Goal: Task Accomplishment & Management: Manage account settings

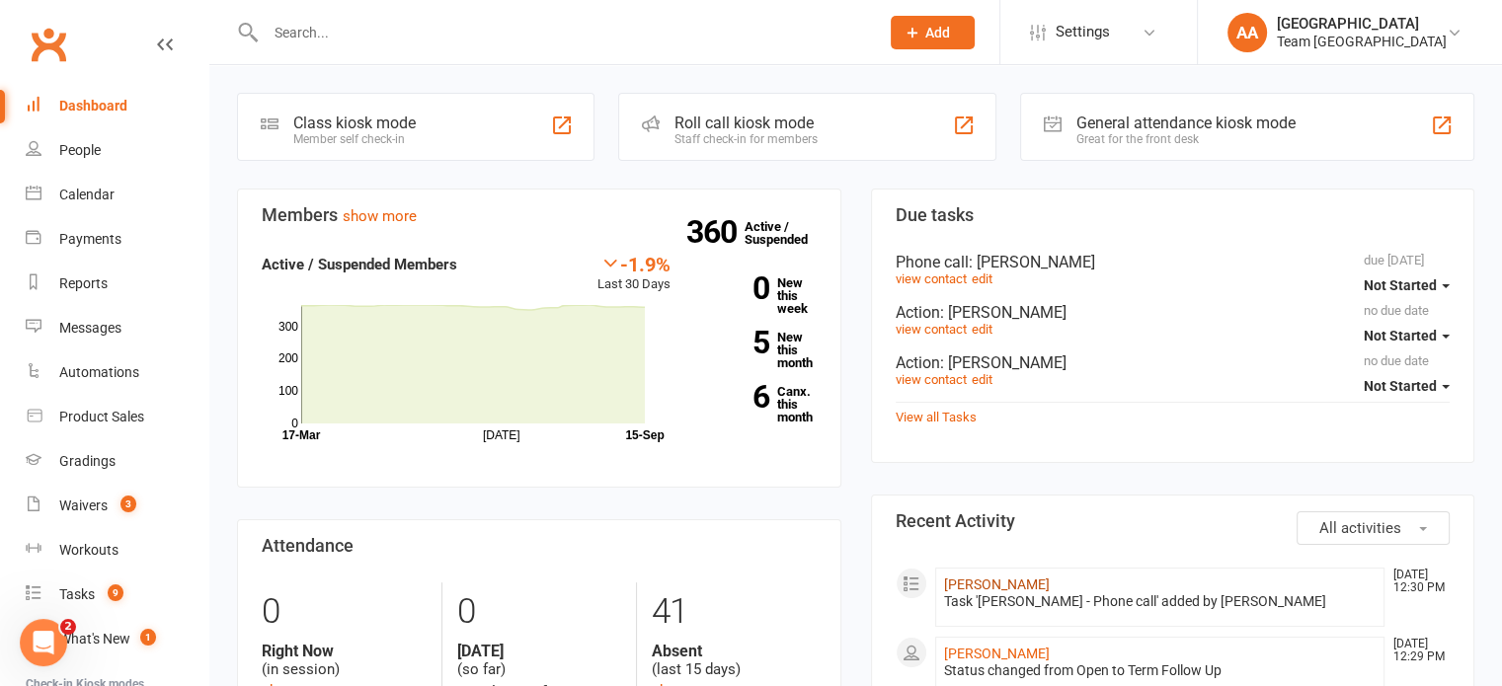
click at [969, 582] on link "[PERSON_NAME]" at bounding box center [997, 585] width 106 height 16
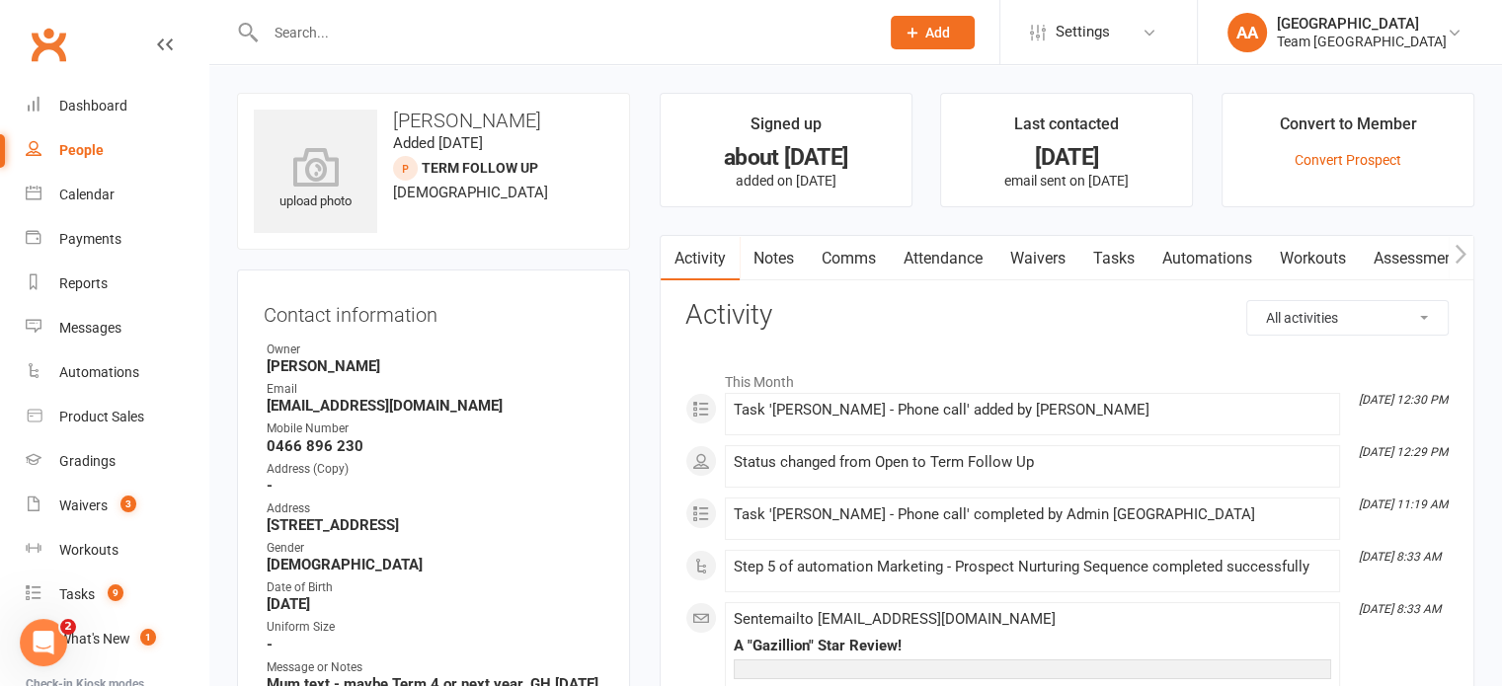
click at [772, 248] on link "Notes" at bounding box center [774, 258] width 68 height 45
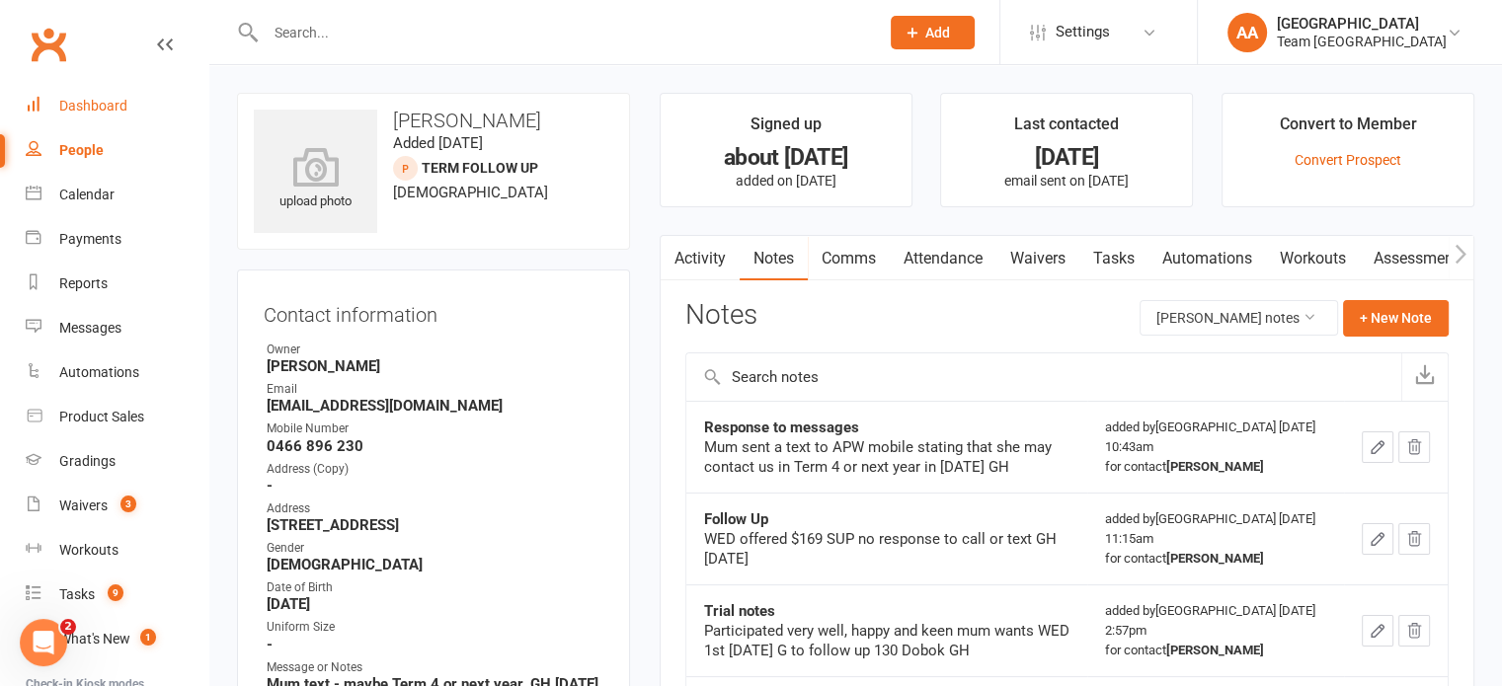
click at [87, 104] on div "Dashboard" at bounding box center [93, 106] width 68 height 16
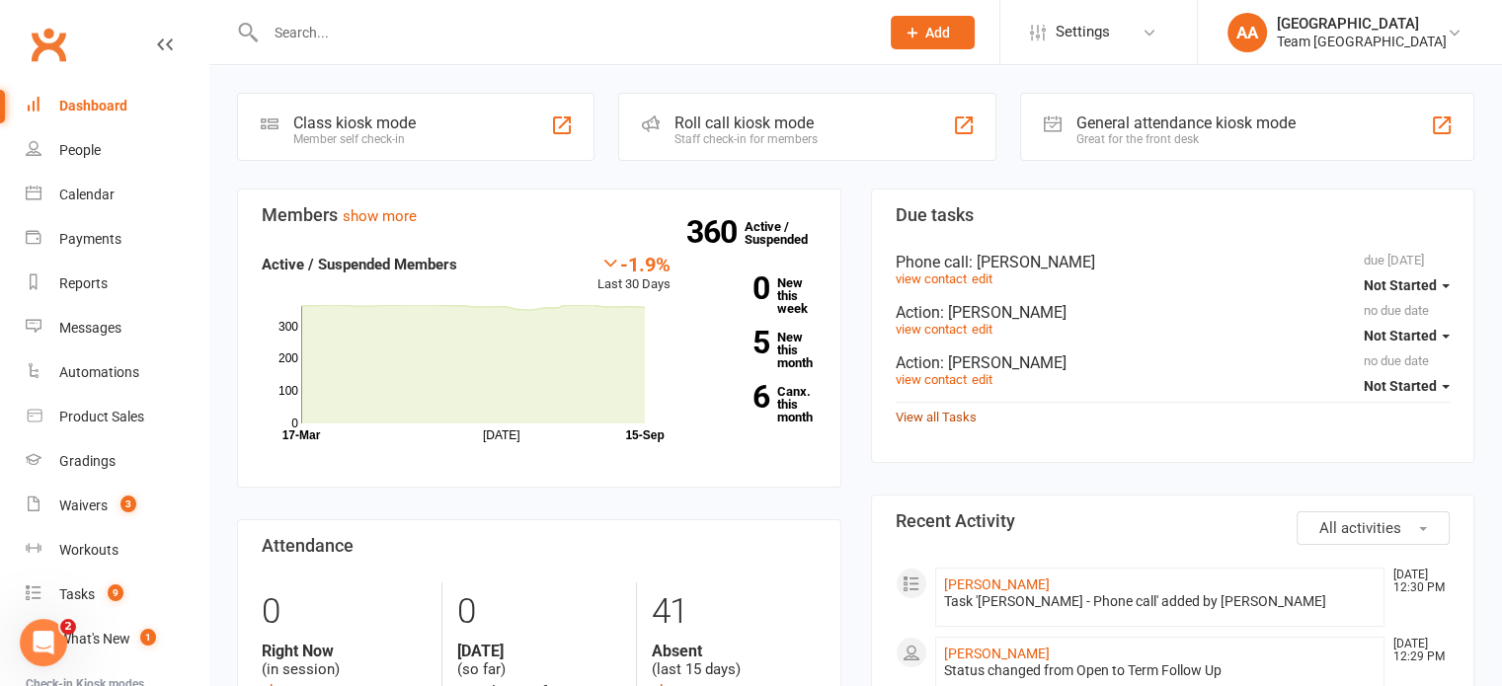
click at [922, 414] on link "View all Tasks" at bounding box center [936, 417] width 81 height 15
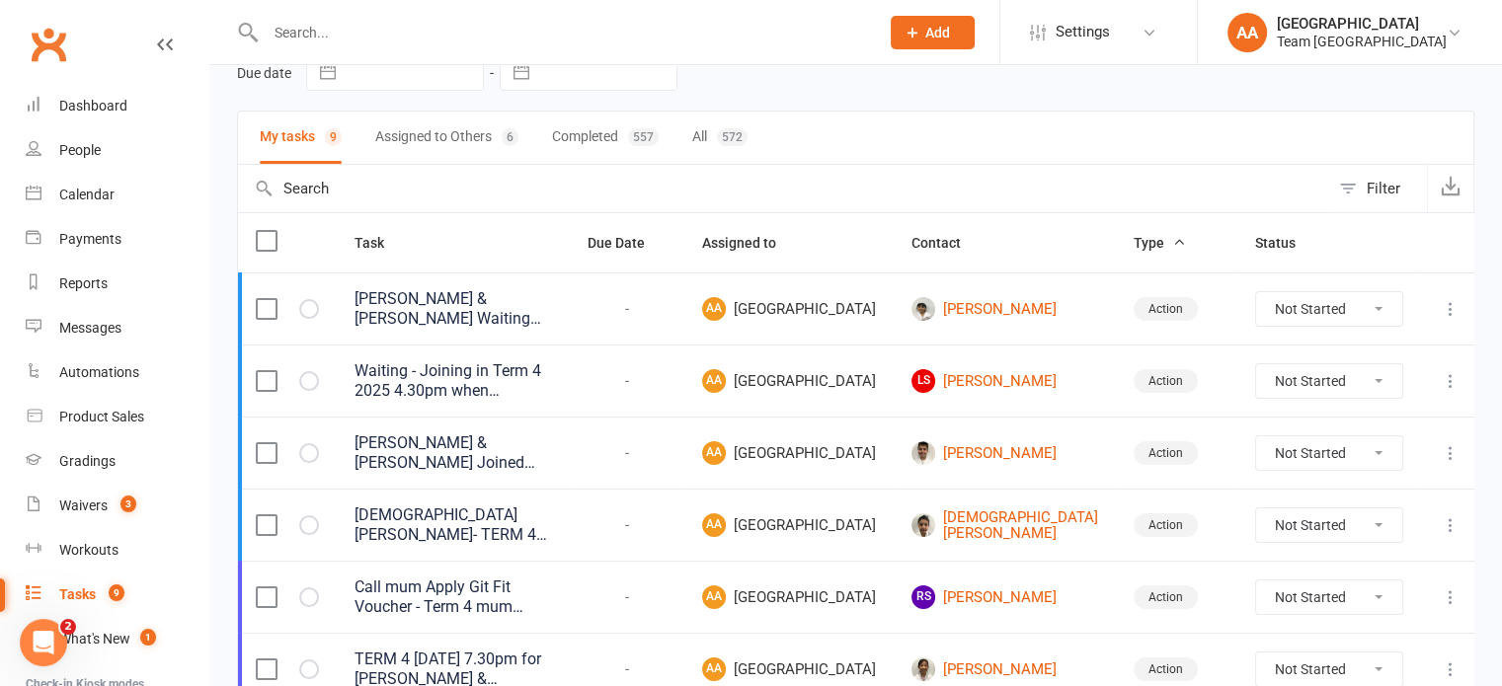
scroll to position [197, 0]
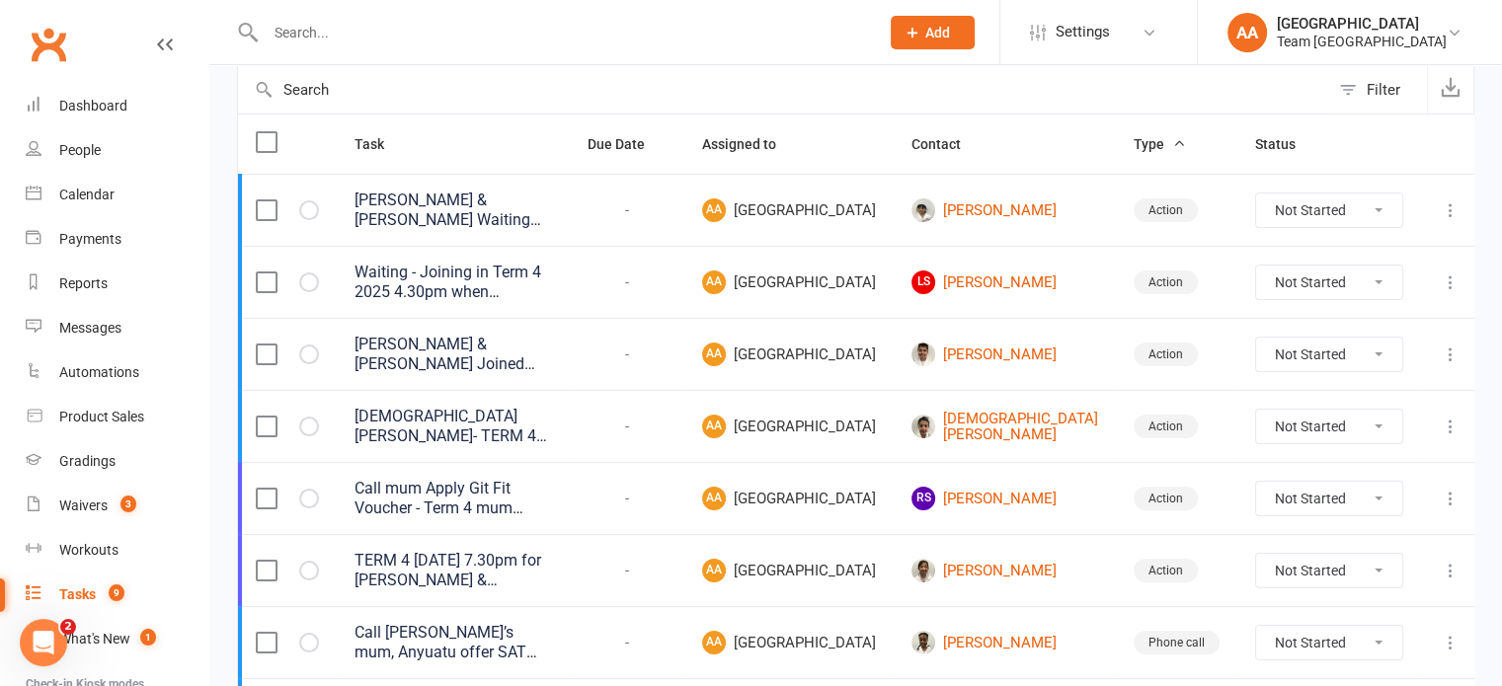
click at [1262, 293] on select "Not Started In Progress Waiting Complete" at bounding box center [1329, 283] width 146 height 34
click at [1456, 283] on td at bounding box center [1450, 282] width 59 height 72
click at [1446, 292] on icon at bounding box center [1451, 283] width 20 height 20
click at [1272, 366] on link "Edit" at bounding box center [1342, 373] width 196 height 39
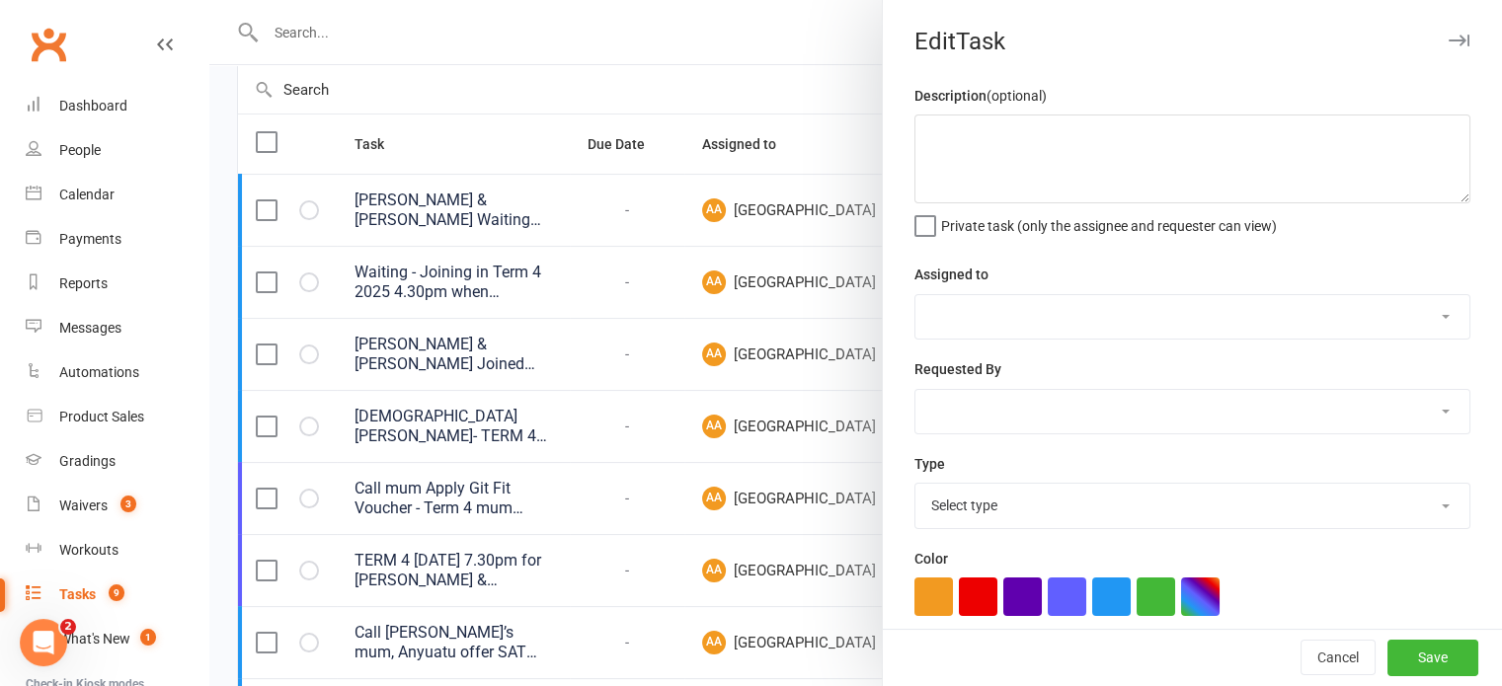
type textarea "Waiting - Joining in Term 4 2025 4.30pm when 5 yrs old and brother Rayden in 5p…"
select select "14053"
select select "14010"
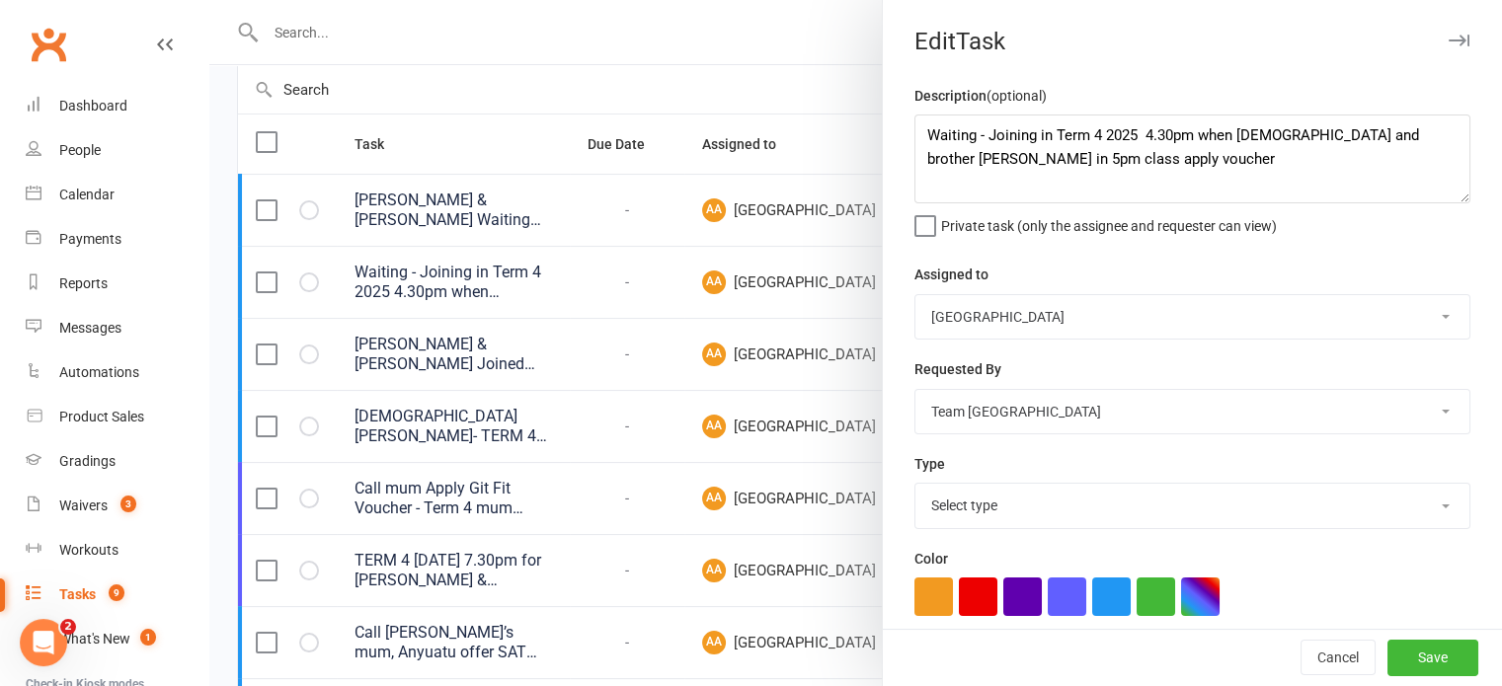
select select "12832"
click at [980, 135] on textarea "Waiting - Joining in Term 4 2025 4.30pm when 5 yrs old and brother Rayden in 5p…" at bounding box center [1192, 159] width 556 height 89
type textarea "Waiting - Mum would like to join in 2026 Joining in Term 4 2025 4.30pm when 5 y…"
click at [1410, 661] on button "Save" at bounding box center [1432, 659] width 91 height 36
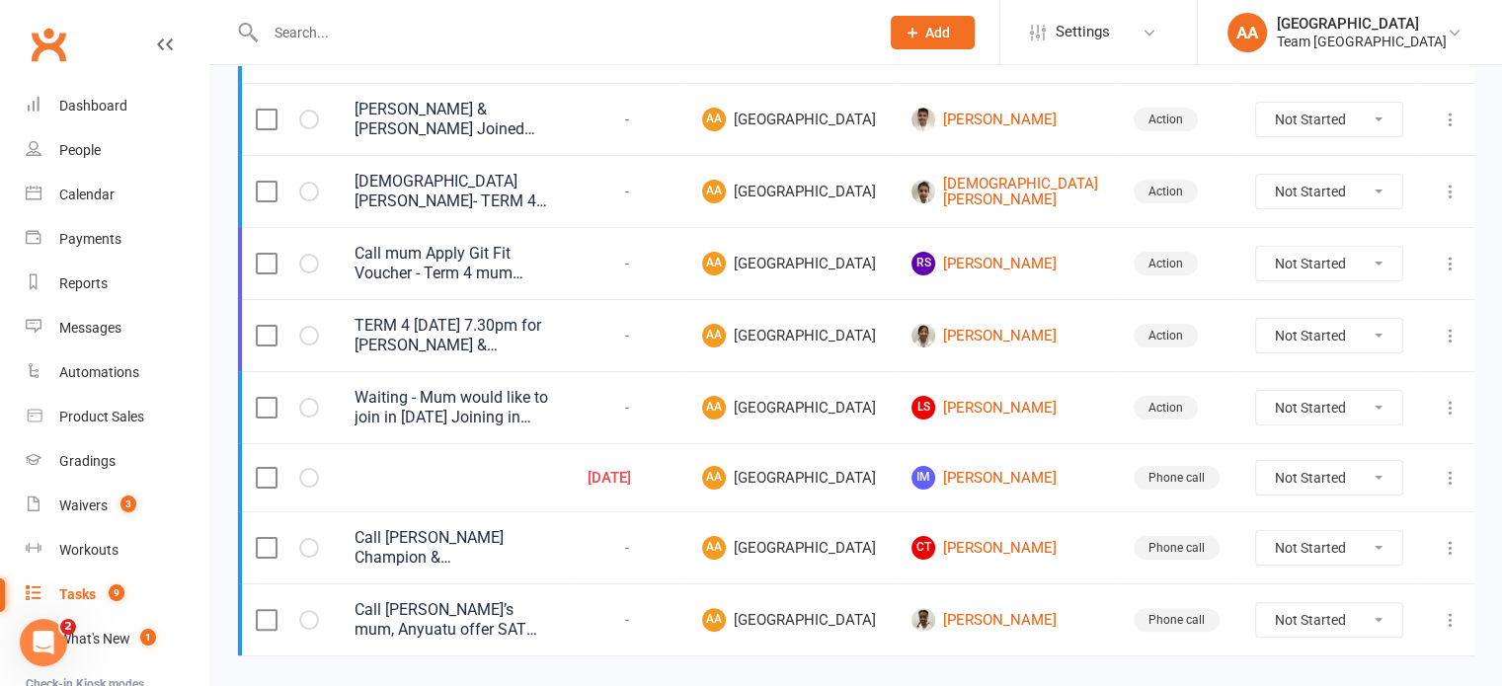
scroll to position [395, 0]
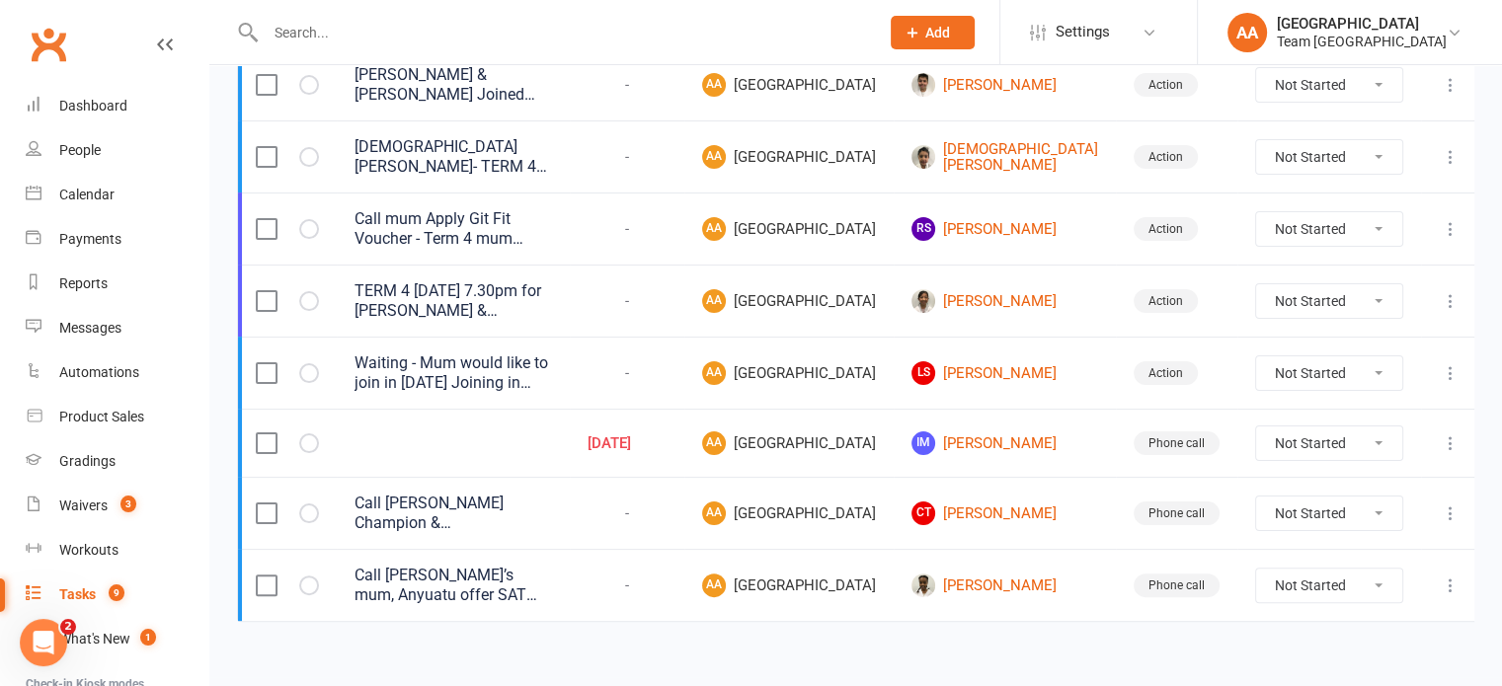
click at [1289, 169] on select "Not Started In Progress Waiting Complete" at bounding box center [1329, 157] width 146 height 34
click at [1256, 162] on select "Not Started In Progress Waiting Complete" at bounding box center [1329, 157] width 146 height 34
select select "unstarted"
select select "started"
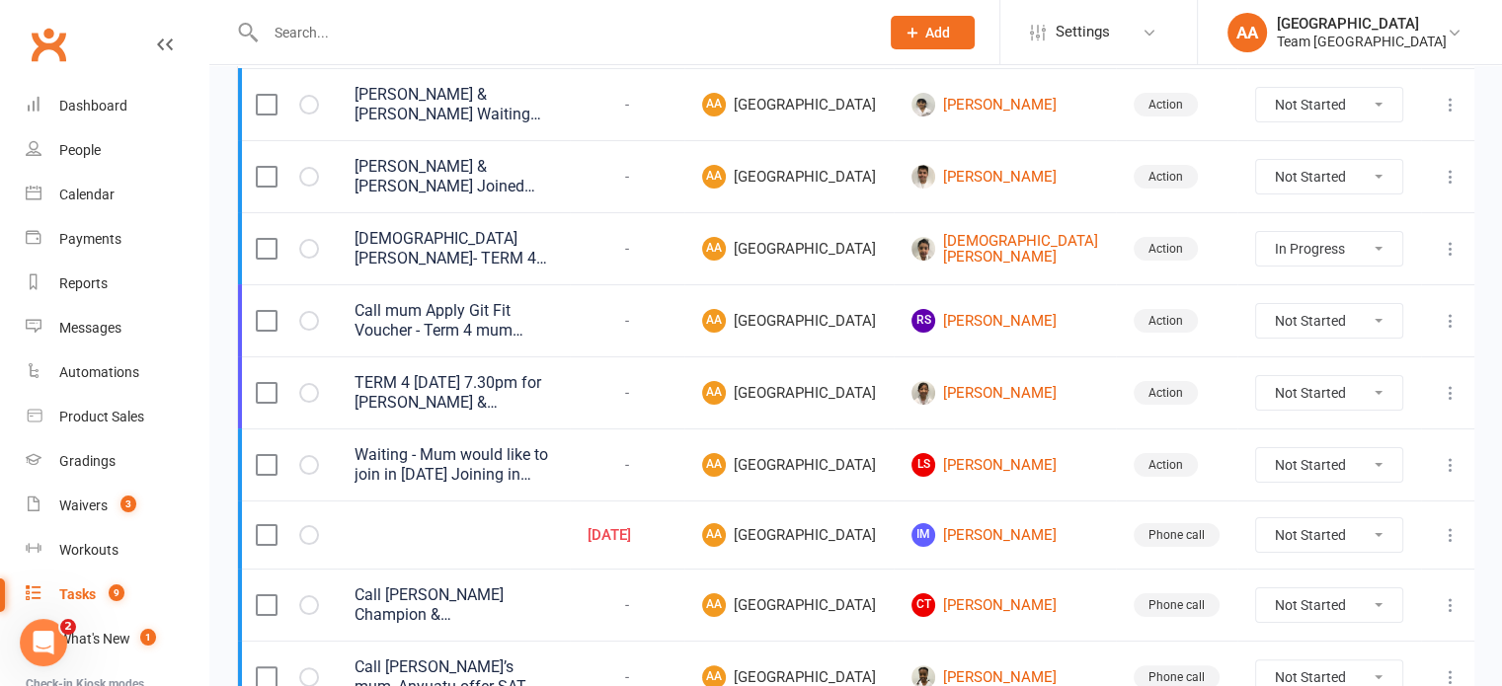
scroll to position [494, 0]
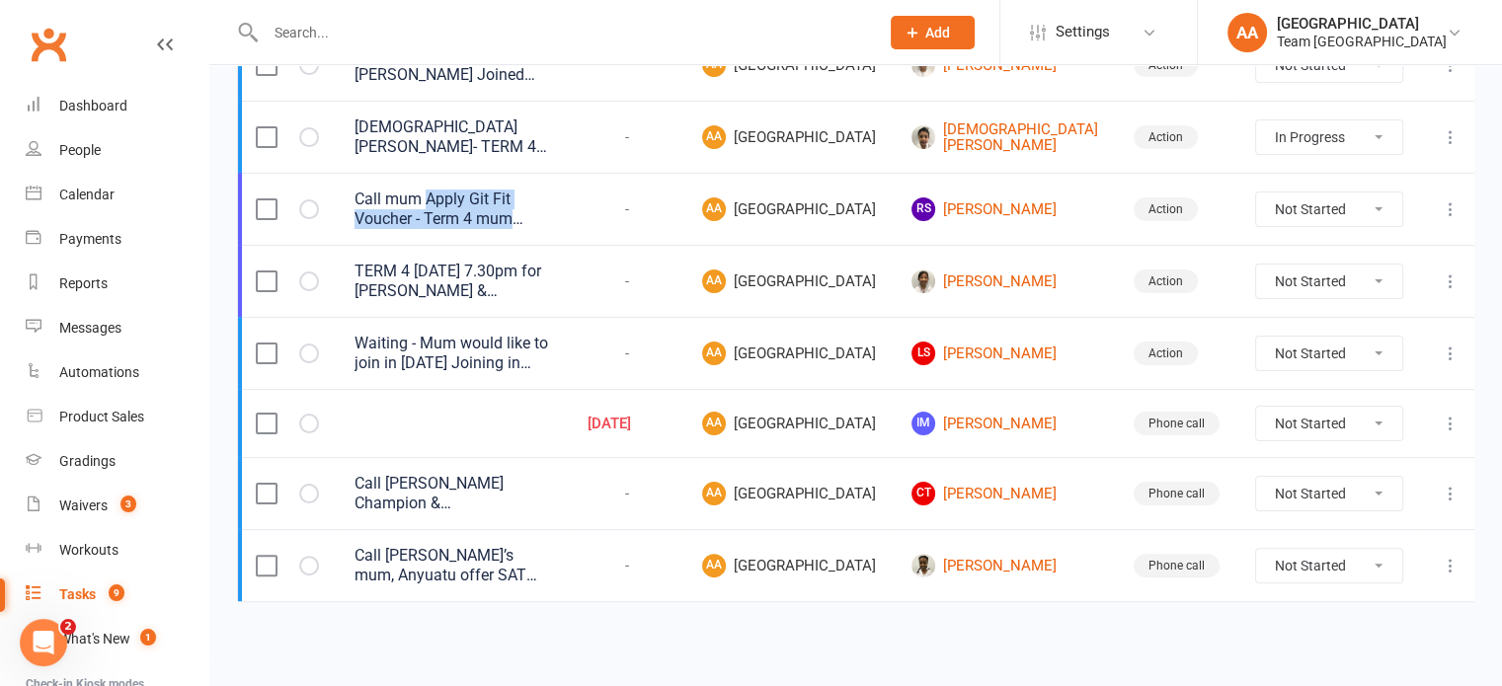
drag, startPoint x: 427, startPoint y: 141, endPoint x: 727, endPoint y: 163, distance: 301.0
click at [727, 173] on tr "Call mum Apply Git Fit Voucher - Term 4 mum would prefer term 4 Friday 4.30pm L…" at bounding box center [859, 209] width 1242 height 72
click at [684, 173] on td "-" at bounding box center [627, 209] width 115 height 72
click at [1446, 199] on icon at bounding box center [1451, 209] width 20 height 20
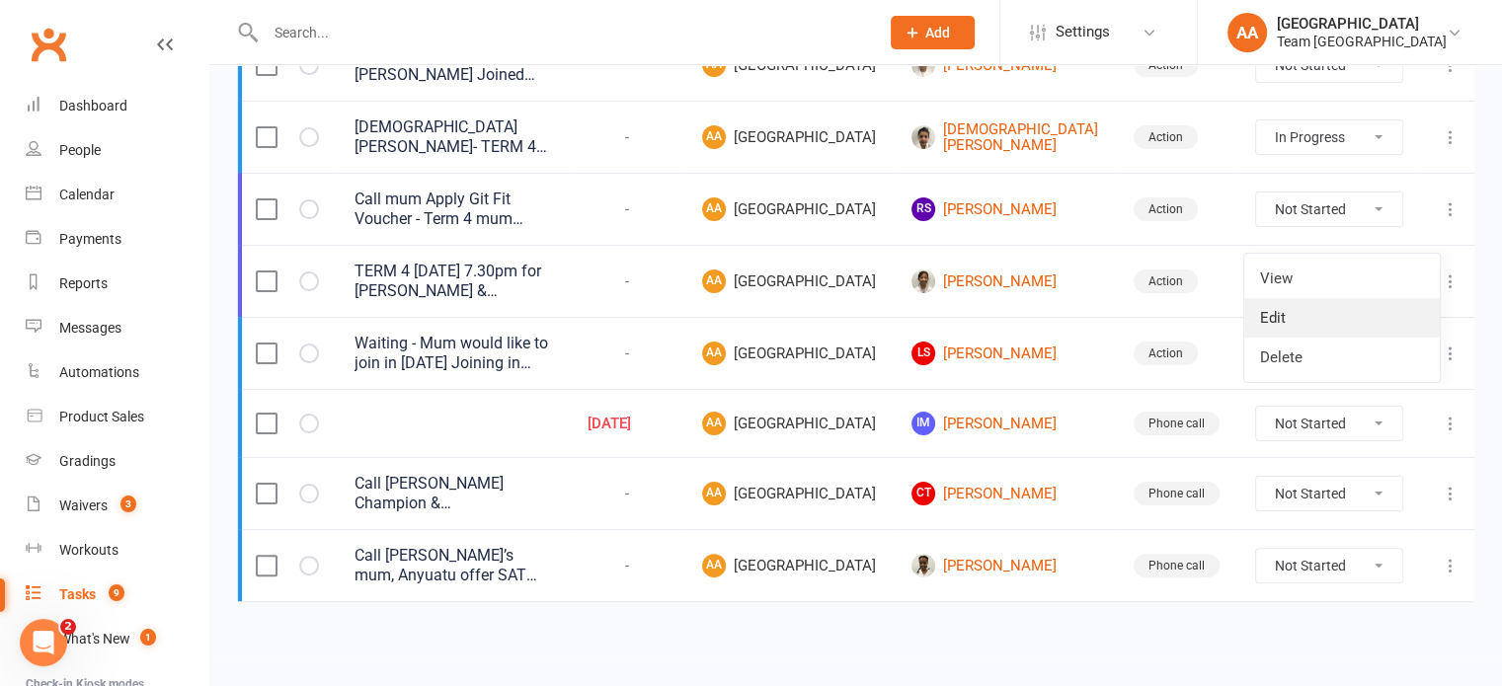
click at [1309, 298] on link "Edit" at bounding box center [1342, 317] width 196 height 39
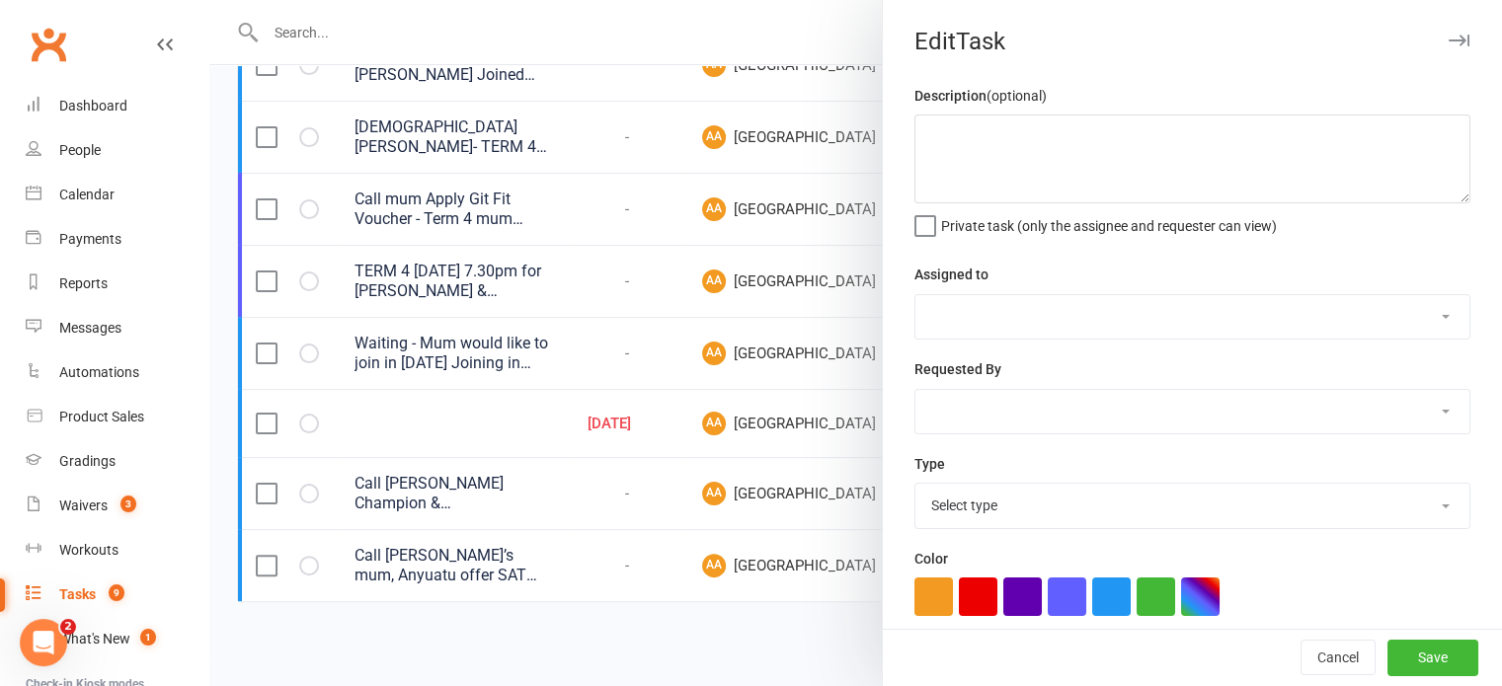
type textarea "Call mum Apply Git Fit Voucher - Term 4 mum would prefer term 4 Friday 4.30pm L…"
select select "14053"
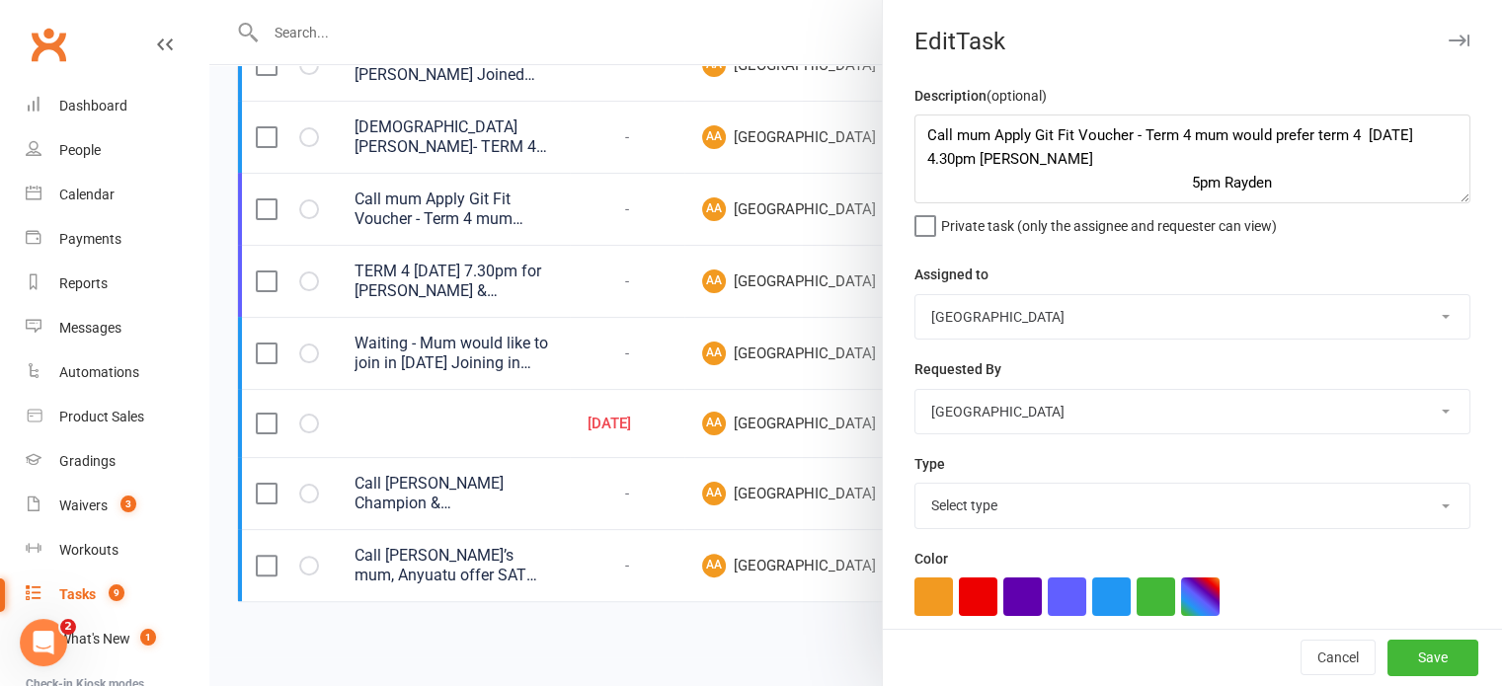
select select "12832"
drag, startPoint x: 1141, startPoint y: 130, endPoint x: 1391, endPoint y: 183, distance: 256.2
click at [1391, 183] on textarea "Call mum Apply Git Fit Voucher - Term 4 mum would prefer term 4 Friday 4.30pm L…" at bounding box center [1192, 159] width 556 height 89
click at [1420, 651] on button "Save" at bounding box center [1432, 659] width 91 height 36
select select "started"
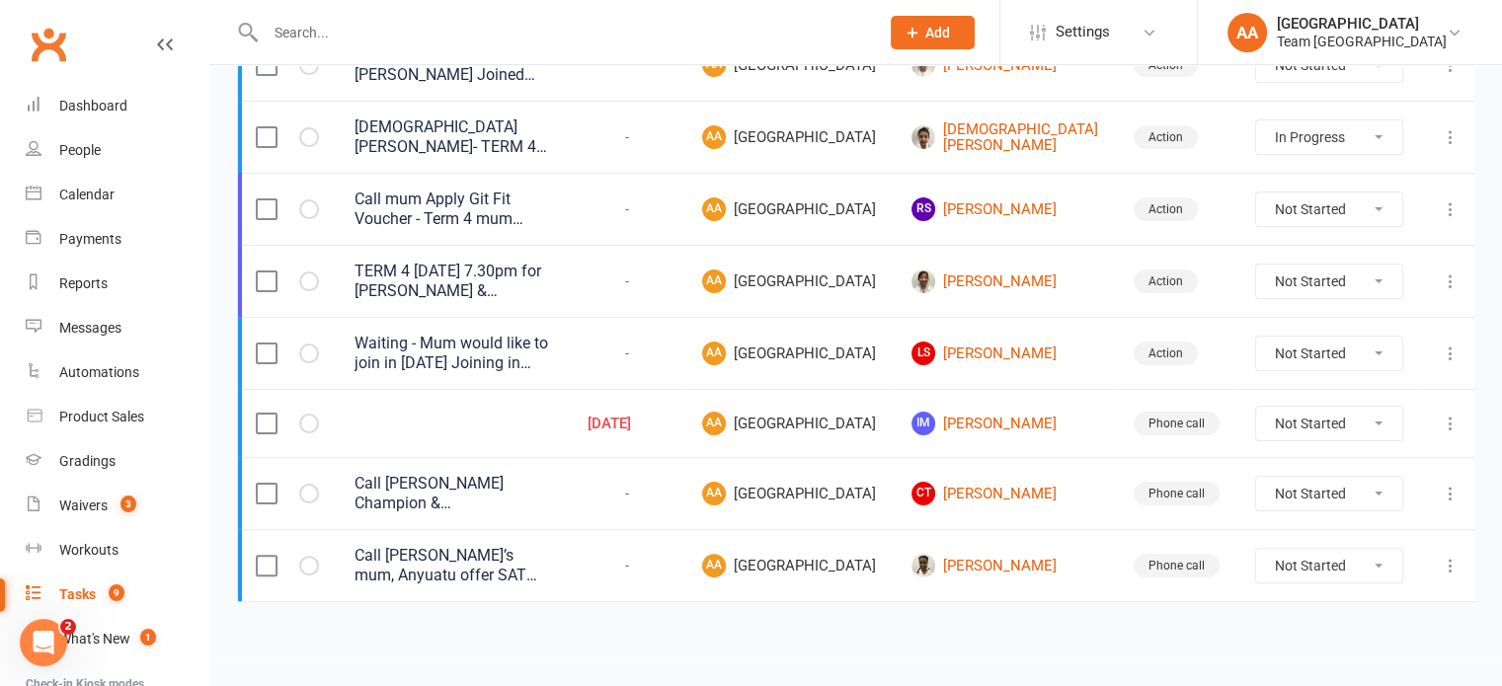
select select "started"
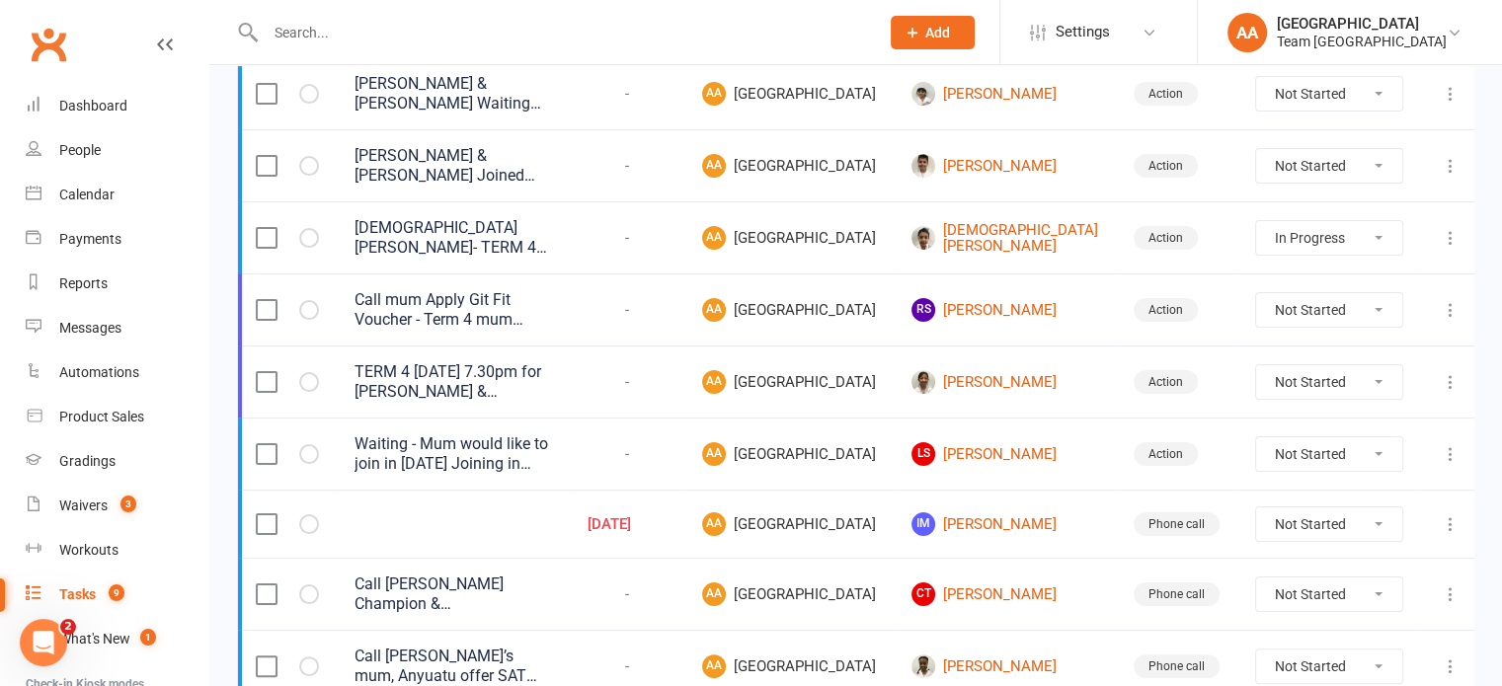
scroll to position [302, 0]
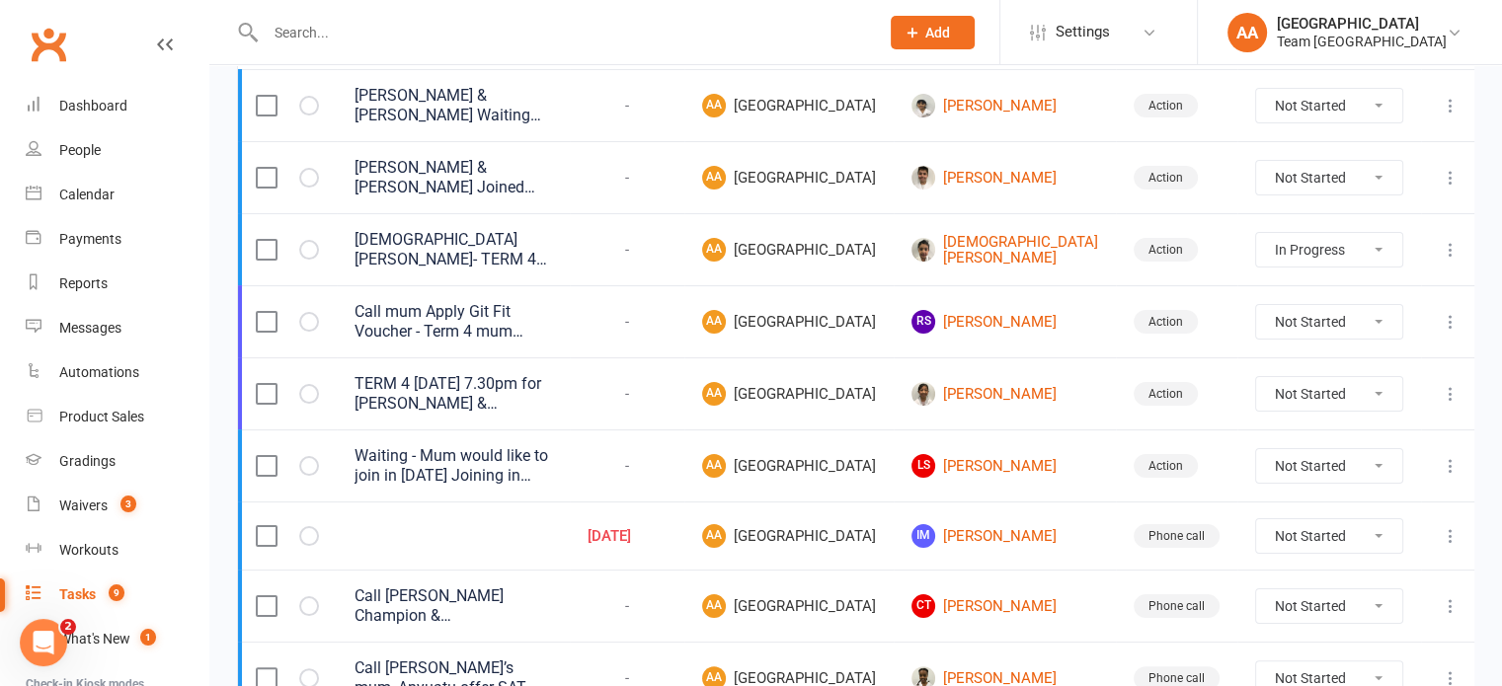
click at [1441, 476] on icon at bounding box center [1451, 466] width 20 height 20
click at [1284, 588] on link "Edit" at bounding box center [1342, 593] width 196 height 39
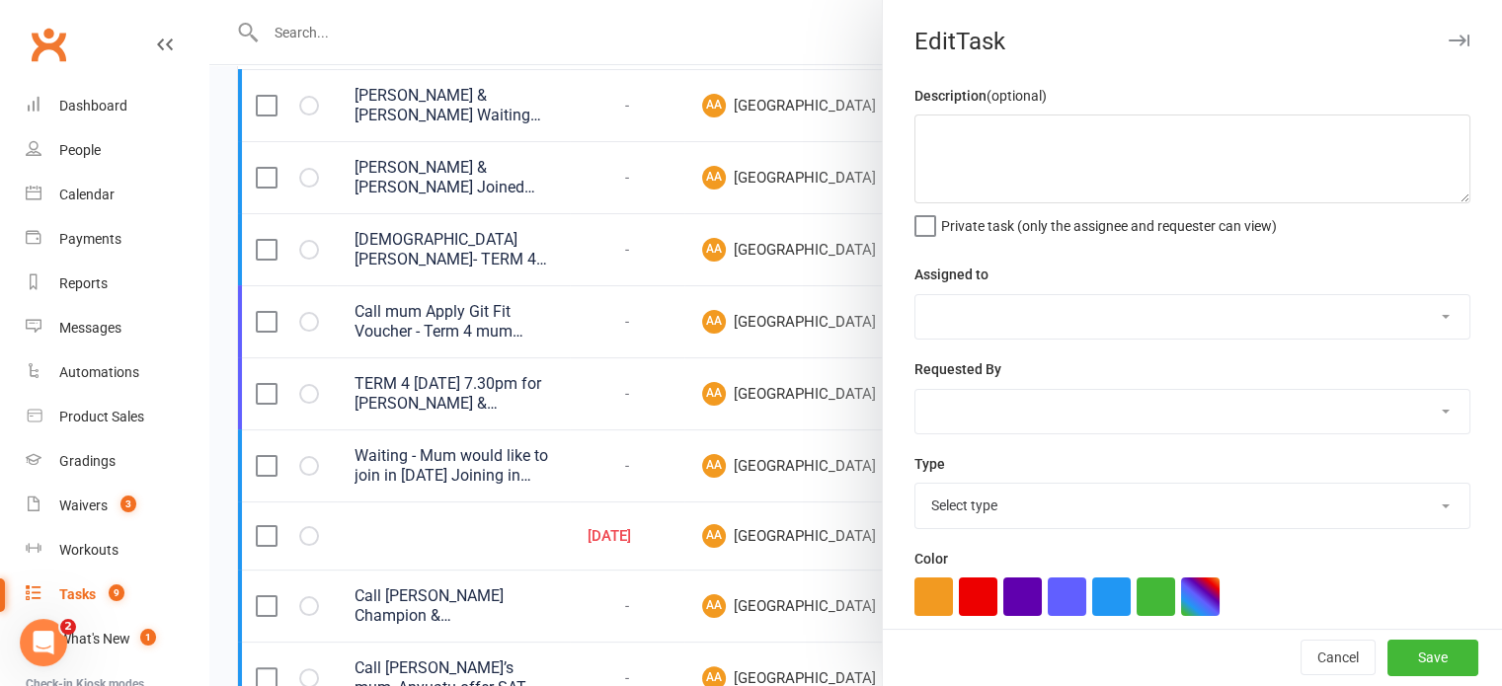
type textarea "Waiting - Mum would like to join in 2026 Joining in Term 4 2025 4.30pm when 5 y…"
select select "14053"
select select "14010"
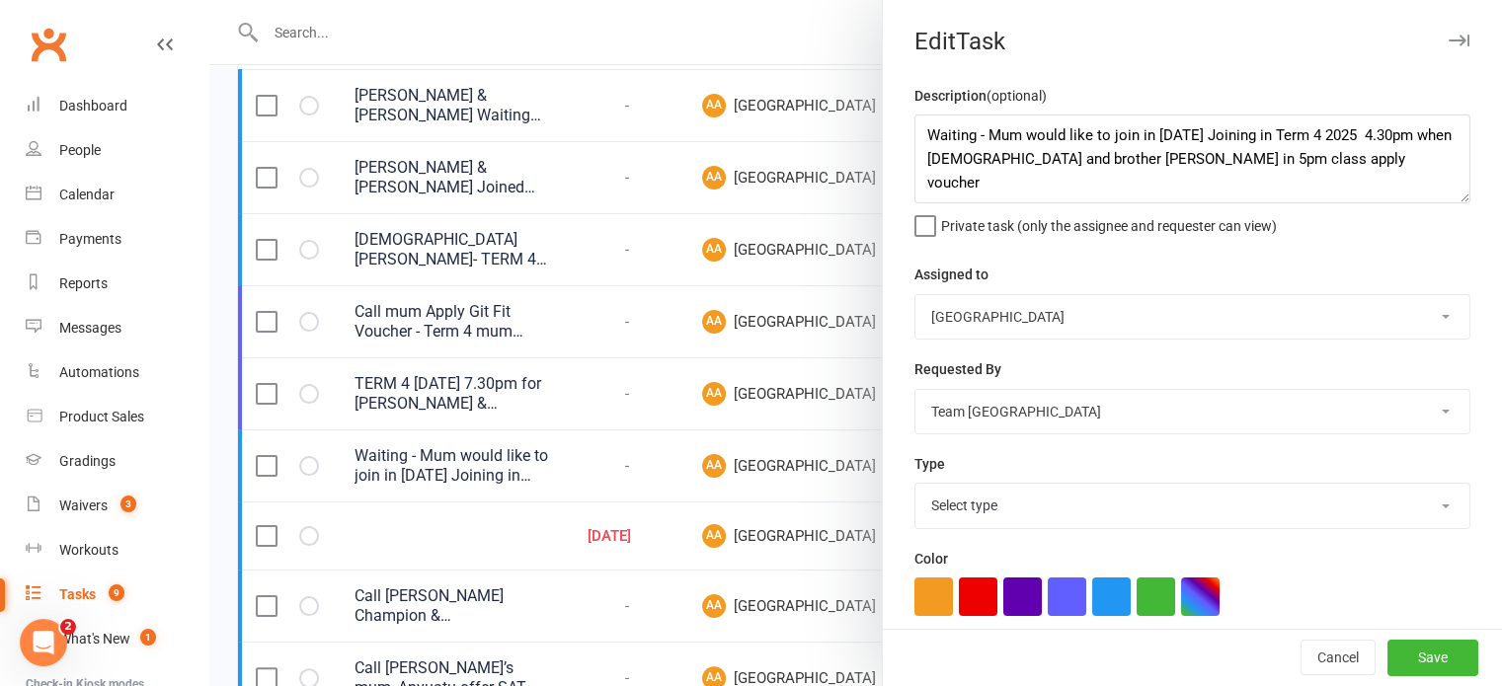
select select "12832"
paste textarea "erm 4 mum would prefer term 4 Friday 4.30pm Logan 5pm Rayden"
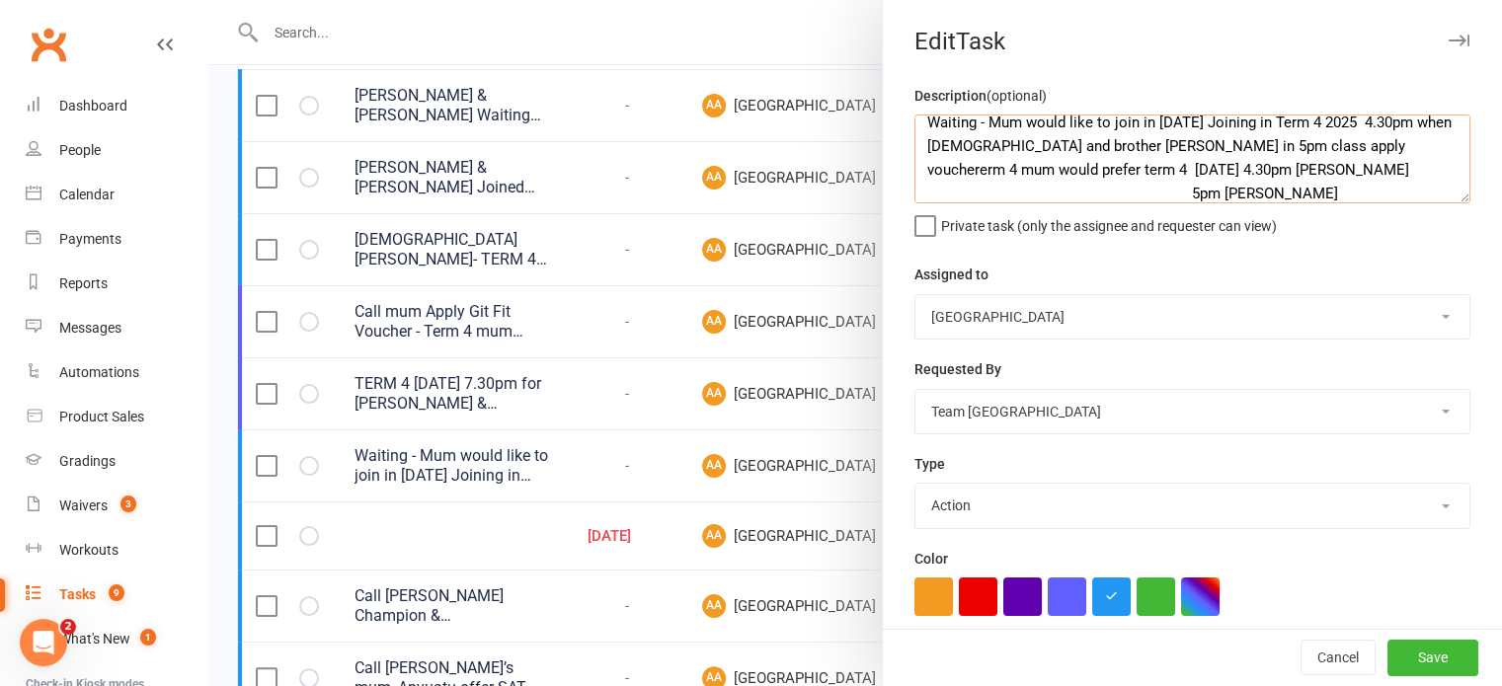
click at [1355, 145] on textarea "Waiting - Mum would like to join in 2026 Joining in Term 4 2025 4.30pm when 5 y…" at bounding box center [1192, 159] width 556 height 89
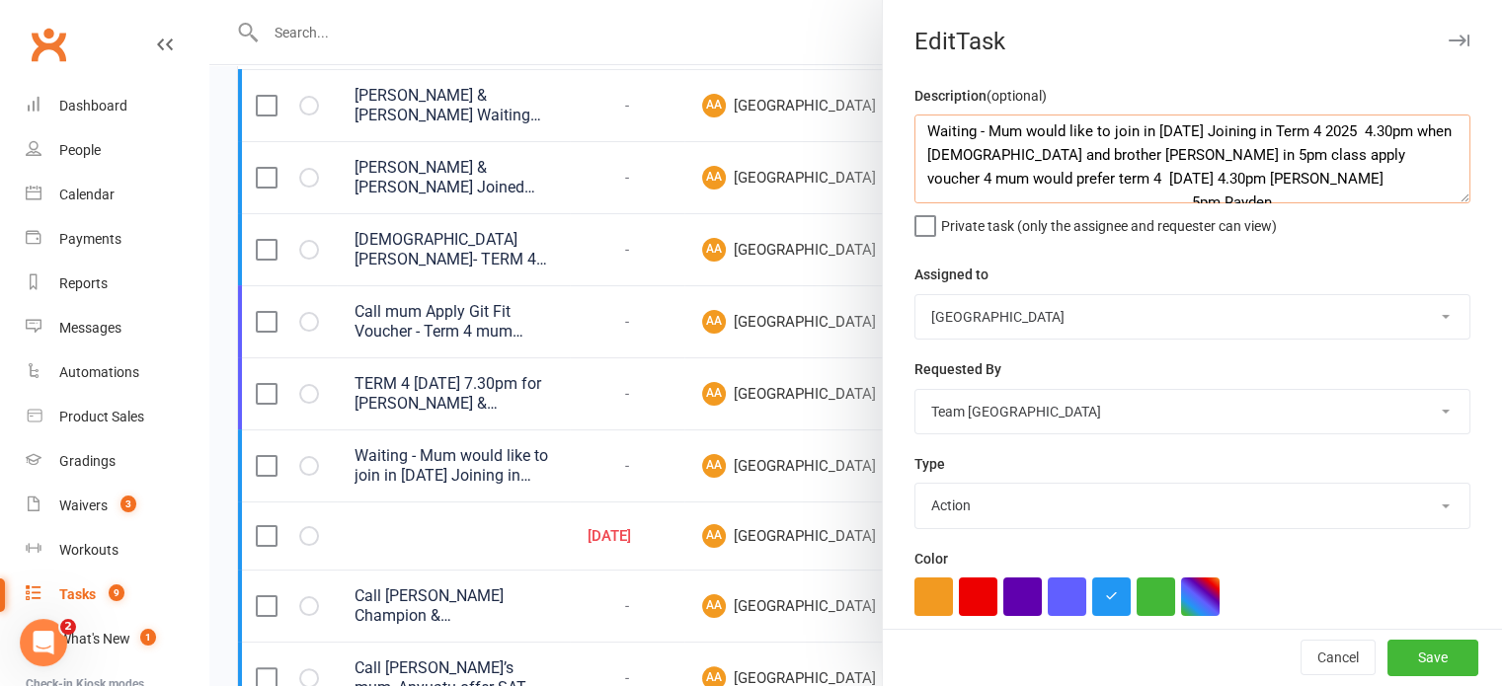
scroll to position [0, 0]
click at [1046, 181] on textarea "Waiting - Mum would like to join in 2026 Joining in Term 4 2025 4.30pm when 5 y…" at bounding box center [1192, 159] width 556 height 89
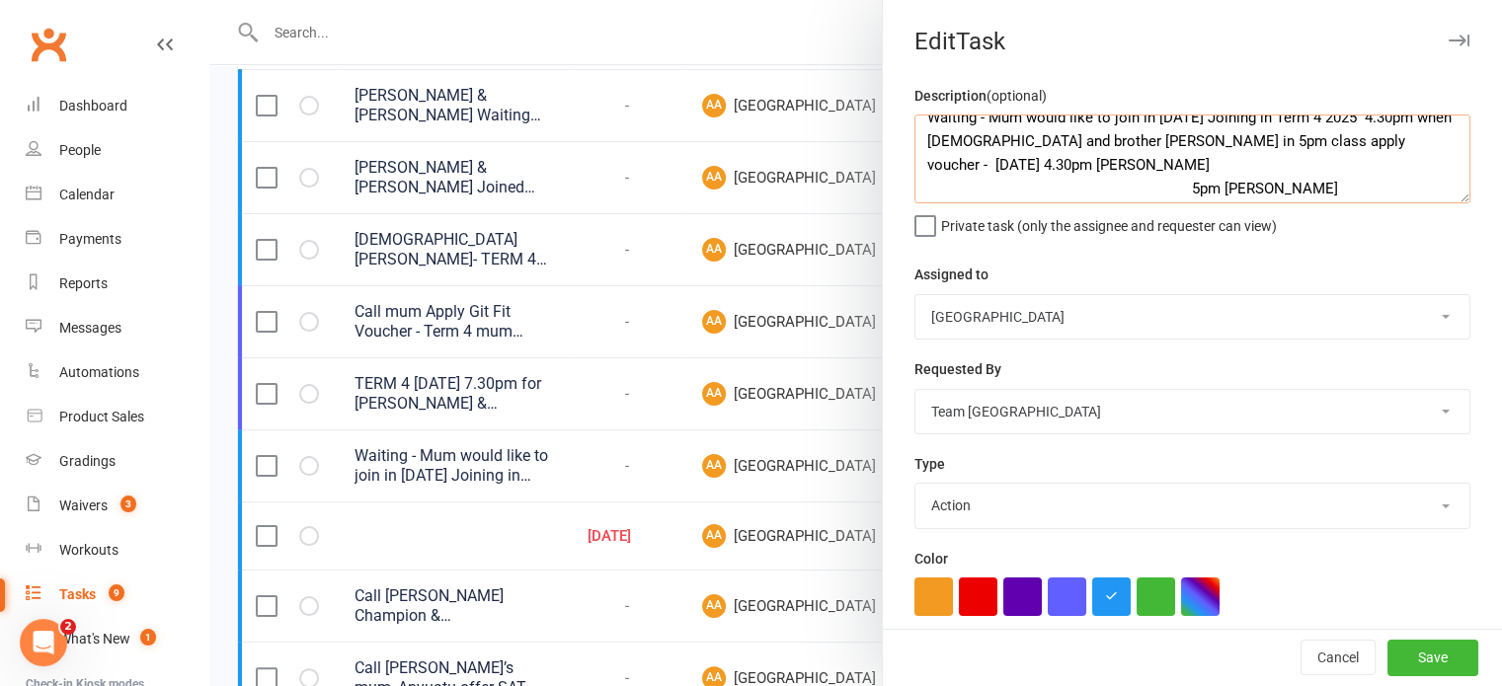
scroll to position [24, 0]
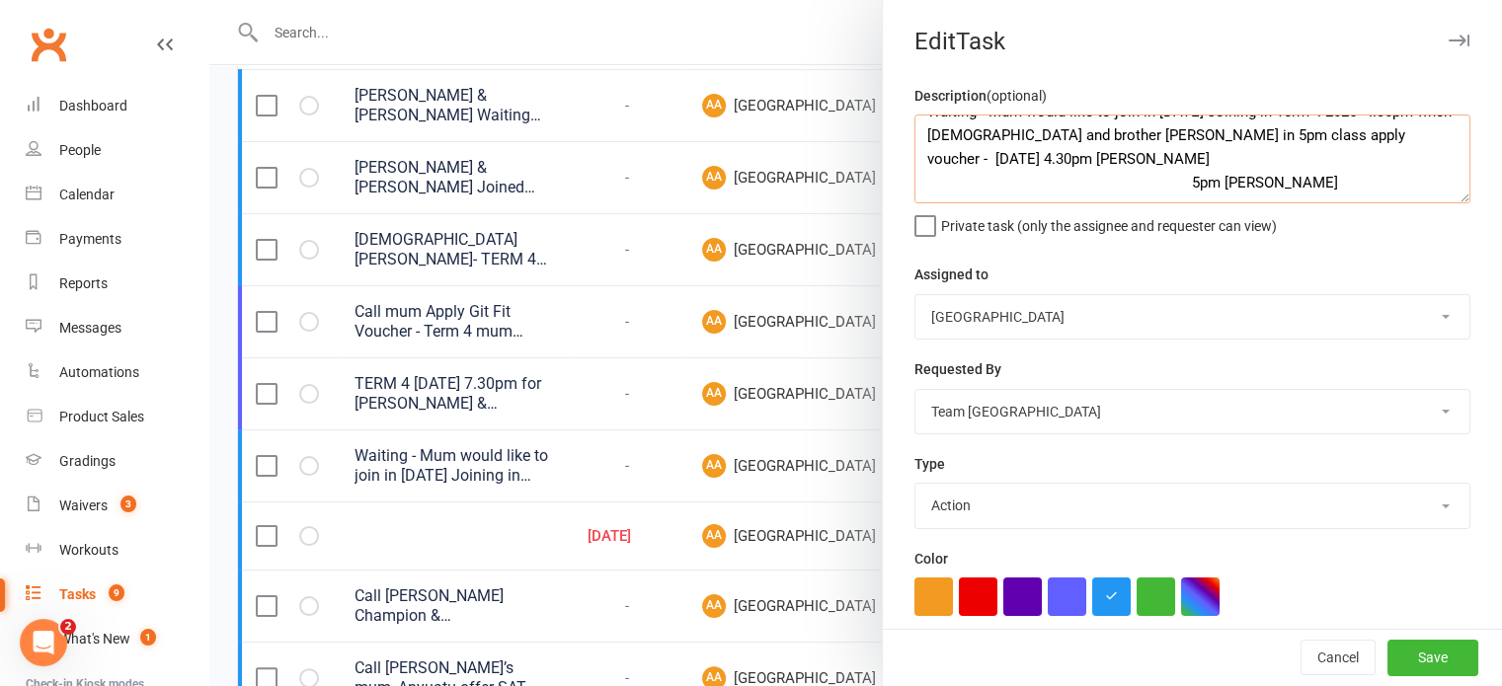
click at [1141, 174] on textarea "Waiting - Mum would like to join in 2026 Joining in Term 4 2025 4.30pm when 5 y…" at bounding box center [1192, 159] width 556 height 89
click at [1042, 169] on textarea "Waiting - Mum would like to join in 2026 Joining in Term 4 2025 4.30pm when 5 y…" at bounding box center [1192, 159] width 556 height 89
click at [1047, 177] on textarea "Waiting - Mum would like to join in 2026 Joining in Term 4 2025 4.30pm when 5 y…" at bounding box center [1192, 159] width 556 height 89
click at [1066, 167] on textarea "Waiting - Mum would like to join in 2026 Joining in Term 4 2025 4.30pm when 5 y…" at bounding box center [1192, 159] width 556 height 89
click at [1135, 181] on textarea "Waiting - Mum would like to join in 2026 Joining in Term 4 2025 4.30pm when 5 y…" at bounding box center [1192, 159] width 556 height 89
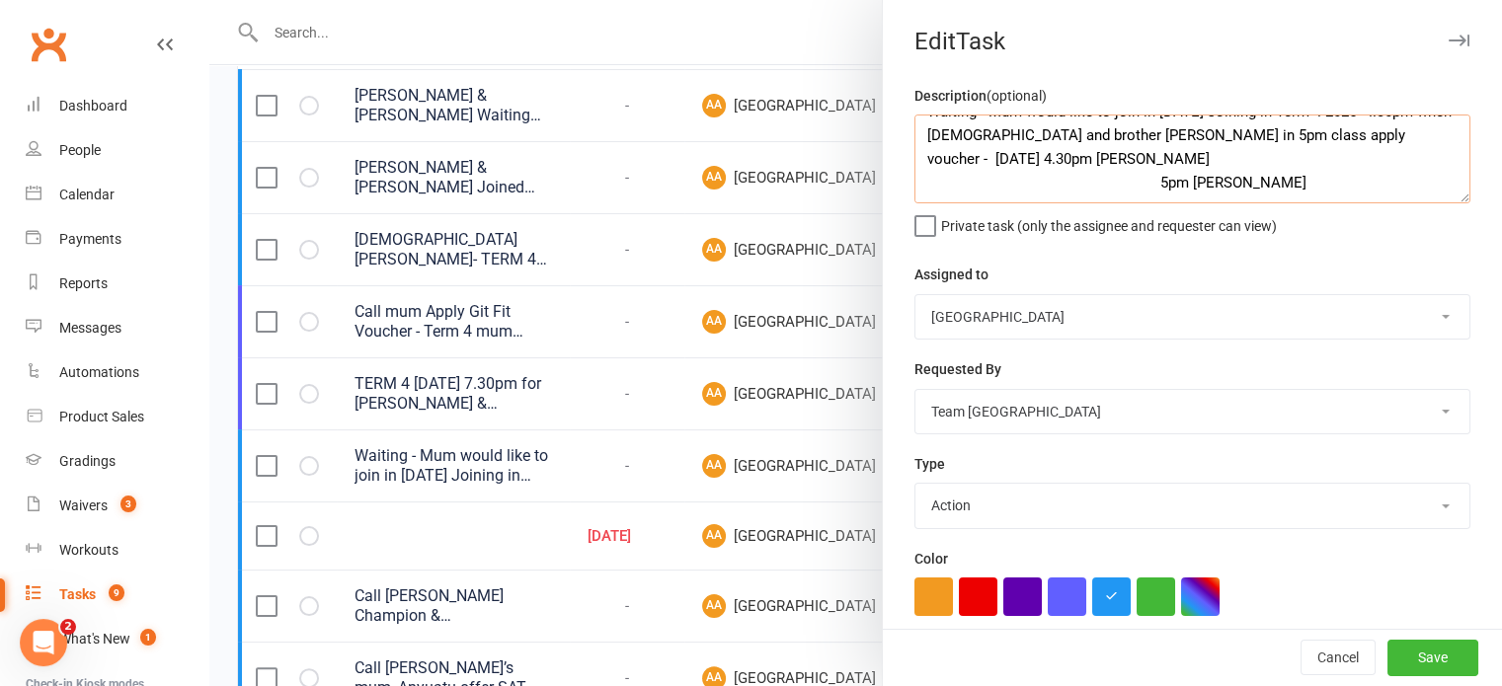
click at [1236, 182] on textarea "Waiting - Mum would like to join in 2026 Joining in Term 4 2025 4.30pm when 5 y…" at bounding box center [1192, 159] width 556 height 89
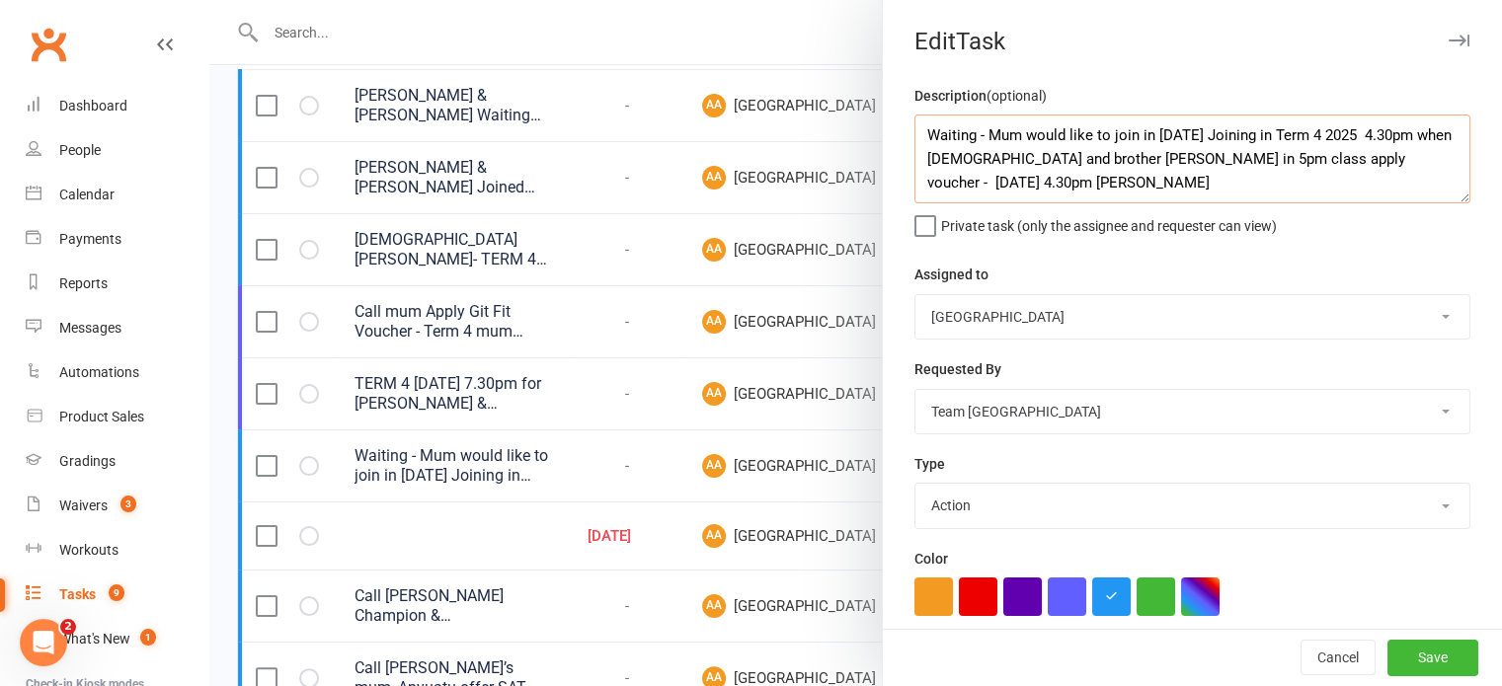
click at [1034, 157] on textarea "Waiting - Mum would like to join in 2026 Joining in Term 4 2025 4.30pm when 5 y…" at bounding box center [1192, 159] width 556 height 89
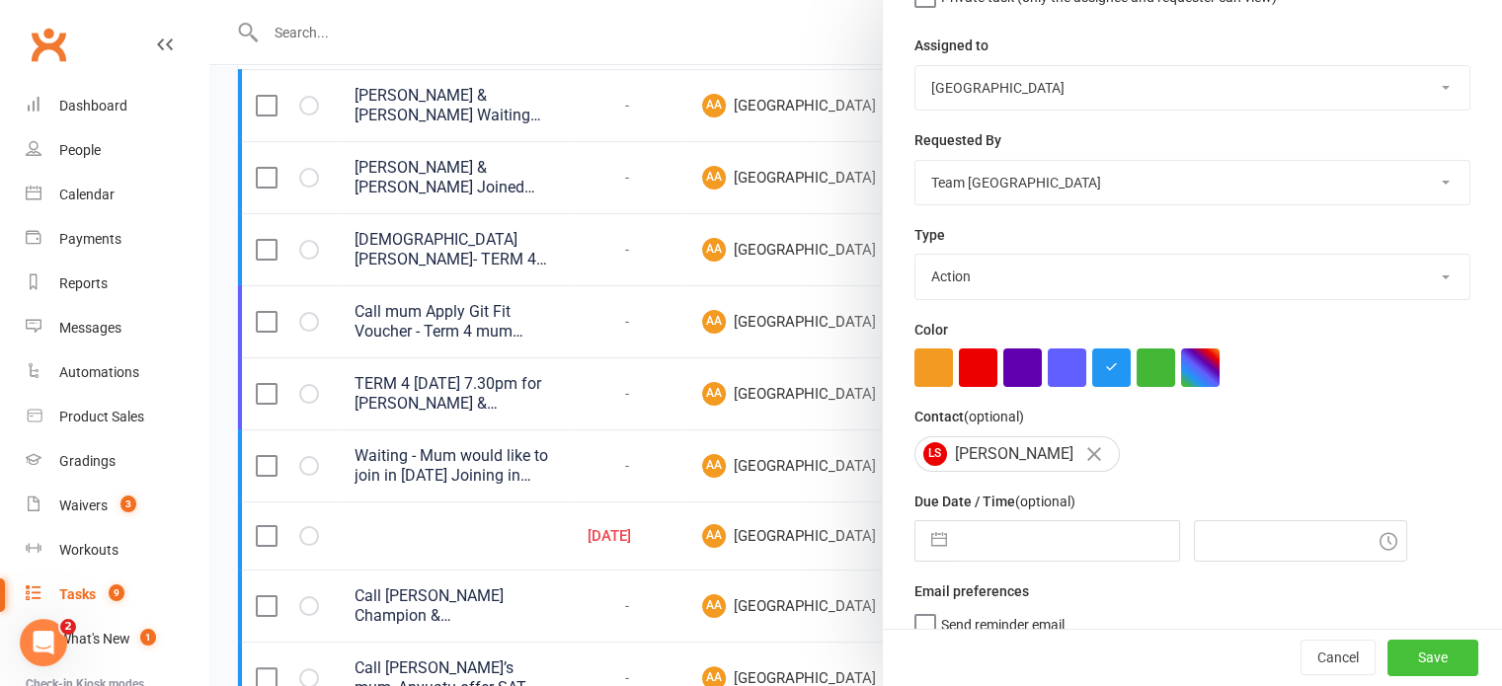
scroll to position [247, 0]
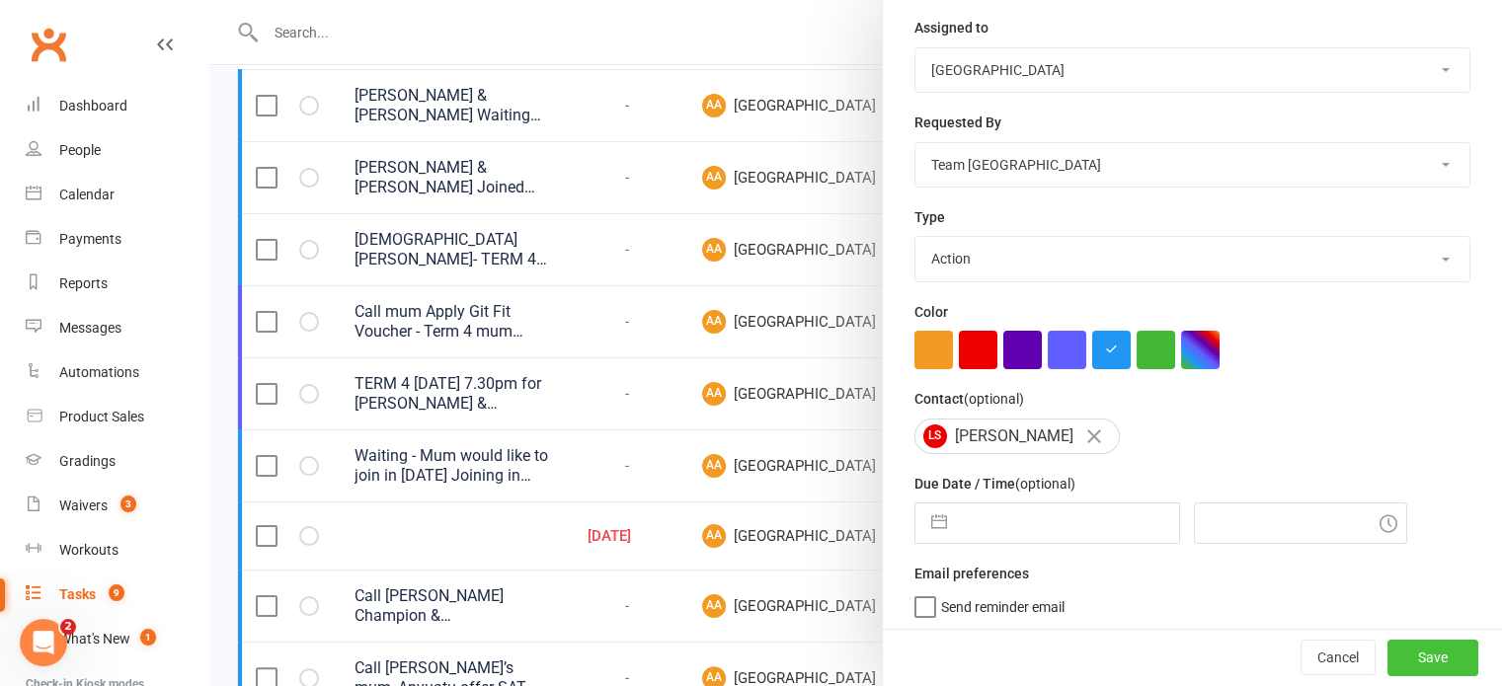
type textarea "Waiting - Mum would like to join in 2026 Joining in Term 4 2025 4.30pm when 5 y…"
click at [1413, 650] on button "Save" at bounding box center [1432, 659] width 91 height 36
select select "started"
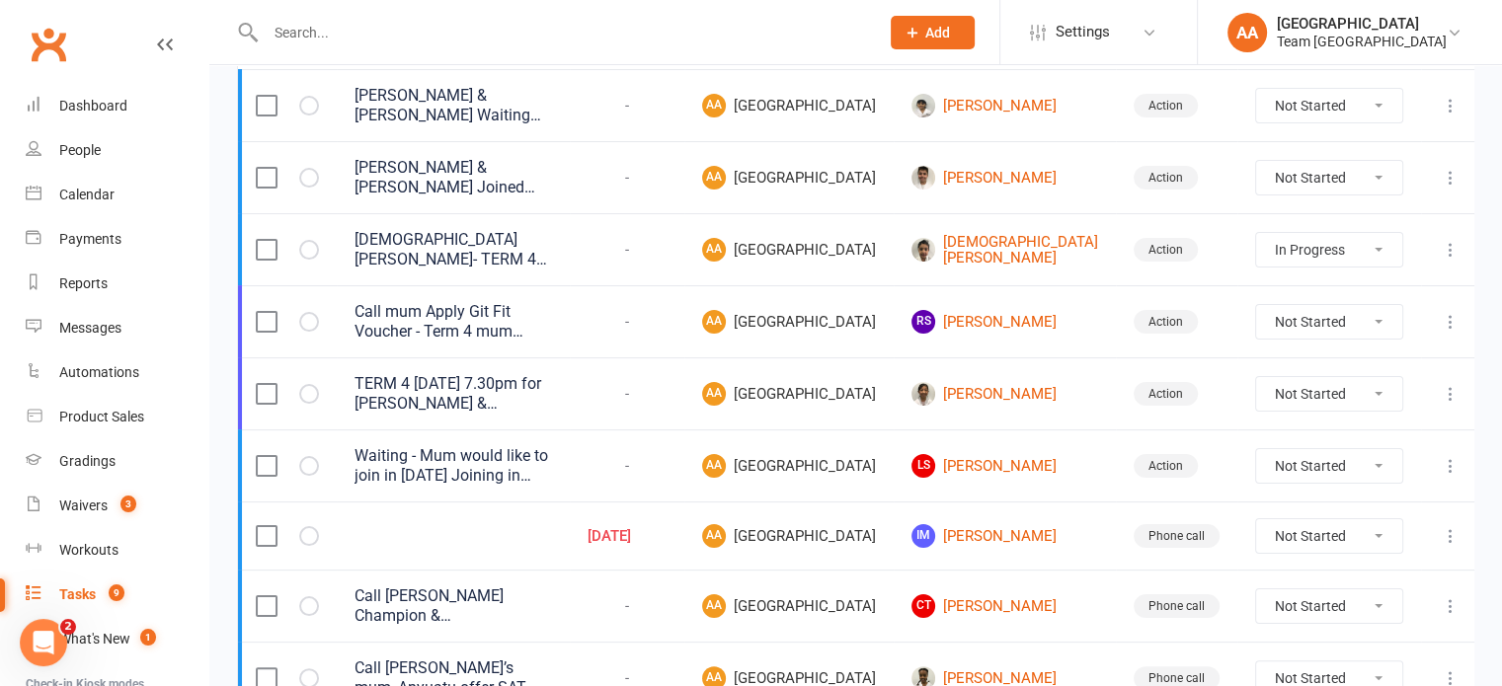
select select "started"
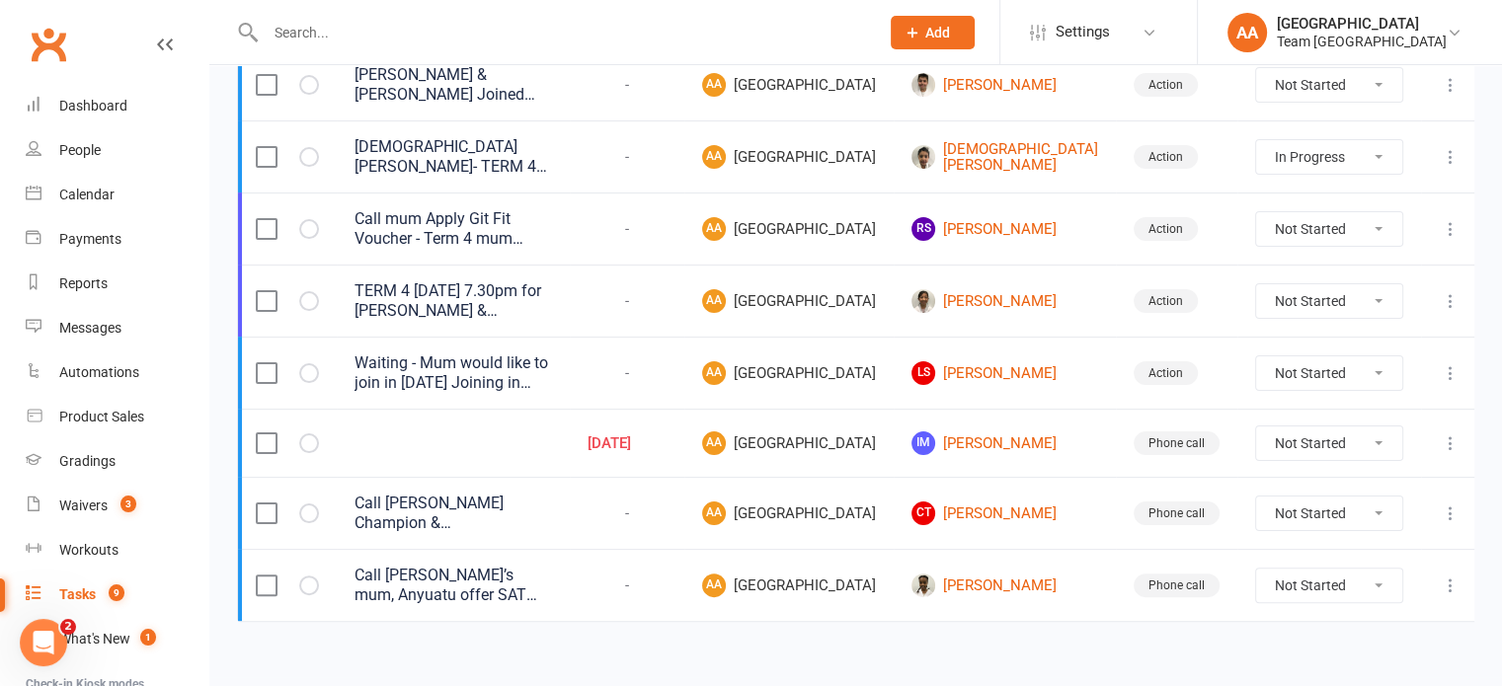
scroll to position [494, 0]
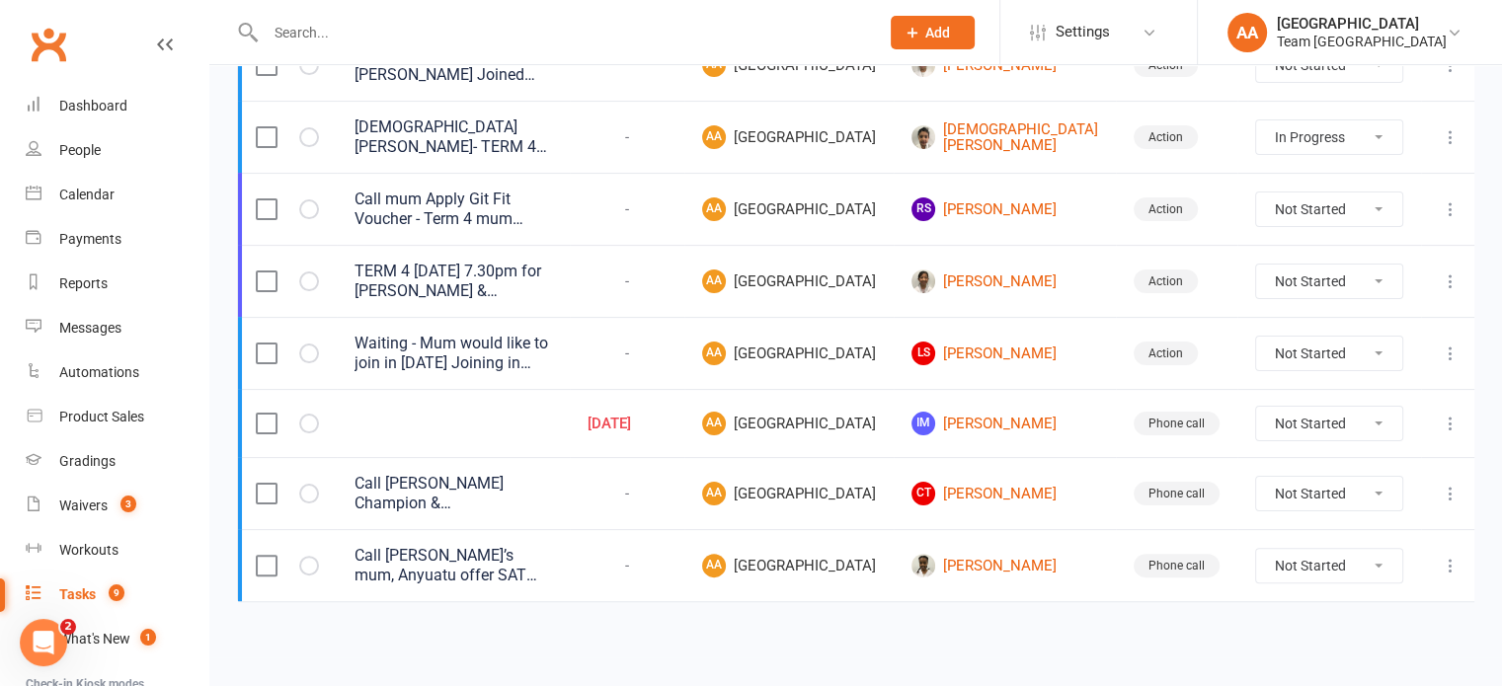
click at [1344, 193] on select "Not Started In Progress Waiting Complete" at bounding box center [1329, 210] width 146 height 34
click at [1443, 199] on icon at bounding box center [1451, 209] width 20 height 20
click at [1306, 338] on link "Delete" at bounding box center [1342, 357] width 196 height 39
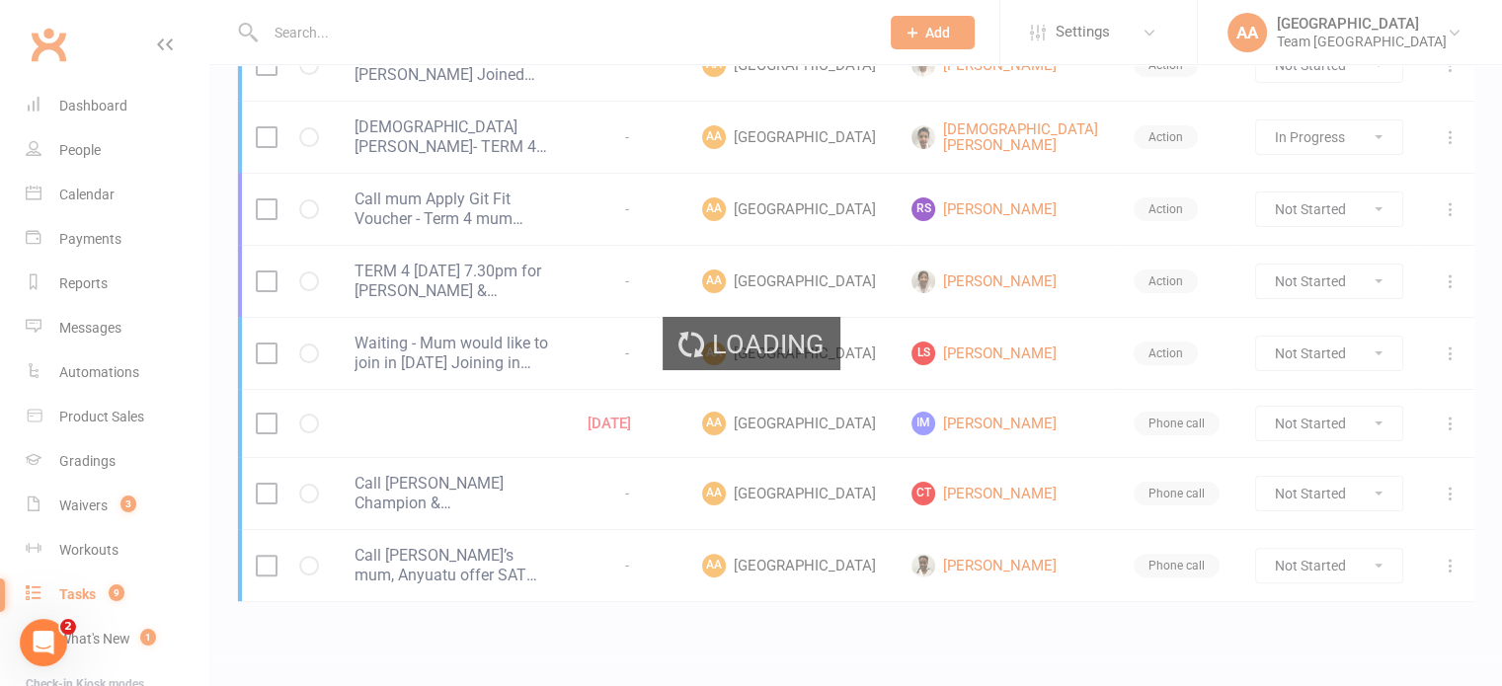
select select "started"
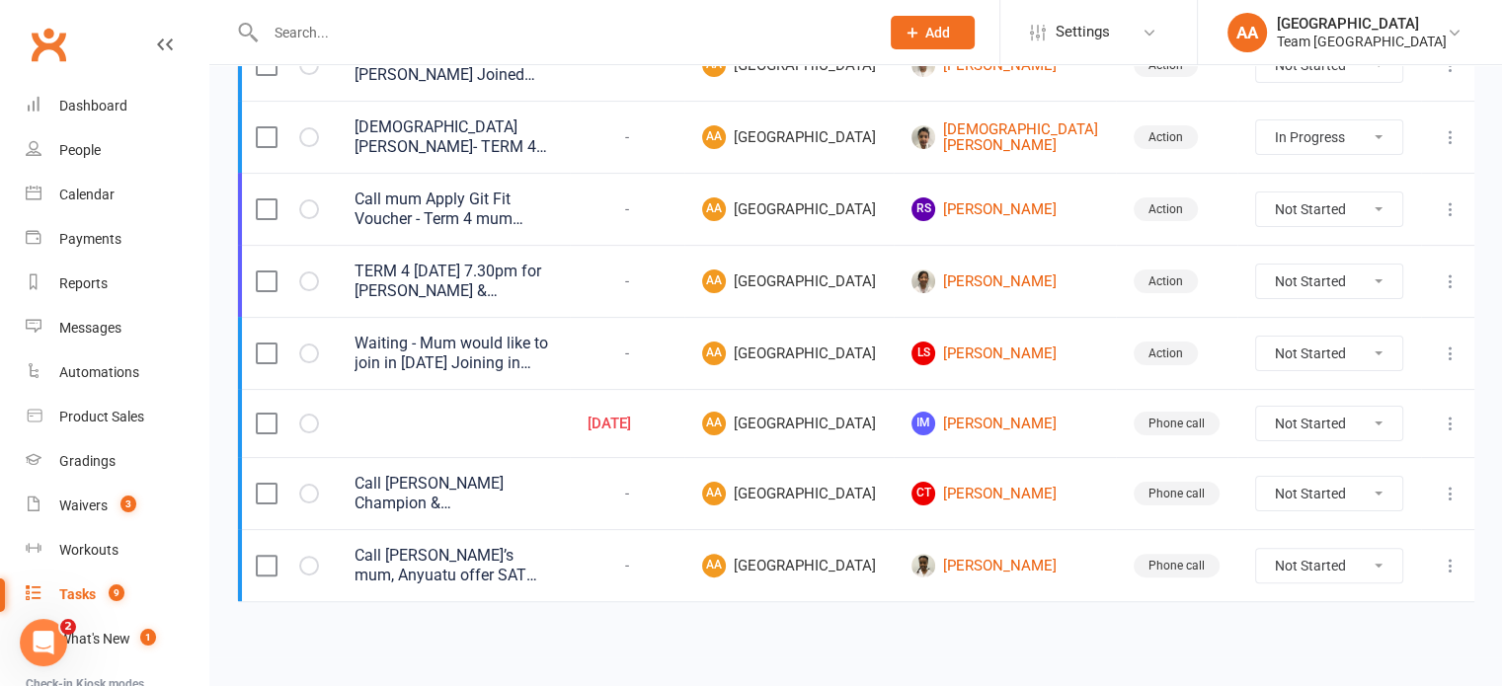
select select "started"
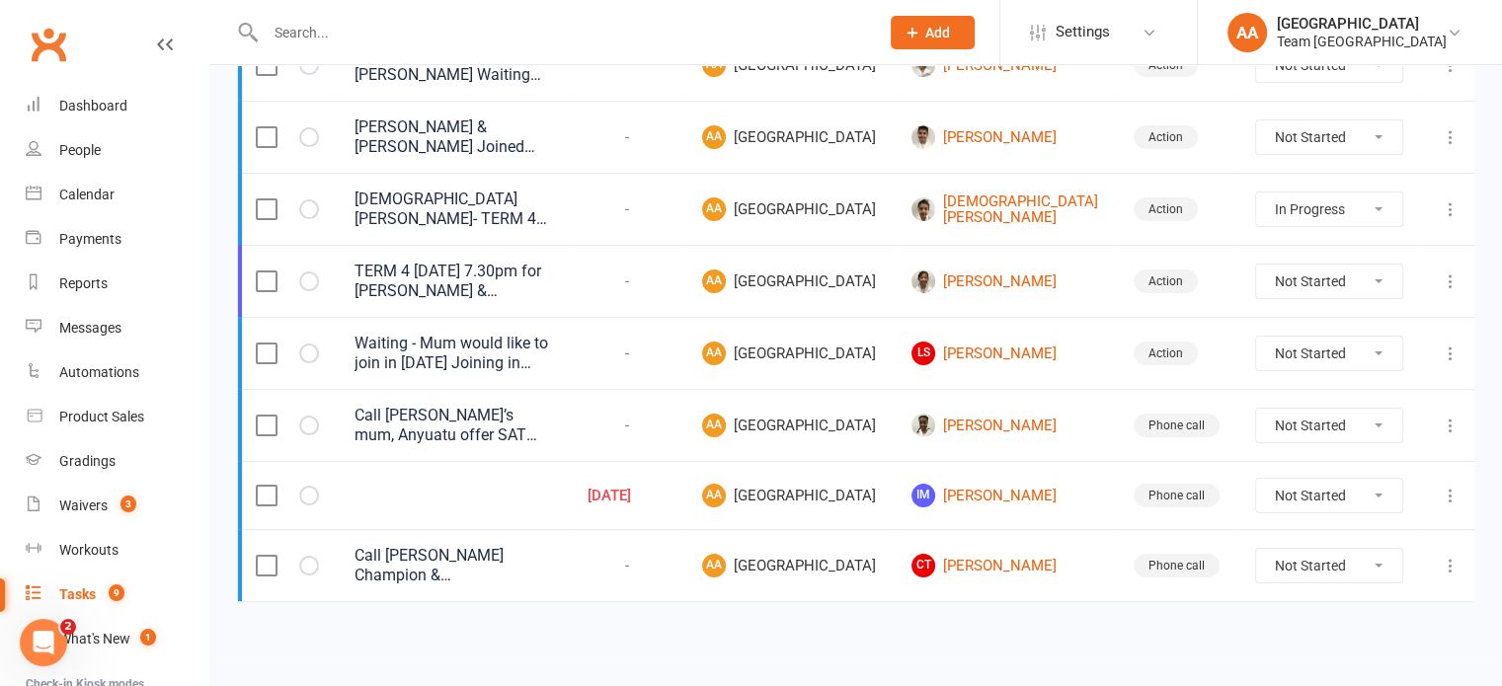
scroll to position [419, 0]
click at [1034, 414] on link "Asiya Abdirahman" at bounding box center [1004, 426] width 187 height 24
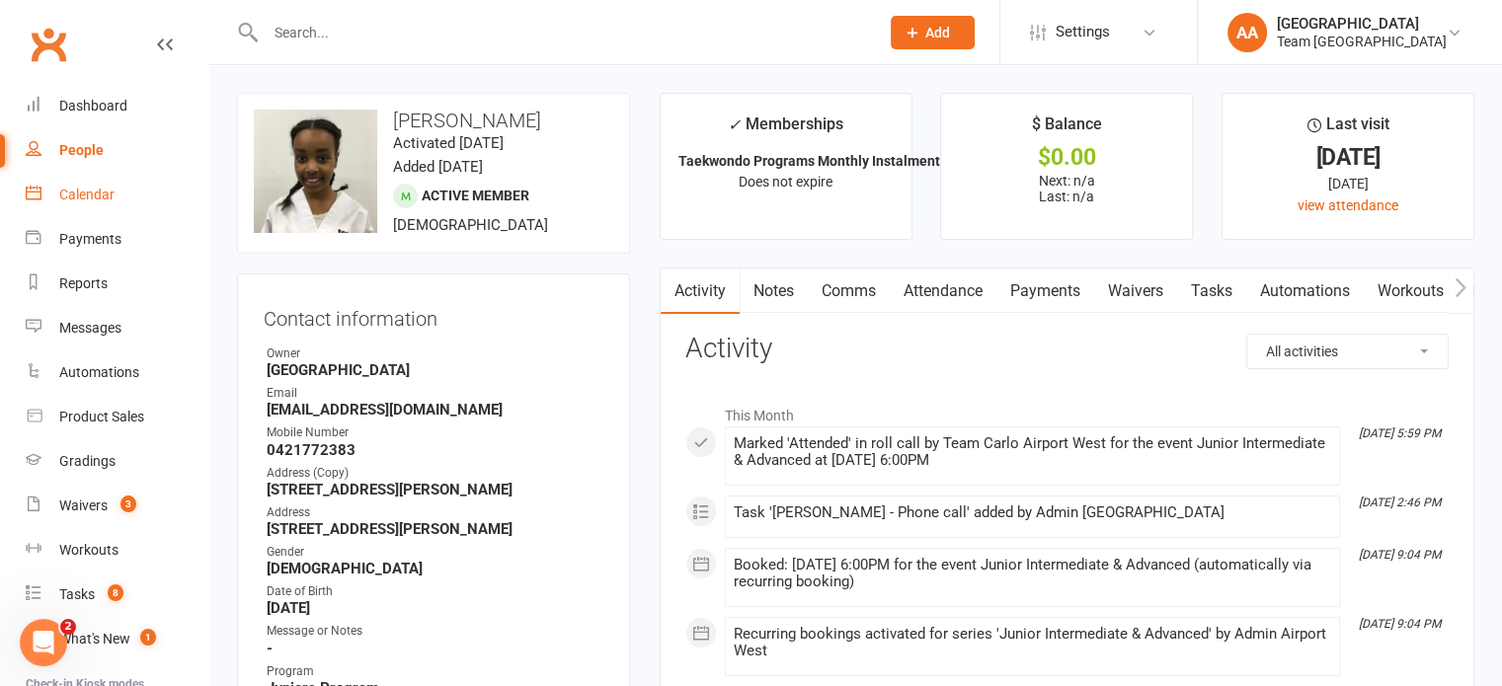
click at [115, 193] on link "Calendar" at bounding box center [117, 195] width 183 height 44
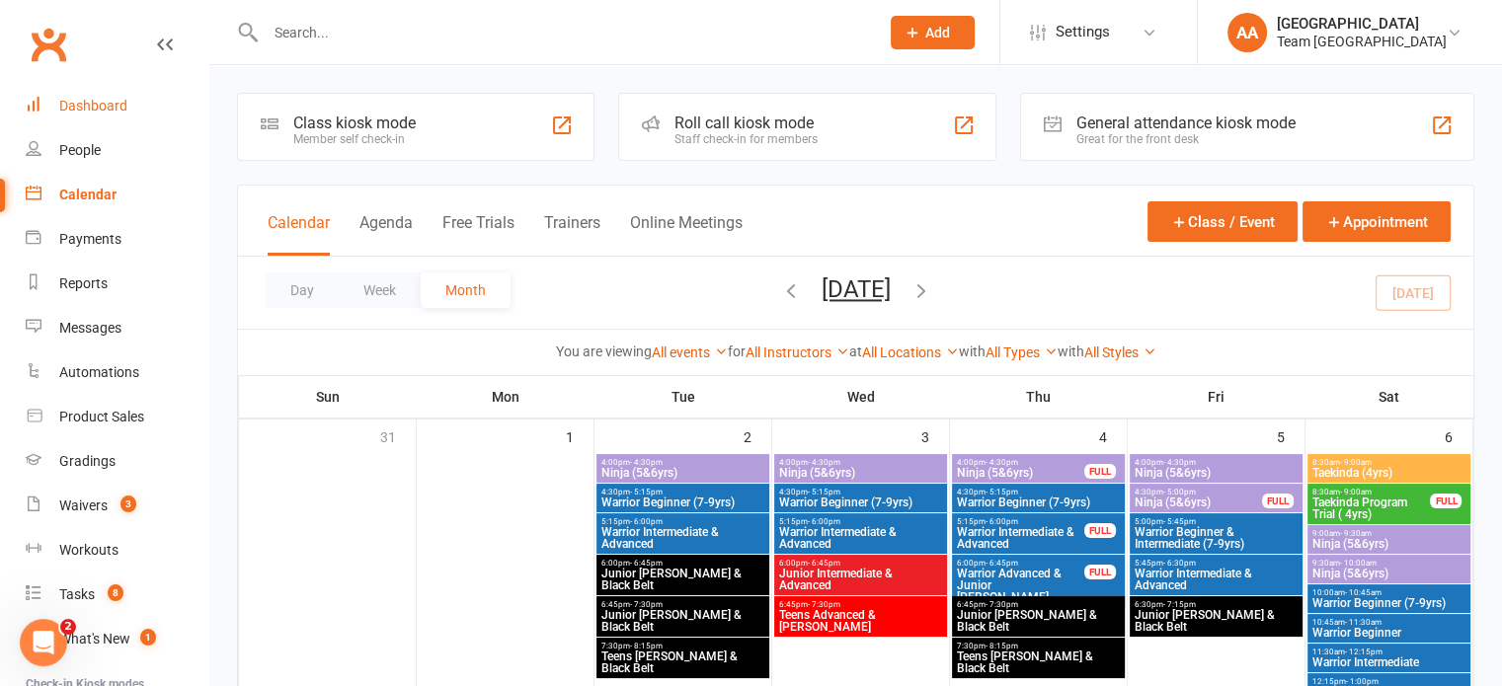
click at [107, 98] on div "Dashboard" at bounding box center [93, 106] width 68 height 16
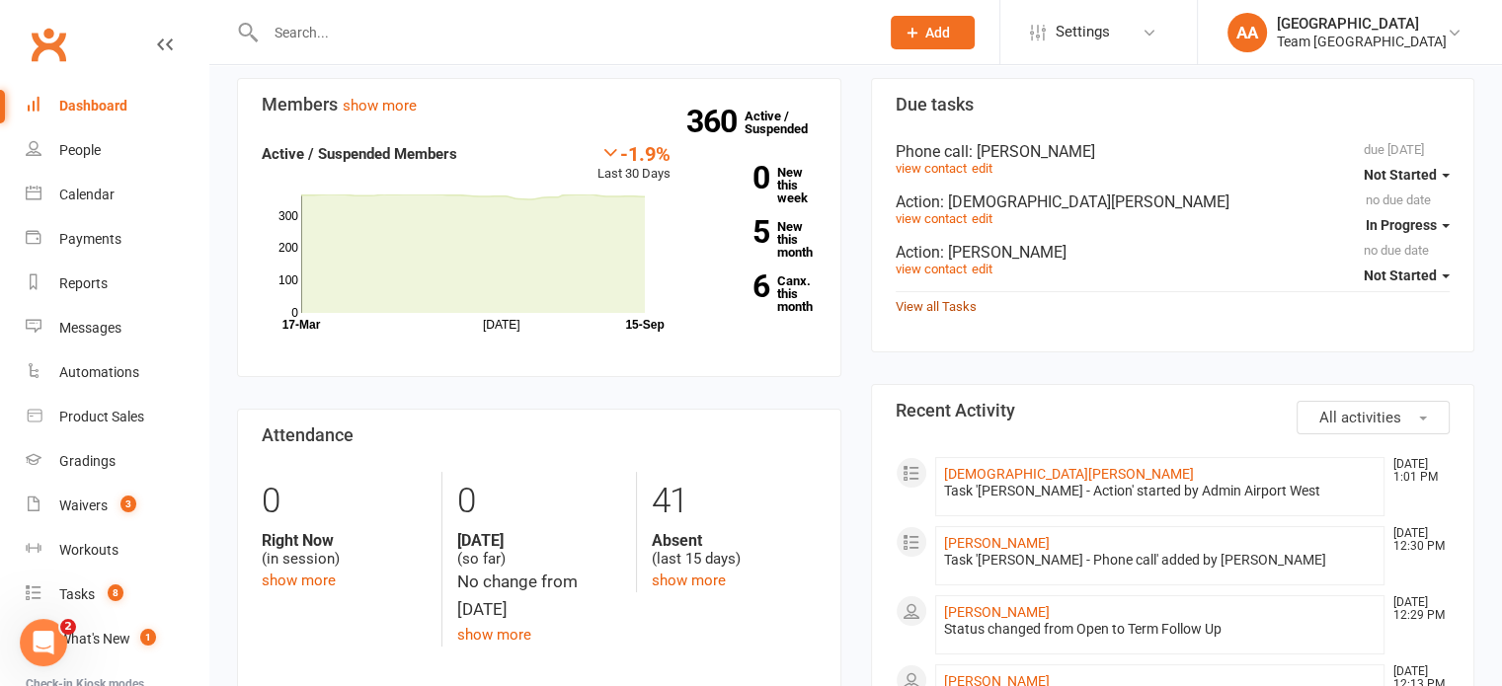
scroll to position [99, 0]
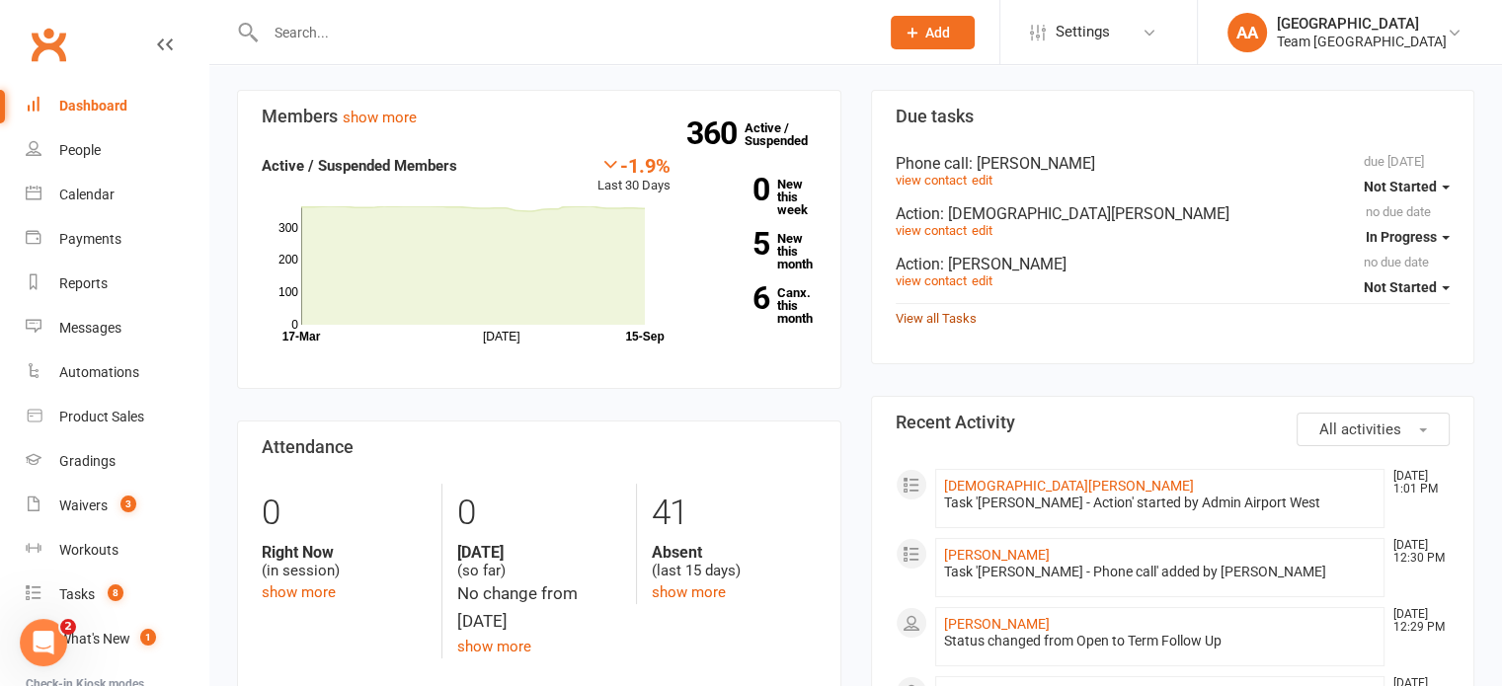
click at [936, 315] on link "View all Tasks" at bounding box center [936, 318] width 81 height 15
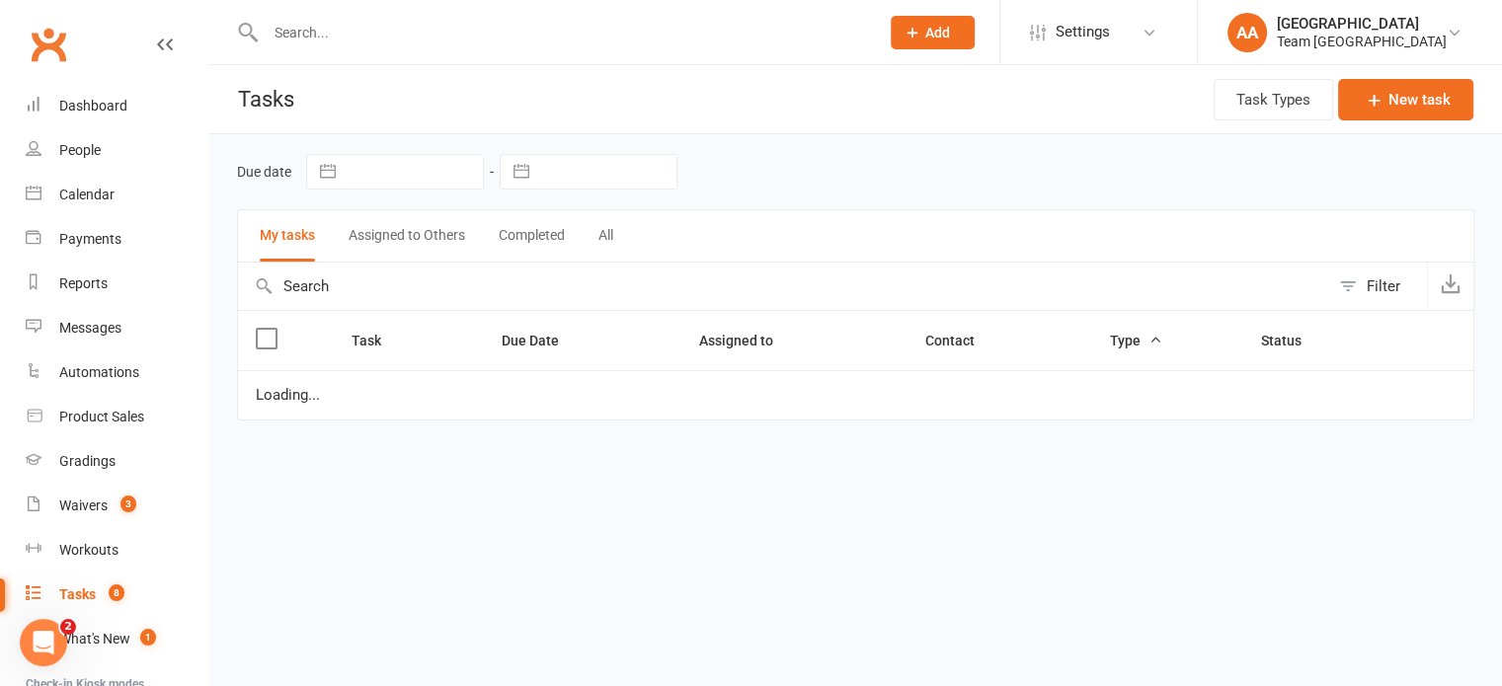
select select "started"
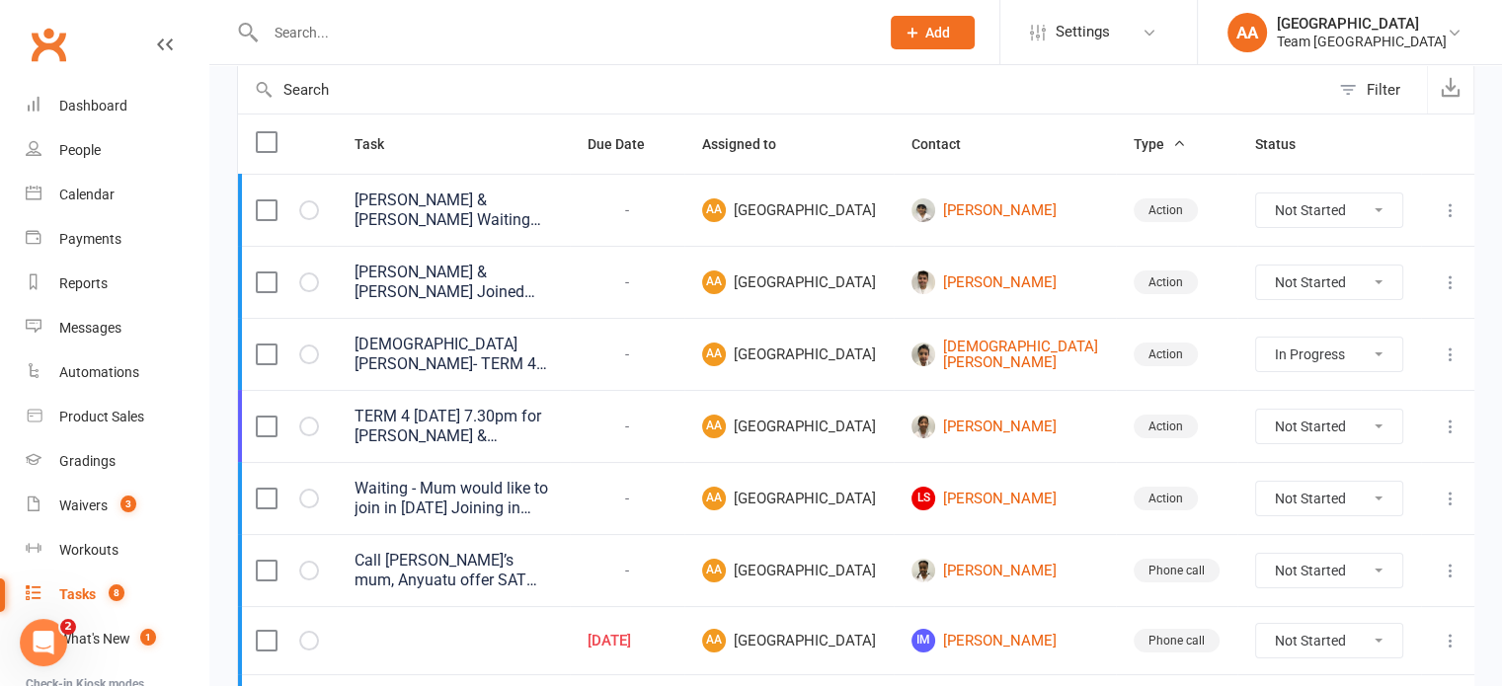
scroll to position [395, 0]
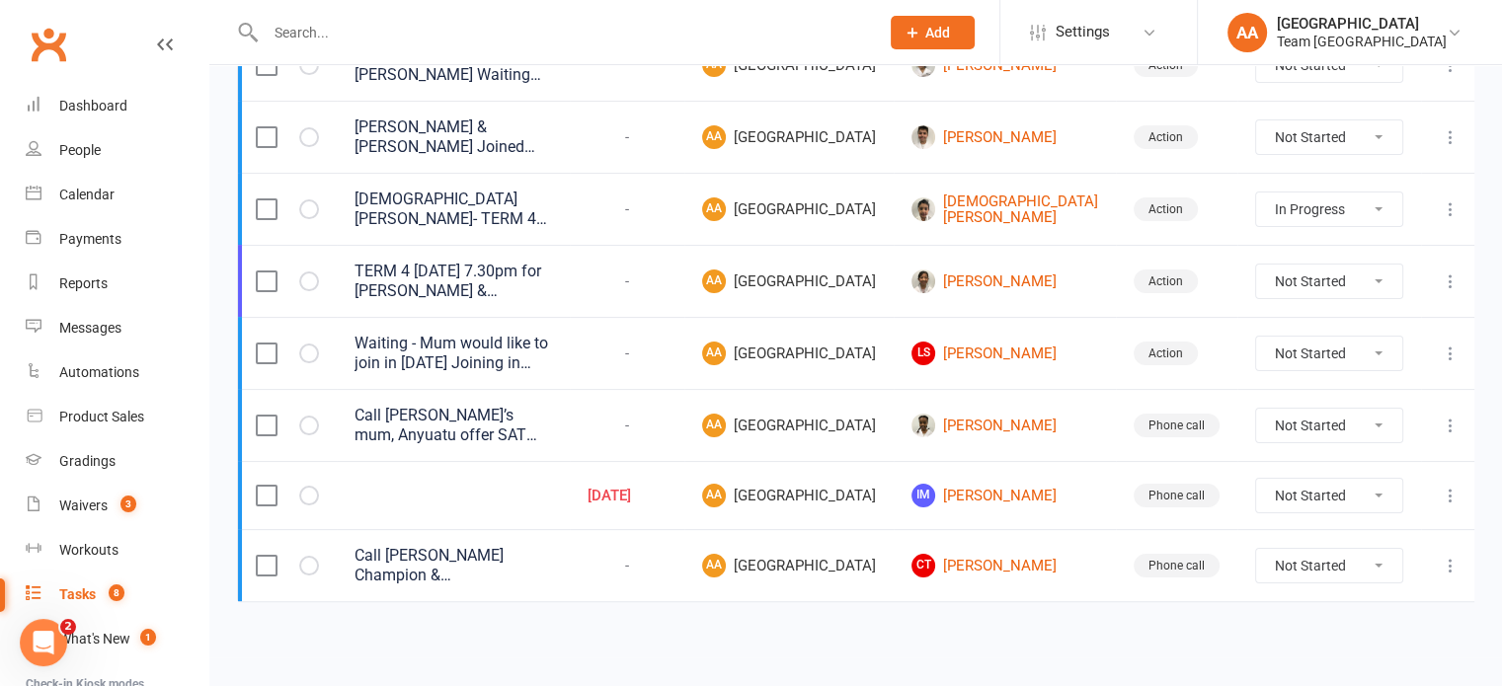
click at [1281, 265] on select "Not Started In Progress Waiting Complete" at bounding box center [1329, 282] width 146 height 34
click at [1256, 265] on select "Not Started In Progress Waiting Complete" at bounding box center [1329, 282] width 146 height 34
select select "unstarted"
select select "started"
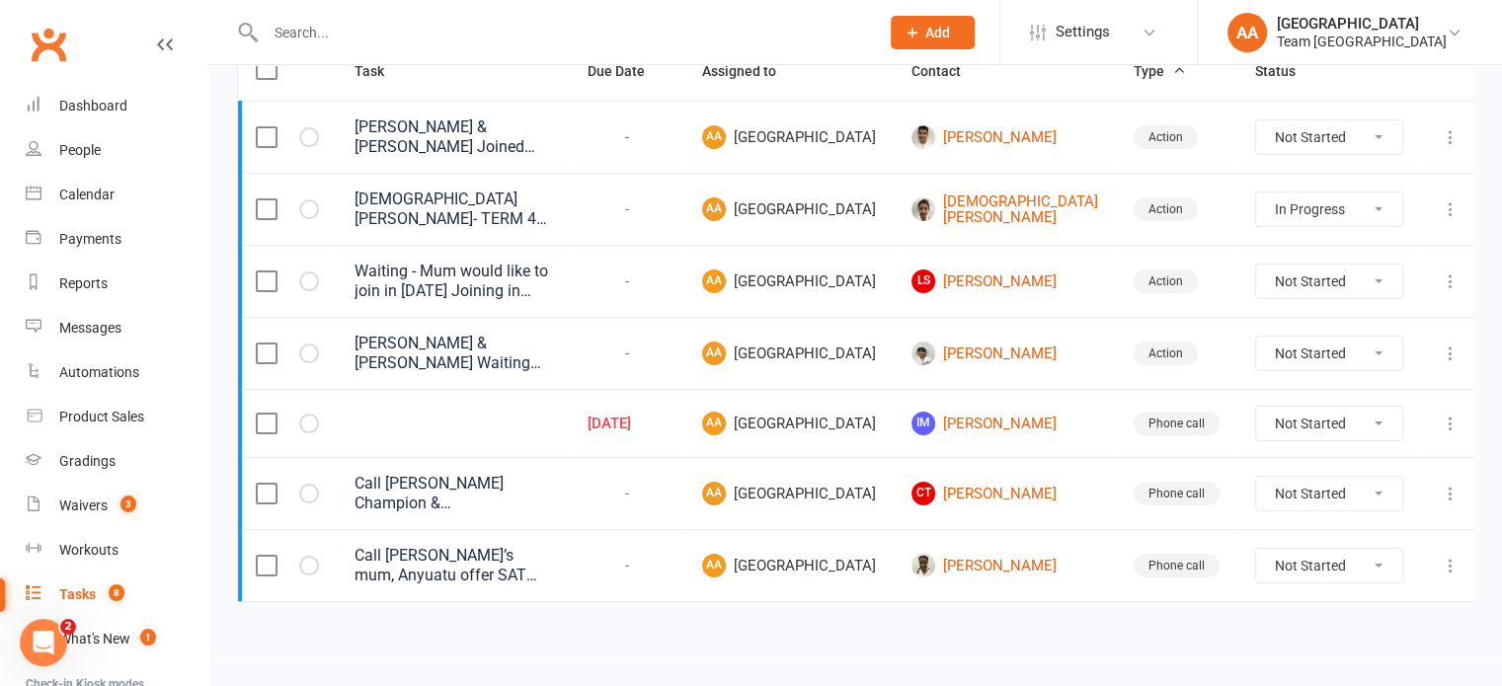
scroll to position [337, 0]
click at [431, 487] on div "Call Sarah Call Champion & Tobias Tony" at bounding box center [452, 493] width 197 height 39
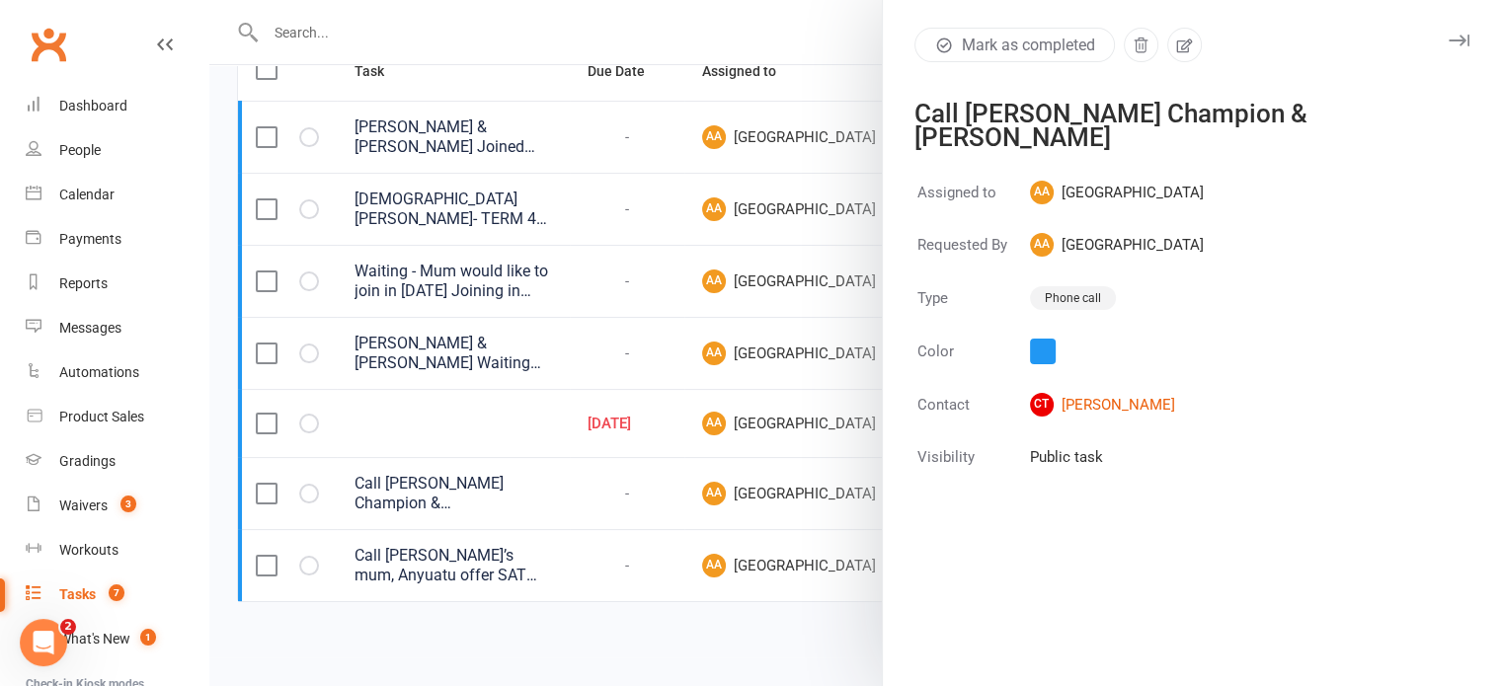
click at [665, 355] on div at bounding box center [855, 343] width 1293 height 686
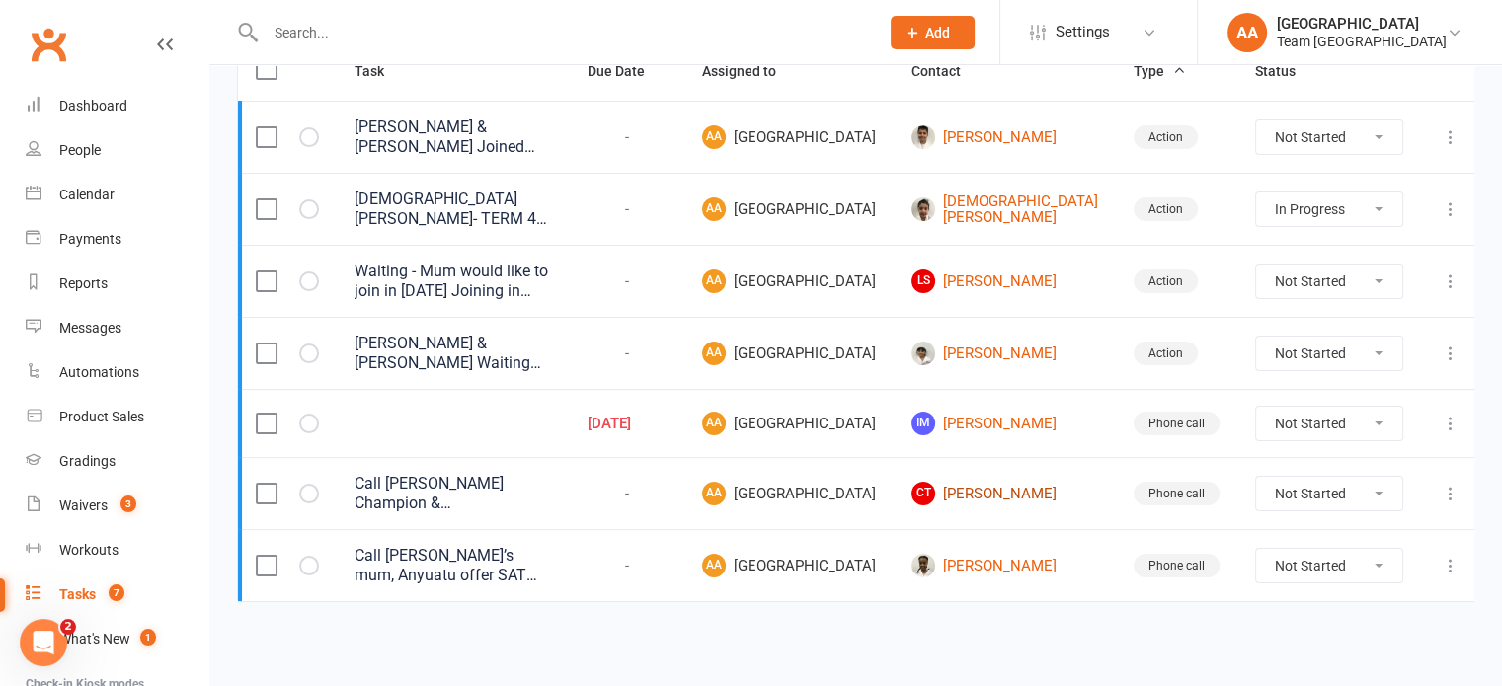
click at [1031, 482] on link "CT Champion Tony" at bounding box center [1004, 494] width 187 height 24
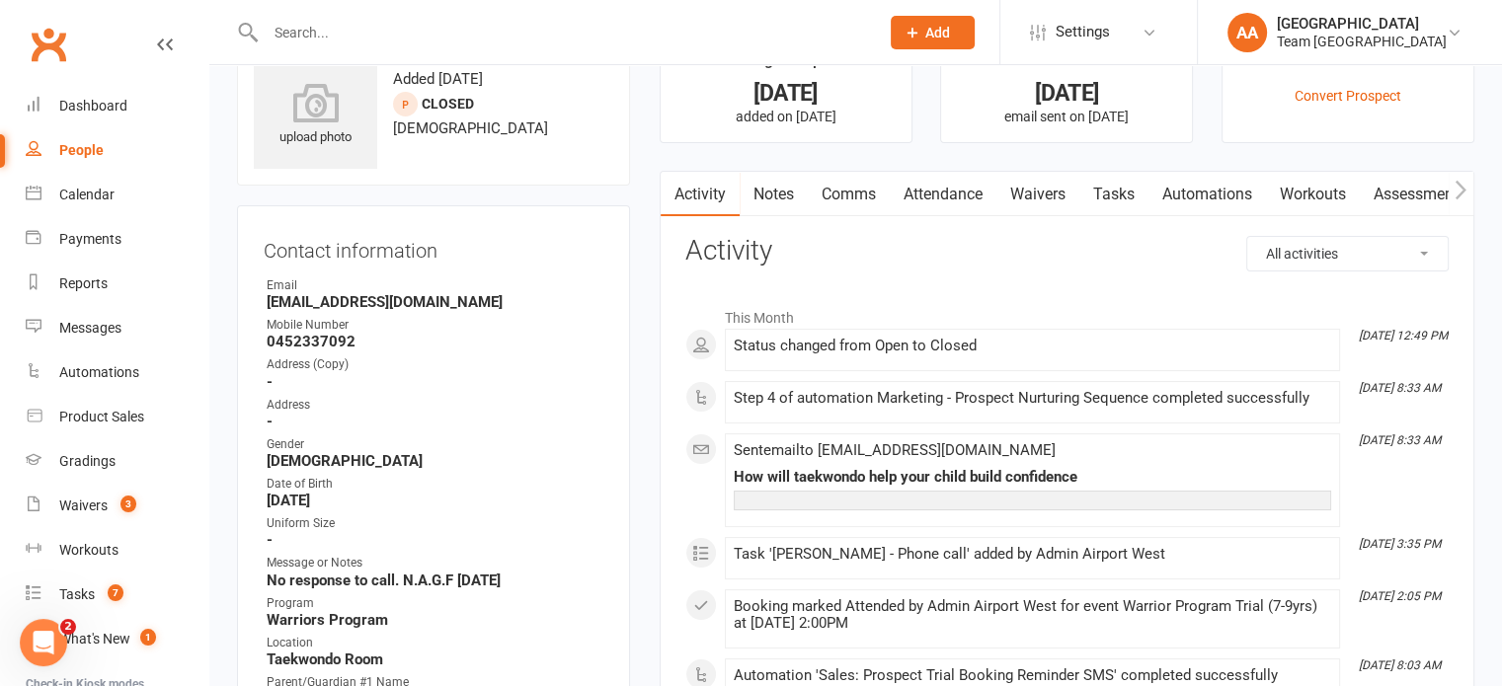
scroll to position [99, 0]
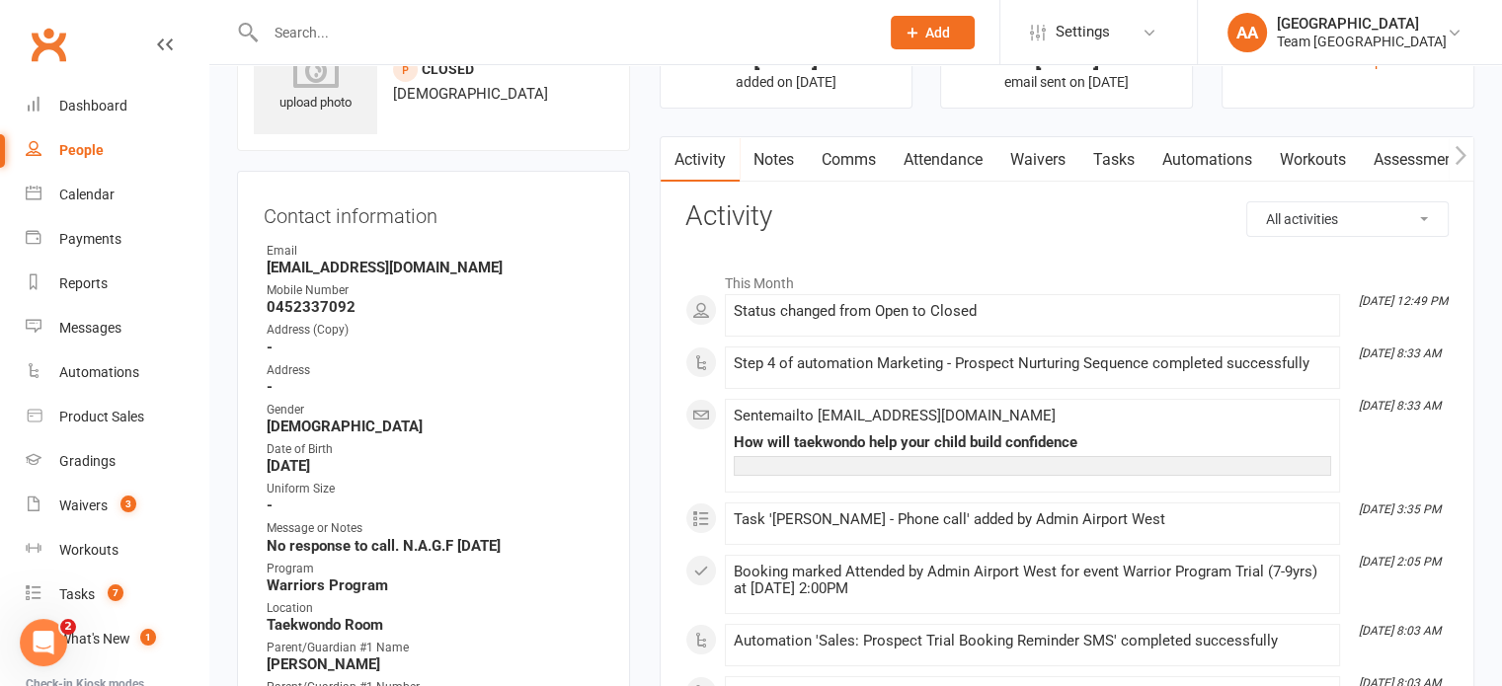
click at [788, 159] on link "Notes" at bounding box center [774, 159] width 68 height 45
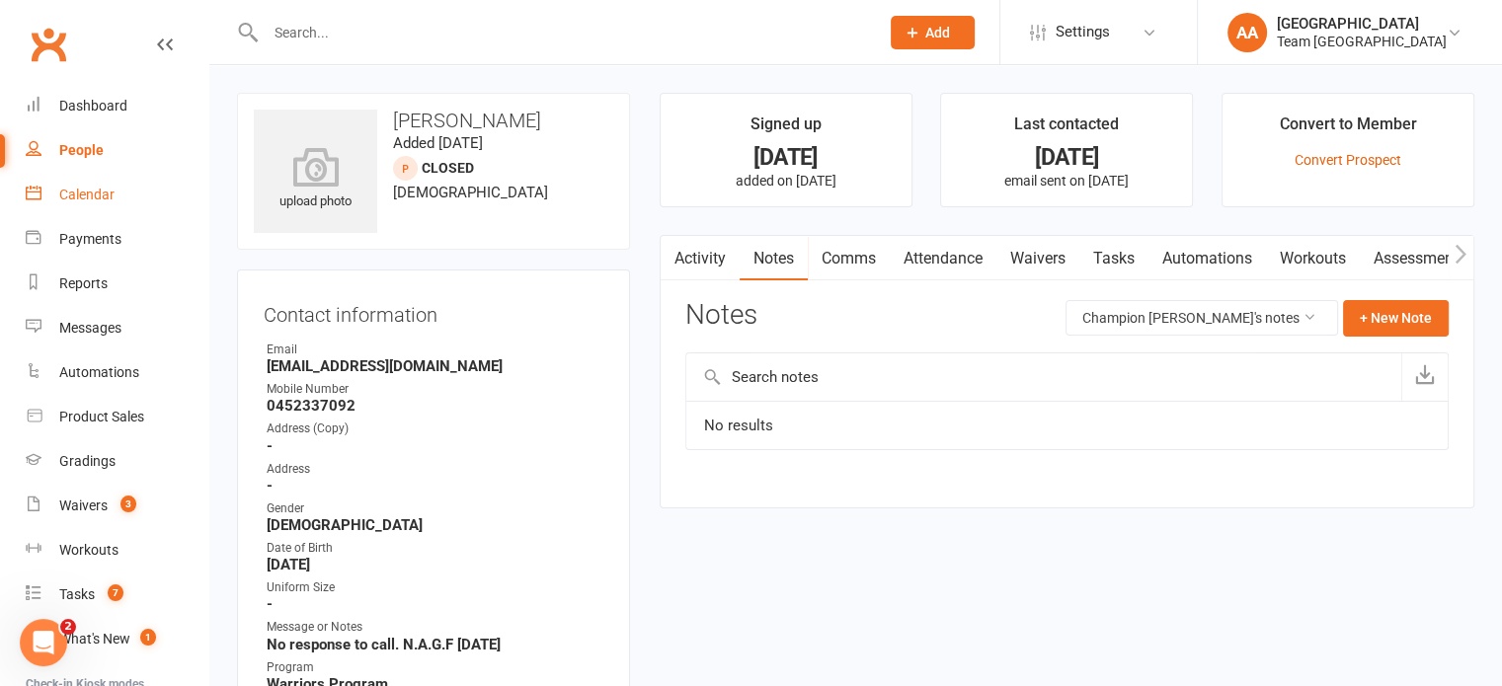
click at [103, 195] on div "Calendar" at bounding box center [86, 195] width 55 height 16
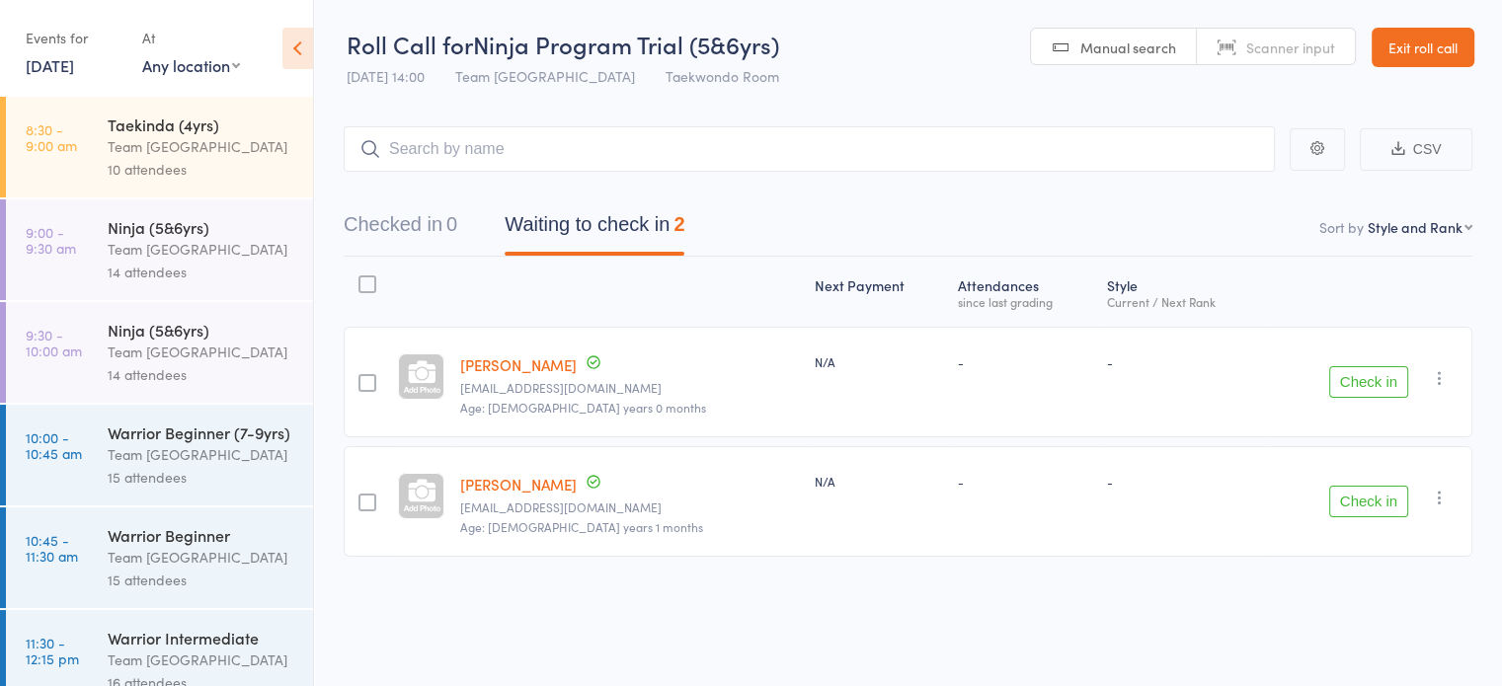
click at [509, 369] on link "Celeste Arnedo" at bounding box center [518, 364] width 117 height 21
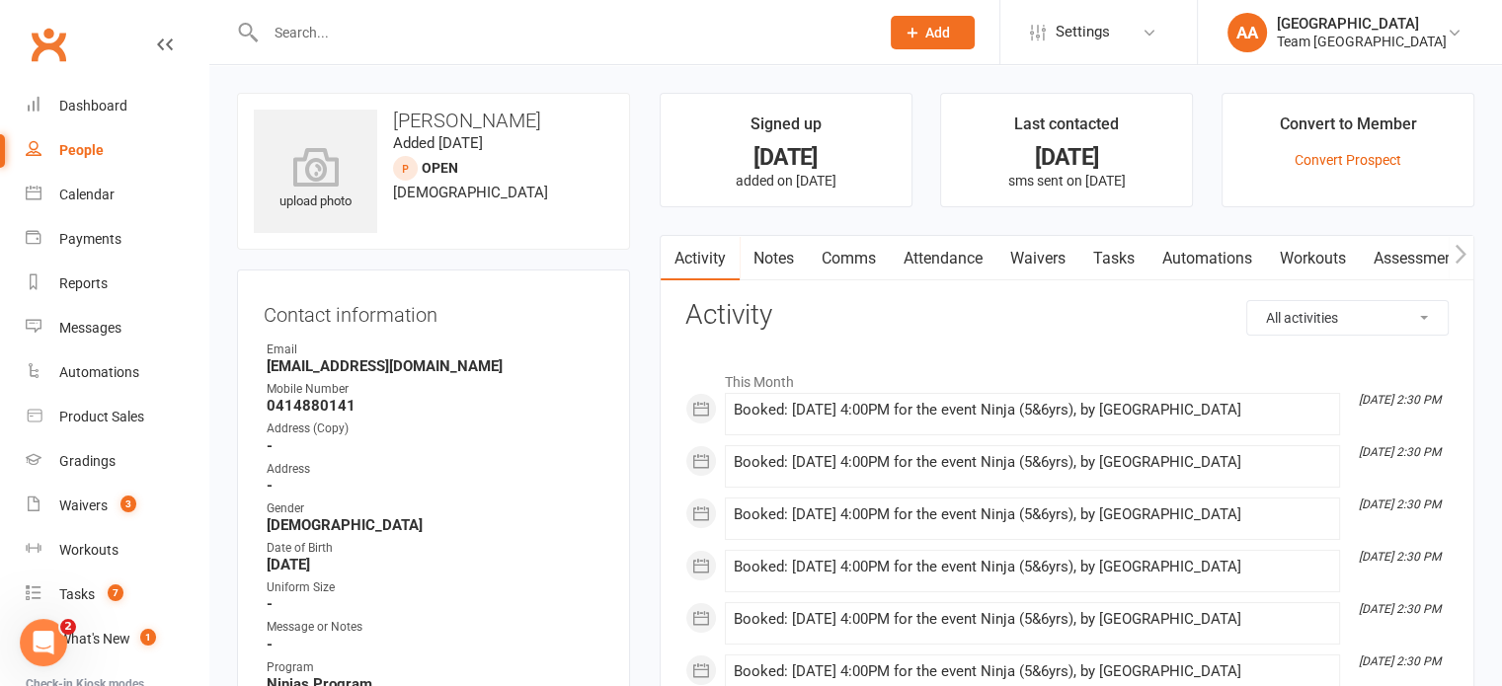
click at [932, 254] on link "Attendance" at bounding box center [943, 258] width 107 height 45
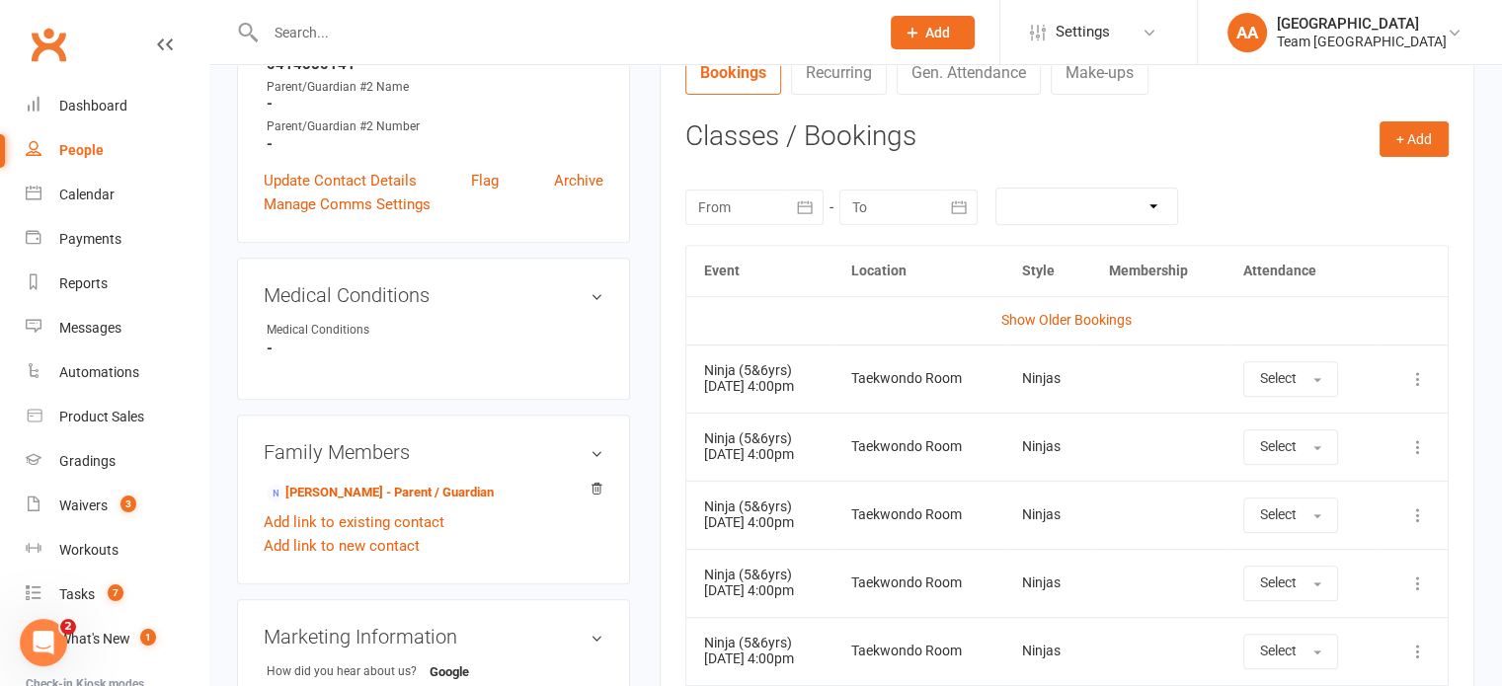
scroll to position [691, 0]
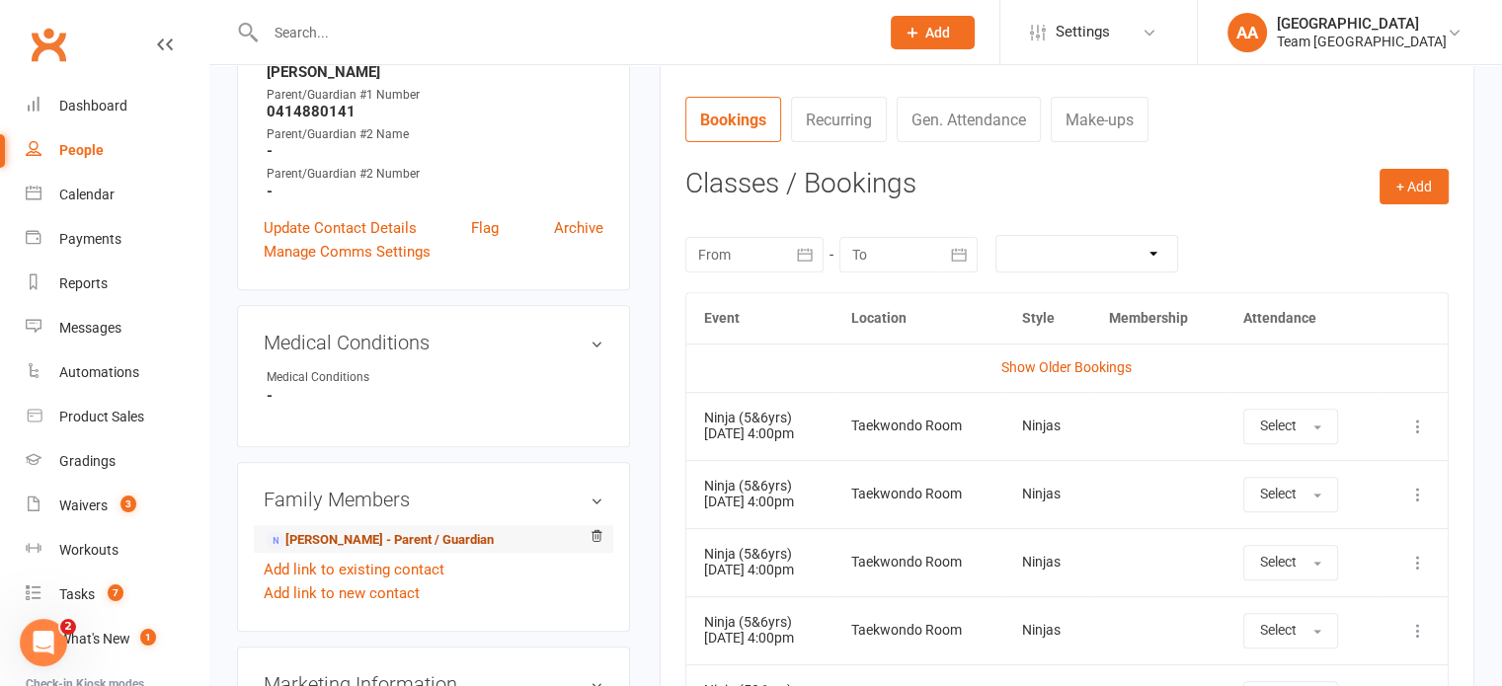
click at [352, 545] on link "Laura Arnedo - Parent / Guardian" at bounding box center [380, 540] width 227 height 21
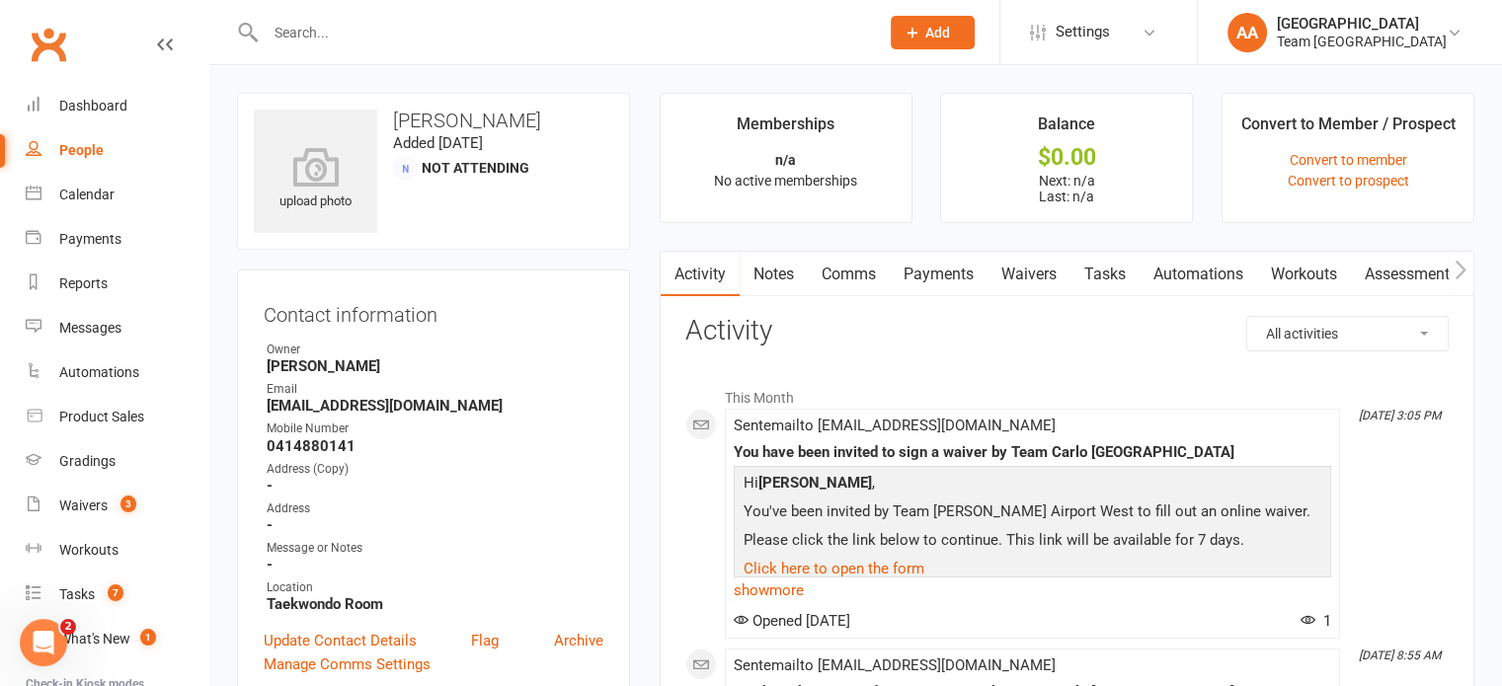
click at [1027, 270] on link "Waivers" at bounding box center [1028, 274] width 83 height 45
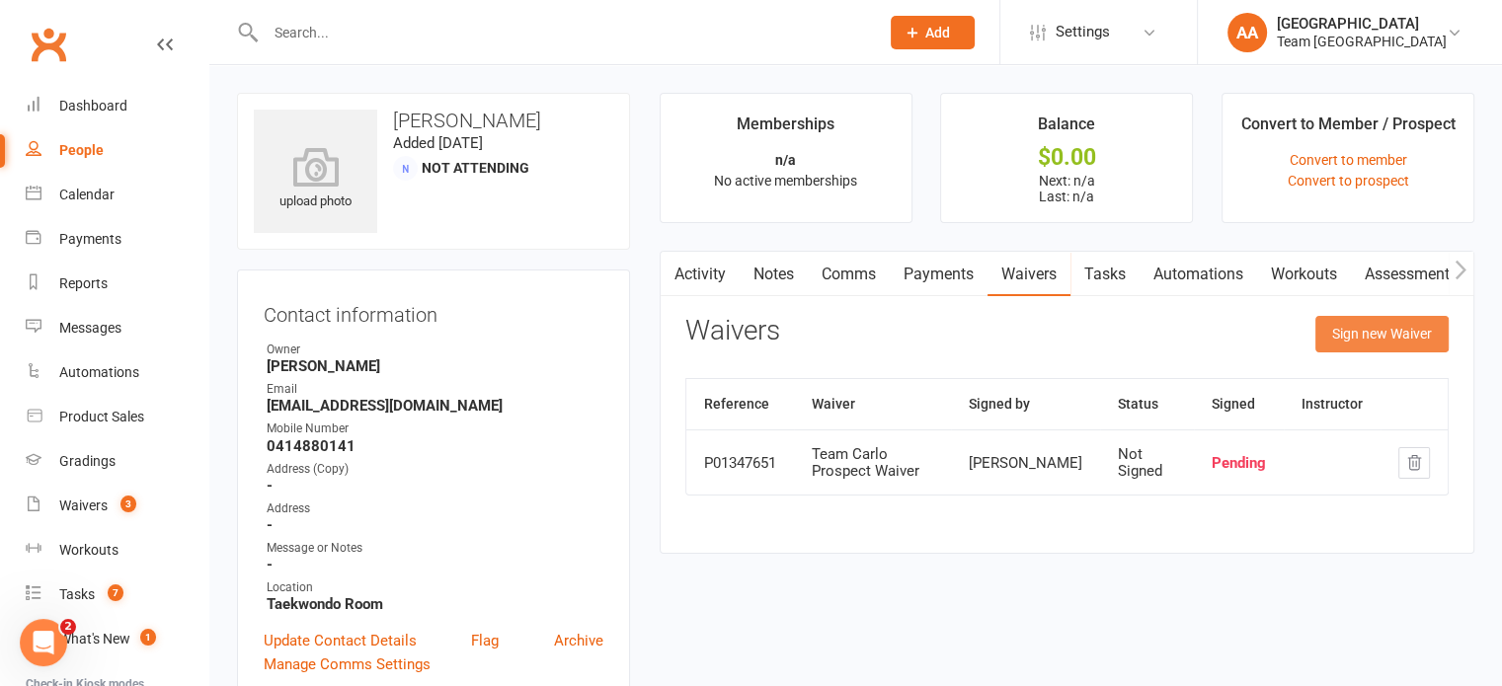
click at [1357, 335] on button "Sign new Waiver" at bounding box center [1381, 334] width 133 height 36
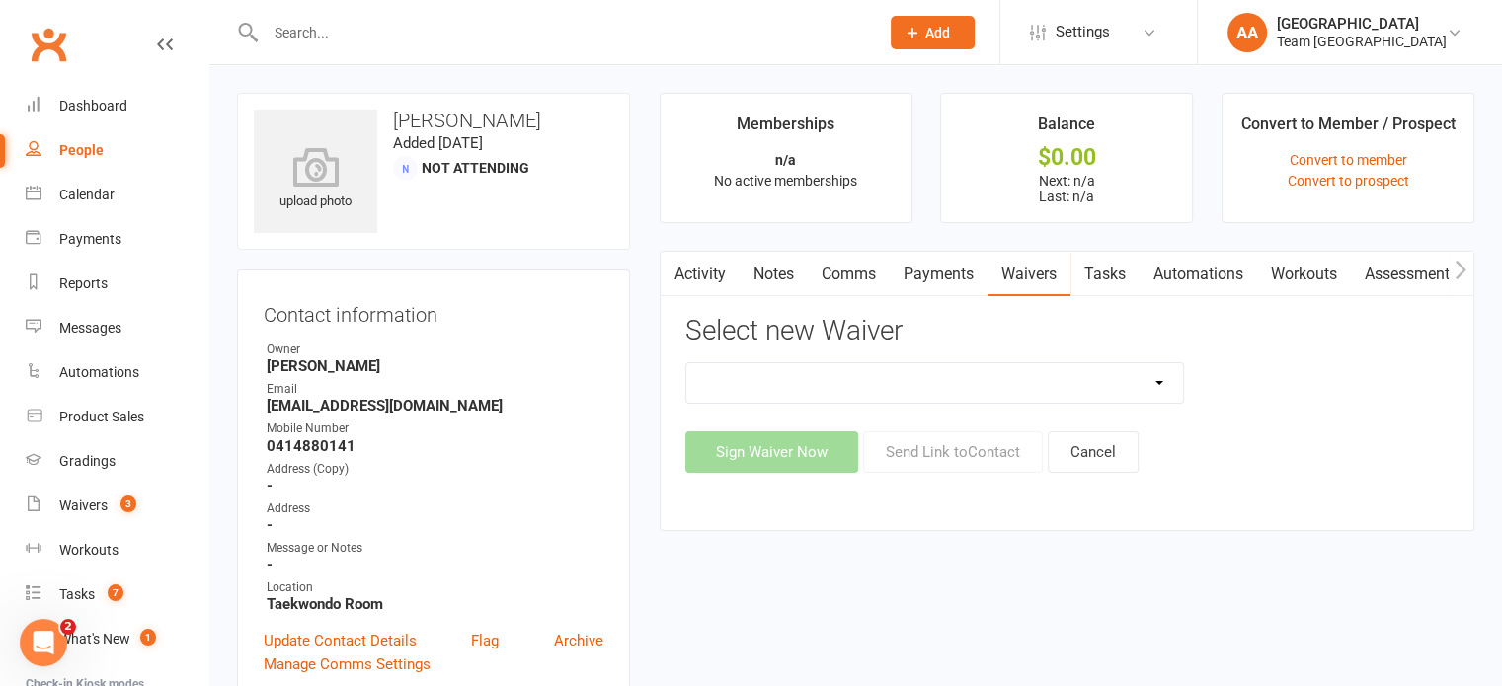
click at [1067, 391] on select "Family Program Combination Member Waiver (3+ Family Members) Family Program Com…" at bounding box center [935, 382] width 498 height 39
select select "13866"
click at [686, 363] on select "Family Program Combination Member Waiver (3+ Family Members) Family Program Com…" at bounding box center [935, 382] width 498 height 39
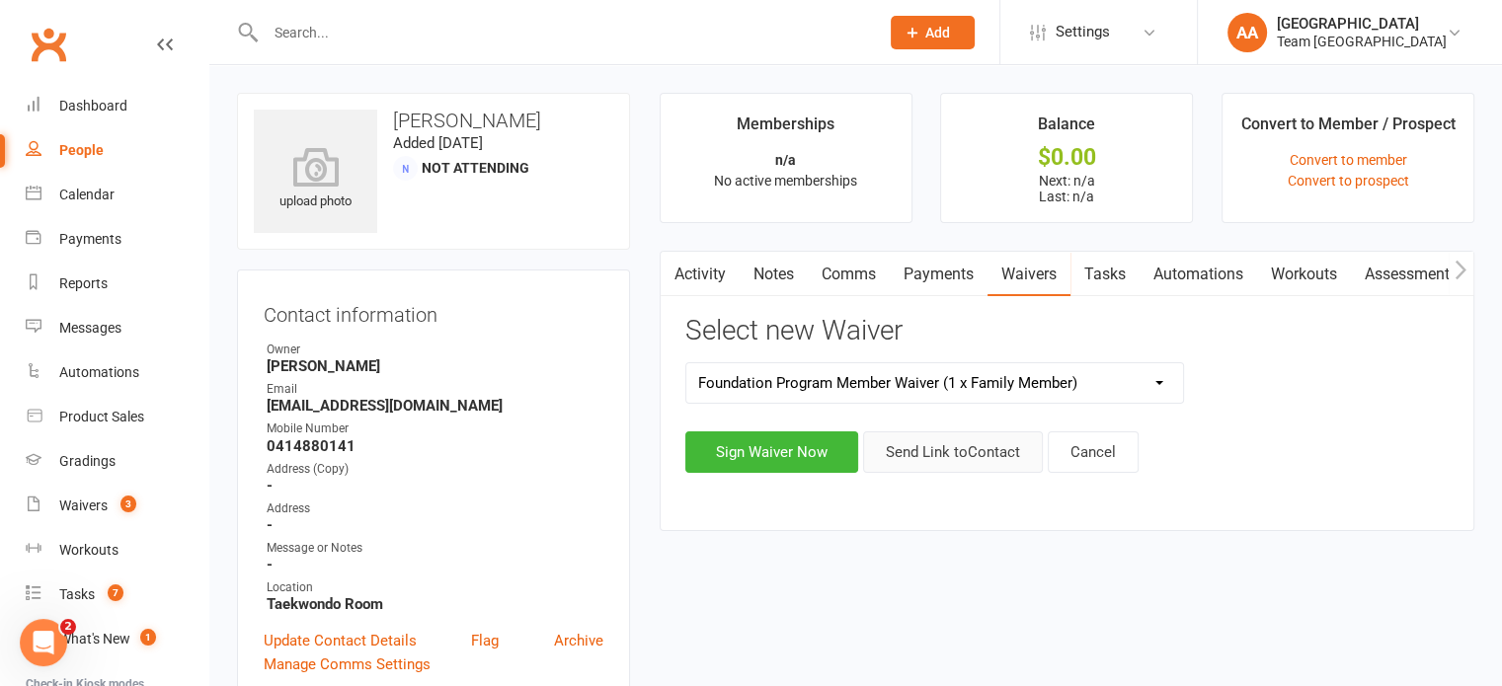
click at [952, 451] on button "Send Link to Contact" at bounding box center [953, 452] width 180 height 41
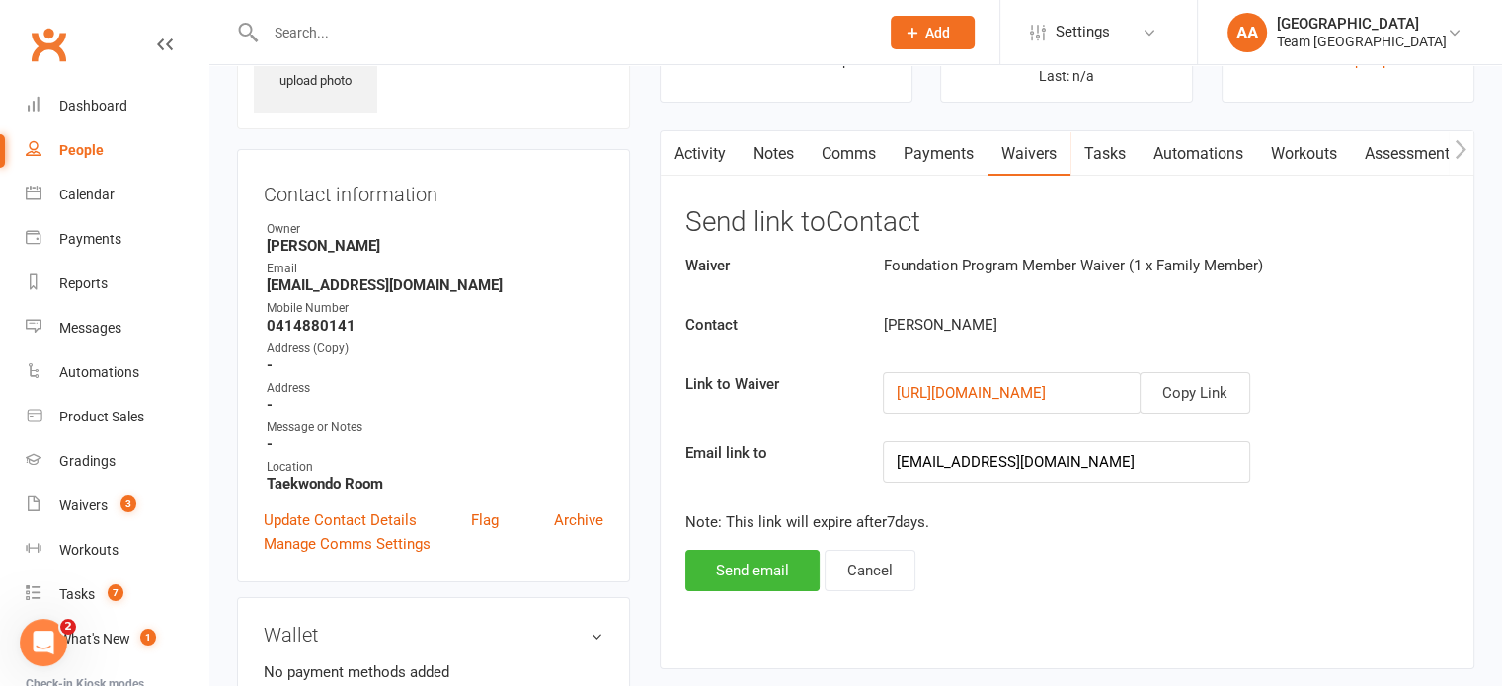
scroll to position [395, 0]
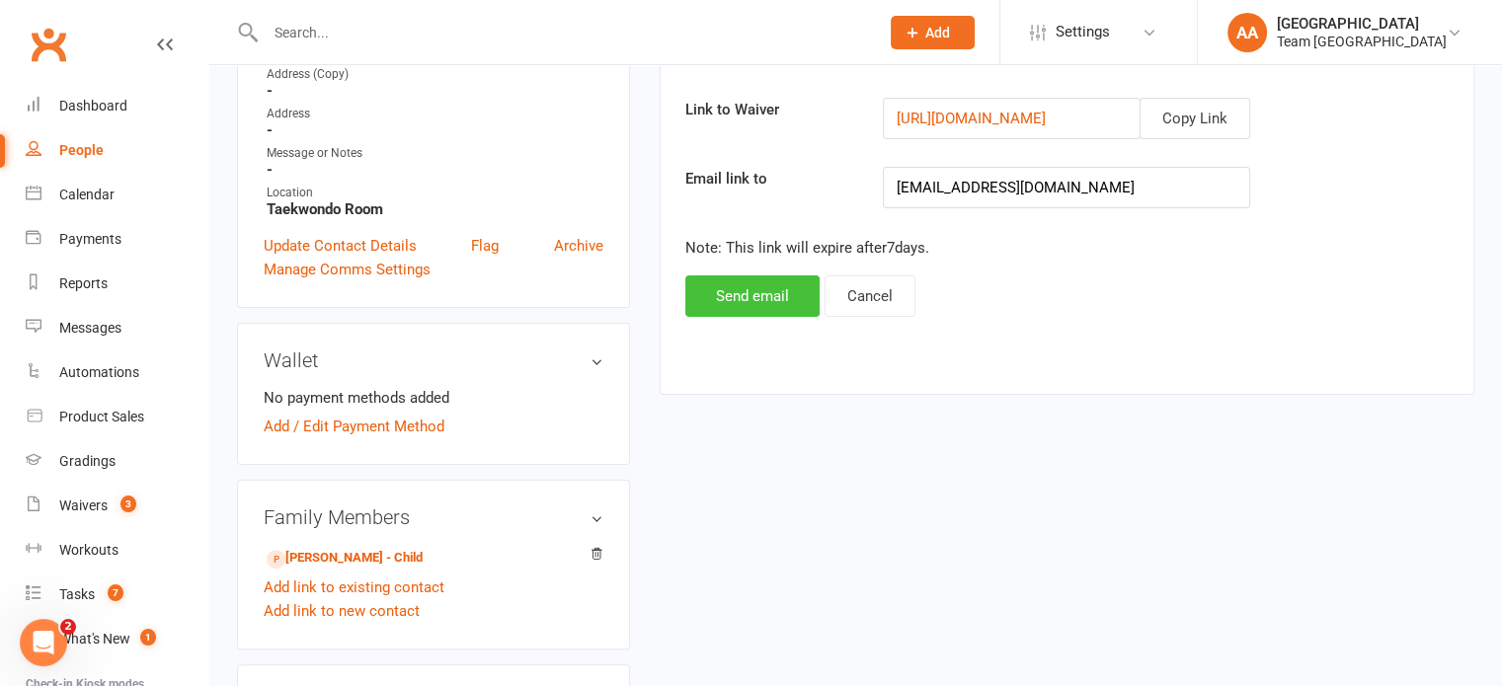
click at [737, 297] on button "Send email" at bounding box center [752, 296] width 134 height 41
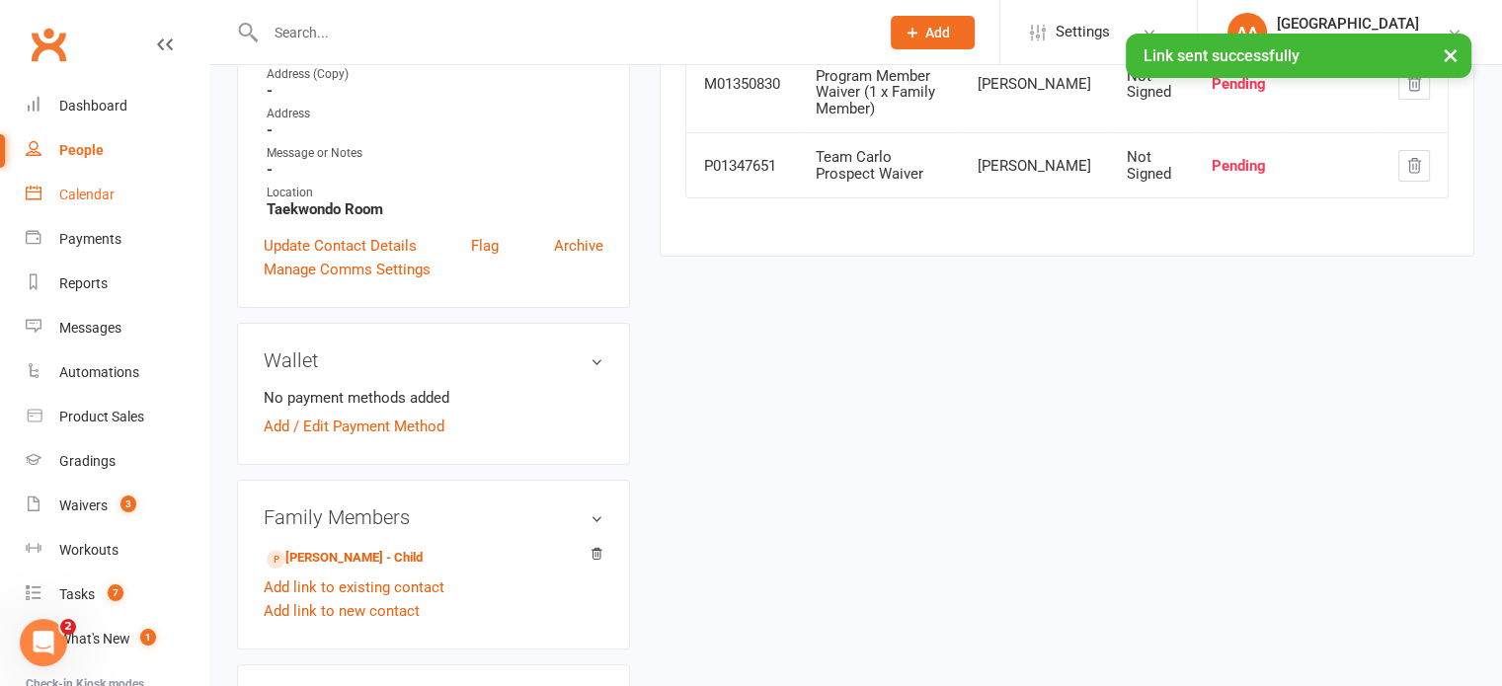
click at [107, 189] on div "Calendar" at bounding box center [86, 195] width 55 height 16
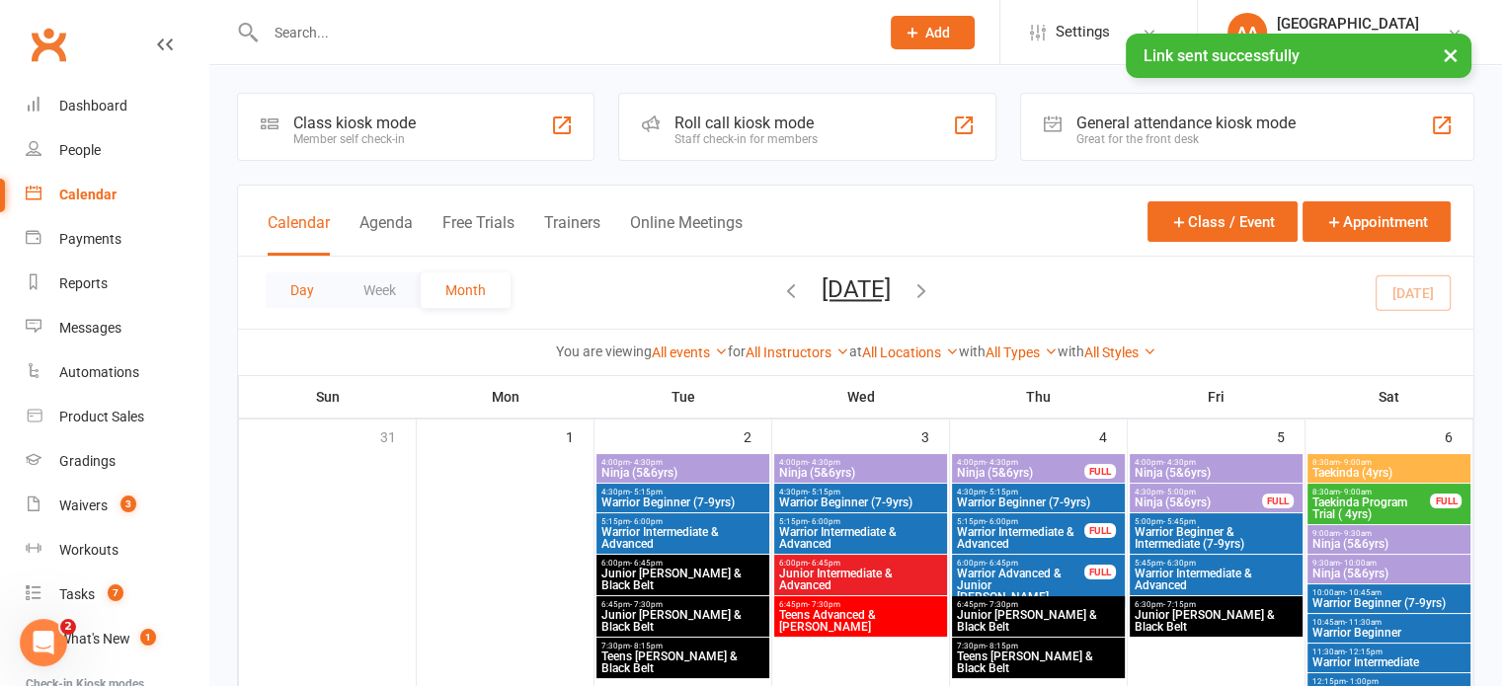
click at [331, 289] on button "Day" at bounding box center [302, 291] width 73 height 36
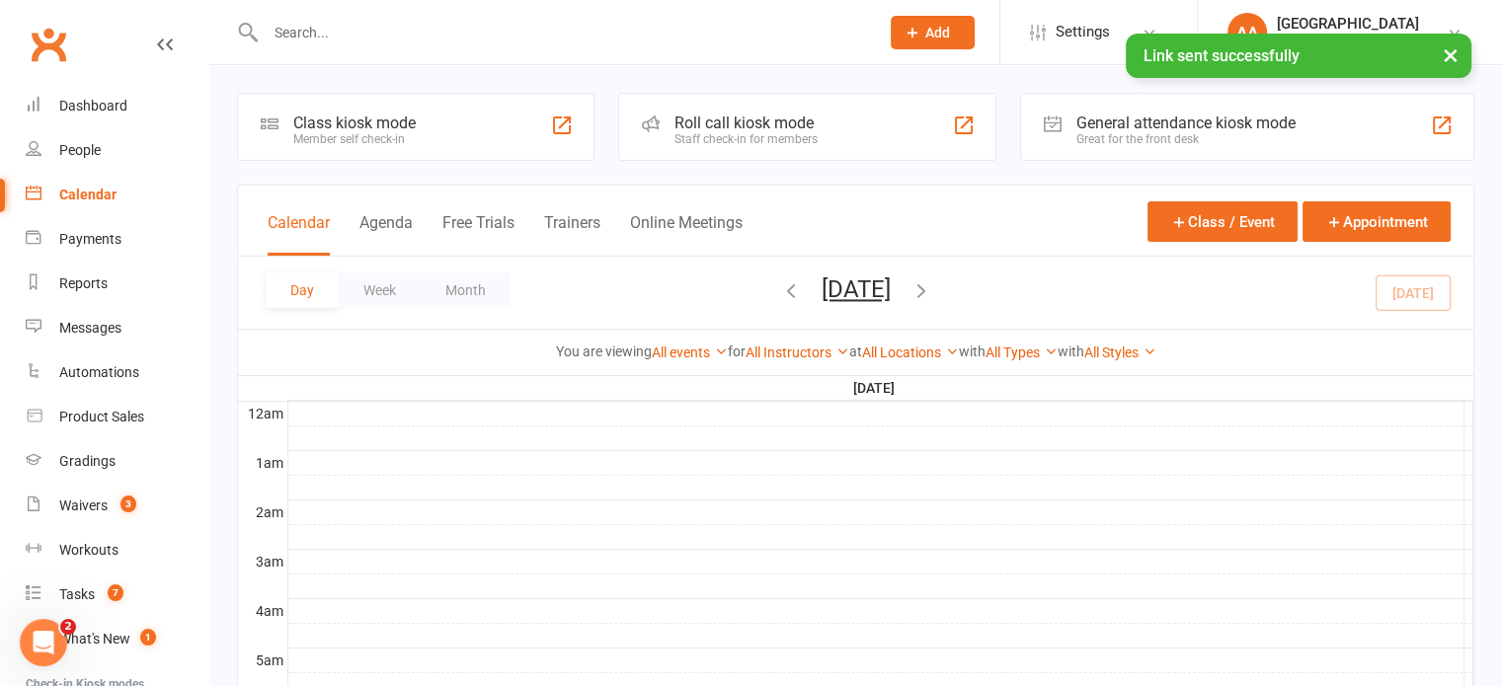
click at [861, 286] on button "Monday, Sep 15, 2025" at bounding box center [856, 290] width 69 height 28
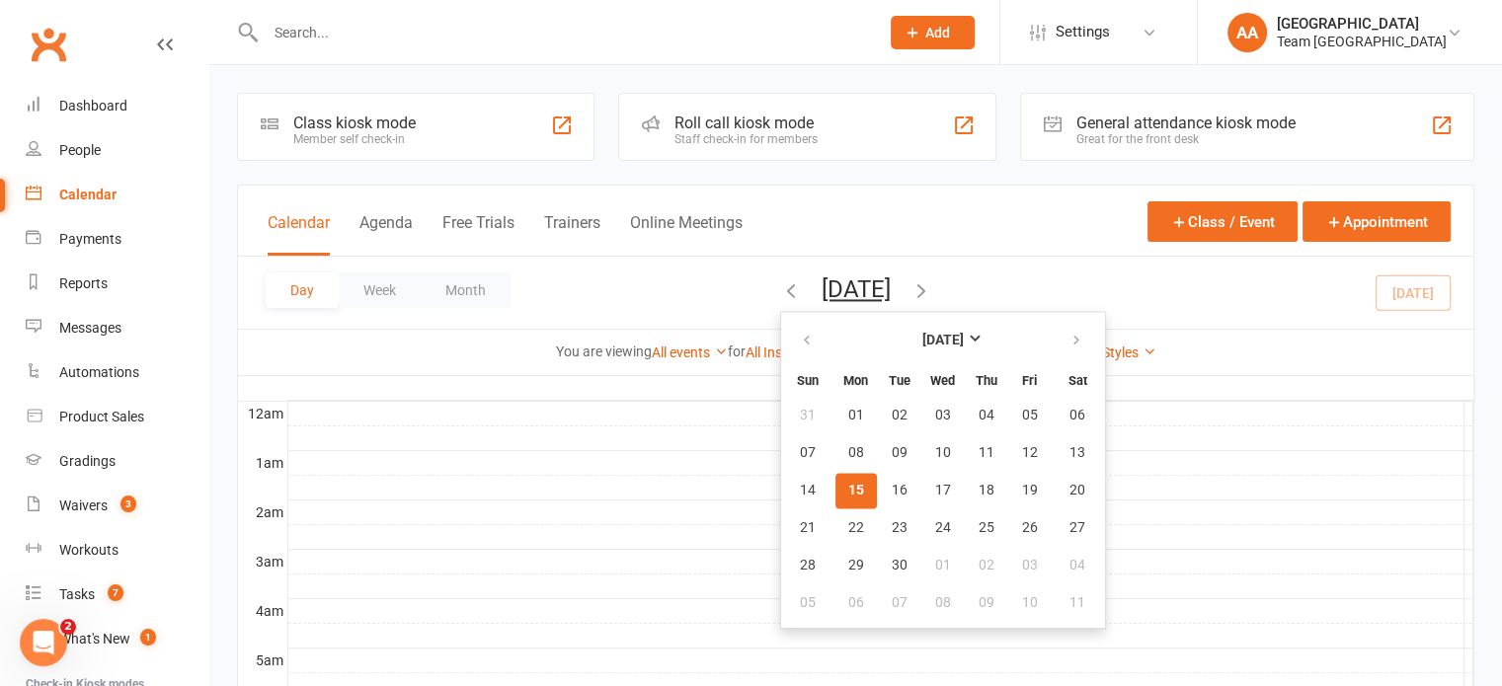
click at [848, 485] on span "15" at bounding box center [856, 491] width 16 height 16
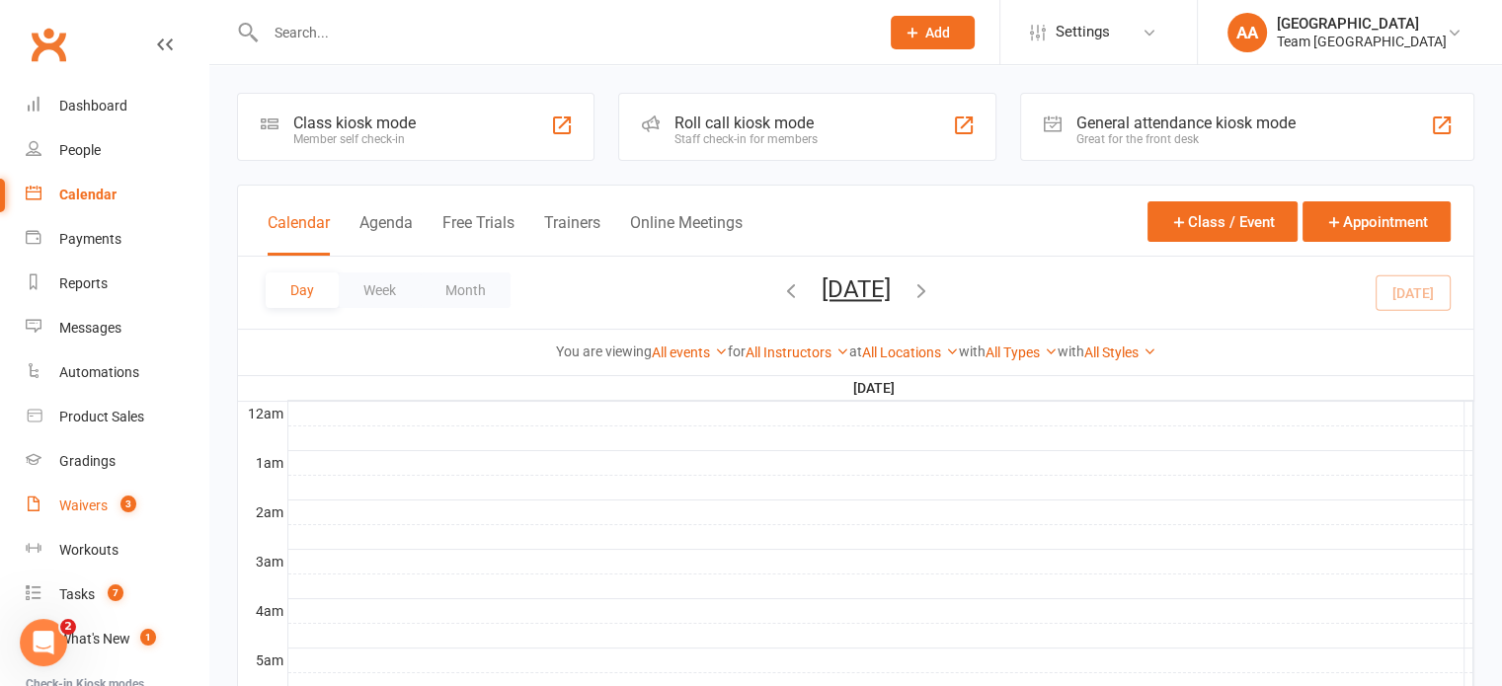
click at [91, 496] on link "Waivers 3" at bounding box center [117, 506] width 183 height 44
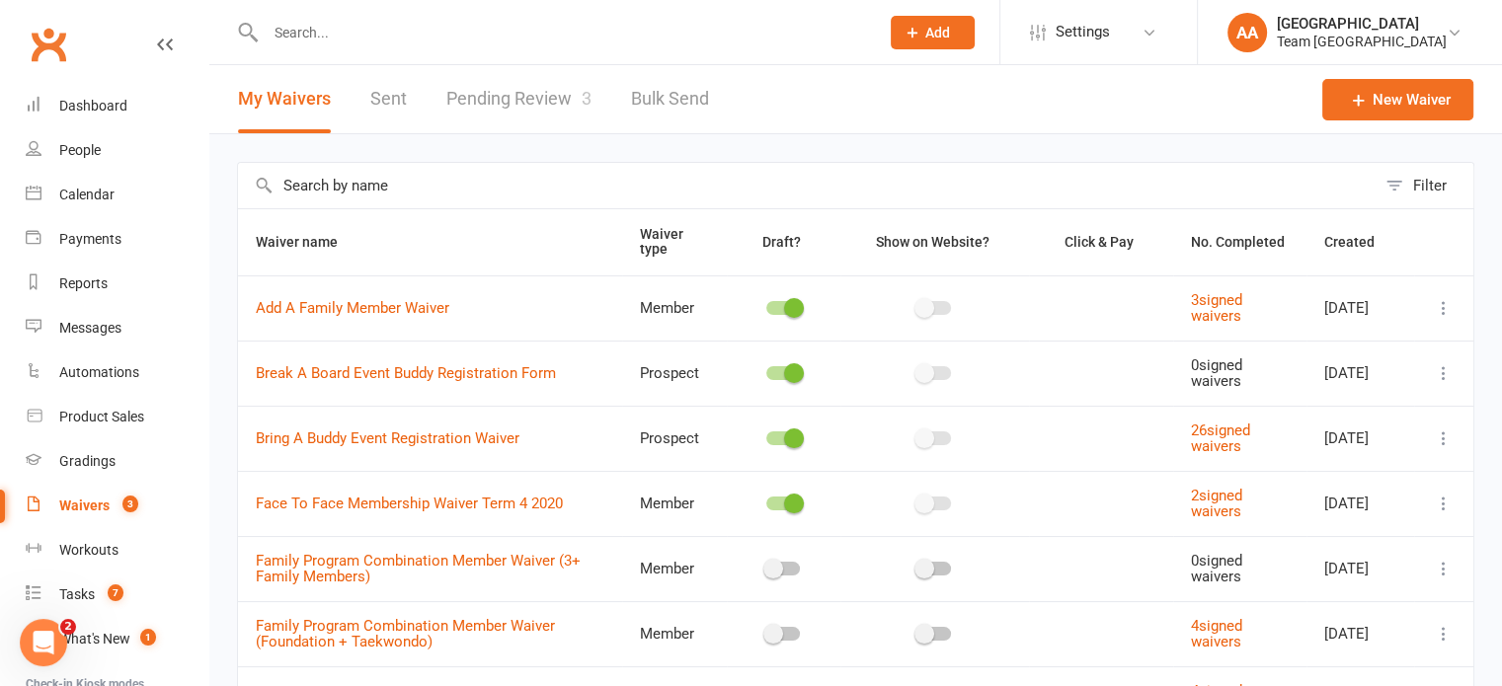
click at [528, 102] on link "Pending Review 3" at bounding box center [518, 99] width 145 height 68
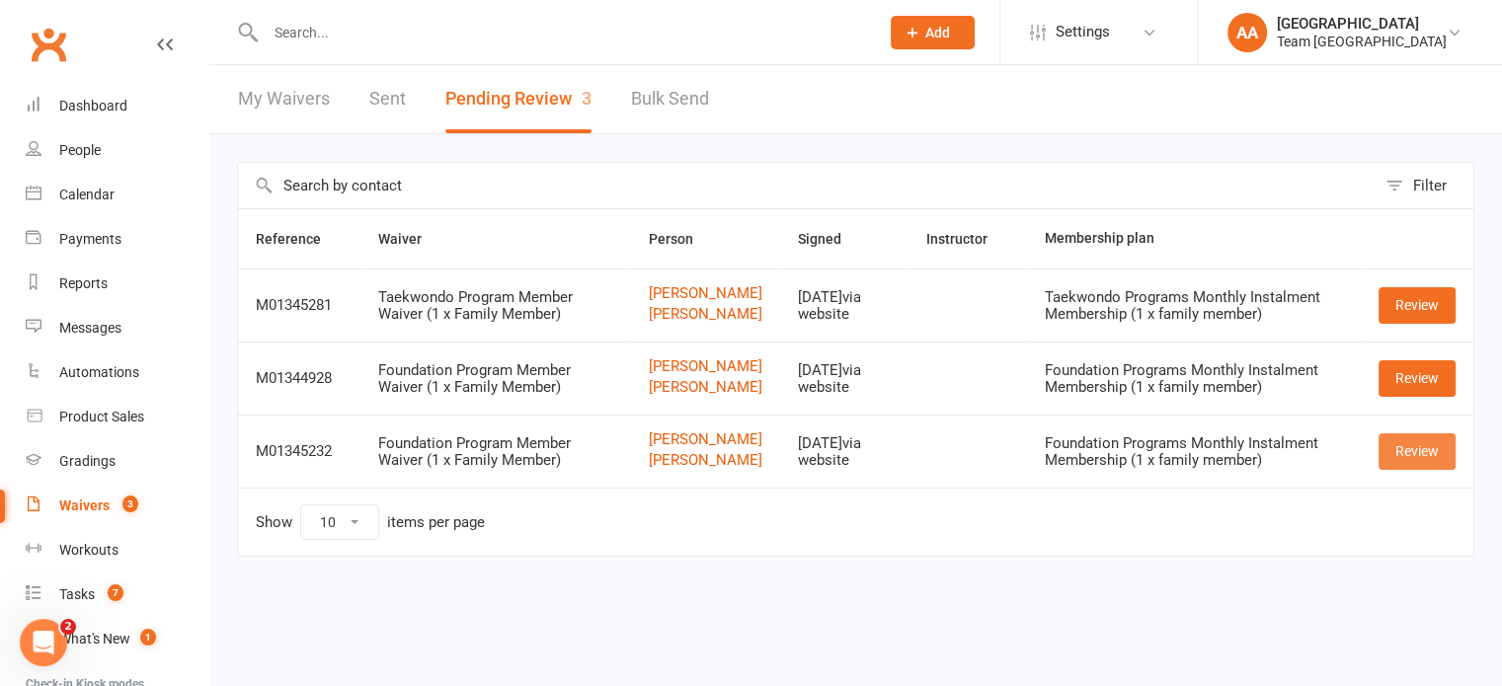
click at [1425, 469] on link "Review" at bounding box center [1416, 451] width 77 height 36
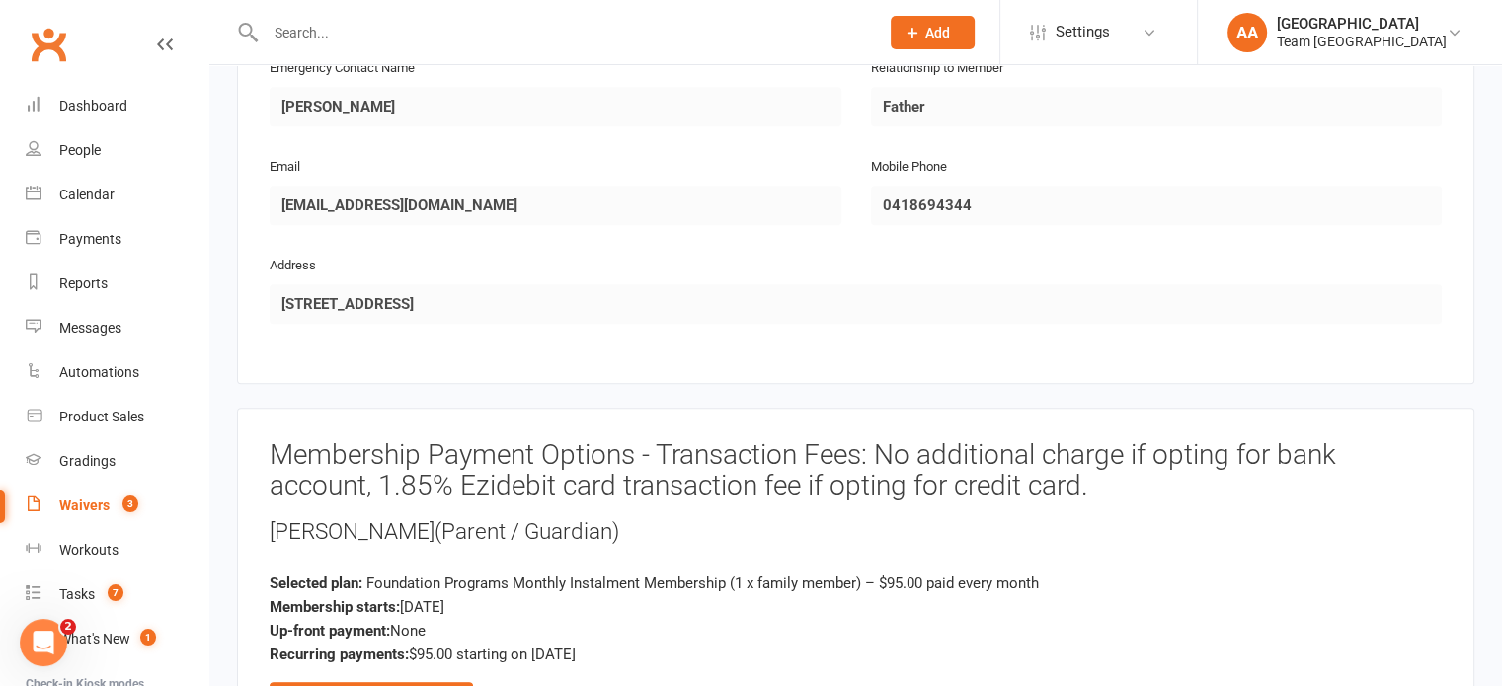
scroll to position [1876, 0]
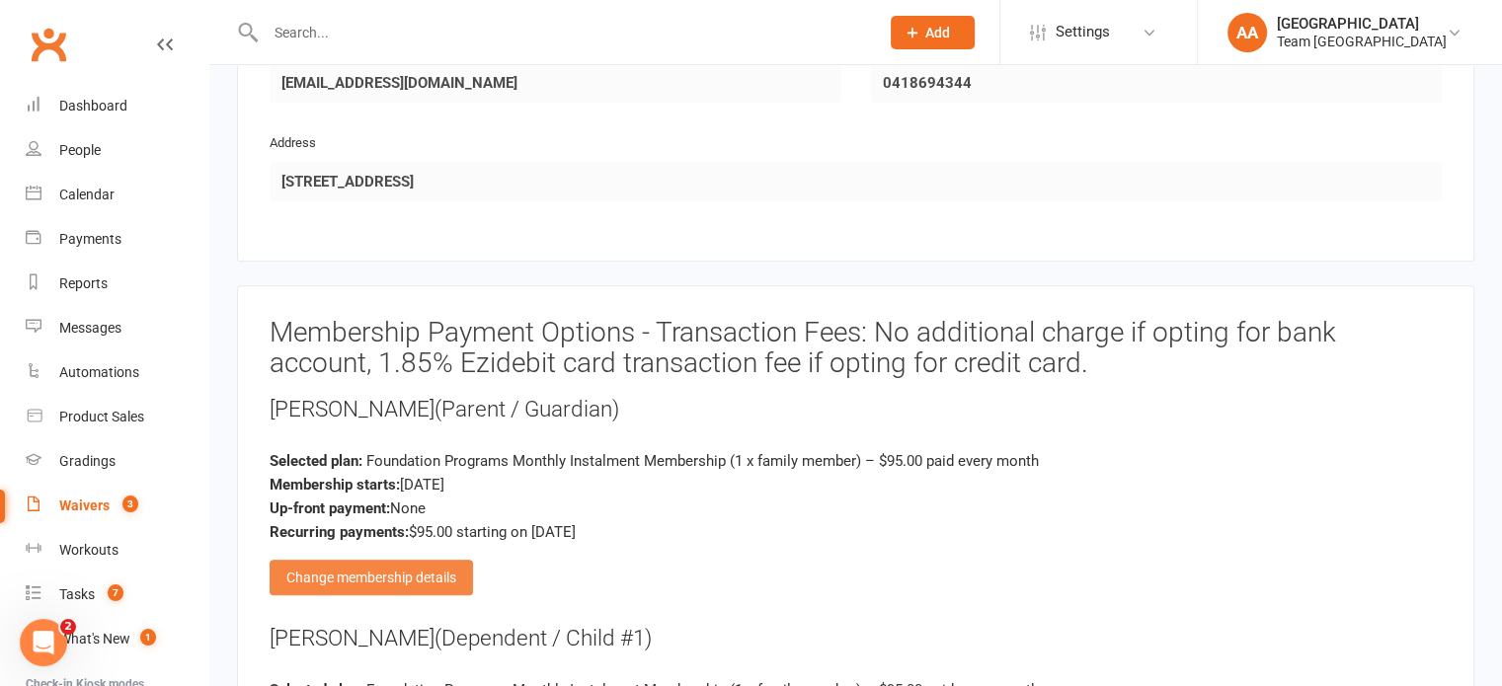
click at [378, 576] on div "Change membership details" at bounding box center [371, 578] width 203 height 36
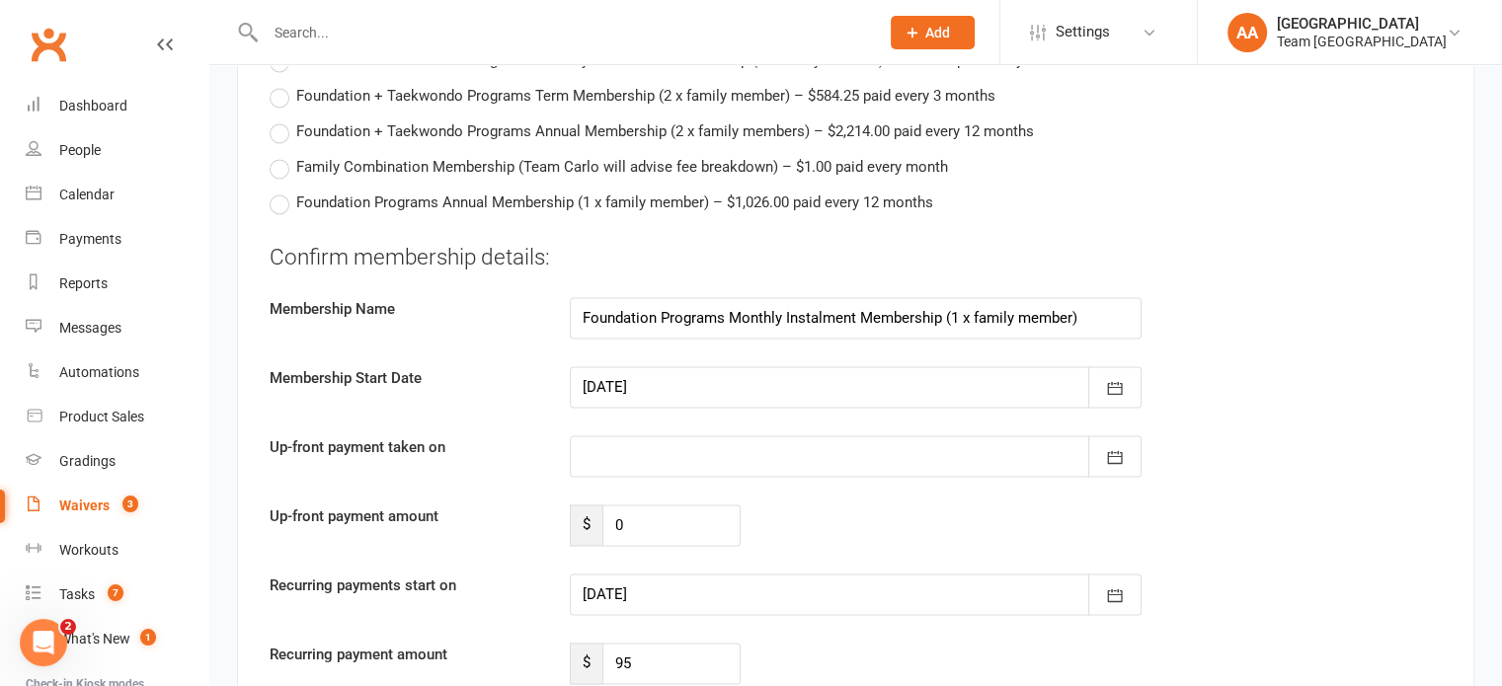
scroll to position [3160, 0]
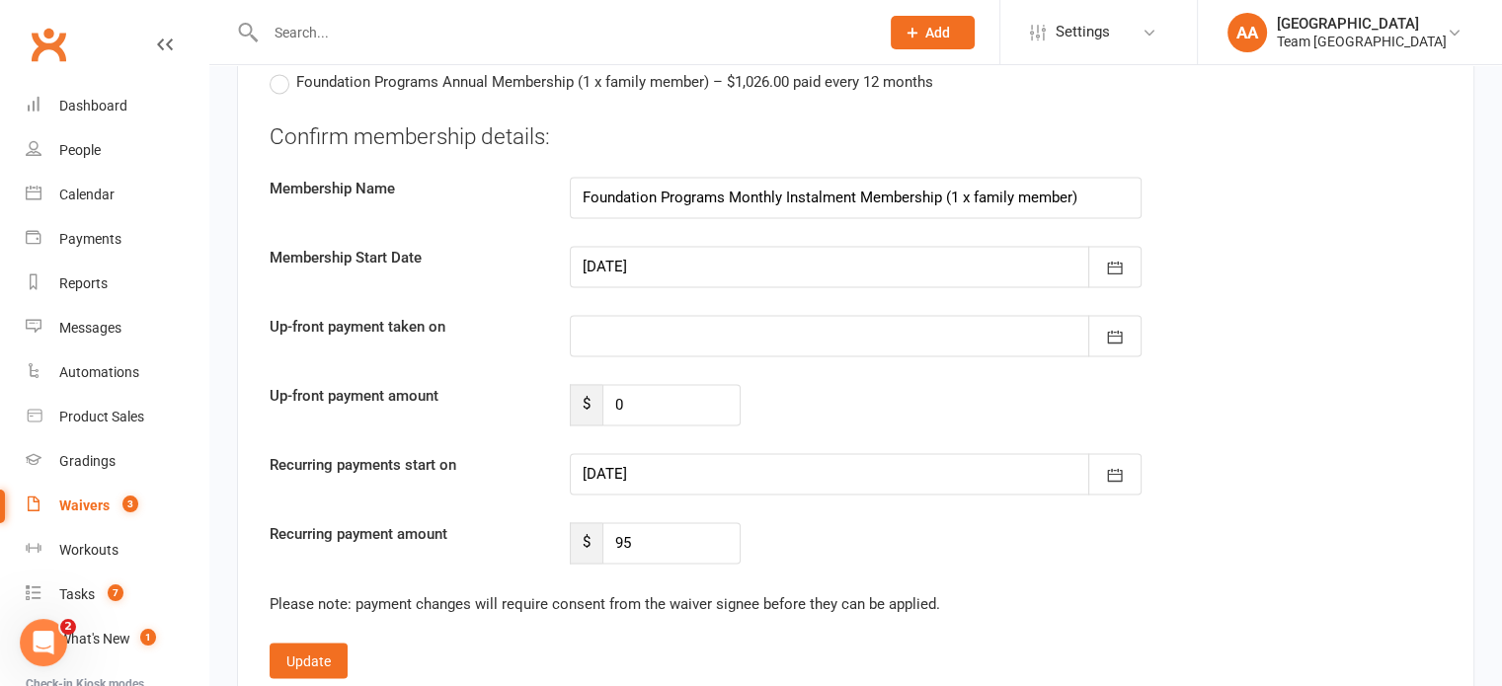
click at [676, 256] on div at bounding box center [856, 266] width 572 height 41
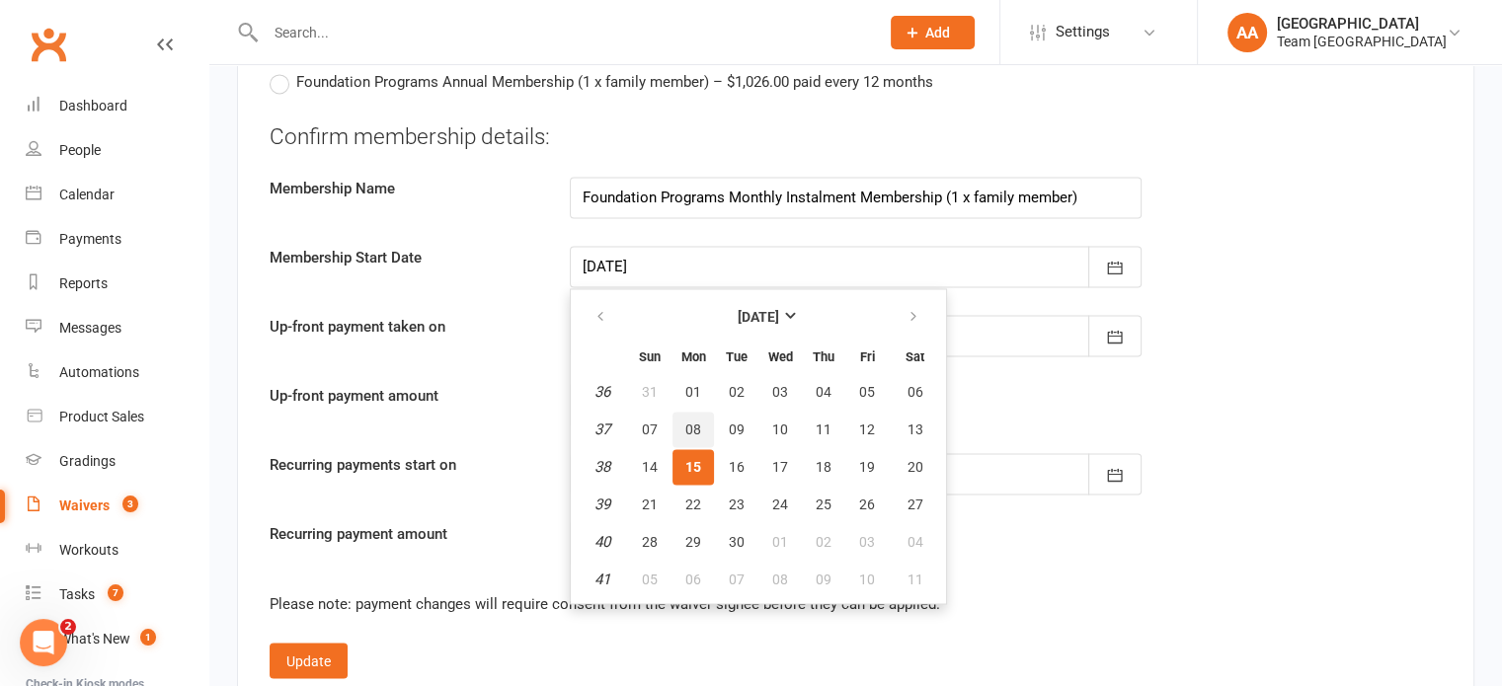
click at [686, 422] on span "08" at bounding box center [693, 430] width 16 height 16
type input "08 Sep 2025"
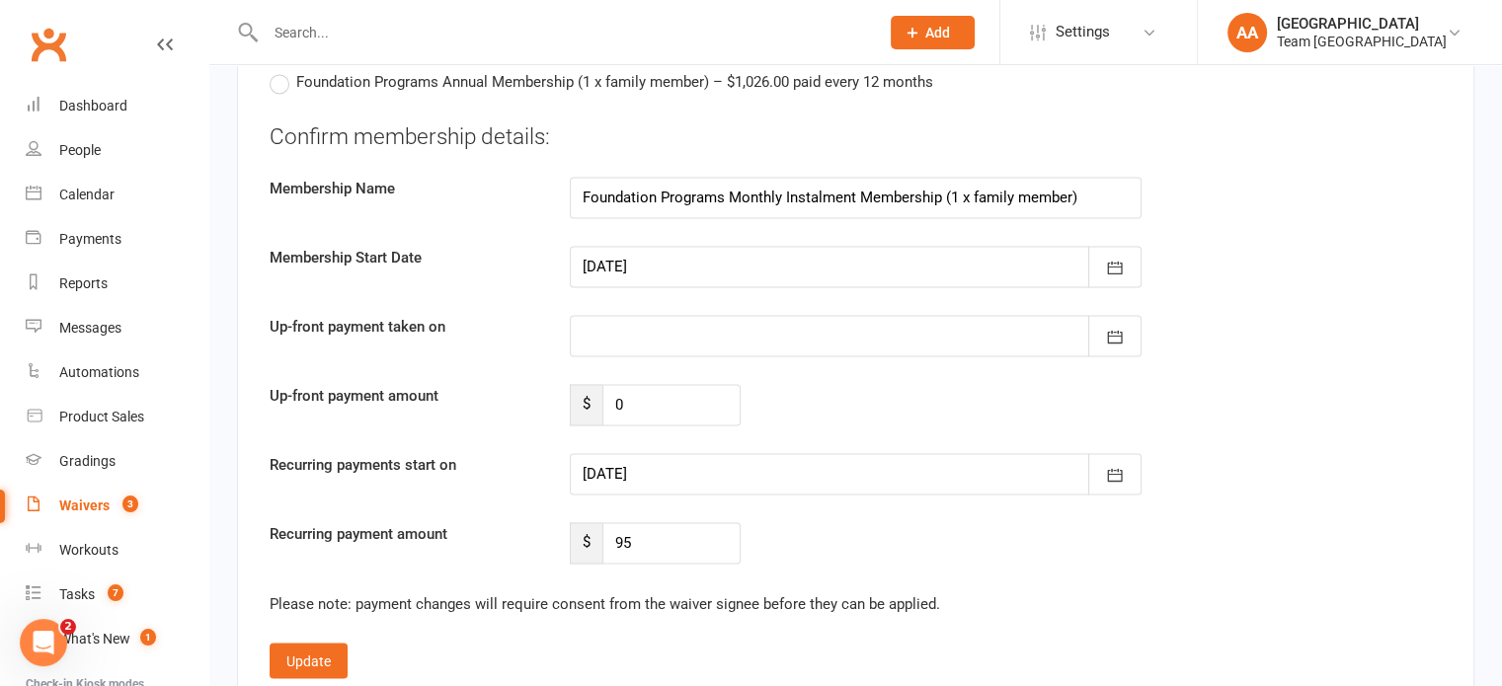
click at [644, 462] on div at bounding box center [856, 473] width 572 height 41
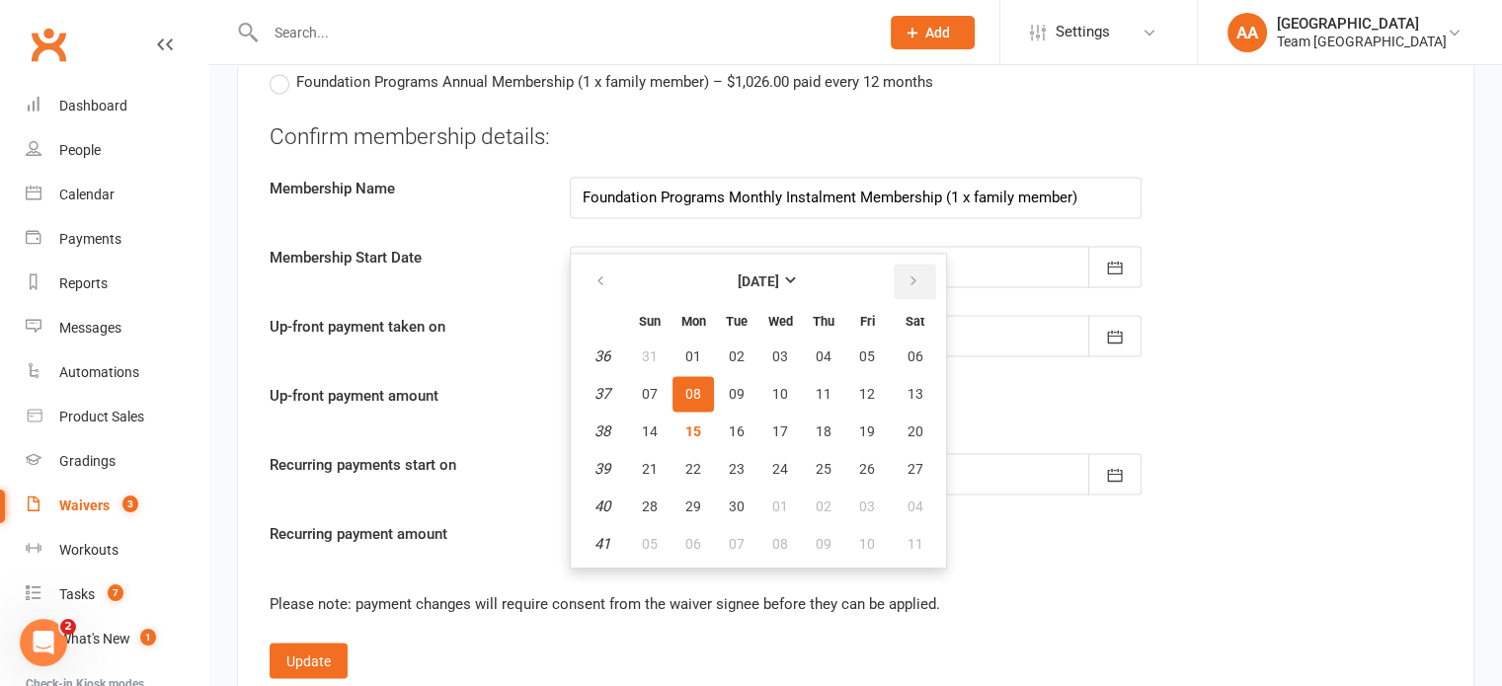
click at [912, 277] on button "button" at bounding box center [915, 282] width 42 height 36
click at [774, 424] on span "15" at bounding box center [780, 432] width 16 height 16
type input "15 Oct 2025"
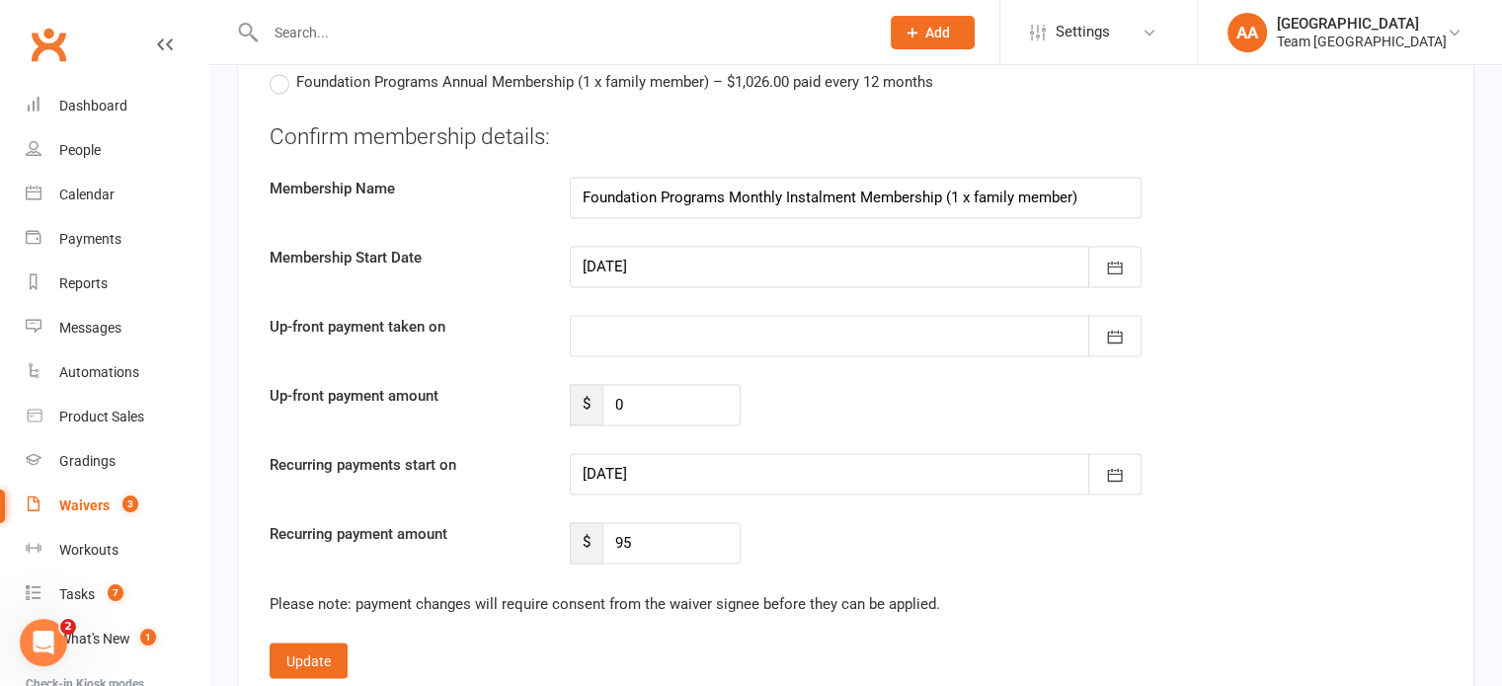
click at [664, 323] on div at bounding box center [856, 335] width 572 height 41
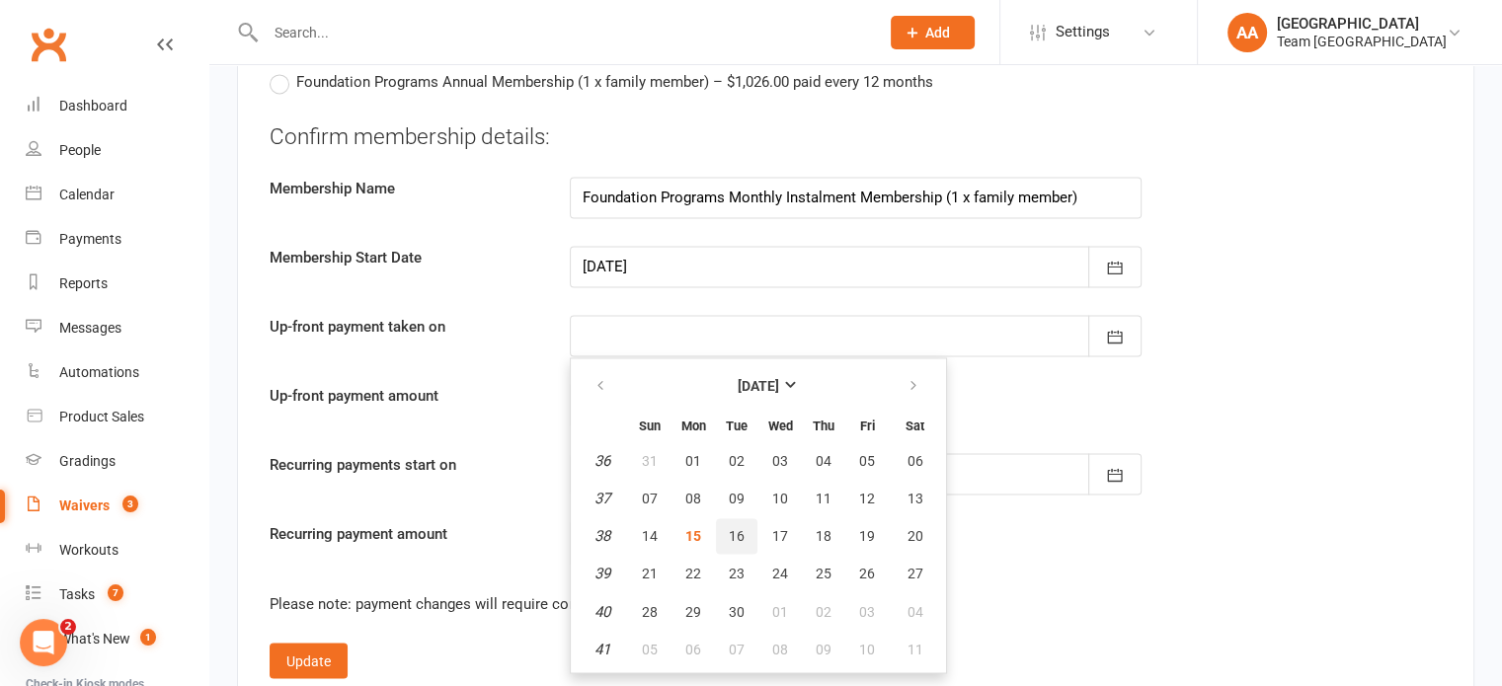
click at [734, 528] on span "16" at bounding box center [737, 536] width 16 height 16
type input "16 Sep 2025"
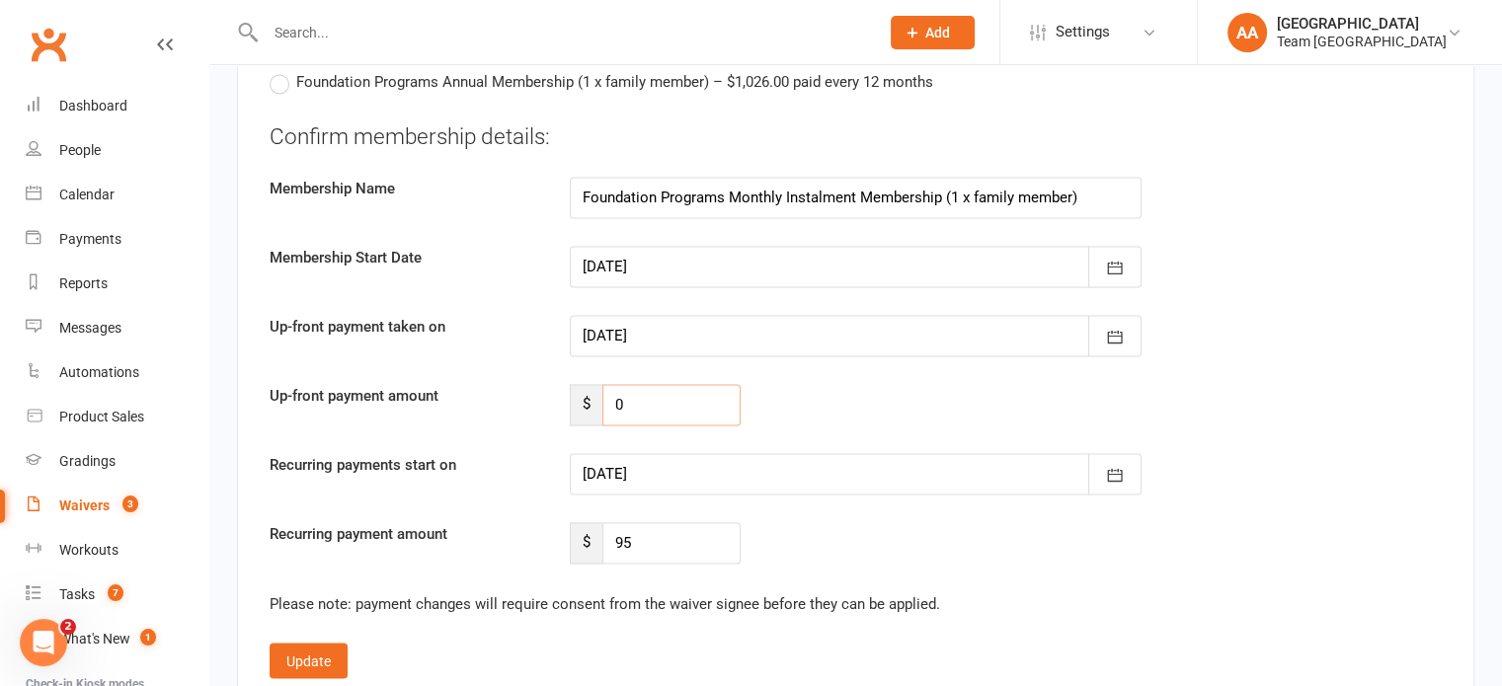
click at [667, 384] on input "0" at bounding box center [671, 404] width 138 height 41
type input "7"
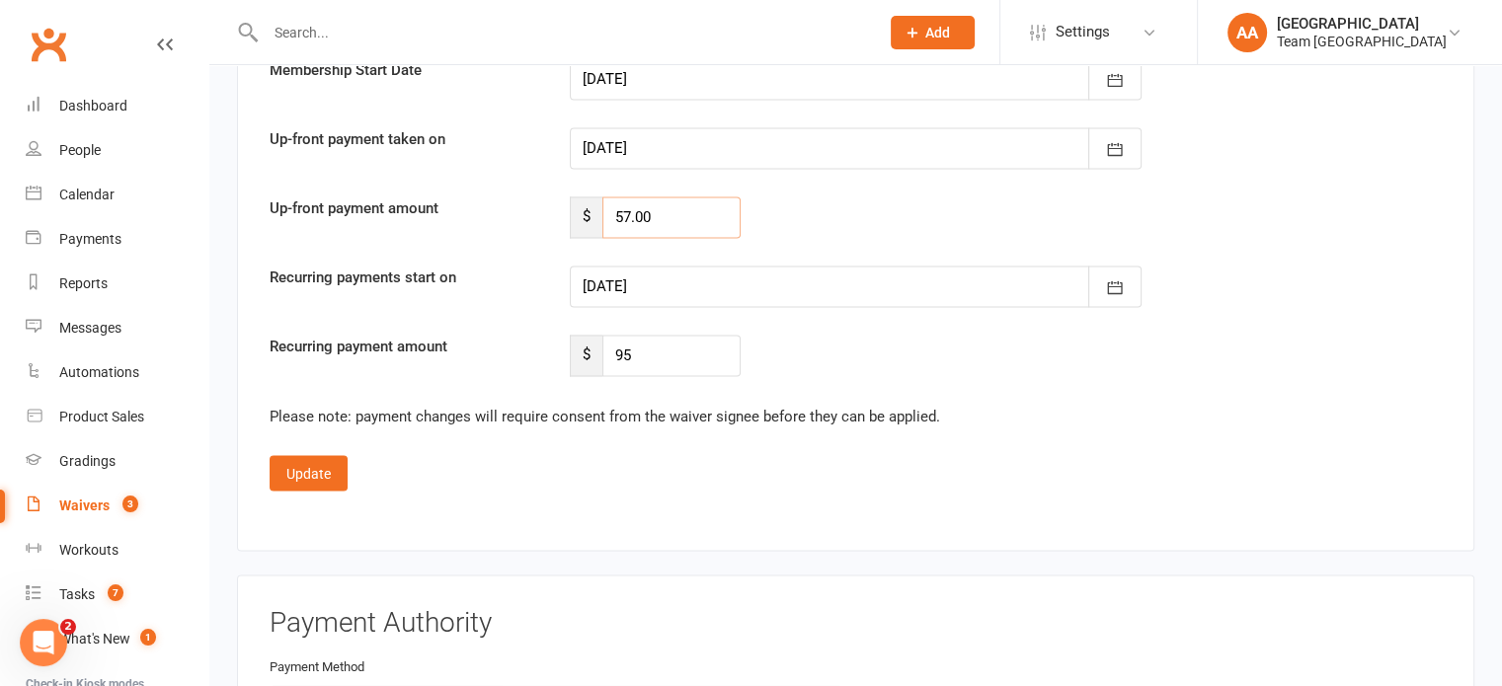
scroll to position [3357, 0]
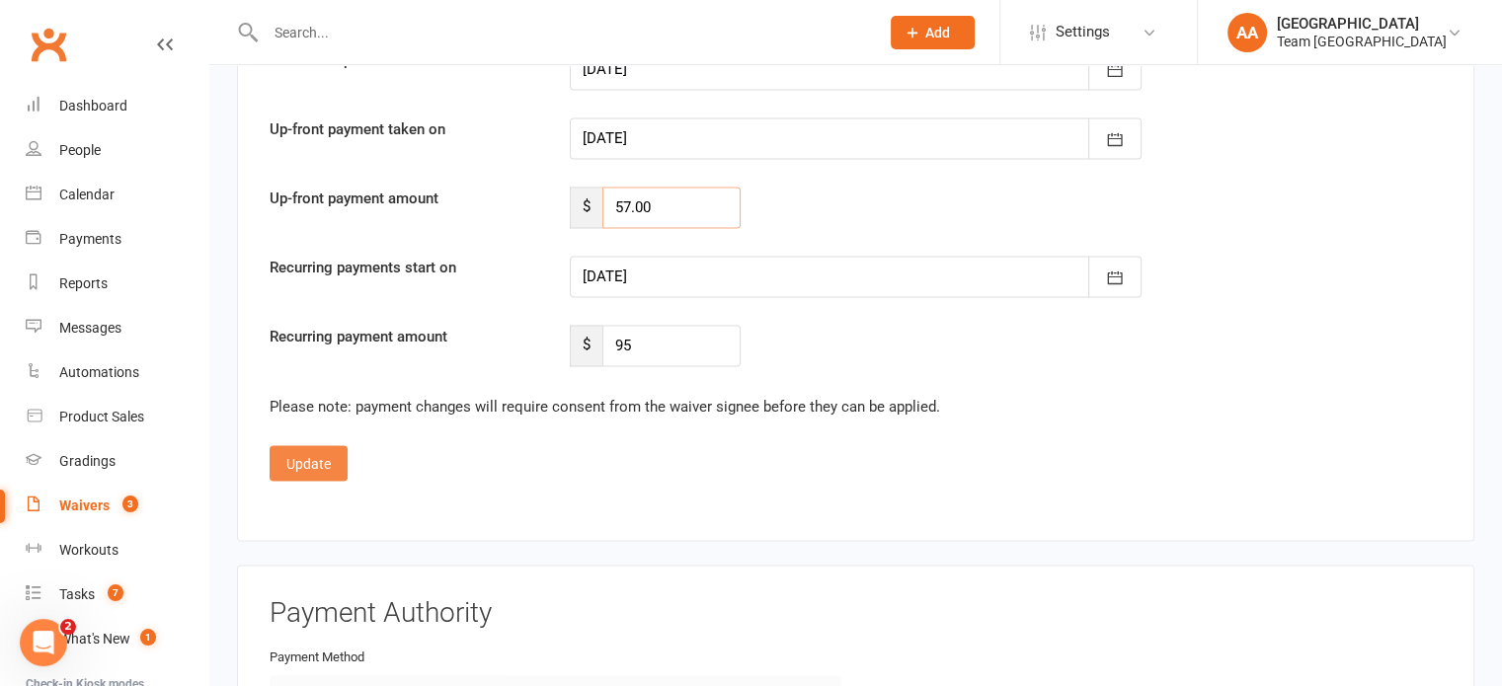
type input "57.00"
click at [319, 465] on button "Update" at bounding box center [309, 463] width 78 height 36
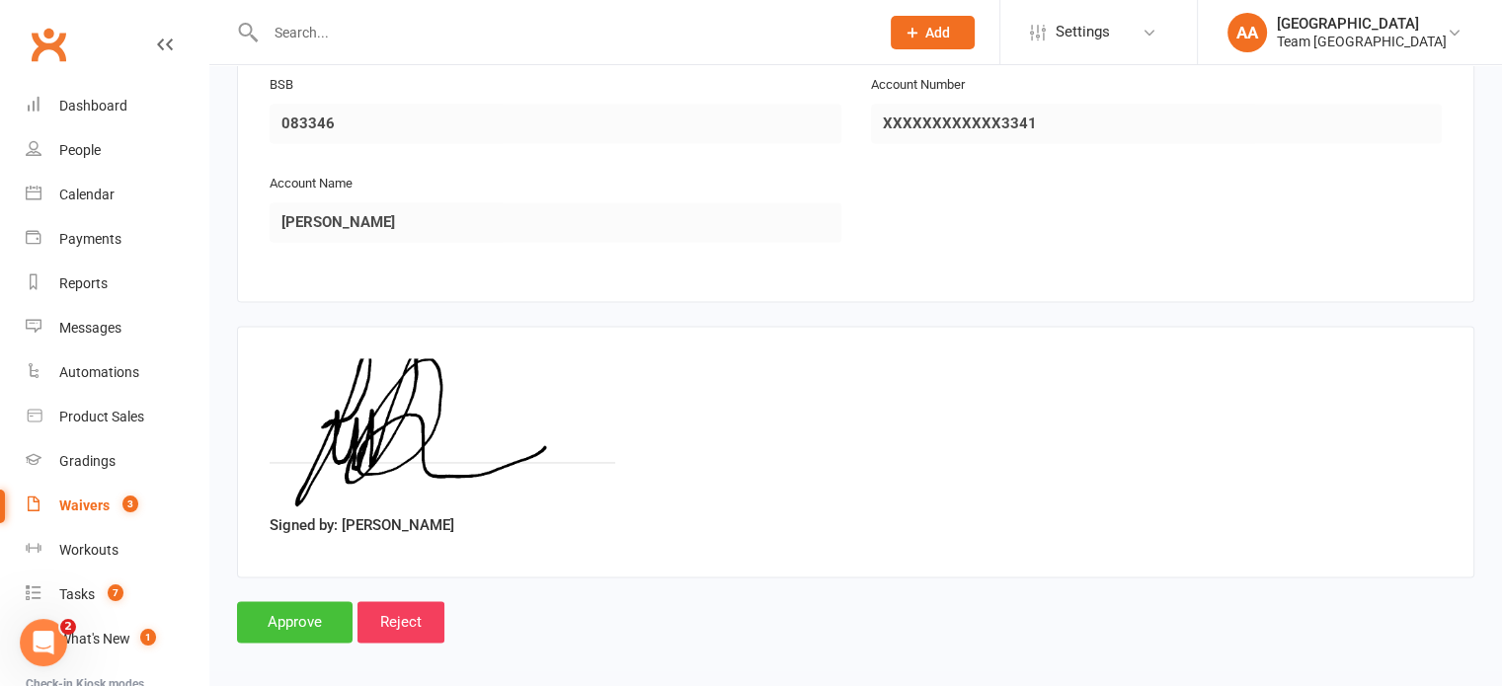
click at [297, 607] on input "Approve" at bounding box center [295, 621] width 116 height 41
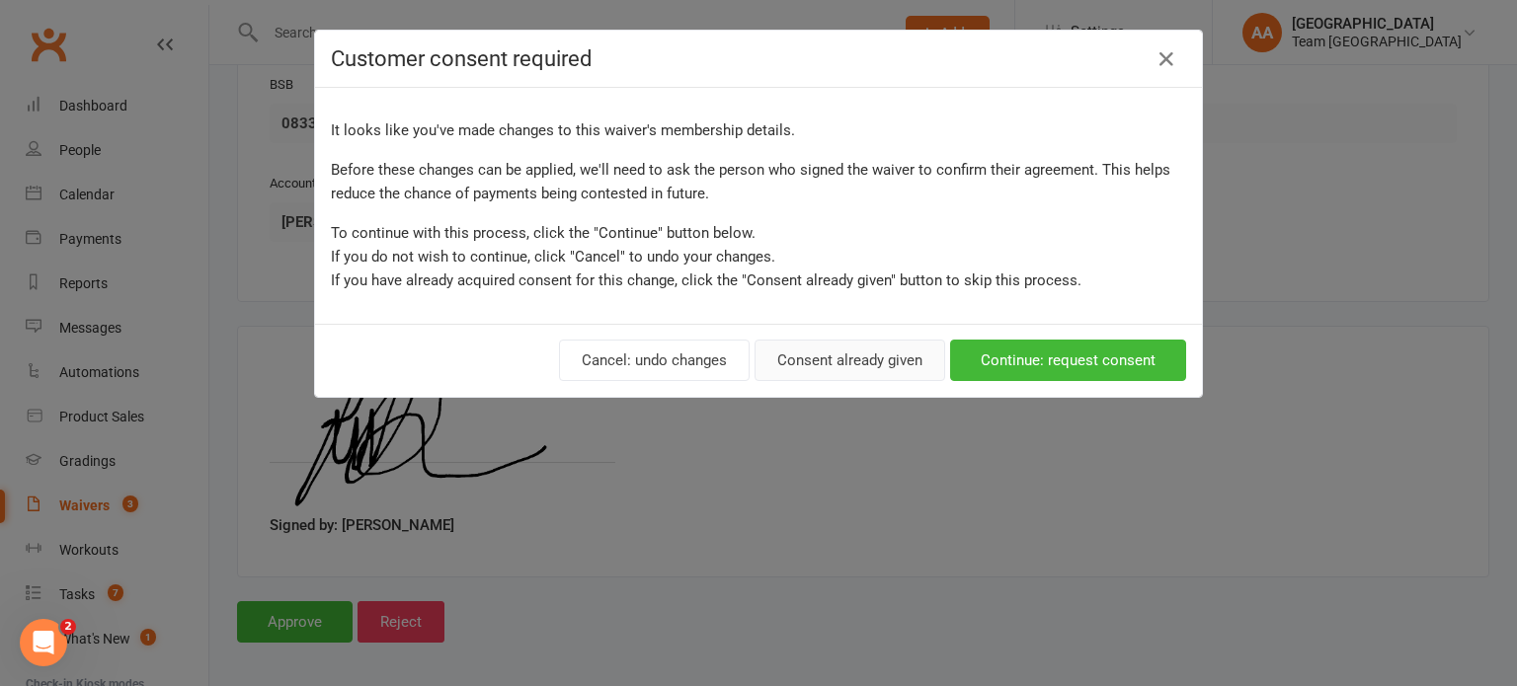
click at [812, 362] on button "Consent already given" at bounding box center [849, 360] width 191 height 41
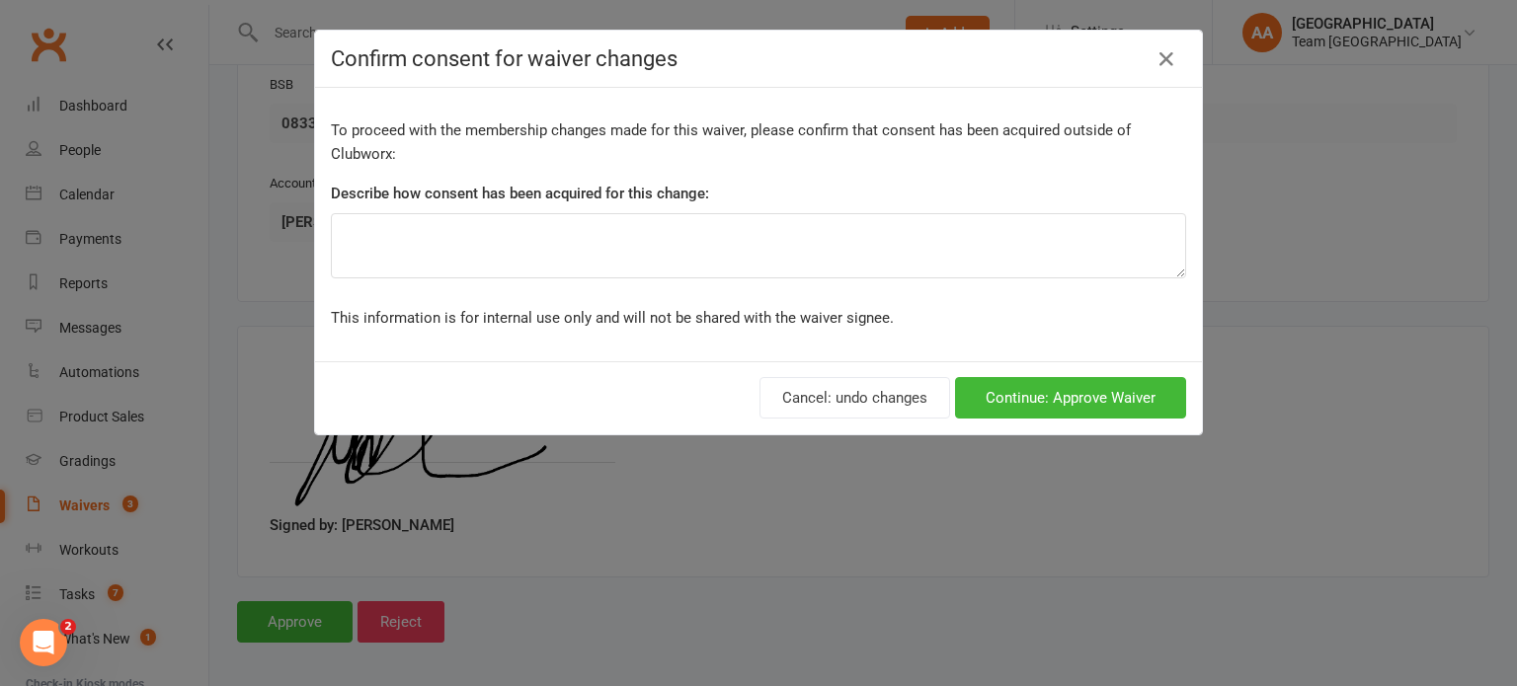
click at [683, 280] on div "To proceed with the membership changes made for this waiver, please confirm tha…" at bounding box center [758, 225] width 887 height 274
click at [670, 264] on textarea at bounding box center [758, 245] width 855 height 65
type textarea "Initial conversation upon sign up GH"
click at [996, 400] on button "Continue: Approve Waiver" at bounding box center [1070, 397] width 231 height 41
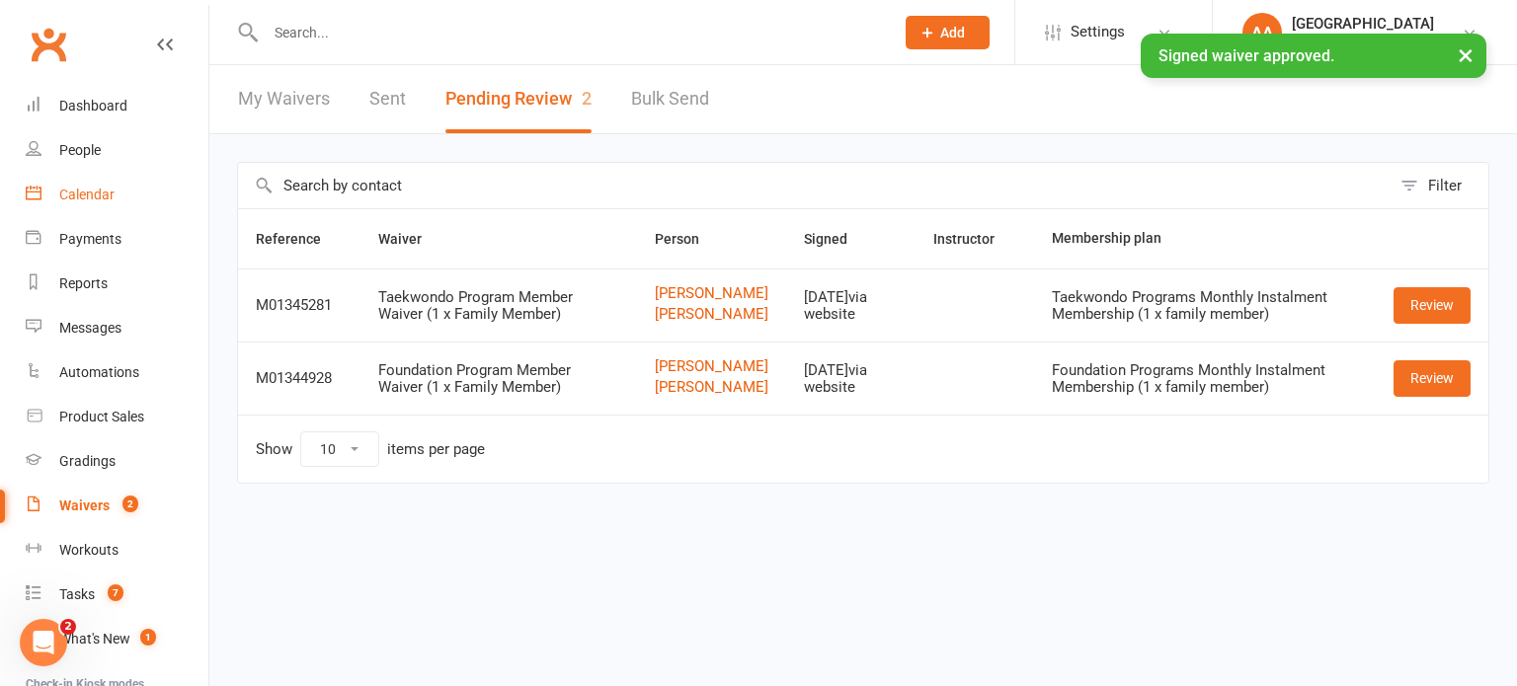
click at [103, 200] on div "Calendar" at bounding box center [86, 195] width 55 height 16
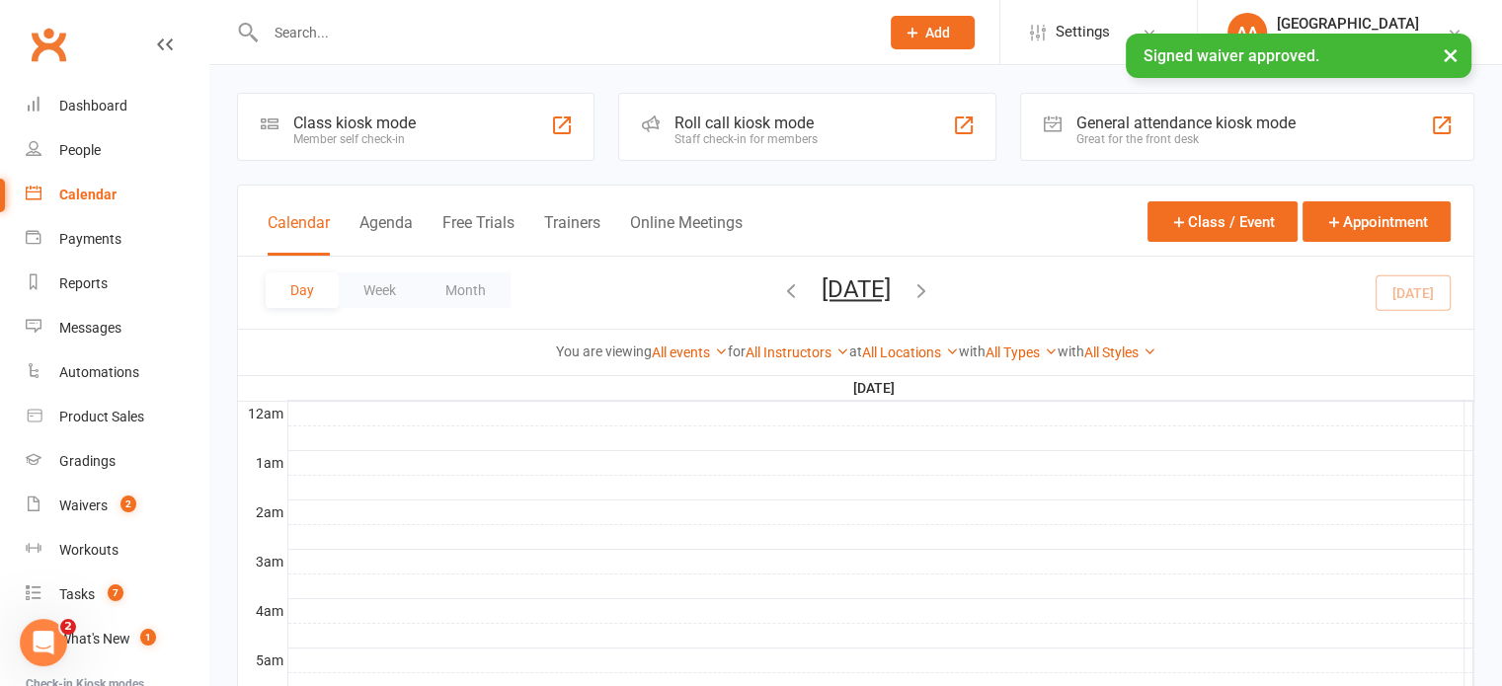
click at [891, 276] on button "Monday, Sep 15, 2025" at bounding box center [856, 290] width 69 height 28
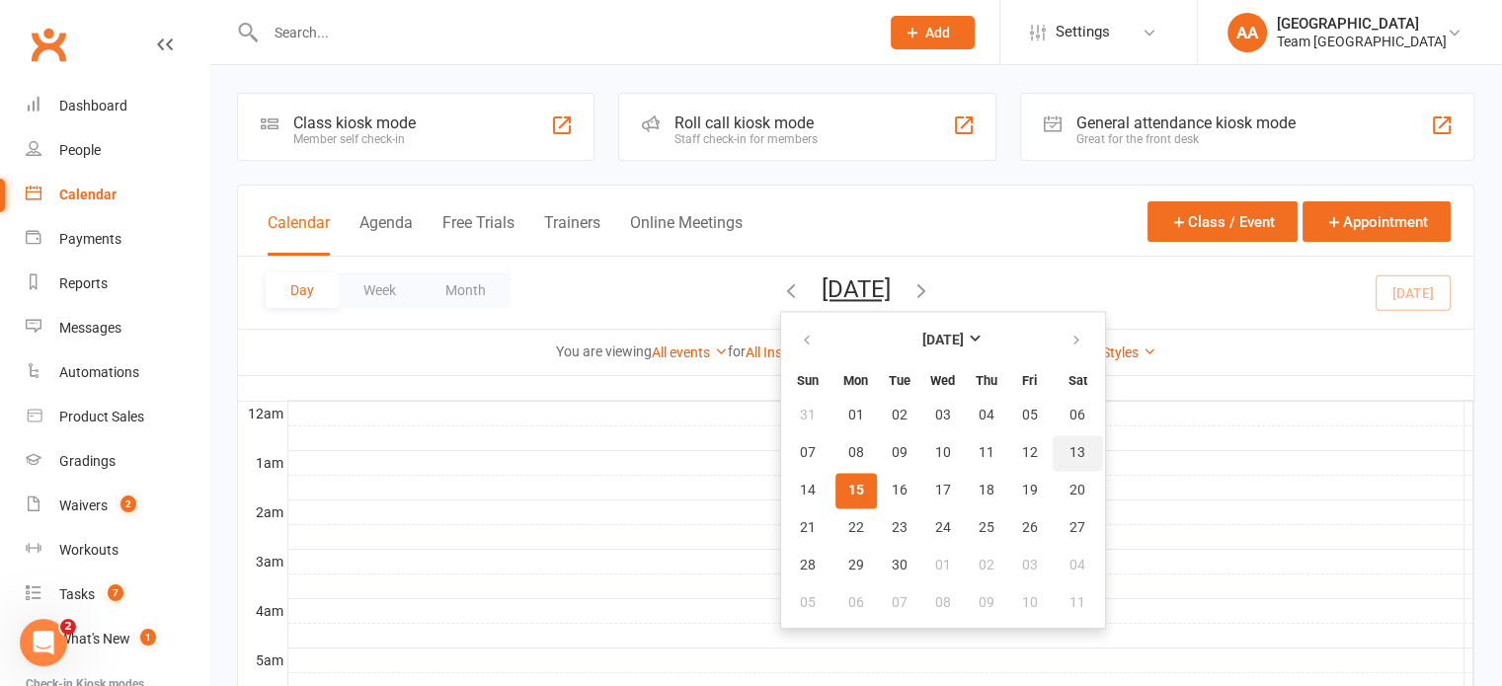
click at [1069, 456] on span "13" at bounding box center [1077, 453] width 16 height 16
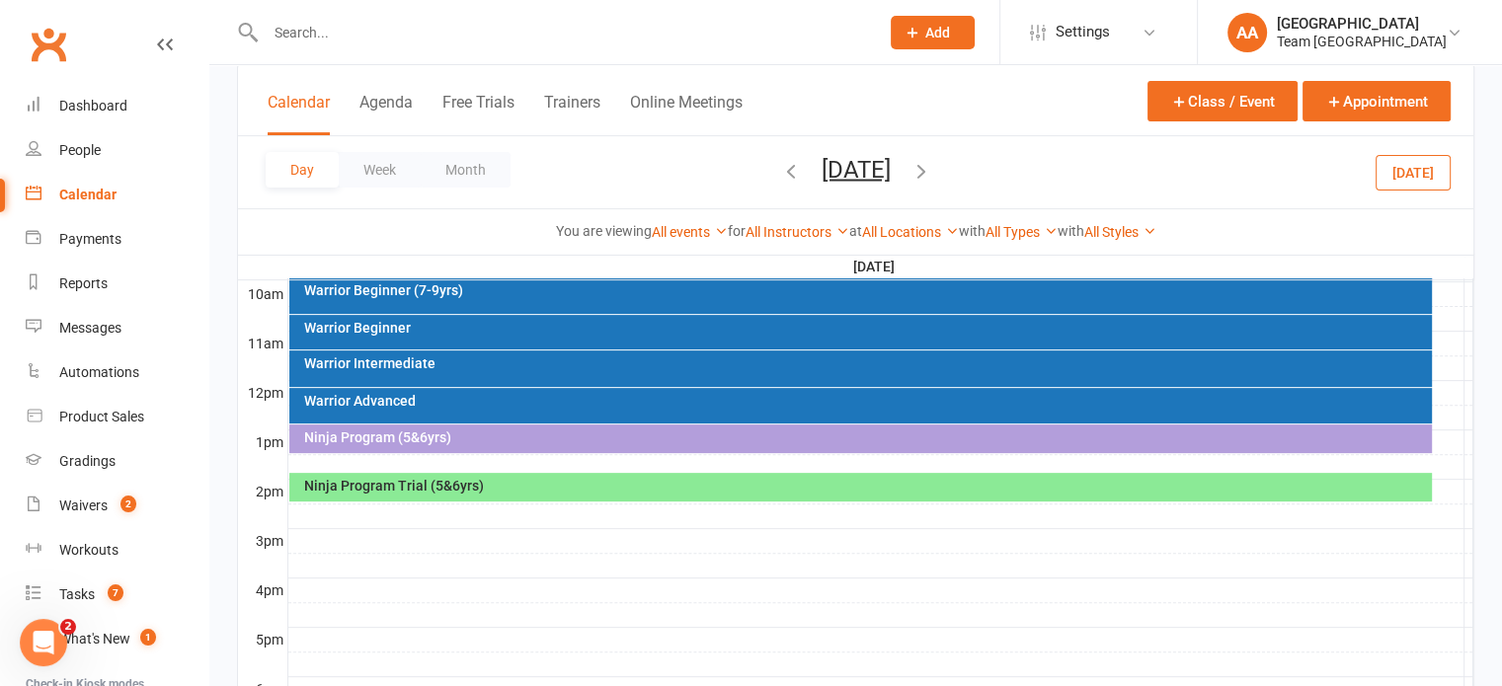
scroll to position [494, 0]
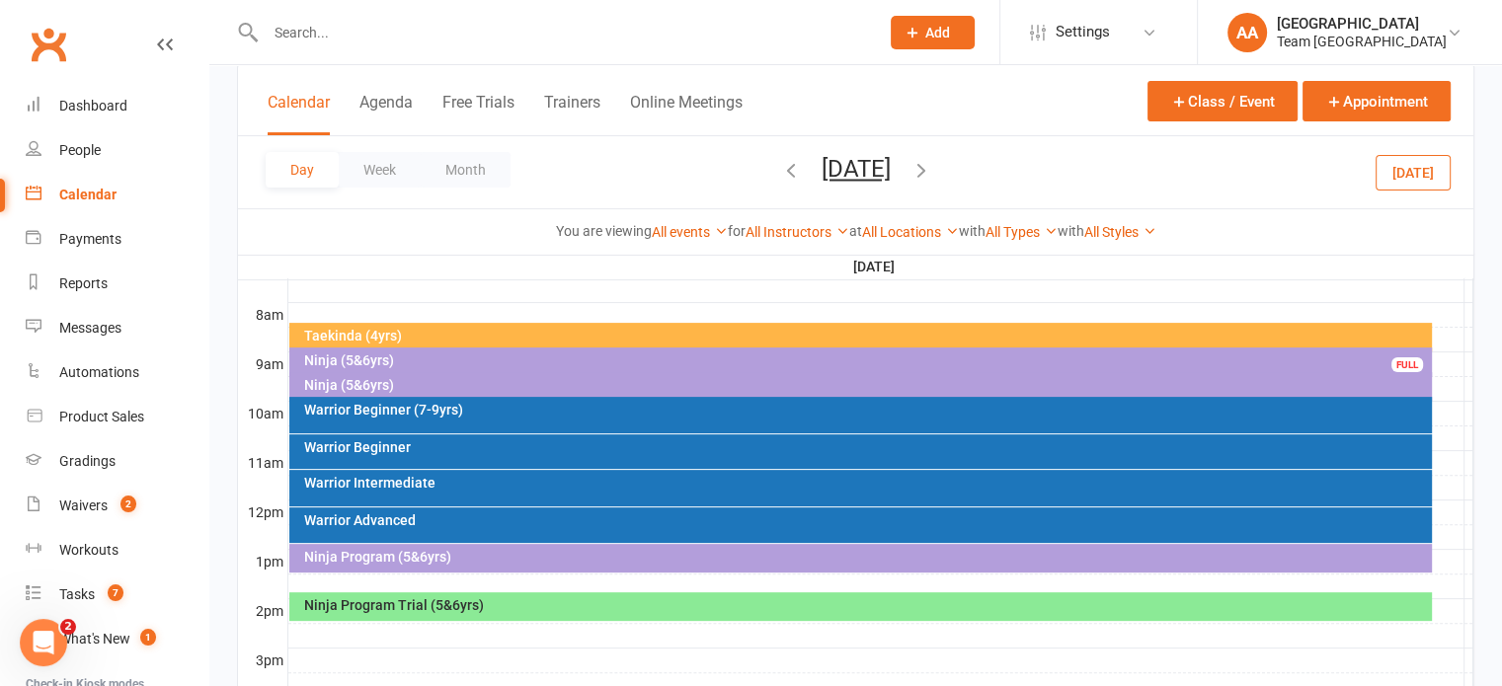
click at [357, 378] on div "Ninja (5&6yrs)" at bounding box center [865, 385] width 1125 height 14
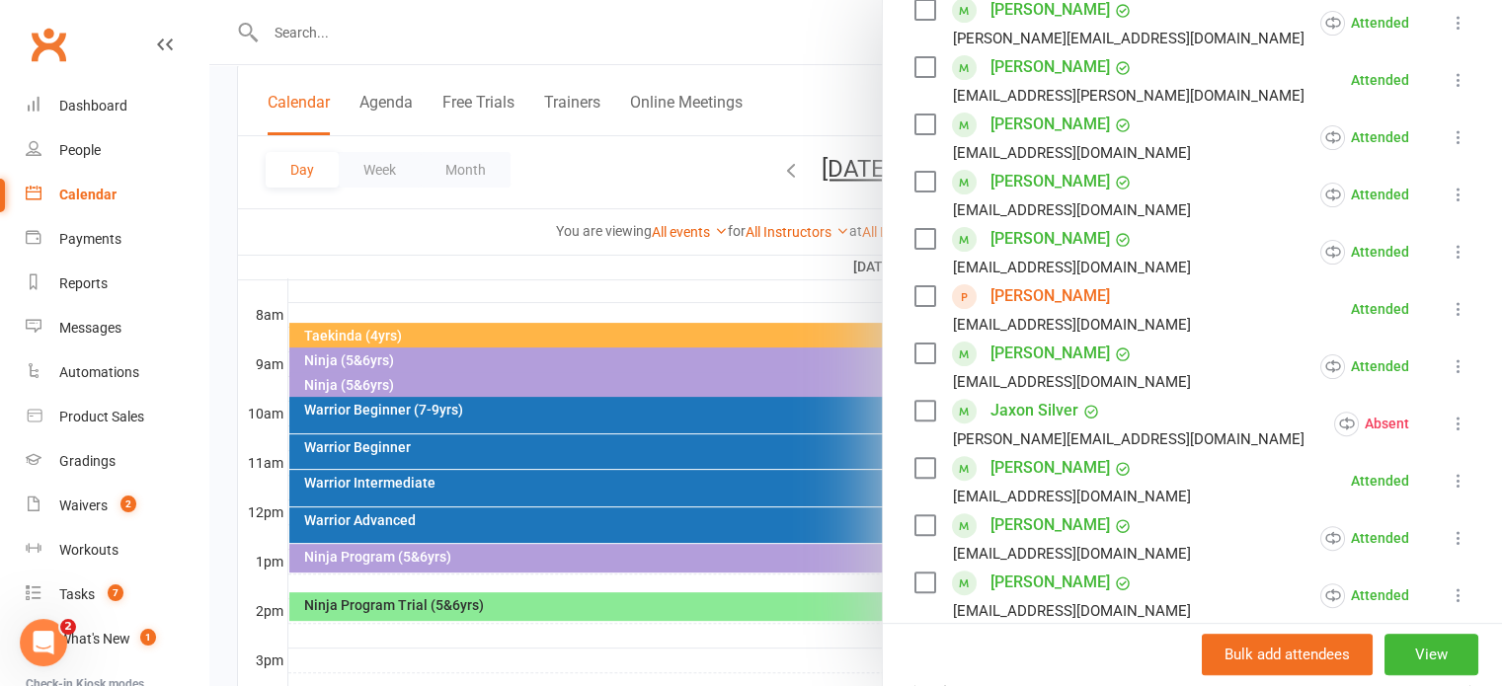
scroll to position [592, 0]
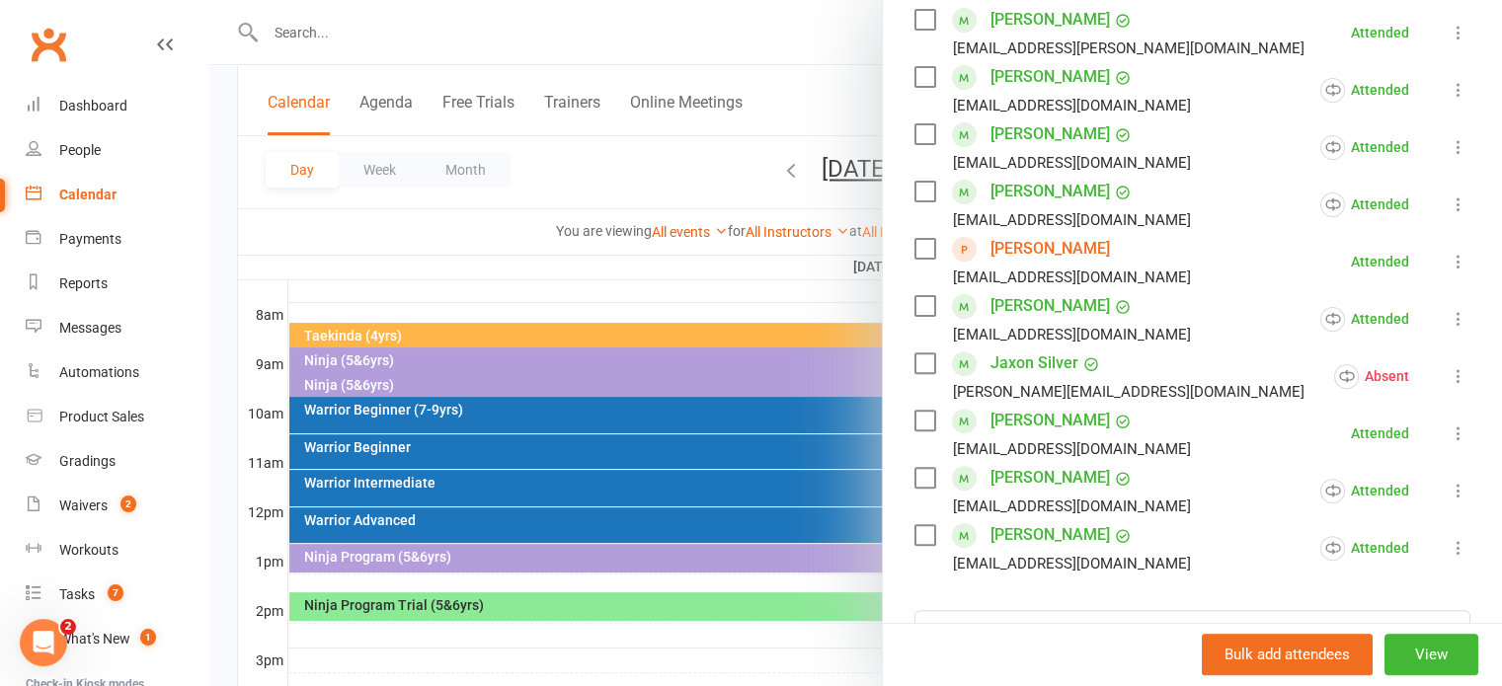
click at [1449, 430] on icon at bounding box center [1459, 434] width 20 height 20
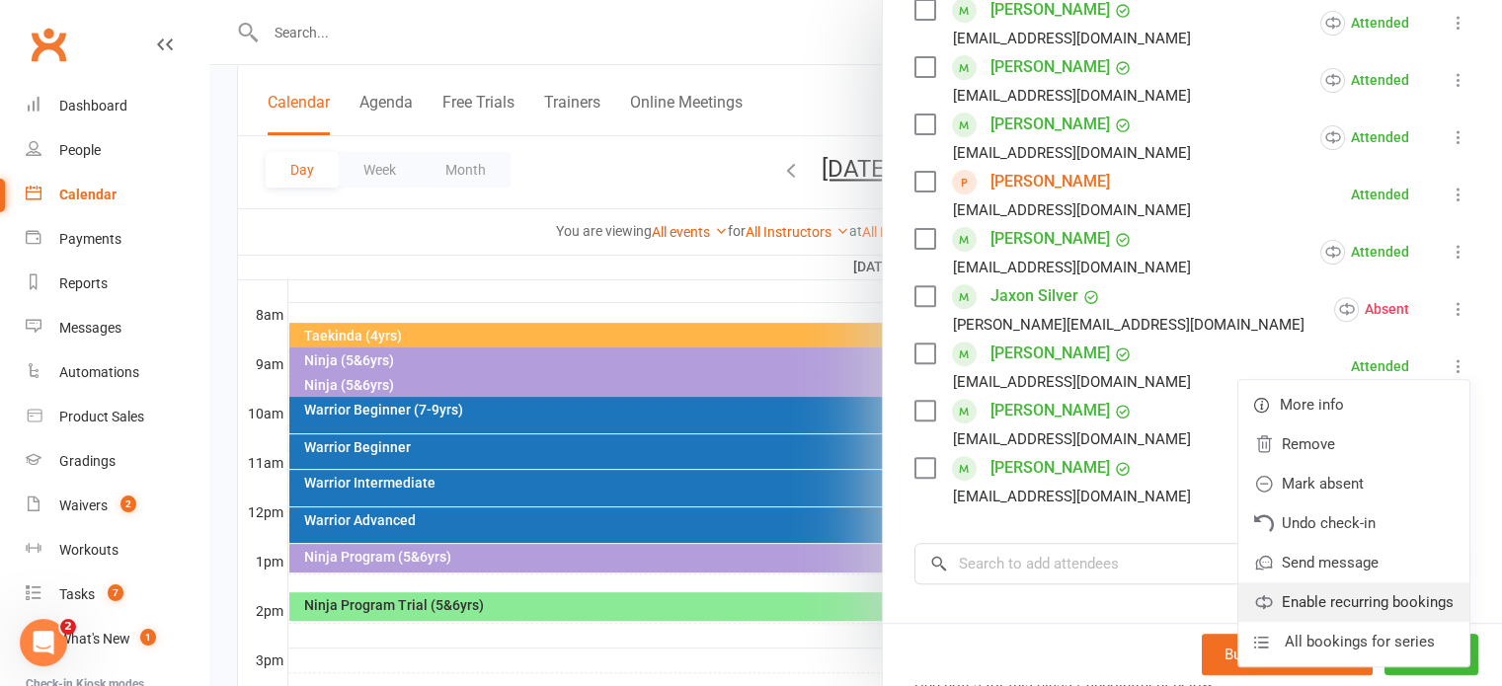
scroll to position [889, 0]
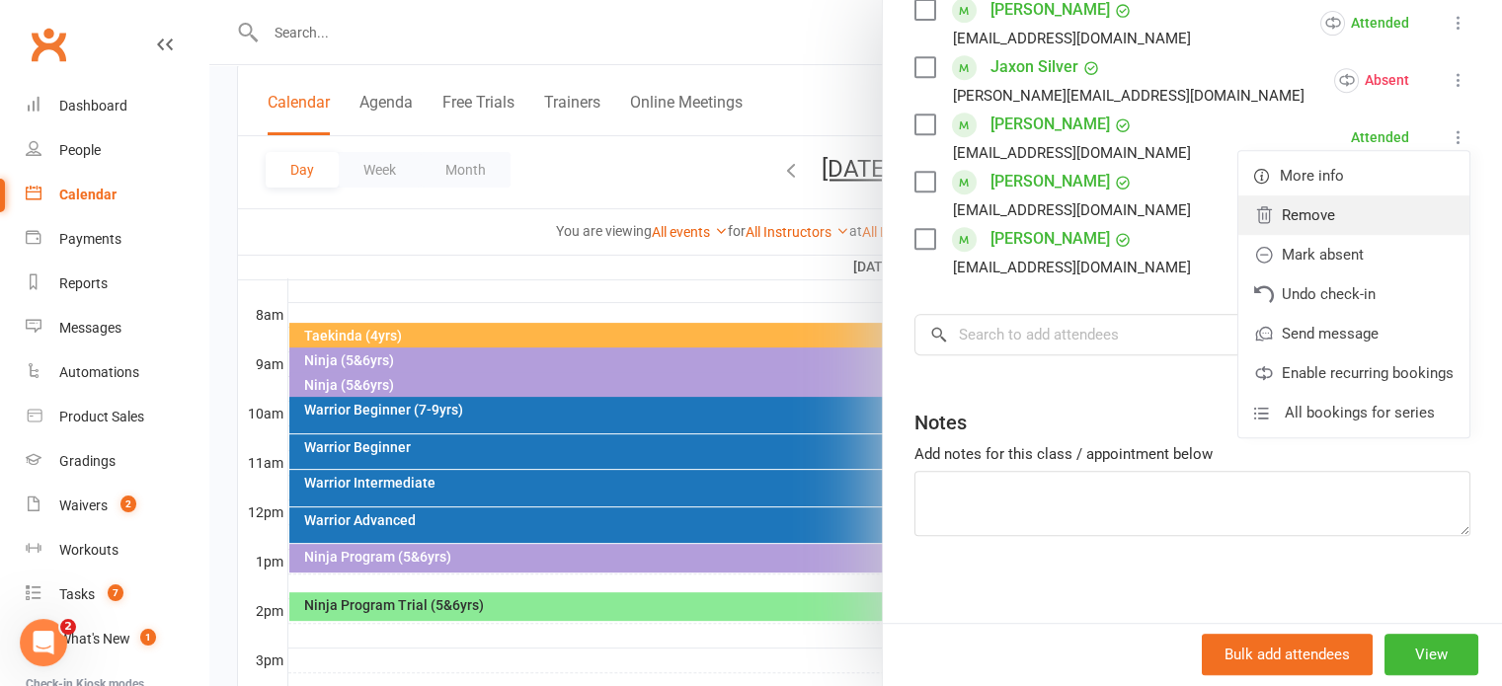
click at [1283, 209] on link "Remove" at bounding box center [1353, 215] width 231 height 39
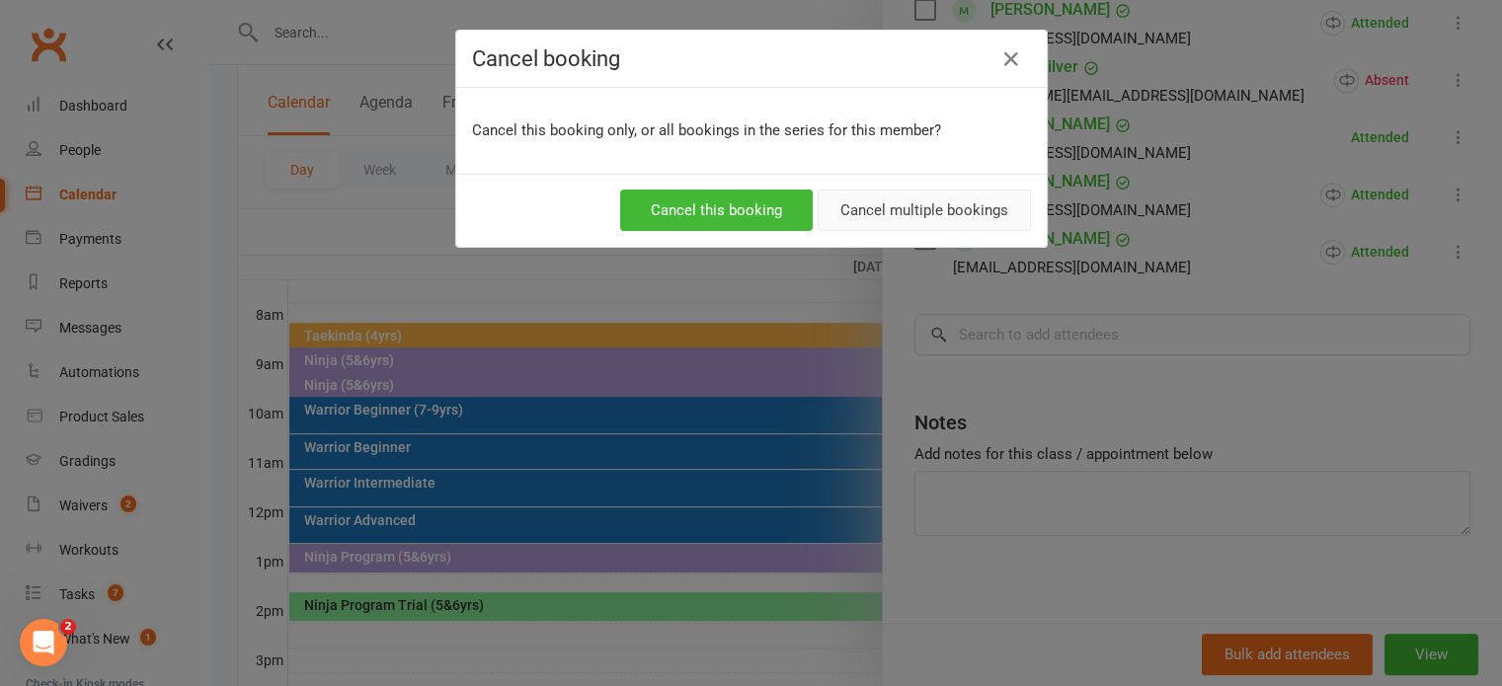
click at [957, 216] on button "Cancel multiple bookings" at bounding box center [924, 210] width 213 height 41
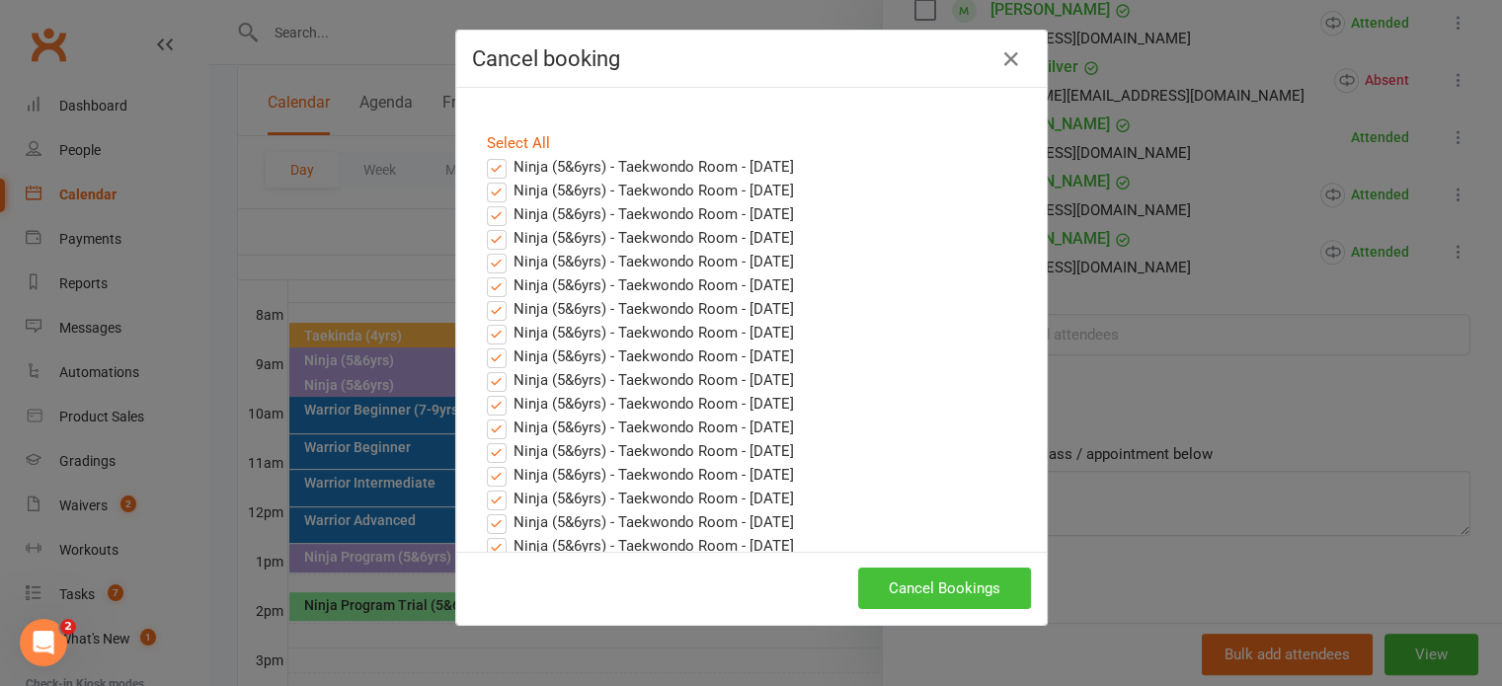
click at [941, 590] on button "Cancel Bookings" at bounding box center [944, 588] width 173 height 41
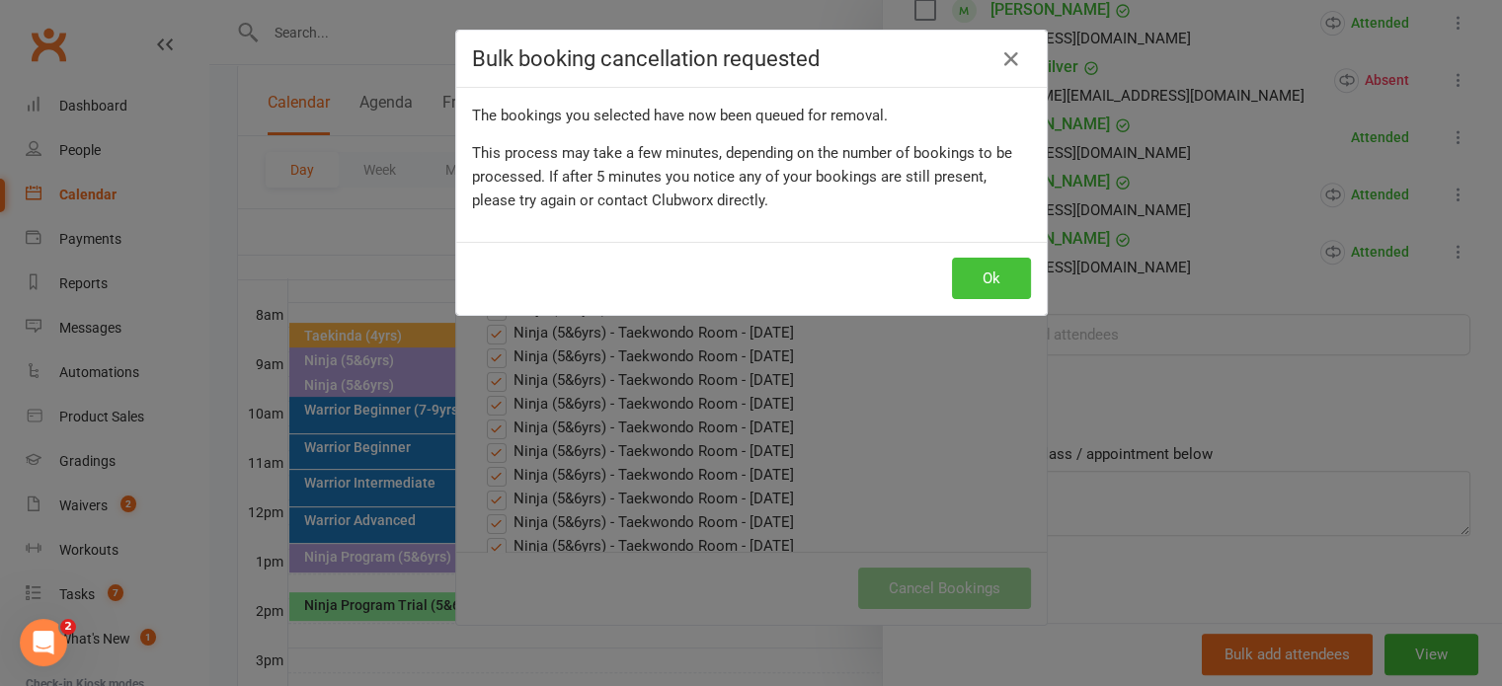
click at [999, 293] on button "Ok" at bounding box center [991, 278] width 79 height 41
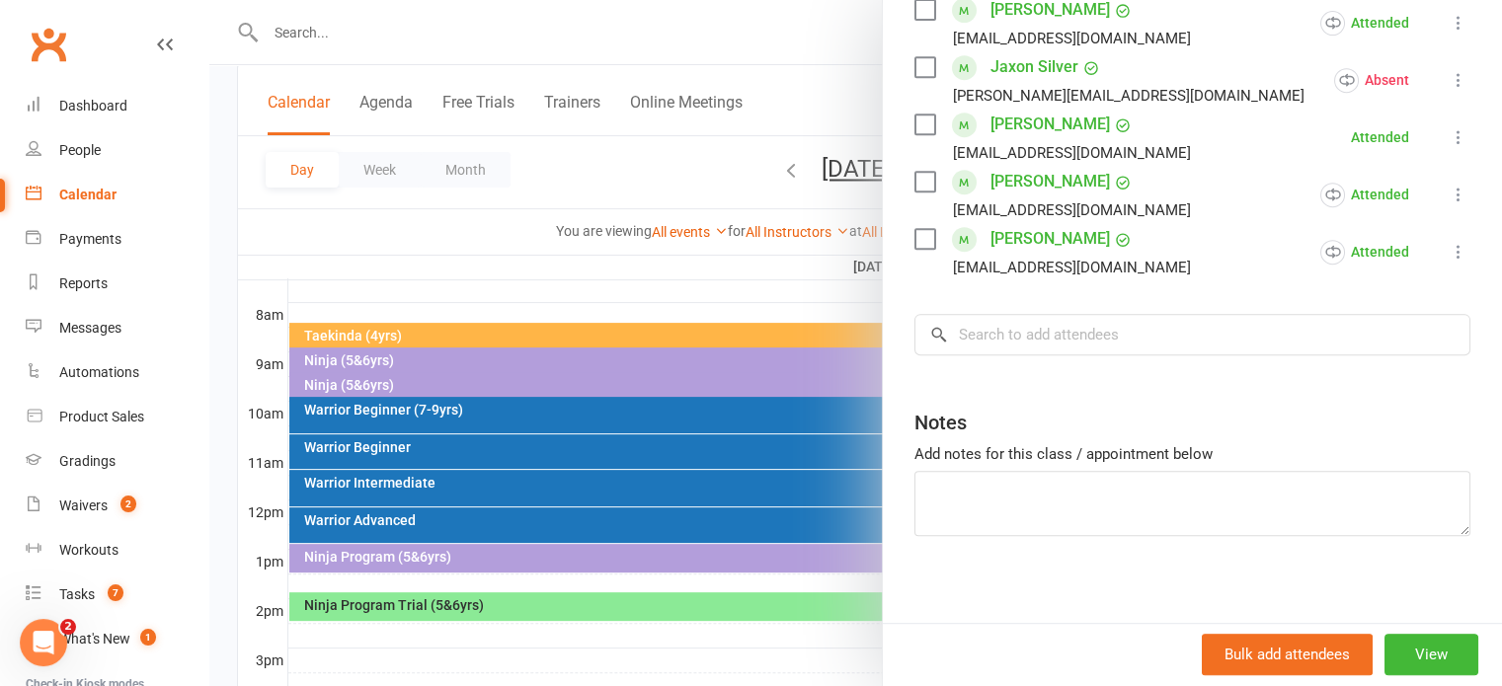
click at [1449, 137] on icon at bounding box center [1459, 137] width 20 height 20
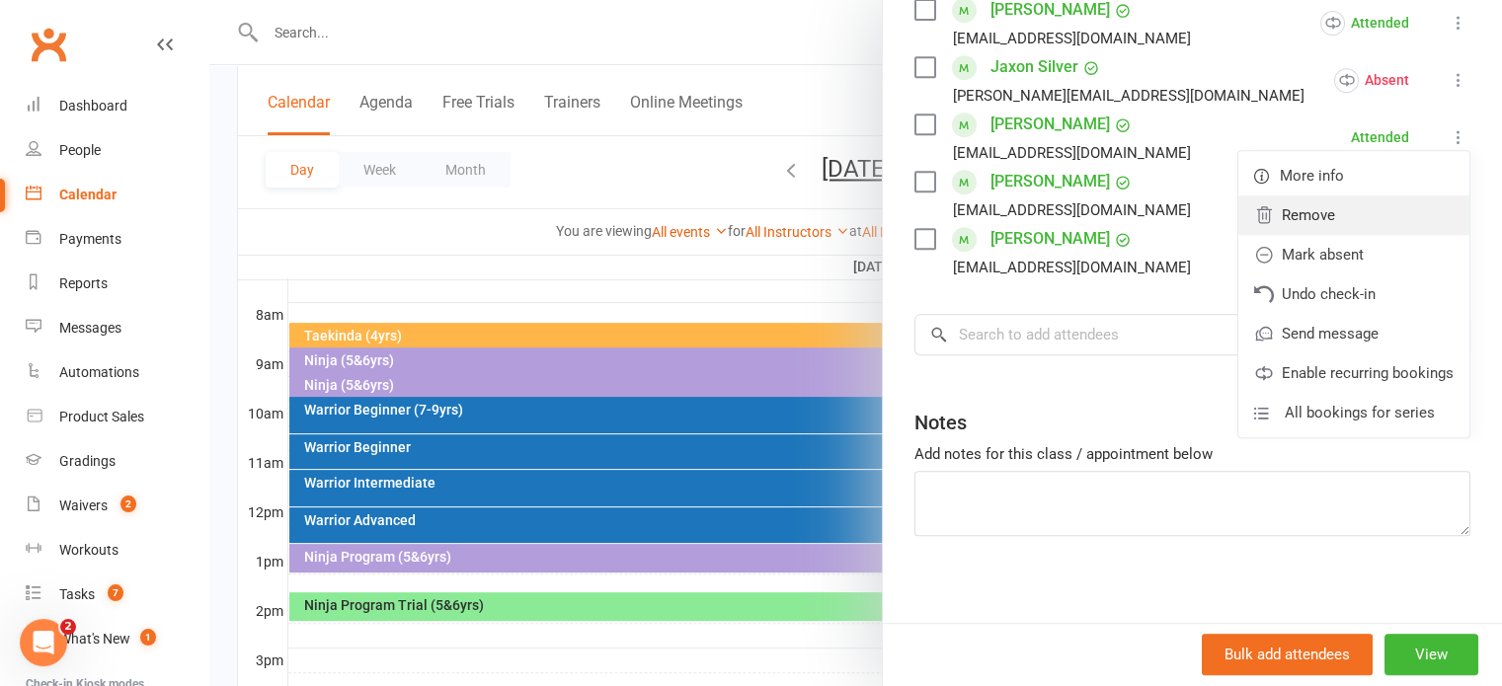
click at [1294, 224] on link "Remove" at bounding box center [1353, 215] width 231 height 39
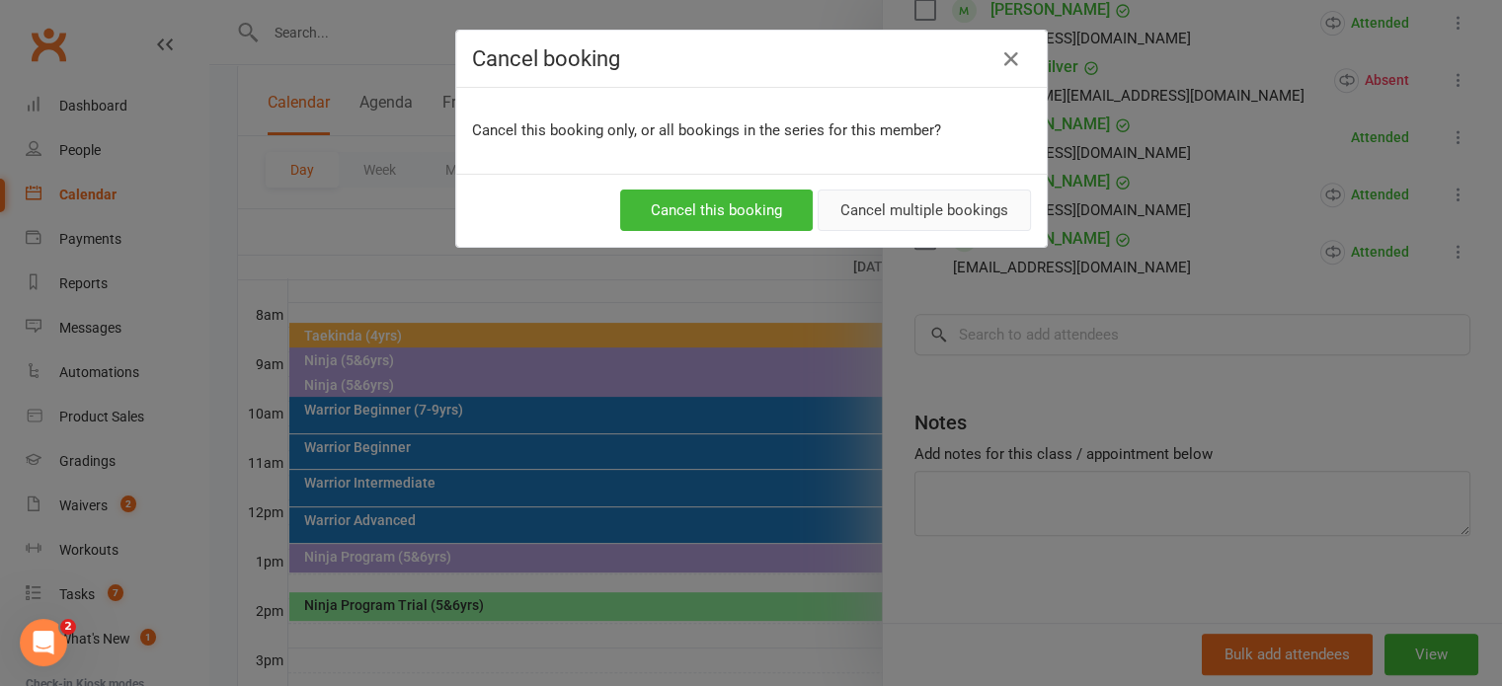
click at [896, 227] on button "Cancel multiple bookings" at bounding box center [924, 210] width 213 height 41
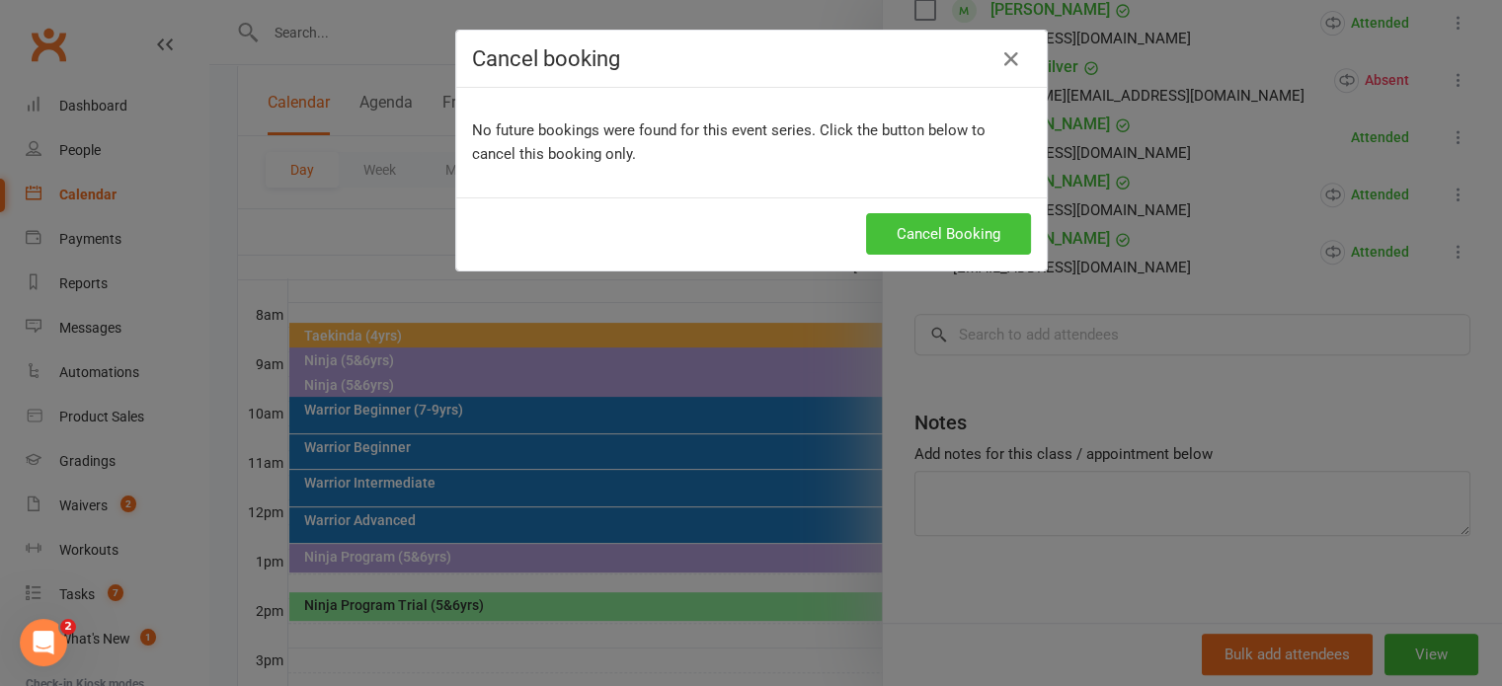
click at [941, 229] on button "Cancel Booking" at bounding box center [948, 233] width 165 height 41
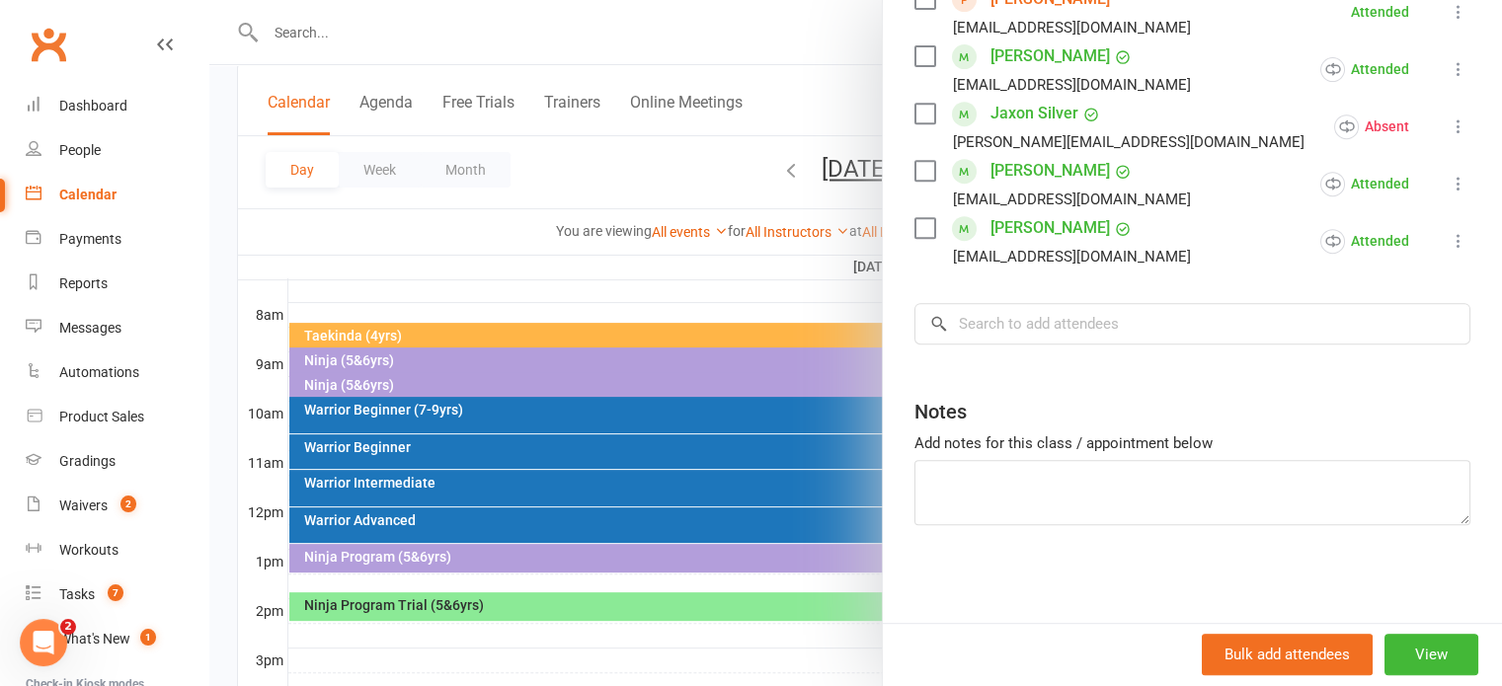
scroll to position [840, 0]
click at [997, 327] on input "search" at bounding box center [1192, 325] width 556 height 41
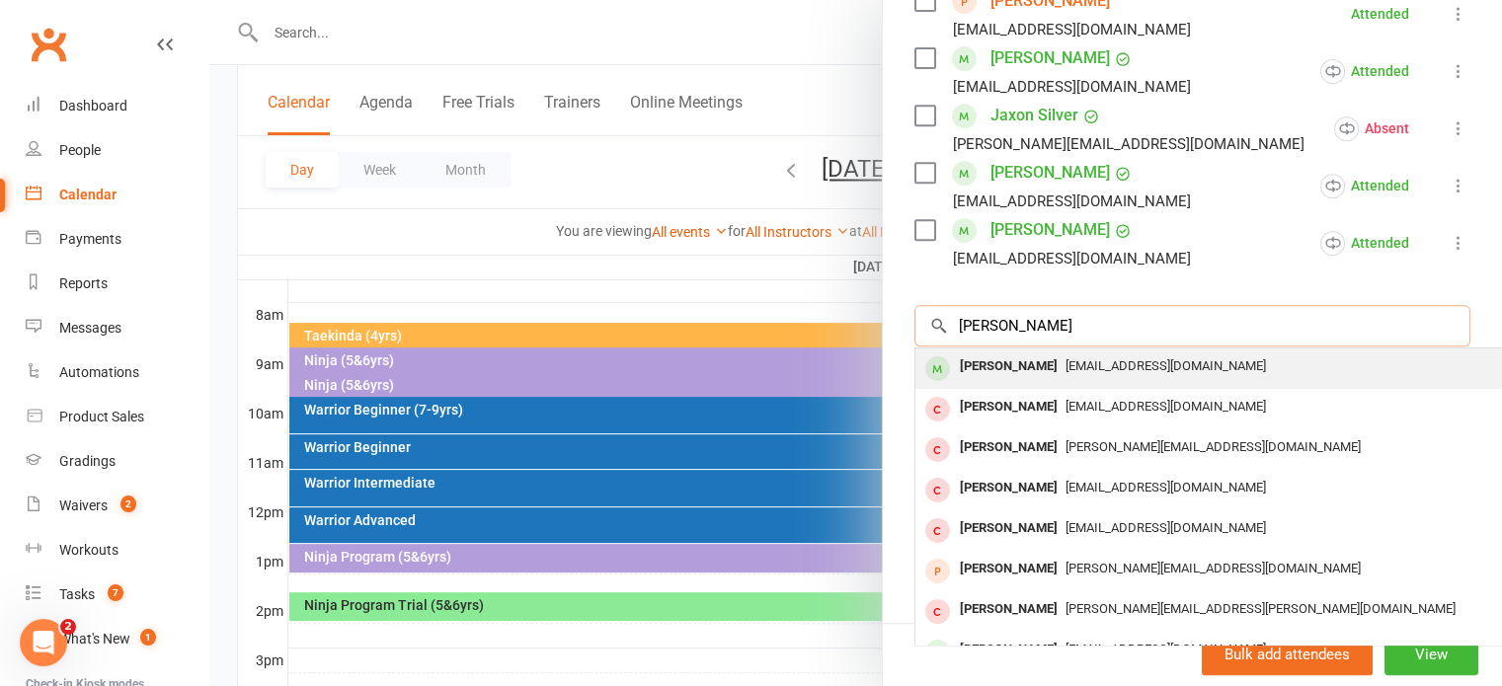
type input "flynn thomas"
click at [1028, 364] on div "Flynn Thomas" at bounding box center [1009, 367] width 114 height 29
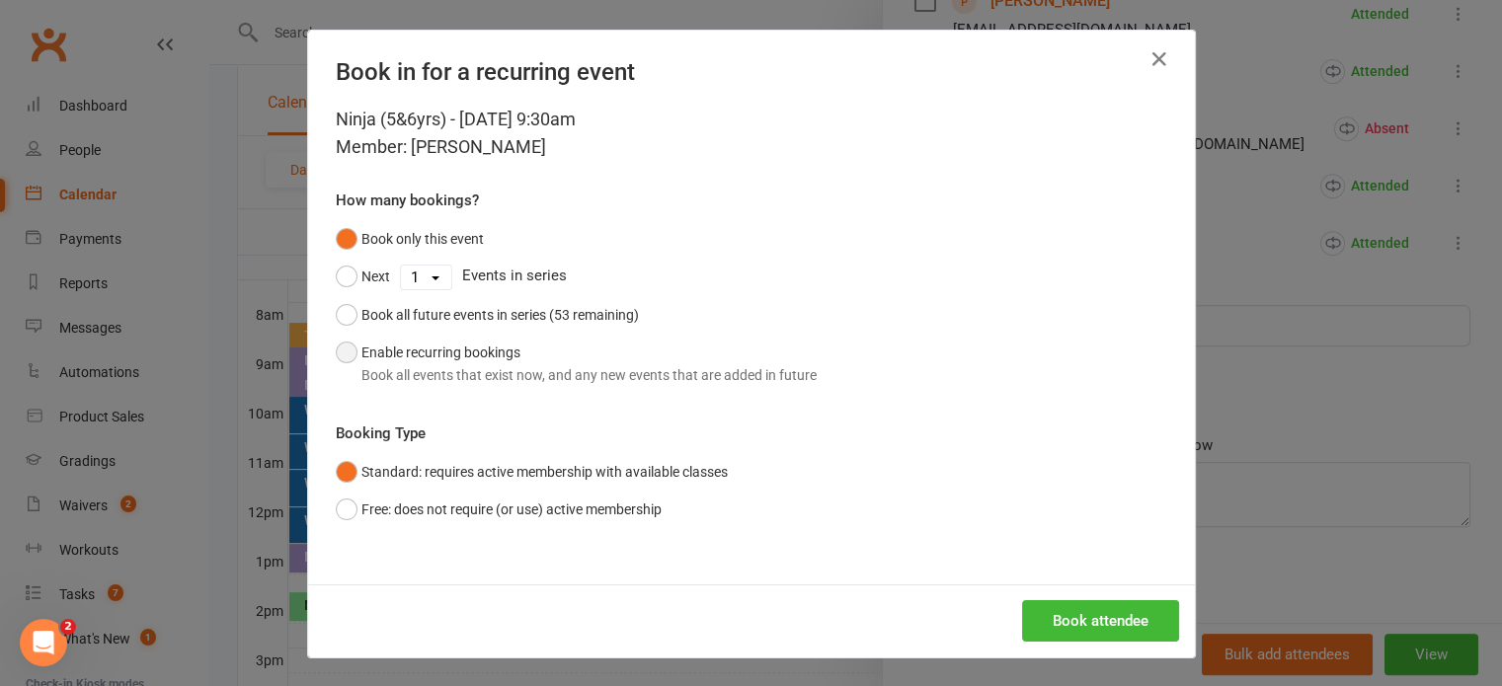
click at [342, 351] on button "Enable recurring bookings Book all events that exist now, and any new events th…" at bounding box center [576, 364] width 481 height 60
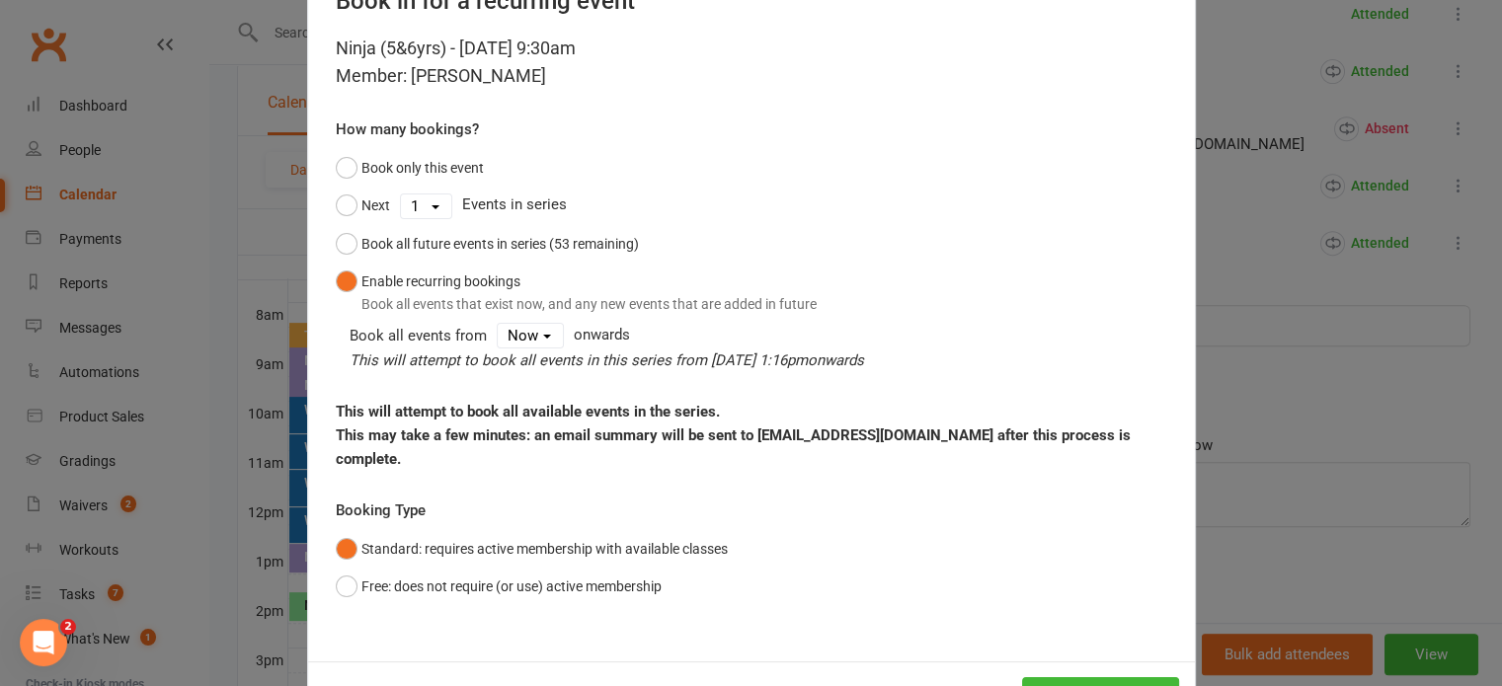
scroll to position [148, 0]
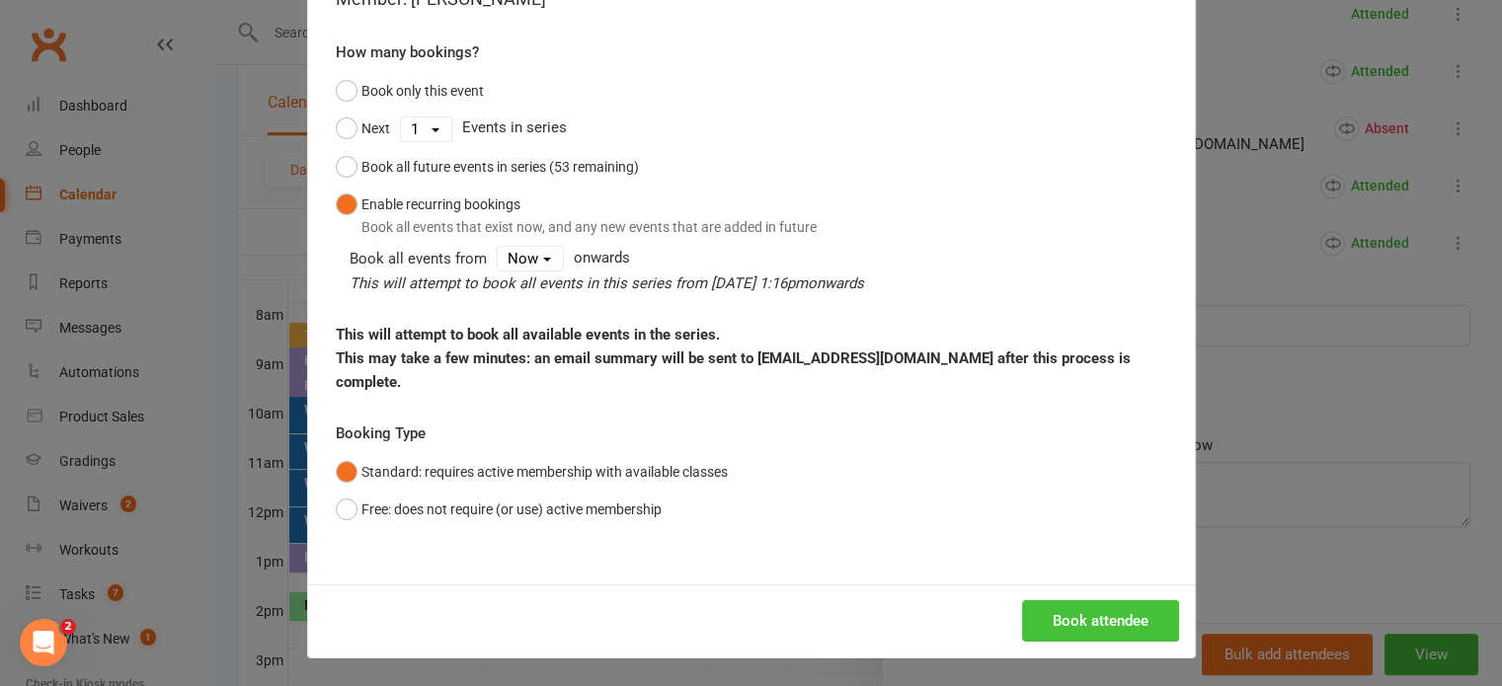
click at [1076, 628] on button "Book attendee" at bounding box center [1100, 620] width 157 height 41
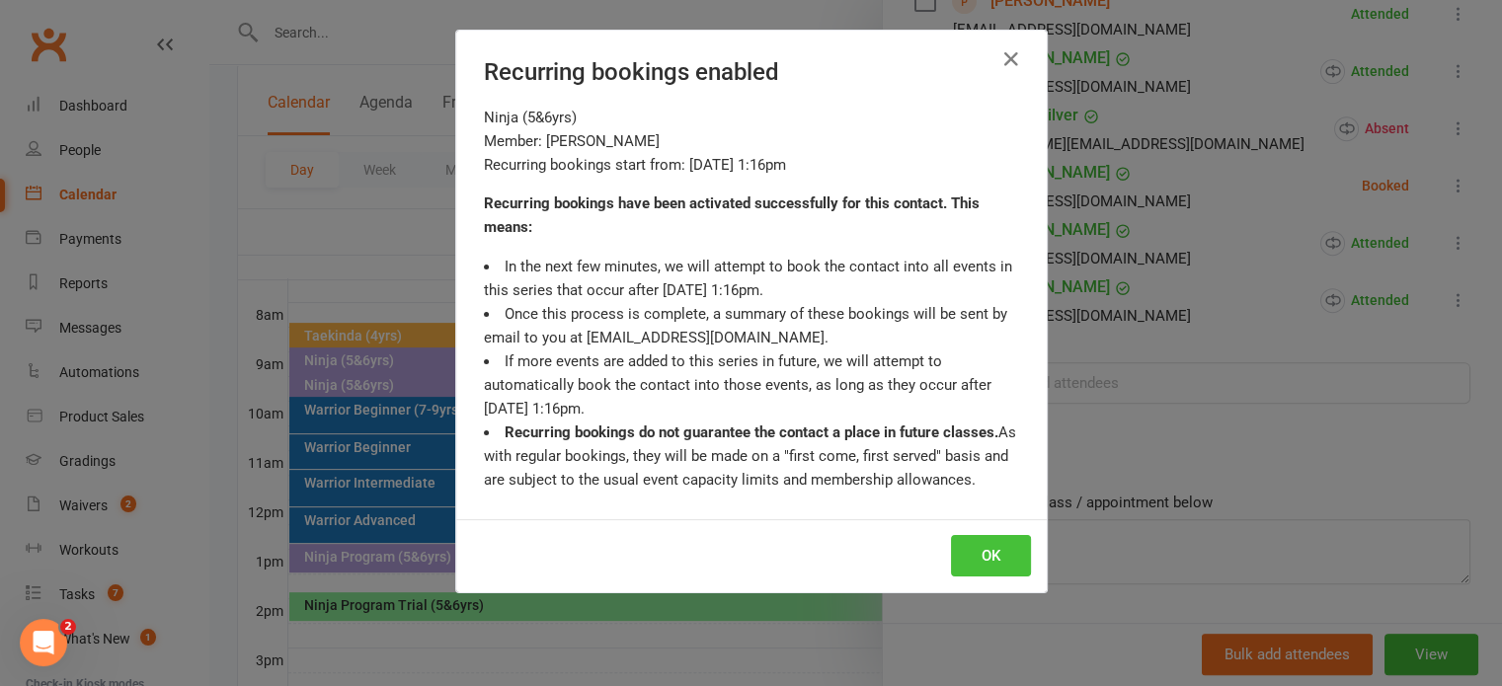
click at [984, 552] on button "OK" at bounding box center [991, 555] width 80 height 41
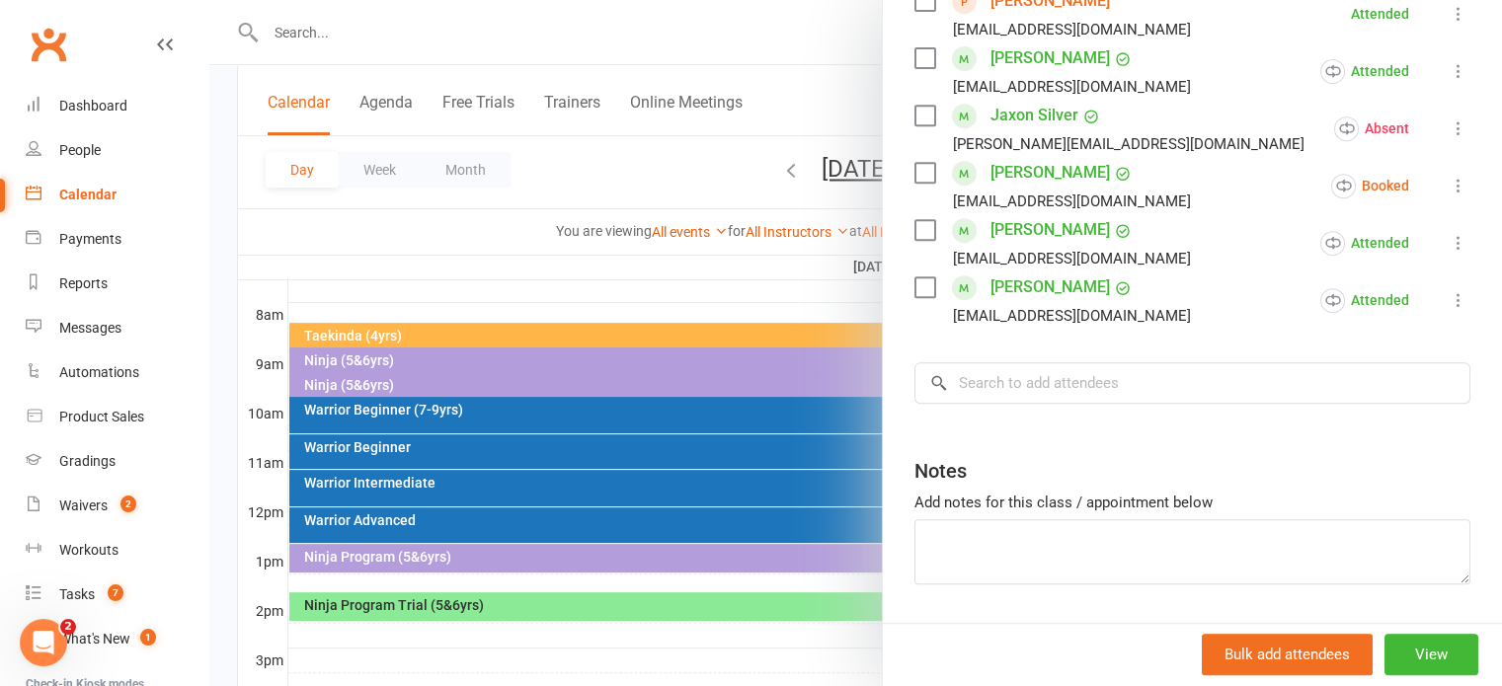
click at [1449, 184] on icon at bounding box center [1459, 186] width 20 height 20
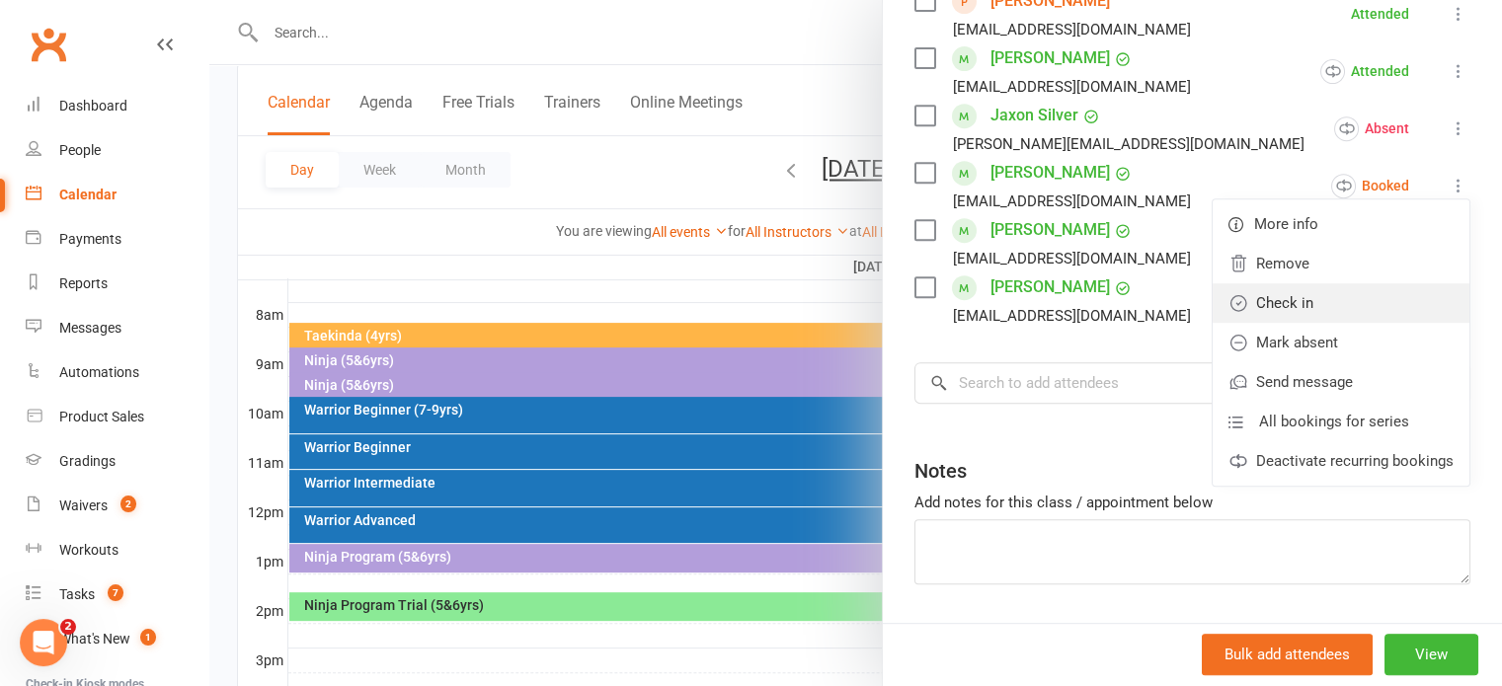
click at [1262, 310] on link "Check in" at bounding box center [1341, 302] width 257 height 39
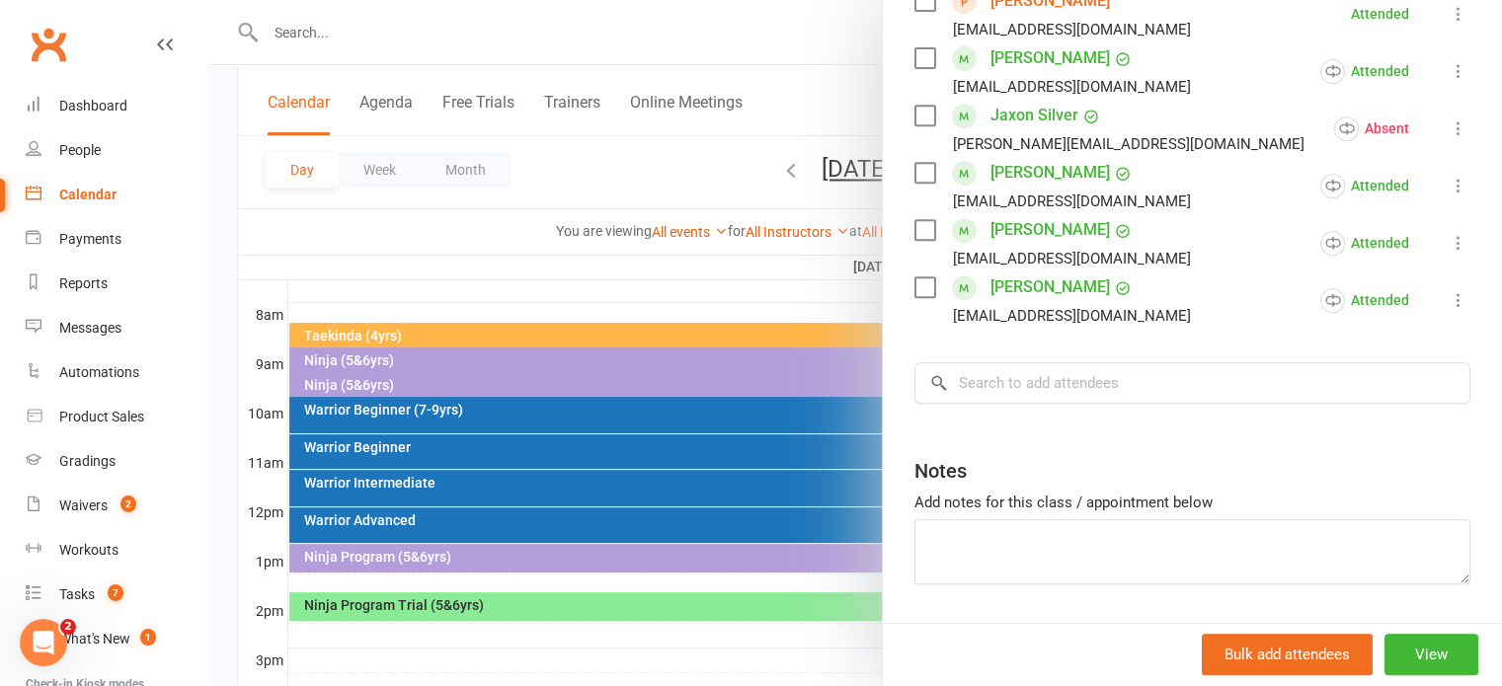
click at [1014, 173] on link "Flynn Thomas" at bounding box center [1049, 173] width 119 height 32
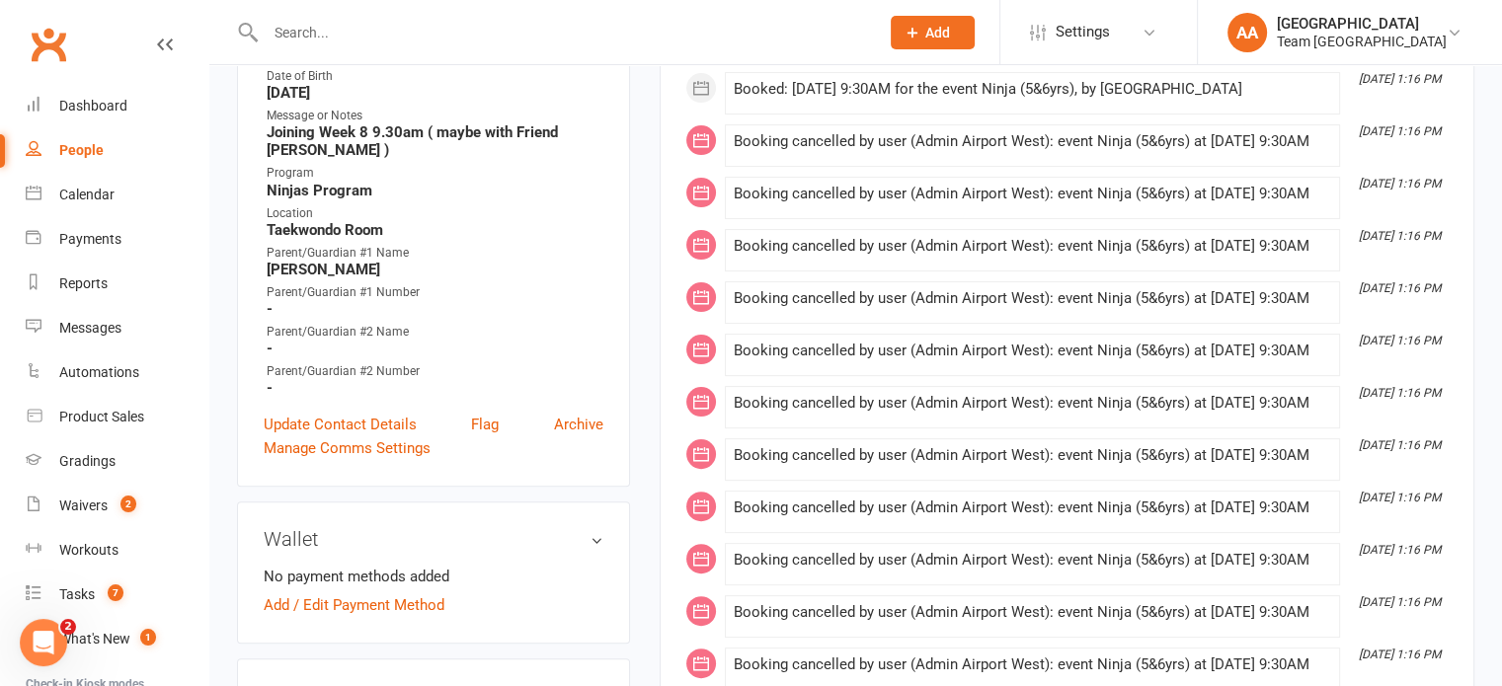
scroll to position [494, 0]
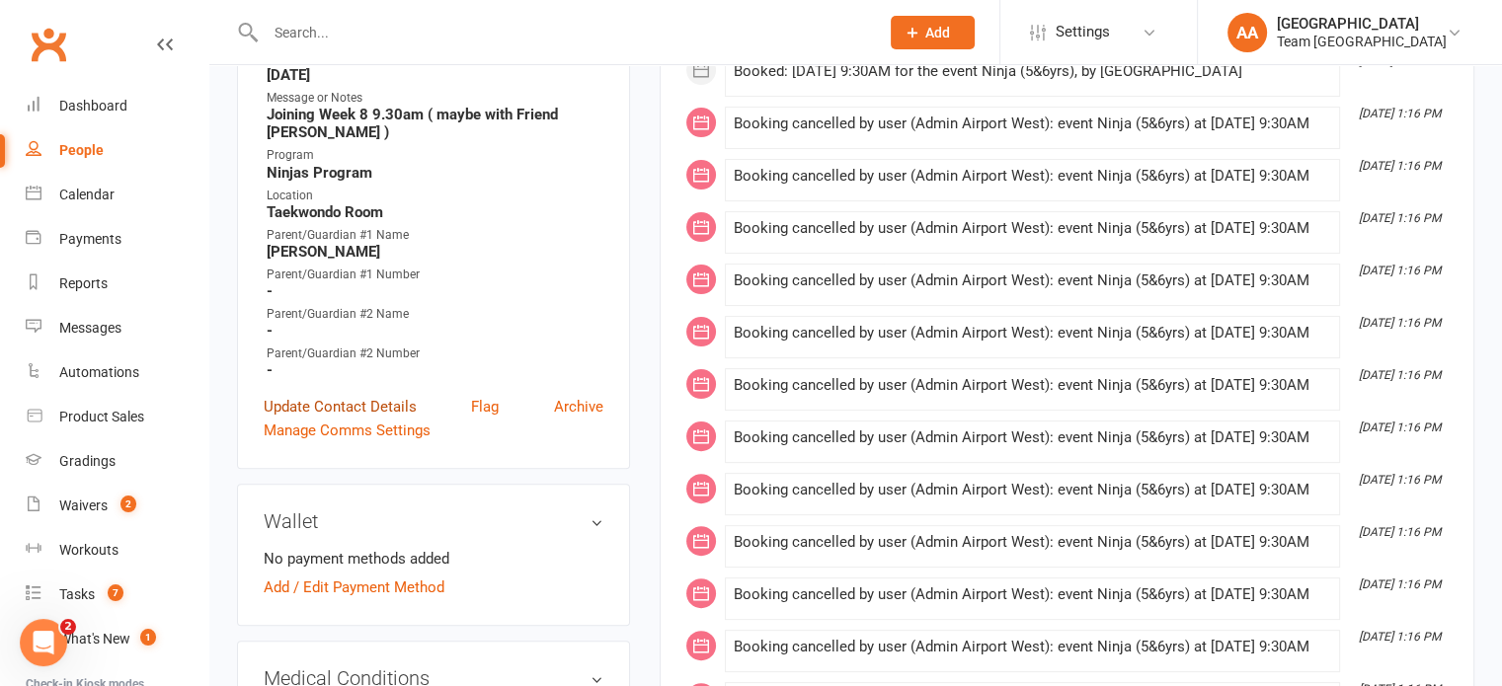
click at [349, 402] on link "Update Contact Details" at bounding box center [340, 407] width 153 height 24
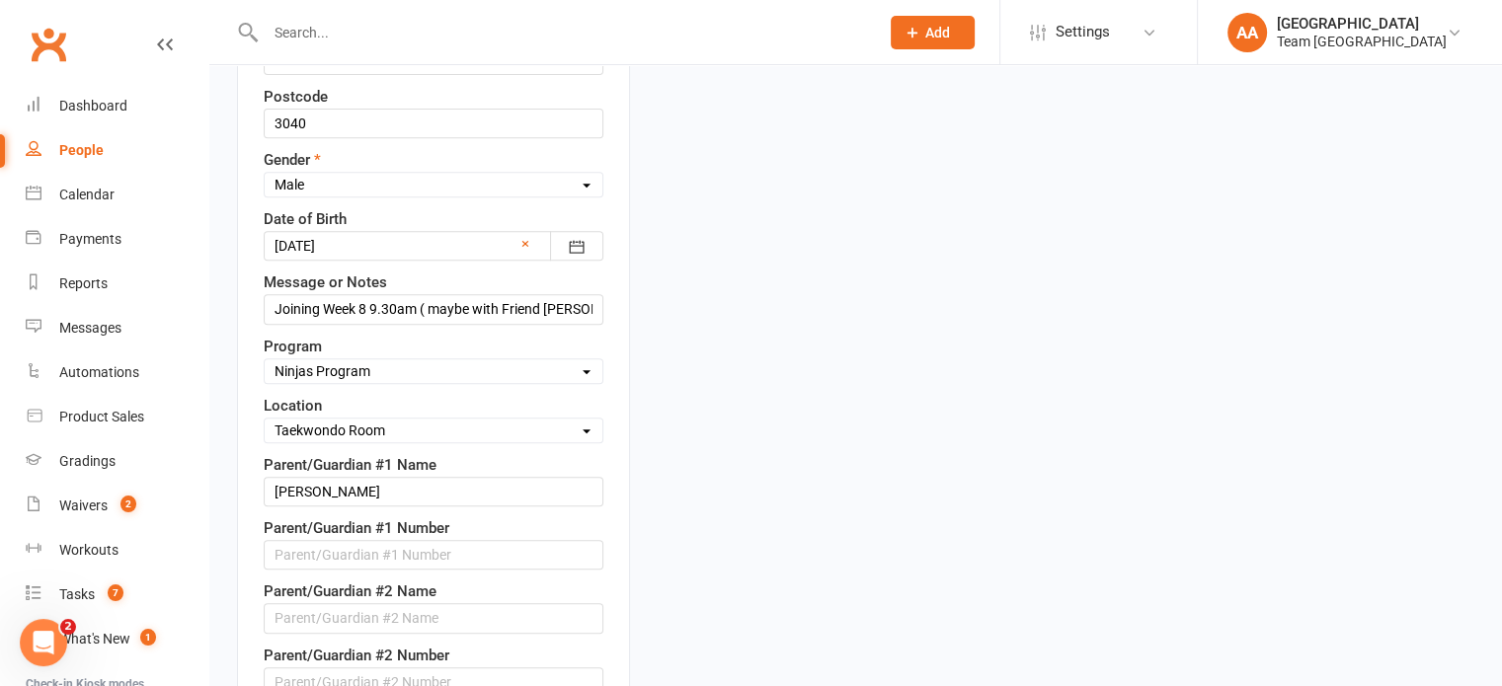
scroll to position [982, 0]
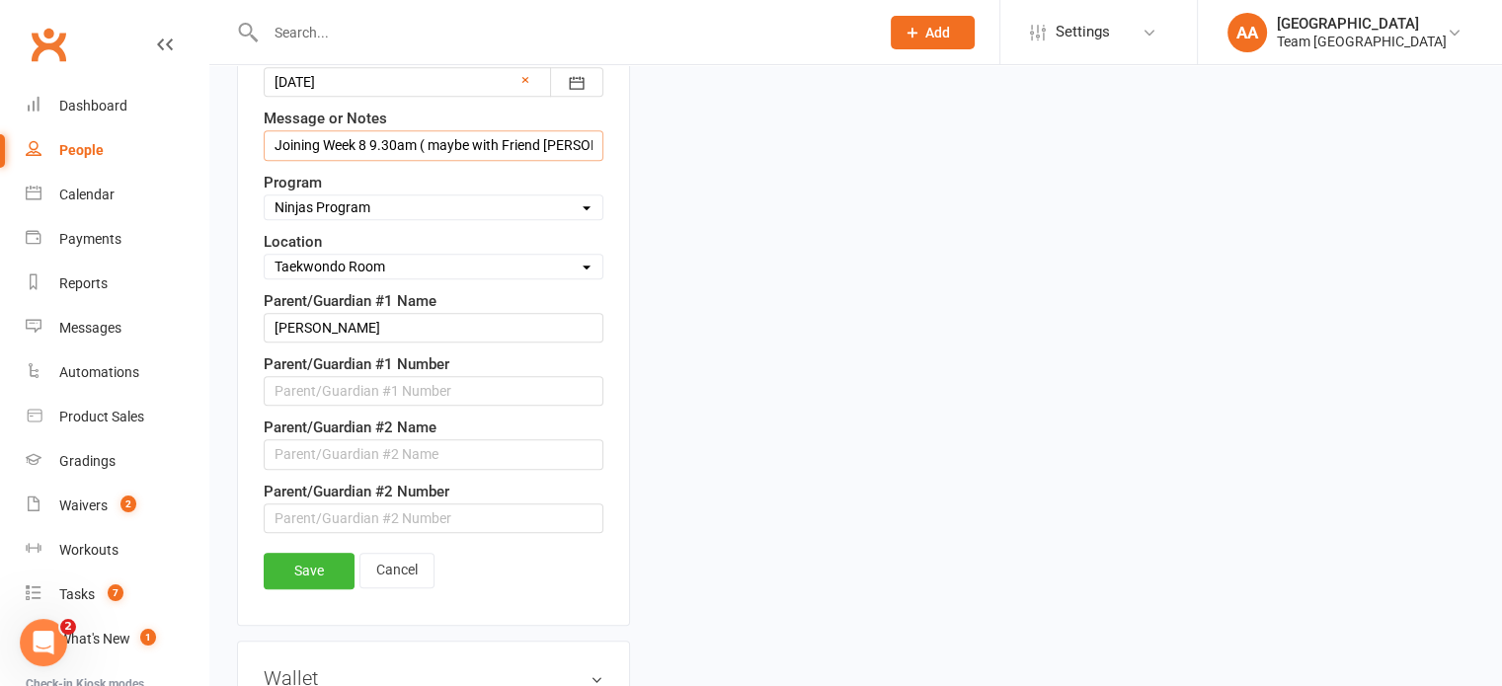
drag, startPoint x: 272, startPoint y: 137, endPoint x: 748, endPoint y: 119, distance: 476.3
click at [309, 562] on link "Save" at bounding box center [309, 571] width 91 height 36
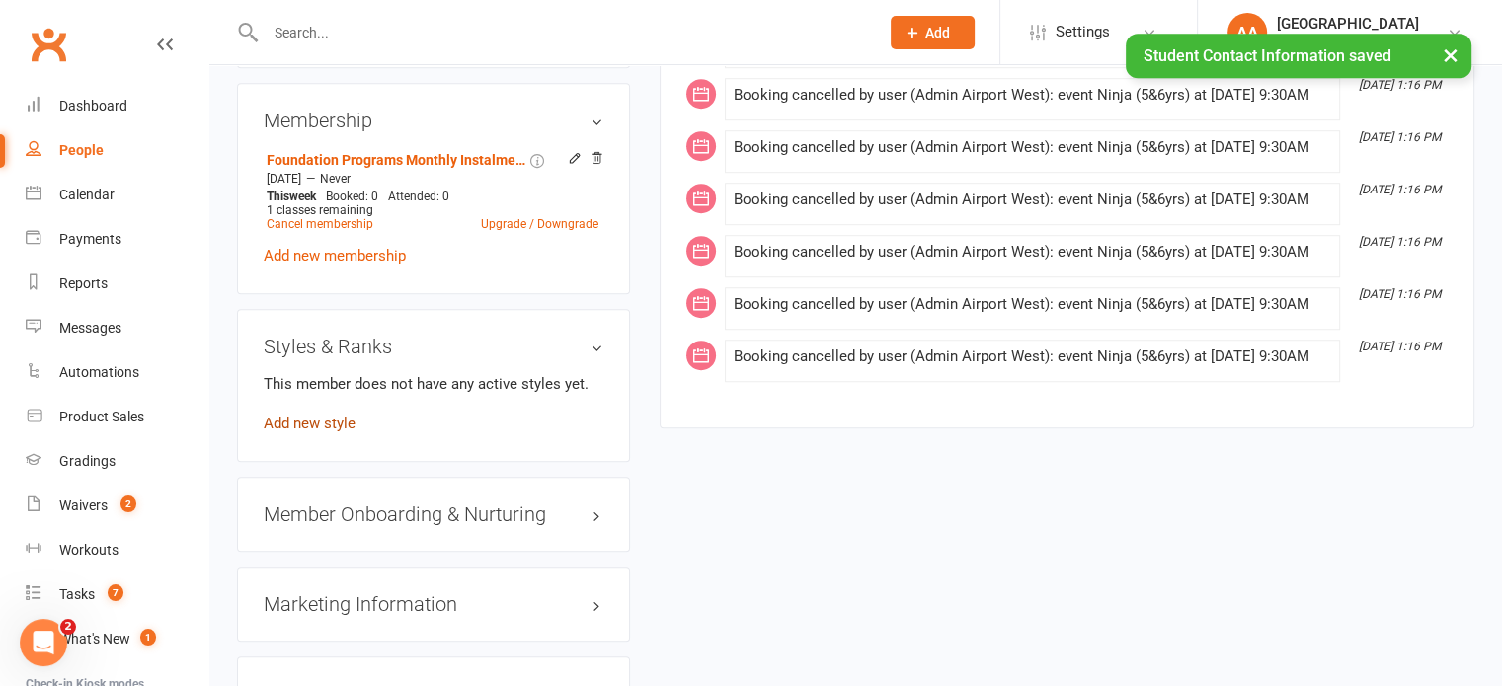
click at [325, 420] on link "Add new style" at bounding box center [310, 424] width 92 height 18
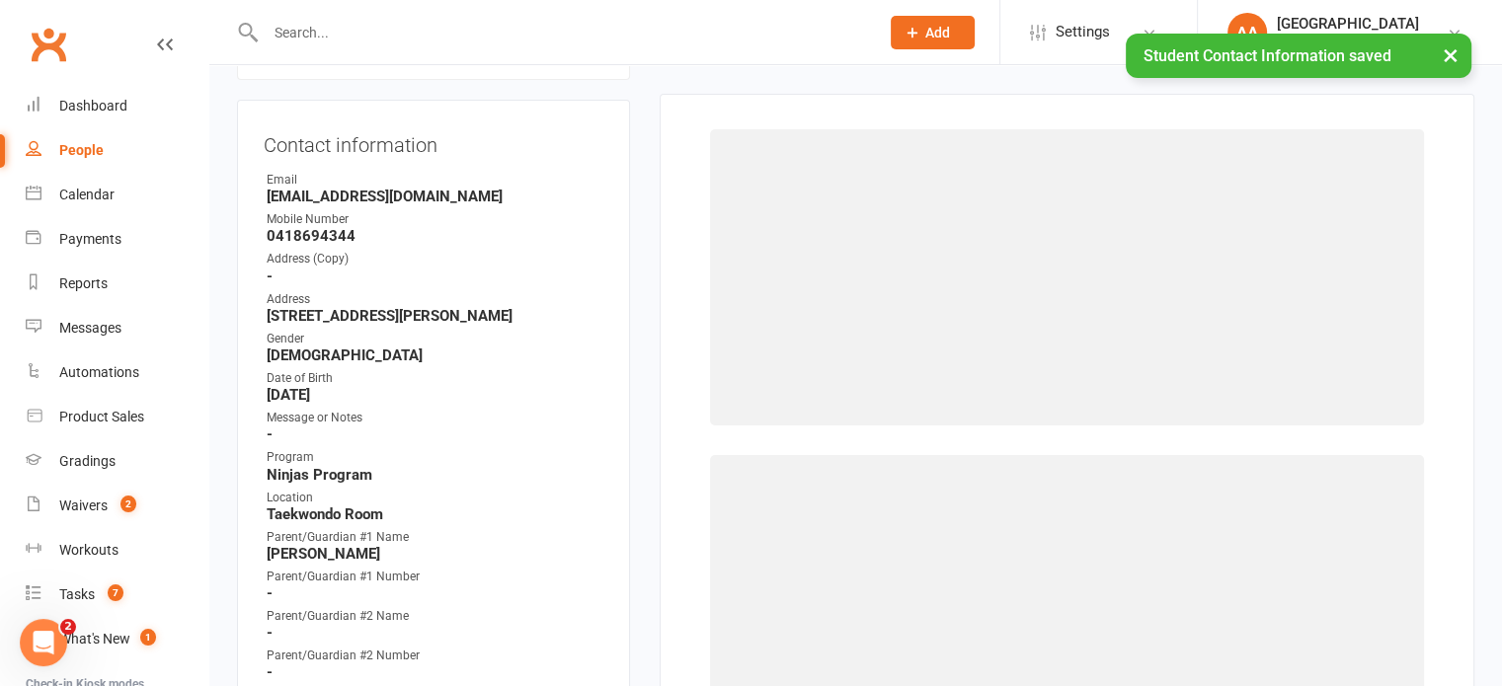
scroll to position [169, 0]
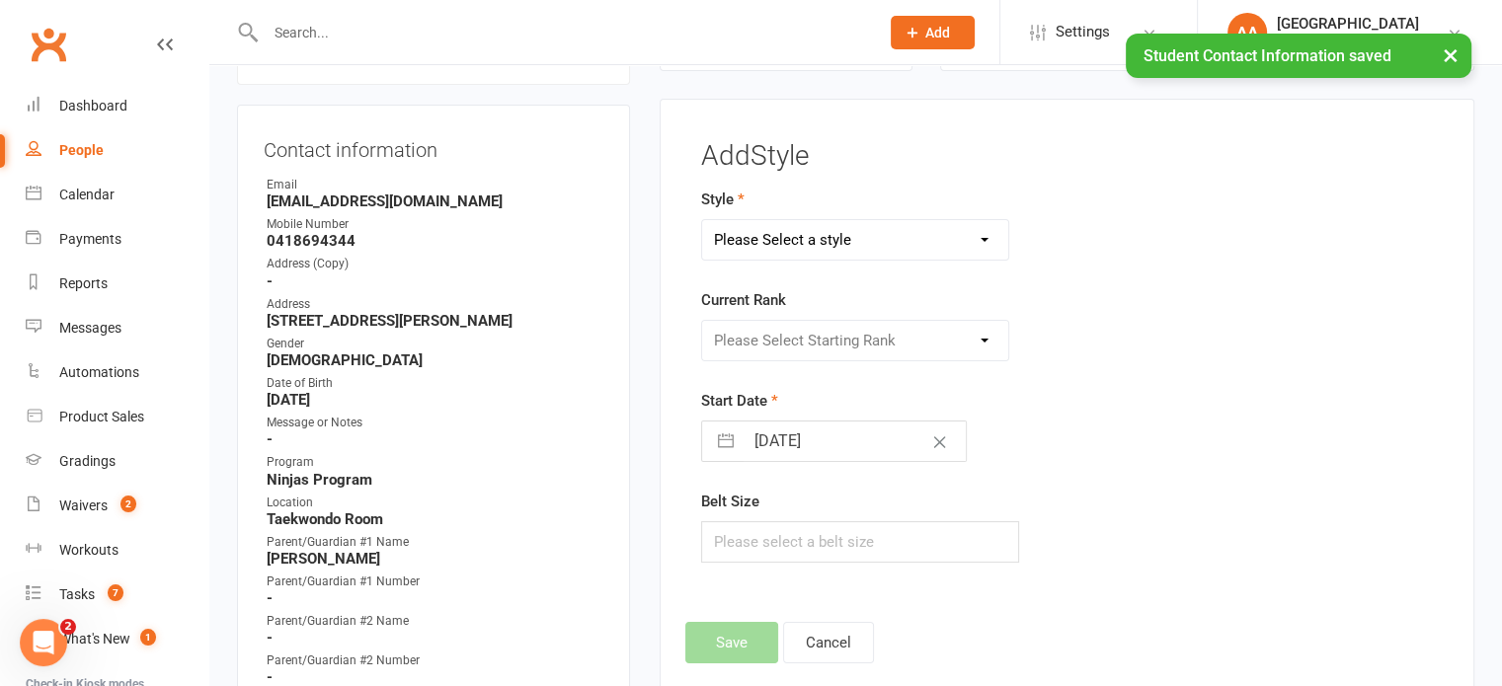
click at [761, 244] on select "Please Select a style Ninjas Sport Taekwondo Taekinda Taekwondo" at bounding box center [855, 239] width 307 height 39
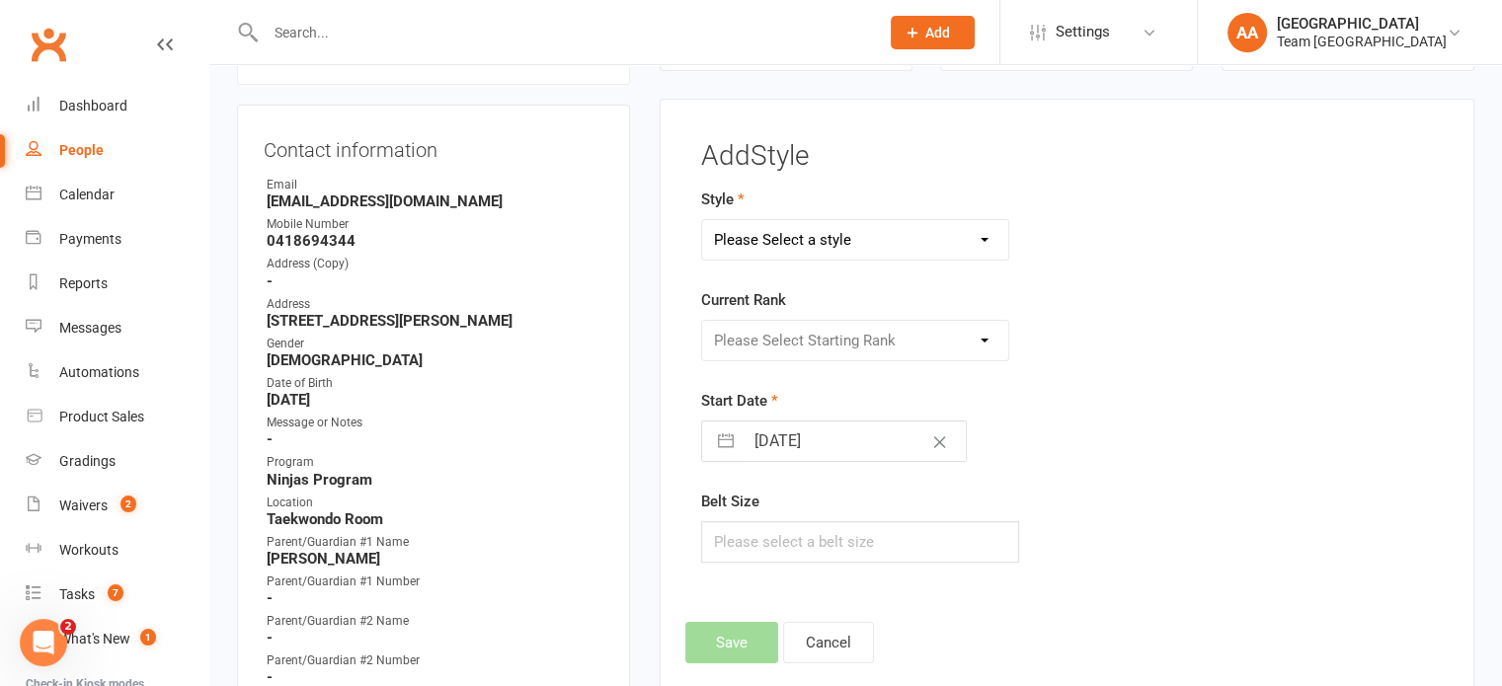
select select "1058"
click at [702, 220] on select "Please Select a style Ninjas Sport Taekwondo Taekinda Taekwondo" at bounding box center [855, 239] width 307 height 39
click at [762, 335] on select "Please Select Starting Rank Ninja White Belt Purple Belt Stripe Purple Belt Ora…" at bounding box center [855, 340] width 307 height 39
select select "9905"
click at [702, 321] on select "Please Select Starting Rank Ninja White Belt Purple Belt Stripe Purple Belt Ora…" at bounding box center [855, 340] width 307 height 39
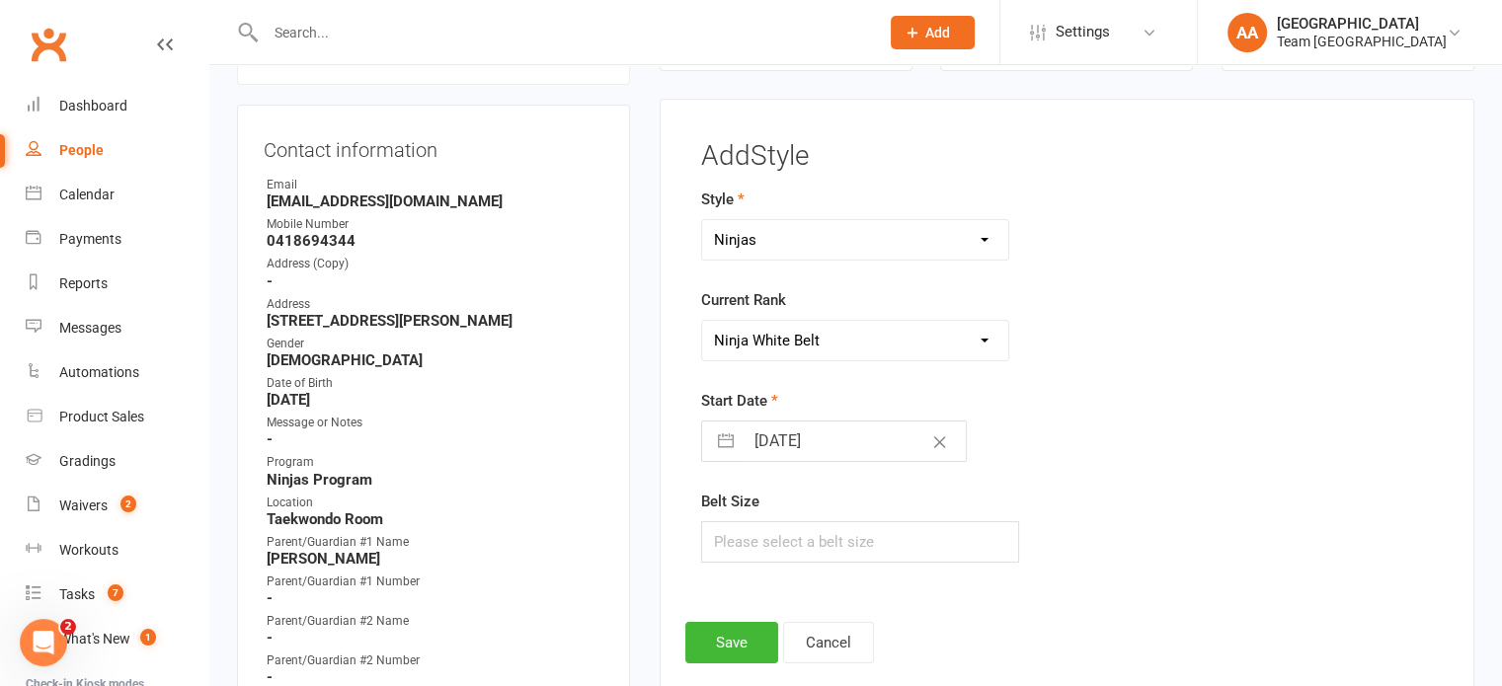
select select "7"
select select "2025"
select select "8"
select select "2025"
select select "9"
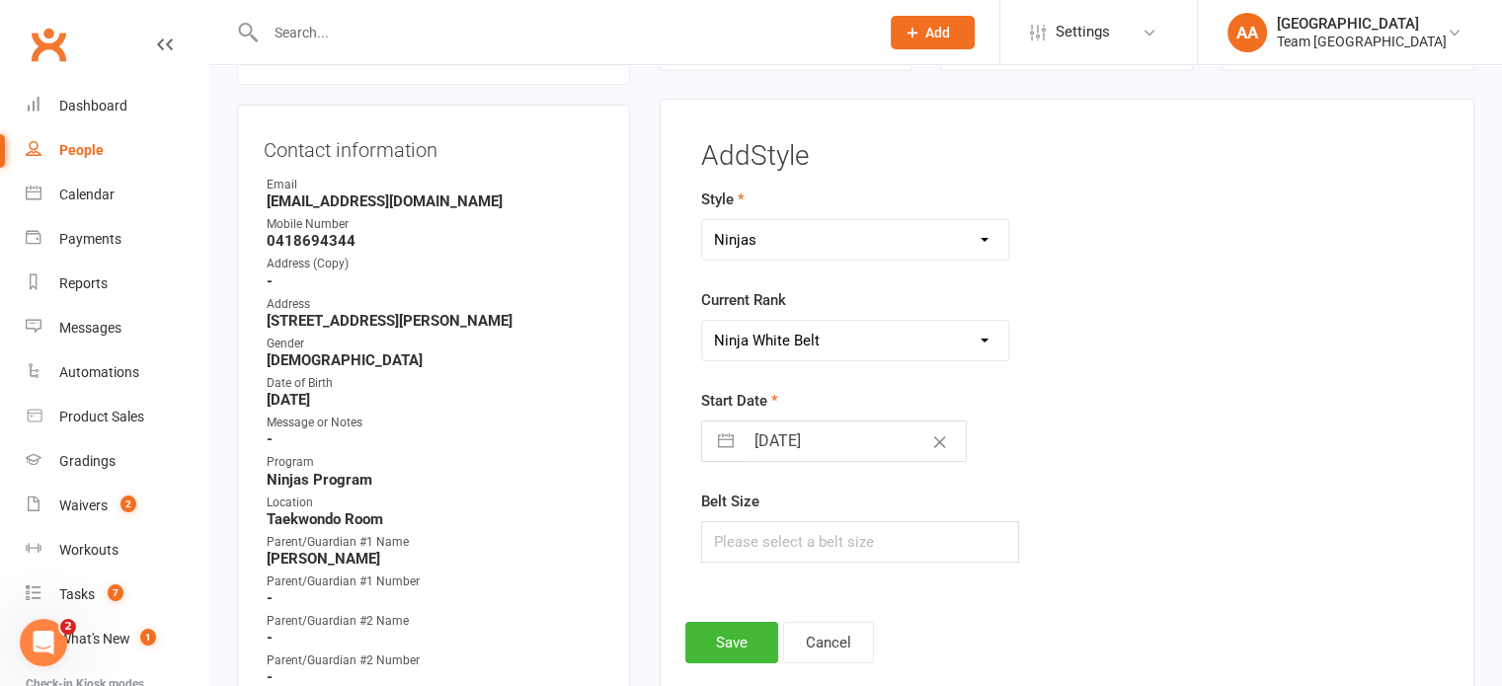
select select "2025"
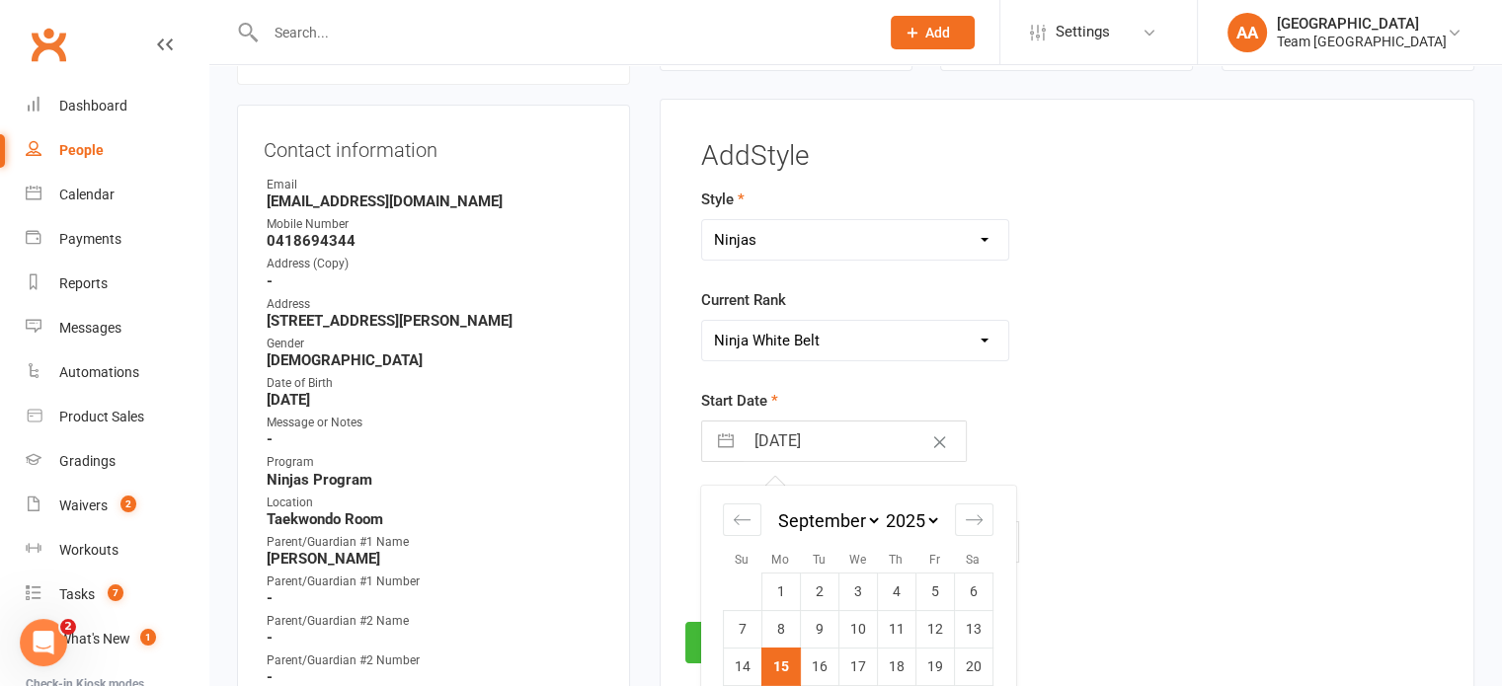
click at [751, 440] on input "15 Sep 2025" at bounding box center [855, 441] width 222 height 39
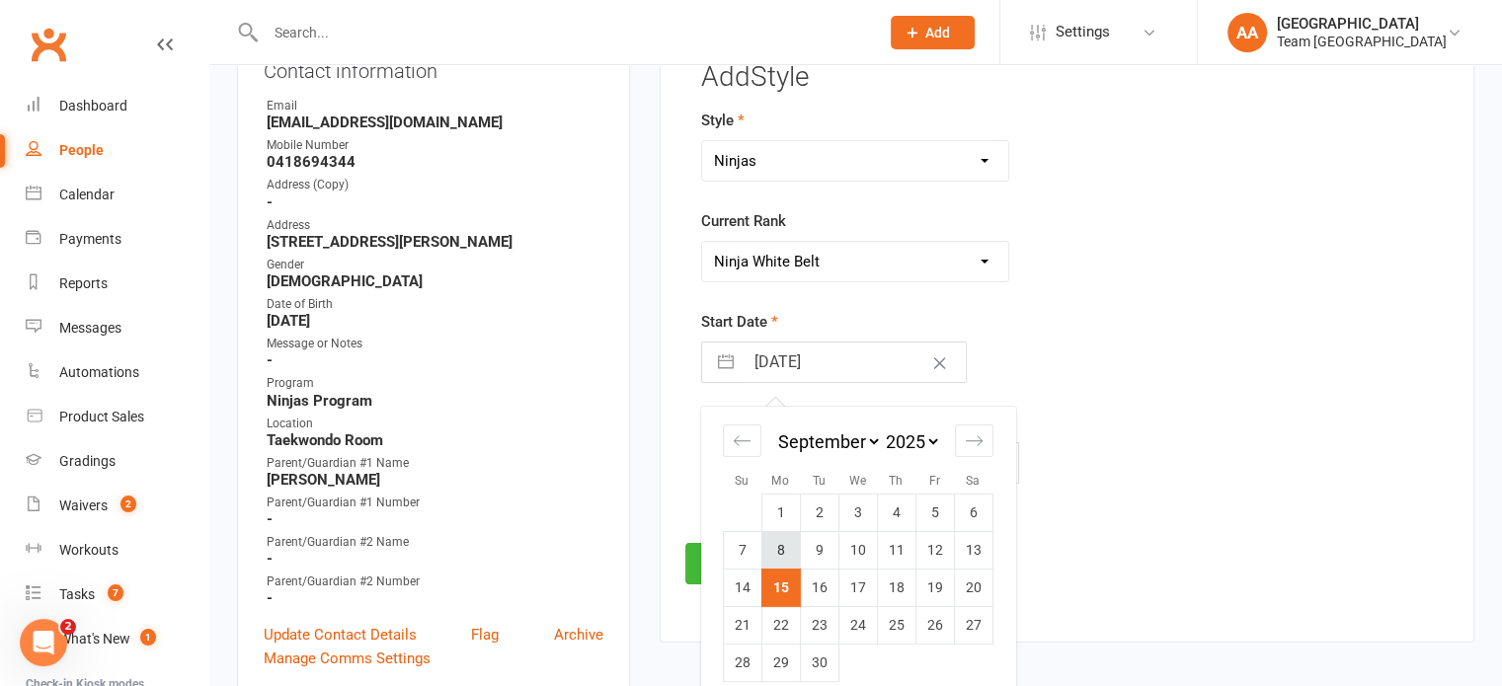
scroll to position [366, 0]
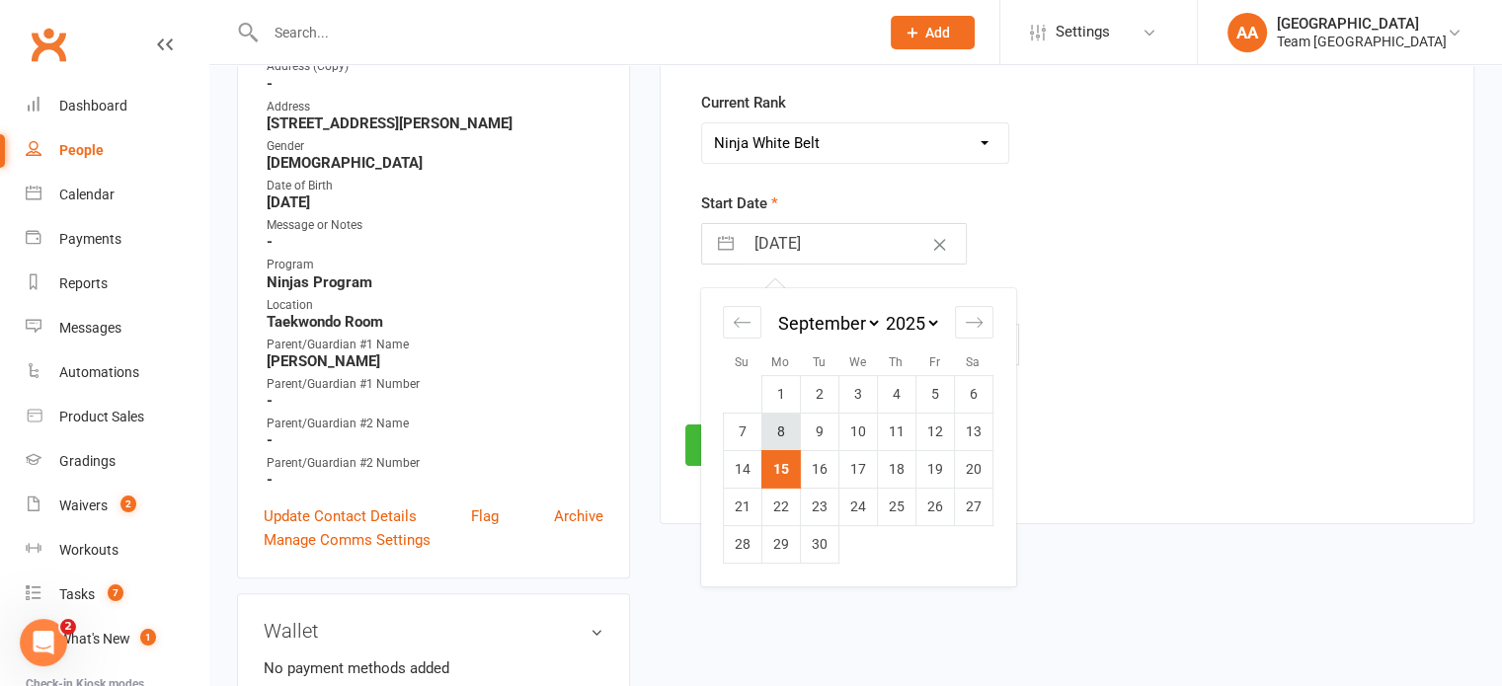
click at [770, 429] on td "8" at bounding box center [780, 432] width 39 height 38
type input "08 Sep 2025"
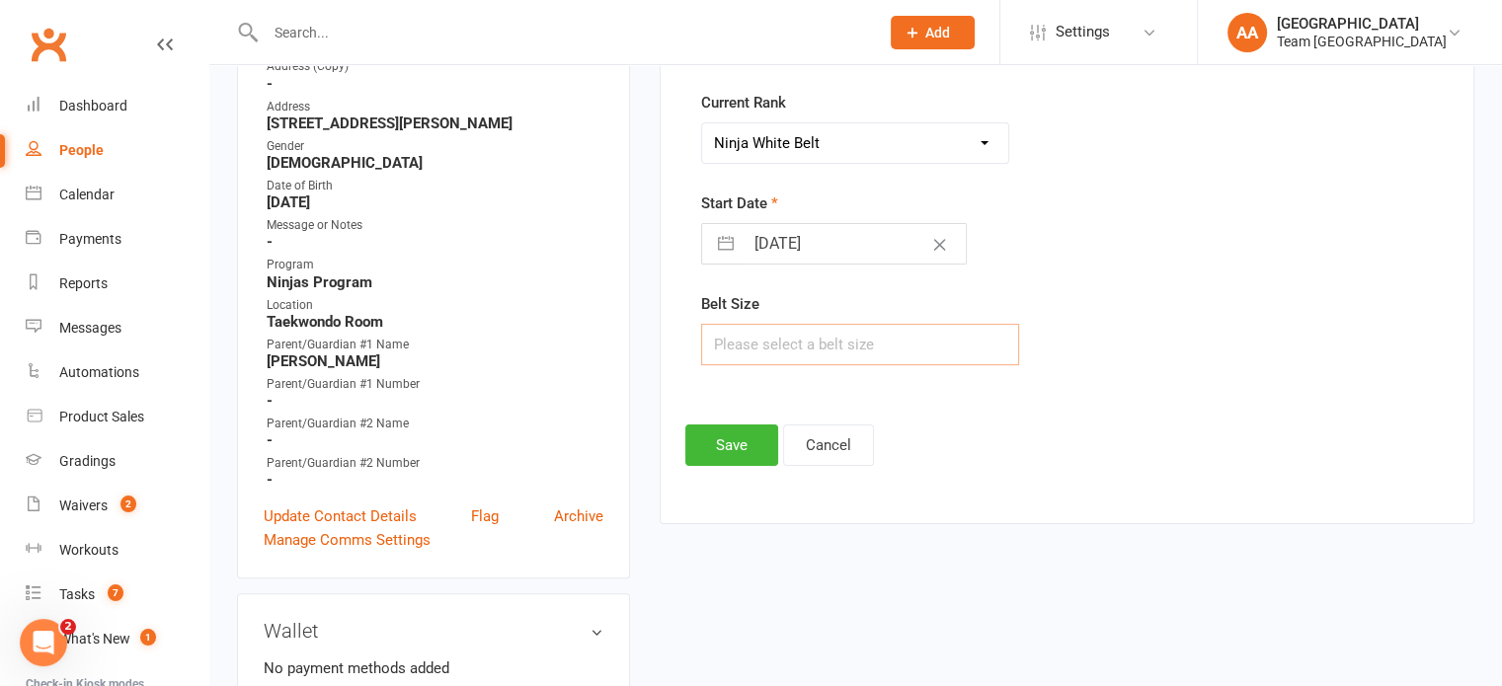
click at [754, 354] on input "text" at bounding box center [860, 344] width 319 height 41
type input "2"
click at [717, 441] on button "Save" at bounding box center [731, 445] width 93 height 41
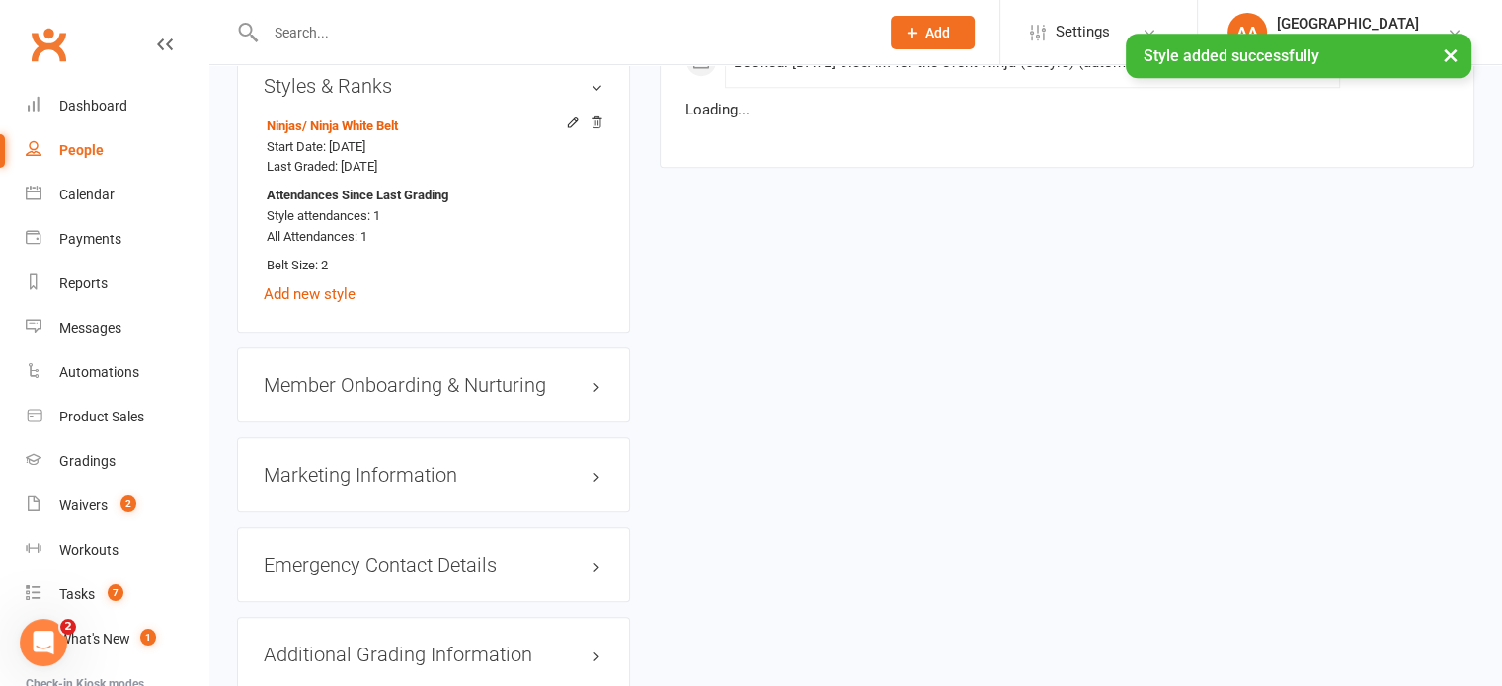
scroll to position [1650, 0]
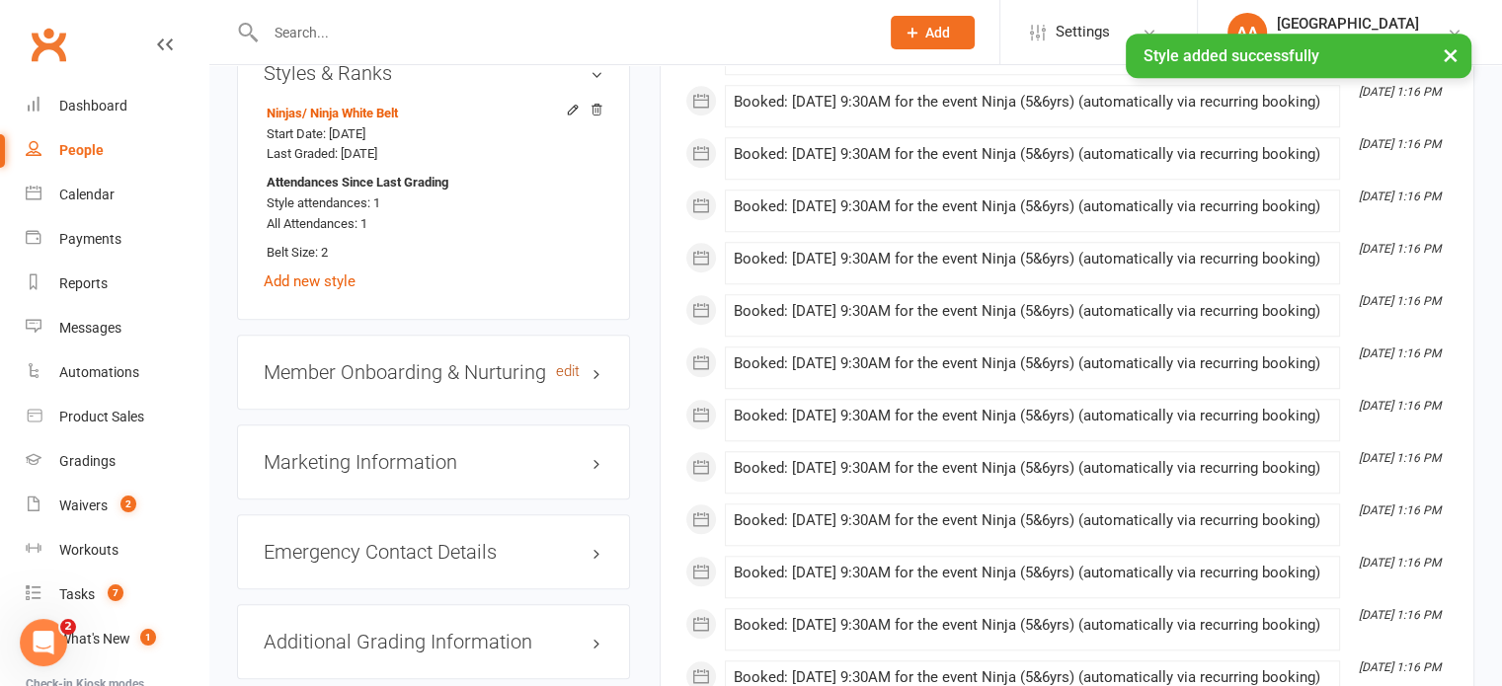
click at [568, 370] on link "edit" at bounding box center [568, 371] width 24 height 17
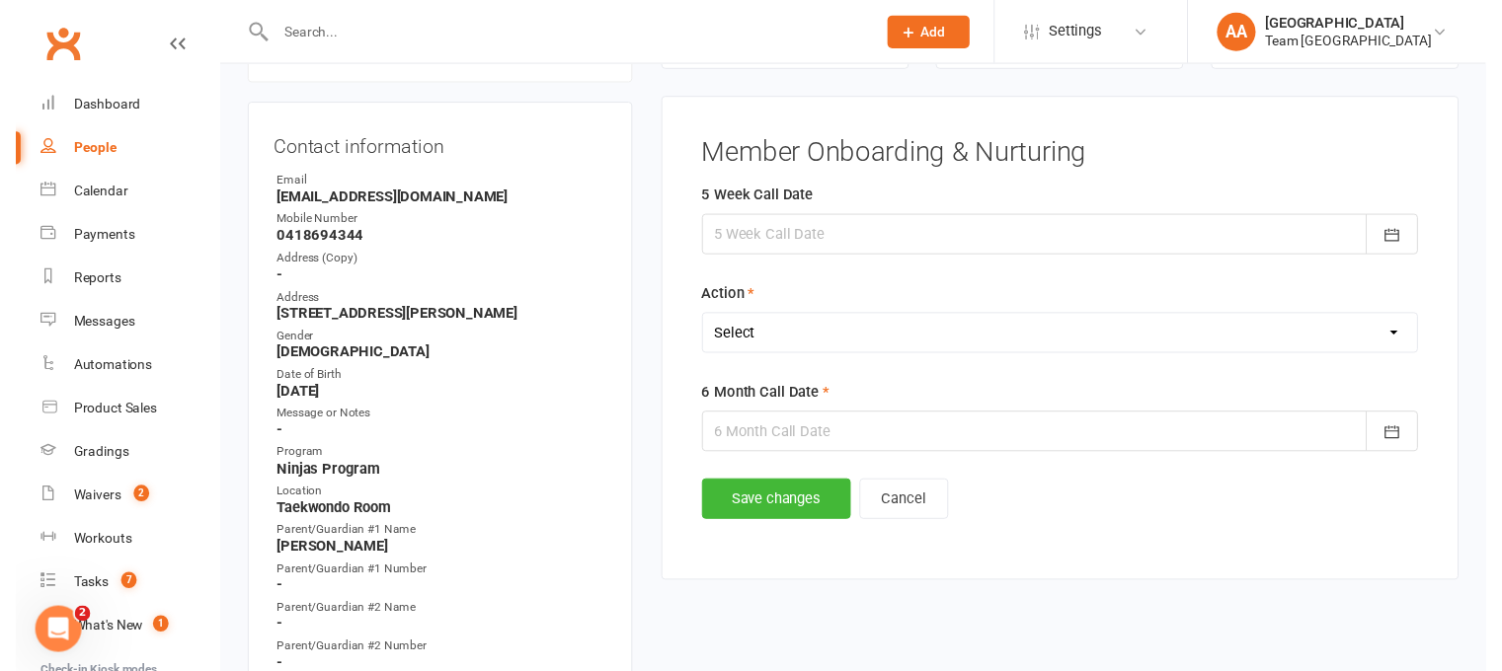
scroll to position [169, 0]
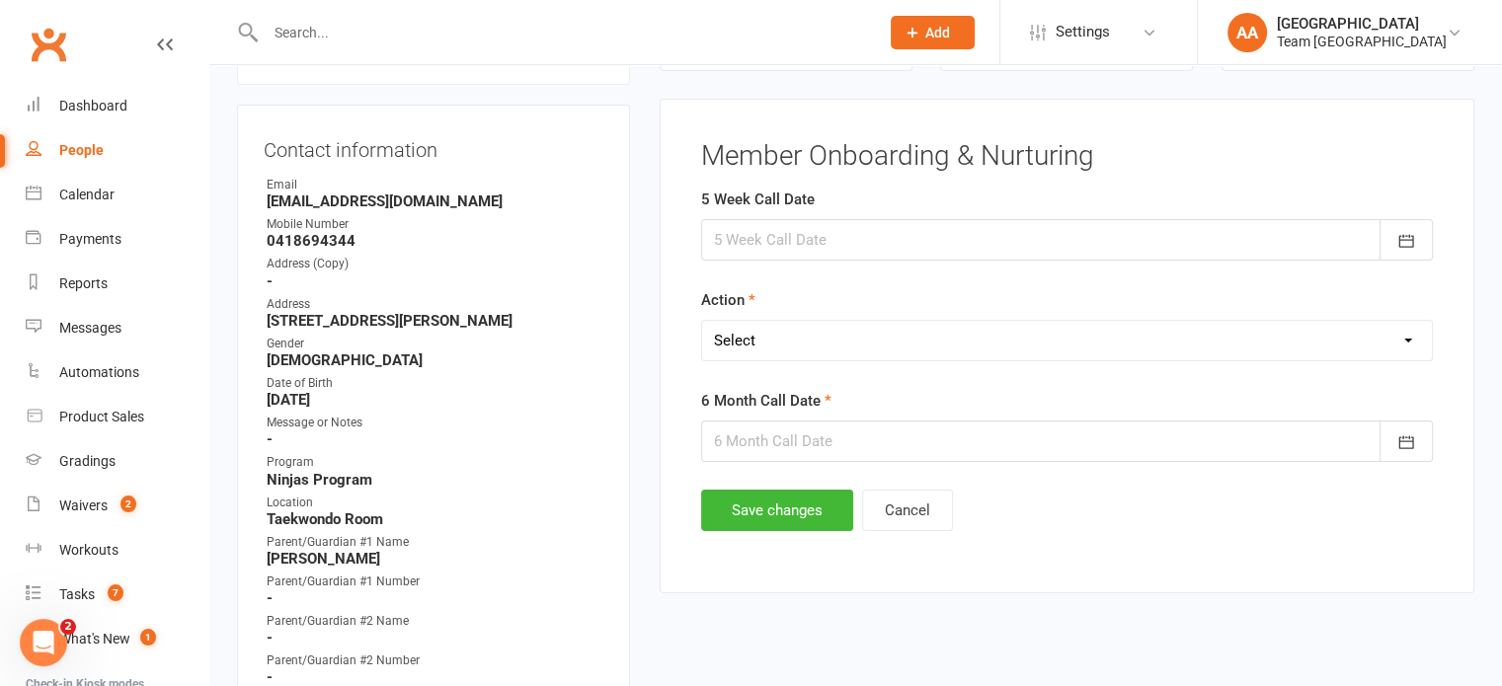
click at [745, 252] on div at bounding box center [1067, 239] width 732 height 41
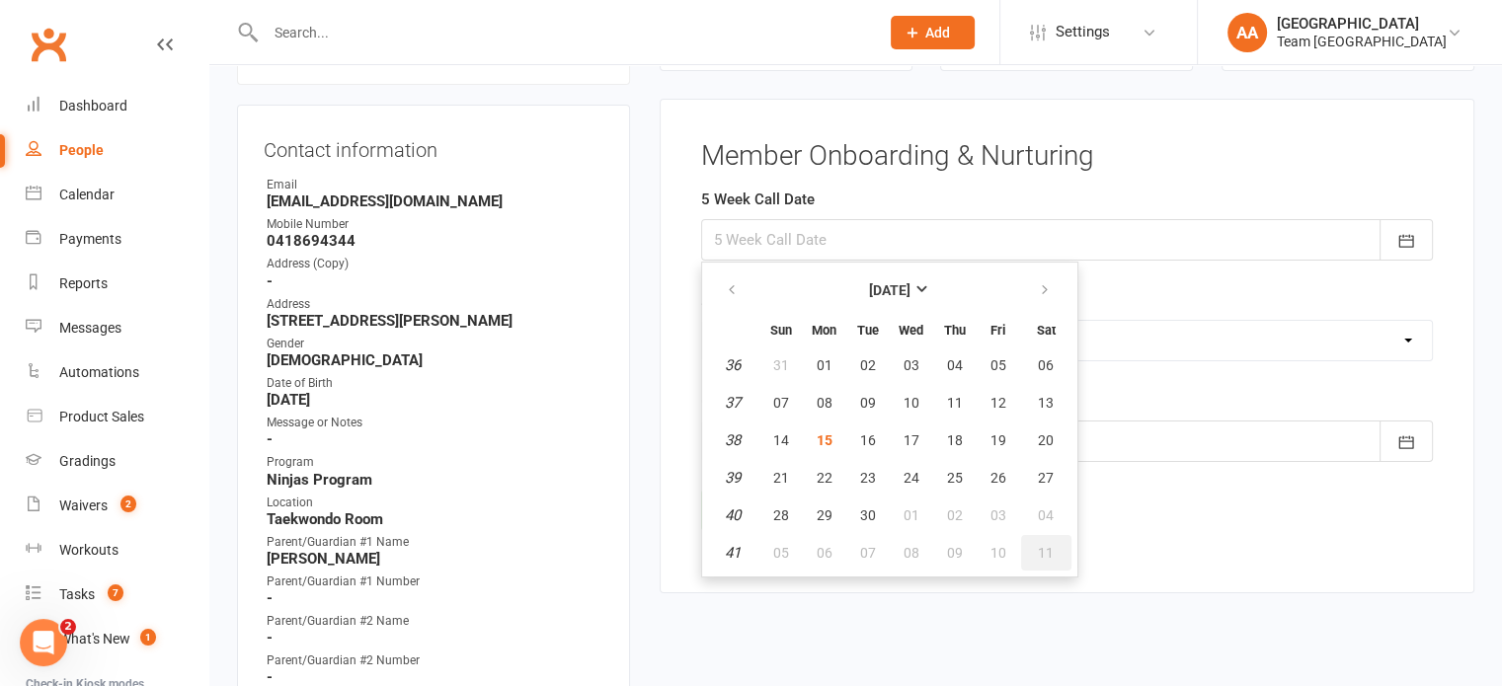
click at [1039, 549] on span "11" at bounding box center [1046, 553] width 16 height 16
type input "11 Oct 2025"
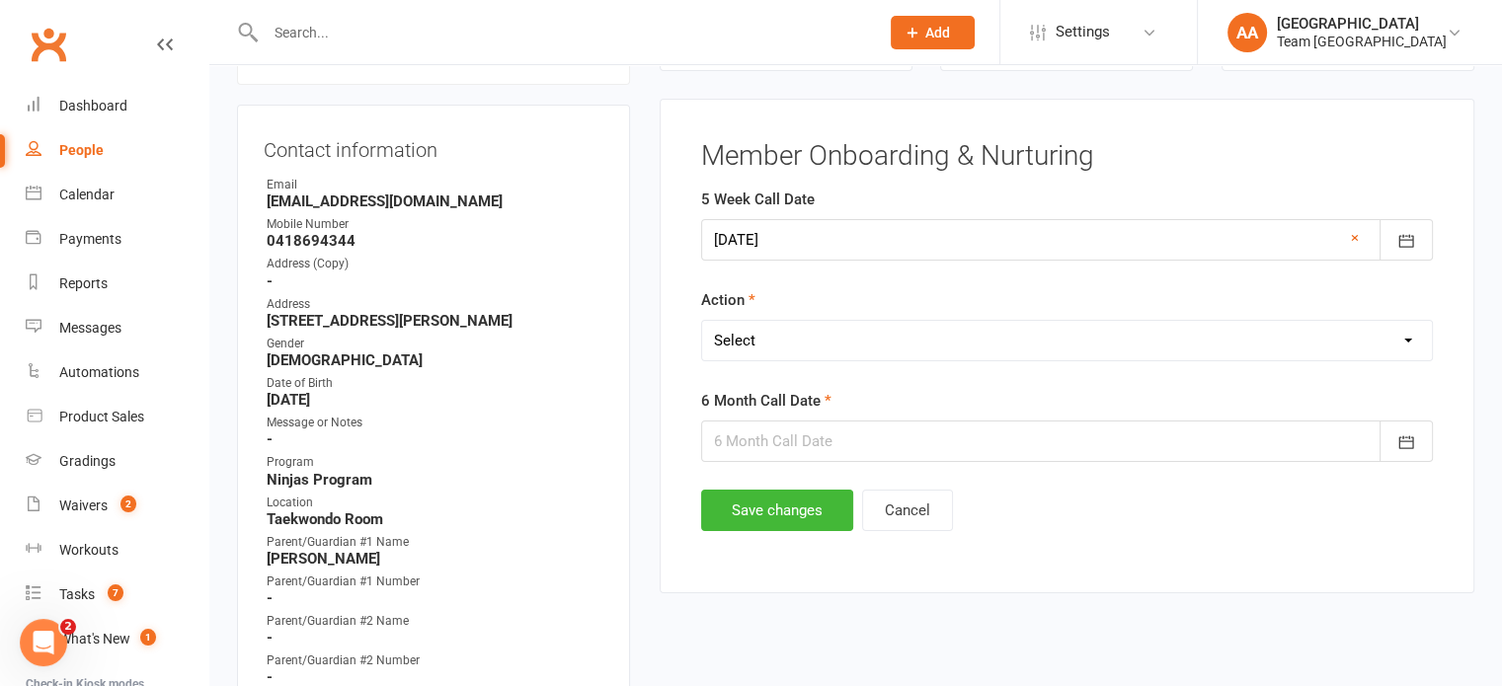
click at [828, 339] on select "Select Open Completed" at bounding box center [1067, 340] width 730 height 39
select select "Open"
click at [702, 321] on select "Select Open Completed" at bounding box center [1067, 340] width 730 height 39
click at [795, 444] on div at bounding box center [1067, 441] width 732 height 41
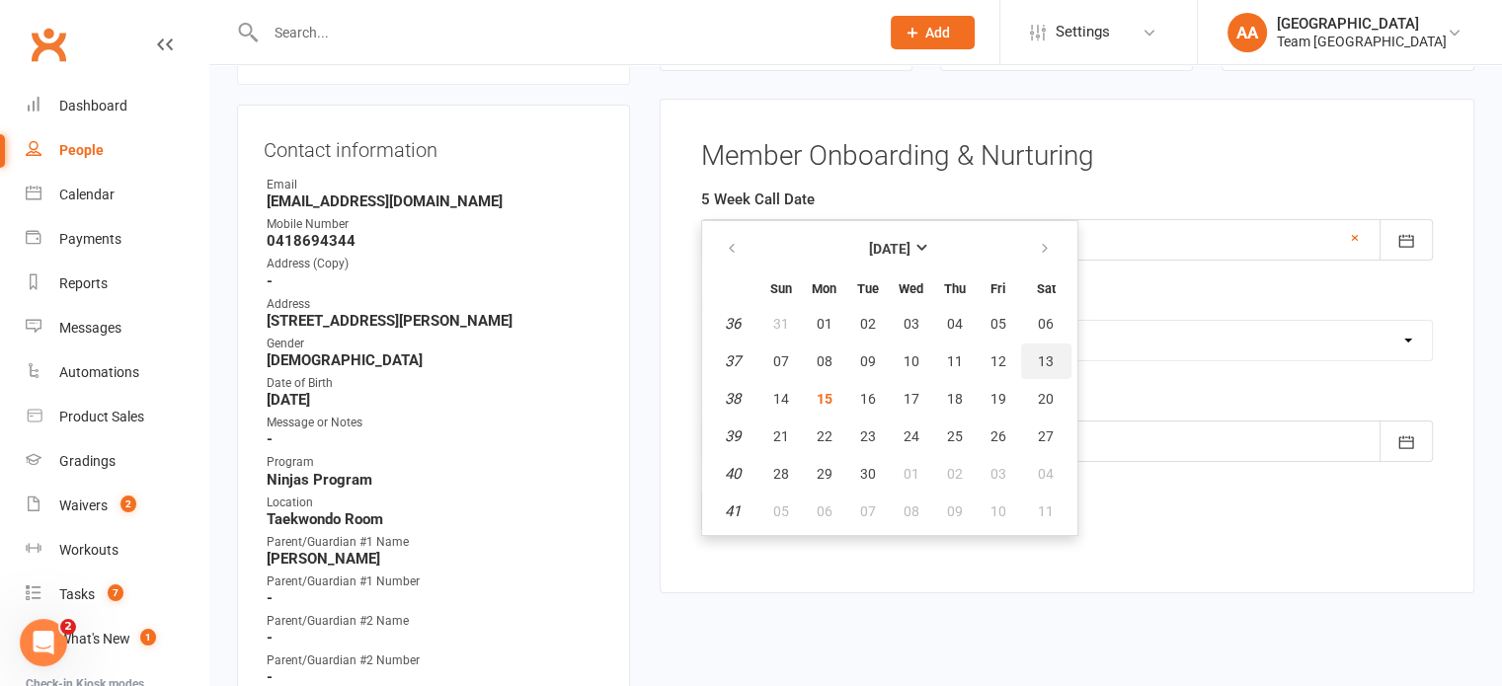
click at [1043, 354] on span "13" at bounding box center [1046, 362] width 16 height 16
type input "13 Sep 2025"
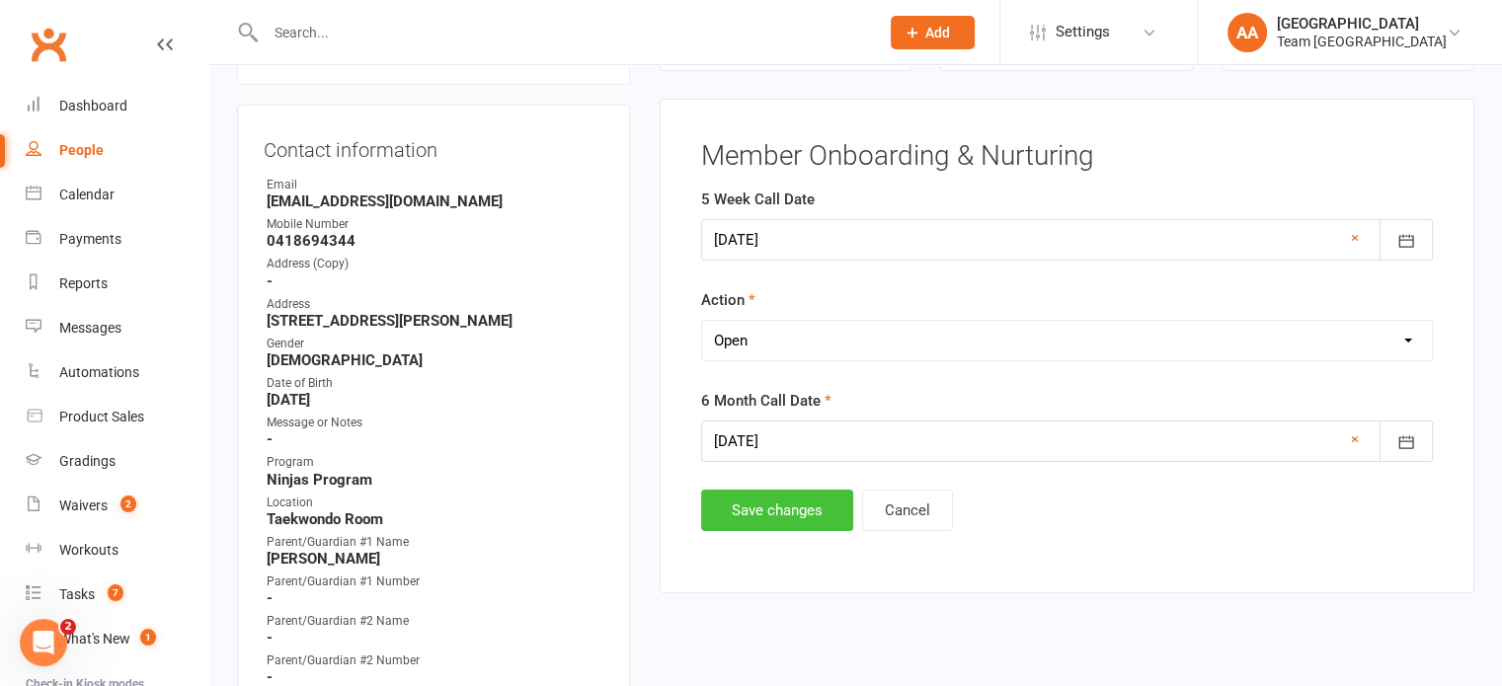
click at [784, 518] on button "Save changes" at bounding box center [777, 510] width 152 height 41
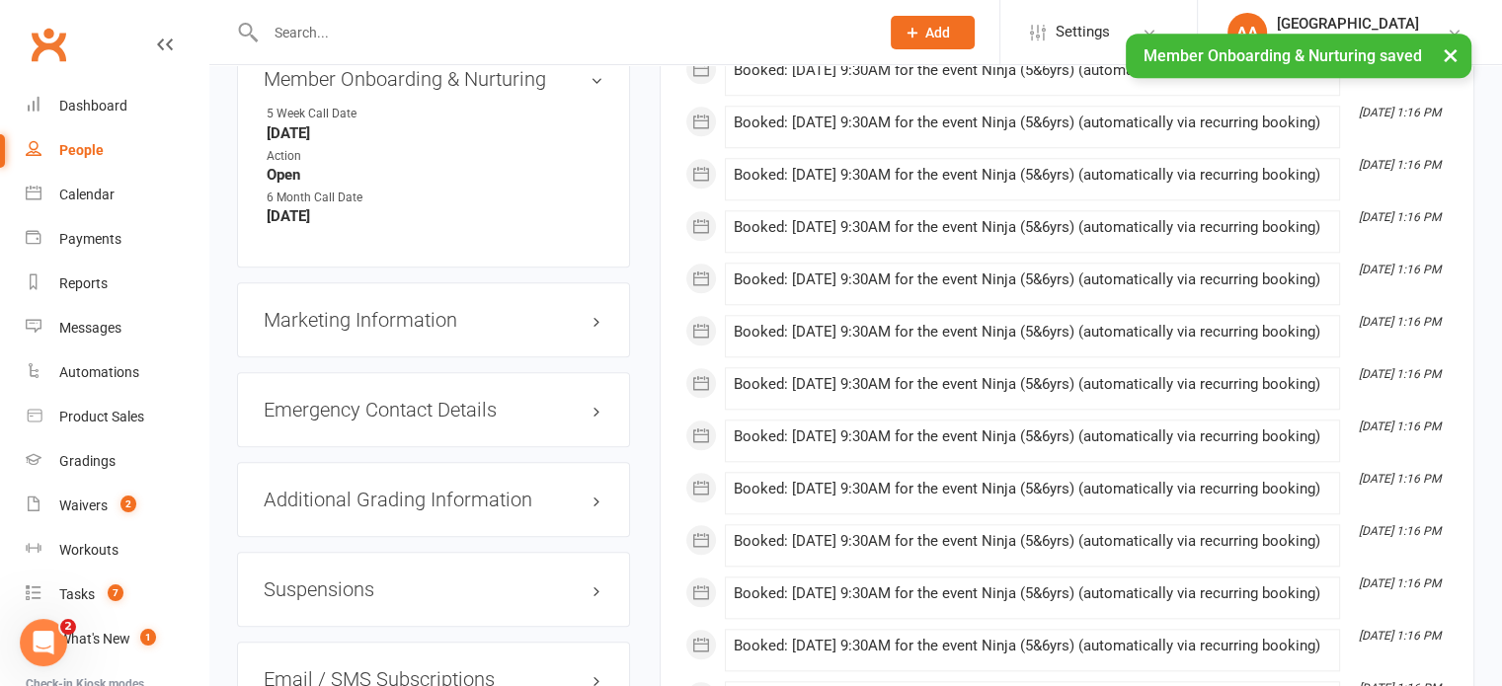
scroll to position [1946, 0]
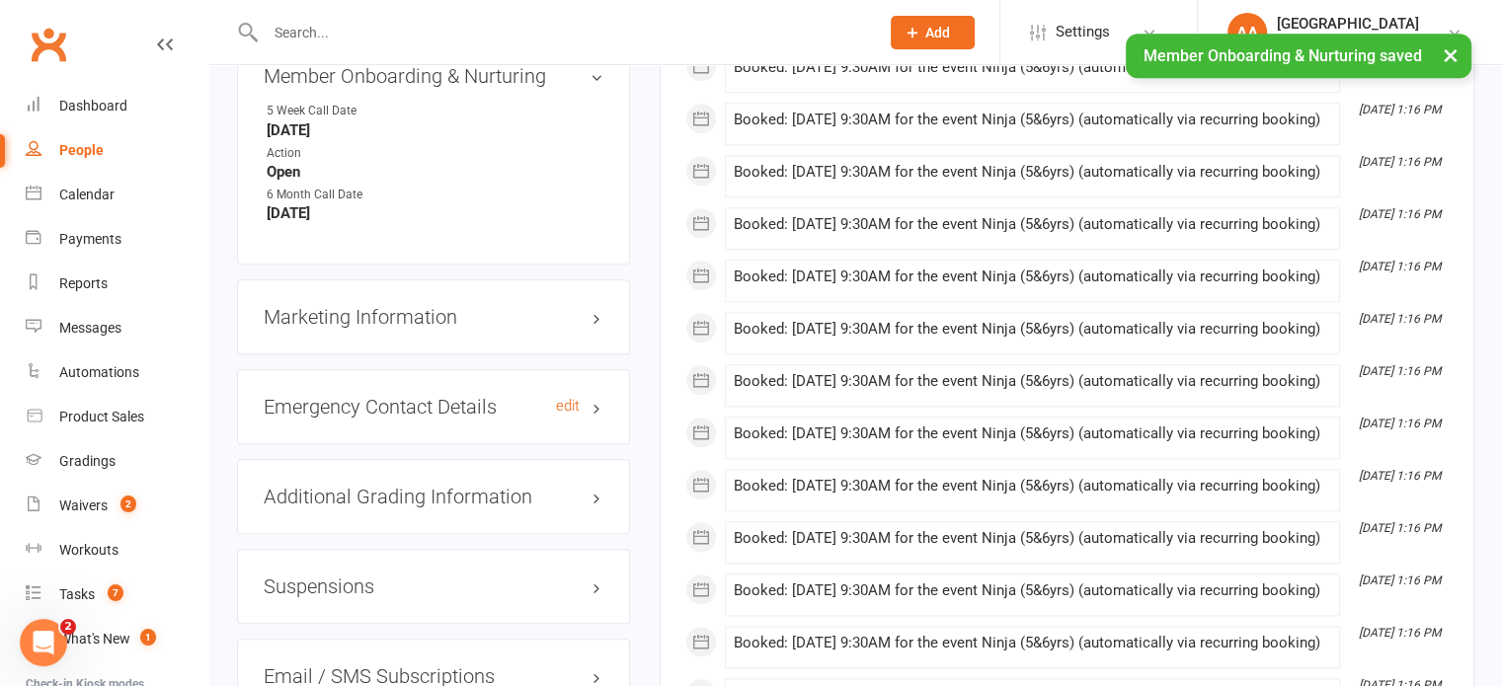
click at [519, 402] on h3 "Emergency Contact Details edit" at bounding box center [434, 407] width 340 height 22
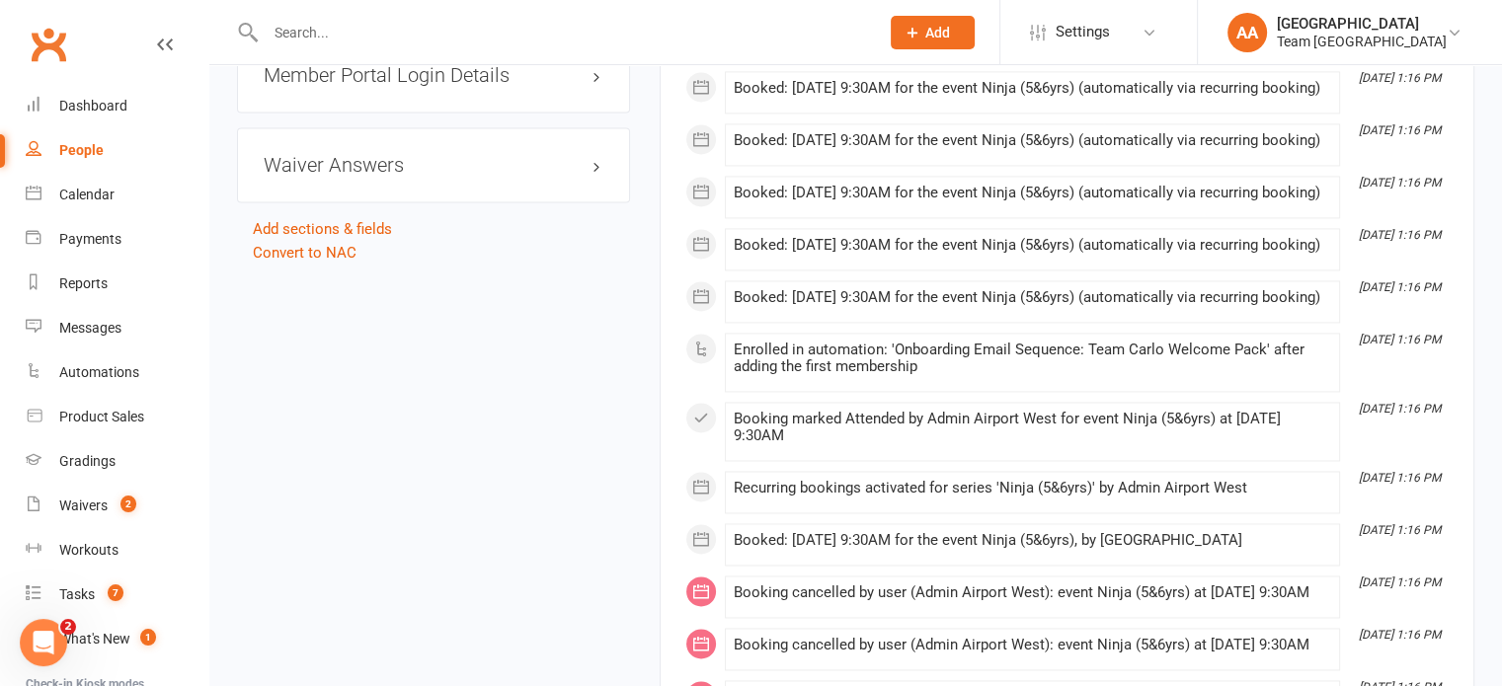
scroll to position [2934, 0]
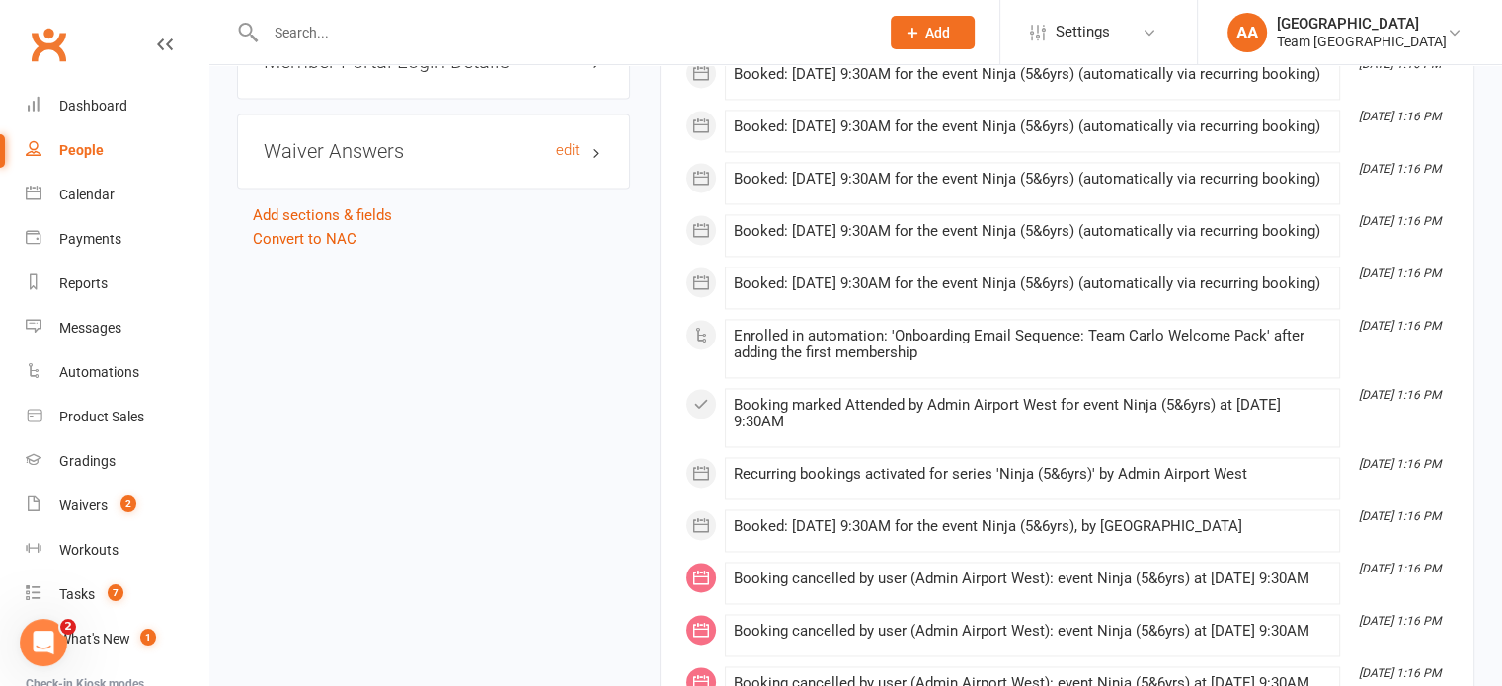
click at [480, 161] on h3 "Waiver Answers edit" at bounding box center [434, 151] width 340 height 22
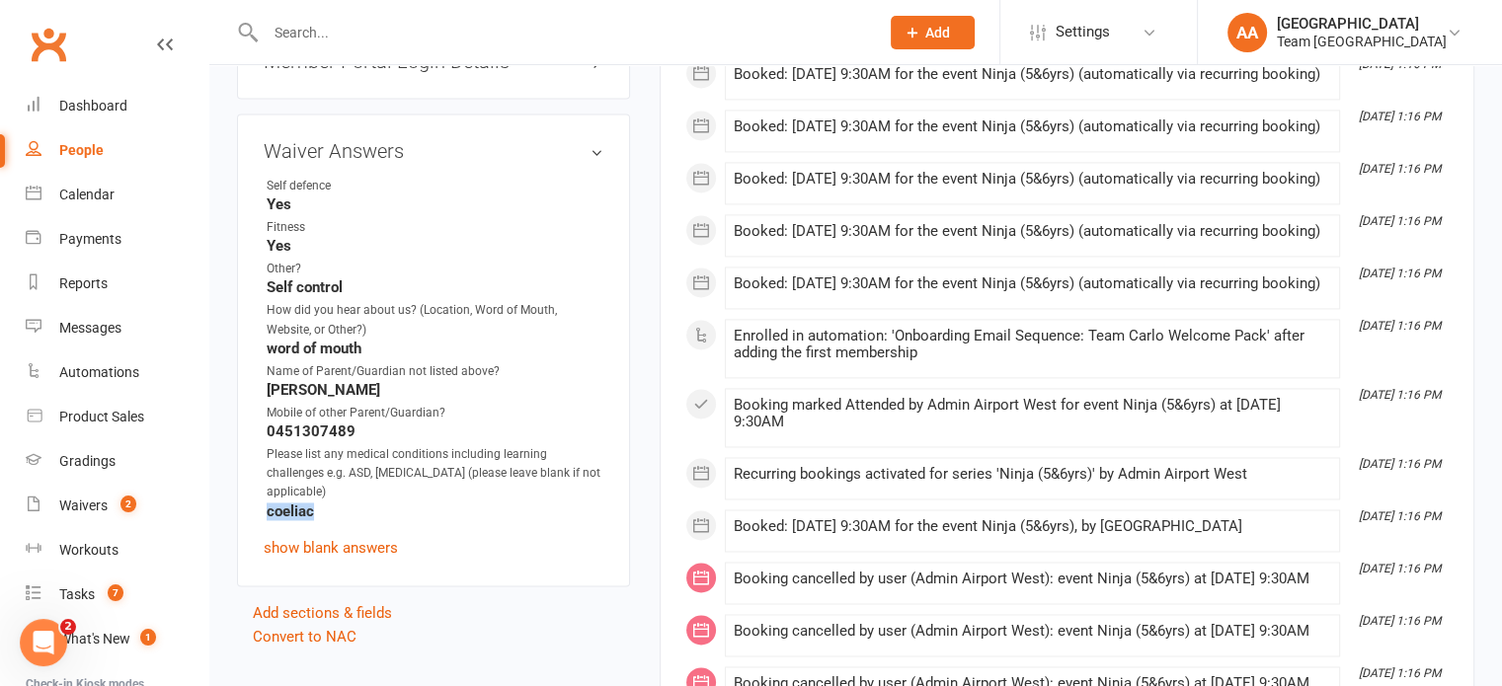
drag, startPoint x: 266, startPoint y: 493, endPoint x: 331, endPoint y: 506, distance: 66.4
click at [331, 506] on strong "coeliac" at bounding box center [435, 512] width 337 height 18
copy strong "coeliac"
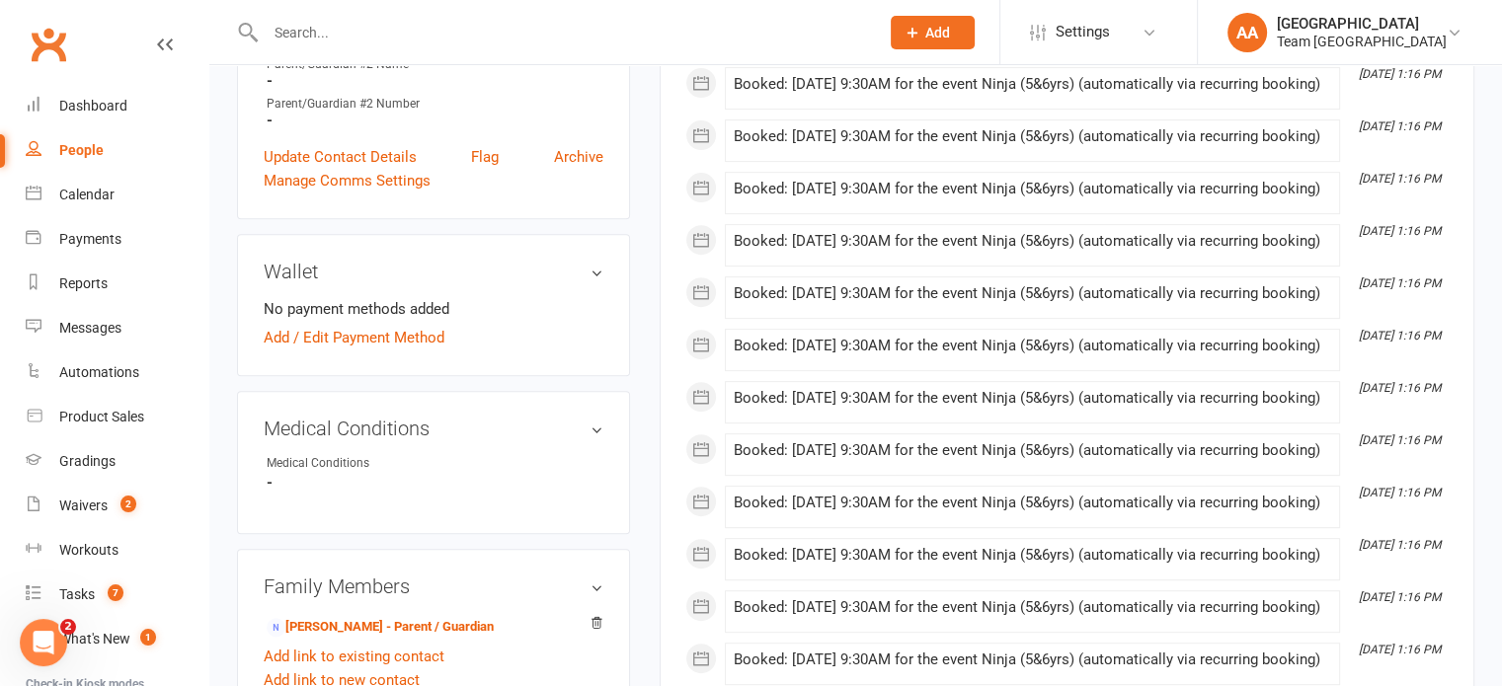
scroll to position [564, 0]
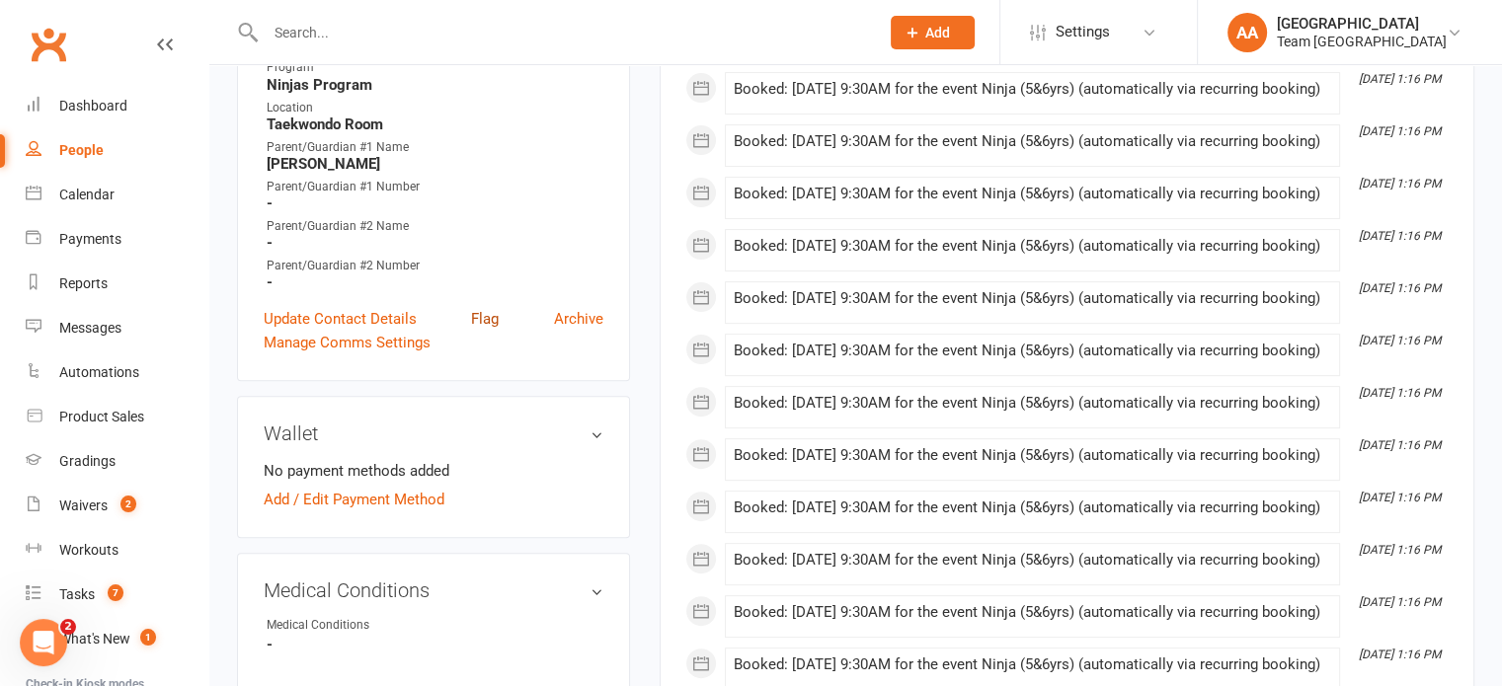
click at [488, 323] on link "Flag" at bounding box center [485, 319] width 28 height 24
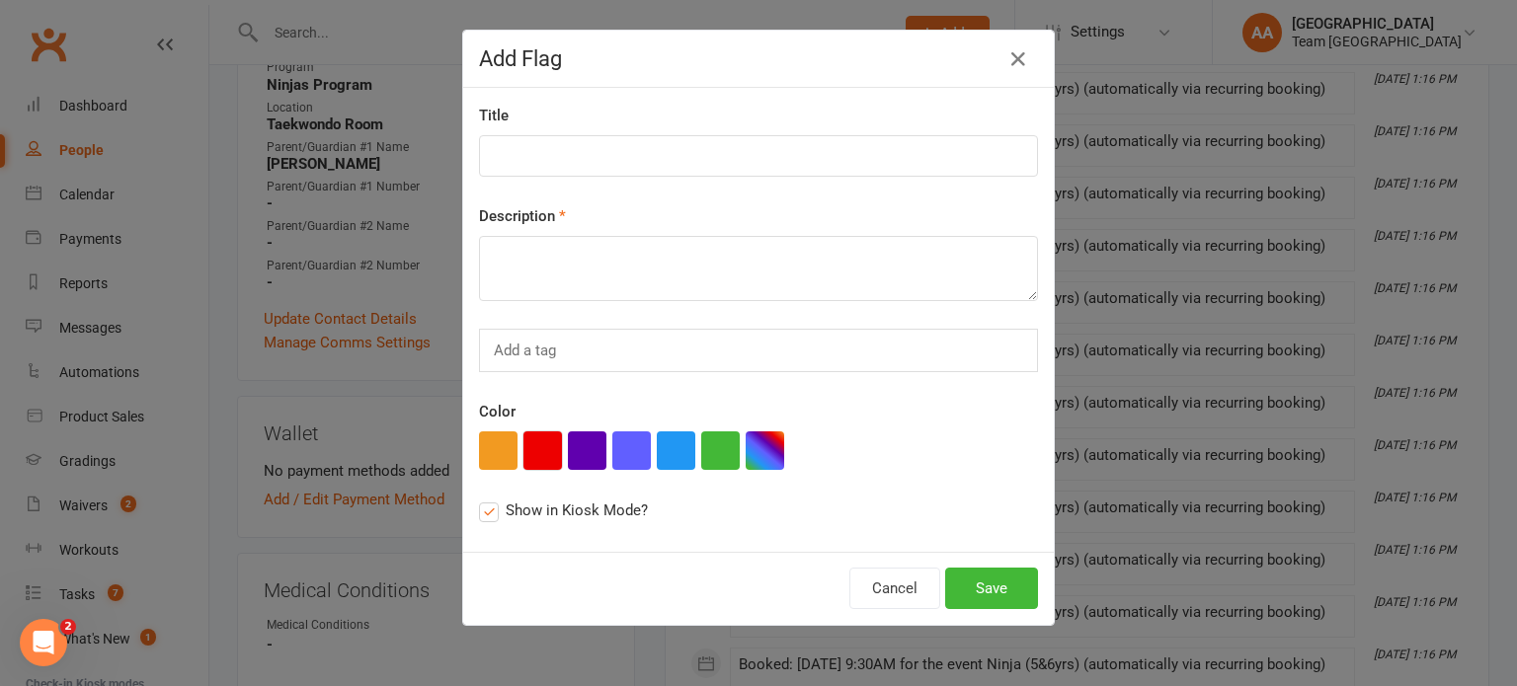
click at [523, 438] on button "button" at bounding box center [542, 451] width 39 height 39
click at [526, 271] on textarea at bounding box center [758, 268] width 559 height 65
paste textarea "coeliac"
type textarea "coeliac"
click at [542, 158] on input at bounding box center [758, 155] width 559 height 41
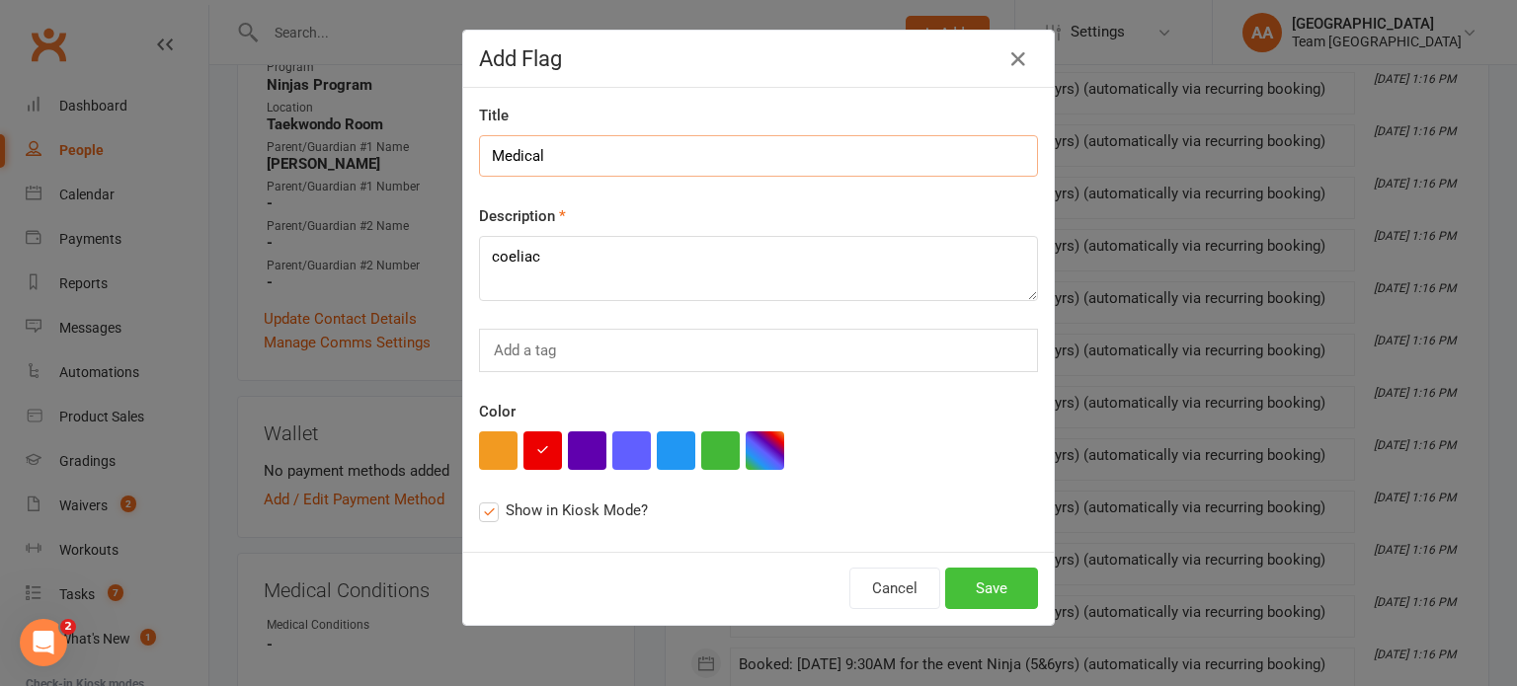
type input "Medical"
click at [999, 582] on button "Save" at bounding box center [991, 588] width 93 height 41
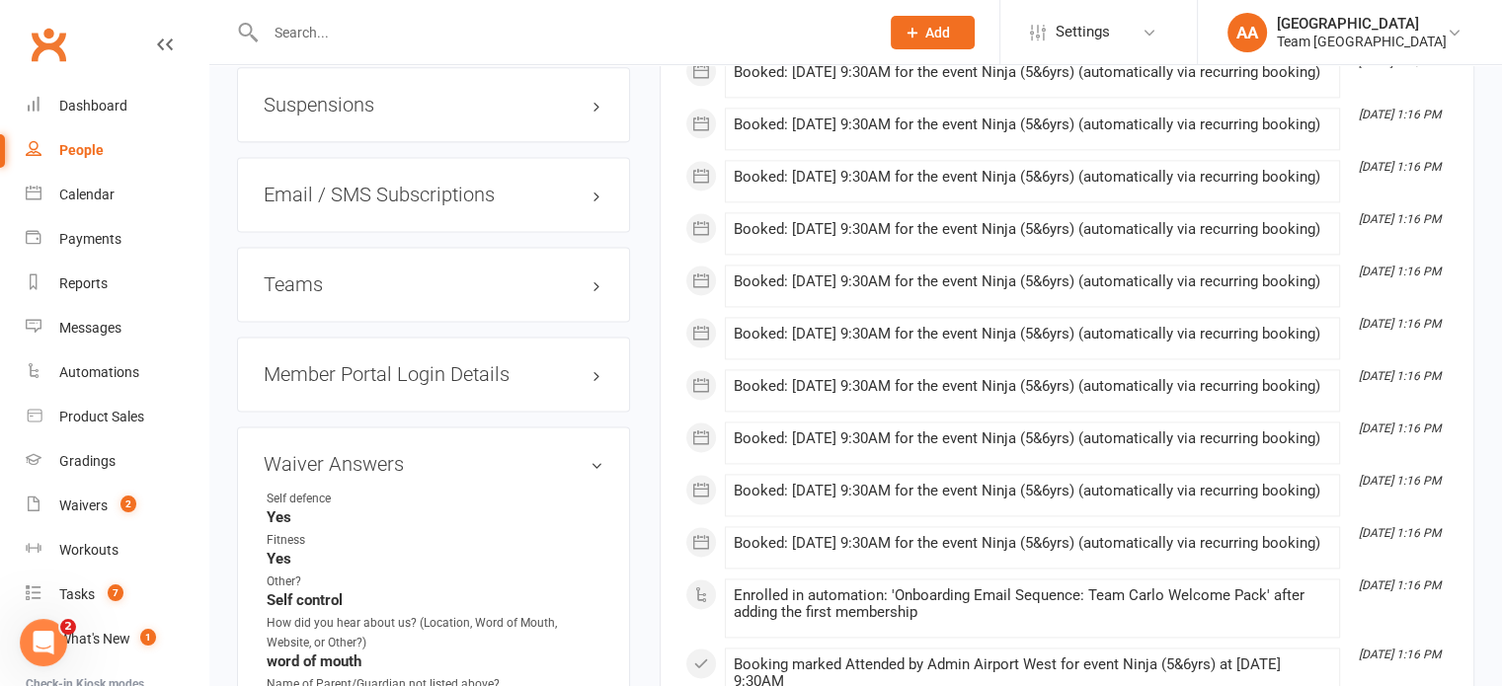
scroll to position [2887, 0]
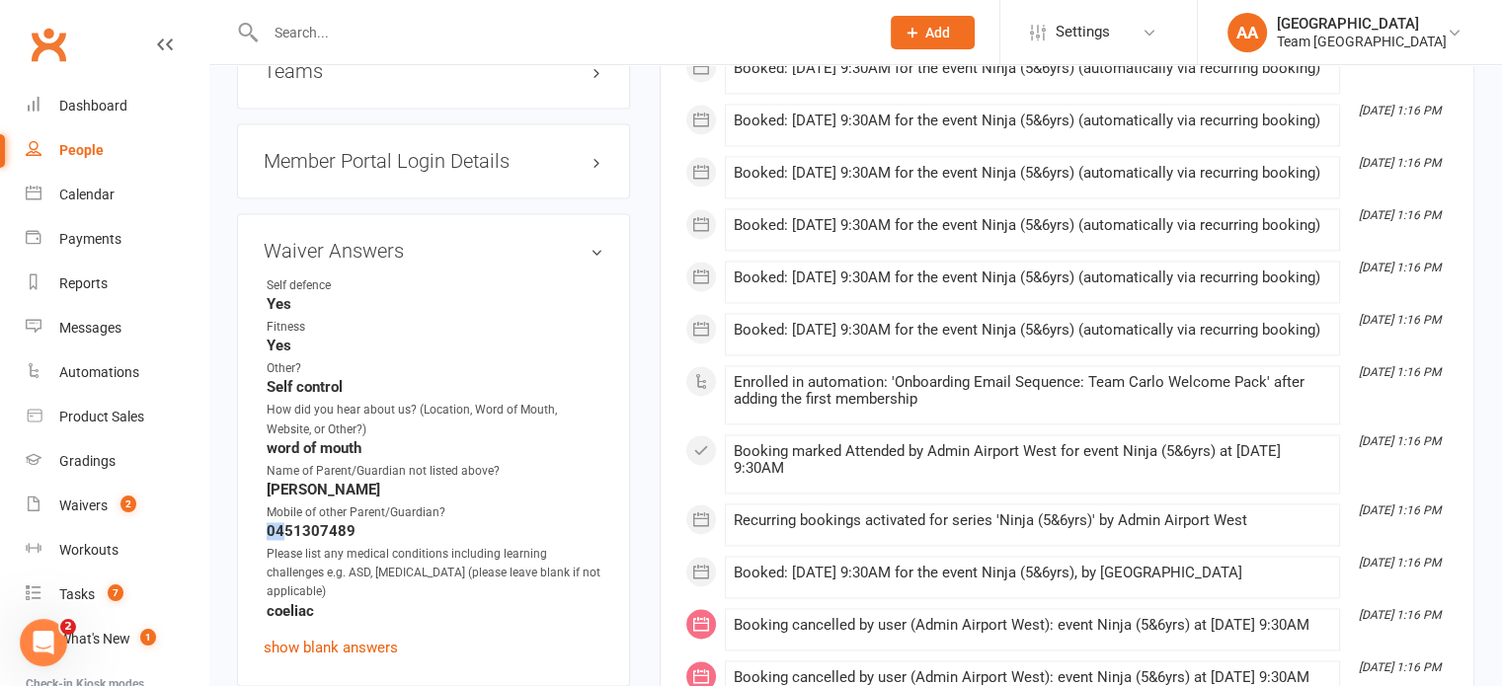
drag, startPoint x: 261, startPoint y: 532, endPoint x: 271, endPoint y: 527, distance: 11.0
click at [276, 532] on div "Waiver Answers edit Self defence Yes Fitness Yes Other? Self control How did yo…" at bounding box center [433, 449] width 393 height 473
drag, startPoint x: 261, startPoint y: 526, endPoint x: 380, endPoint y: 540, distance: 120.3
click at [375, 544] on div "Waiver Answers edit Self defence Yes Fitness Yes Other? Self control How did yo…" at bounding box center [433, 449] width 393 height 473
click at [384, 535] on strong "0451307489" at bounding box center [435, 531] width 337 height 18
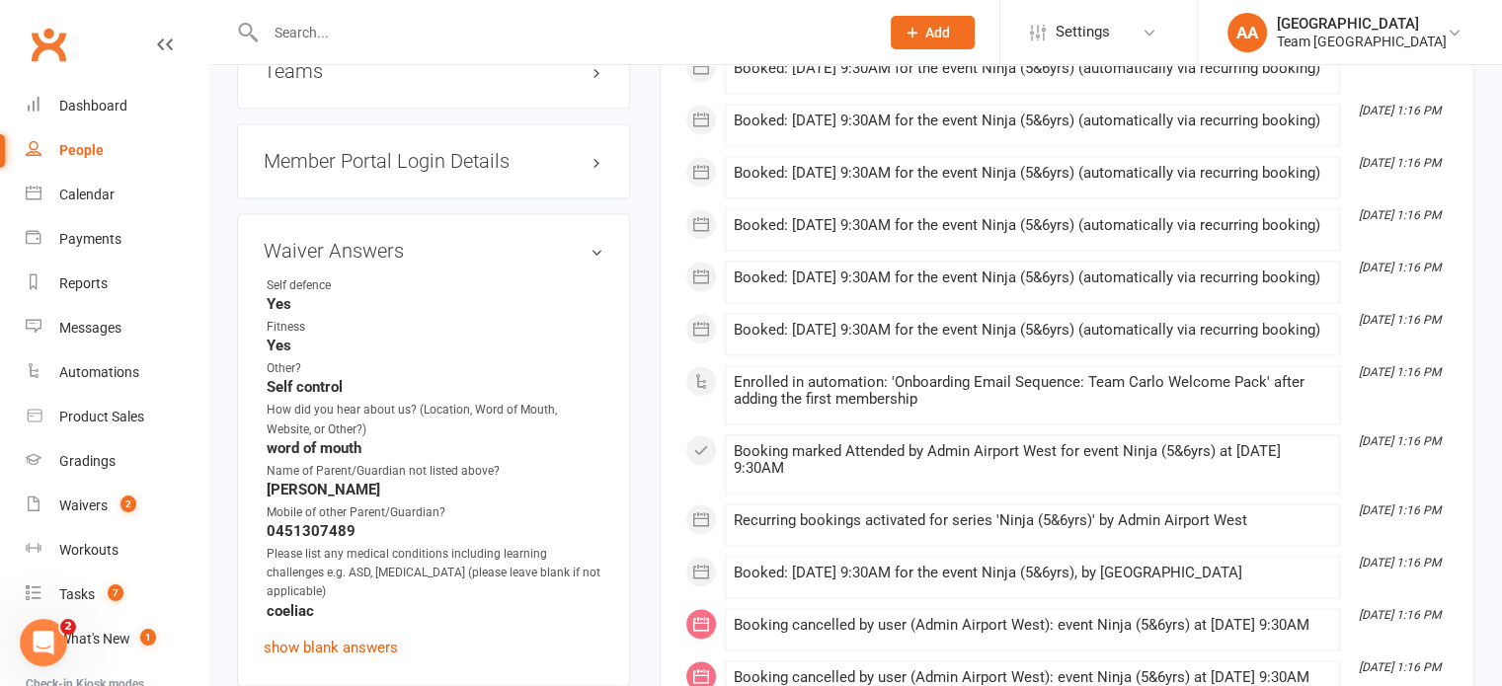
drag, startPoint x: 256, startPoint y: 531, endPoint x: 394, endPoint y: 529, distance: 138.3
click at [394, 529] on div "Waiver Answers edit Self defence Yes Fitness Yes Other? Self control How did yo…" at bounding box center [433, 449] width 393 height 473
copy strong "0451307489"
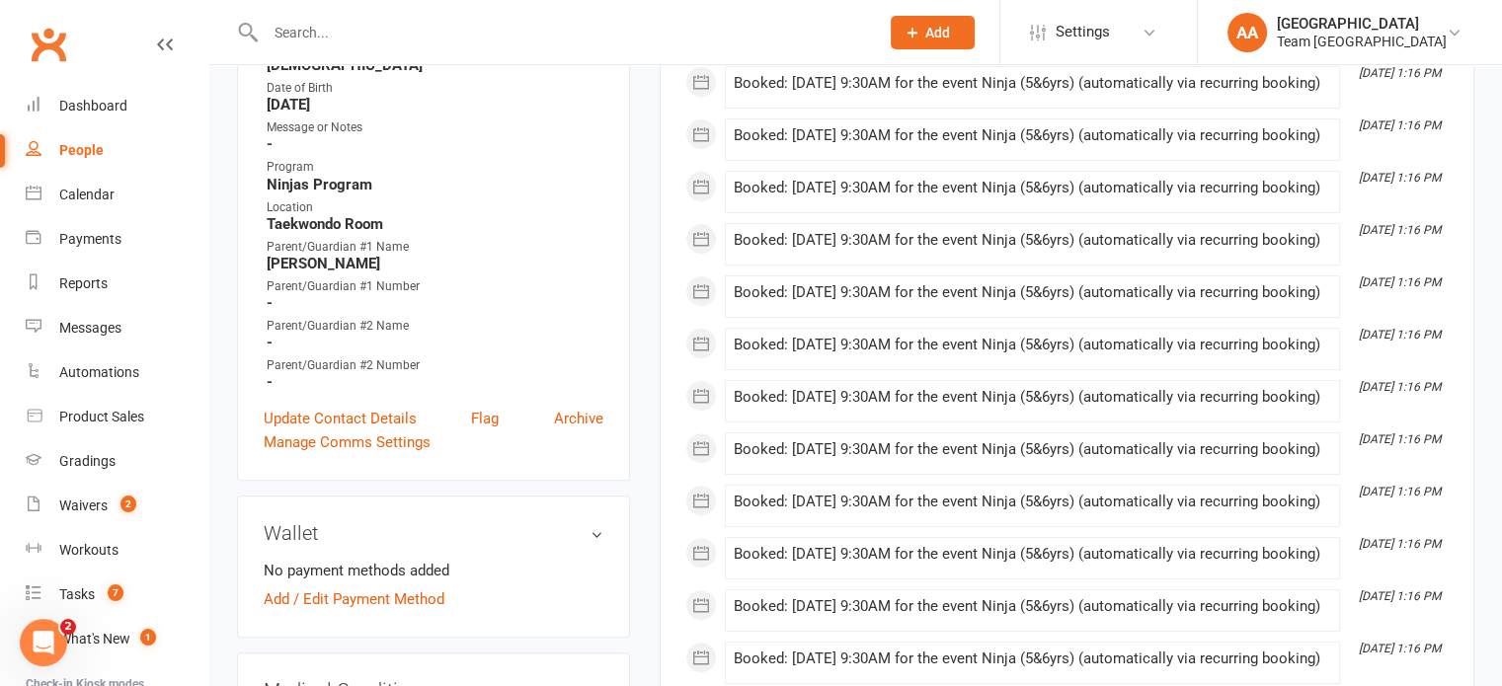
scroll to position [320, 0]
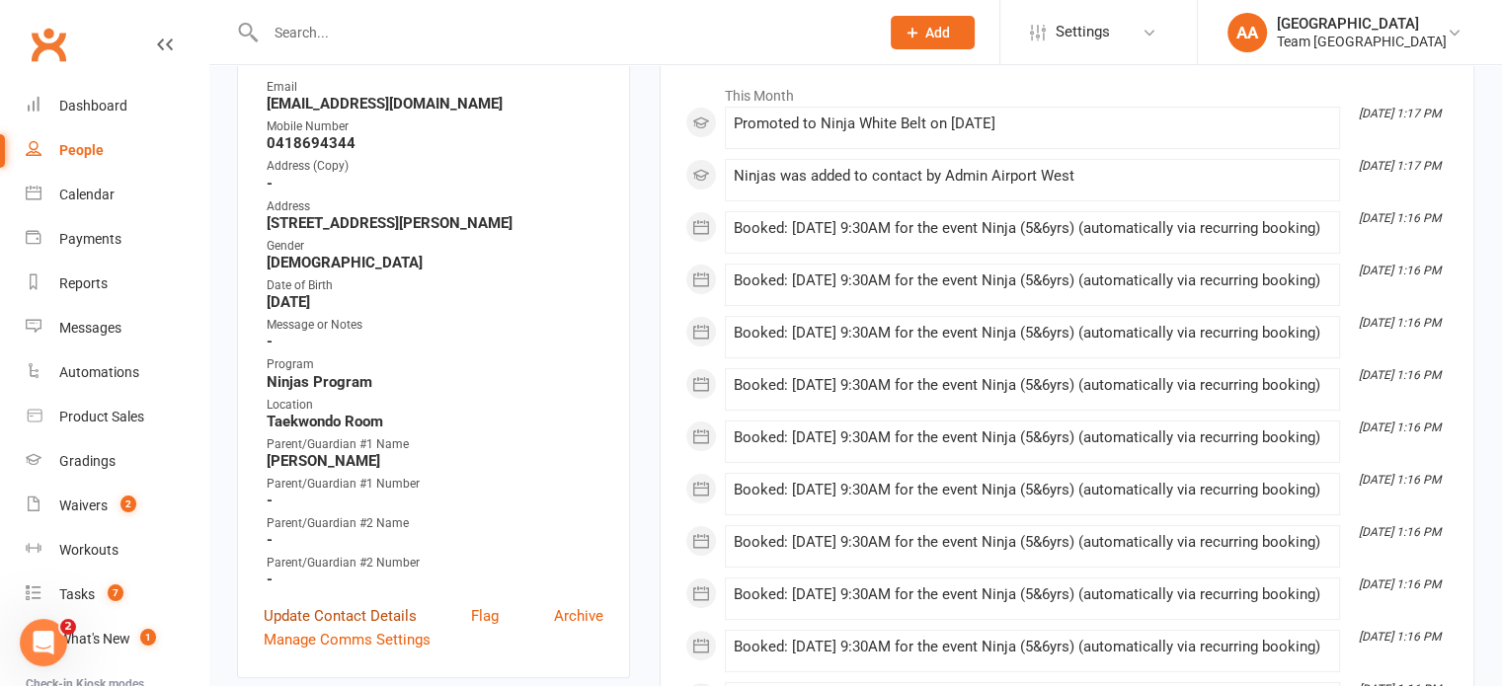
click at [310, 621] on link "Update Contact Details" at bounding box center [340, 616] width 153 height 24
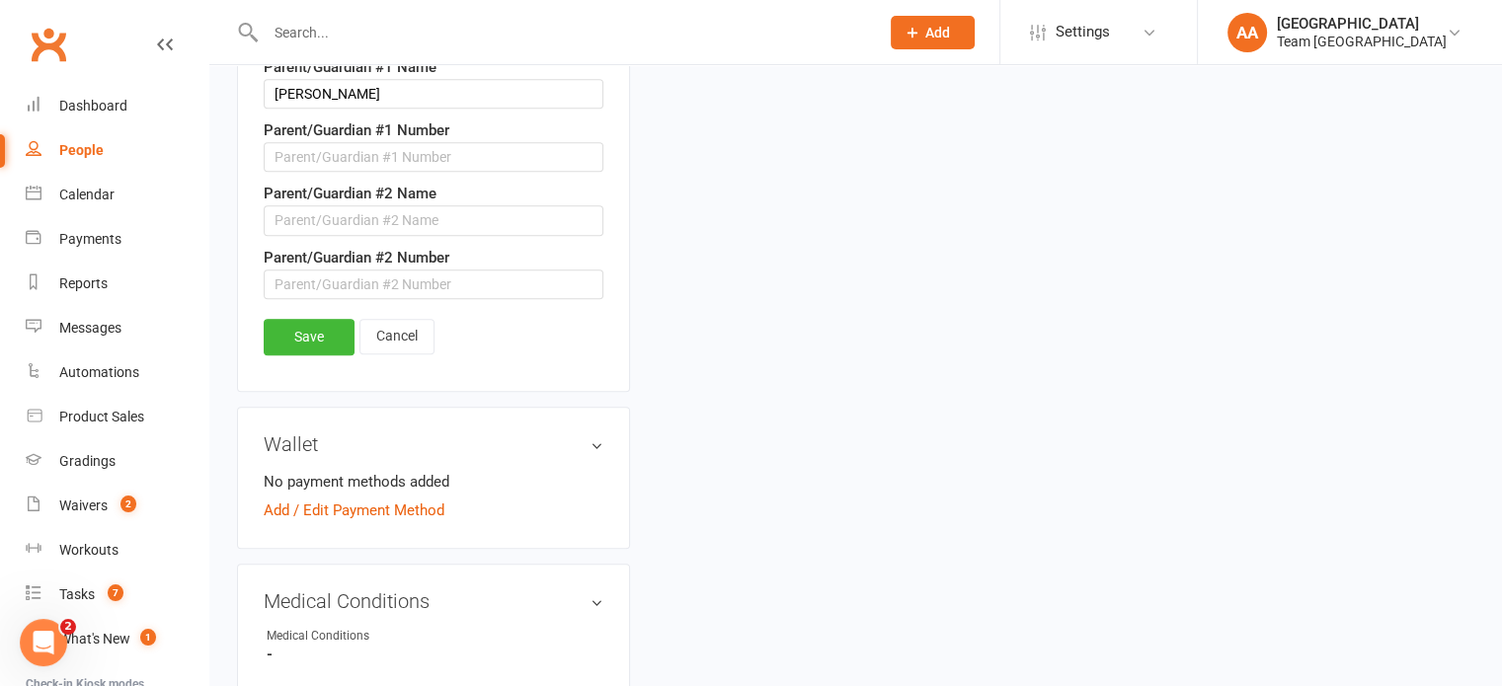
scroll to position [1277, 0]
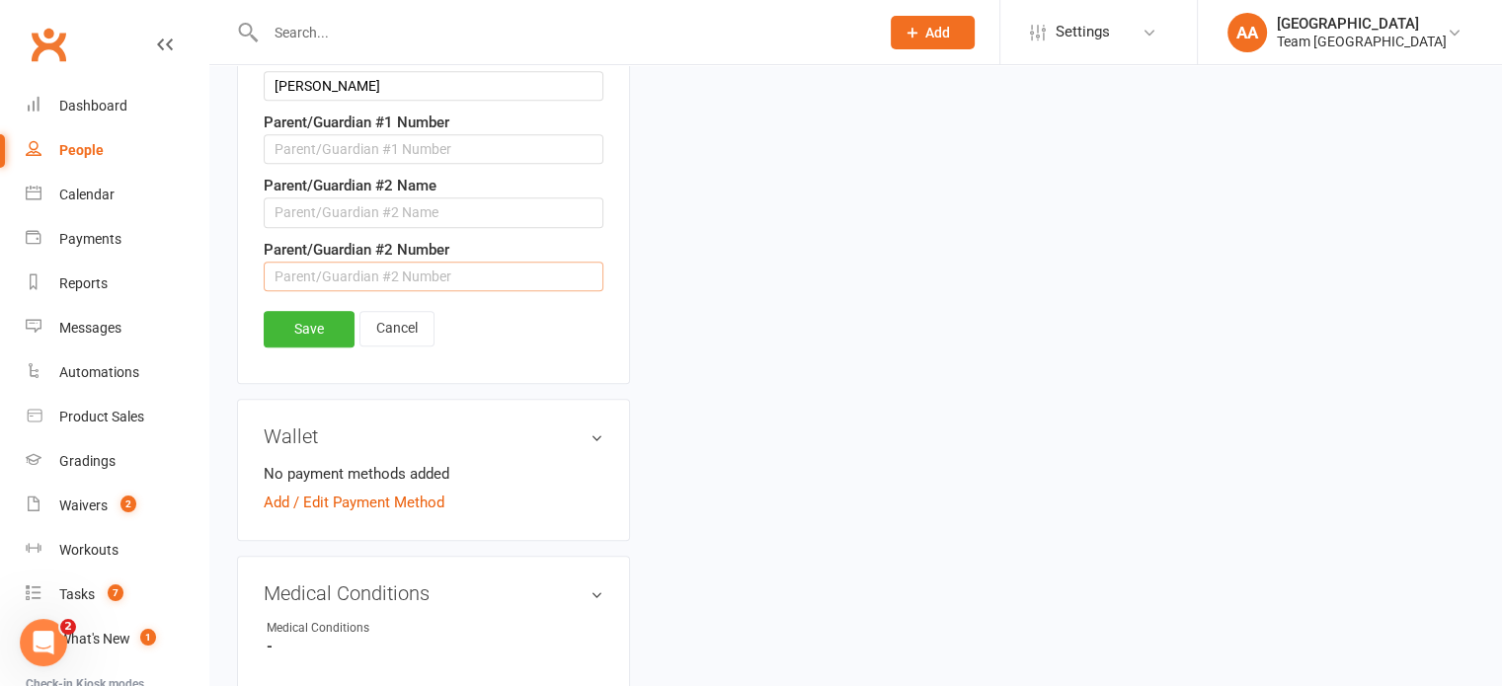
paste input "0451307489"
type input "0451307489"
click at [395, 212] on input "text" at bounding box center [434, 212] width 340 height 30
type input "Melissa Roger"
click at [301, 311] on link "Save" at bounding box center [309, 329] width 91 height 36
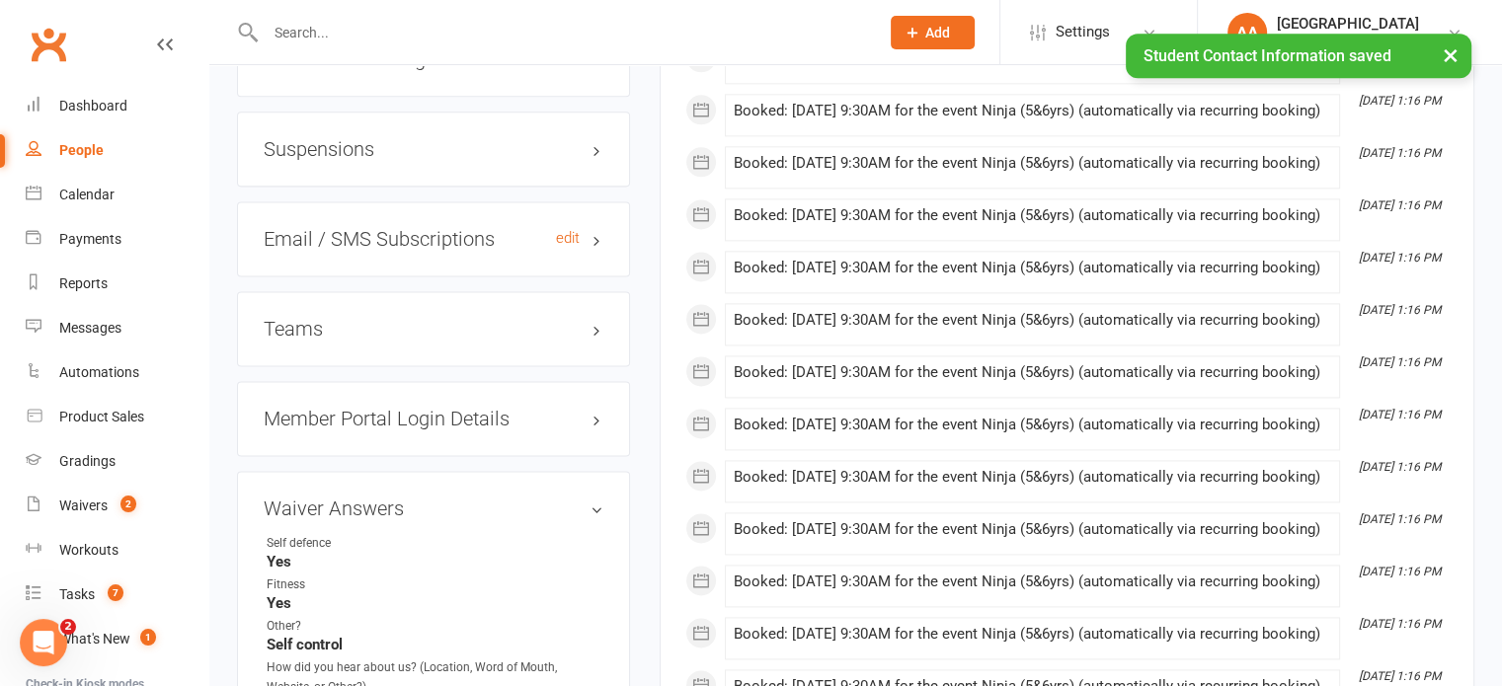
scroll to position [2659, 0]
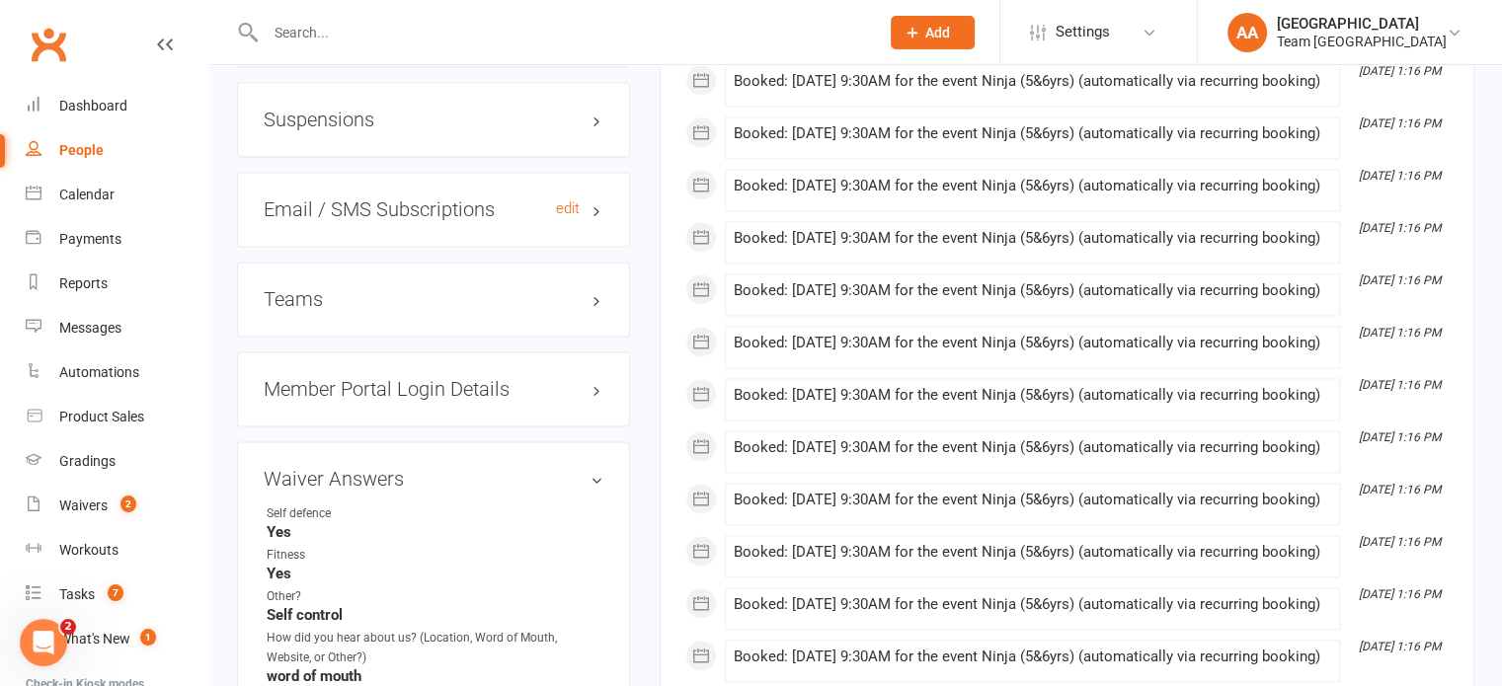
click at [513, 204] on h3 "Email / SMS Subscriptions edit" at bounding box center [434, 209] width 340 height 22
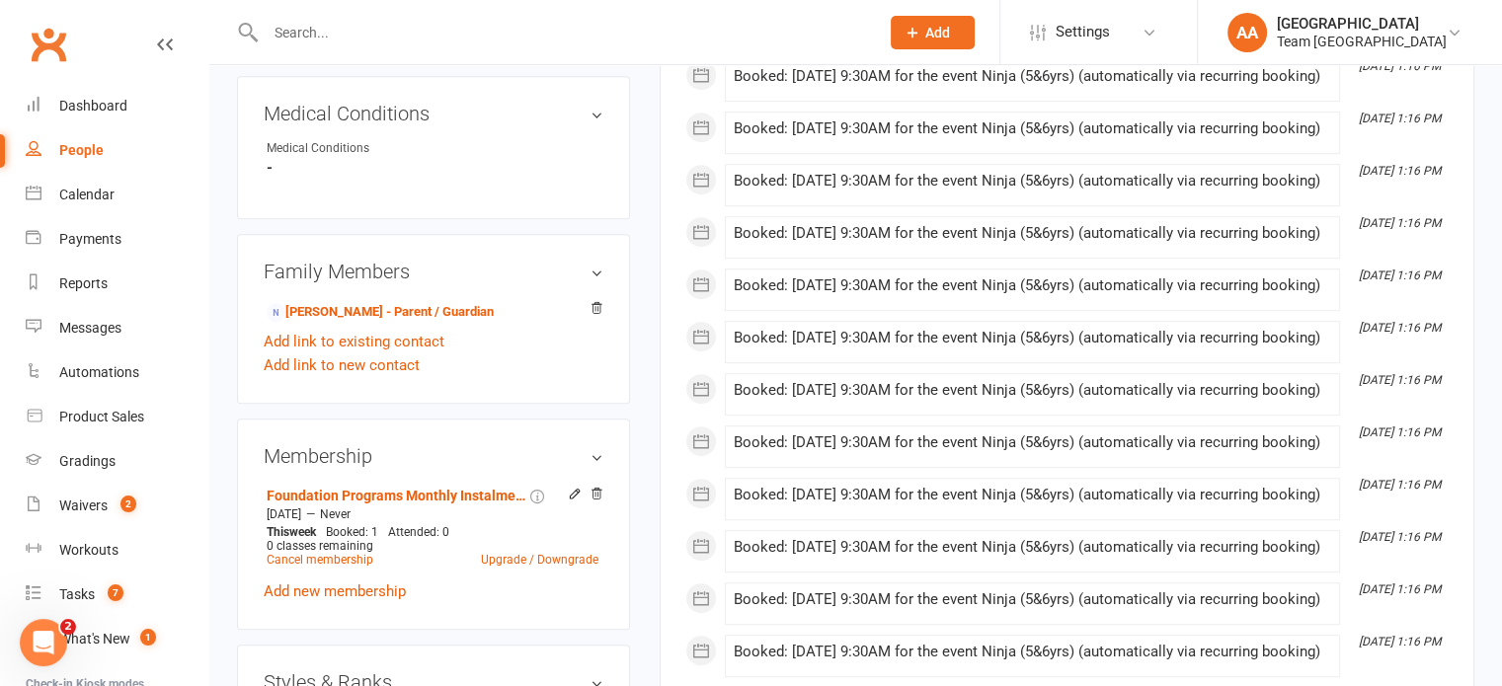
scroll to position [1185, 0]
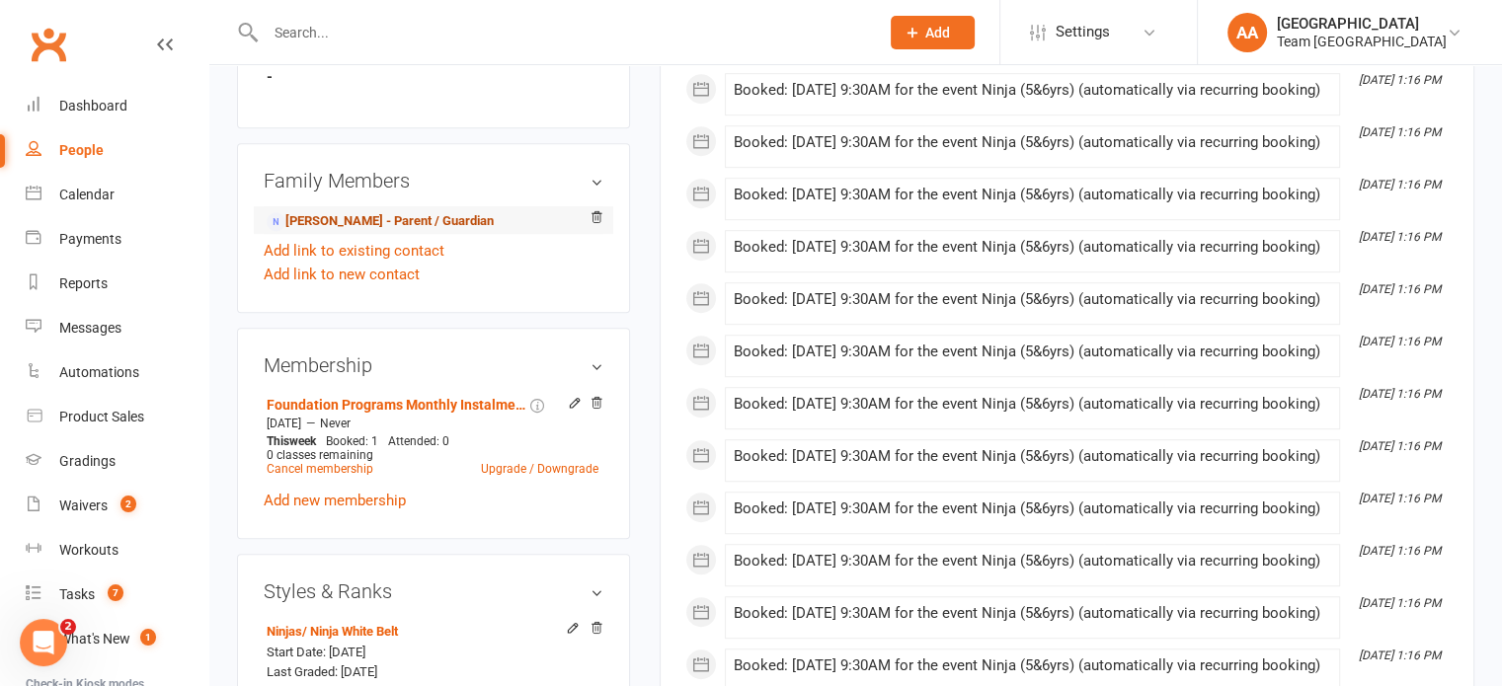
click at [388, 220] on link "Luke Thomas - Parent / Guardian" at bounding box center [380, 221] width 227 height 21
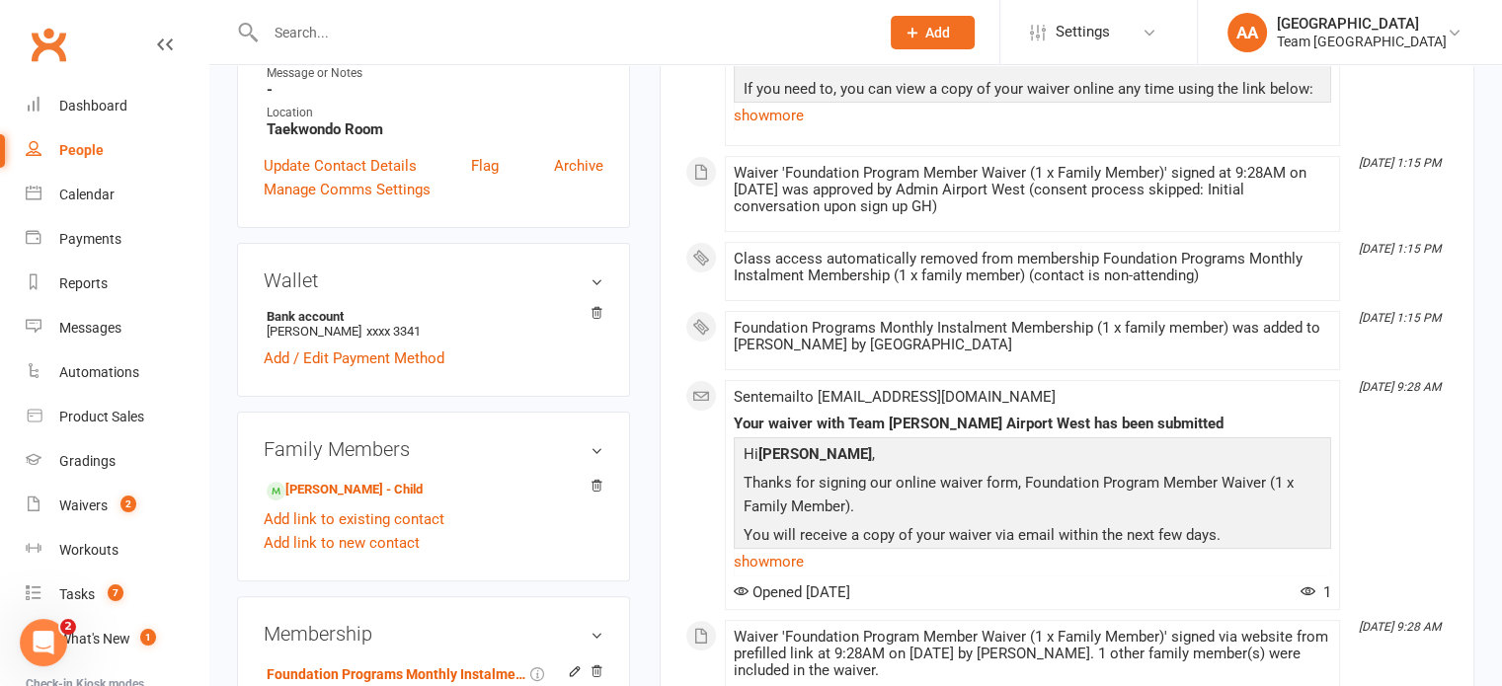
scroll to position [691, 0]
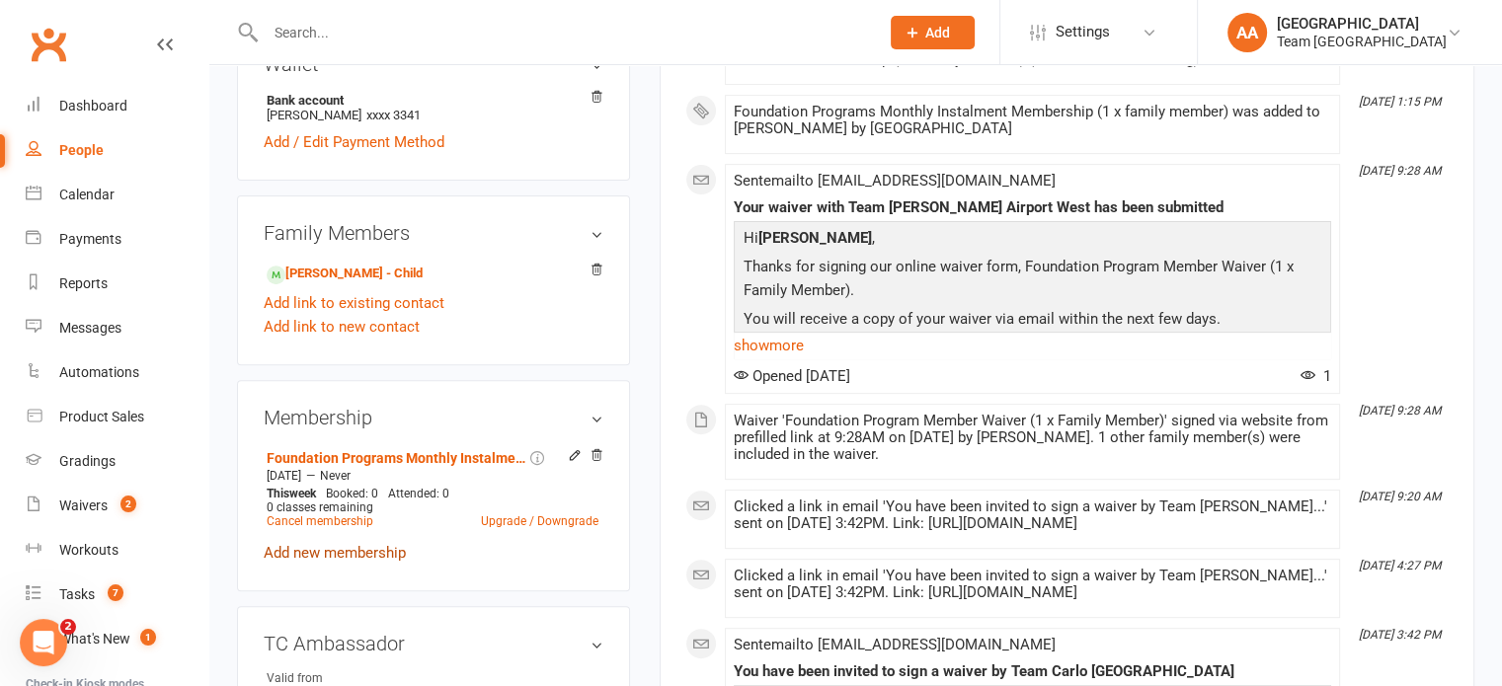
click at [354, 552] on link "Add new membership" at bounding box center [335, 553] width 142 height 18
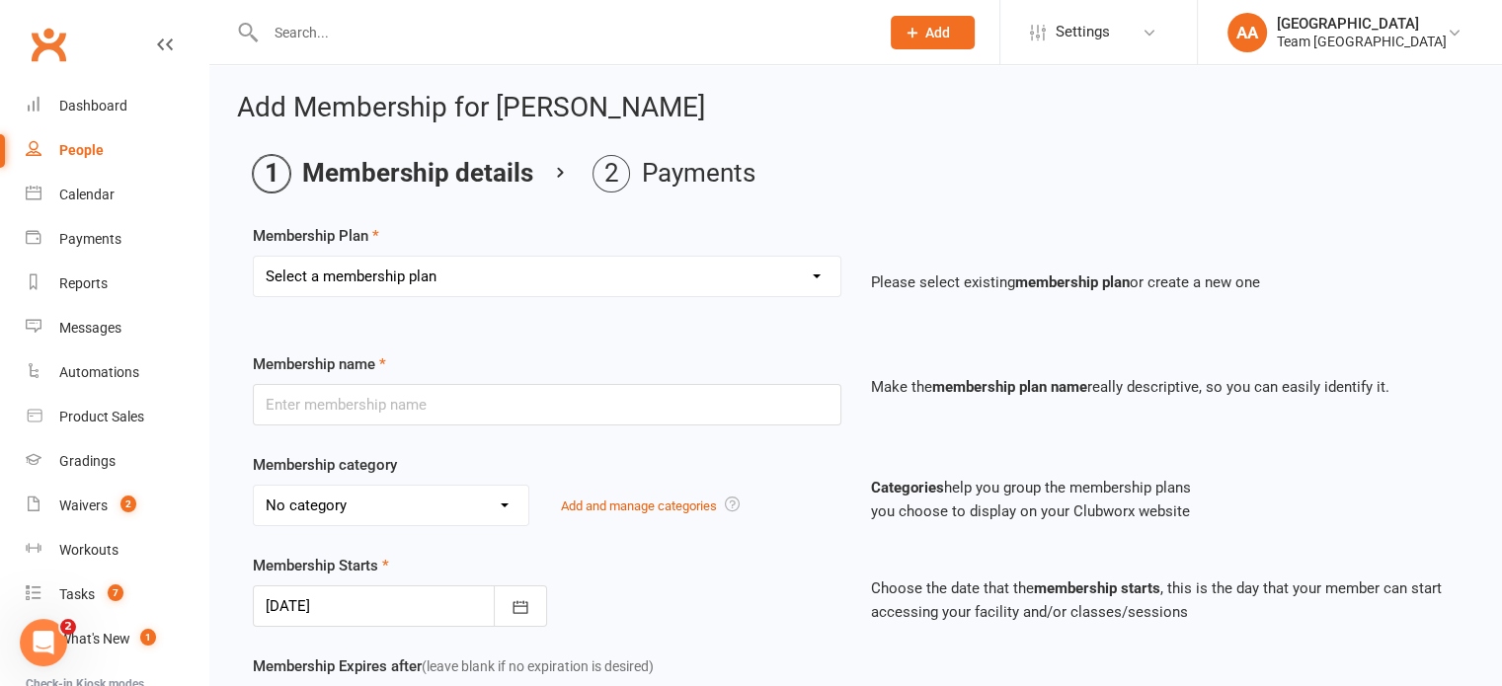
click at [438, 275] on select "Select a membership plan Create new Membership Plan Australian Taekwondo Regist…" at bounding box center [547, 276] width 587 height 39
select select "1"
click at [254, 257] on select "Select a membership plan Create new Membership Plan Australian Taekwondo Regist…" at bounding box center [547, 276] width 587 height 39
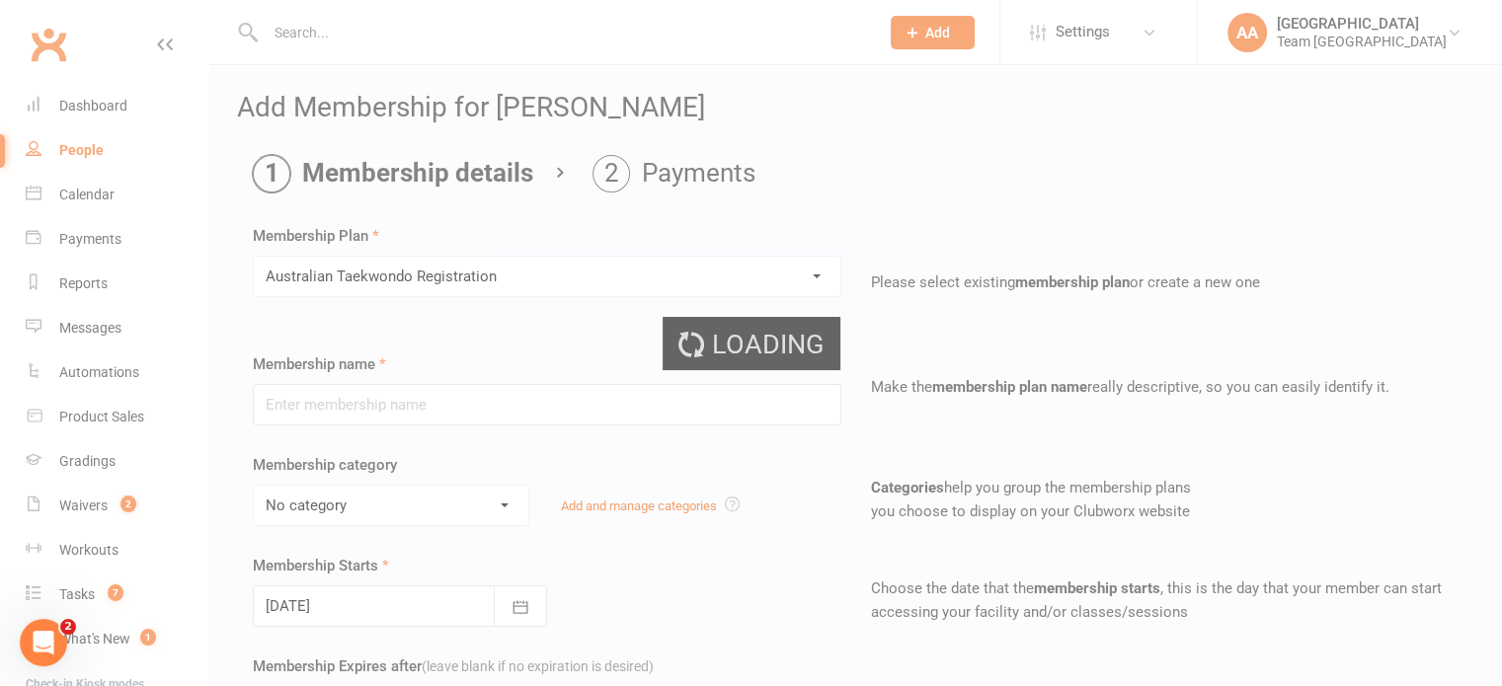
type input "Australian Taekwondo Registration"
select select "3"
type input "0"
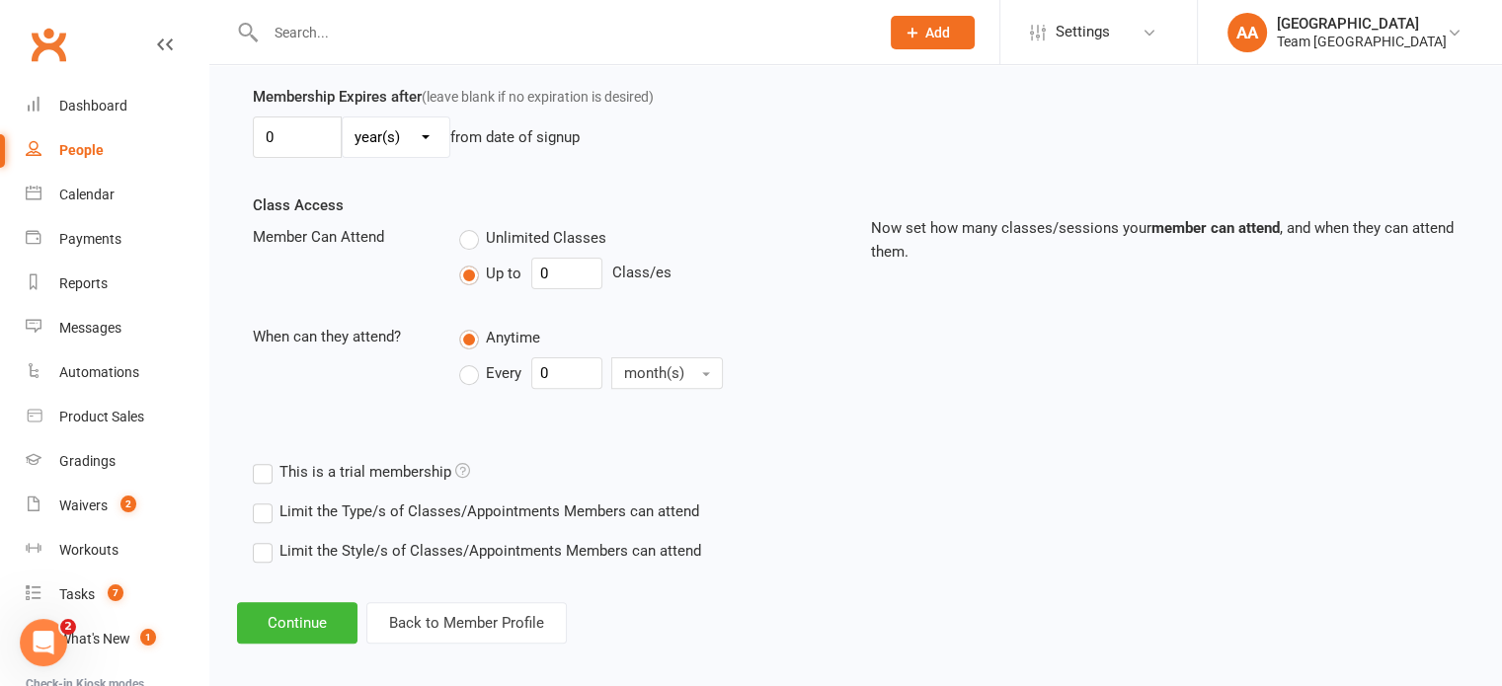
scroll to position [580, 0]
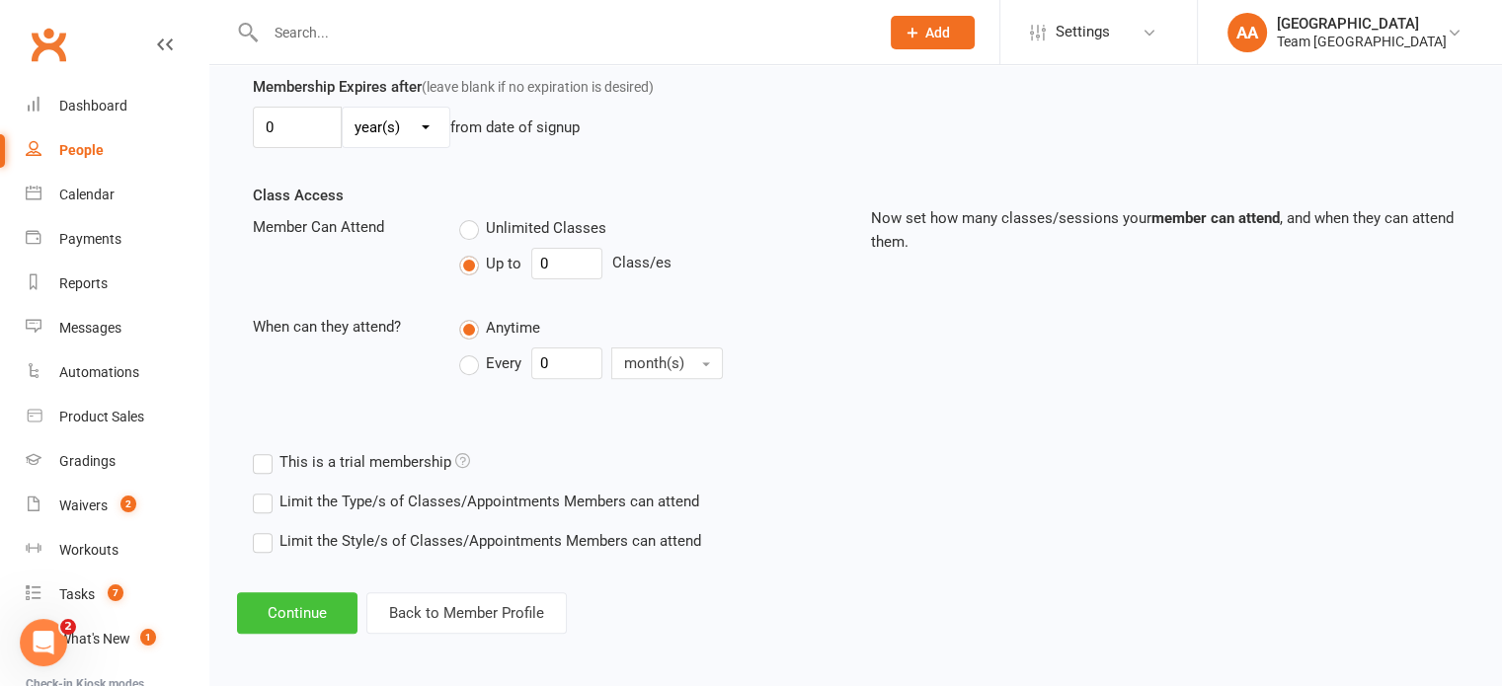
click at [296, 598] on button "Continue" at bounding box center [297, 612] width 120 height 41
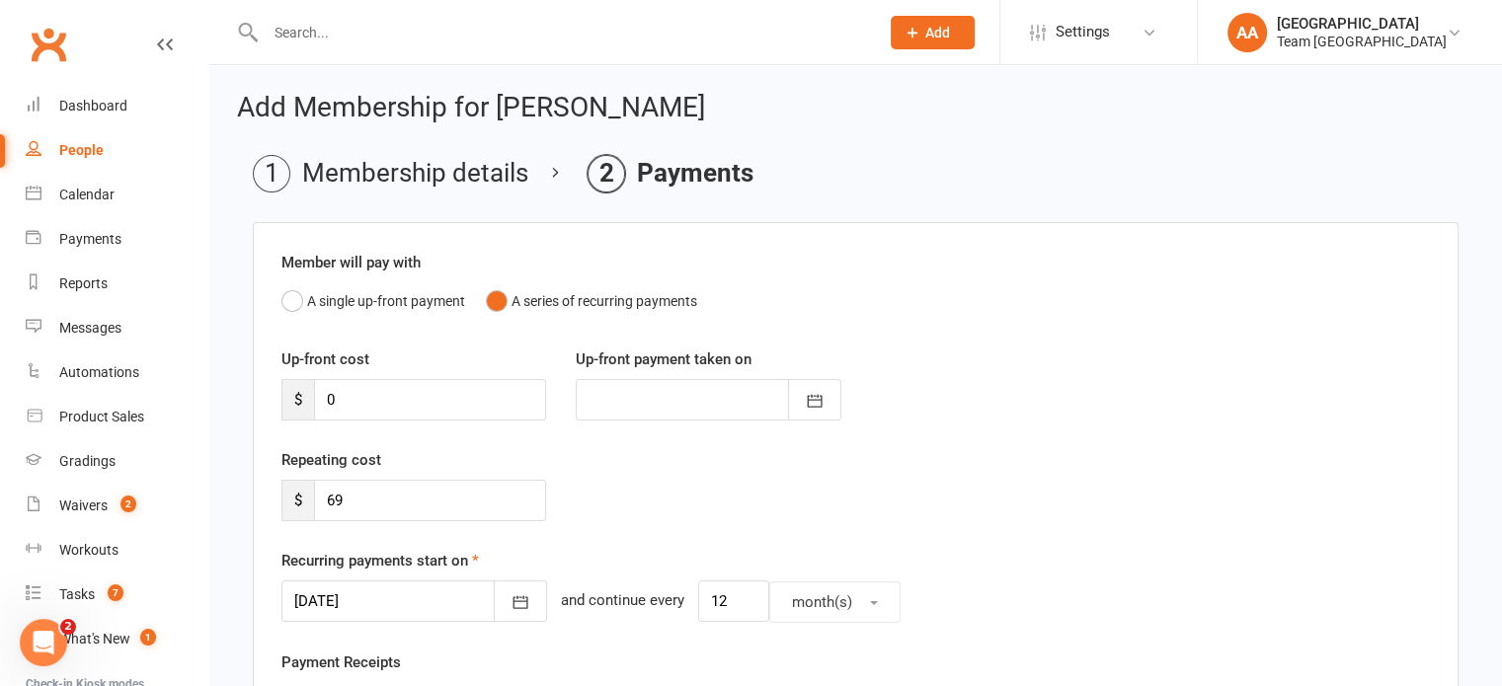
scroll to position [197, 0]
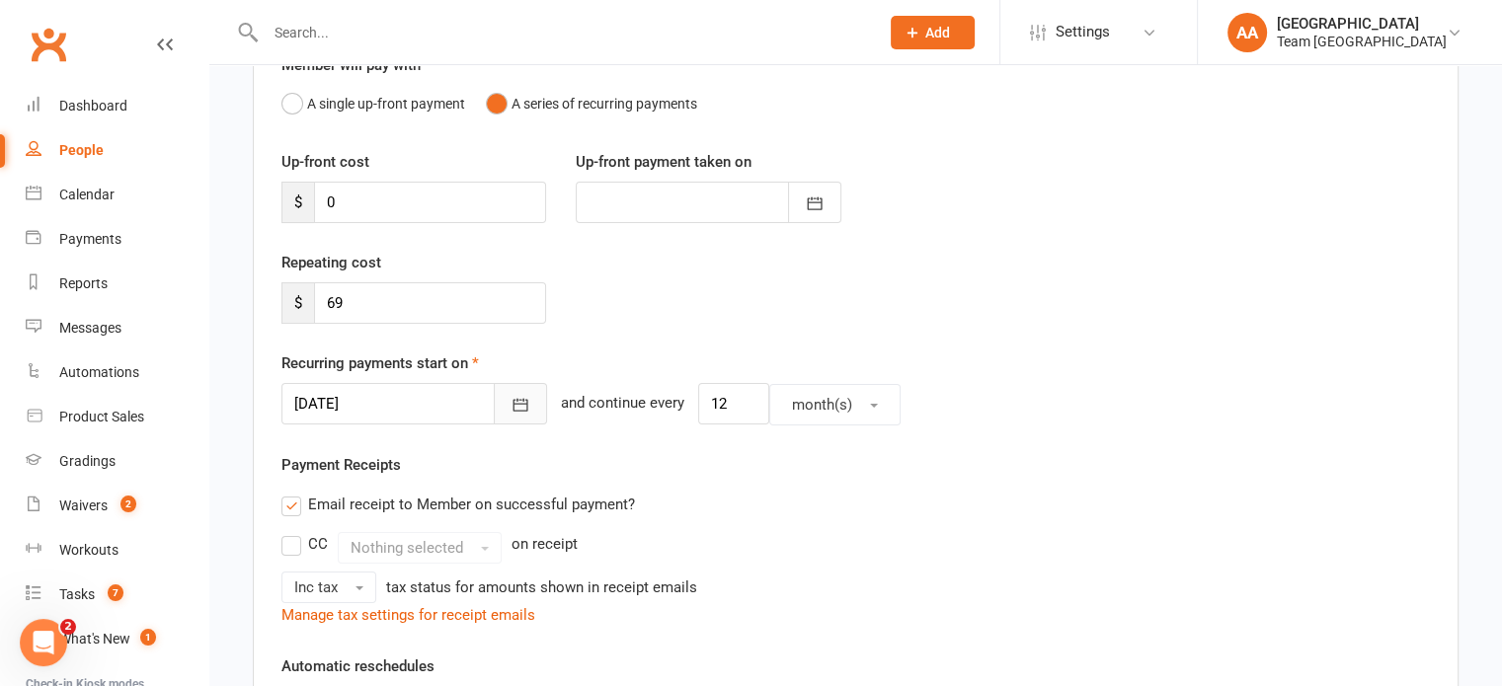
click at [511, 404] on icon "button" at bounding box center [521, 405] width 20 height 20
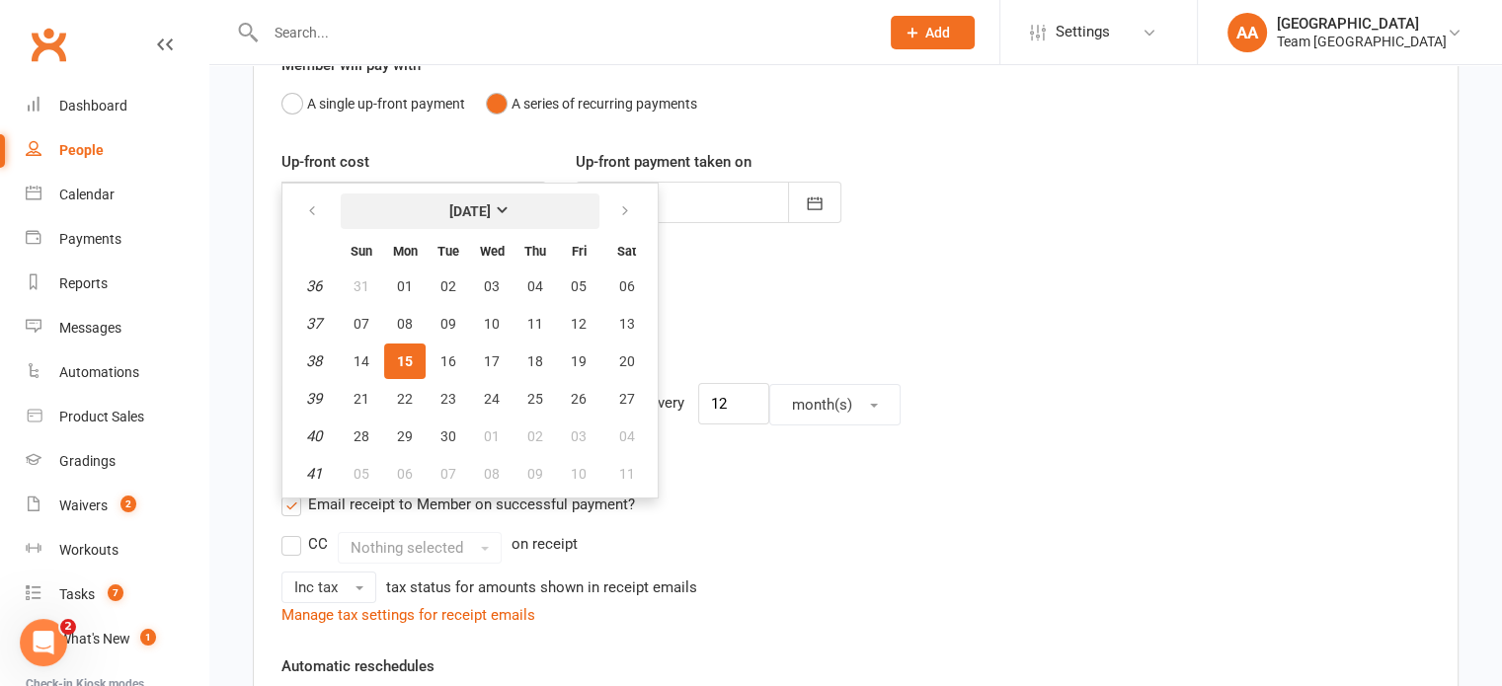
click at [449, 203] on strong "[DATE]" at bounding box center [469, 211] width 41 height 16
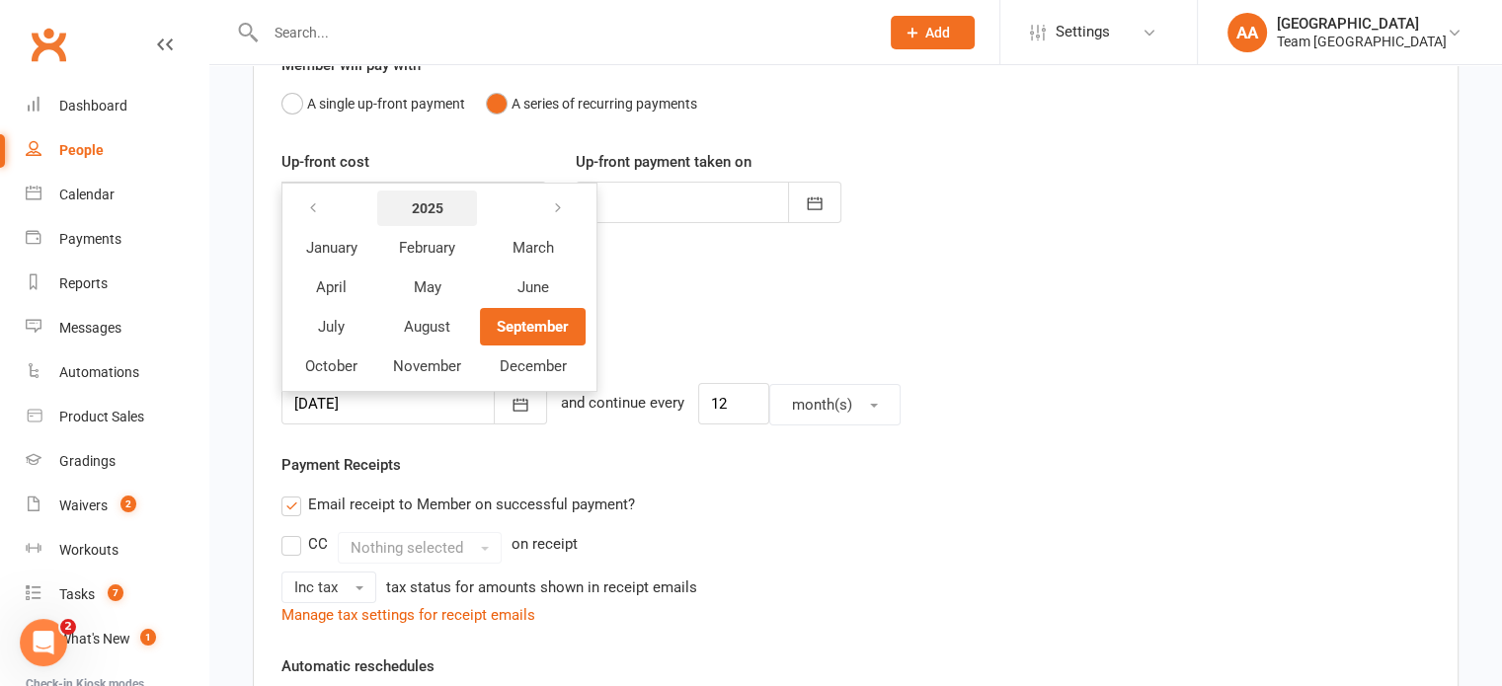
click at [441, 201] on strong "2025" at bounding box center [428, 208] width 32 height 16
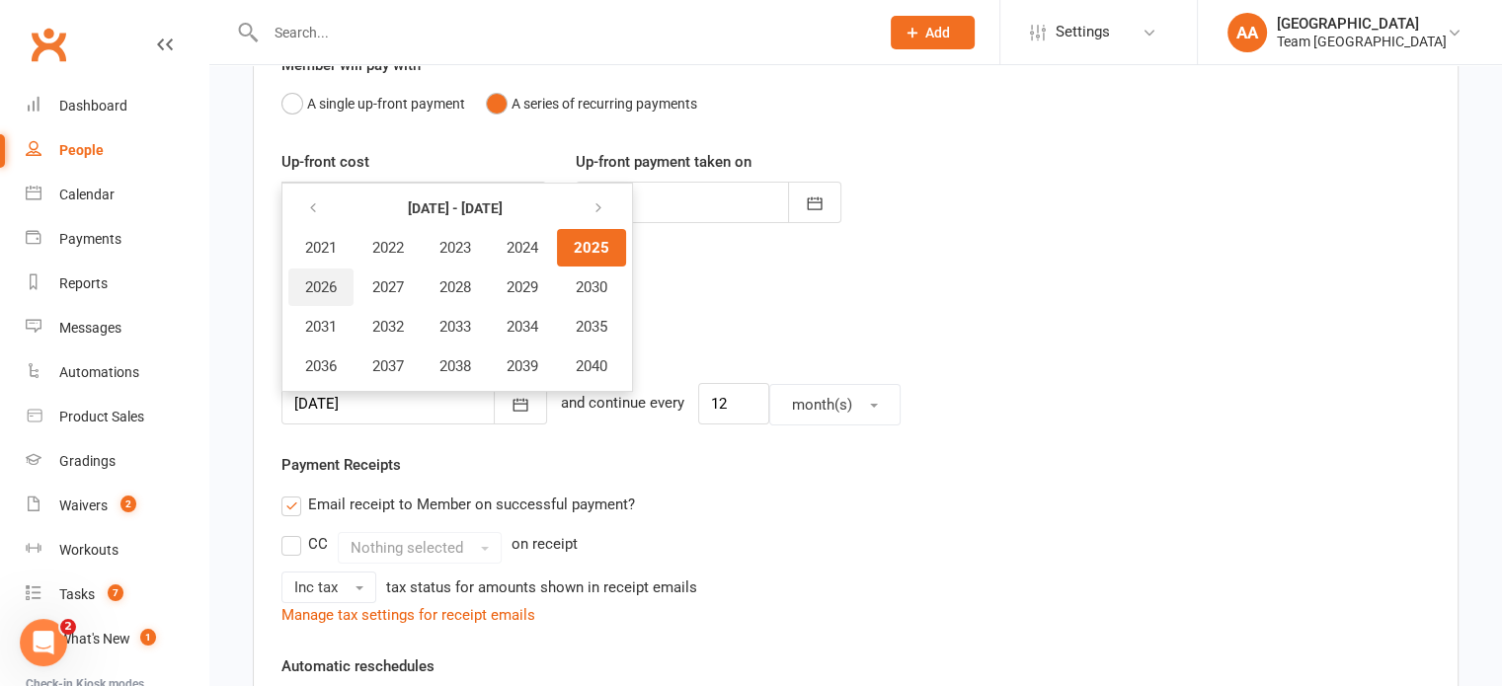
click at [321, 283] on span "2026" at bounding box center [321, 287] width 32 height 18
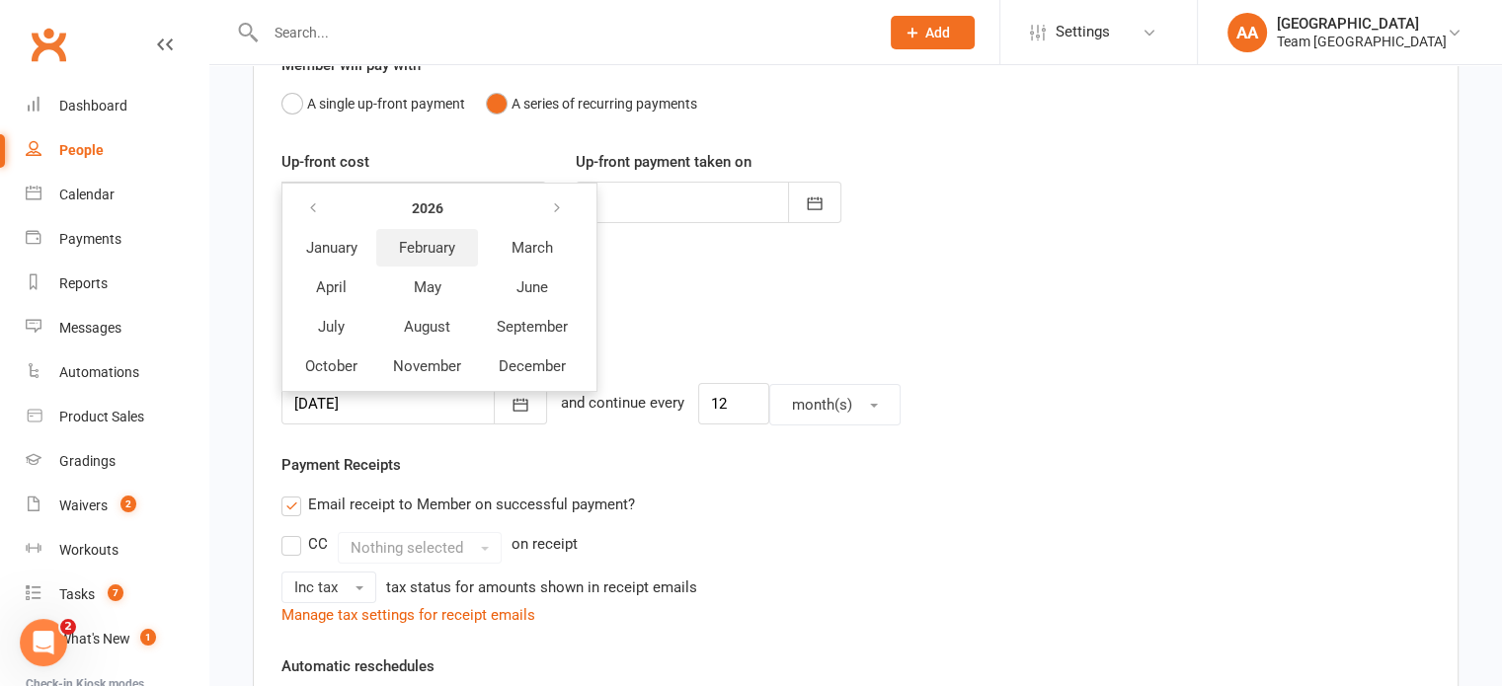
click at [438, 244] on span "February" at bounding box center [427, 248] width 56 height 18
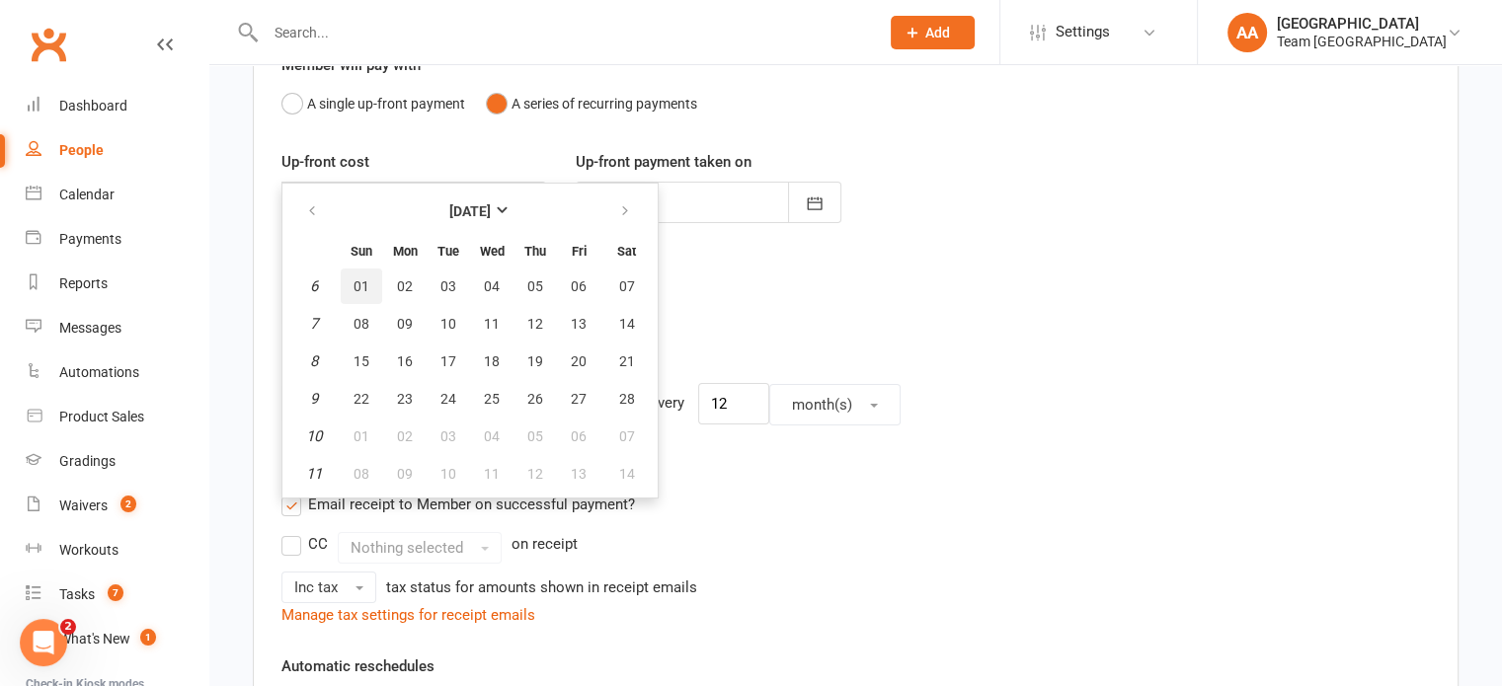
click at [367, 286] on span "01" at bounding box center [362, 286] width 16 height 16
type input "01 Feb 2026"
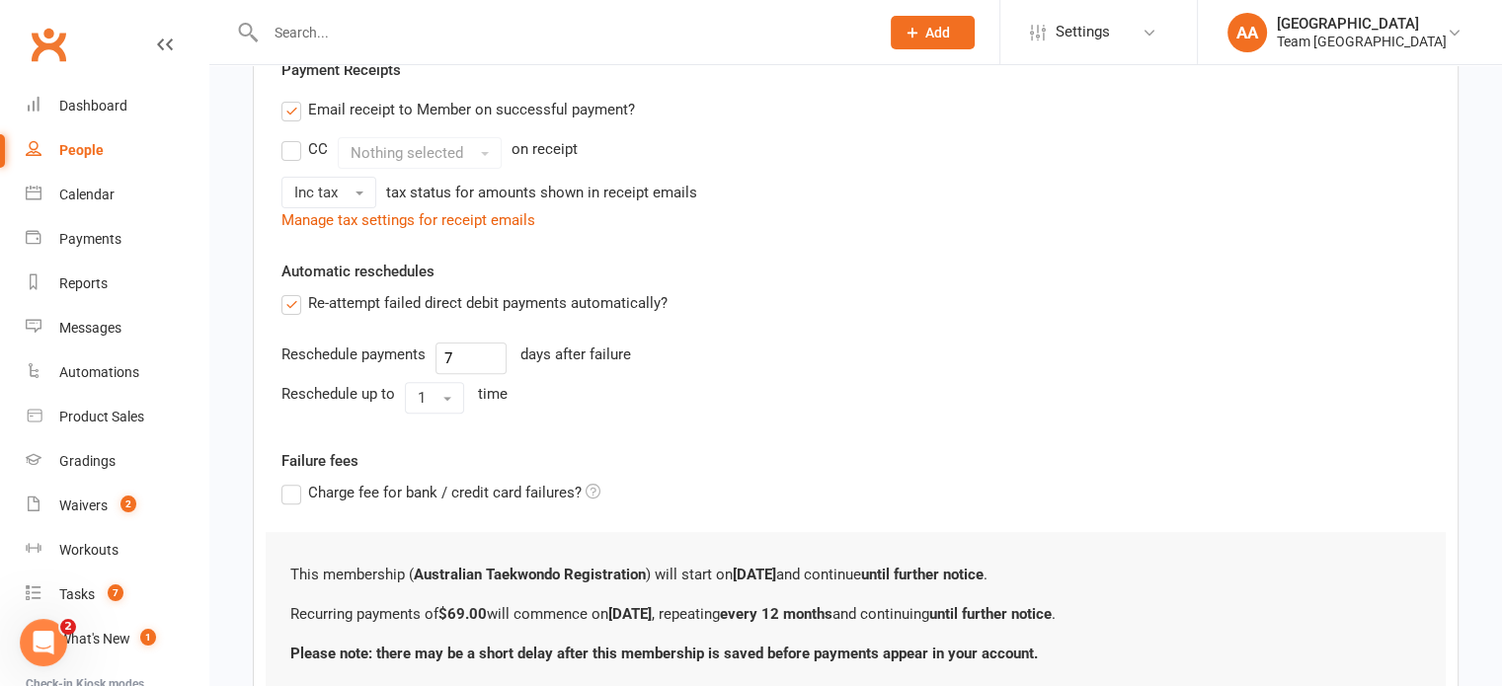
scroll to position [746, 0]
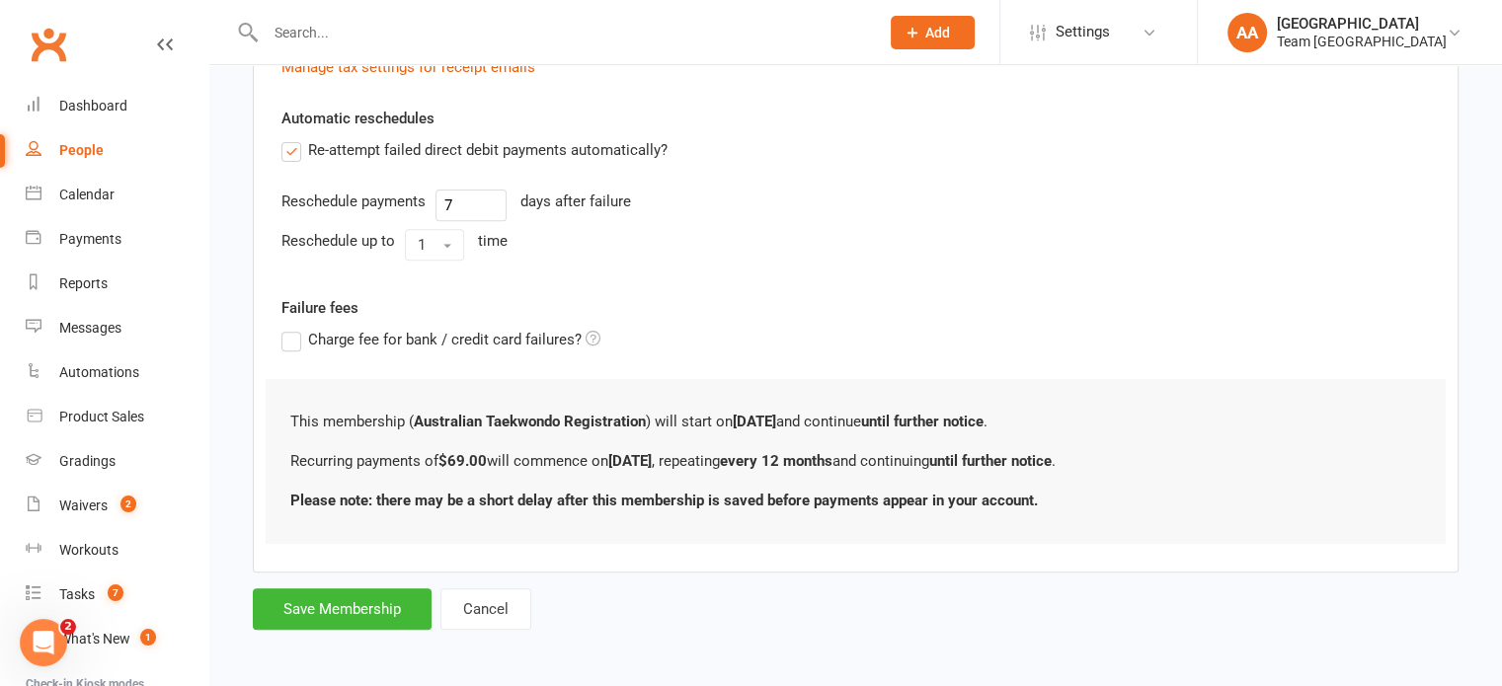
click at [320, 610] on button "Save Membership" at bounding box center [342, 609] width 179 height 41
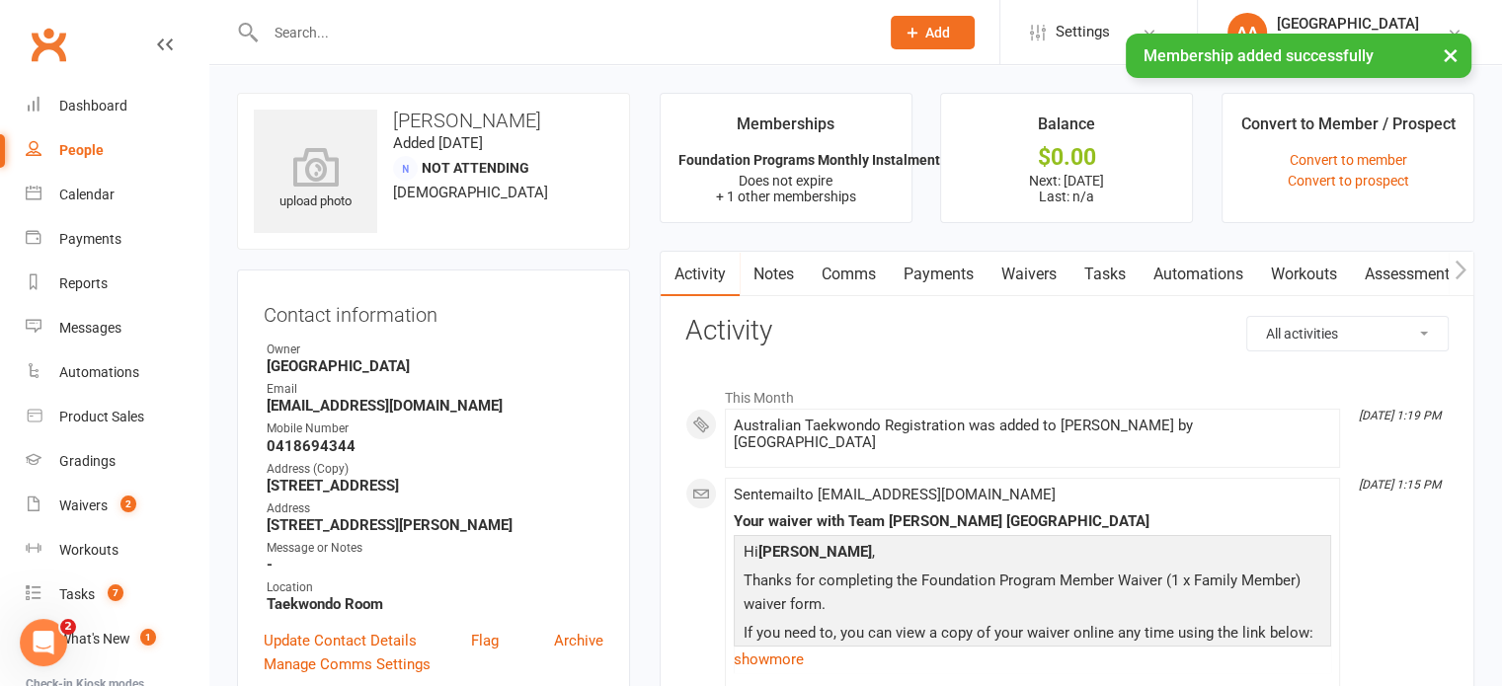
click at [957, 271] on link "Payments" at bounding box center [939, 274] width 98 height 45
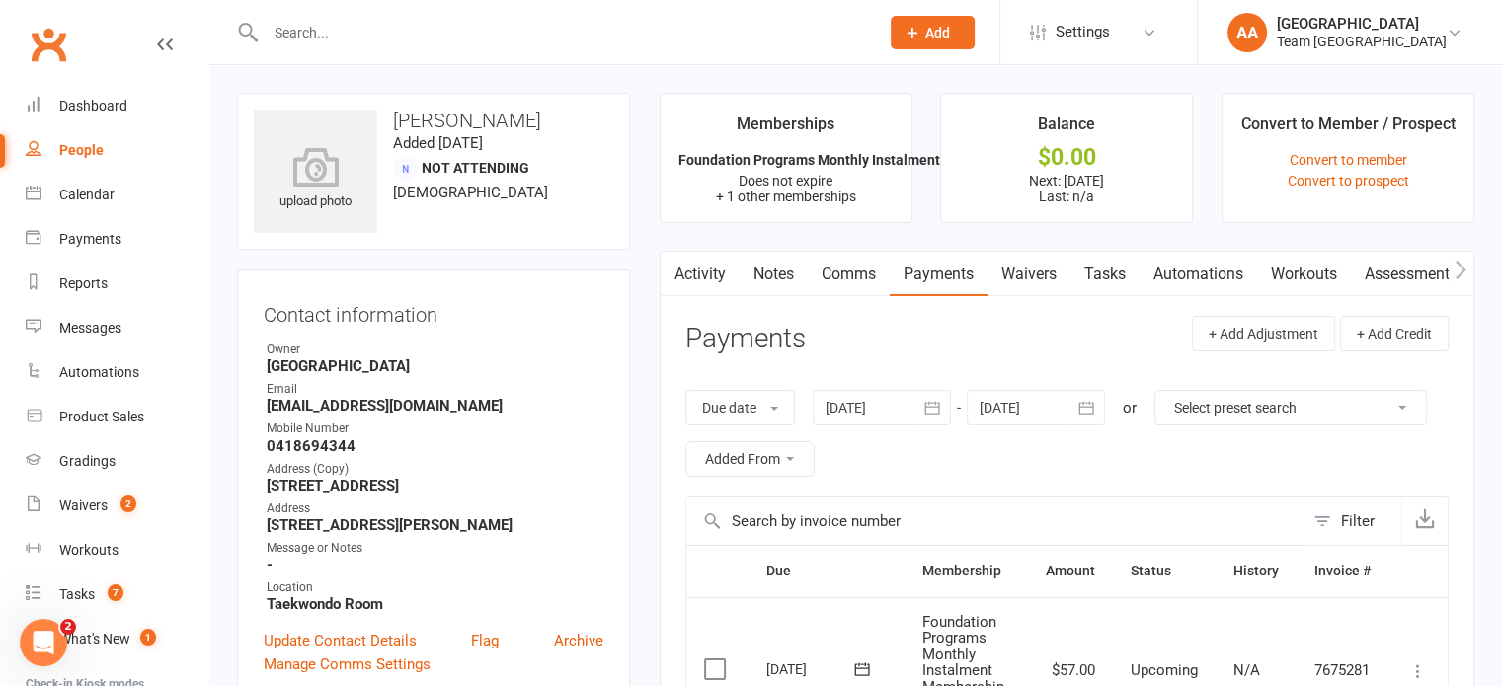
click at [1051, 404] on div at bounding box center [1036, 408] width 138 height 36
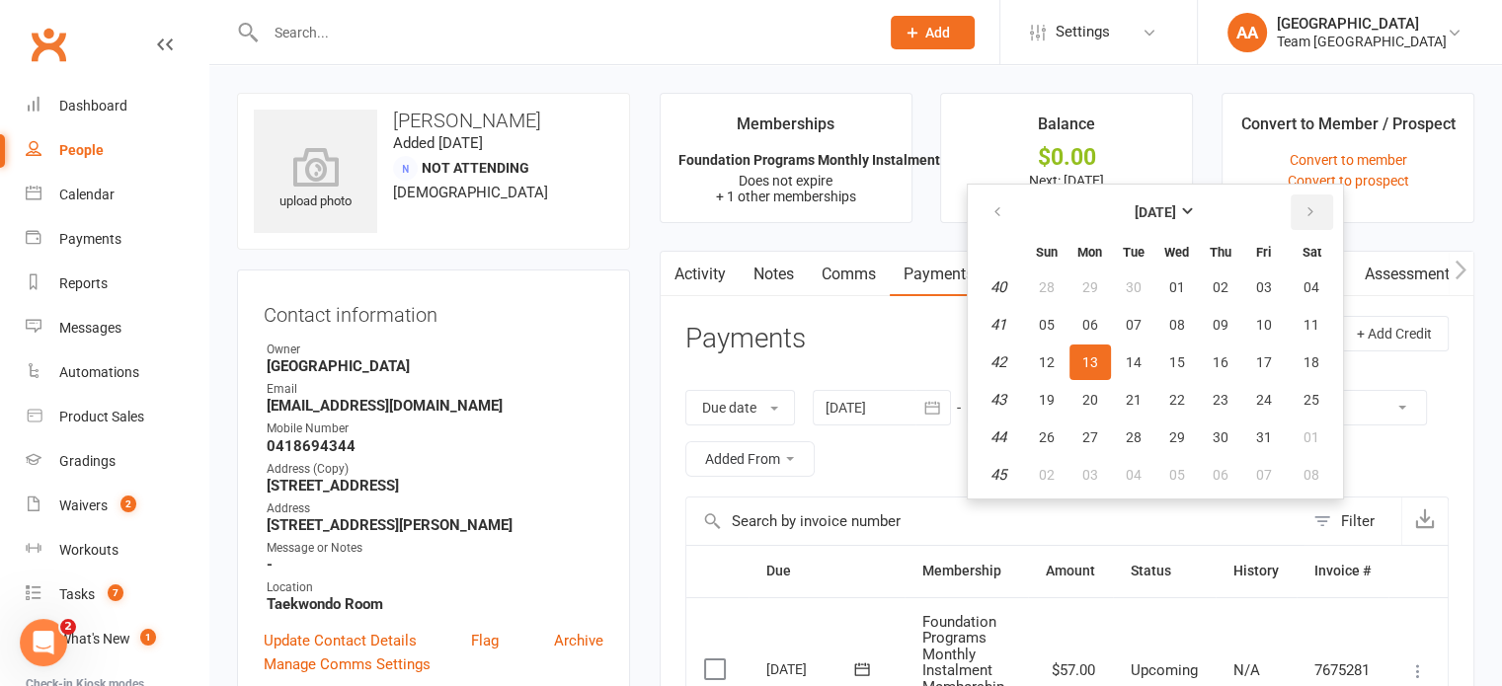
click at [1307, 217] on icon "button" at bounding box center [1310, 212] width 14 height 16
click at [1307, 216] on icon "button" at bounding box center [1310, 212] width 14 height 16
click at [1218, 392] on span "26" at bounding box center [1221, 400] width 16 height 16
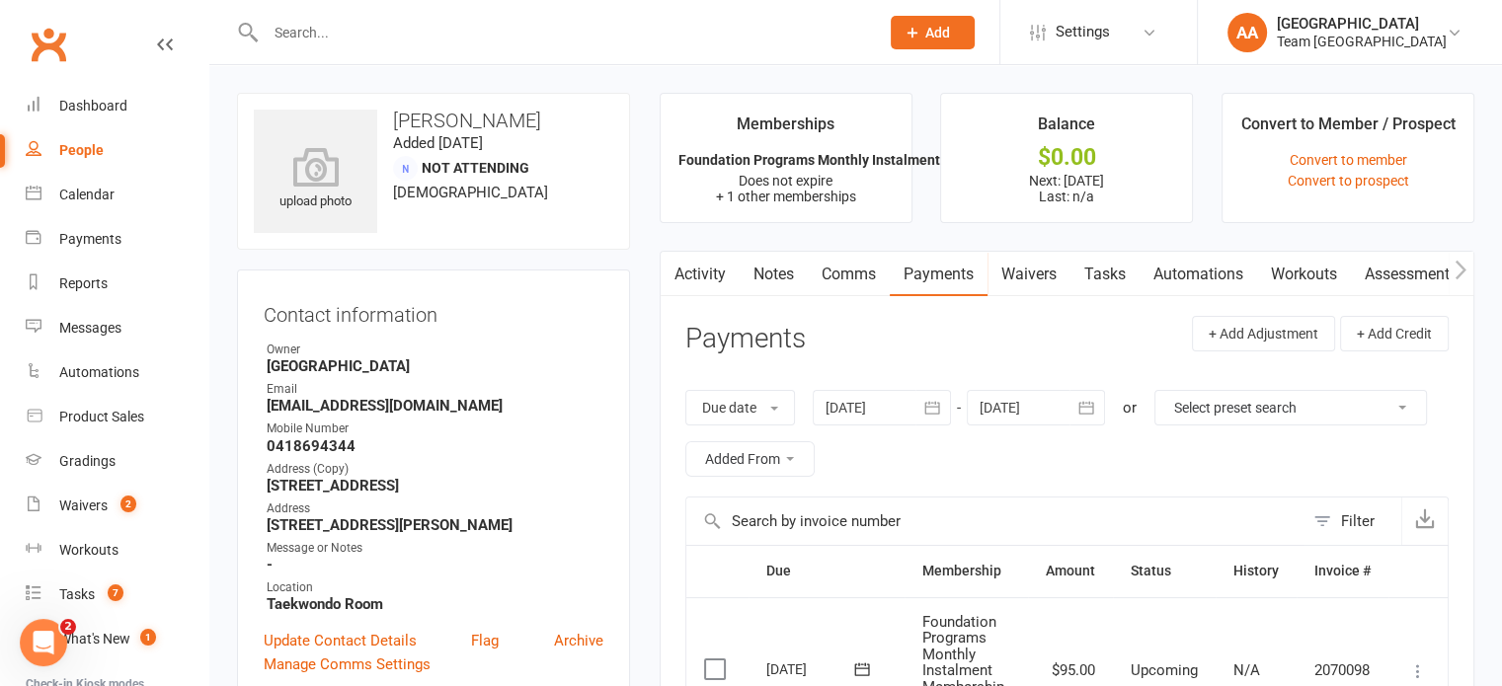
click at [1035, 398] on div at bounding box center [1036, 408] width 138 height 36
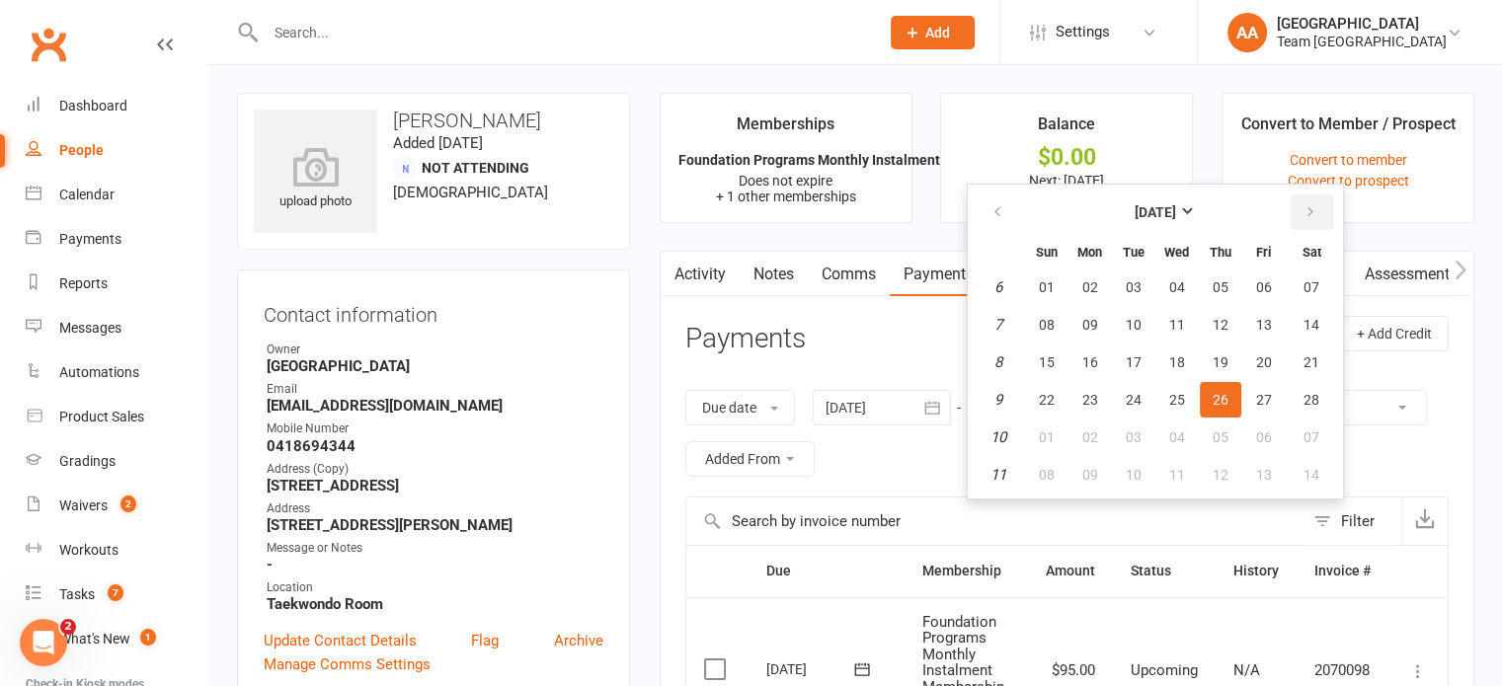
click at [1303, 205] on icon "button" at bounding box center [1310, 212] width 14 height 16
click at [1228, 392] on button "26" at bounding box center [1220, 400] width 41 height 36
type input "26 Mar 2026"
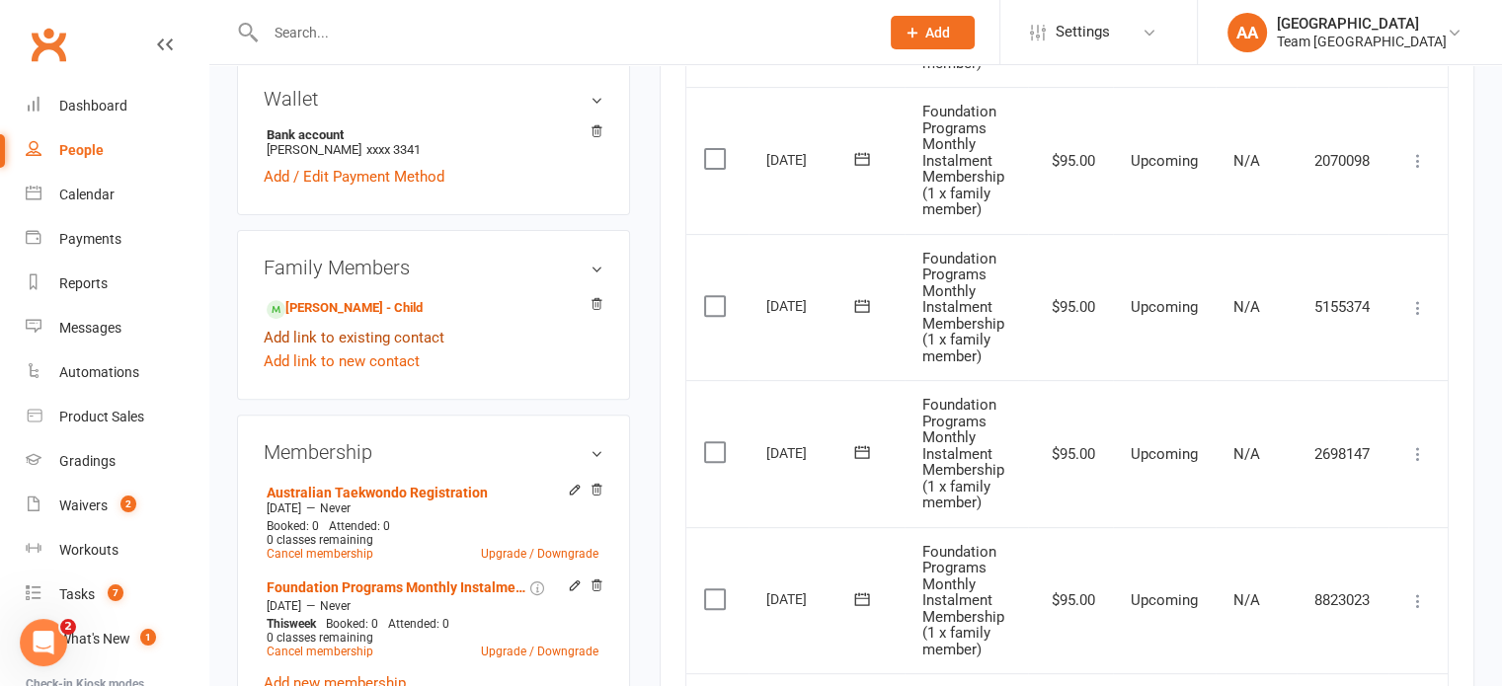
scroll to position [691, 0]
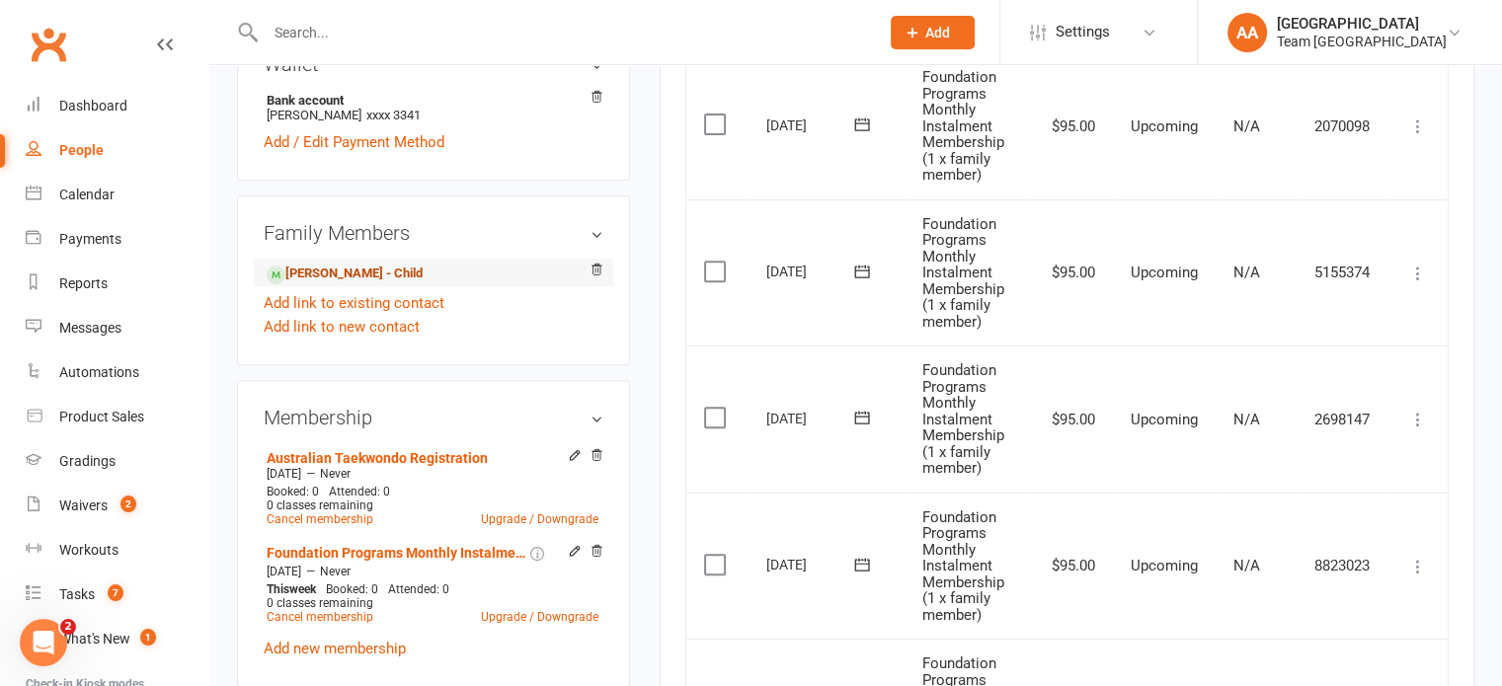
click at [330, 275] on link "Flynn Thomas - Child" at bounding box center [345, 274] width 156 height 21
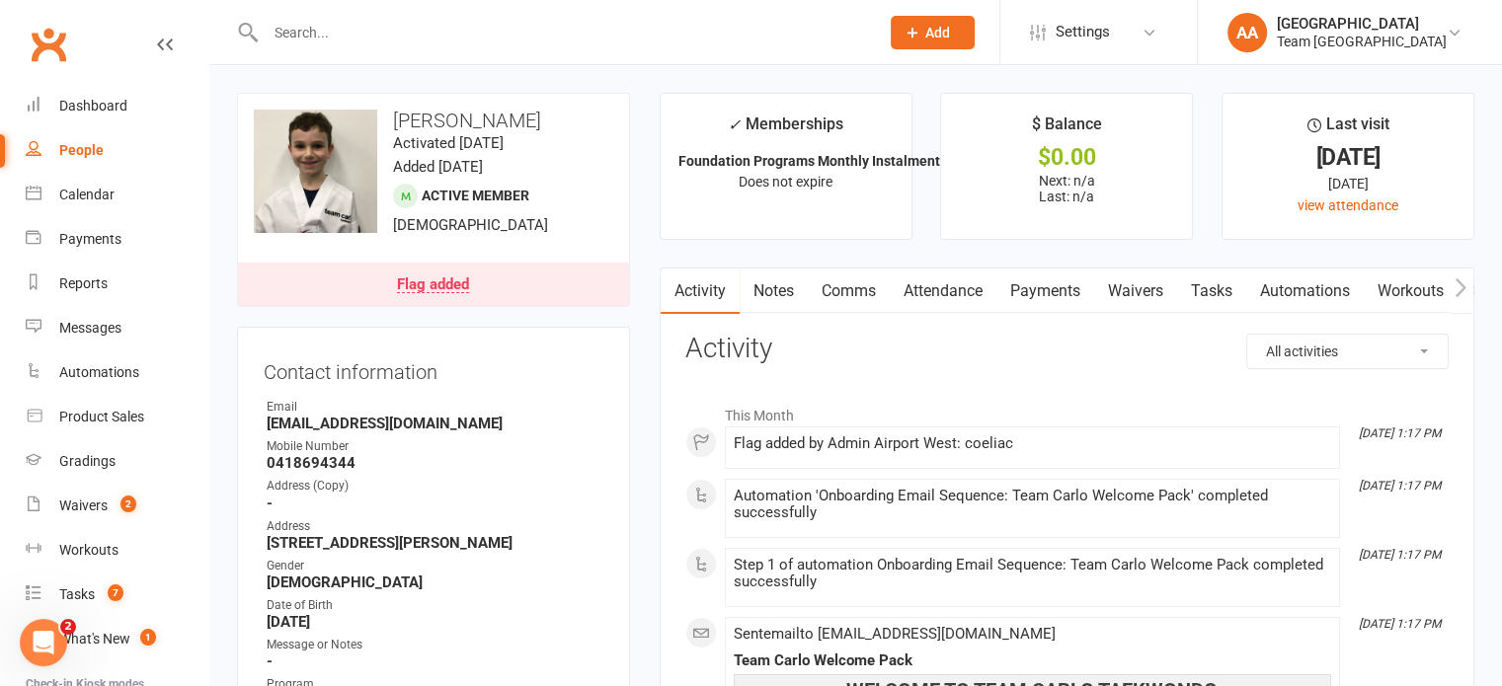
click at [503, 287] on link "Flag added" at bounding box center [433, 284] width 391 height 43
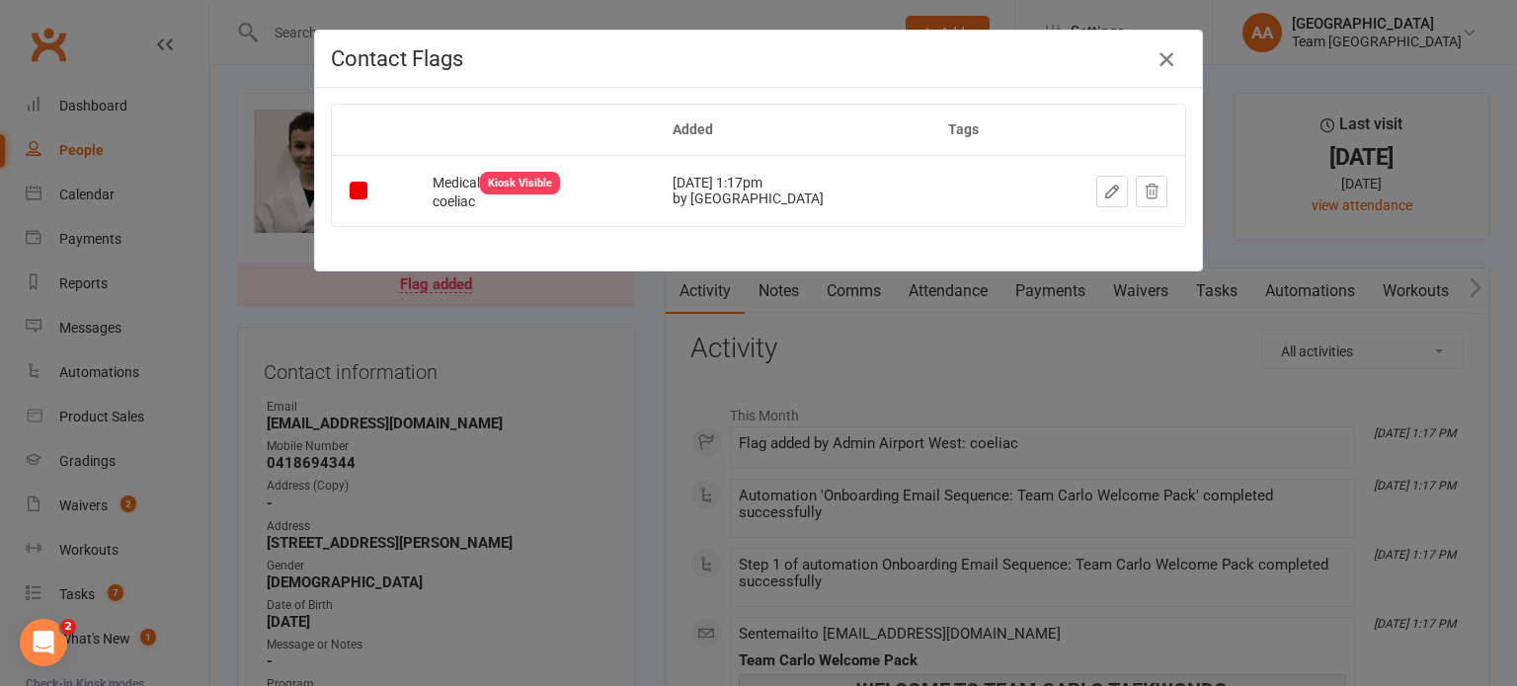
click at [1154, 61] on icon "button" at bounding box center [1166, 59] width 24 height 24
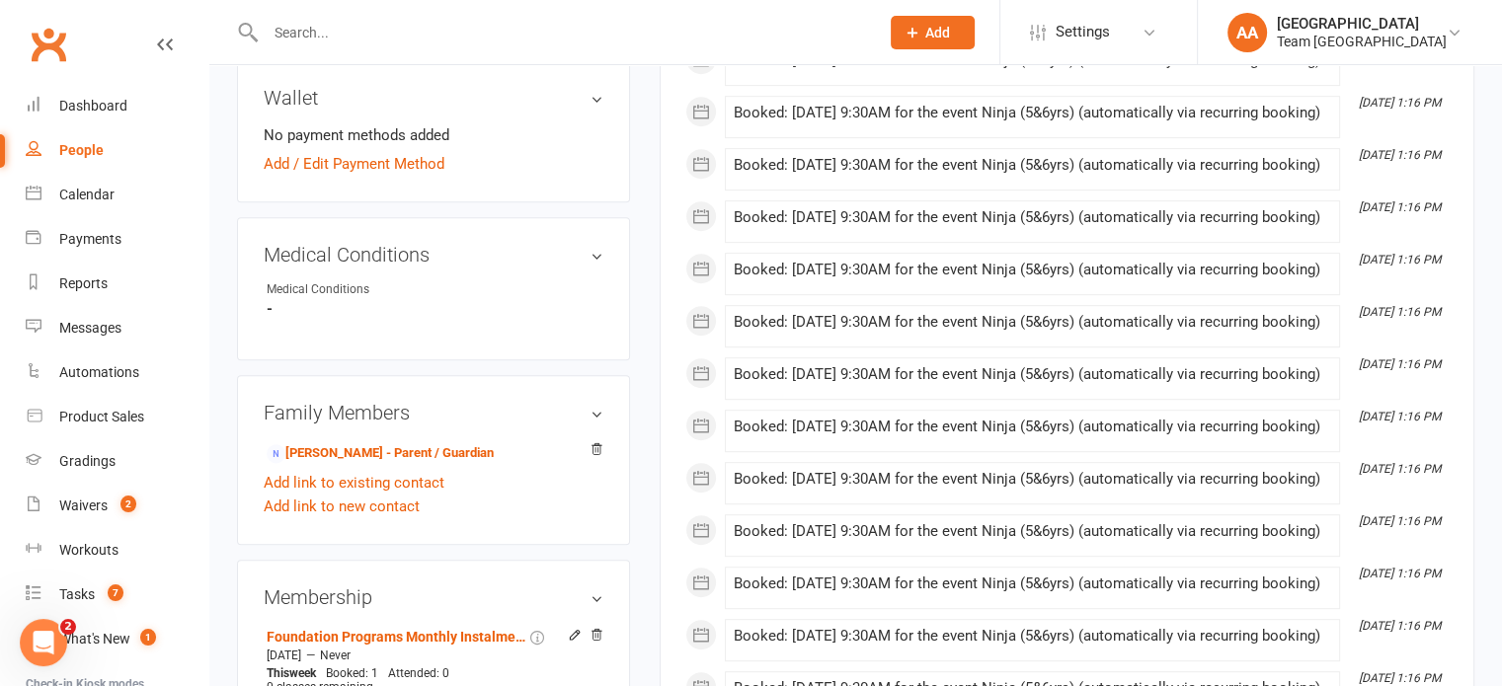
scroll to position [987, 0]
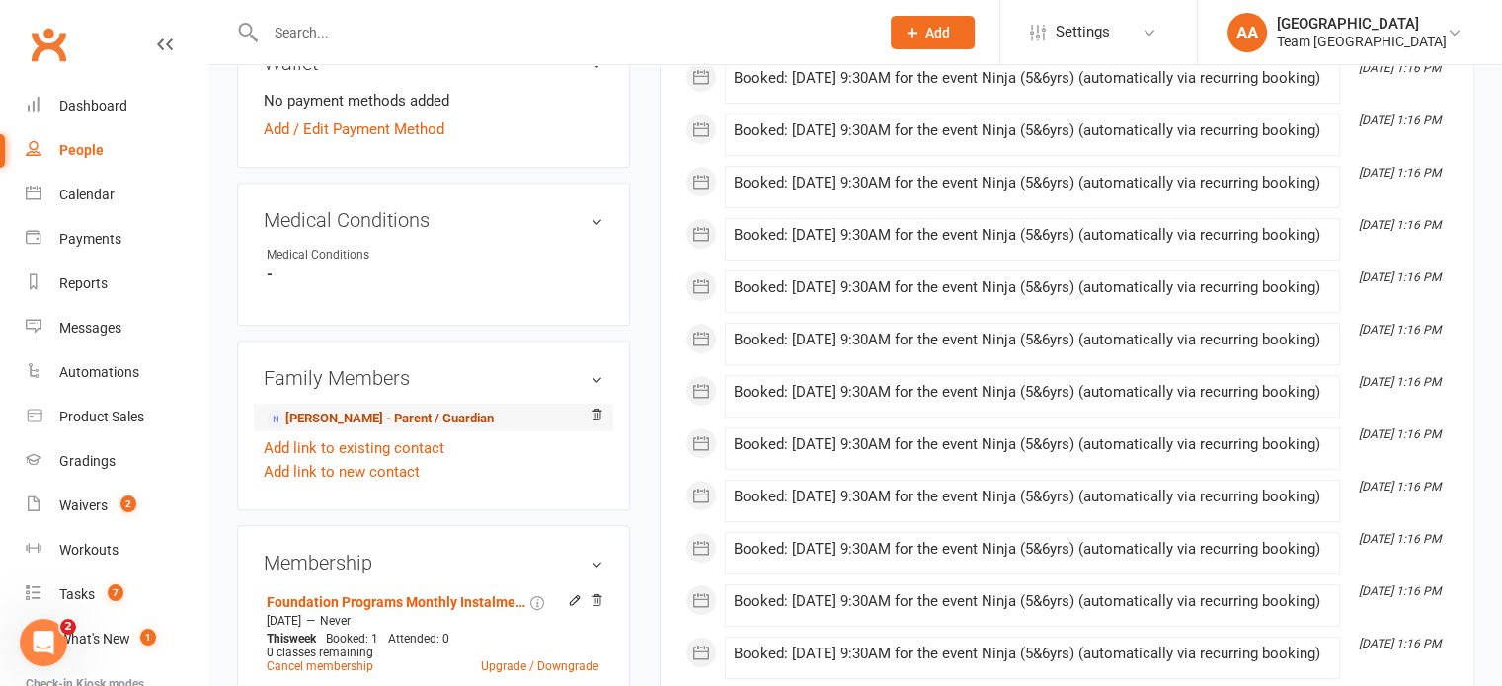
click at [379, 419] on link "Luke Thomas - Parent / Guardian" at bounding box center [380, 419] width 227 height 21
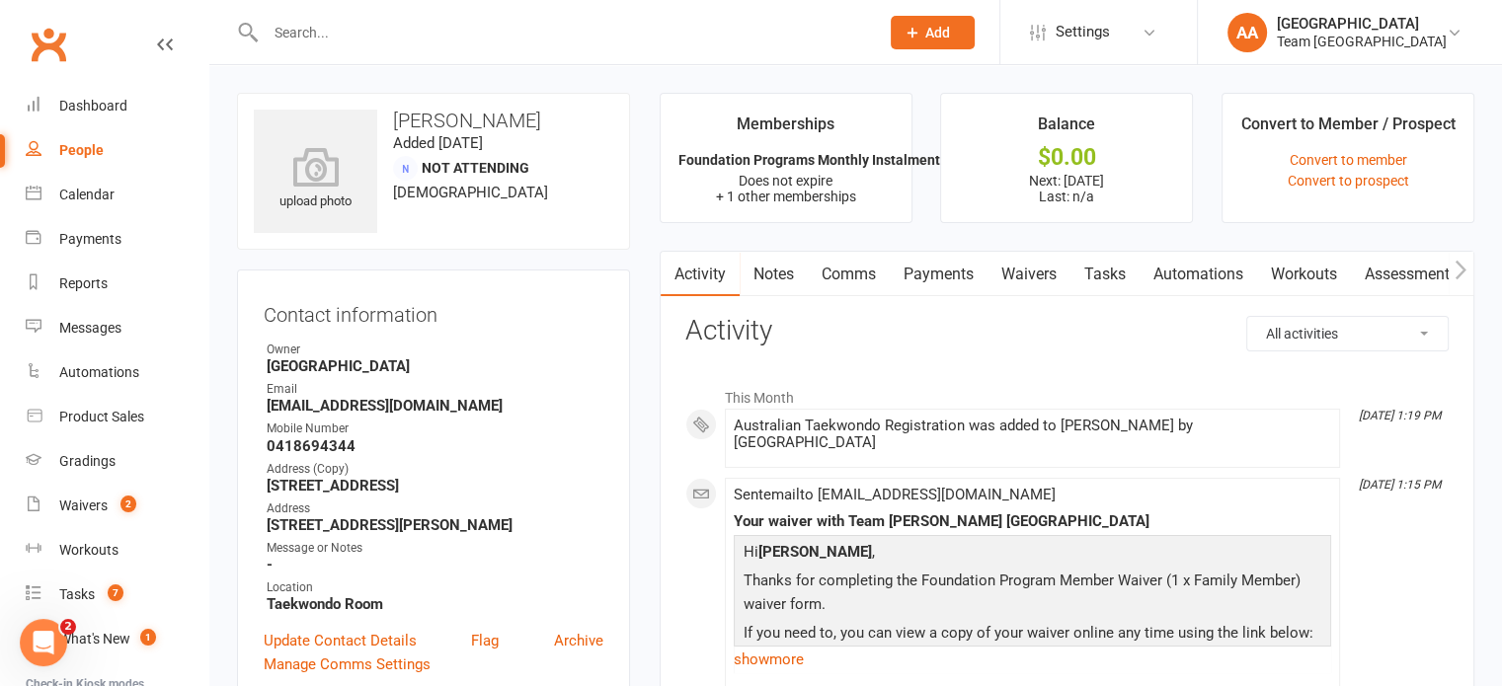
click at [941, 276] on link "Payments" at bounding box center [939, 274] width 98 height 45
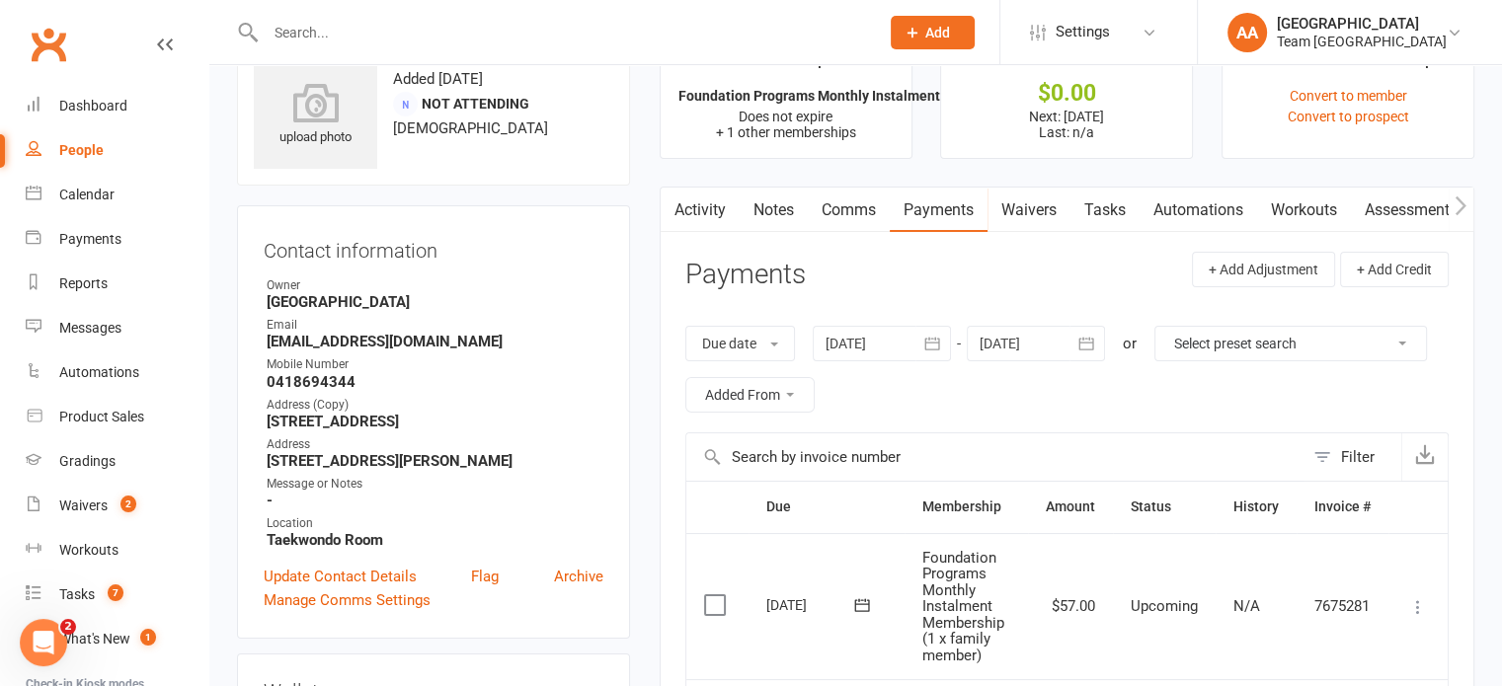
scroll to position [99, 0]
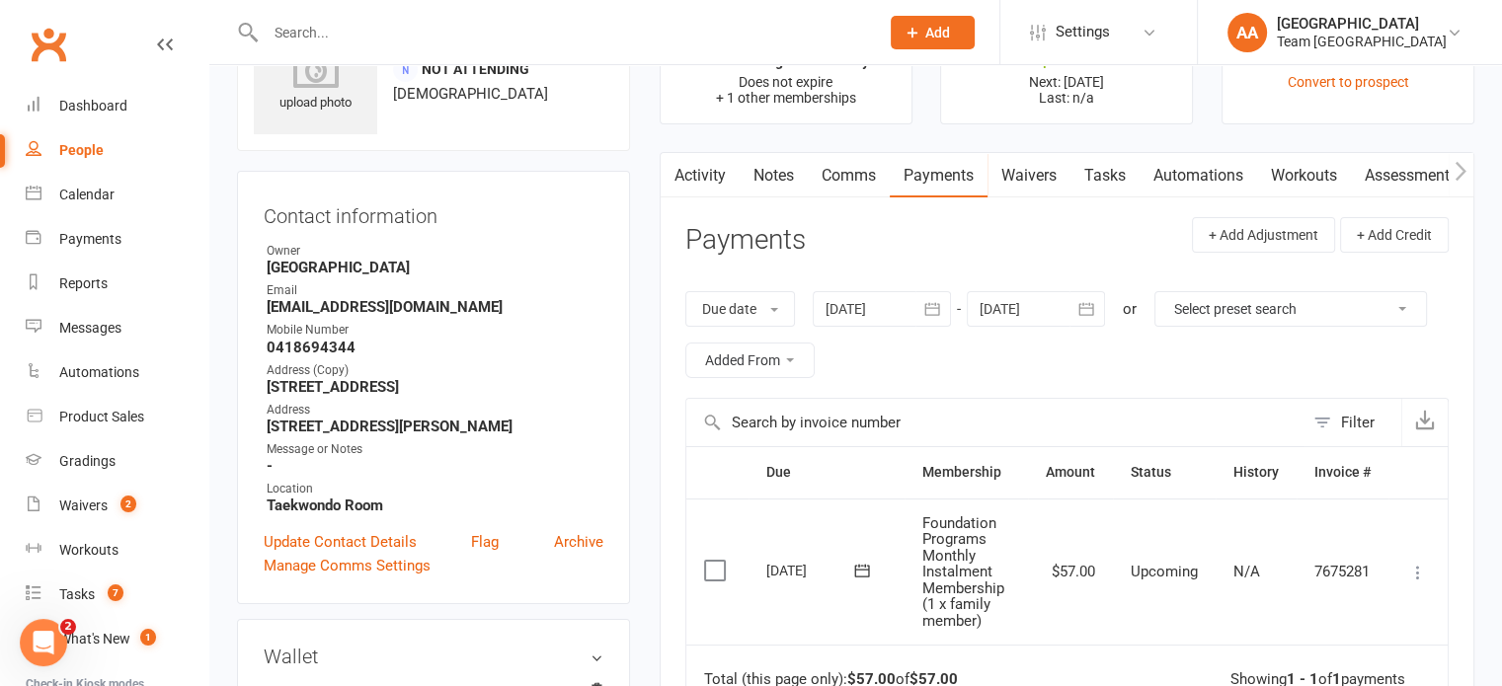
click at [1037, 310] on div at bounding box center [1036, 309] width 138 height 36
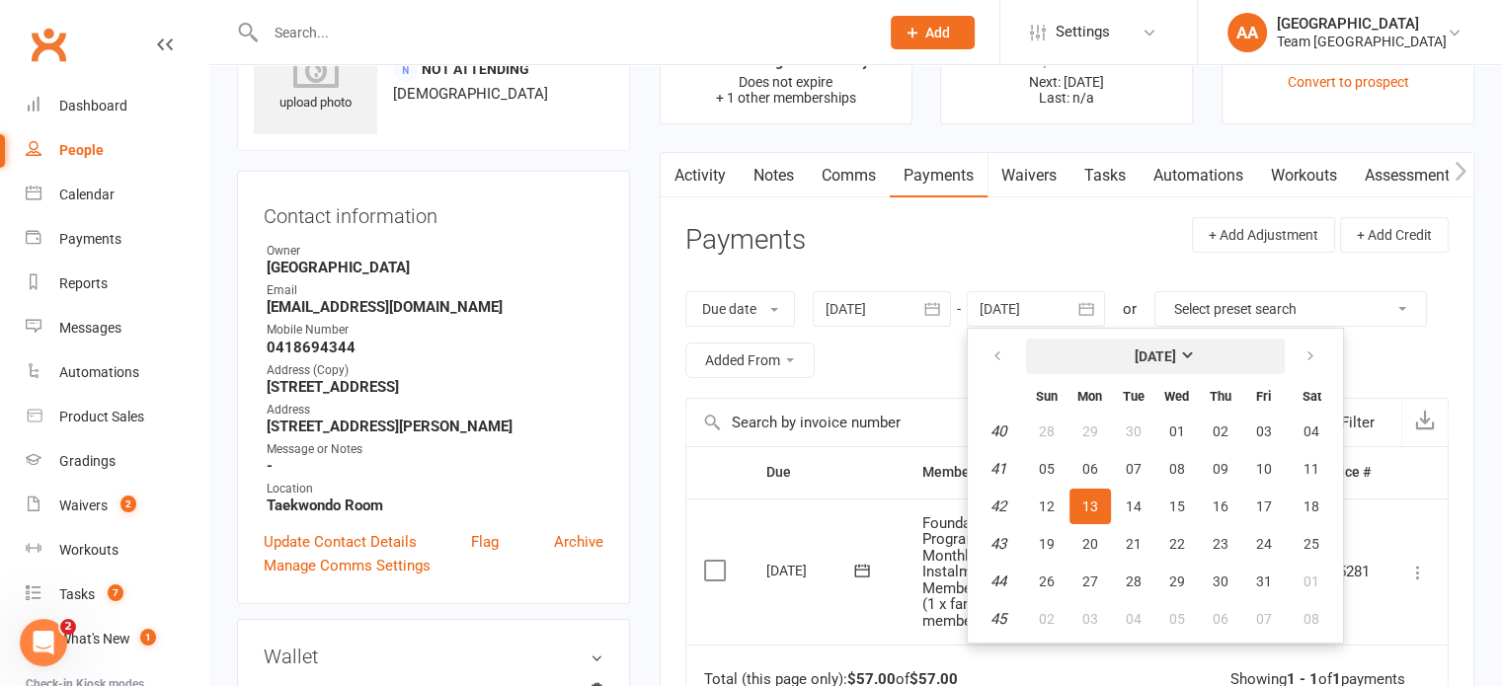
click at [1146, 345] on button "October 2025" at bounding box center [1155, 357] width 259 height 36
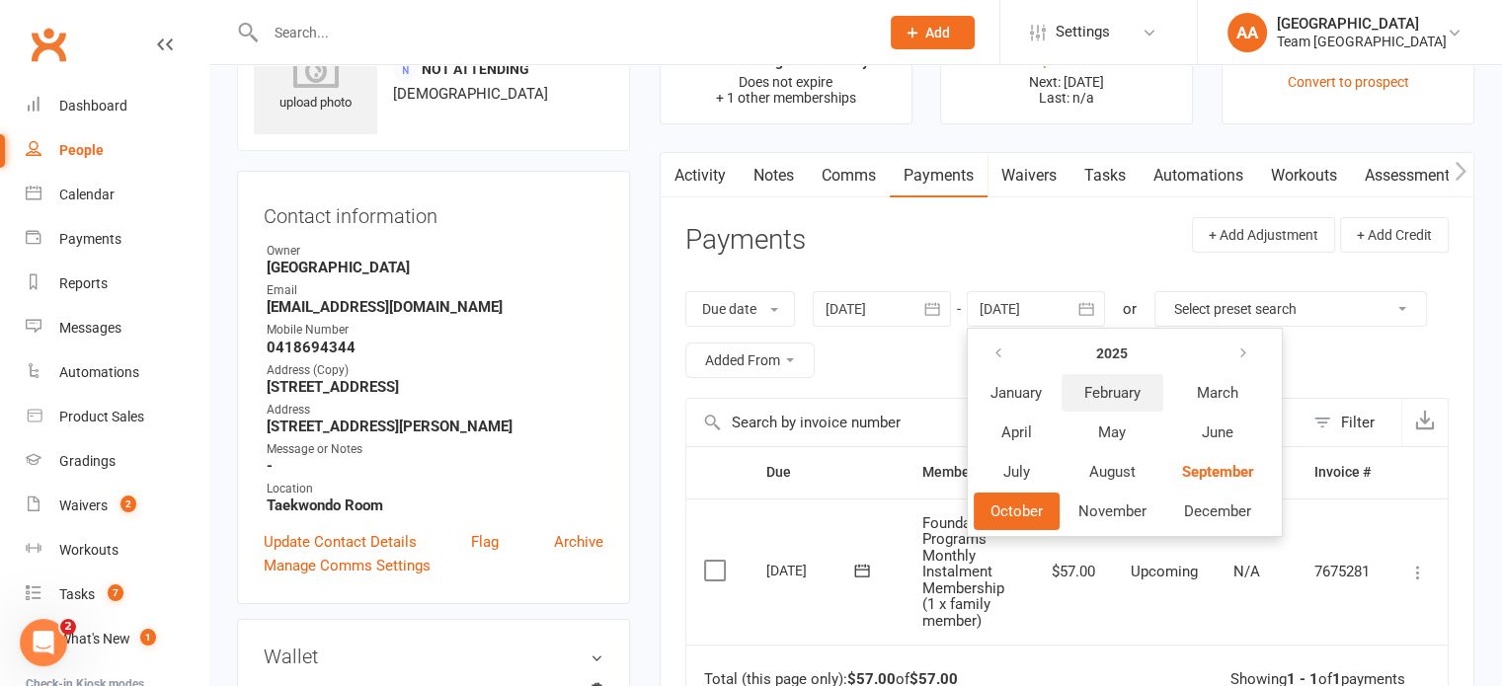
click at [1140, 392] on span "February" at bounding box center [1112, 393] width 56 height 18
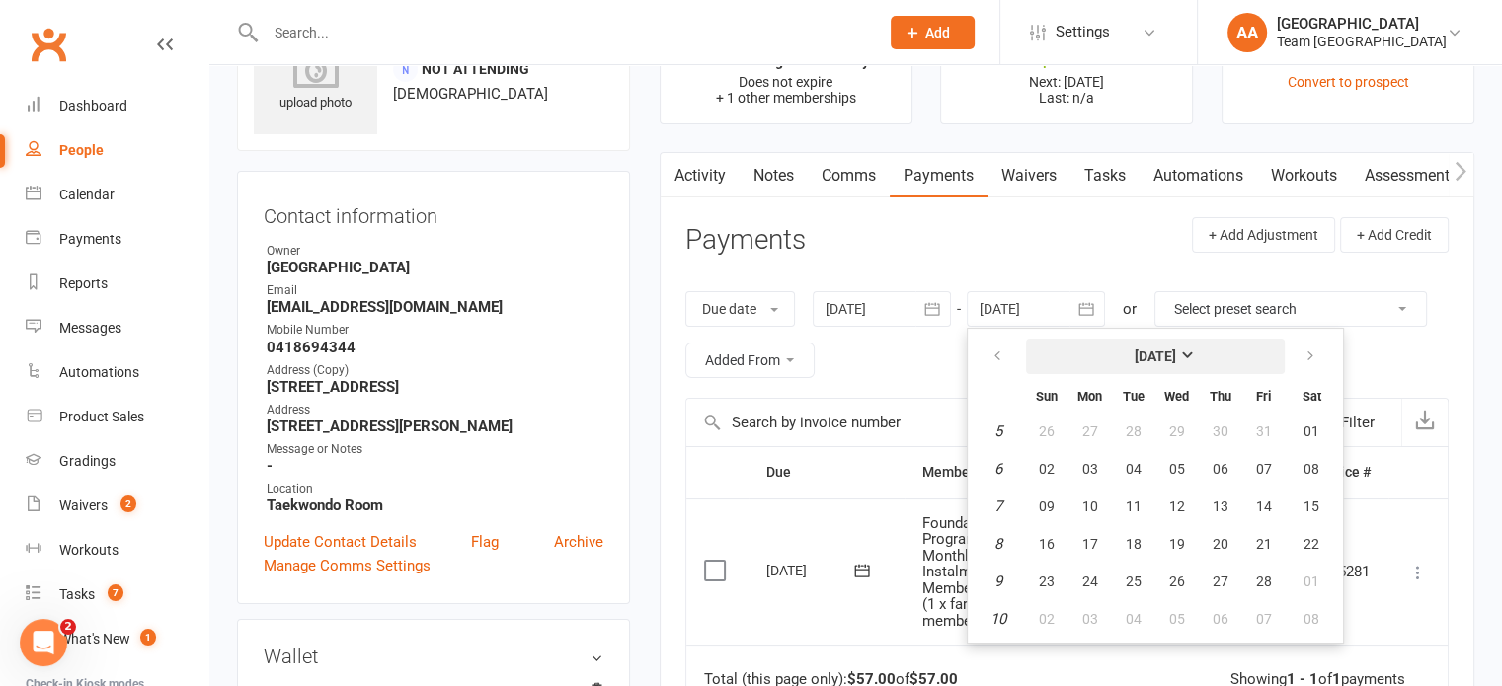
click at [1202, 355] on button "February 2025" at bounding box center [1155, 357] width 259 height 36
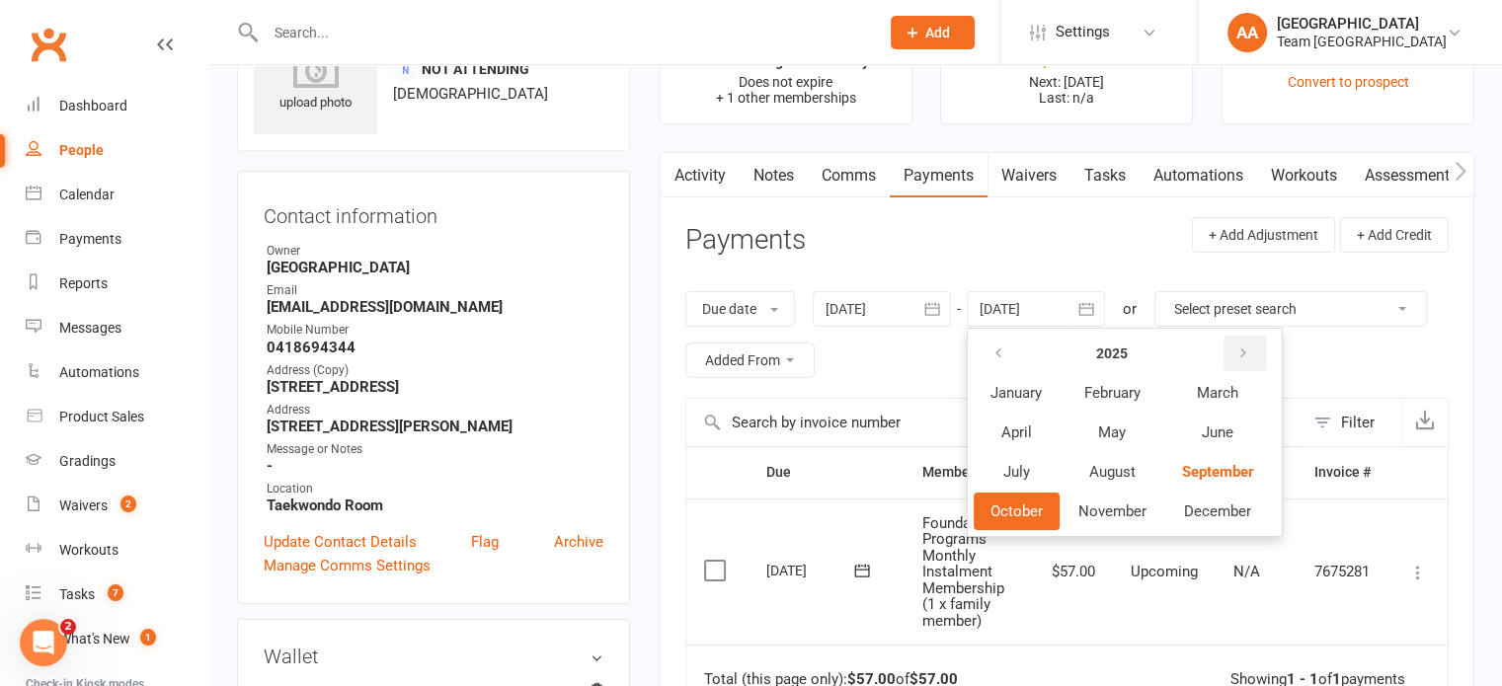
click at [1243, 352] on icon "button" at bounding box center [1243, 354] width 14 height 16
click at [1132, 392] on span "February" at bounding box center [1112, 393] width 56 height 18
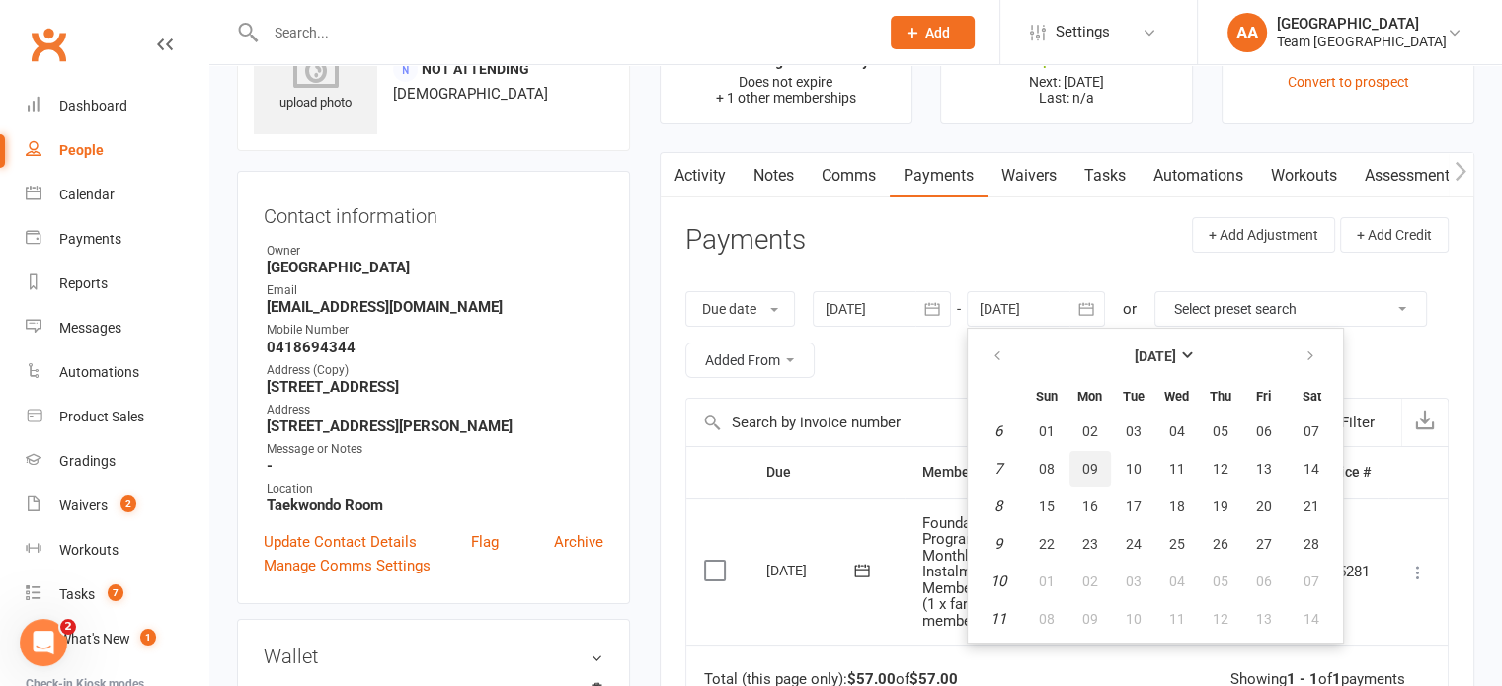
click at [1099, 461] on button "09" at bounding box center [1089, 469] width 41 height 36
type input "09 Feb 2026"
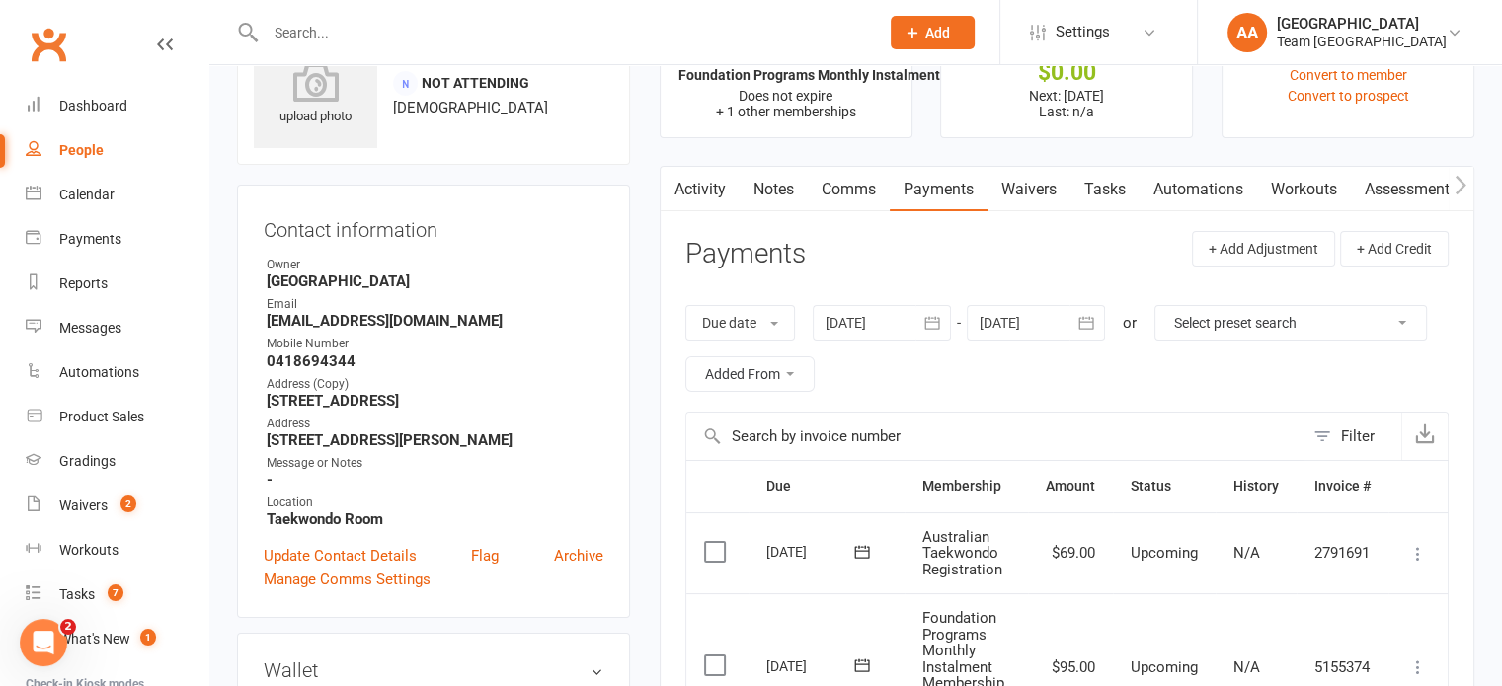
scroll to position [0, 0]
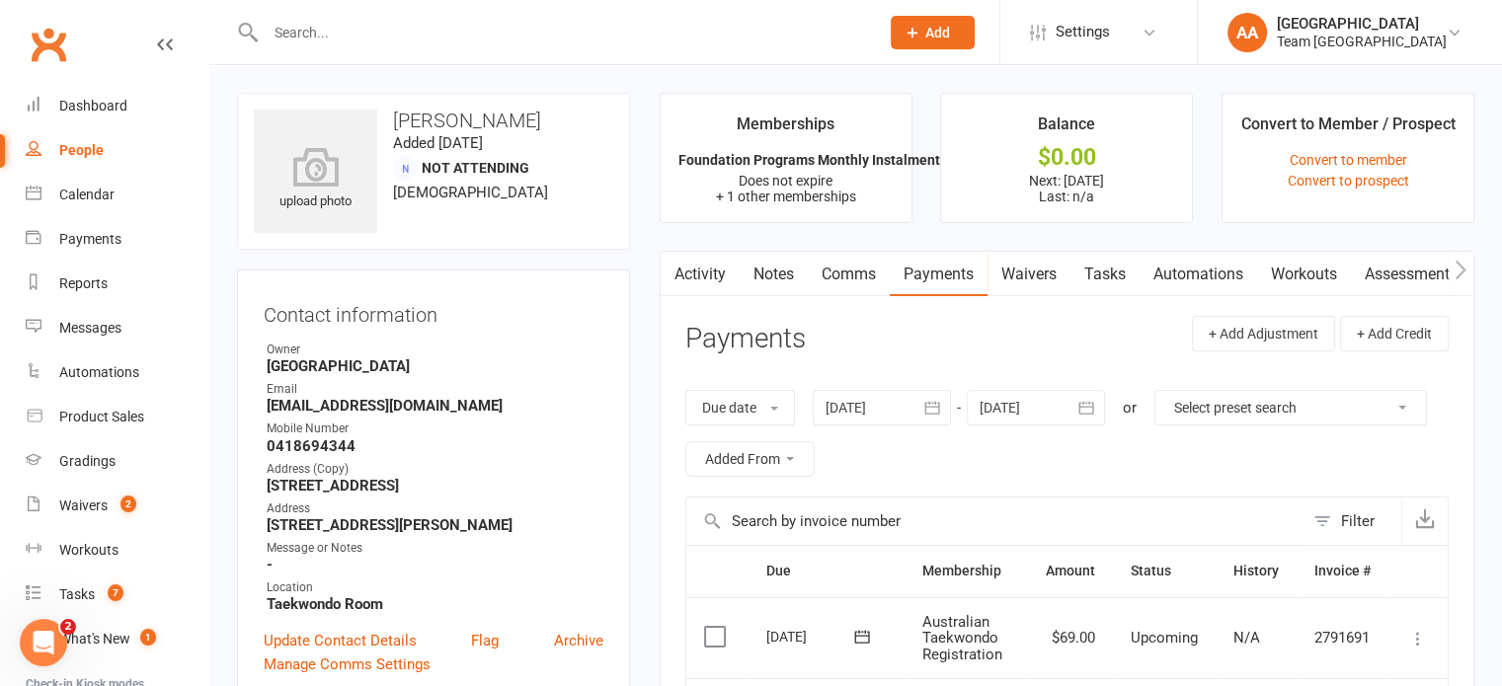
click at [774, 266] on link "Notes" at bounding box center [774, 274] width 68 height 45
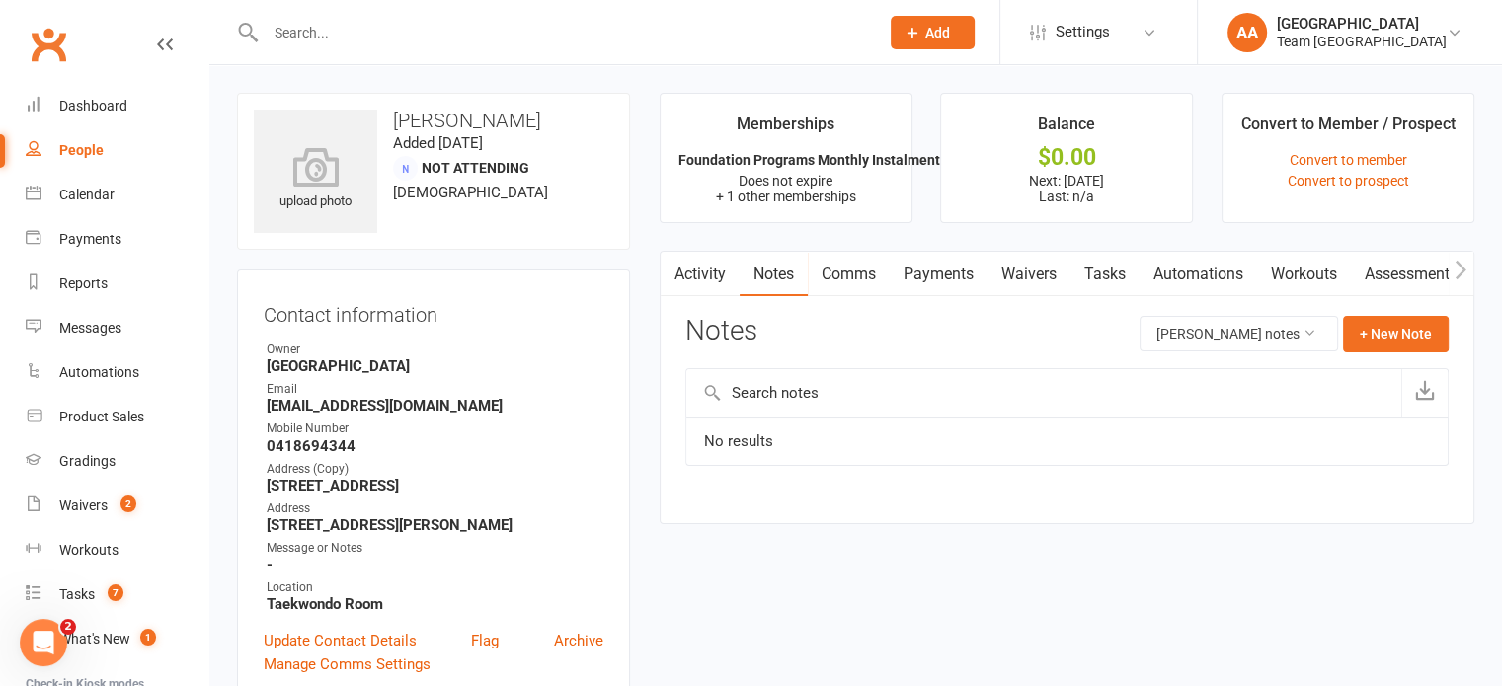
click at [853, 271] on link "Comms" at bounding box center [849, 274] width 82 height 45
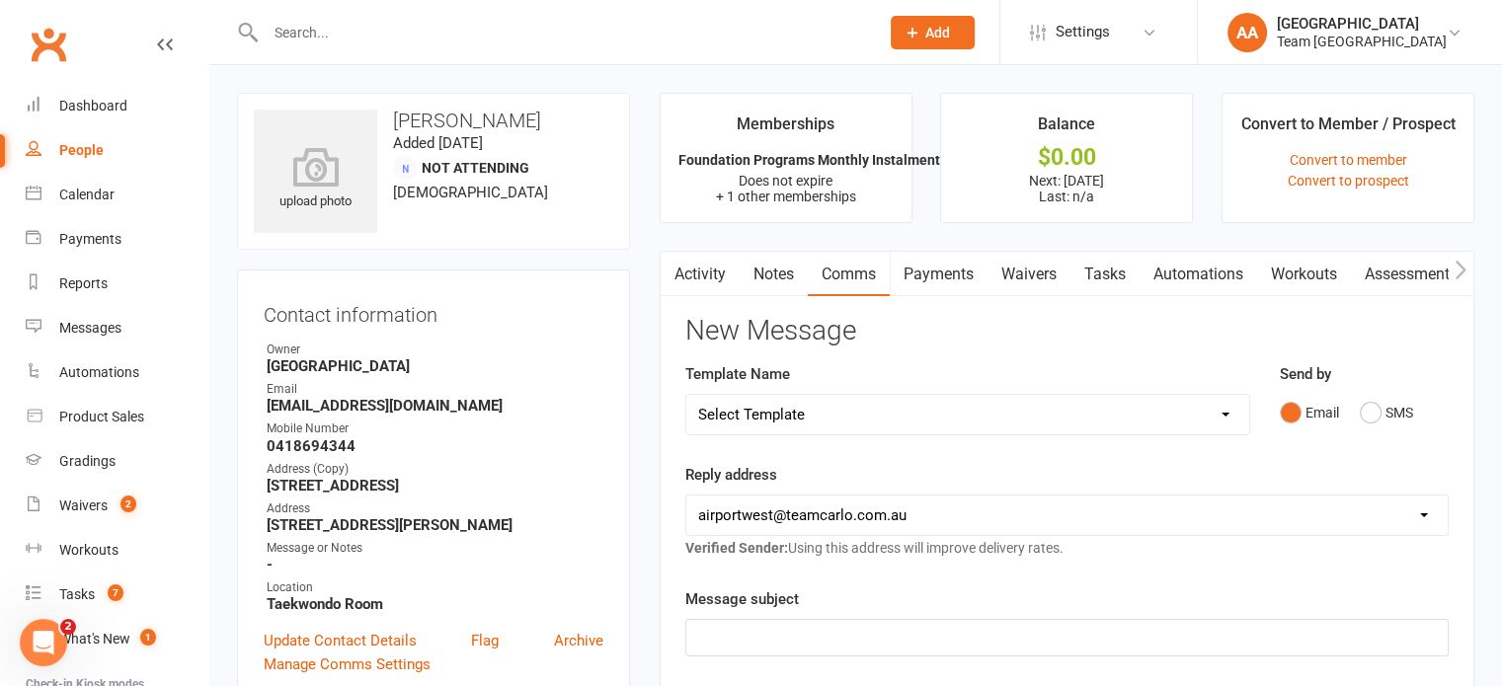
click at [949, 423] on select "Select Template [SMS] Direct Debit - AT Payment Reminder SMS [SMS] Direct Debit…" at bounding box center [967, 414] width 563 height 39
select select "50"
click at [686, 395] on select "Select Template [SMS] Direct Debit - AT Payment Reminder SMS [SMS] Direct Debit…" at bounding box center [967, 414] width 563 height 39
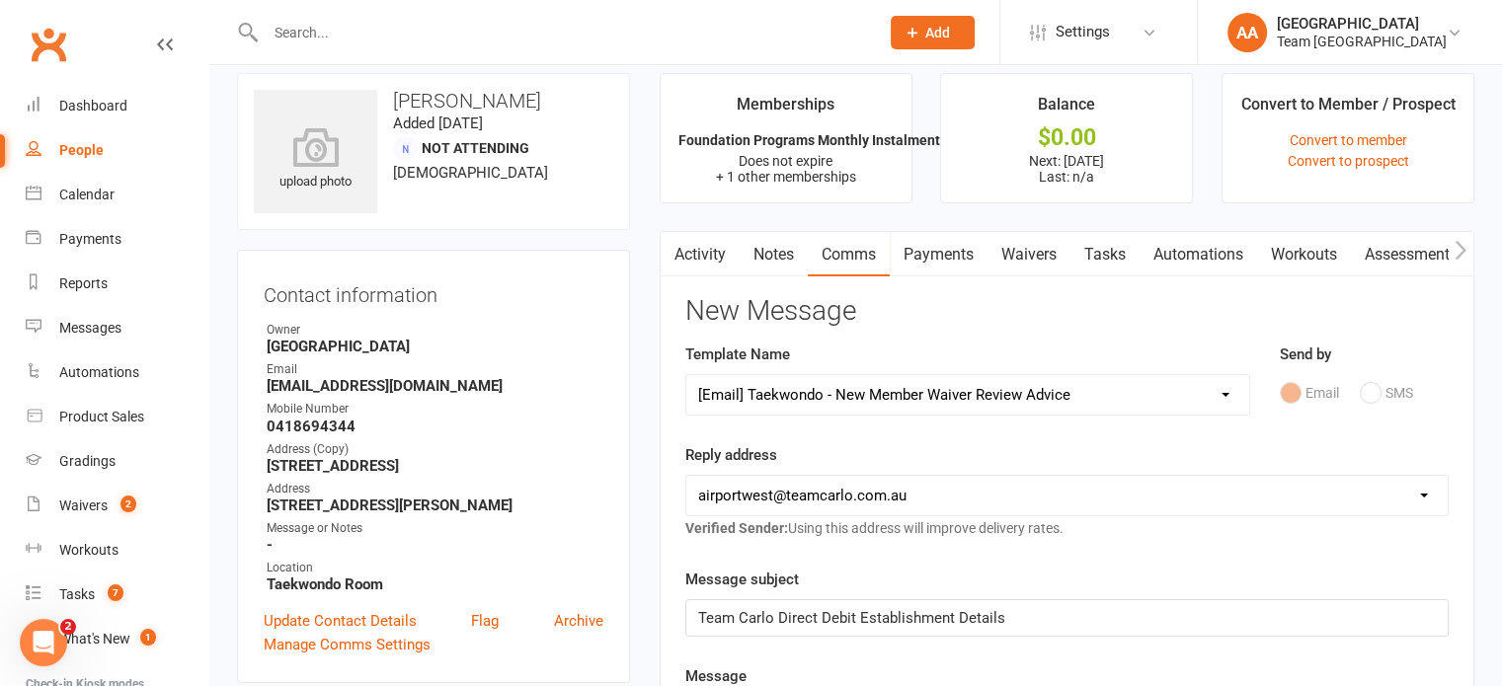
scroll to position [494, 0]
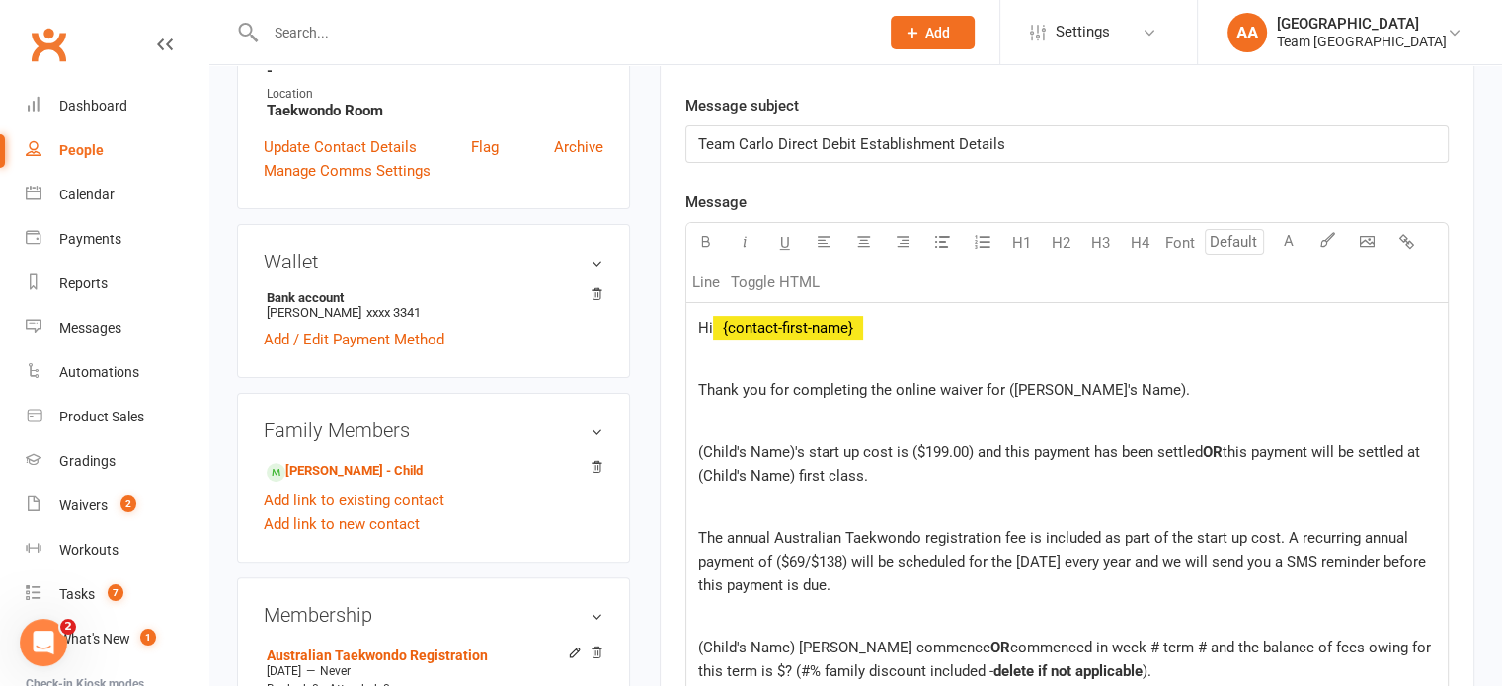
click at [914, 448] on span "(Child's Name)'s start up cost is ($199.00) and this payment has been settled" at bounding box center [950, 452] width 505 height 18
click at [918, 448] on span "(Child's Name)'s start up cost is ($199.00) and this payment has been settled" at bounding box center [950, 452] width 505 height 18
click at [912, 447] on span "(Child's Name)'s start up cost is ($199.00) and this payment has been settled" at bounding box center [950, 452] width 505 height 18
click at [791, 448] on span "(Child's Name)'s start up cost is $199.00) and this payment has been settled" at bounding box center [948, 452] width 500 height 18
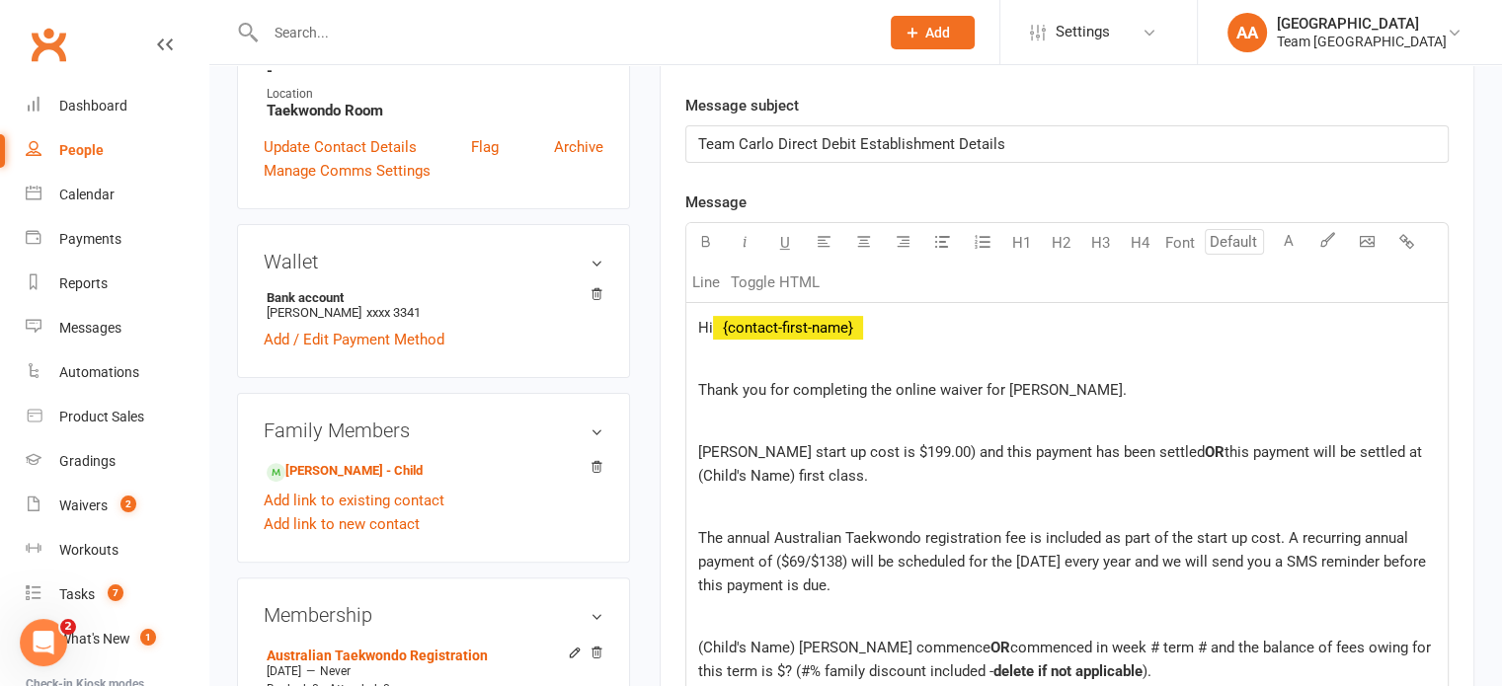
click at [910, 448] on span "Flynn's start up cost is $199.00) and this payment has been settled" at bounding box center [951, 452] width 507 height 18
click at [822, 478] on p "Flynn's start up cost is $169.00 and this payment has been settled OR this paym…" at bounding box center [1067, 463] width 738 height 47
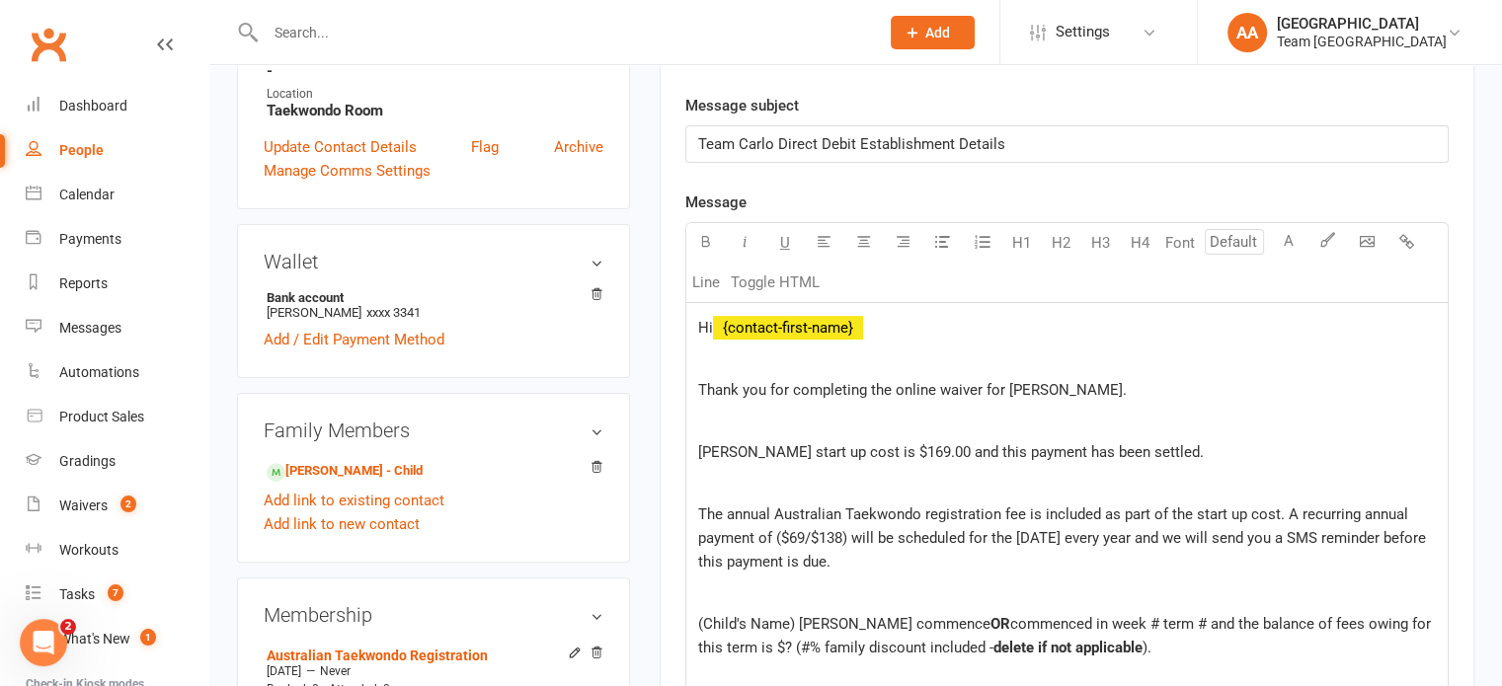
click at [778, 540] on span "The annual Australian Taekwondo registration fee is included as part of the sta…" at bounding box center [1064, 538] width 732 height 65
click at [844, 534] on span "The annual Australian Taekwondo registration fee is included as part of the sta…" at bounding box center [1061, 538] width 727 height 65
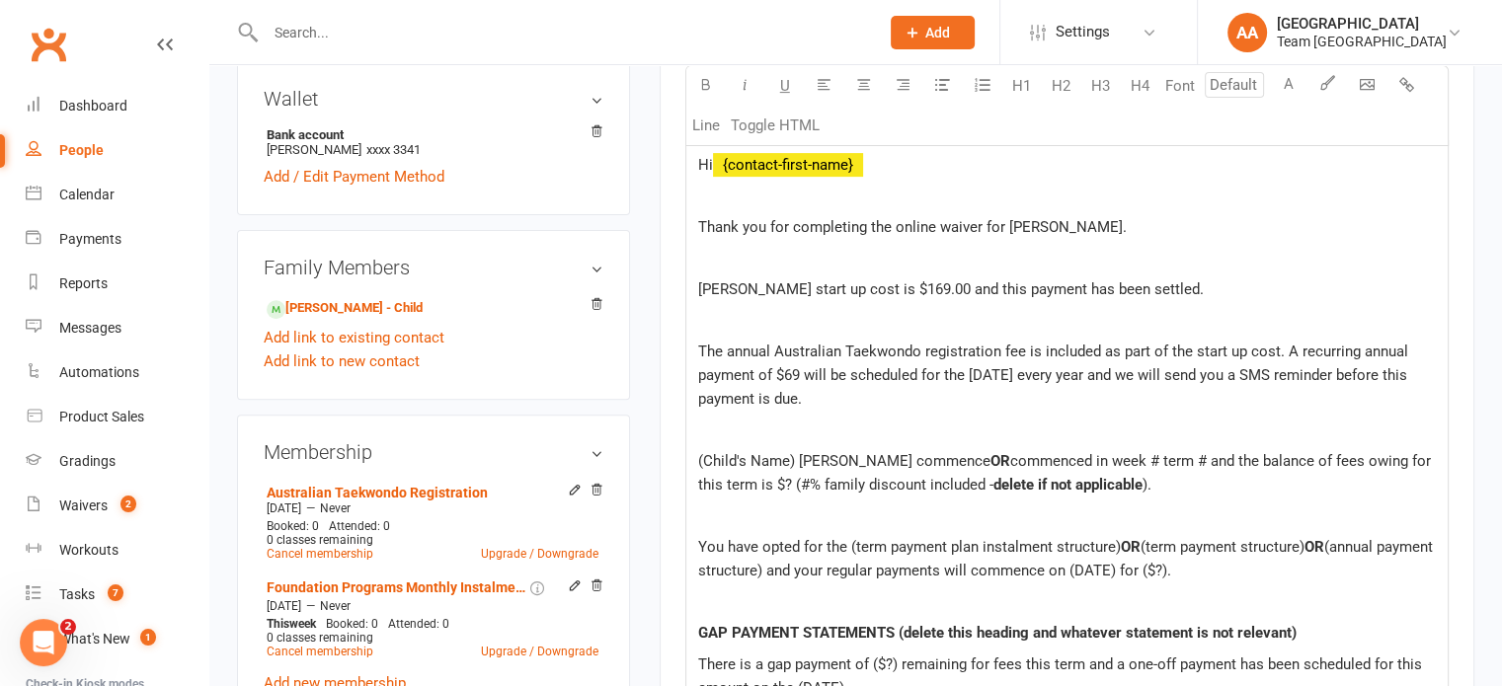
scroll to position [691, 0]
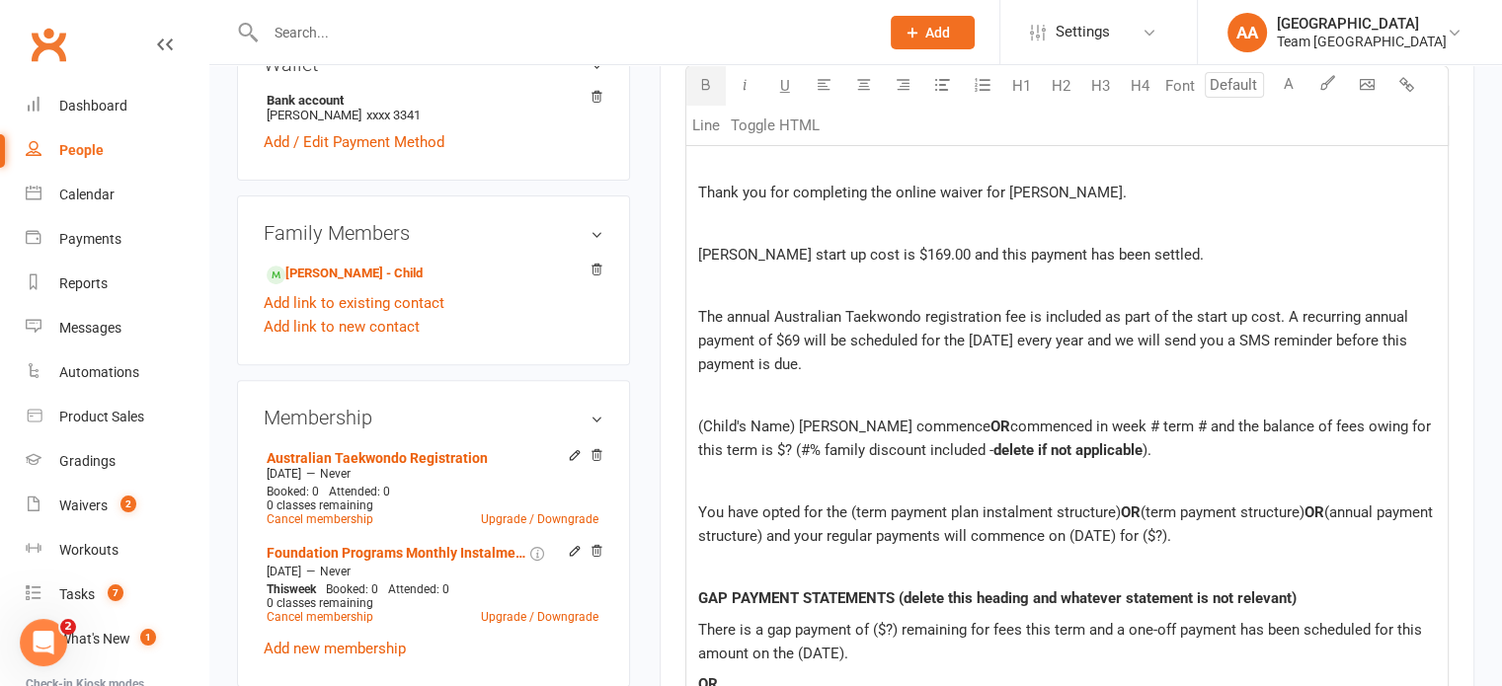
click at [990, 422] on span "OR" at bounding box center [1000, 427] width 20 height 18
click at [885, 426] on span "Flynn commenced in week # term # and the balance of fees owing for this term is…" at bounding box center [1054, 438] width 713 height 41
click at [935, 422] on span "Flynn commenced in week 8 term # and the balance of fees owing for this term is…" at bounding box center [1056, 438] width 716 height 41
click at [976, 470] on p at bounding box center [1067, 482] width 738 height 24
click at [963, 444] on p "Flynn commenced in week 8 term 3 and the balance of fees owing for this term is…" at bounding box center [1067, 438] width 738 height 47
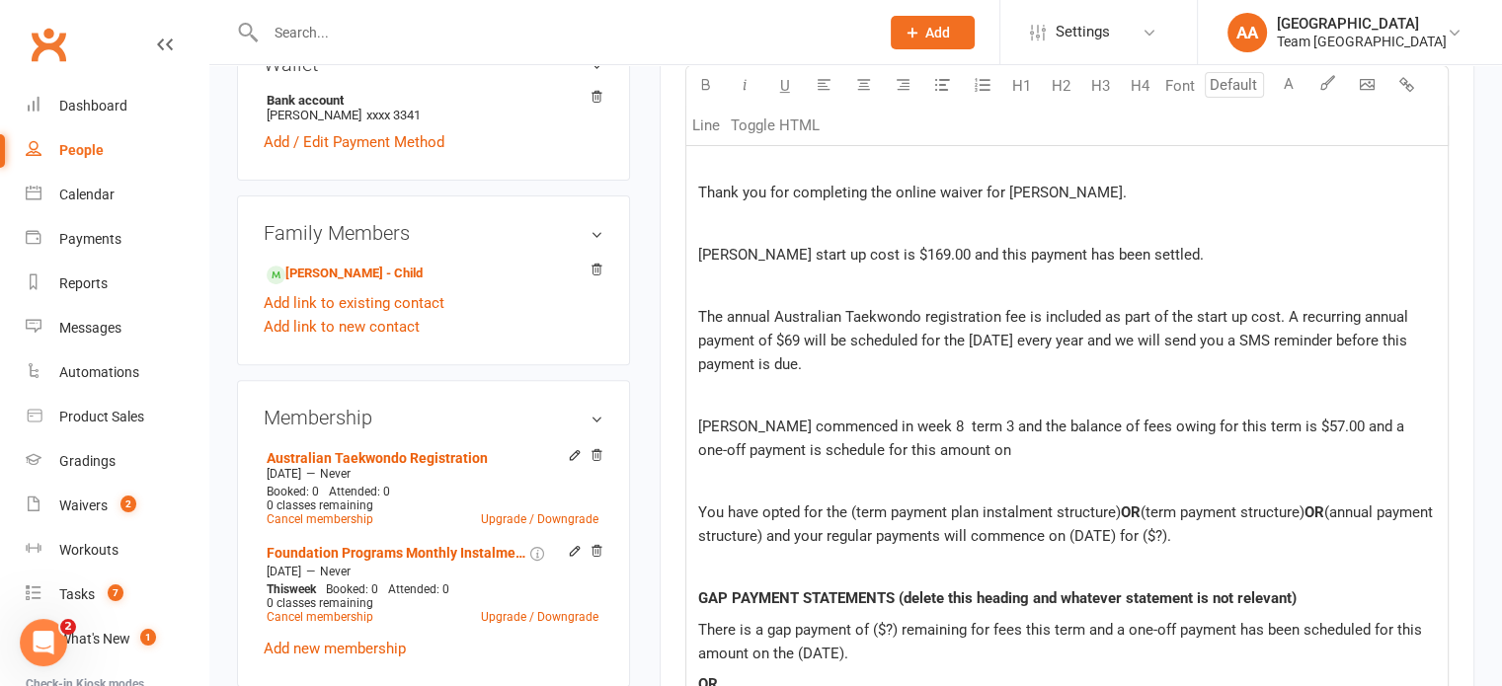
click at [891, 419] on span "Flynn commenced in week 8 term 3 and the balance of fees owing for this term is…" at bounding box center [1053, 438] width 710 height 41
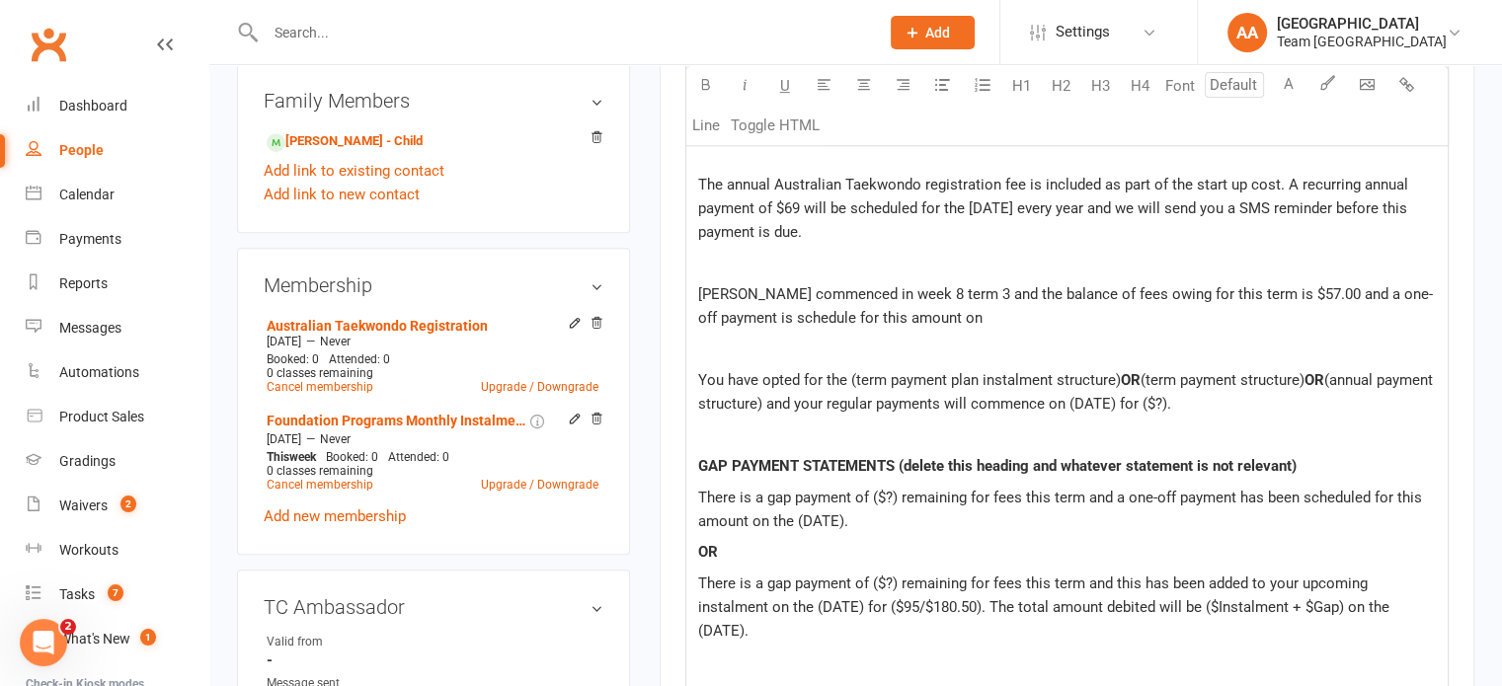
scroll to position [790, 0]
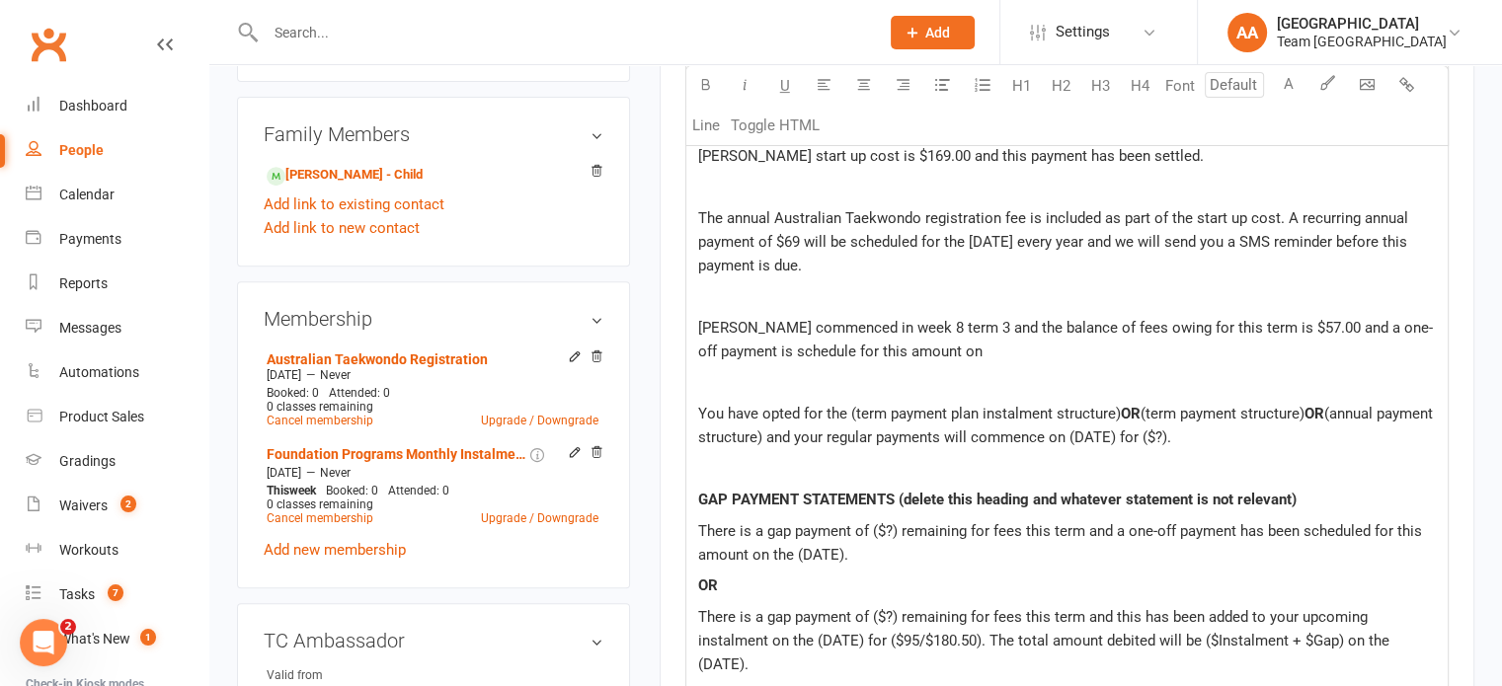
click at [714, 348] on span "Flynn commenced in week 8 term 3 and the balance of fees owing for this term is…" at bounding box center [1065, 339] width 735 height 41
click at [821, 348] on span "Flynn commenced in week 8 term 3 and the balance of fees owing for this term is…" at bounding box center [1065, 339] width 735 height 41
click at [965, 347] on p "Flynn commenced in week 8 term 3 and the balance of fees owing for this term is…" at bounding box center [1067, 339] width 738 height 47
click at [826, 433] on span "(annual payment structure) and your regular payments will commence on (DATE) fo…" at bounding box center [1067, 425] width 739 height 41
click at [821, 437] on span "(annual payment structure) and your regular payments will commence on (DATE) fo…" at bounding box center [1067, 425] width 739 height 41
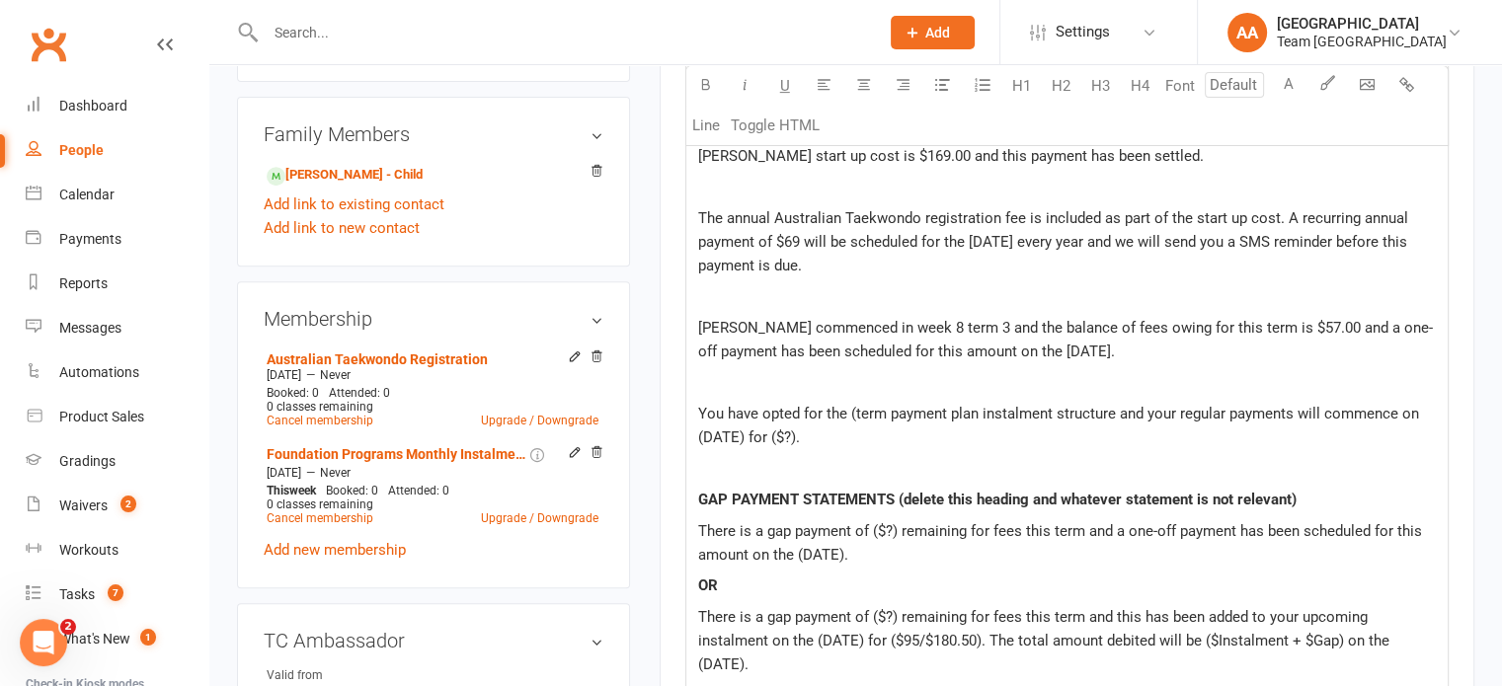
click at [851, 408] on span "You have opted for the (term payment plan instalment structure and your regular…" at bounding box center [1060, 425] width 725 height 41
click at [744, 433] on span "You have opted for the term payment plan instalment structure and your regular …" at bounding box center [1058, 425] width 720 height 41
click at [887, 445] on div "Hi ﻿ {contact-first-name} Thank you for completing the online waiver for Flynn.…" at bounding box center [1066, 510] width 761 height 1006
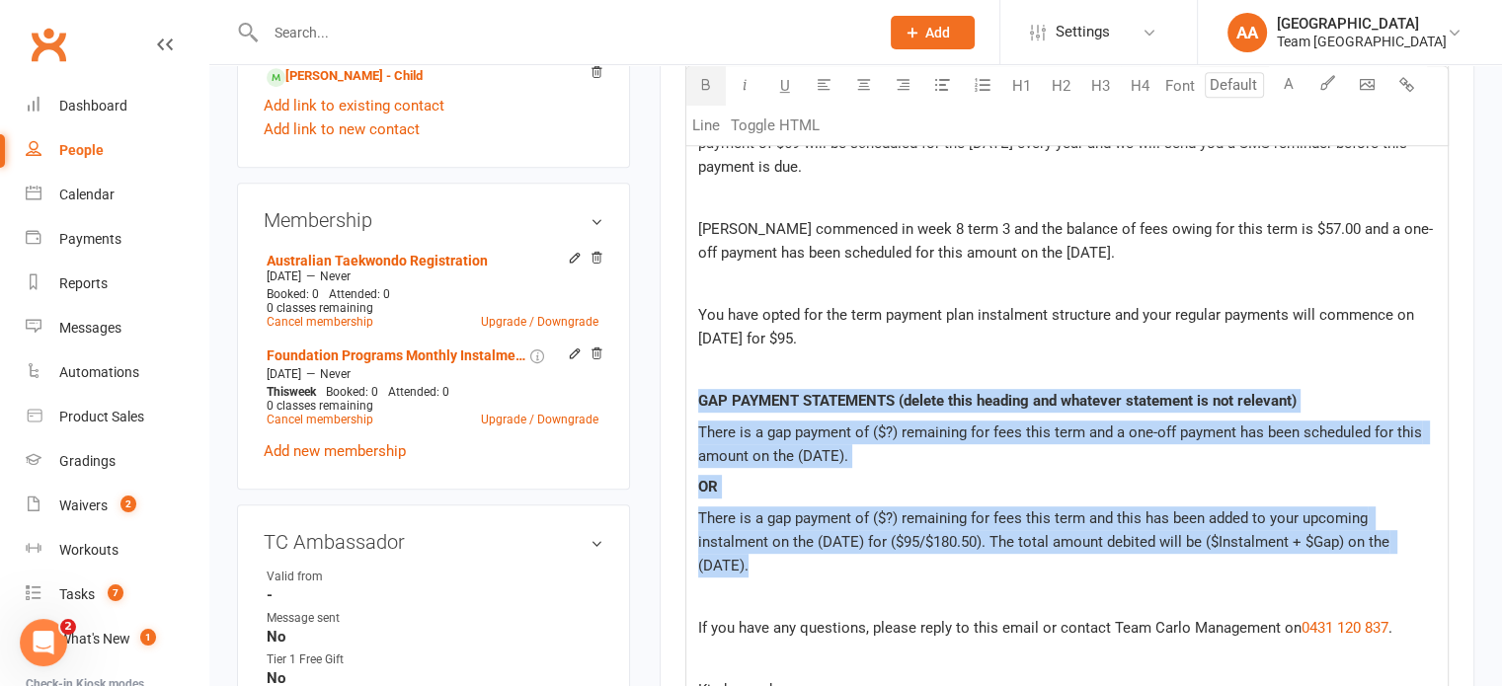
drag, startPoint x: 693, startPoint y: 393, endPoint x: 1326, endPoint y: 551, distance: 652.4
click at [1323, 553] on div "Hi ﻿ {contact-first-name} Thank you for completing the online waiver for Flynn.…" at bounding box center [1066, 411] width 761 height 1006
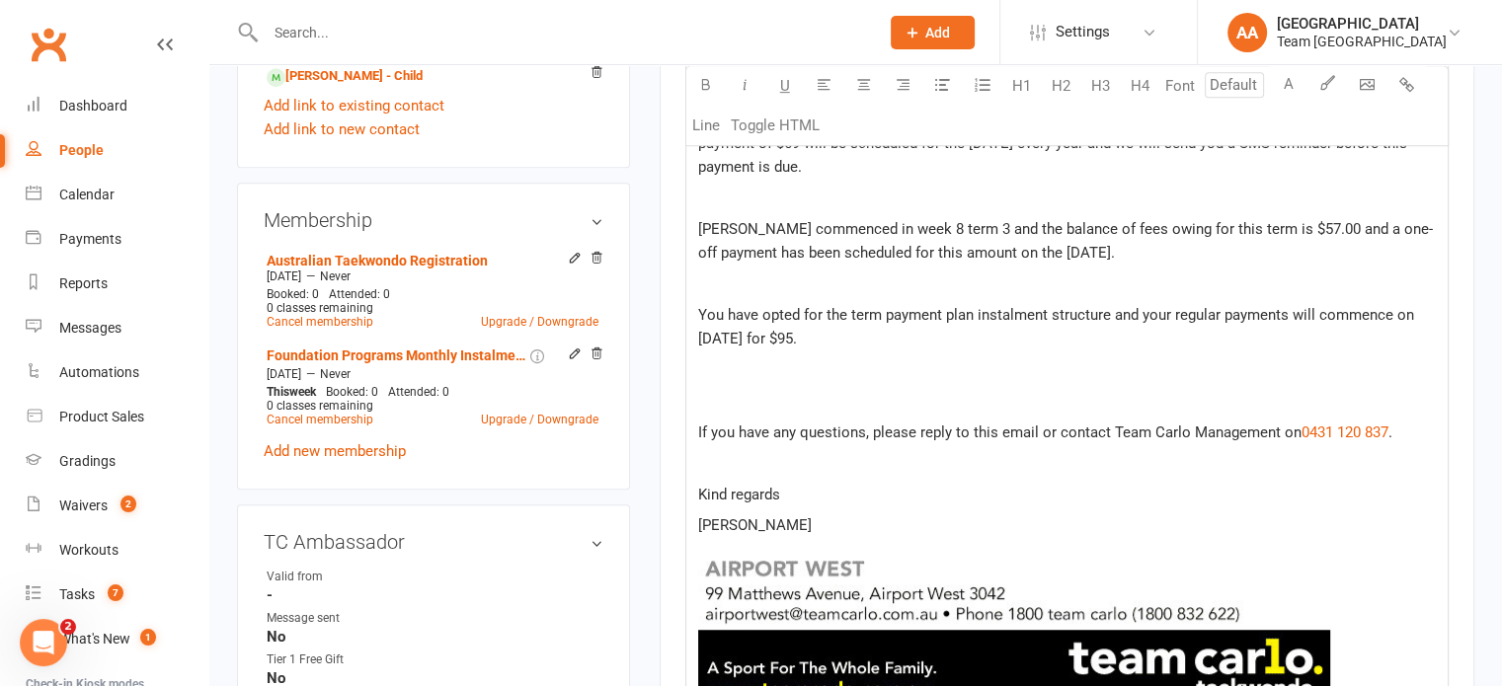
click at [741, 397] on p at bounding box center [1067, 401] width 738 height 24
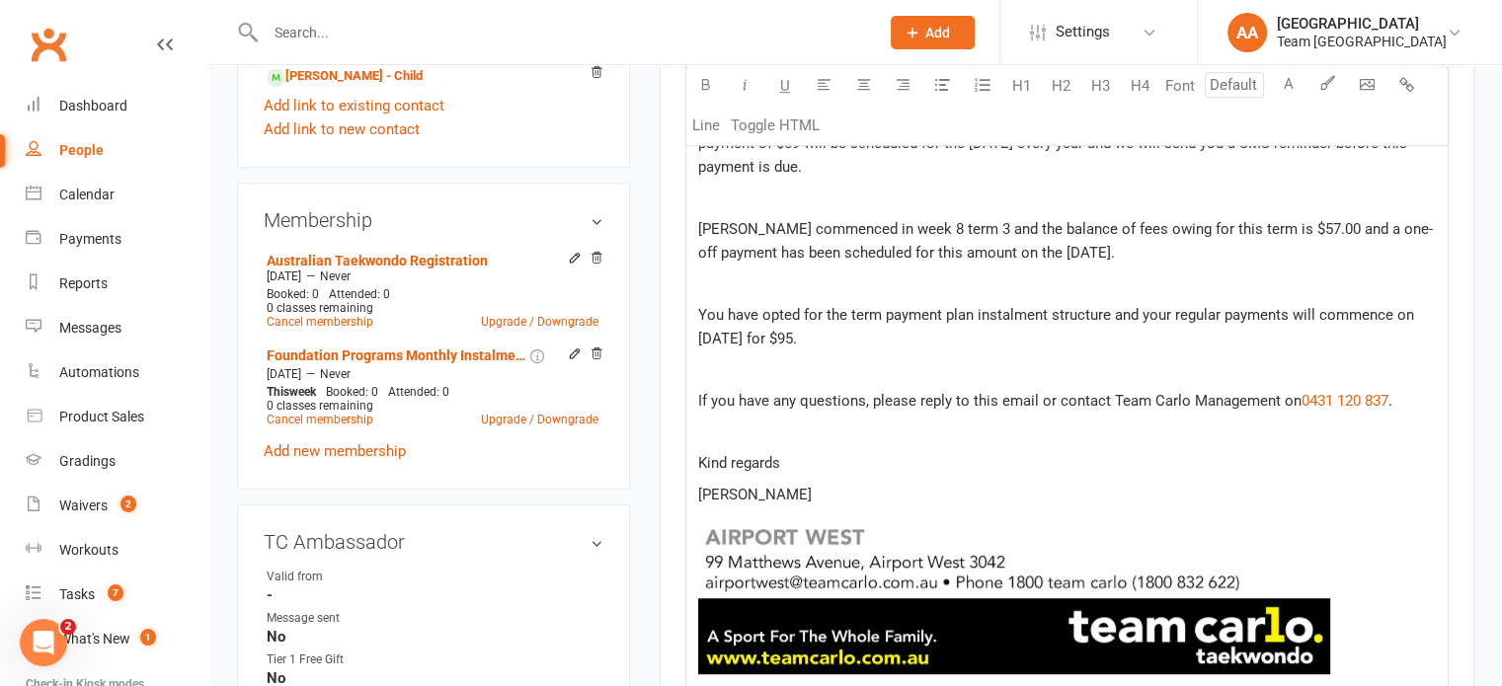
click at [1054, 392] on span "If you have any questions, please reply to this email or contact Team Carlo Man…" at bounding box center [999, 401] width 603 height 18
click at [1048, 394] on span "If you have any questions, please contact Team Carlo Management on" at bounding box center [929, 401] width 463 height 18
click at [791, 464] on p "Kind regards" at bounding box center [1067, 463] width 738 height 24
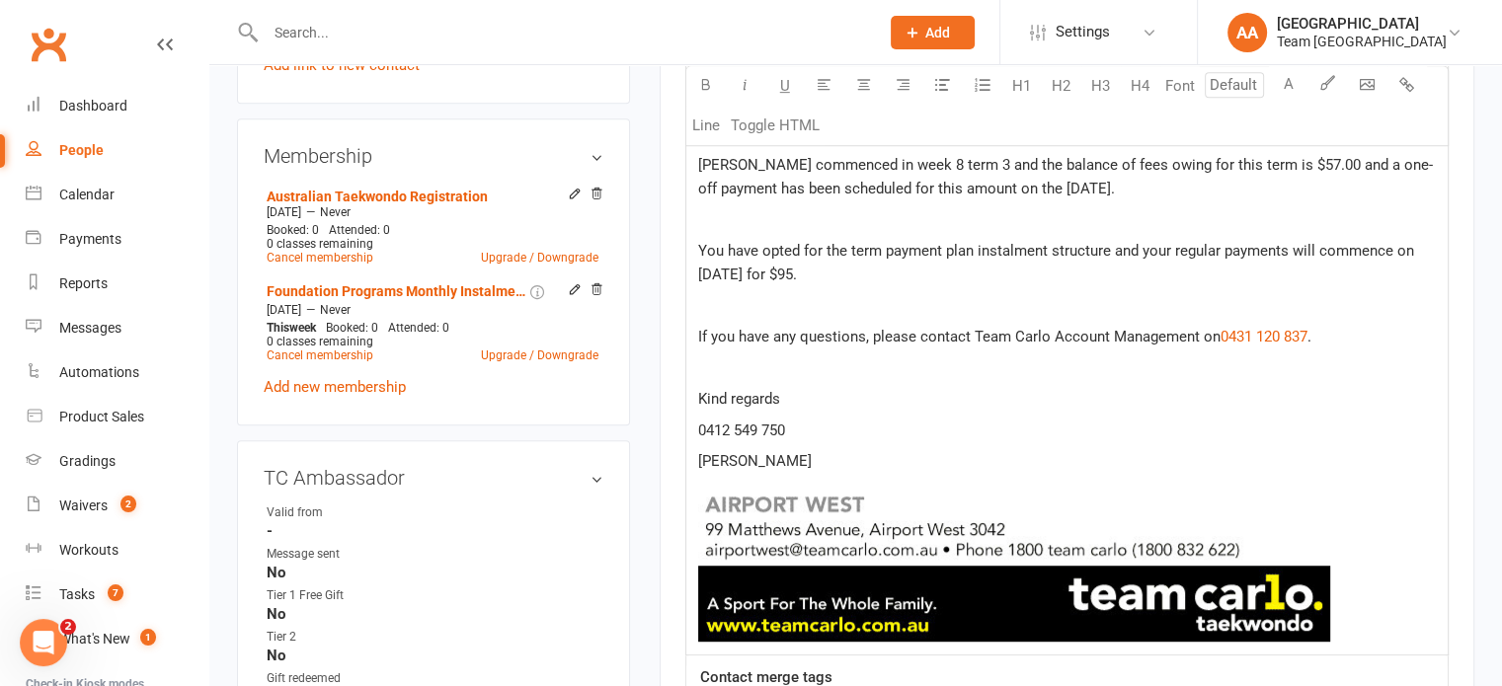
scroll to position [987, 0]
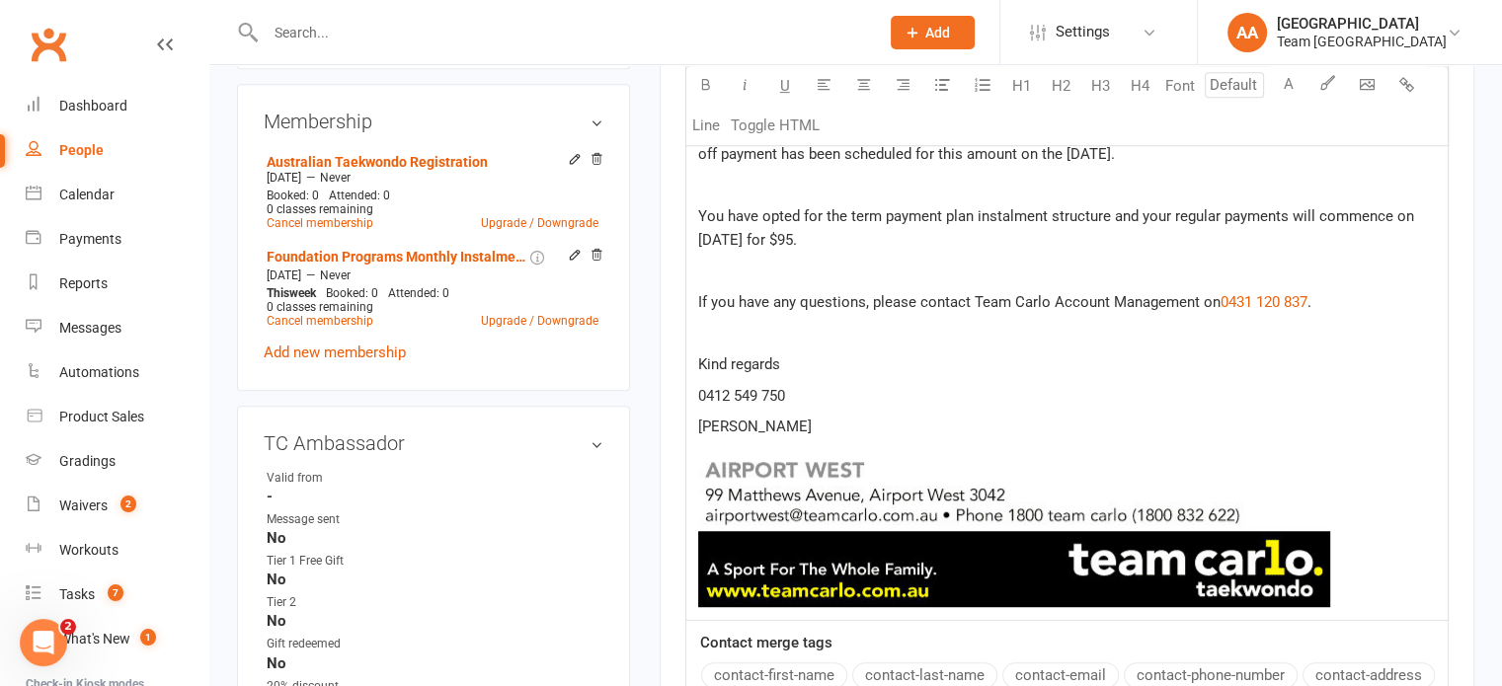
click at [1106, 295] on span "If you have any questions, please contact Team Carlo Account Management on" at bounding box center [959, 302] width 522 height 18
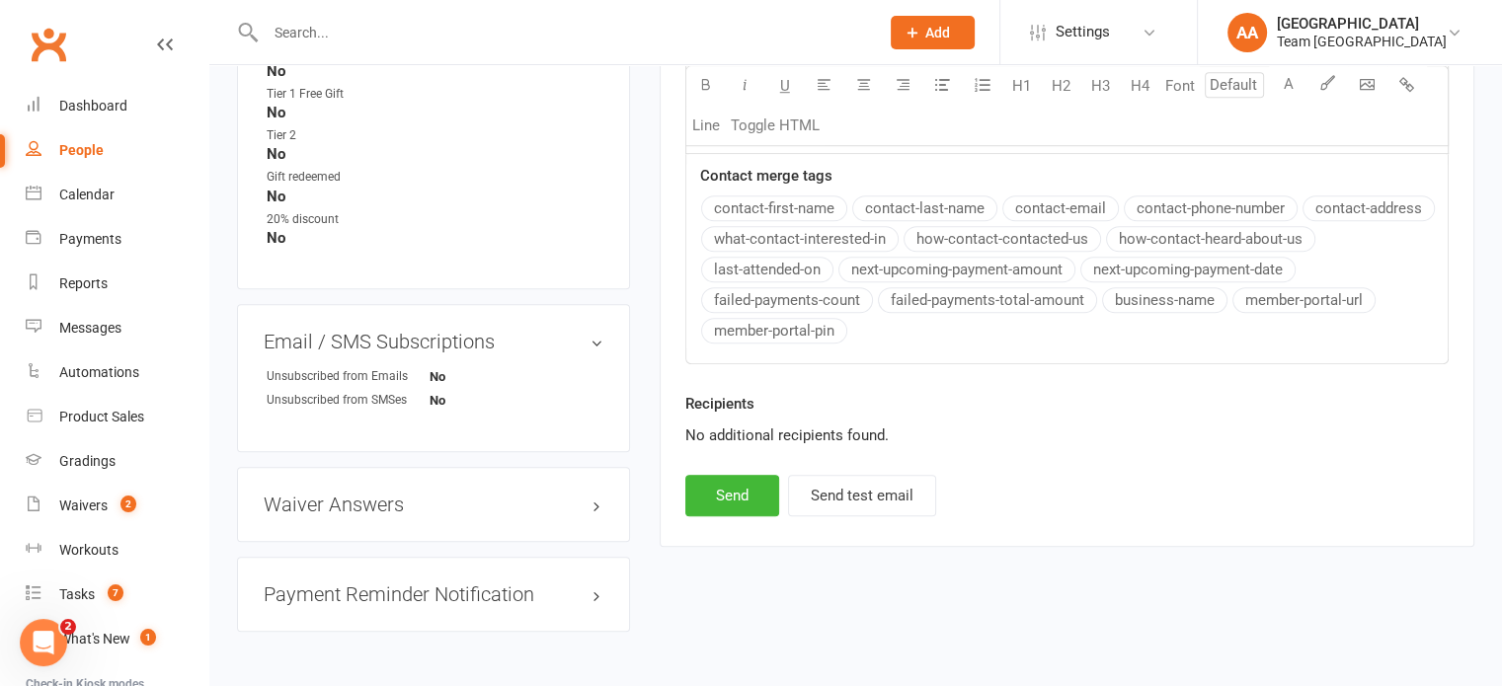
scroll to position [1481, 0]
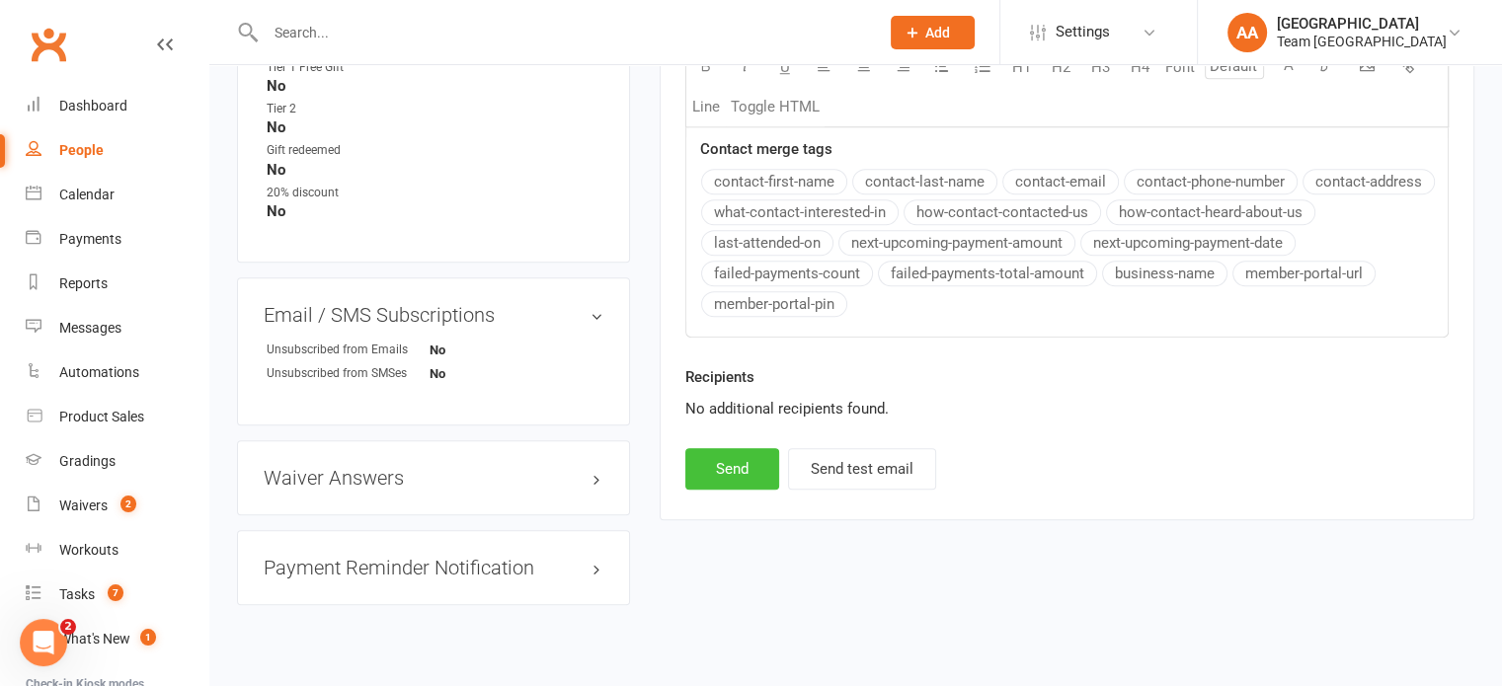
click at [725, 463] on button "Send" at bounding box center [732, 468] width 94 height 41
select select
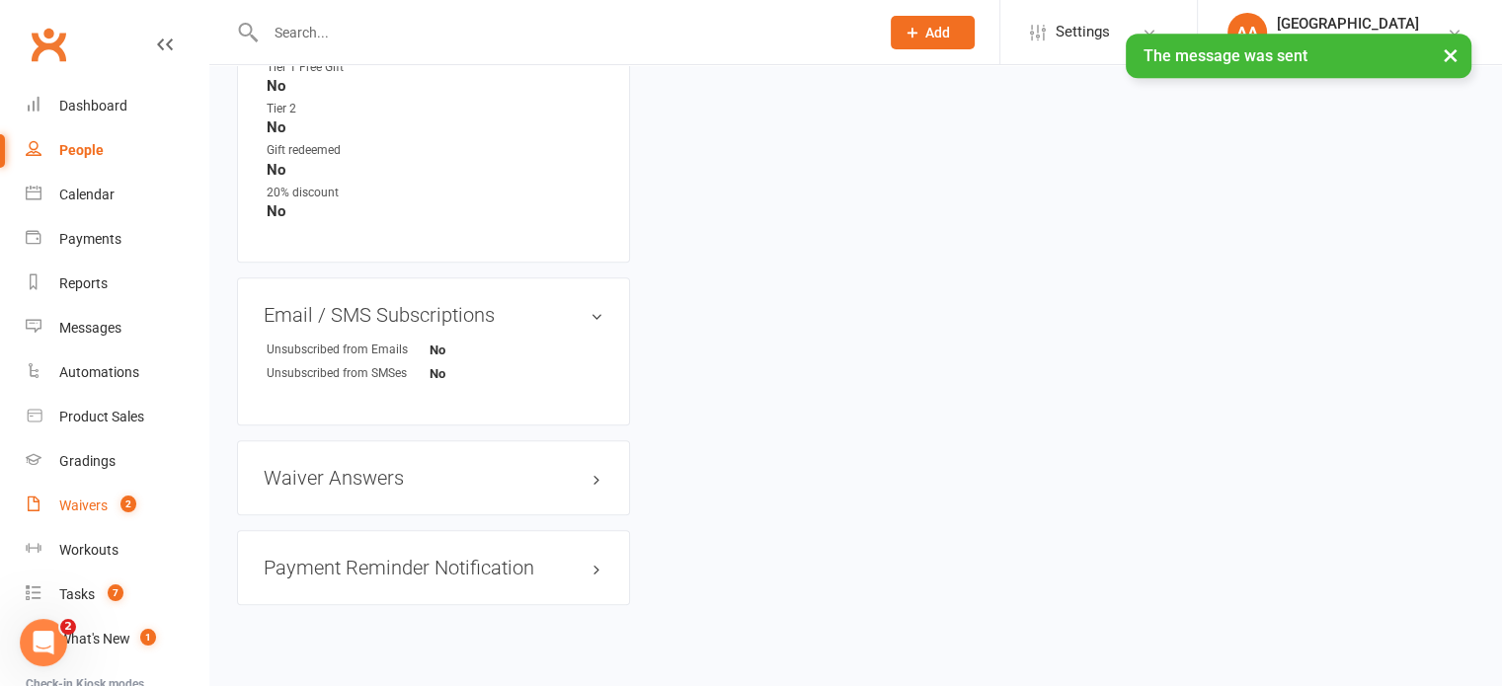
click at [91, 503] on div "Waivers" at bounding box center [83, 506] width 48 height 16
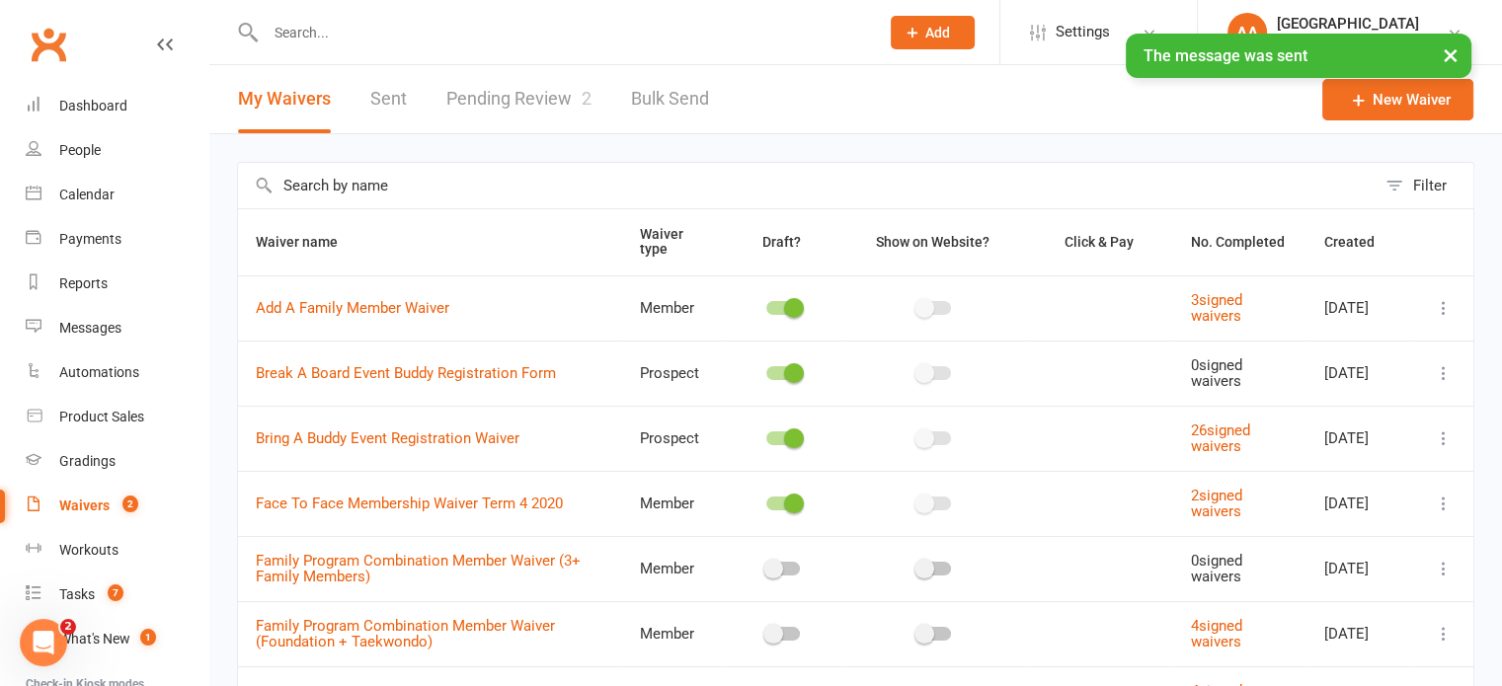
click at [512, 87] on link "Pending Review 2" at bounding box center [518, 99] width 145 height 68
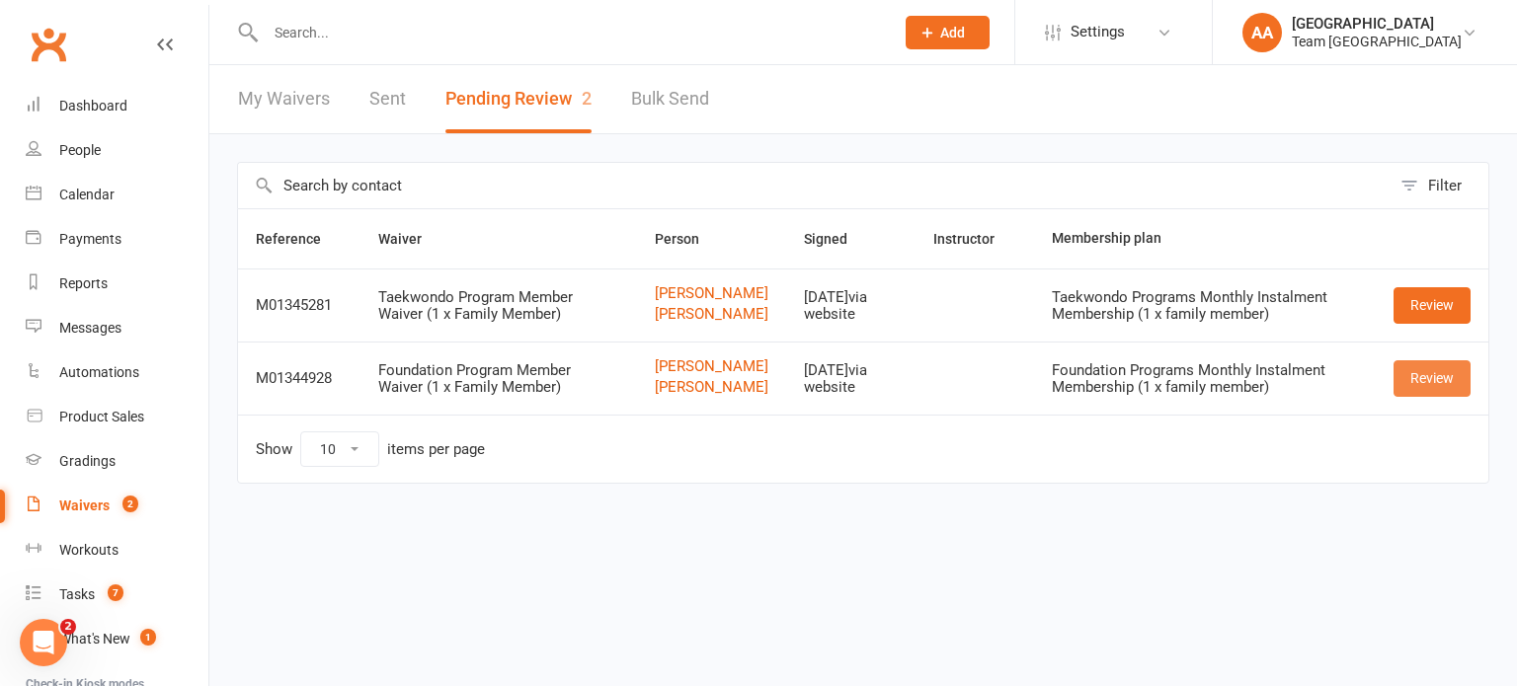
click at [1442, 396] on link "Review" at bounding box center [1431, 378] width 77 height 36
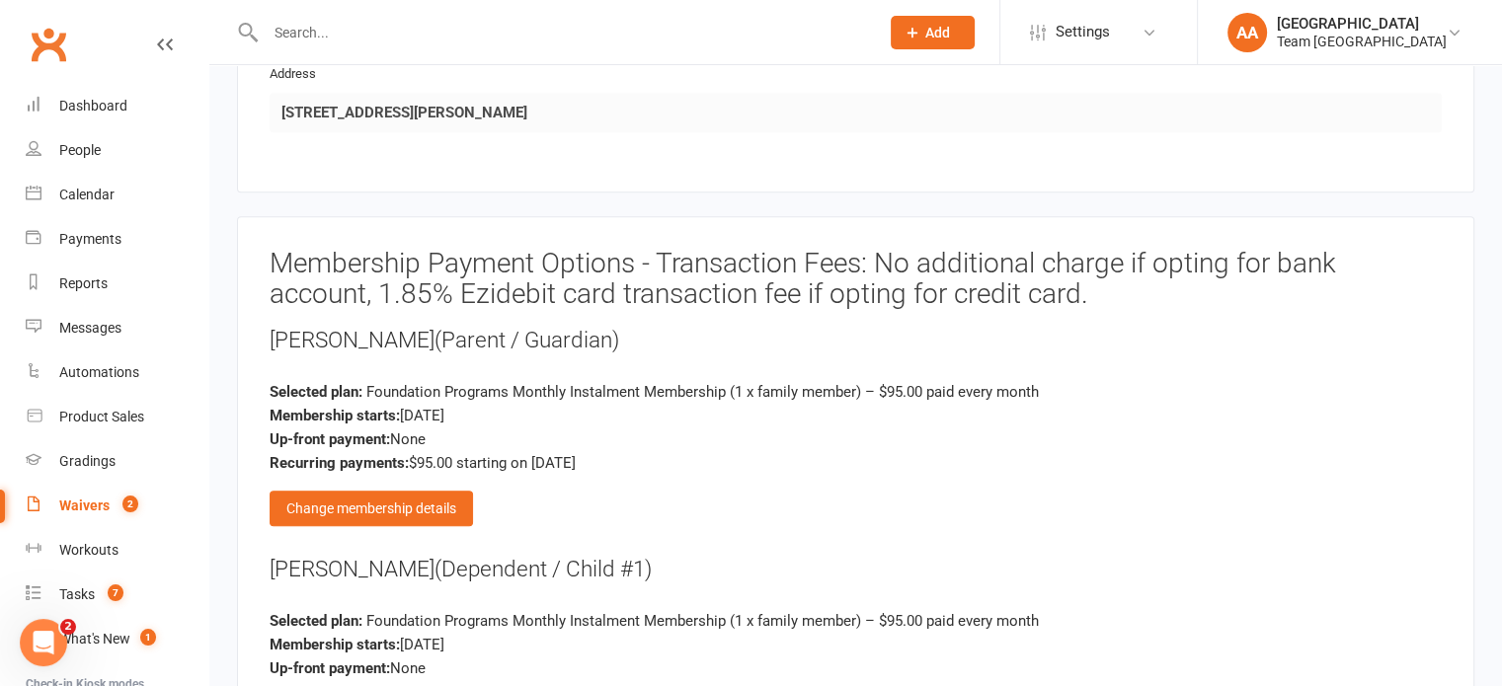
scroll to position [1975, 0]
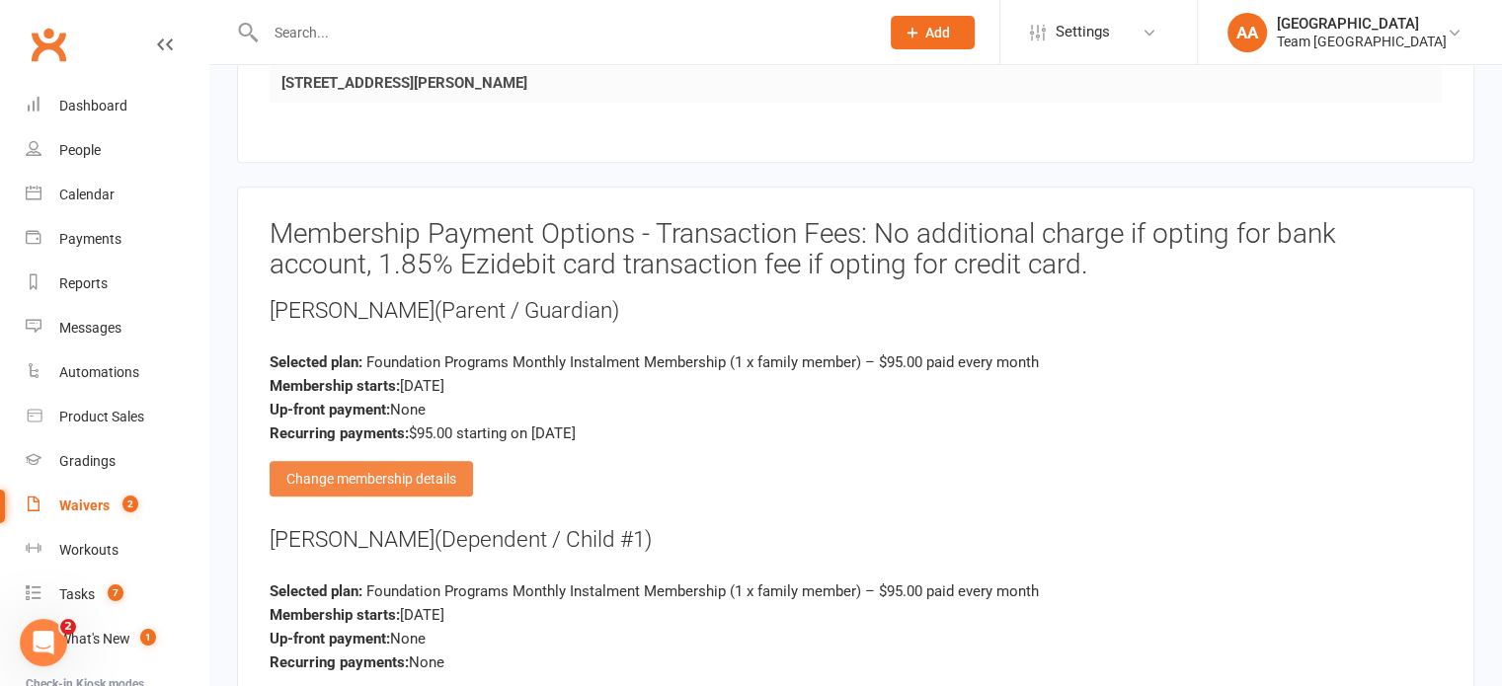
click at [412, 473] on div "Change membership details" at bounding box center [371, 479] width 203 height 36
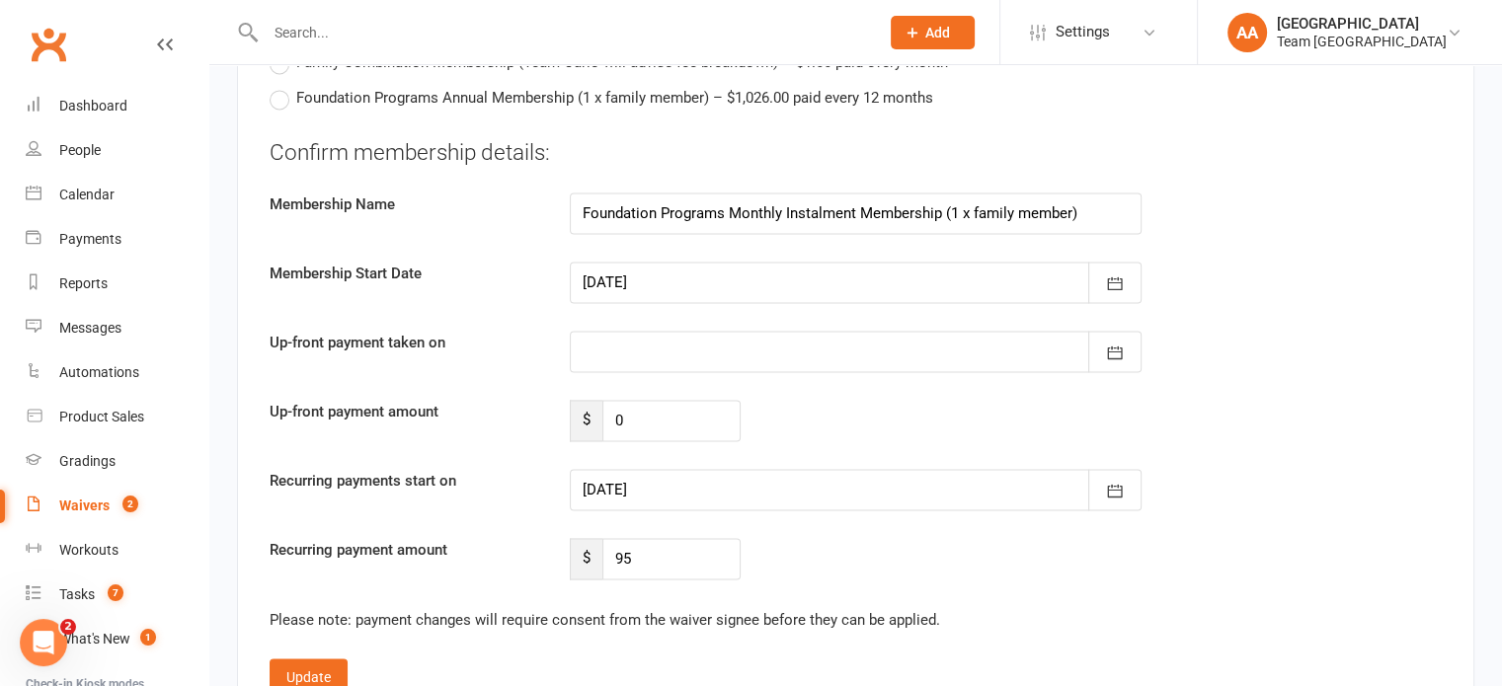
scroll to position [3160, 0]
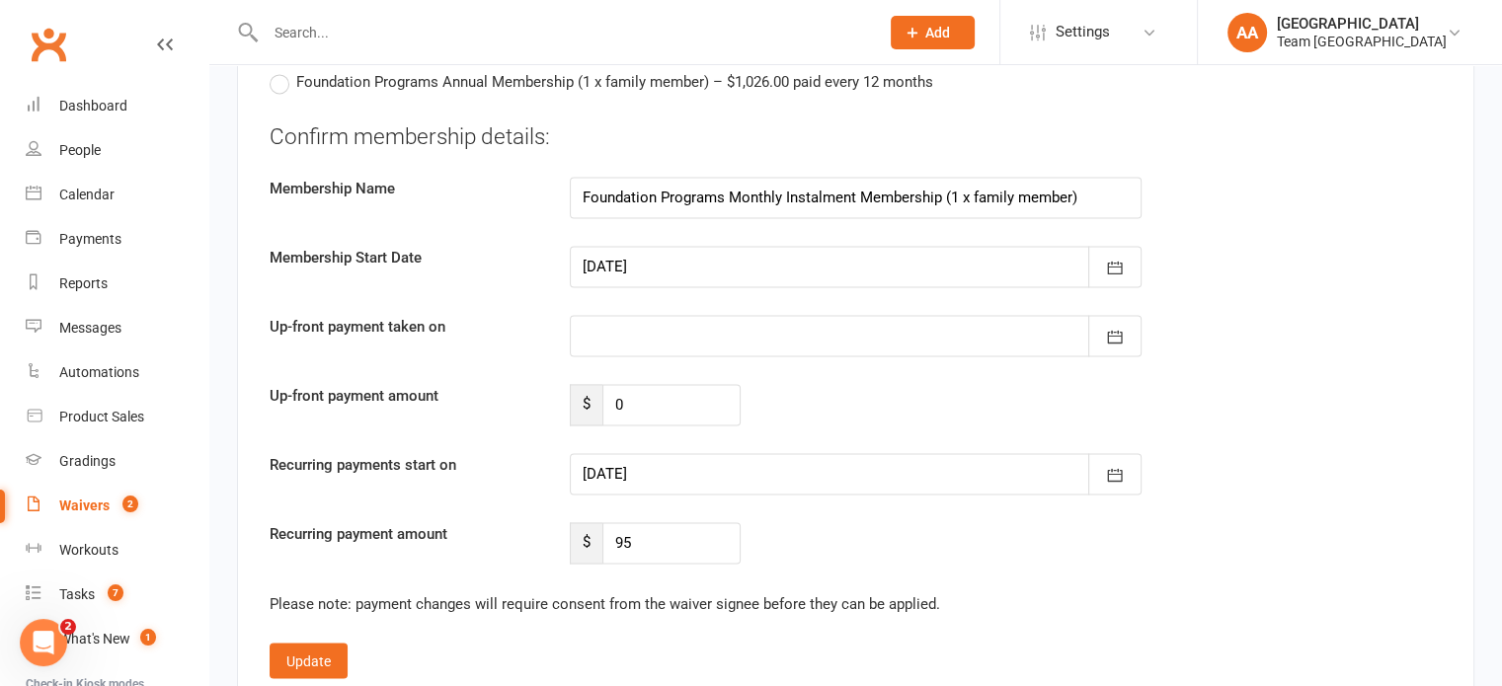
click at [708, 256] on div at bounding box center [856, 266] width 572 height 41
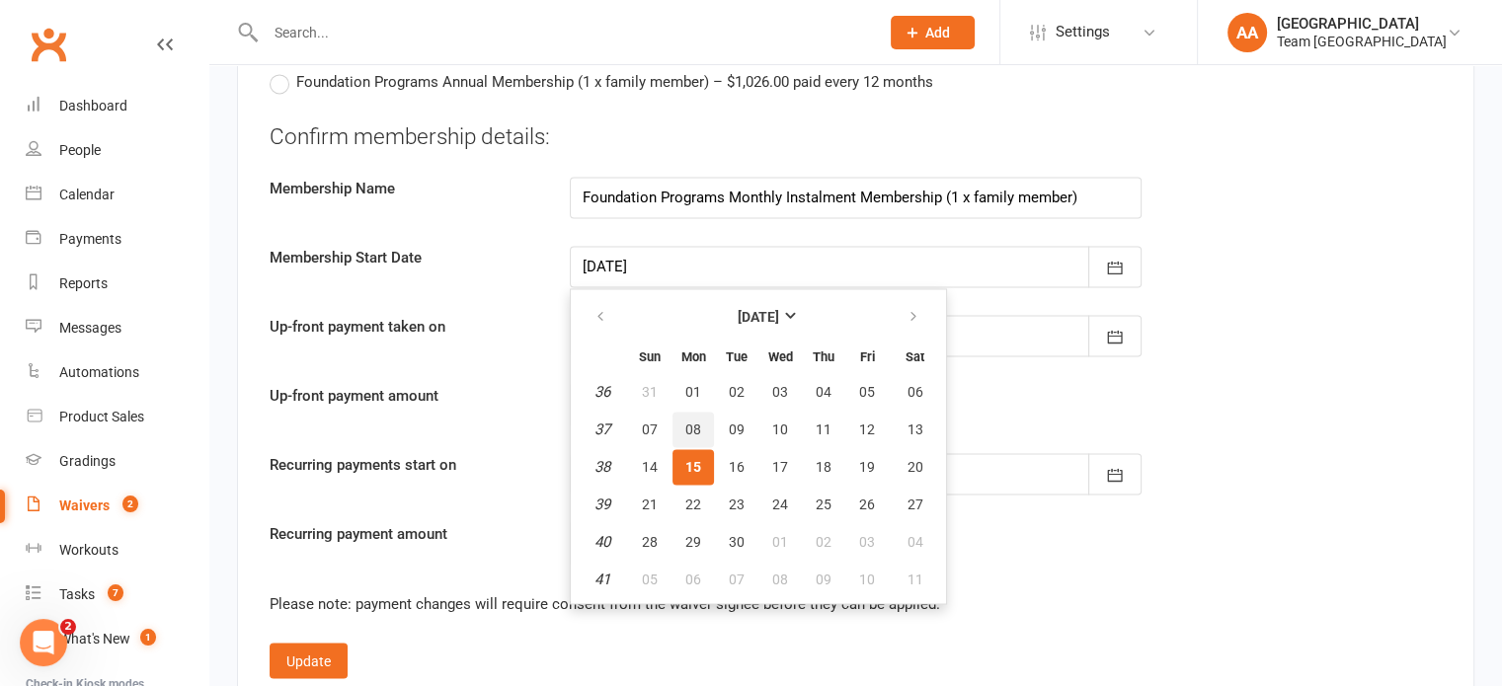
click at [691, 422] on span "08" at bounding box center [693, 430] width 16 height 16
type input "[DATE]"
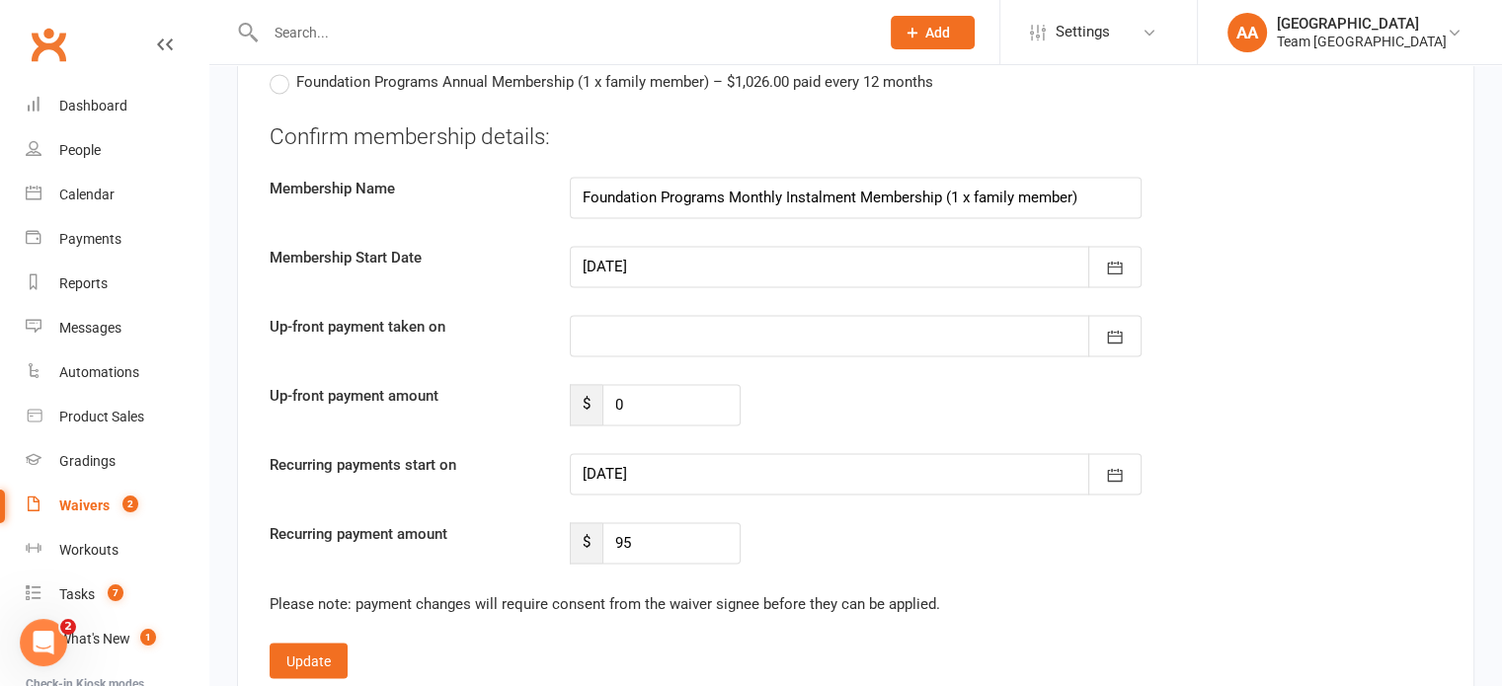
click at [643, 453] on div at bounding box center [856, 473] width 572 height 41
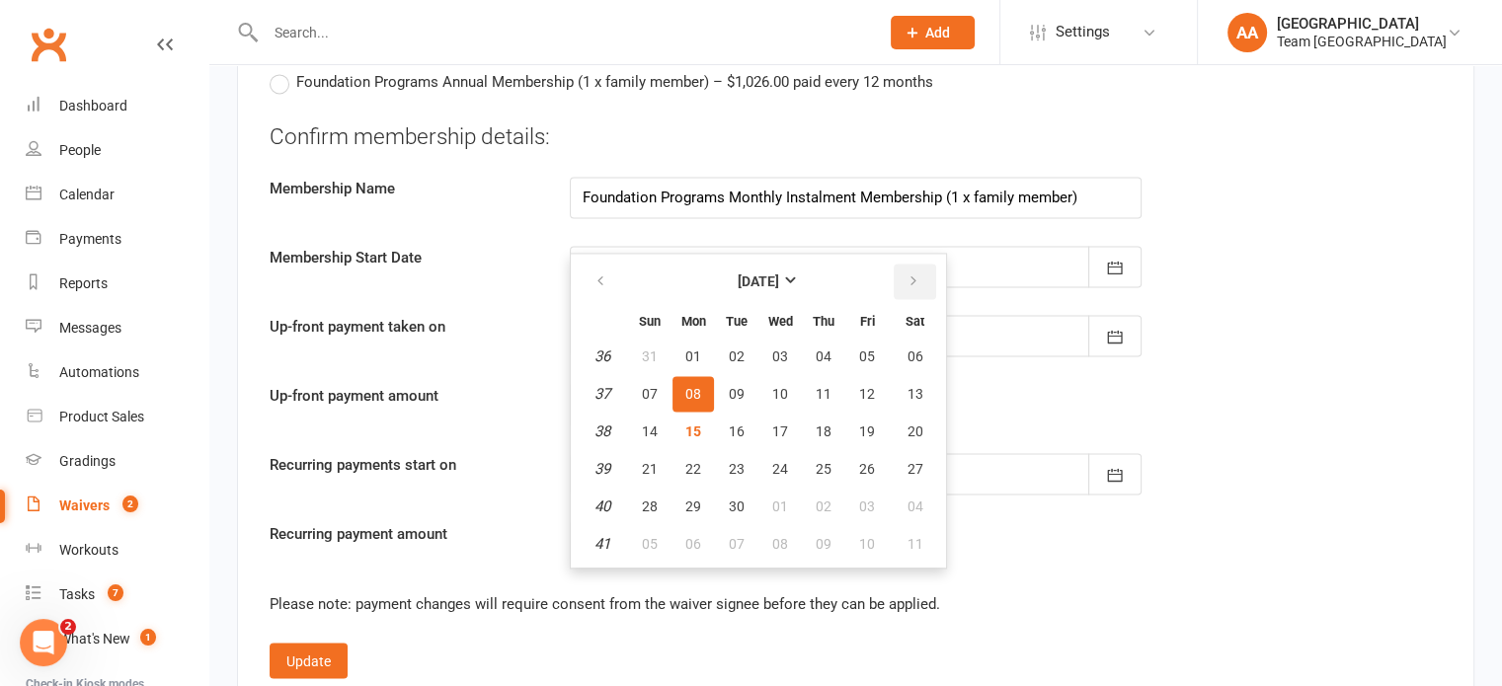
click at [910, 274] on icon "button" at bounding box center [913, 282] width 14 height 16
click at [775, 424] on span "15" at bounding box center [780, 432] width 16 height 16
type input "15 Oct 2025"
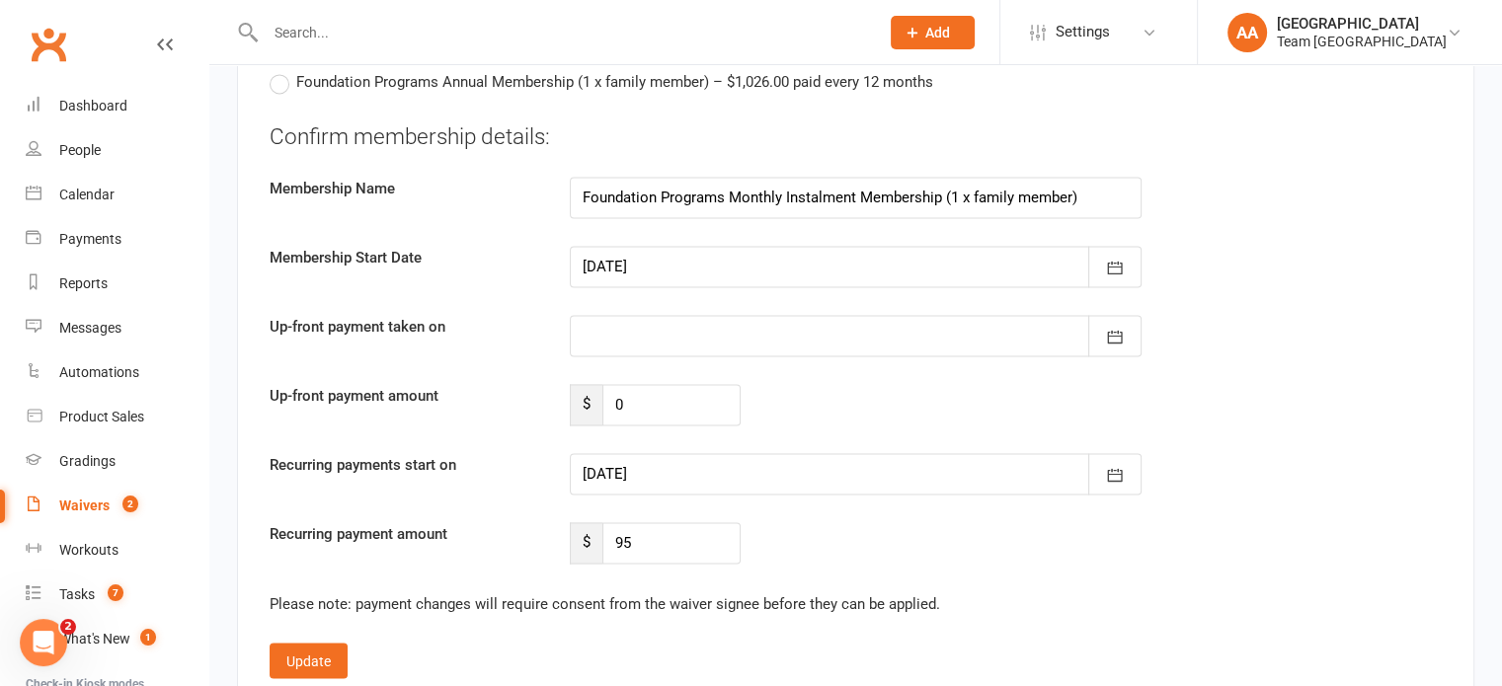
click at [688, 323] on div at bounding box center [856, 335] width 572 height 41
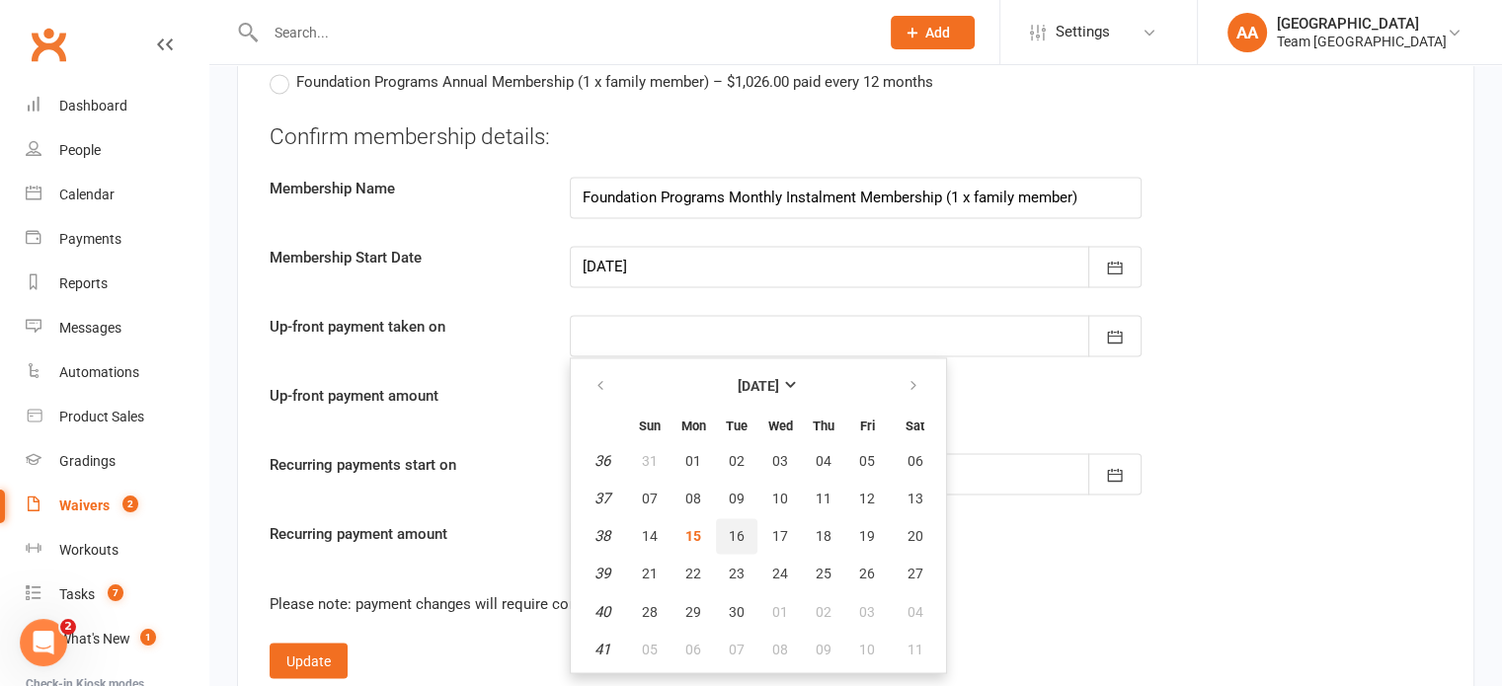
click at [735, 528] on span "16" at bounding box center [737, 536] width 16 height 16
type input "16 Sep 2025"
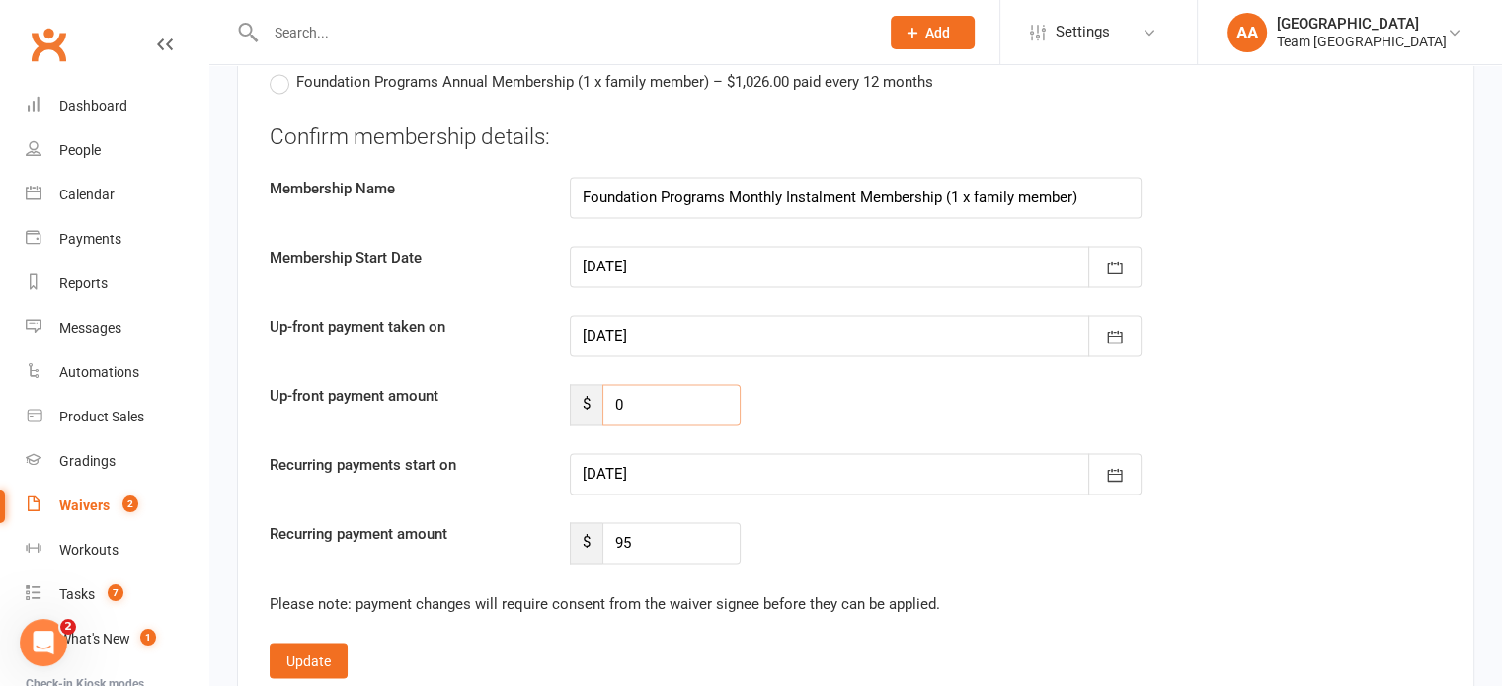
click at [670, 394] on input "0" at bounding box center [671, 404] width 138 height 41
type input "57"
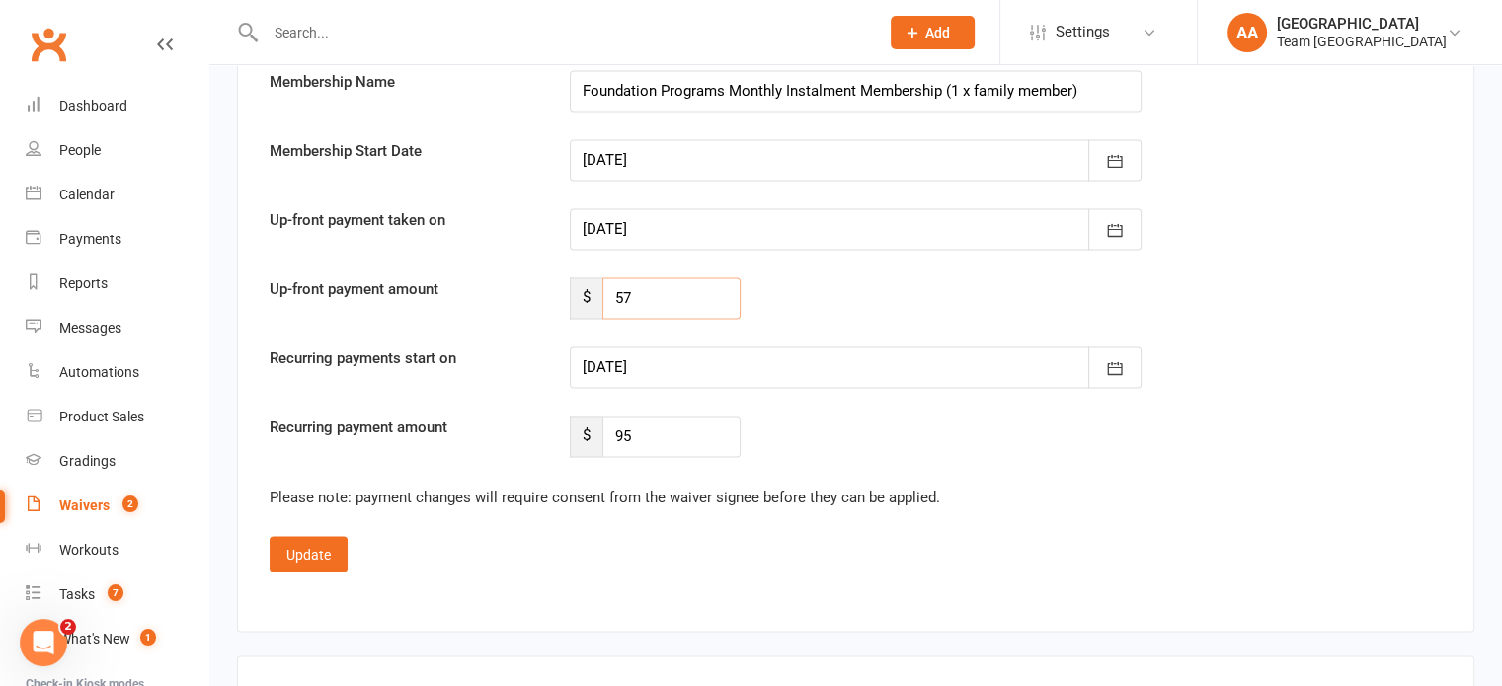
scroll to position [3357, 0]
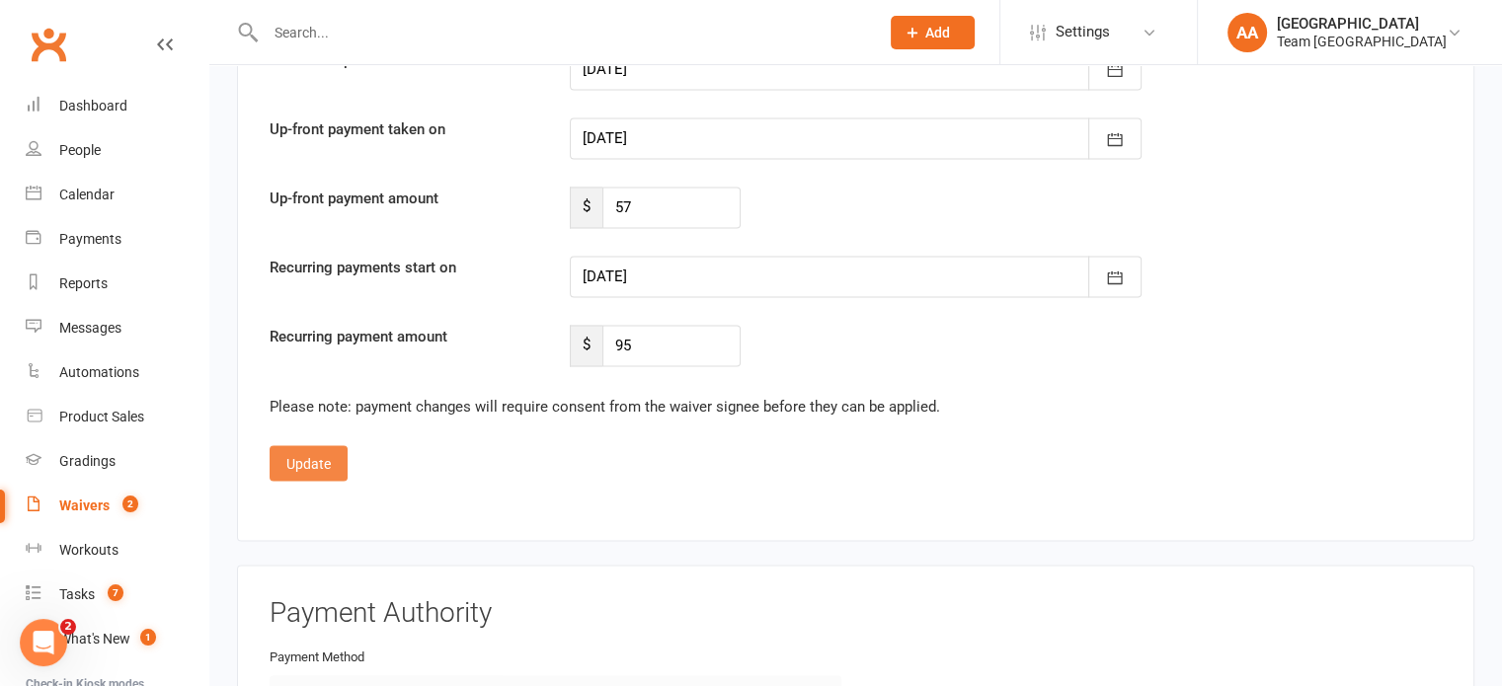
click at [280, 457] on button "Update" at bounding box center [309, 463] width 78 height 36
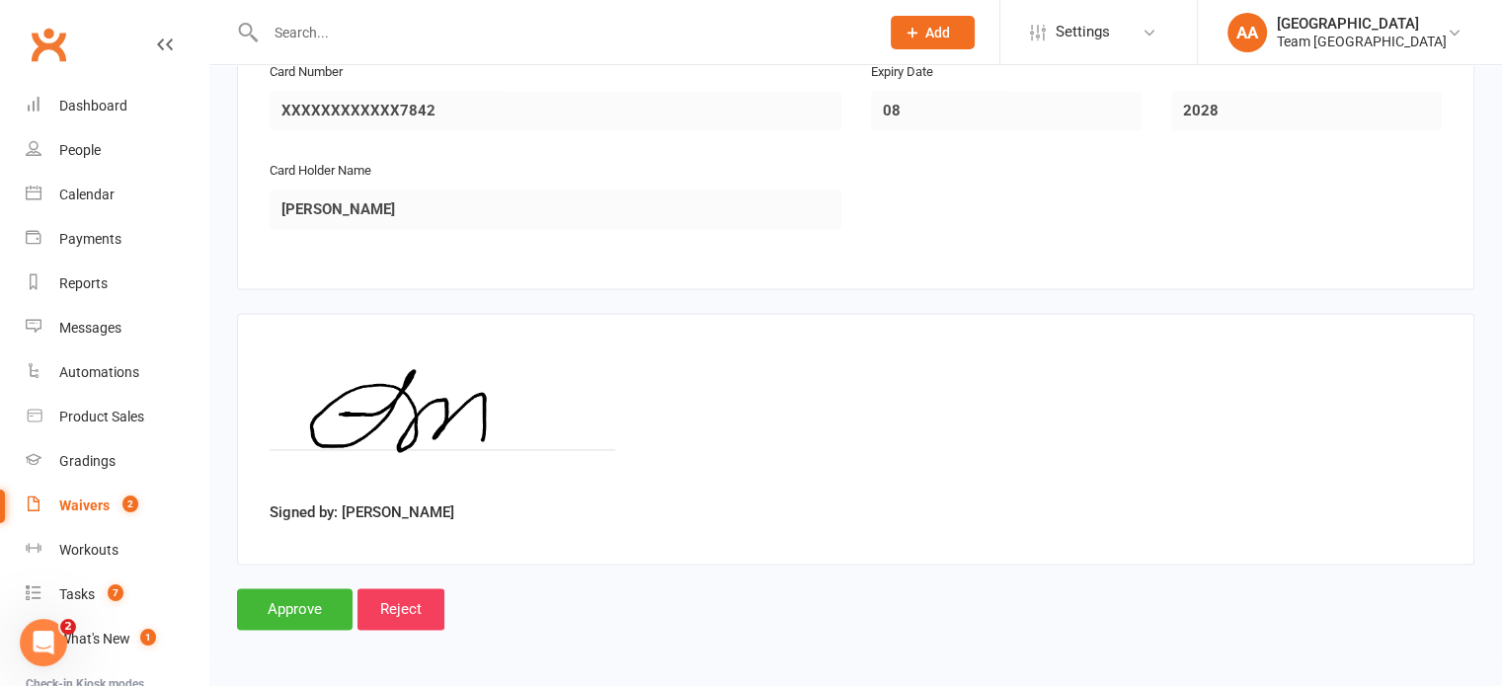
scroll to position [2877, 0]
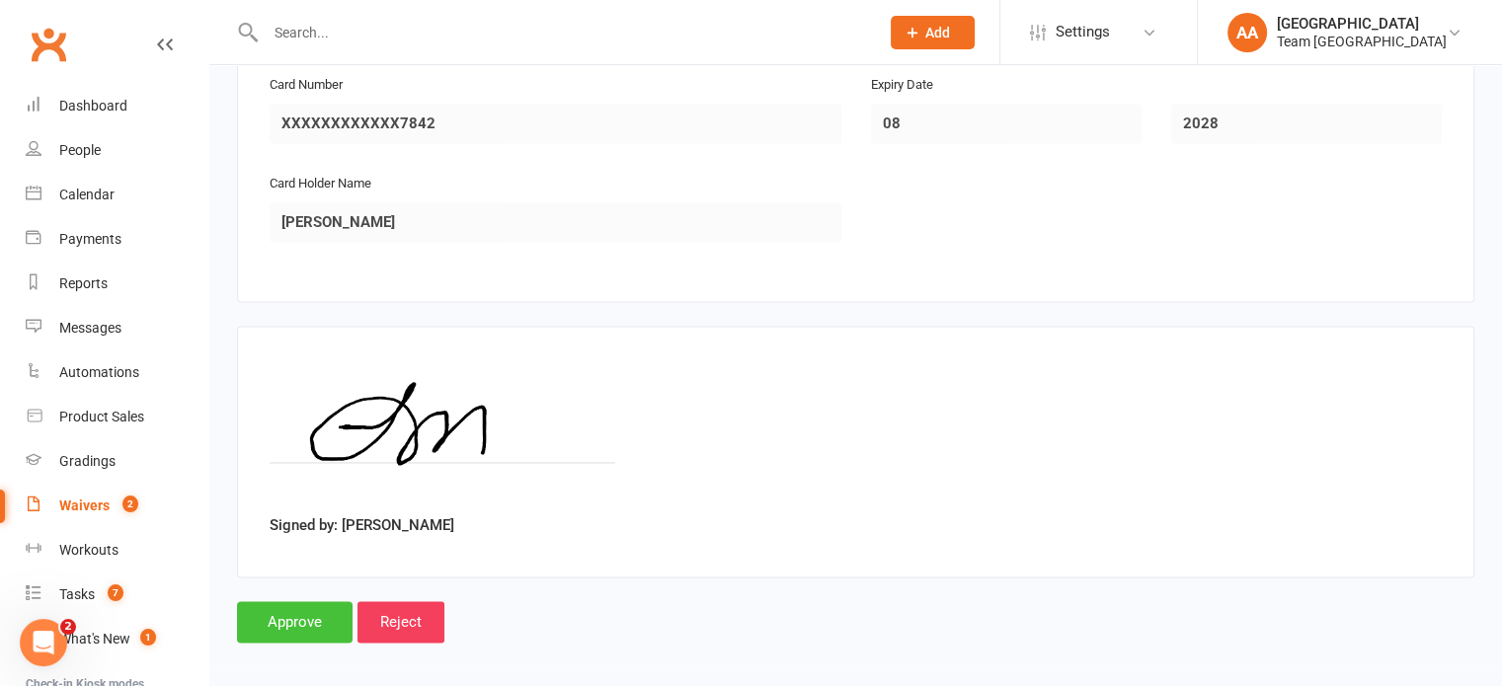
click at [274, 609] on input "Approve" at bounding box center [295, 621] width 116 height 41
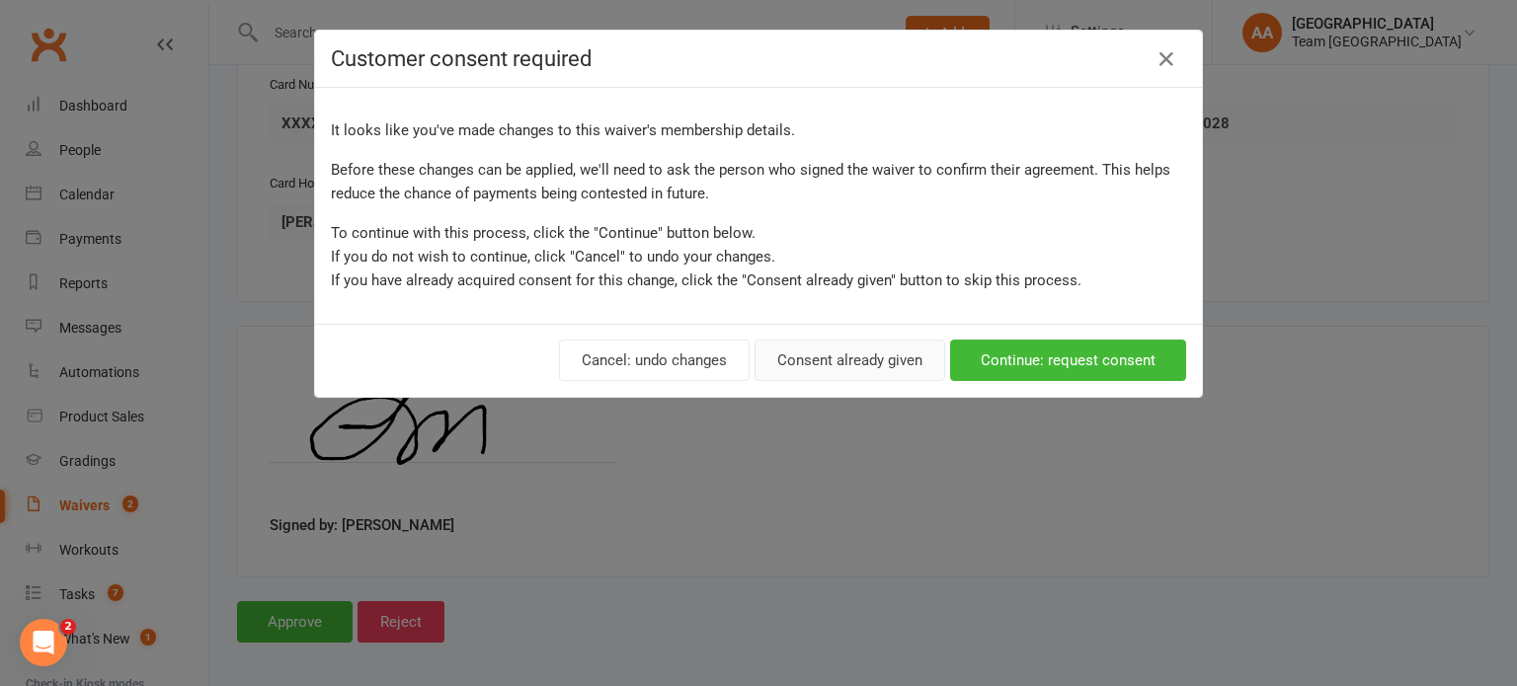
click at [834, 358] on button "Consent already given" at bounding box center [849, 360] width 191 height 41
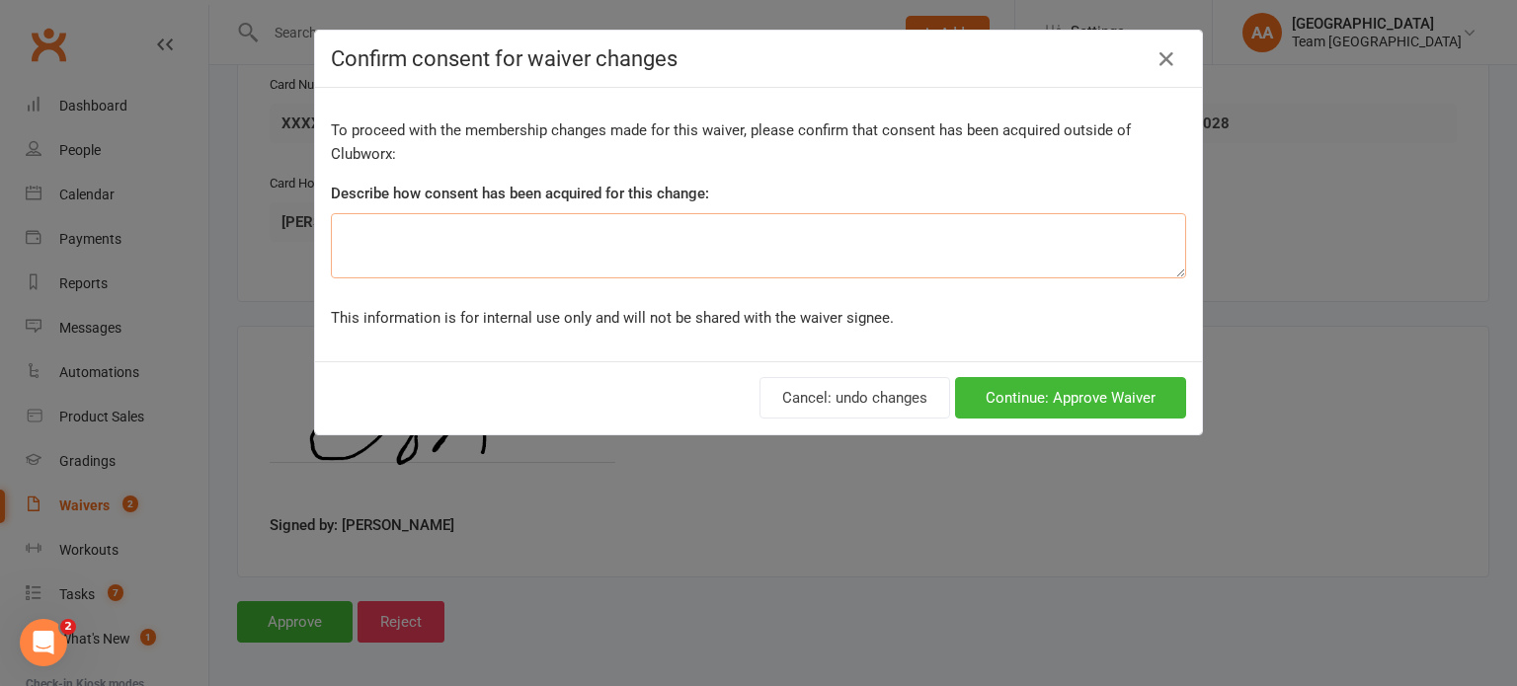
click at [660, 248] on textarea at bounding box center [758, 245] width 855 height 65
type textarea "Initial conversation upon sign up GH"
click at [1113, 394] on button "Continue: Approve Waiver" at bounding box center [1070, 397] width 231 height 41
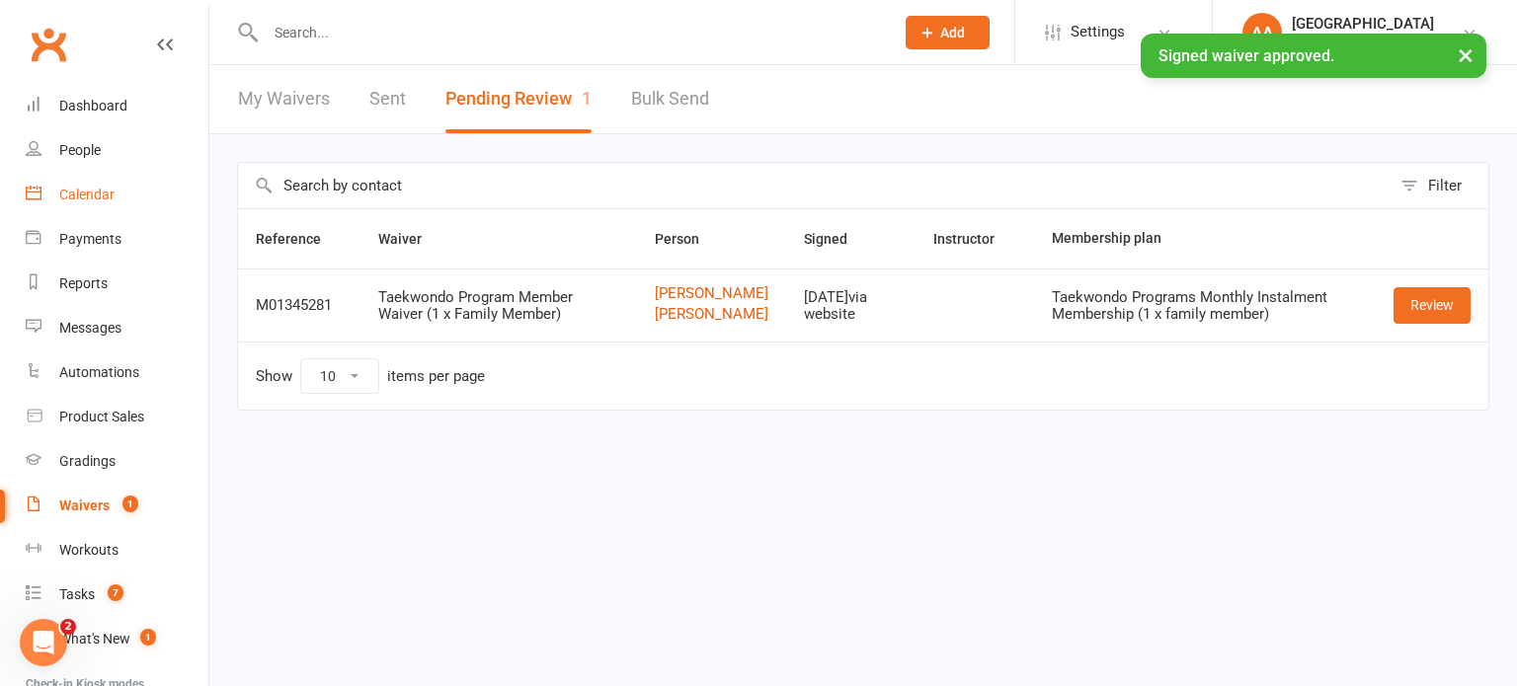
click at [95, 187] on div "Calendar" at bounding box center [86, 195] width 55 height 16
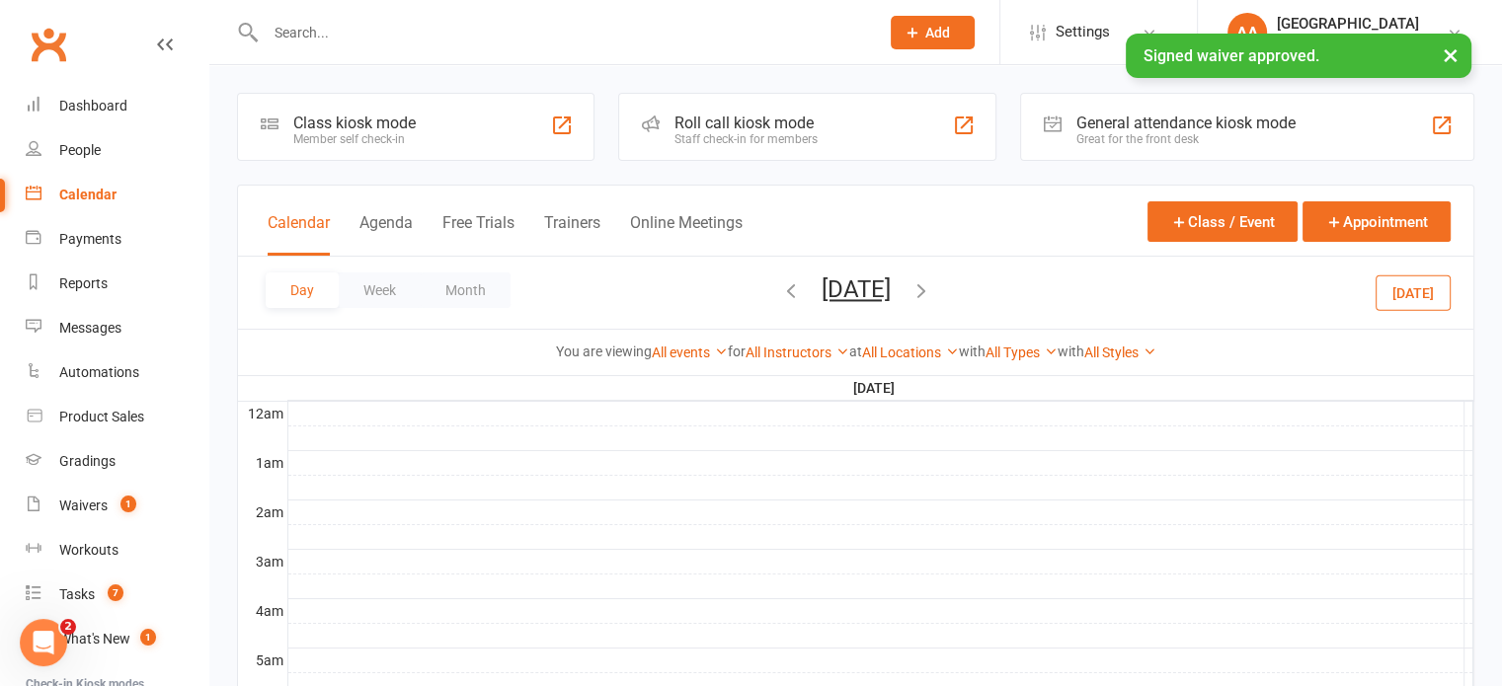
click at [891, 288] on button "Saturday, Sep 13, 2025" at bounding box center [856, 290] width 69 height 28
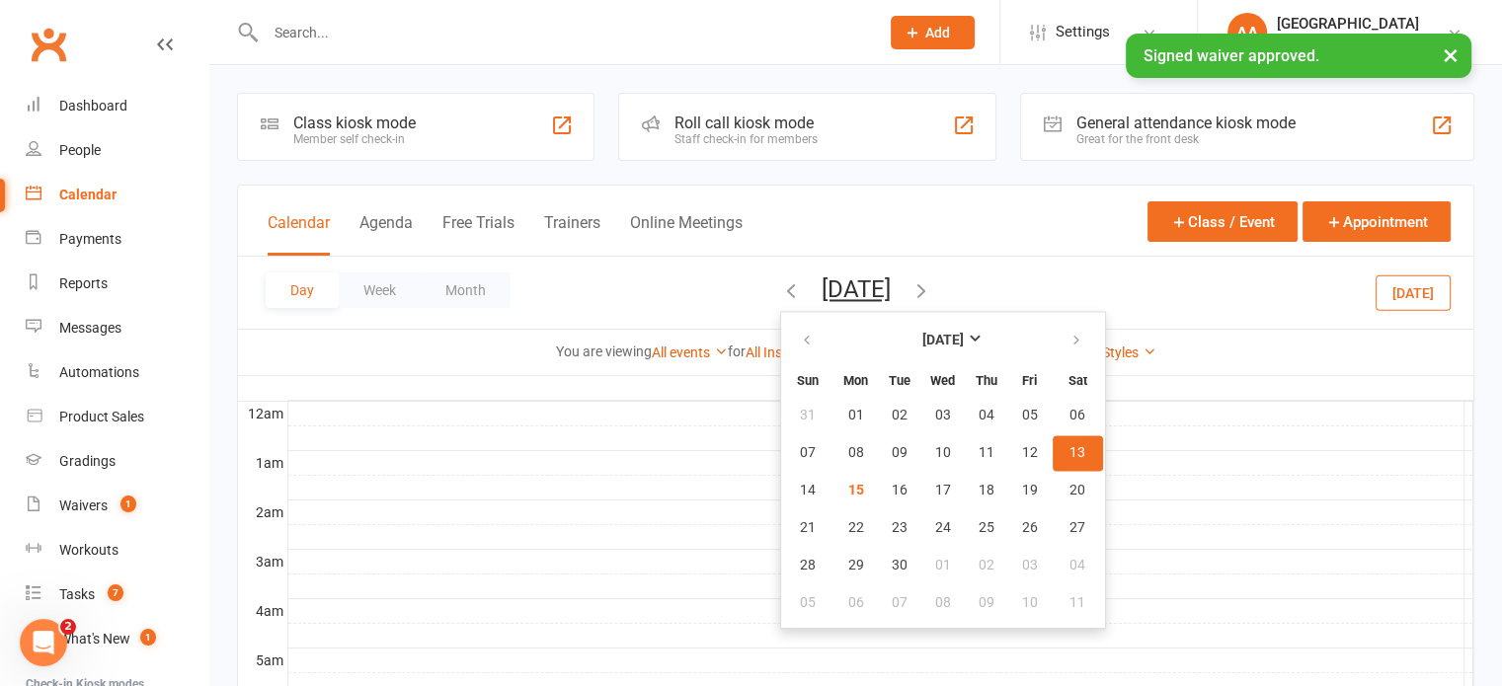
click at [1069, 449] on span "13" at bounding box center [1077, 453] width 16 height 16
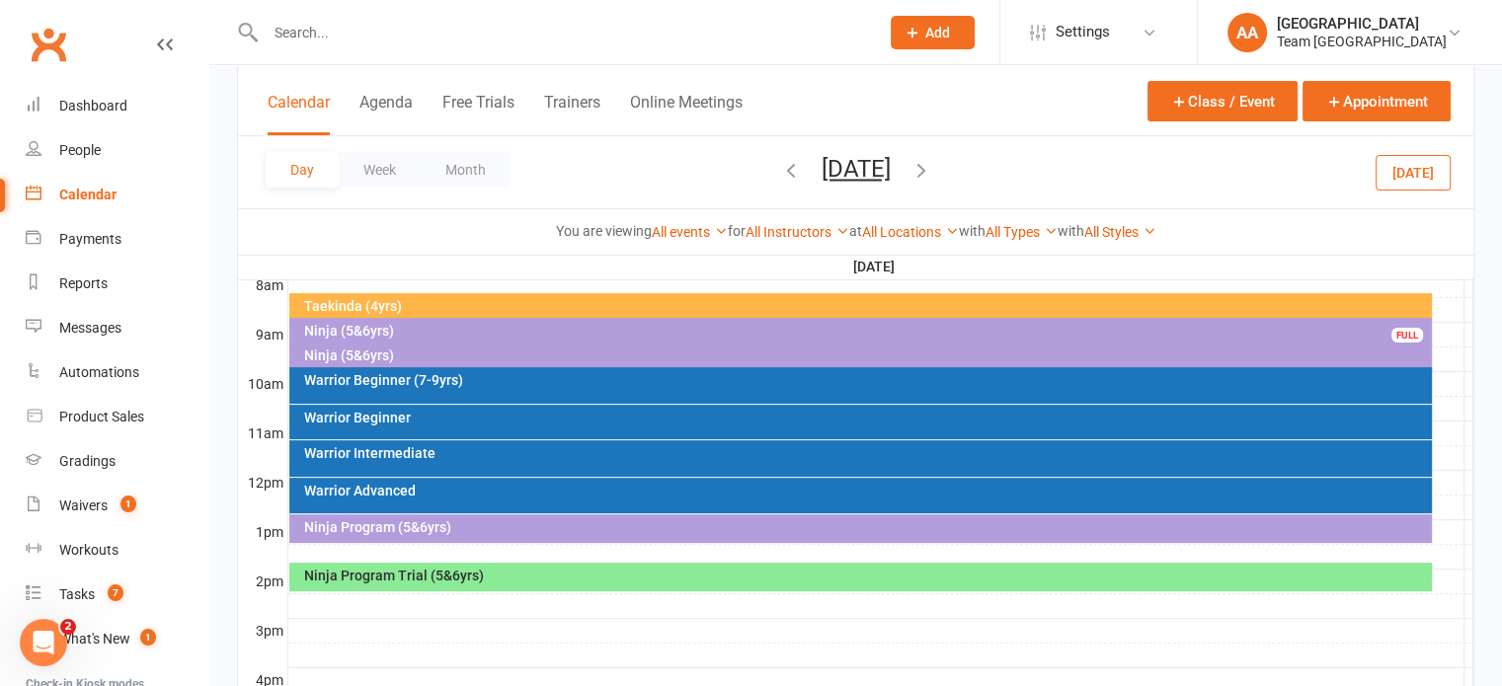
scroll to position [494, 0]
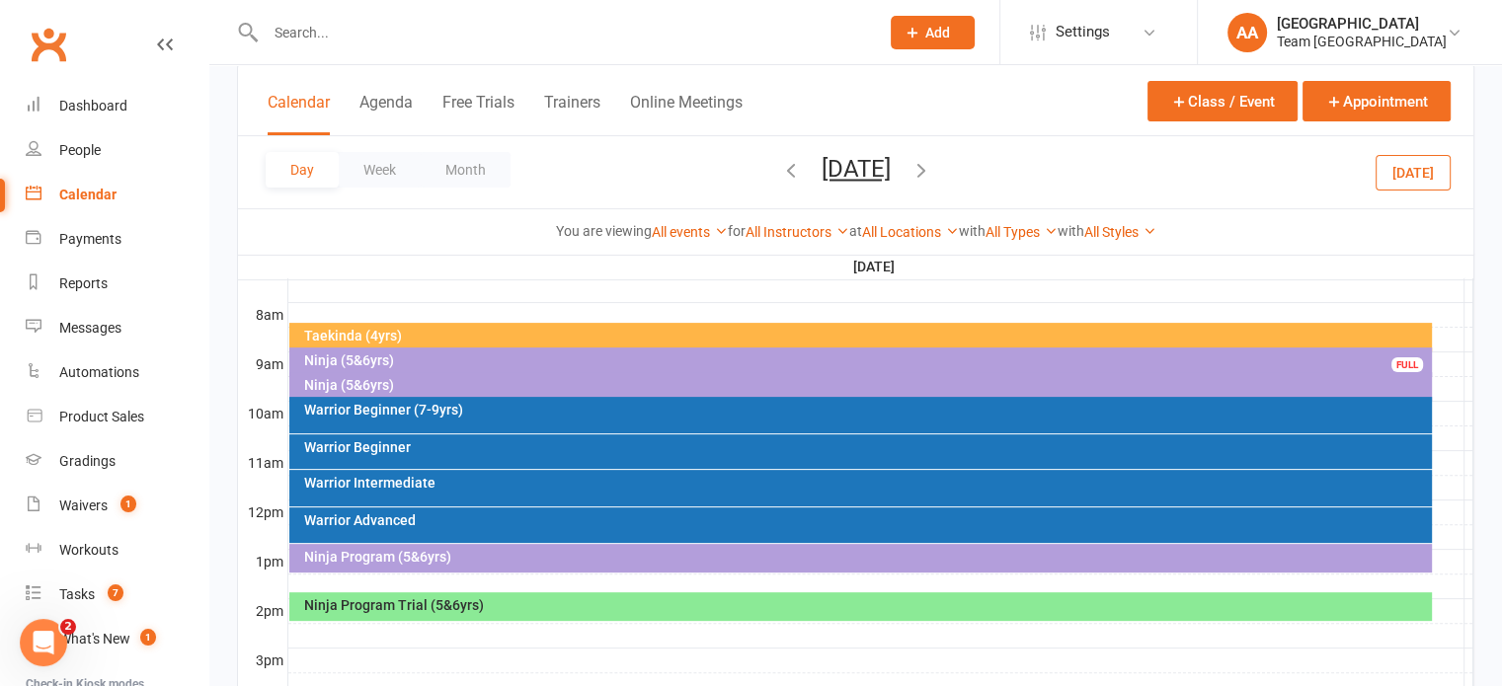
click at [362, 387] on div "Ninja (5&6yrs)" at bounding box center [865, 385] width 1125 height 14
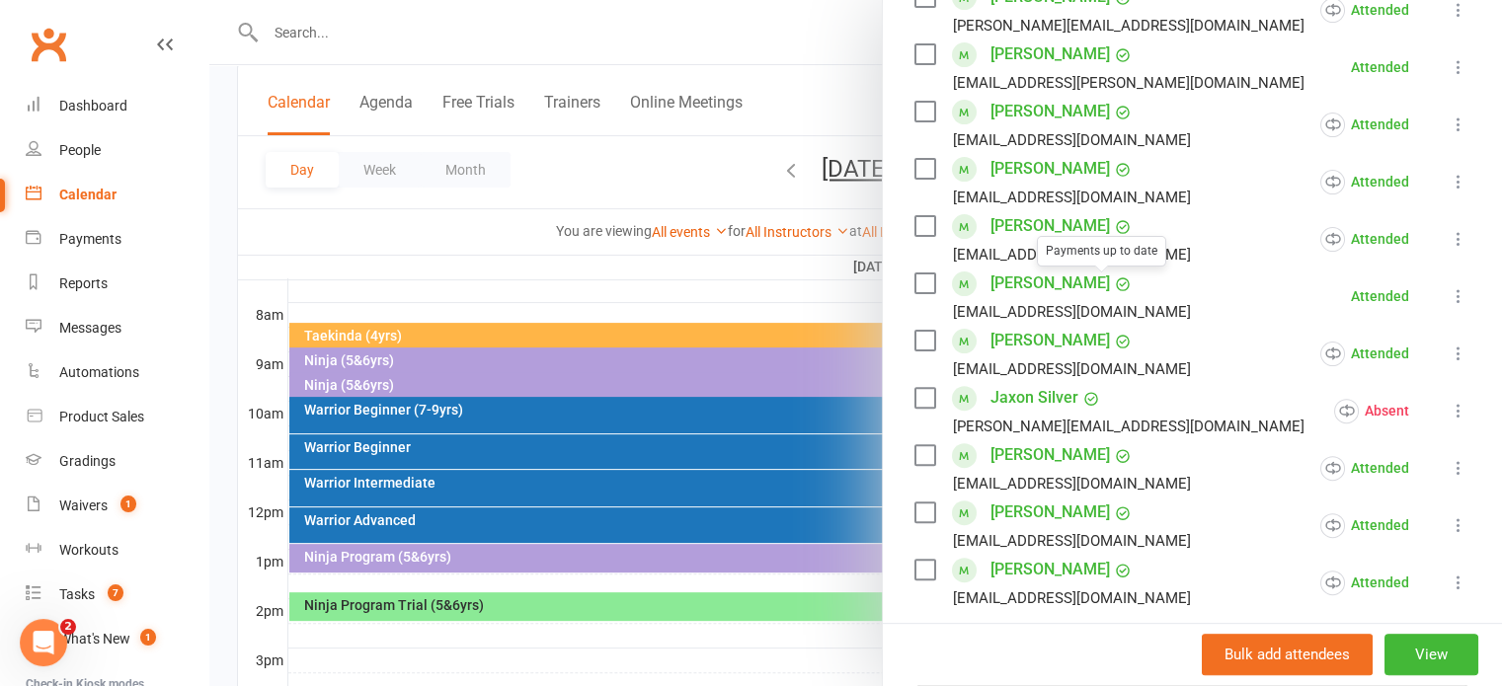
scroll to position [592, 0]
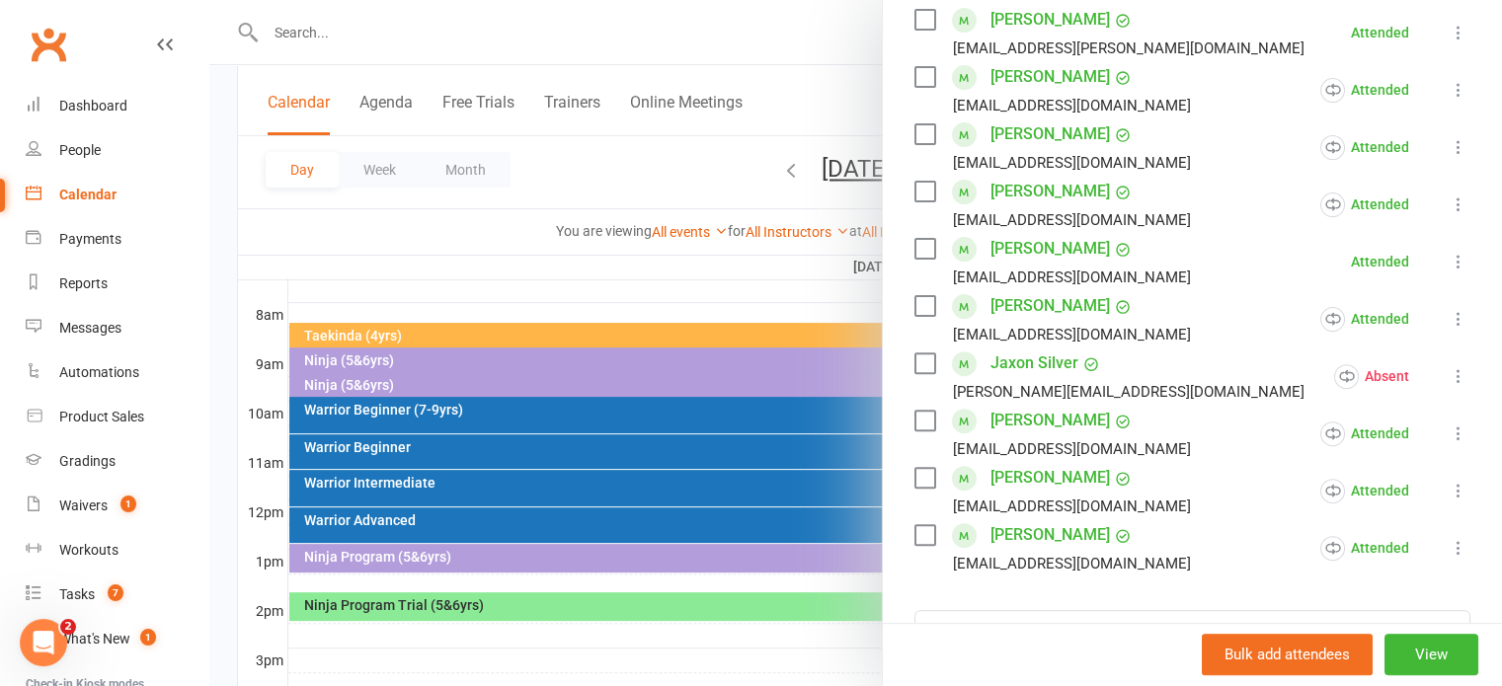
click at [1449, 265] on icon at bounding box center [1459, 262] width 20 height 20
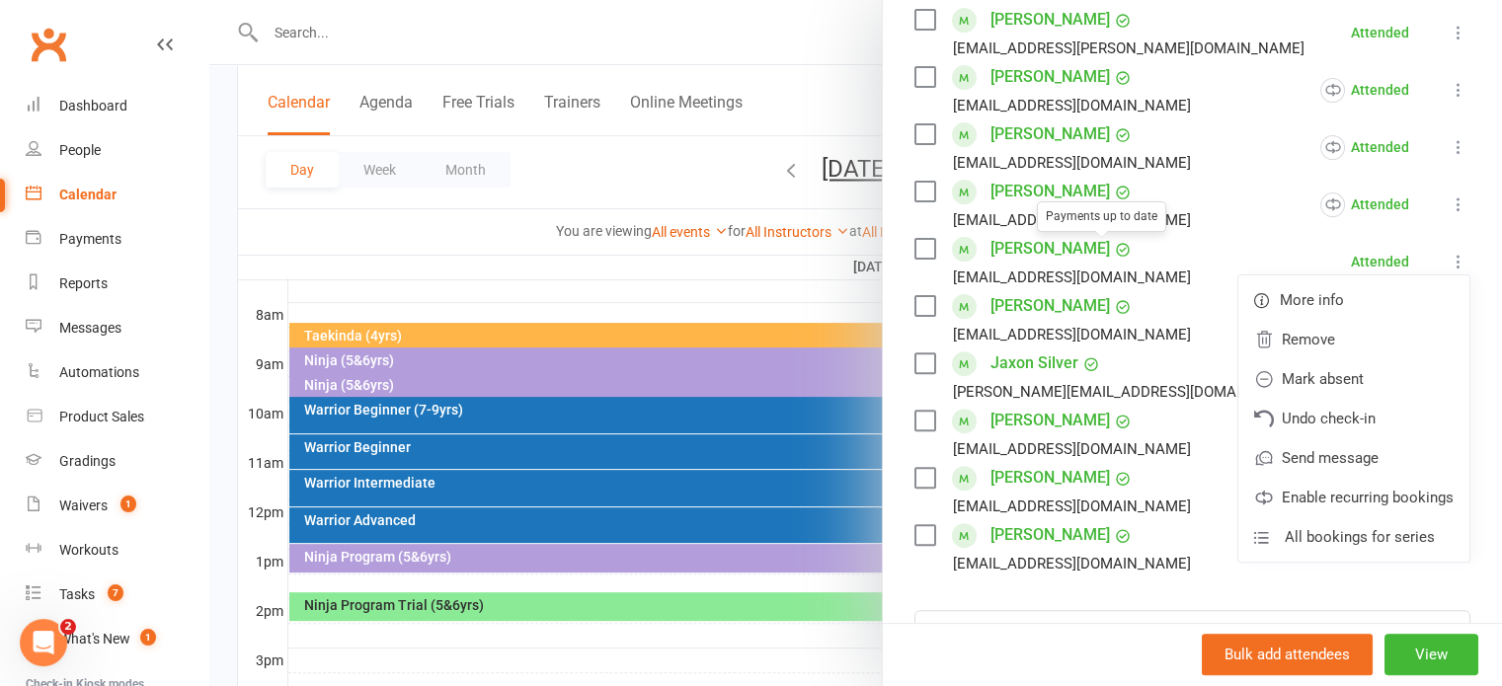
click at [1173, 196] on li "Benjamin Lolis Sarahlouiselolis@gmail.com Attended More info Remove Mark absent…" at bounding box center [1192, 204] width 556 height 57
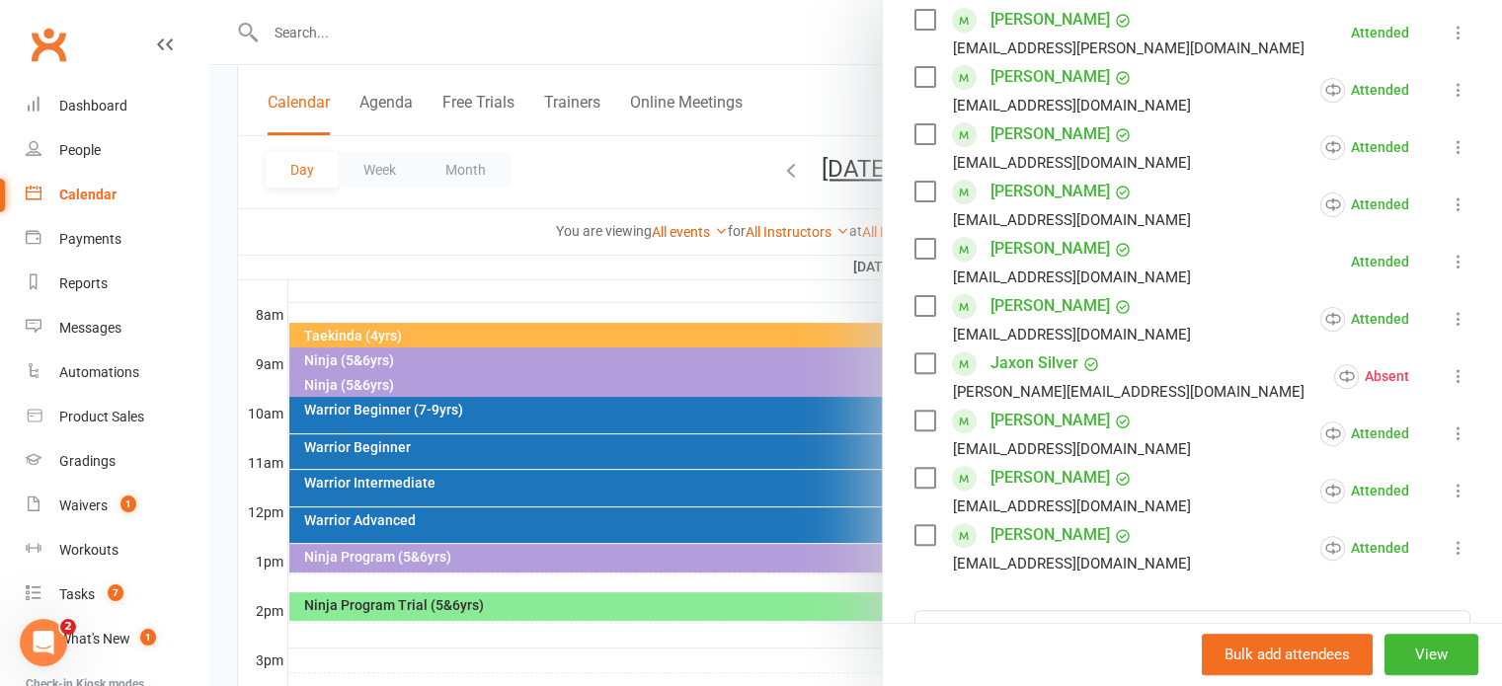
click at [1449, 257] on icon at bounding box center [1459, 262] width 20 height 20
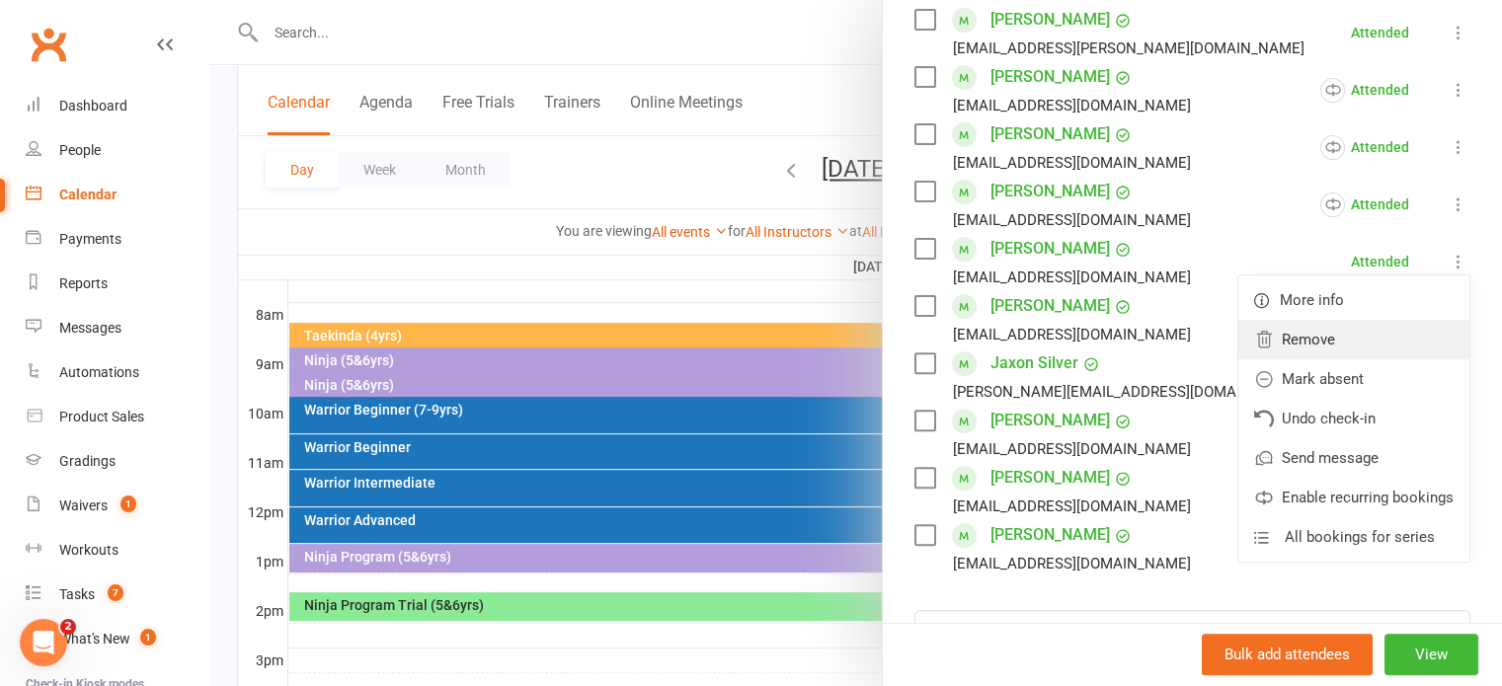
click at [1297, 350] on link "Remove" at bounding box center [1353, 339] width 231 height 39
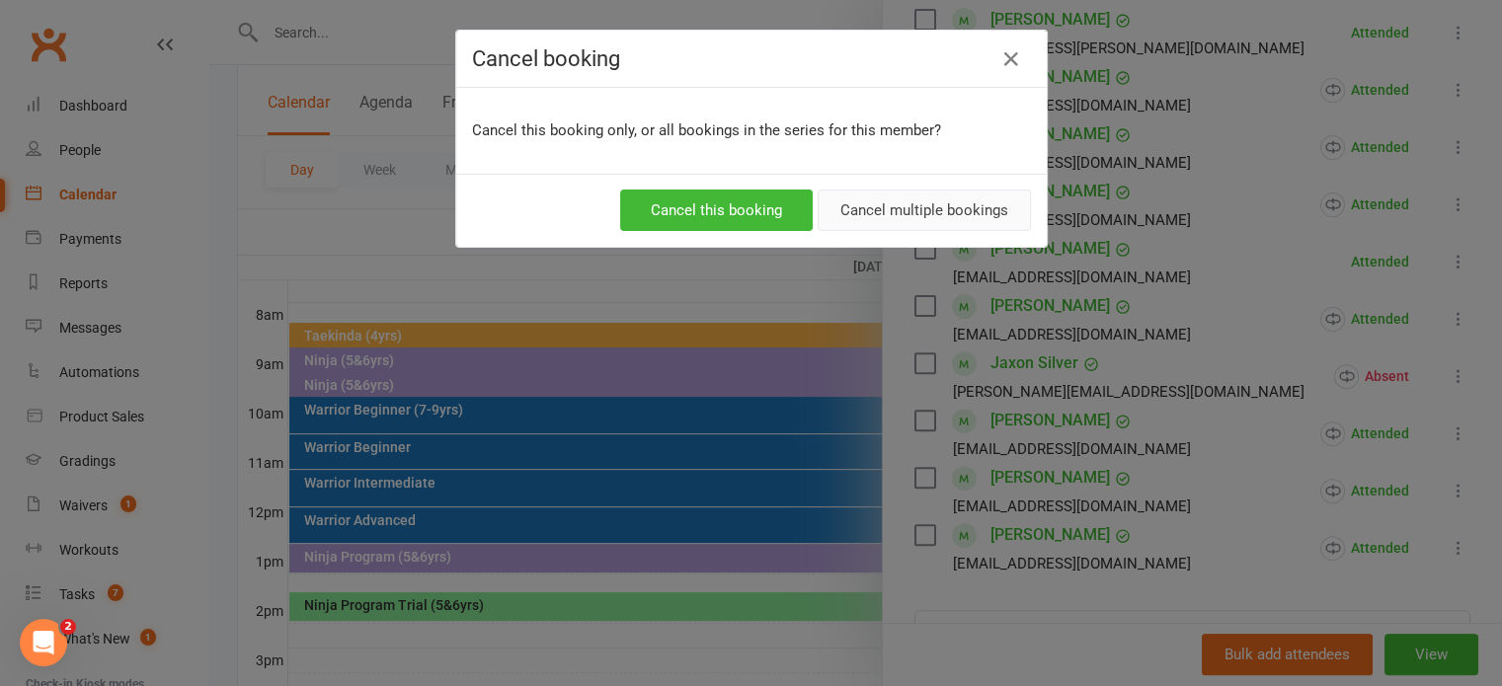
click at [956, 207] on button "Cancel multiple bookings" at bounding box center [924, 210] width 213 height 41
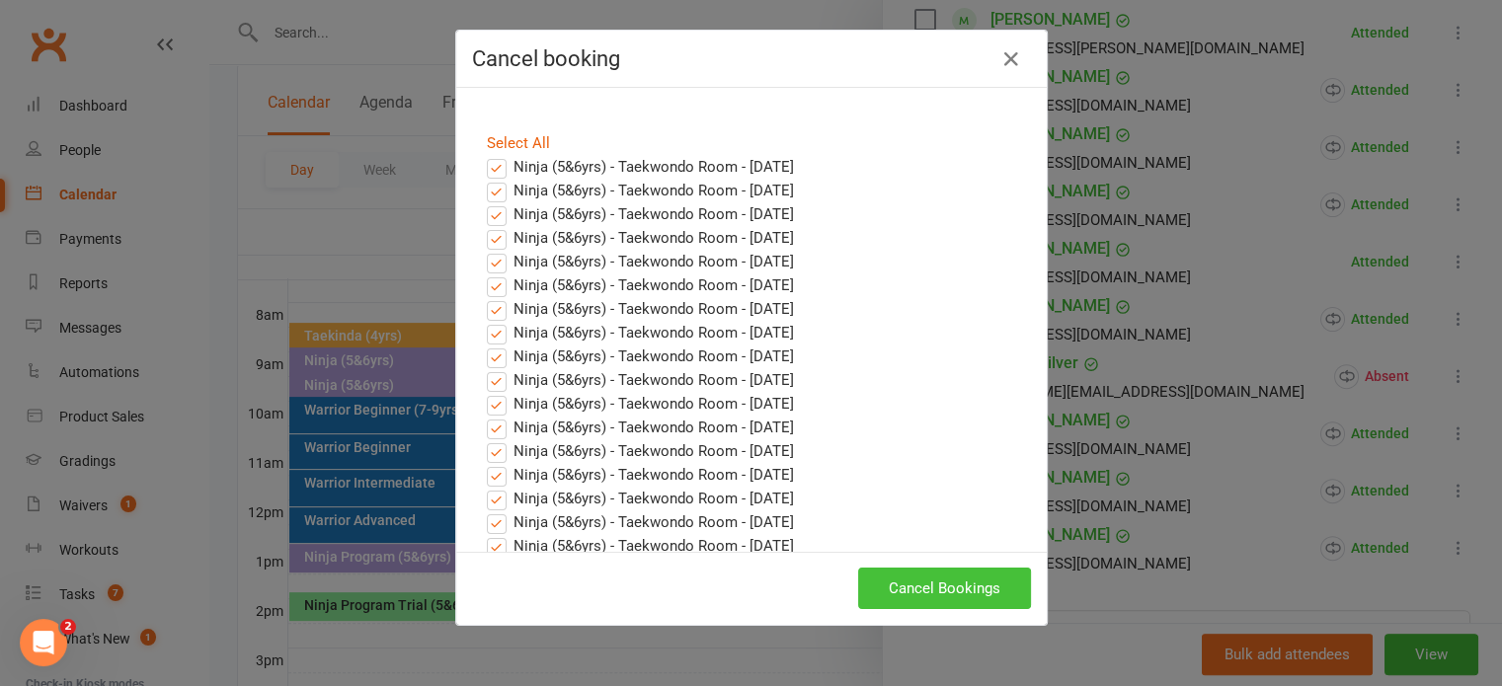
click at [972, 587] on button "Cancel Bookings" at bounding box center [944, 588] width 173 height 41
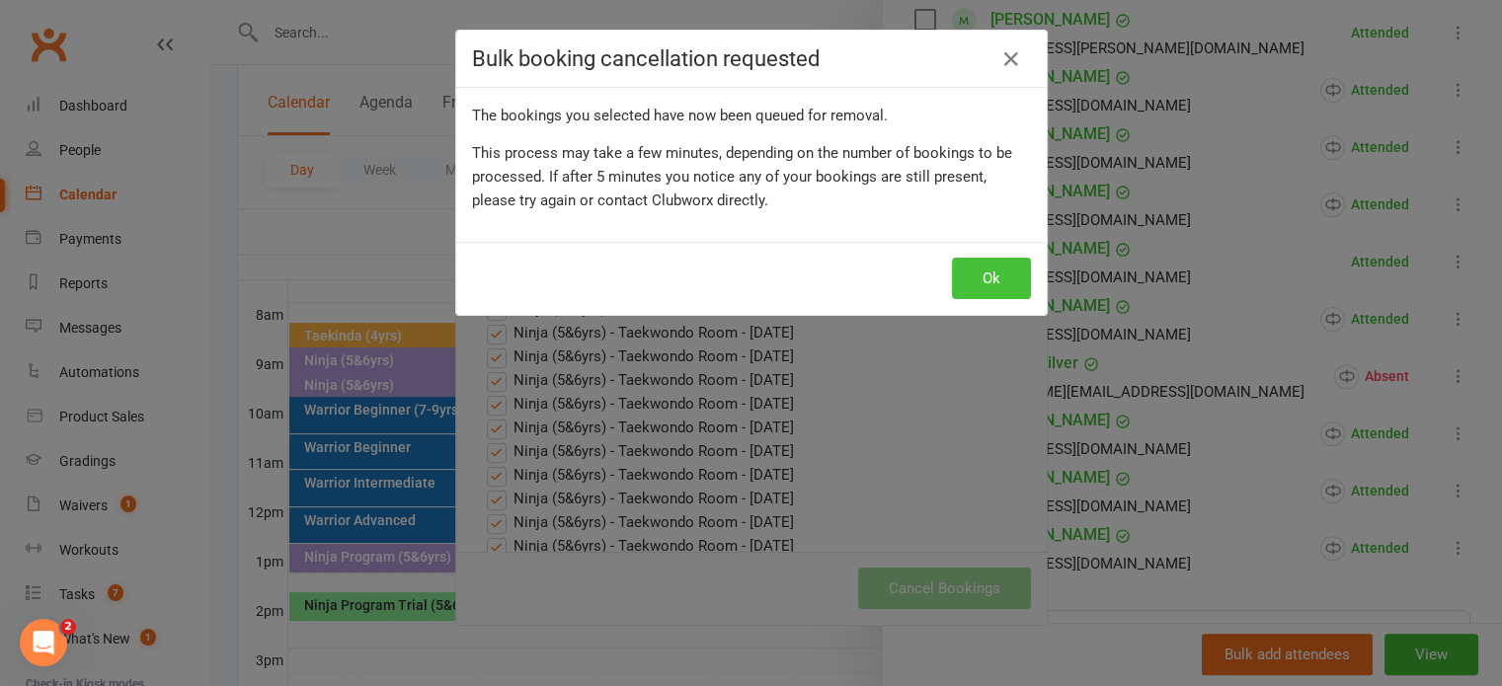
click at [991, 272] on button "Ok" at bounding box center [991, 278] width 79 height 41
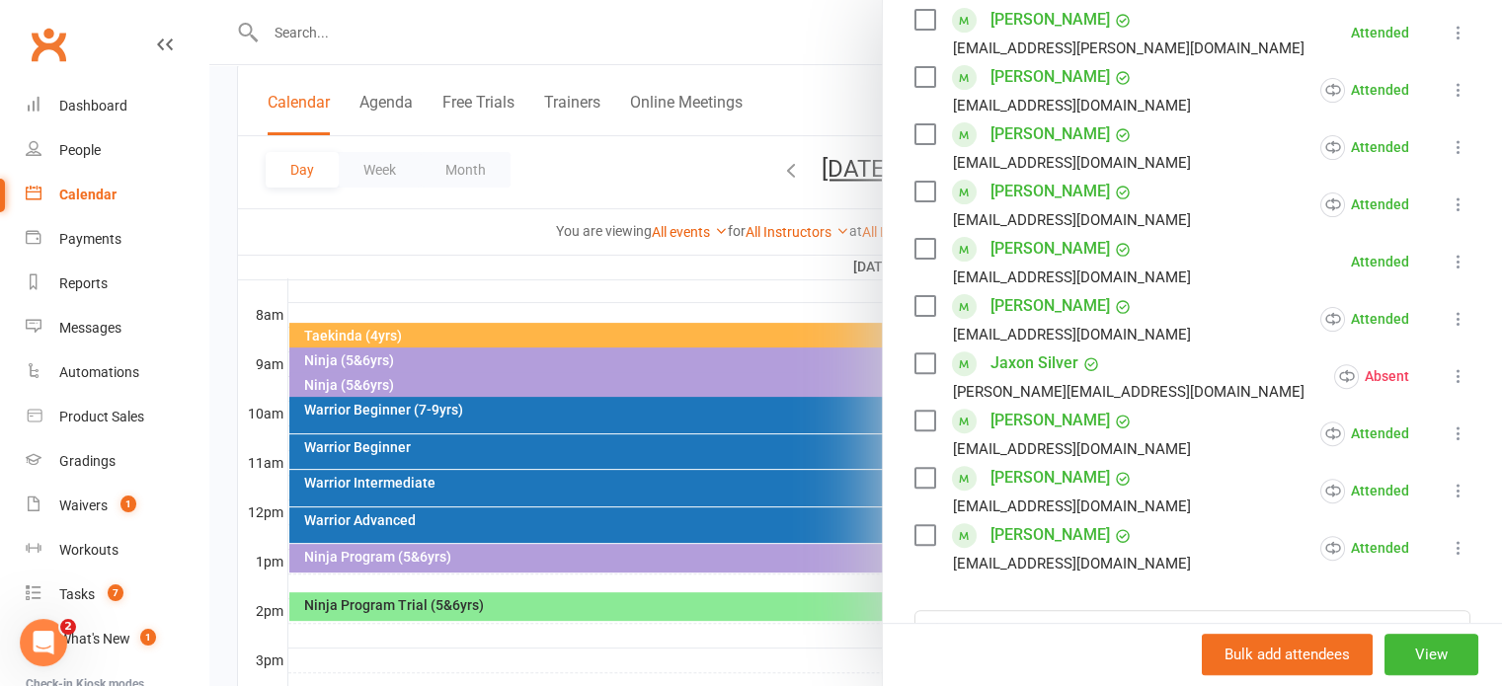
click at [1449, 257] on icon at bounding box center [1459, 262] width 20 height 20
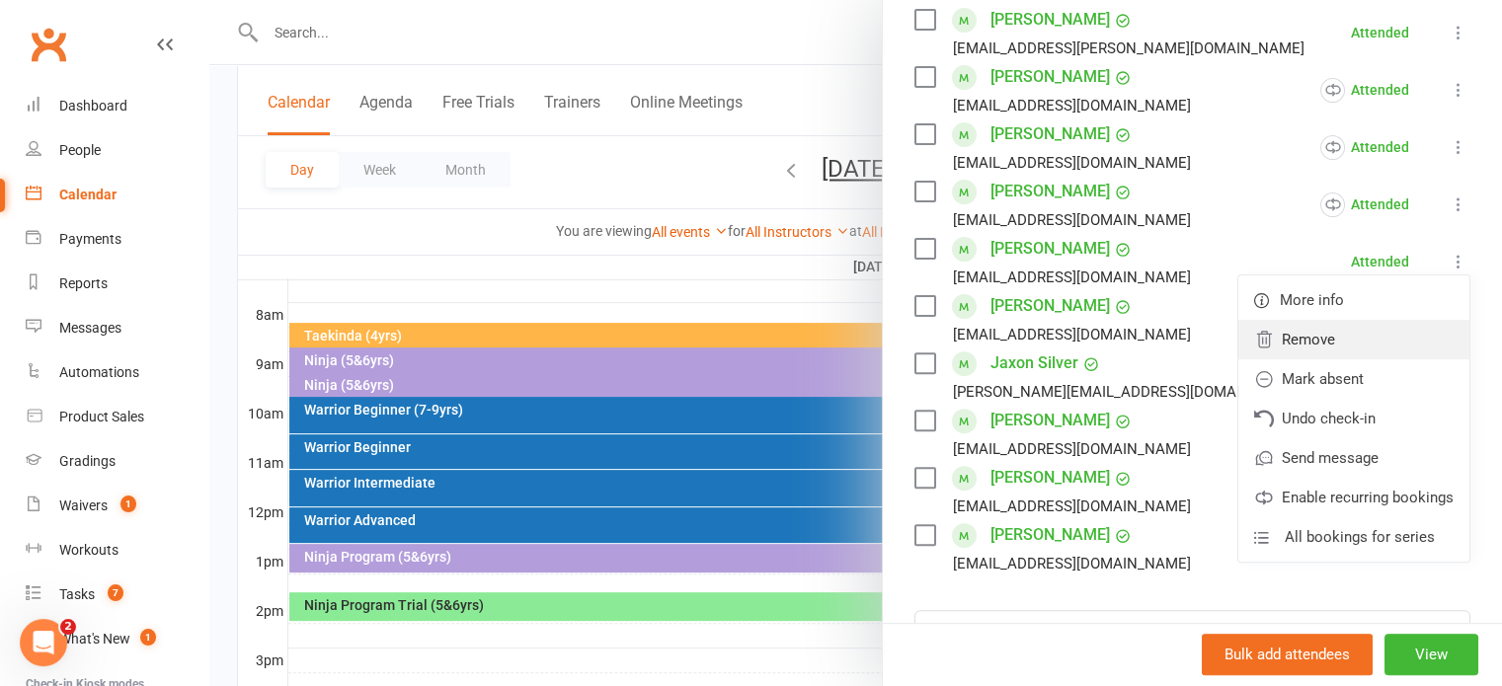
click at [1311, 338] on link "Remove" at bounding box center [1353, 339] width 231 height 39
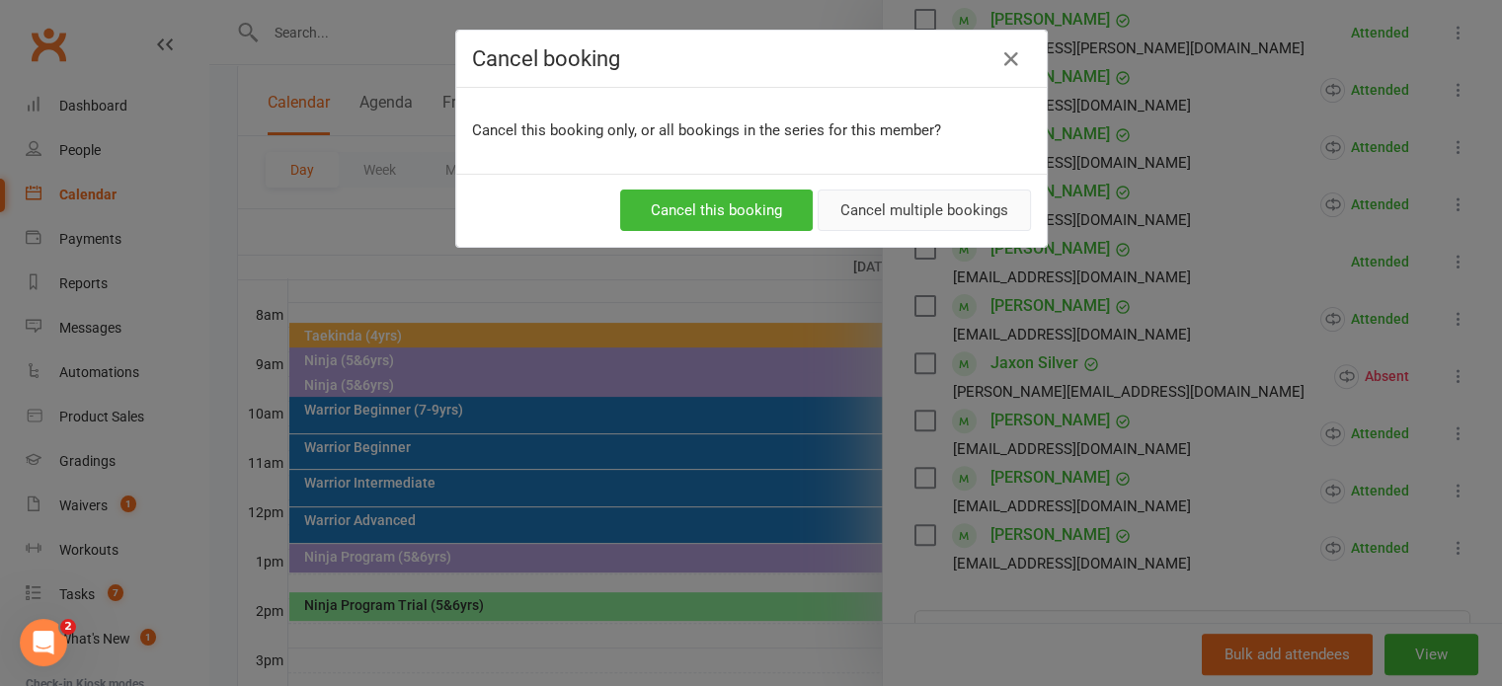
click at [924, 207] on button "Cancel multiple bookings" at bounding box center [924, 210] width 213 height 41
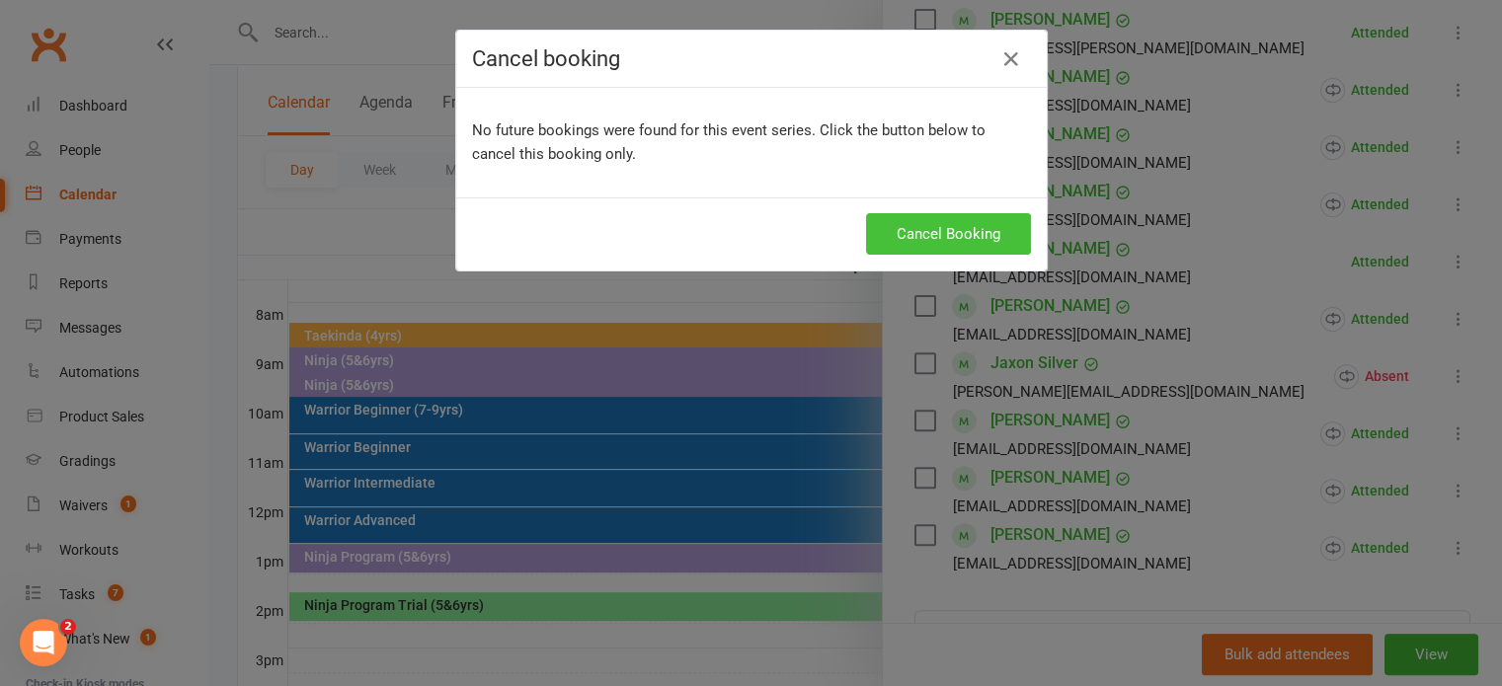
click at [937, 228] on button "Cancel Booking" at bounding box center [948, 233] width 165 height 41
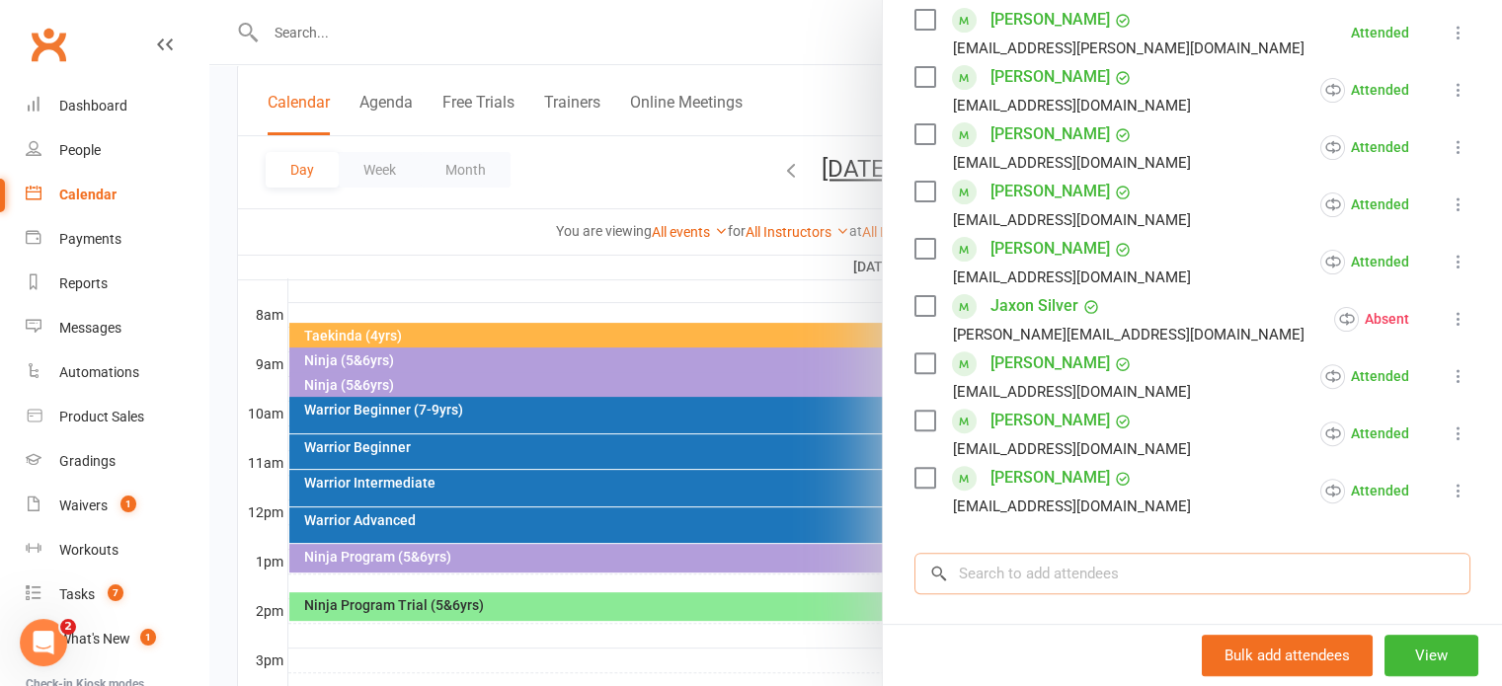
click at [1049, 576] on input "search" at bounding box center [1192, 573] width 556 height 41
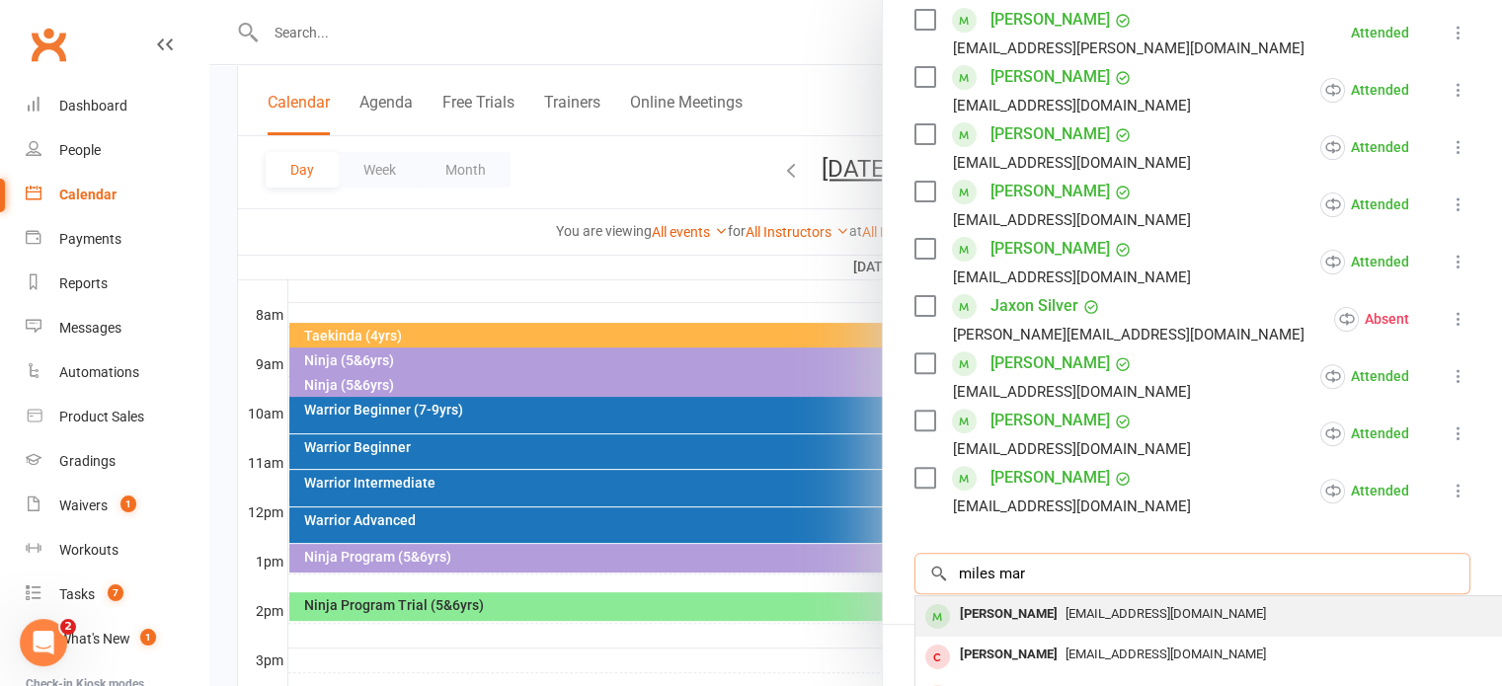
type input "miles mar"
click at [1065, 607] on span "sonnmarv@yahoo.com" at bounding box center [1165, 613] width 200 height 15
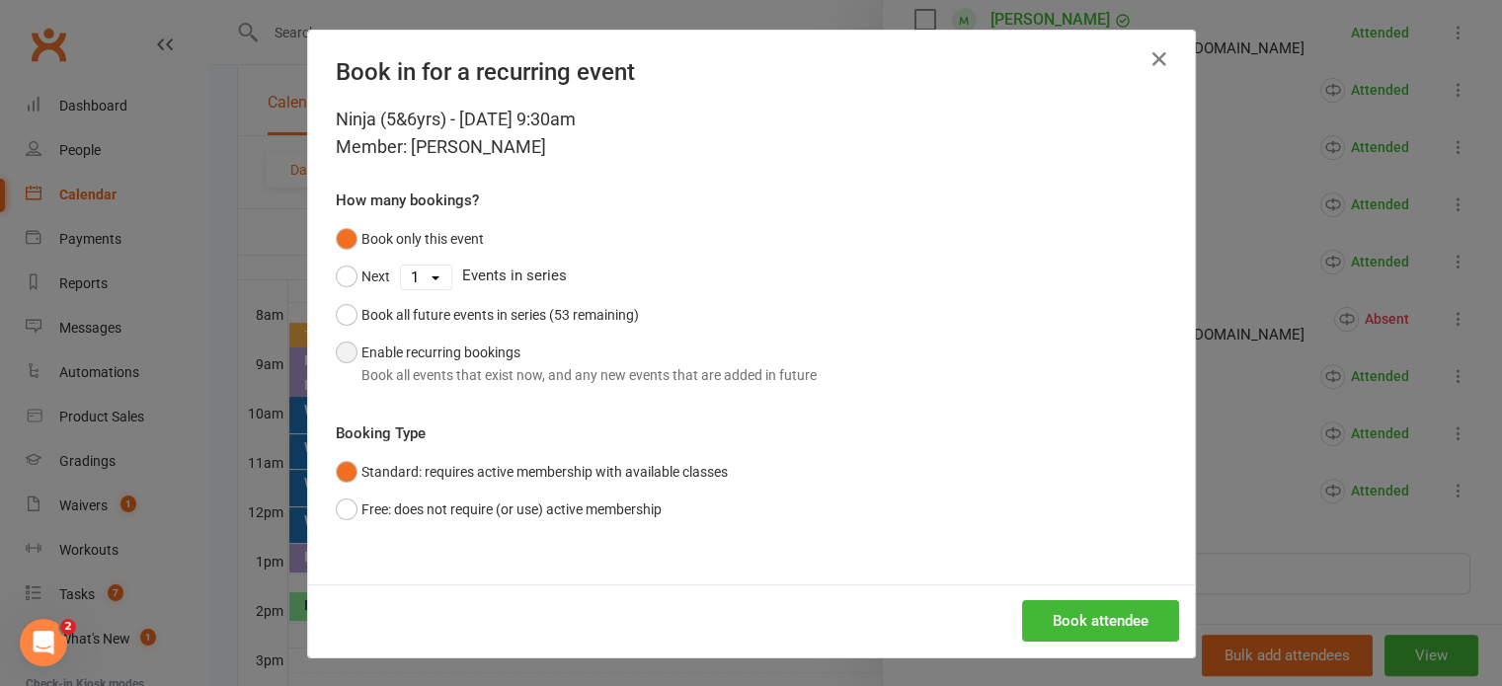
click at [341, 354] on button "Enable recurring bookings Book all events that exist now, and any new events th…" at bounding box center [576, 364] width 481 height 60
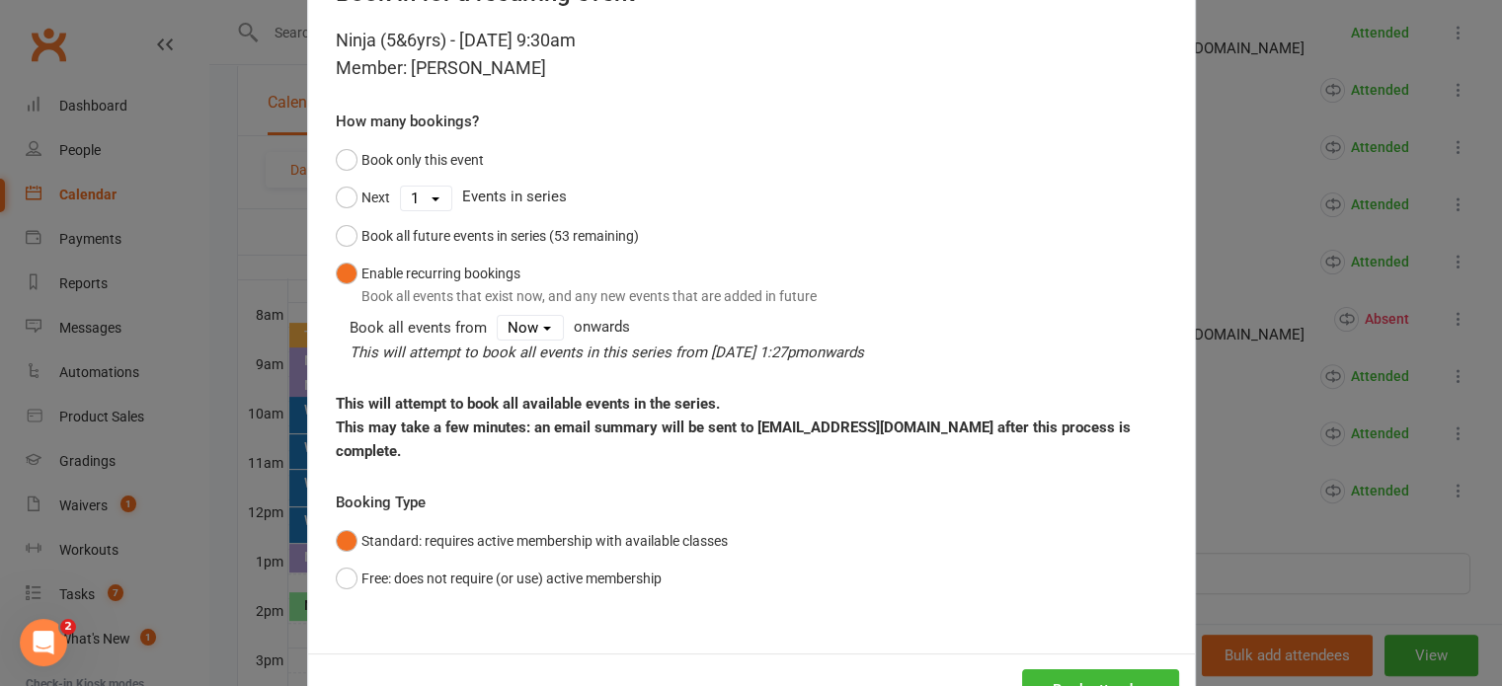
scroll to position [148, 0]
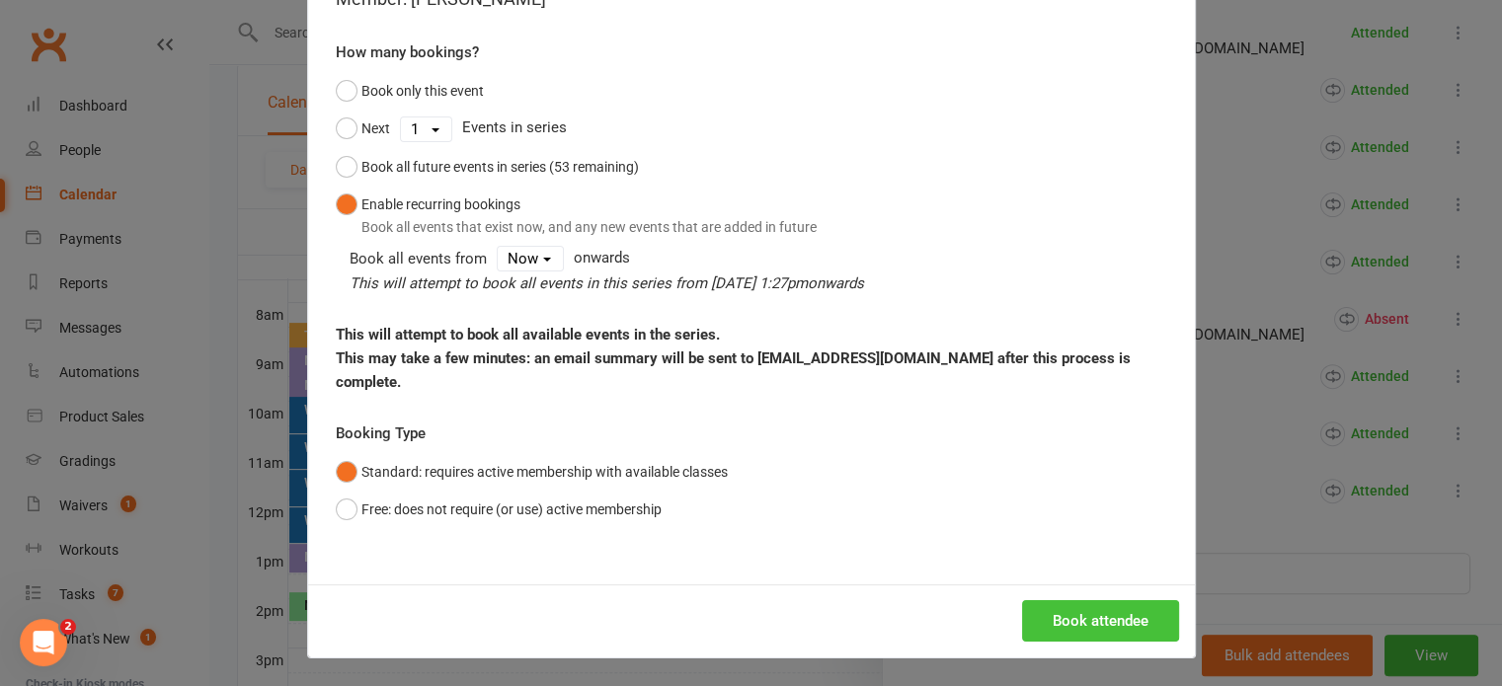
click at [1091, 619] on button "Book attendee" at bounding box center [1100, 620] width 157 height 41
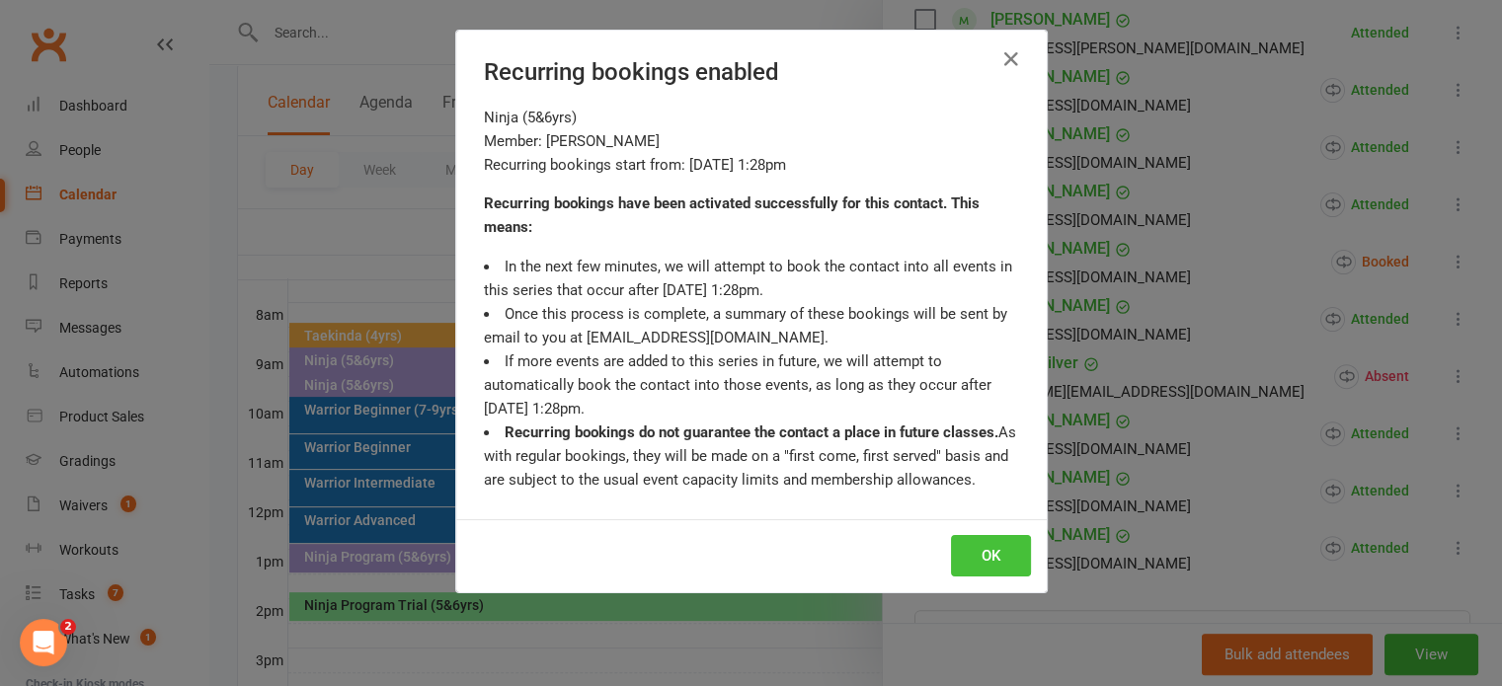
click at [984, 549] on button "OK" at bounding box center [991, 555] width 80 height 41
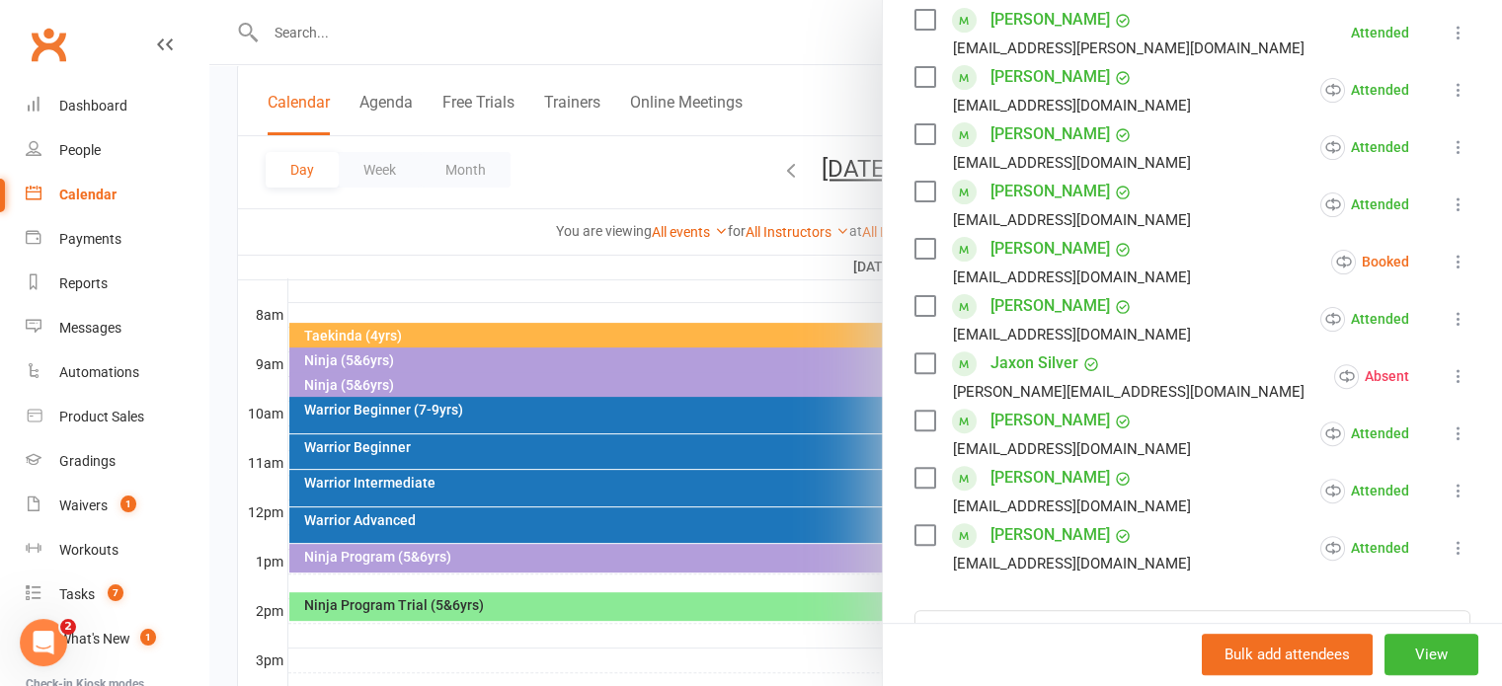
click at [1449, 256] on icon at bounding box center [1459, 262] width 20 height 20
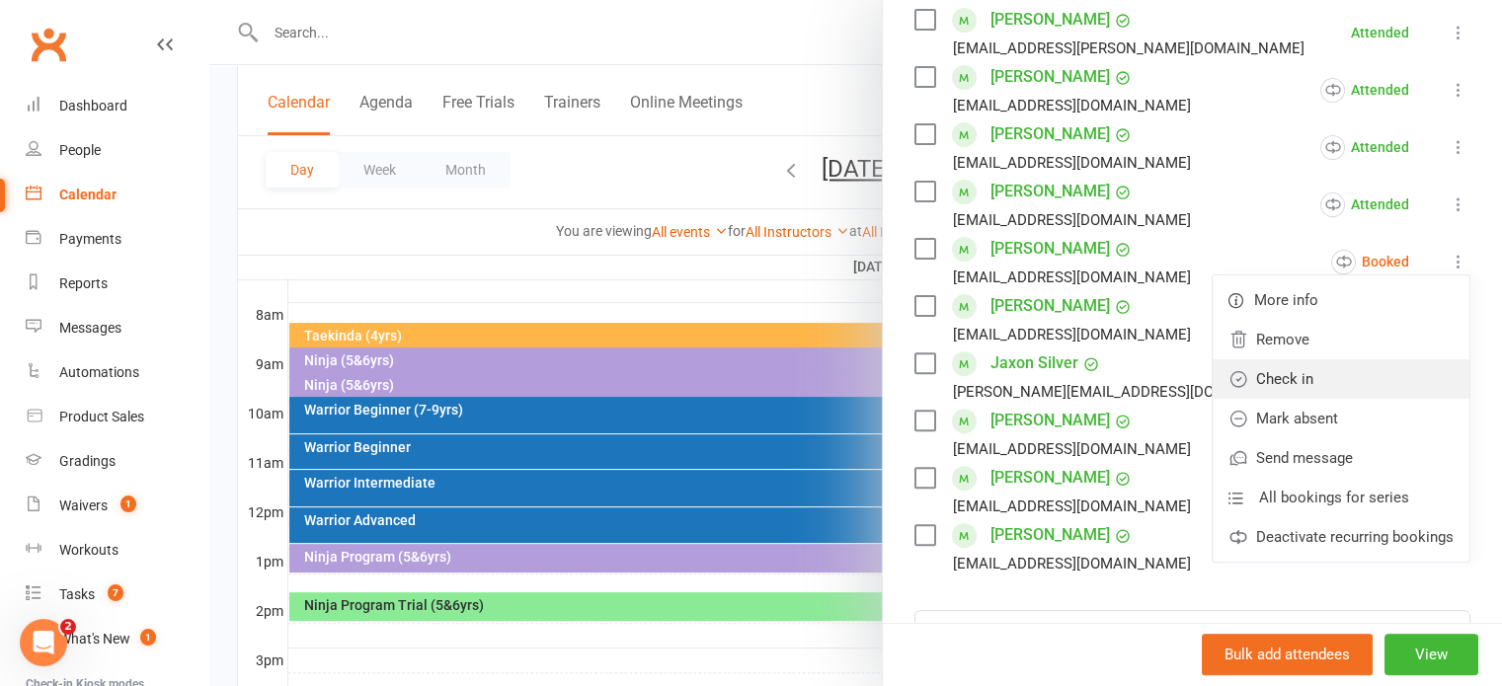
click at [1250, 376] on link "Check in" at bounding box center [1341, 378] width 257 height 39
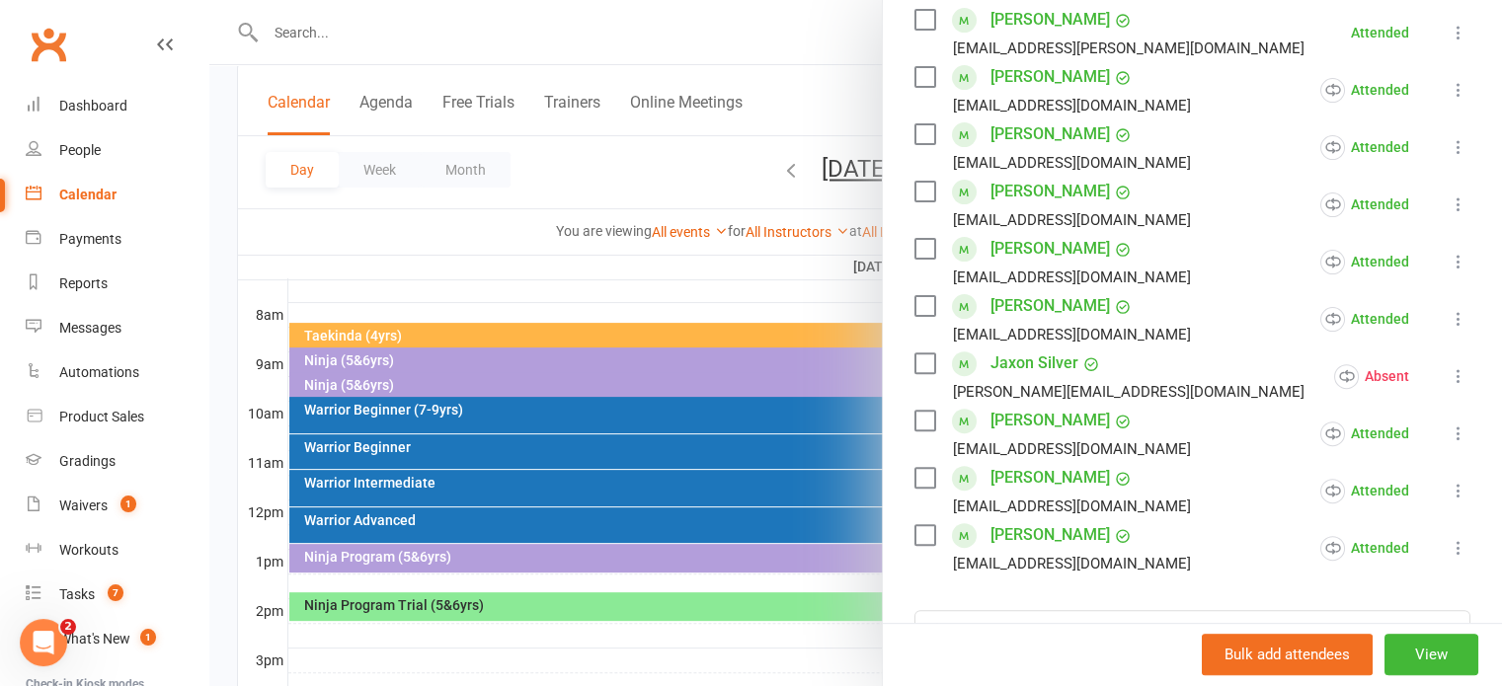
click at [1023, 247] on link "Miles Marvilla" at bounding box center [1049, 249] width 119 height 32
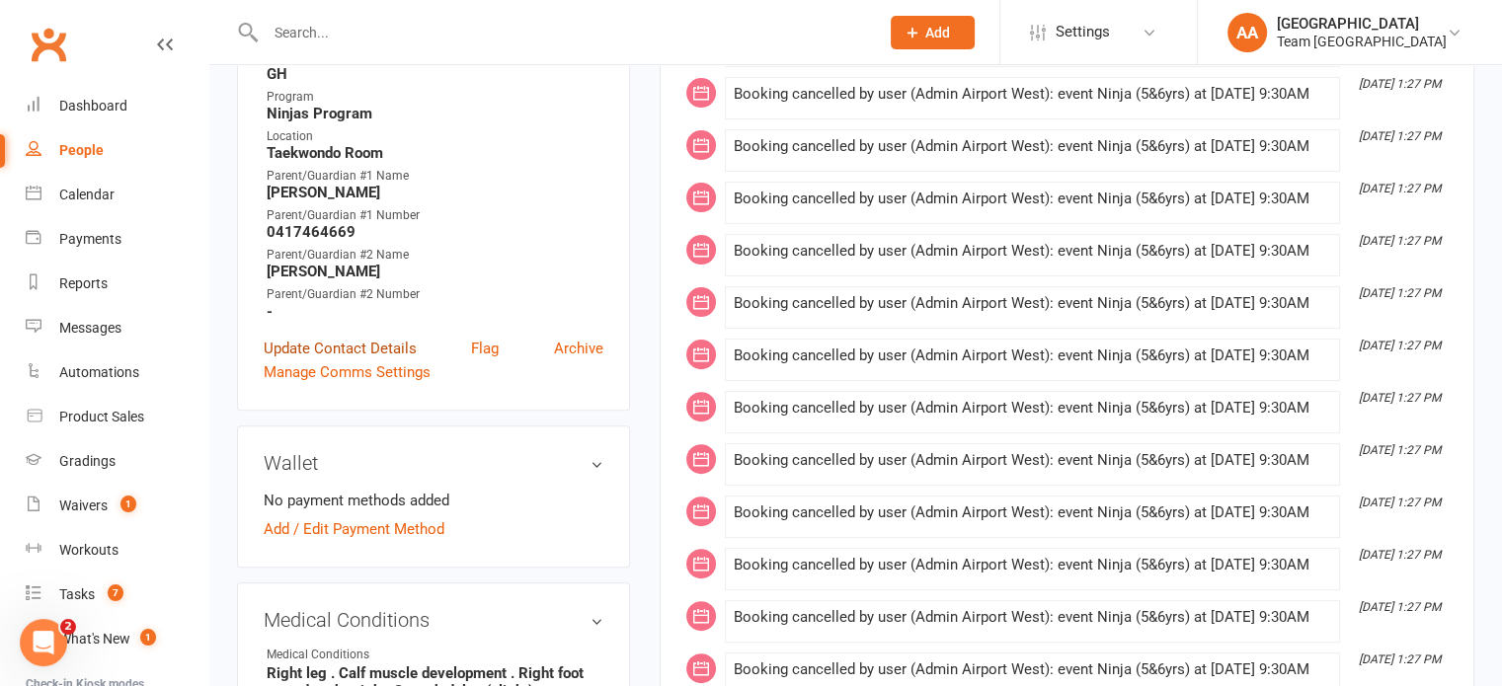
click at [375, 337] on link "Update Contact Details" at bounding box center [340, 349] width 153 height 24
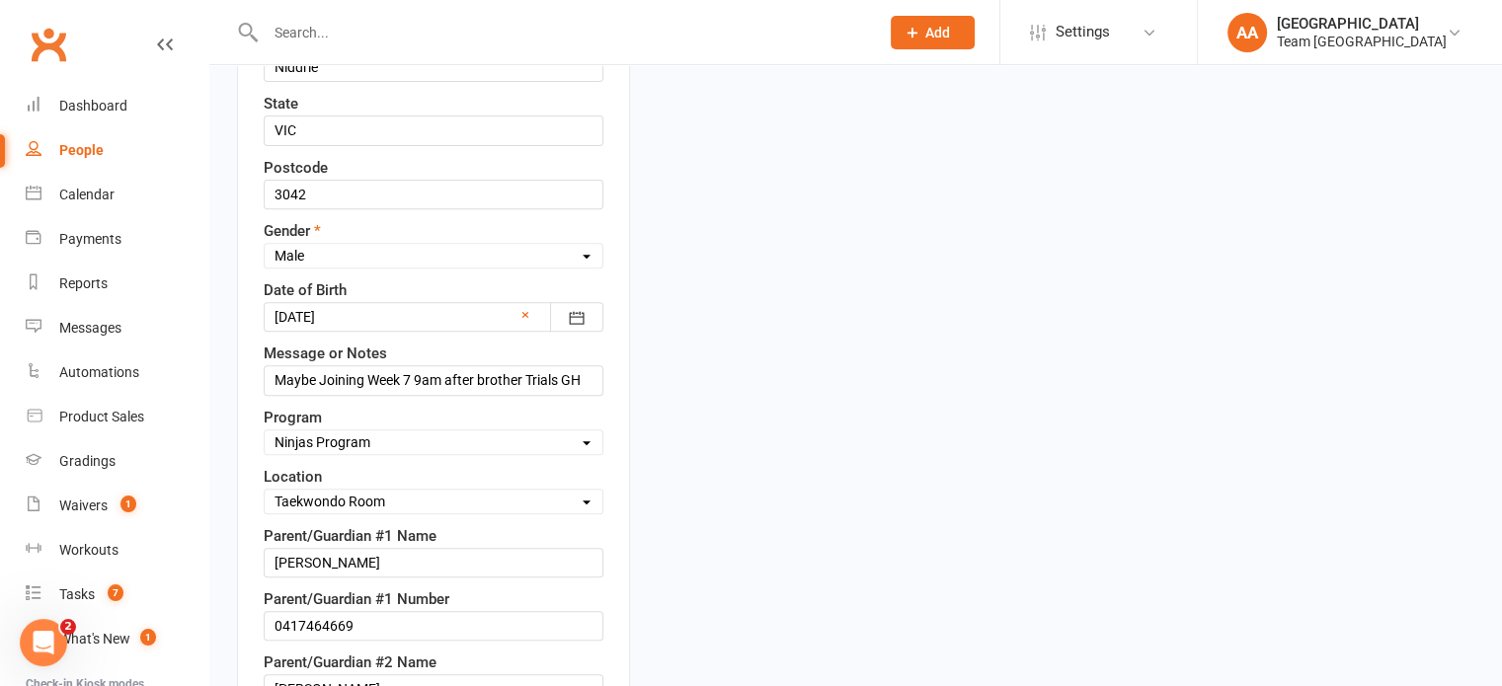
scroll to position [790, 0]
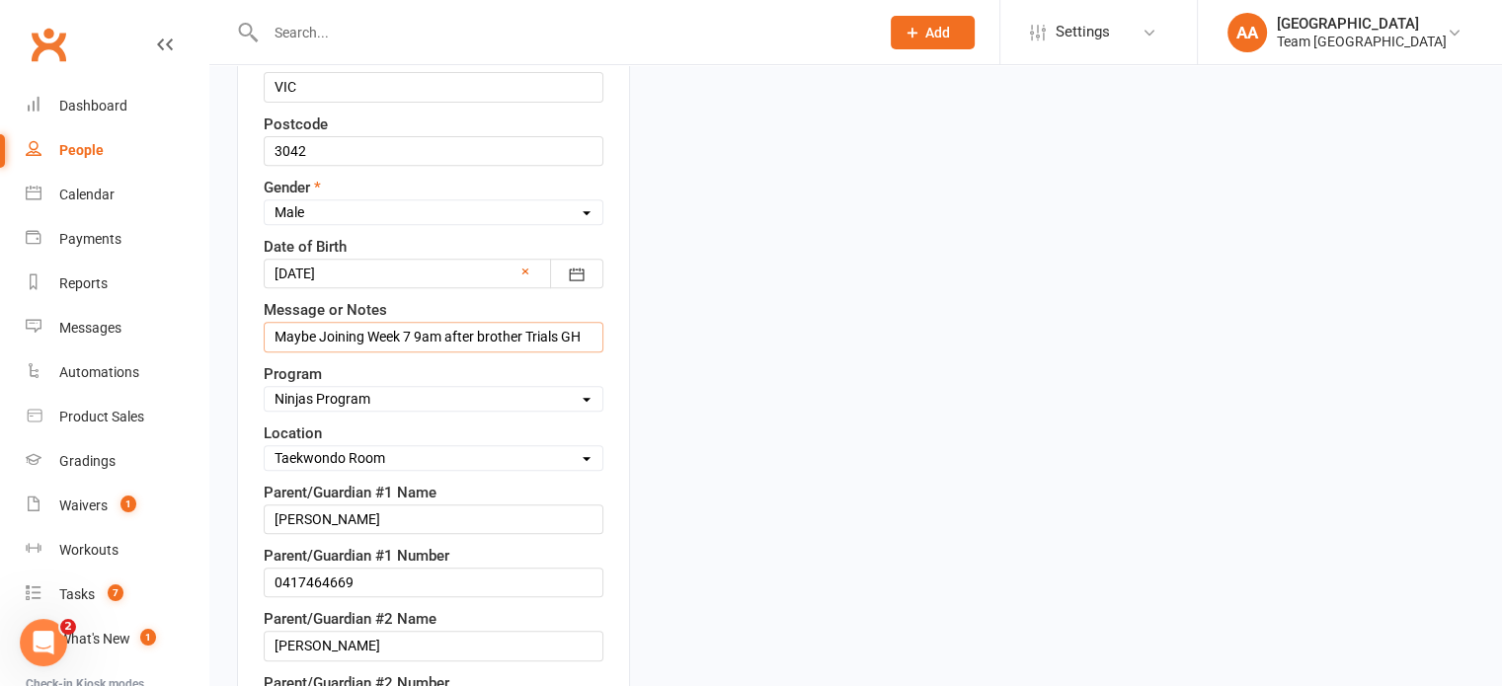
drag, startPoint x: 276, startPoint y: 330, endPoint x: 791, endPoint y: 339, distance: 514.5
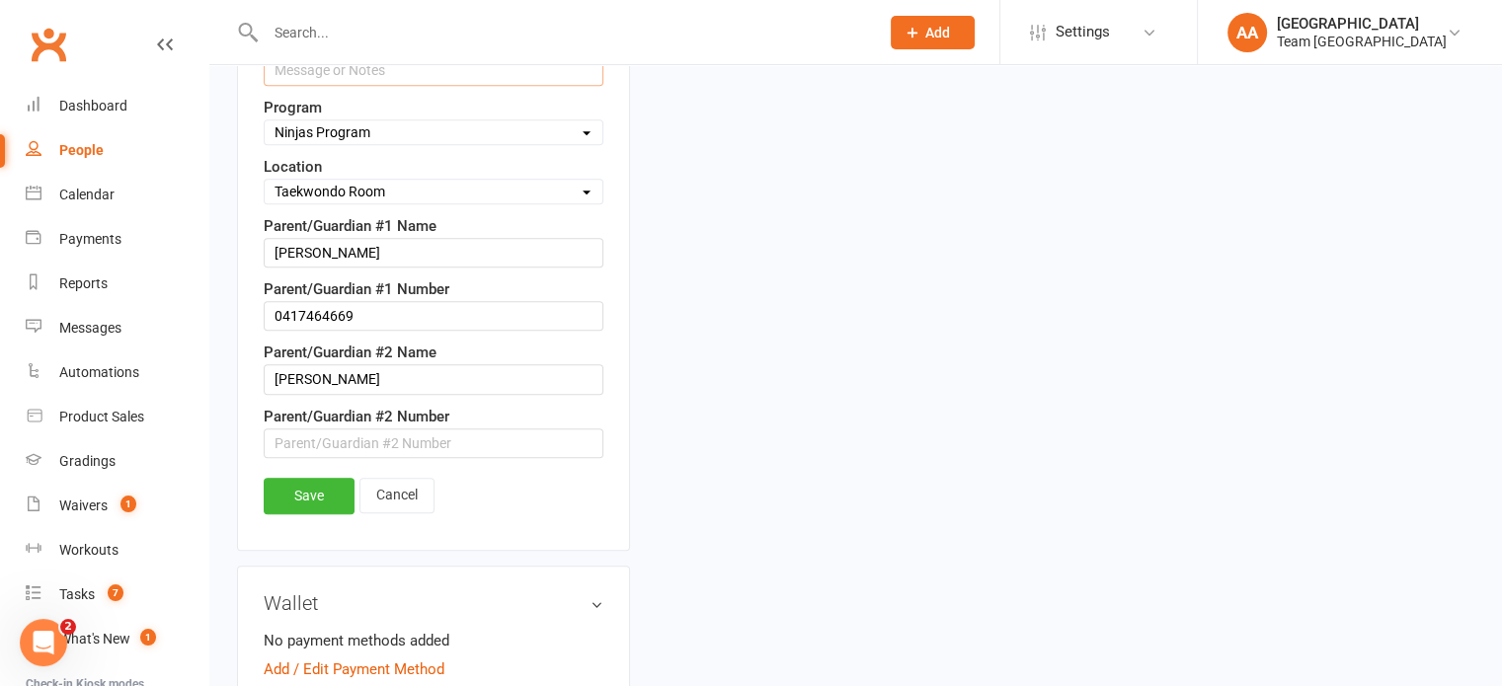
scroll to position [1086, 0]
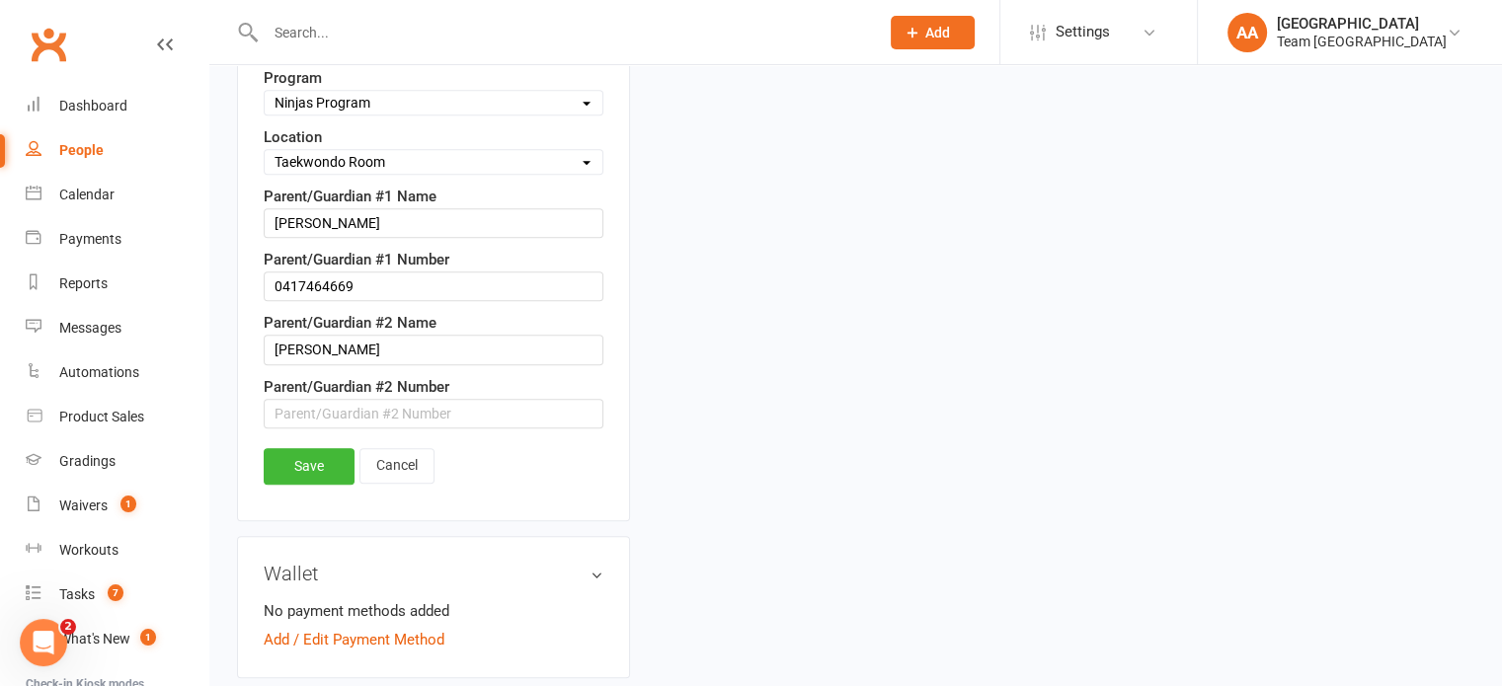
click at [322, 459] on link "Save" at bounding box center [309, 466] width 91 height 36
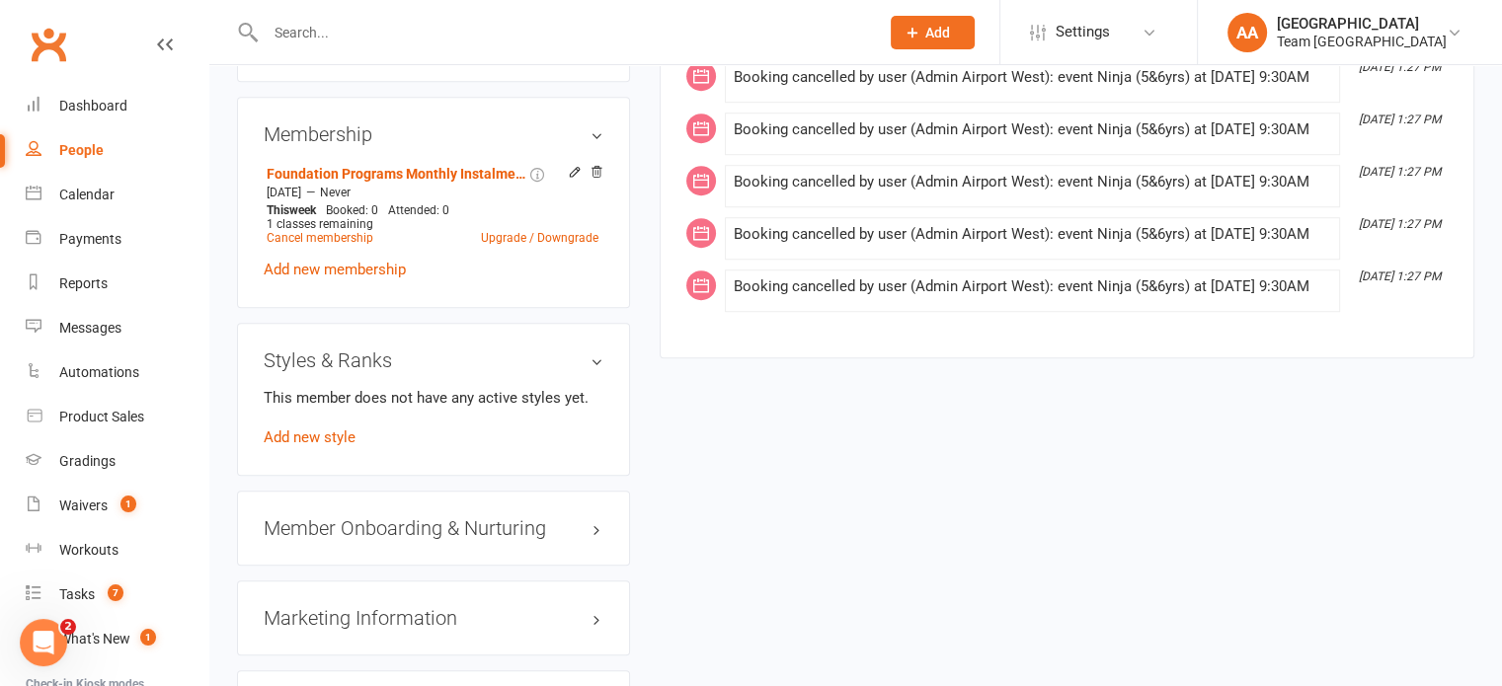
scroll to position [1481, 0]
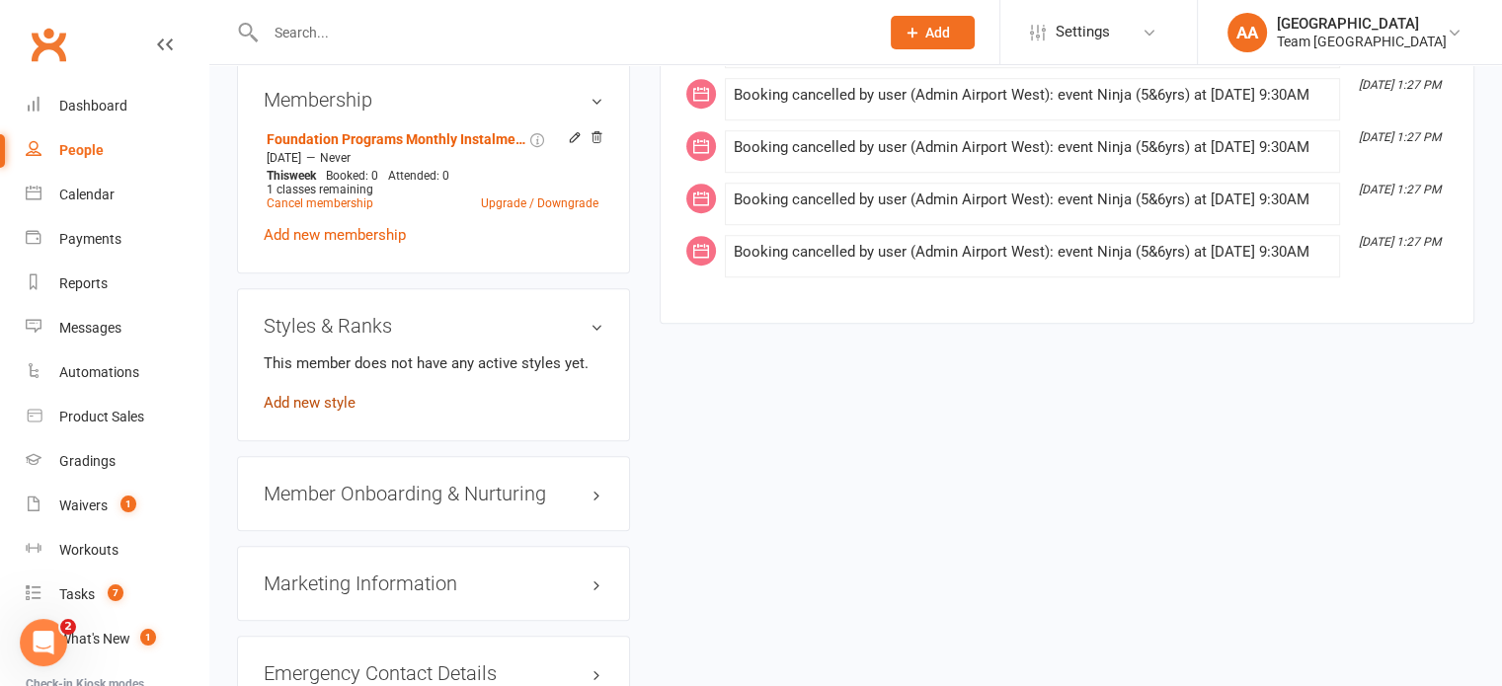
click at [304, 410] on link "Add new style" at bounding box center [310, 403] width 92 height 18
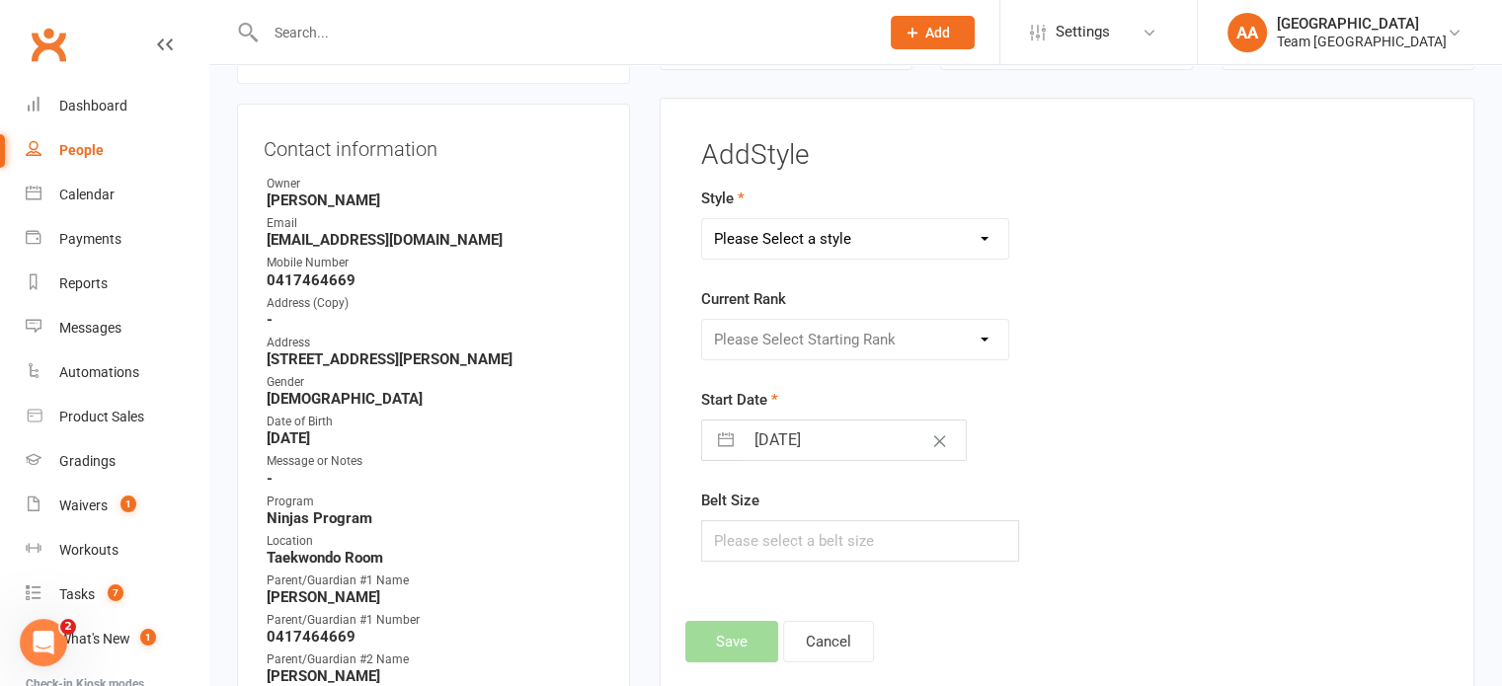
scroll to position [169, 0]
click at [817, 245] on select "Please Select a style Ninjas Sport Taekwondo Taekinda Taekwondo" at bounding box center [855, 239] width 307 height 39
select select "1058"
click at [702, 220] on select "Please Select a style Ninjas Sport Taekwondo Taekinda Taekwondo" at bounding box center [855, 239] width 307 height 39
click at [799, 346] on select "Please Select Starting Rank Ninja White Belt Purple Belt Stripe Purple Belt Ora…" at bounding box center [855, 340] width 307 height 39
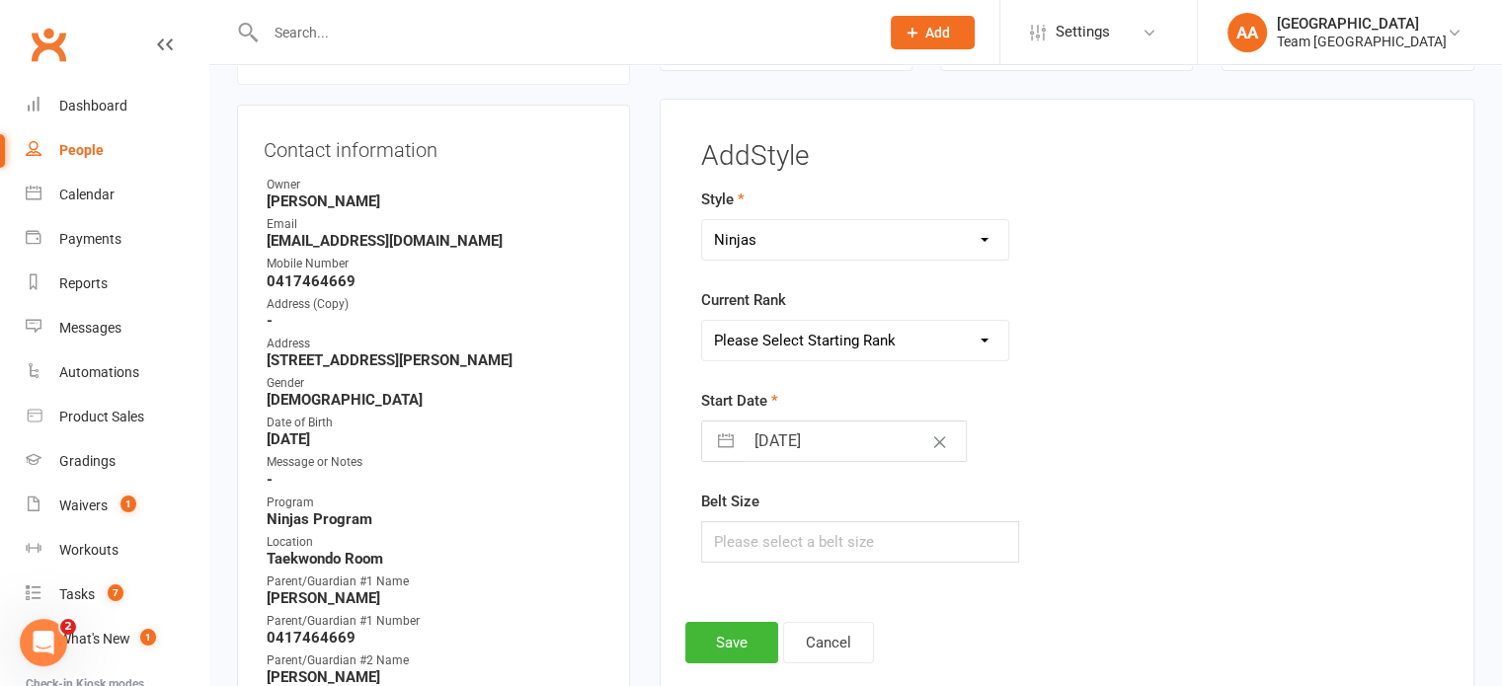
select select "9905"
click at [702, 321] on select "Please Select Starting Rank Ninja White Belt Purple Belt Stripe Purple Belt Ora…" at bounding box center [855, 340] width 307 height 39
click at [782, 439] on input "15 Sep 2025" at bounding box center [855, 441] width 222 height 39
select select "7"
select select "2025"
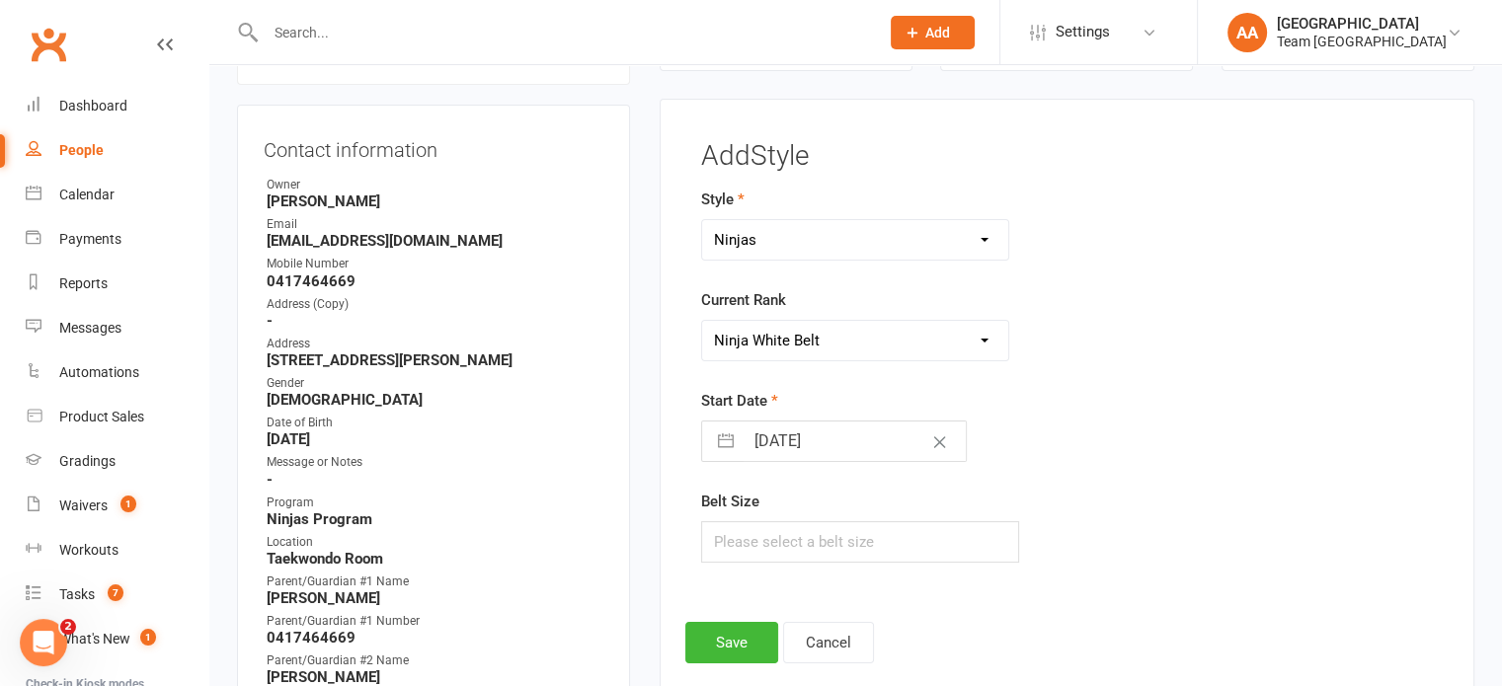
select select "8"
select select "2025"
select select "9"
select select "2025"
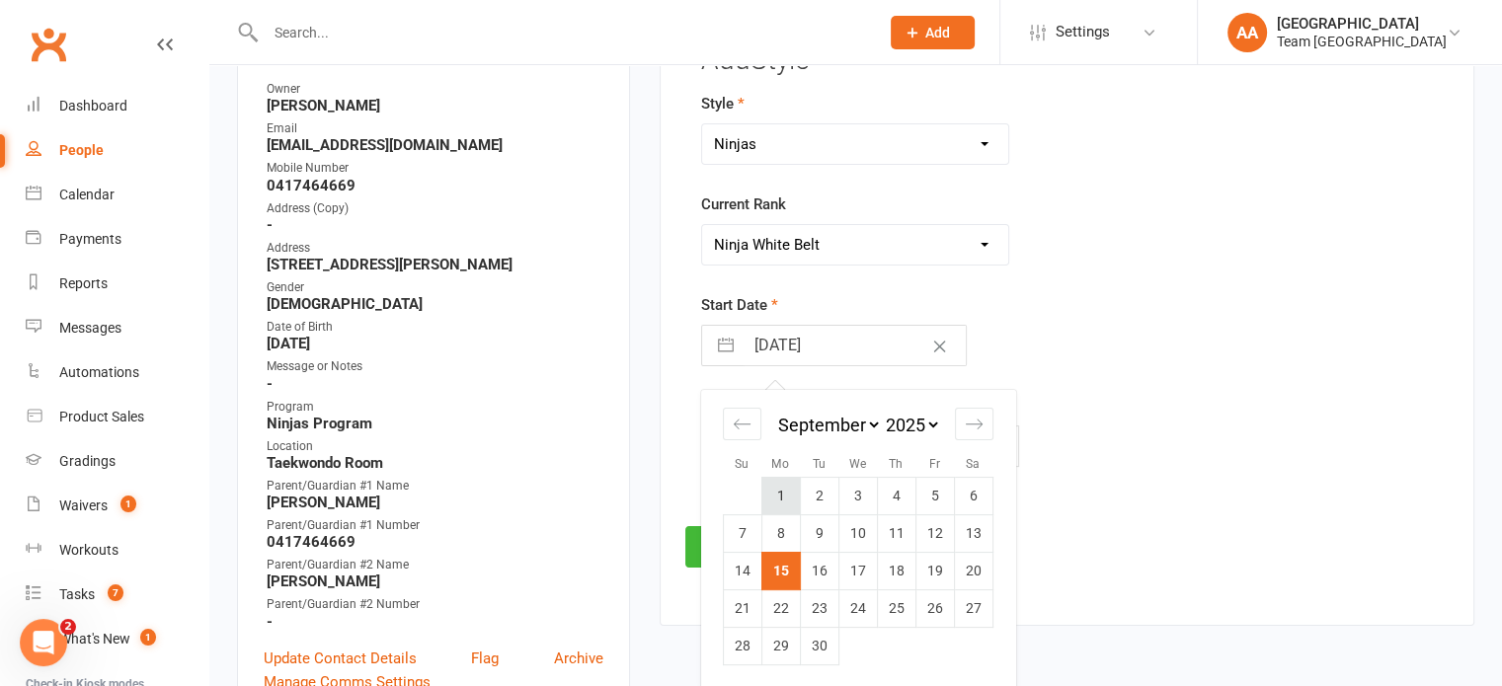
scroll to position [366, 0]
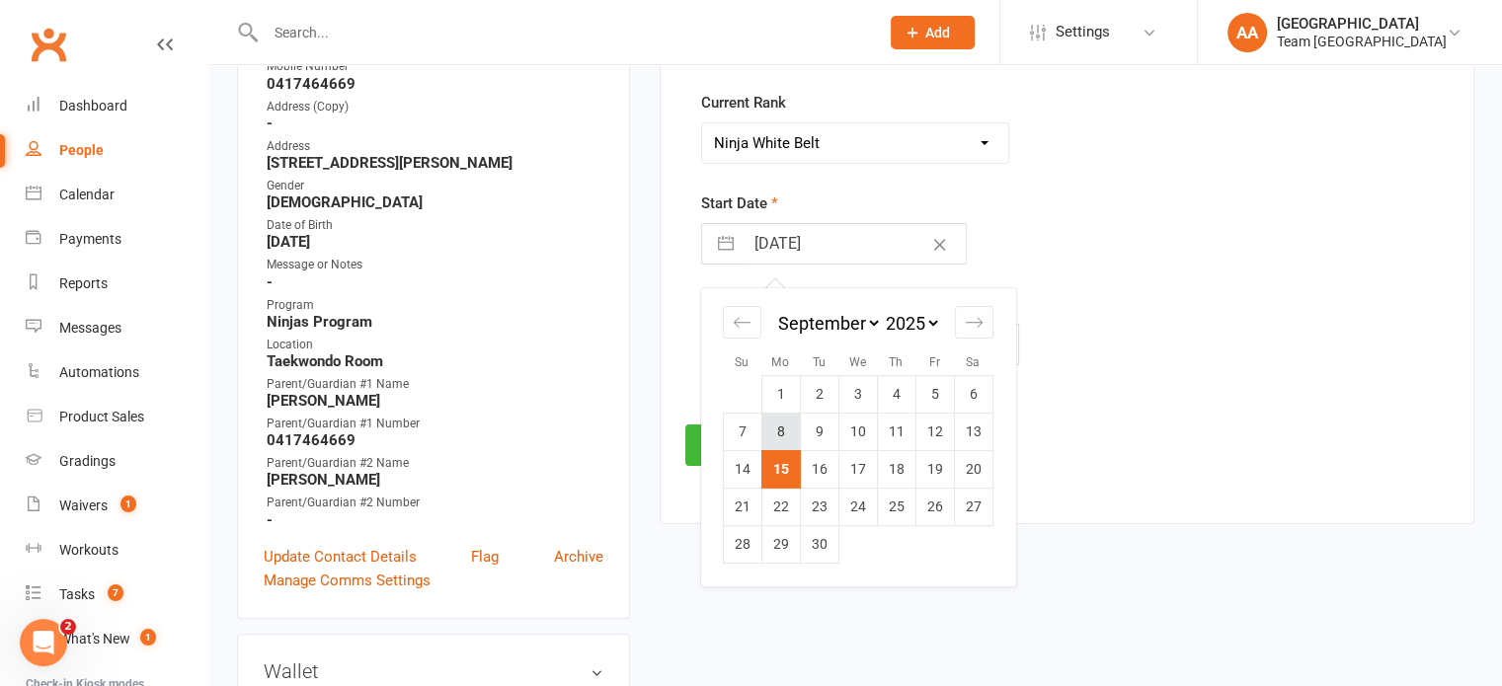
click at [782, 437] on td "8" at bounding box center [780, 432] width 39 height 38
type input "[DATE]"
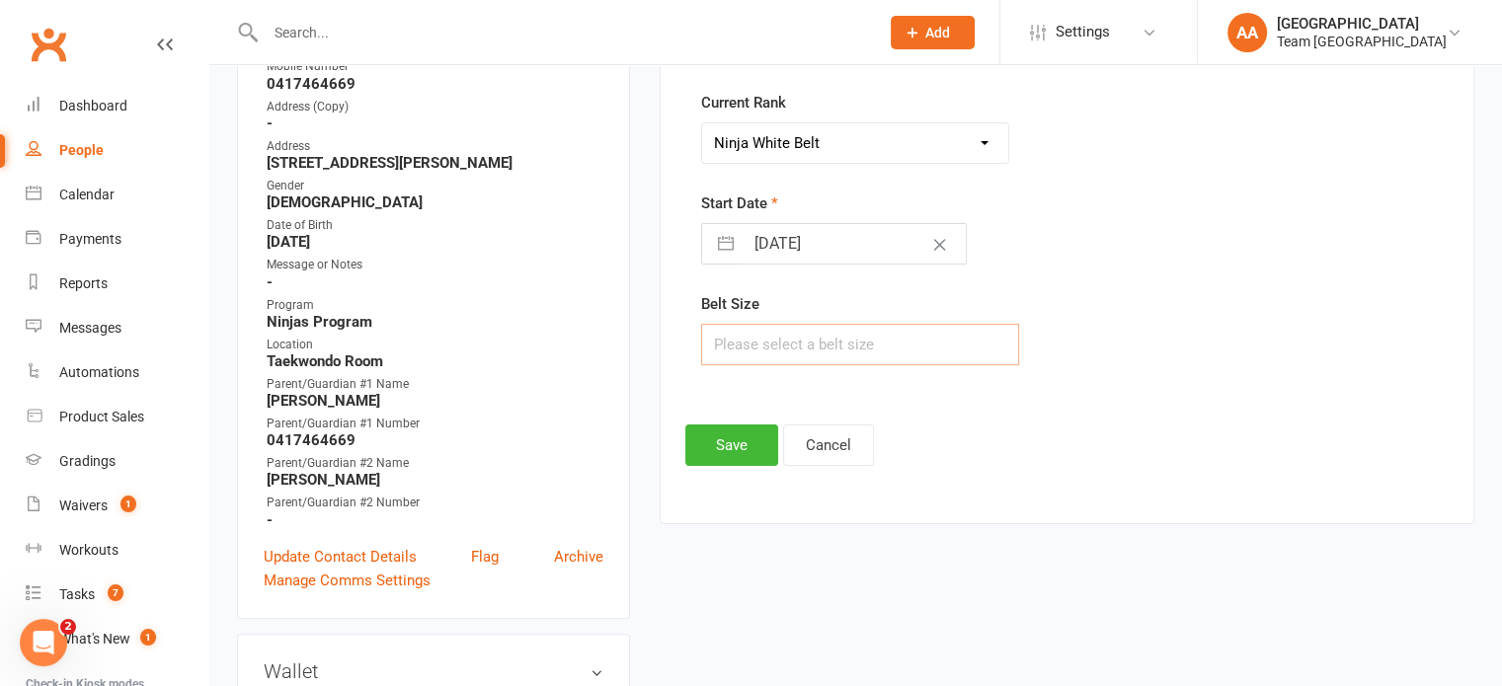
click at [762, 348] on input "text" at bounding box center [860, 344] width 319 height 41
type input "2"
click at [717, 445] on button "Save" at bounding box center [731, 445] width 93 height 41
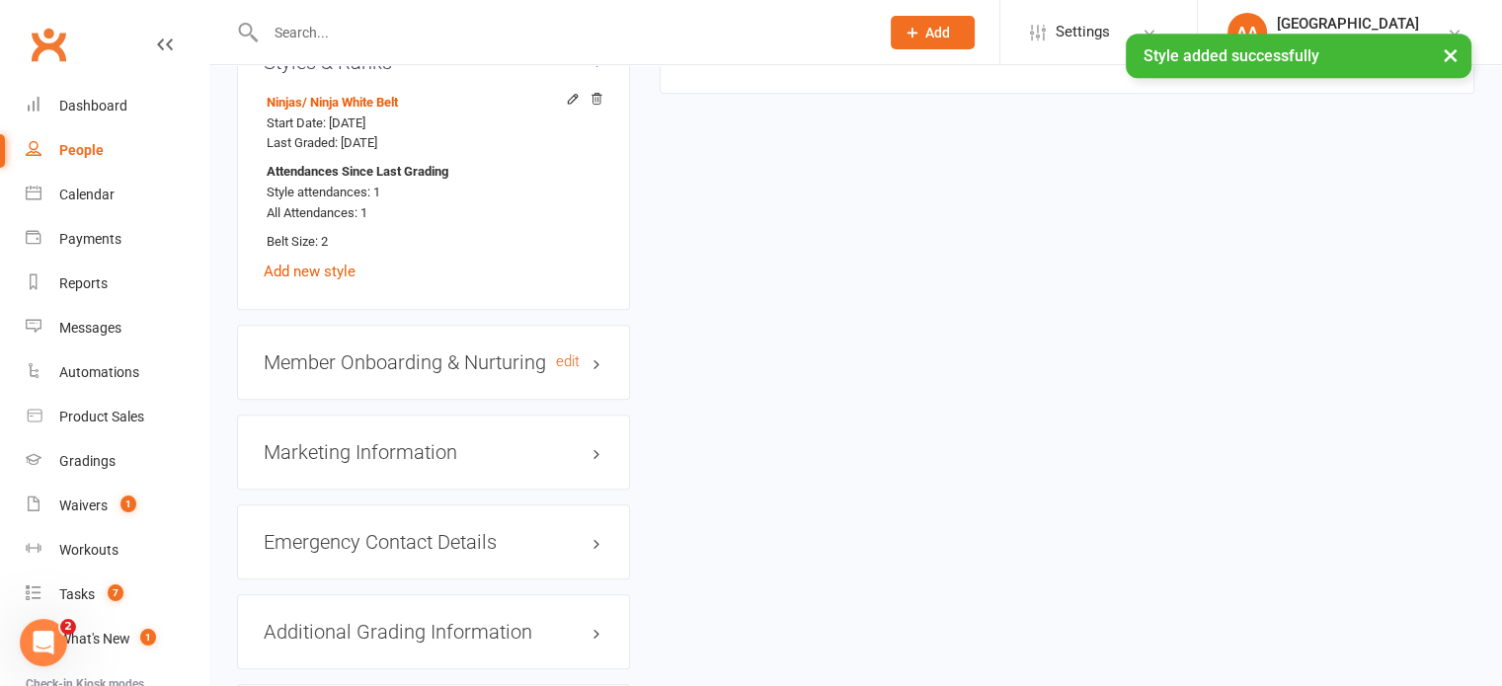
scroll to position [1749, 0]
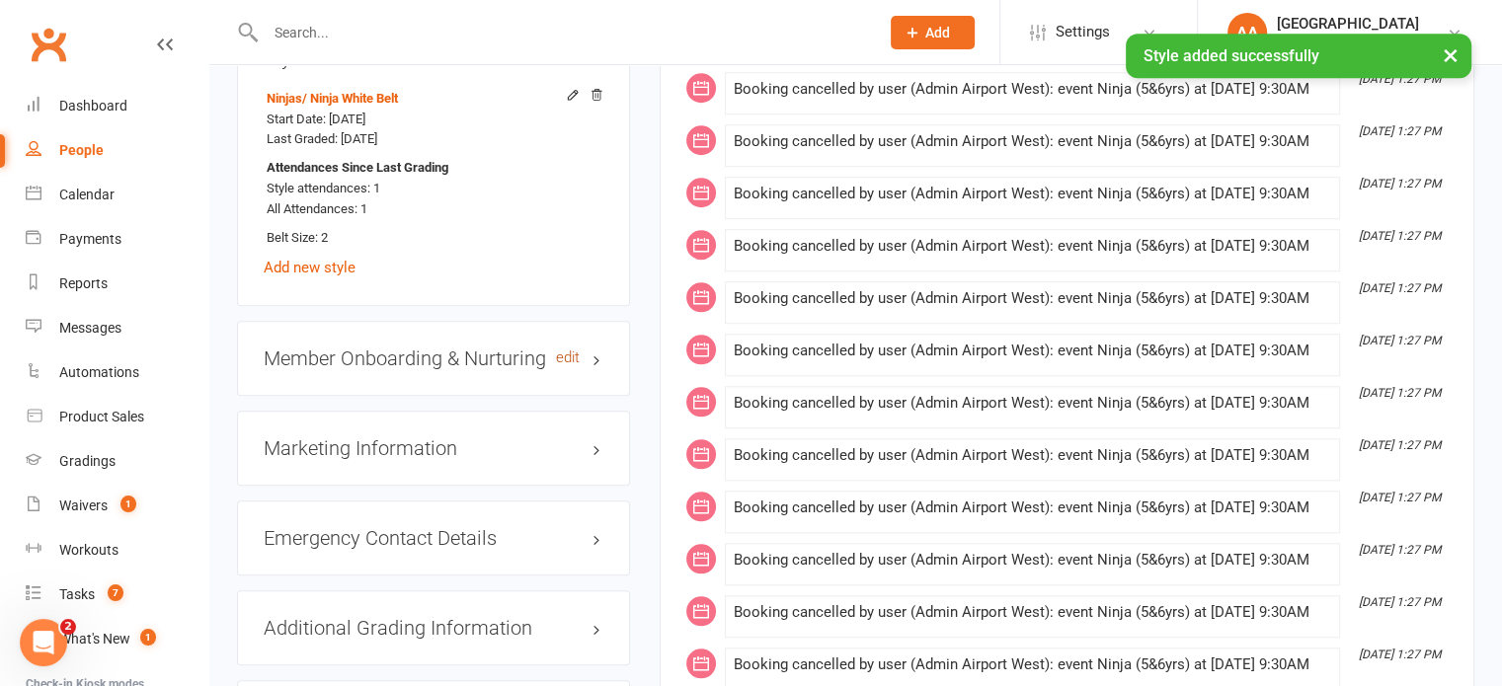
click at [563, 362] on link "edit" at bounding box center [568, 358] width 24 height 17
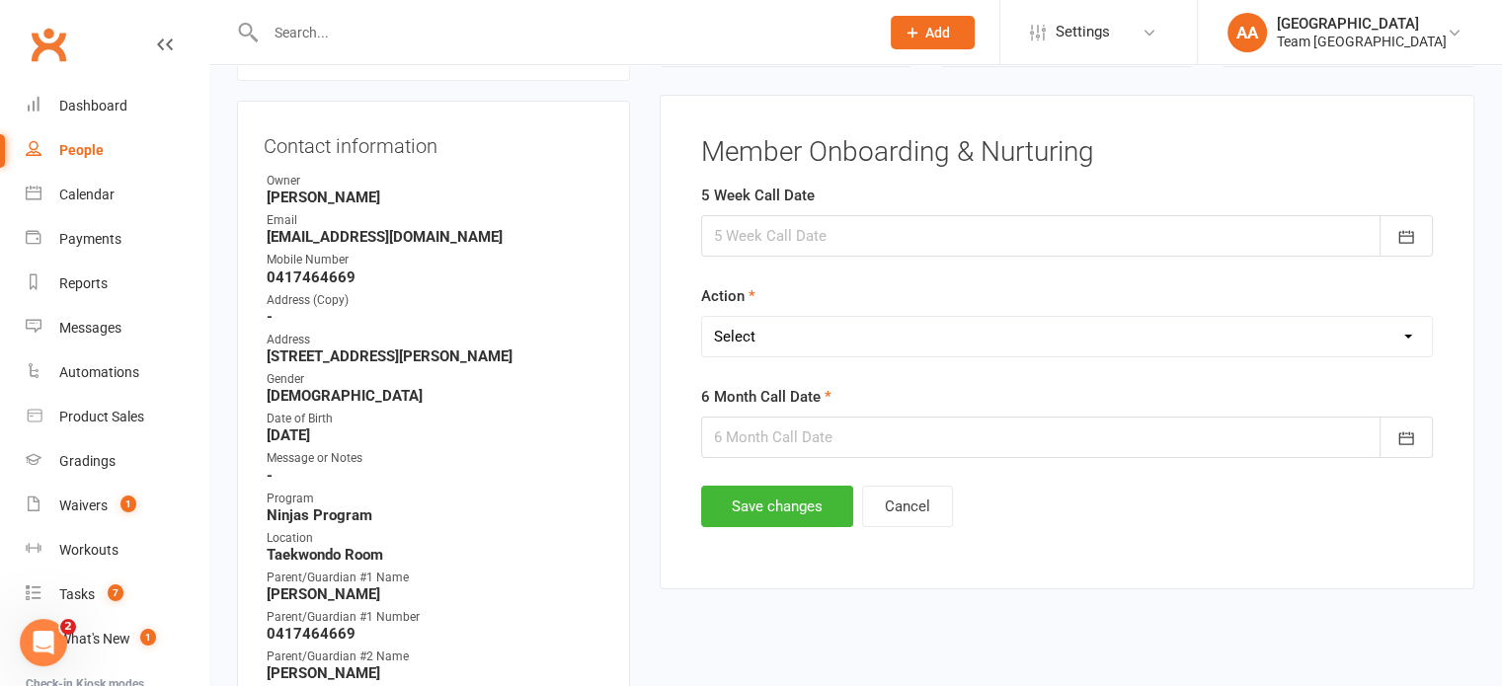
scroll to position [169, 0]
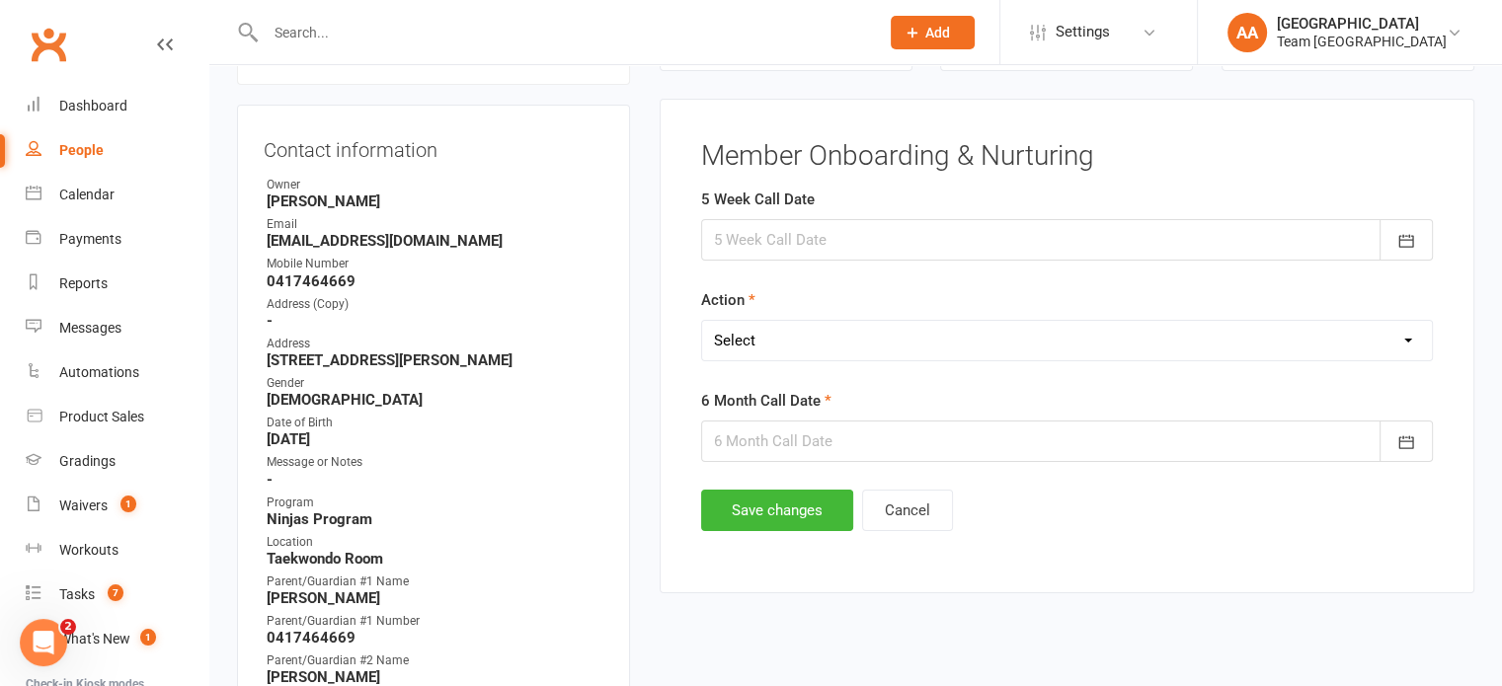
click at [877, 227] on div at bounding box center [1067, 239] width 732 height 41
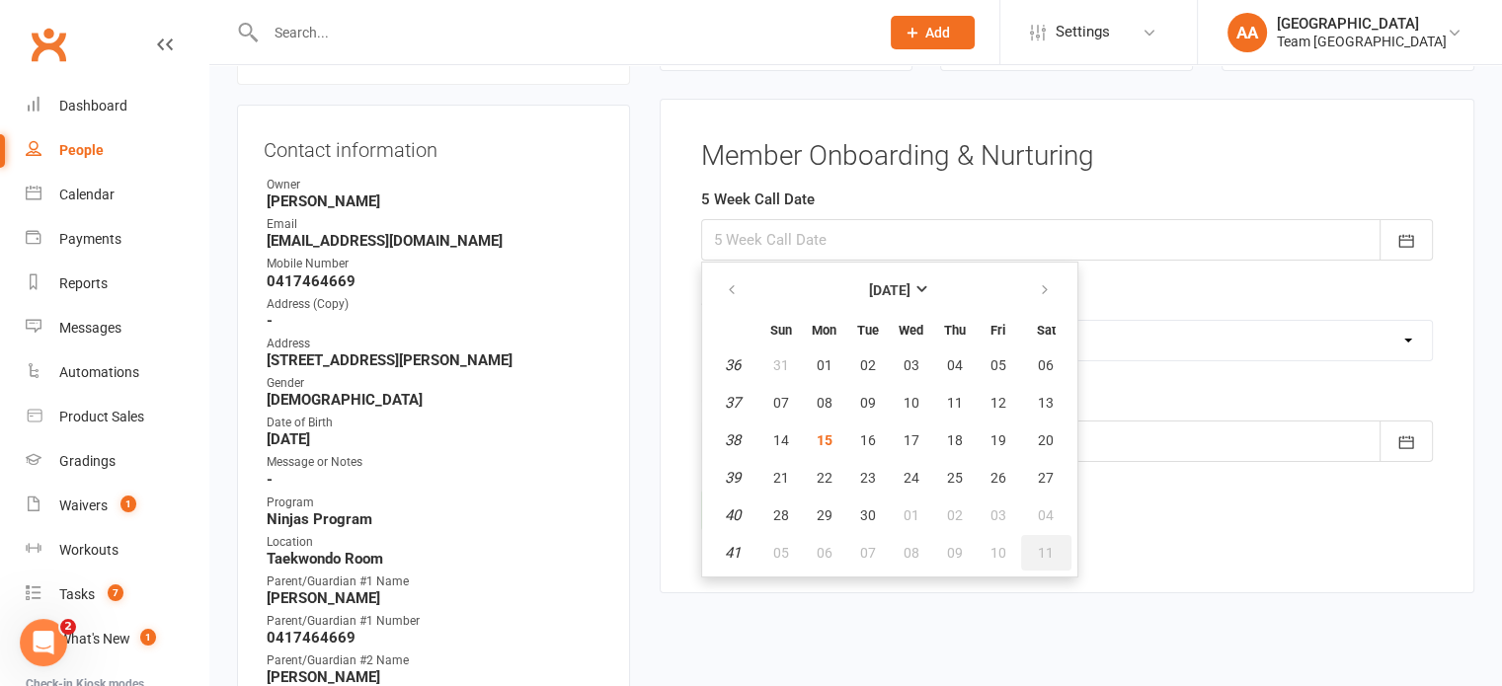
click at [1038, 545] on span "11" at bounding box center [1046, 553] width 16 height 16
type input "11 Oct 2025"
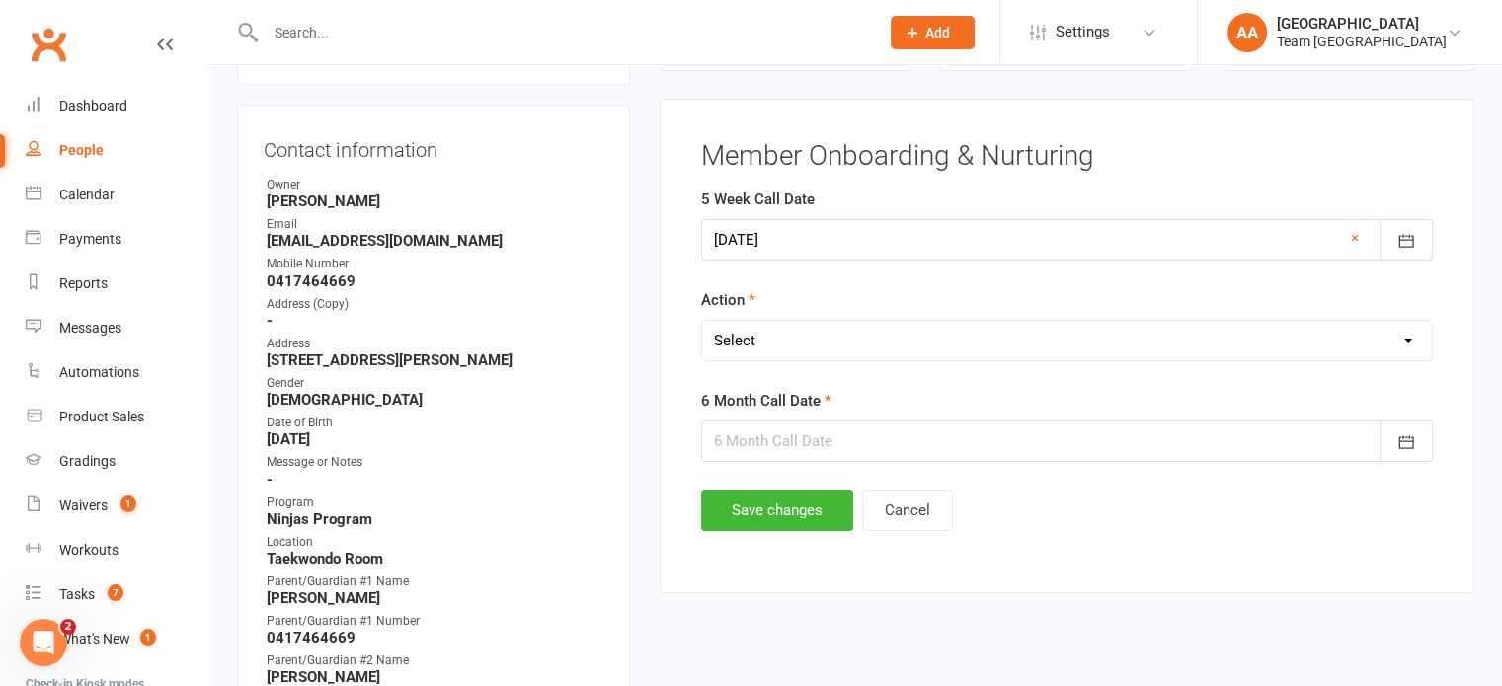
click at [798, 331] on select "Select Open Completed" at bounding box center [1067, 340] width 730 height 39
select select "Open"
click at [702, 321] on select "Select Open Completed" at bounding box center [1067, 340] width 730 height 39
click at [796, 433] on div at bounding box center [1067, 441] width 732 height 41
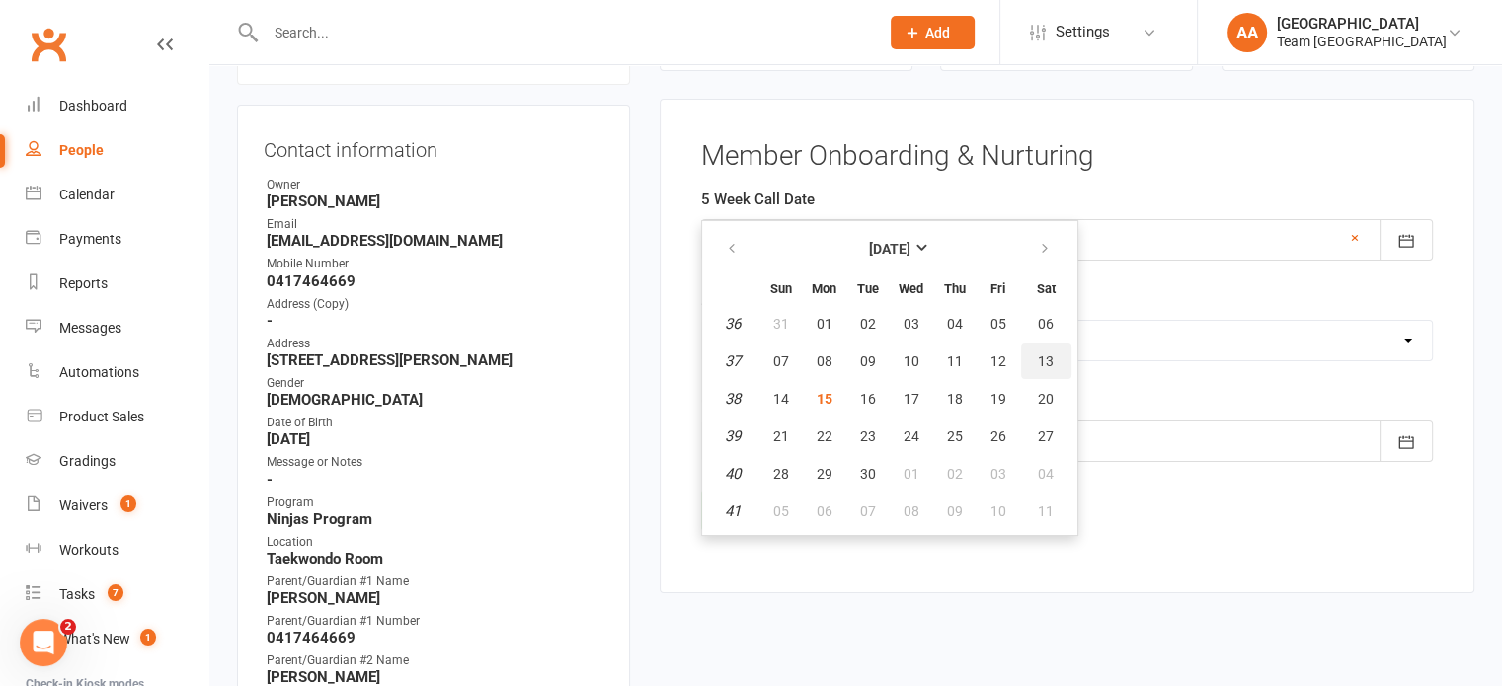
click at [1038, 356] on span "13" at bounding box center [1046, 362] width 16 height 16
type input "13 Sep 2025"
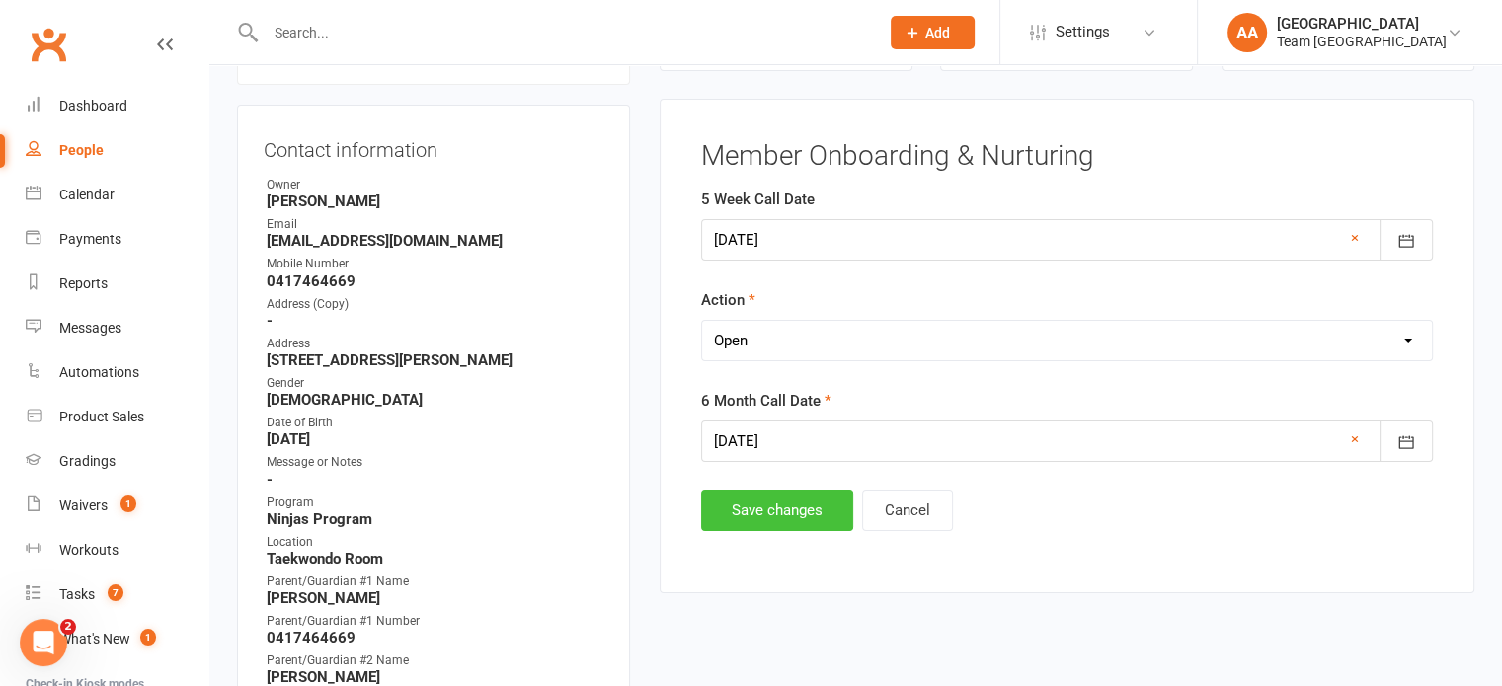
click at [760, 510] on button "Save changes" at bounding box center [777, 510] width 152 height 41
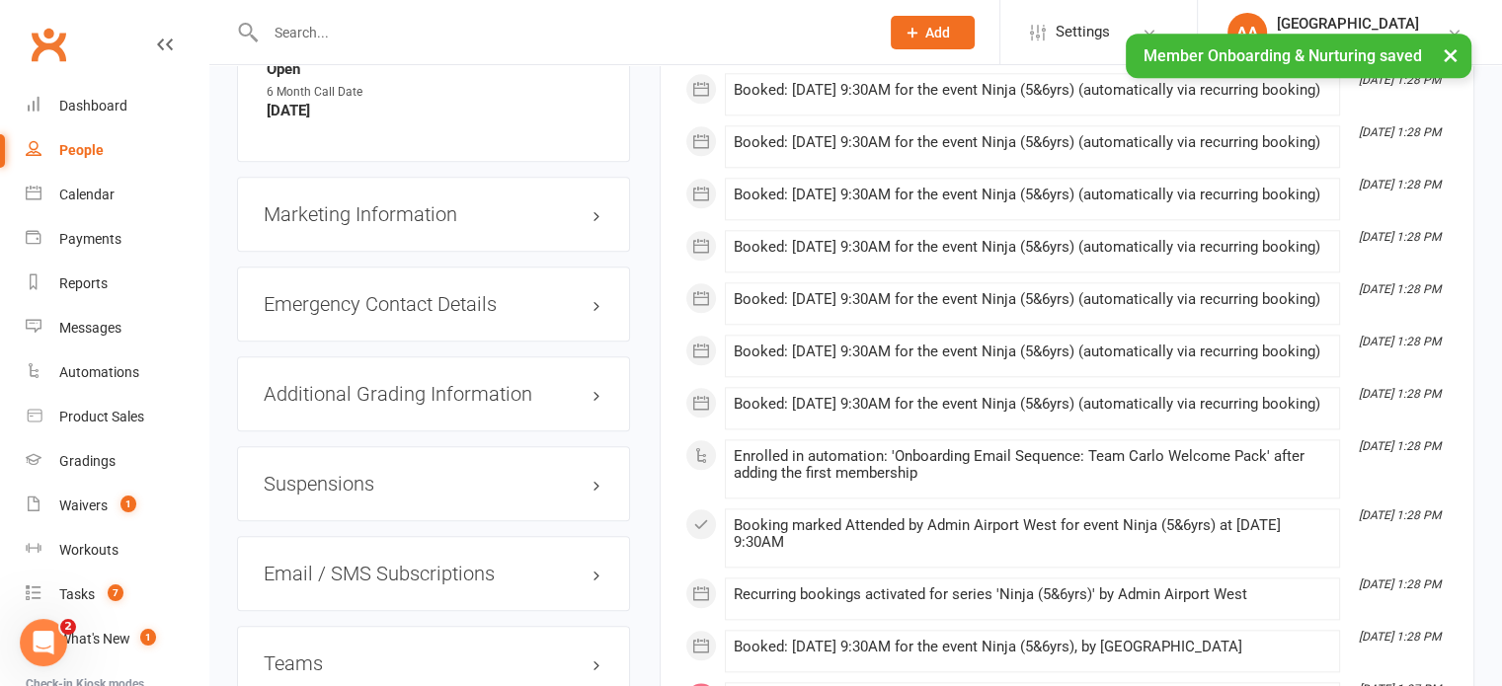
scroll to position [2144, 0]
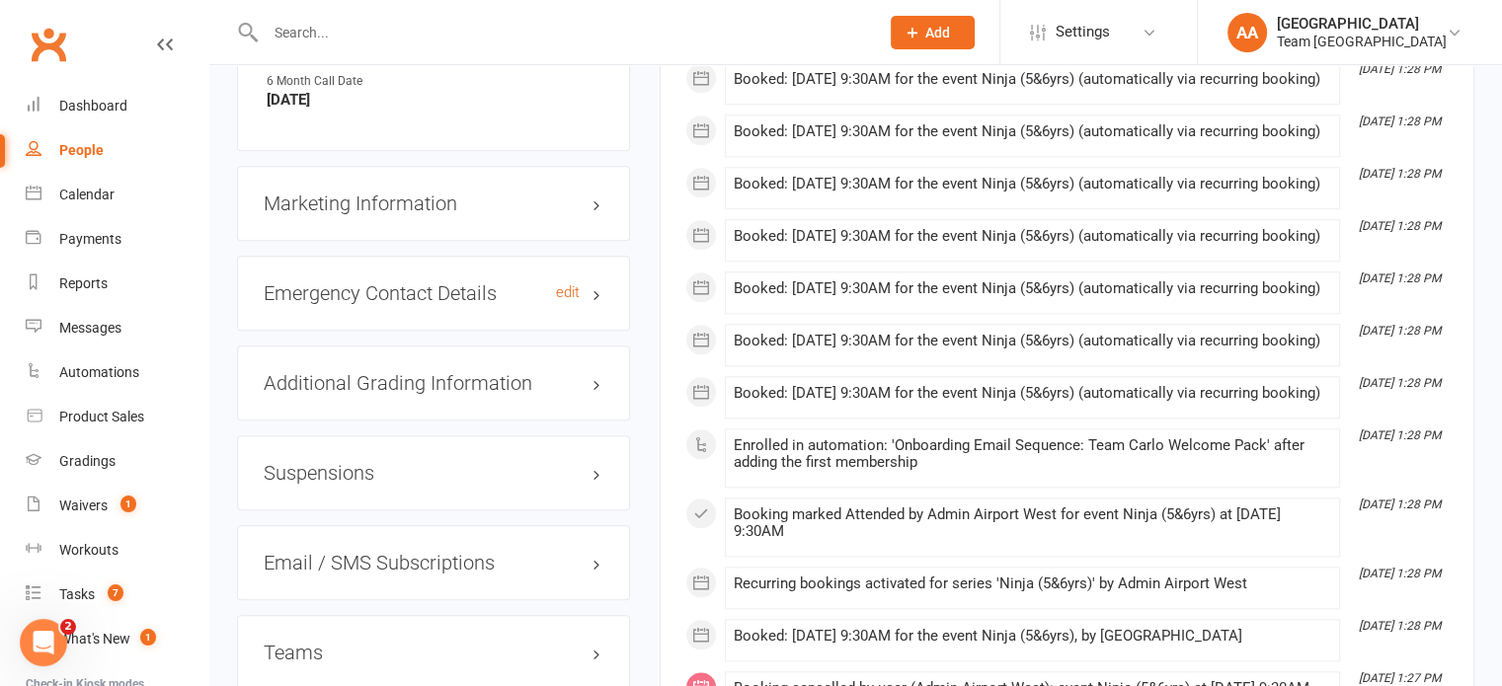
click at [543, 299] on h3 "Emergency Contact Details edit" at bounding box center [434, 293] width 340 height 22
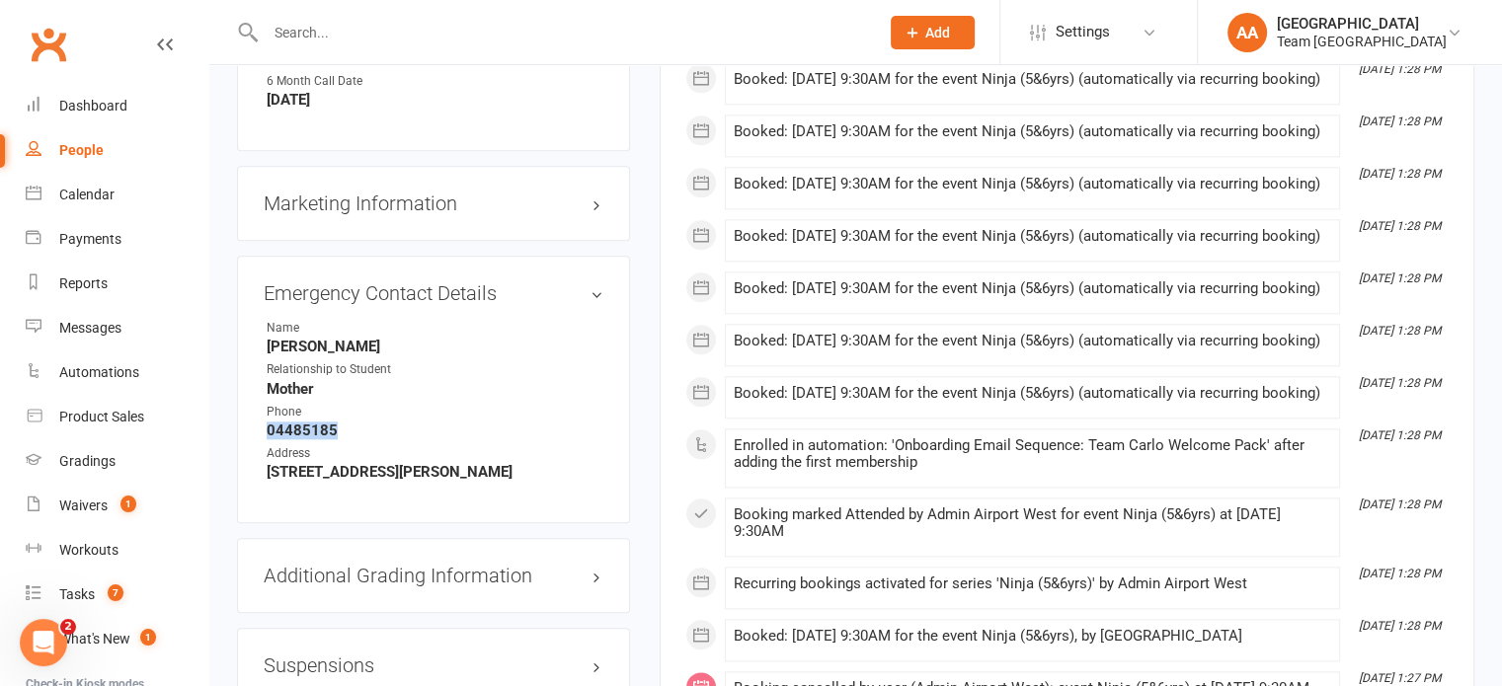
drag, startPoint x: 267, startPoint y: 432, endPoint x: 342, endPoint y: 434, distance: 75.1
click at [342, 434] on strong "04485185" at bounding box center [435, 431] width 337 height 18
click at [370, 422] on div "Phone" at bounding box center [348, 412] width 163 height 19
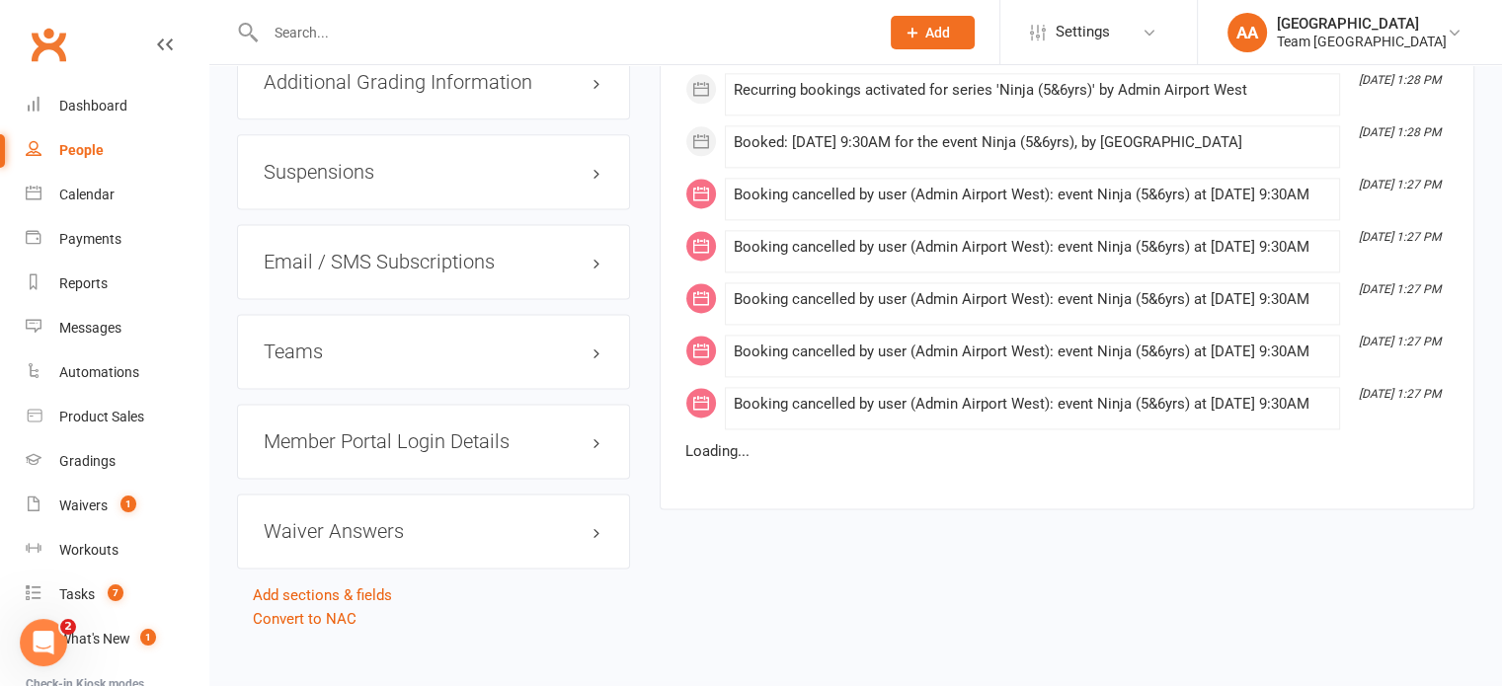
scroll to position [3032, 0]
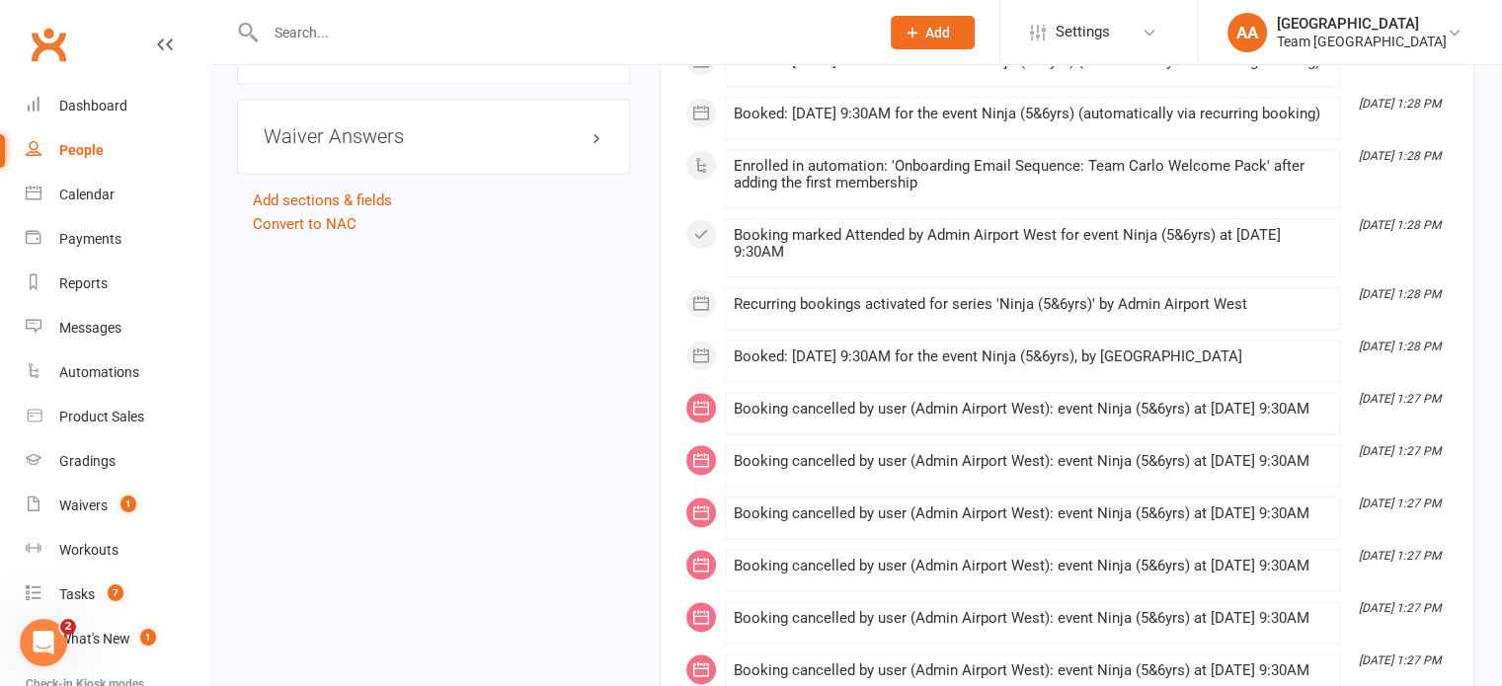
click at [443, 152] on div "Waiver Answers edit" at bounding box center [433, 136] width 393 height 75
click at [445, 144] on h3 "Waiver Answers edit" at bounding box center [434, 136] width 340 height 22
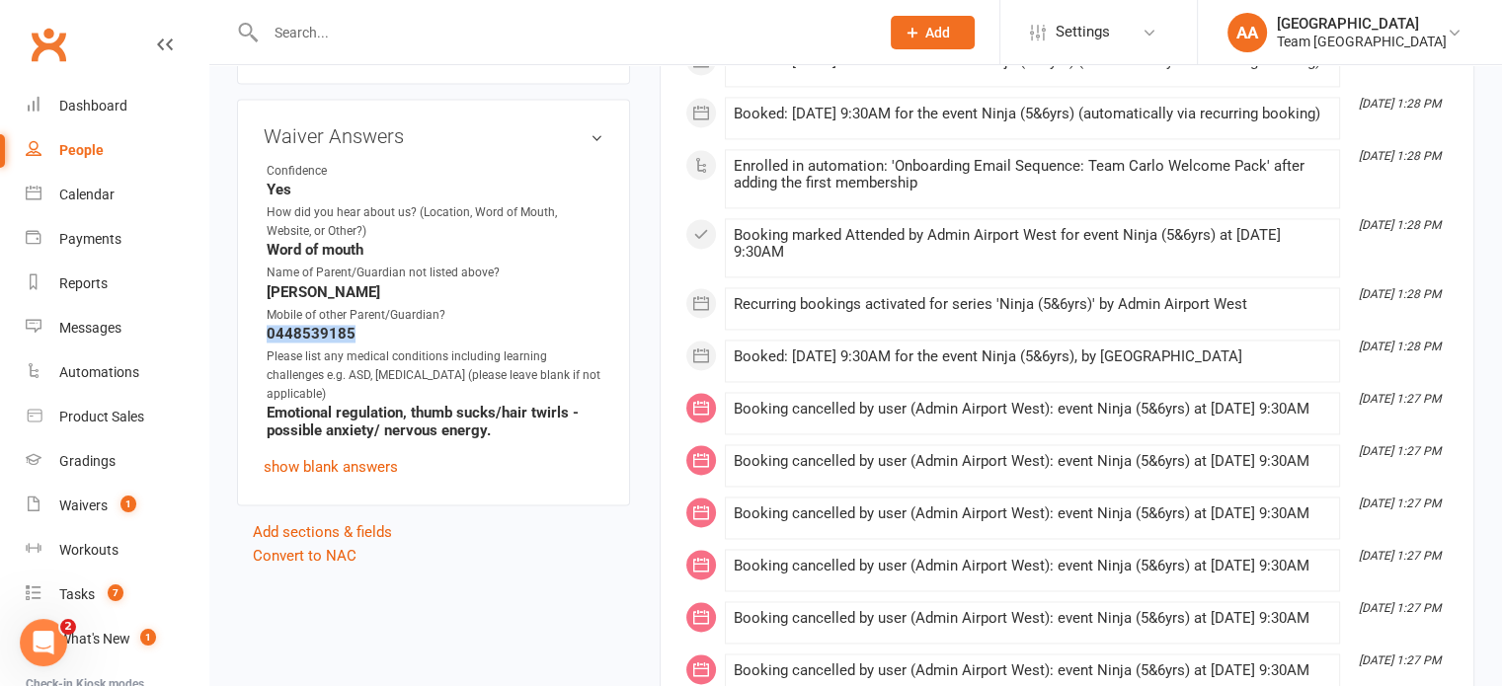
drag, startPoint x: 266, startPoint y: 347, endPoint x: 381, endPoint y: 339, distance: 115.8
click at [381, 339] on strong "0448539185" at bounding box center [435, 334] width 337 height 18
copy strong "0448539185"
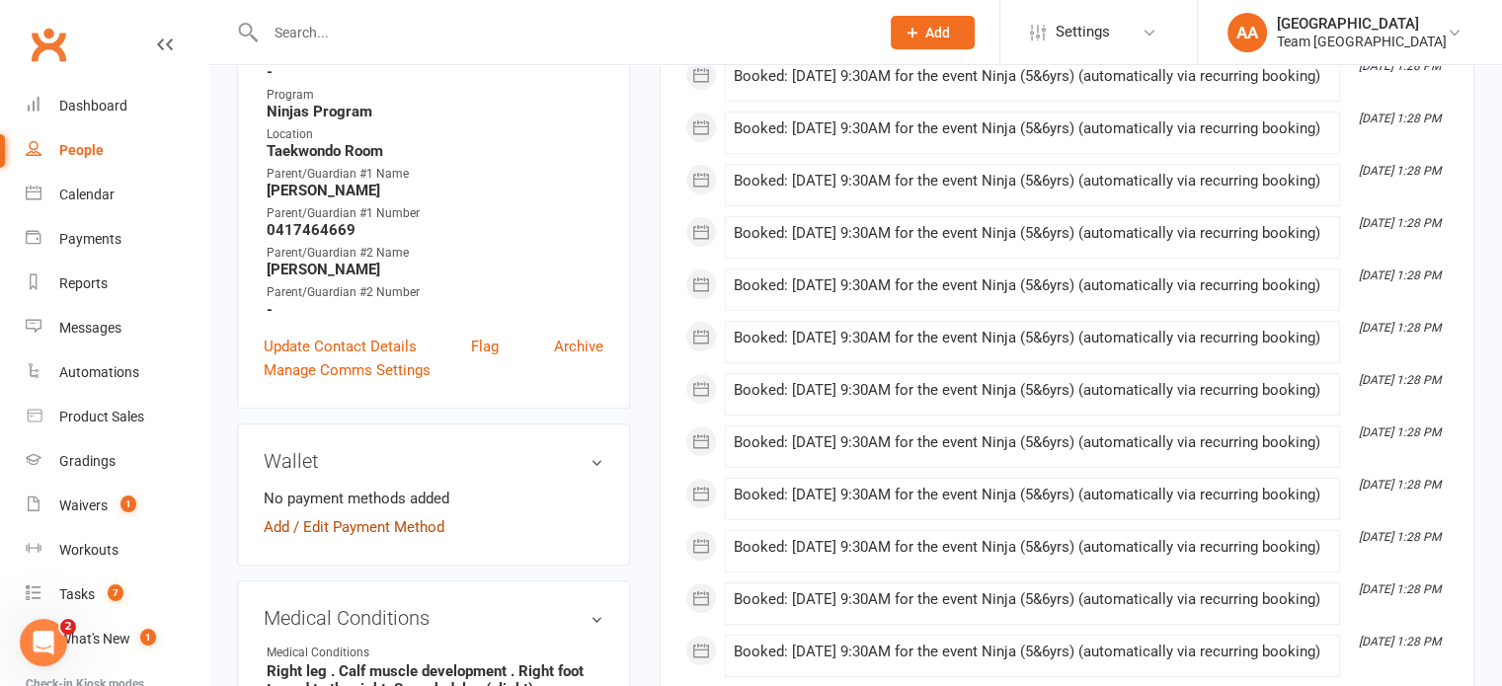
scroll to position [564, 0]
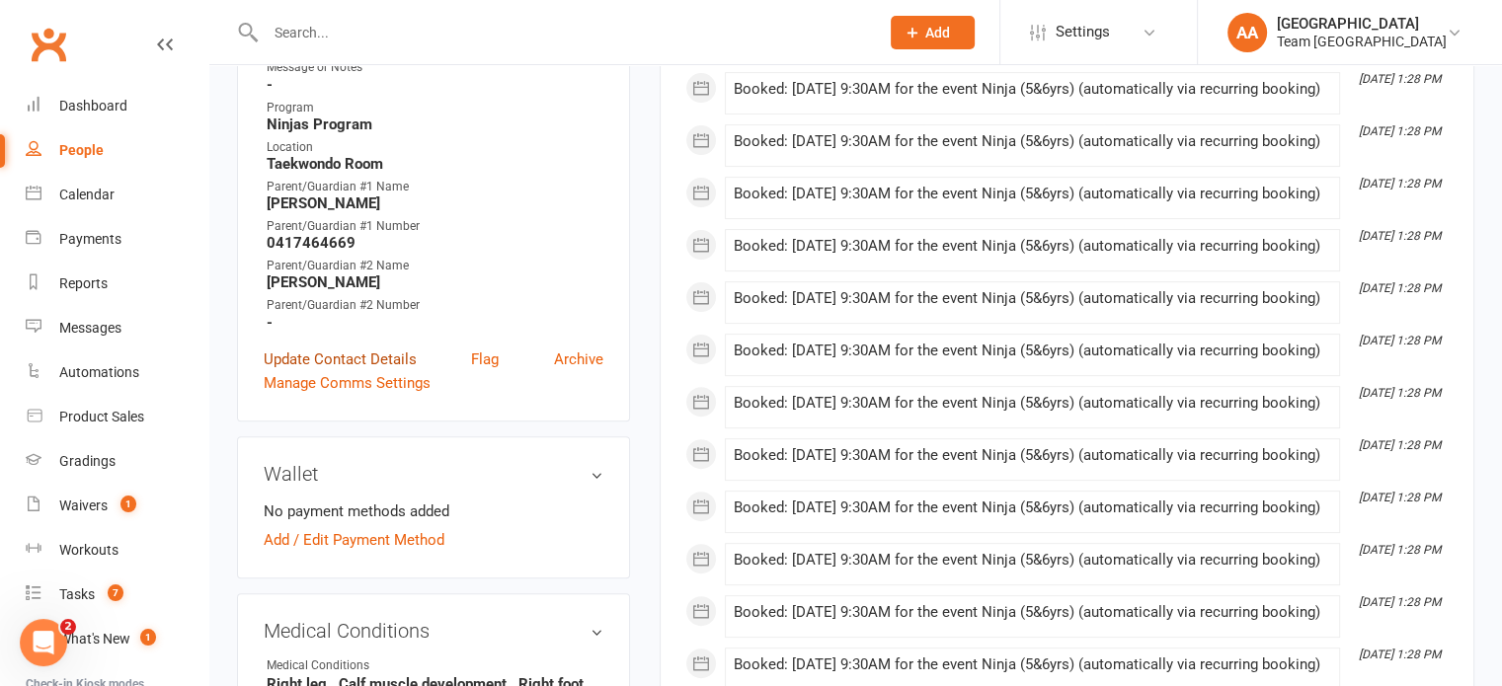
click at [351, 358] on link "Update Contact Details" at bounding box center [340, 360] width 153 height 24
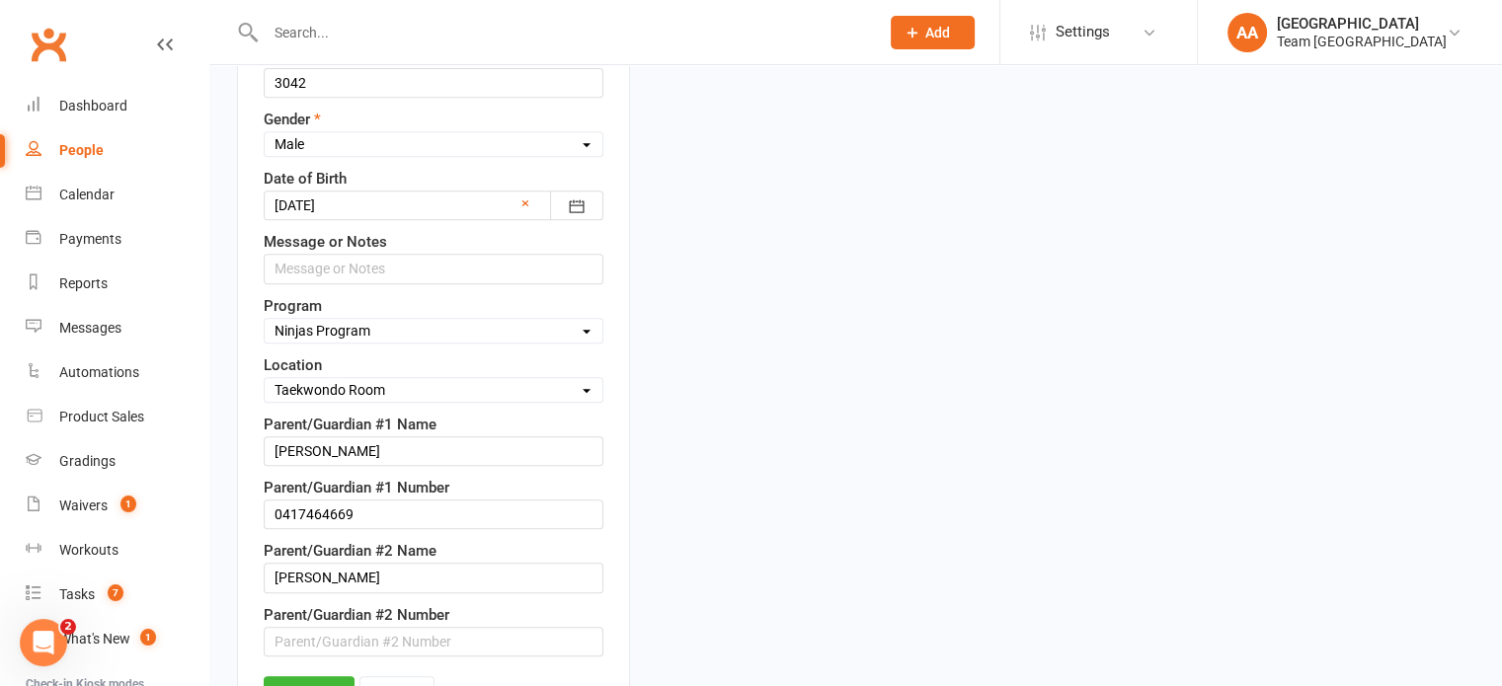
scroll to position [1179, 0]
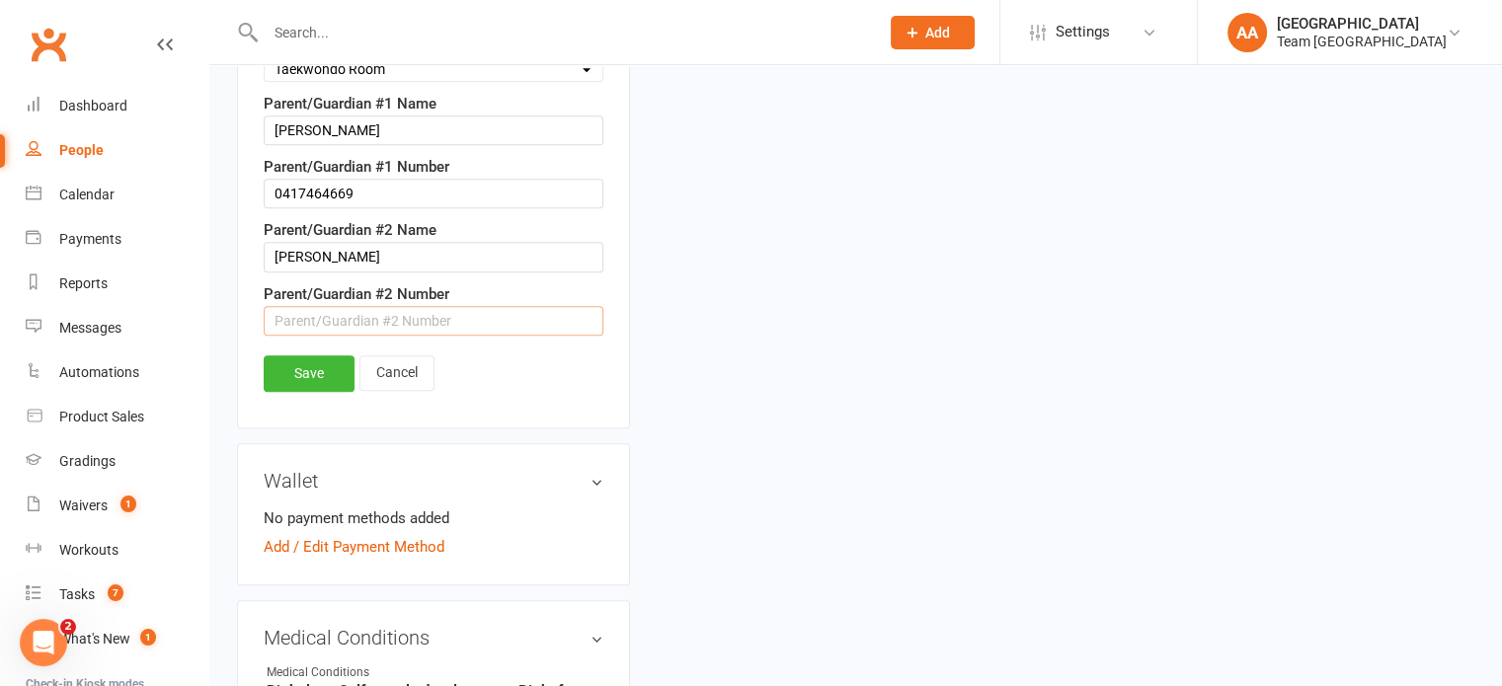
paste input "0448539185"
type input "0448539185"
click at [283, 381] on link "Save" at bounding box center [309, 373] width 91 height 36
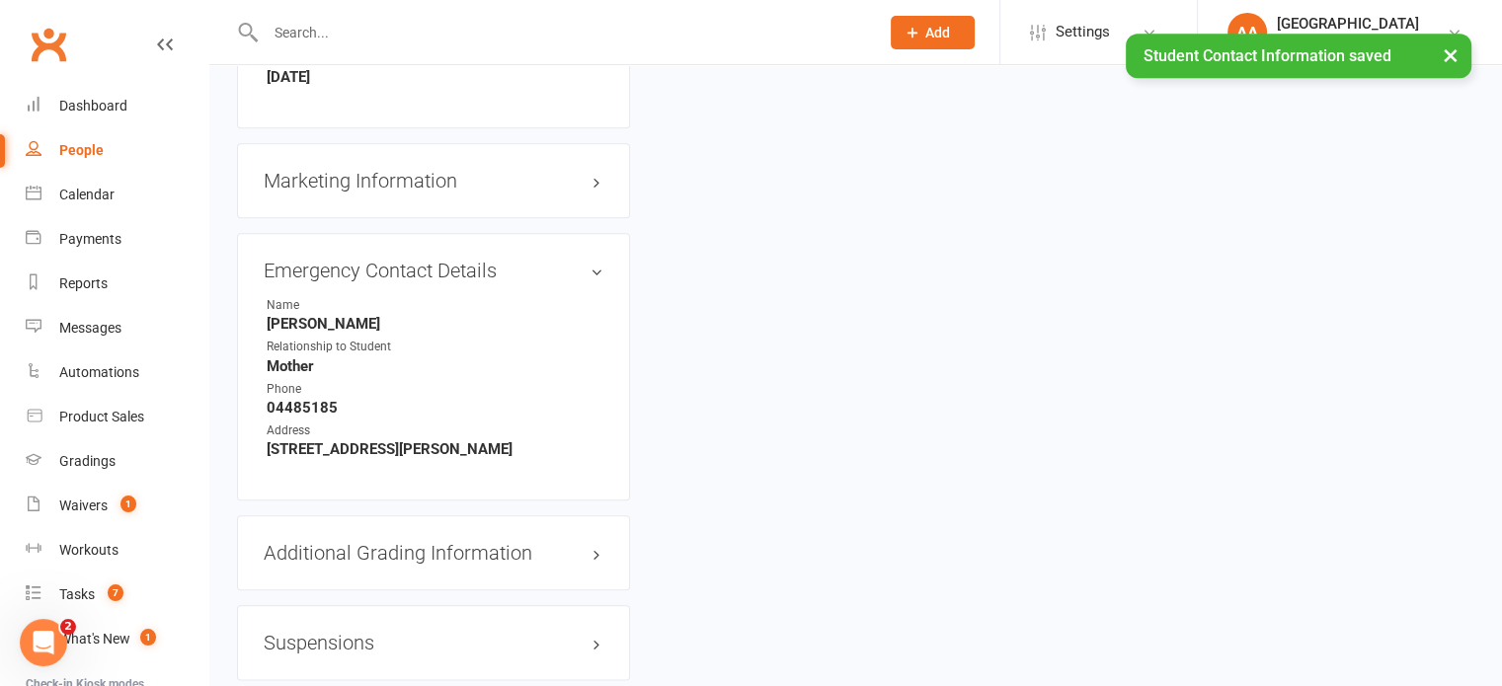
scroll to position [2265, 0]
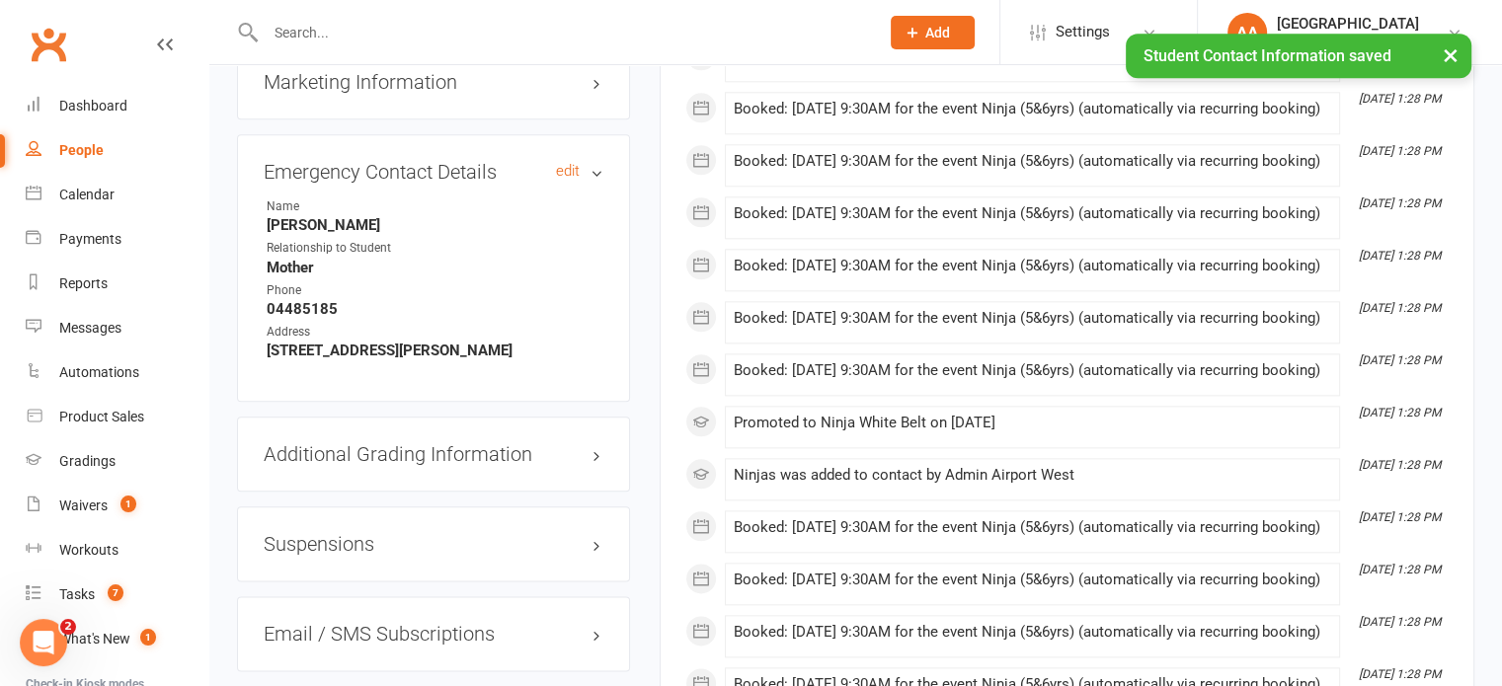
click at [554, 177] on h3 "Emergency Contact Details edit" at bounding box center [434, 172] width 340 height 22
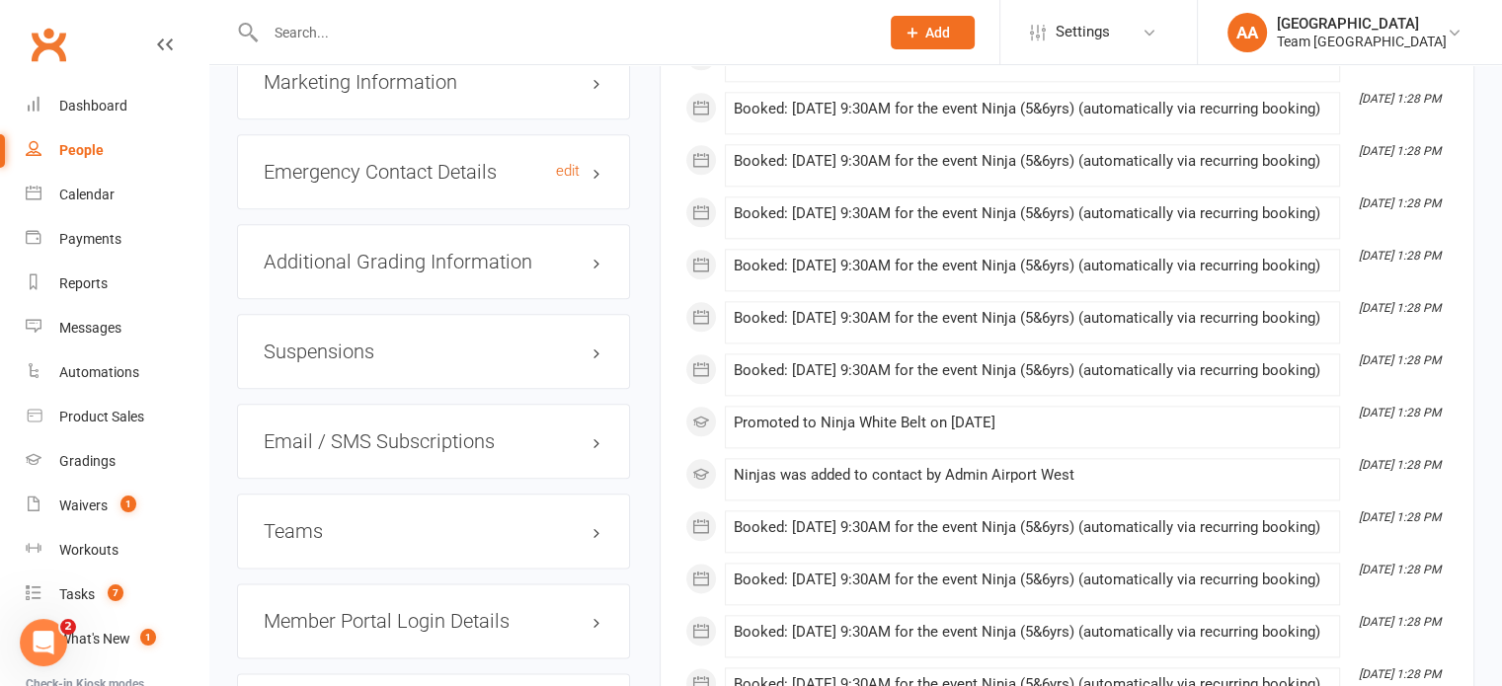
click at [510, 182] on h3 "Emergency Contact Details edit" at bounding box center [434, 172] width 340 height 22
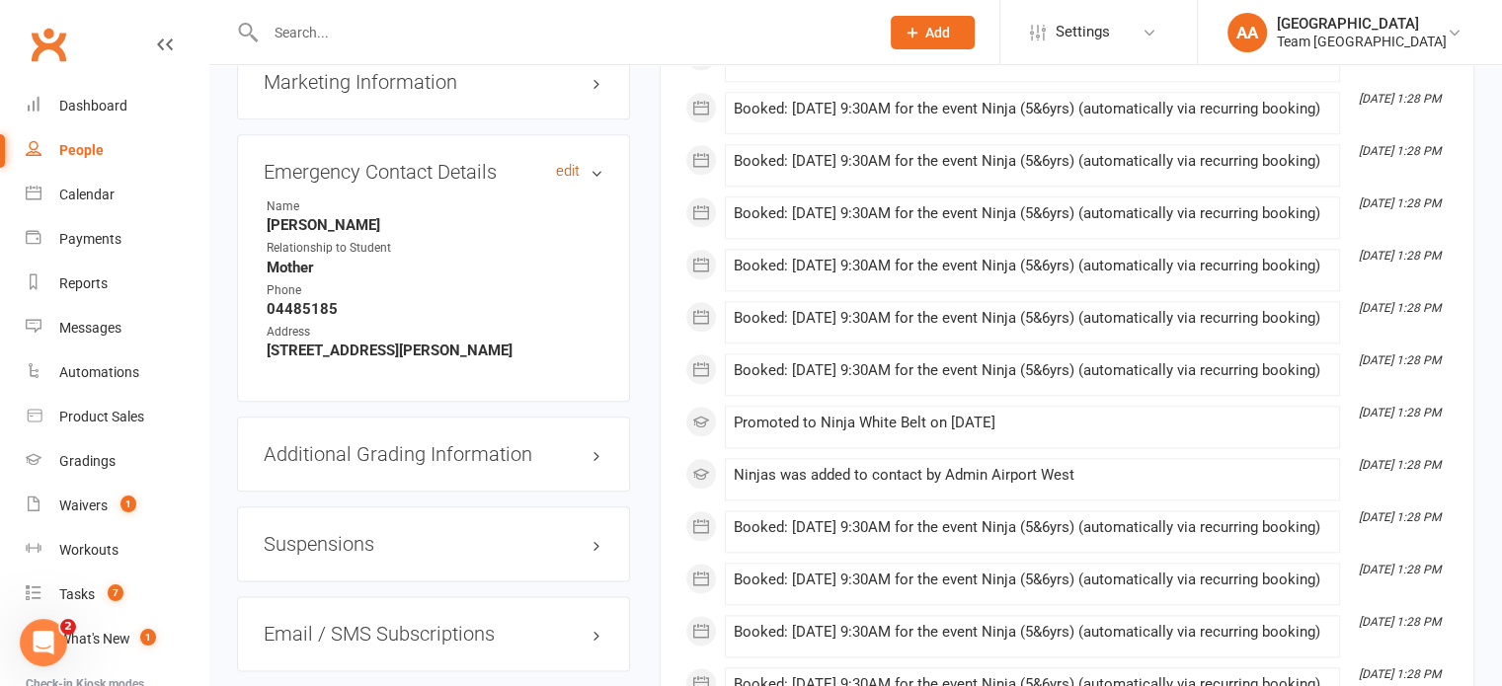
click at [562, 173] on link "edit" at bounding box center [568, 171] width 24 height 17
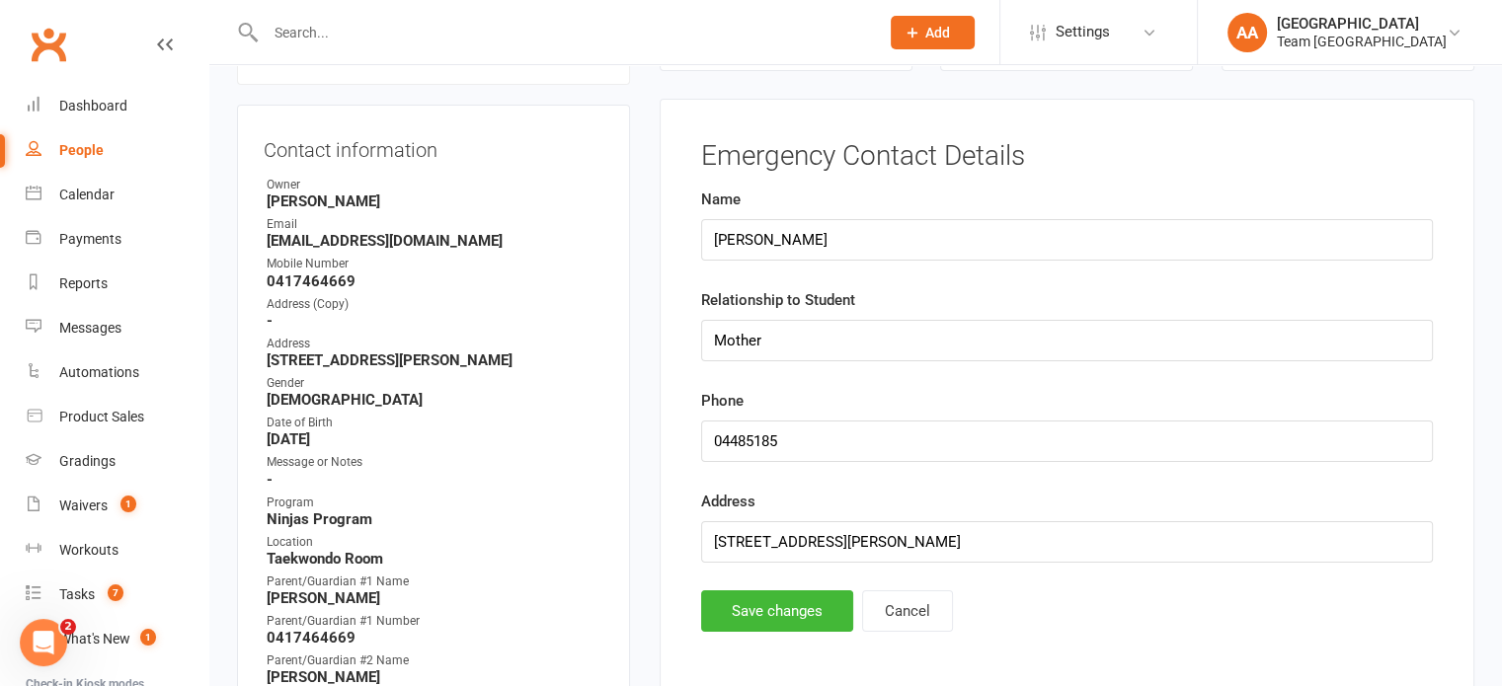
scroll to position [268, 0]
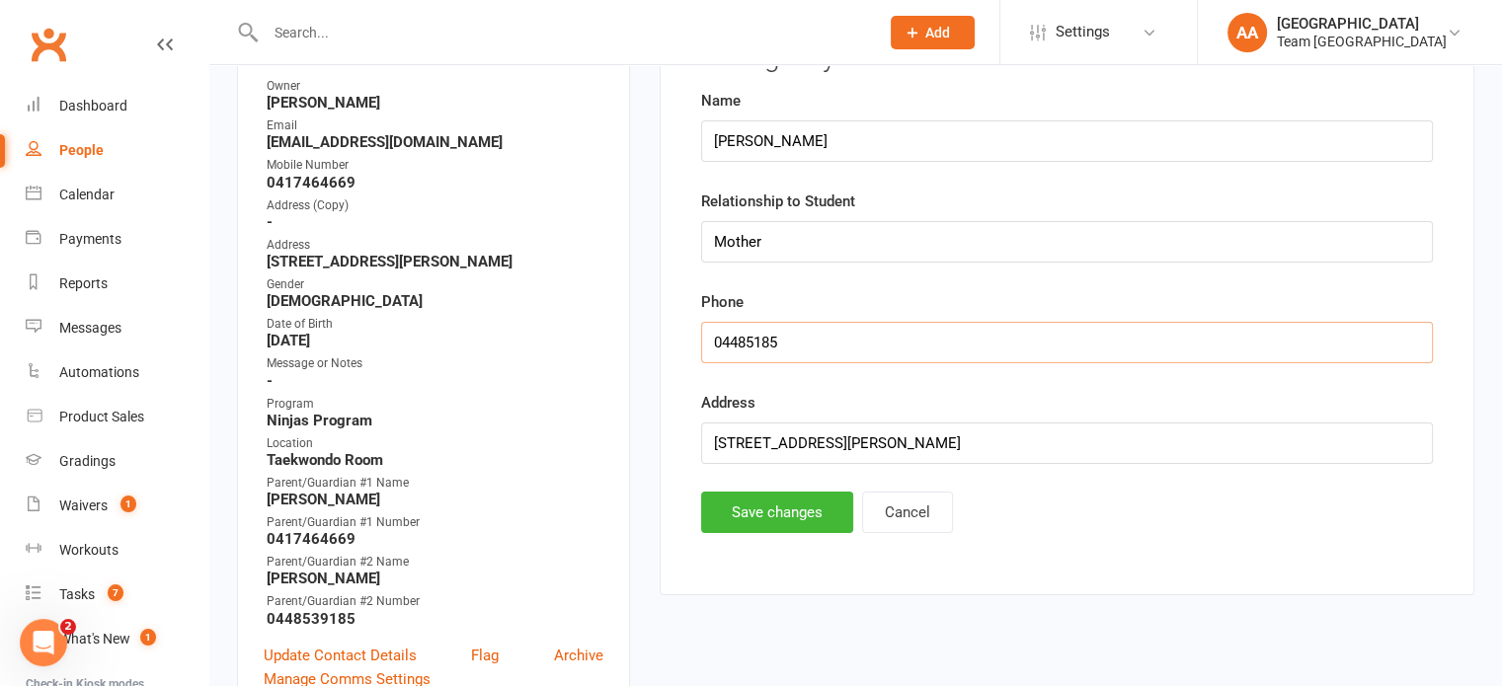
click at [752, 340] on input "string" at bounding box center [1067, 342] width 732 height 41
type input "0448539185"
click at [767, 523] on button "Save changes" at bounding box center [777, 512] width 152 height 41
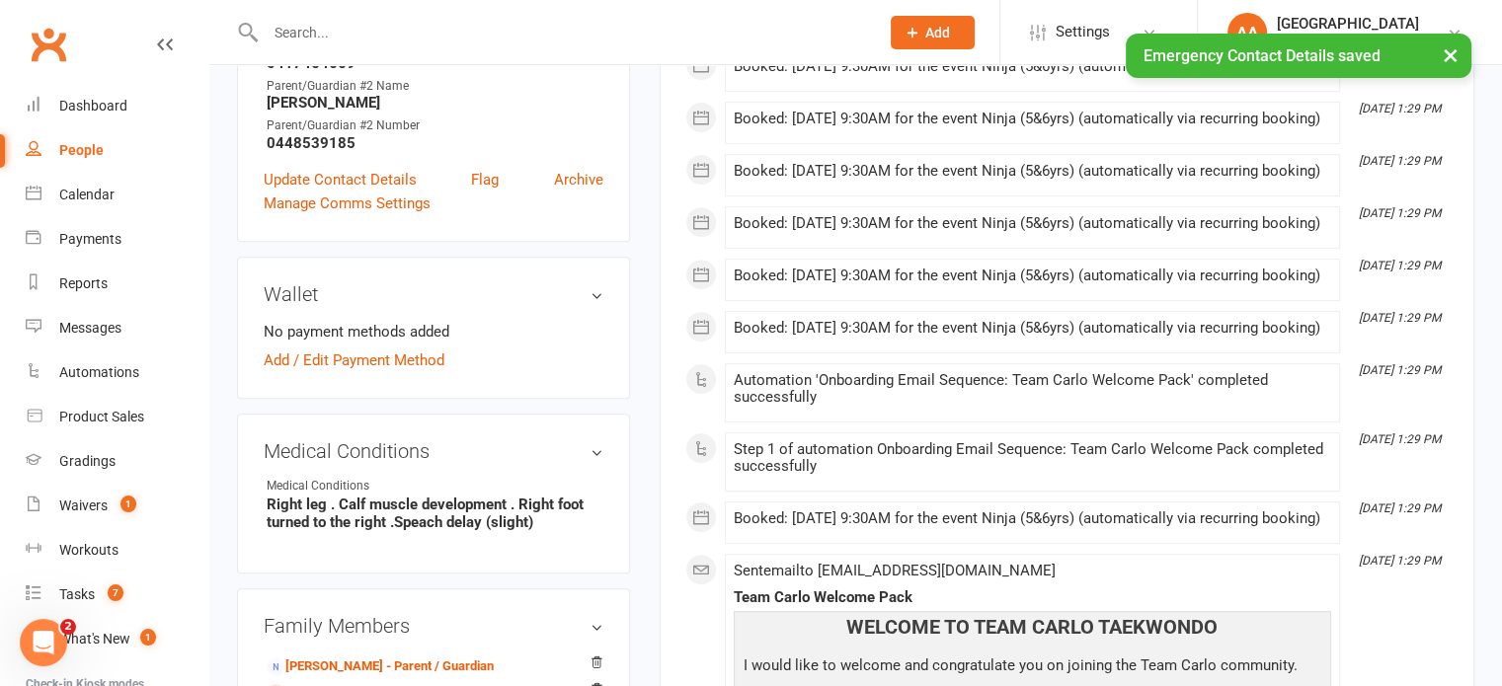
scroll to position [761, 0]
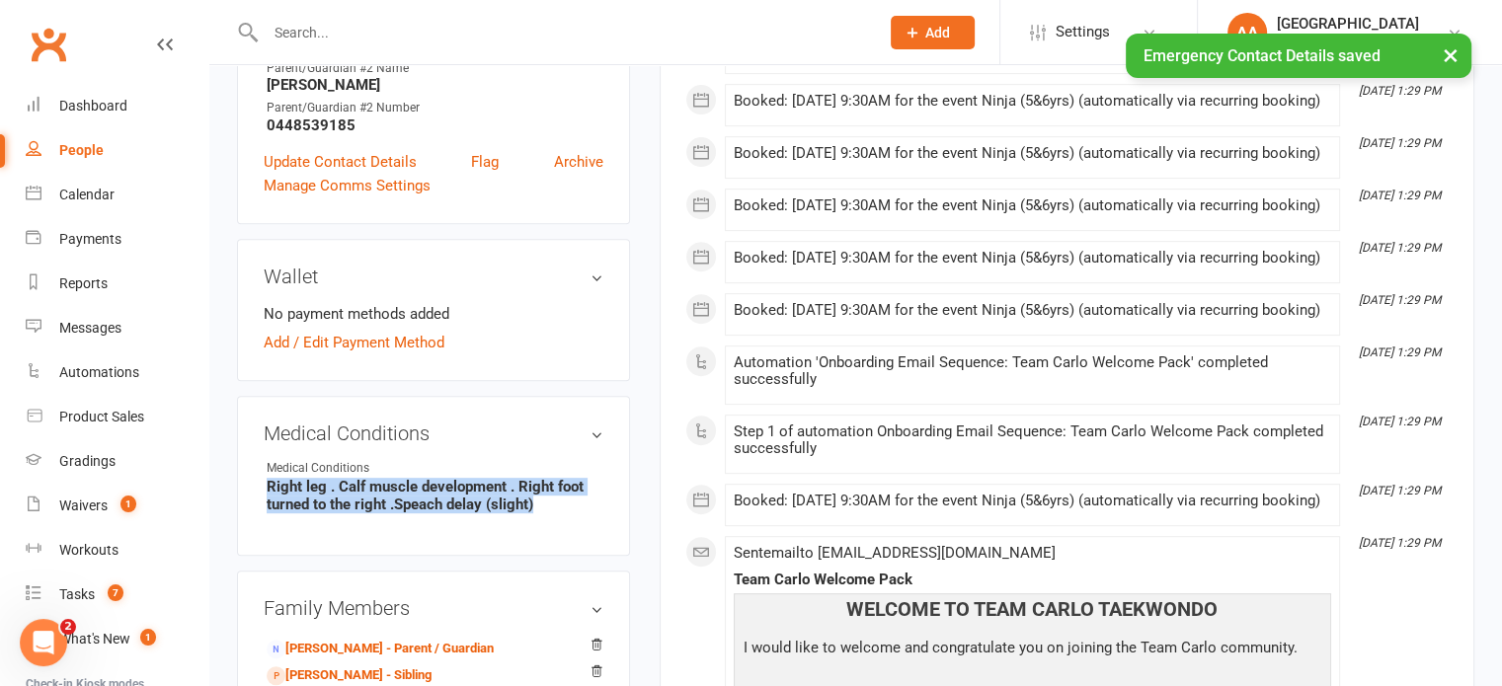
drag, startPoint x: 260, startPoint y: 485, endPoint x: 625, endPoint y: 497, distance: 365.6
click at [615, 501] on div "Medical Conditions edit Medical Conditions Right leg . Calf muscle development …" at bounding box center [433, 476] width 393 height 160
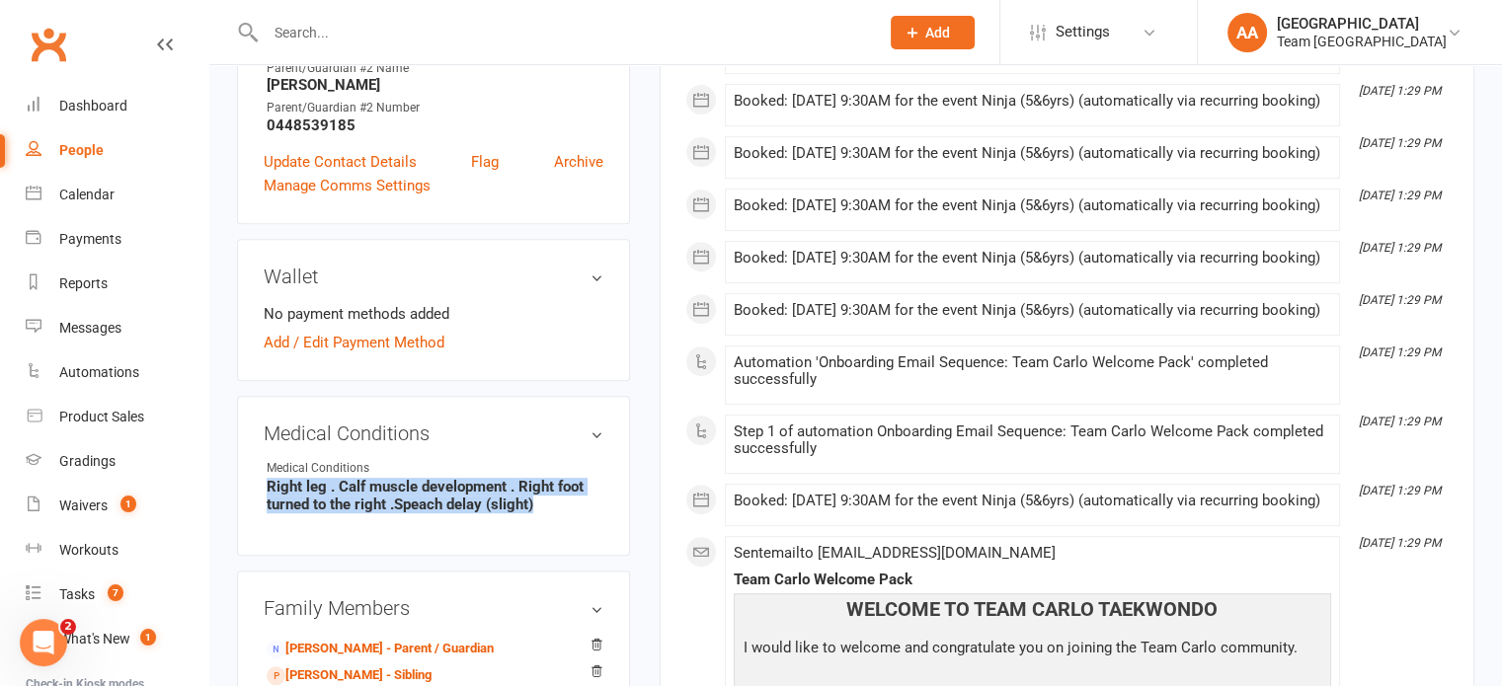
copy strong "Right leg . Calf muscle development . Right foot turned to the right .Speach de…"
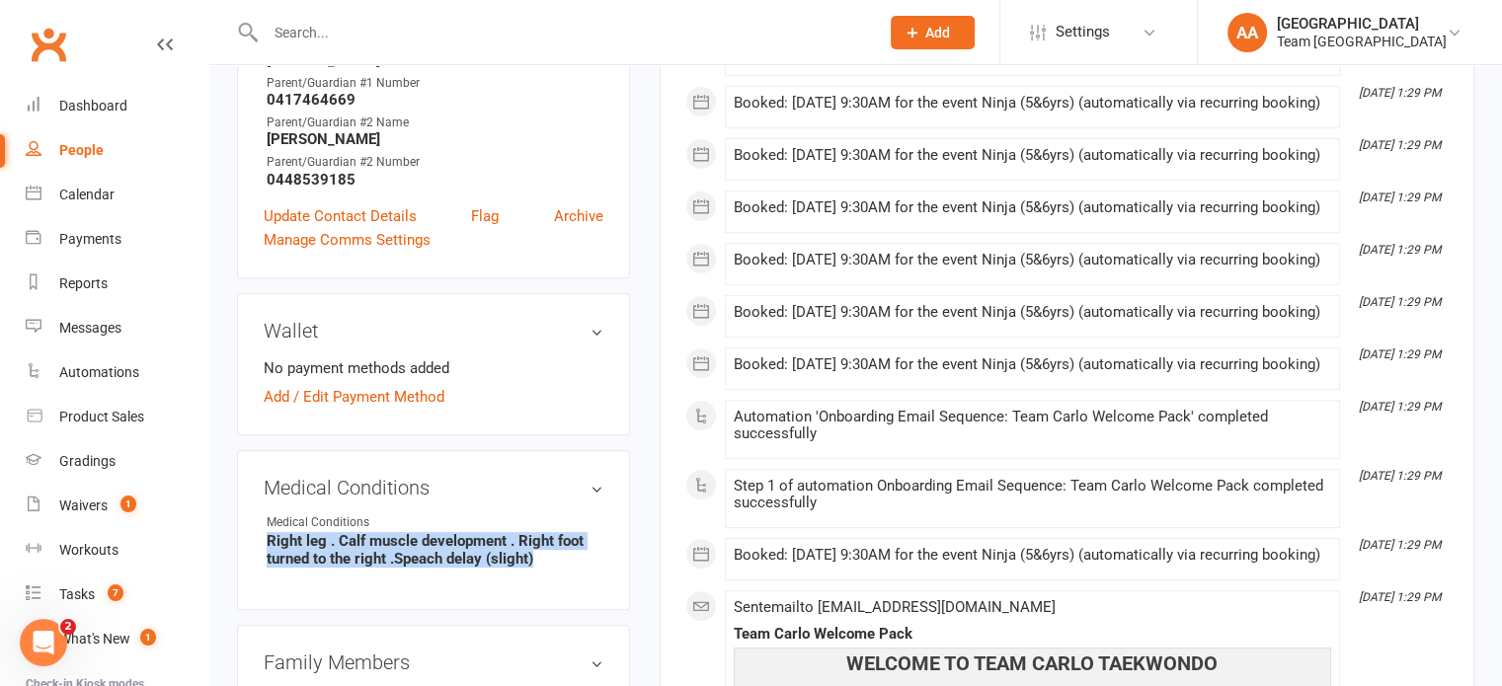
scroll to position [663, 0]
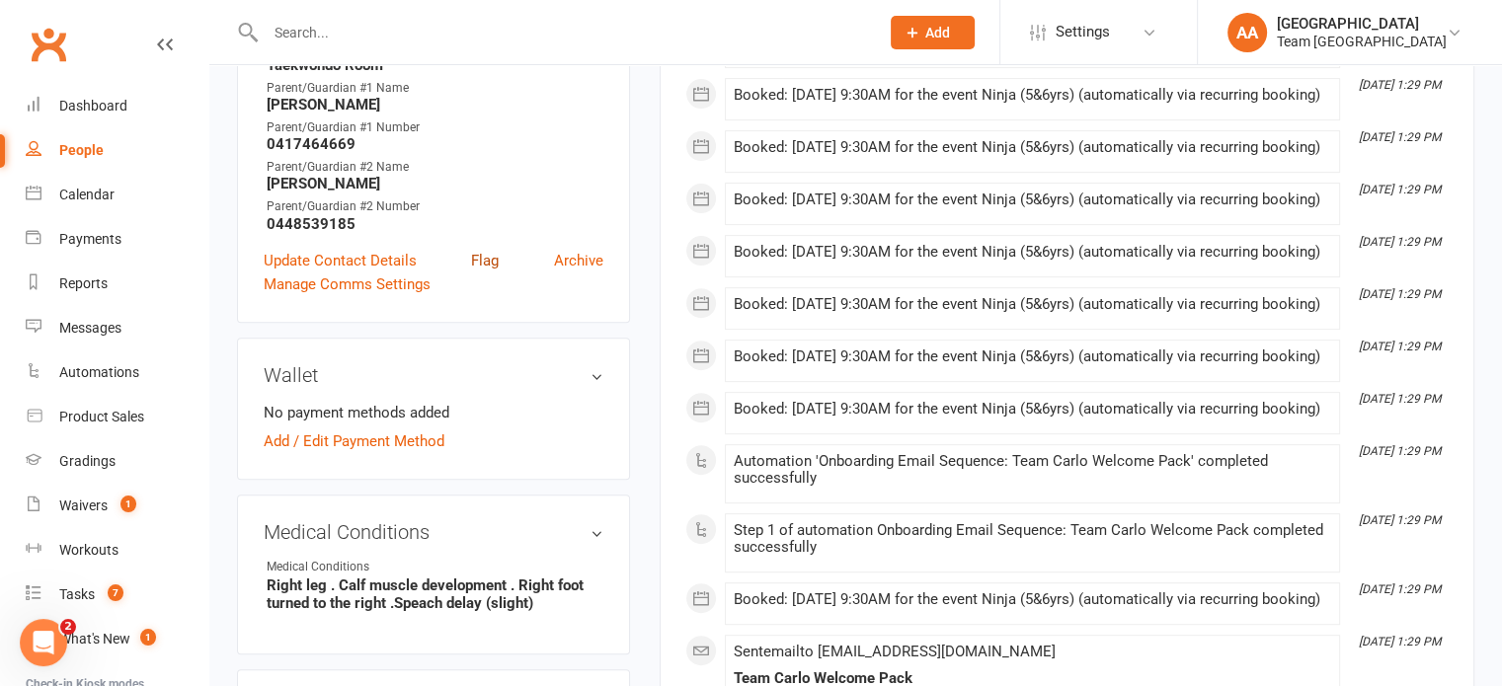
click at [481, 272] on link "Flag" at bounding box center [485, 261] width 28 height 24
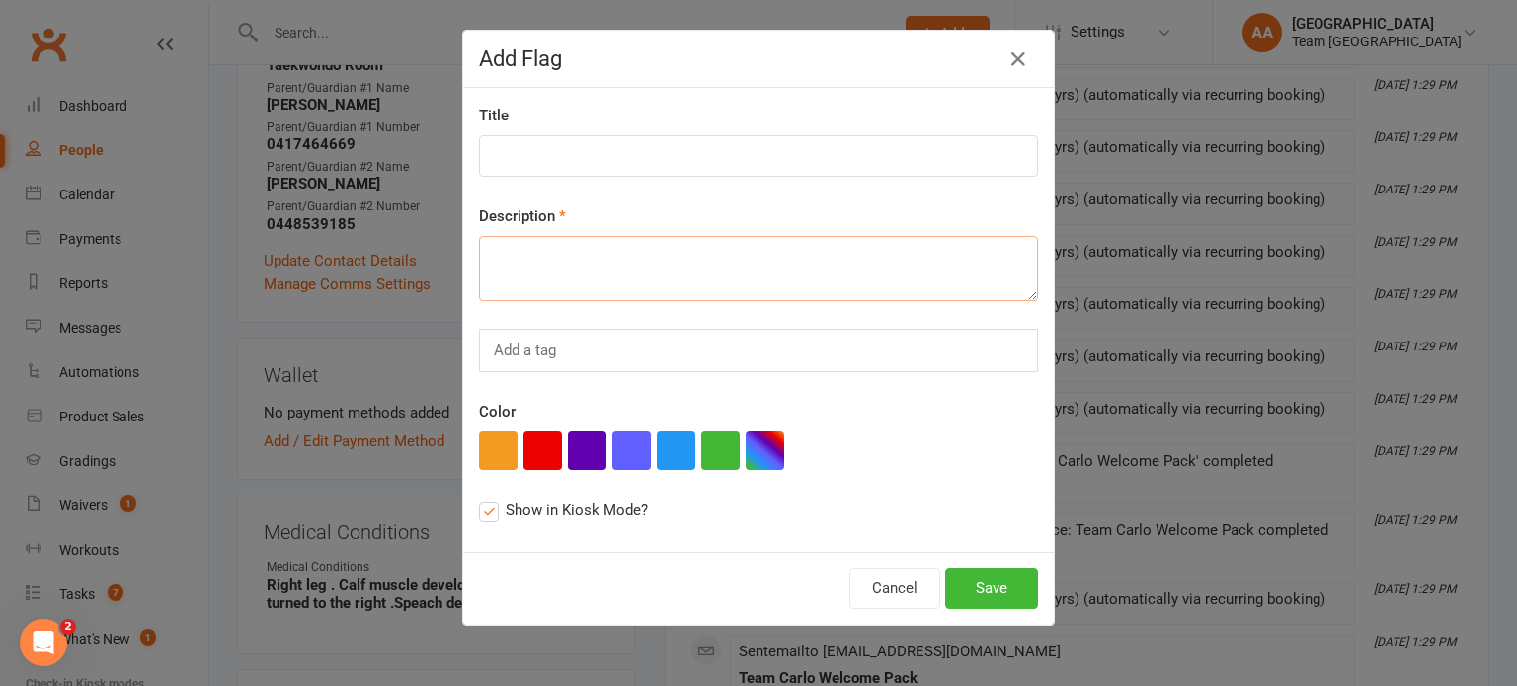
paste textarea "Right leg . Calf muscle development . Right foot turned to the right .Speach de…"
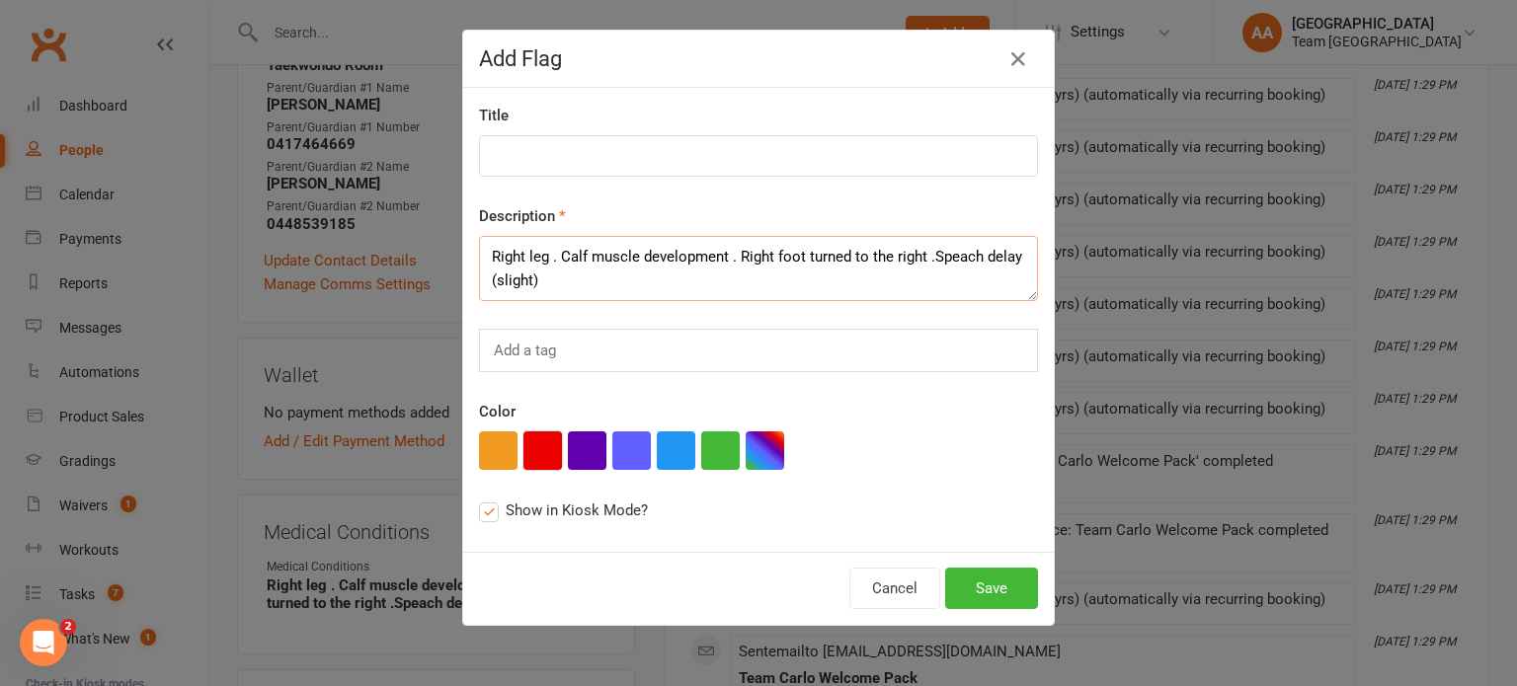
type textarea "Right leg . Calf muscle development . Right foot turned to the right .Speach de…"
click at [531, 441] on button "button" at bounding box center [542, 451] width 39 height 39
click at [514, 154] on input at bounding box center [758, 155] width 559 height 41
type input "Medical"
click at [991, 595] on button "Save" at bounding box center [991, 588] width 93 height 41
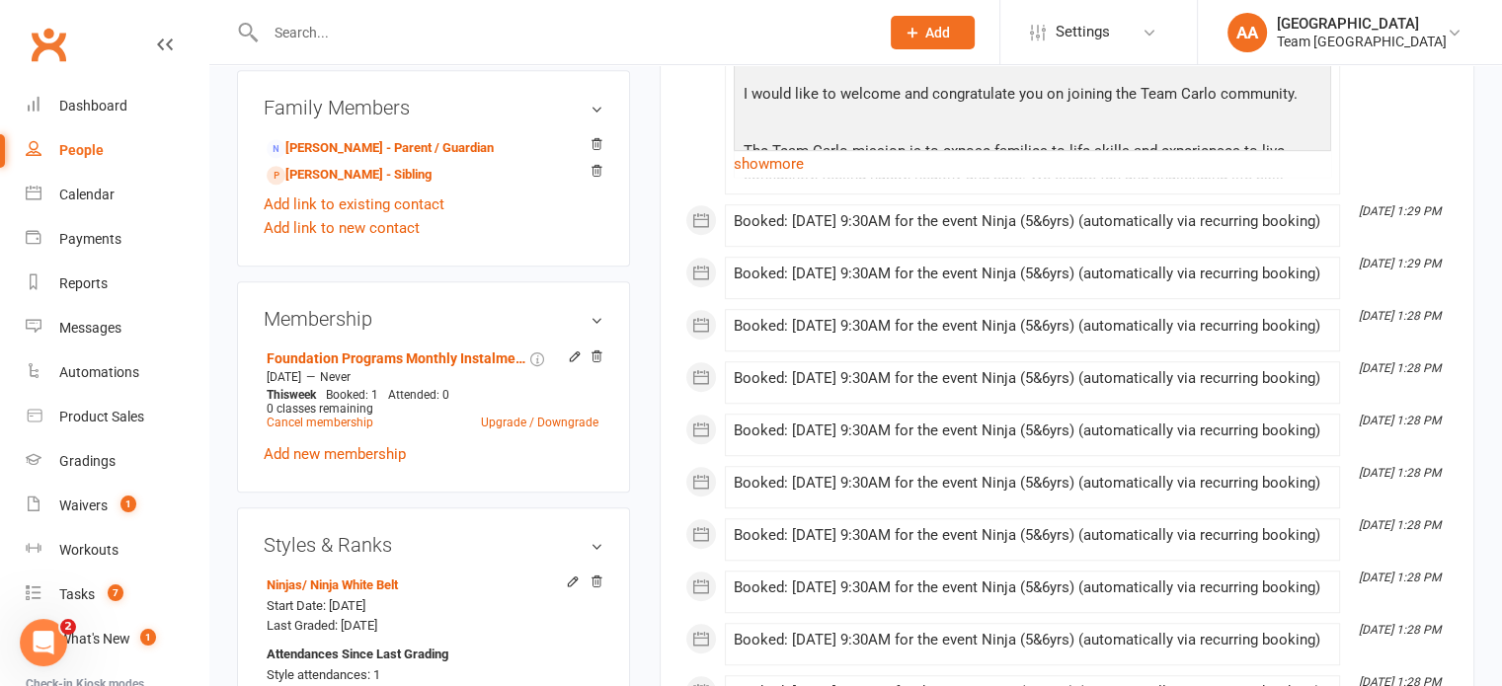
scroll to position [1209, 0]
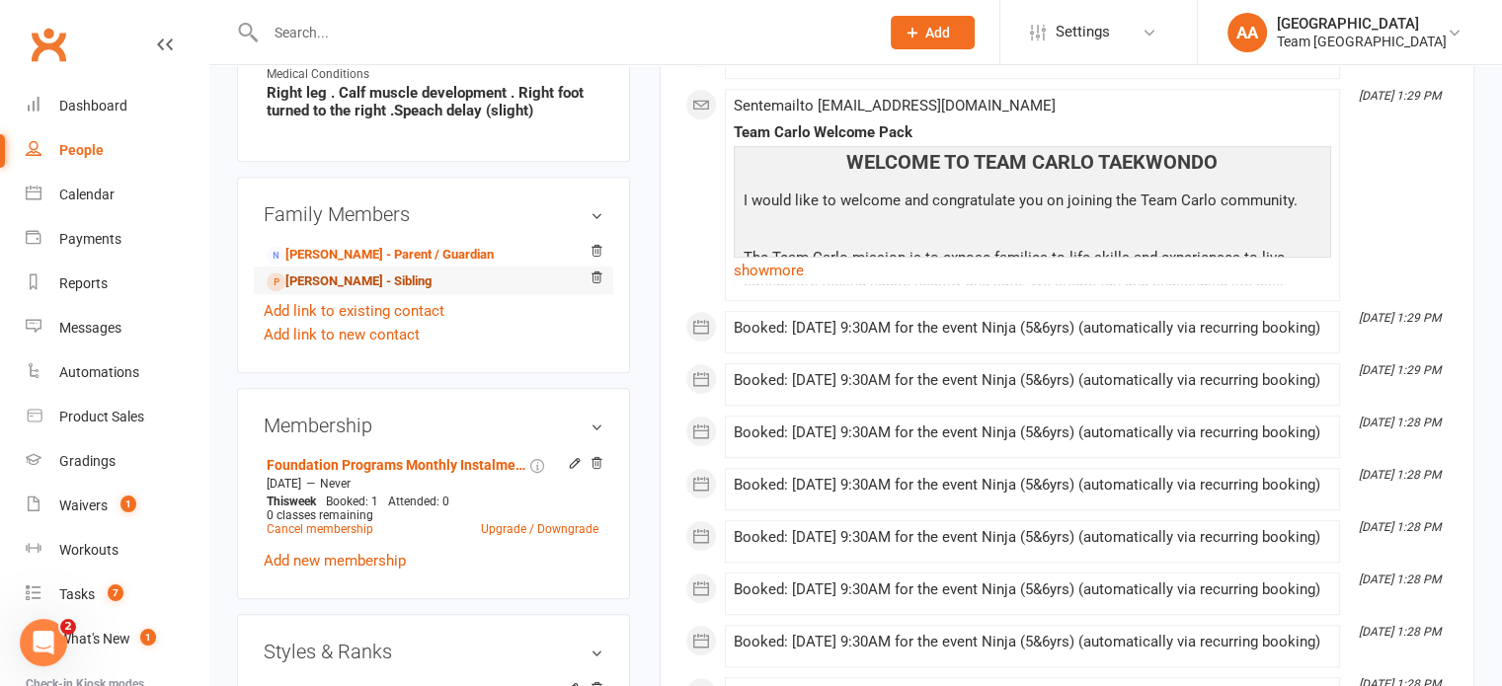
click at [355, 287] on link "Mason Marvilla - Sibling" at bounding box center [349, 282] width 165 height 21
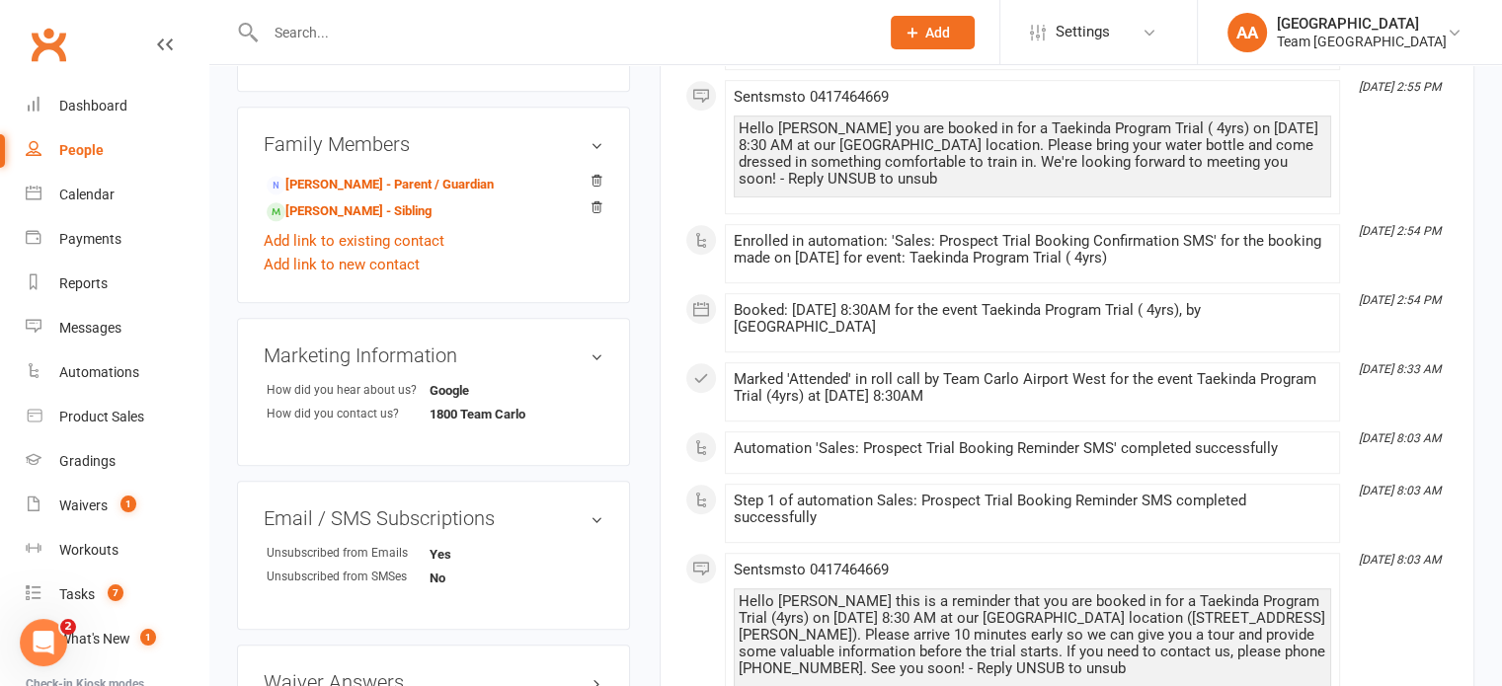
scroll to position [1580, 0]
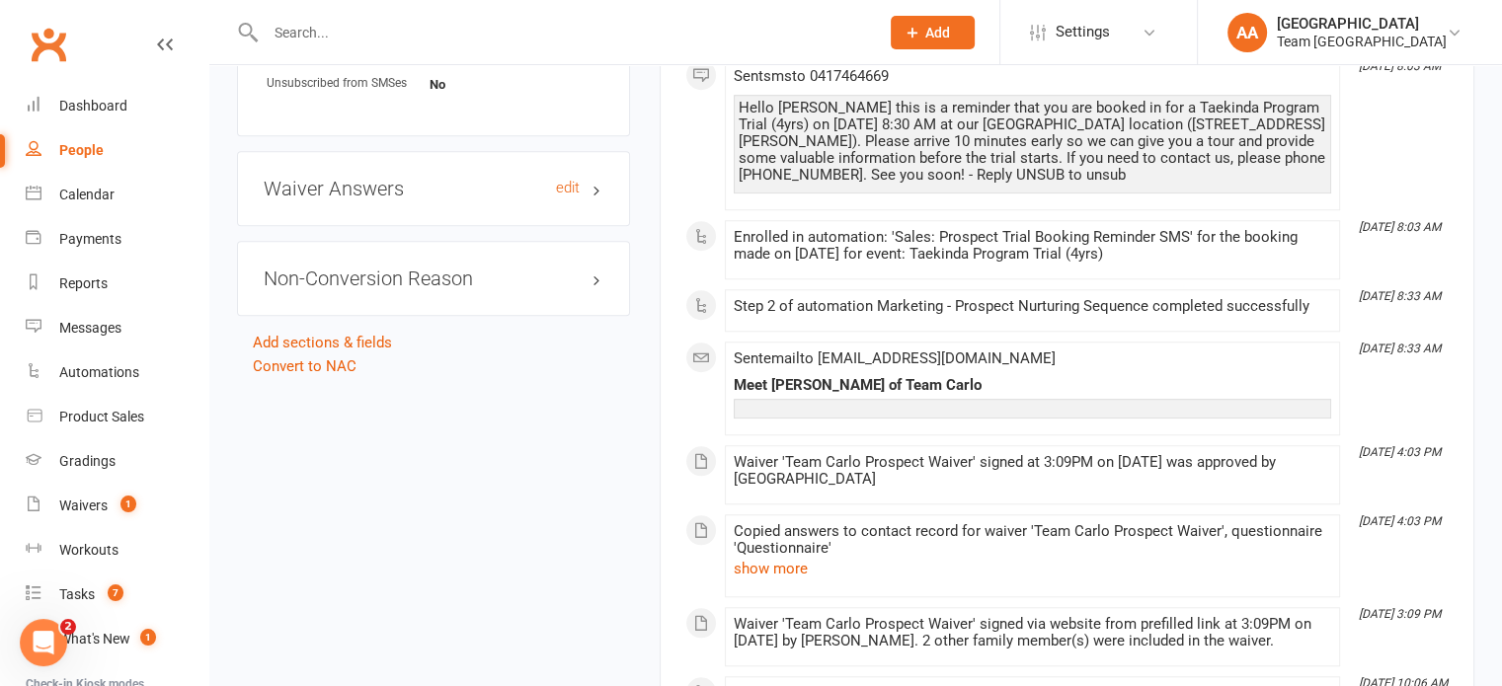
click at [502, 193] on h3 "Waiver Answers edit" at bounding box center [434, 189] width 340 height 22
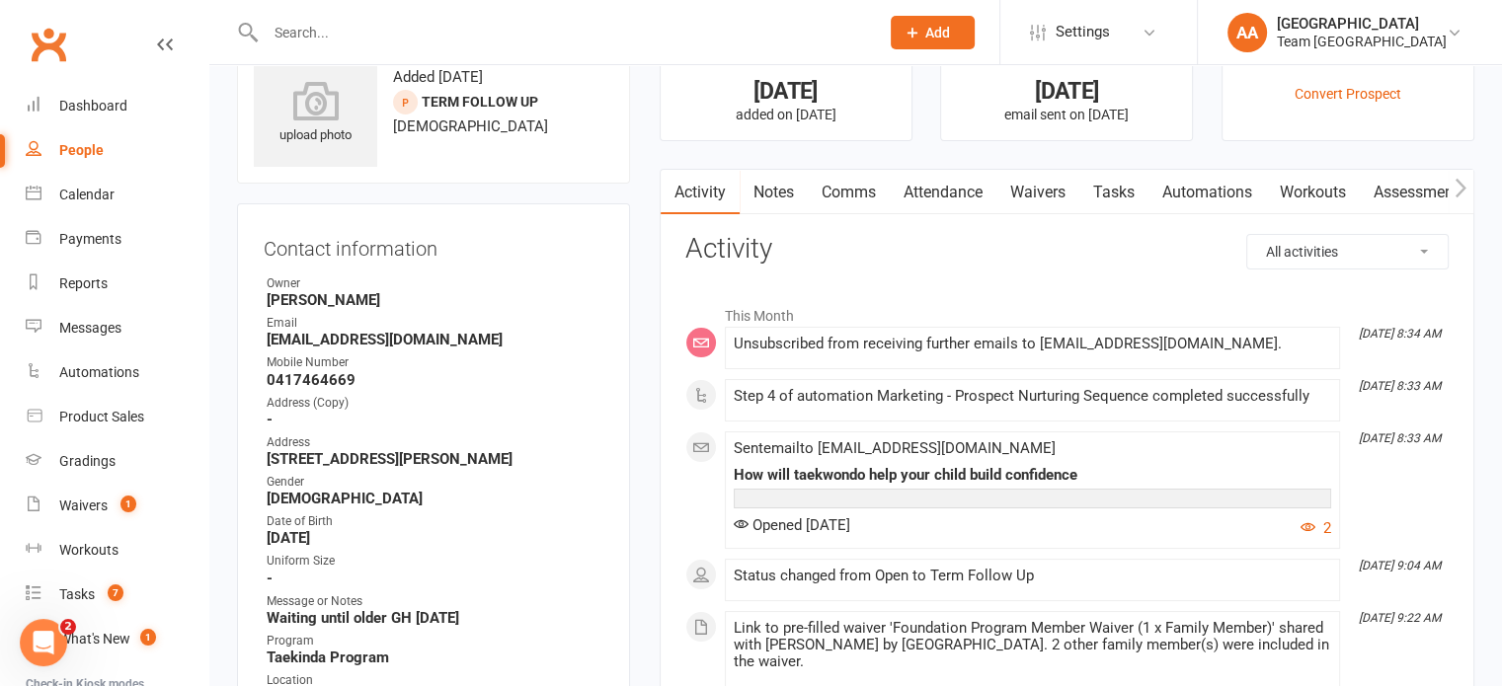
scroll to position [0, 0]
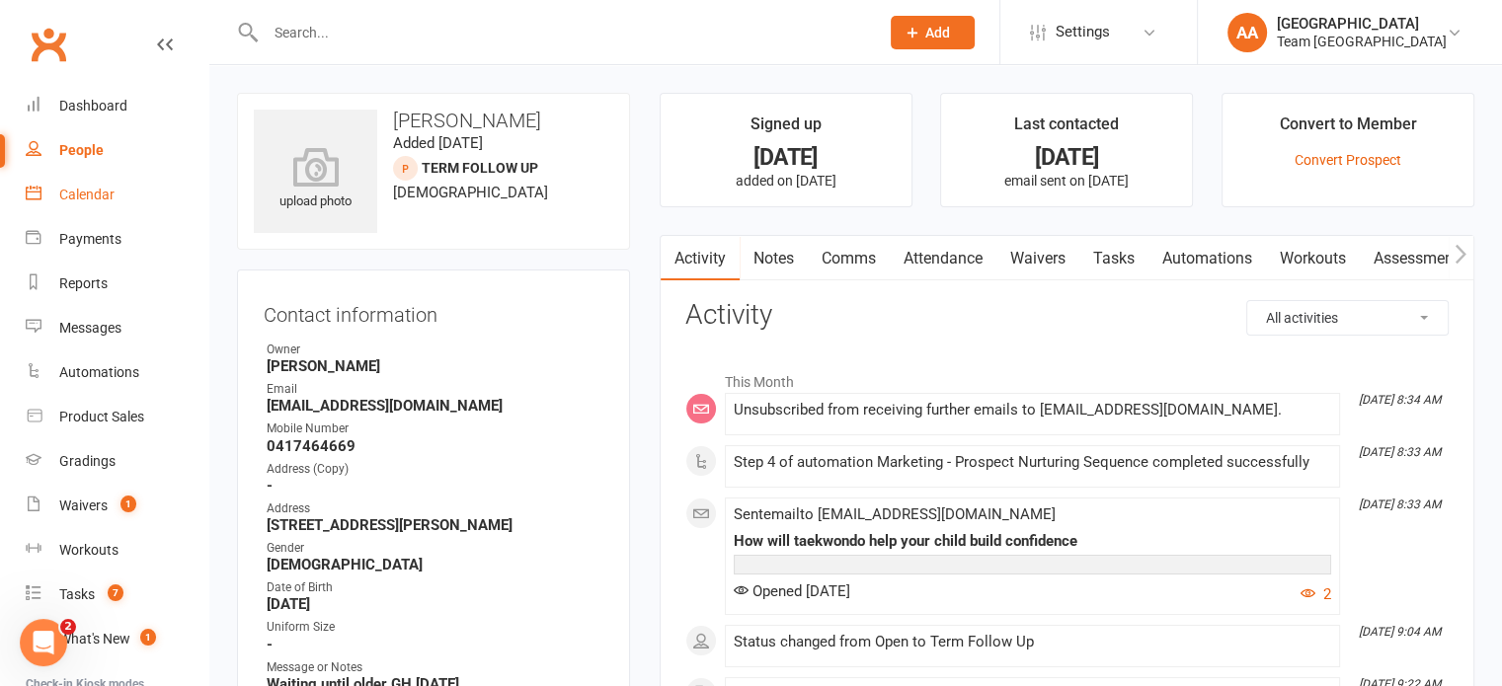
click at [91, 197] on div "Calendar" at bounding box center [86, 195] width 55 height 16
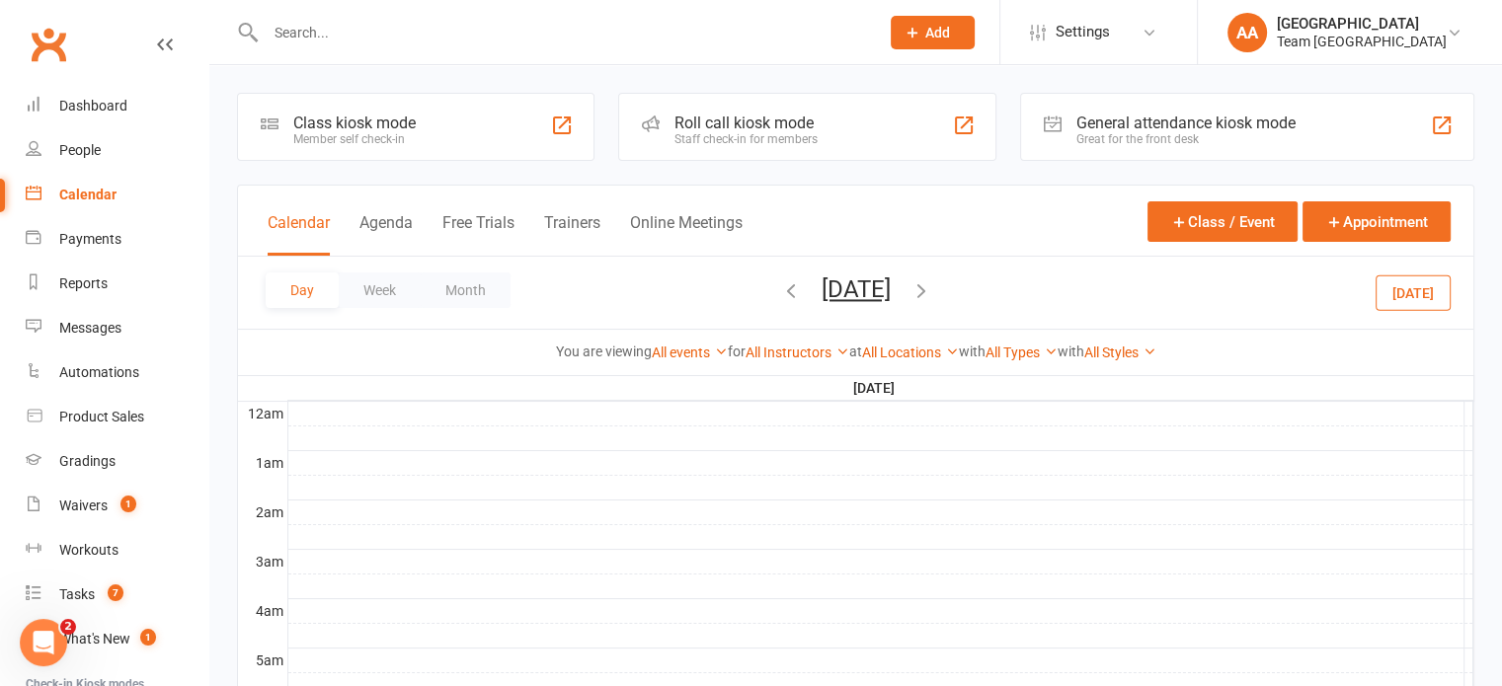
click at [871, 287] on button "Saturday, Sep 13, 2025" at bounding box center [856, 290] width 69 height 28
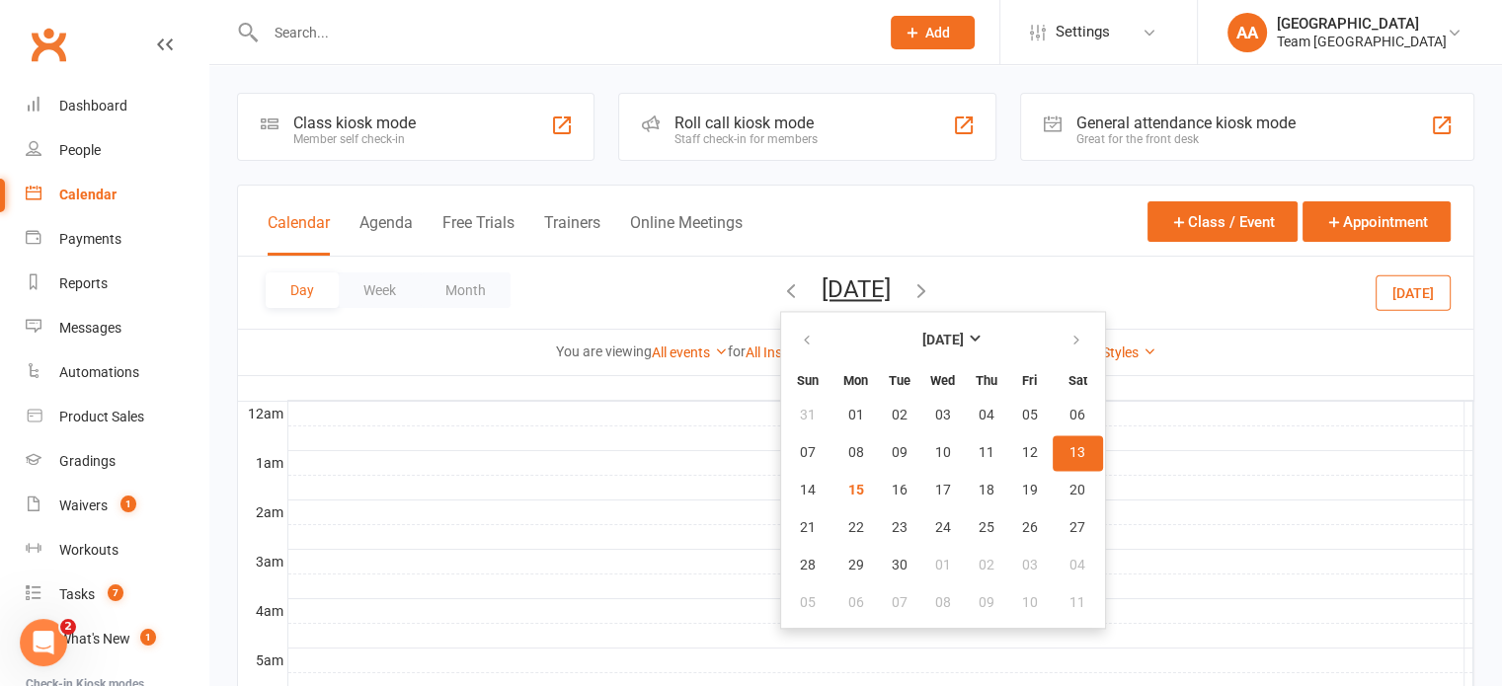
drag, startPoint x: 1003, startPoint y: 464, endPoint x: 986, endPoint y: 453, distance: 20.0
click at [1053, 457] on button "13" at bounding box center [1078, 453] width 50 height 36
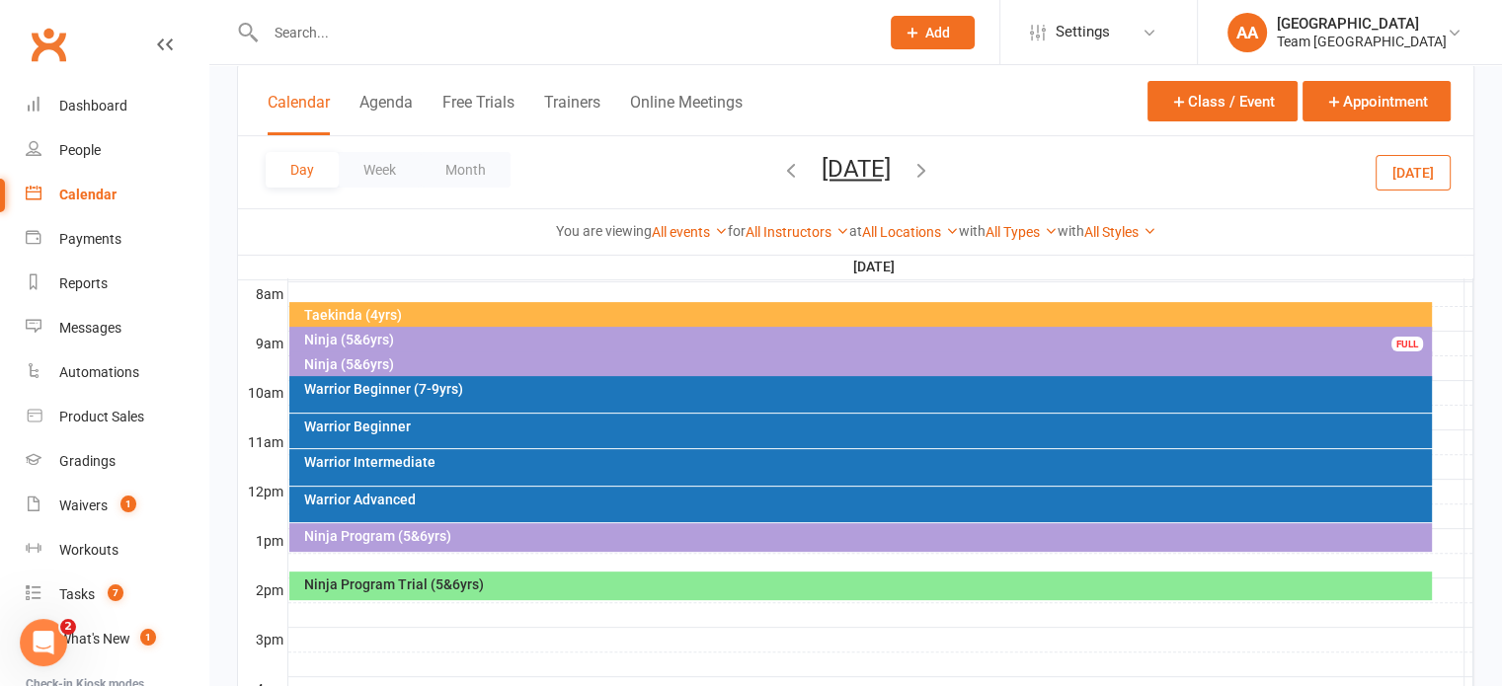
scroll to position [395, 0]
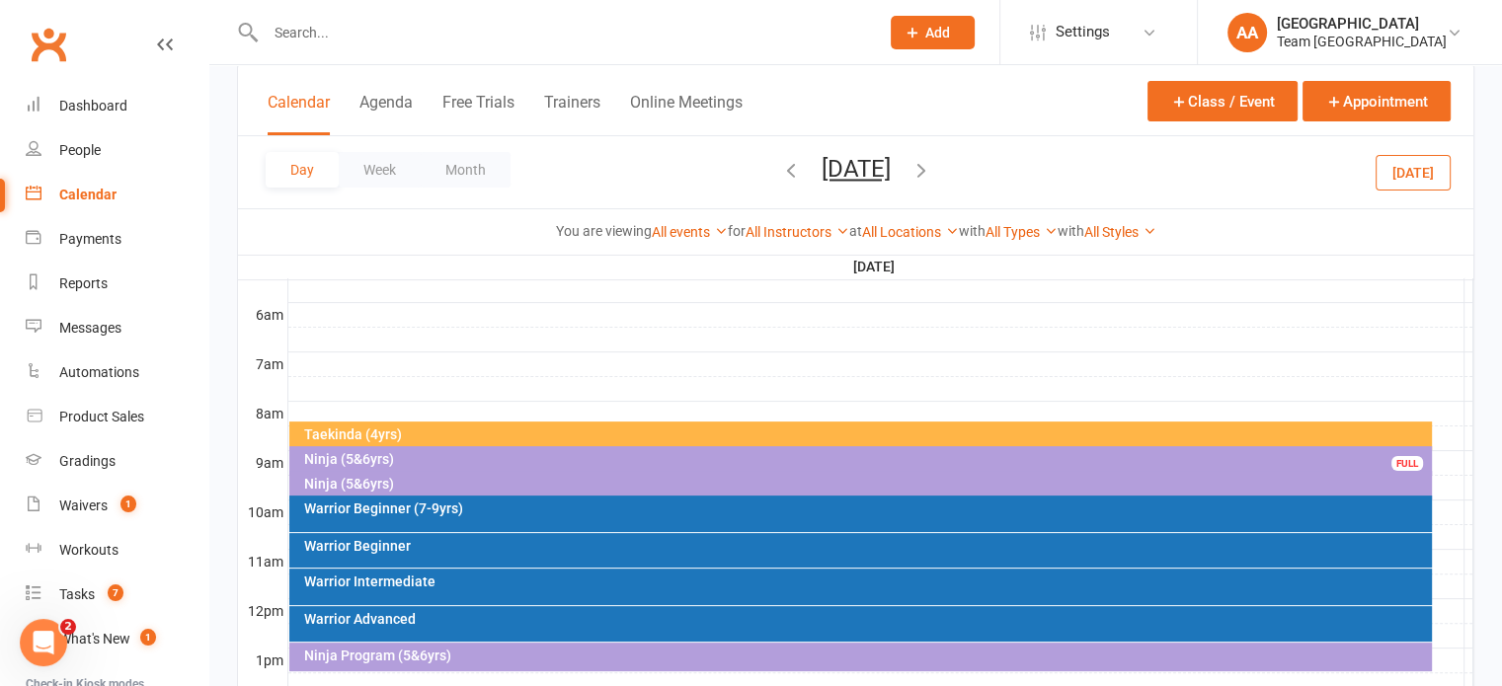
click at [337, 481] on div "Ninja (5&6yrs)" at bounding box center [865, 484] width 1125 height 14
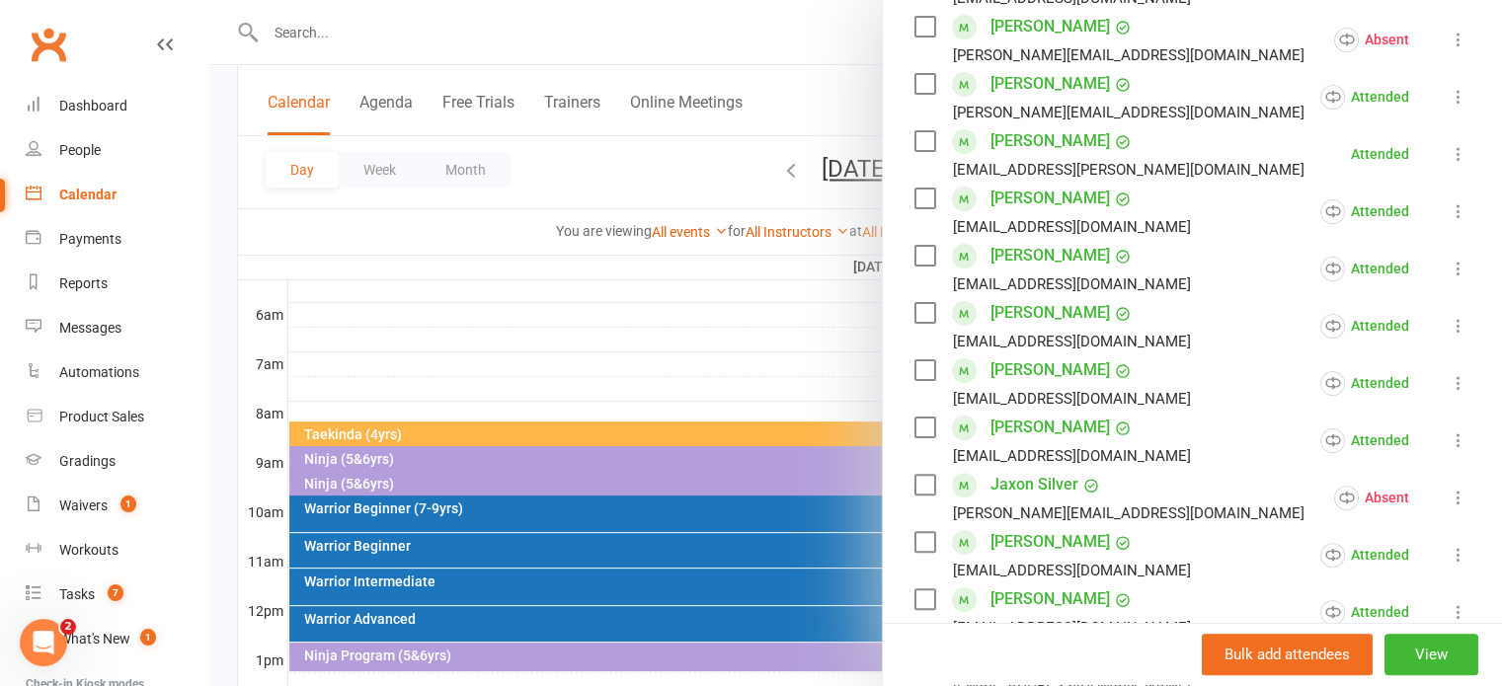
scroll to position [592, 0]
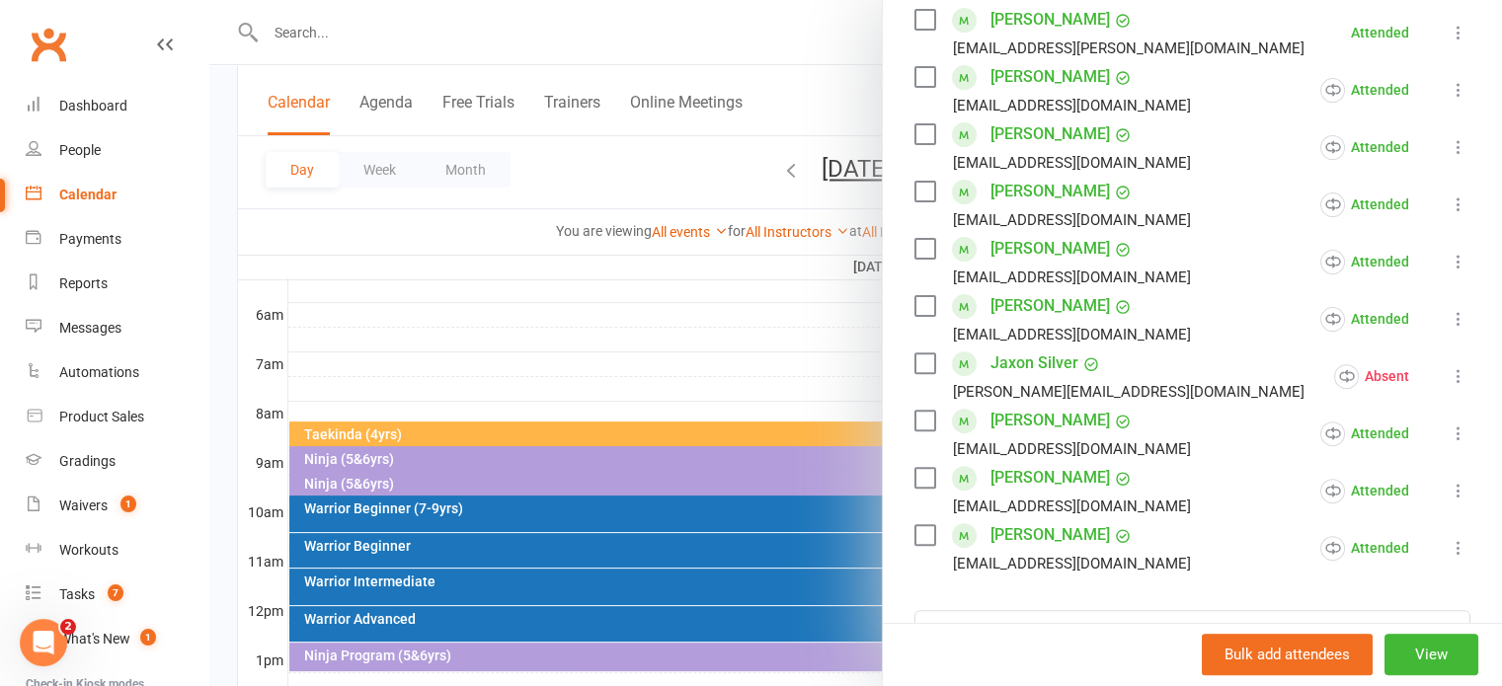
click at [1030, 246] on link "Miles Marvilla" at bounding box center [1049, 249] width 119 height 32
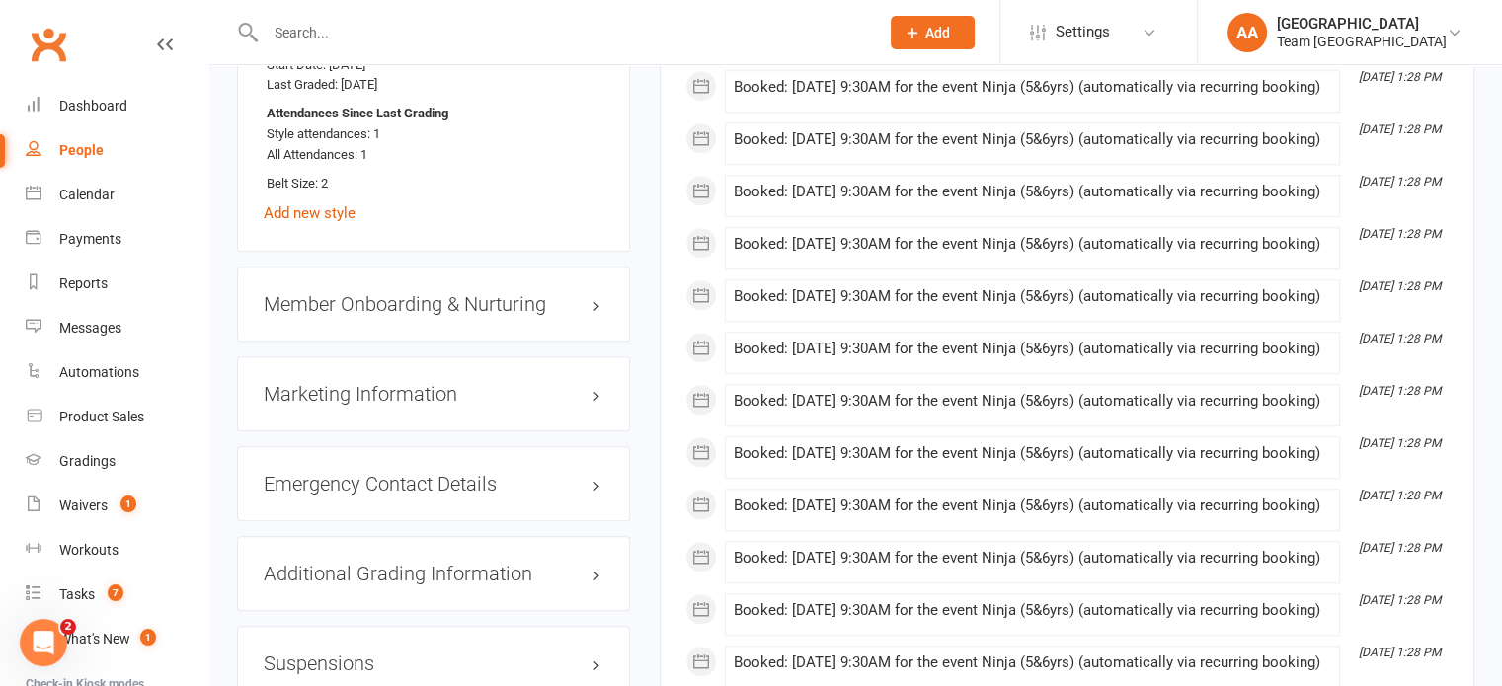
scroll to position [1876, 0]
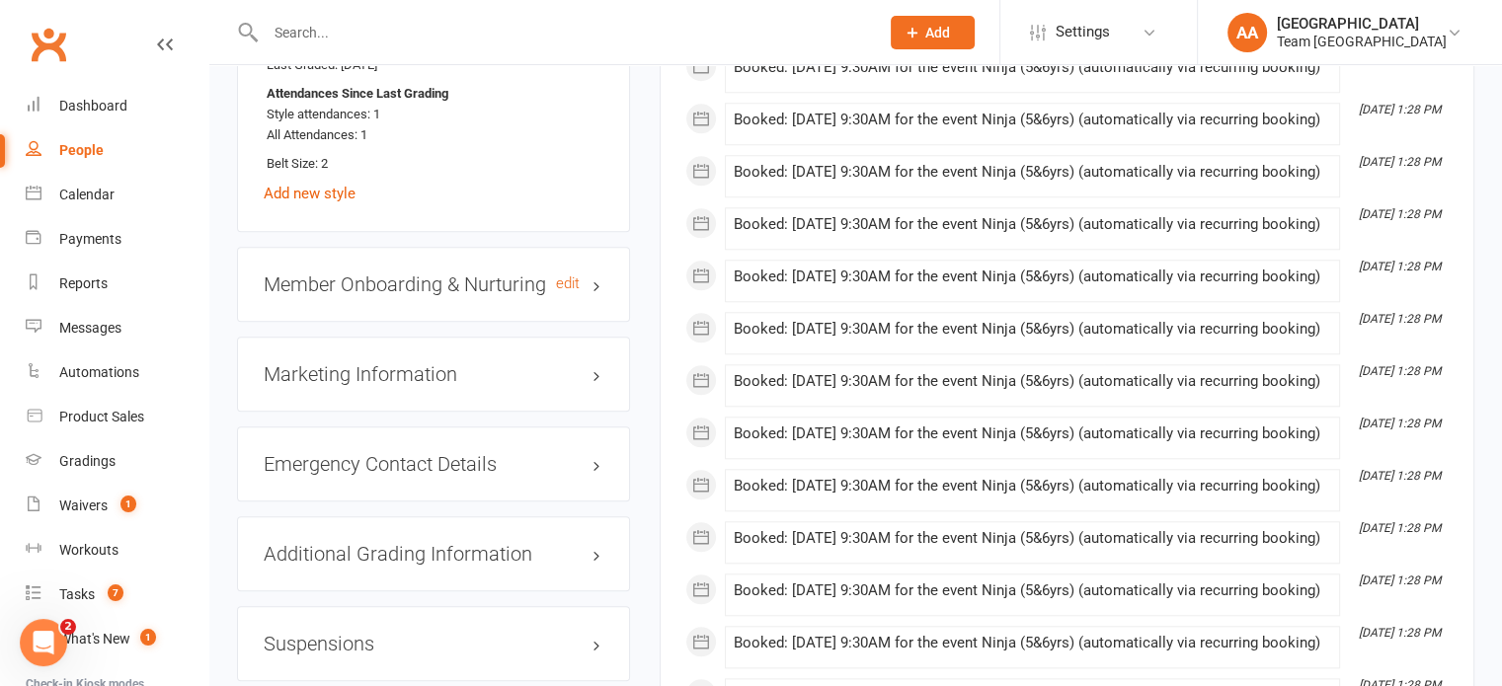
click at [501, 277] on h3 "Member Onboarding & Nurturing edit" at bounding box center [434, 285] width 340 height 22
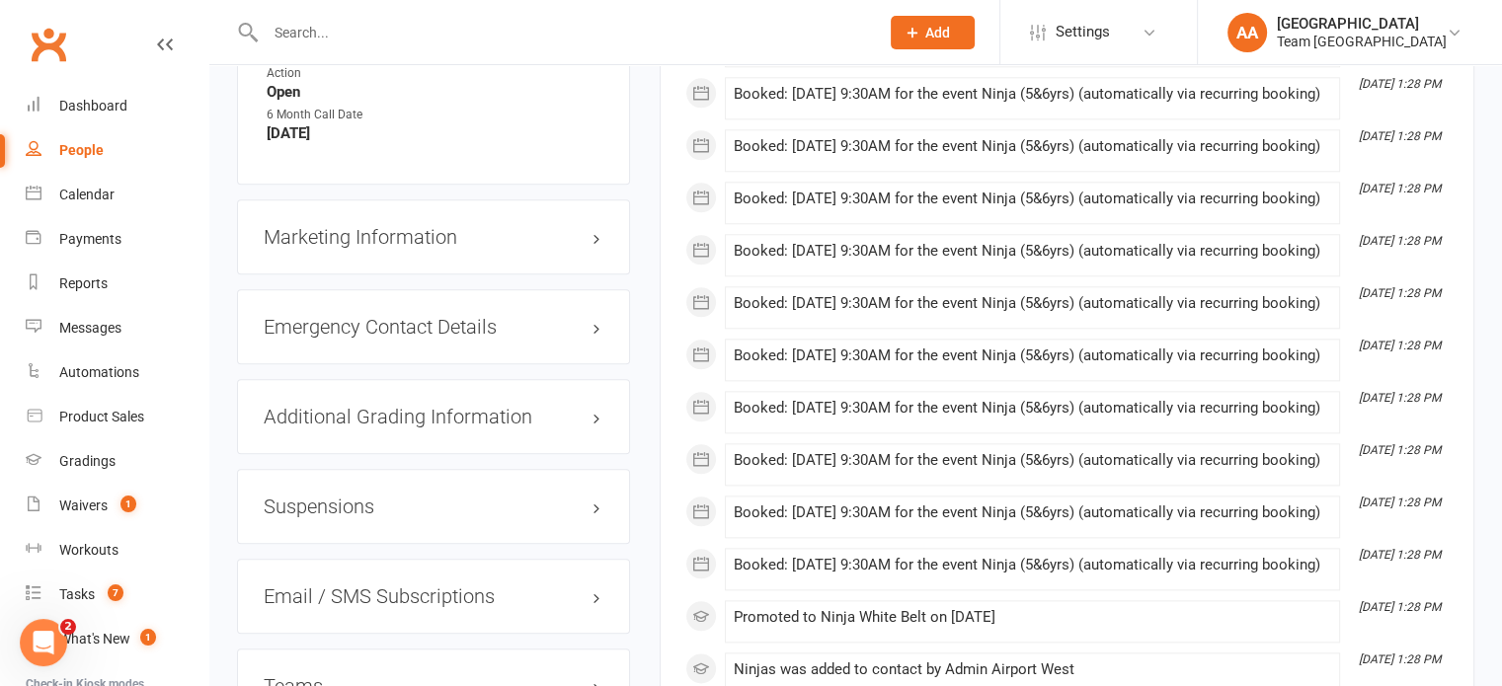
scroll to position [2172, 0]
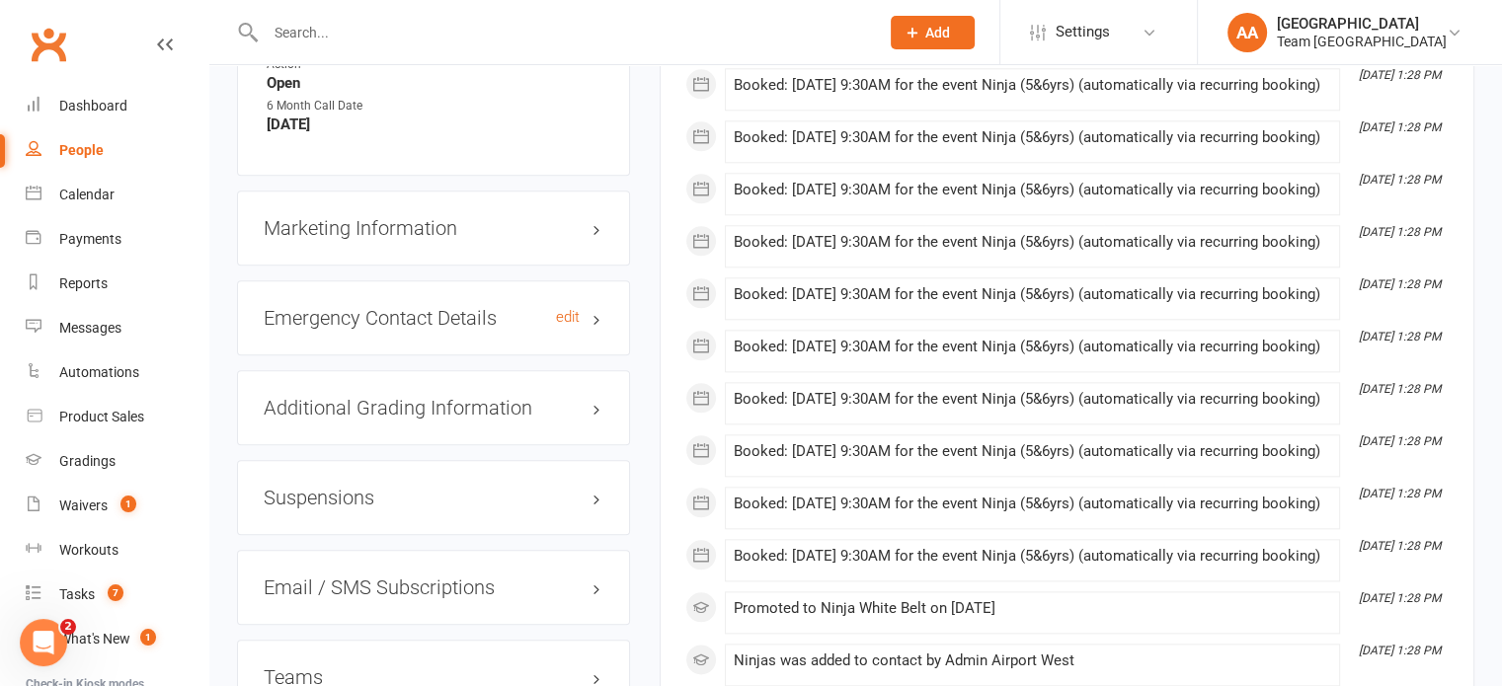
click at [478, 323] on h3 "Emergency Contact Details edit" at bounding box center [434, 318] width 340 height 22
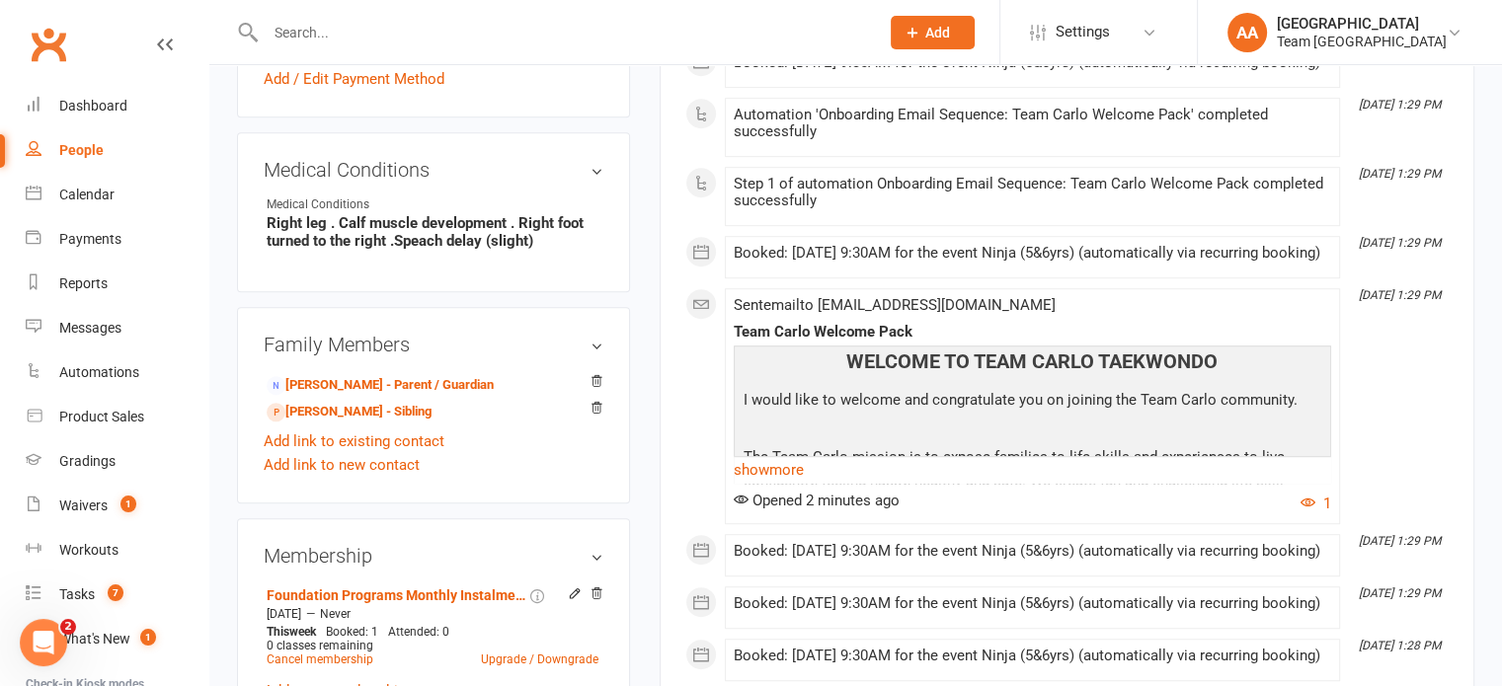
scroll to position [987, 0]
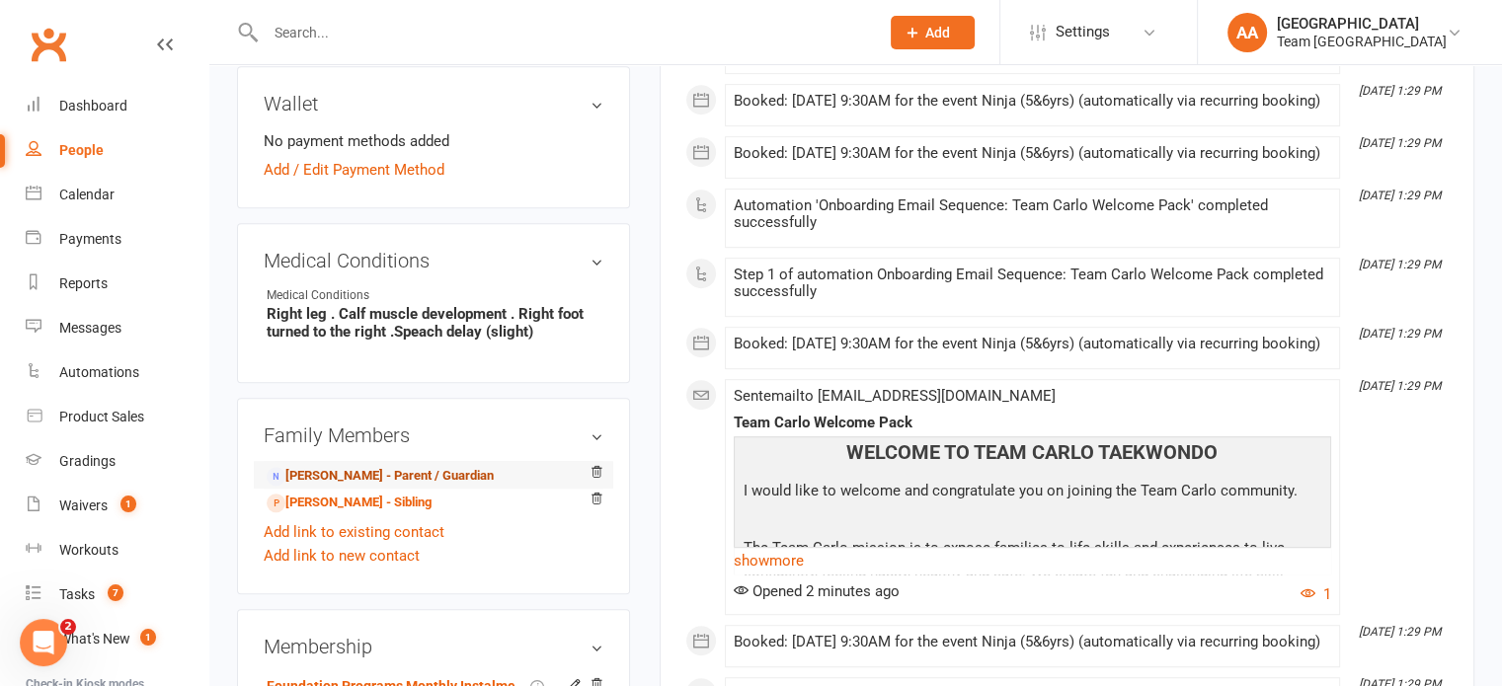
click at [362, 478] on link "Max Swart - Parent / Guardian" at bounding box center [380, 476] width 227 height 21
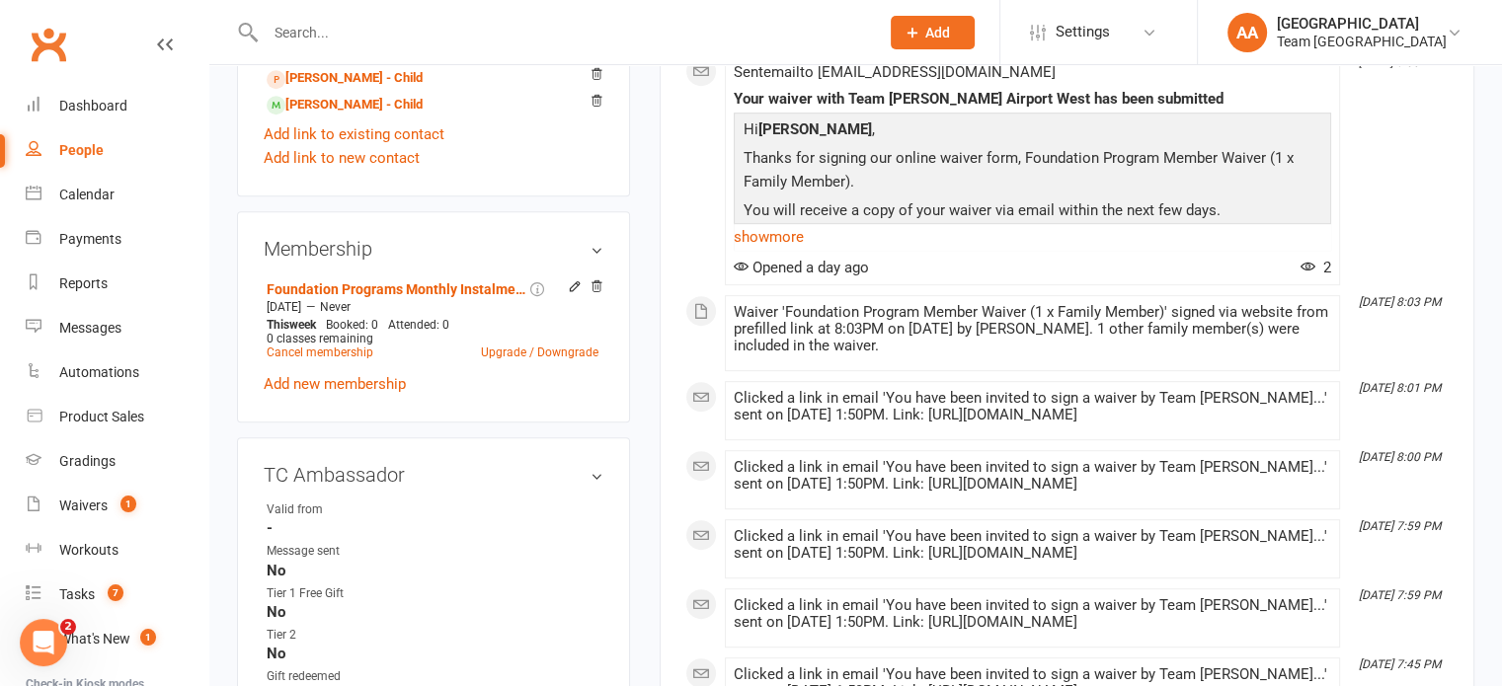
scroll to position [889, 0]
click at [343, 380] on link "Add new membership" at bounding box center [335, 382] width 142 height 18
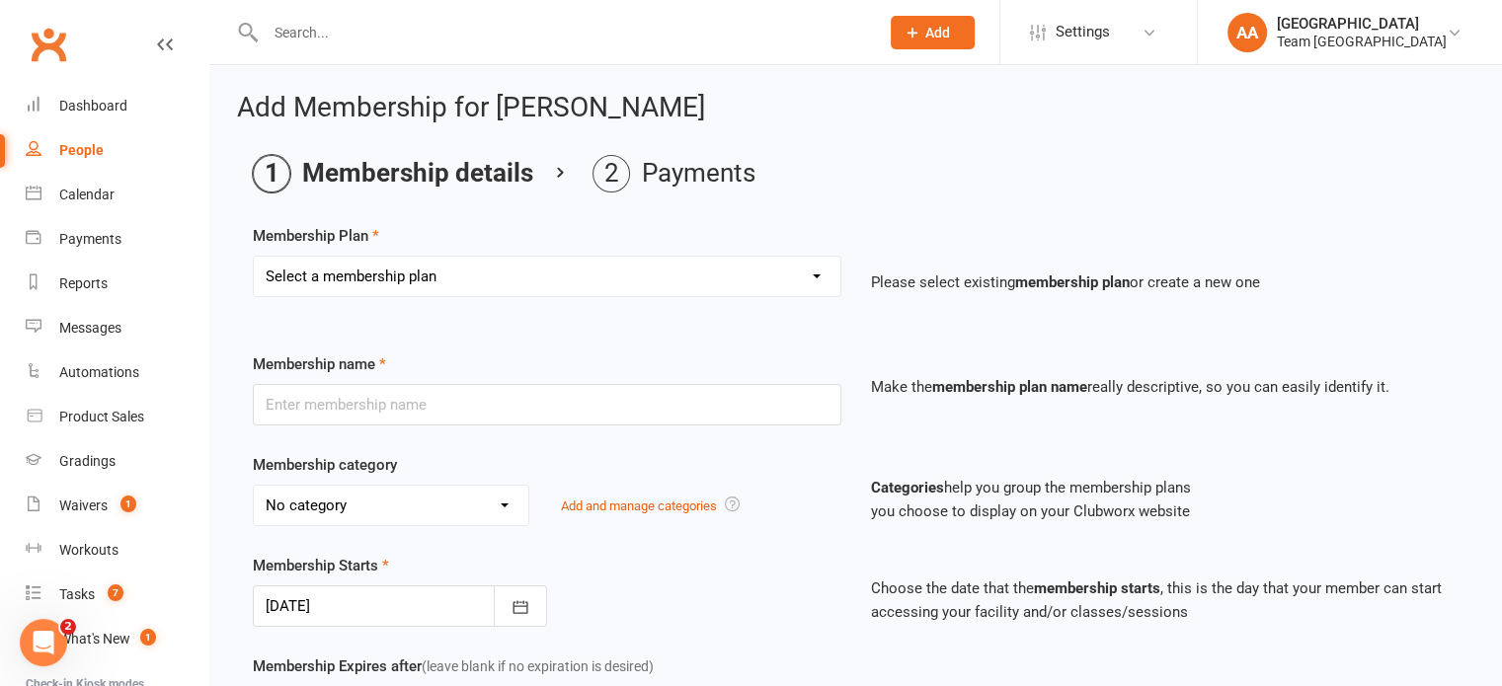
click at [660, 276] on select "Select a membership plan Create new Membership Plan Australian Taekwondo Regist…" at bounding box center [547, 276] width 587 height 39
select select "1"
click at [254, 257] on select "Select a membership plan Create new Membership Plan Australian Taekwondo Regist…" at bounding box center [547, 276] width 587 height 39
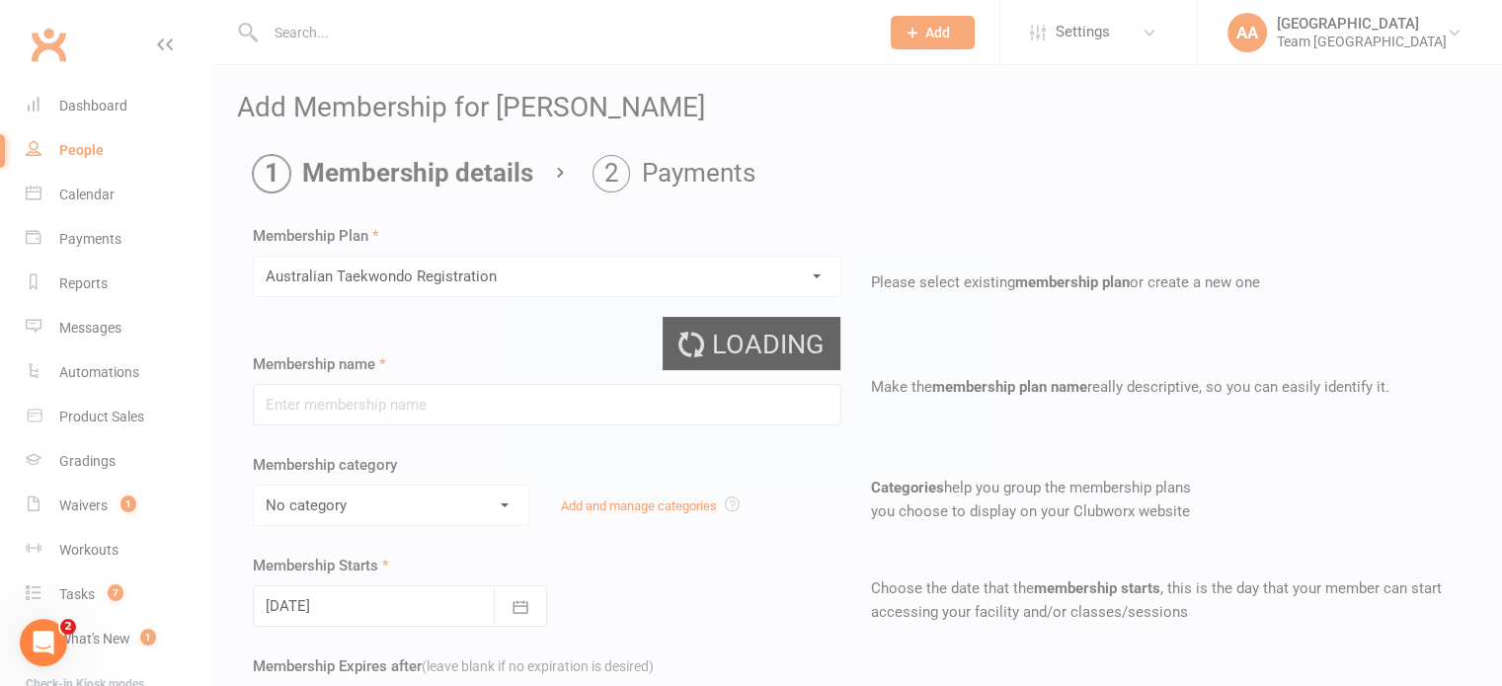
type input "Australian Taekwondo Registration"
select select "3"
type input "0"
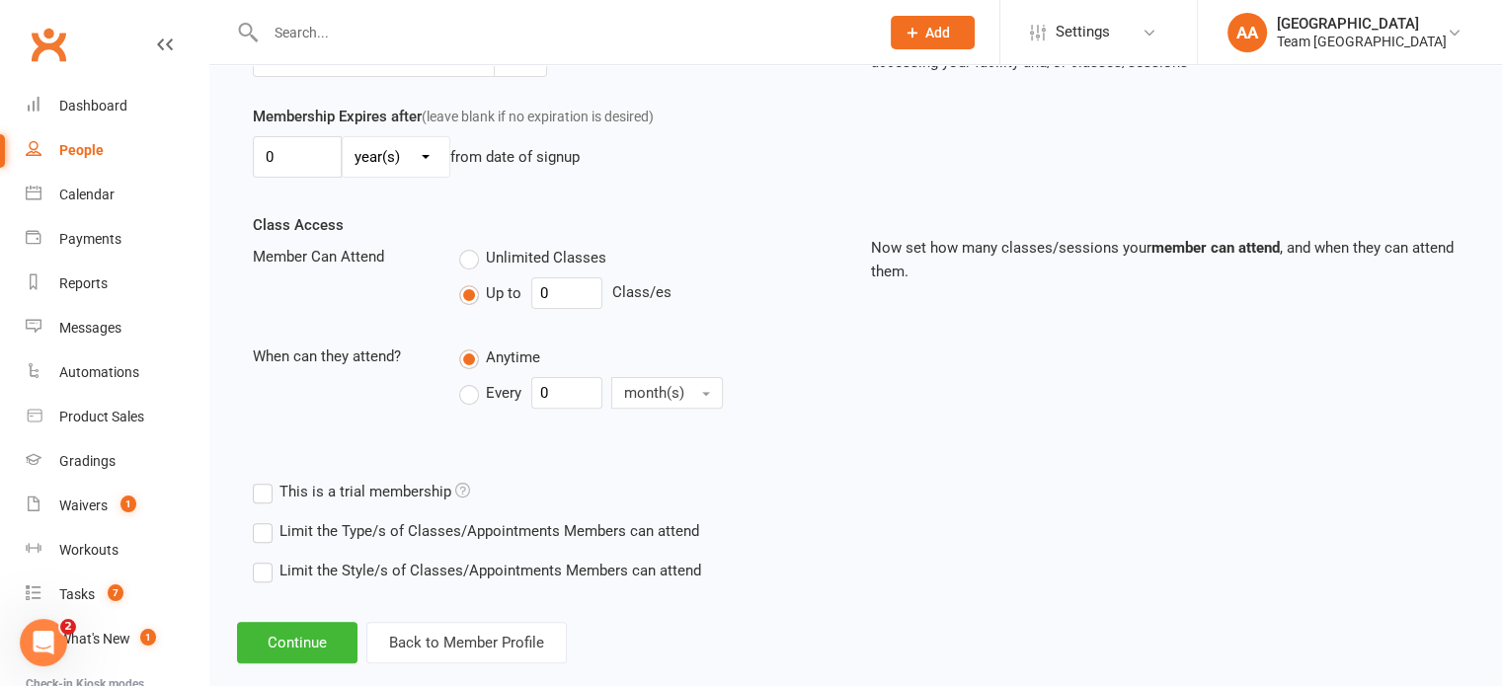
scroll to position [580, 0]
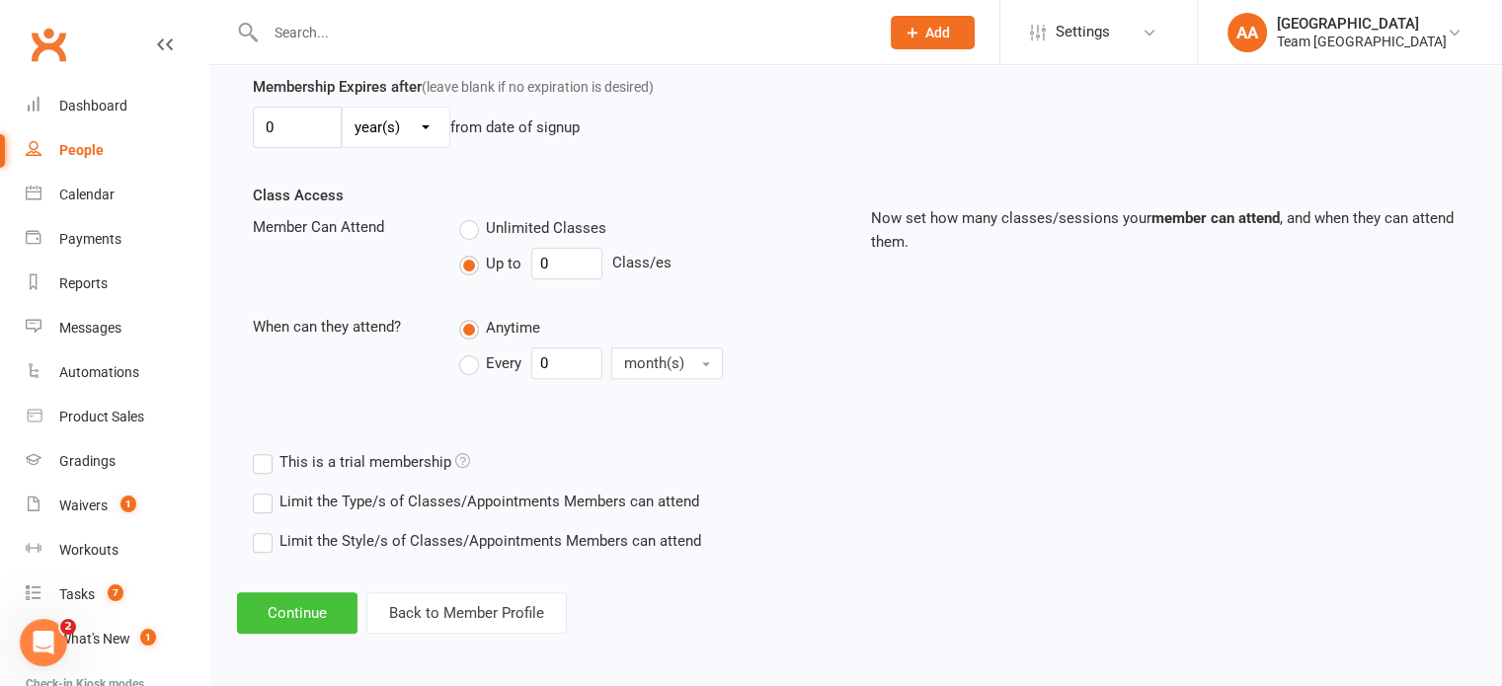
click at [293, 599] on button "Continue" at bounding box center [297, 612] width 120 height 41
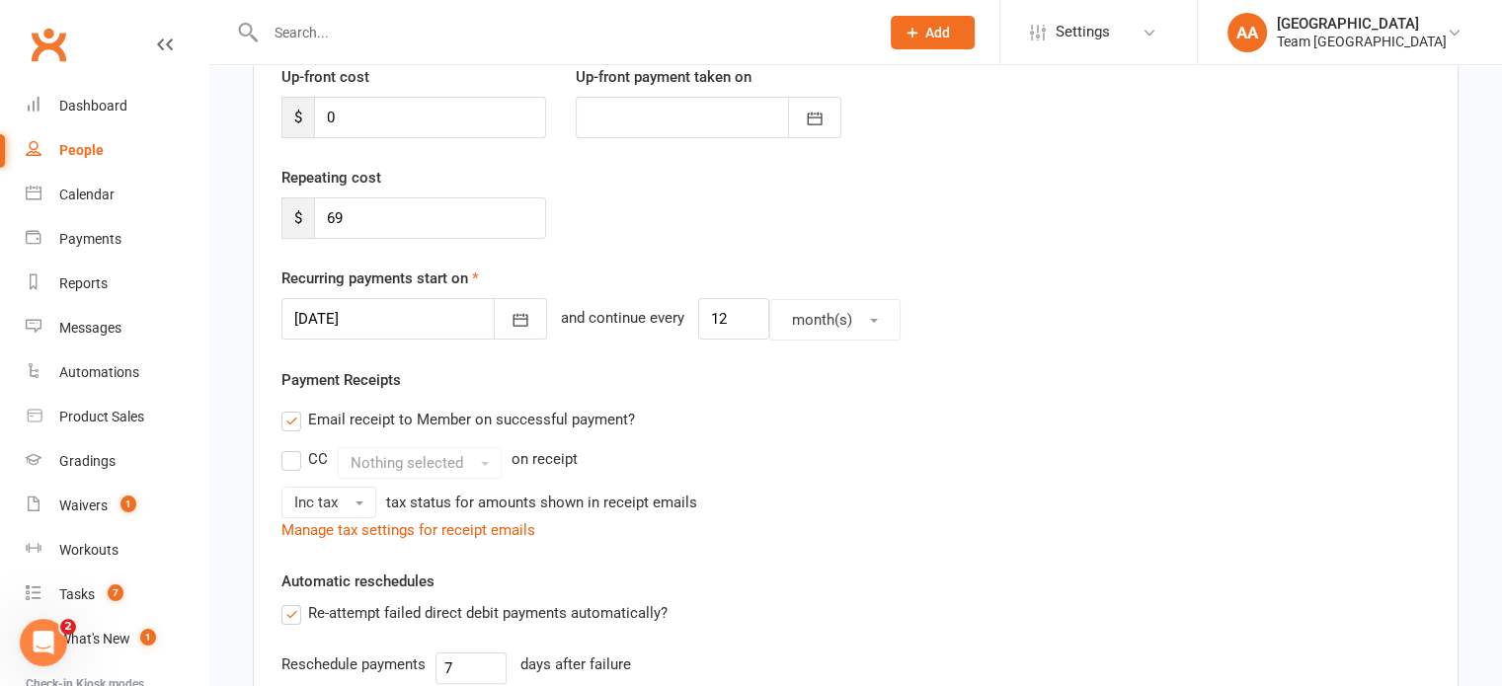
scroll to position [296, 0]
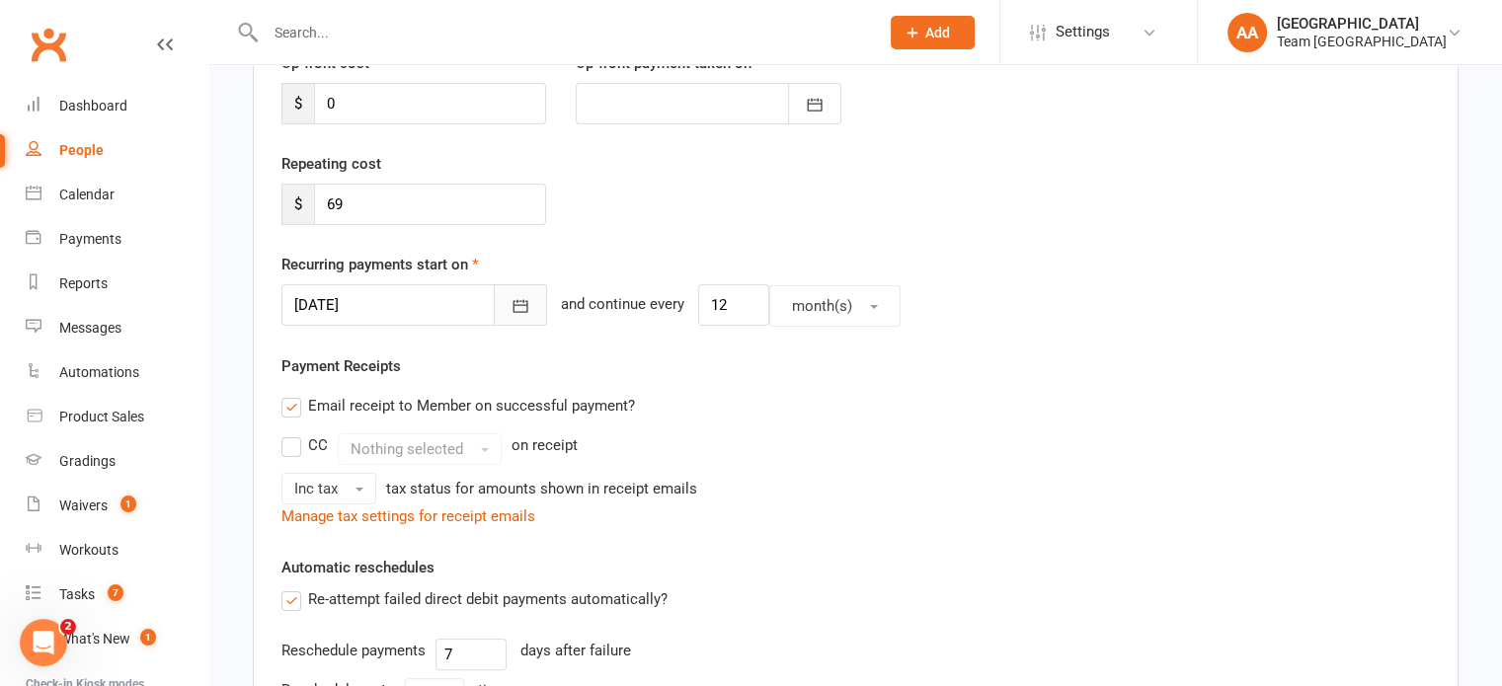
click at [513, 303] on icon "button" at bounding box center [520, 306] width 15 height 13
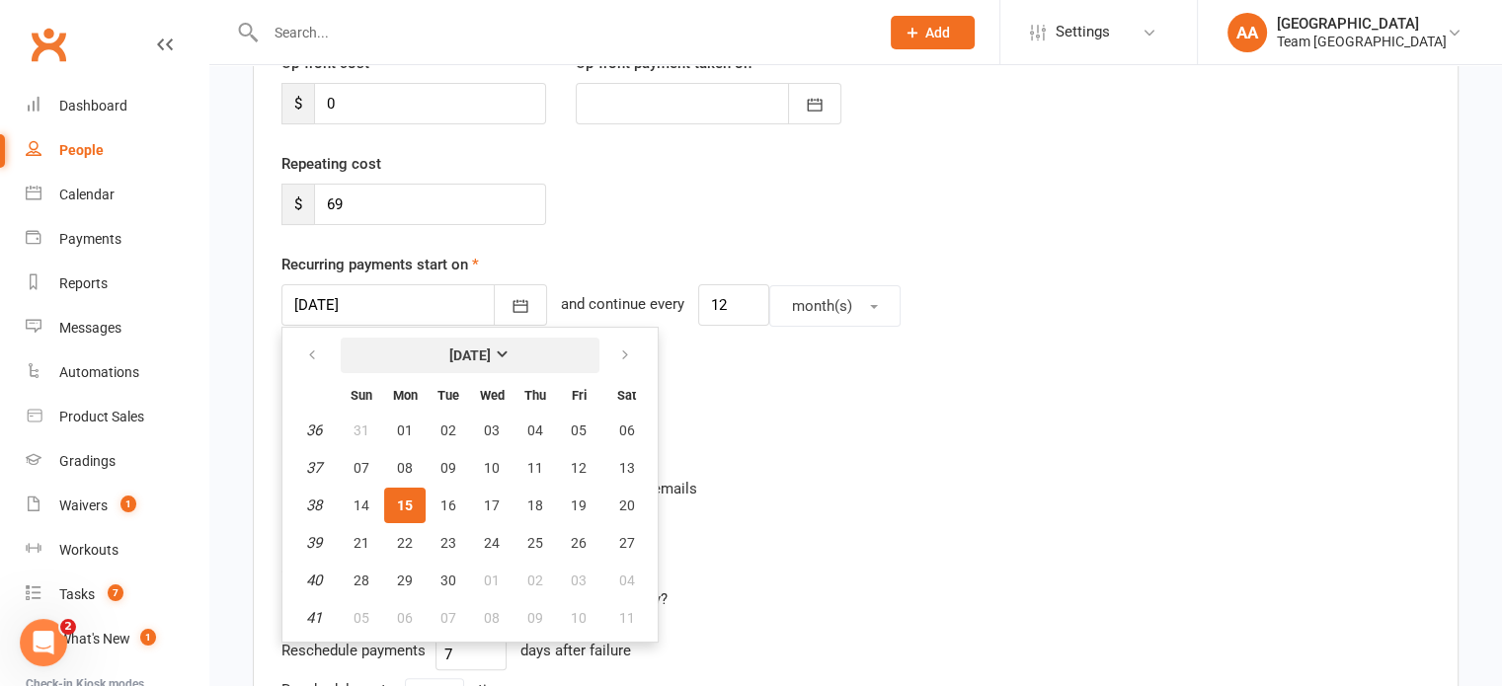
click at [482, 348] on strong "September 2025" at bounding box center [469, 356] width 41 height 16
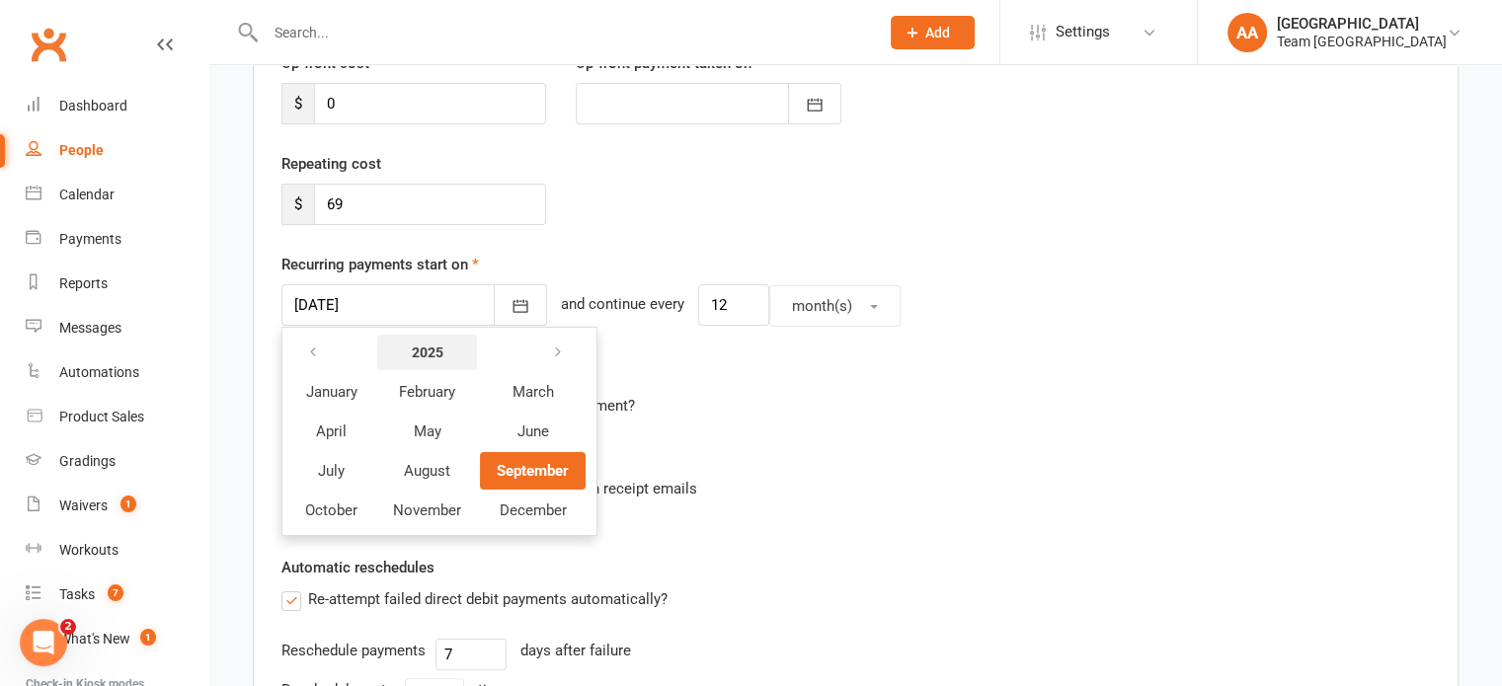
click at [448, 342] on button "2025" at bounding box center [427, 353] width 100 height 36
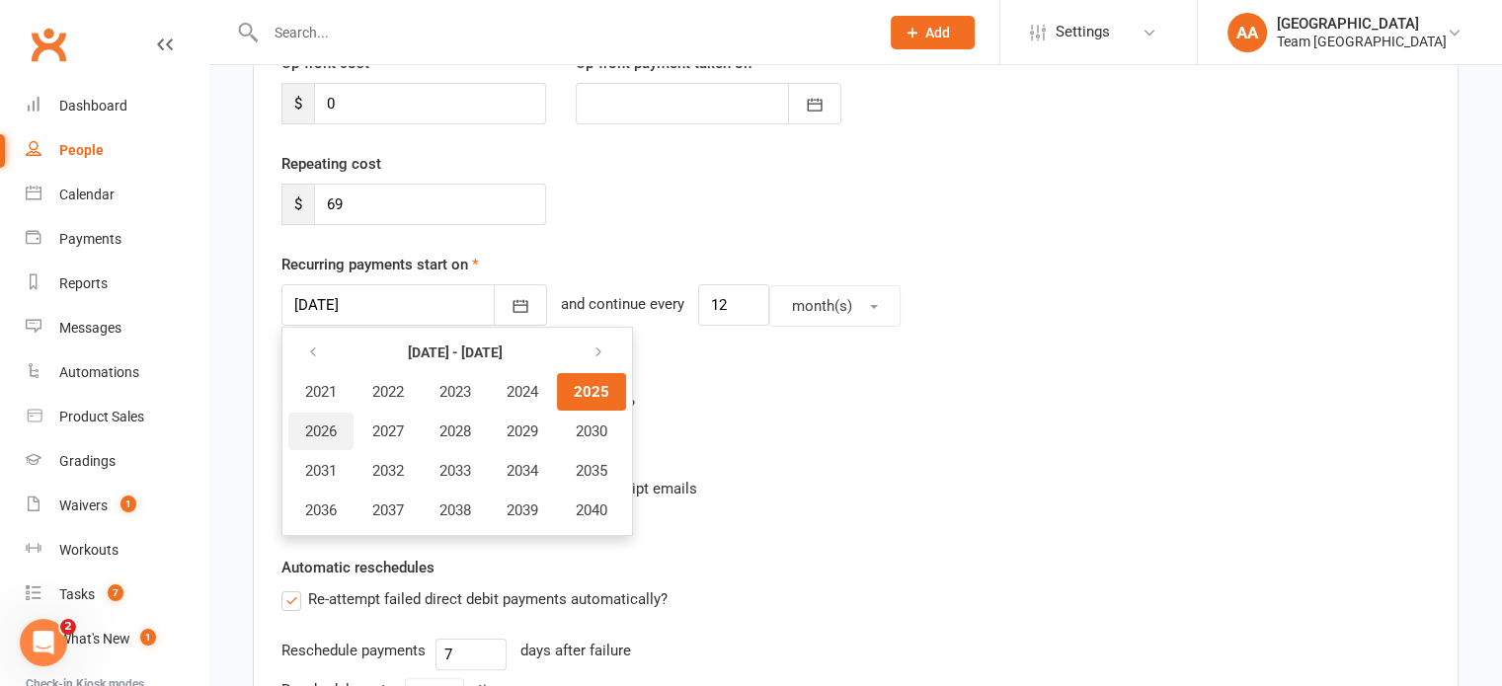
click at [323, 430] on span "2026" at bounding box center [321, 432] width 32 height 18
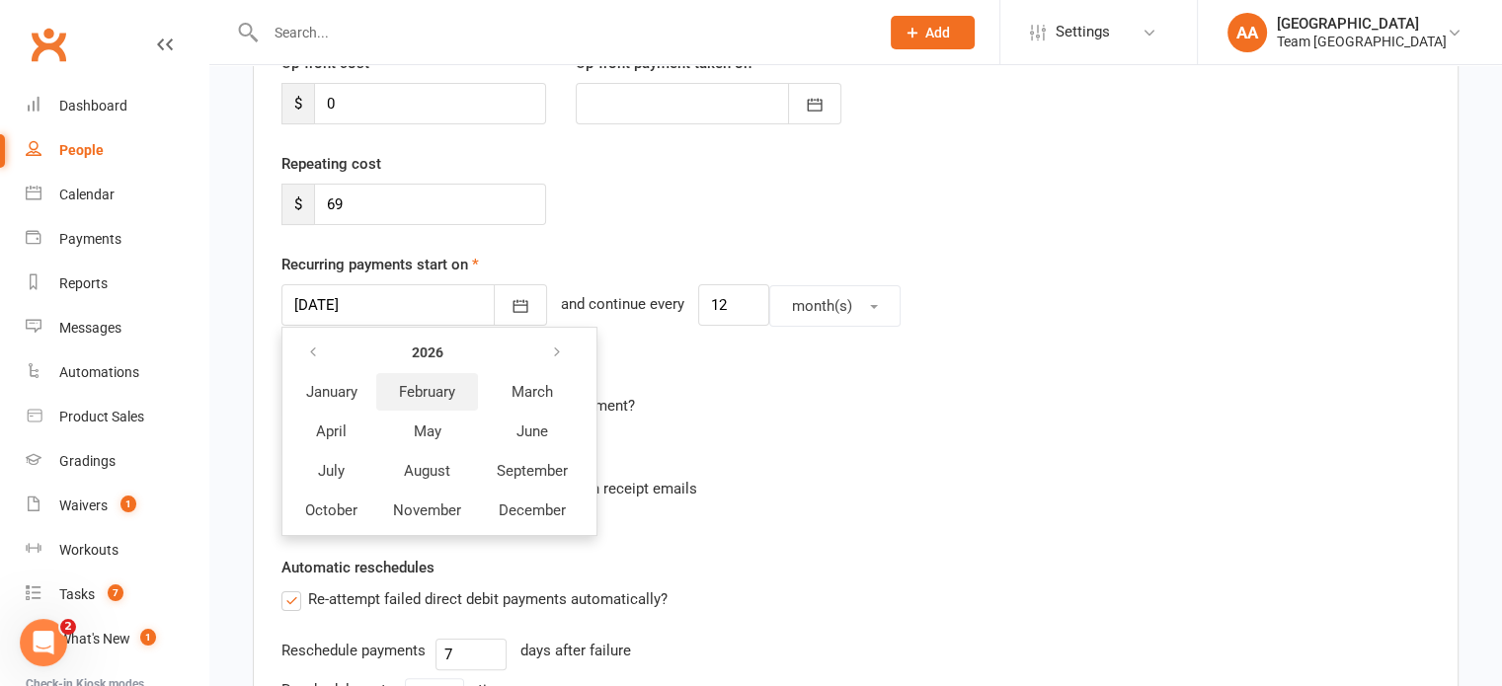
click at [423, 392] on span "February" at bounding box center [427, 392] width 56 height 18
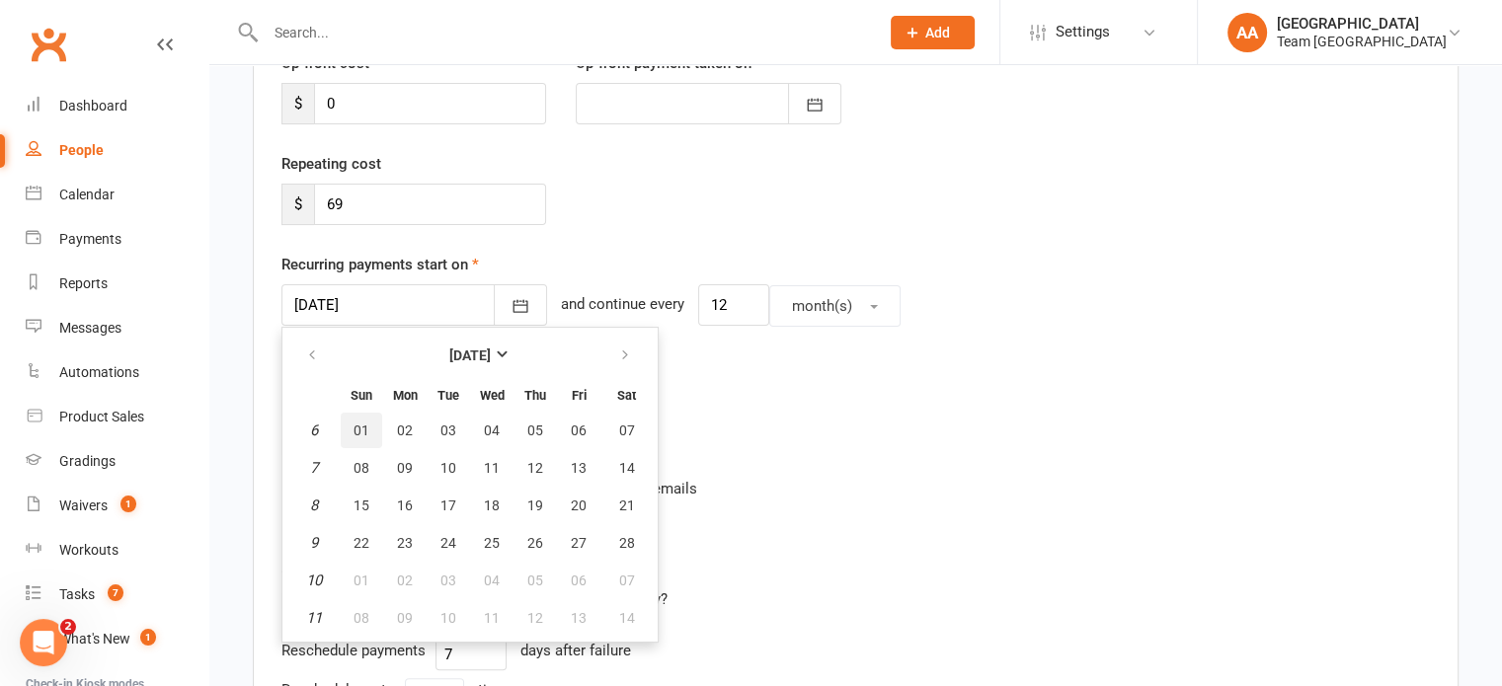
click at [361, 427] on span "01" at bounding box center [362, 431] width 16 height 16
type input "01 Feb 2026"
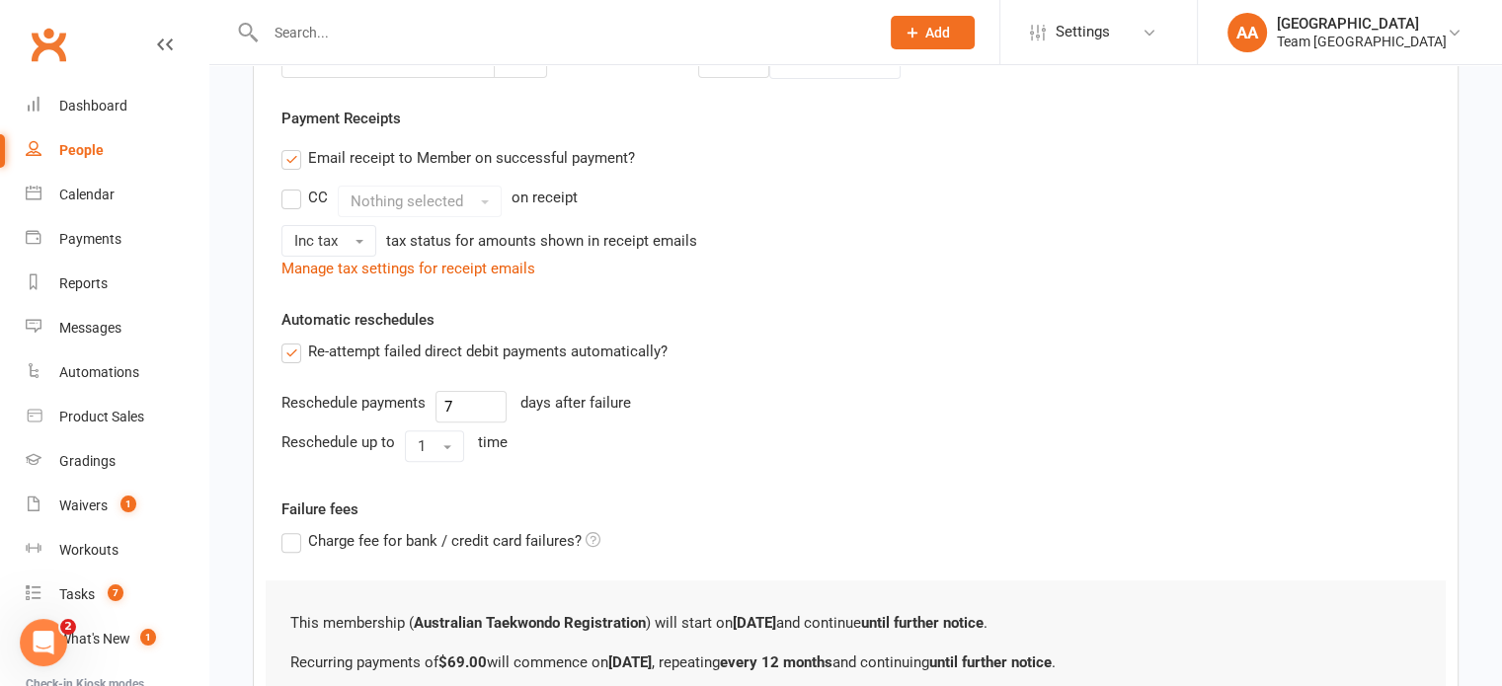
scroll to position [746, 0]
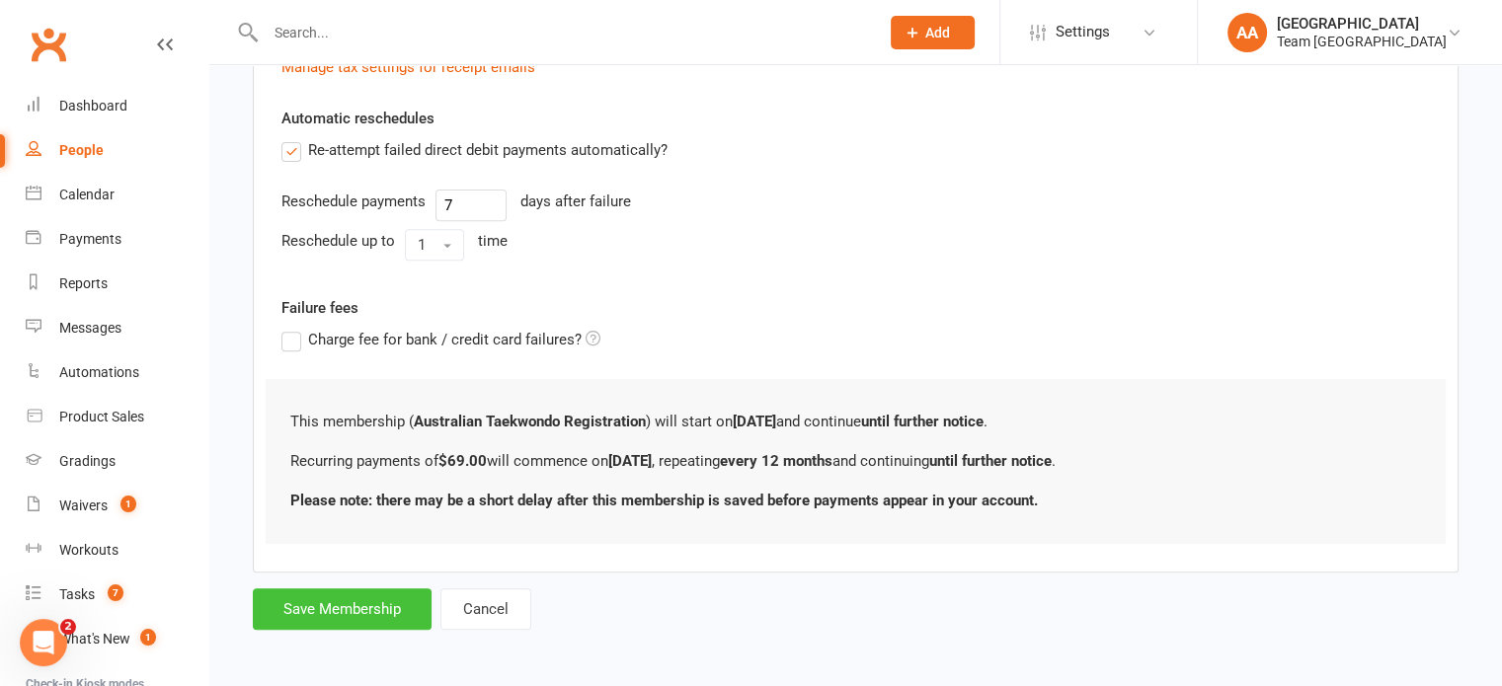
click at [338, 605] on button "Save Membership" at bounding box center [342, 609] width 179 height 41
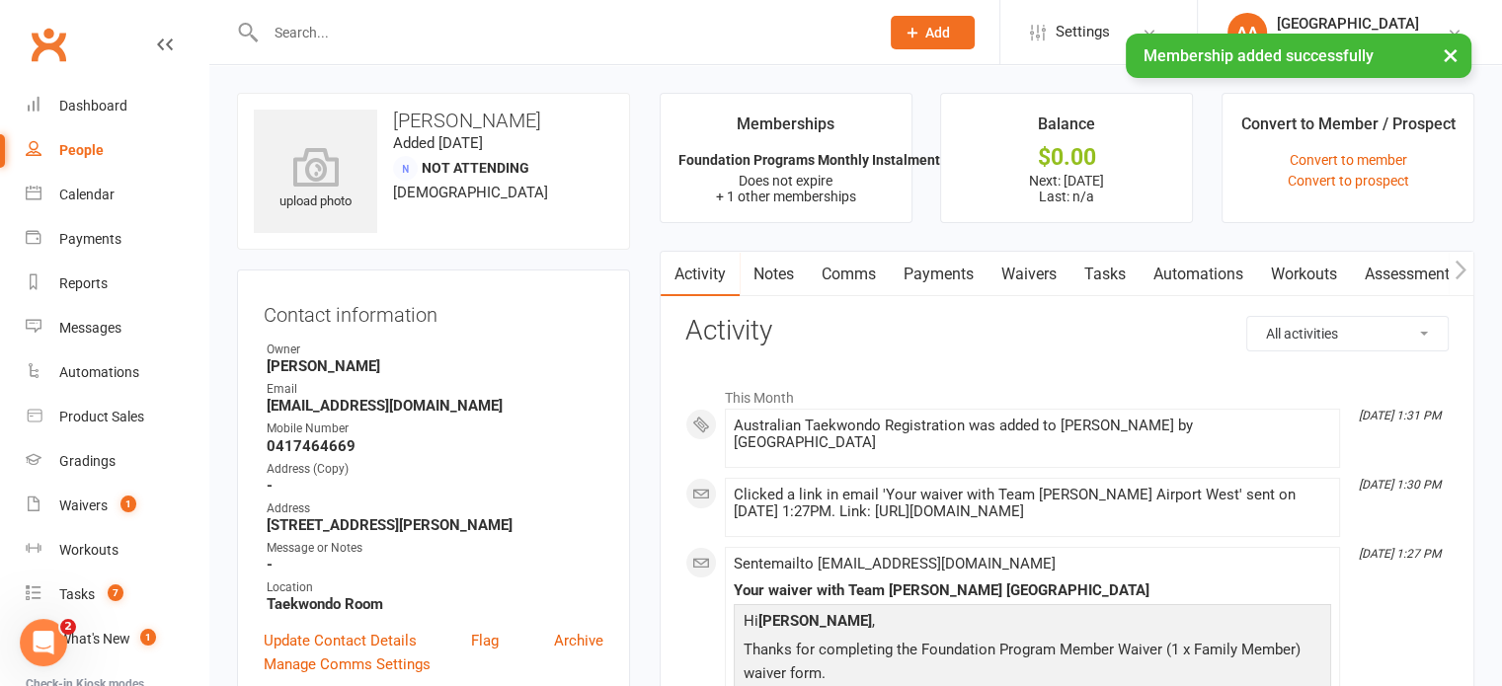
click at [944, 268] on link "Payments" at bounding box center [939, 274] width 98 height 45
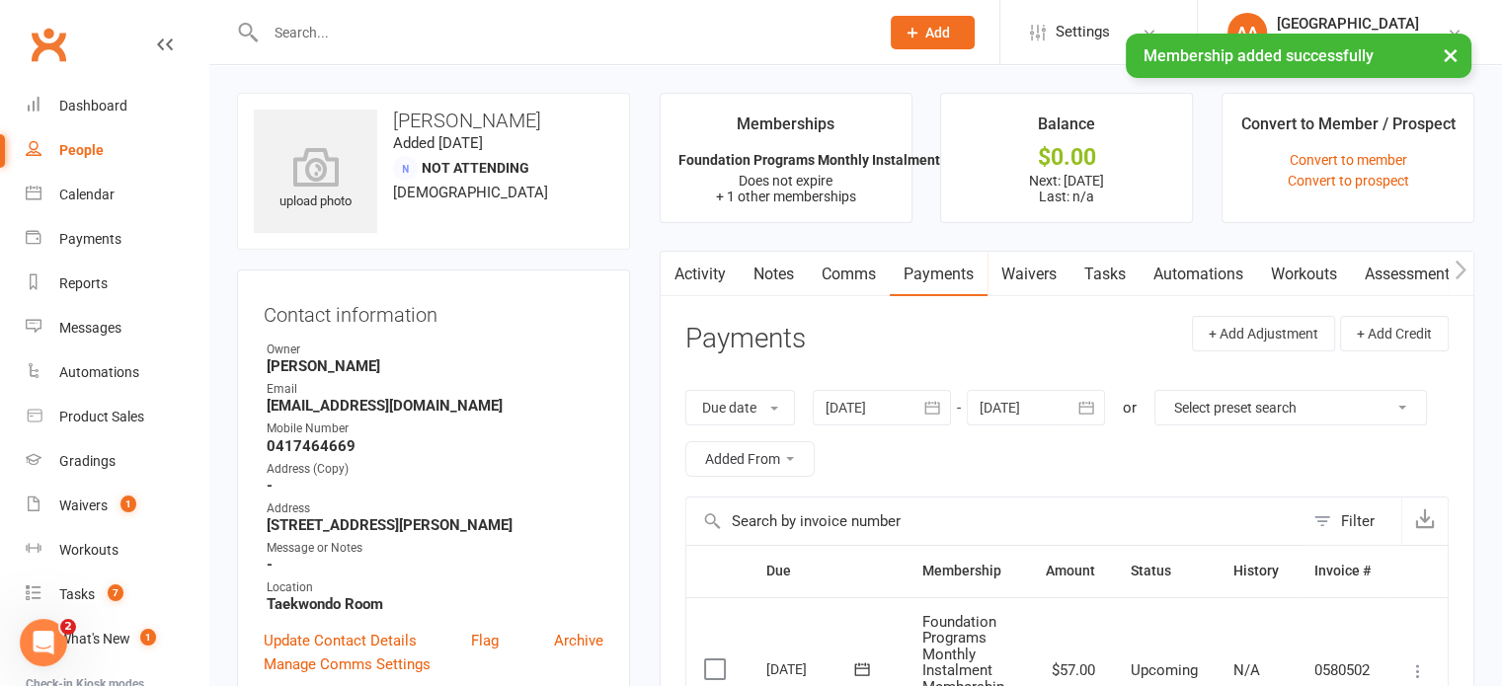
click at [703, 269] on link "Activity" at bounding box center [700, 274] width 79 height 45
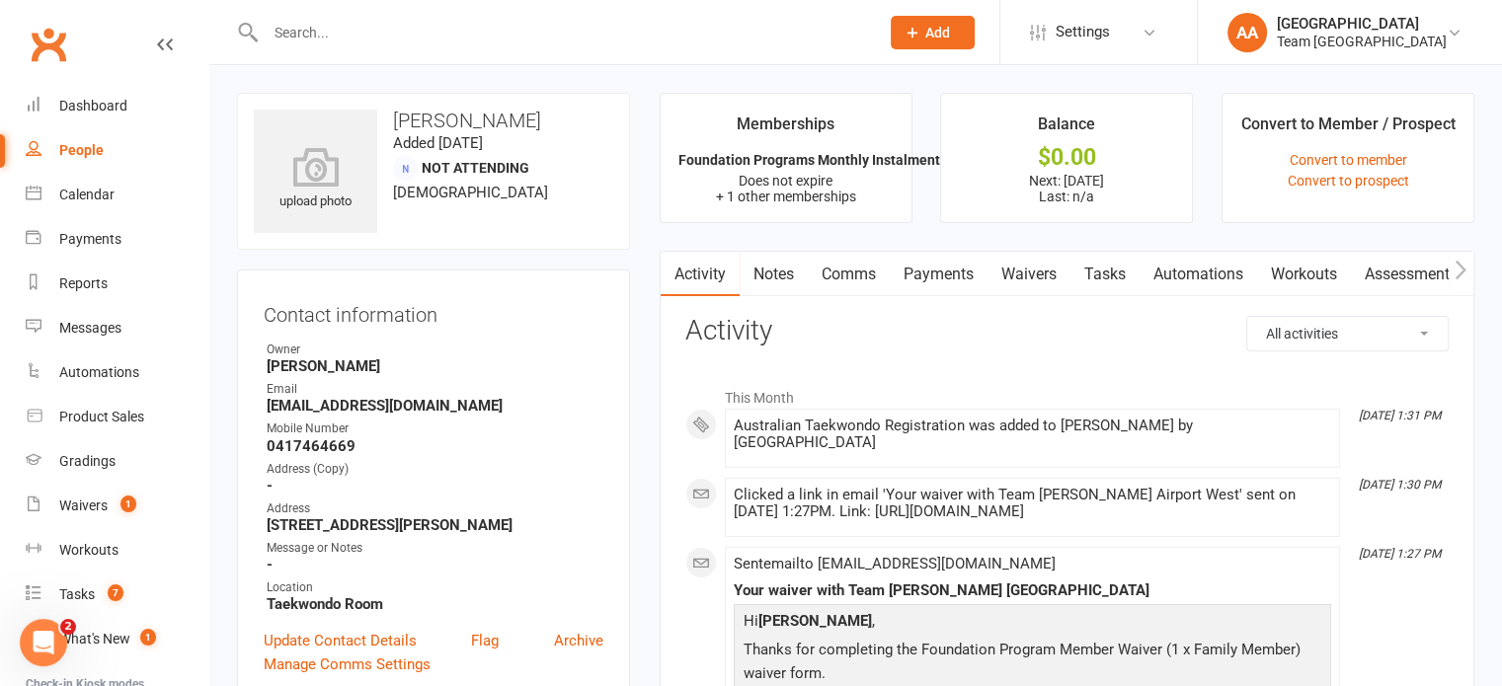
click at [857, 268] on link "Comms" at bounding box center [849, 274] width 82 height 45
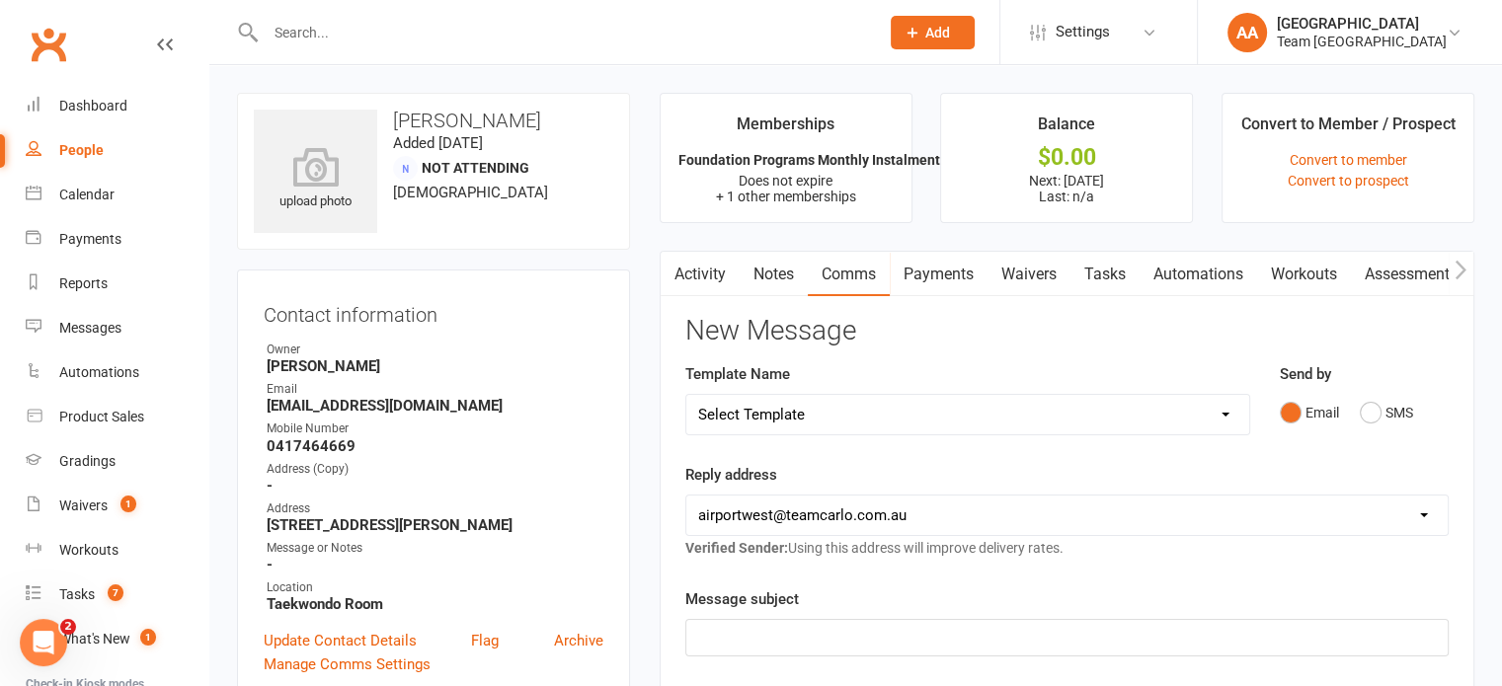
click at [999, 409] on select "Select Template [SMS] Direct Debit - AT Payment Reminder SMS [SMS] Direct Debit…" at bounding box center [967, 414] width 563 height 39
select select "50"
click at [686, 395] on select "Select Template [SMS] Direct Debit - AT Payment Reminder SMS [SMS] Direct Debit…" at bounding box center [967, 414] width 563 height 39
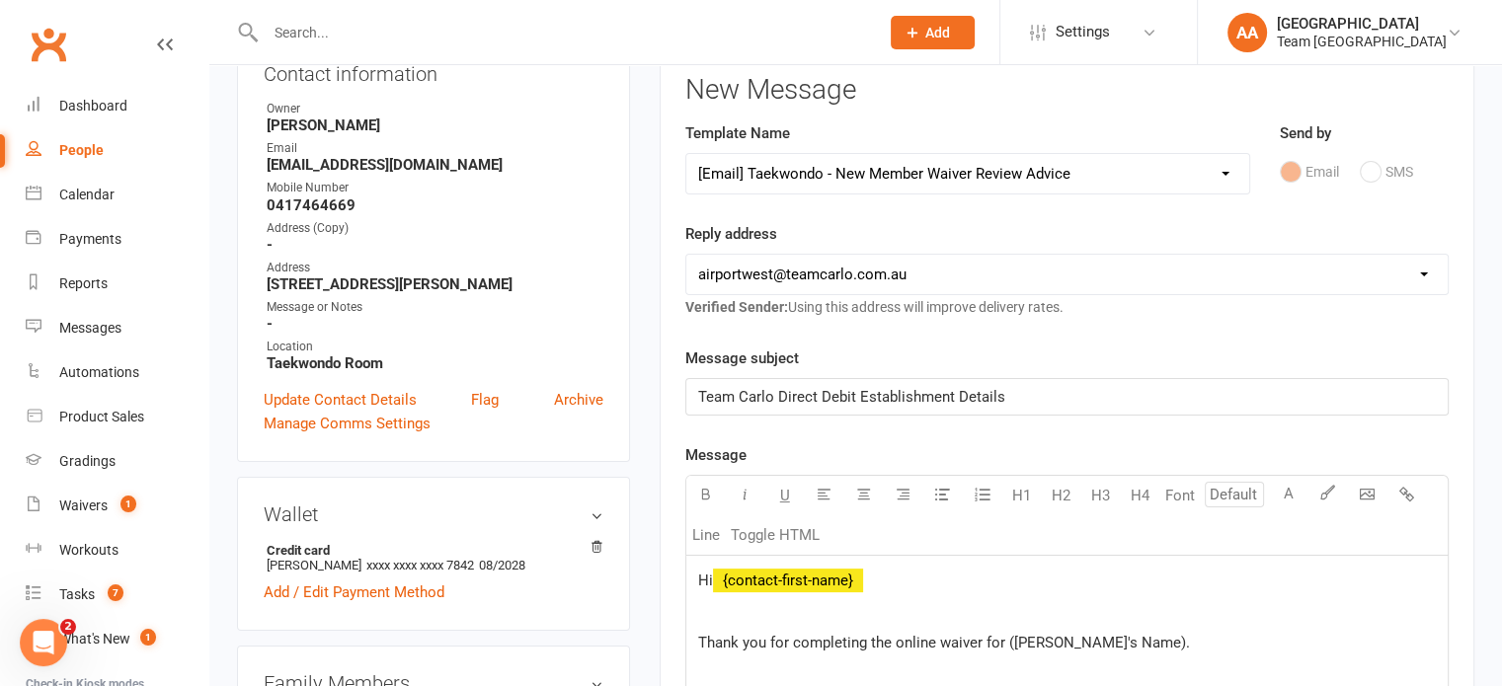
scroll to position [494, 0]
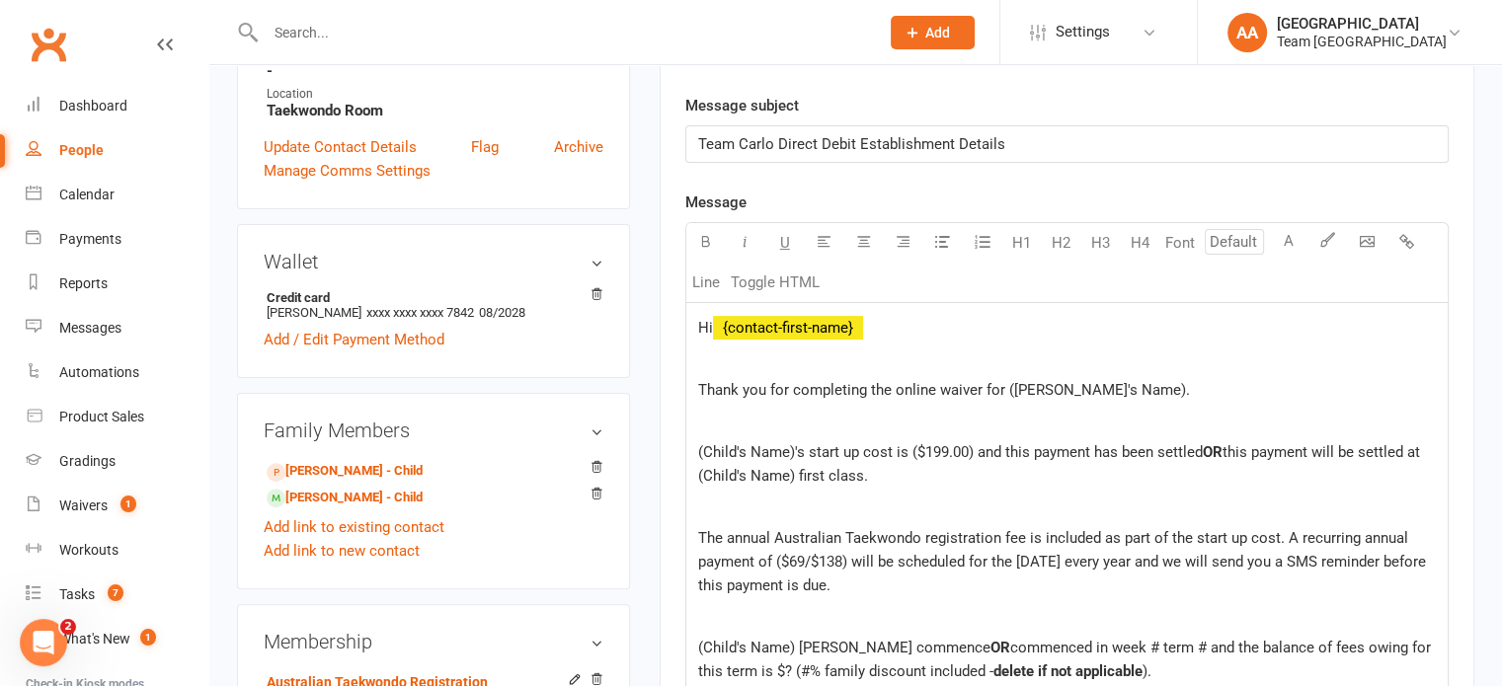
click at [1143, 390] on p "Thank you for completing the online waiver for (Child's Name)." at bounding box center [1067, 390] width 738 height 24
click at [794, 455] on span "(Child's Name)'s start up cost is ($199.00) and this payment has been settled" at bounding box center [950, 452] width 505 height 18
click at [822, 472] on p "Miles's start up cost is ($199.00) and this payment has been settled OR this pa…" at bounding box center [1067, 463] width 738 height 47
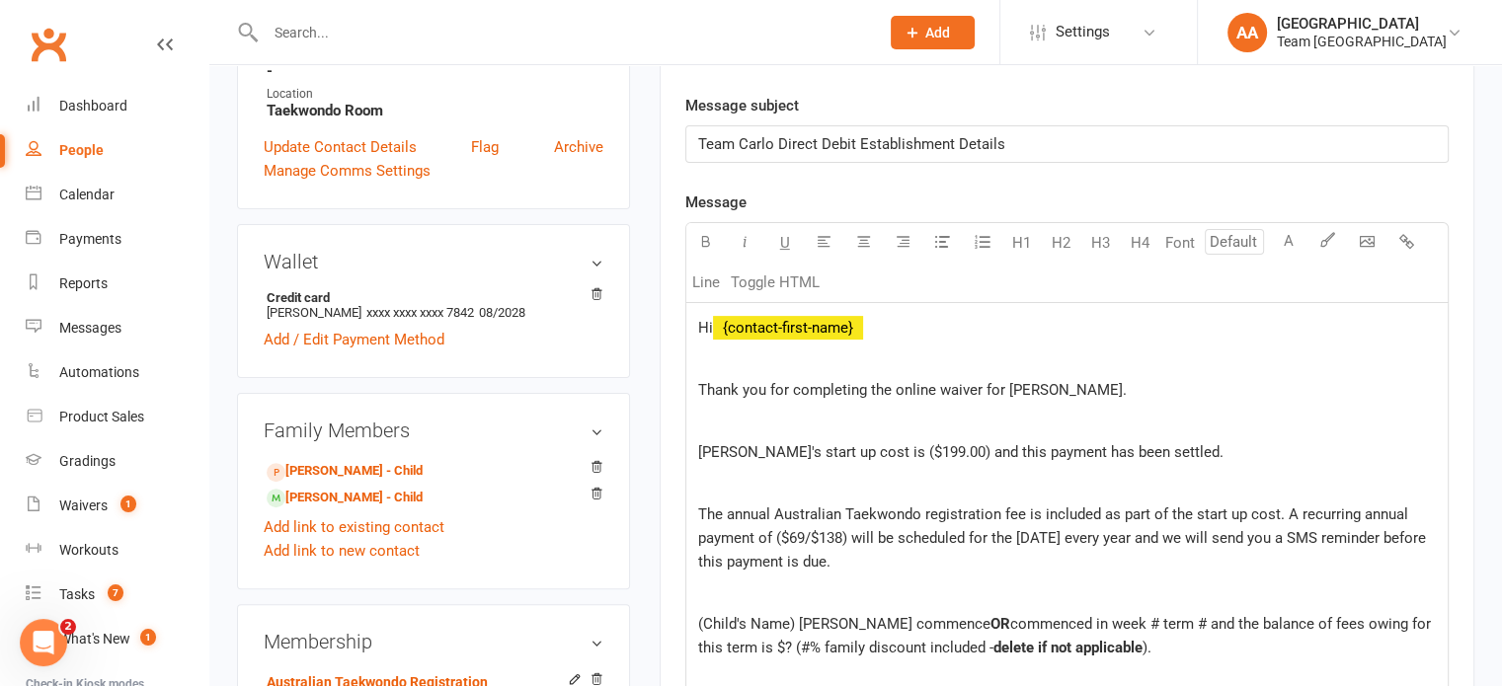
click at [849, 453] on span "Miles's start up cost is ($199.00) and this payment has been settled." at bounding box center [960, 452] width 525 height 18
click at [907, 453] on span "Miles's start up cost is $199.00) and this payment has been settled." at bounding box center [958, 452] width 520 height 18
click at [781, 534] on span "The annual Australian Taekwondo registration fee is included as part of the sta…" at bounding box center [1064, 538] width 732 height 65
click at [840, 530] on span "The annual Australian Taekwondo registration fee is included as part of the sta…" at bounding box center [1061, 538] width 727 height 65
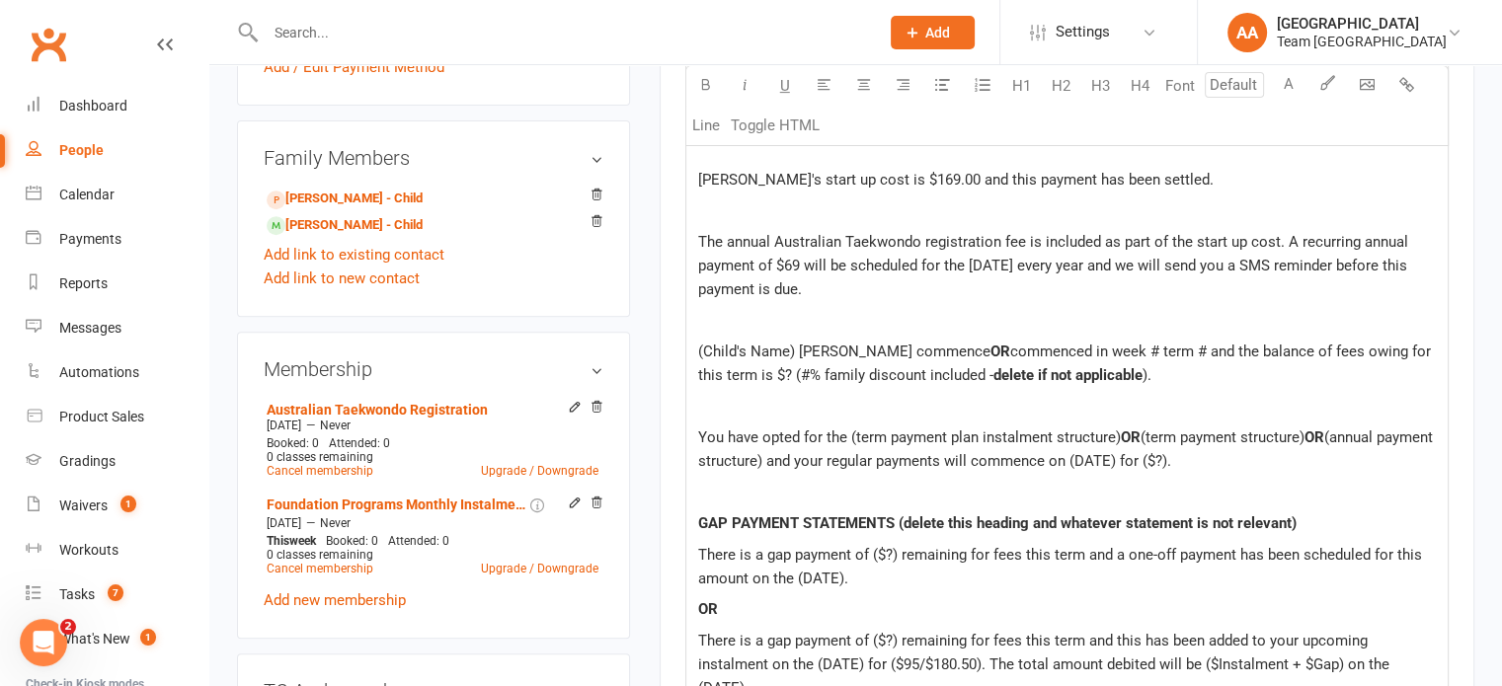
scroll to position [790, 0]
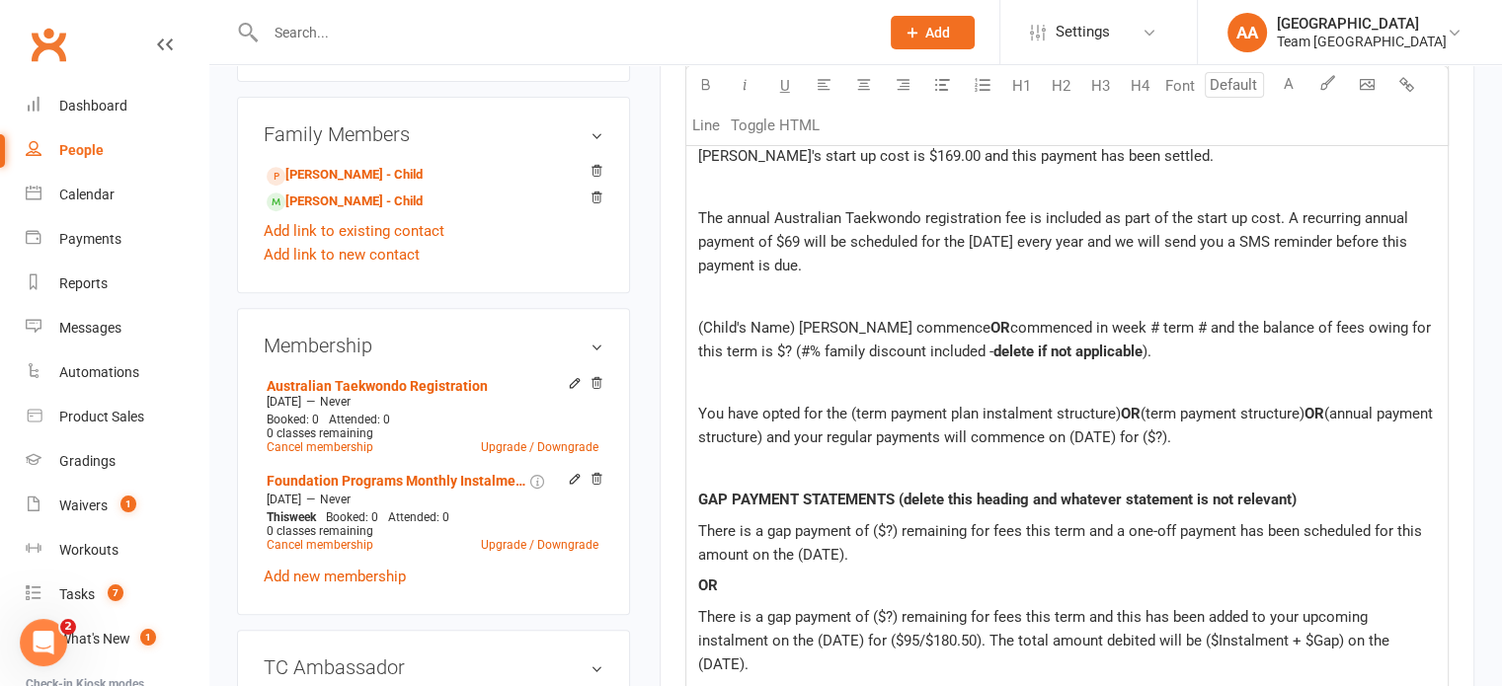
click at [796, 330] on span "(Child's Name) will commence" at bounding box center [844, 328] width 292 height 18
click at [945, 324] on span "commenced in week # term # and the balance of fees owing for this term is $? (#…" at bounding box center [1054, 339] width 712 height 41
click at [861, 327] on span "commenced in week # term # and the balance of fees owing for this term is $? (#…" at bounding box center [1054, 339] width 712 height 41
click at [890, 323] on span "Miles commenced in week # term # and the balance of fees owing for this term is…" at bounding box center [1046, 339] width 697 height 41
click at [929, 328] on span "Miles commenced in week 8 term # and the balance of fees owing for this term is…" at bounding box center [1046, 339] width 696 height 41
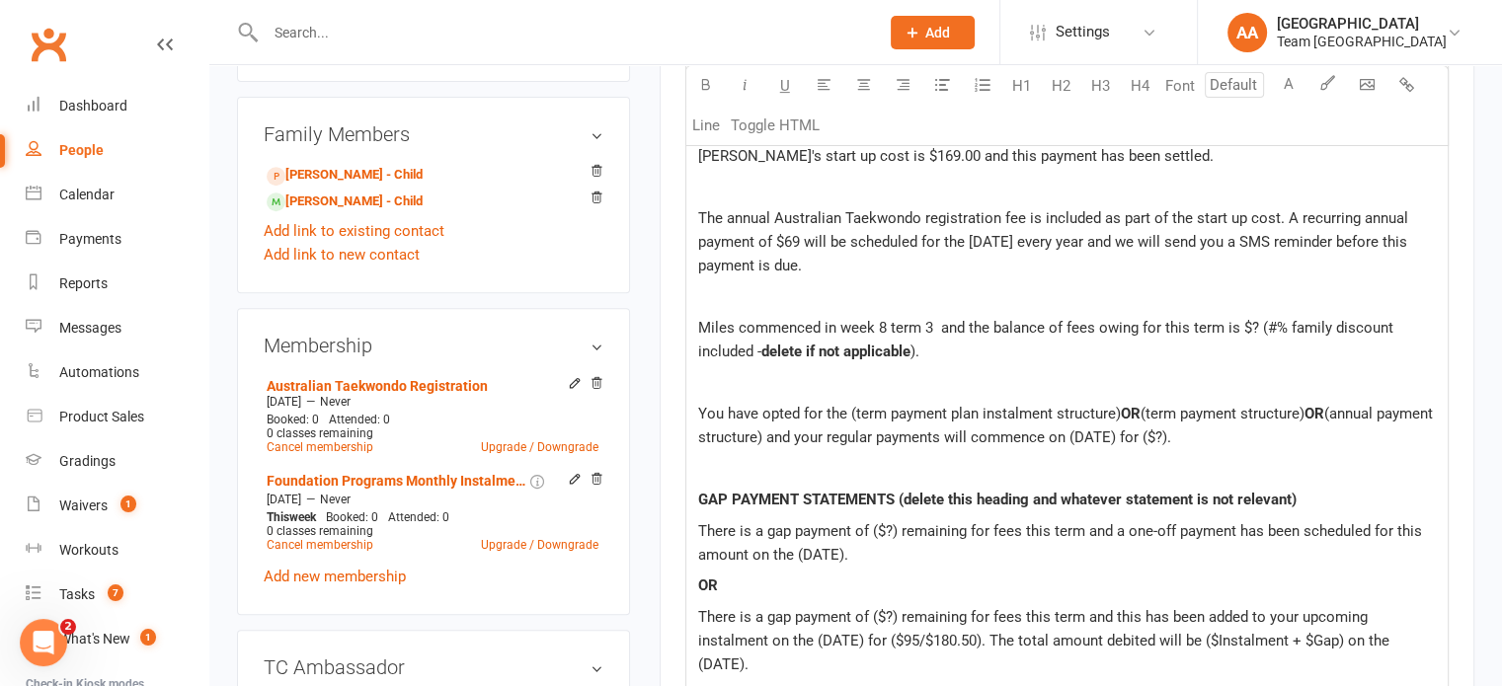
click at [944, 346] on p "Miles commenced in week 8 term 3 and the balance of fees owing for this term is…" at bounding box center [1067, 339] width 738 height 47
click at [934, 327] on span "Miles commenced in week 8 term 3 and the balance of fees owing for this term is…" at bounding box center [1040, 339] width 684 height 41
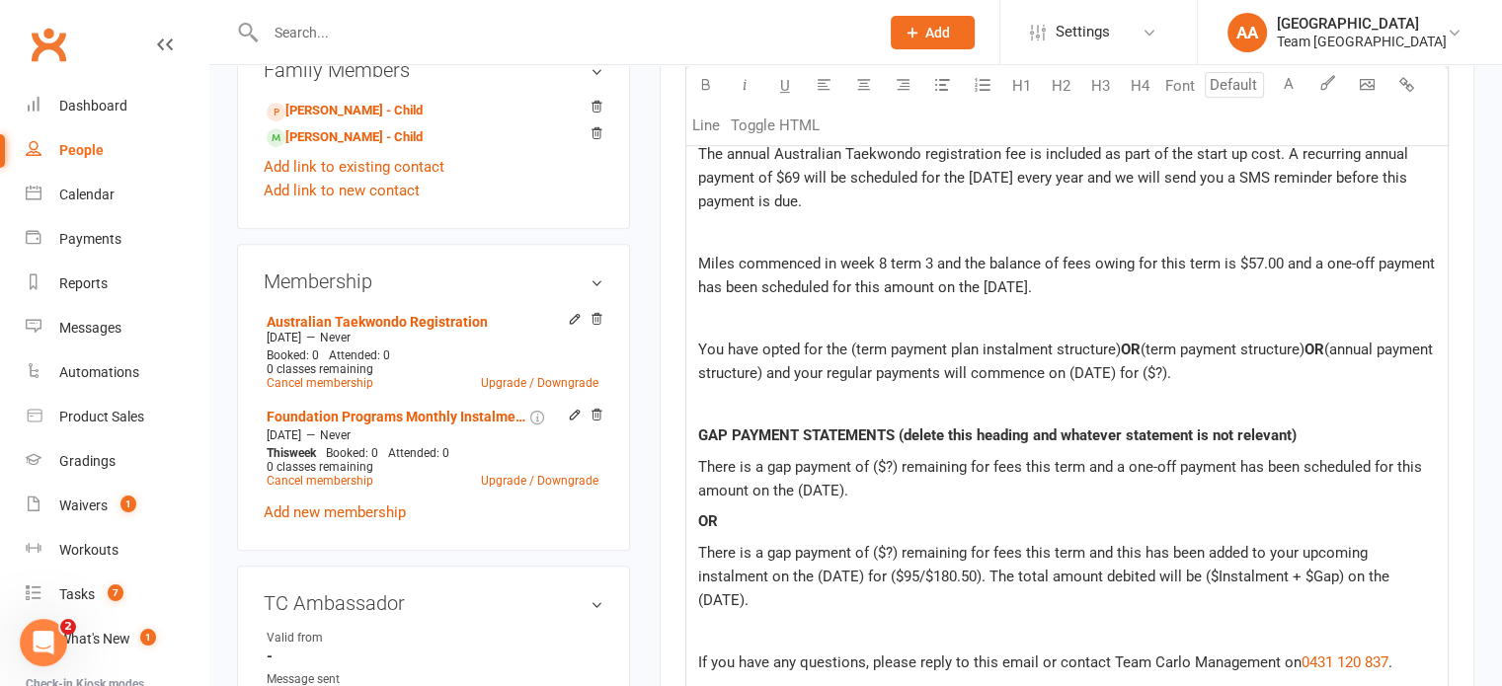
scroll to position [889, 0]
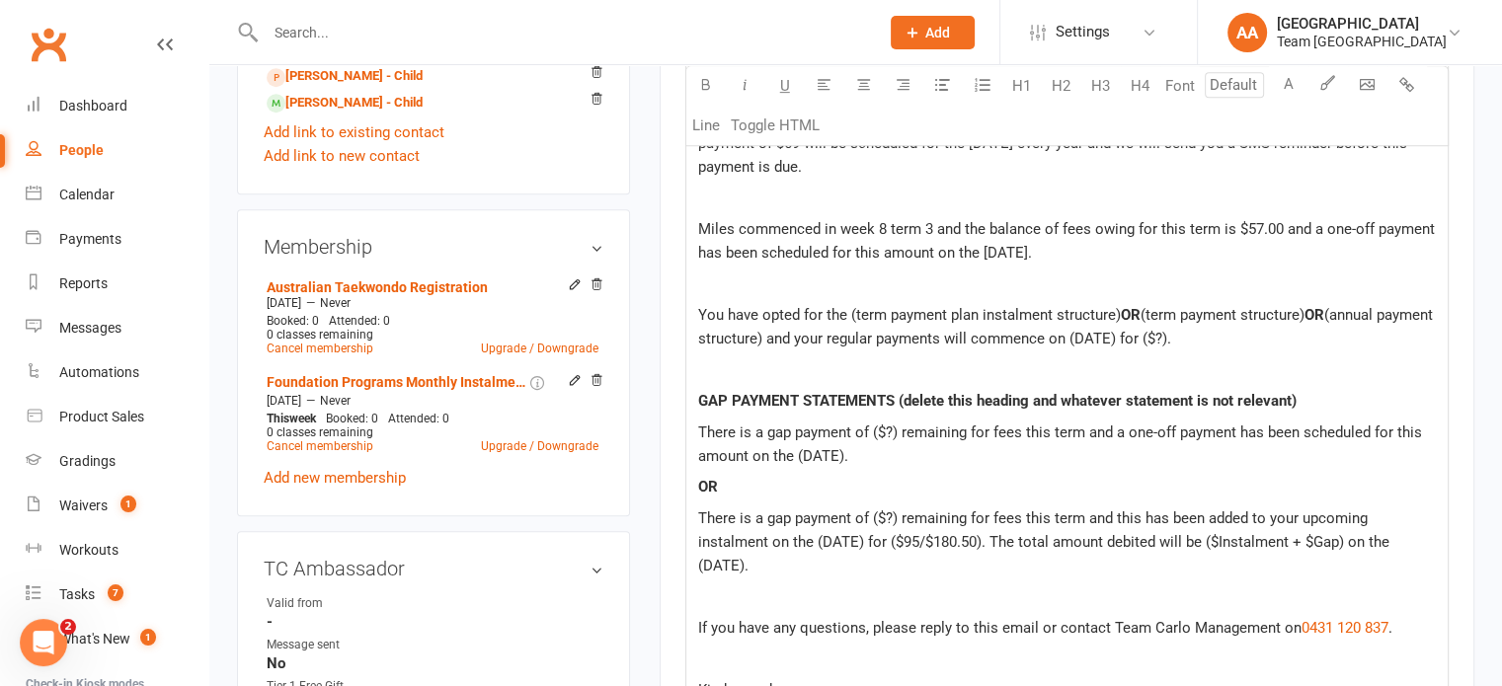
click at [823, 336] on span "(annual payment structure) and your regular payments will commence on (DATE) fo…" at bounding box center [1067, 326] width 739 height 41
click at [855, 332] on p "You have opted for the term payment plan instalment structure and your regular …" at bounding box center [1067, 326] width 738 height 47
click at [810, 336] on span "You have opted for the term payment plan instalment structure and your regular …" at bounding box center [1047, 326] width 699 height 41
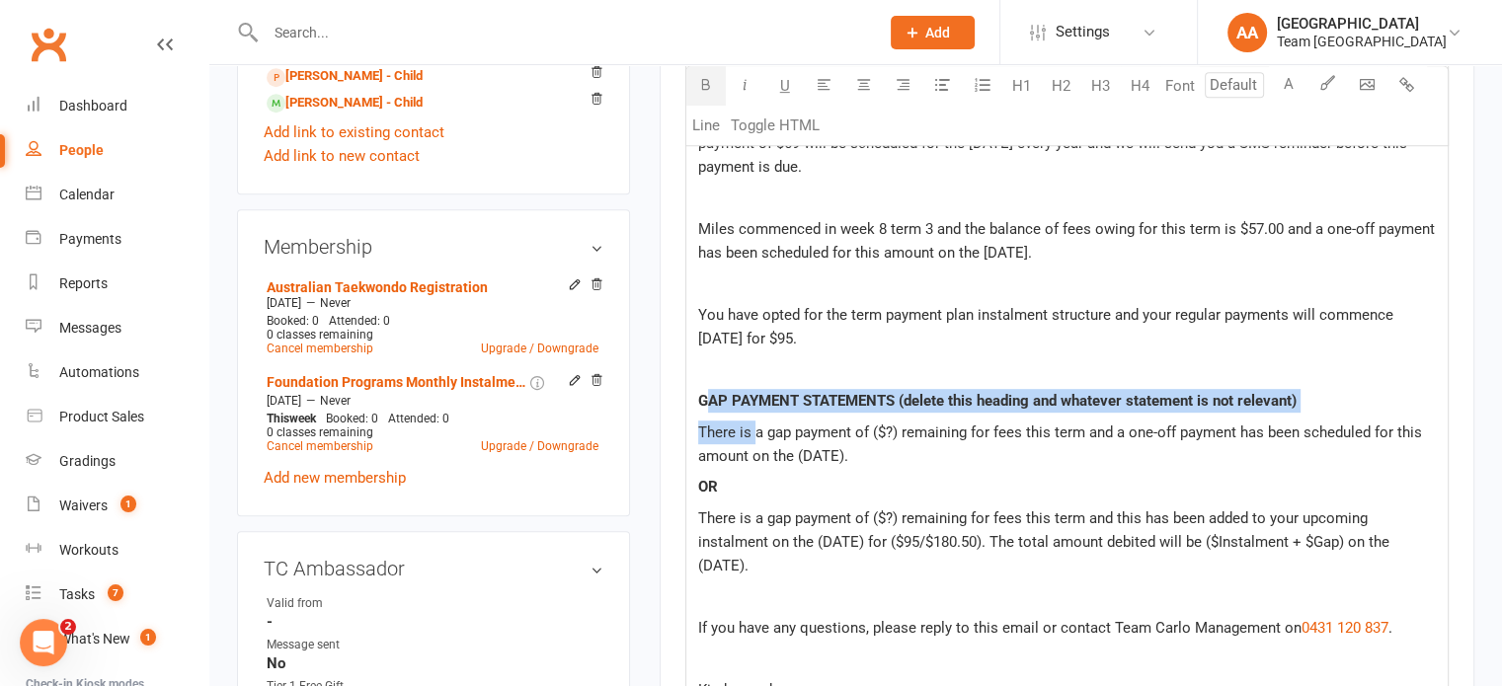
drag, startPoint x: 703, startPoint y: 391, endPoint x: 746, endPoint y: 411, distance: 46.8
click at [752, 418] on div "Hi ﻿ {contact-first-name} Thank you for completing the online waiver for Miles.…" at bounding box center [1066, 411] width 761 height 1006
click at [715, 389] on p "GAP PAYMENT STATEMENTS (delete this heading and whatever statement is not relev…" at bounding box center [1067, 401] width 738 height 24
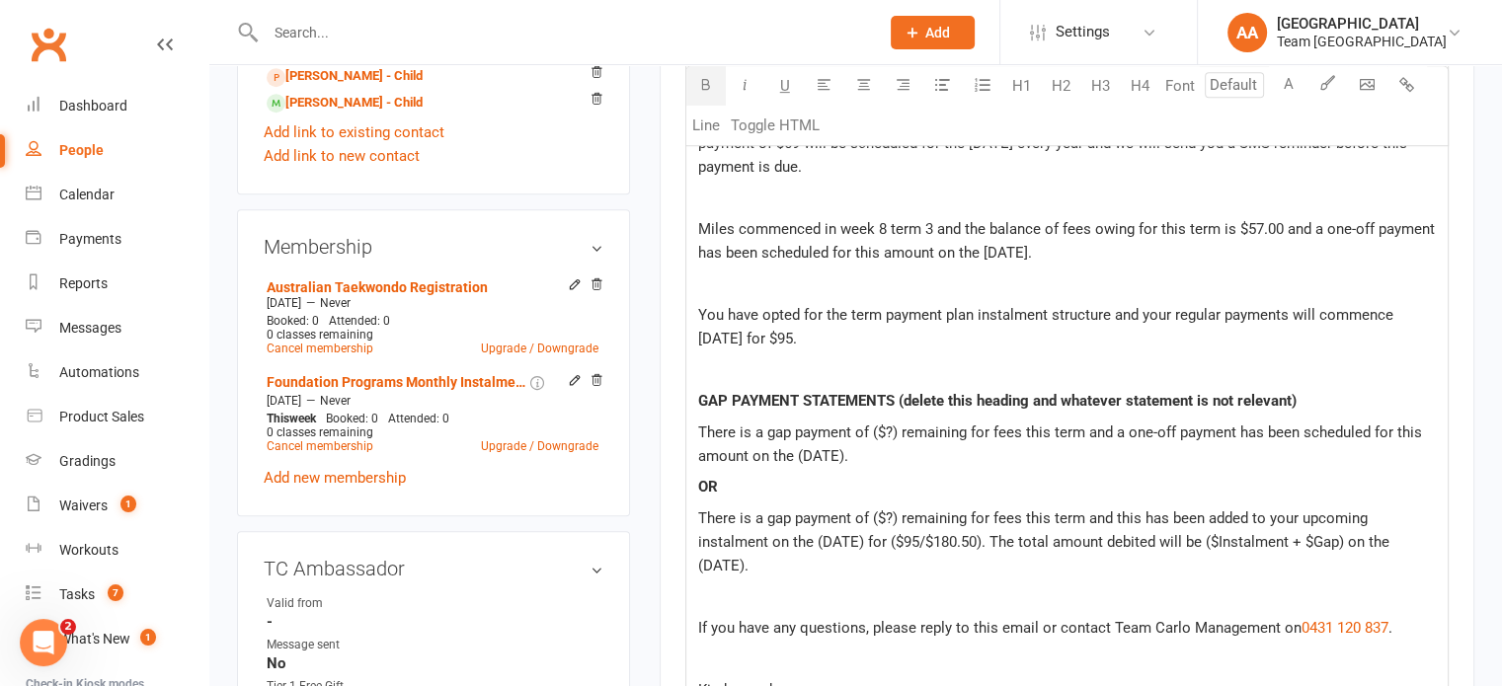
click at [698, 392] on span "GAP PAYMENT STATEMENTS (delete this heading and whatever statement is not relev…" at bounding box center [997, 401] width 598 height 18
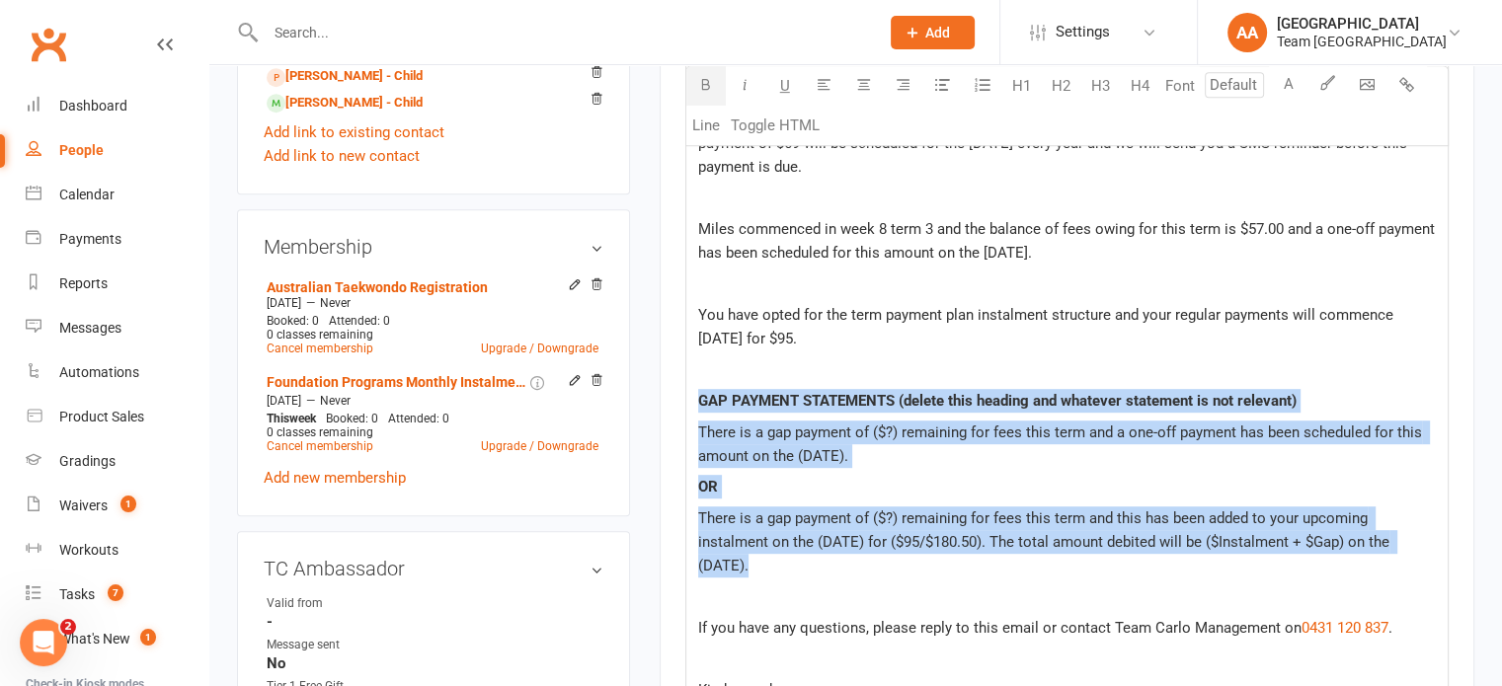
drag, startPoint x: 698, startPoint y: 389, endPoint x: 1019, endPoint y: 558, distance: 362.6
click at [1018, 562] on div "Hi ﻿ {contact-first-name} Thank you for completing the online waiver for Miles.…" at bounding box center [1066, 411] width 761 height 1006
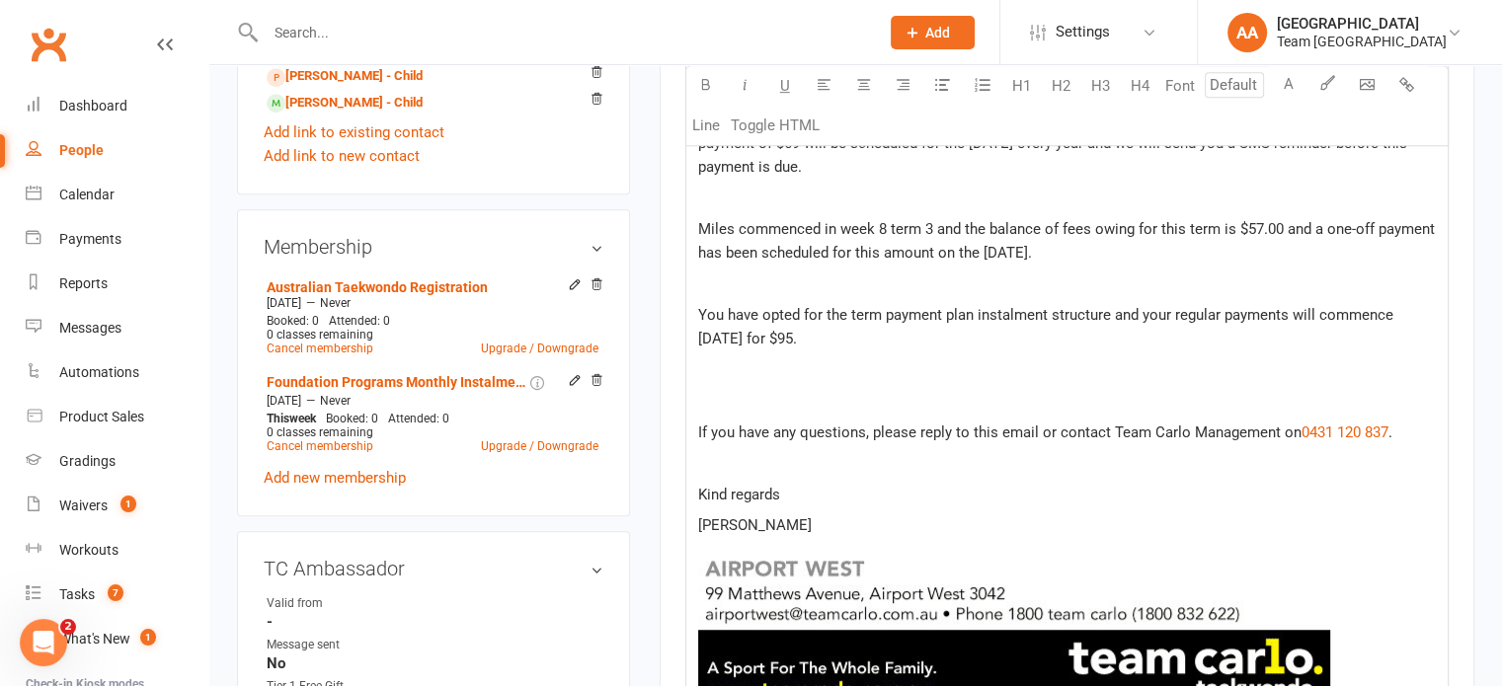
click at [715, 393] on p at bounding box center [1067, 401] width 738 height 24
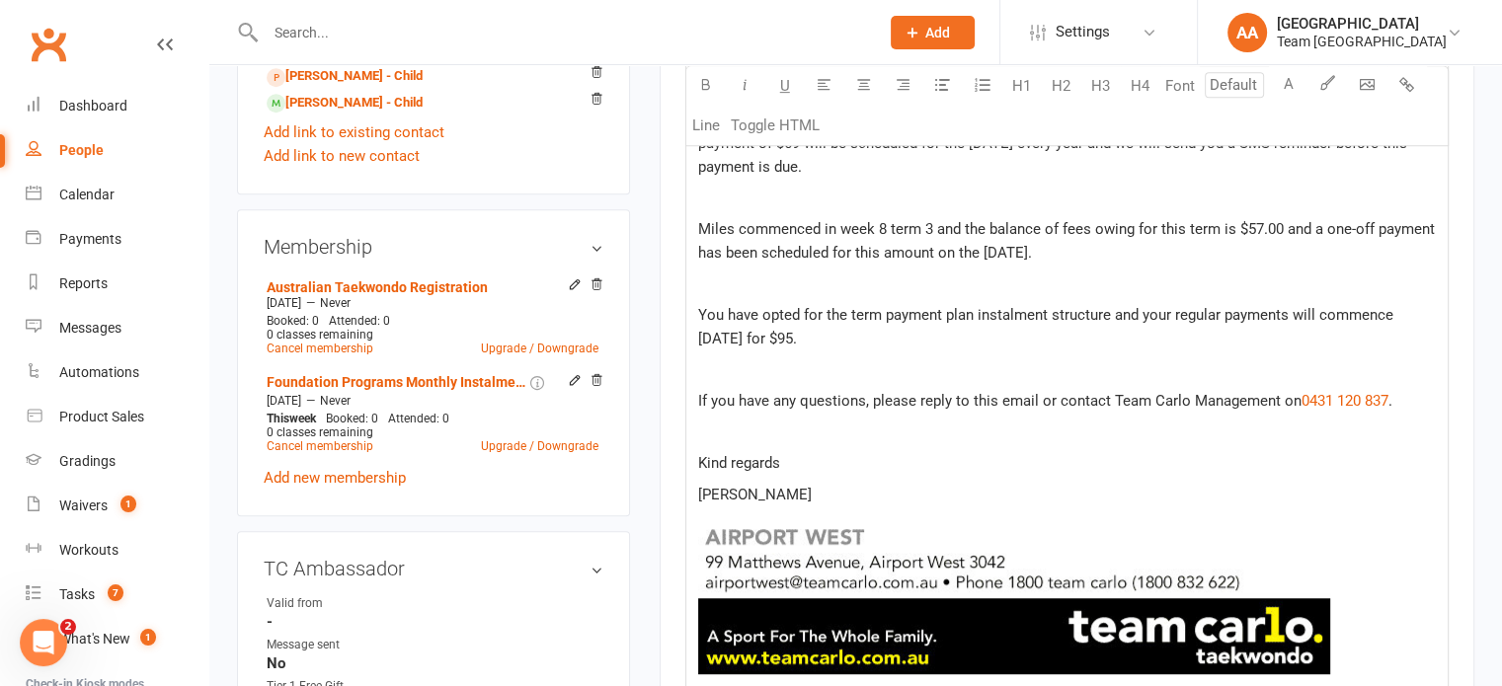
click at [1049, 393] on span "If you have any questions, please reply to this email or contact Team Carlo Man…" at bounding box center [999, 401] width 603 height 18
click at [1045, 394] on span "If you have any questions, please contact Team Carlo Management on" at bounding box center [929, 401] width 463 height 18
click at [794, 460] on p "Kind regards" at bounding box center [1067, 463] width 738 height 24
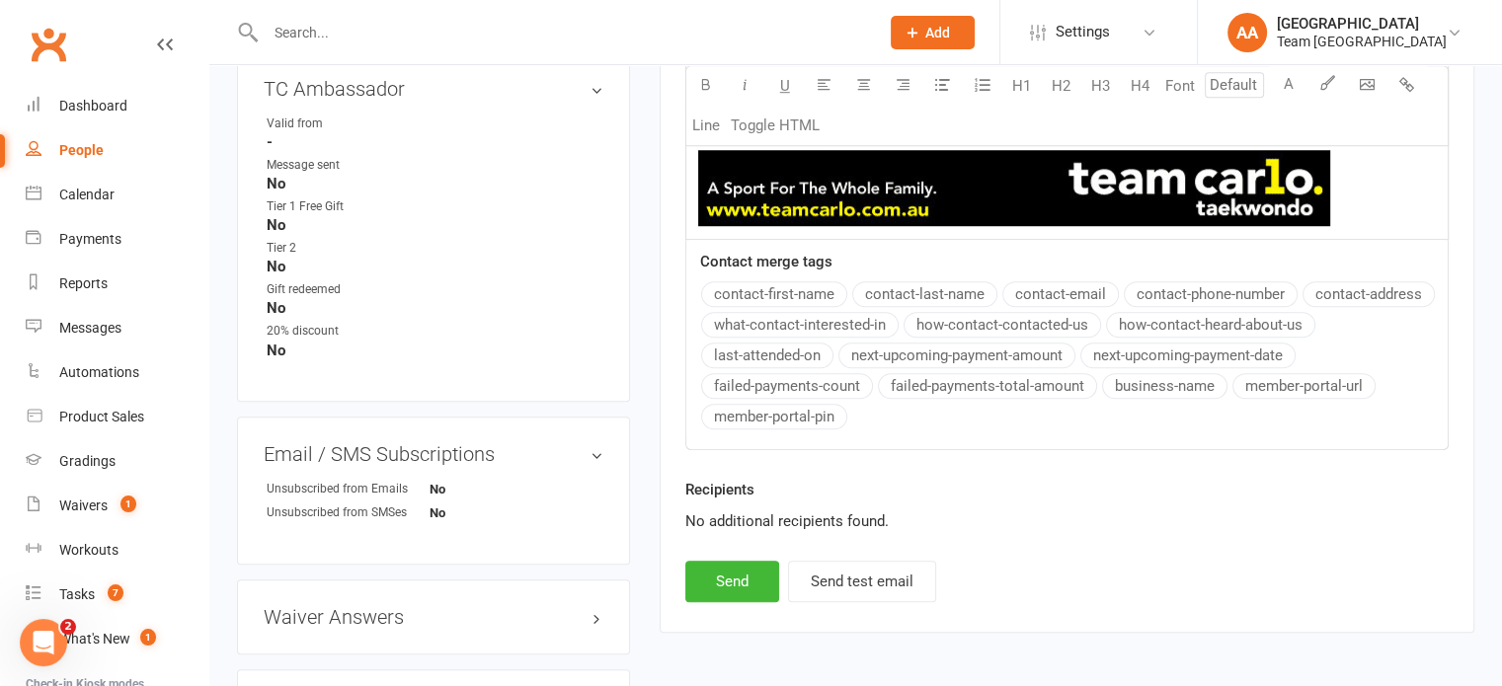
scroll to position [1382, 0]
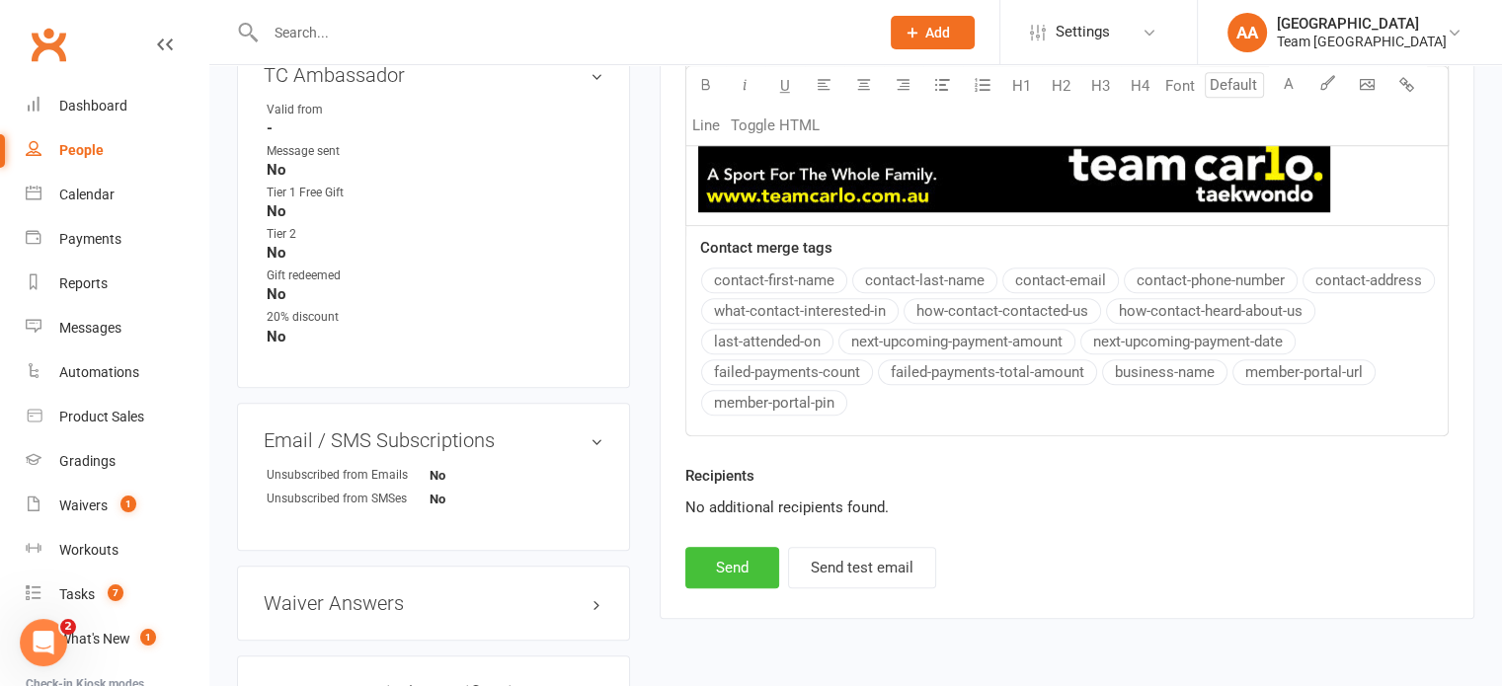
click at [715, 558] on button "Send" at bounding box center [732, 567] width 94 height 41
select select
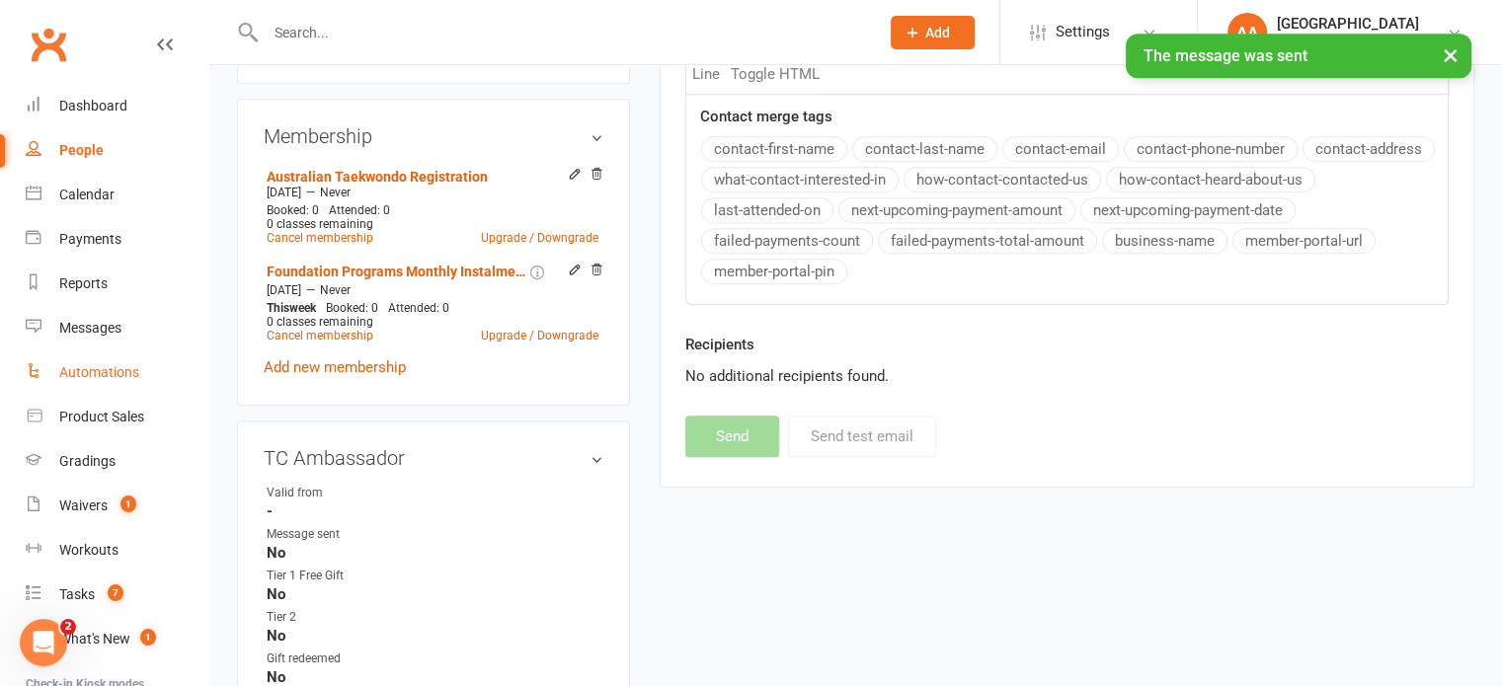
scroll to position [691, 0]
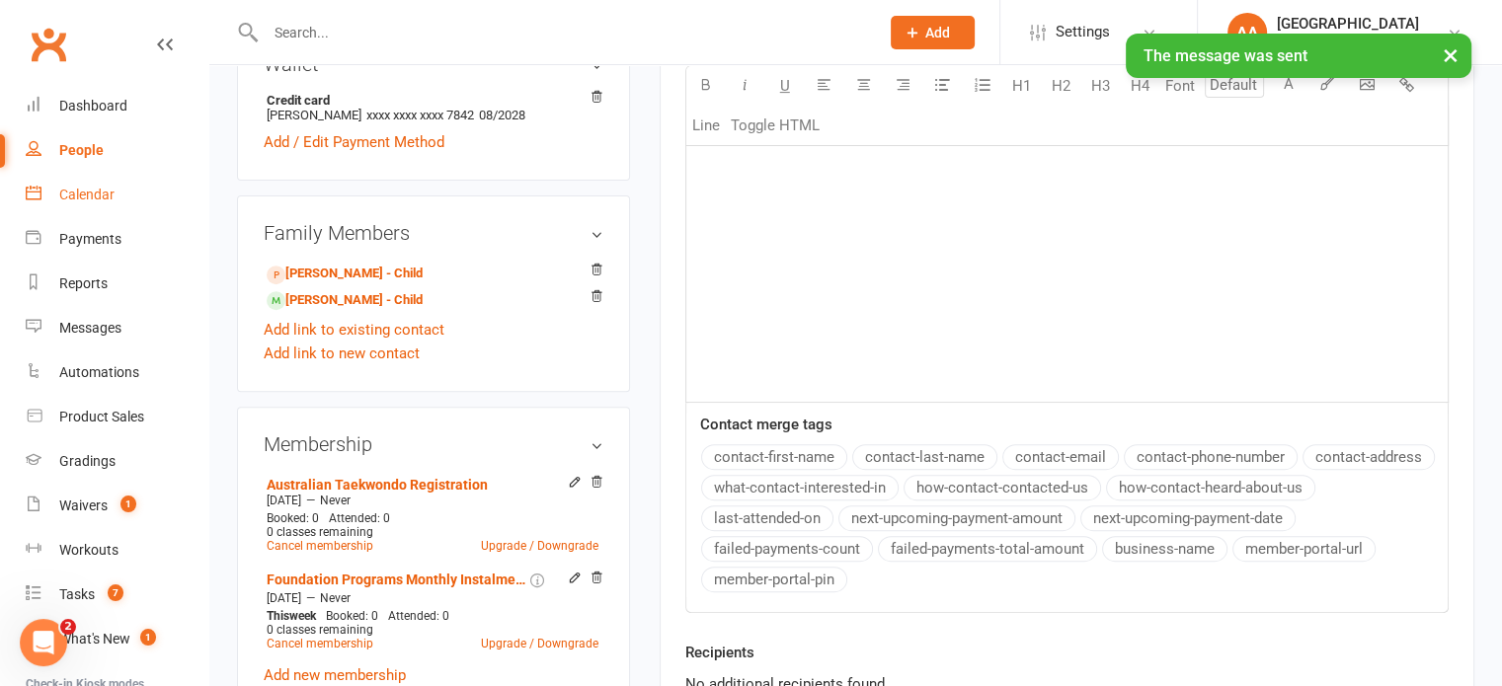
click at [104, 193] on div "Calendar" at bounding box center [86, 195] width 55 height 16
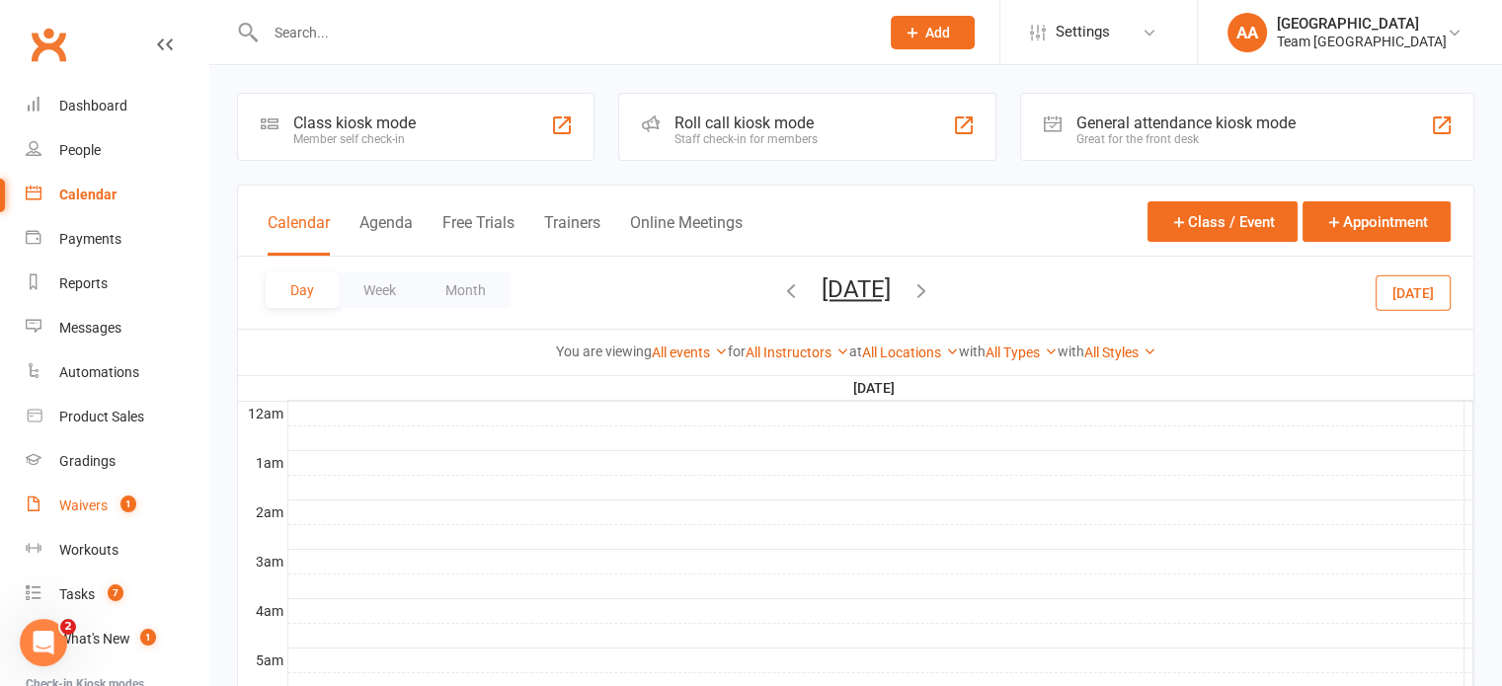
click at [81, 498] on div "Waivers" at bounding box center [83, 506] width 48 height 16
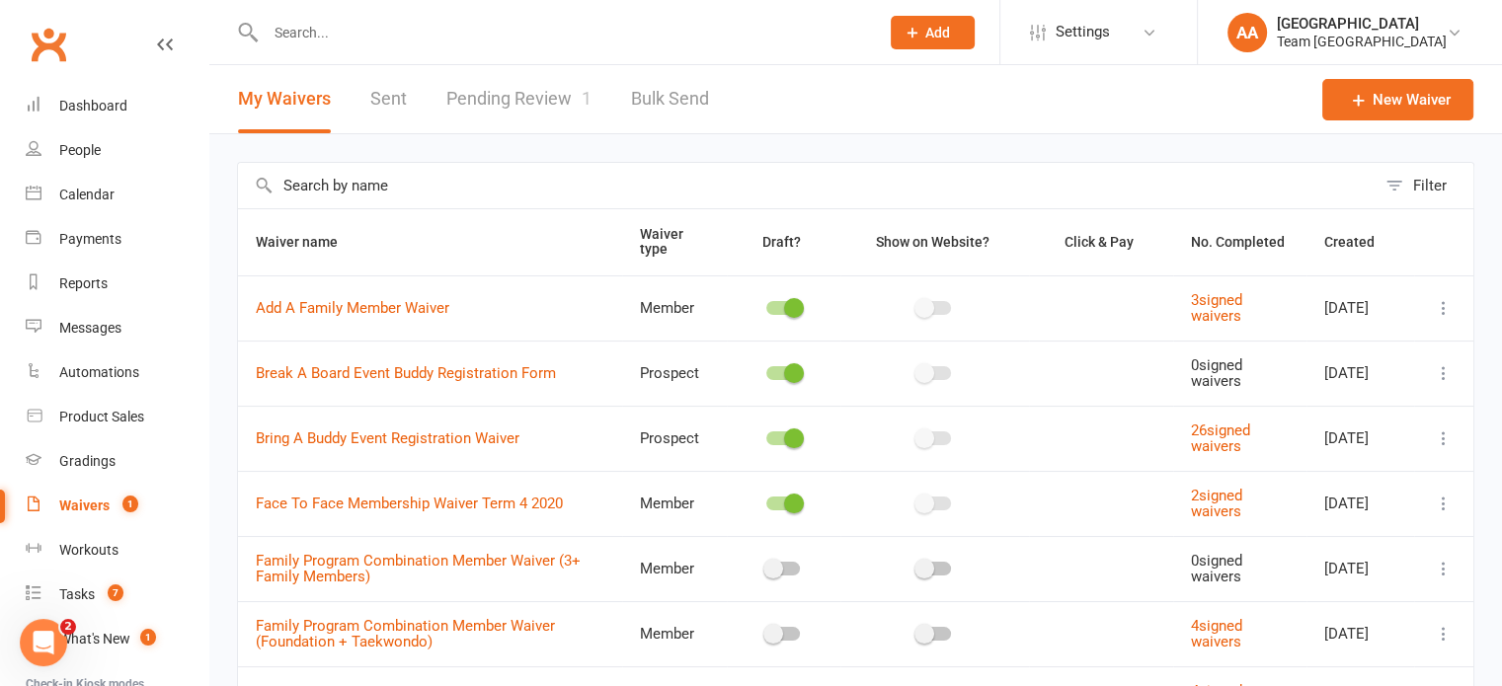
click at [503, 100] on link "Pending Review 1" at bounding box center [518, 99] width 145 height 68
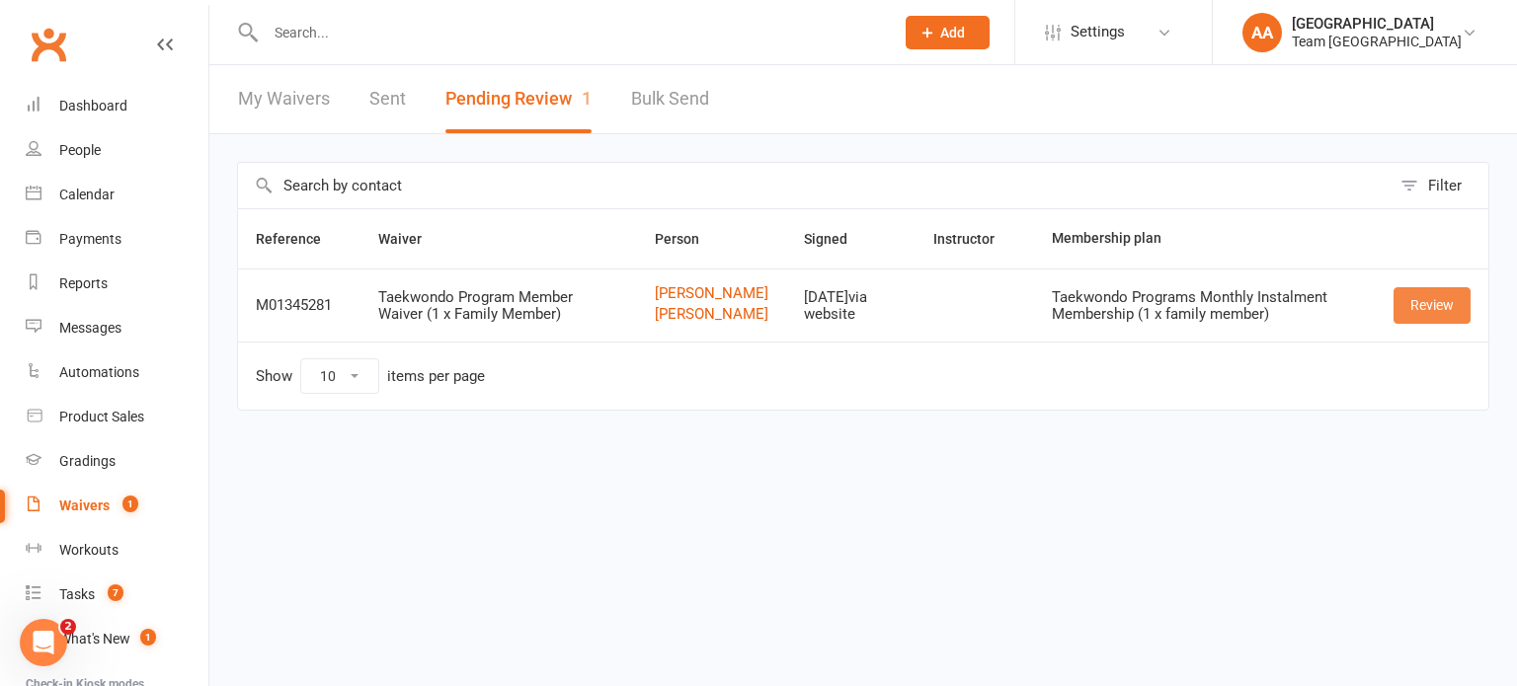
click at [1437, 315] on link "Review" at bounding box center [1431, 305] width 77 height 36
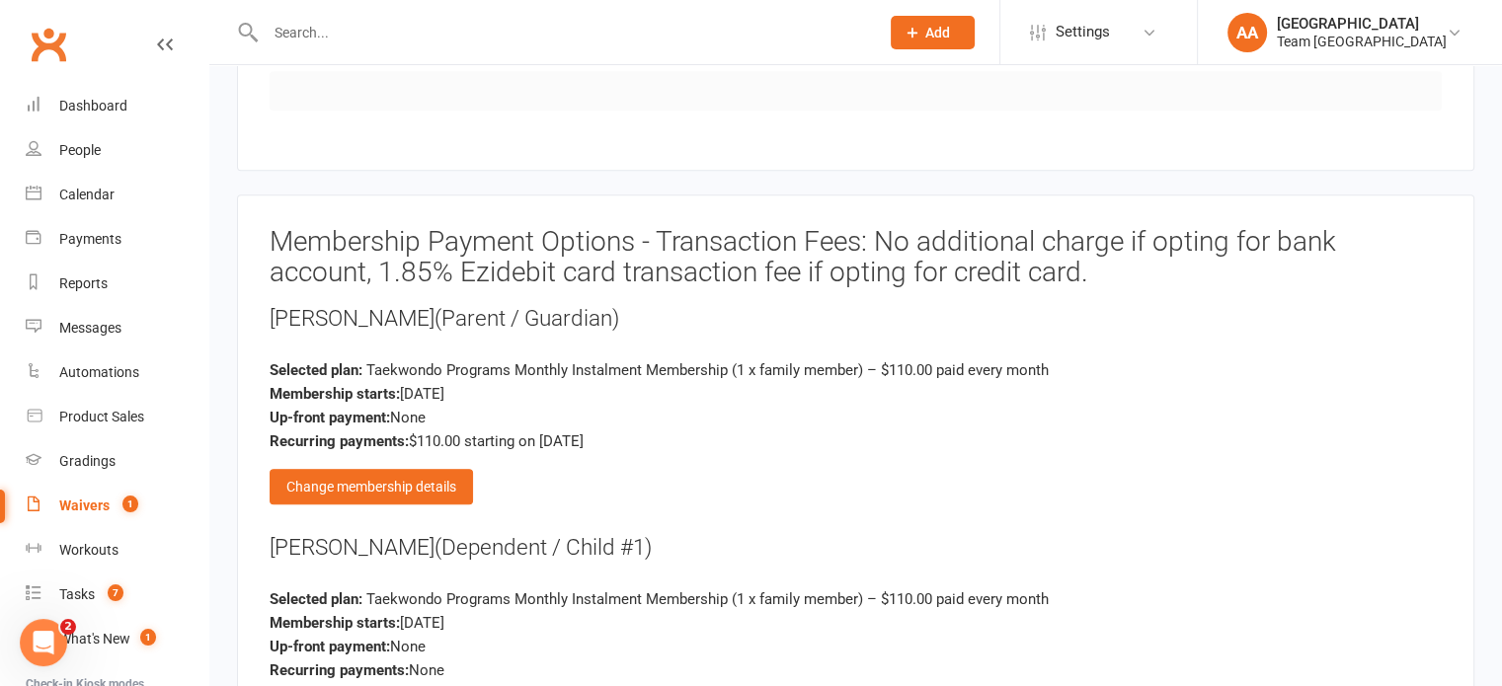
scroll to position [2074, 0]
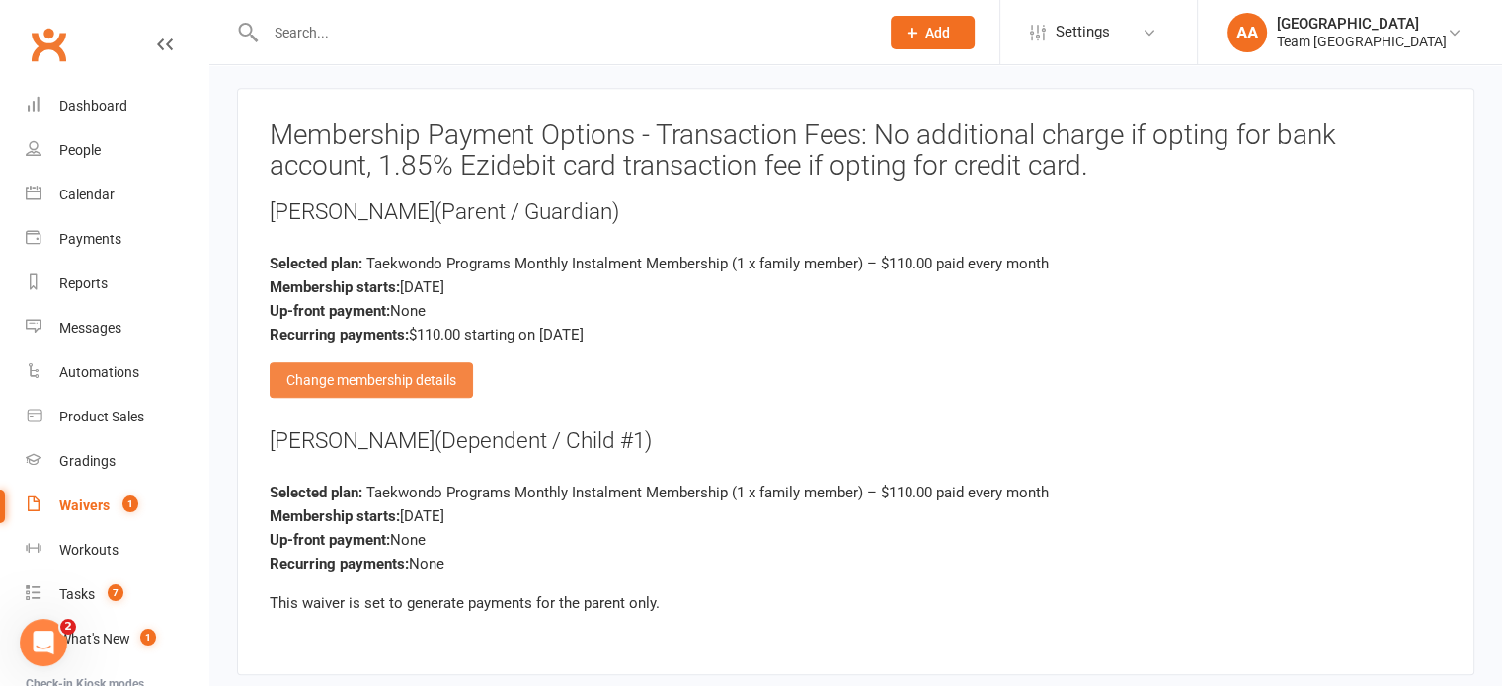
click at [370, 375] on div "Change membership details" at bounding box center [371, 380] width 203 height 36
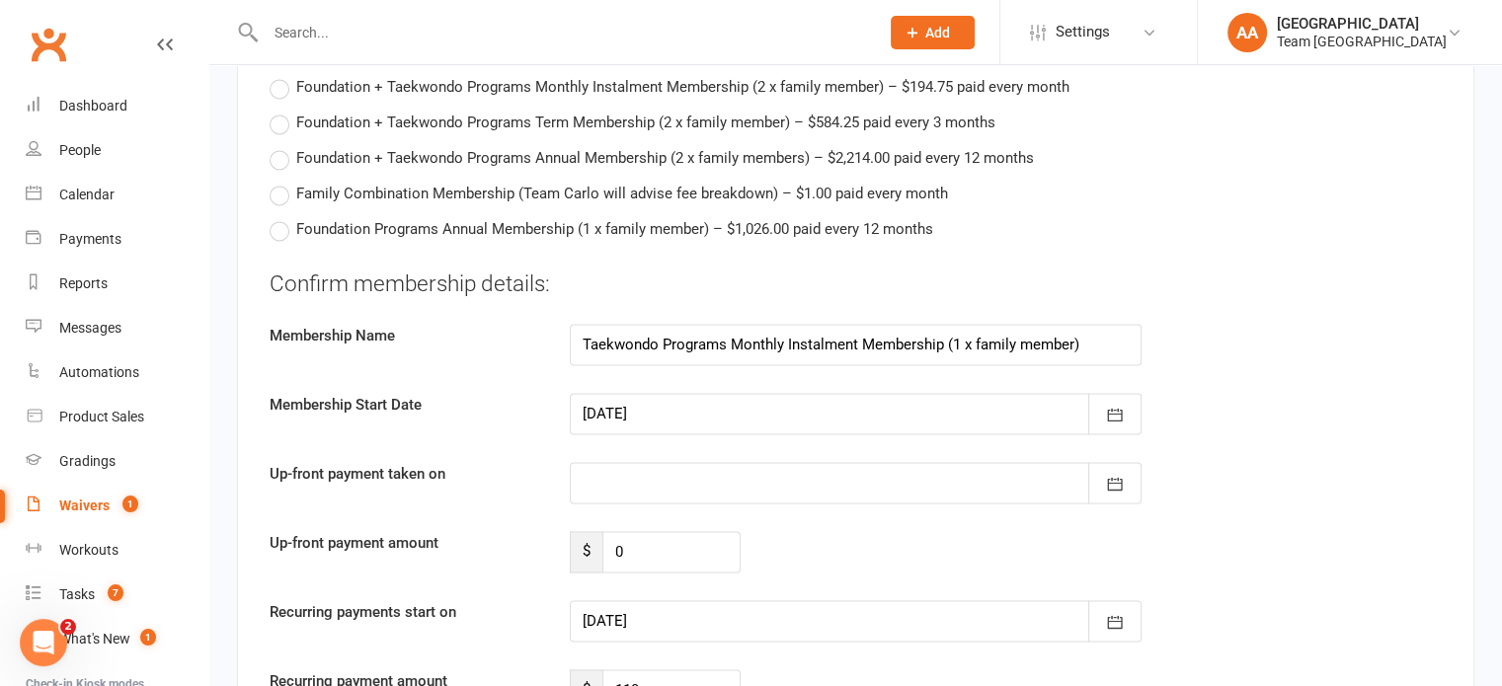
scroll to position [3061, 0]
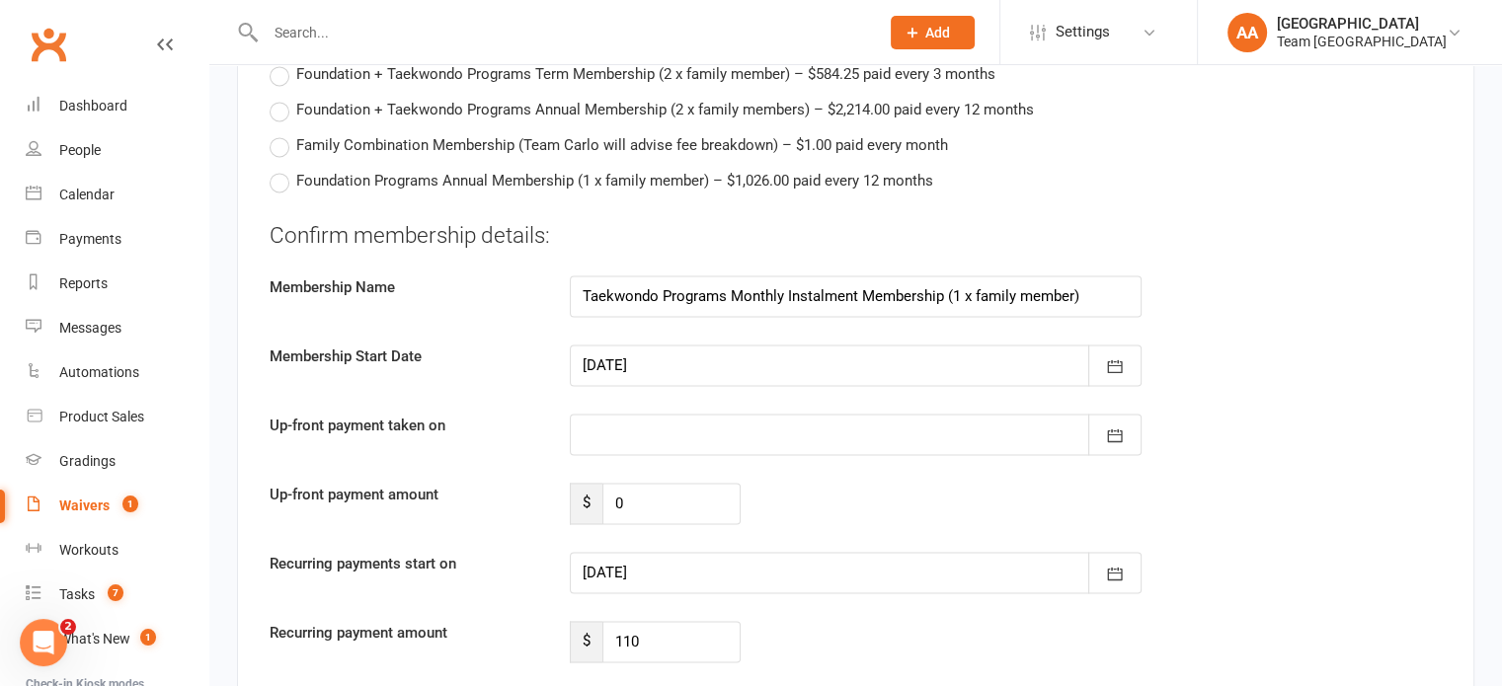
click at [753, 347] on div at bounding box center [856, 365] width 572 height 41
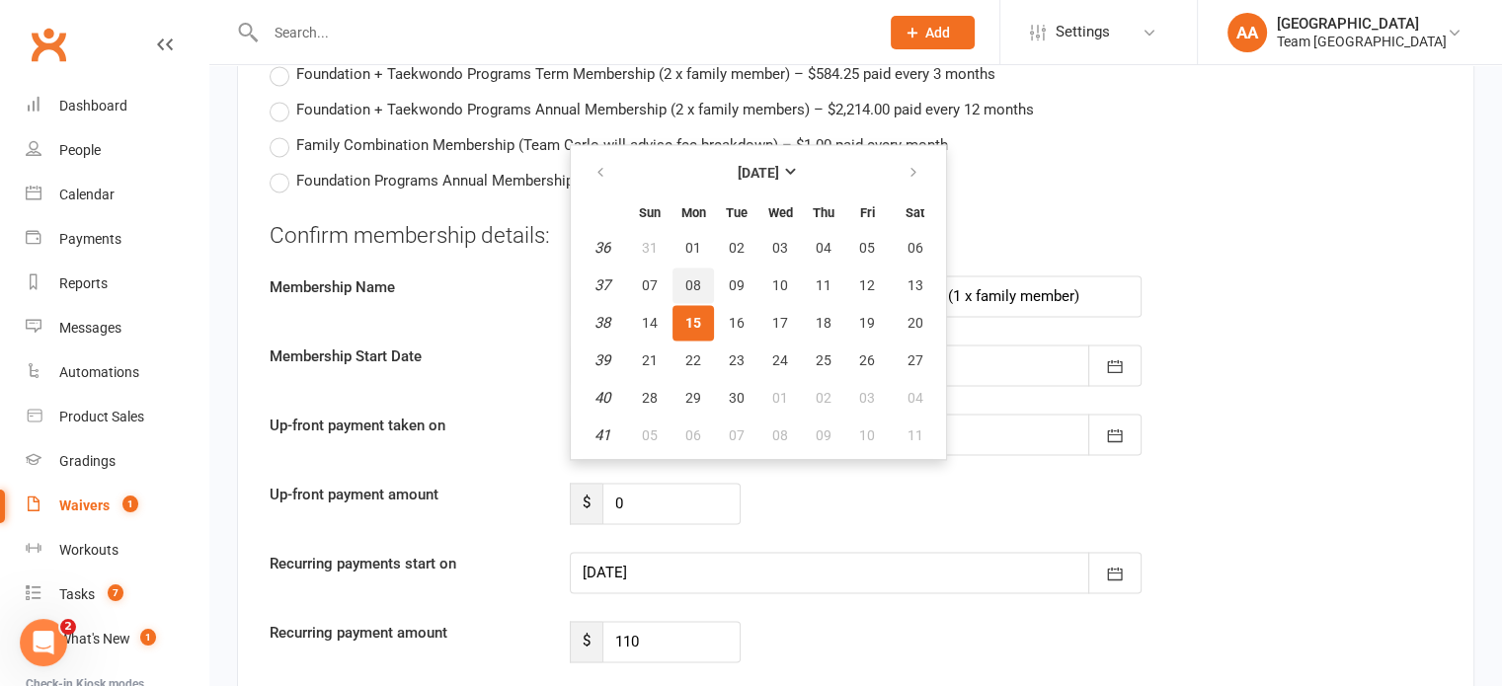
click at [685, 277] on span "08" at bounding box center [693, 285] width 16 height 16
type input "[DATE]"
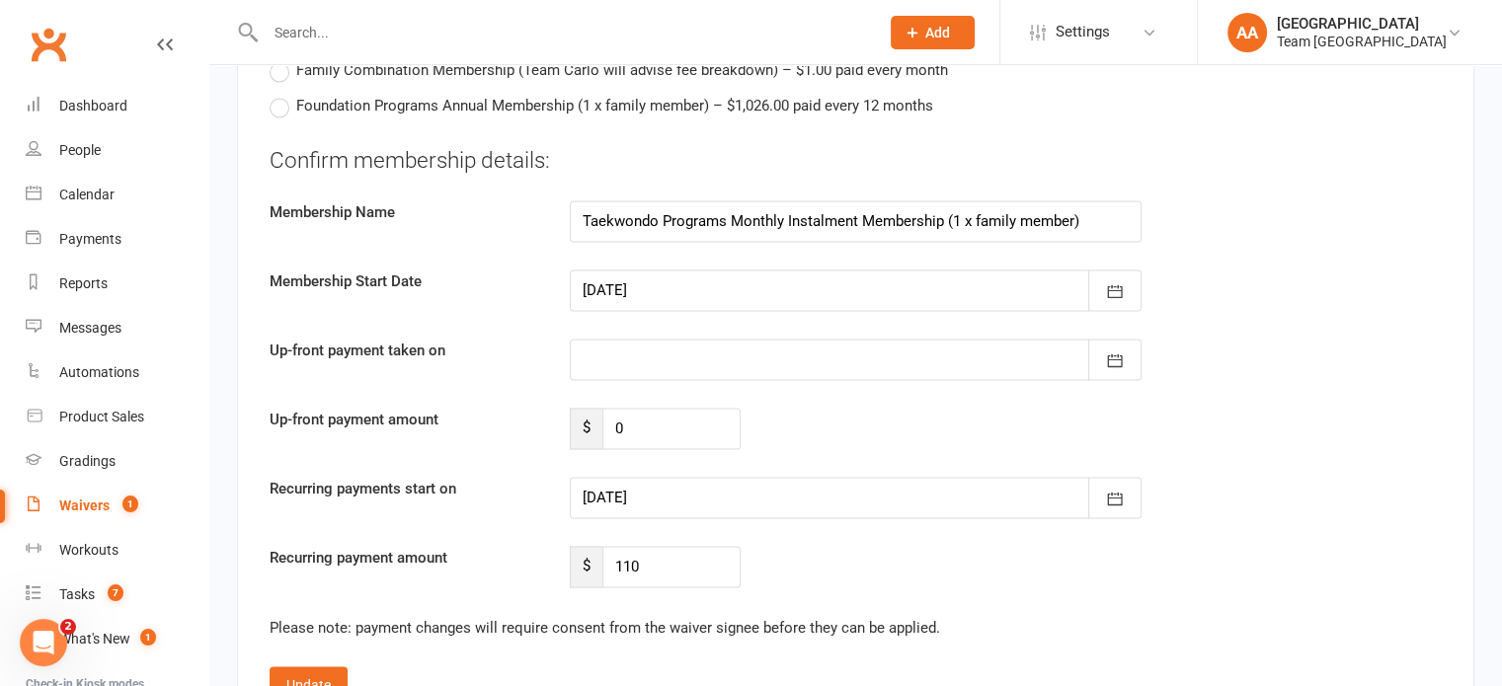
scroll to position [3259, 0]
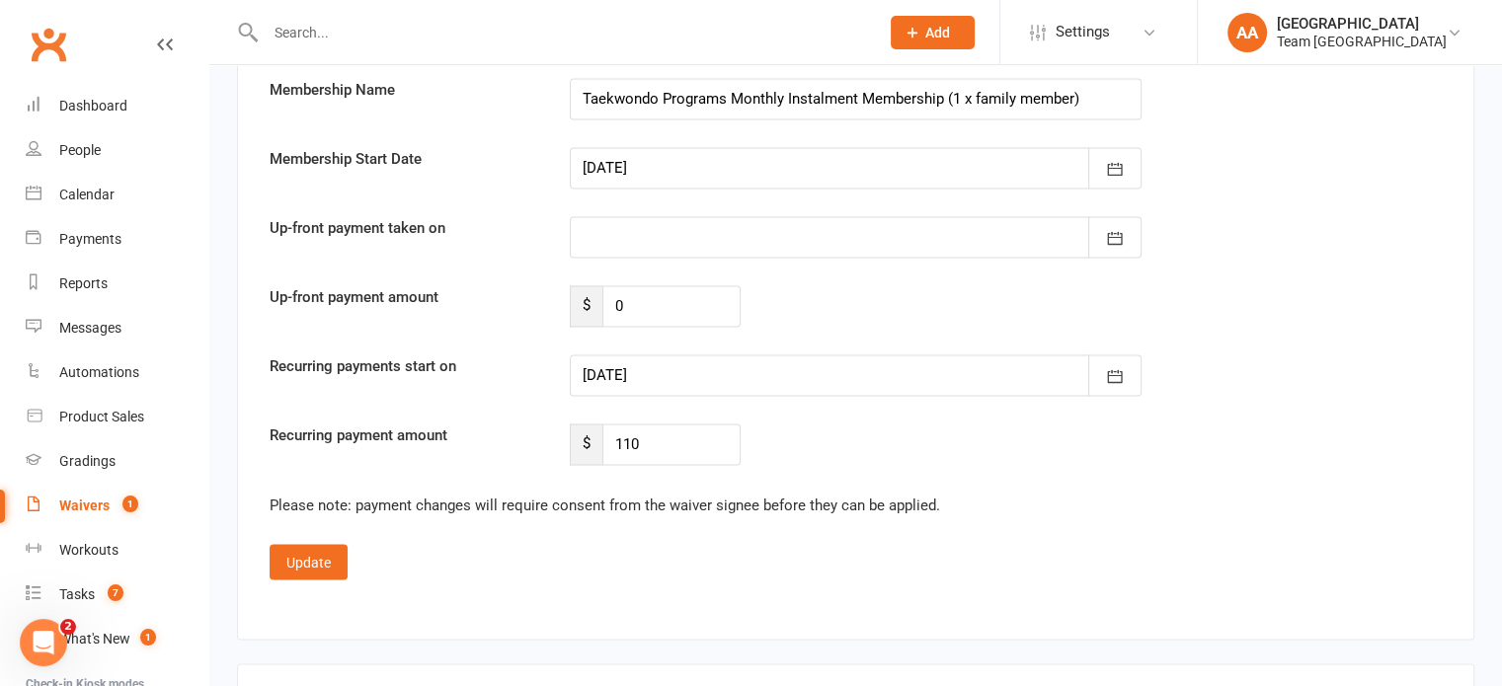
click at [656, 366] on div at bounding box center [856, 374] width 572 height 41
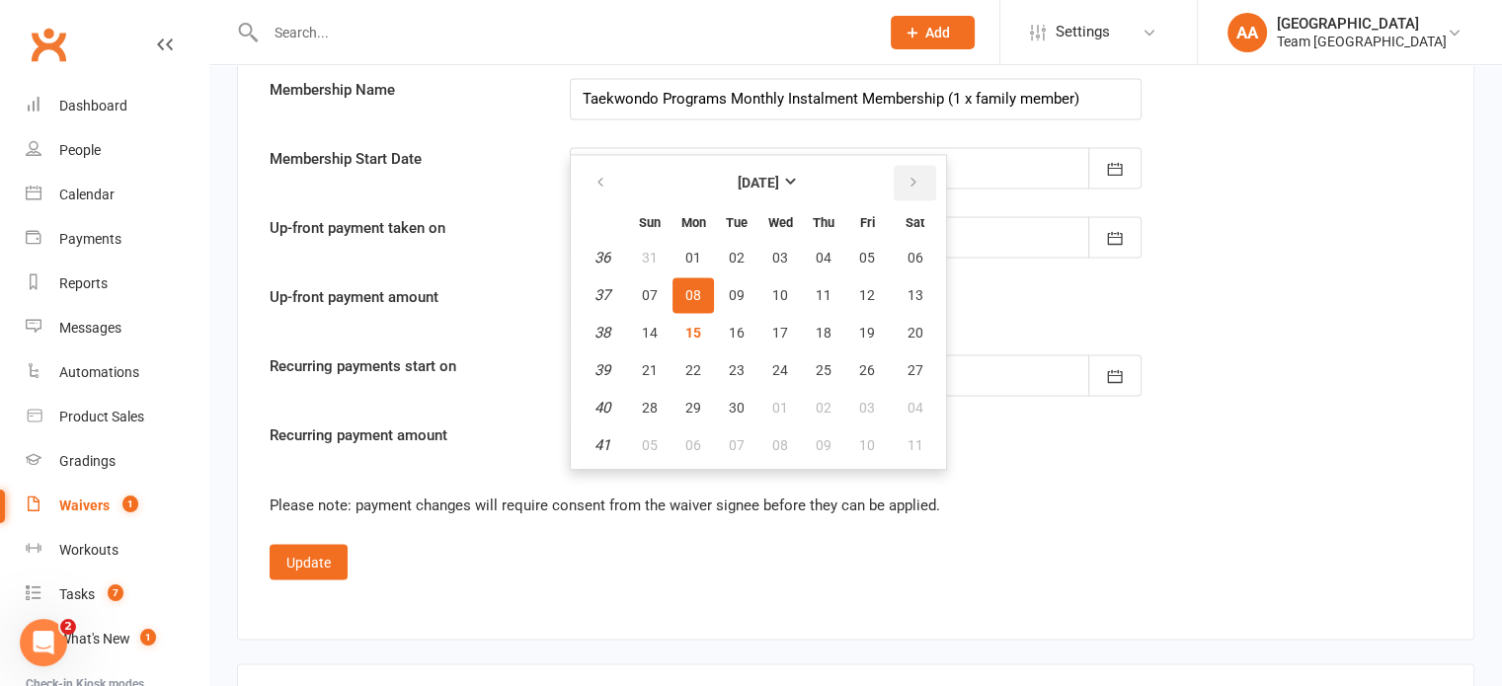
click at [907, 177] on icon "button" at bounding box center [913, 183] width 14 height 16
click at [778, 325] on span "15" at bounding box center [780, 333] width 16 height 16
type input "15 Oct 2025"
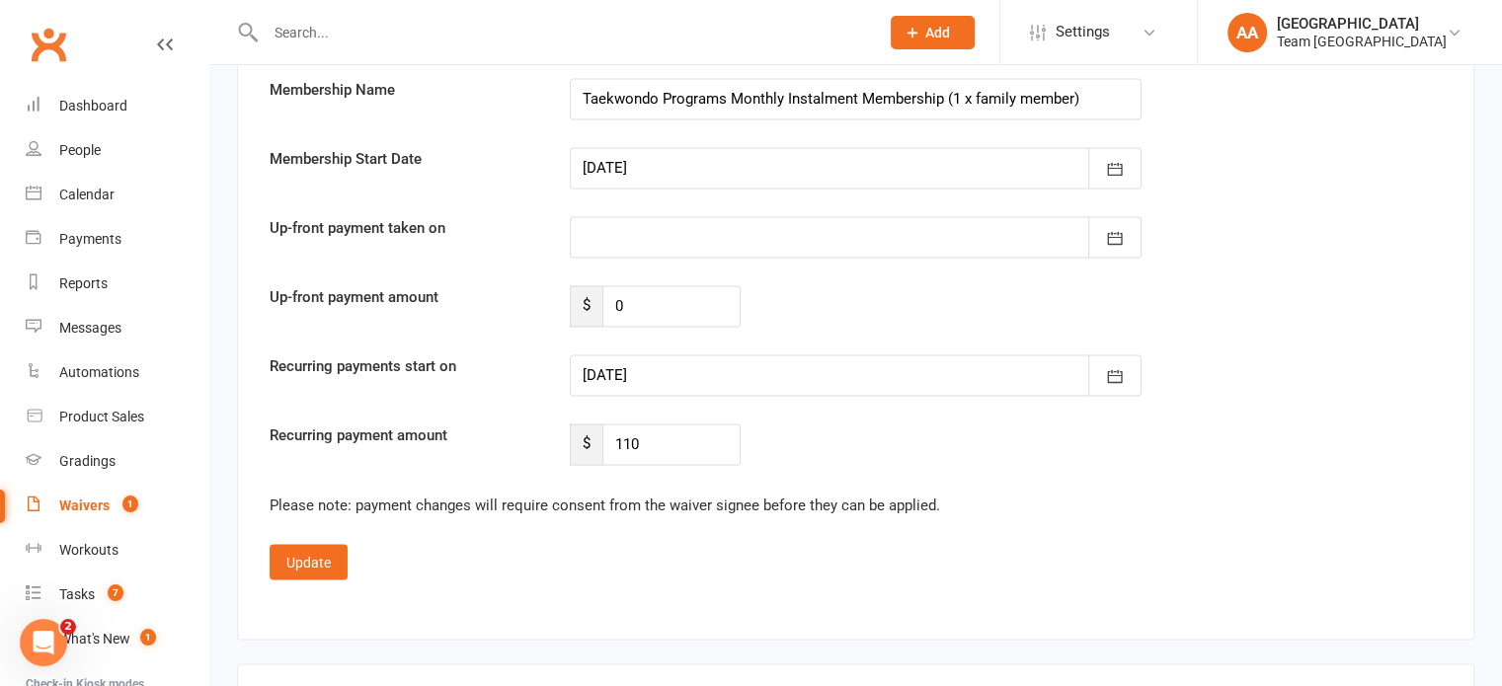
click at [633, 231] on div at bounding box center [856, 236] width 572 height 41
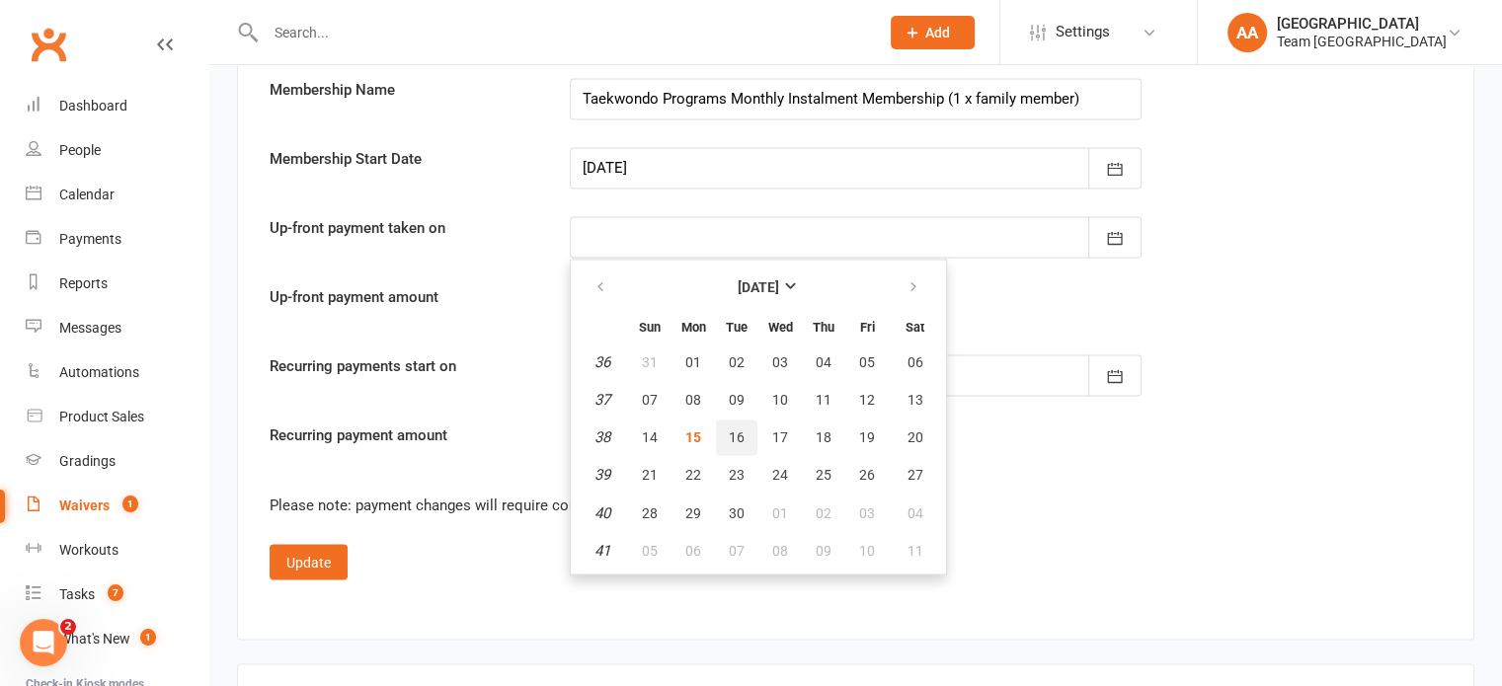
click at [741, 430] on span "16" at bounding box center [737, 438] width 16 height 16
type input "16 Sep 2025"
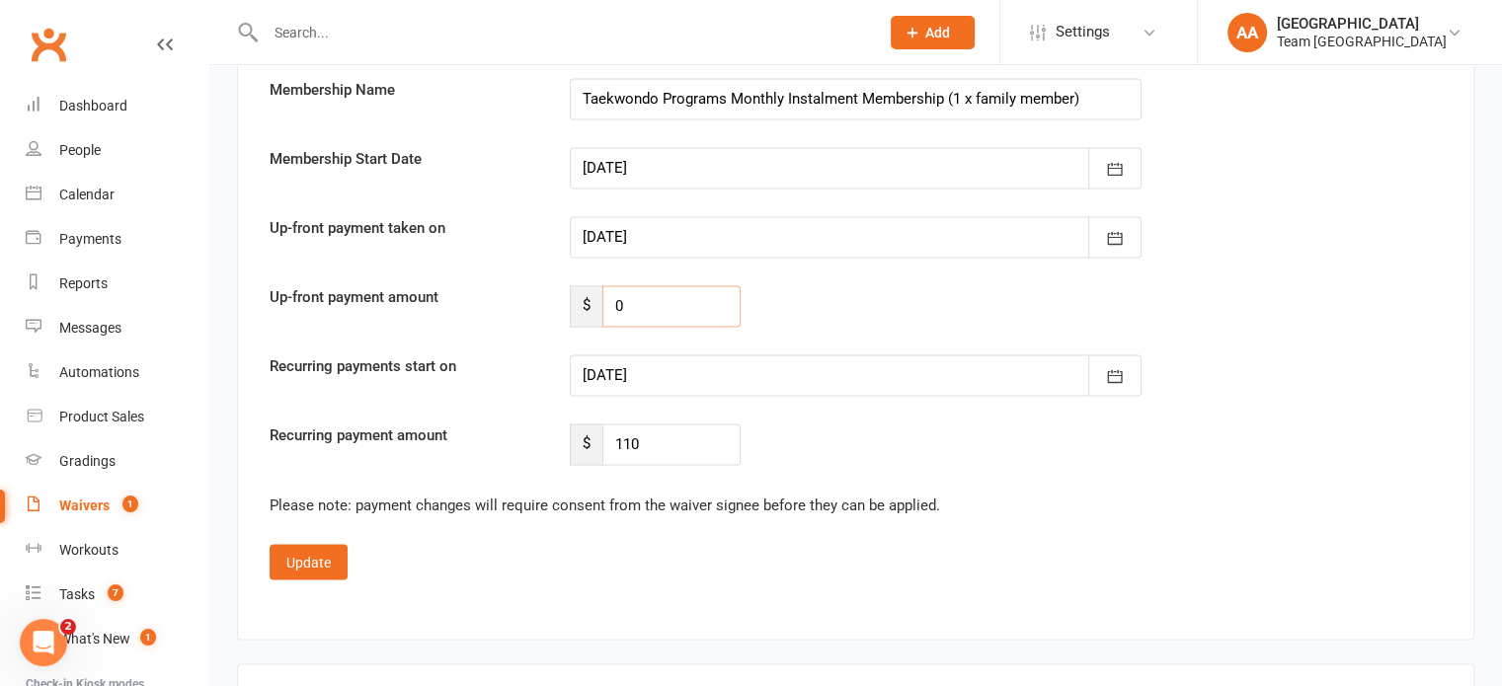
click at [656, 288] on input "0" at bounding box center [671, 305] width 138 height 41
type input "66"
click at [319, 544] on button "Update" at bounding box center [309, 562] width 78 height 36
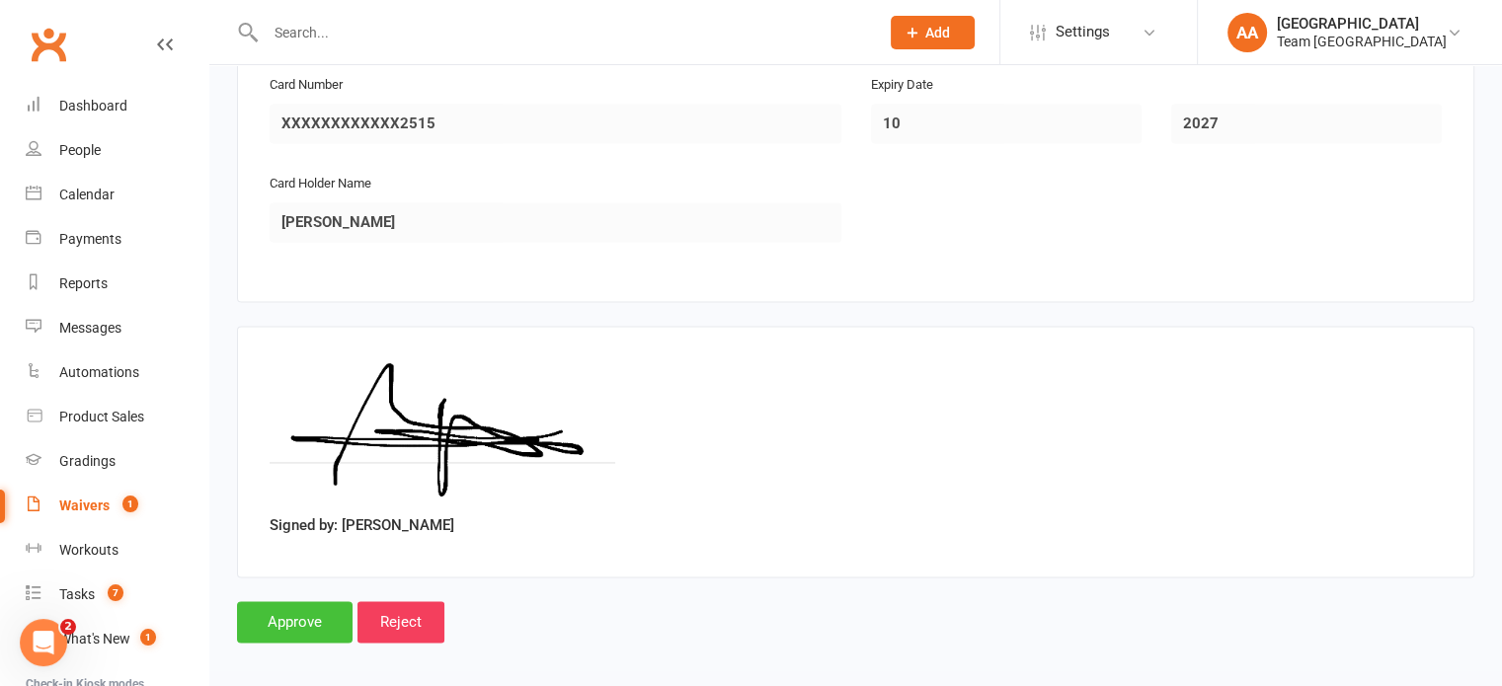
click at [280, 607] on input "Approve" at bounding box center [295, 621] width 116 height 41
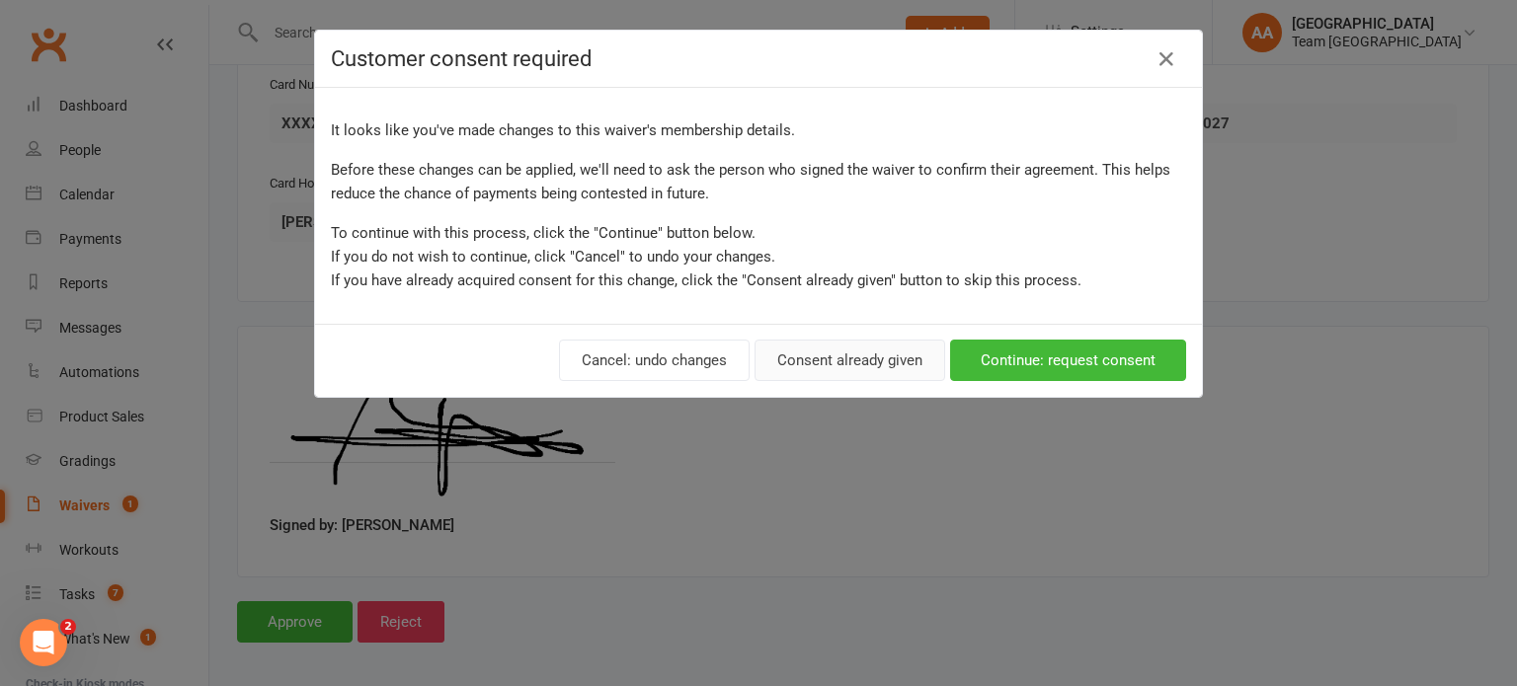
click at [829, 354] on button "Consent already given" at bounding box center [849, 360] width 191 height 41
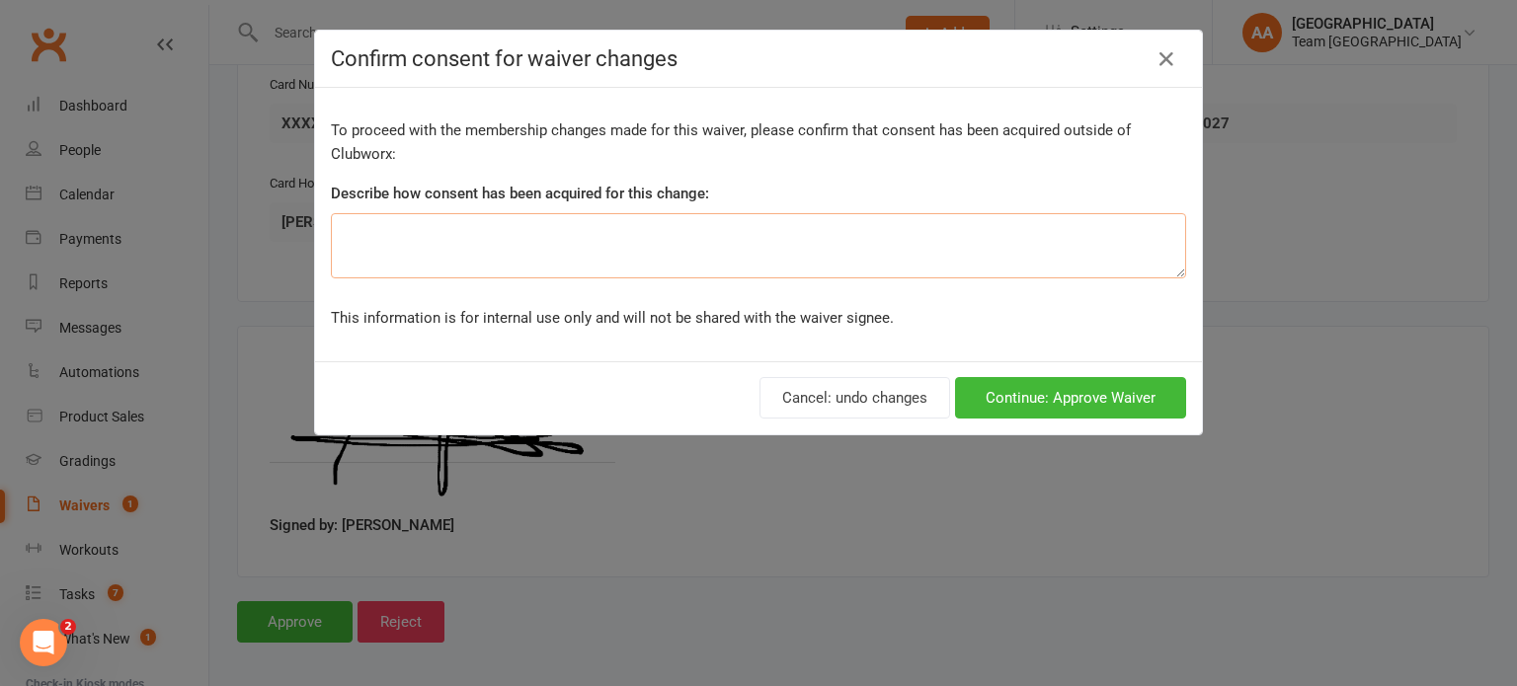
click at [739, 237] on textarea at bounding box center [758, 245] width 855 height 65
type textarea "Initial conversation upon sign up GH"
click at [1058, 398] on button "Continue: Approve Waiver" at bounding box center [1070, 397] width 231 height 41
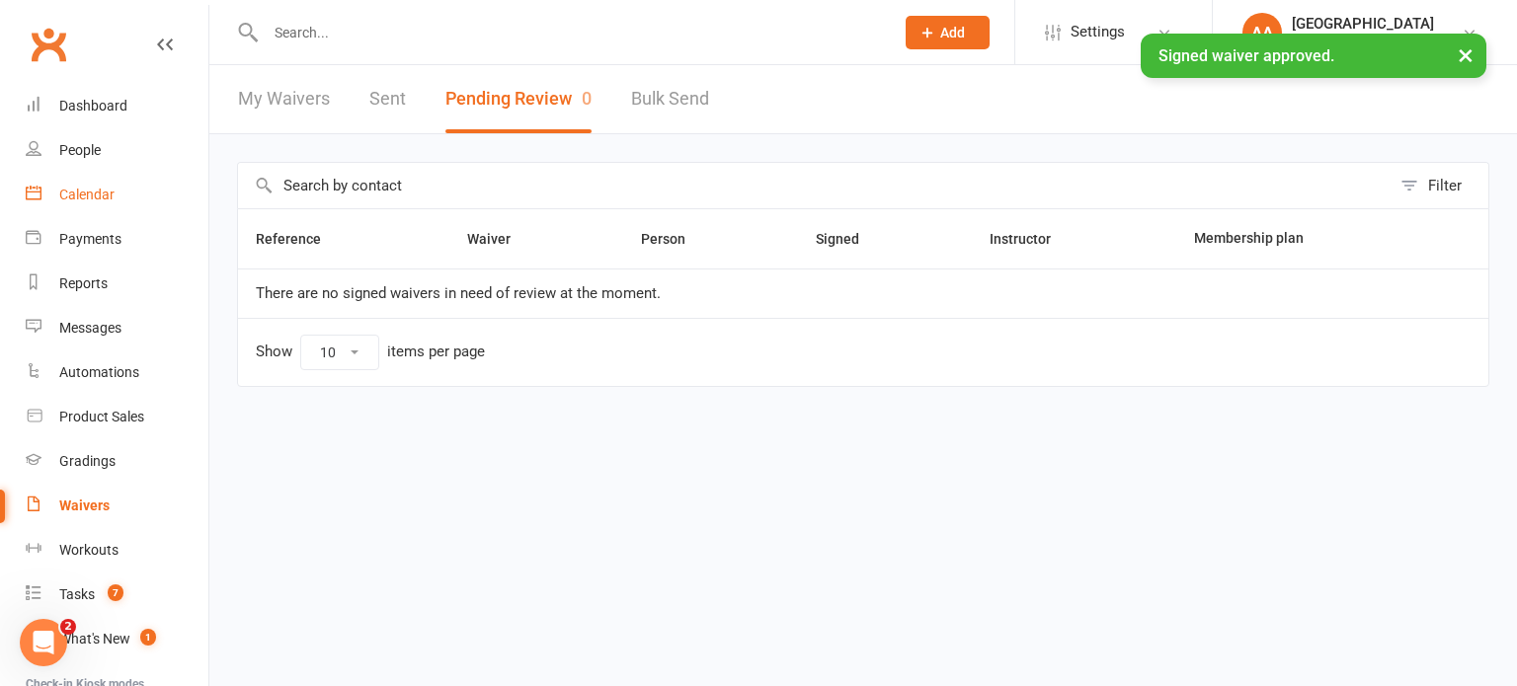
click at [76, 188] on div "Calendar" at bounding box center [86, 195] width 55 height 16
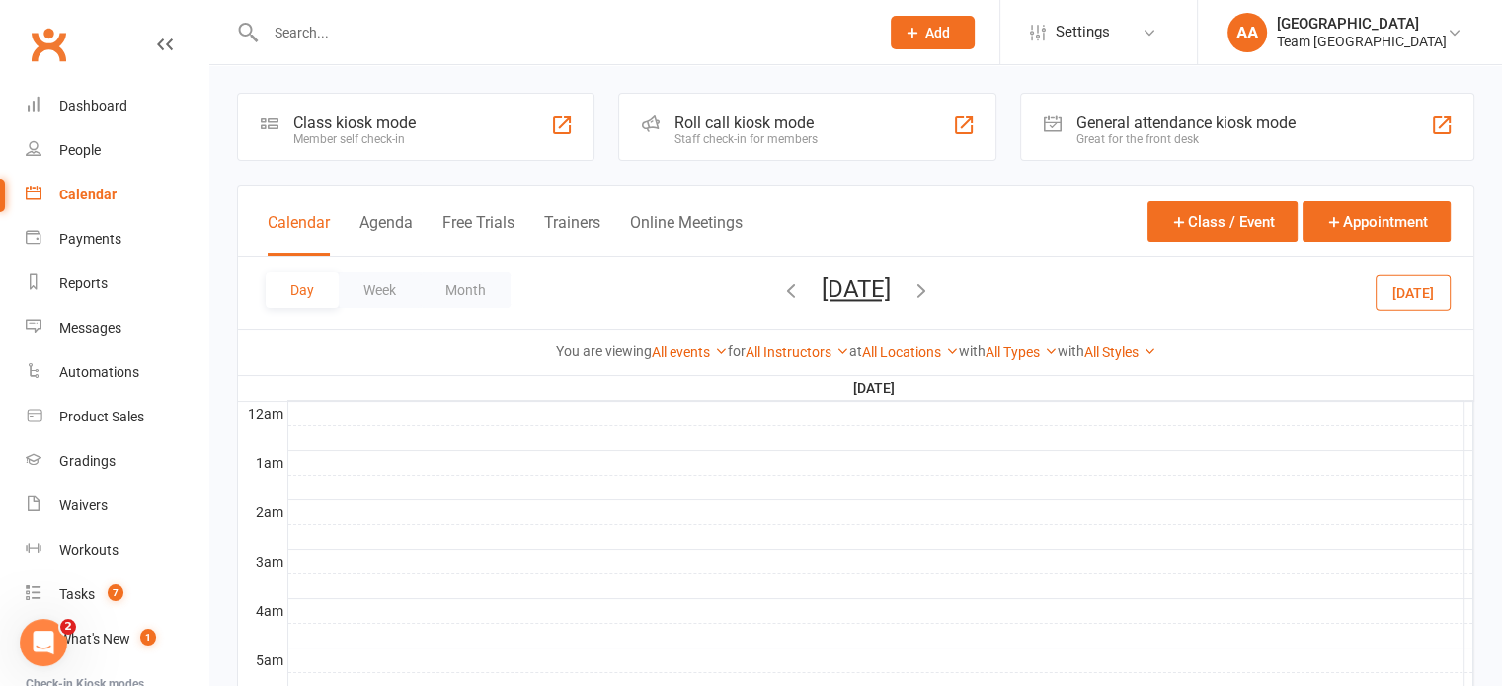
click at [853, 297] on button "Saturday, Sep 13, 2025" at bounding box center [856, 290] width 69 height 28
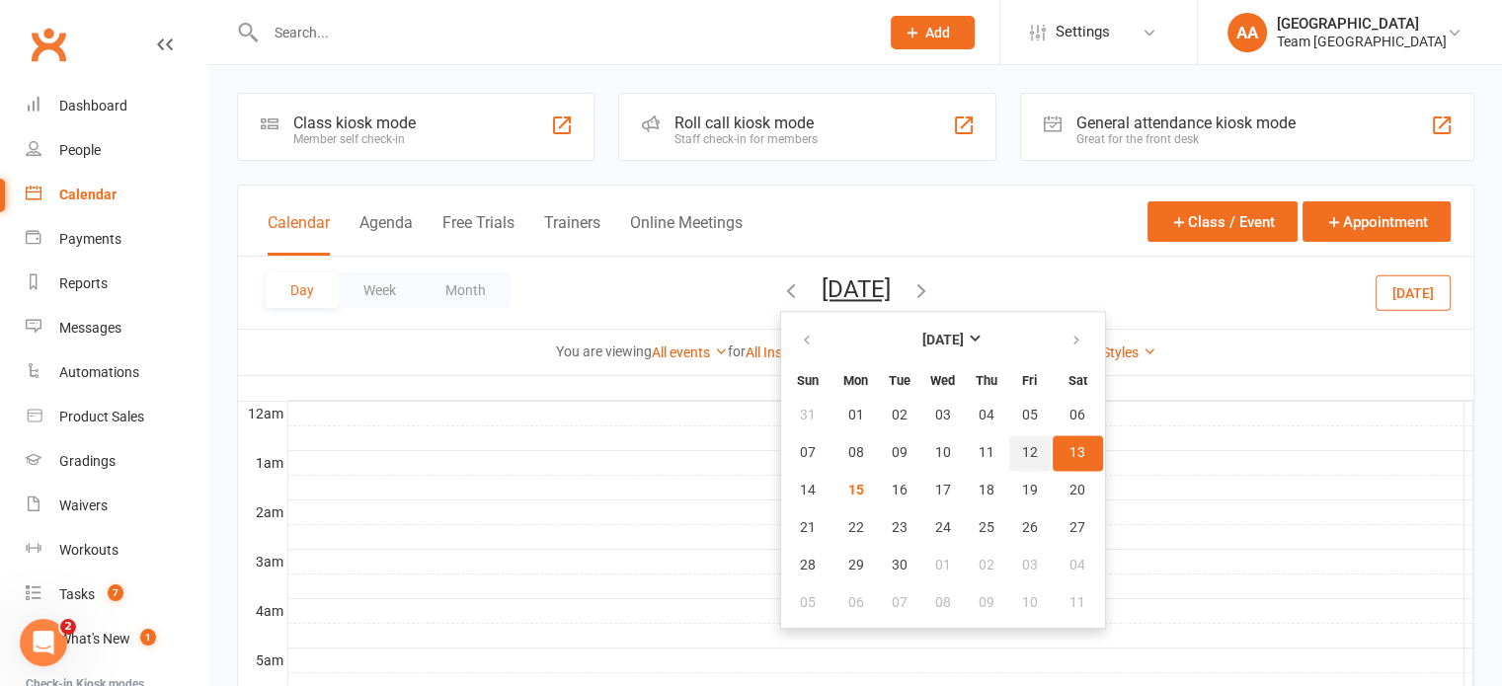
click at [1022, 457] on span "12" at bounding box center [1030, 453] width 16 height 16
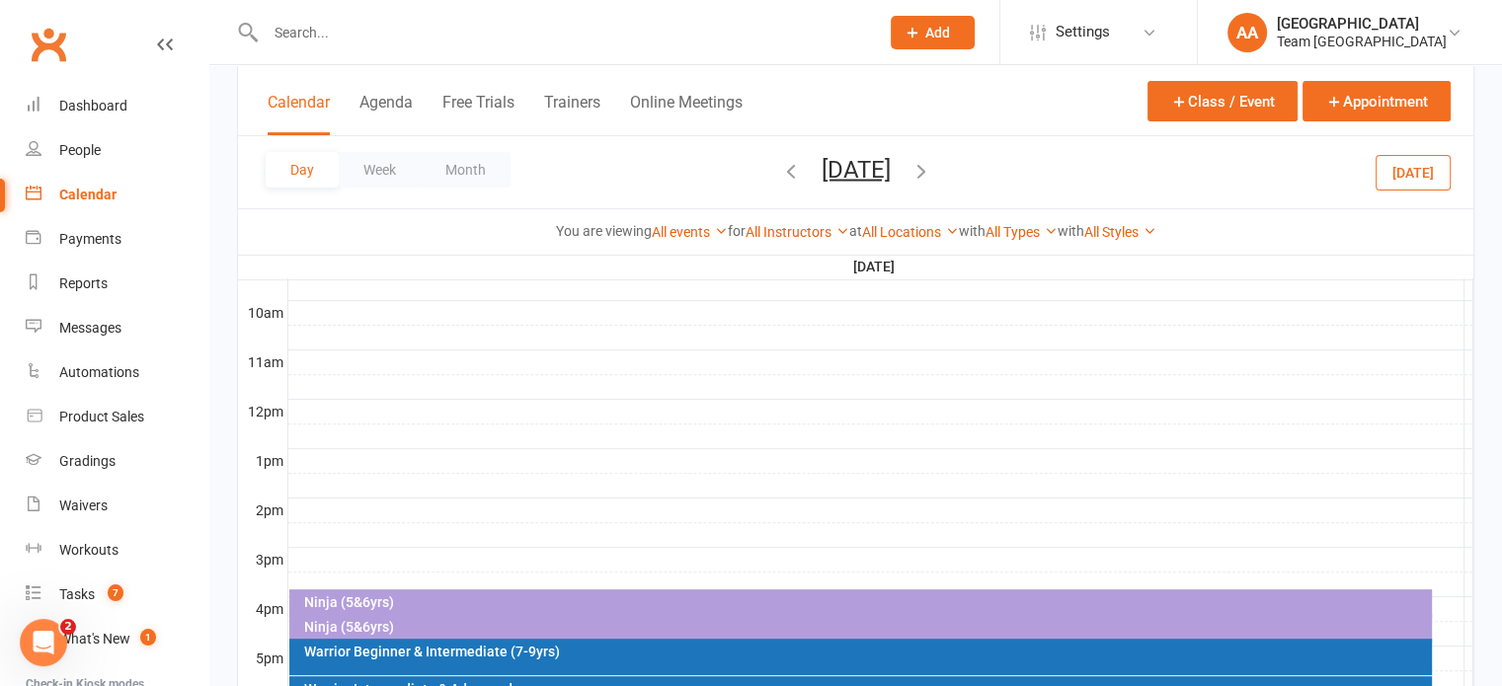
scroll to position [790, 0]
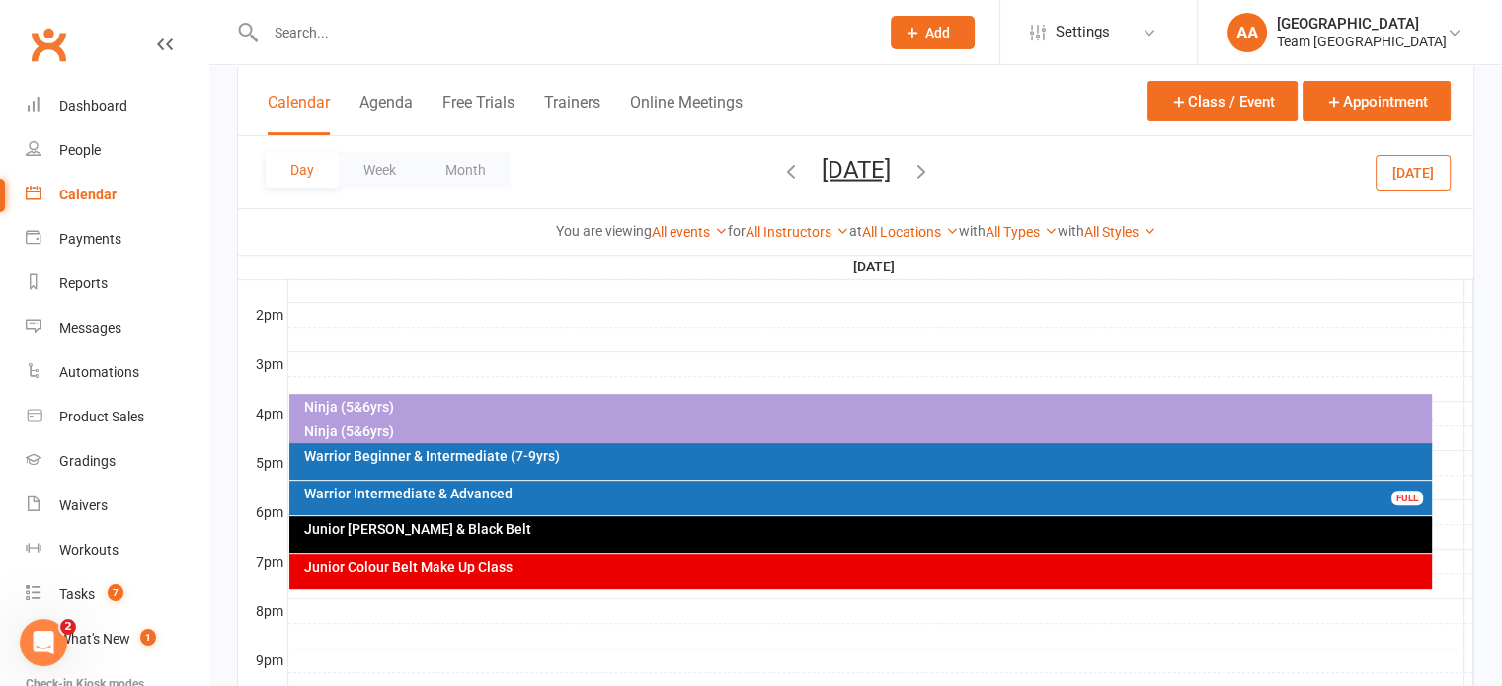
click at [429, 457] on div "Warrior Beginner & Intermediate (7-9yrs)" at bounding box center [865, 456] width 1125 height 14
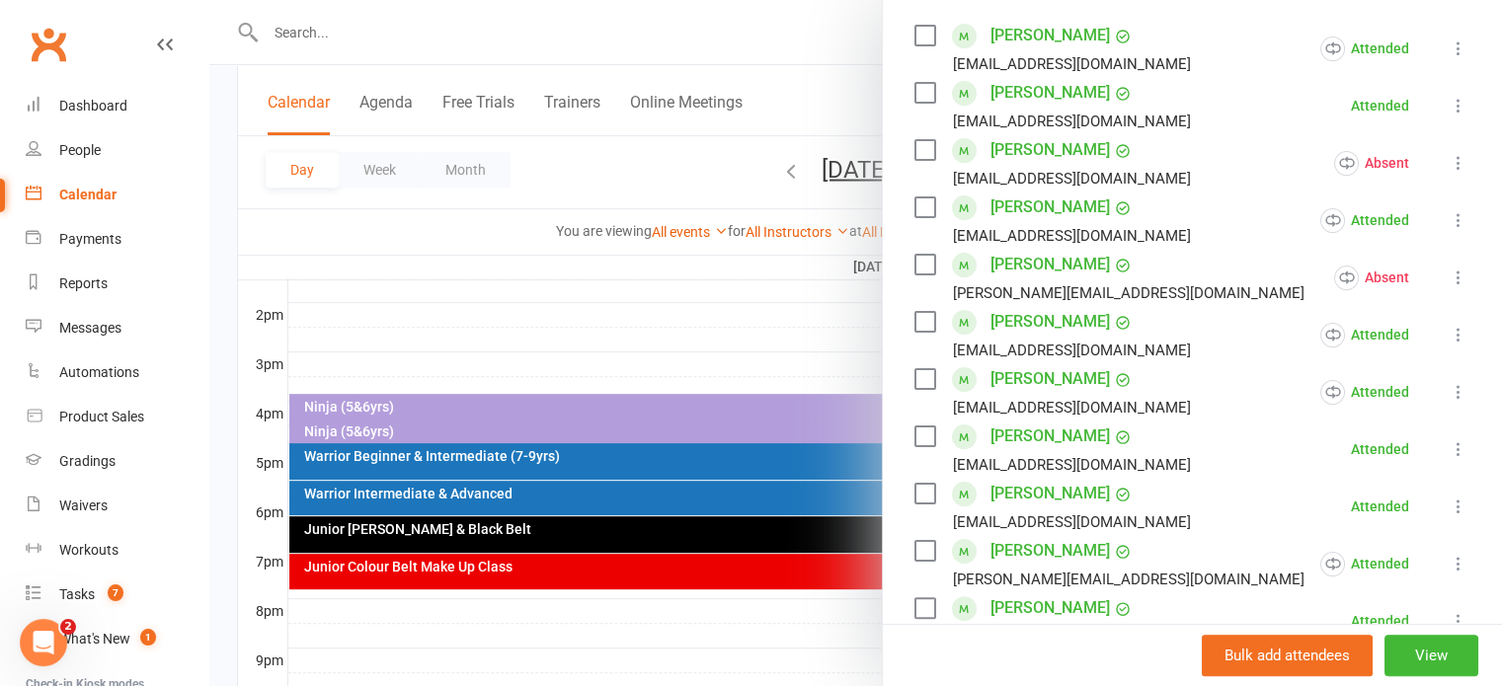
scroll to position [395, 0]
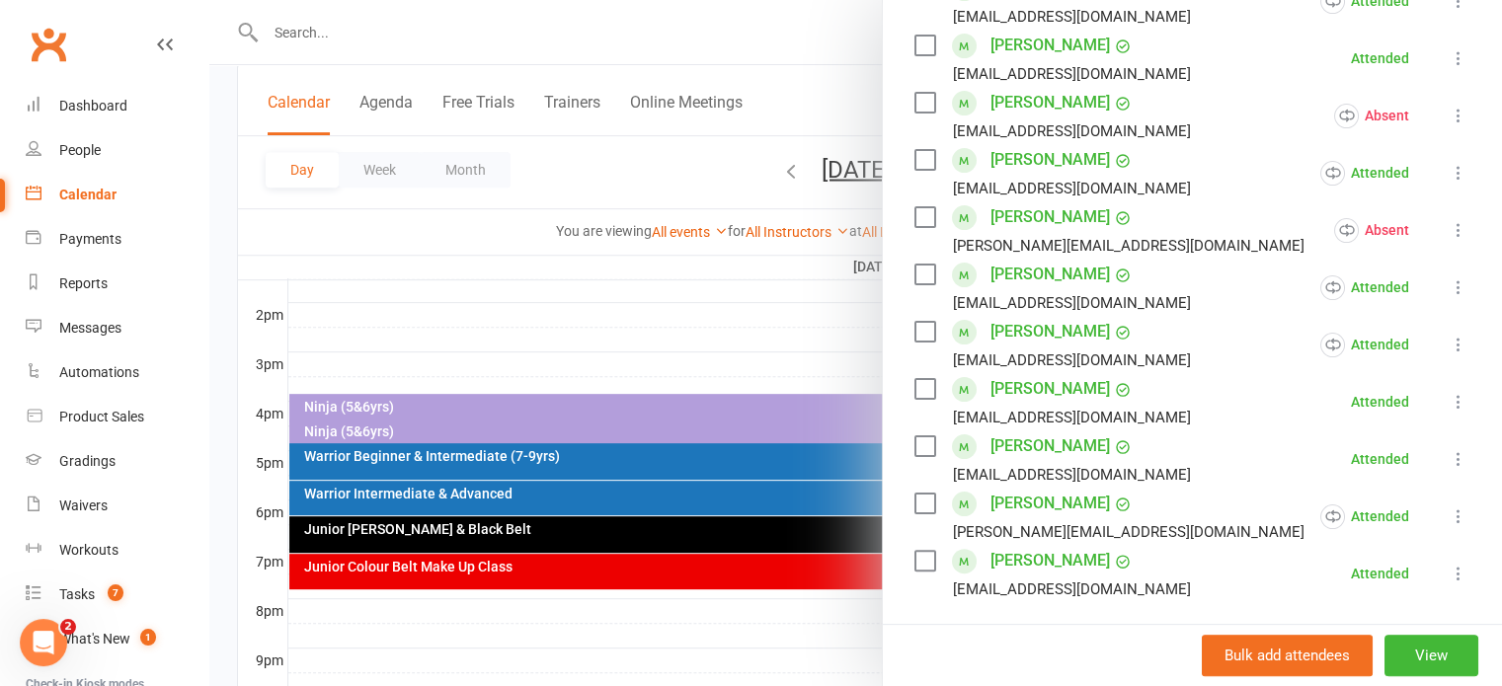
click at [1449, 410] on icon at bounding box center [1459, 402] width 20 height 20
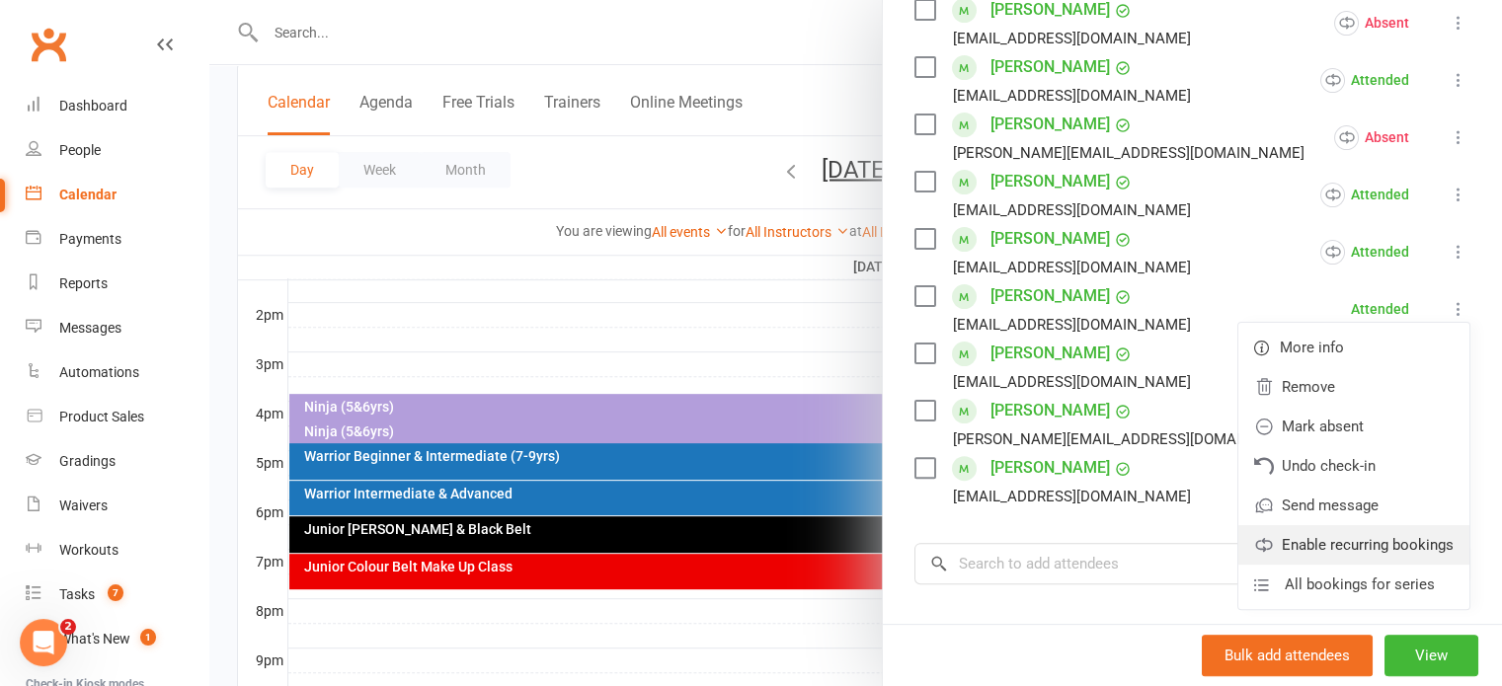
scroll to position [592, 0]
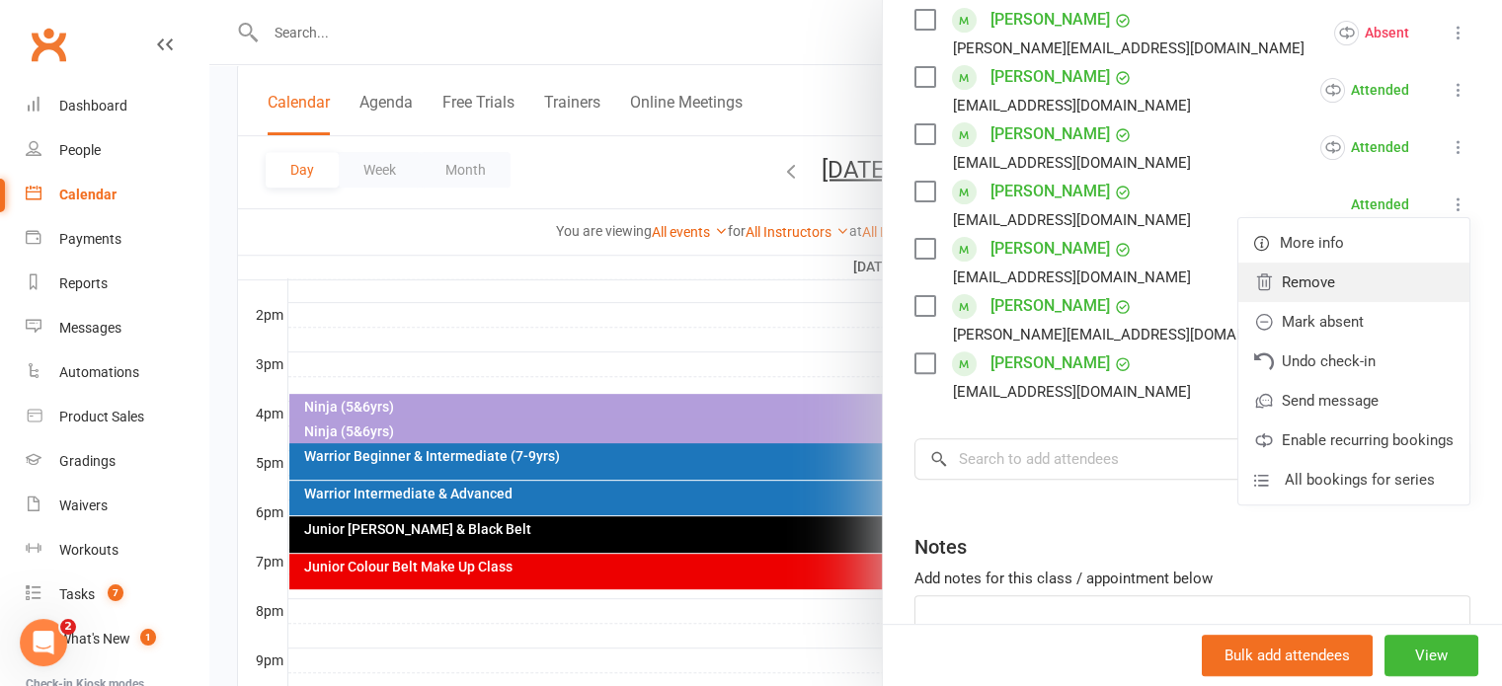
click at [1273, 287] on link "Remove" at bounding box center [1353, 282] width 231 height 39
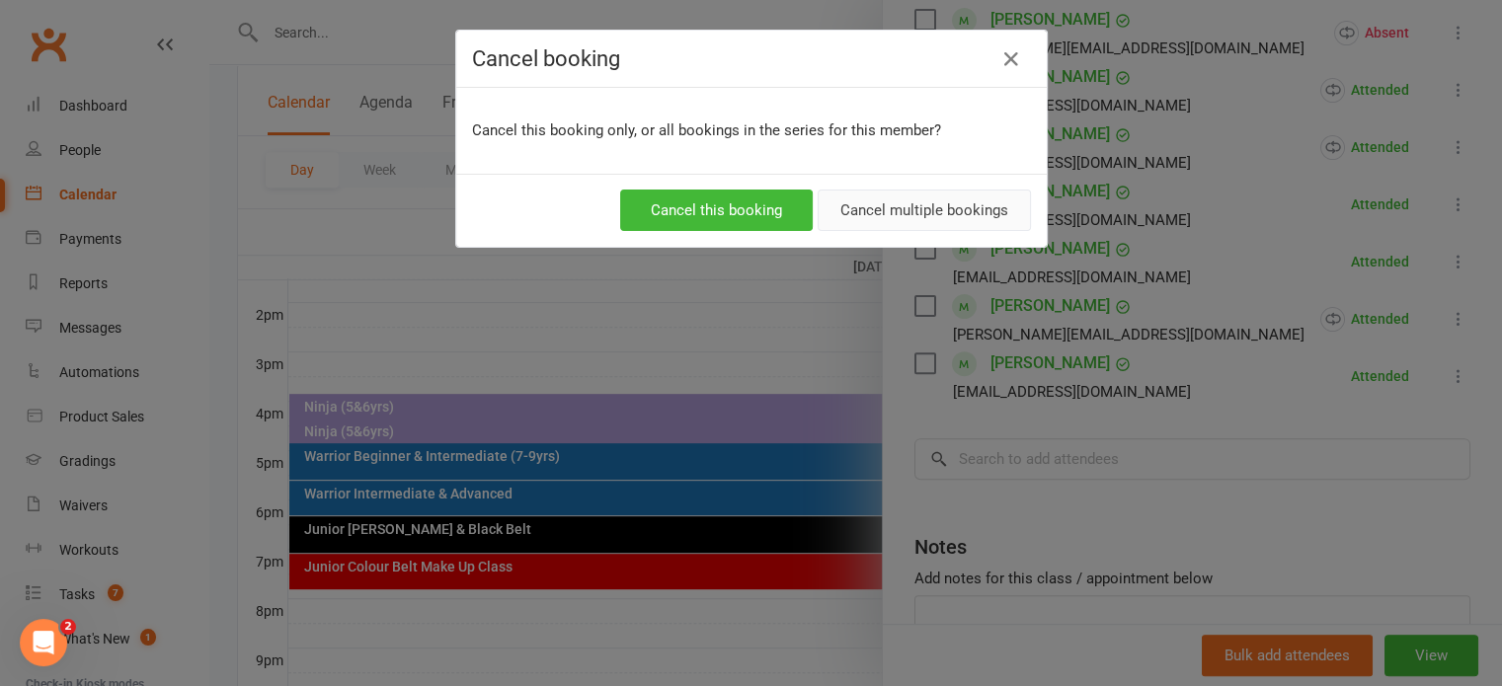
click at [975, 223] on button "Cancel multiple bookings" at bounding box center [924, 210] width 213 height 41
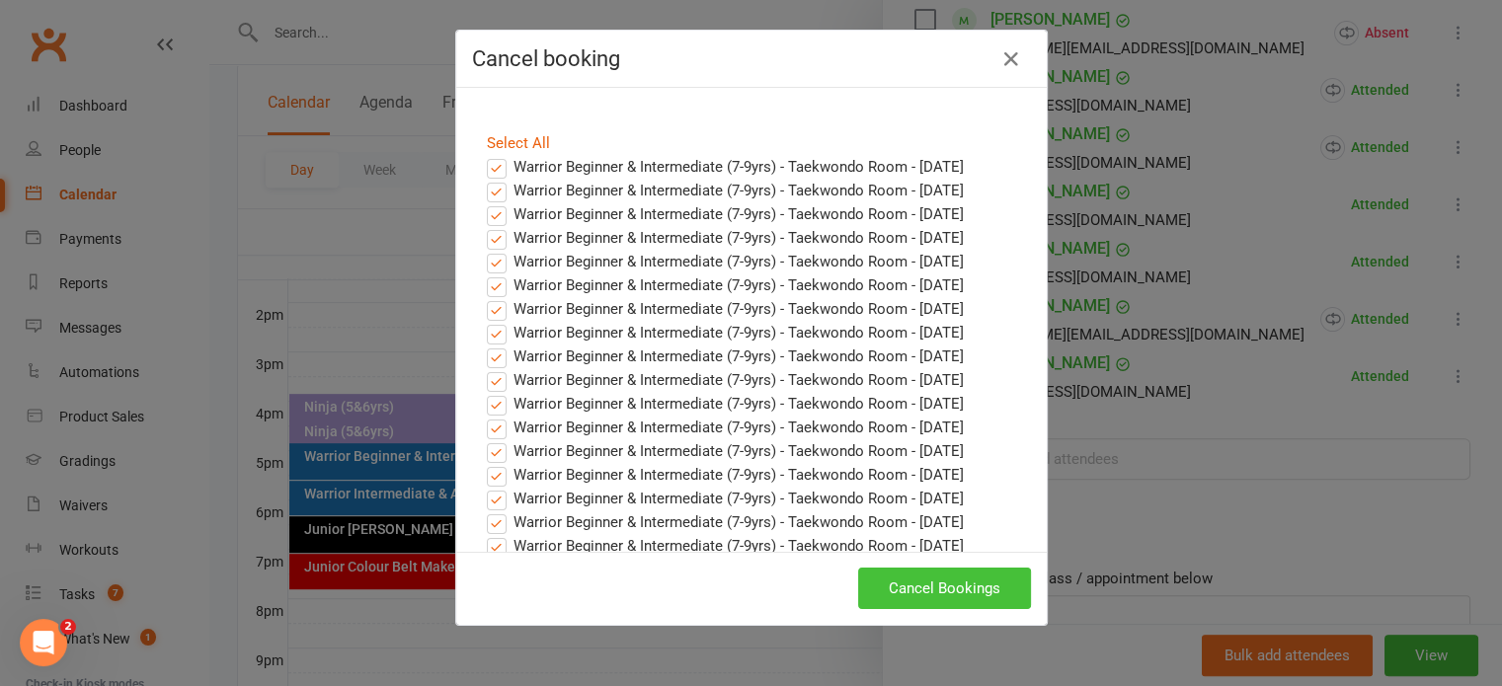
click at [931, 588] on button "Cancel Bookings" at bounding box center [944, 588] width 173 height 41
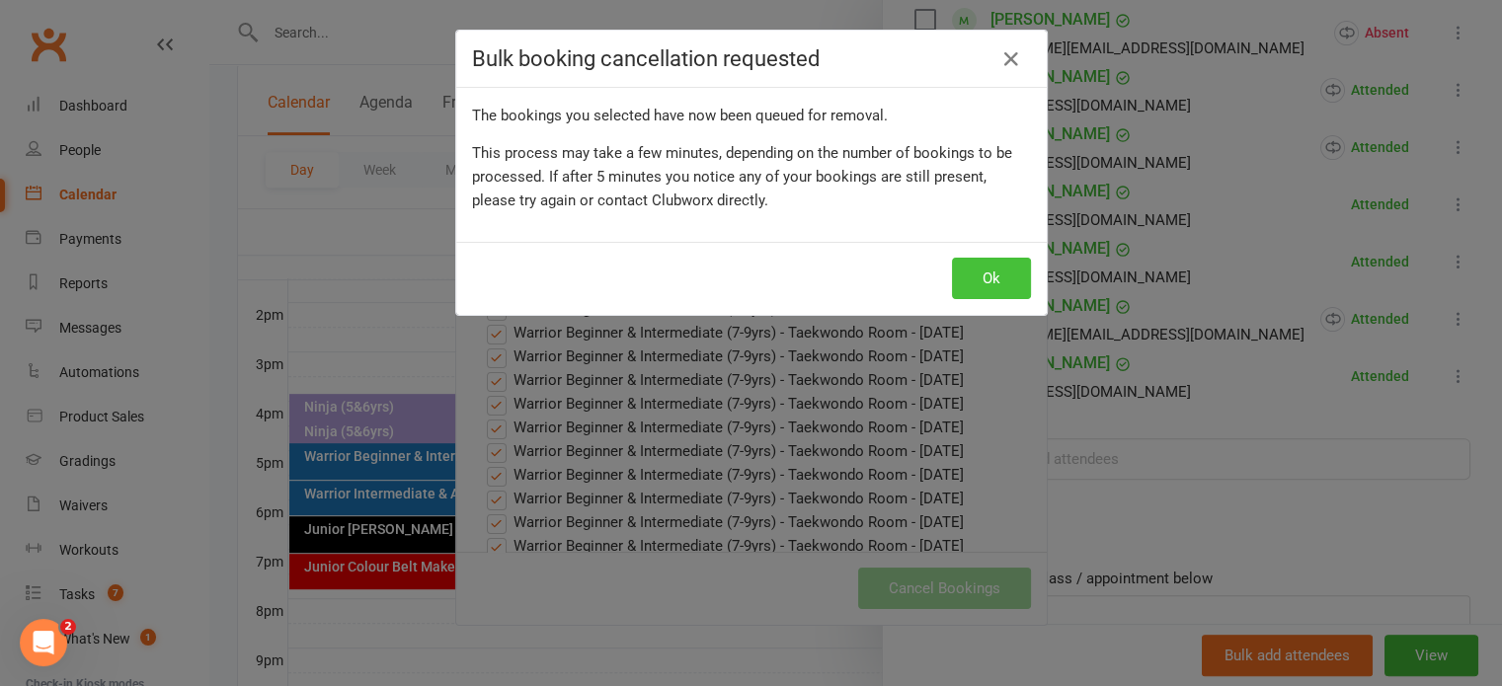
click at [988, 283] on button "Ok" at bounding box center [991, 278] width 79 height 41
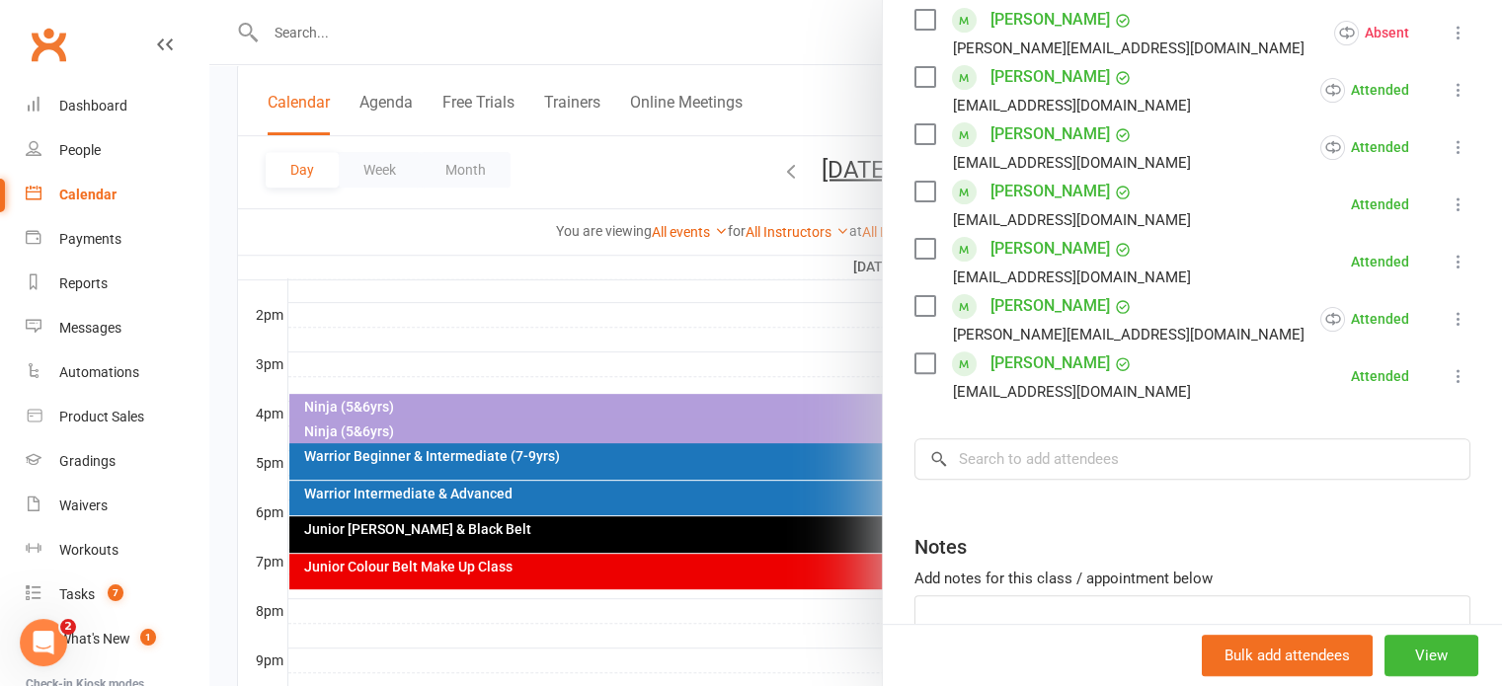
click at [1449, 197] on icon at bounding box center [1459, 205] width 20 height 20
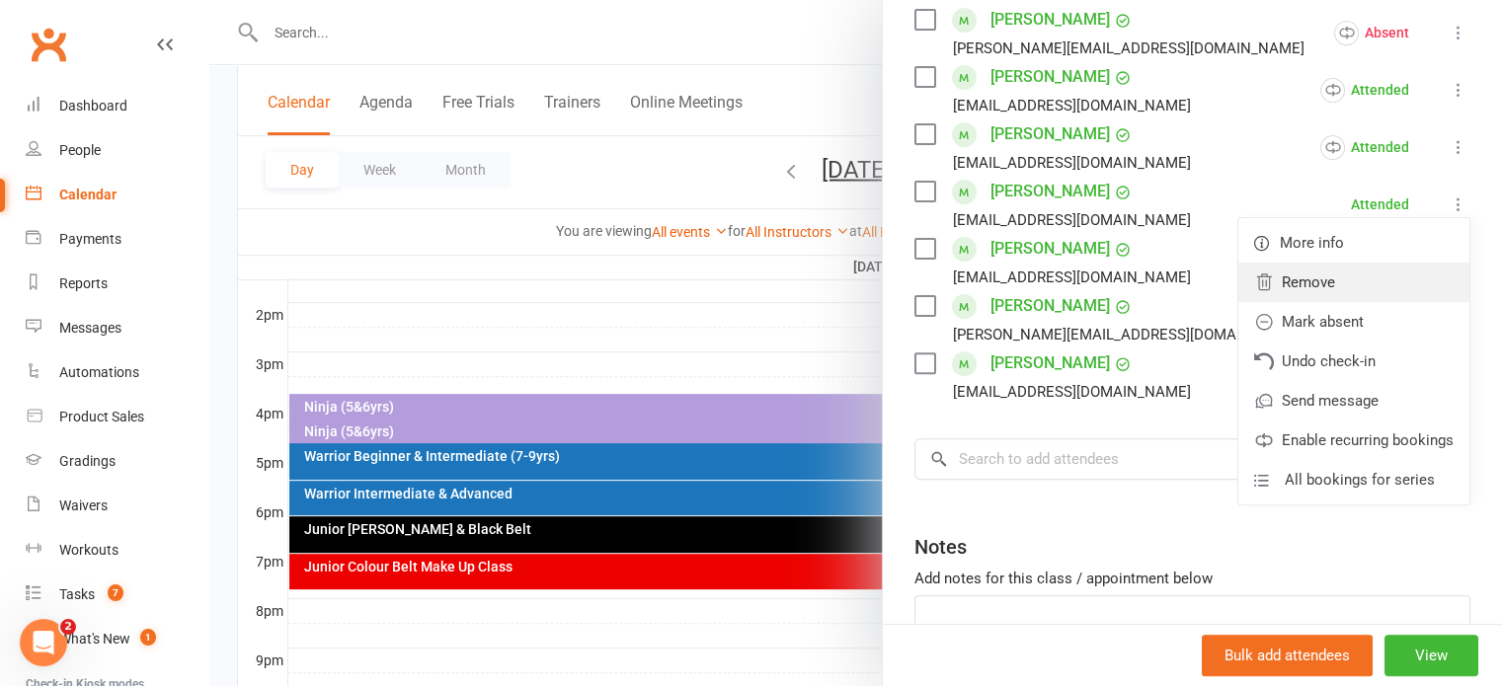
click at [1294, 277] on link "Remove" at bounding box center [1353, 282] width 231 height 39
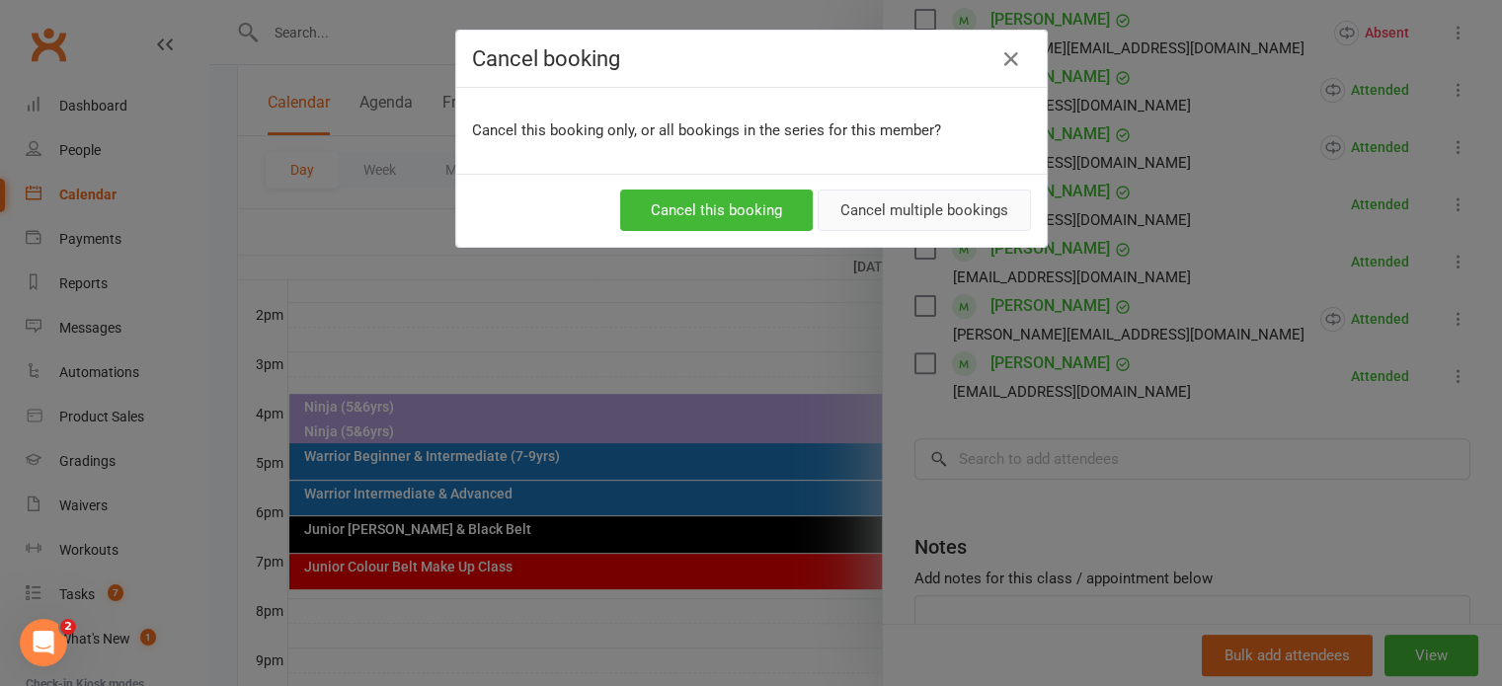
click at [969, 207] on button "Cancel multiple bookings" at bounding box center [924, 210] width 213 height 41
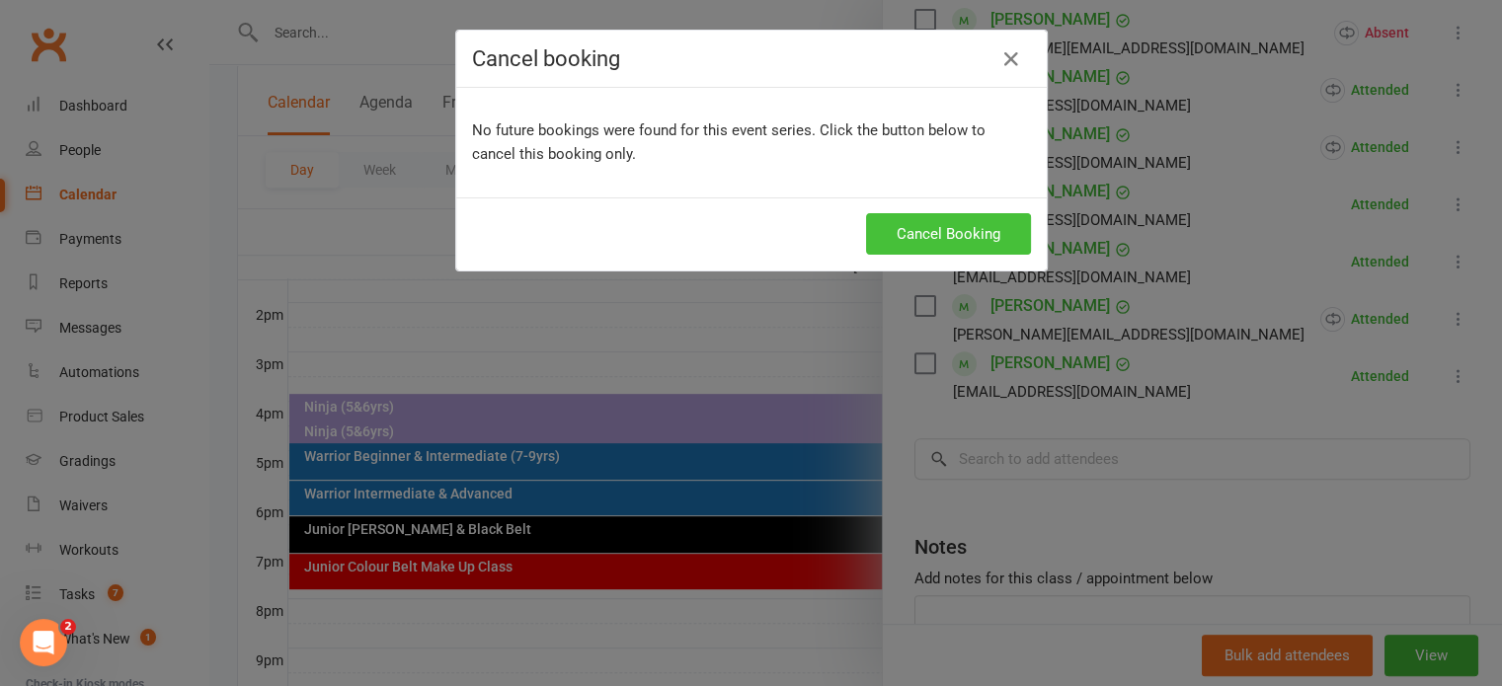
click at [932, 240] on button "Cancel Booking" at bounding box center [948, 233] width 165 height 41
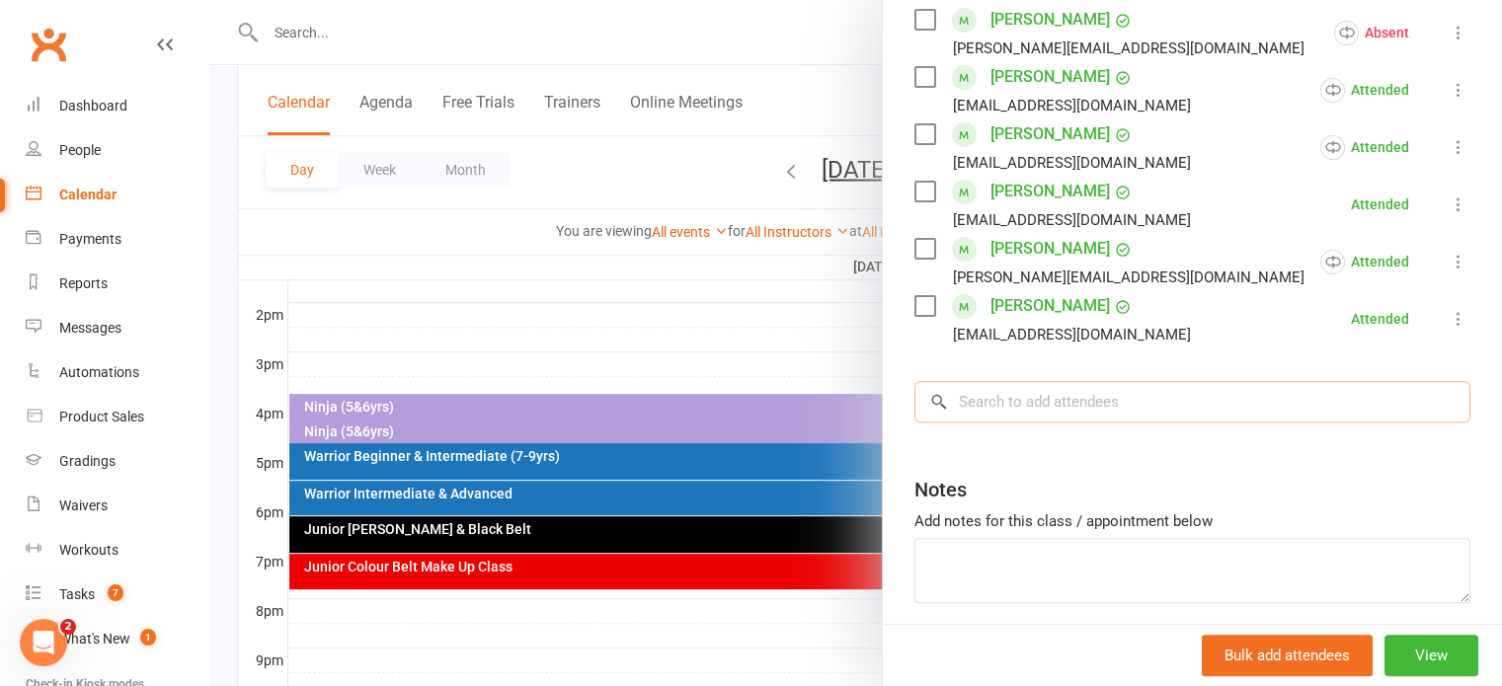
click at [1007, 397] on input "search" at bounding box center [1192, 401] width 556 height 41
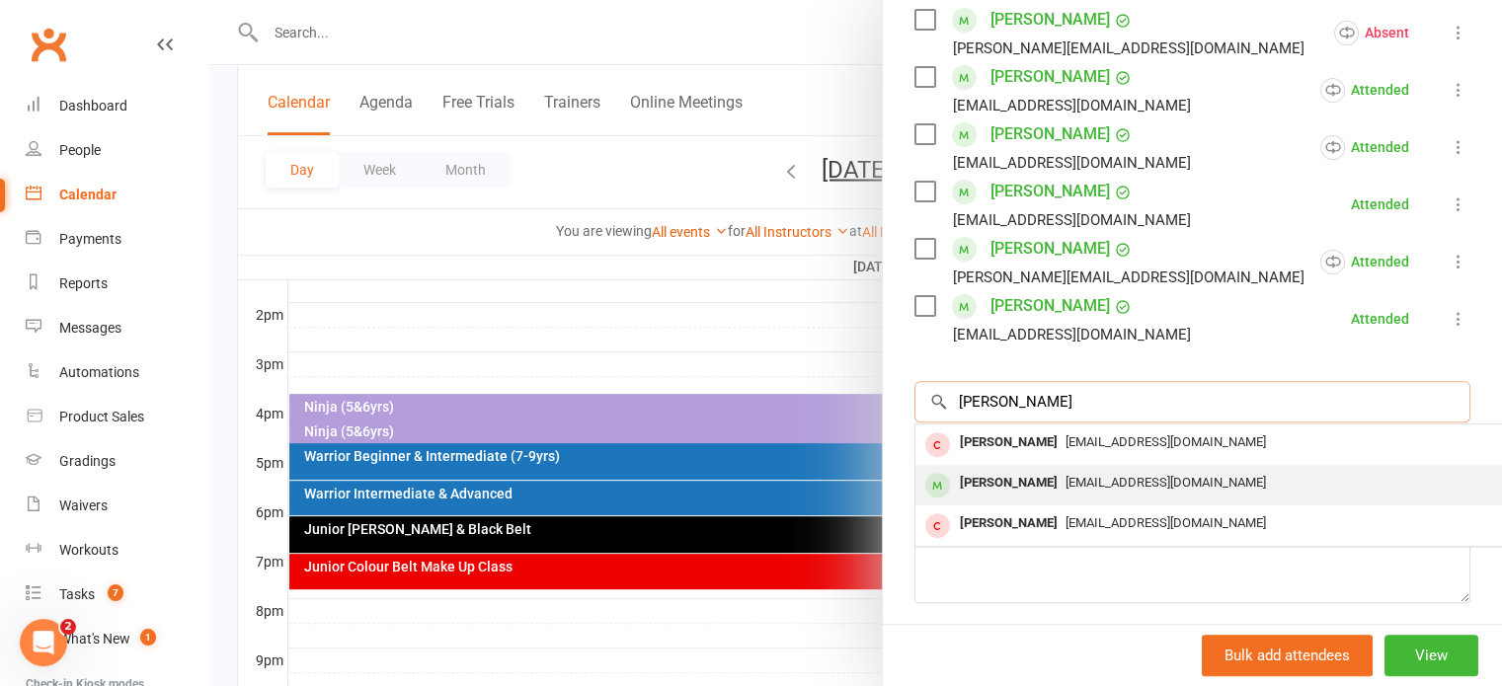
type input "yacoub"
click at [992, 477] on div "Yacoub Ratel" at bounding box center [1009, 483] width 114 height 29
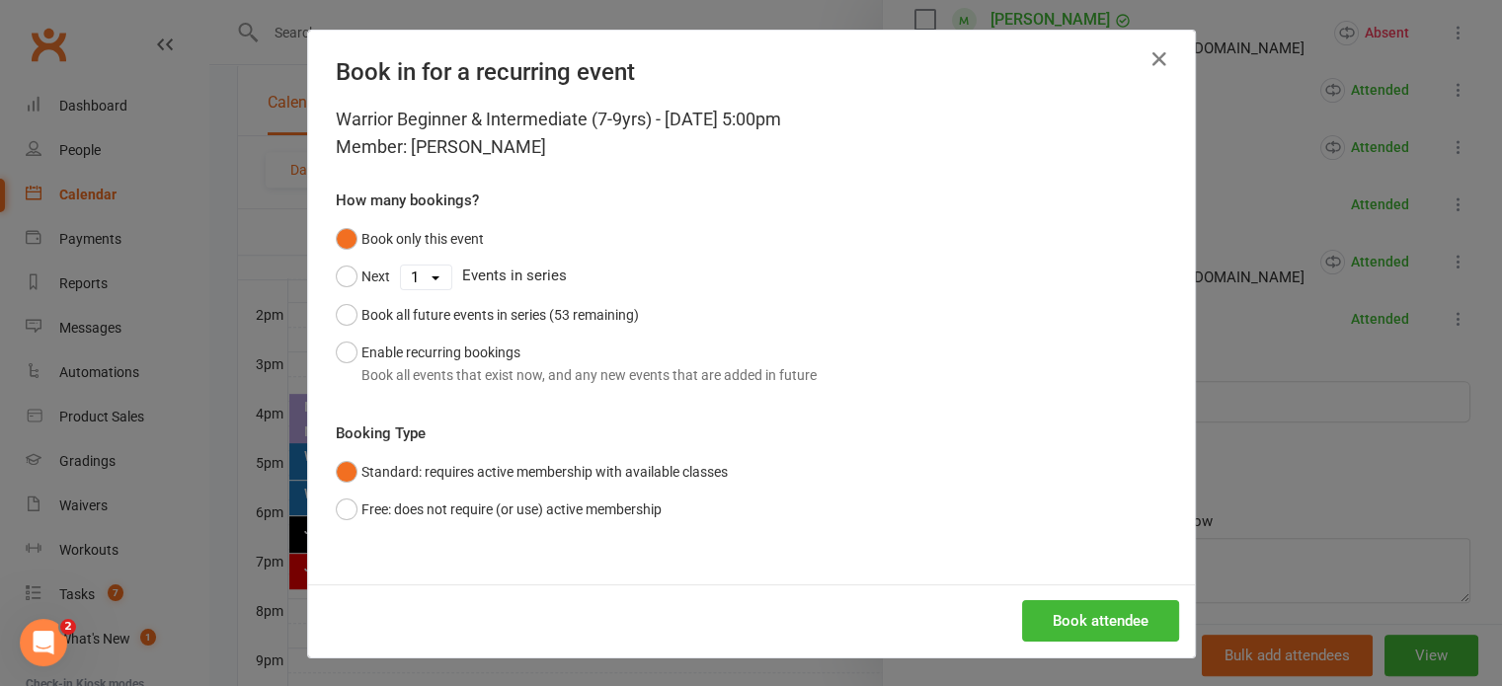
scroll to position [0, 0]
click at [337, 346] on button "Enable recurring bookings Book all events that exist now, and any new events th…" at bounding box center [576, 364] width 481 height 60
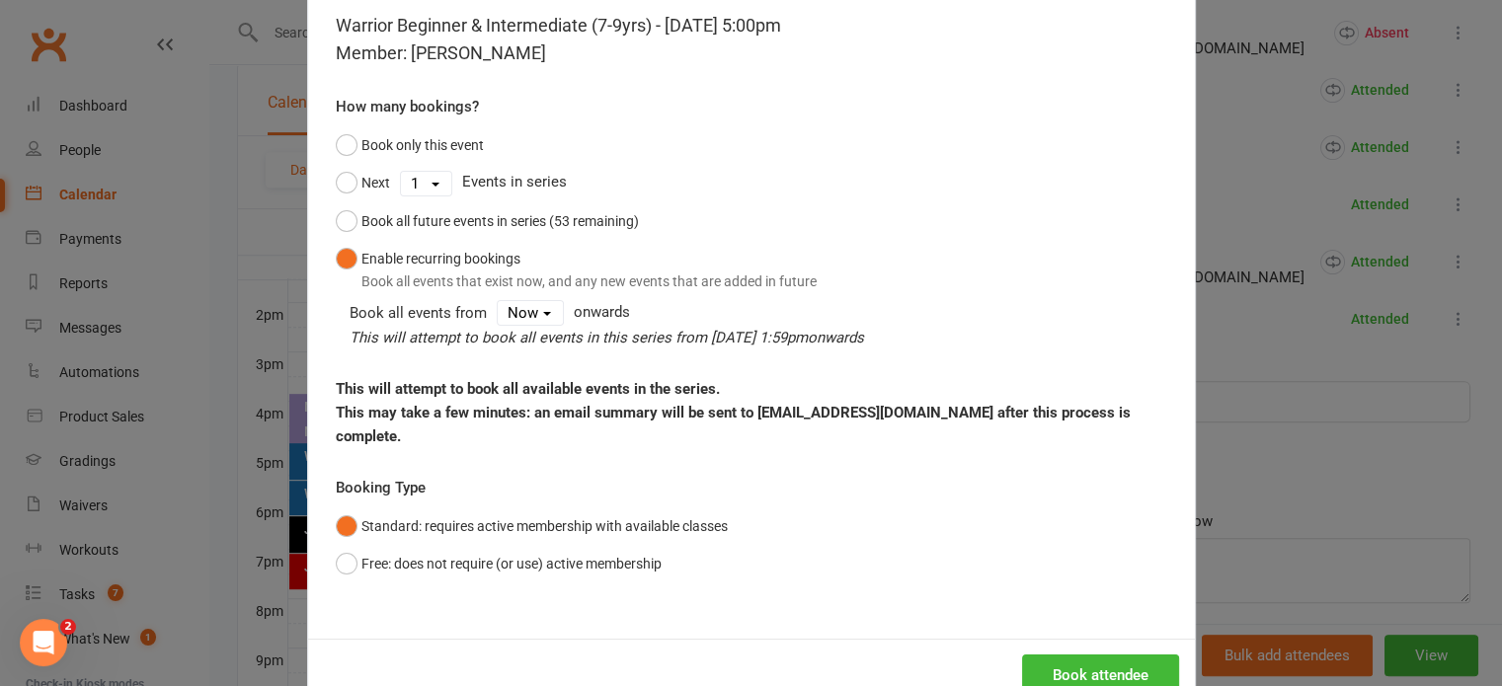
scroll to position [148, 0]
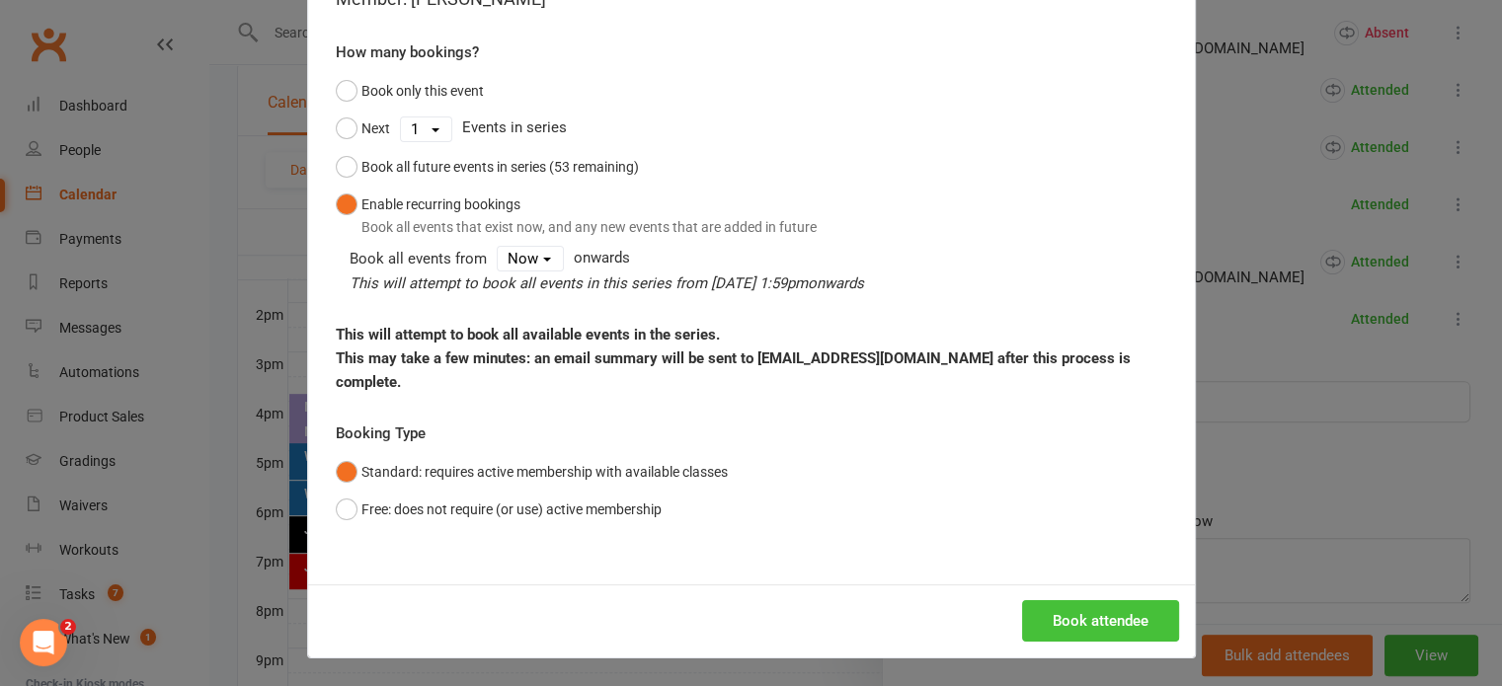
click at [1075, 622] on button "Book attendee" at bounding box center [1100, 620] width 157 height 41
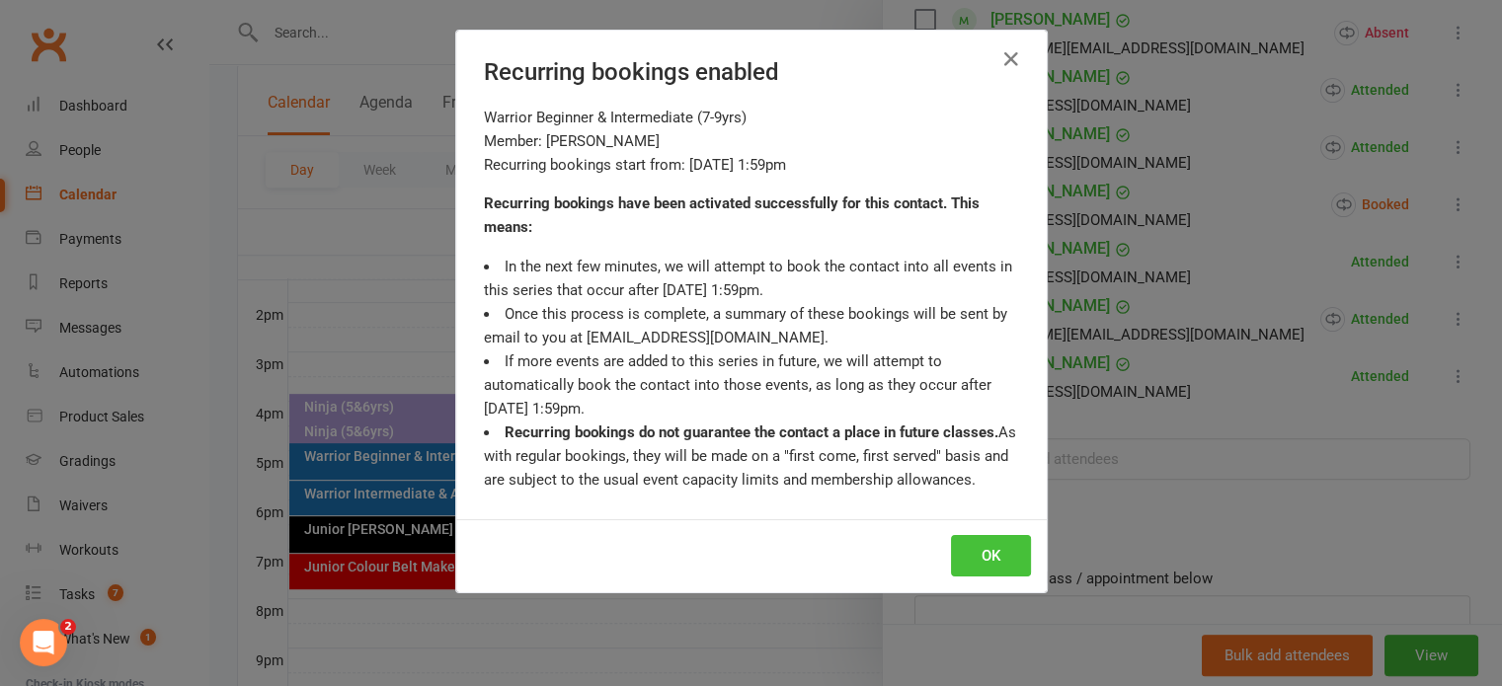
click at [991, 556] on button "OK" at bounding box center [991, 555] width 80 height 41
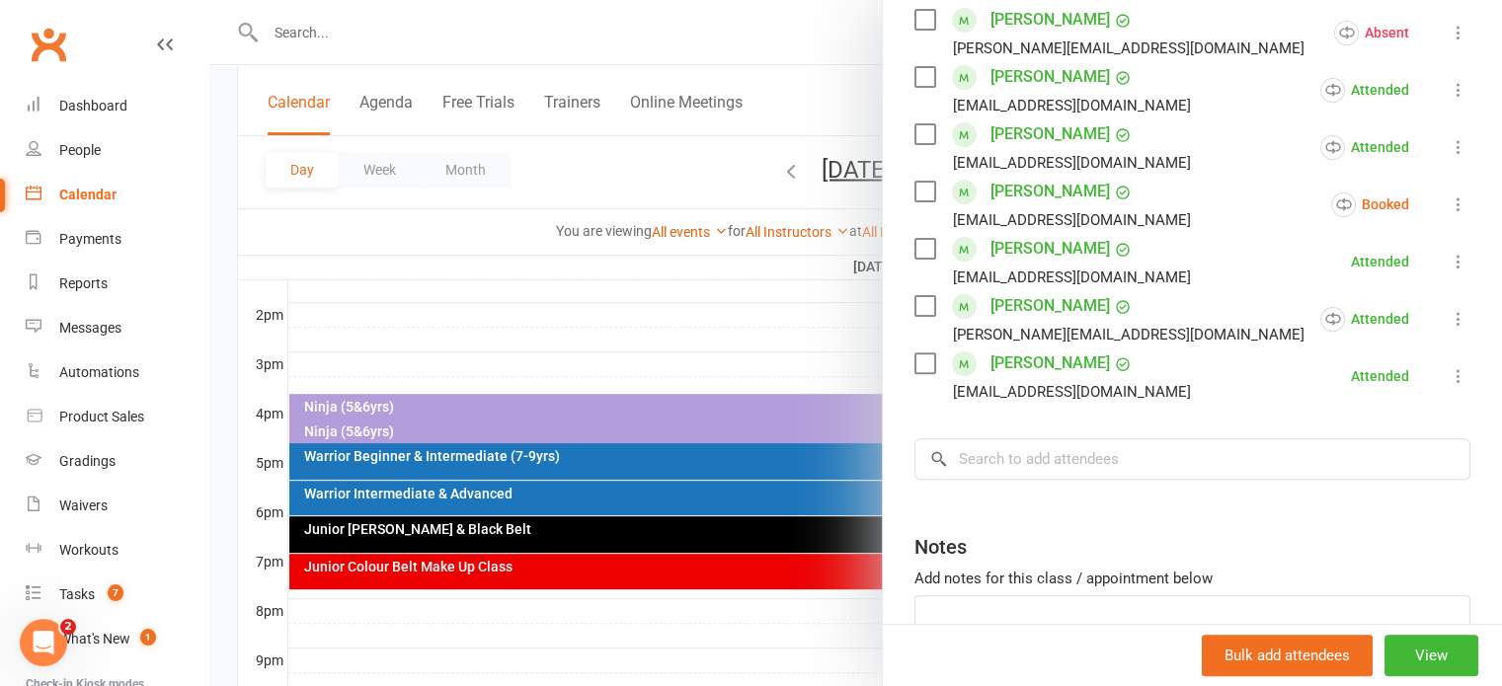
click at [1449, 199] on icon at bounding box center [1459, 205] width 20 height 20
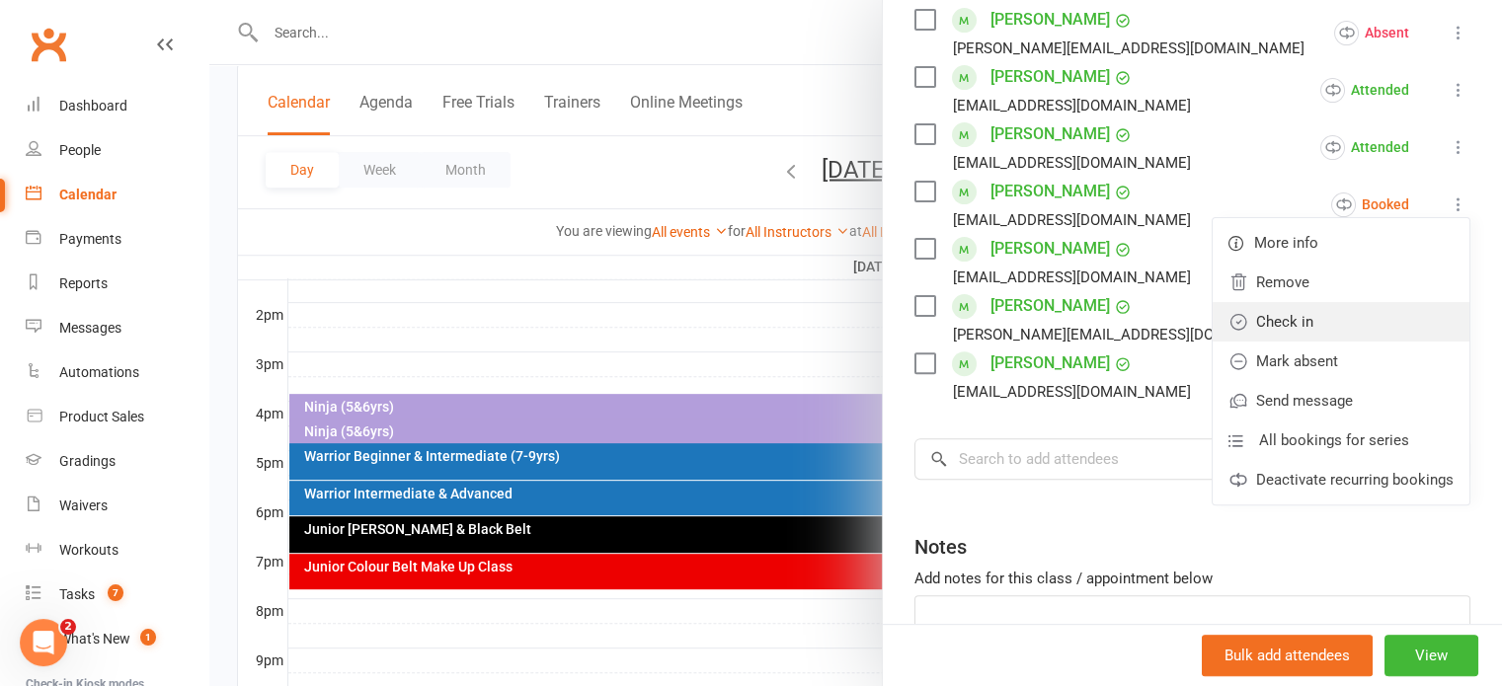
click at [1248, 315] on link "Check in" at bounding box center [1341, 321] width 257 height 39
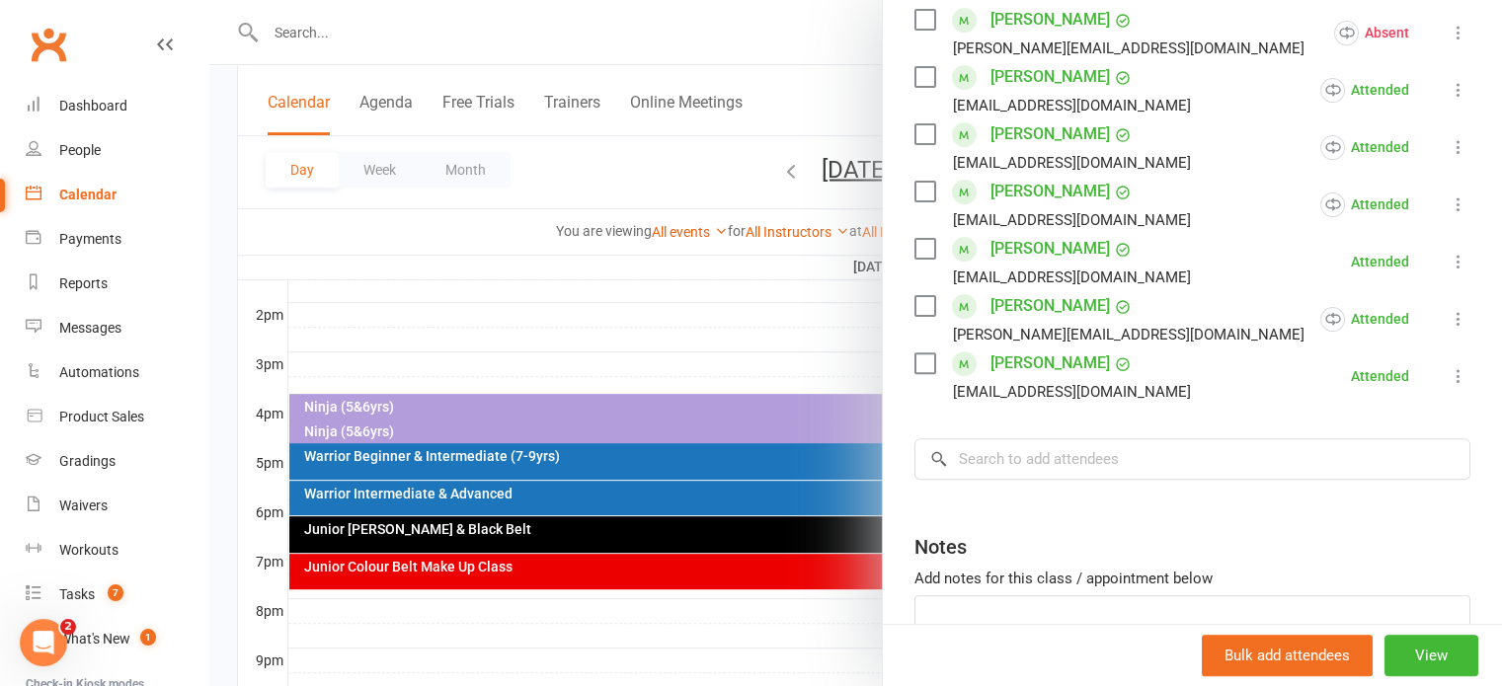
click at [1035, 192] on link "Yacoub Ratel" at bounding box center [1049, 192] width 119 height 32
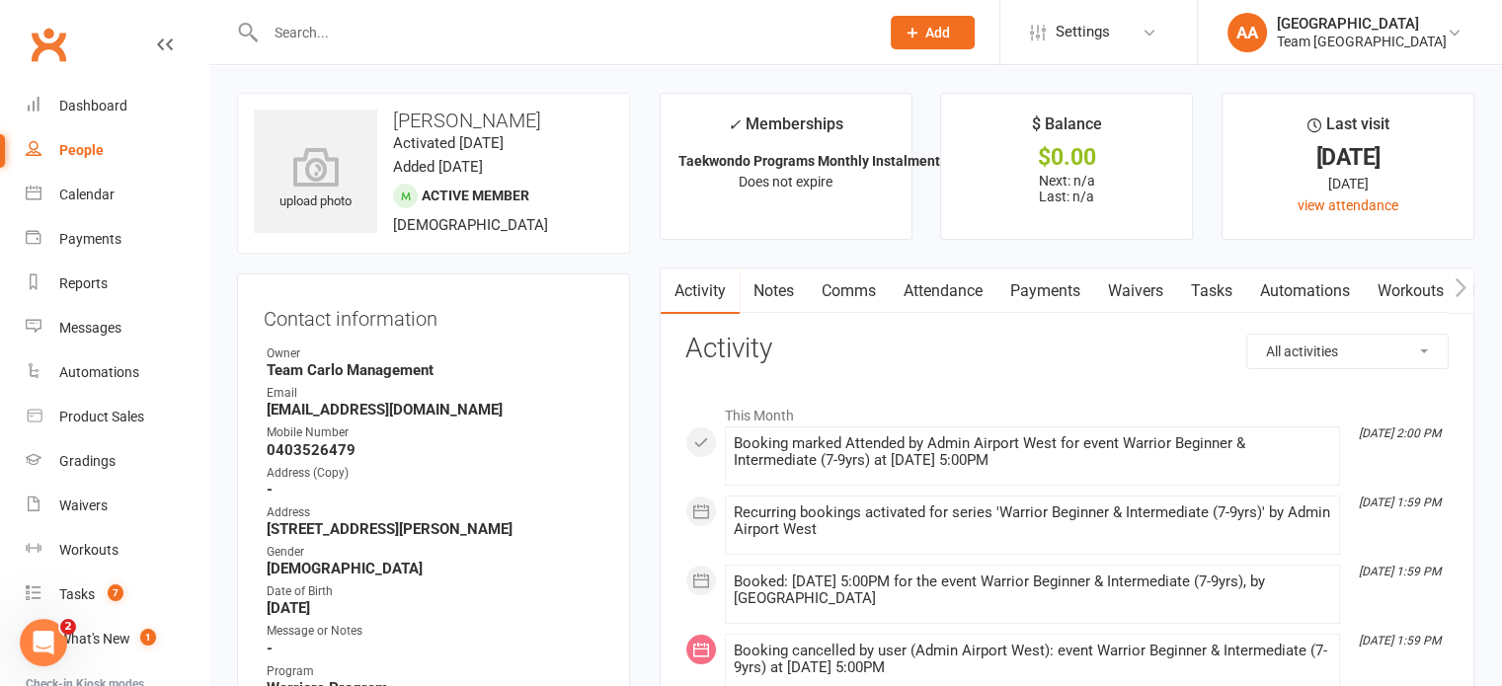
click at [778, 291] on link "Notes" at bounding box center [774, 291] width 68 height 45
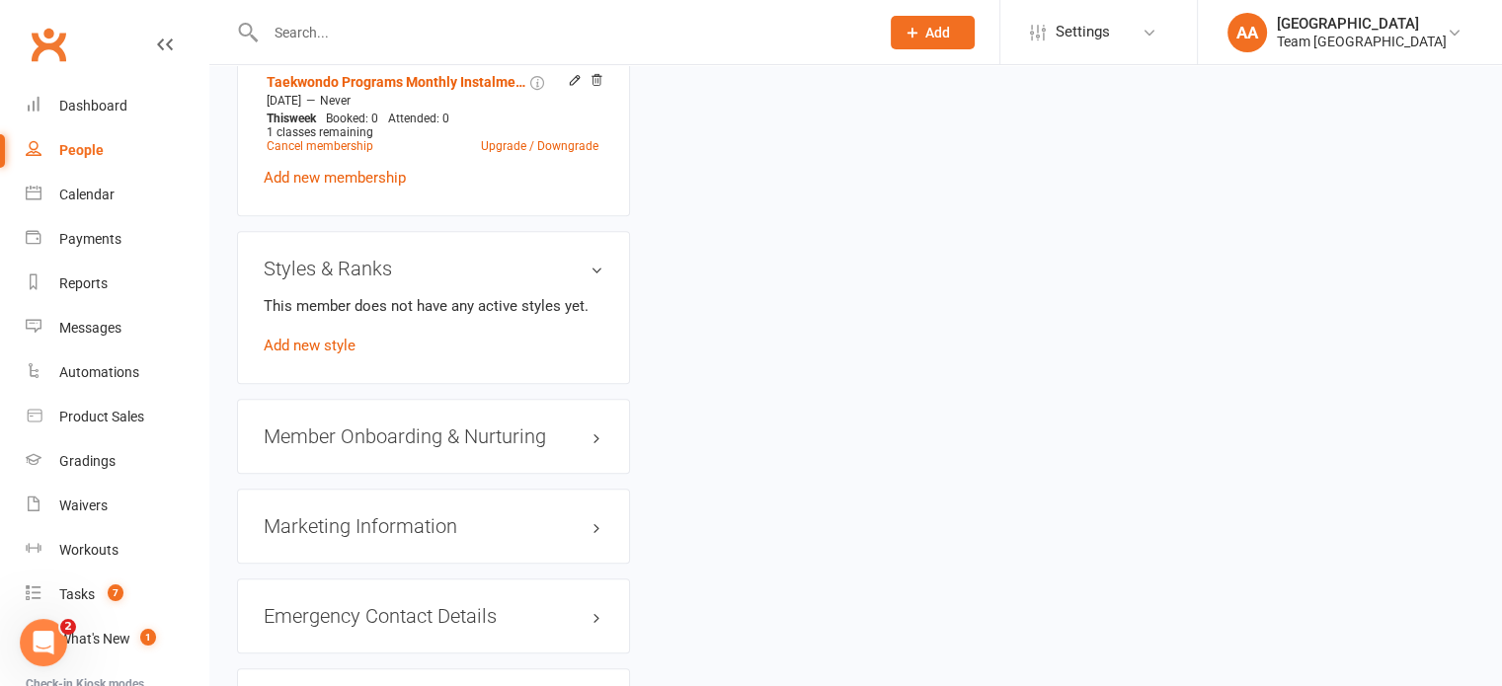
scroll to position [1481, 0]
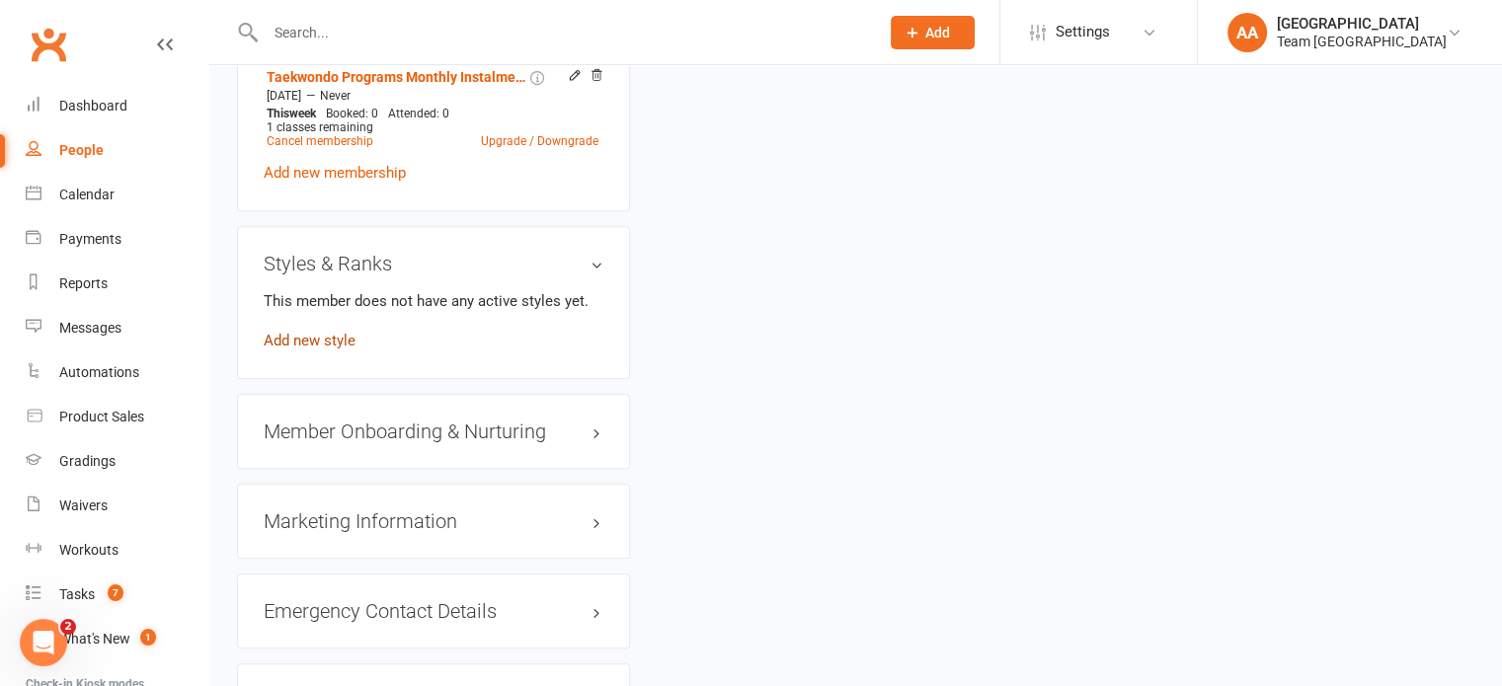
click at [317, 350] on link "Add new style" at bounding box center [310, 341] width 92 height 18
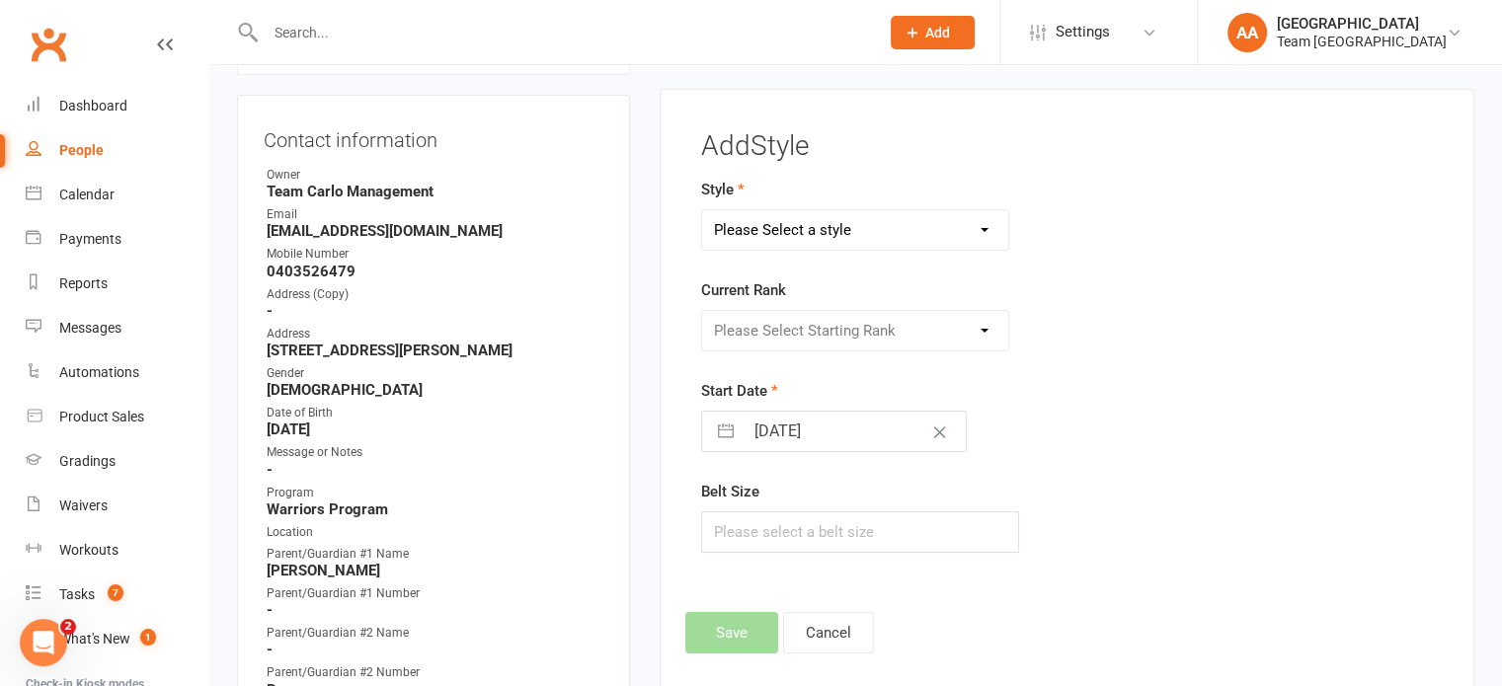
scroll to position [169, 0]
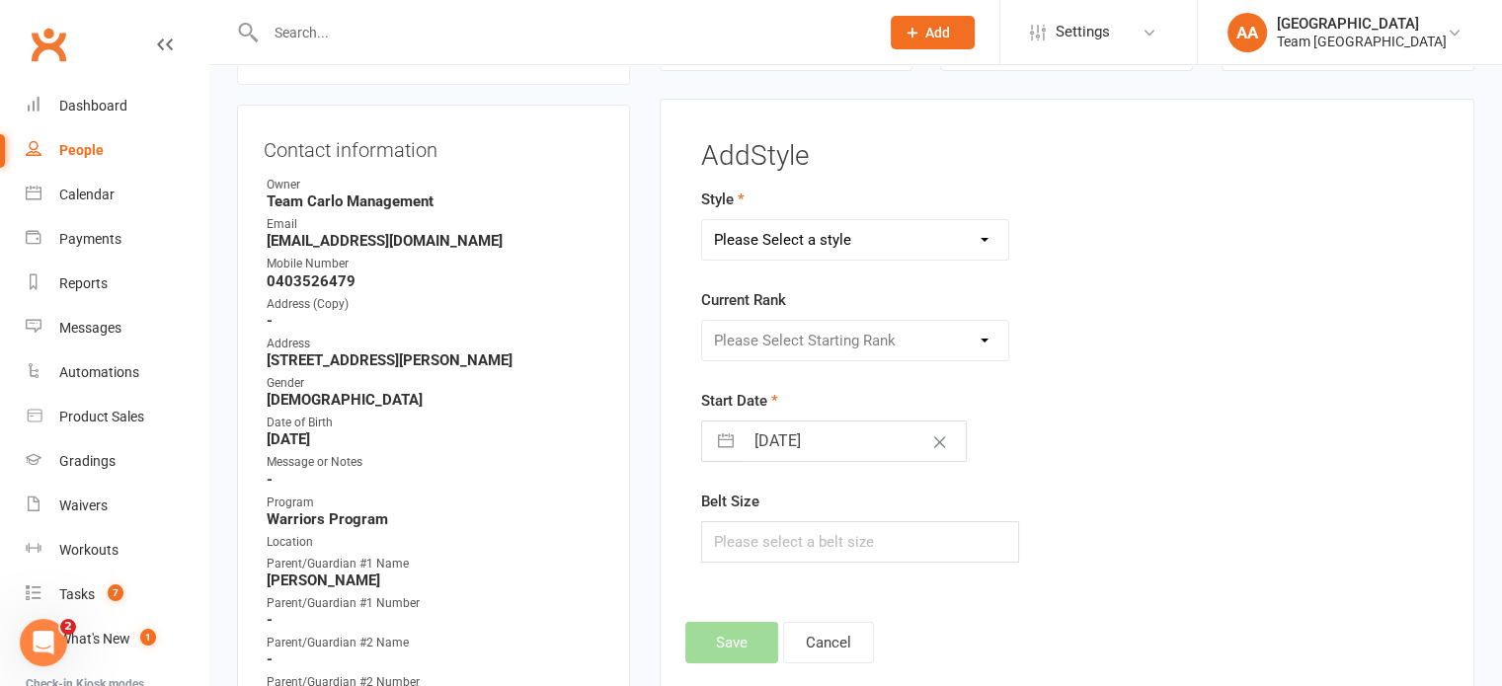
click at [803, 247] on select "Please Select a style Ninjas Sport Taekwondo Taekinda Taekwondo" at bounding box center [855, 239] width 307 height 39
select select "1060"
click at [702, 220] on select "Please Select a style Ninjas Sport Taekwondo Taekinda Taekwondo" at bounding box center [855, 239] width 307 height 39
click at [769, 345] on select "Please Select Starting Rank White Belt Yellow Belt Stripe Yellow Belt Blue Belt…" at bounding box center [855, 340] width 307 height 39
select select "9919"
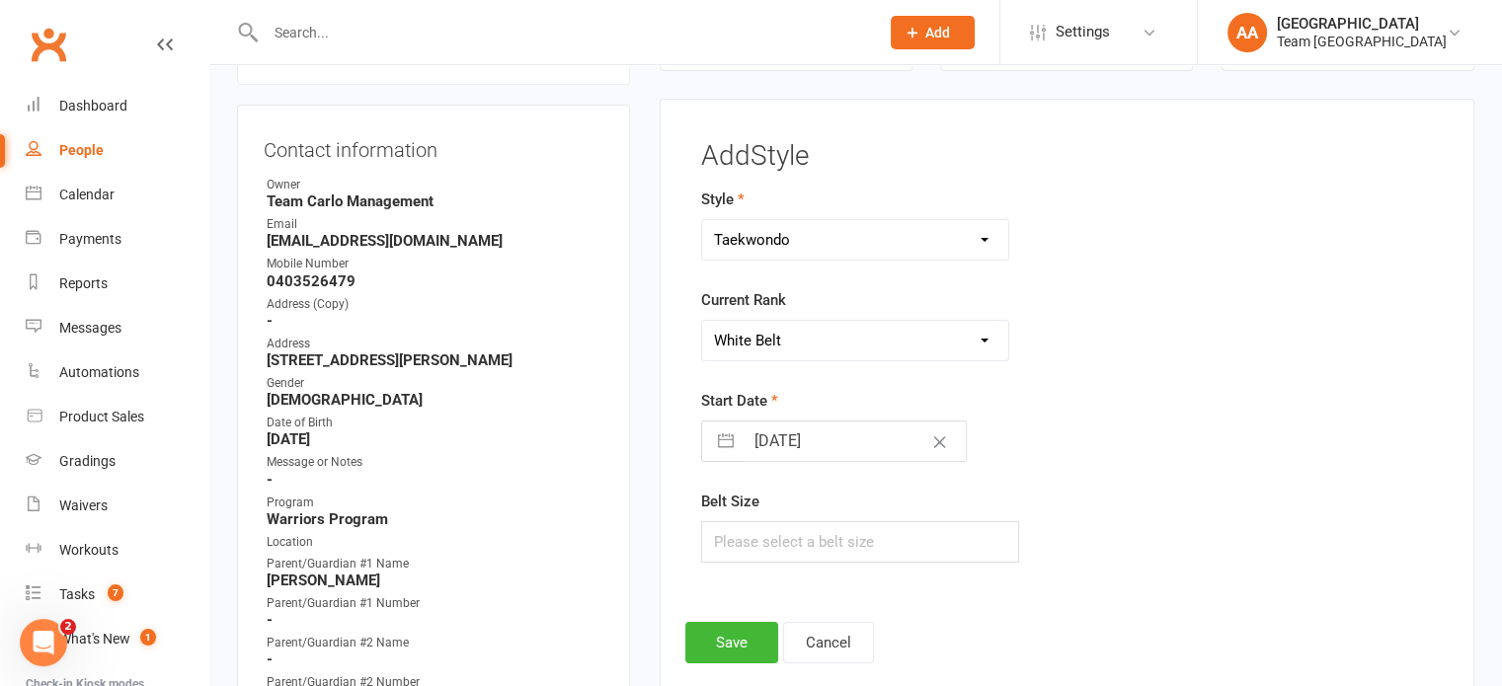
click at [702, 321] on select "Please Select Starting Rank White Belt Yellow Belt Stripe Yellow Belt Blue Belt…" at bounding box center [855, 340] width 307 height 39
click at [777, 440] on input "15 Sep 2025" at bounding box center [855, 441] width 222 height 39
select select "7"
select select "2025"
select select "8"
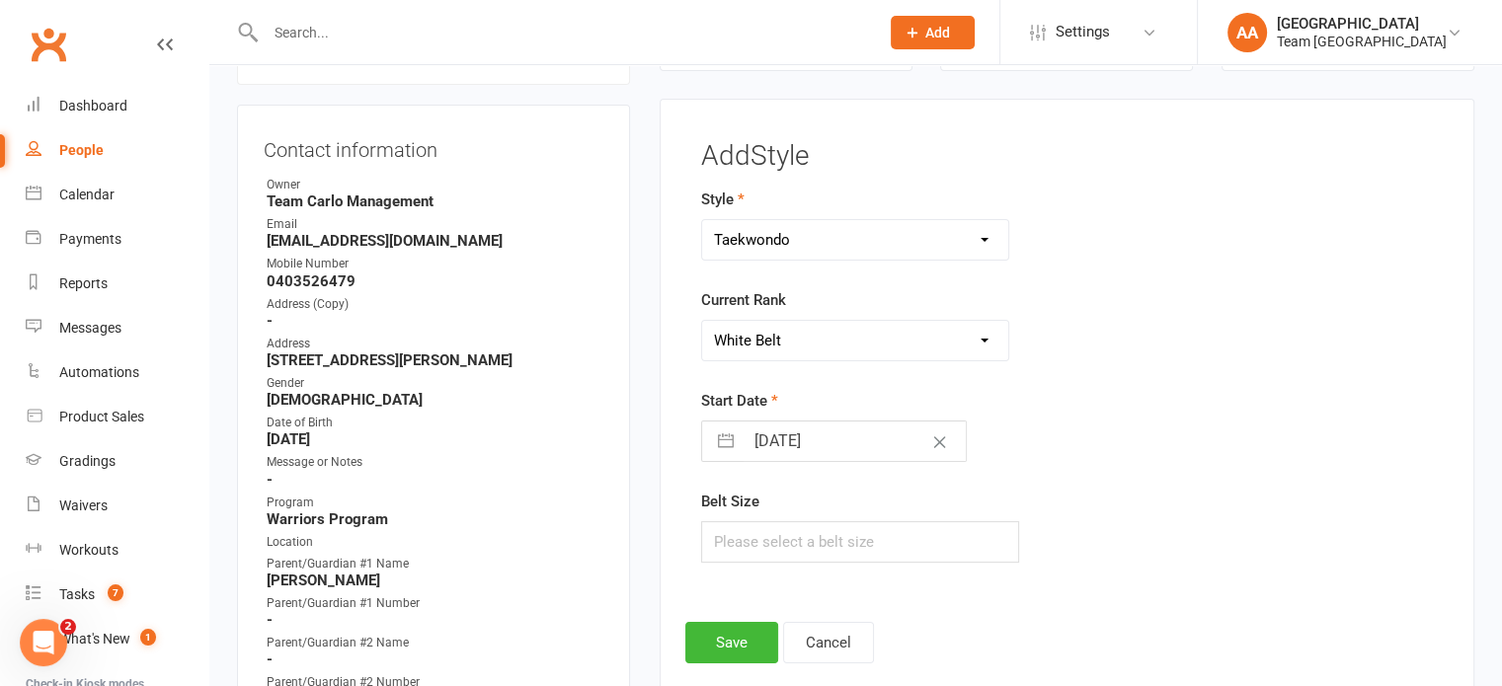
select select "2025"
select select "9"
select select "2025"
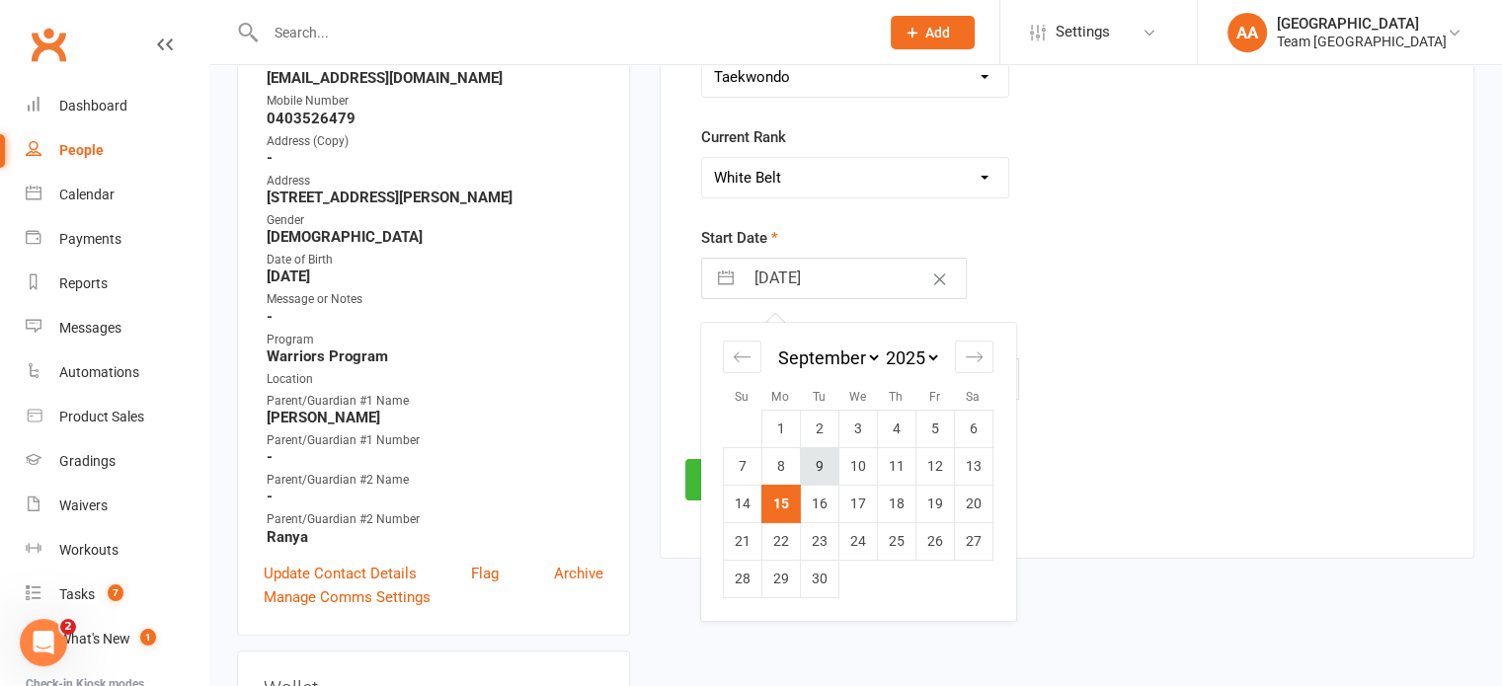
scroll to position [366, 0]
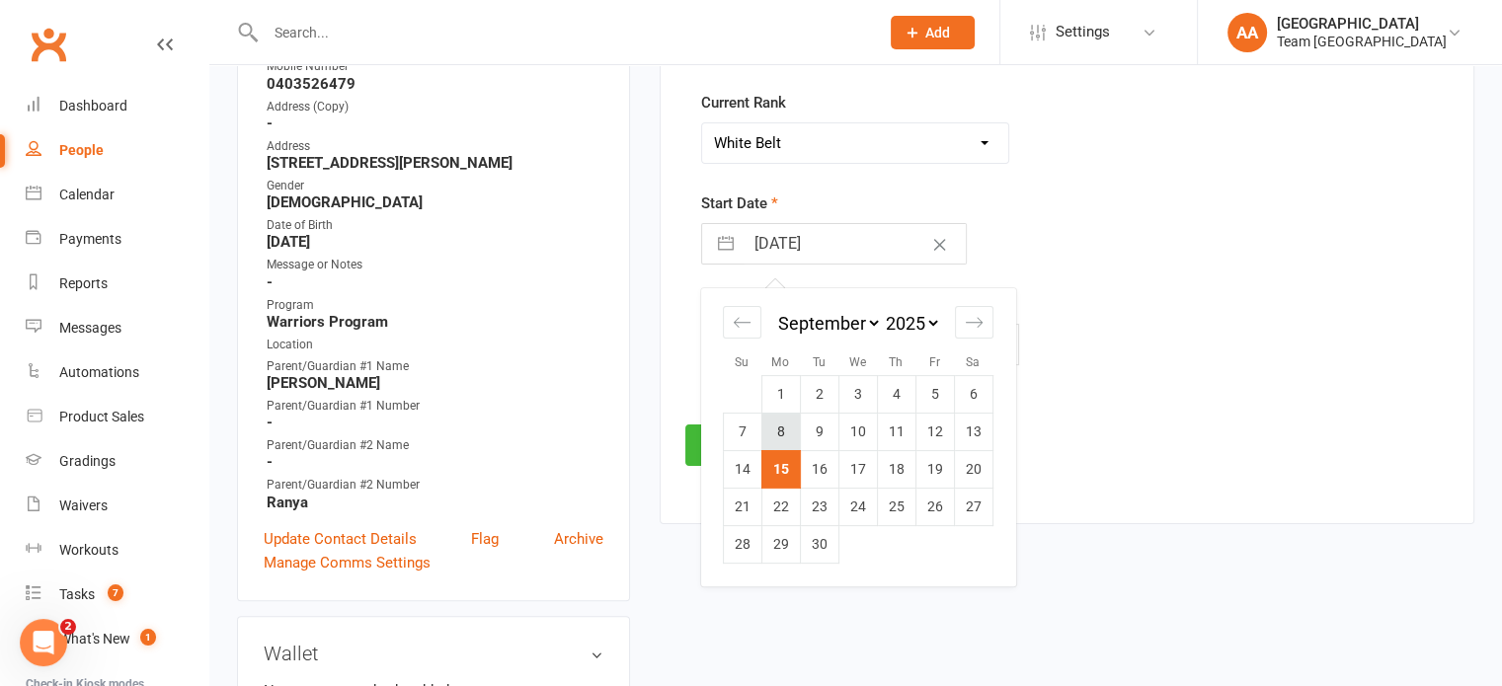
click at [785, 433] on td "8" at bounding box center [780, 432] width 39 height 38
type input "[DATE]"
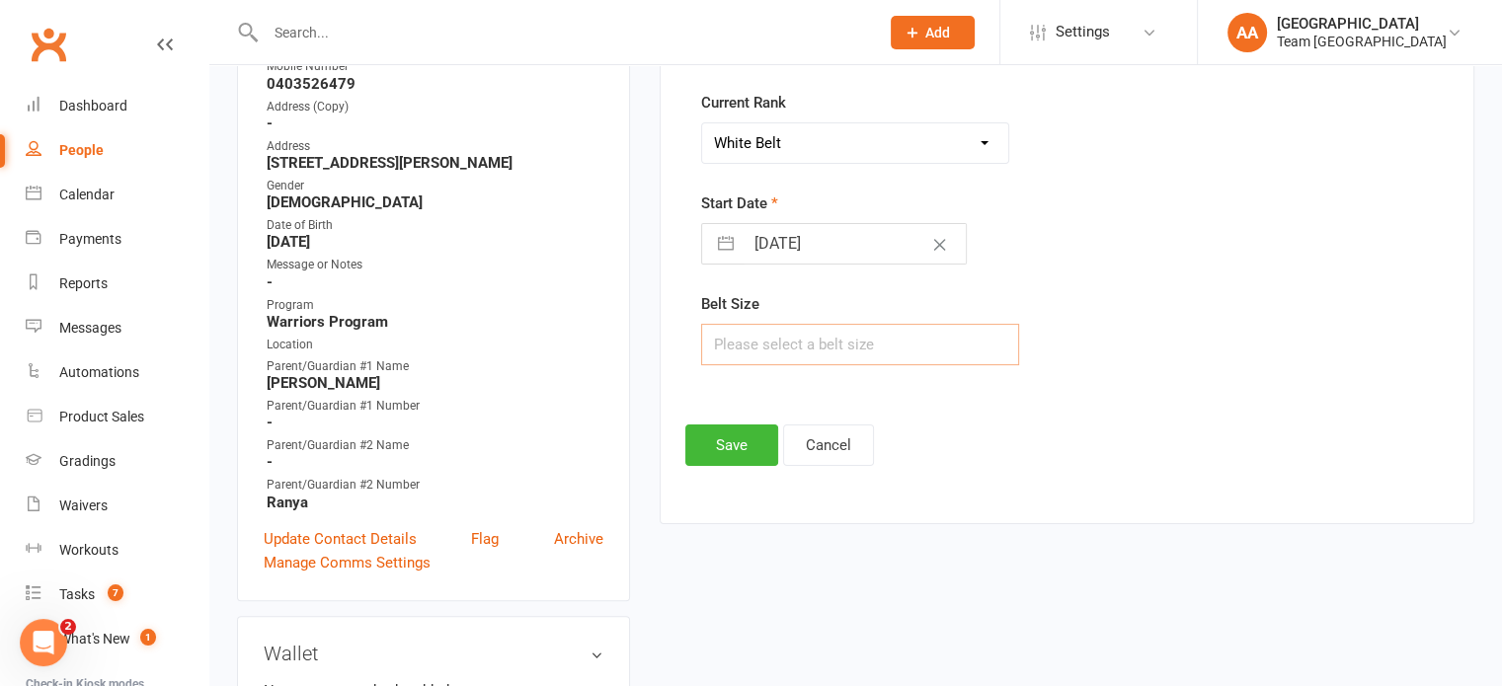
click at [730, 347] on input "text" at bounding box center [860, 344] width 319 height 41
type input "3"
click at [739, 453] on button "Save" at bounding box center [731, 445] width 93 height 41
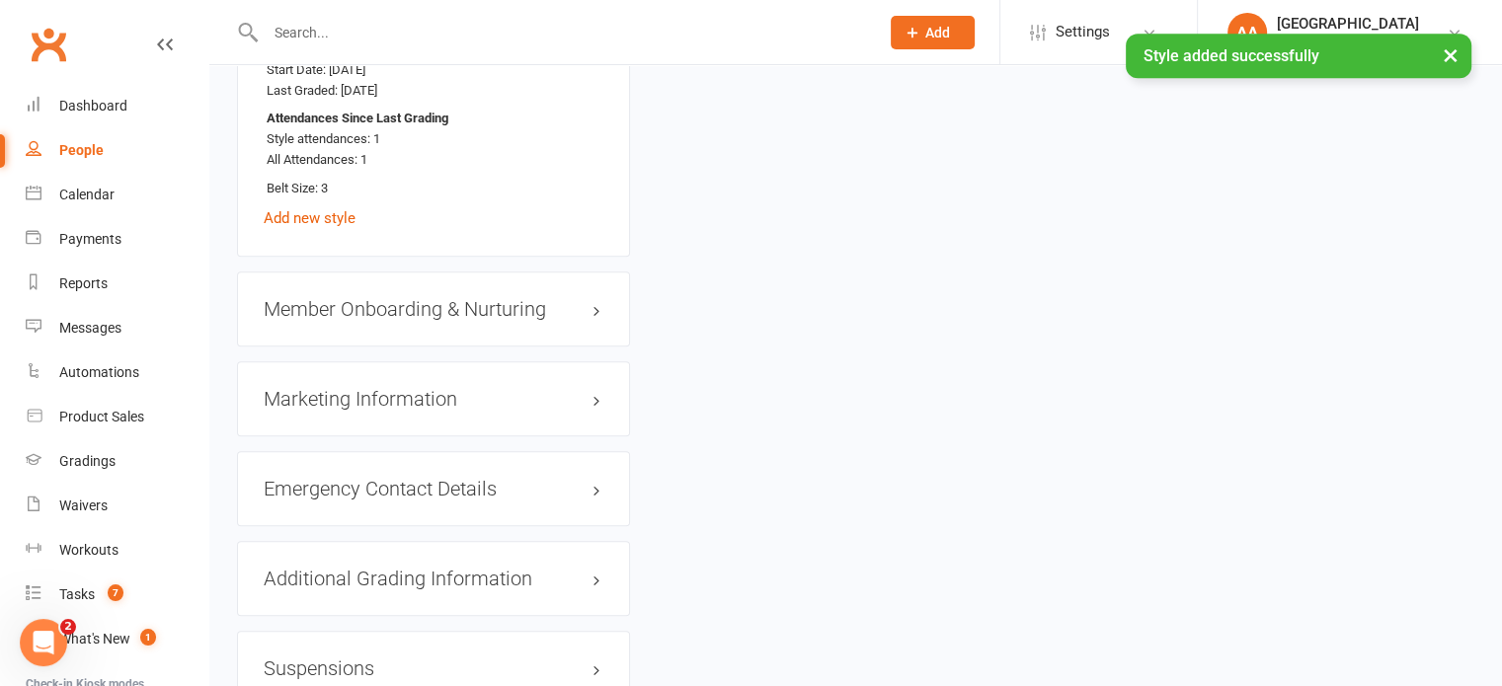
scroll to position [1749, 0]
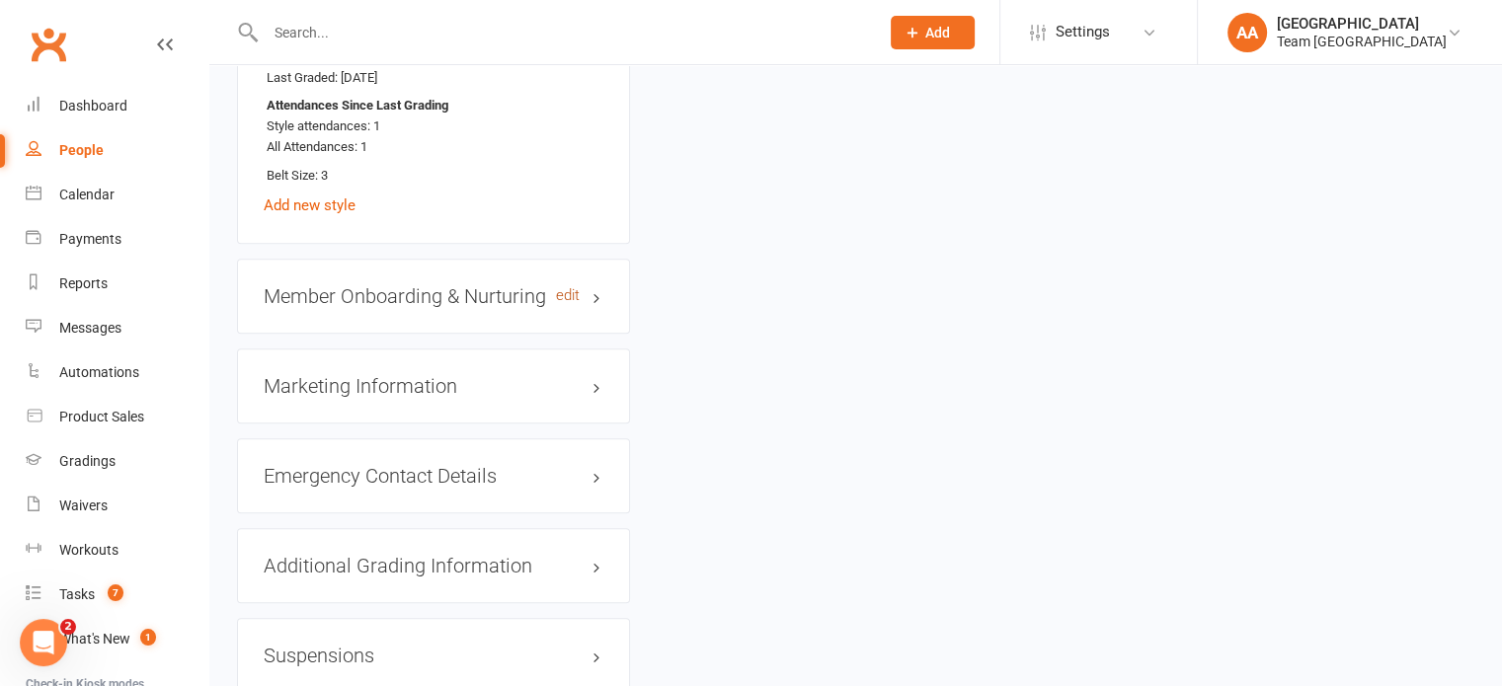
click at [561, 304] on link "edit" at bounding box center [568, 295] width 24 height 17
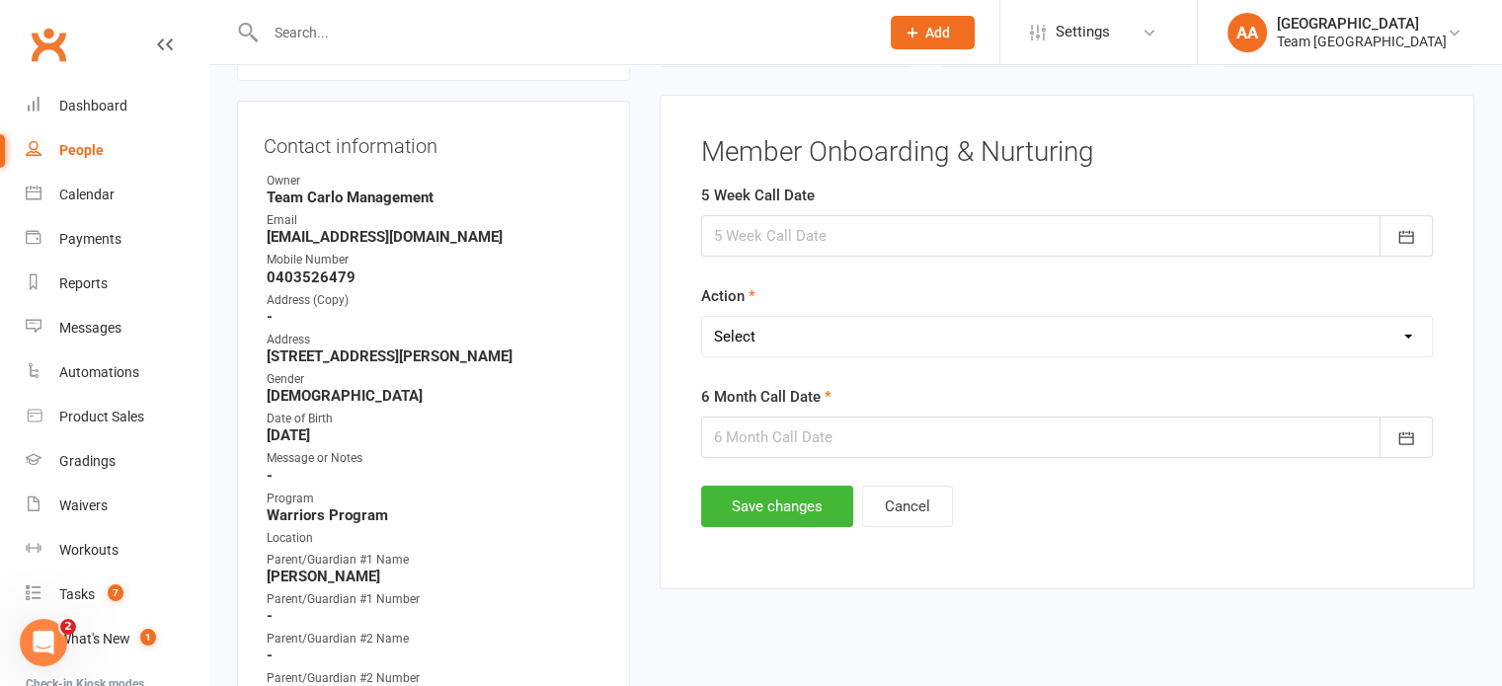
scroll to position [169, 0]
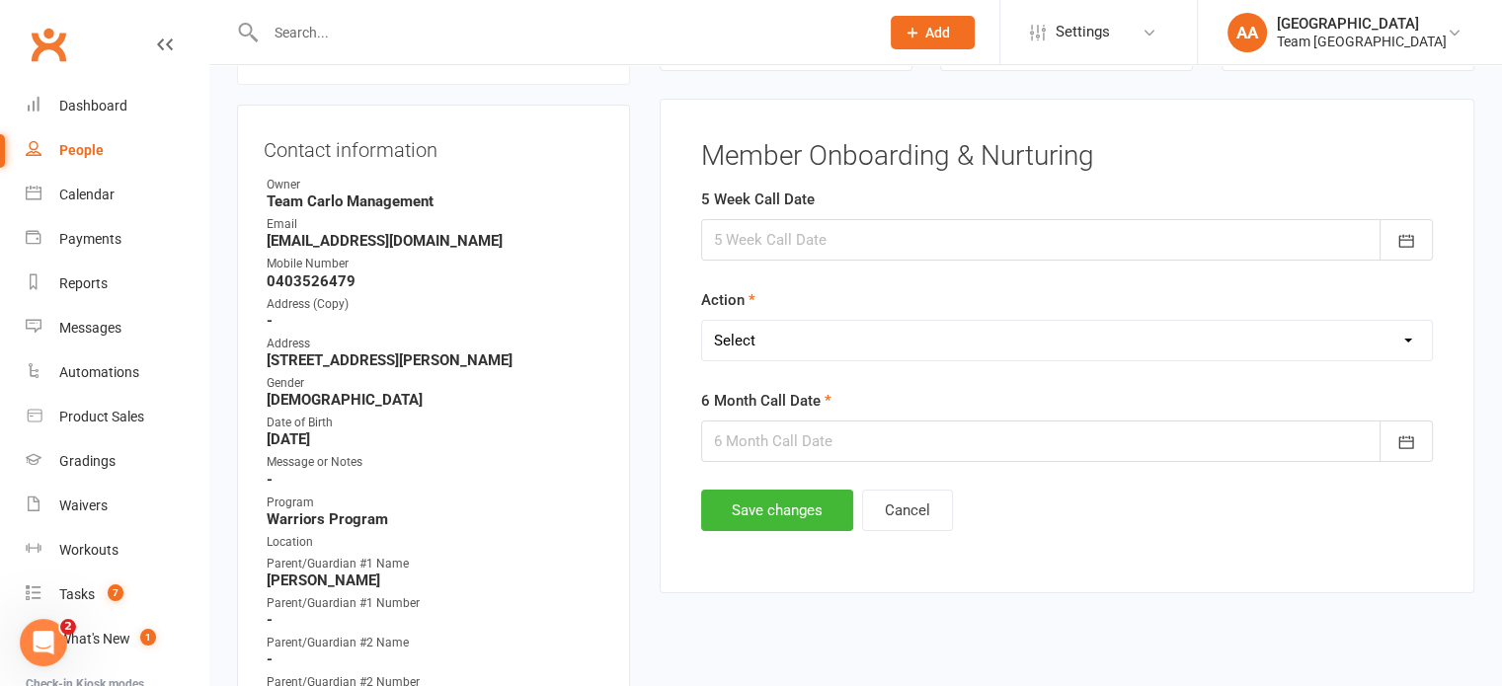
click at [777, 227] on div at bounding box center [1067, 239] width 732 height 41
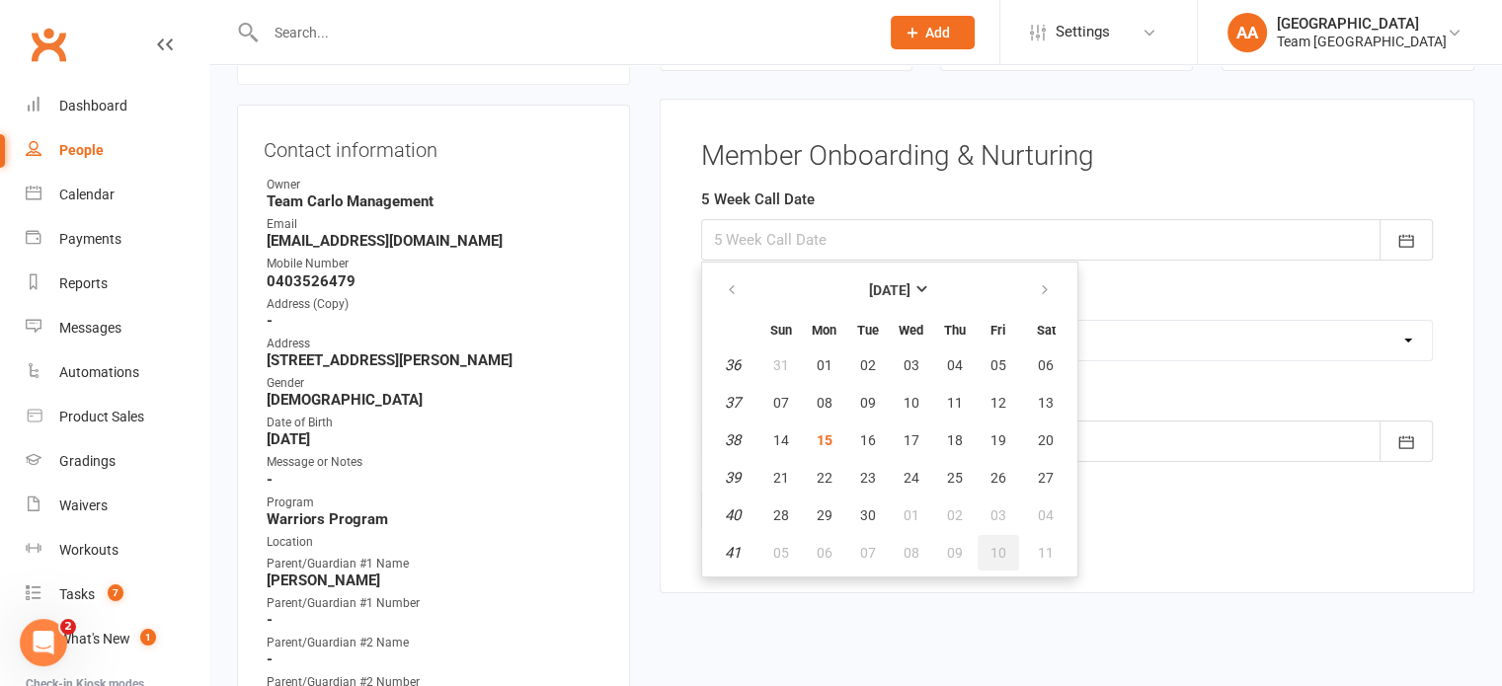
click at [997, 553] on span "10" at bounding box center [998, 553] width 16 height 16
type input "10 Oct 2025"
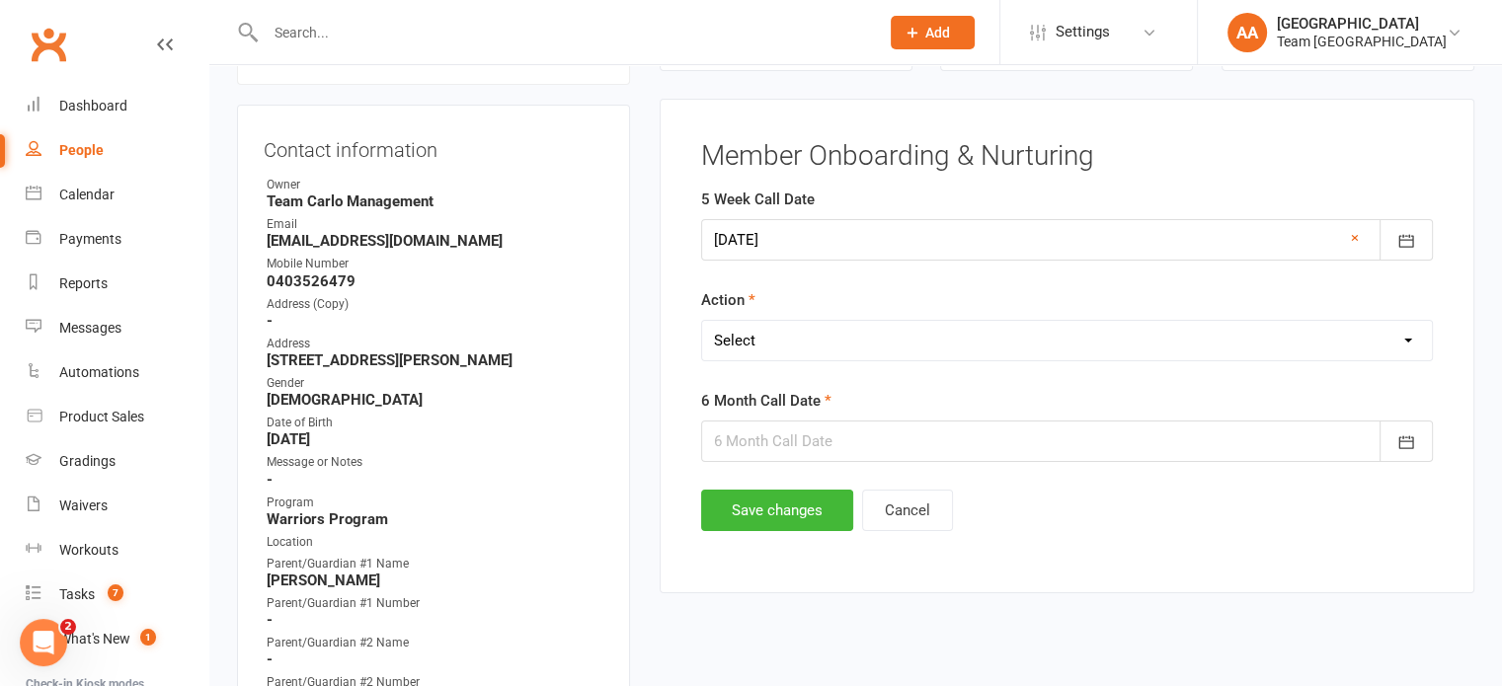
click at [822, 344] on select "Select Open Completed" at bounding box center [1067, 340] width 730 height 39
select select "Open"
click at [702, 321] on select "Select Open Completed" at bounding box center [1067, 340] width 730 height 39
click at [790, 425] on div at bounding box center [1067, 441] width 732 height 41
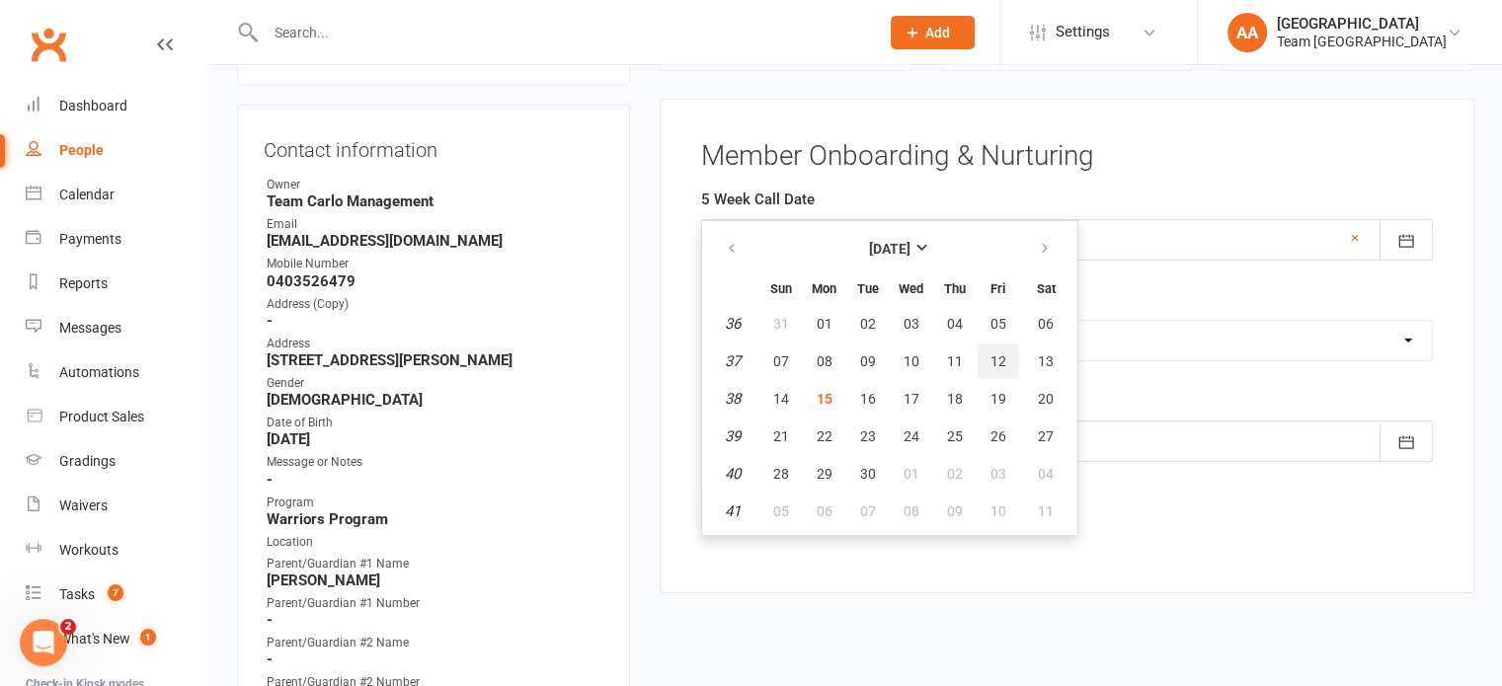
click at [993, 354] on span "12" at bounding box center [998, 362] width 16 height 16
type input "12 Sep 2025"
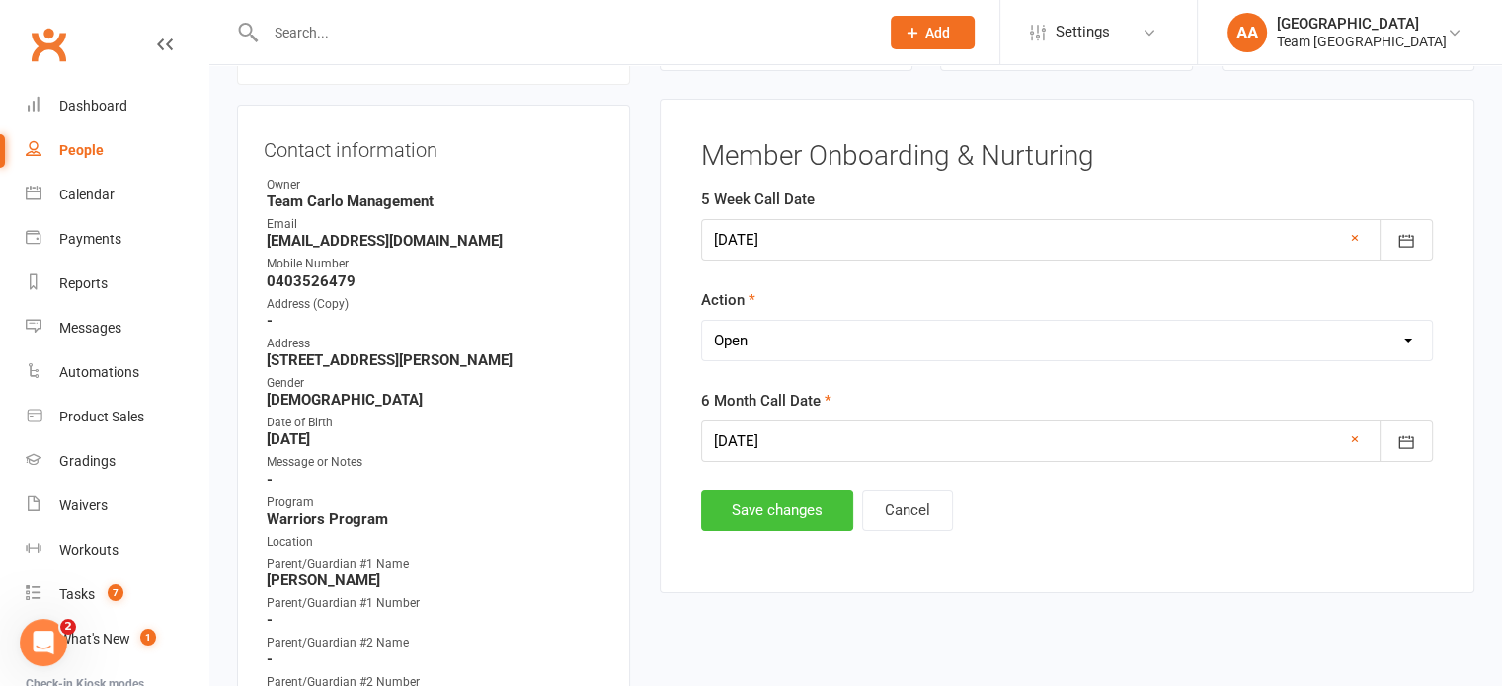
drag, startPoint x: 762, startPoint y: 505, endPoint x: 699, endPoint y: 519, distance: 64.9
click at [762, 504] on button "Save changes" at bounding box center [777, 510] width 152 height 41
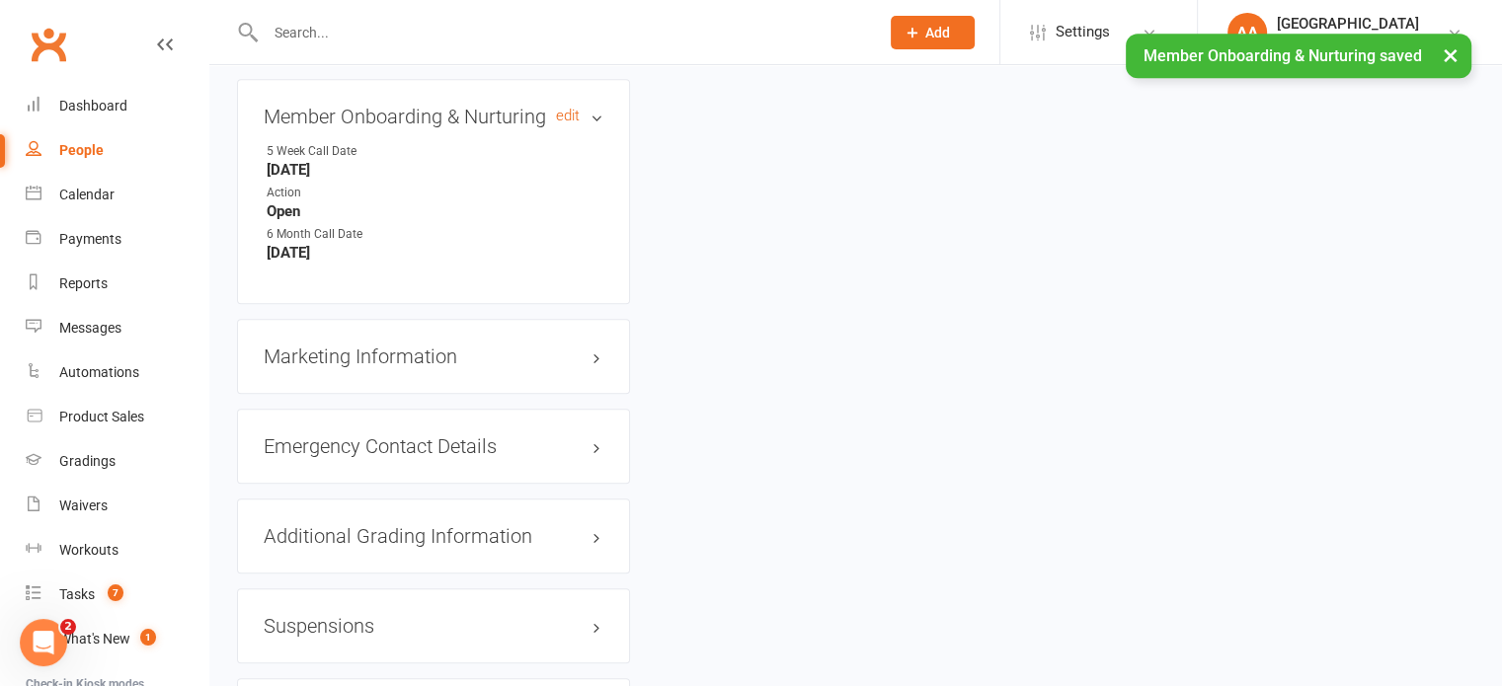
scroll to position [1946, 0]
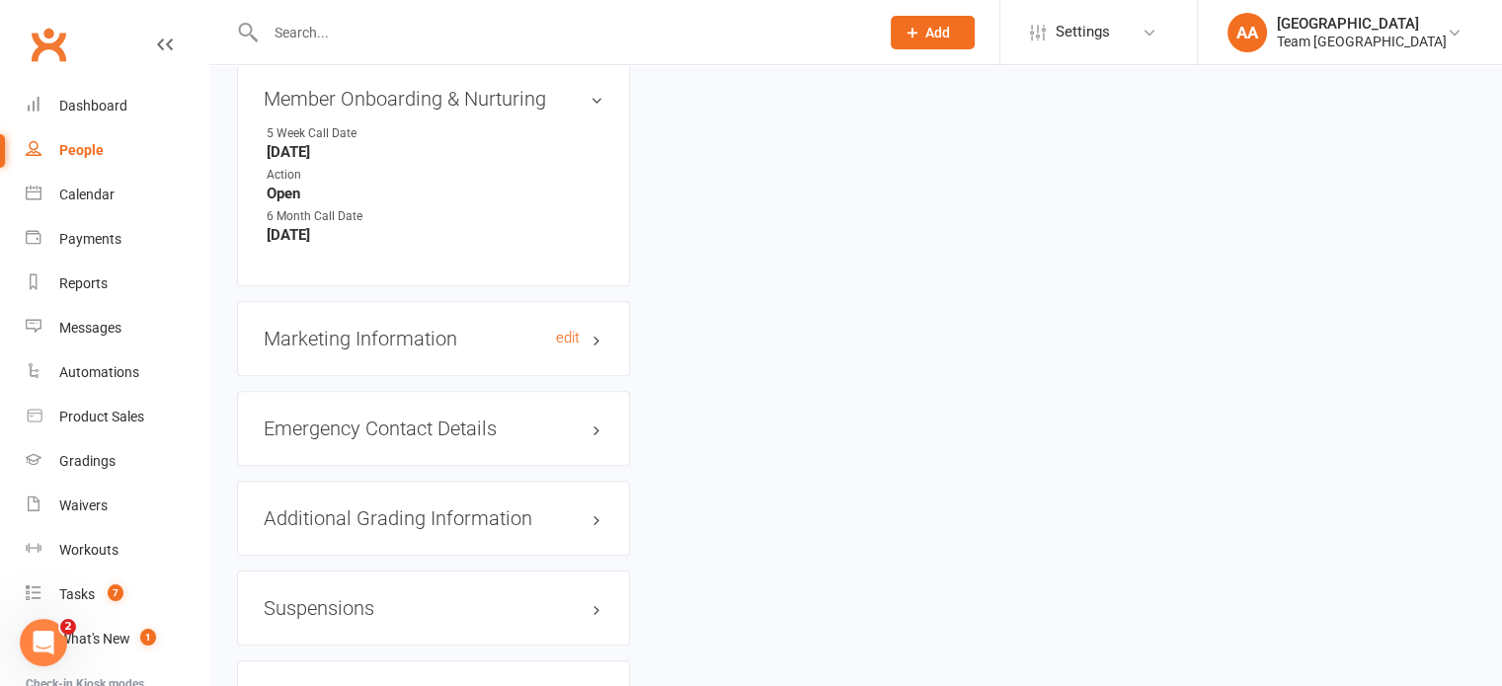
click at [485, 350] on h3 "Marketing Information edit" at bounding box center [434, 339] width 340 height 22
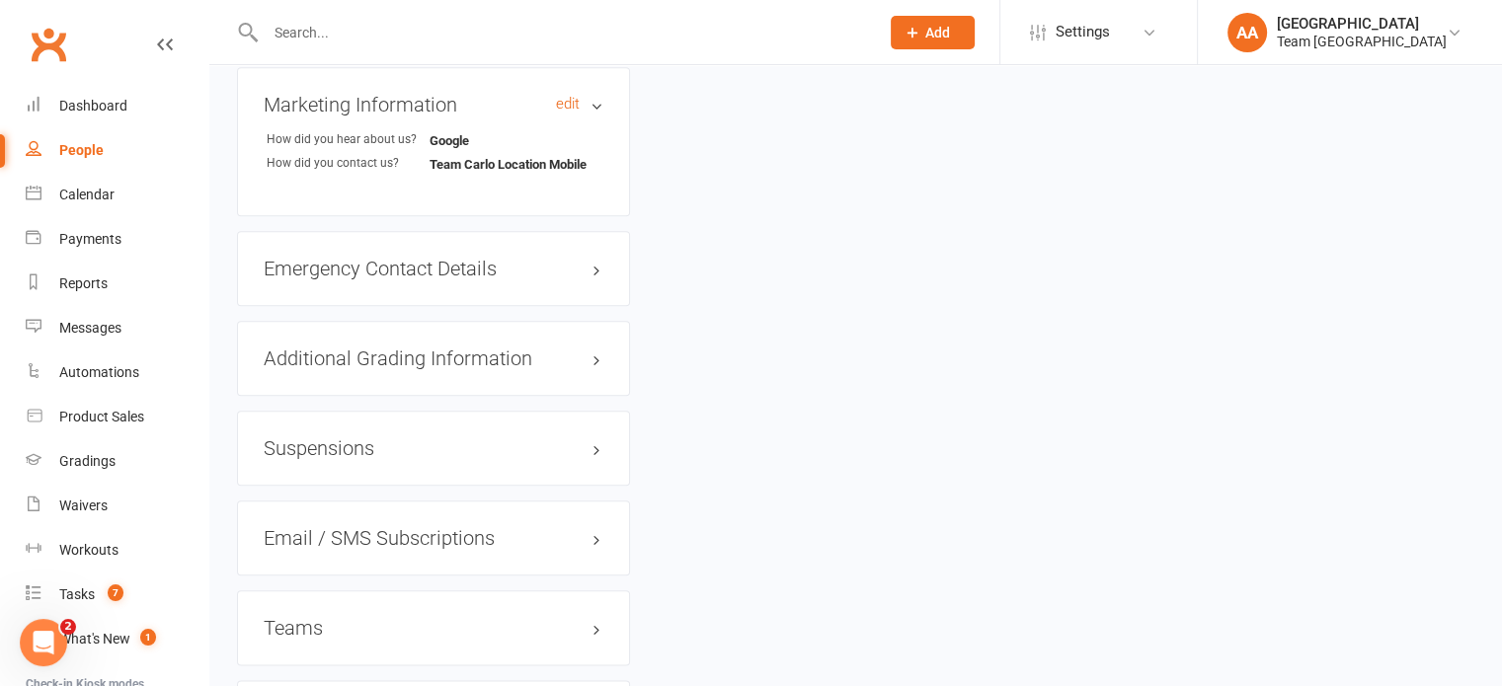
scroll to position [2243, 0]
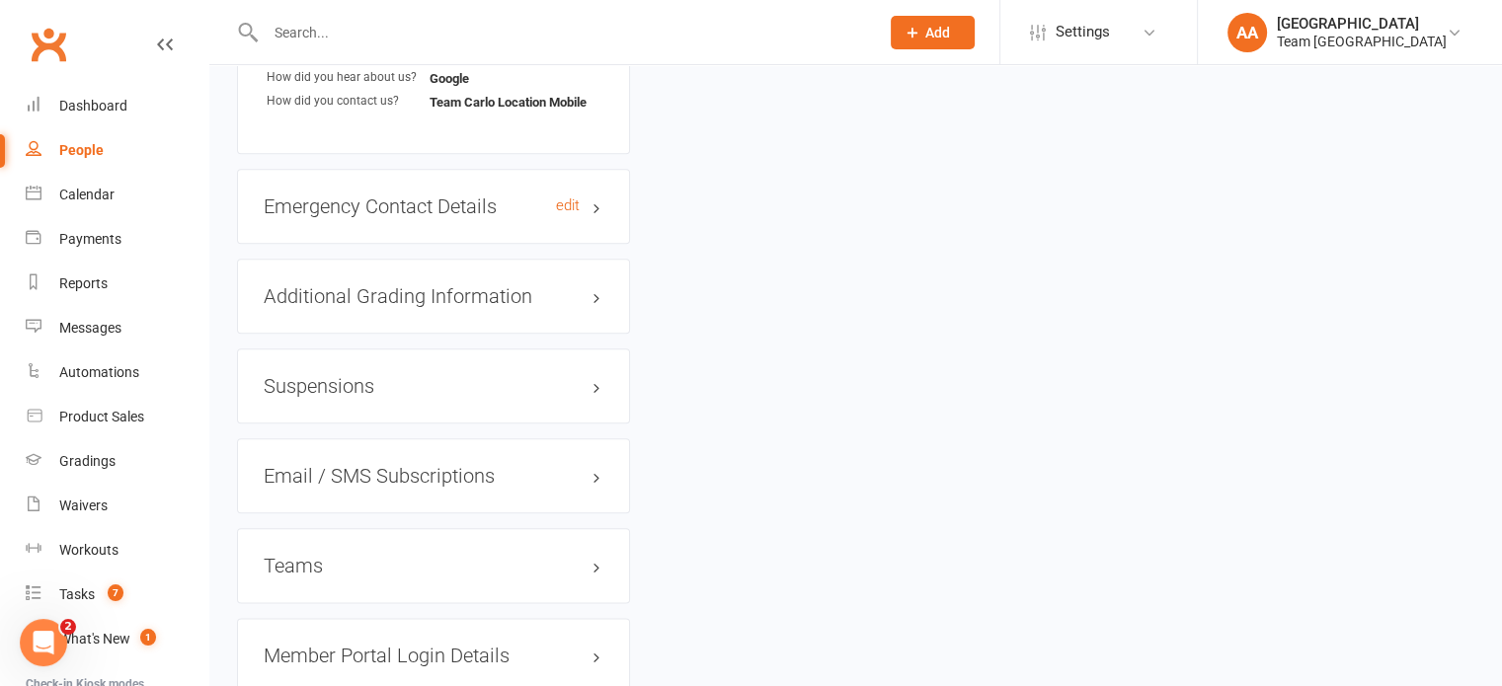
click at [510, 217] on h3 "Emergency Contact Details edit" at bounding box center [434, 207] width 340 height 22
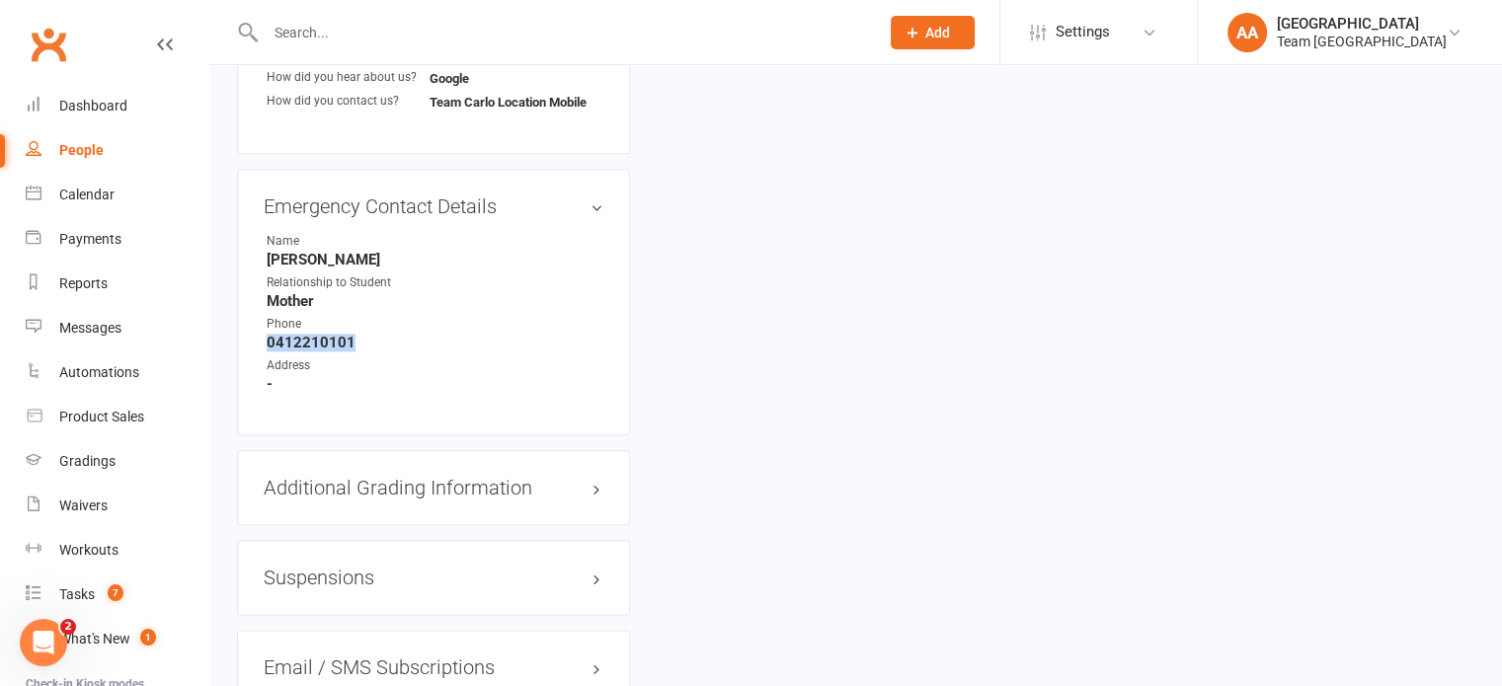
drag, startPoint x: 264, startPoint y: 368, endPoint x: 397, endPoint y: 363, distance: 133.4
click at [394, 352] on li "Phone 0412210101" at bounding box center [434, 333] width 340 height 37
copy strong "0412210101"
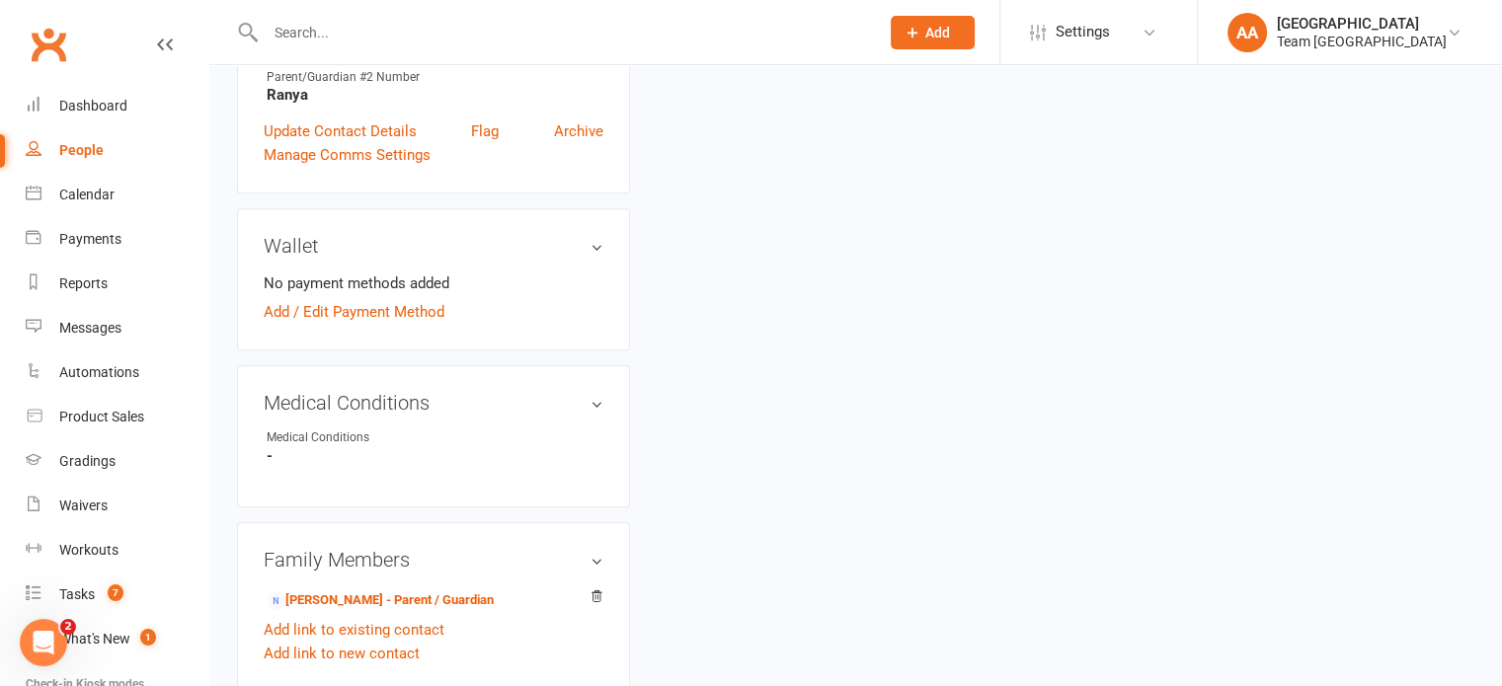
scroll to position [465, 0]
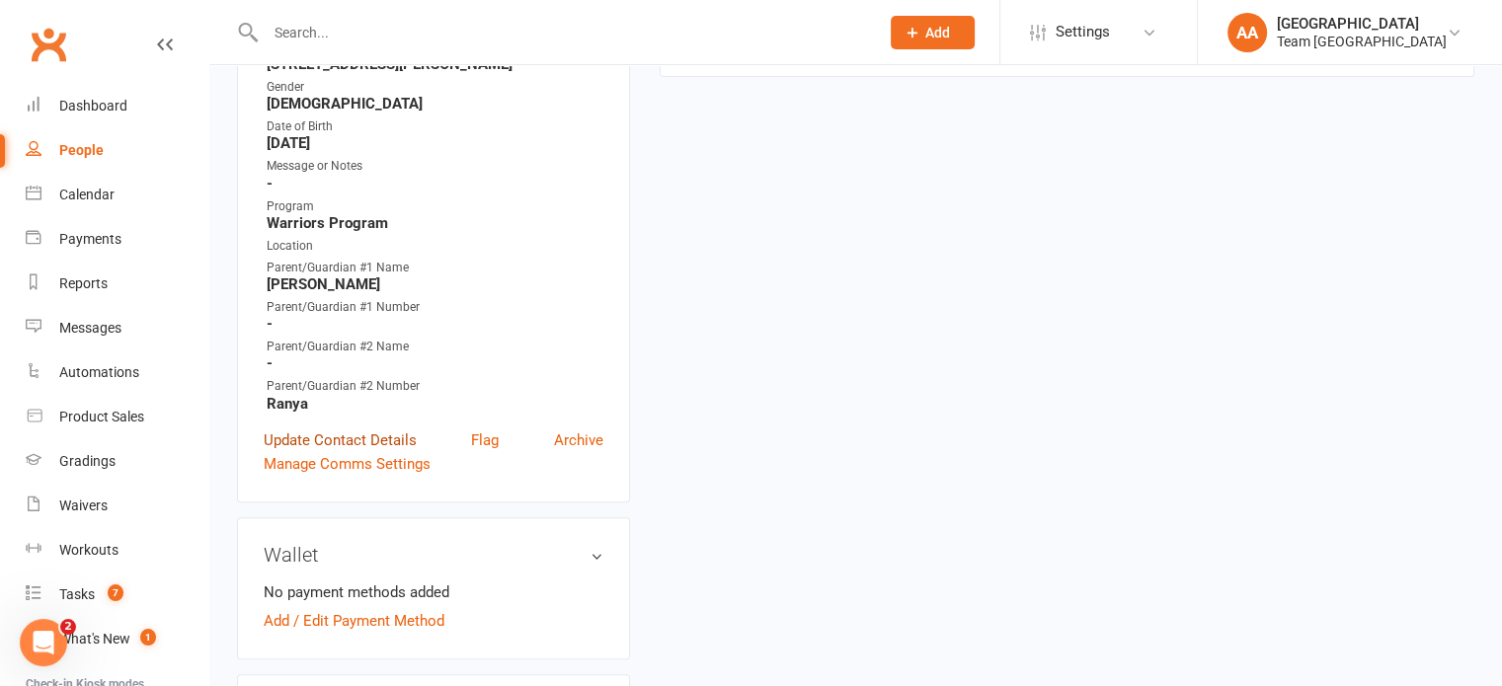
click at [307, 452] on link "Update Contact Details" at bounding box center [340, 441] width 153 height 24
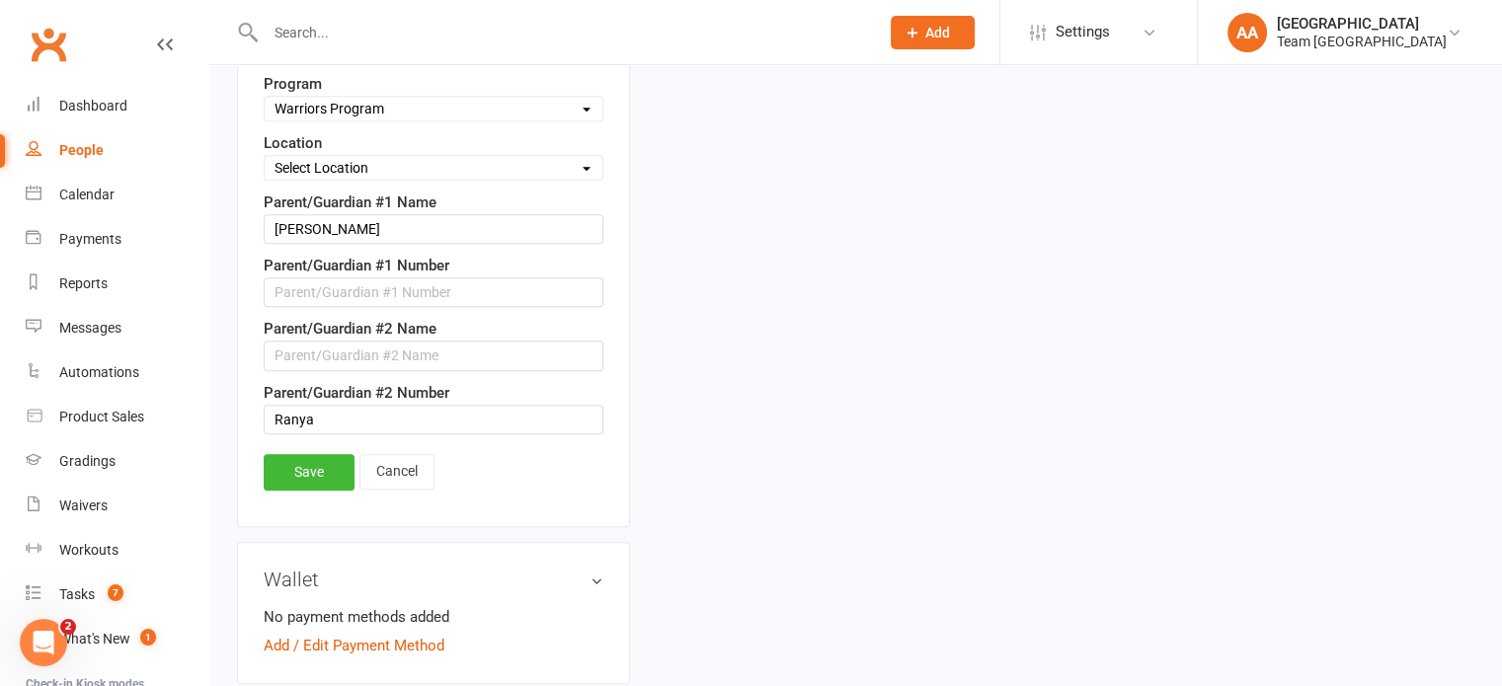
scroll to position [1179, 0]
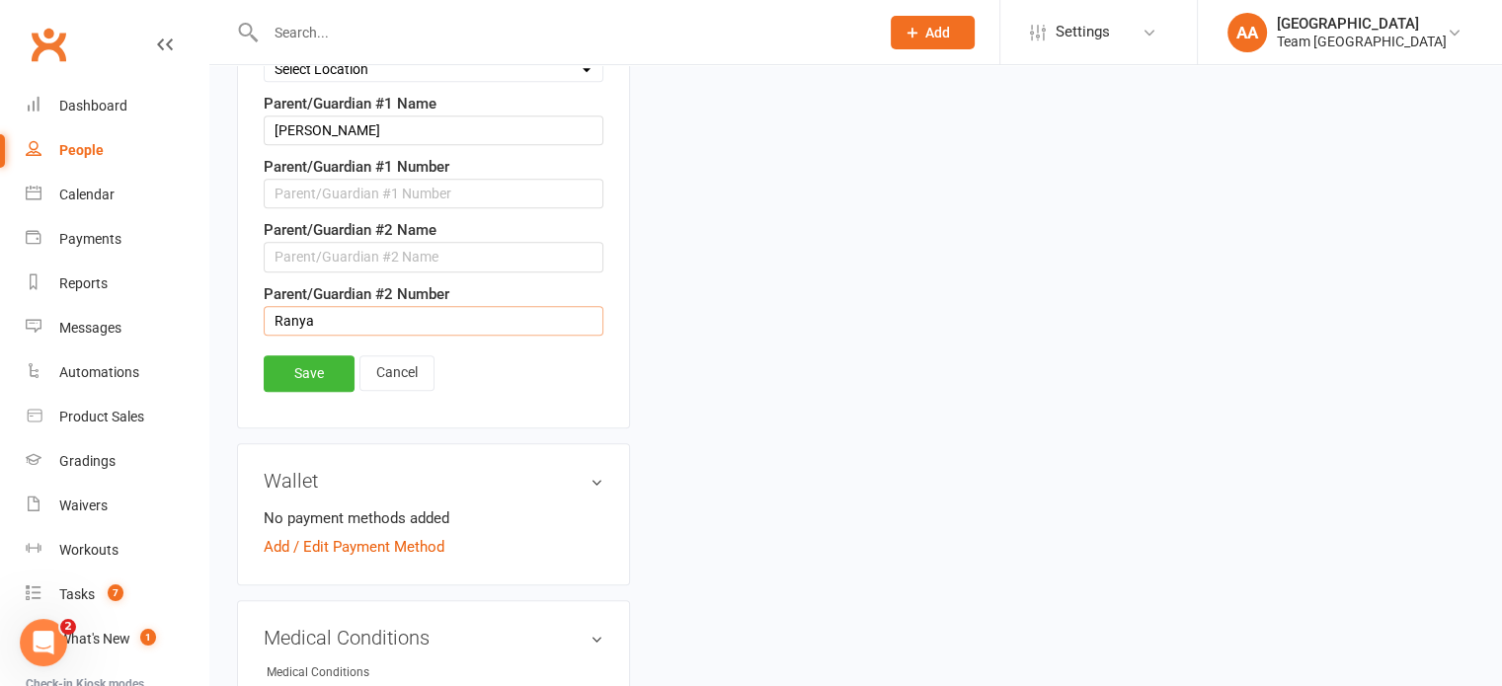
click at [332, 313] on input "Ranya" at bounding box center [434, 321] width 340 height 30
type input "R"
paste input "0412210101"
type input "0412210101"
click at [327, 248] on input "text" at bounding box center [434, 257] width 340 height 30
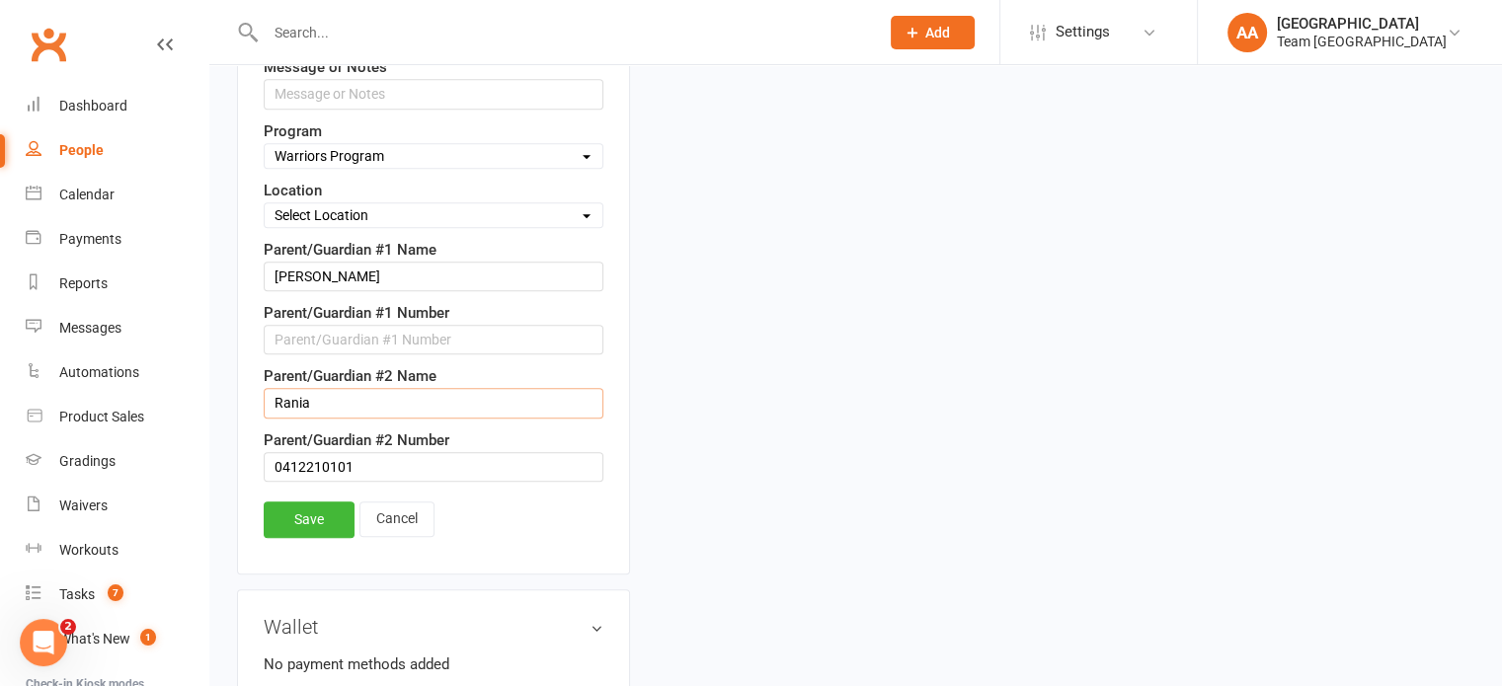
scroll to position [1080, 0]
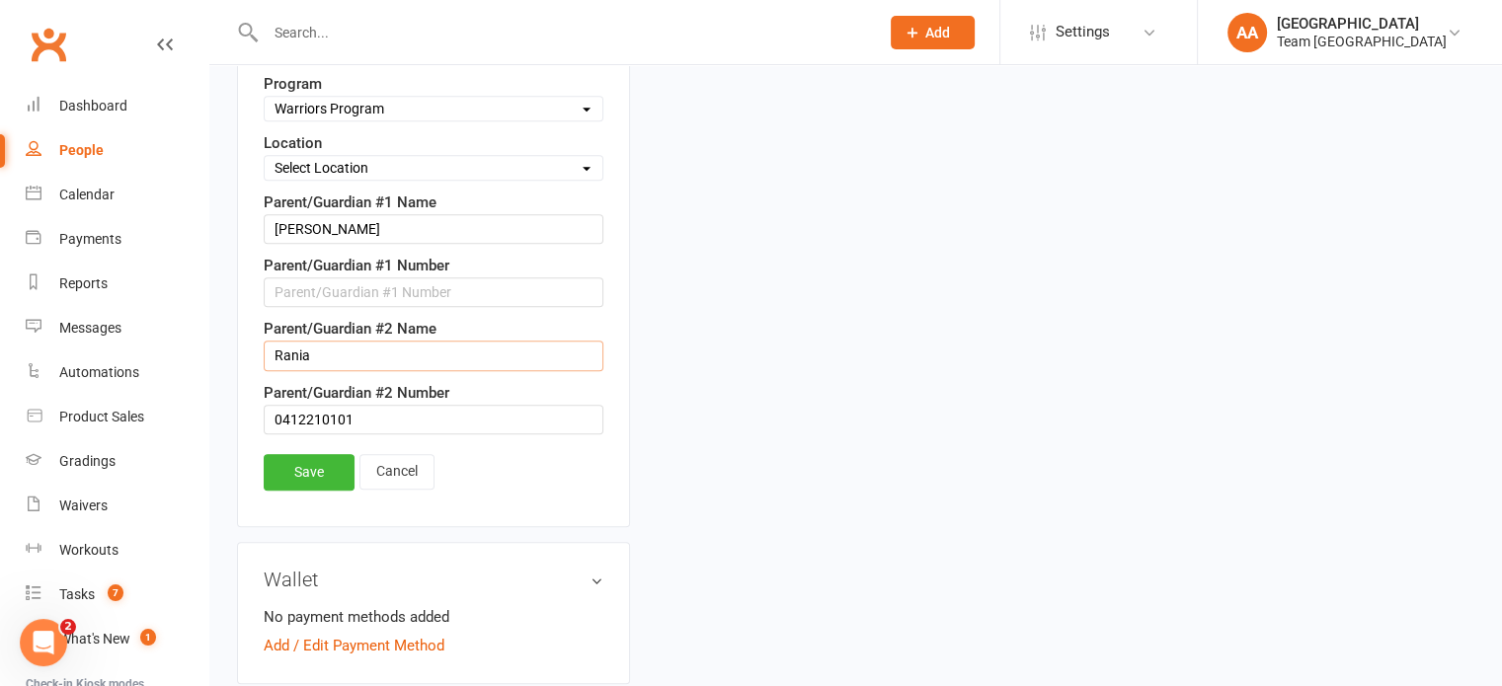
type input "Rania"
click at [324, 289] on input "text" at bounding box center [434, 292] width 340 height 30
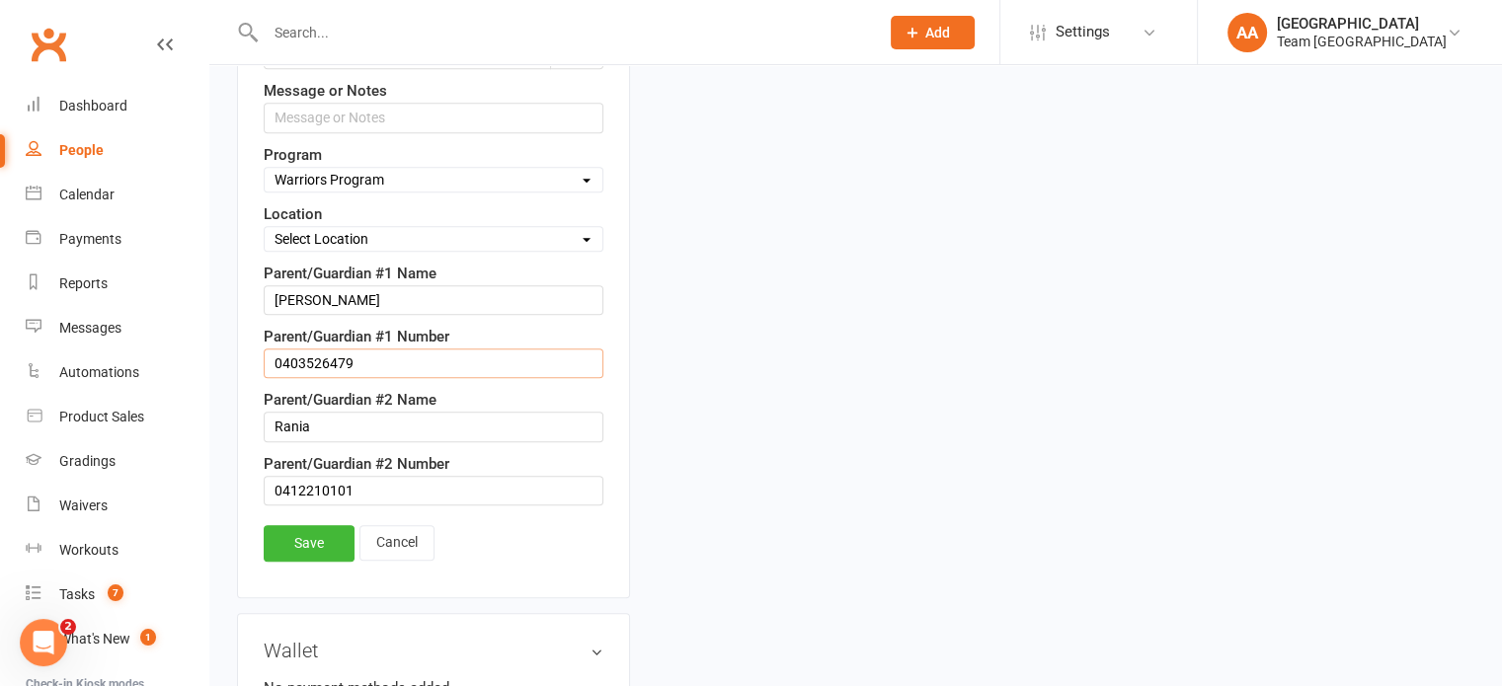
scroll to position [1181, 0]
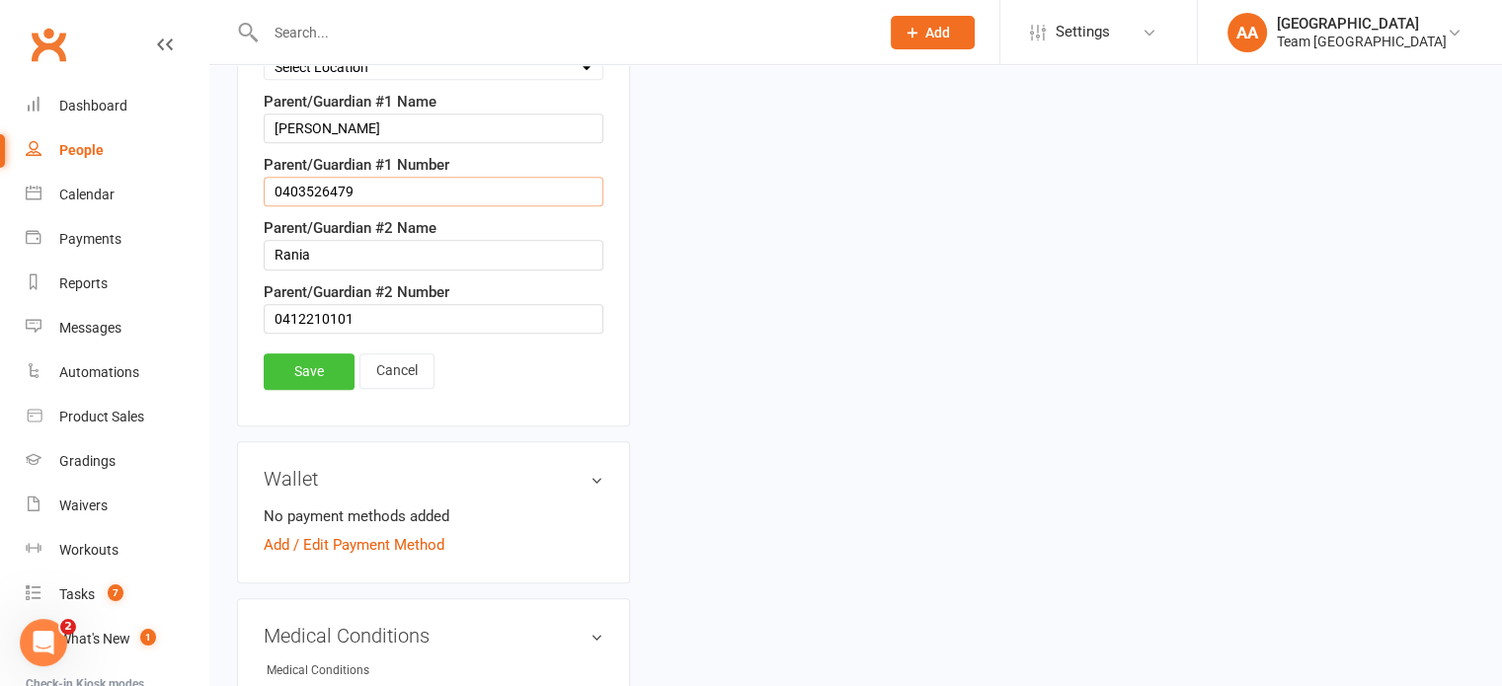
type input "0403526479"
click at [296, 364] on link "Save" at bounding box center [309, 372] width 91 height 36
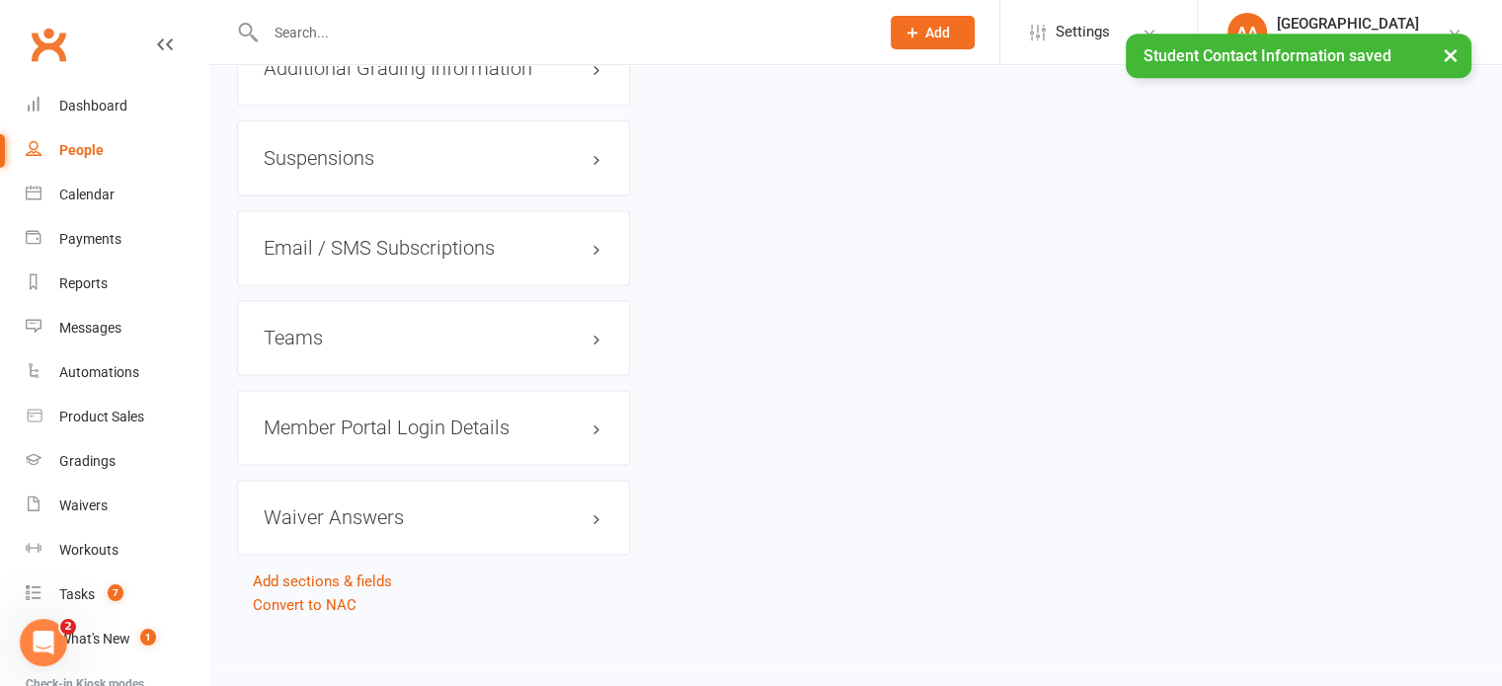
scroll to position [2693, 0]
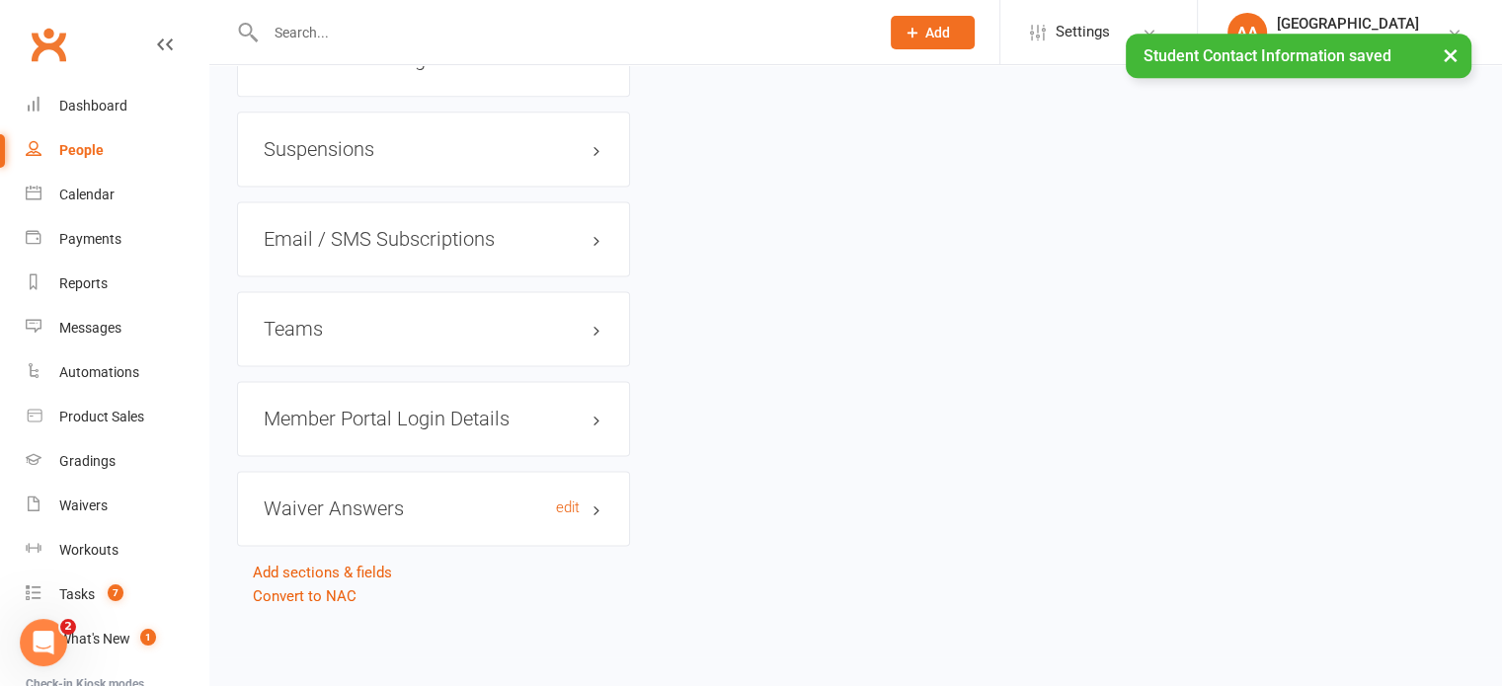
click at [456, 510] on h3 "Waiver Answers edit" at bounding box center [434, 509] width 340 height 22
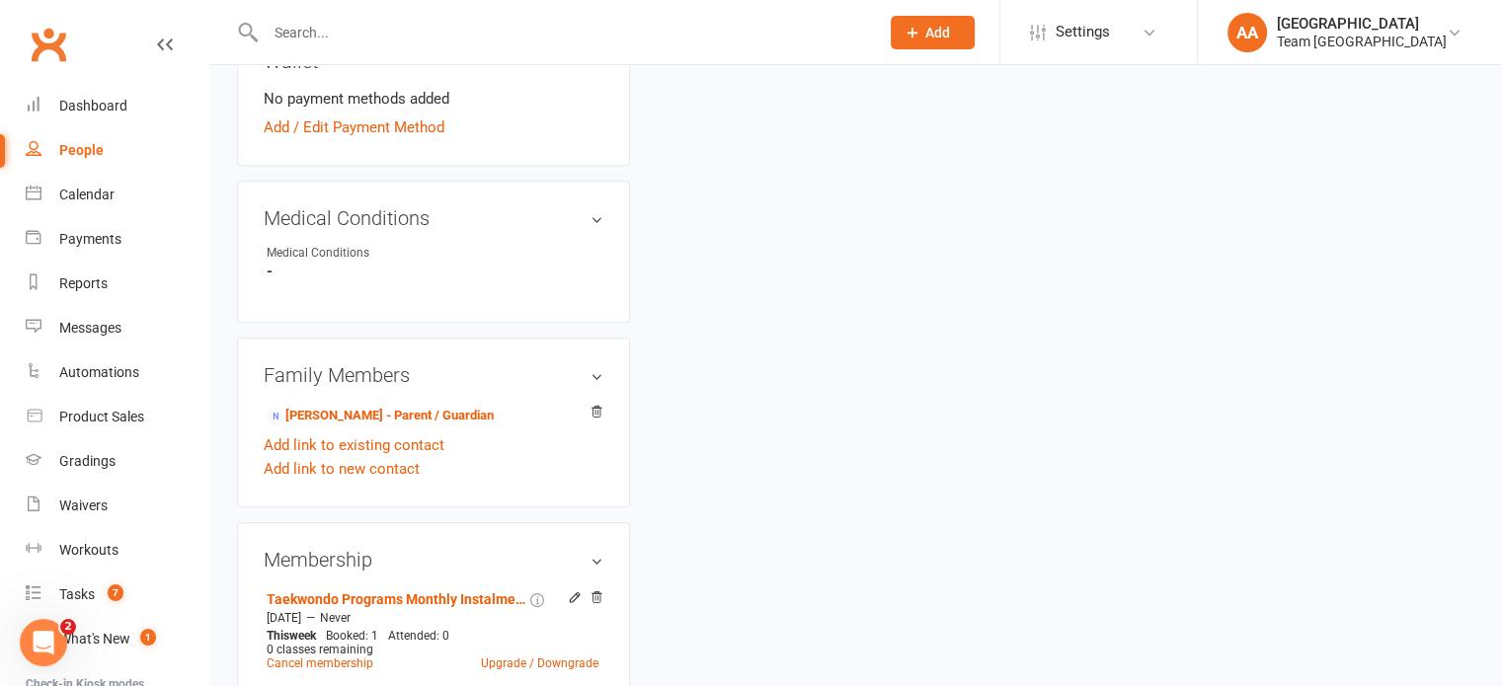
scroll to position [955, 0]
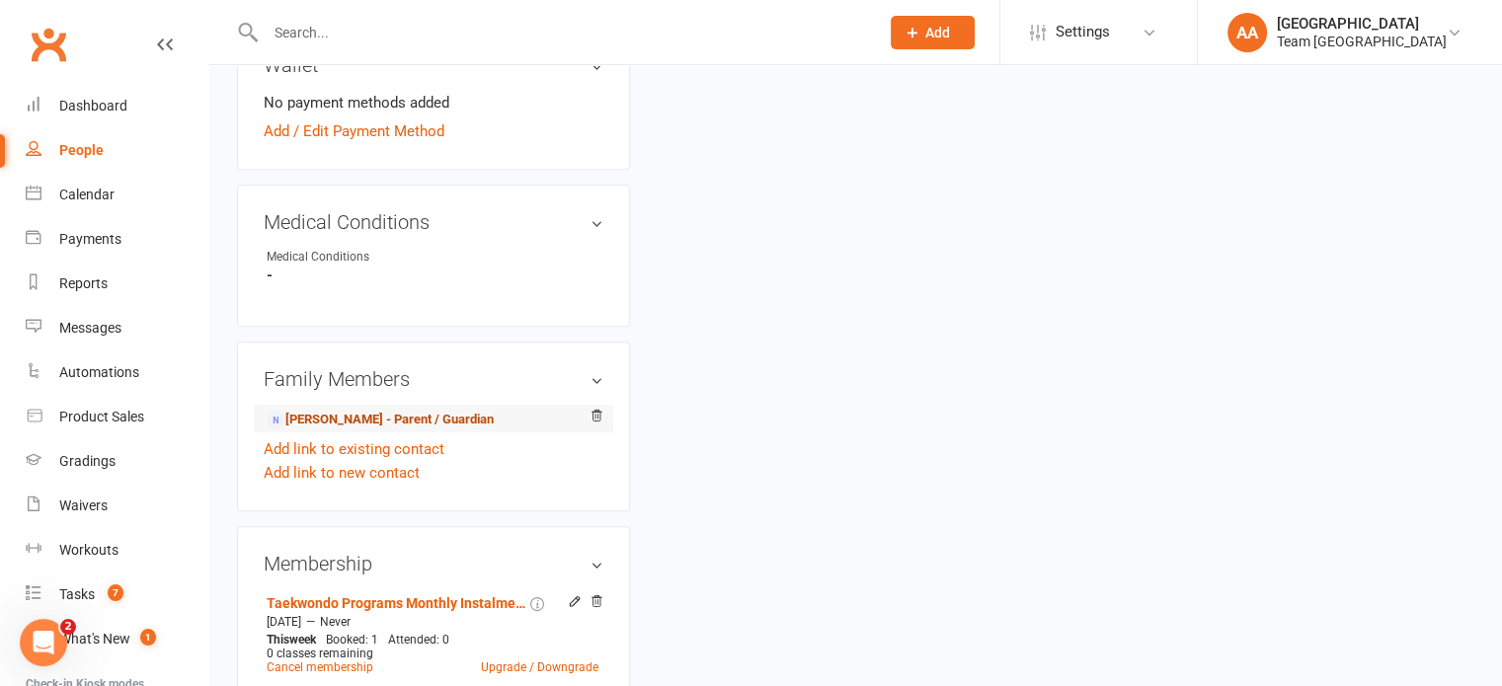
click at [332, 431] on link "Abdul Ratel - Parent / Guardian" at bounding box center [380, 420] width 227 height 21
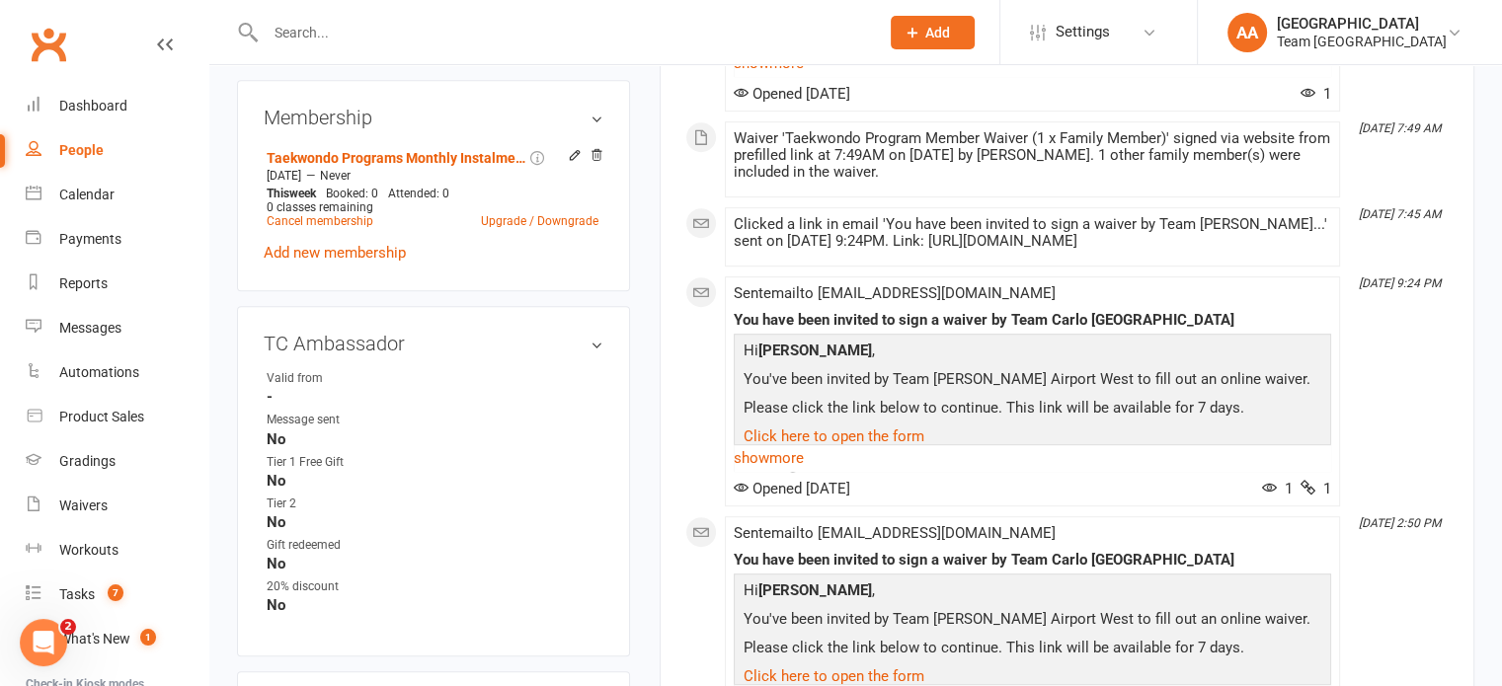
scroll to position [987, 0]
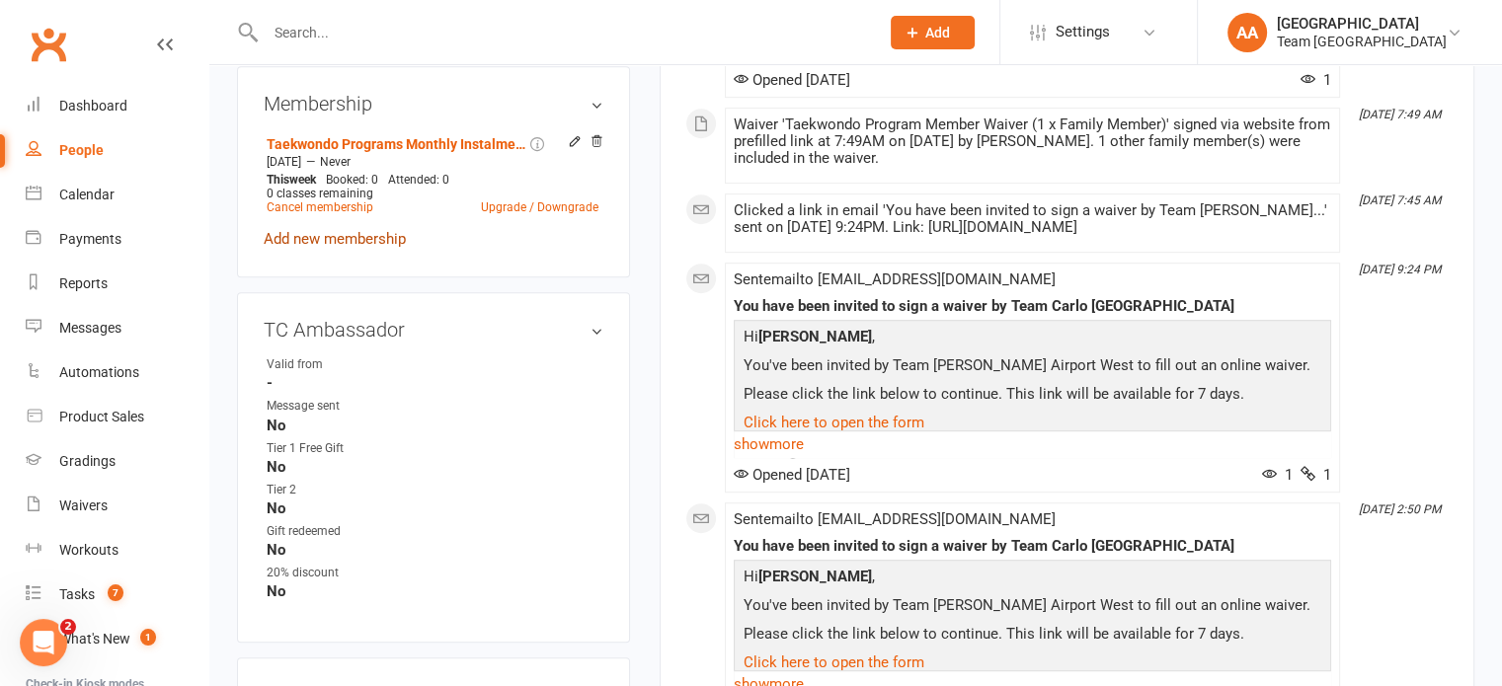
click at [325, 248] on link "Add new membership" at bounding box center [335, 239] width 142 height 18
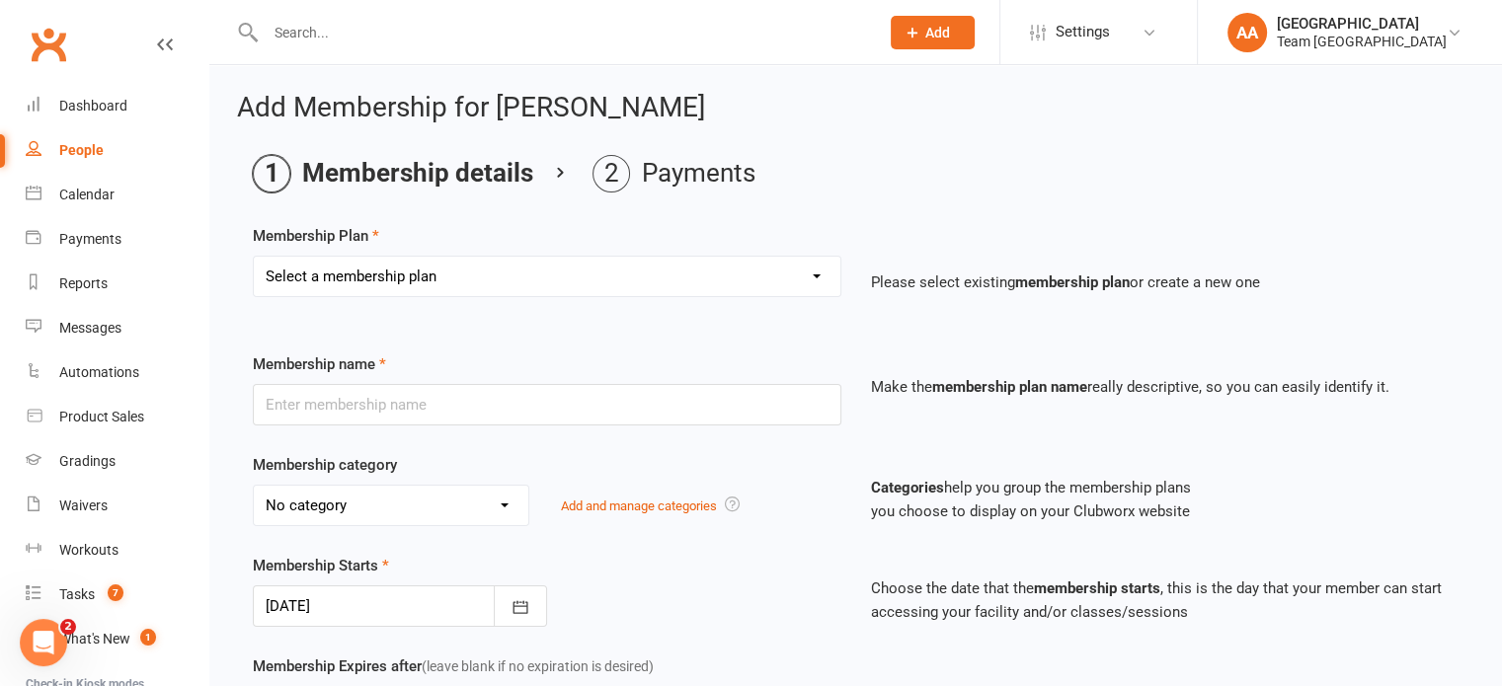
click at [492, 271] on select "Select a membership plan Create new Membership Plan Australian Taekwondo Regist…" at bounding box center [547, 276] width 587 height 39
select select "1"
click at [254, 257] on select "Select a membership plan Create new Membership Plan Australian Taekwondo Regist…" at bounding box center [547, 276] width 587 height 39
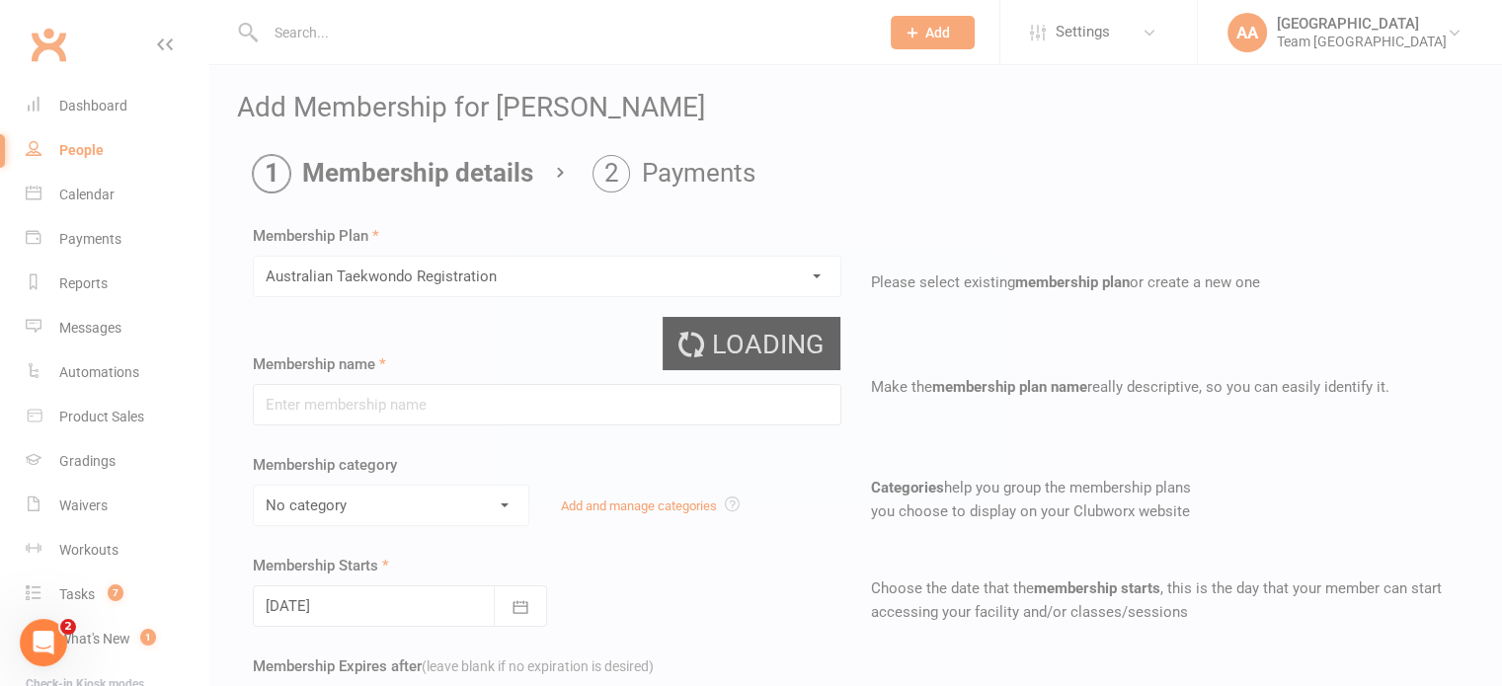
type input "Australian Taekwondo Registration"
select select "3"
type input "0"
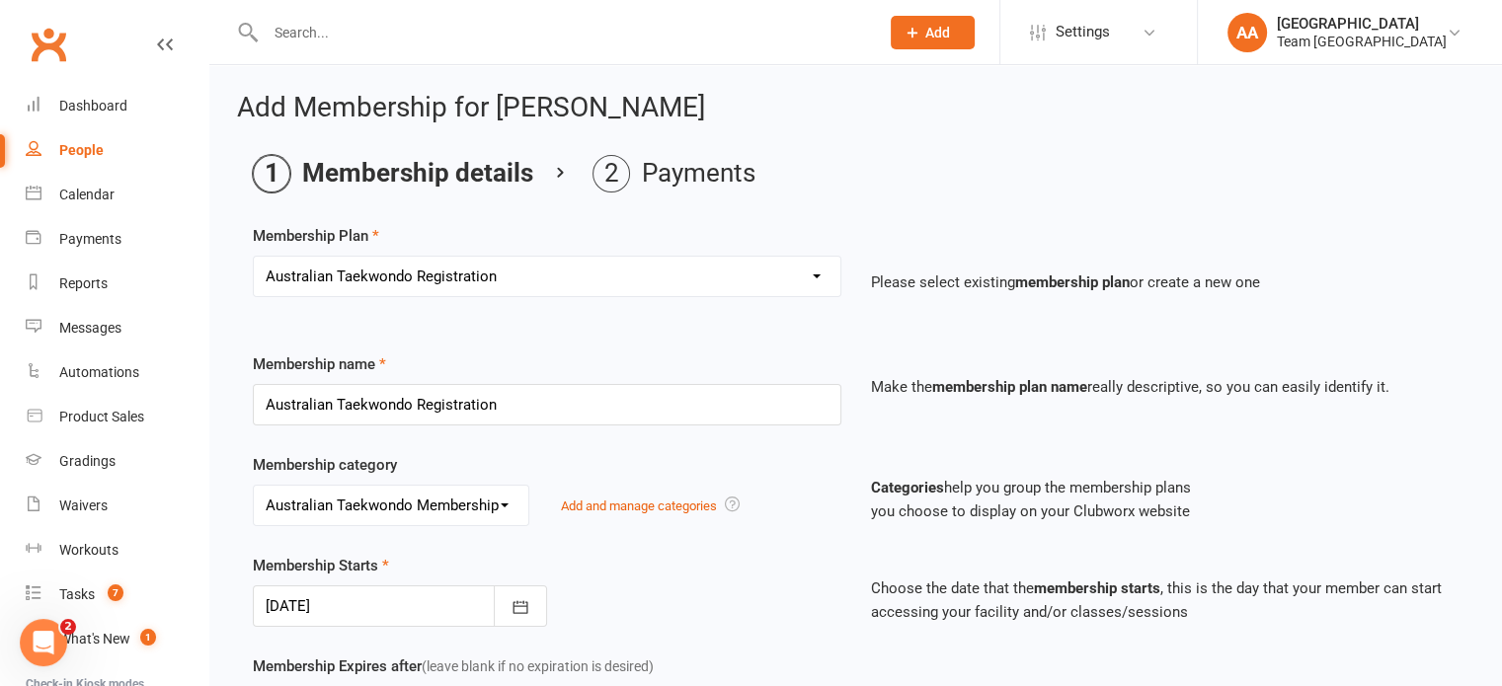
scroll to position [580, 0]
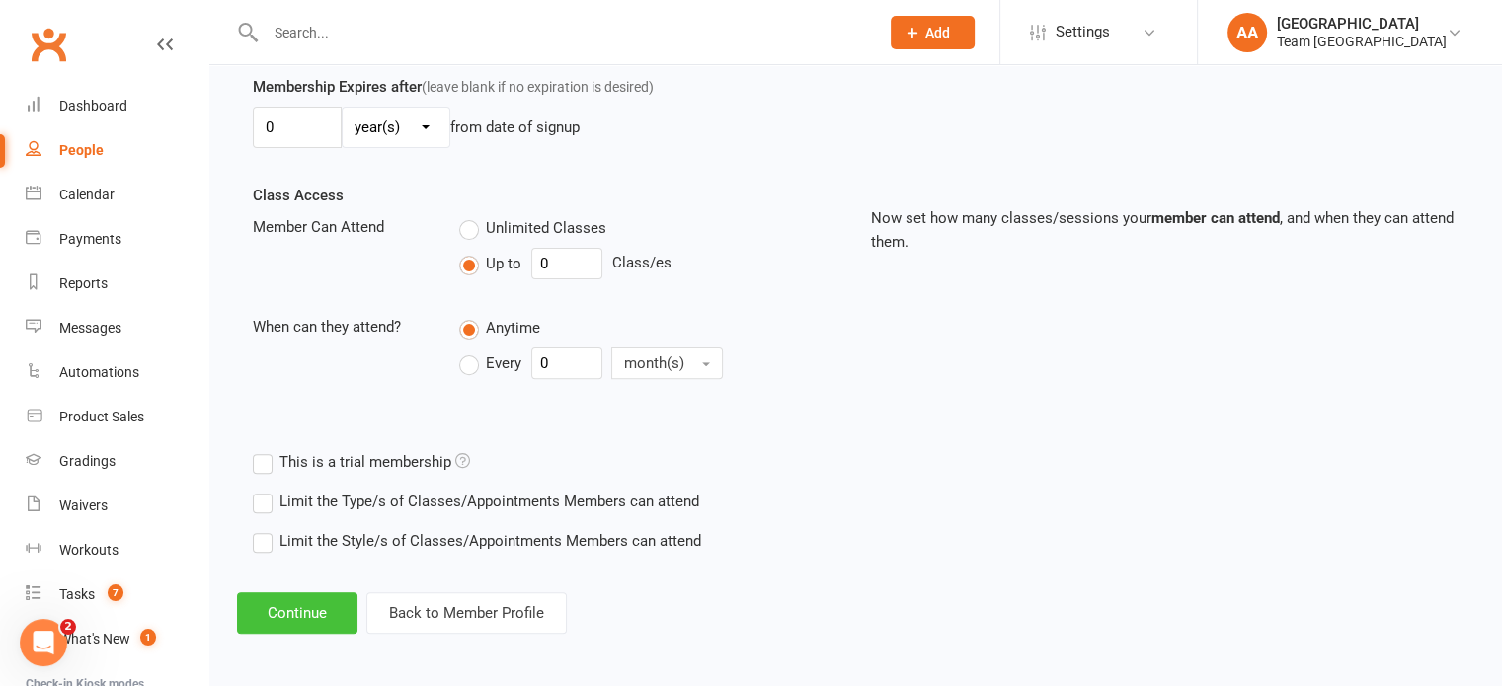
click at [302, 605] on button "Continue" at bounding box center [297, 612] width 120 height 41
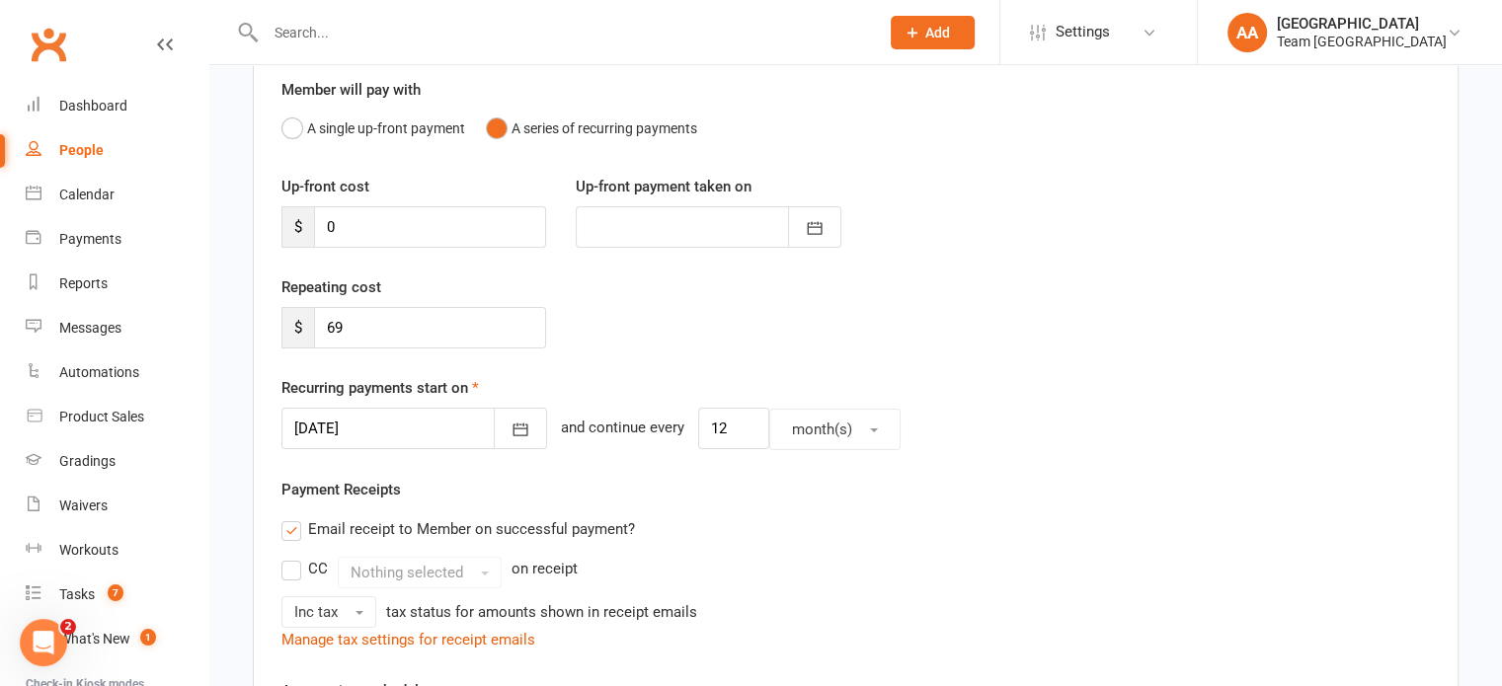
scroll to position [296, 0]
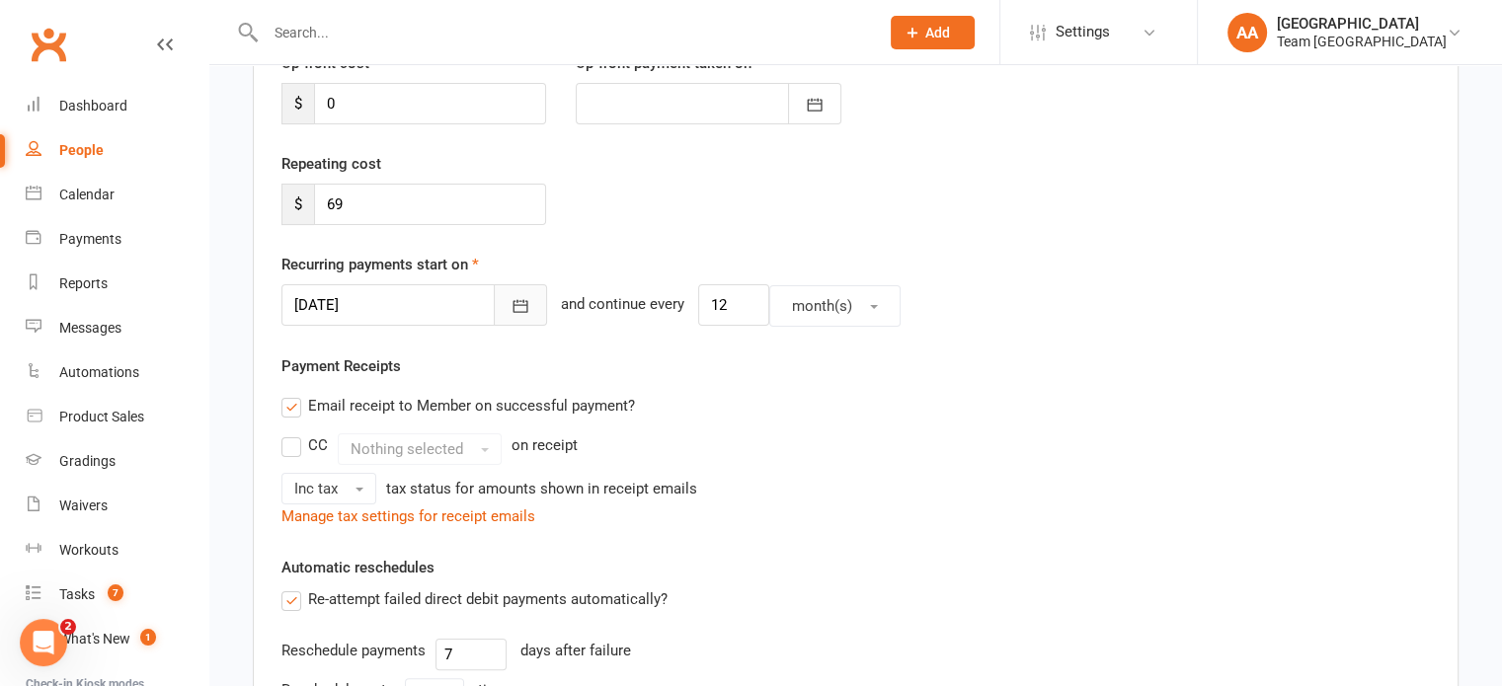
click at [511, 297] on icon "button" at bounding box center [521, 306] width 20 height 20
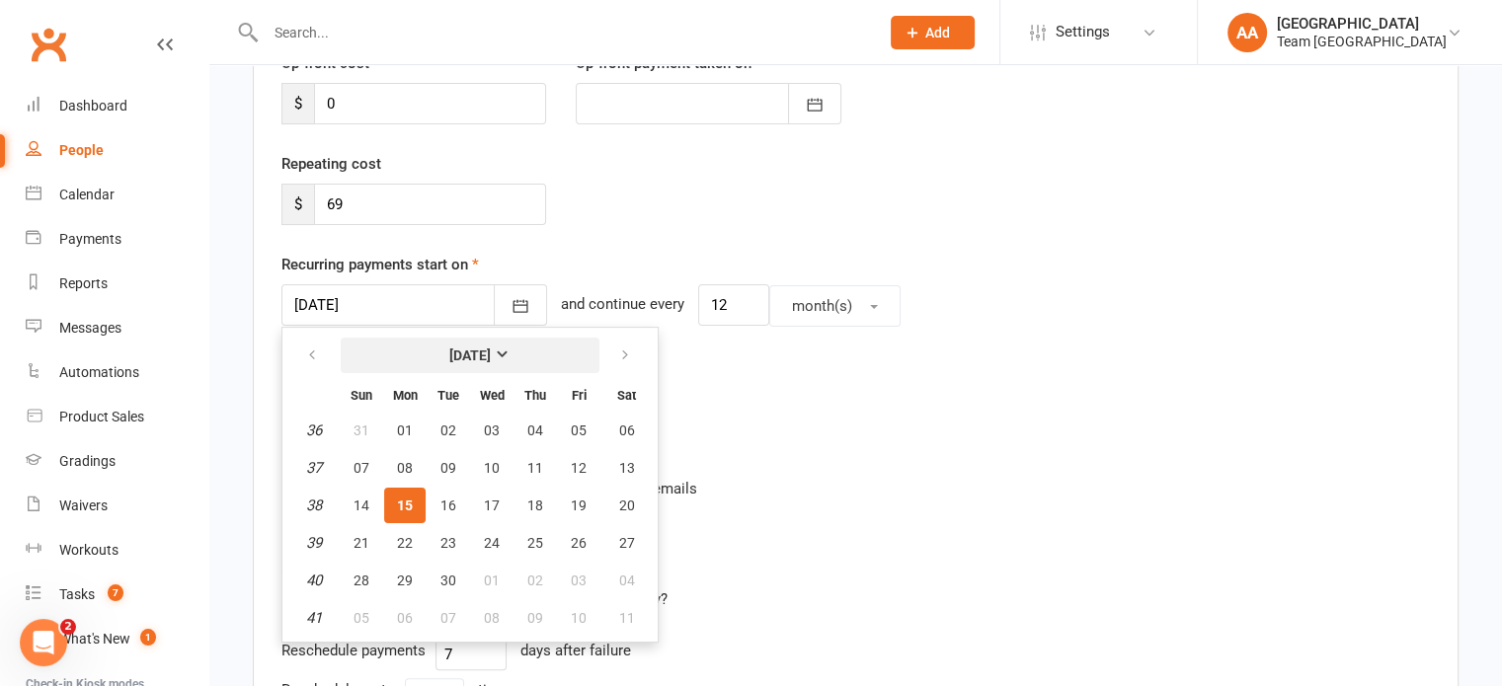
click at [468, 349] on strong "September 2025" at bounding box center [469, 356] width 41 height 16
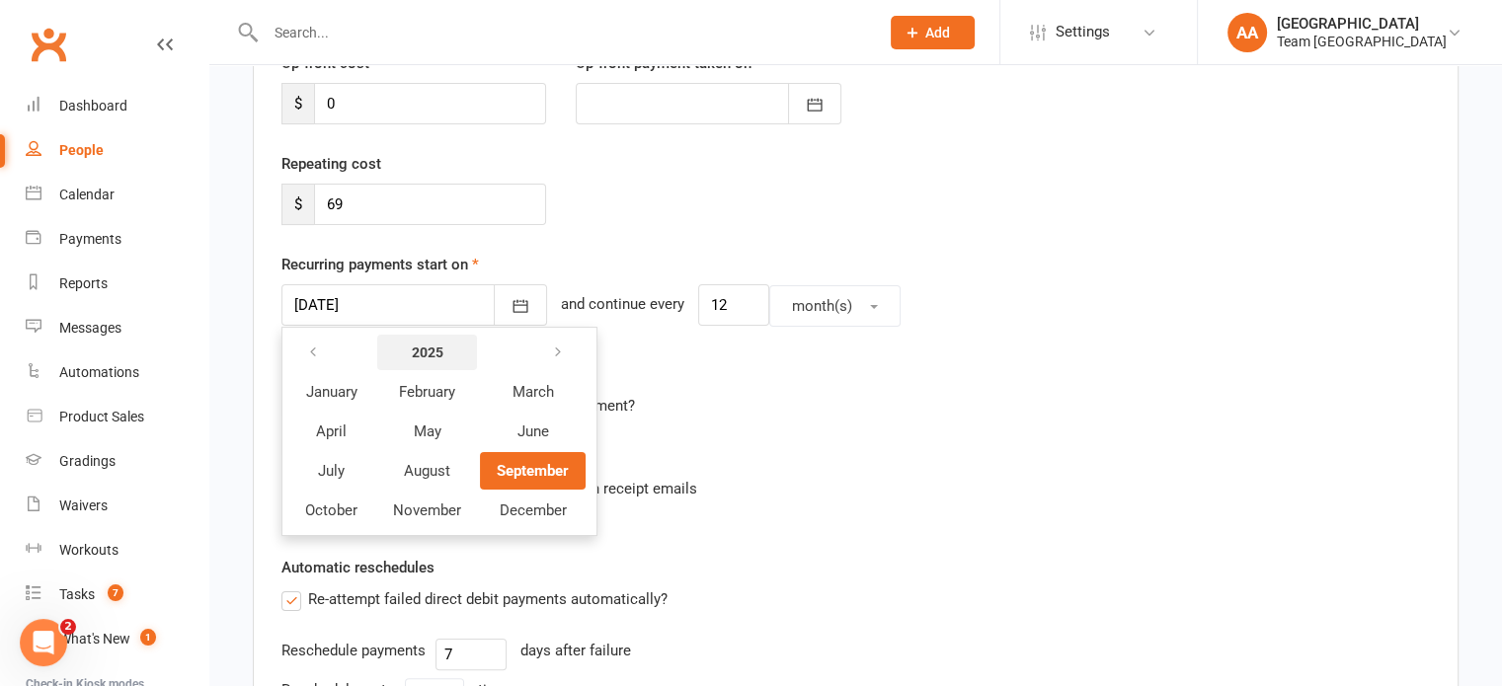
click at [436, 351] on strong "2025" at bounding box center [428, 353] width 32 height 16
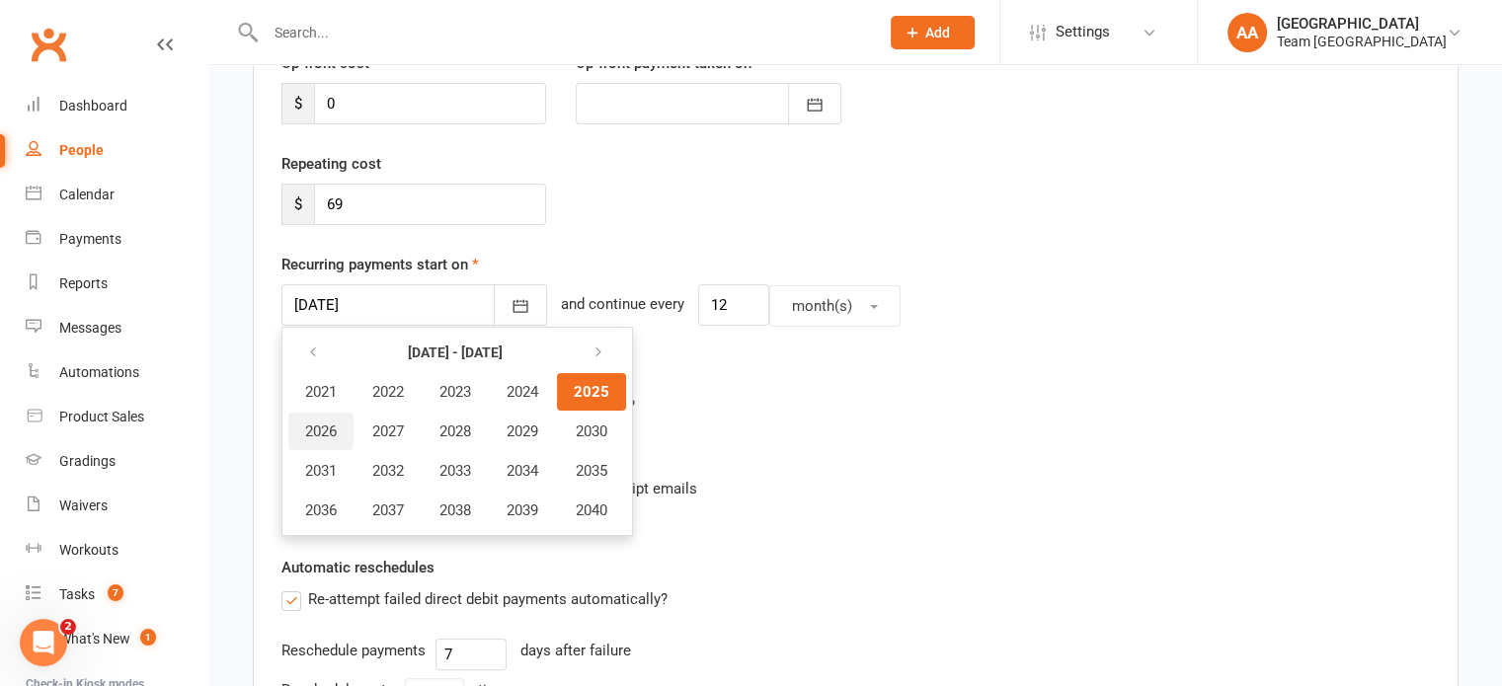
click at [325, 423] on span "2026" at bounding box center [321, 432] width 32 height 18
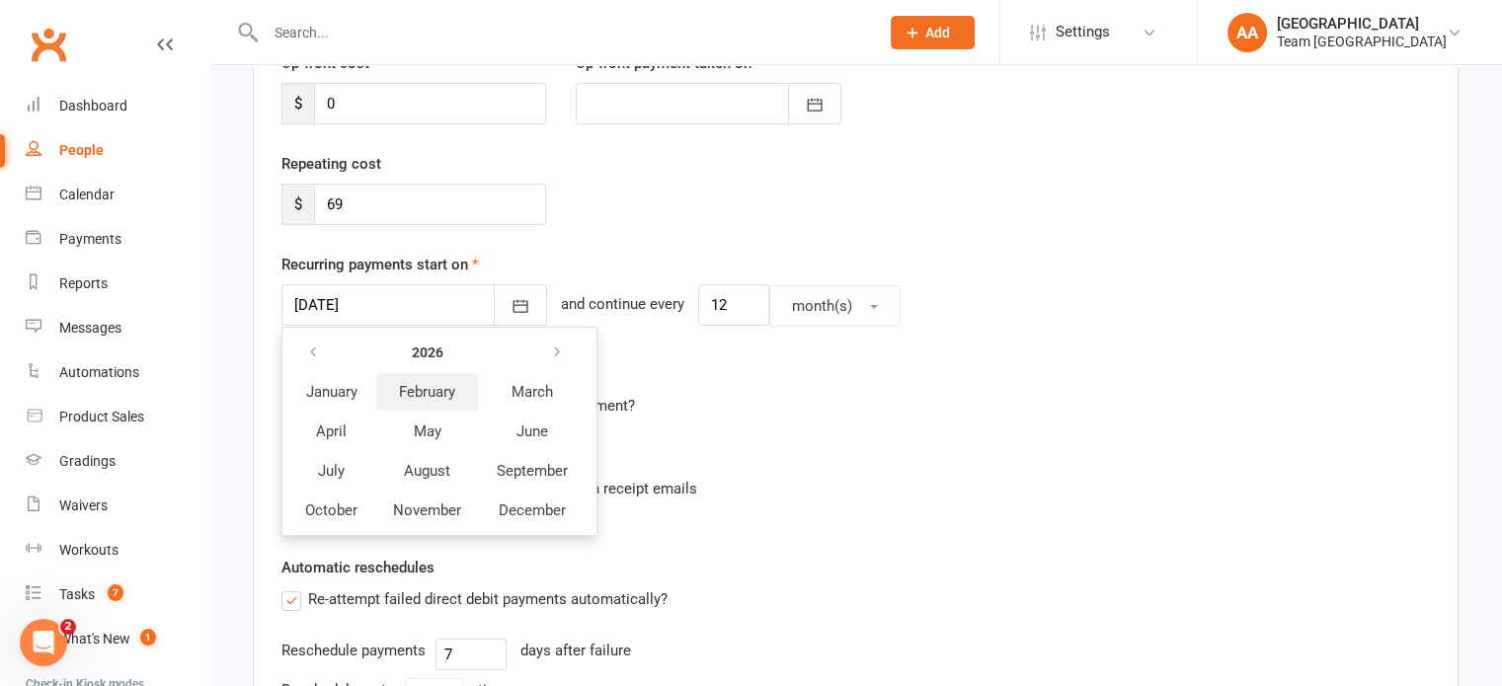
click at [419, 383] on span "February" at bounding box center [427, 392] width 56 height 18
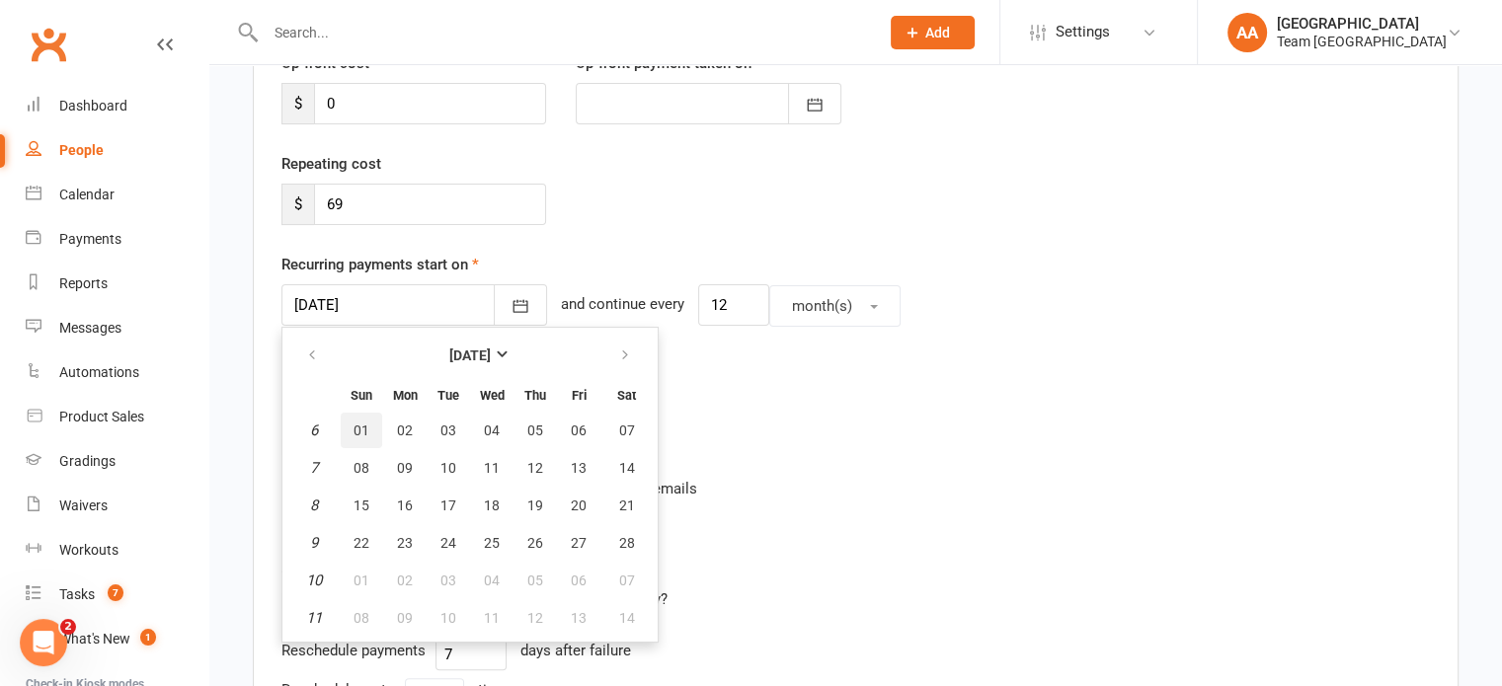
click at [357, 427] on span "01" at bounding box center [362, 431] width 16 height 16
type input "01 Feb 2026"
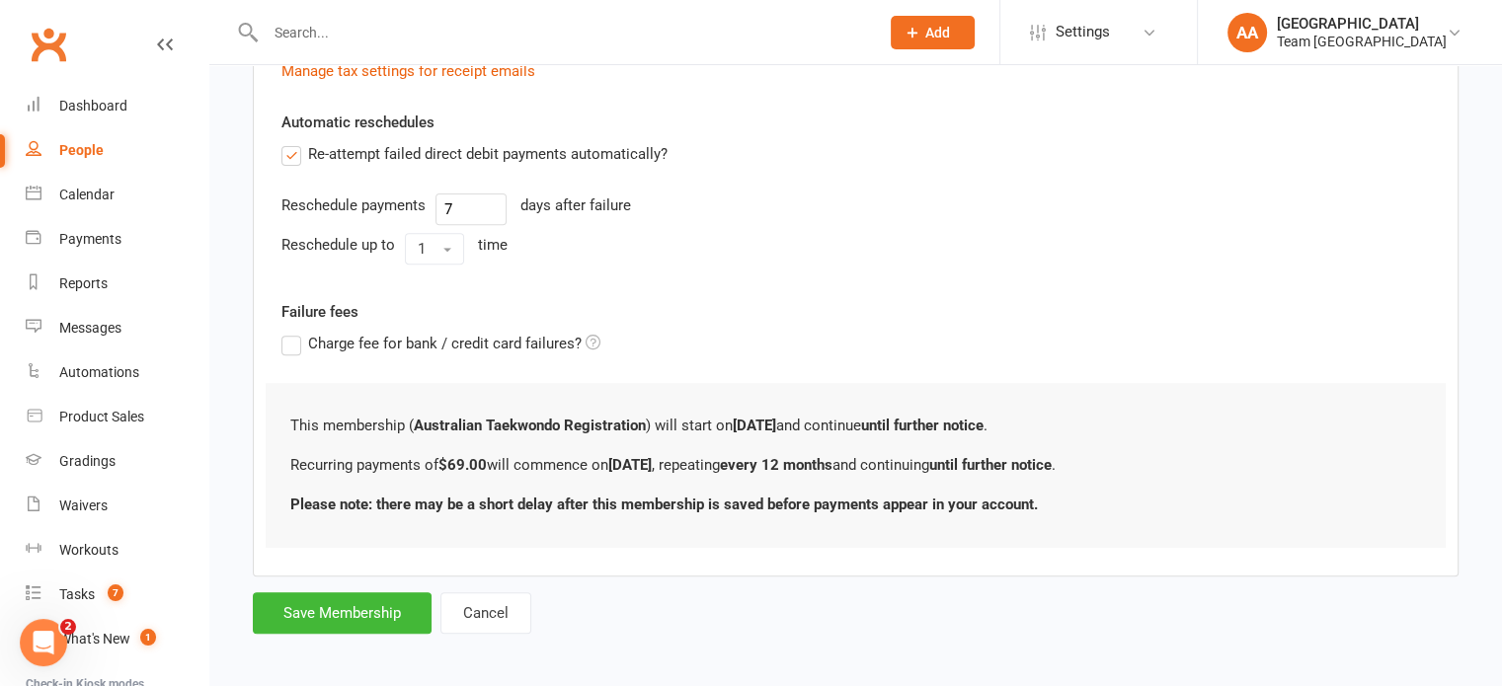
scroll to position [746, 0]
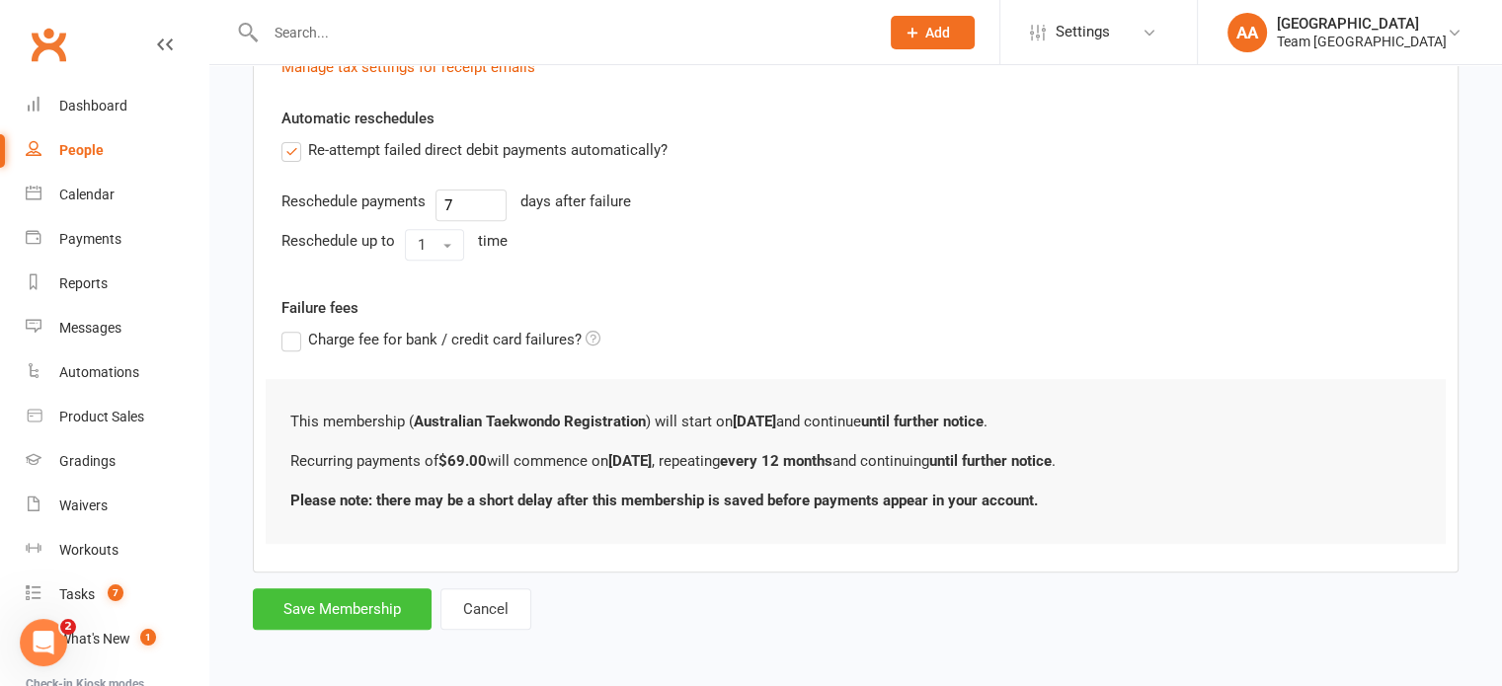
click at [309, 607] on button "Save Membership" at bounding box center [342, 609] width 179 height 41
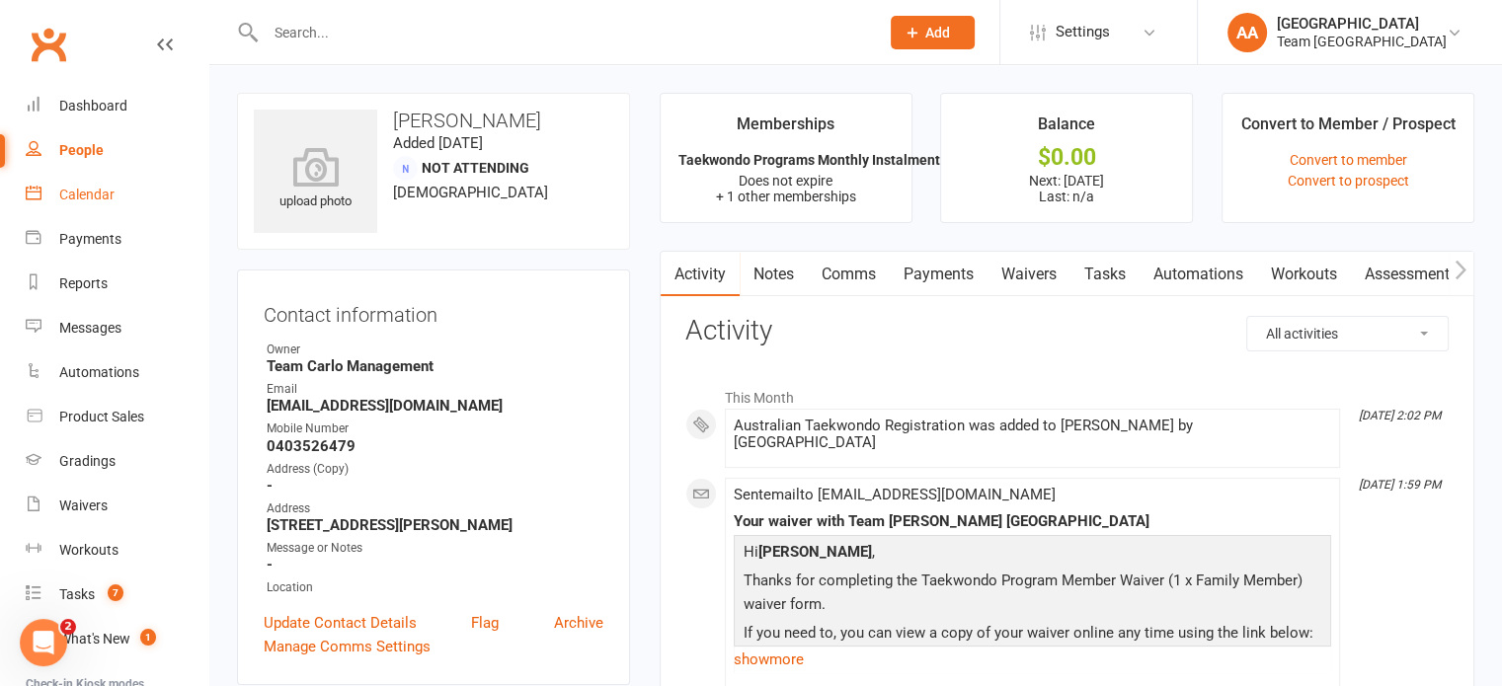
click at [82, 198] on div "Calendar" at bounding box center [86, 195] width 55 height 16
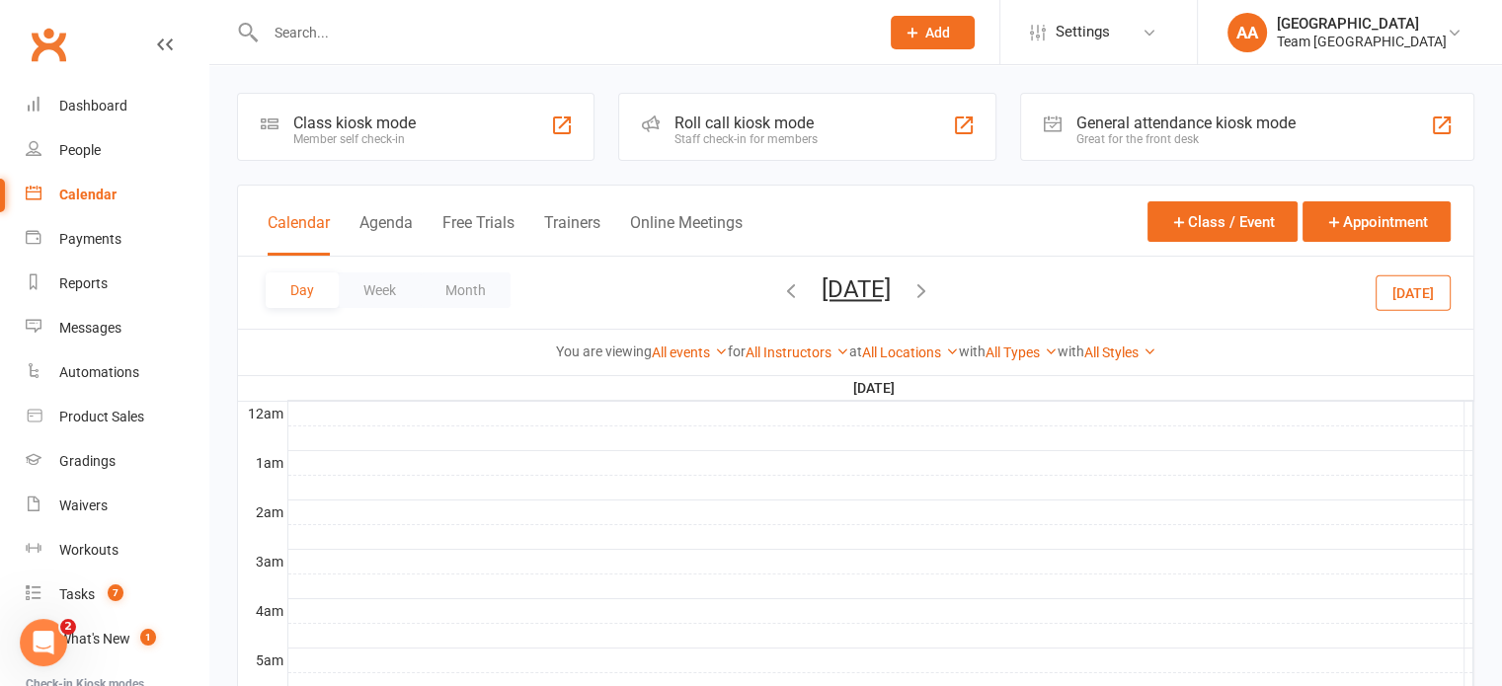
click at [893, 308] on span "Friday, Sep 12, 2025 September 2025 Sun Mon Tue Wed Thu Fri Sat 31 01 02 03 04 …" at bounding box center [856, 293] width 109 height 35
click at [893, 272] on div "Day Week Month Friday, Sep 12, 2025 September 2025 Sun Mon Tue Wed Thu Fri Sat …" at bounding box center [855, 293] width 1235 height 72
click at [890, 281] on button "Friday, Sep 12, 2025" at bounding box center [856, 290] width 69 height 28
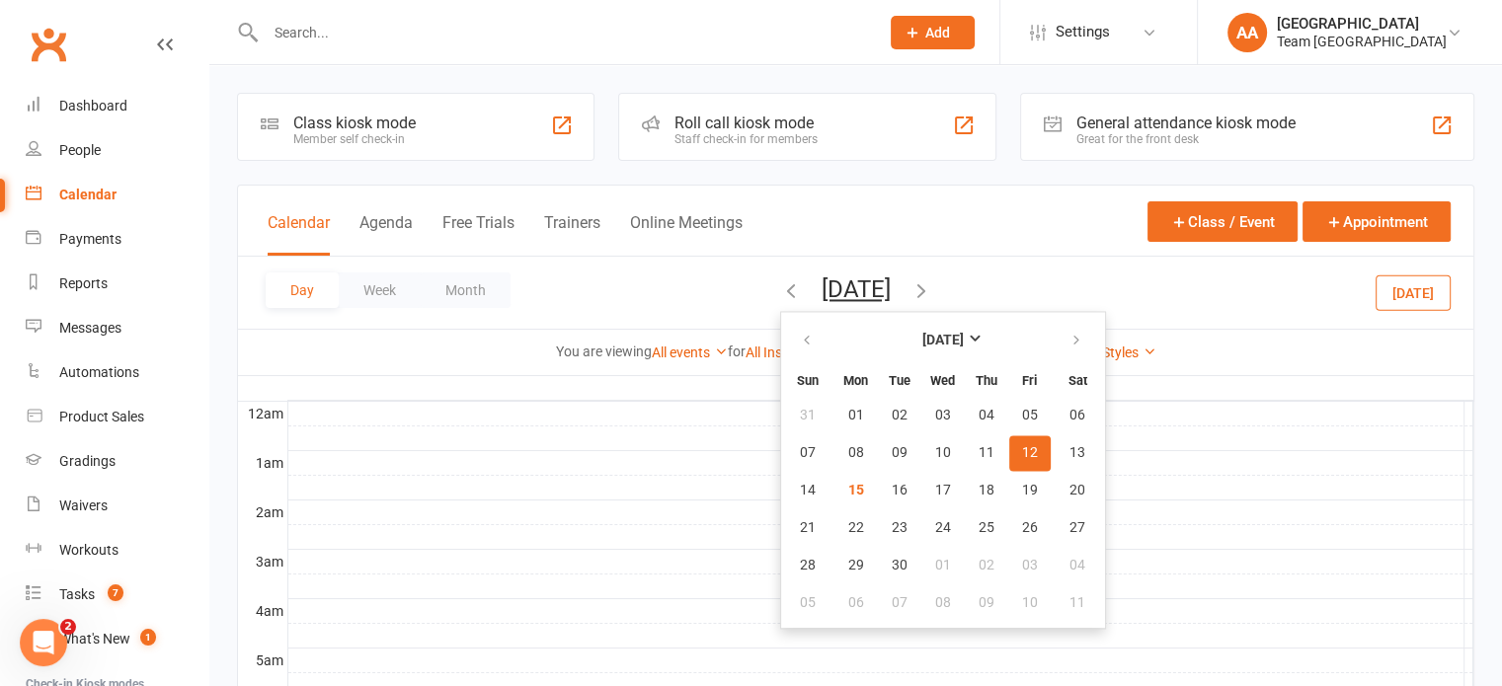
click at [1009, 452] on button "12" at bounding box center [1029, 453] width 41 height 36
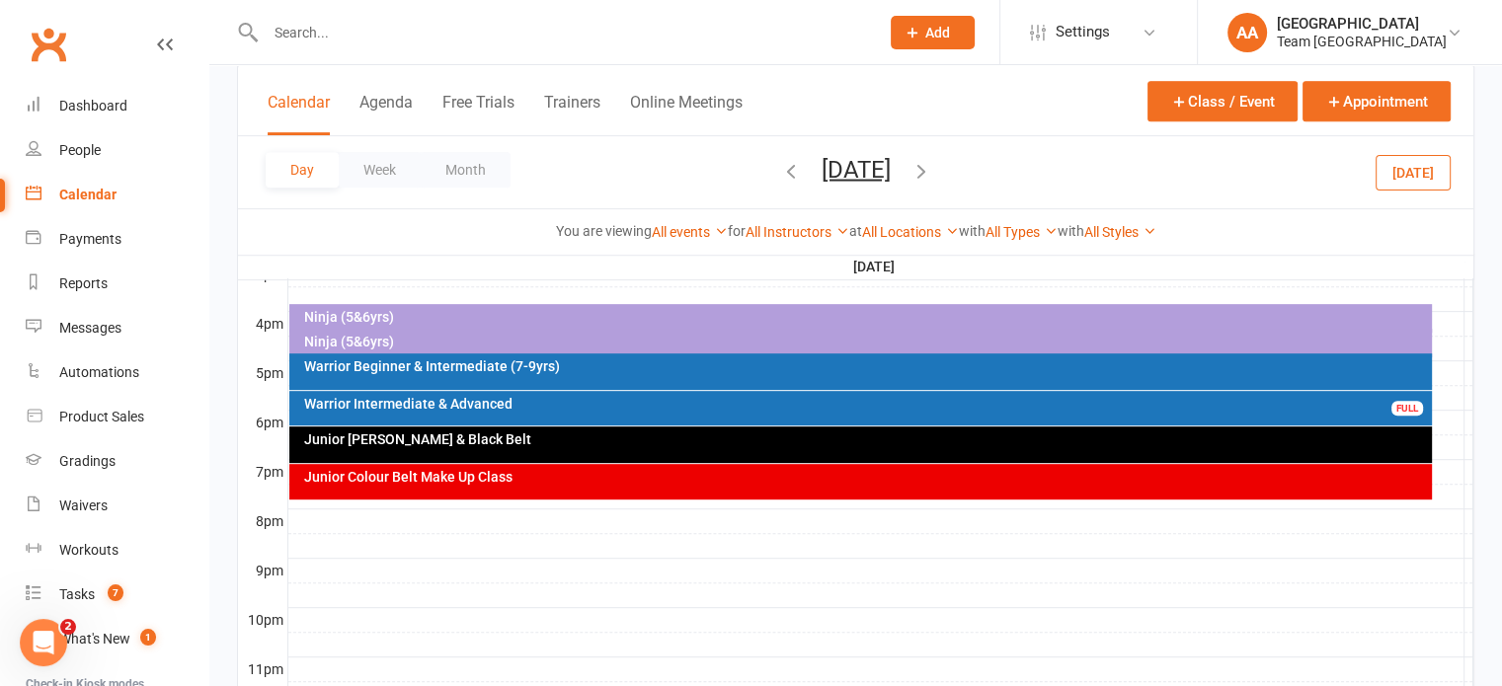
scroll to position [889, 0]
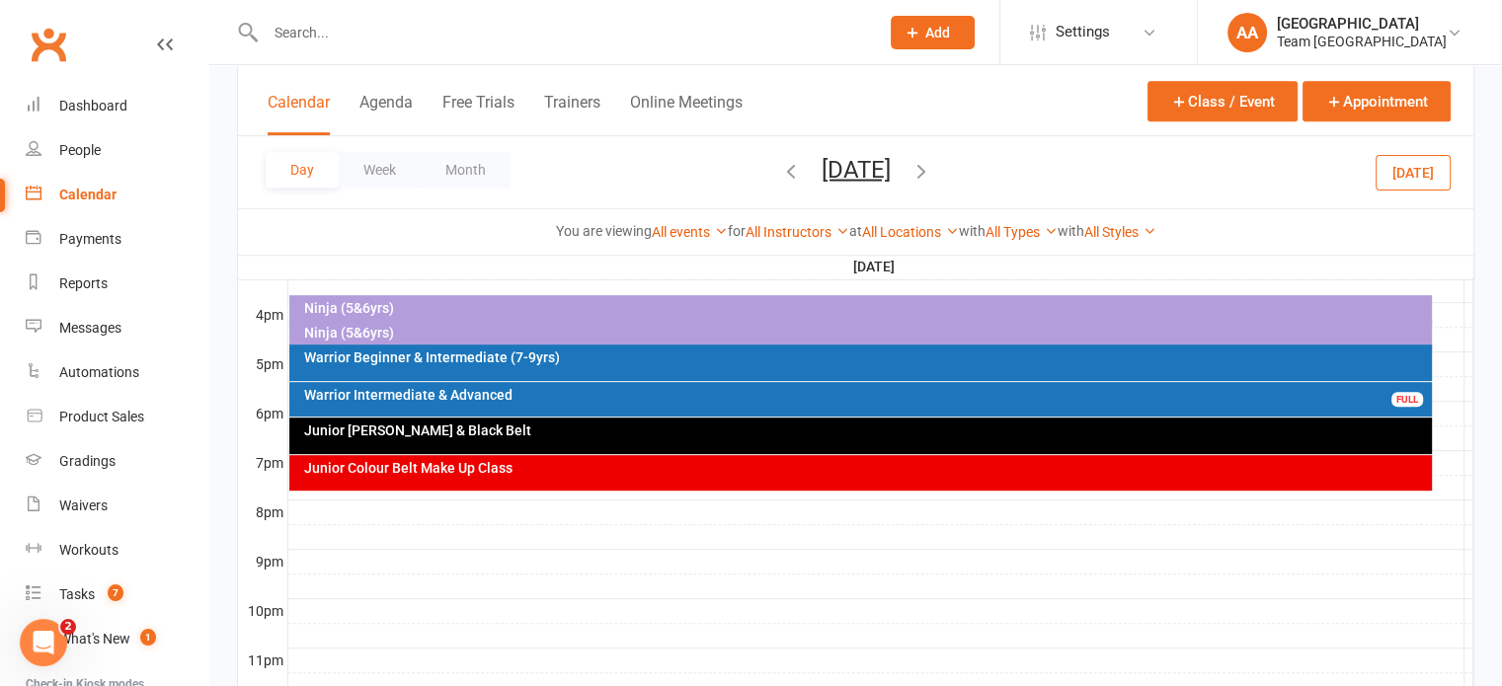
click at [442, 356] on div "Warrior Beginner & Intermediate (7-9yrs)" at bounding box center [865, 358] width 1125 height 14
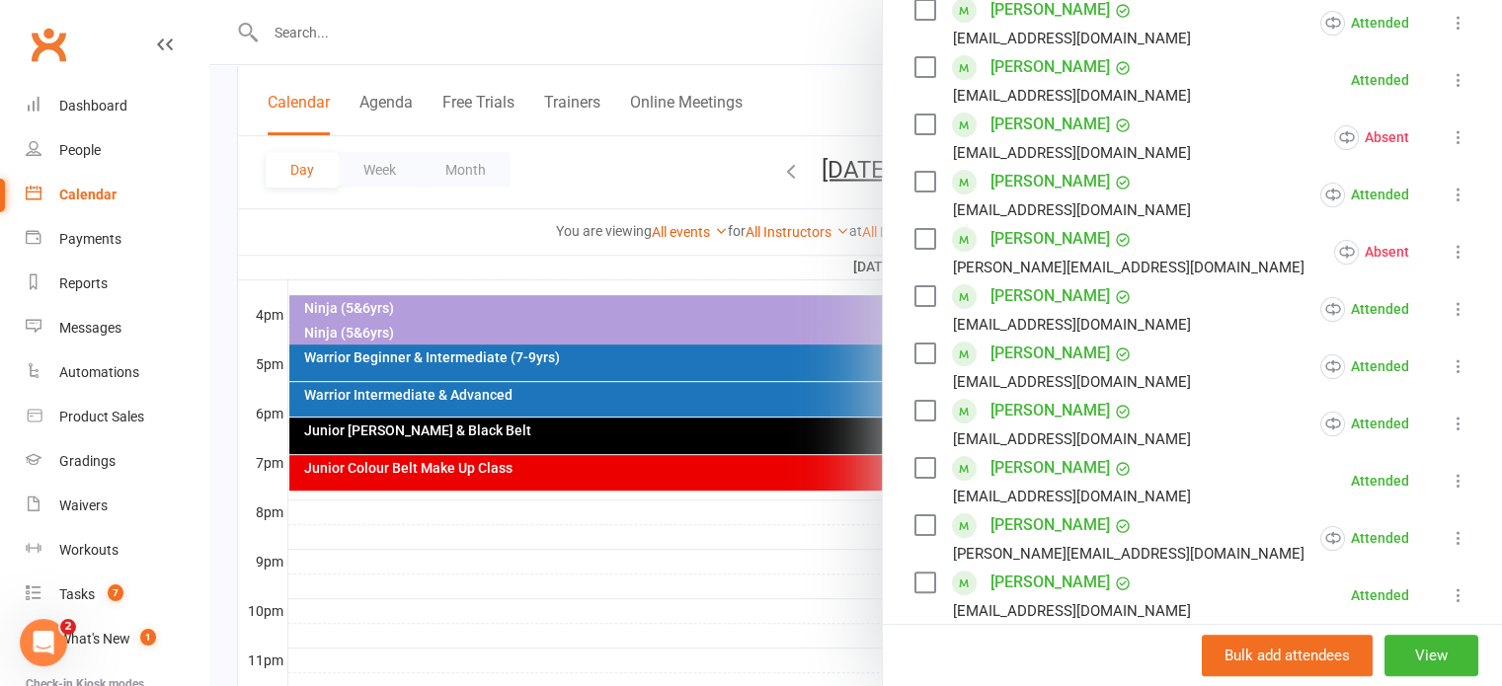
scroll to position [395, 0]
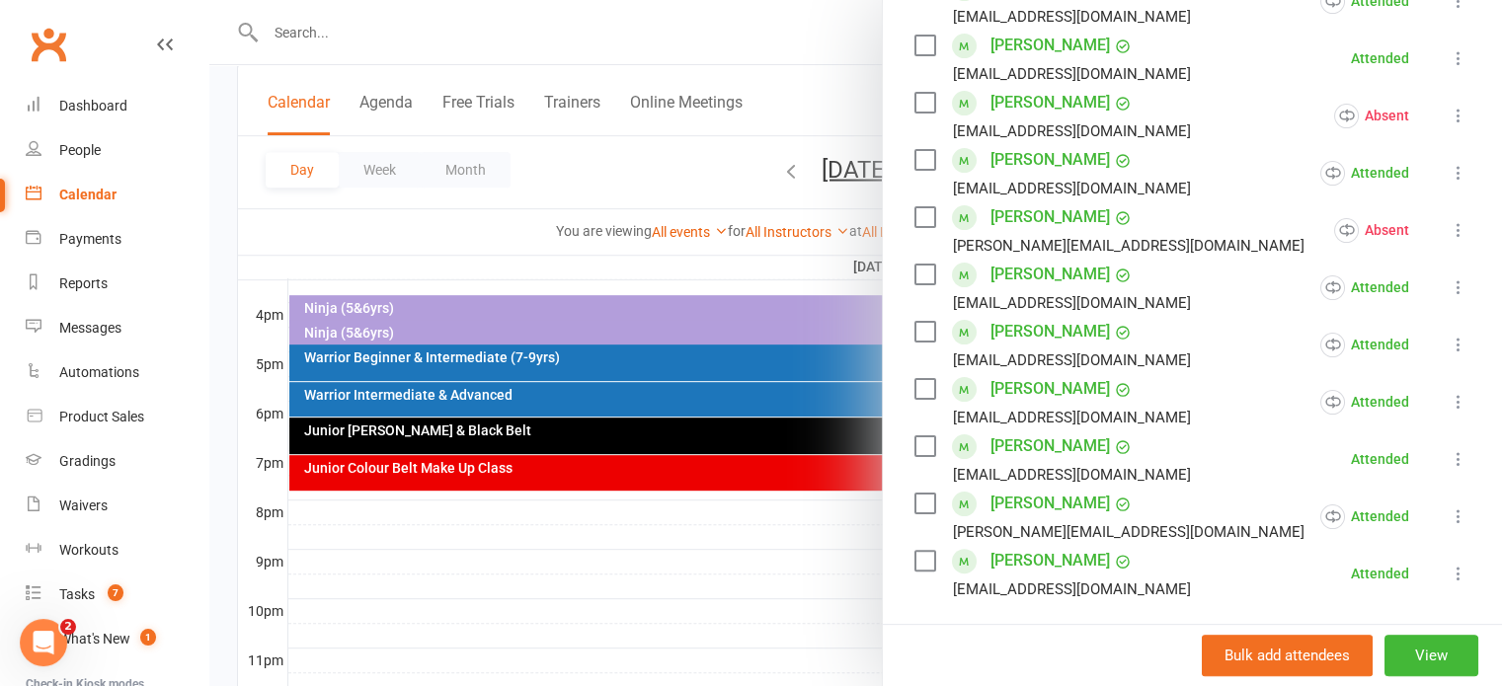
click at [790, 170] on div at bounding box center [855, 343] width 1293 height 686
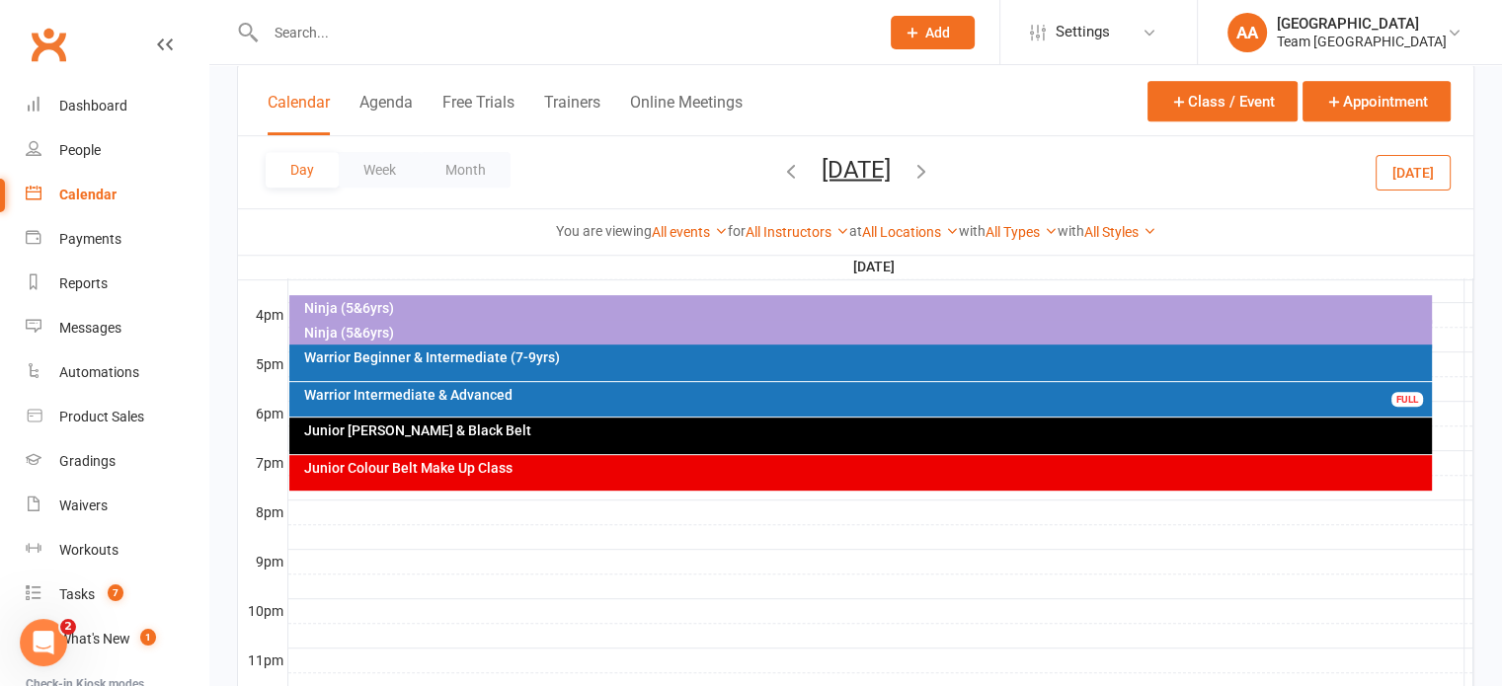
click at [822, 171] on button "Friday, Sep 12, 2025" at bounding box center [856, 169] width 69 height 28
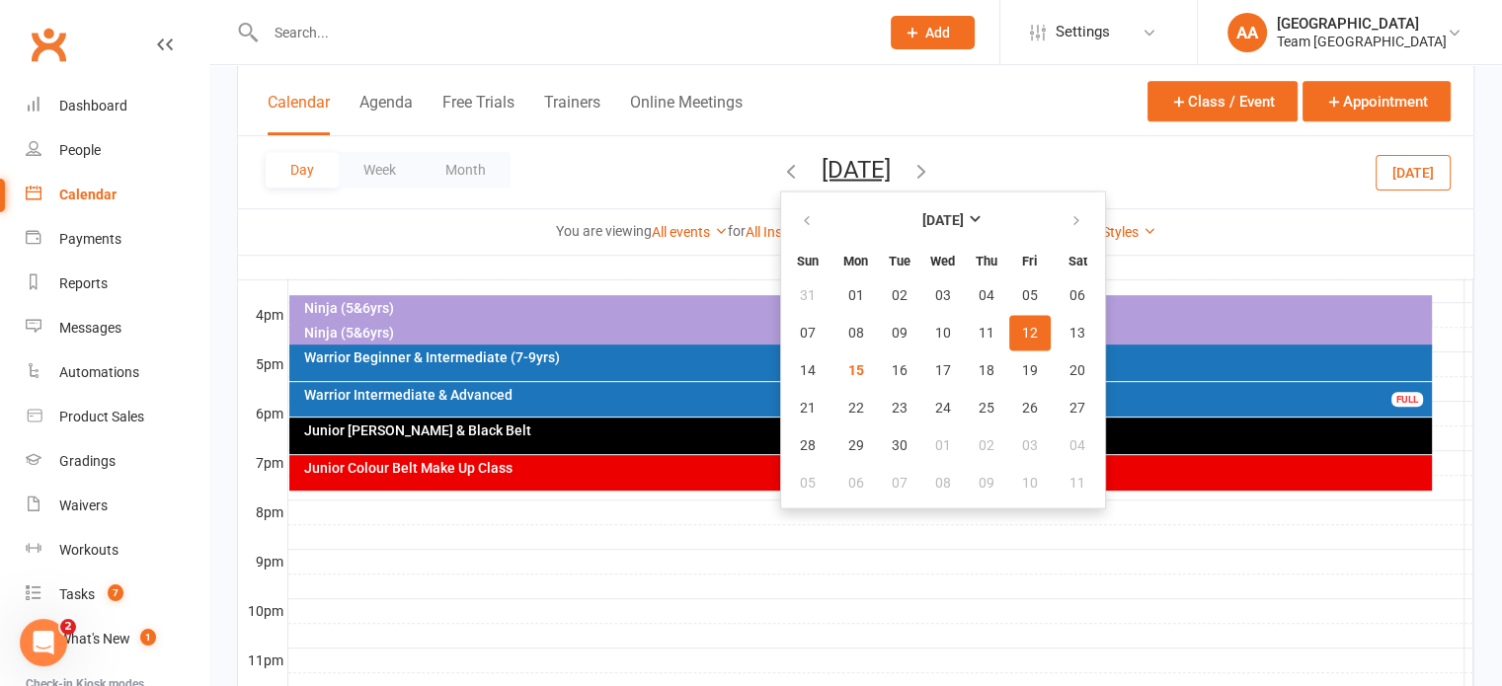
click at [1022, 330] on span "12" at bounding box center [1030, 333] width 16 height 16
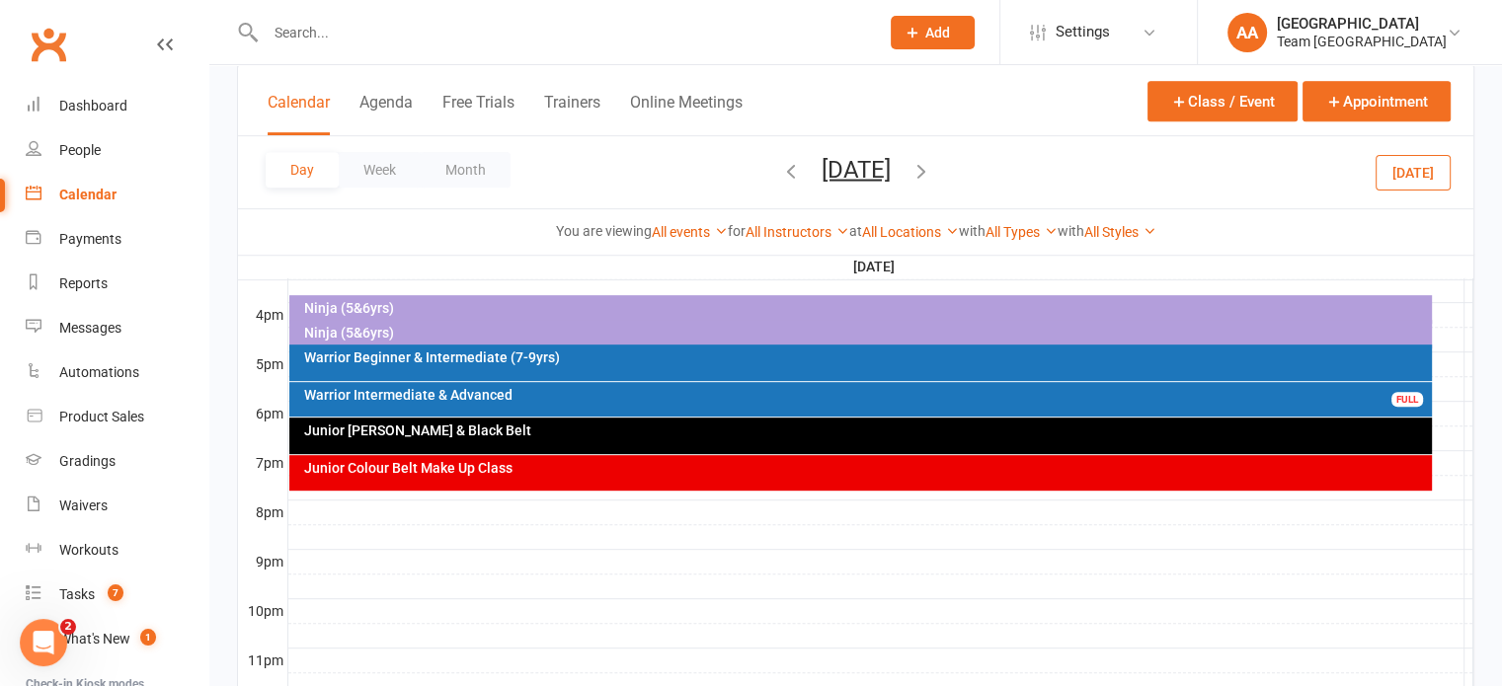
click at [422, 340] on div "Ninja (5&6yrs)" at bounding box center [860, 334] width 1142 height 29
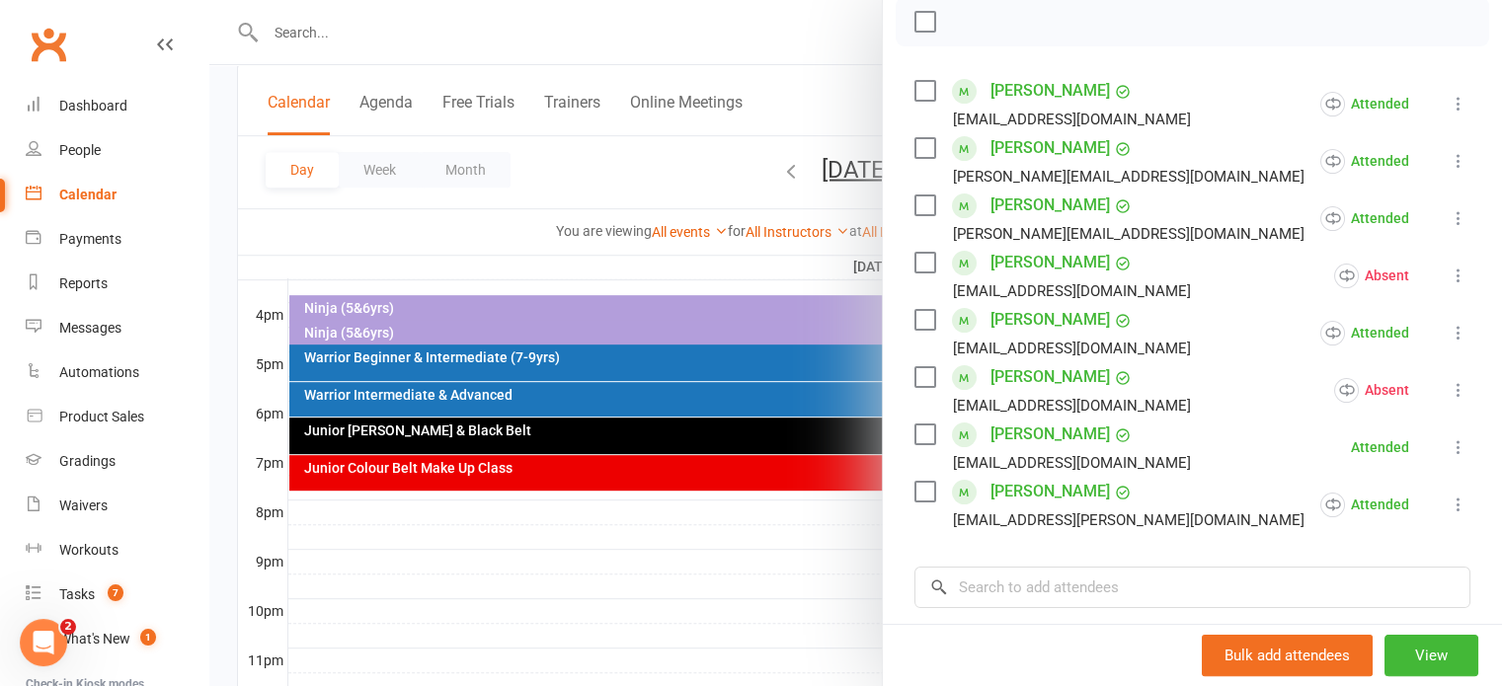
scroll to position [296, 0]
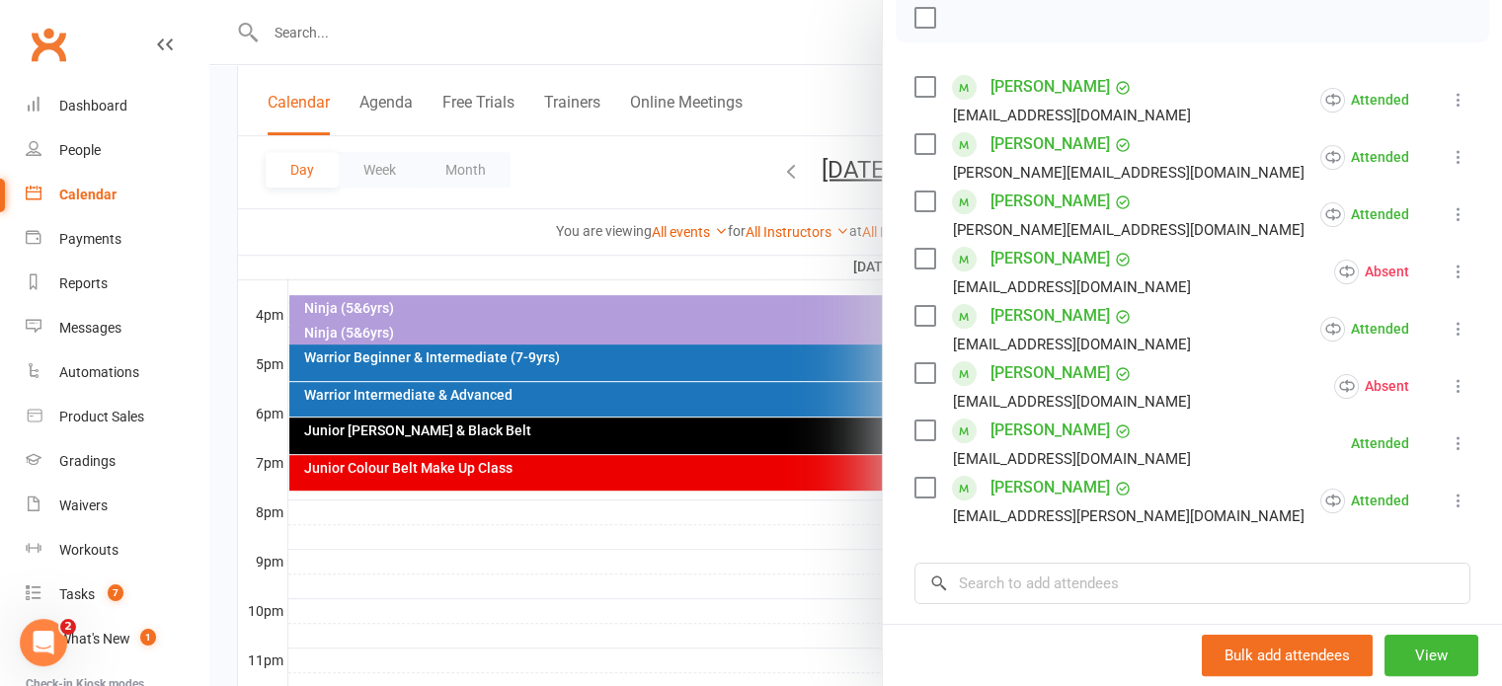
click at [488, 339] on div at bounding box center [855, 343] width 1293 height 686
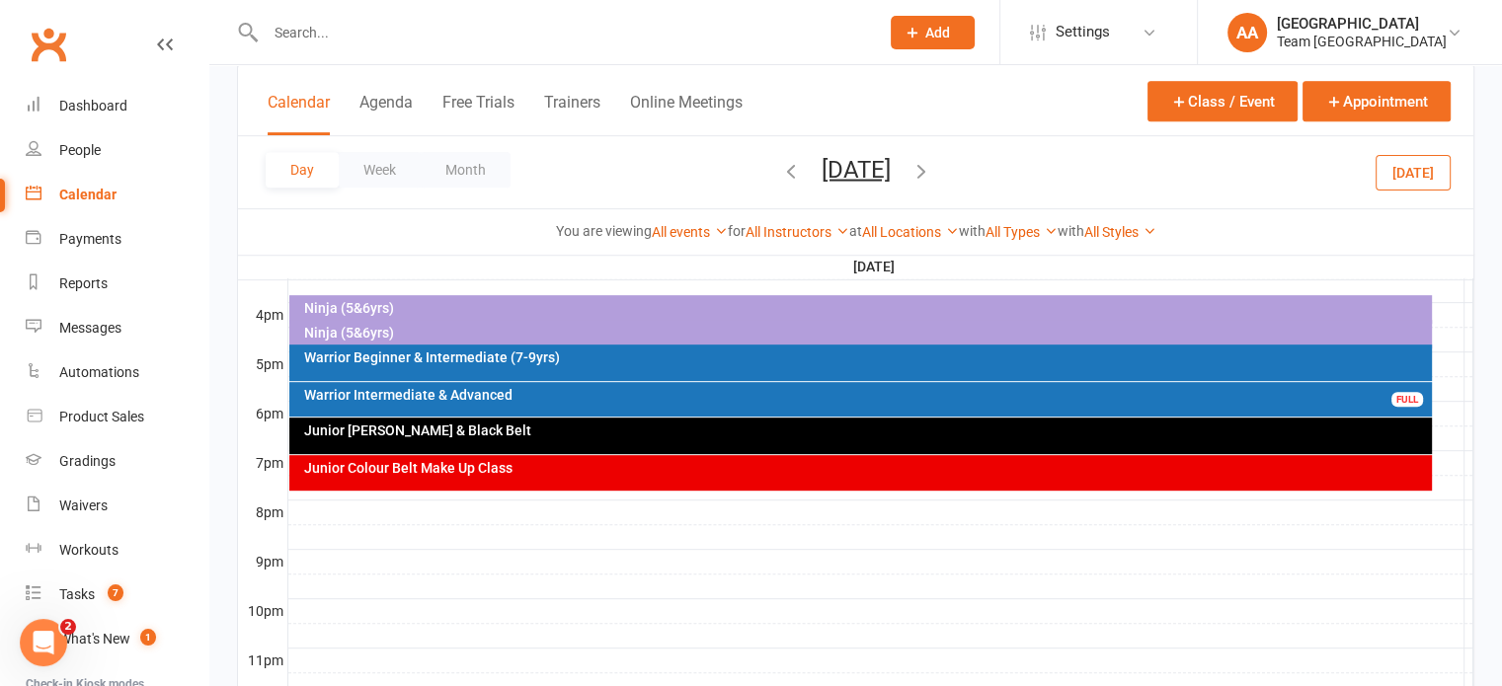
click at [472, 371] on div "Warrior Beginner & Intermediate (7-9yrs)" at bounding box center [860, 363] width 1142 height 37
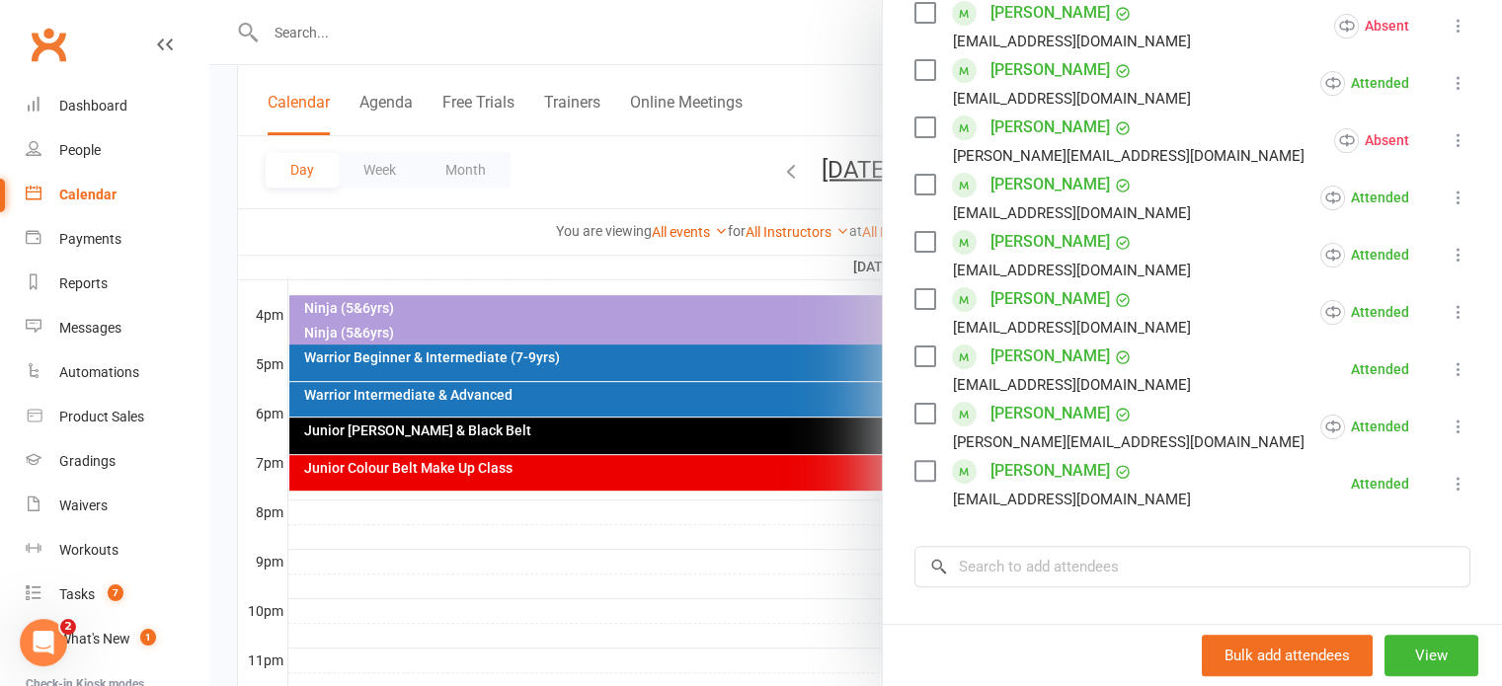
scroll to position [494, 0]
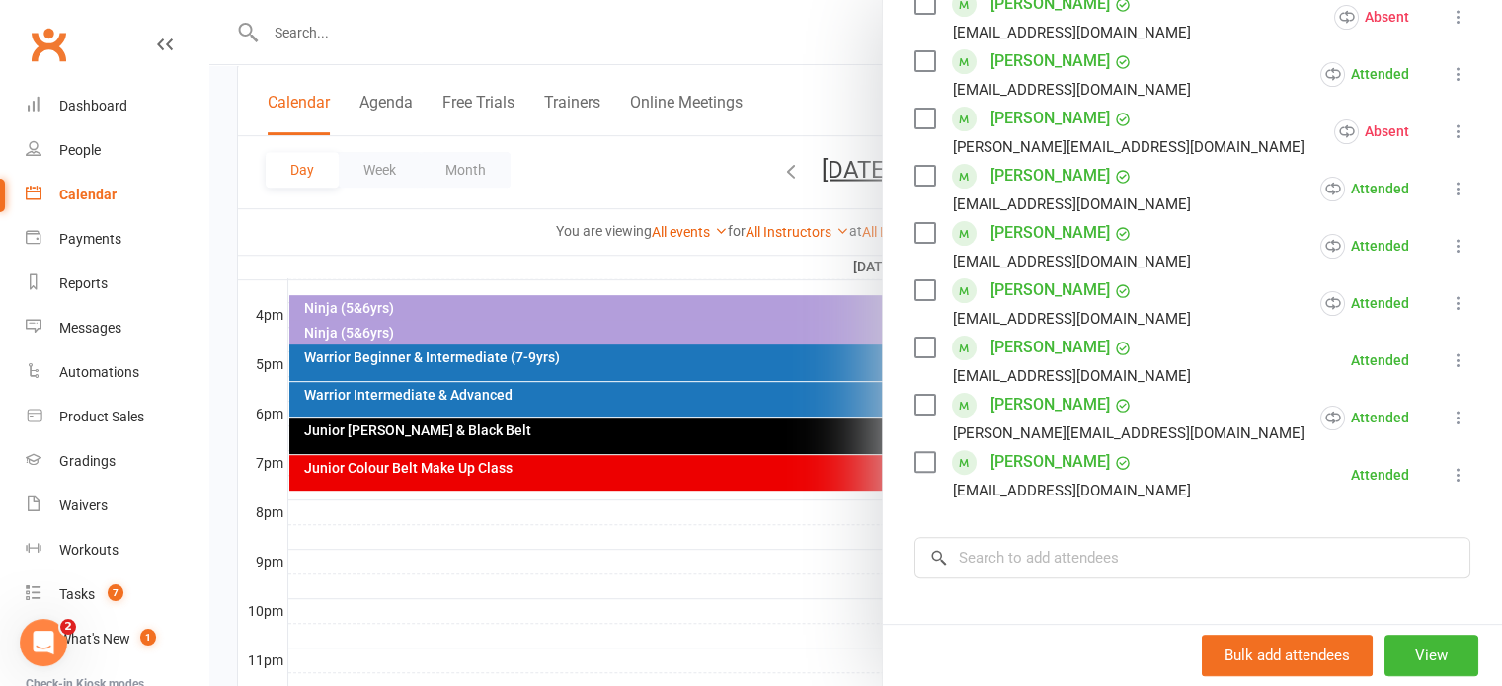
click at [1006, 280] on link "Yacoub Ratel" at bounding box center [1049, 291] width 119 height 32
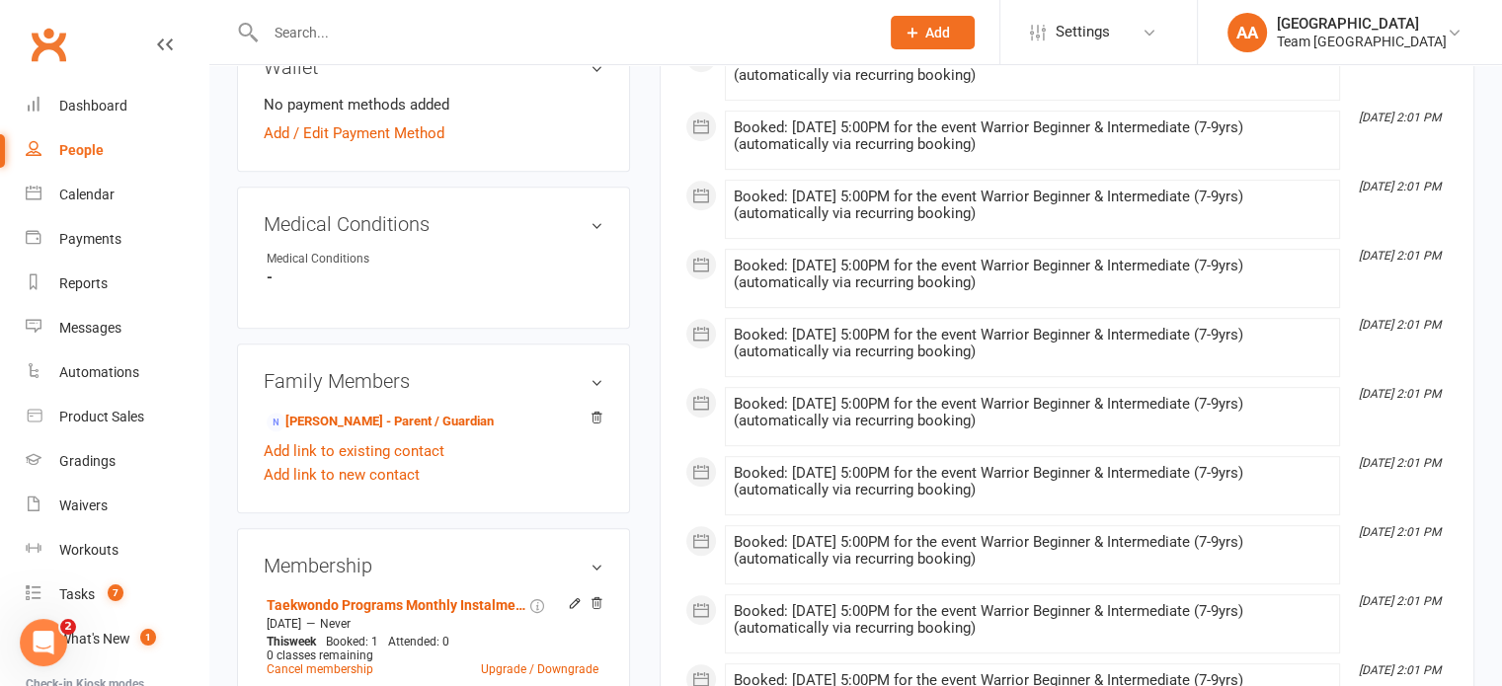
scroll to position [987, 0]
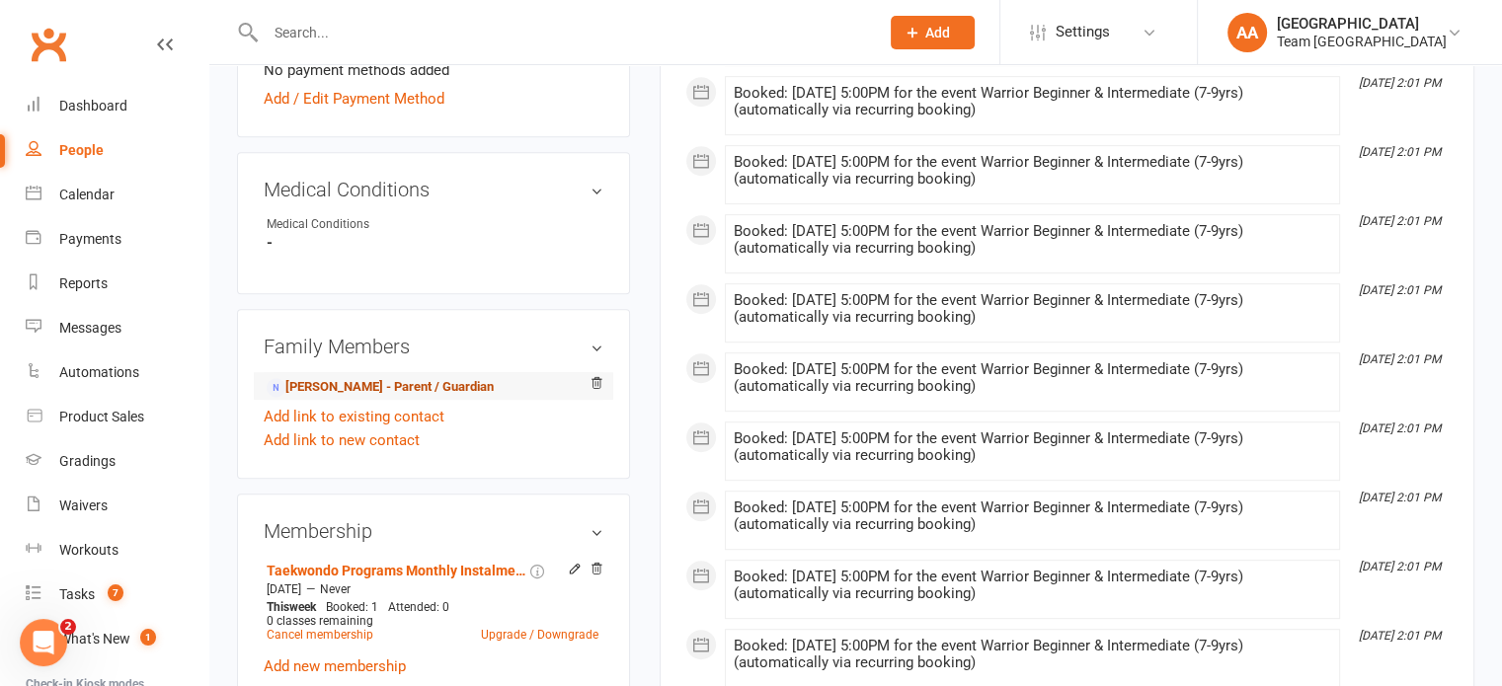
click at [391, 398] on link "Abdul Ratel - Parent / Guardian" at bounding box center [380, 387] width 227 height 21
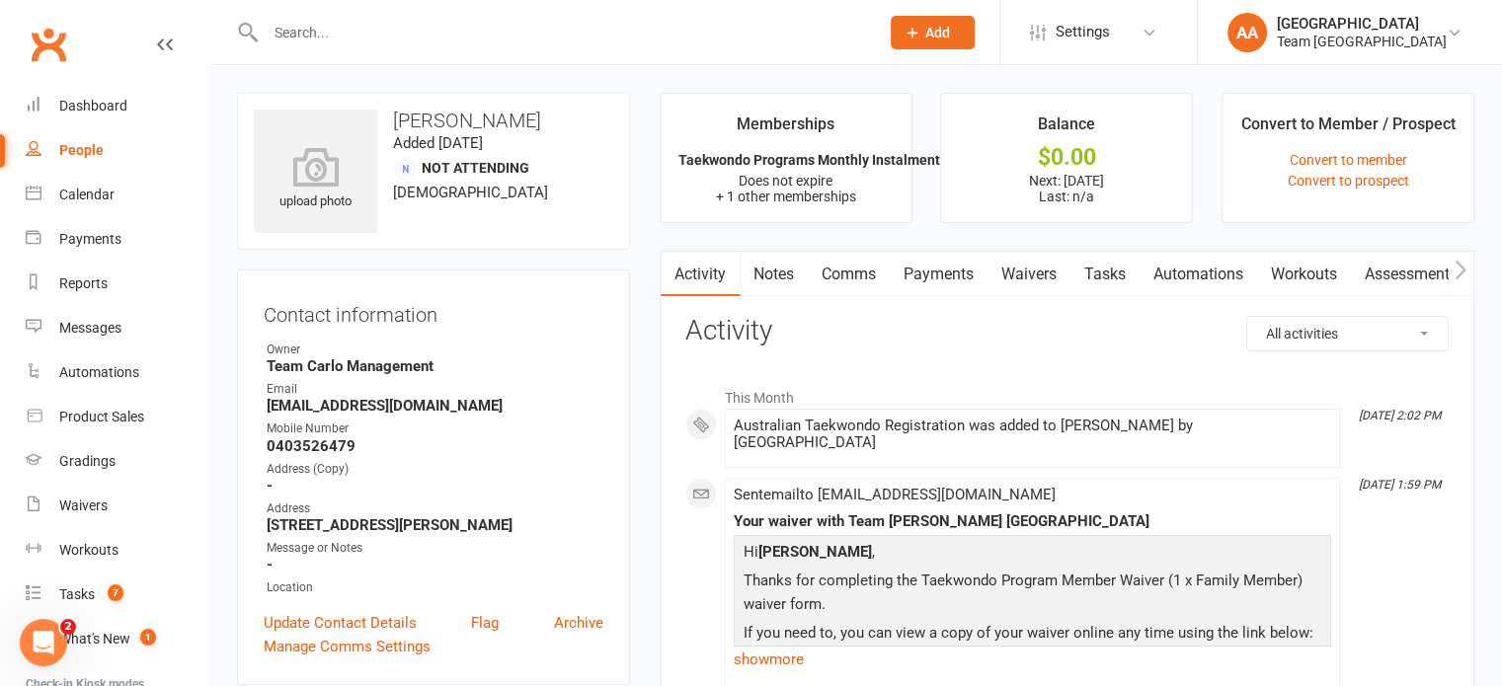
click at [852, 268] on link "Comms" at bounding box center [849, 274] width 82 height 45
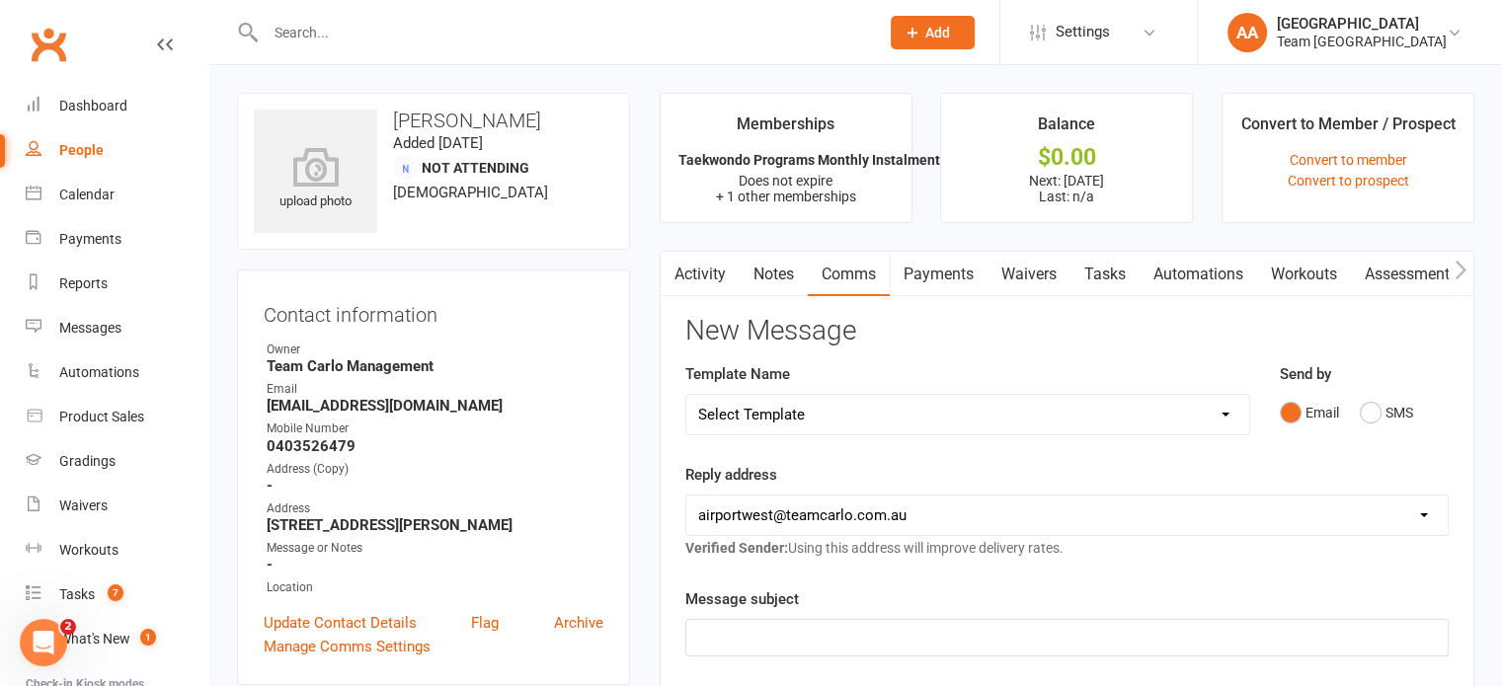
click at [802, 403] on select "Select Template [SMS] Direct Debit - AT Payment Reminder SMS [SMS] Direct Debit…" at bounding box center [967, 414] width 563 height 39
select select "50"
click at [686, 395] on select "Select Template [SMS] Direct Debit - AT Payment Reminder SMS [SMS] Direct Debit…" at bounding box center [967, 414] width 563 height 39
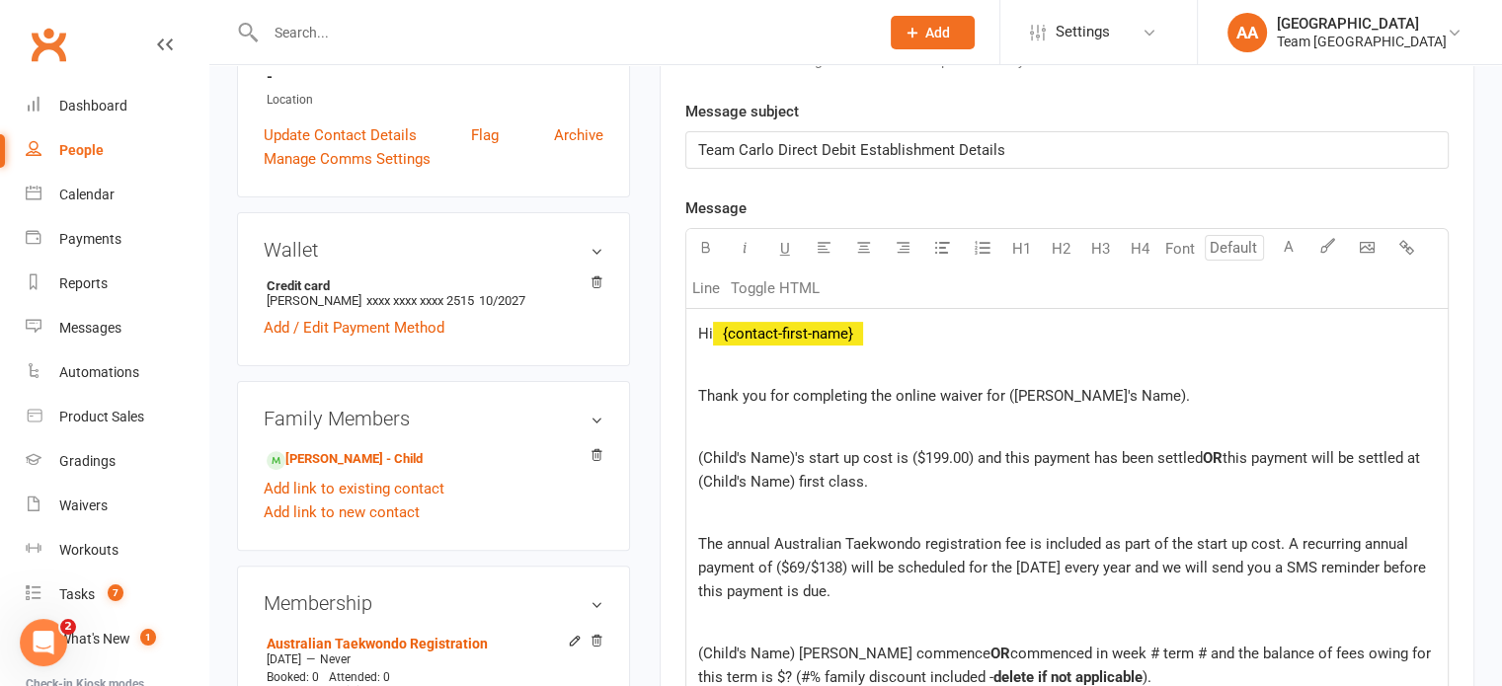
scroll to position [494, 0]
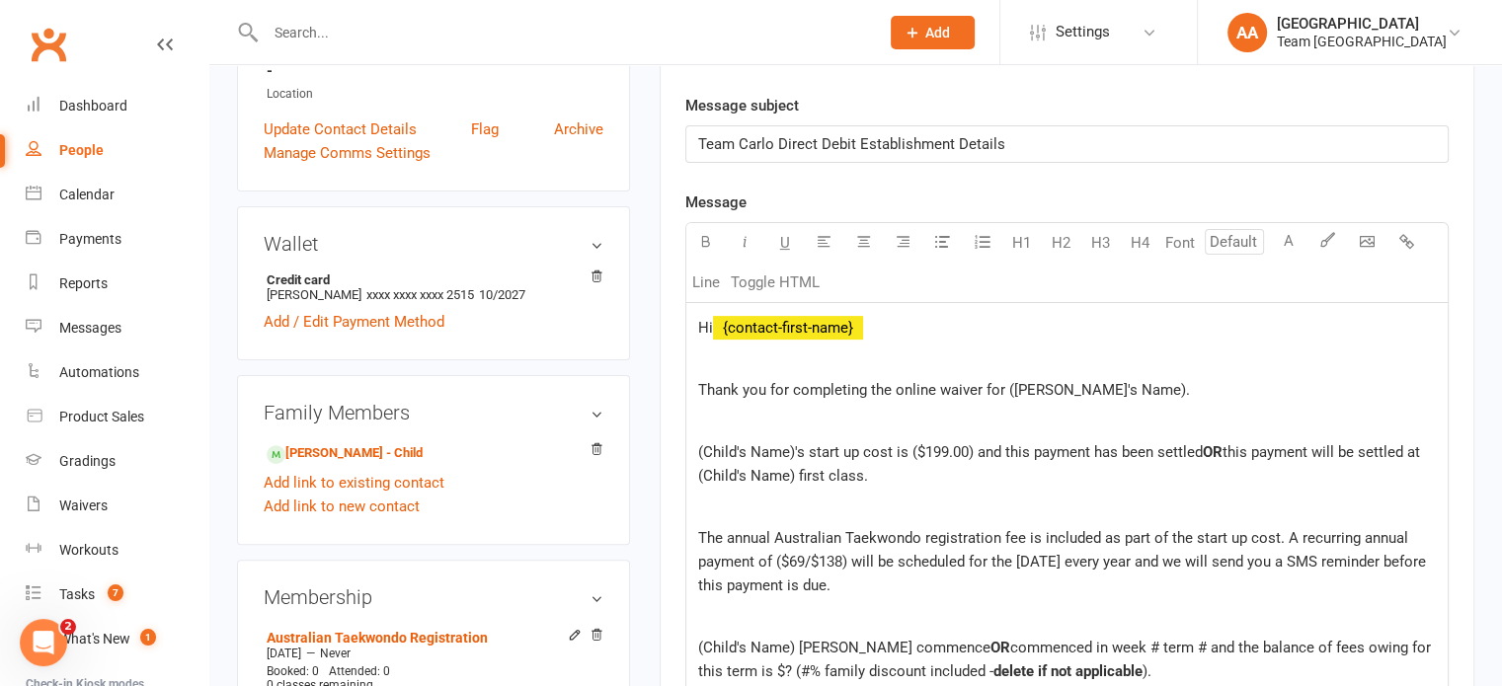
click at [1128, 387] on p "Thank you for completing the online waiver for (Child's Name)." at bounding box center [1067, 390] width 738 height 24
click at [791, 448] on span "(Child's Name)'s start up cost is ($199.00) and this payment has been settled" at bounding box center [950, 452] width 505 height 18
click at [867, 445] on span "Yacoub's start up cost is ($199.00) and this payment has been settled" at bounding box center [954, 452] width 512 height 18
click at [921, 453] on span "Yacoub's start up cost is $199.00) and this payment has been settled" at bounding box center [951, 452] width 507 height 18
click at [905, 468] on p "Yacoub's start up cost is $184.00 and this payment has been settled OR this pay…" at bounding box center [1067, 463] width 738 height 47
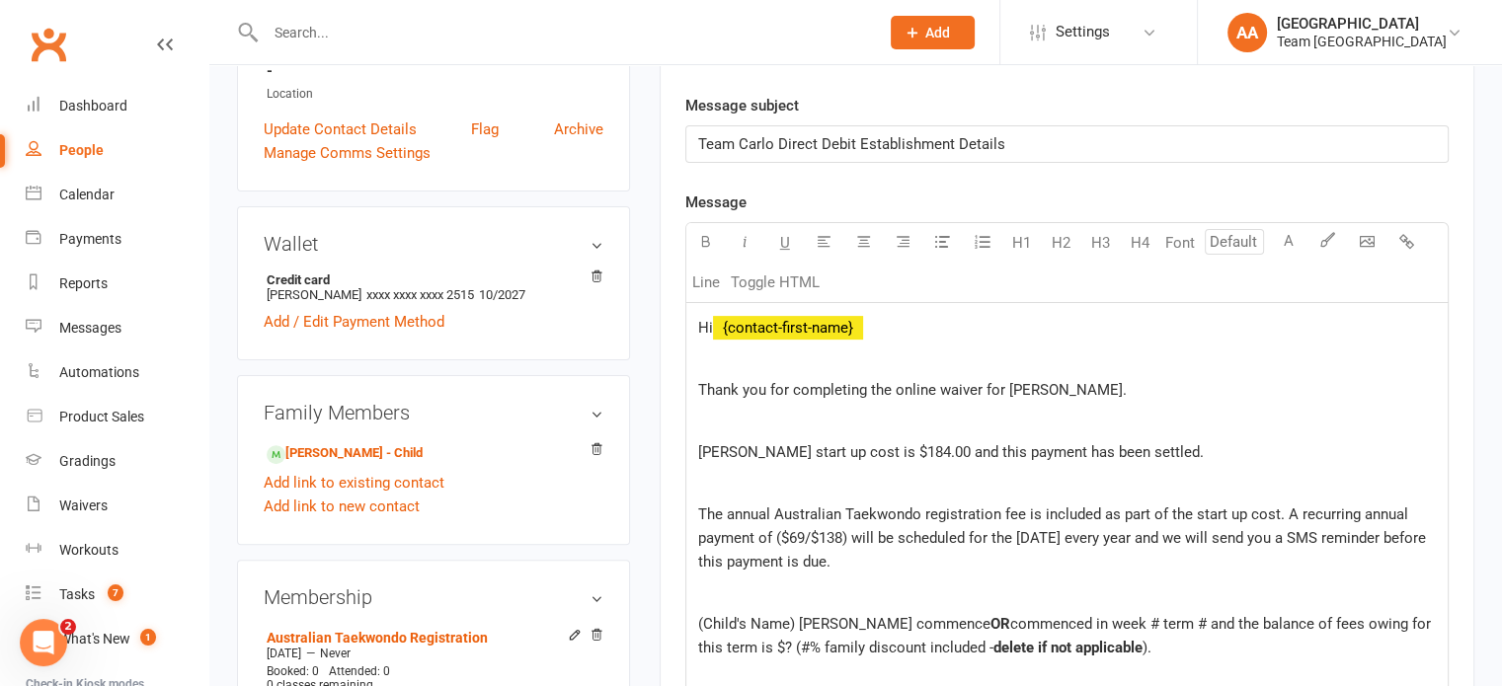
click at [782, 532] on span "The annual Australian Taekwondo registration fee is included as part of the sta…" at bounding box center [1064, 538] width 732 height 65
click at [847, 533] on span "The annual Australian Taekwondo registration fee is included as part of the sta…" at bounding box center [1061, 538] width 727 height 65
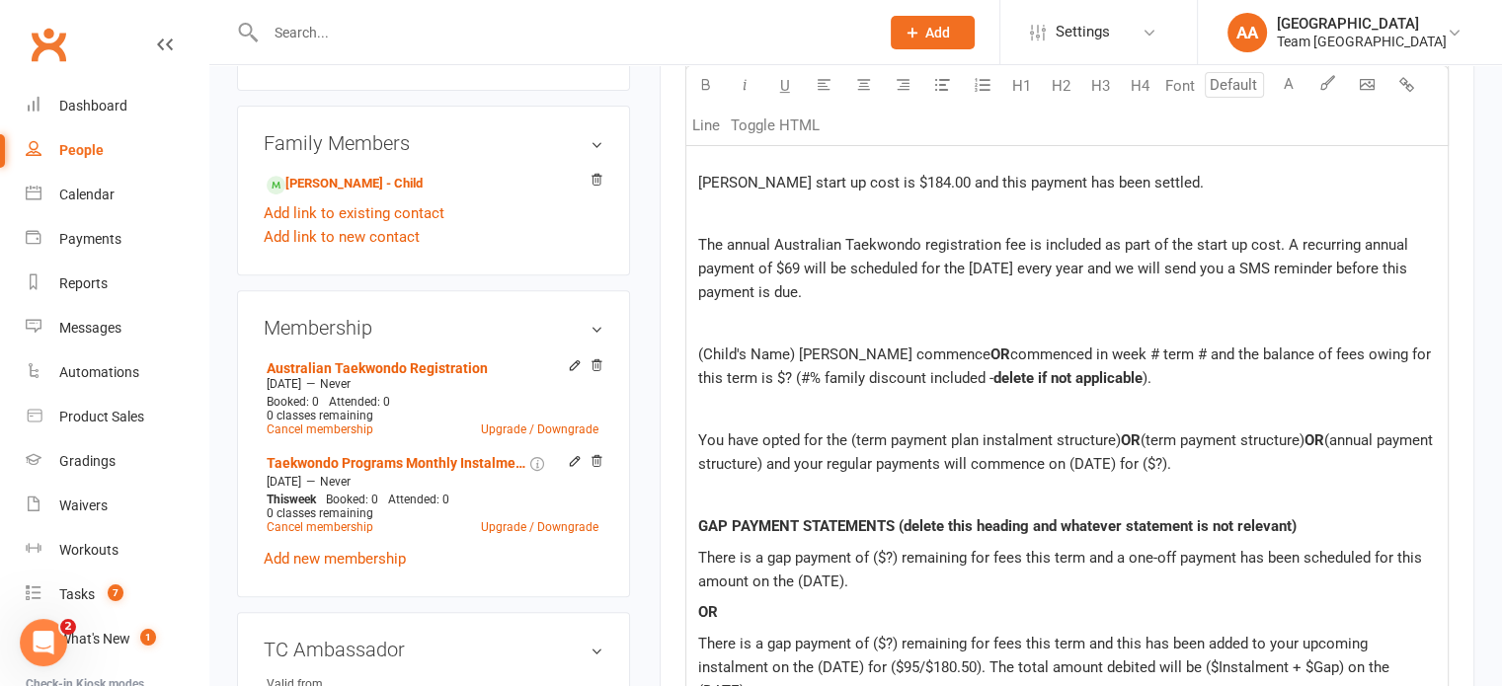
scroll to position [790, 0]
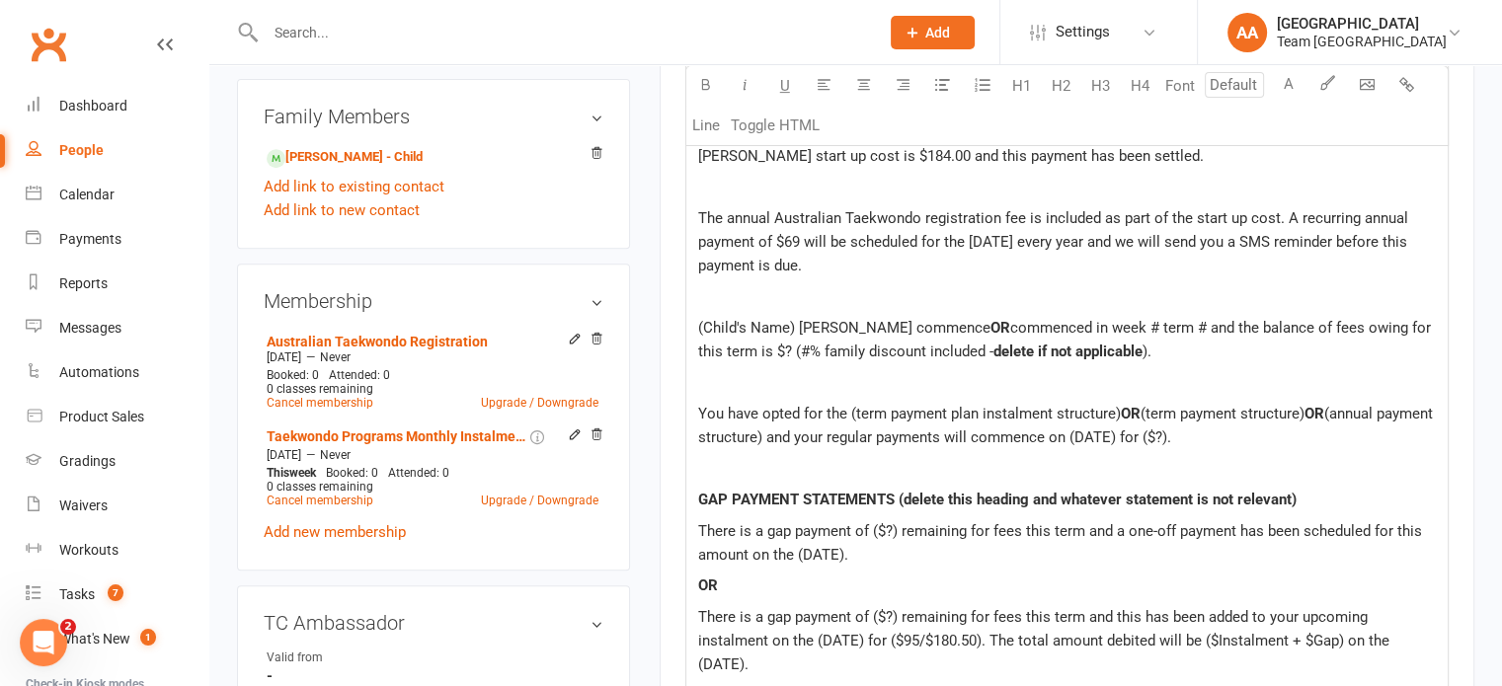
click at [920, 321] on span "commenced in week # term # and the balance of fees owing for this term is $? (#…" at bounding box center [1066, 339] width 737 height 41
click at [896, 321] on span "Yacoub commenced in week # term # and the balance of fees owing for this term i…" at bounding box center [1054, 339] width 713 height 41
click at [942, 323] on span "Yacoub commenced in week 8 term # and the balance of fees owing for this term i…" at bounding box center [1054, 339] width 712 height 41
click at [941, 357] on p "Yacoub commenced in week 8 term 3 and the balance of fees owing for this term i…" at bounding box center [1067, 339] width 738 height 47
click at [824, 437] on span "(annual payment structure) and your regular payments will commence on (DATE) fo…" at bounding box center [1067, 425] width 739 height 41
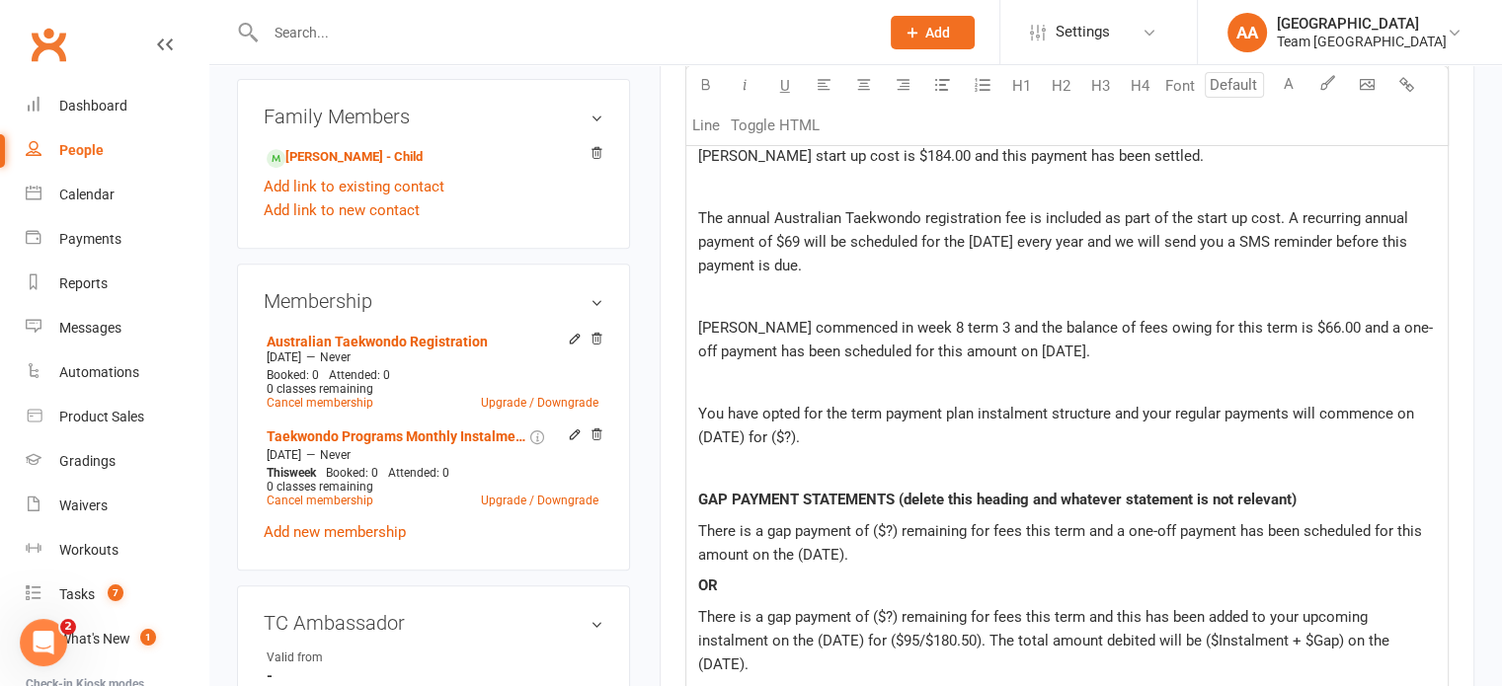
click at [740, 433] on span "You have opted for the term payment plan instalment structure and your regular …" at bounding box center [1058, 425] width 720 height 41
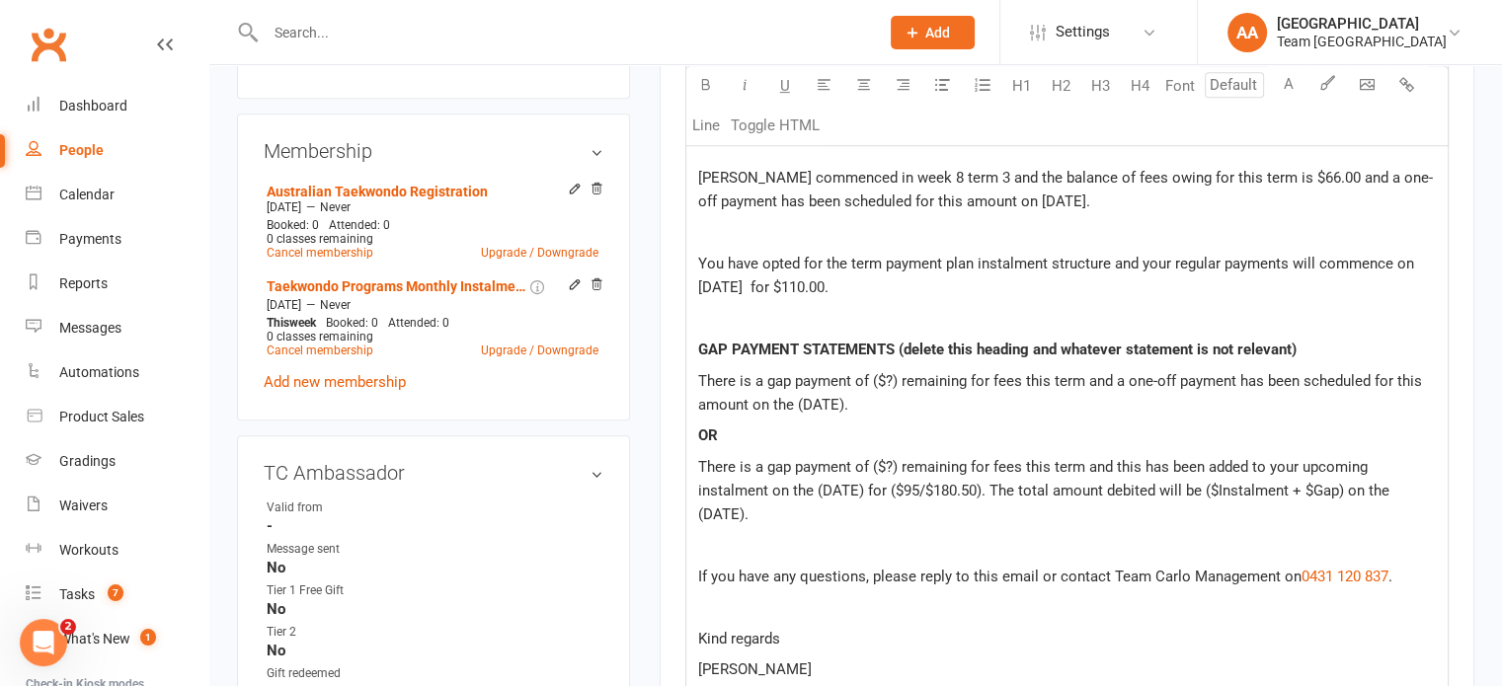
scroll to position [987, 0]
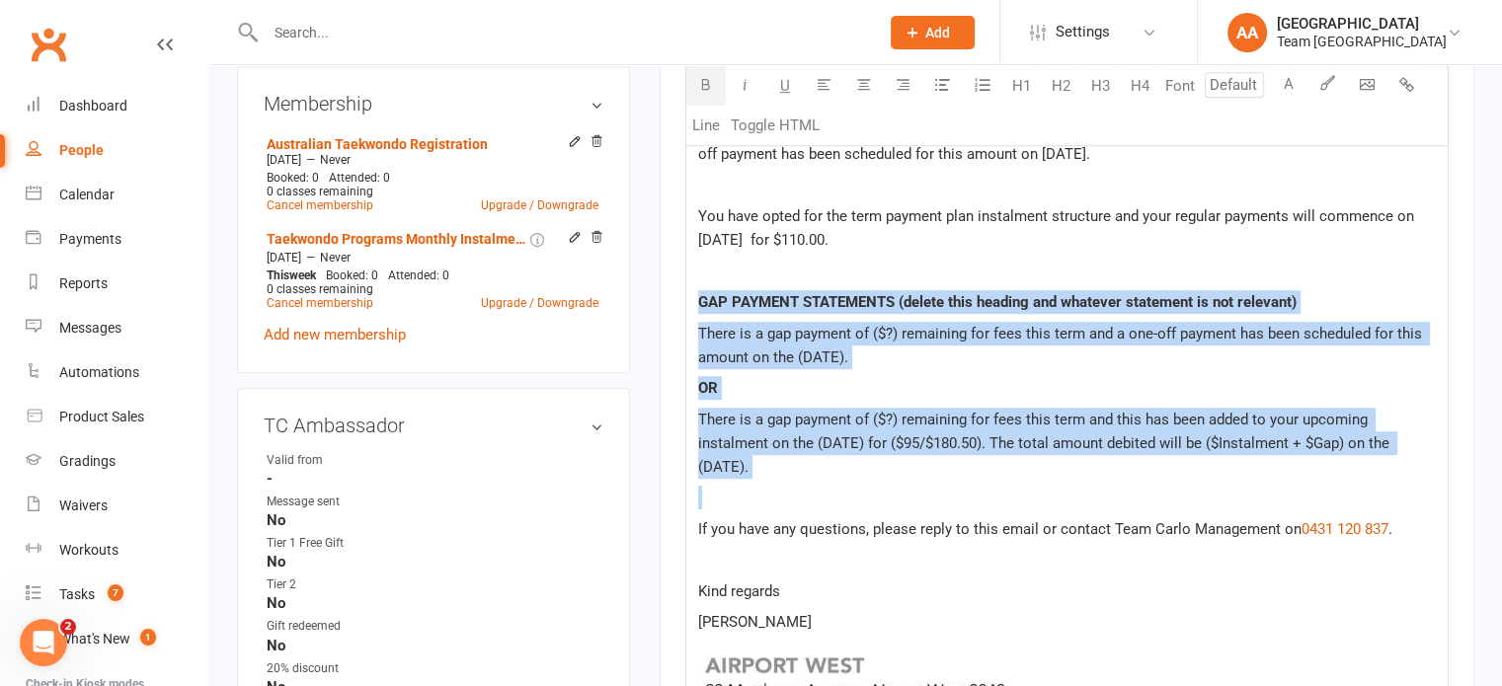
drag, startPoint x: 689, startPoint y: 290, endPoint x: 868, endPoint y: 482, distance: 262.0
click at [865, 483] on div "Hi ﻿ {contact-first-name} Thank you for completing the online waiver for Yacoub…" at bounding box center [1066, 312] width 761 height 1006
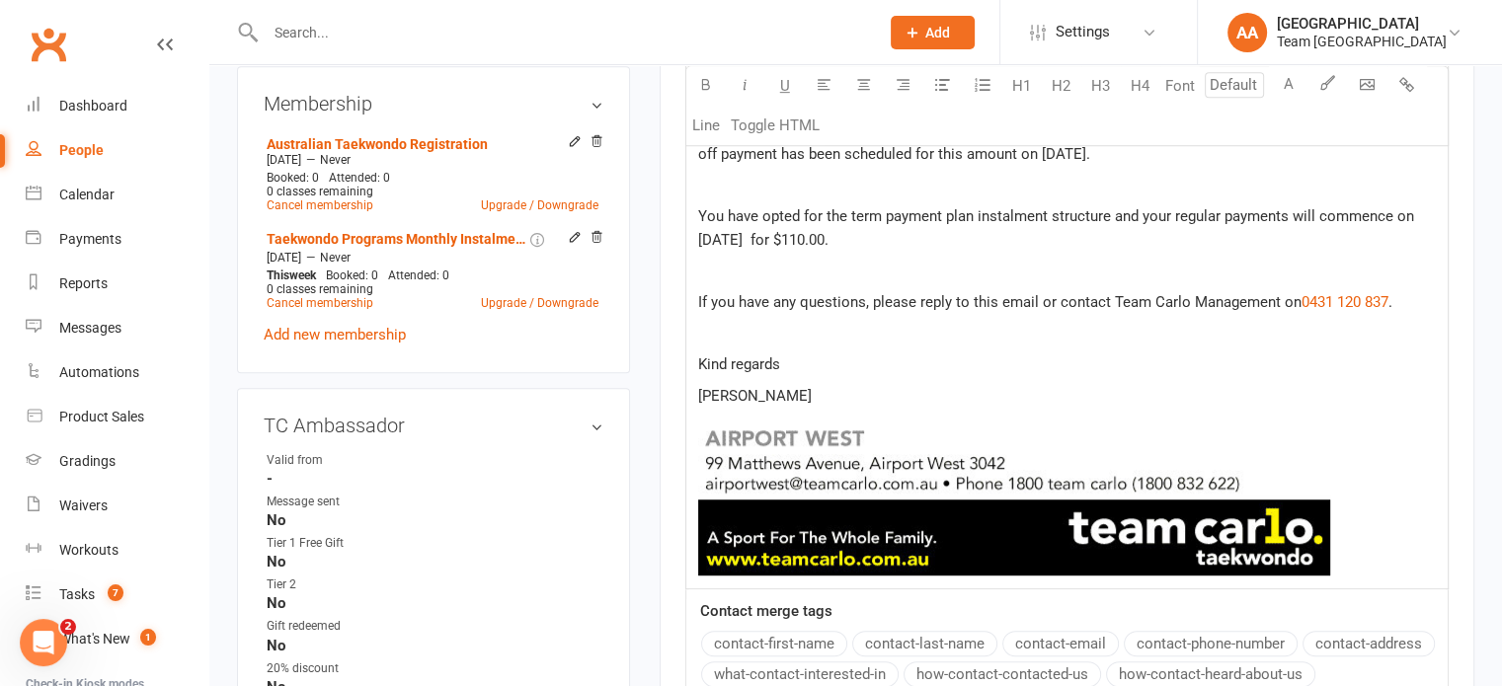
click at [1101, 297] on span "If you have any questions, please reply to this email or contact Team Carlo Man…" at bounding box center [999, 302] width 603 height 18
click at [1047, 299] on span "If you have any questions, please reply to this email or contact Team Carlo Man…" at bounding box center [999, 302] width 603 height 18
click at [1047, 296] on span "If you have any questions, please contact Team Carlo Management on" at bounding box center [929, 302] width 463 height 18
click at [814, 370] on p "Kind regards" at bounding box center [1067, 365] width 738 height 24
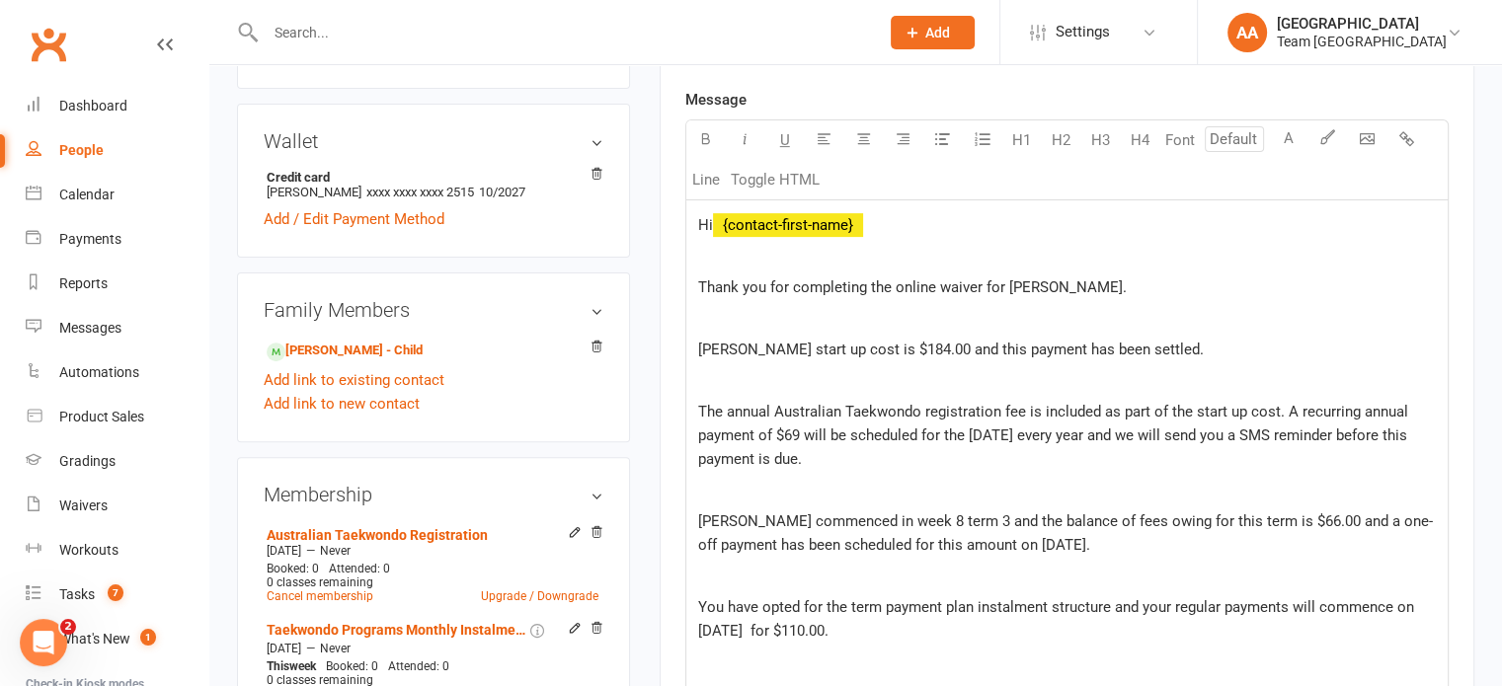
scroll to position [592, 0]
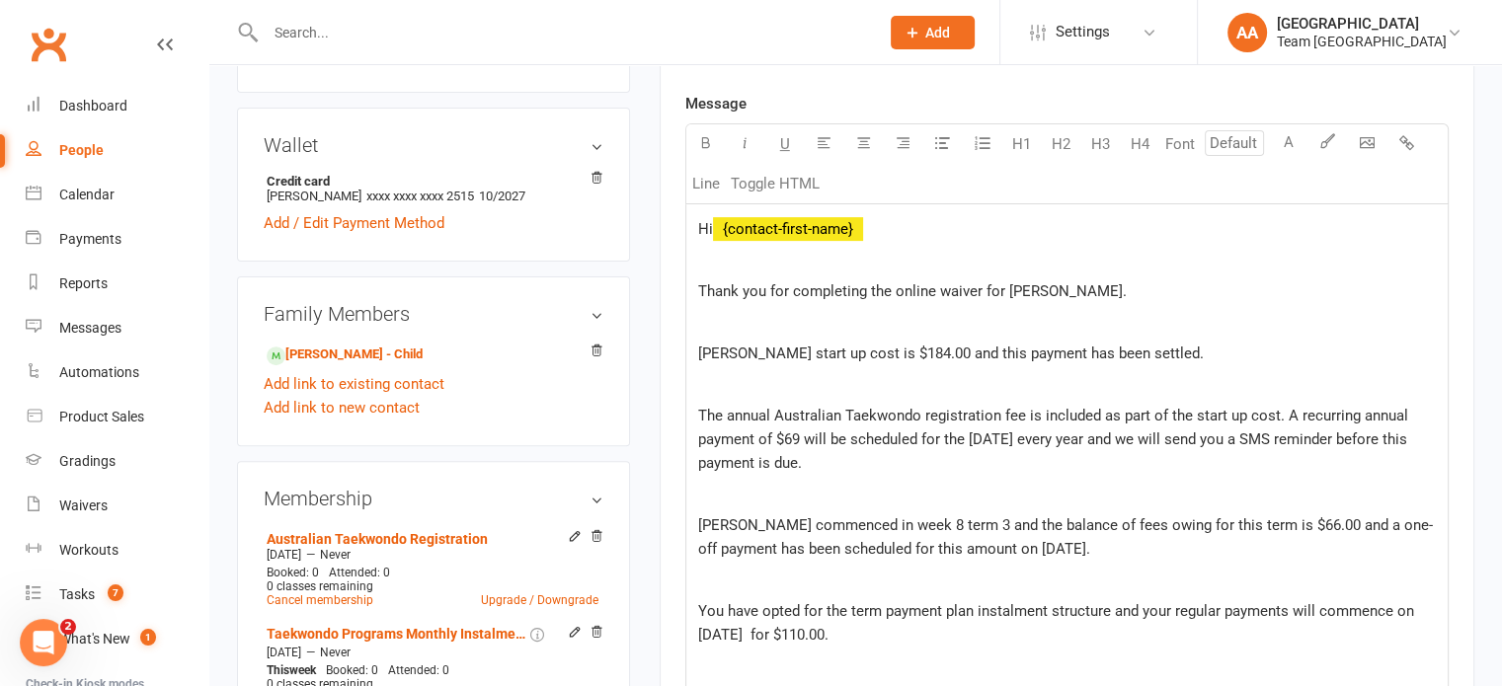
click at [896, 349] on span "[PERSON_NAME] start up cost is $184.00 and this payment has been settled." at bounding box center [951, 354] width 506 height 18
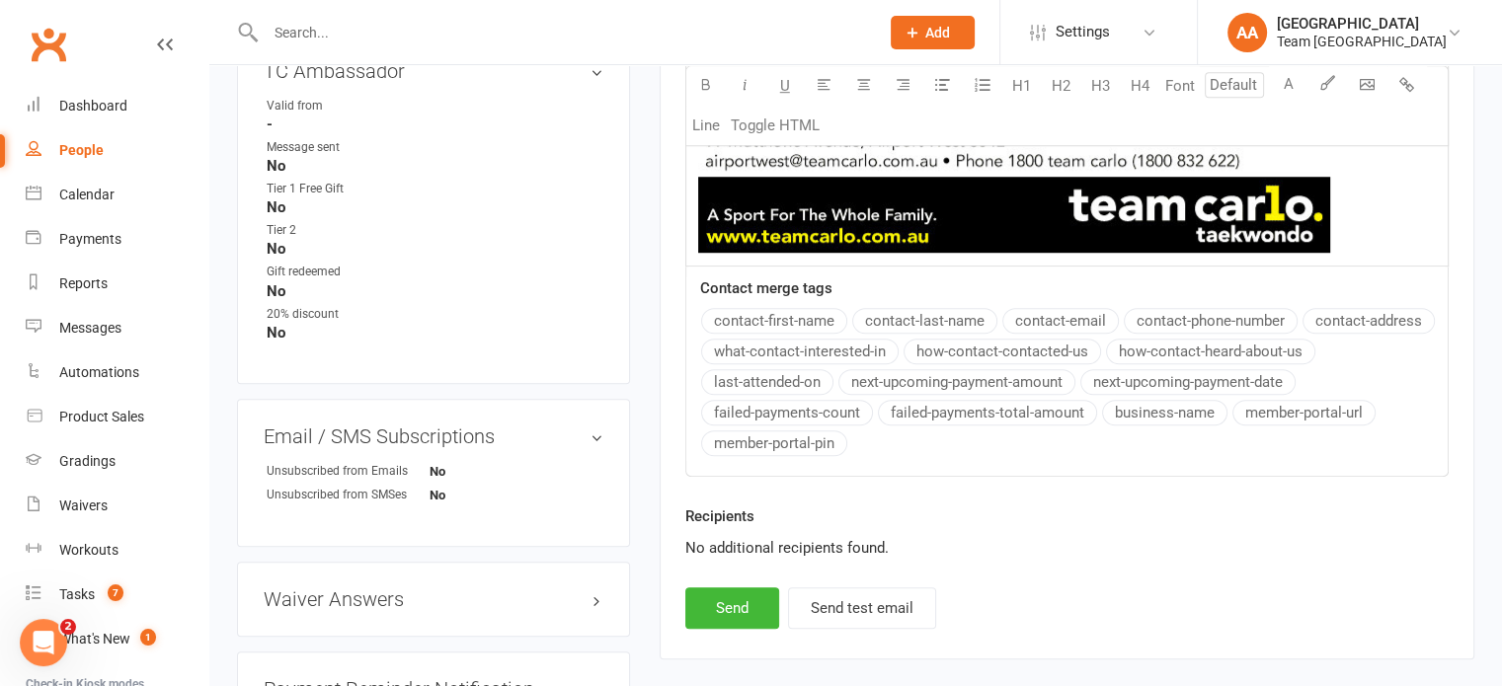
scroll to position [1481, 0]
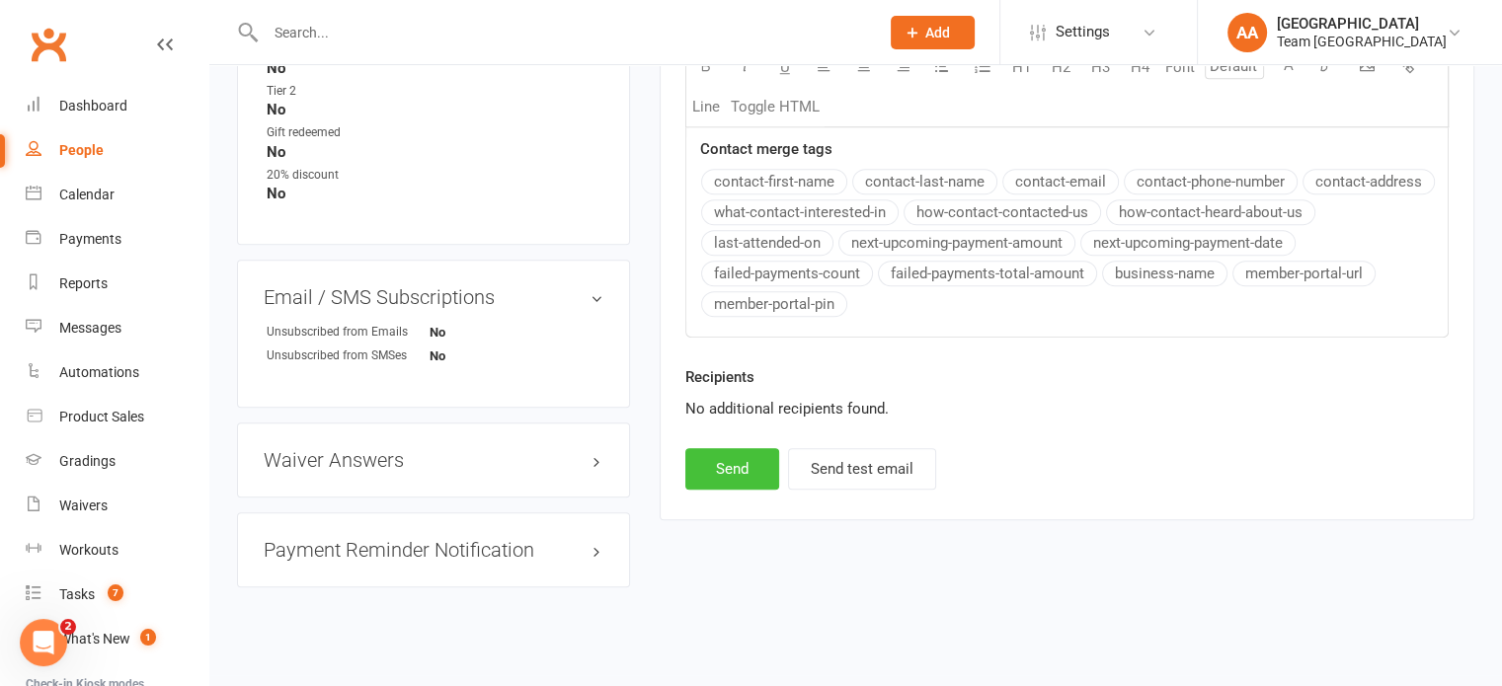
click at [760, 461] on button "Send" at bounding box center [732, 468] width 94 height 41
select select
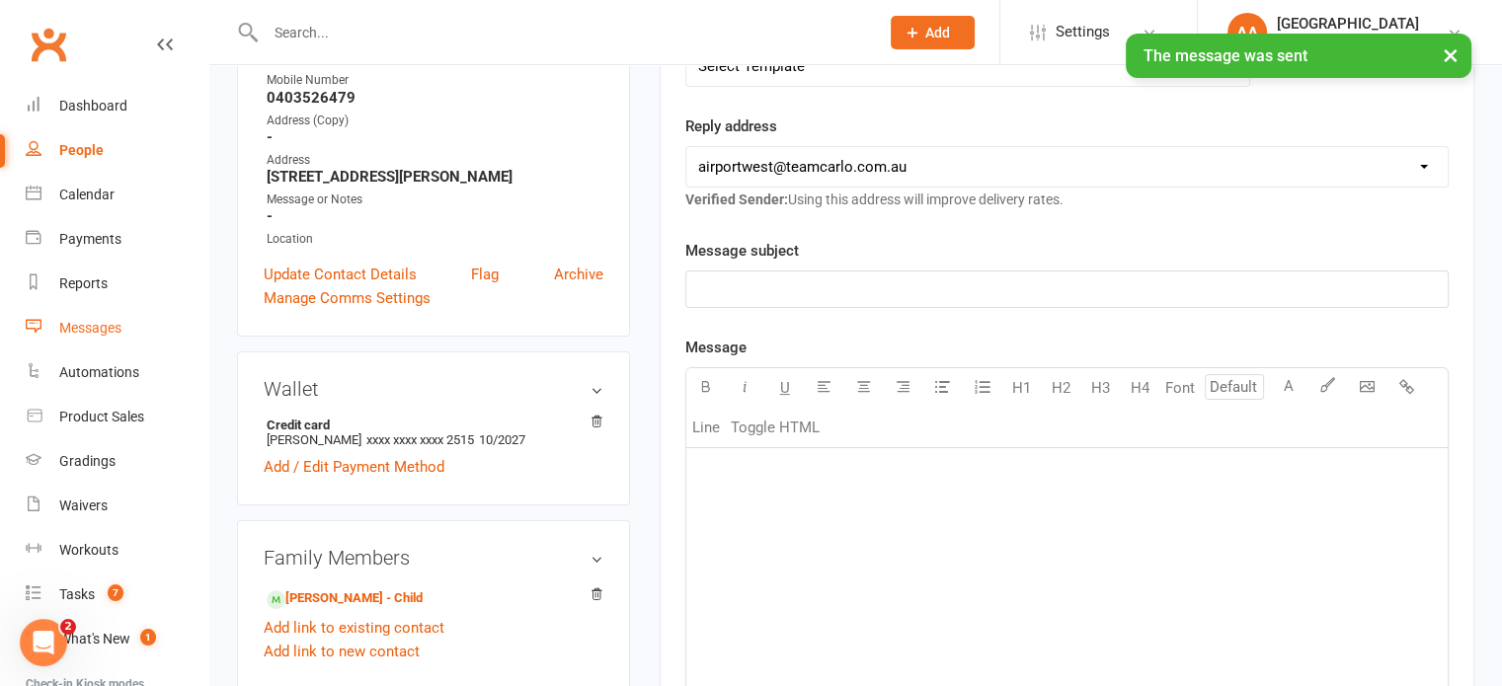
scroll to position [0, 0]
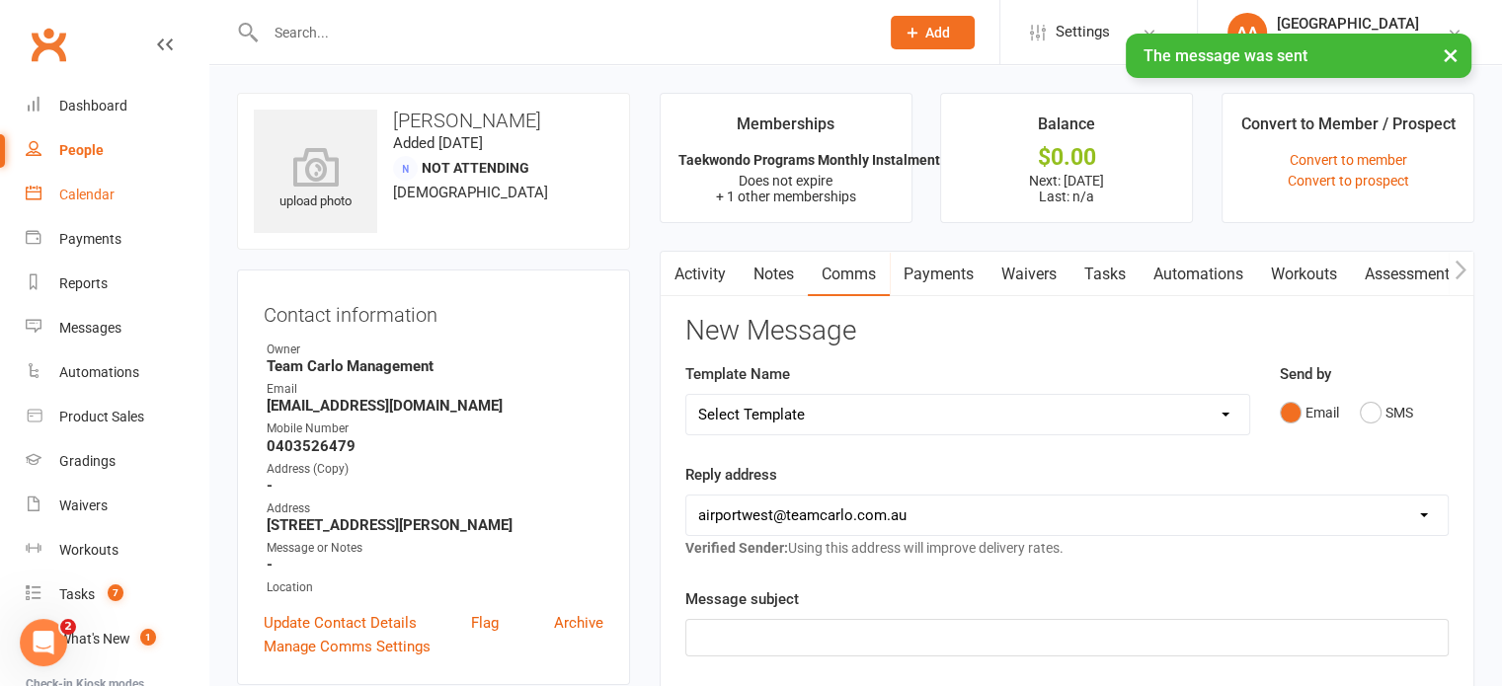
click at [82, 189] on div "Calendar" at bounding box center [86, 195] width 55 height 16
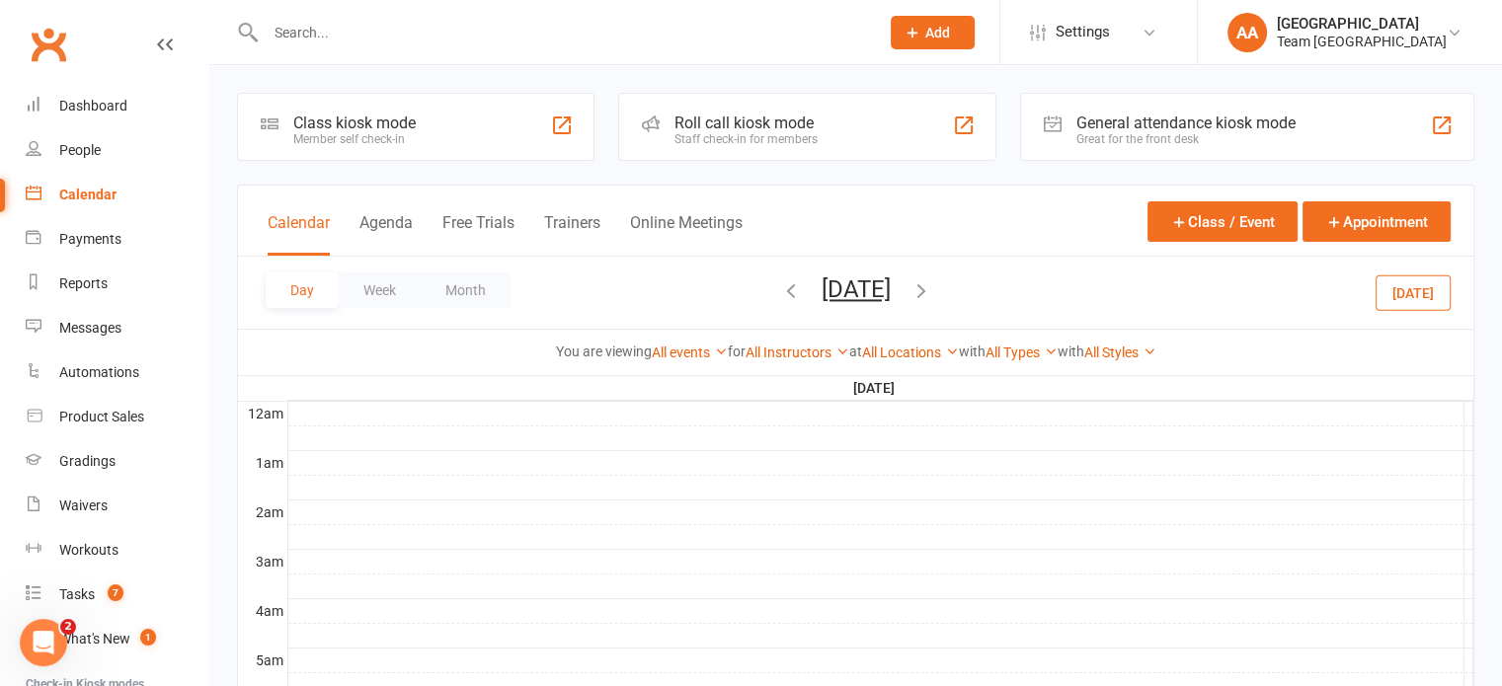
click at [102, 193] on div "Calendar" at bounding box center [87, 195] width 57 height 16
click at [891, 293] on button "Friday, Sep 12, 2025" at bounding box center [856, 290] width 69 height 28
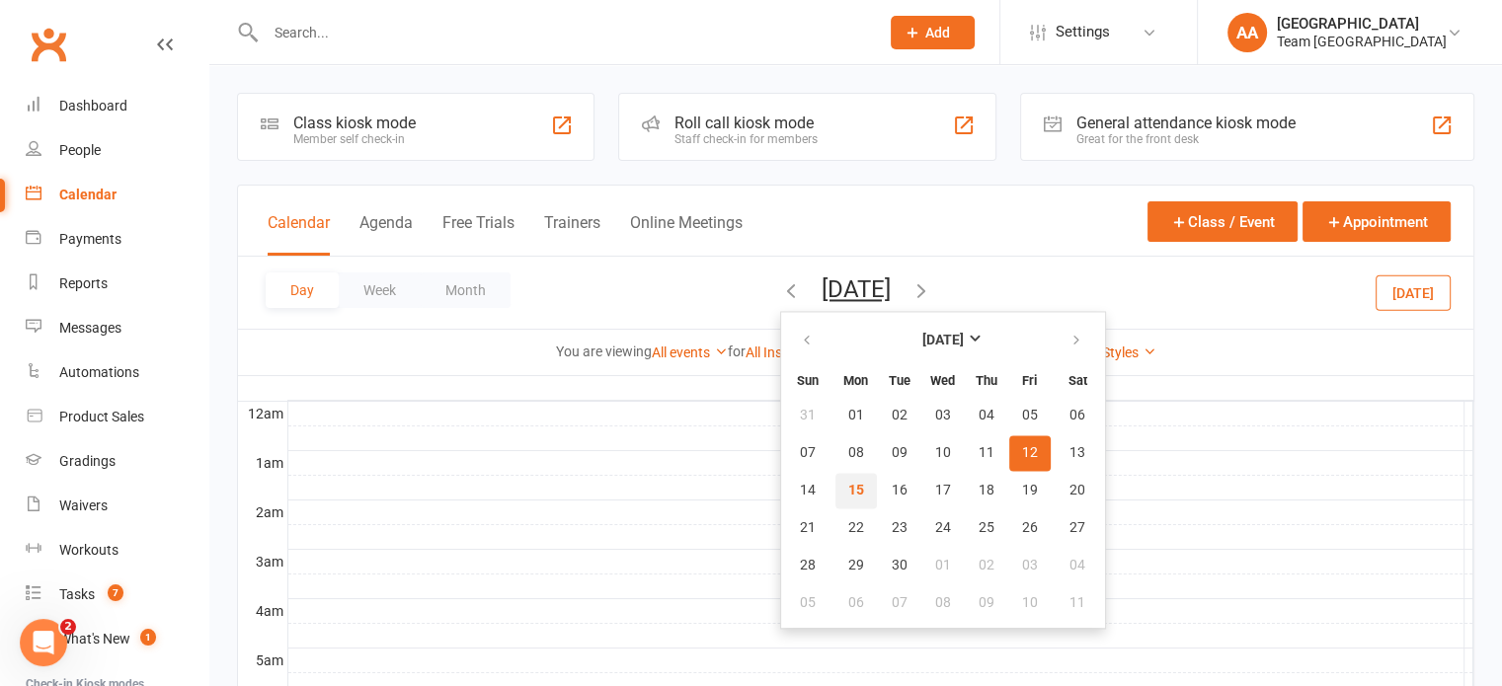
click at [848, 484] on span "15" at bounding box center [856, 491] width 16 height 16
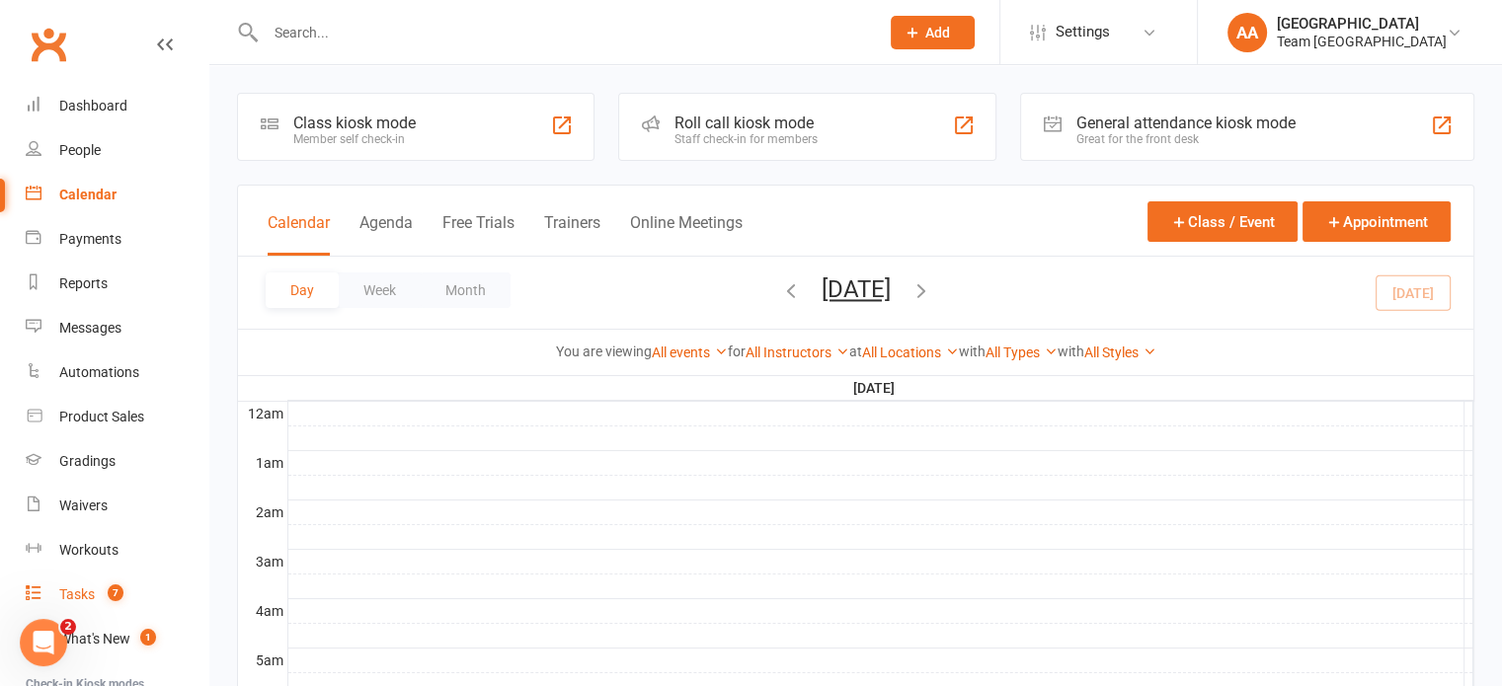
click at [99, 591] on count-badge "7" at bounding box center [111, 595] width 26 height 16
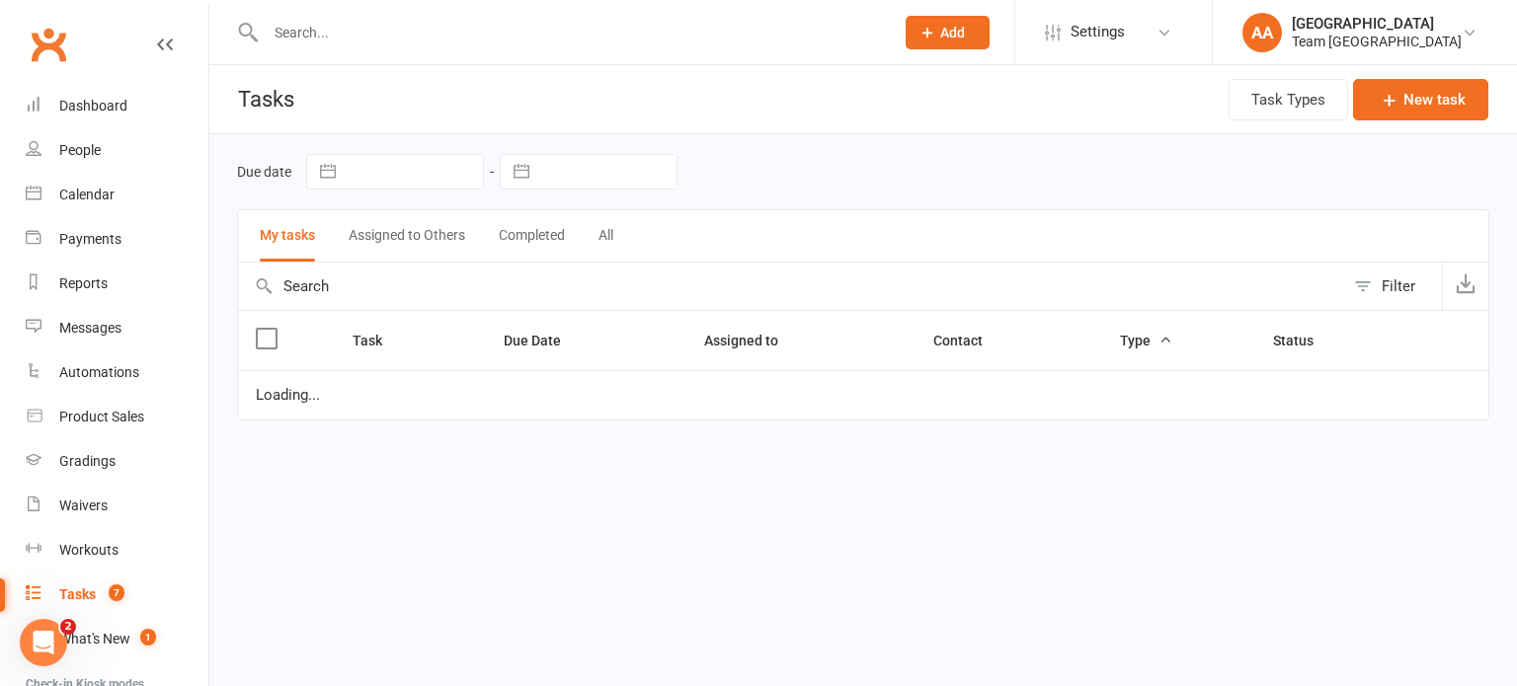
select select "started"
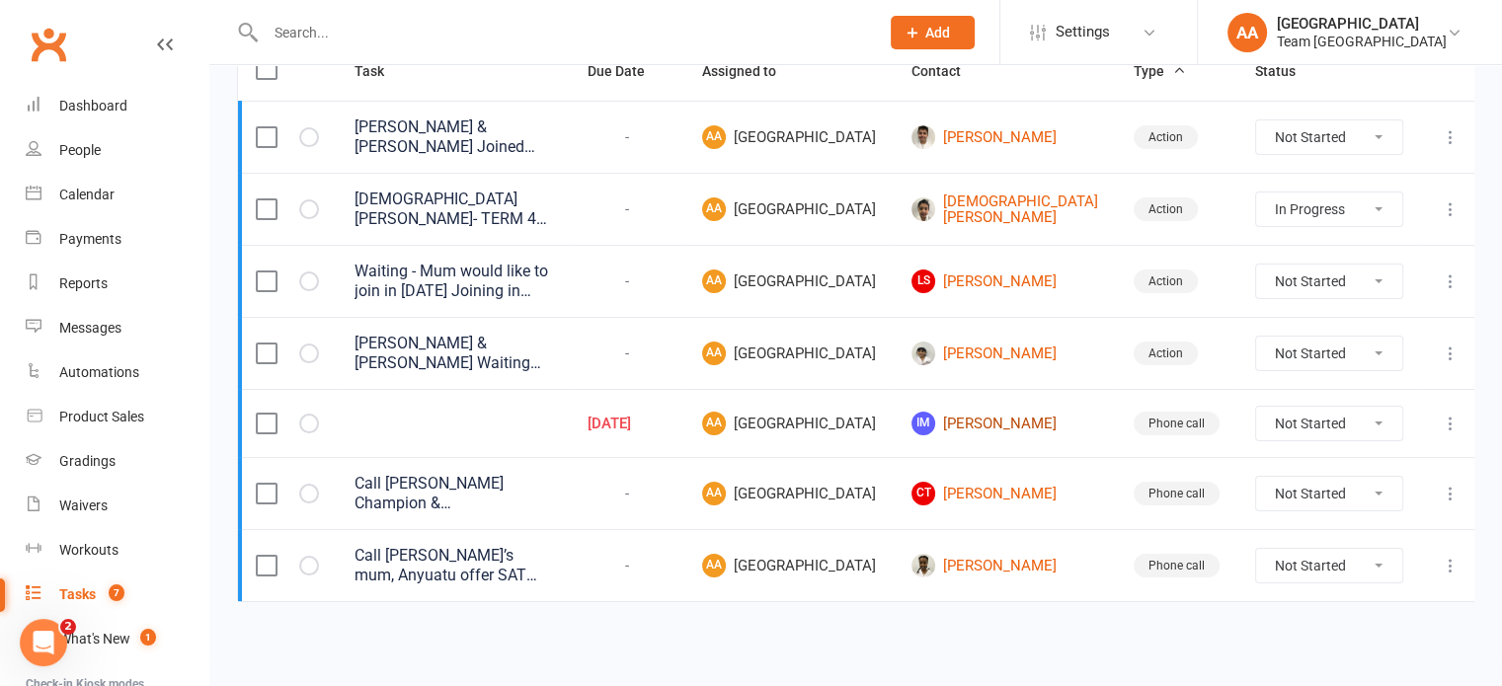
scroll to position [337, 0]
click at [1034, 412] on link "IM Israfil Mohamad" at bounding box center [1004, 424] width 187 height 24
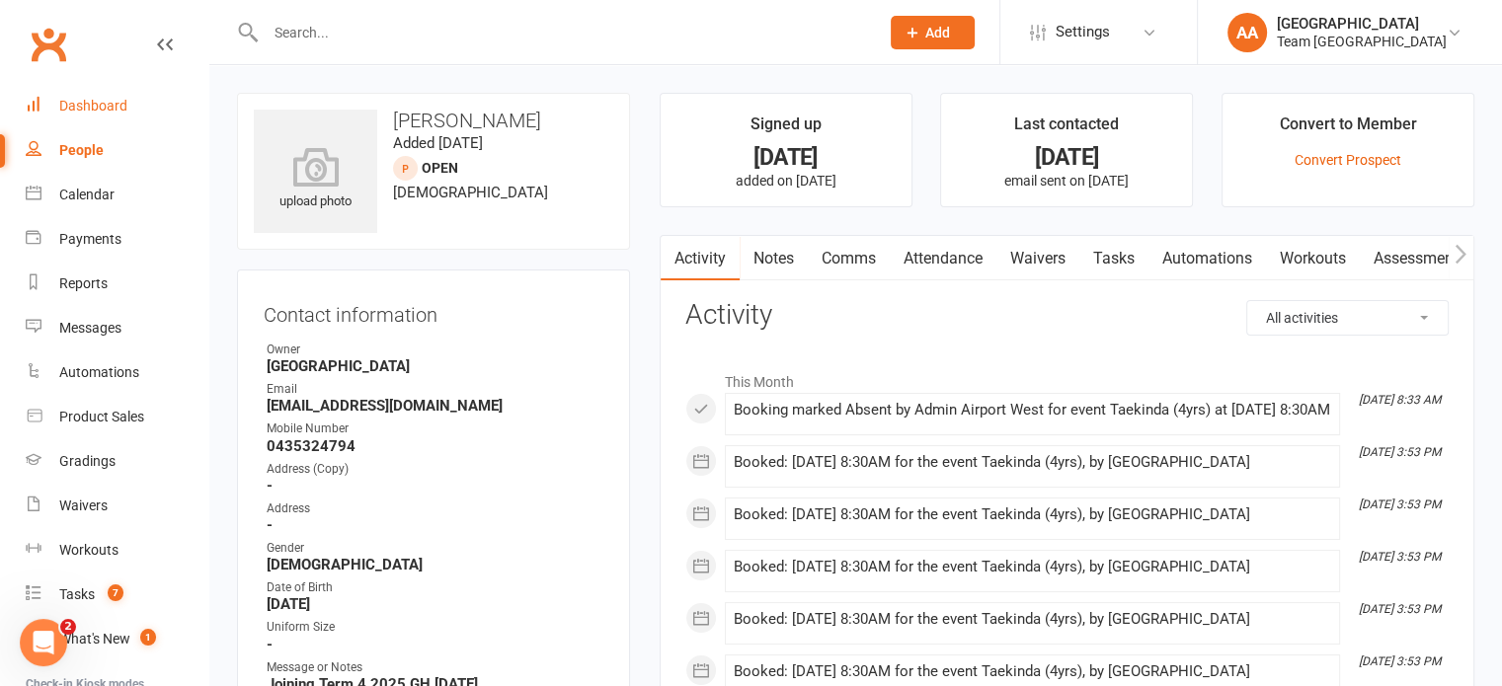
click at [101, 106] on div "Dashboard" at bounding box center [93, 106] width 68 height 16
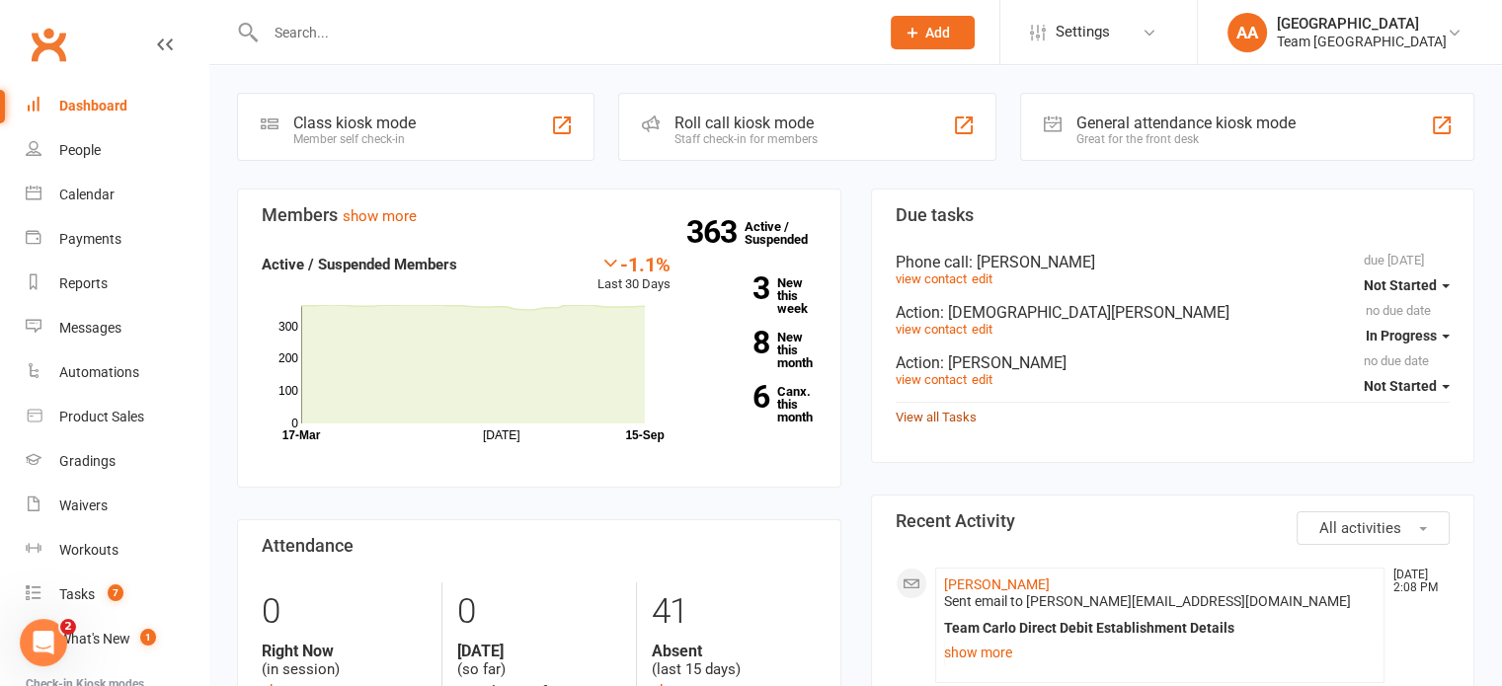
click at [945, 412] on link "View all Tasks" at bounding box center [936, 417] width 81 height 15
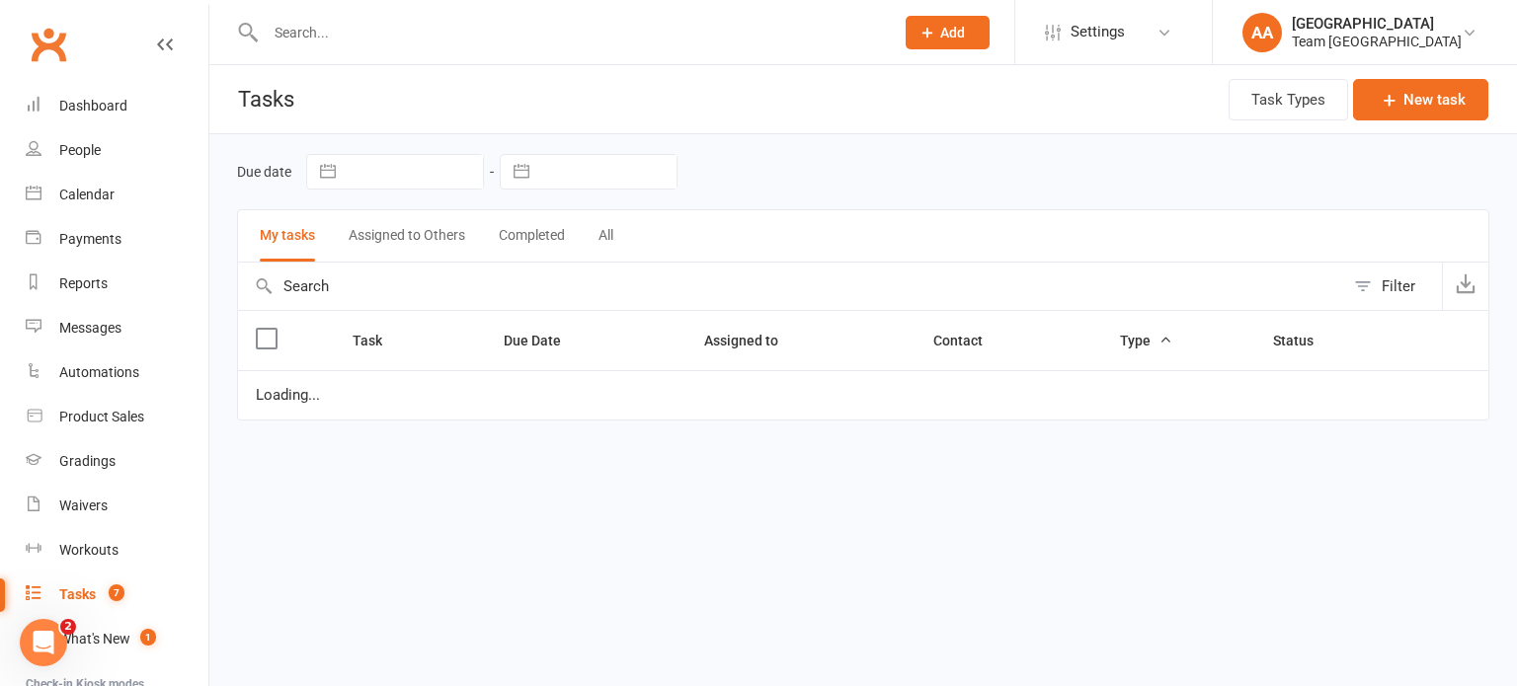
select select "started"
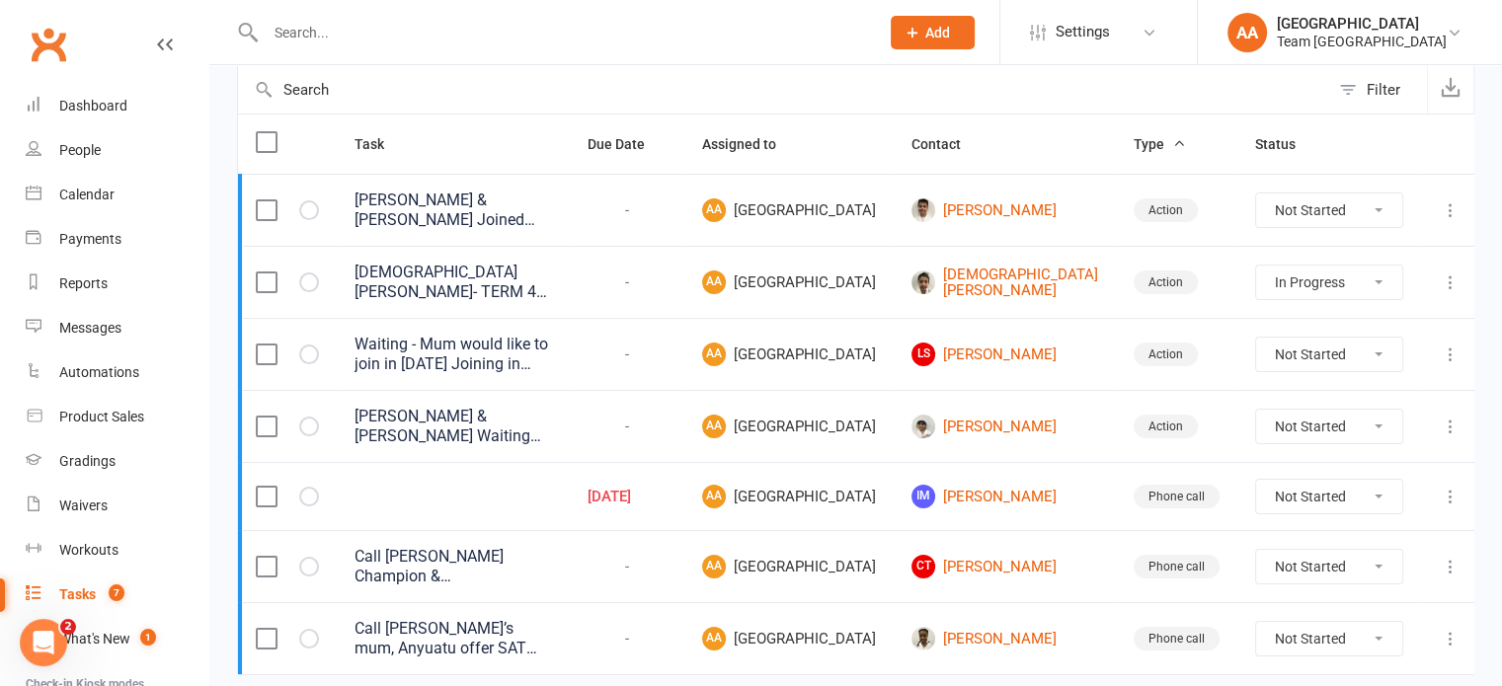
scroll to position [296, 0]
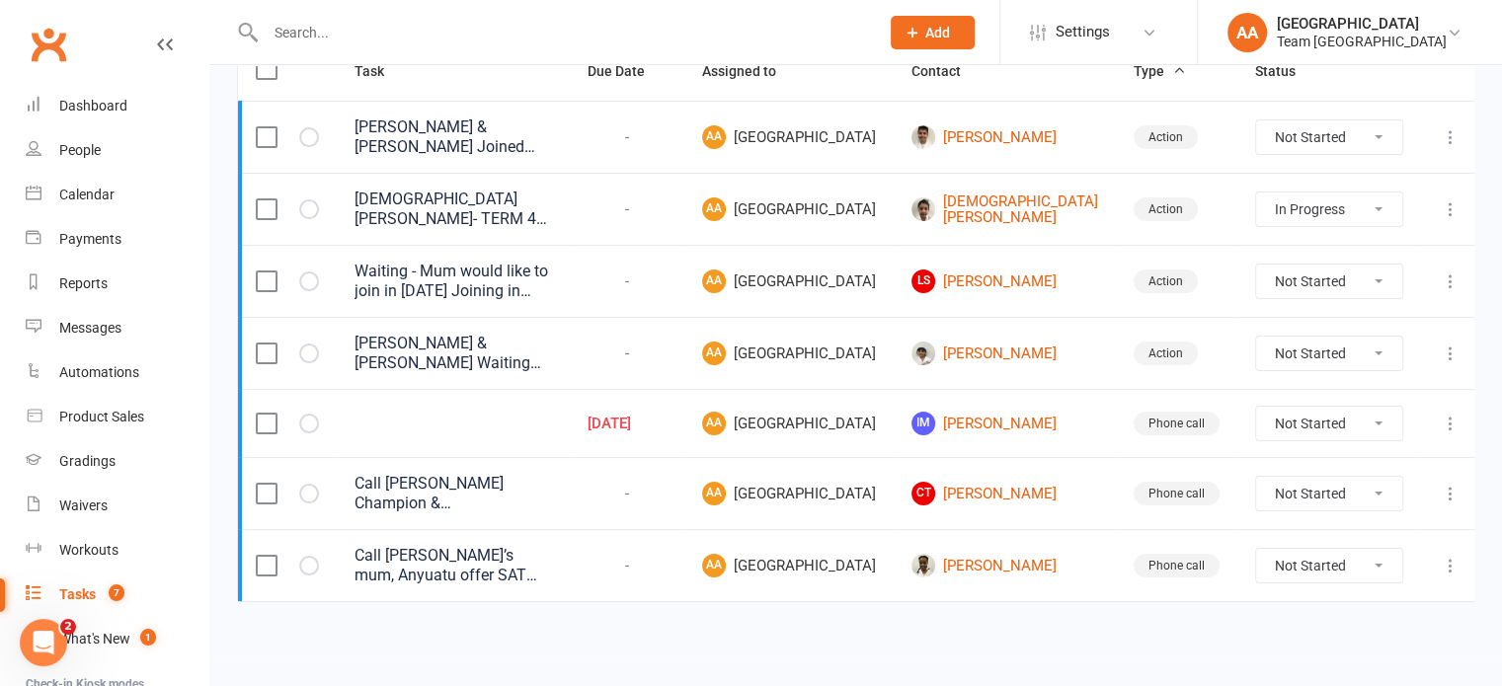
click at [1441, 433] on icon at bounding box center [1451, 424] width 20 height 20
click at [1310, 524] on link "Edit" at bounding box center [1342, 543] width 196 height 39
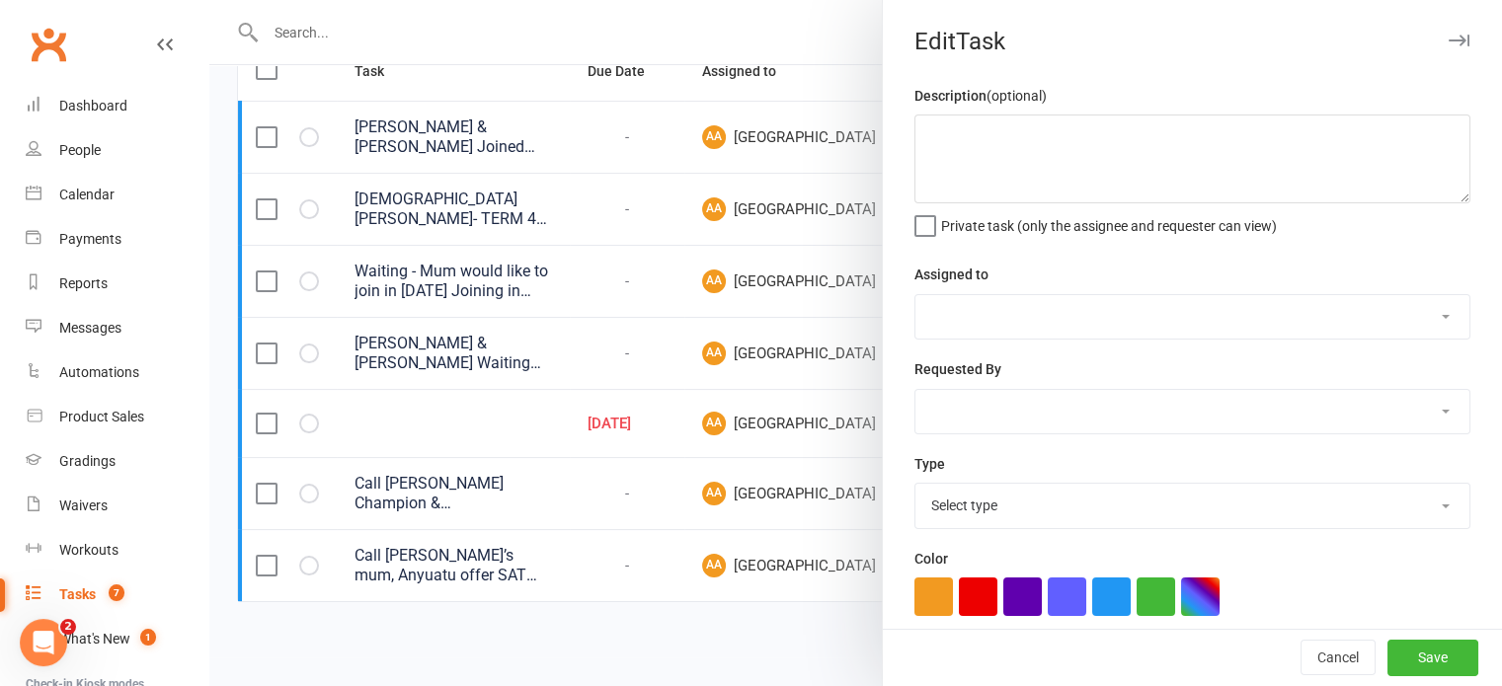
select select "14053"
type input "20 Aug 2025"
type input "12:30pm"
select select "8169"
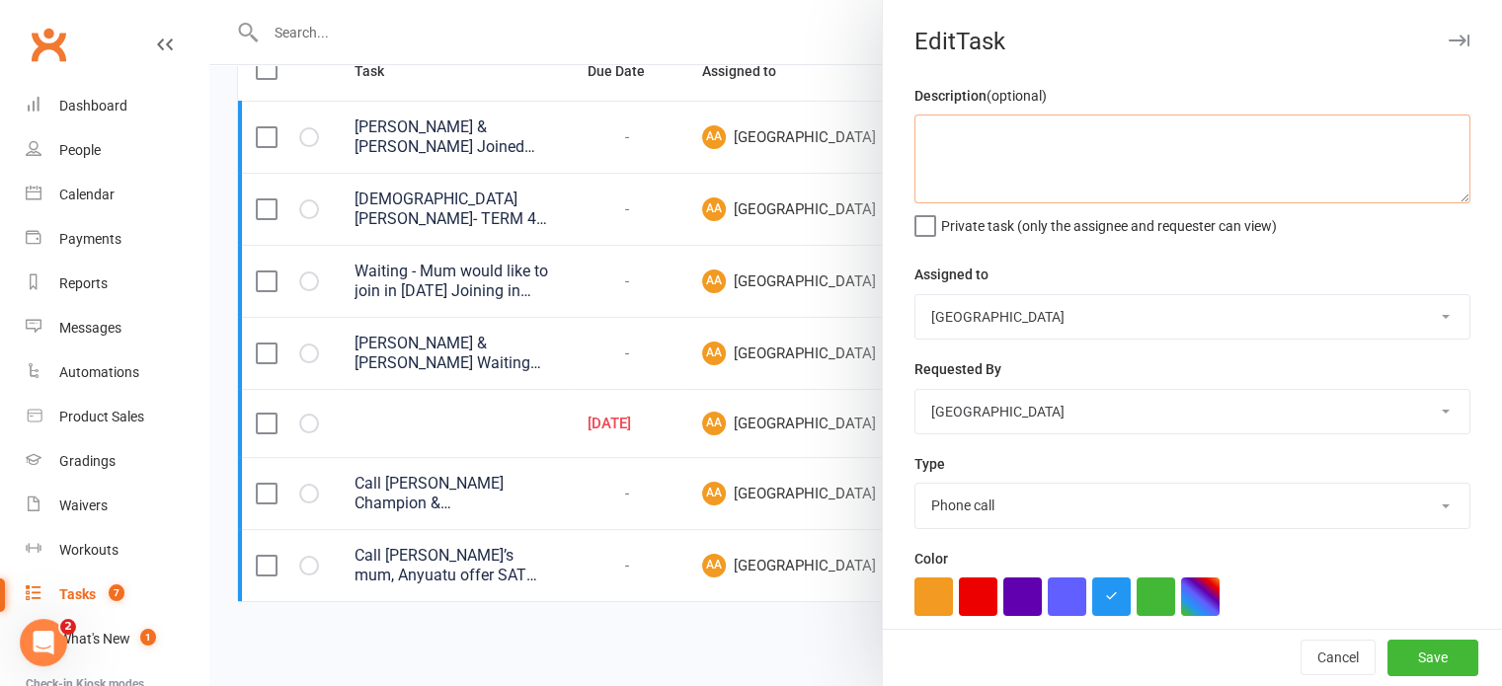
click at [1049, 145] on textarea at bounding box center [1192, 159] width 556 height 89
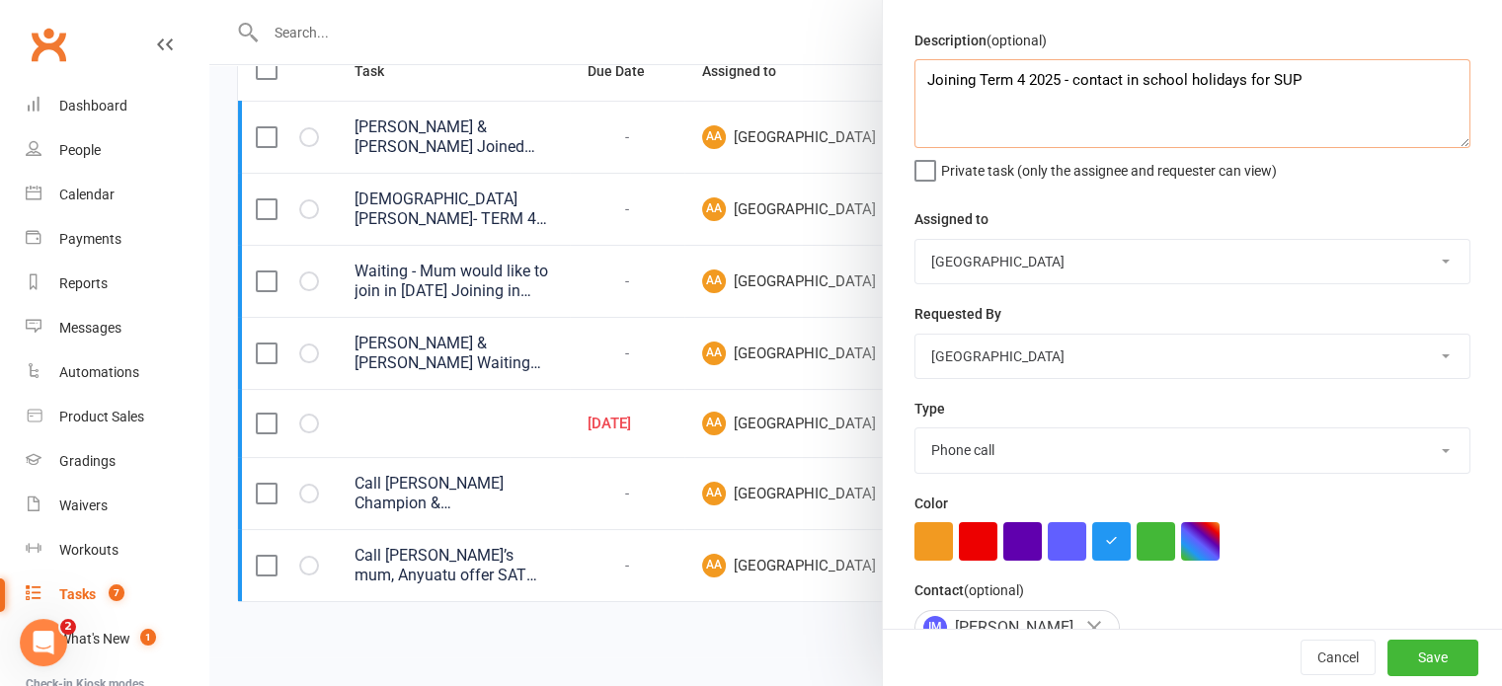
scroll to position [99, 0]
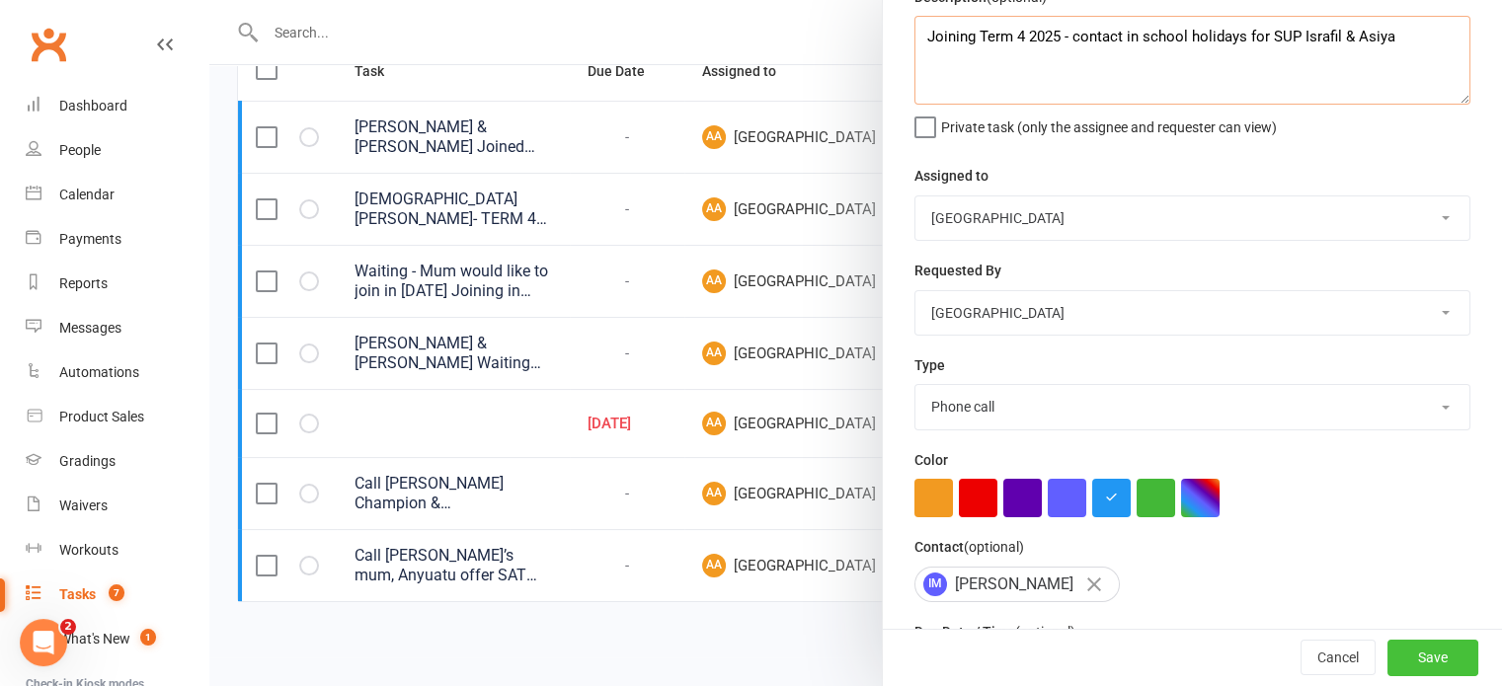
type textarea "Joining Term 4 2025 - contact in school holidays for SUP Israfil & Asiya"
click at [1436, 646] on button "Save" at bounding box center [1432, 659] width 91 height 36
select select "started"
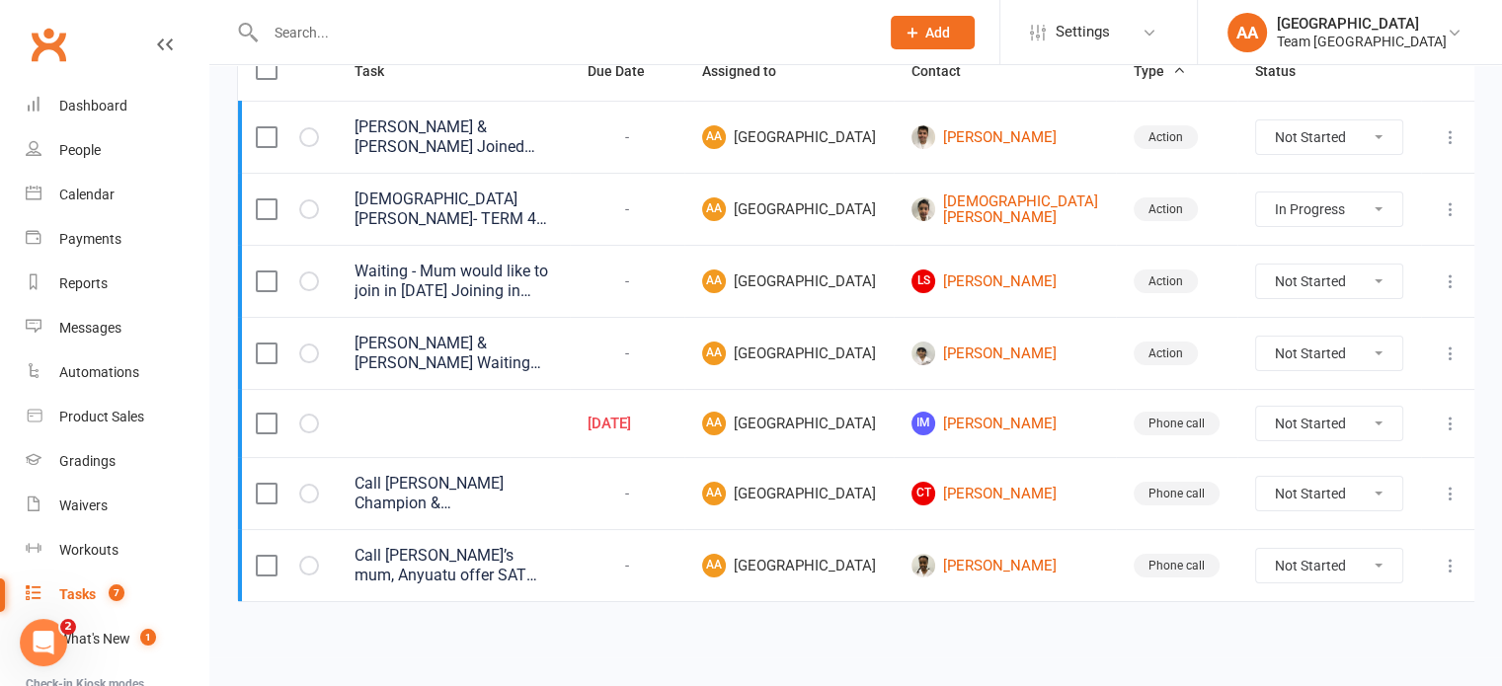
select select "started"
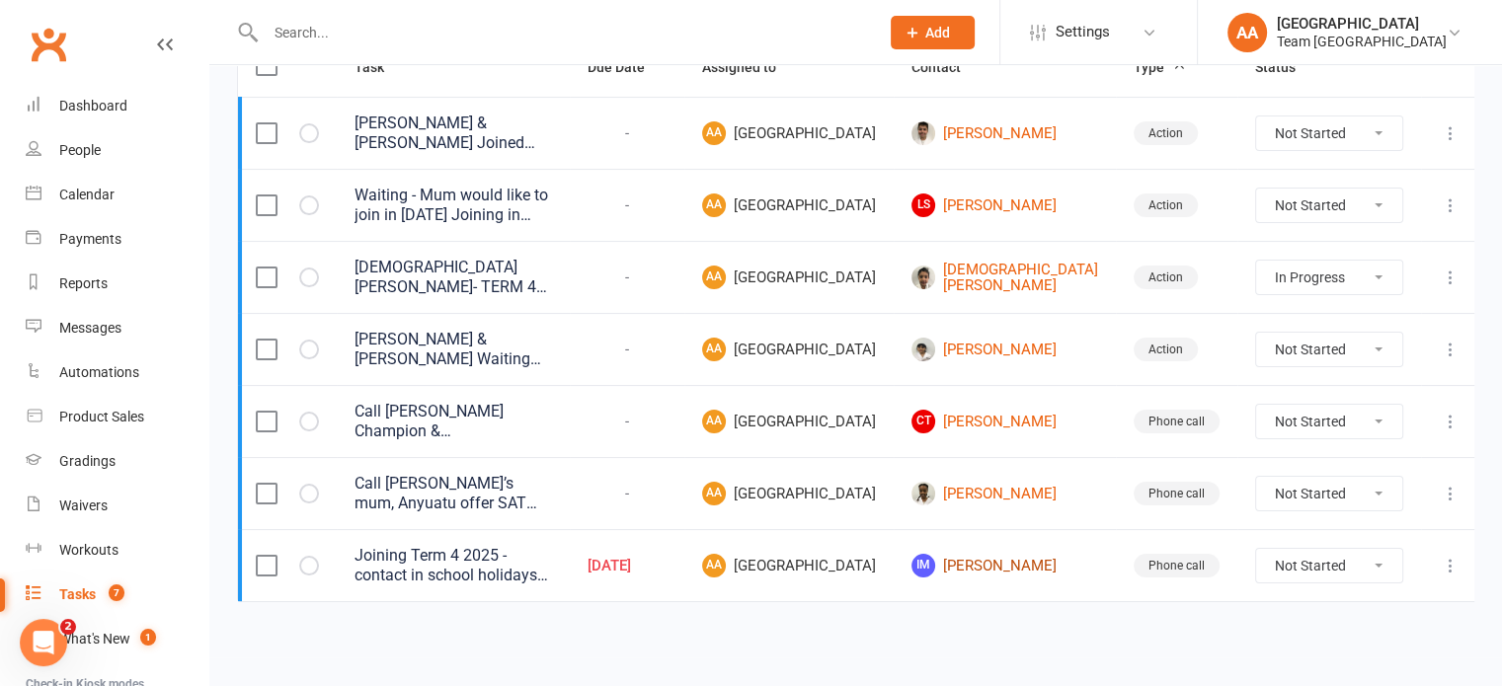
click at [1031, 578] on link "IM Israfil Mohamad" at bounding box center [1004, 566] width 187 height 24
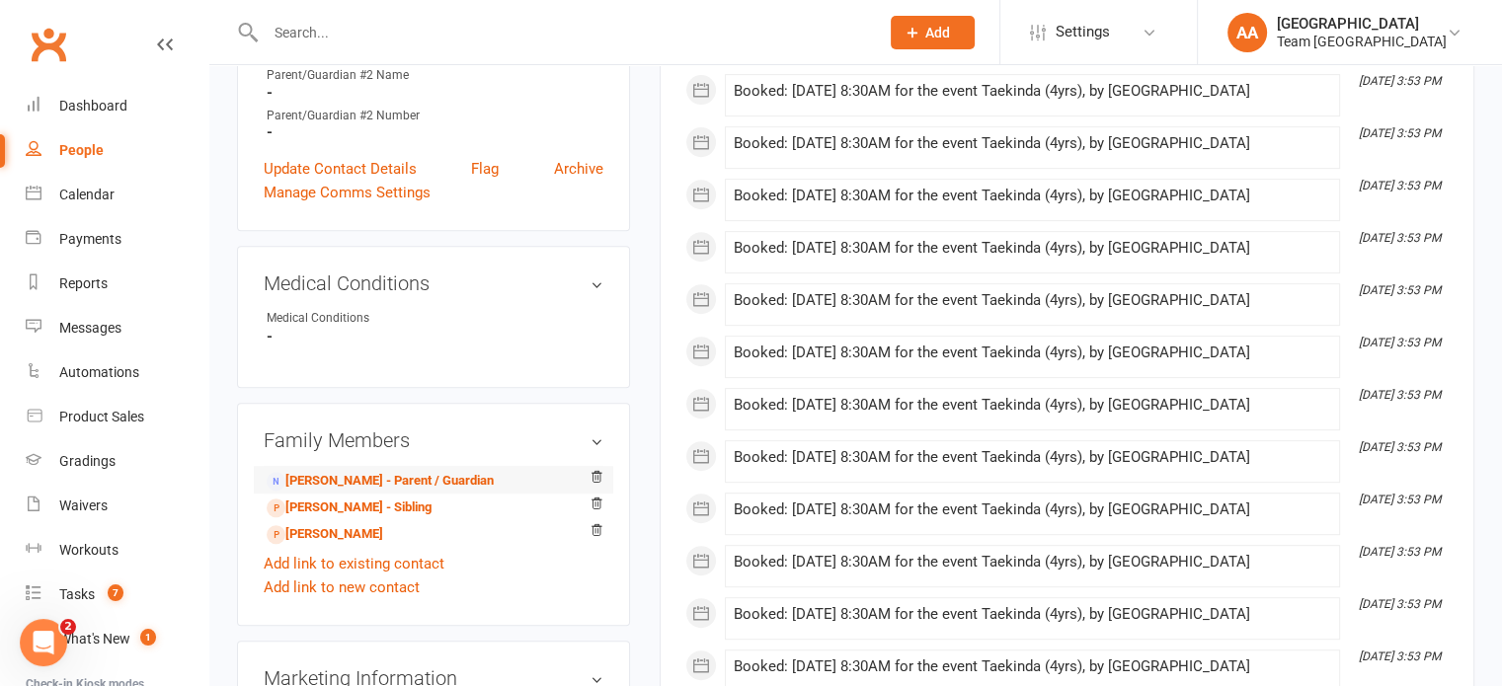
scroll to position [889, 0]
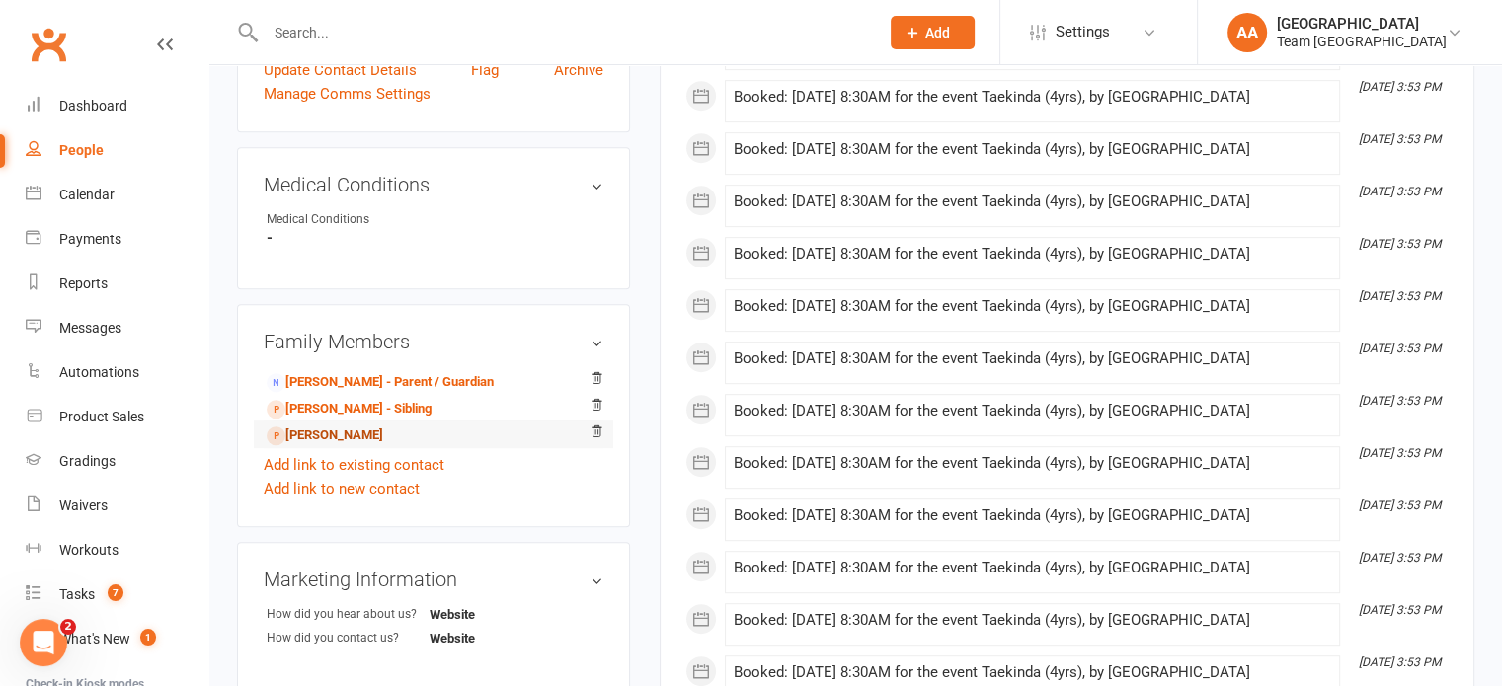
click at [372, 441] on link "Sulayman Mohamad - Sibling" at bounding box center [325, 436] width 117 height 21
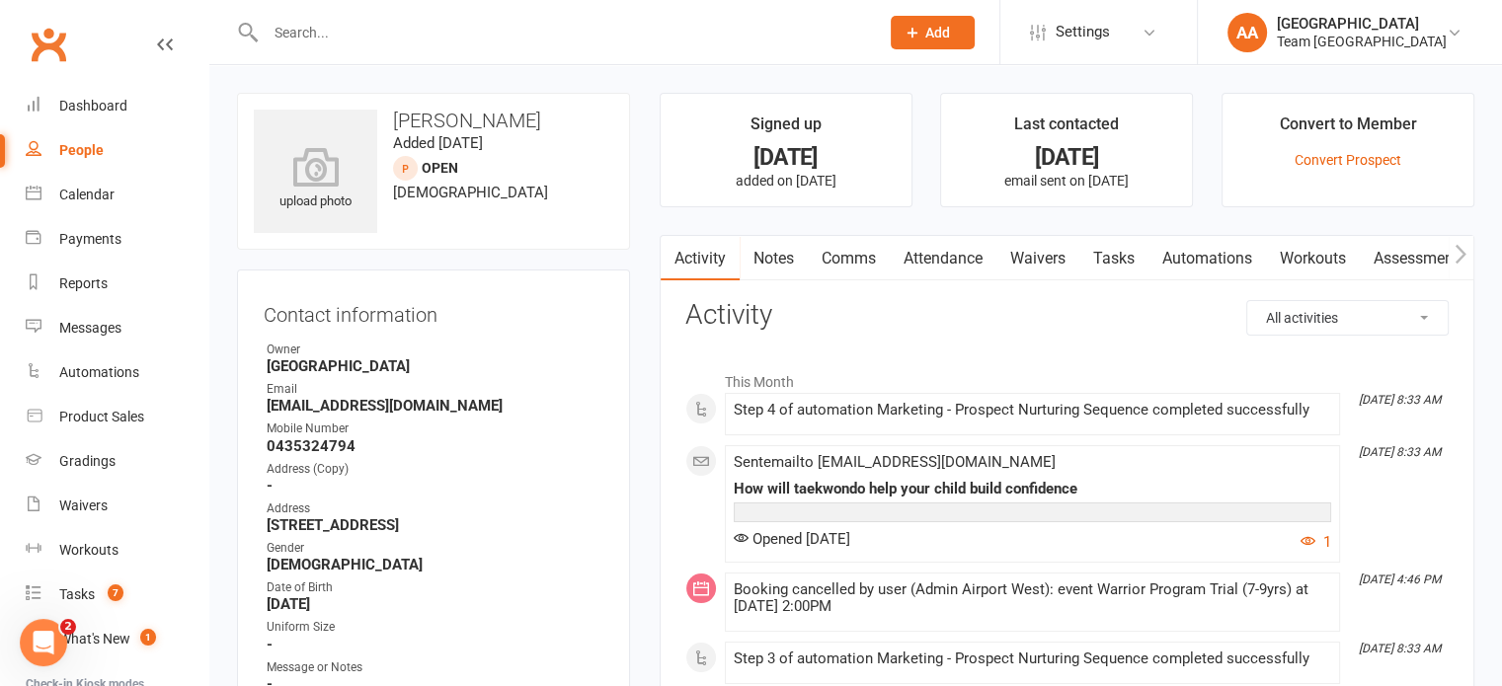
click at [783, 262] on link "Notes" at bounding box center [774, 258] width 68 height 45
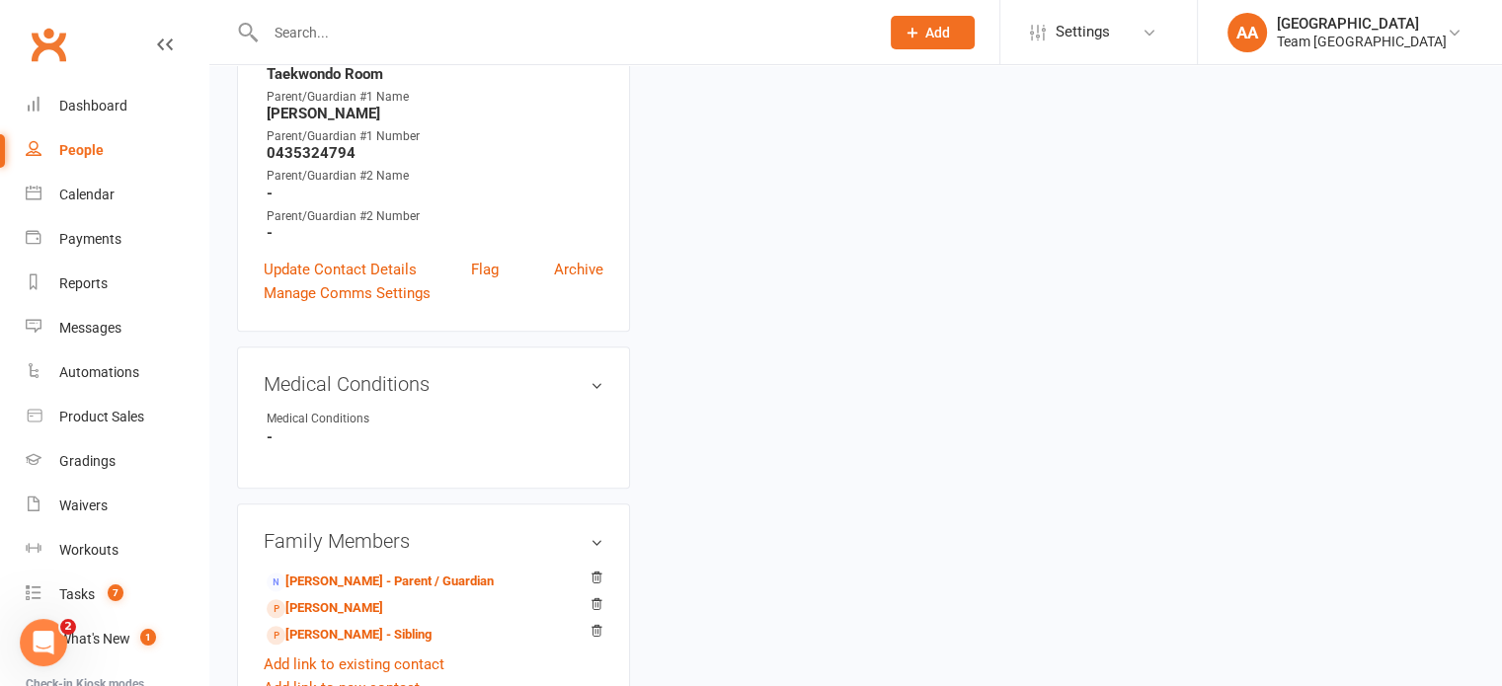
scroll to position [691, 0]
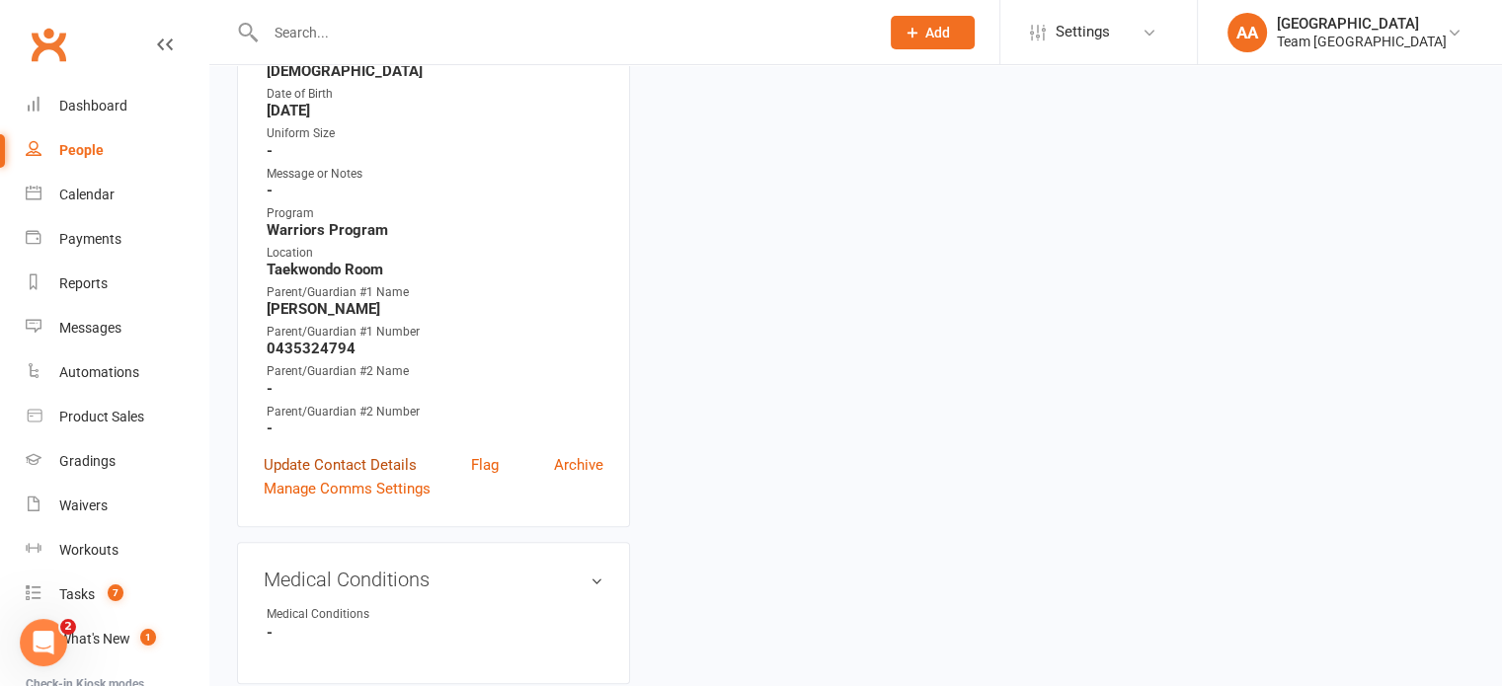
click at [348, 474] on link "Update Contact Details" at bounding box center [340, 465] width 153 height 24
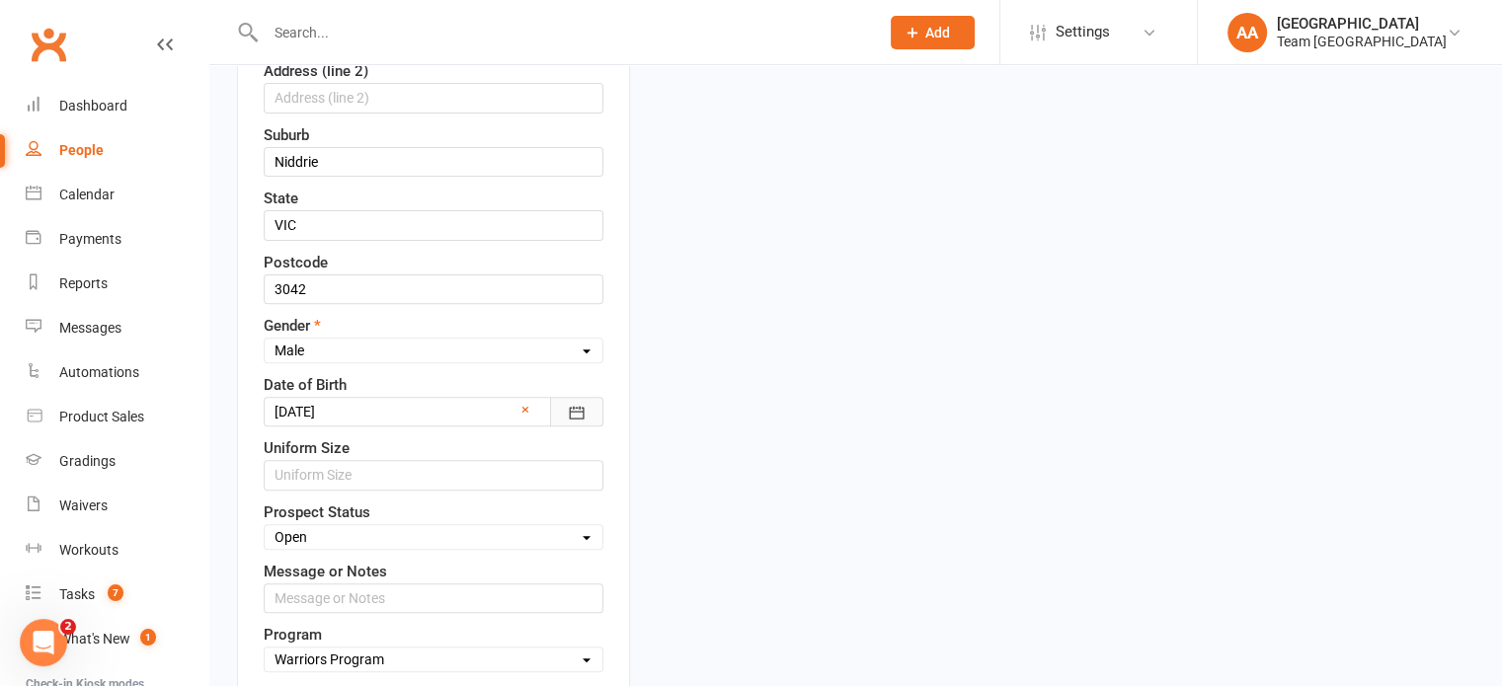
scroll to position [685, 0]
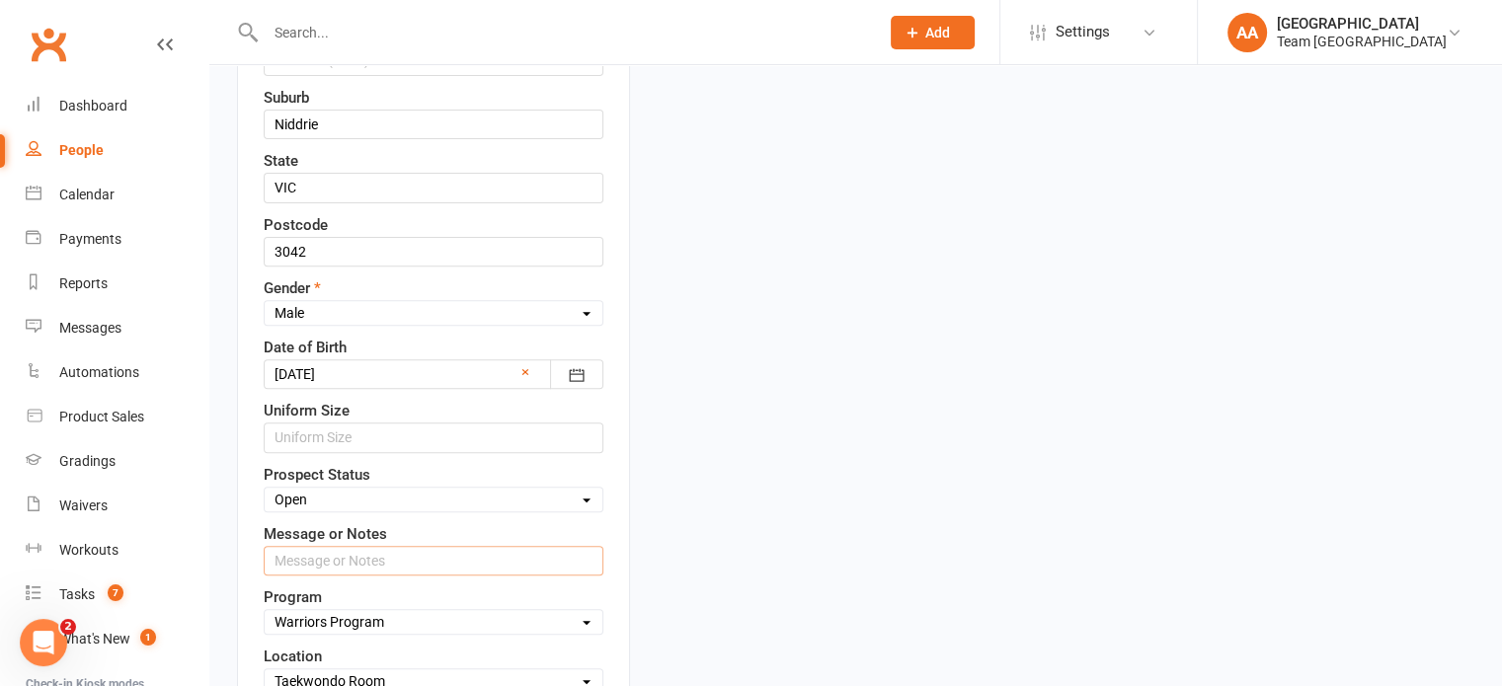
click at [374, 550] on input "text" at bounding box center [434, 561] width 340 height 30
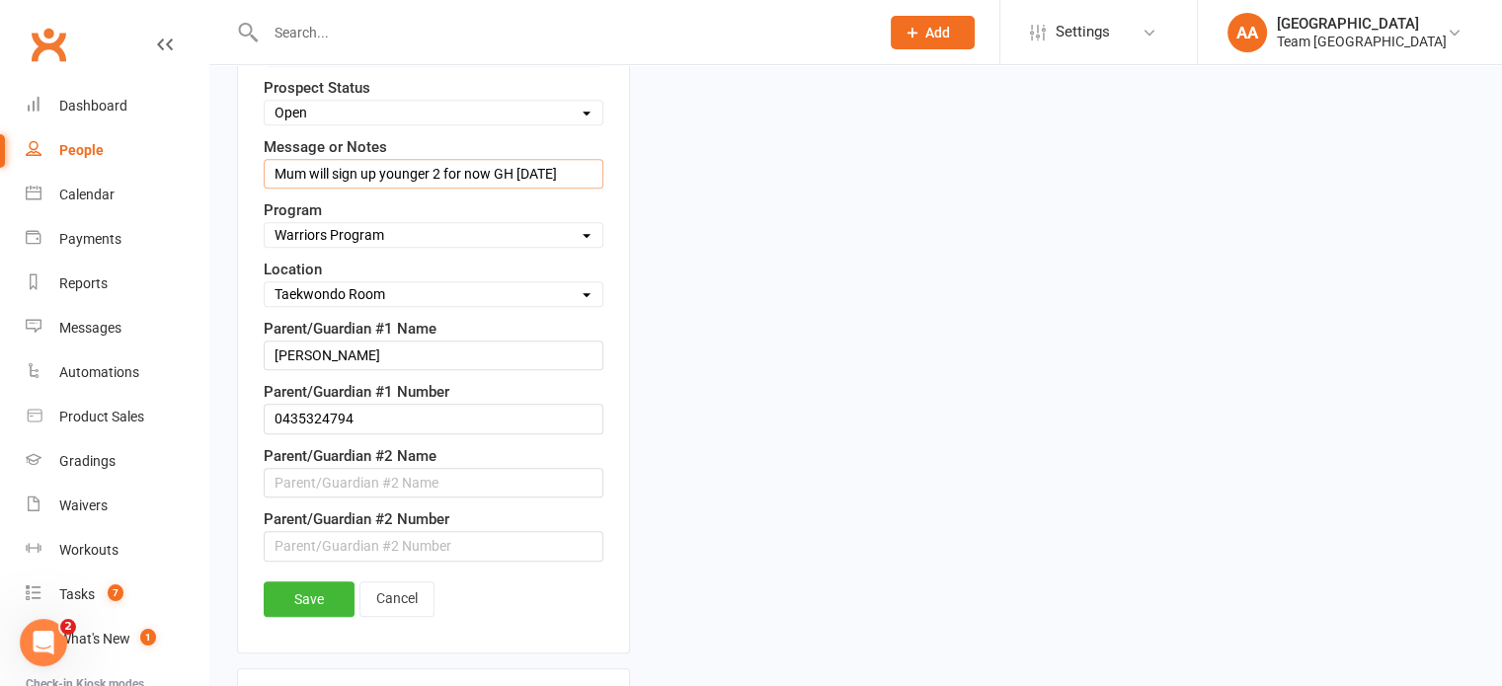
scroll to position [1179, 0]
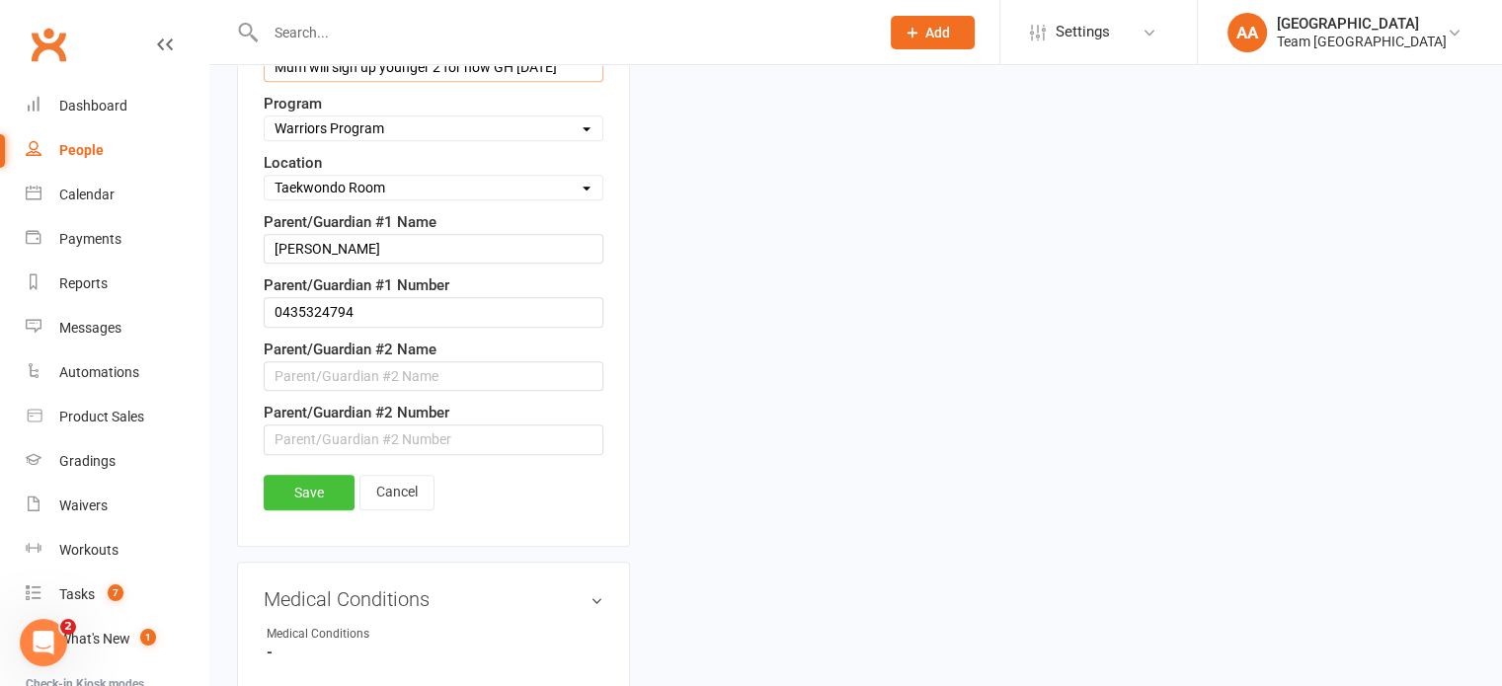
type input "Mum will sign up younger 2 for now GH 15/09/25"
click at [328, 493] on link "Save" at bounding box center [309, 493] width 91 height 36
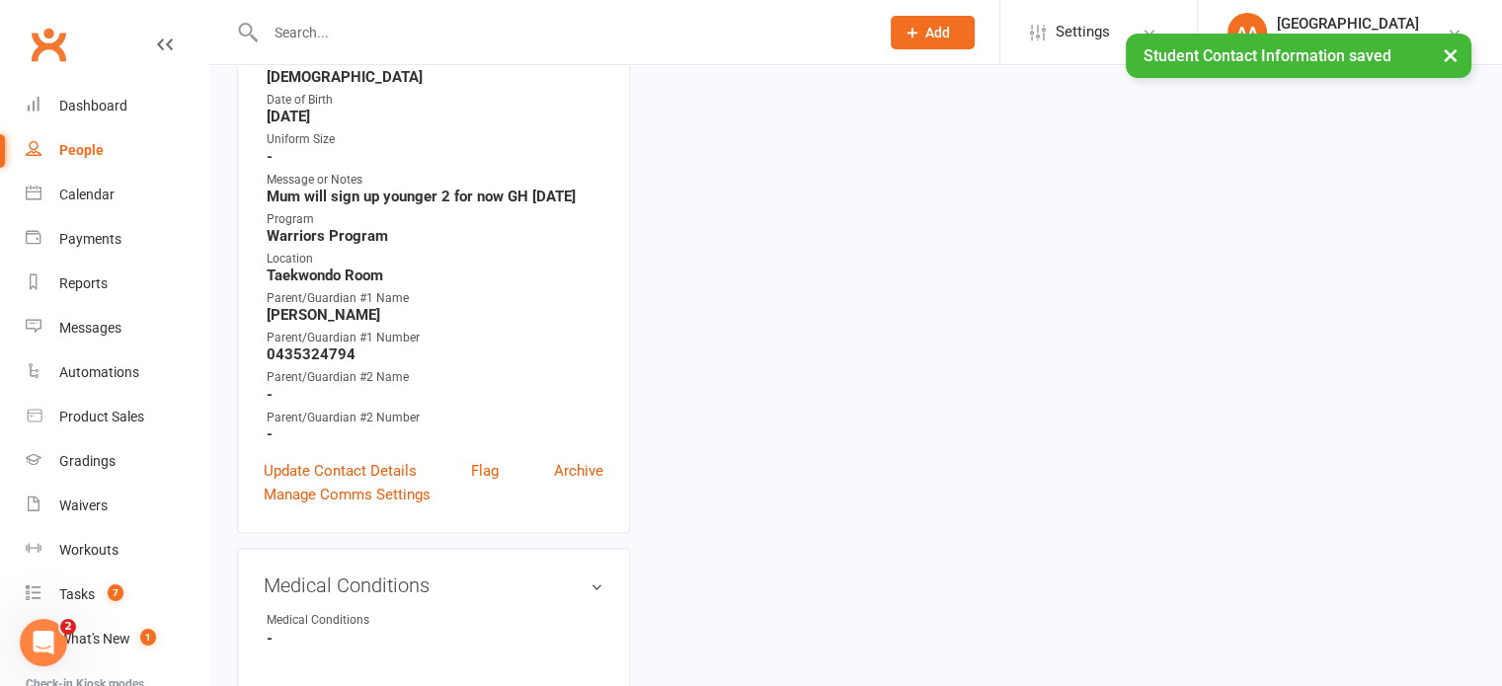
scroll to position [0, 0]
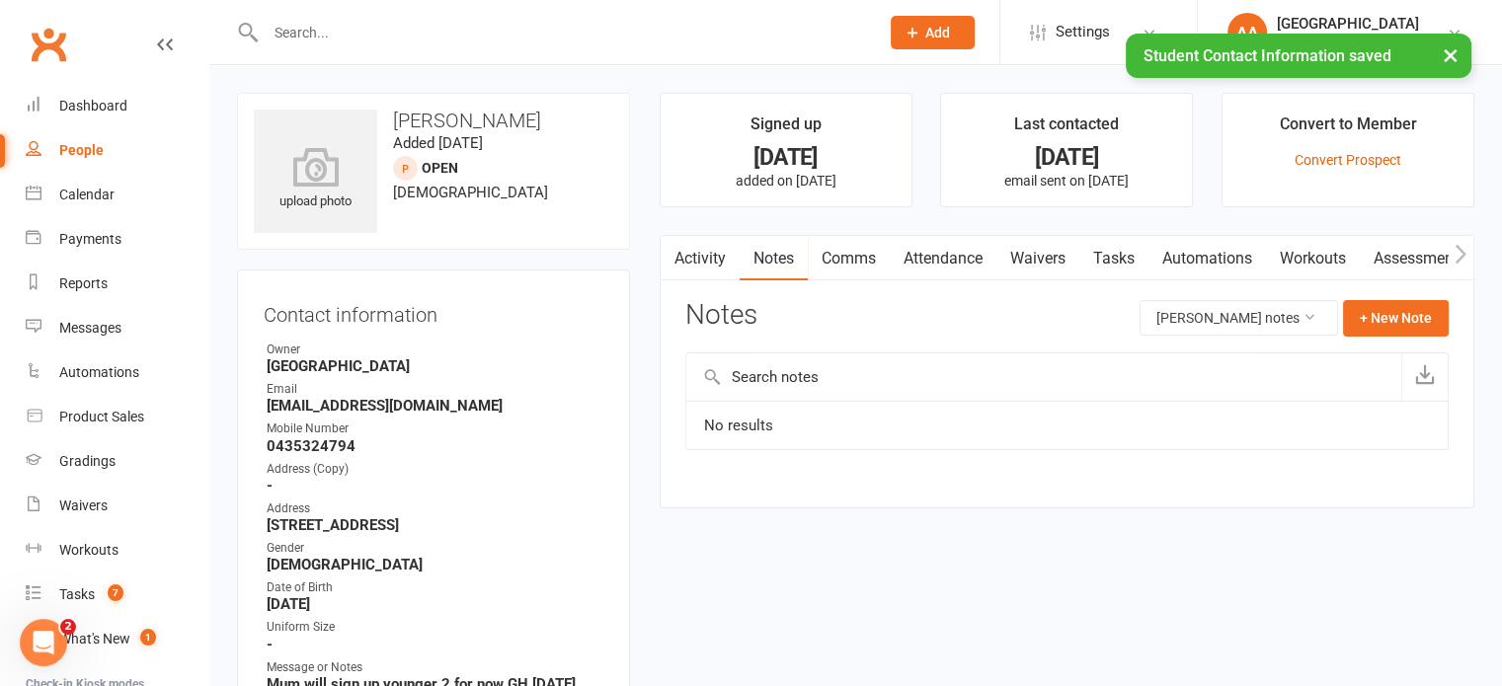
click at [963, 263] on link "Attendance" at bounding box center [943, 258] width 107 height 45
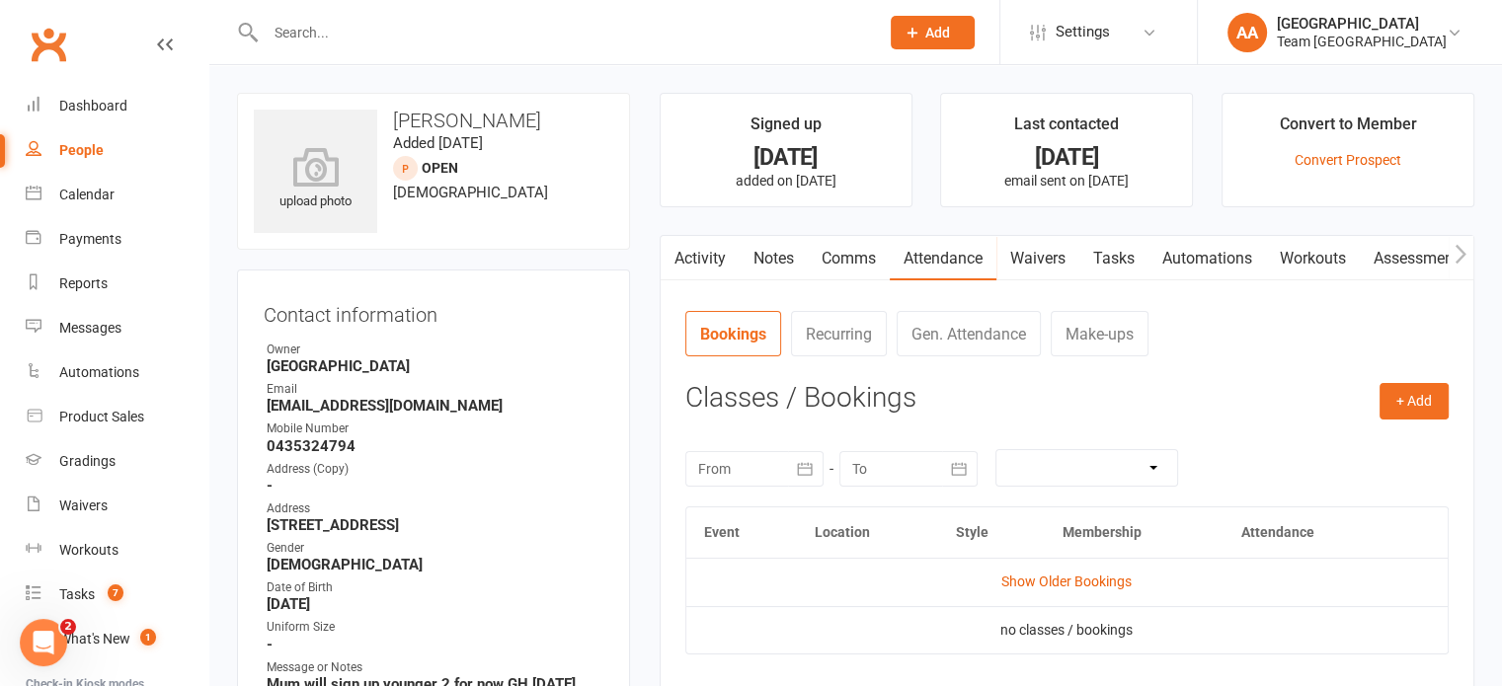
click at [317, 26] on input "text" at bounding box center [562, 33] width 605 height 28
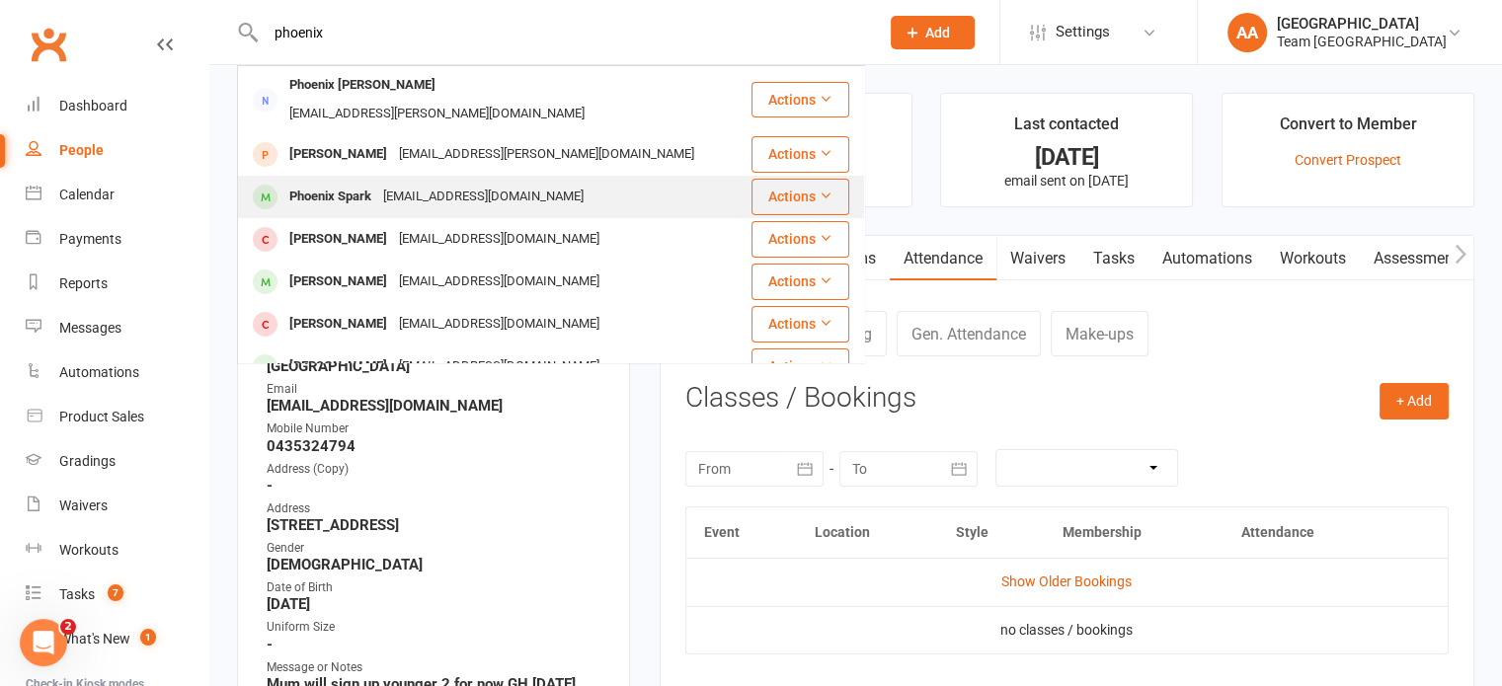
type input "phoenix"
click at [352, 183] on div "Phoenix Spark" at bounding box center [330, 197] width 94 height 29
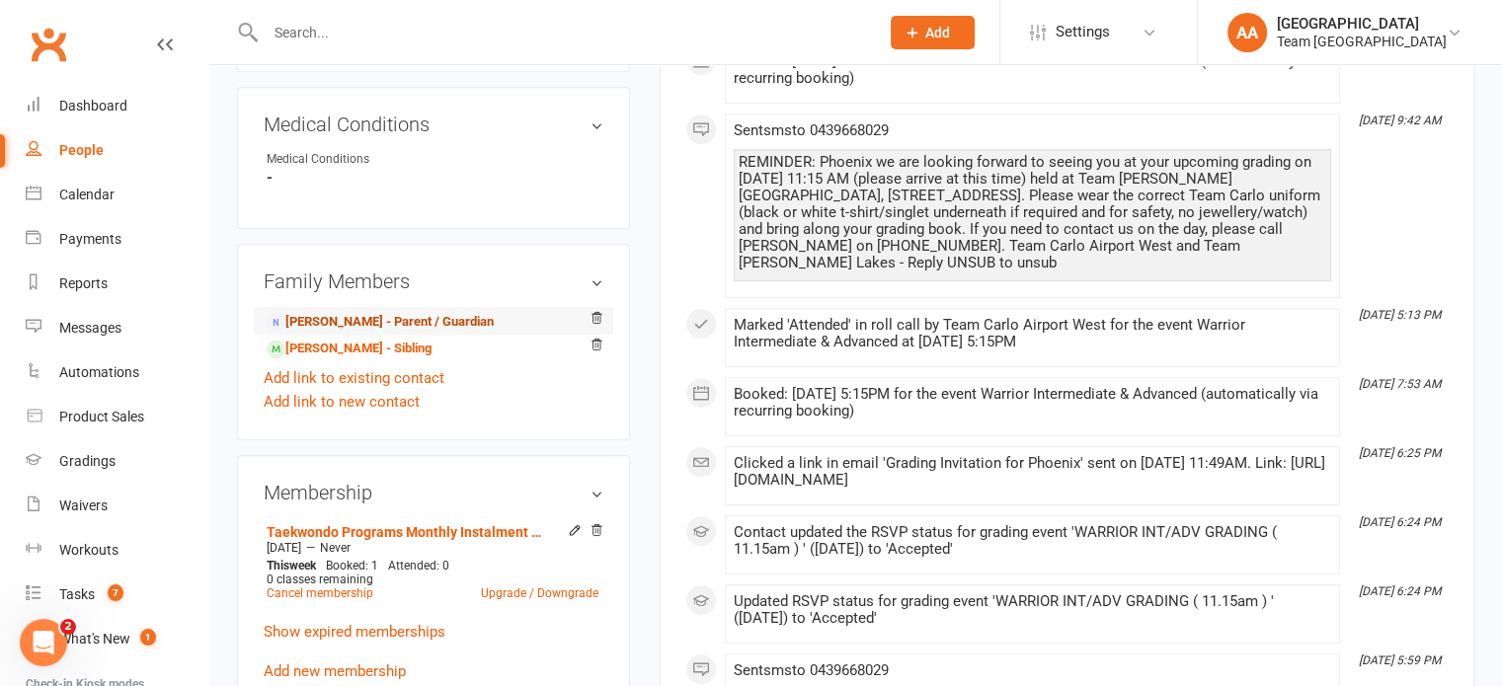
scroll to position [1086, 0]
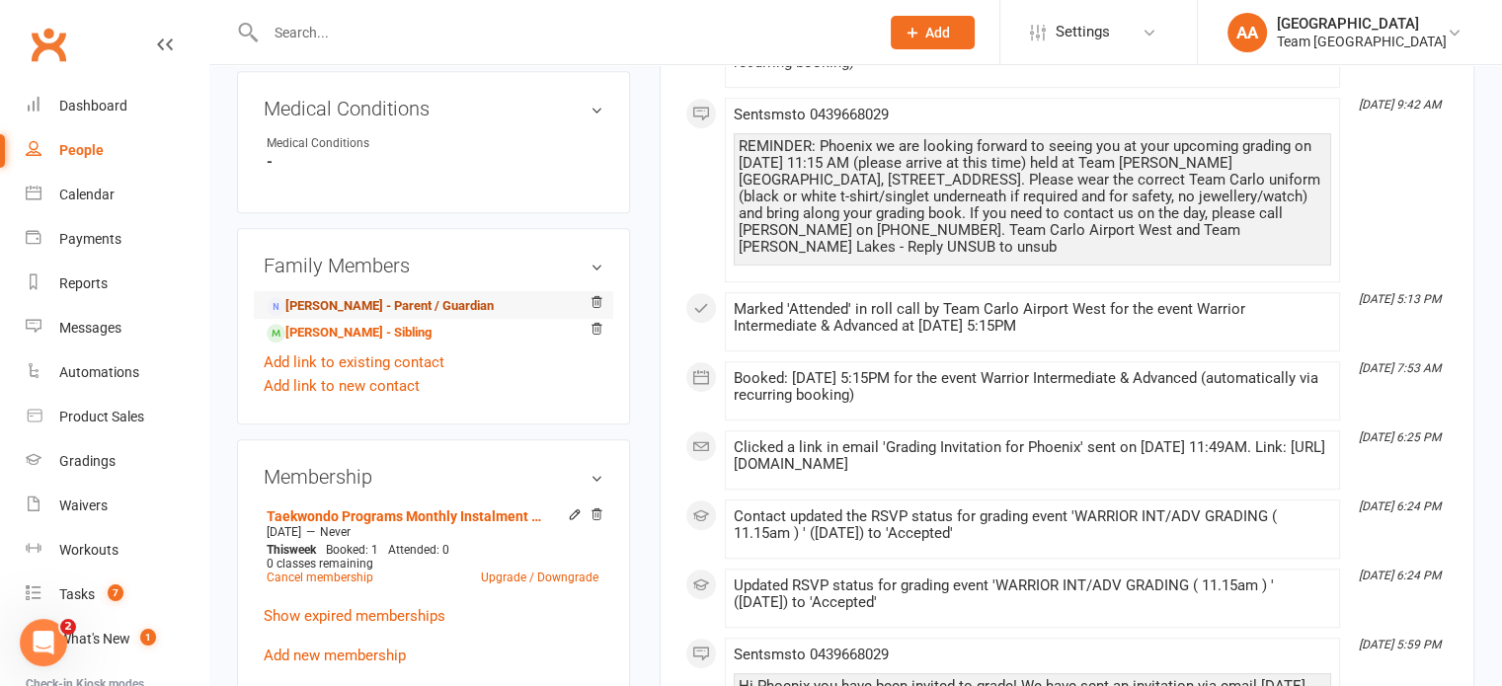
click at [365, 313] on link "Robbie Spark - Parent / Guardian" at bounding box center [380, 306] width 227 height 21
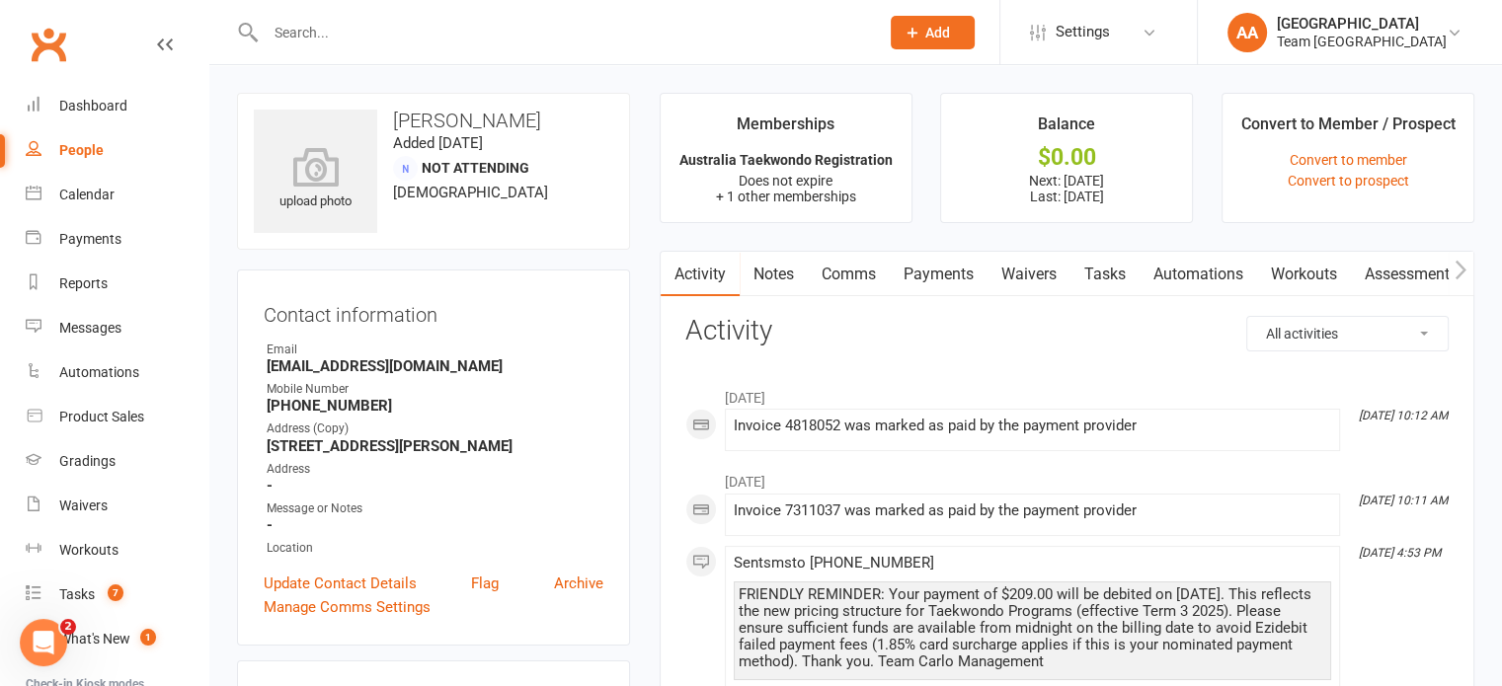
click at [851, 283] on link "Comms" at bounding box center [849, 274] width 82 height 45
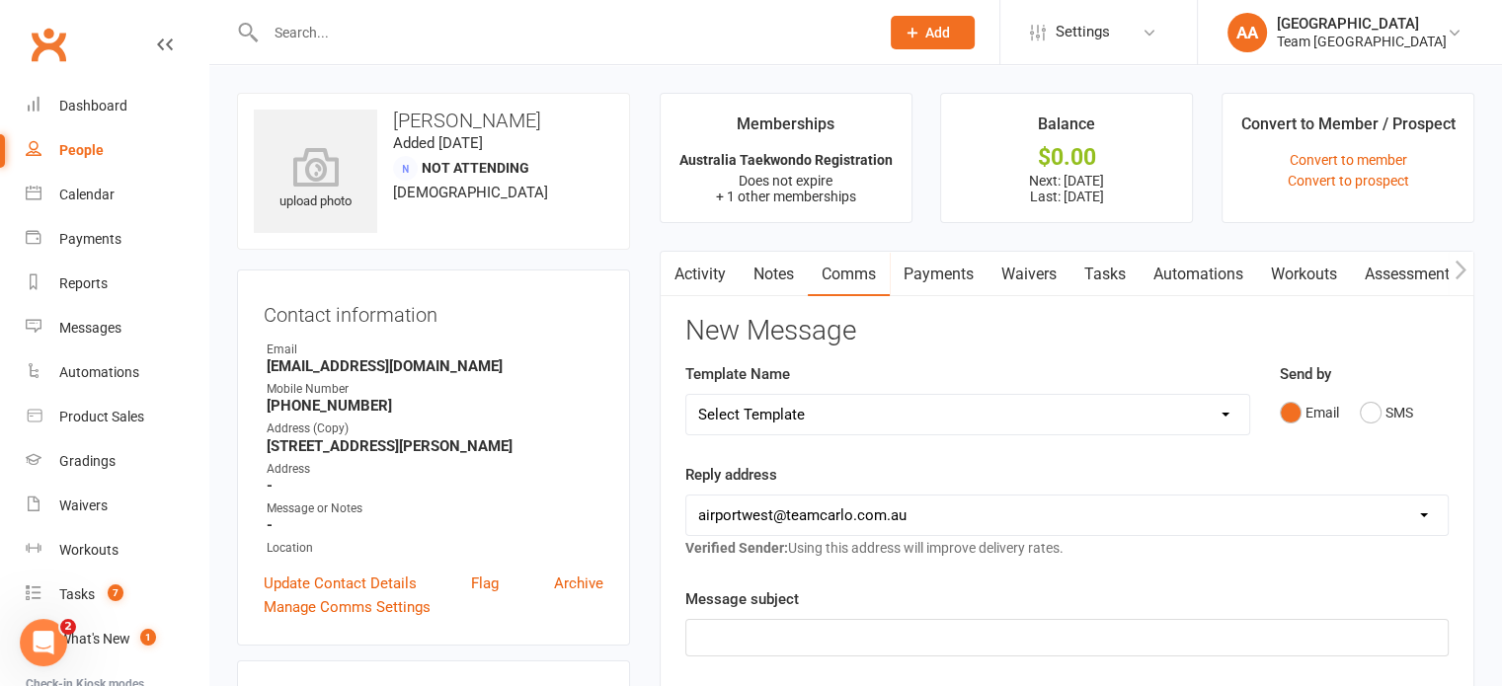
click at [851, 426] on select "Select Template [SMS] Direct Debit - AT Payment Reminder SMS [SMS] Direct Debit…" at bounding box center [967, 414] width 563 height 39
select select "17"
click at [686, 395] on select "Select Template [SMS] Direct Debit - AT Payment Reminder SMS [SMS] Direct Debit…" at bounding box center [967, 414] width 563 height 39
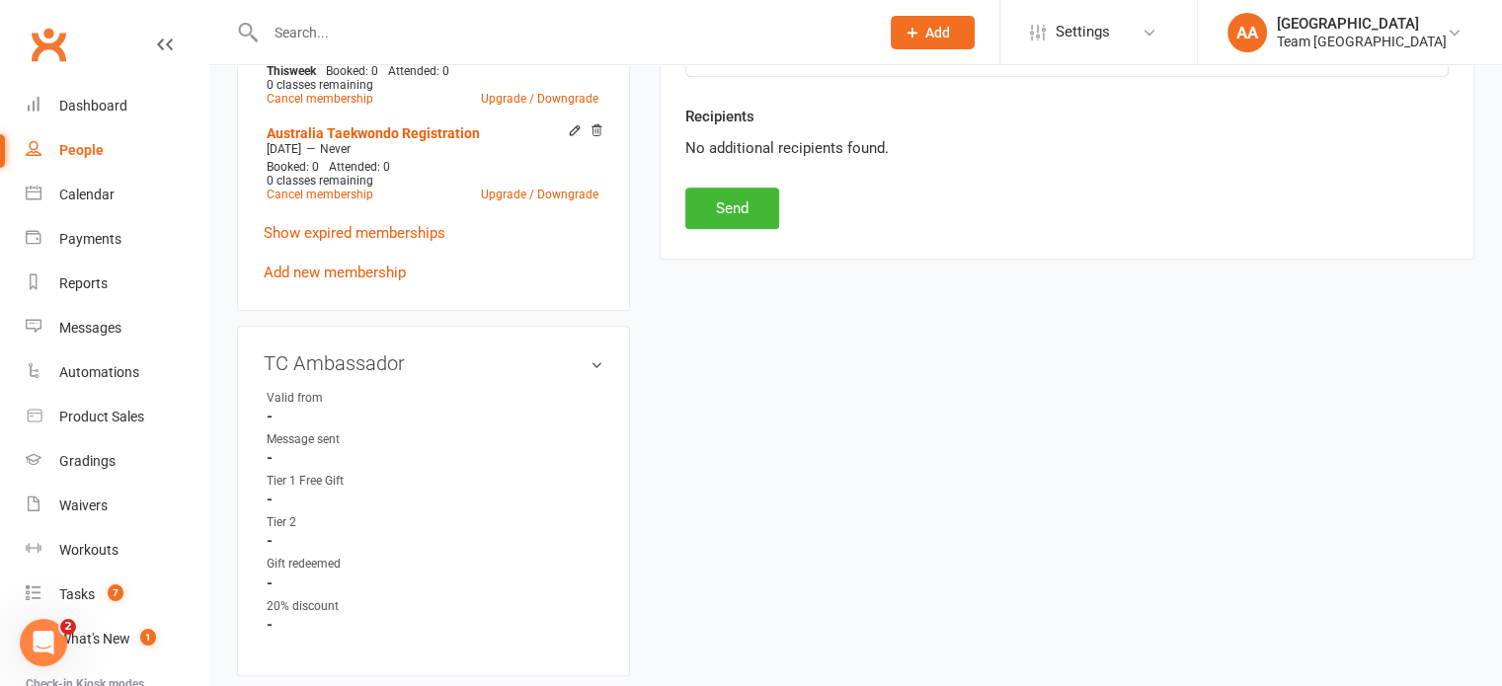
scroll to position [1086, 0]
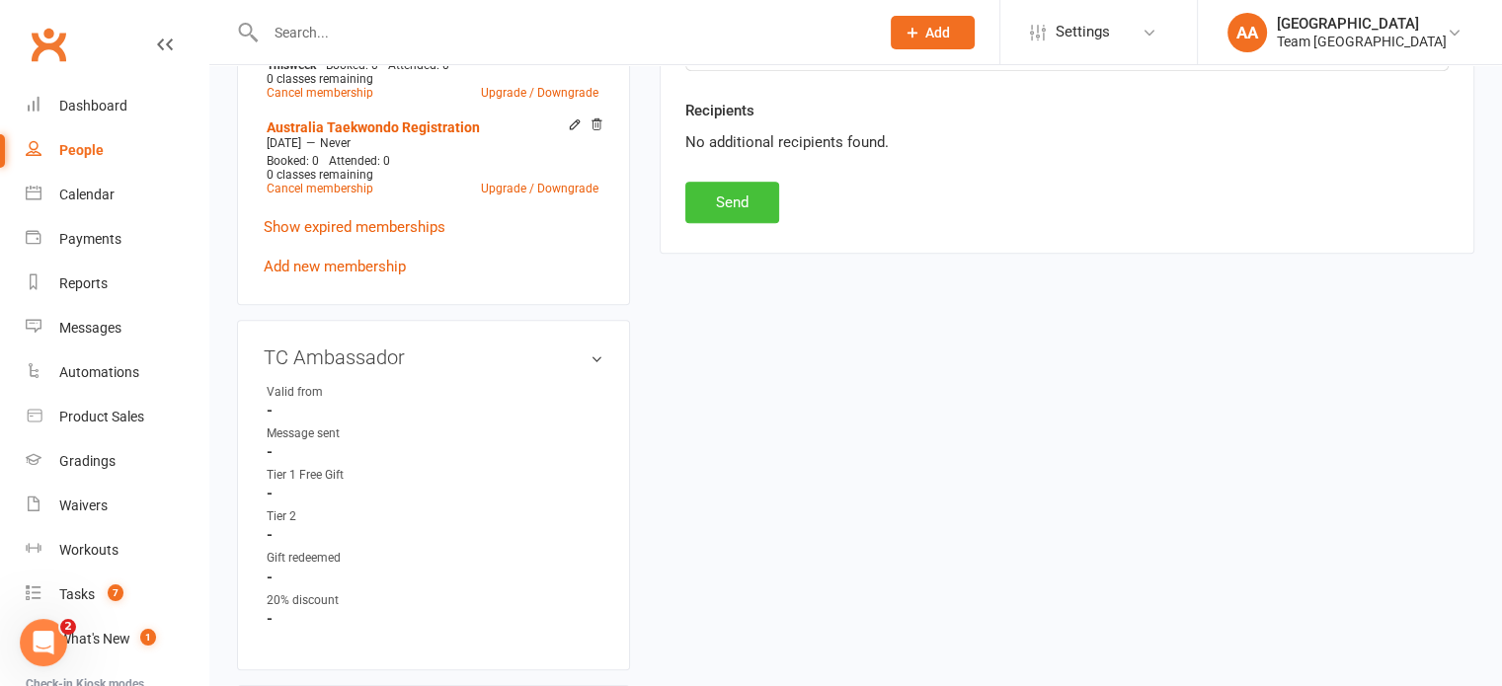
click at [723, 207] on button "Send" at bounding box center [732, 202] width 94 height 41
select select
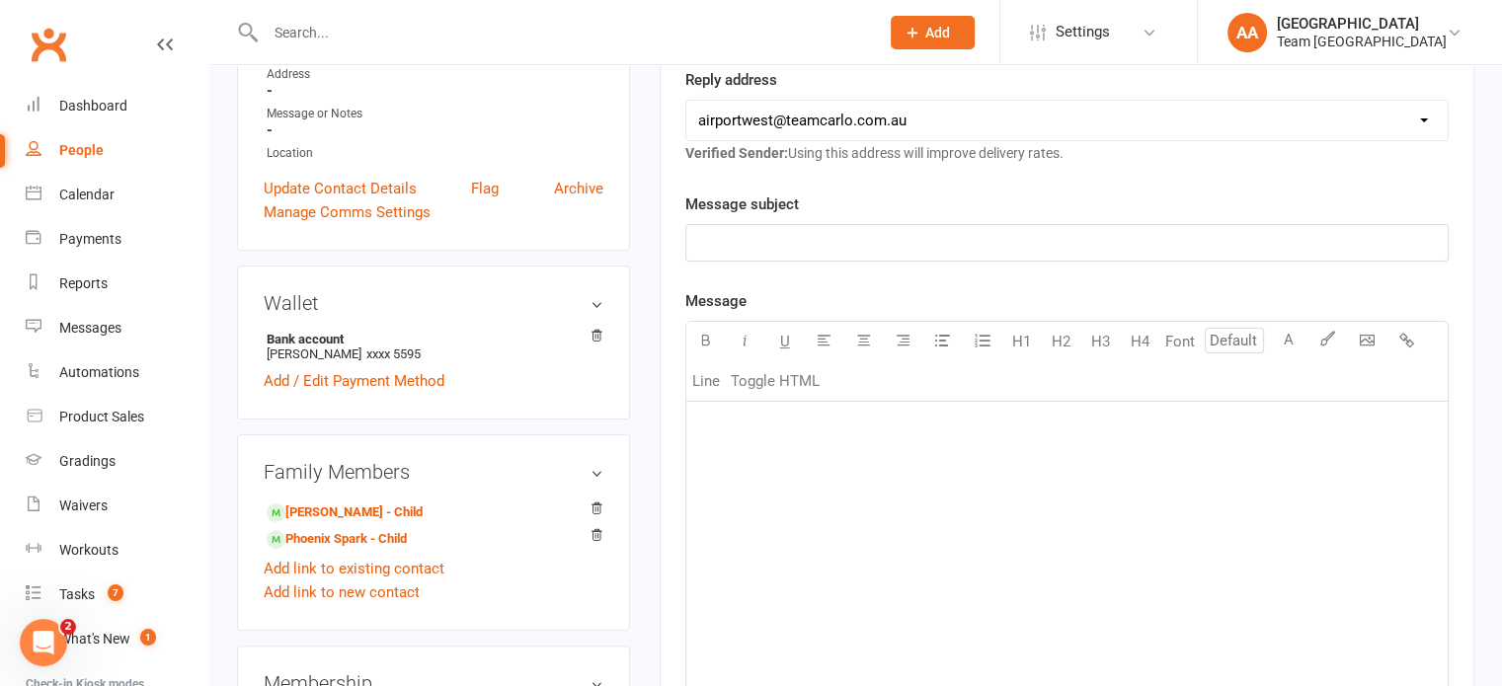
scroll to position [0, 0]
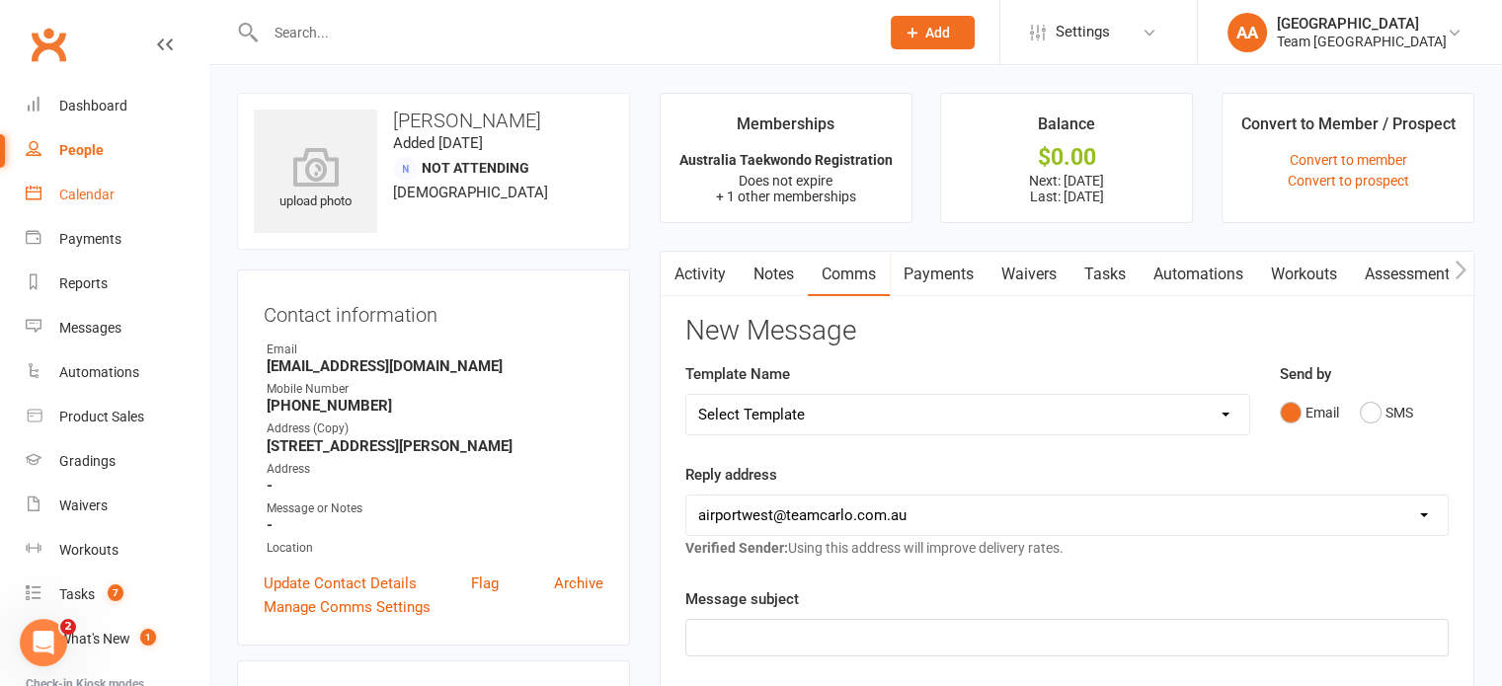
click at [98, 189] on div "Calendar" at bounding box center [86, 195] width 55 height 16
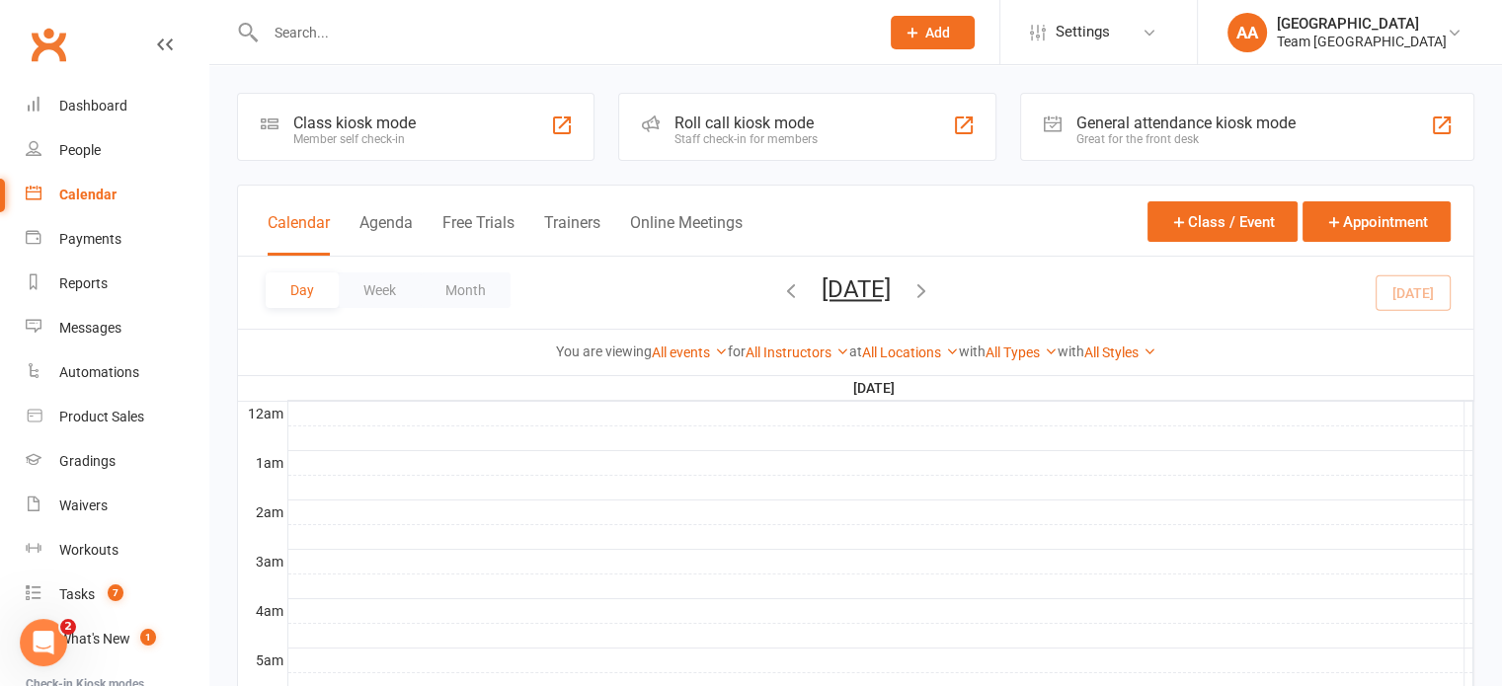
click at [822, 288] on button "Monday, Sep 15, 2025" at bounding box center [856, 290] width 69 height 28
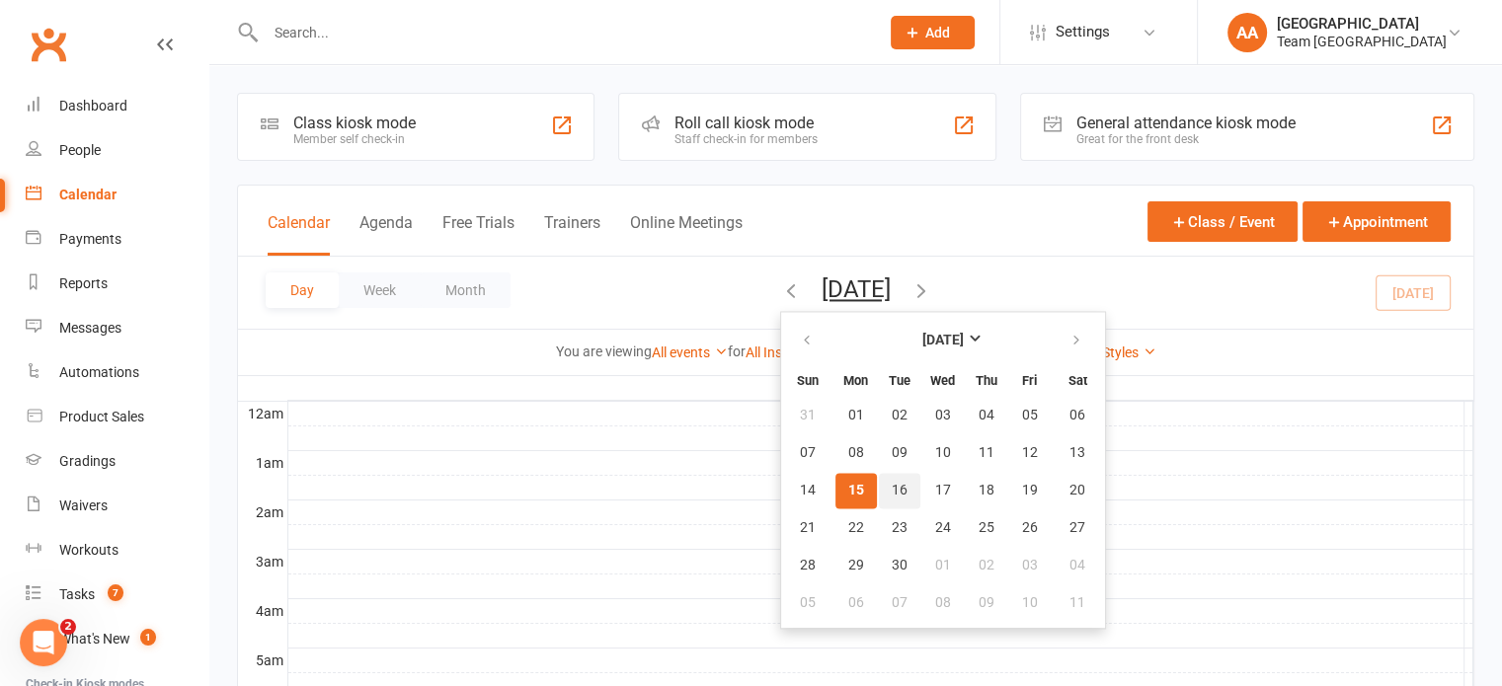
click at [892, 483] on span "16" at bounding box center [900, 491] width 16 height 16
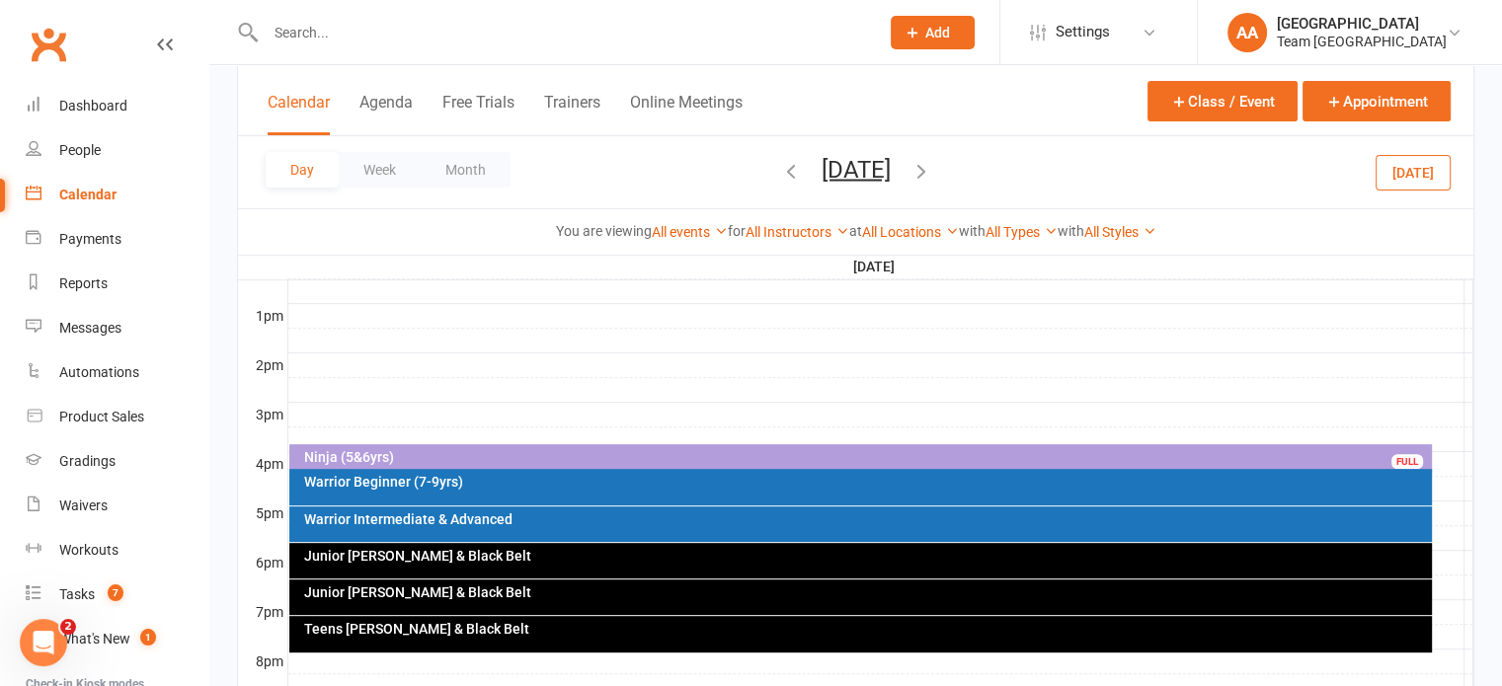
scroll to position [947, 0]
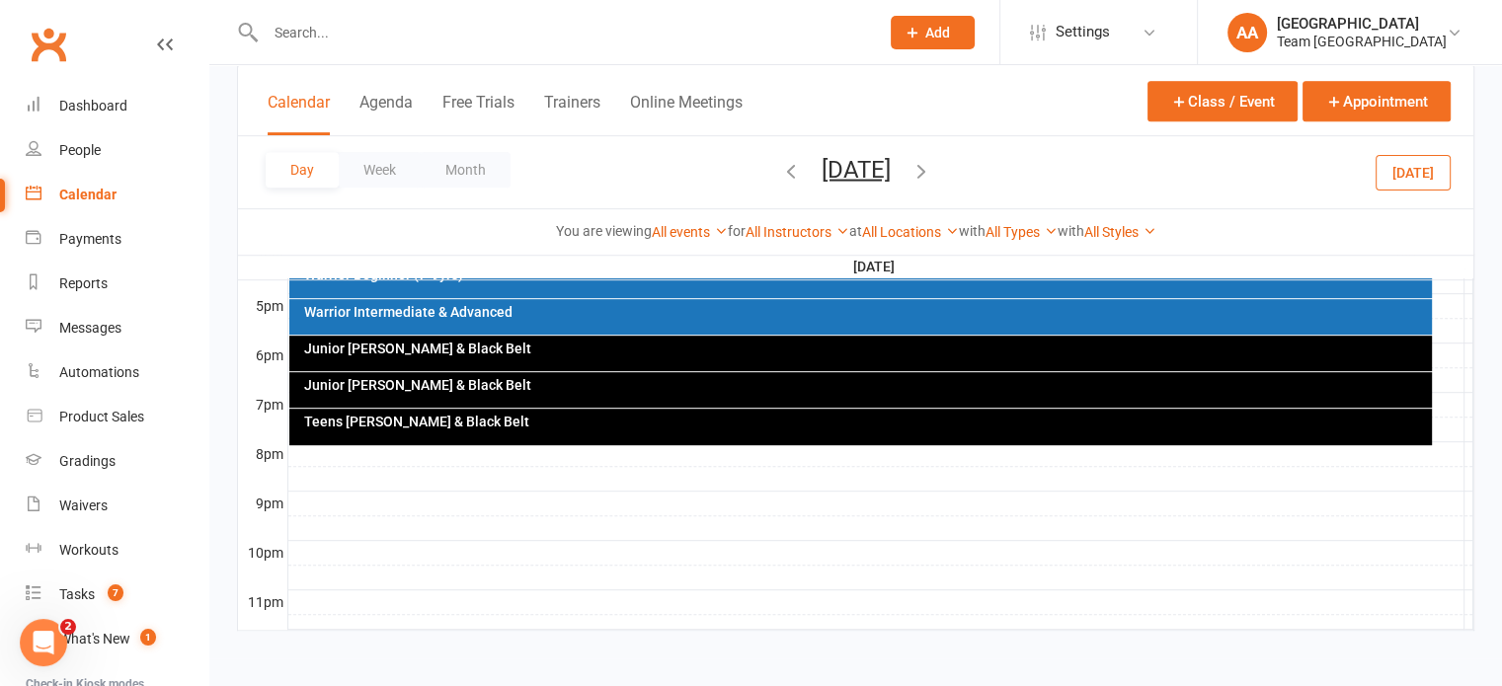
click at [547, 425] on div "Teens Cho Dan Bo & Black Belt" at bounding box center [865, 422] width 1125 height 14
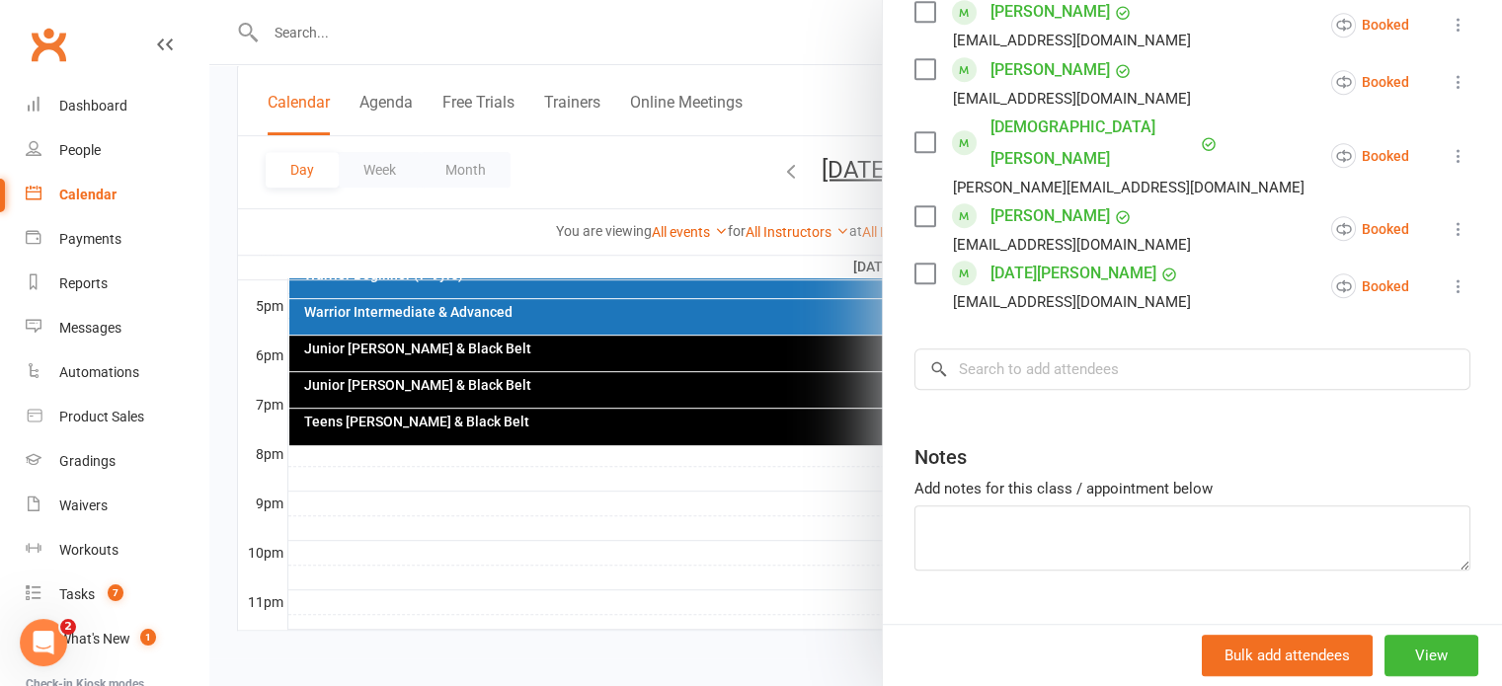
scroll to position [1185, 0]
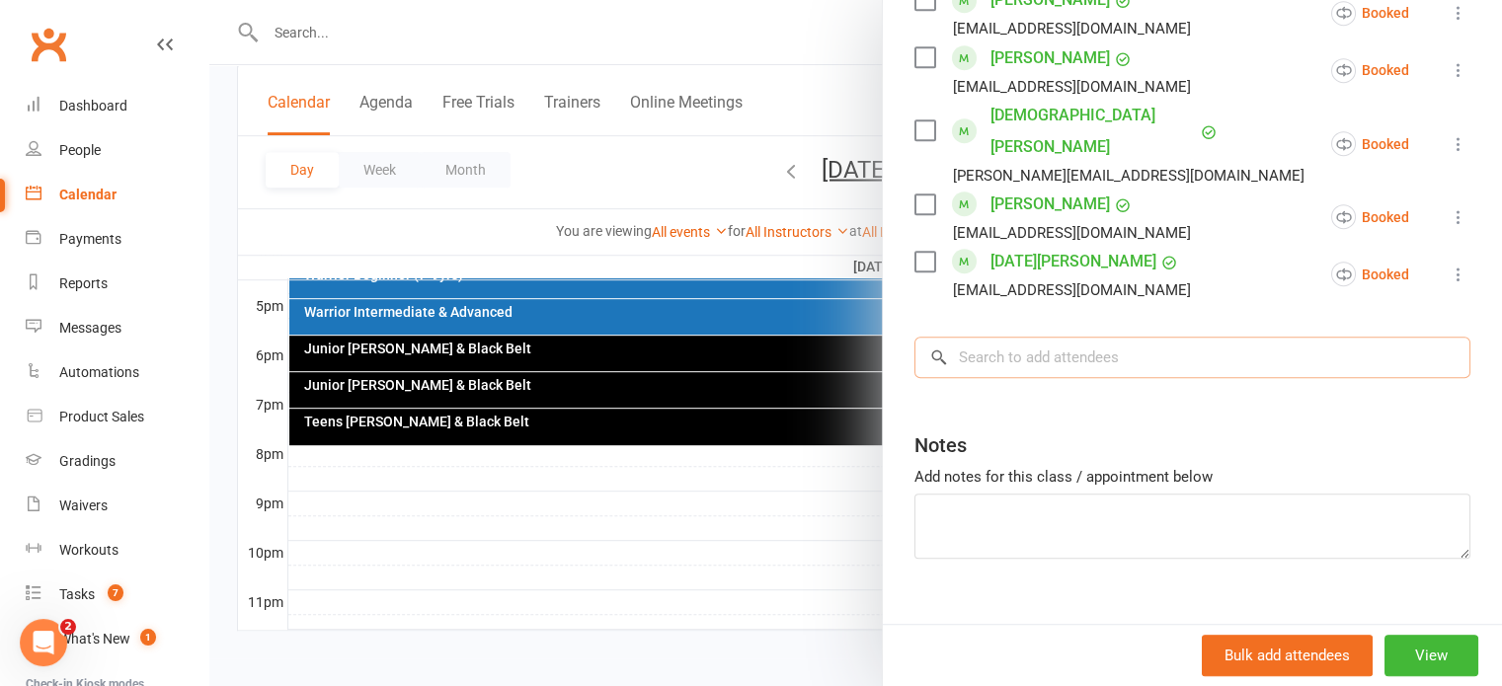
click at [999, 337] on input "search" at bounding box center [1192, 357] width 556 height 41
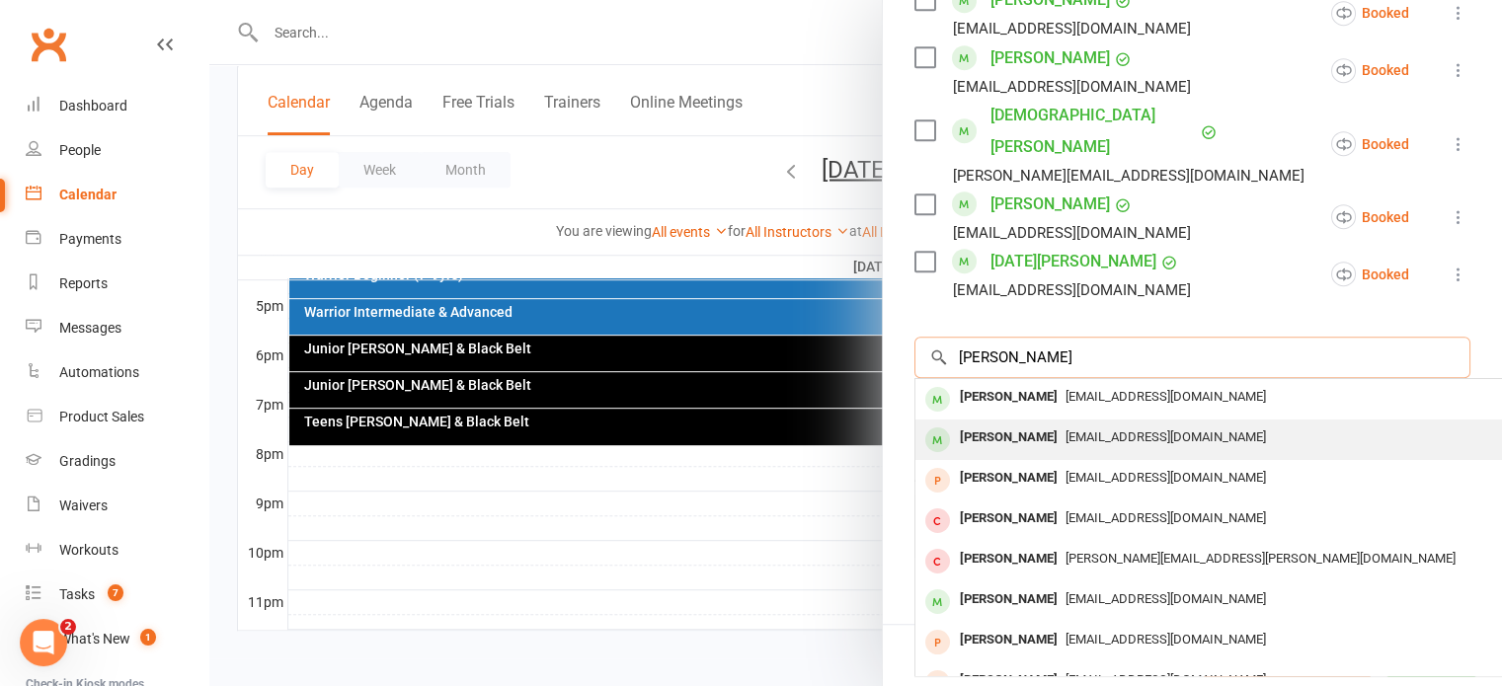
type input "james pet"
click at [1002, 424] on div "[PERSON_NAME]" at bounding box center [1009, 438] width 114 height 29
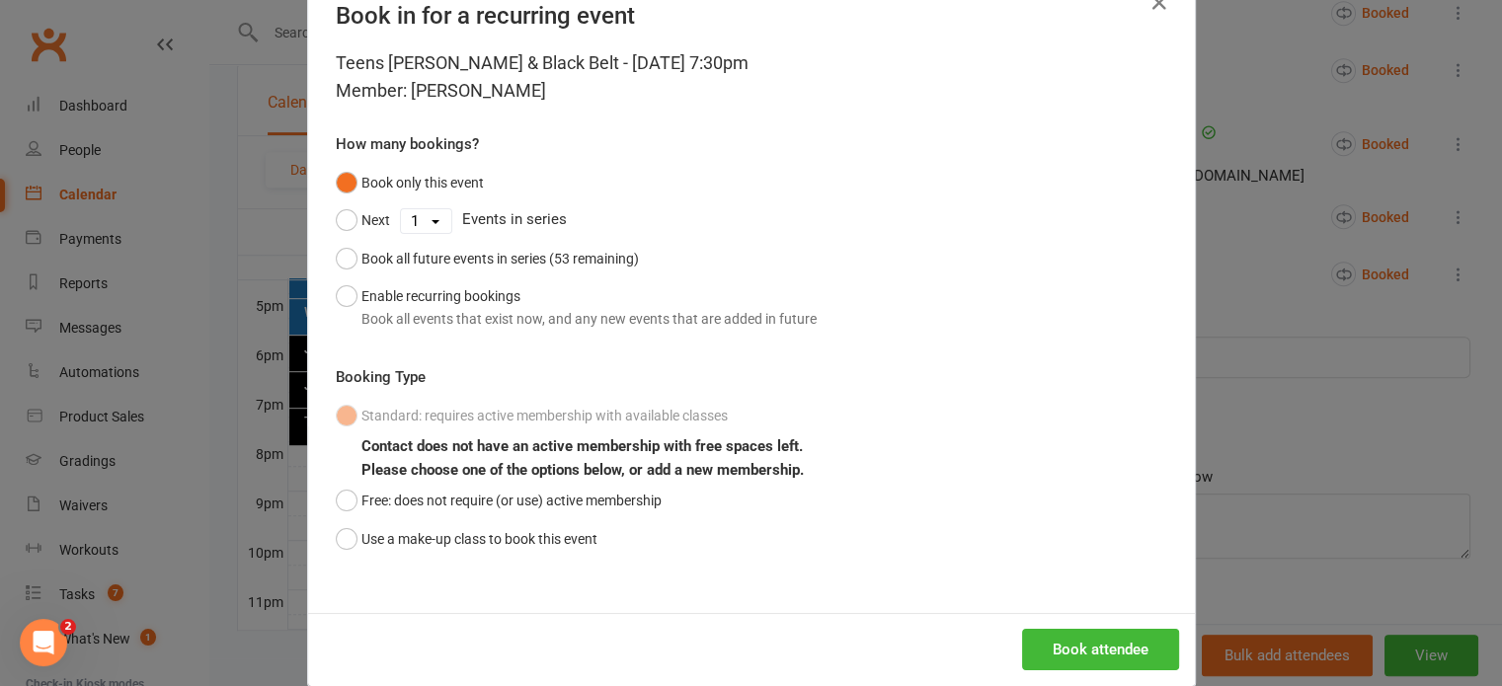
scroll to position [86, 0]
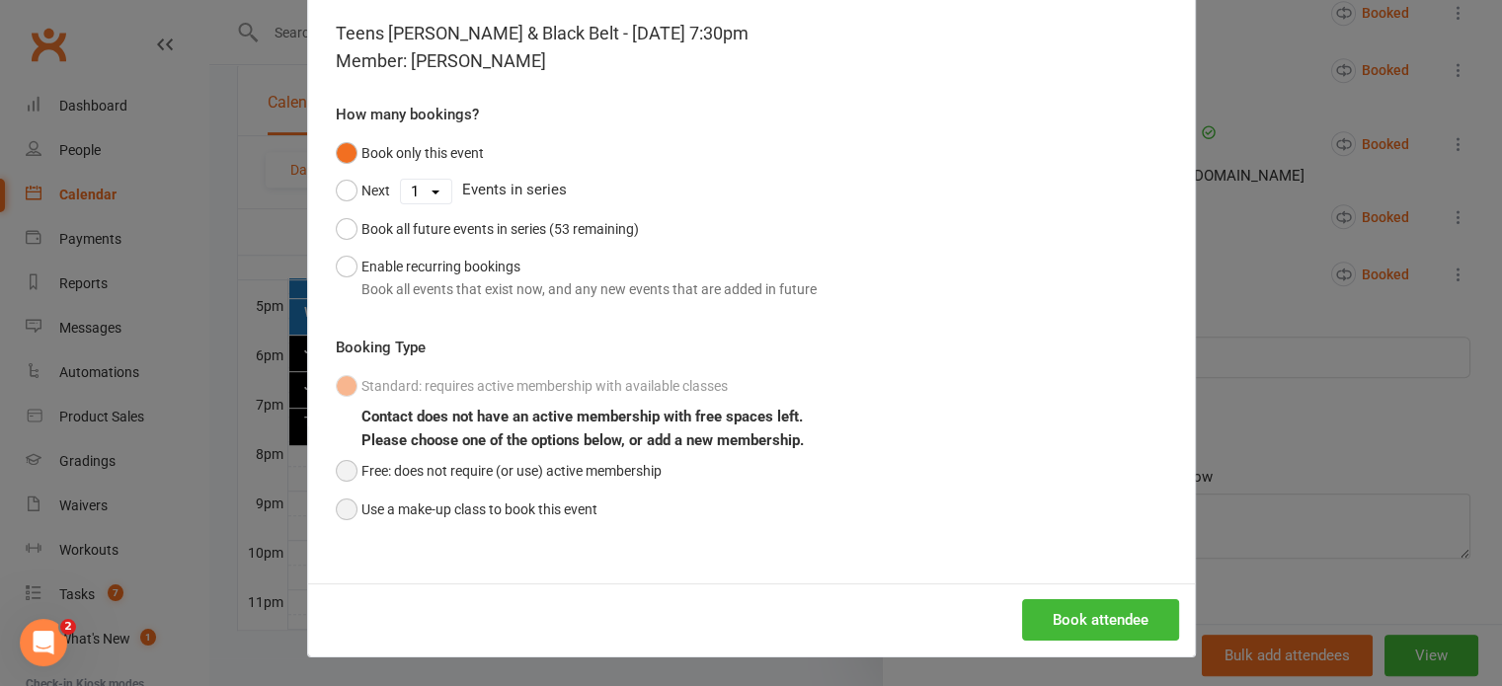
drag, startPoint x: 335, startPoint y: 510, endPoint x: 454, endPoint y: 477, distance: 123.8
click at [336, 509] on button "Use a make-up class to book this event" at bounding box center [467, 510] width 262 height 38
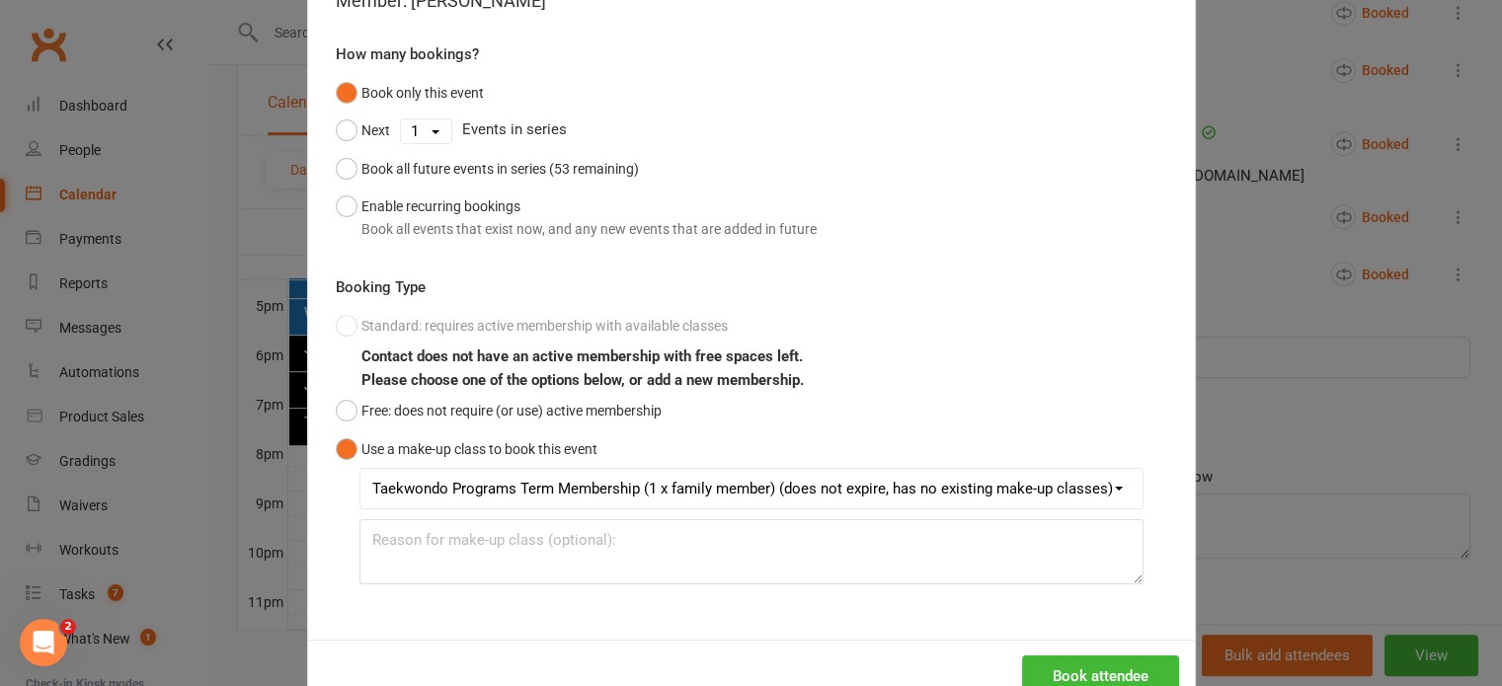
scroll to position [201, 0]
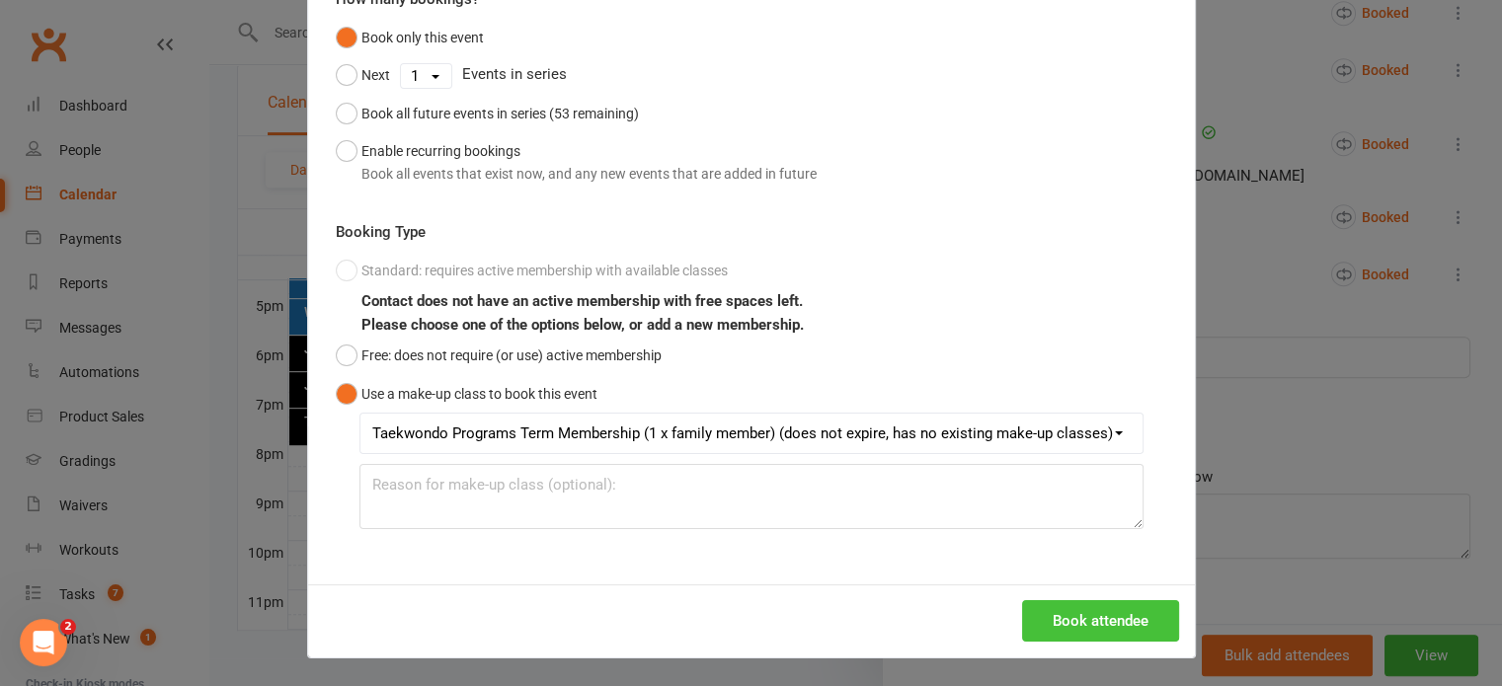
click at [1098, 621] on button "Book attendee" at bounding box center [1100, 620] width 157 height 41
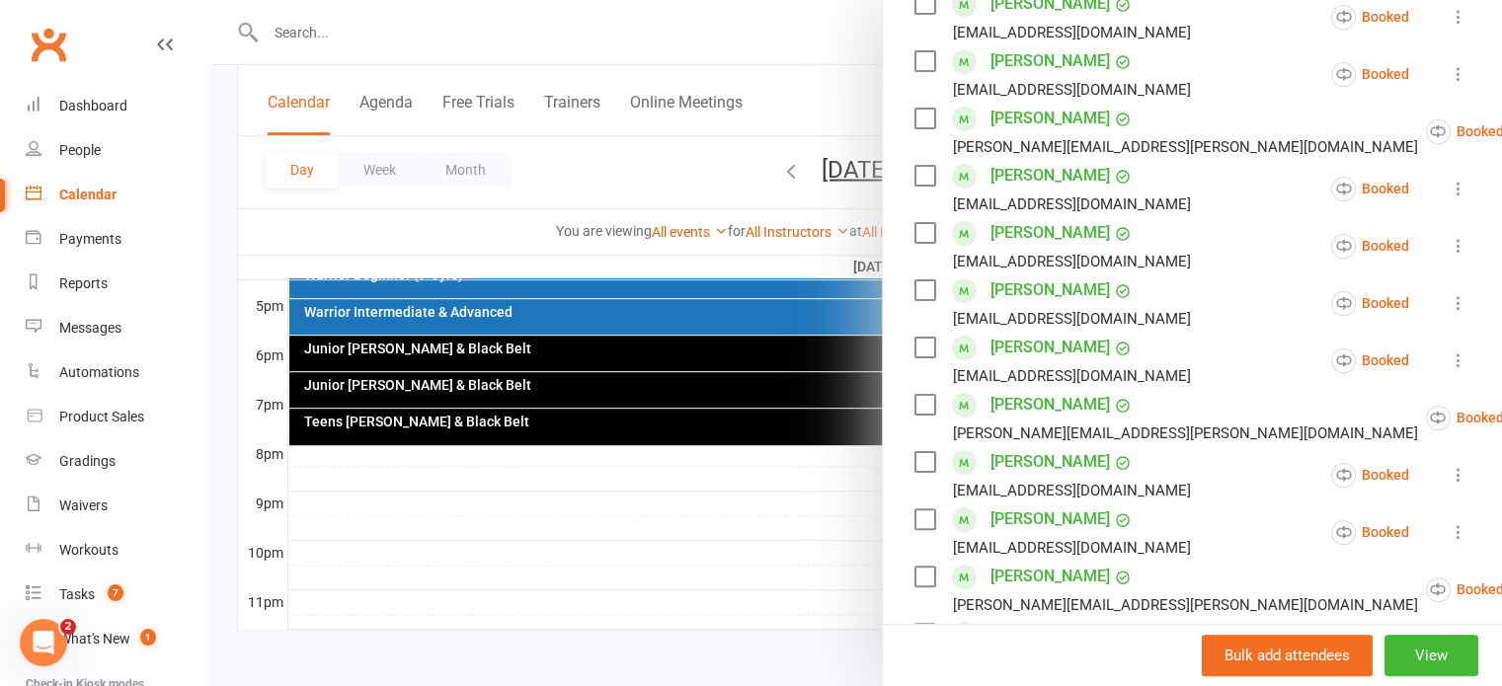
scroll to position [99, 0]
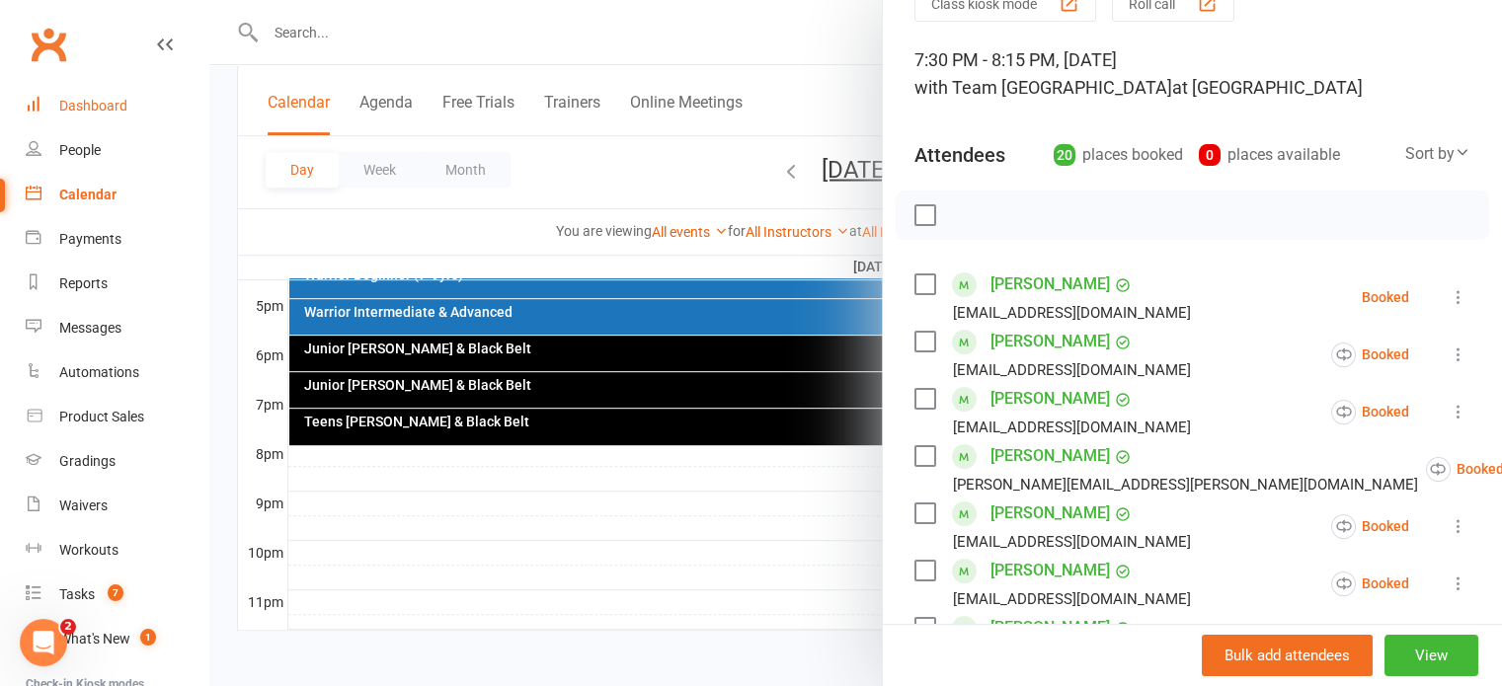
click at [93, 94] on link "Dashboard" at bounding box center [117, 106] width 183 height 44
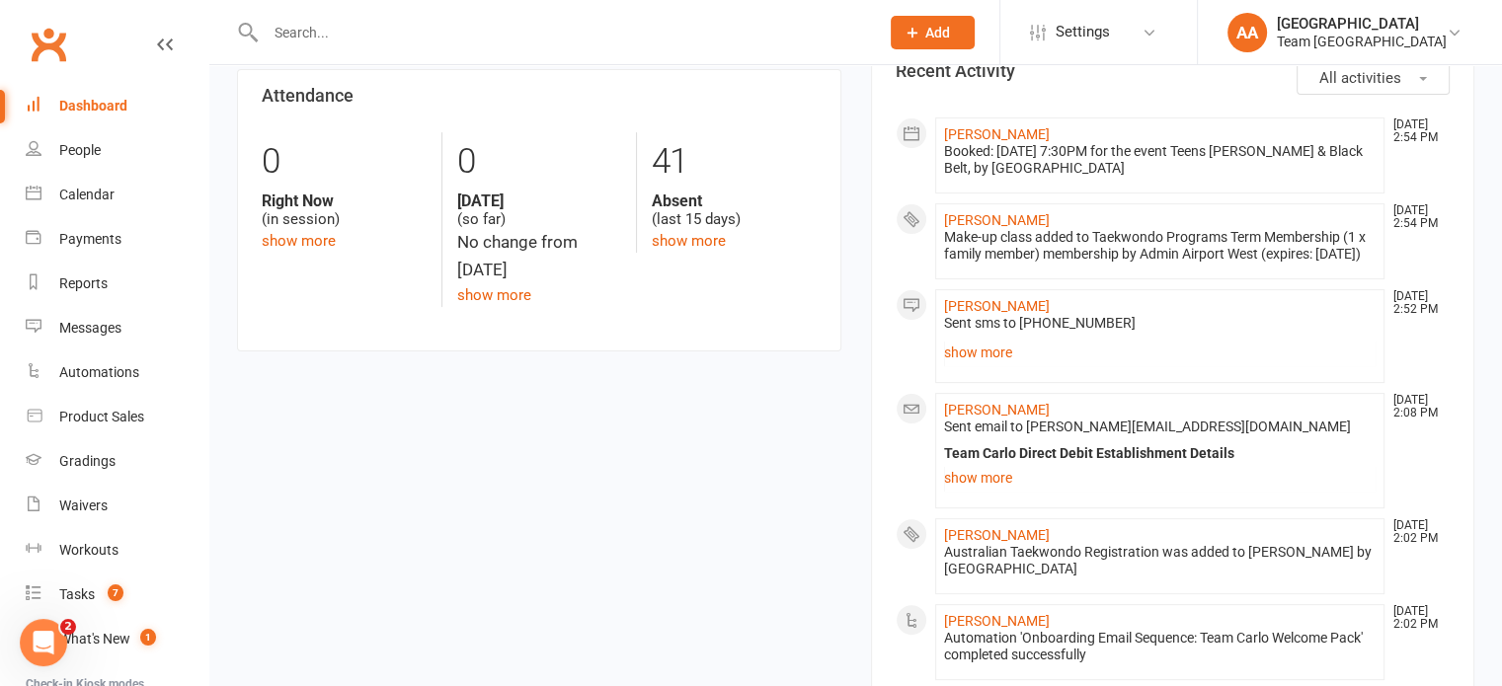
scroll to position [592, 0]
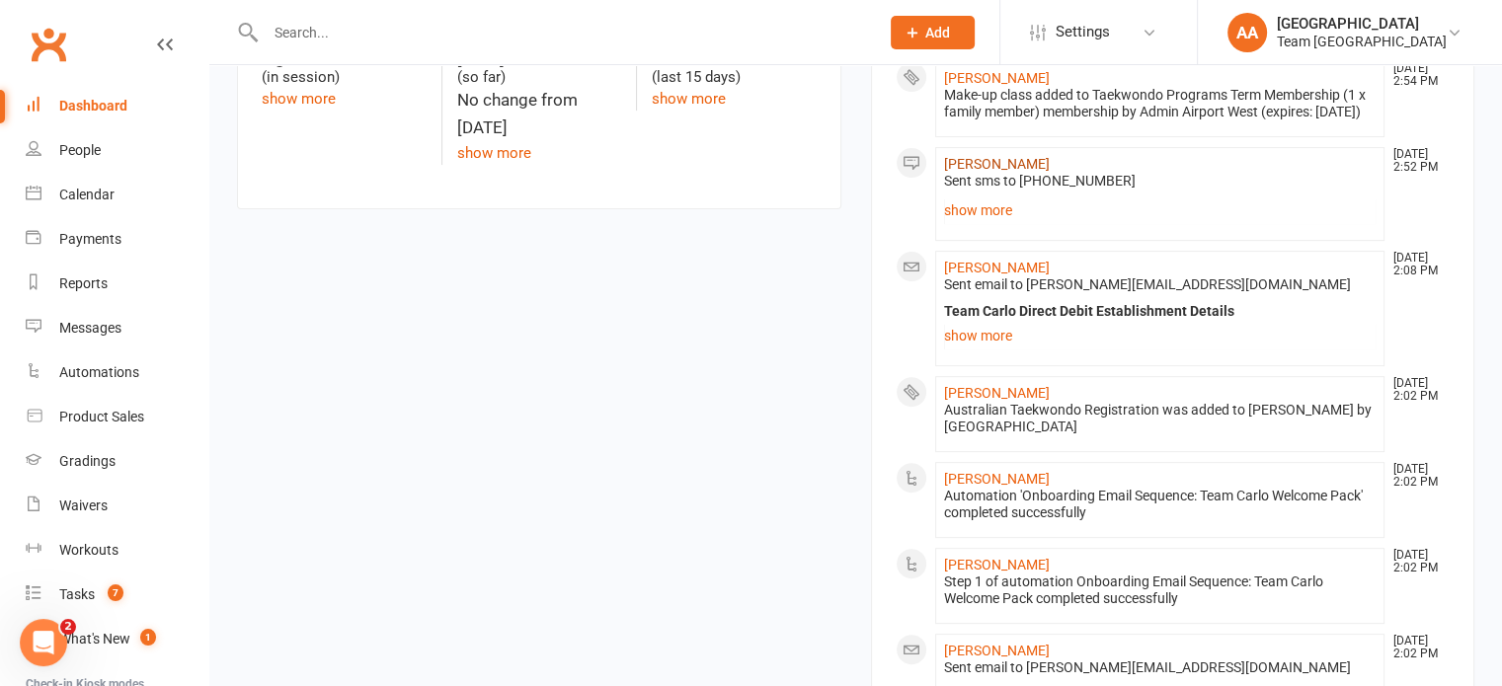
click at [976, 172] on link "[PERSON_NAME]" at bounding box center [997, 164] width 106 height 16
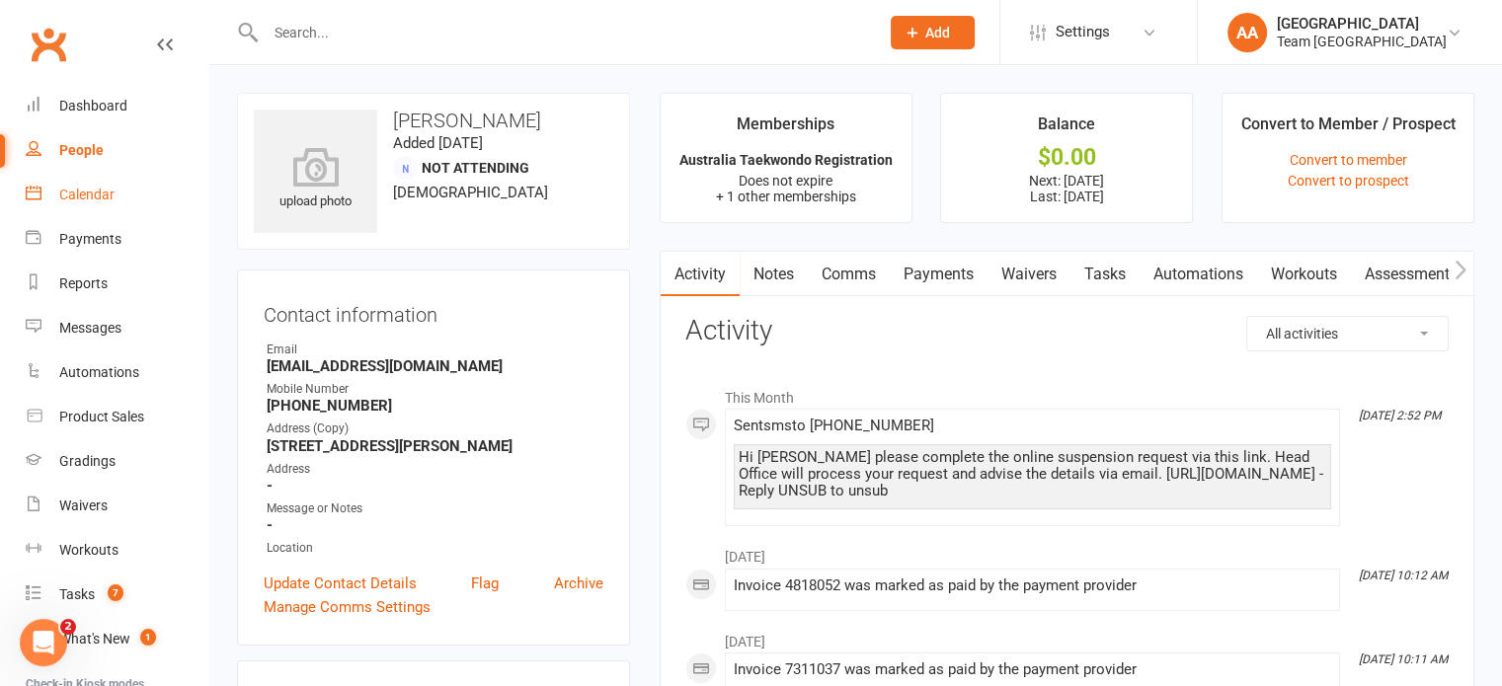
click at [63, 200] on div "Calendar" at bounding box center [86, 195] width 55 height 16
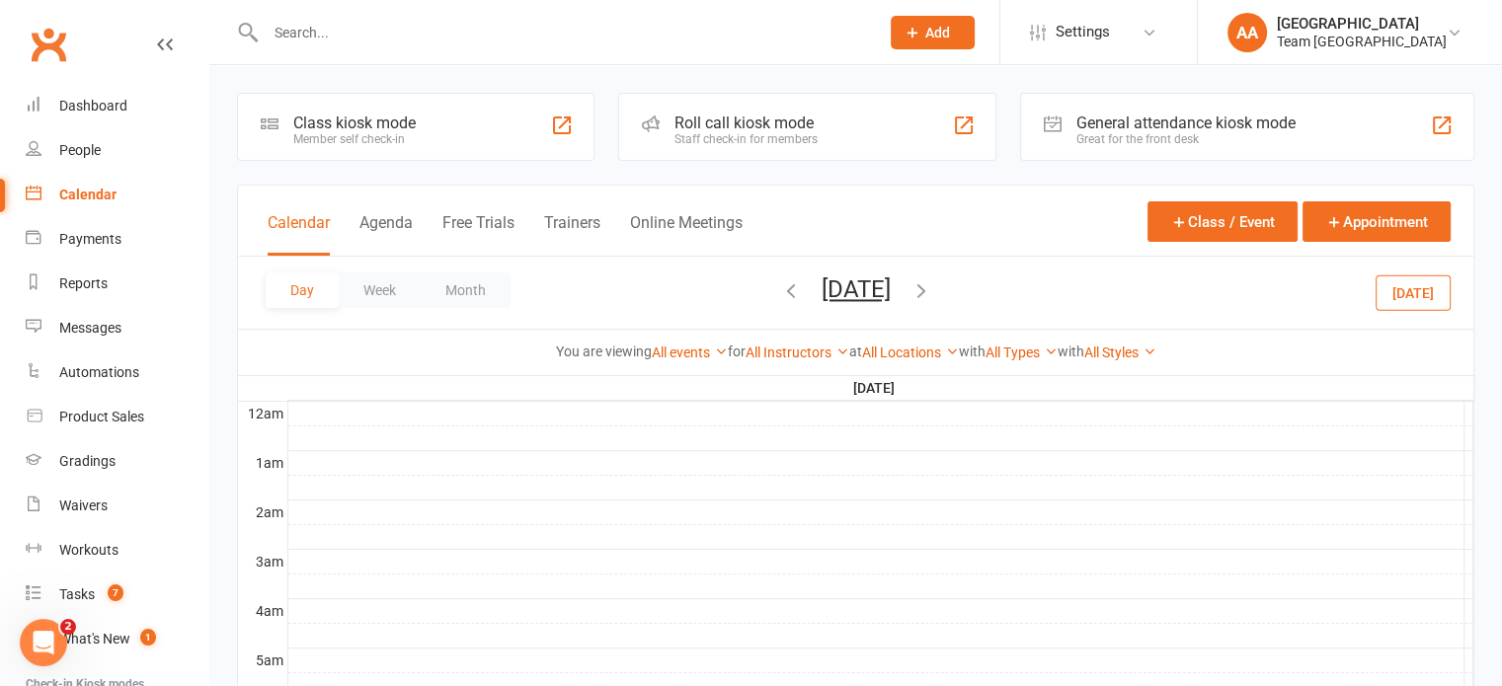
click at [822, 293] on button "Tuesday, Sep 16, 2025" at bounding box center [856, 290] width 69 height 28
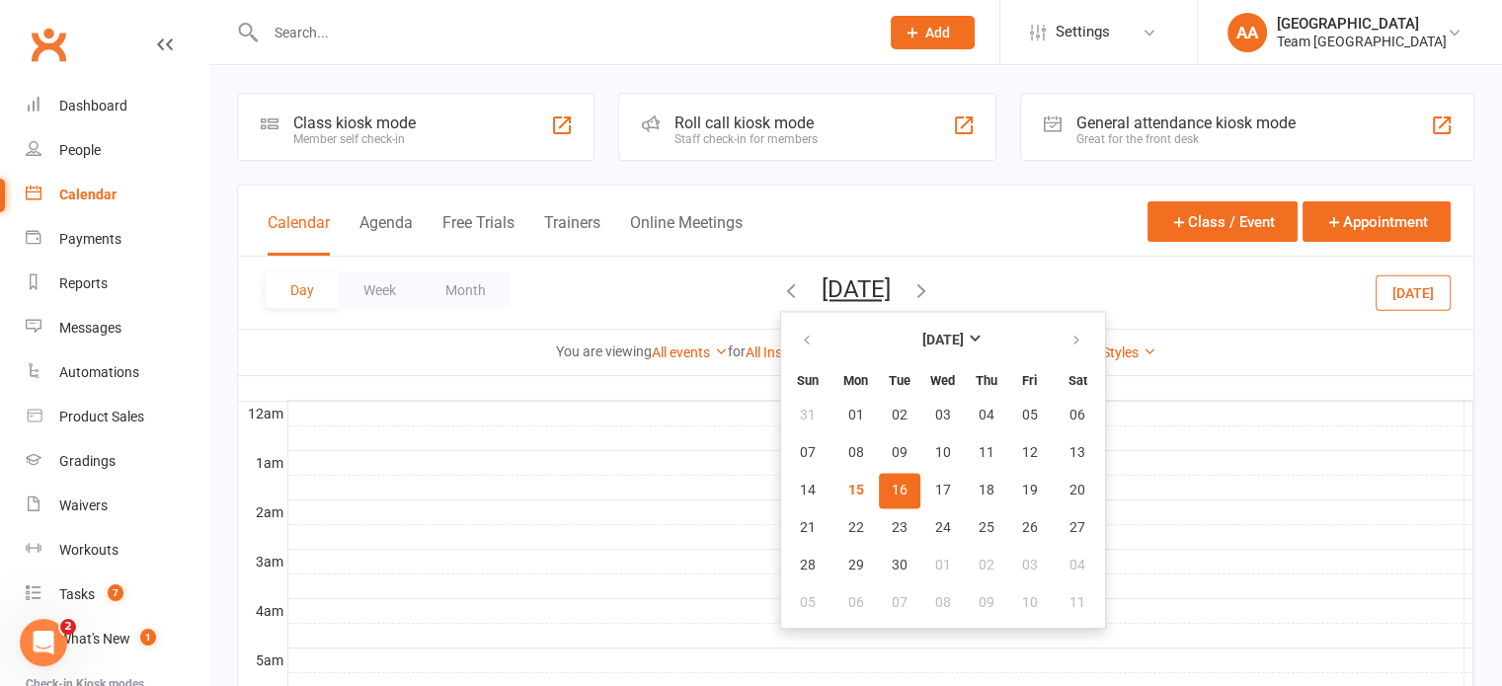
click at [892, 492] on span "16" at bounding box center [900, 491] width 16 height 16
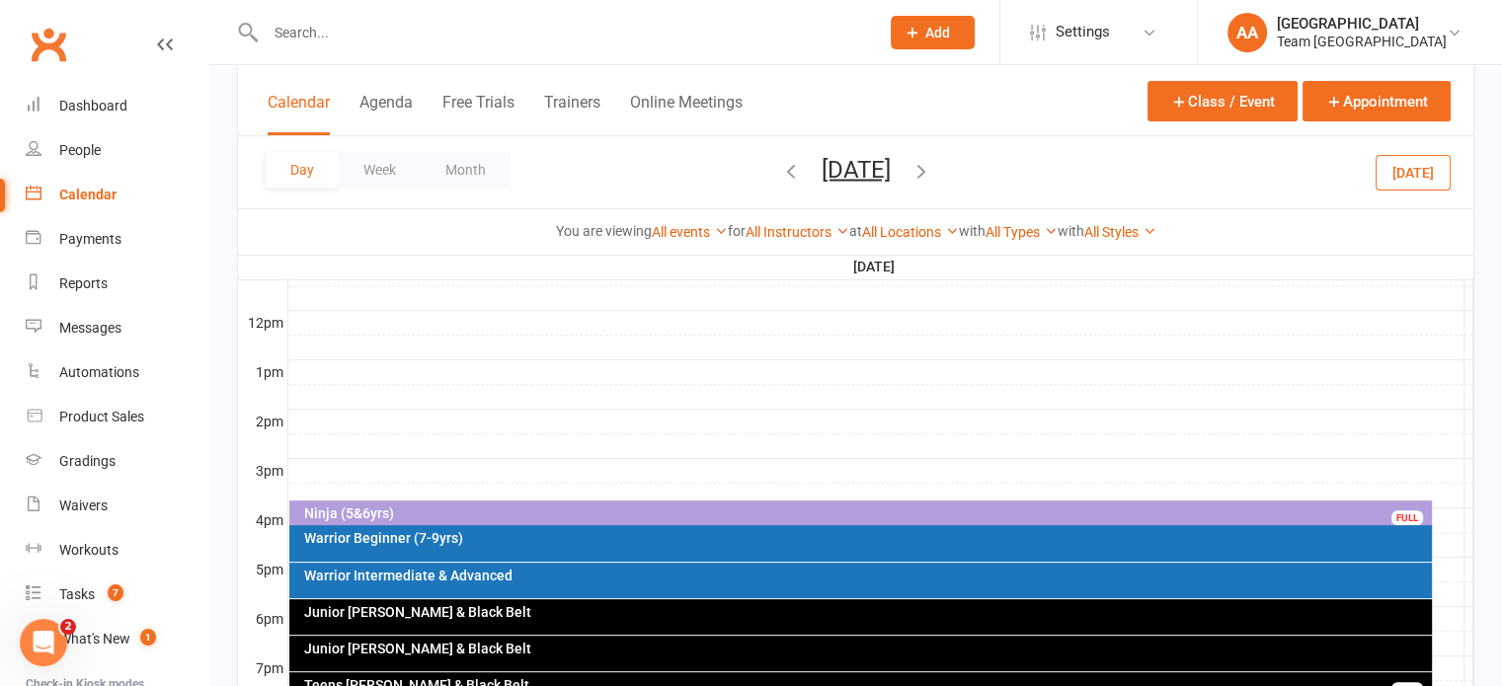
scroll to position [790, 0]
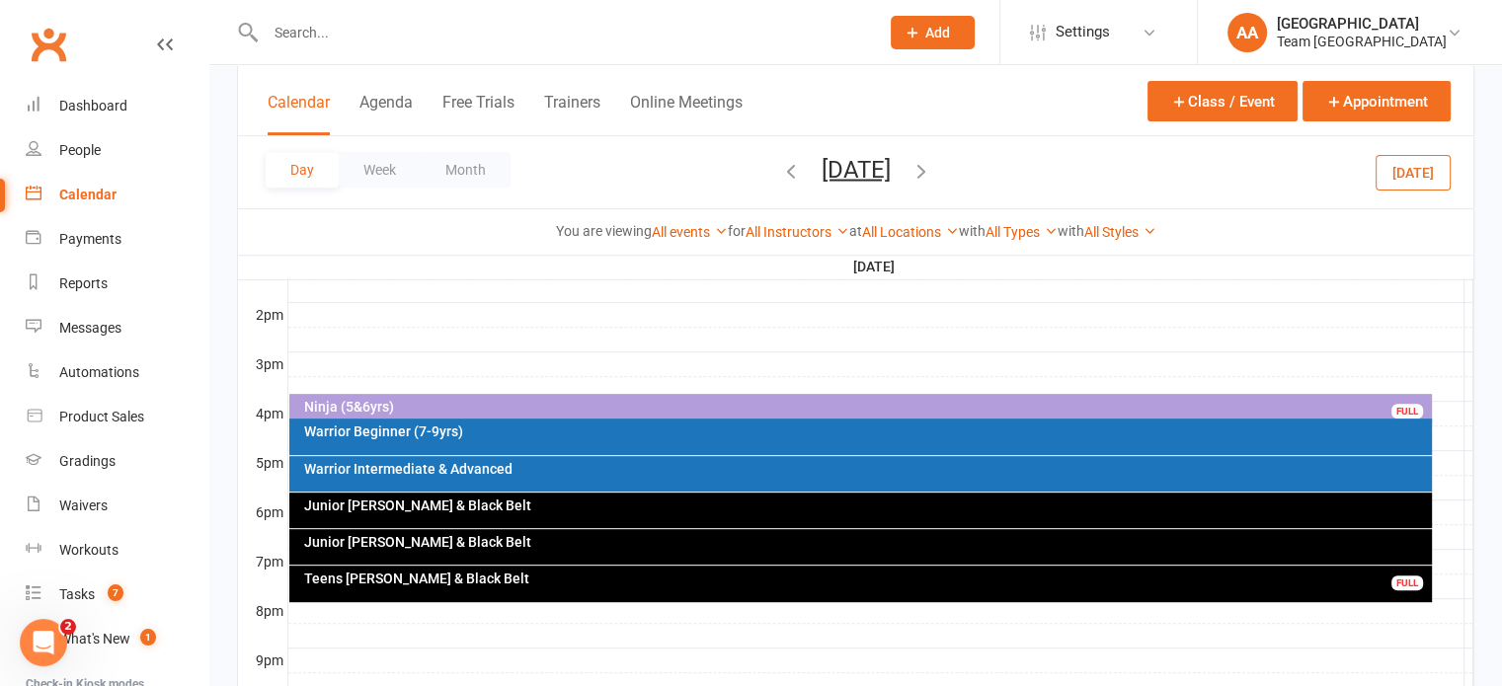
click at [716, 400] on div "Ninja (5&6yrs)" at bounding box center [865, 407] width 1125 height 14
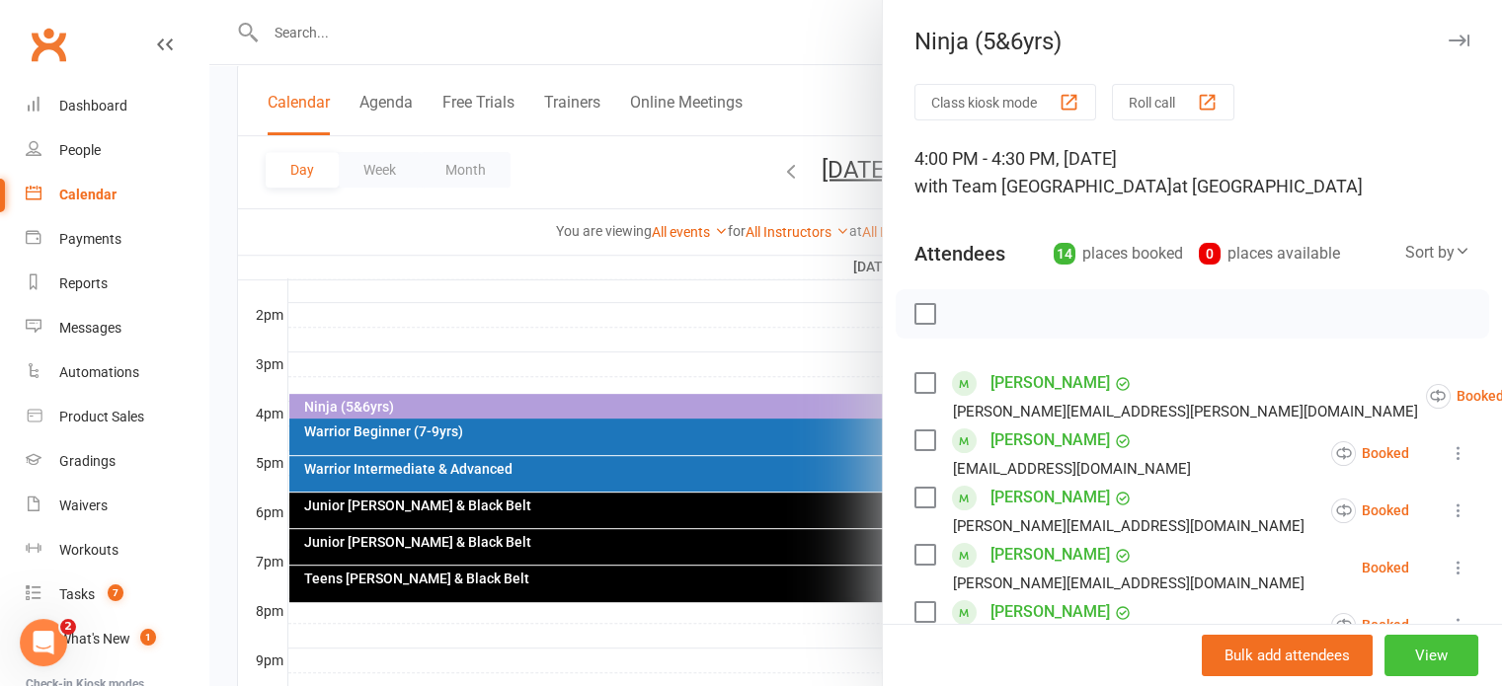
click at [1402, 663] on button "View" at bounding box center [1431, 655] width 94 height 41
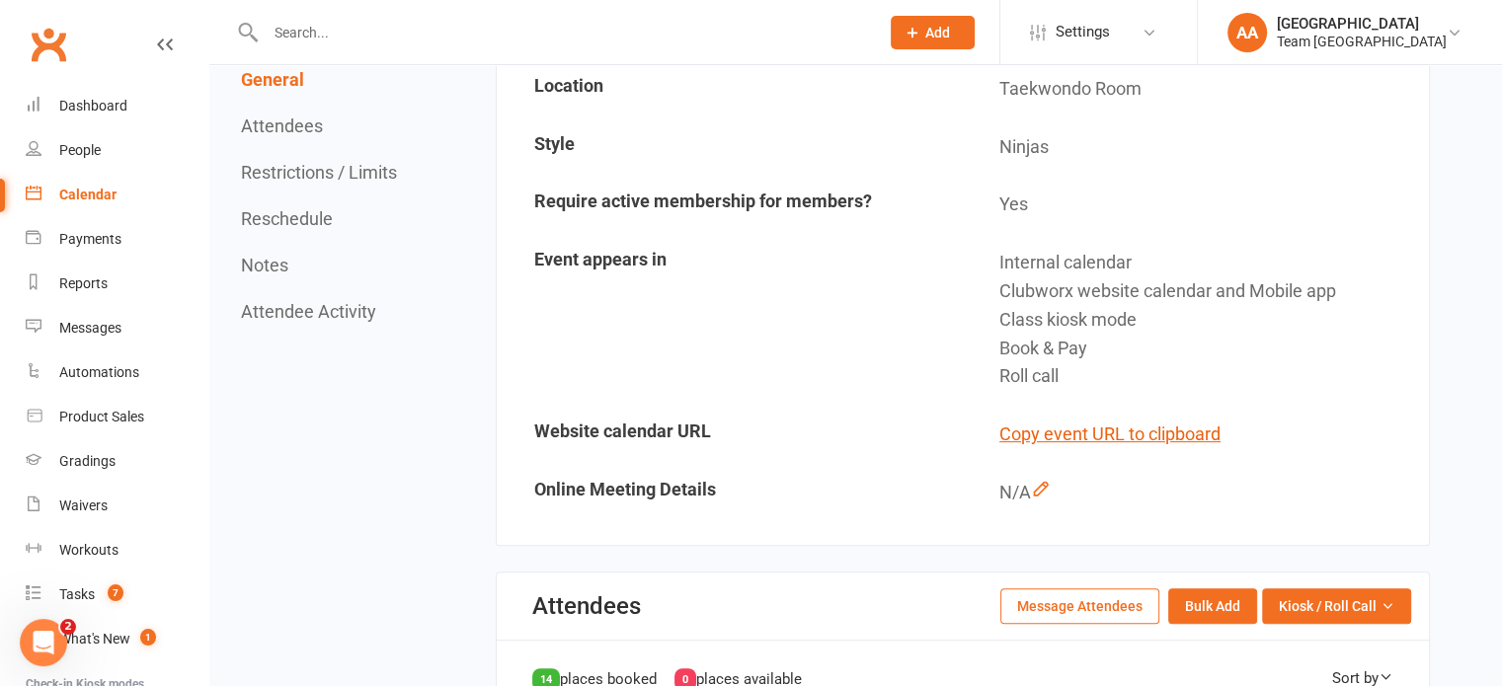
scroll to position [790, 0]
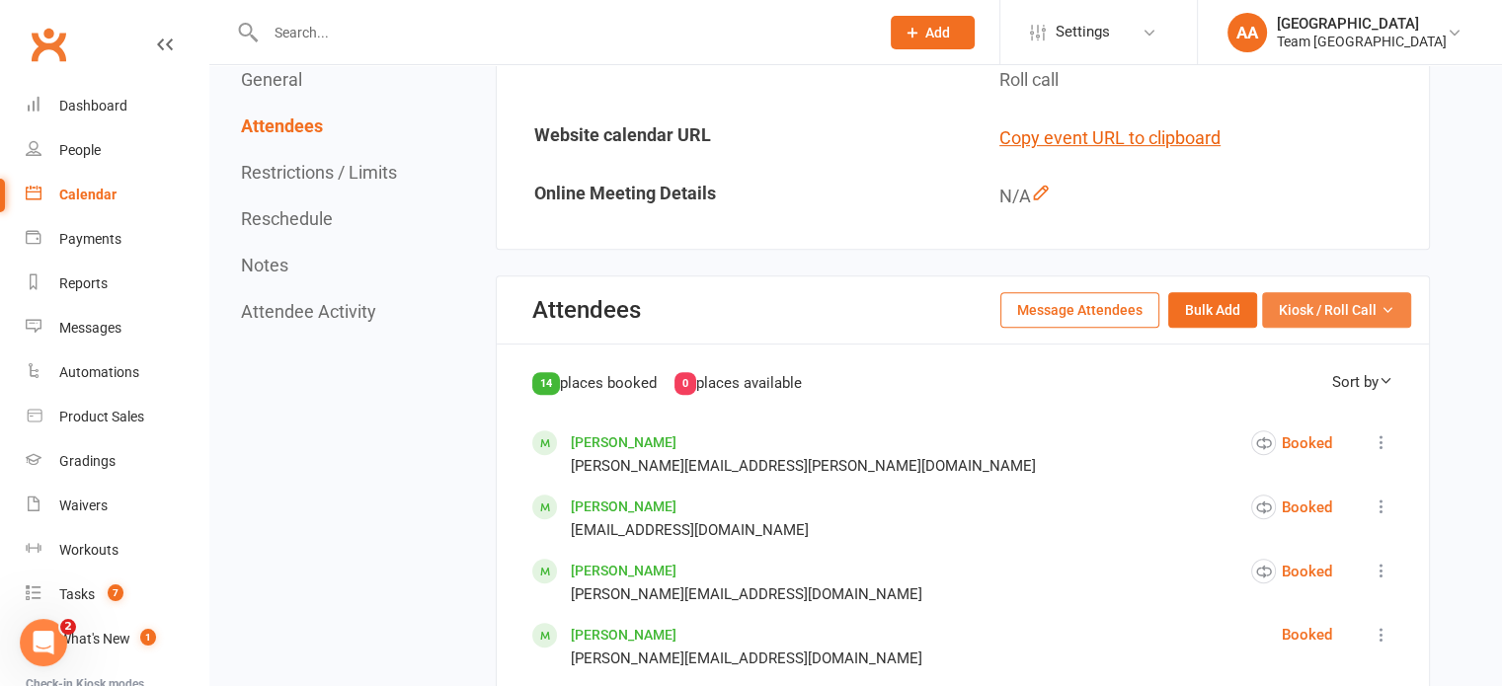
drag, startPoint x: 1356, startPoint y: 320, endPoint x: 1347, endPoint y: 329, distance: 12.6
click at [1356, 321] on button "Kiosk / Roll Call" at bounding box center [1336, 310] width 149 height 36
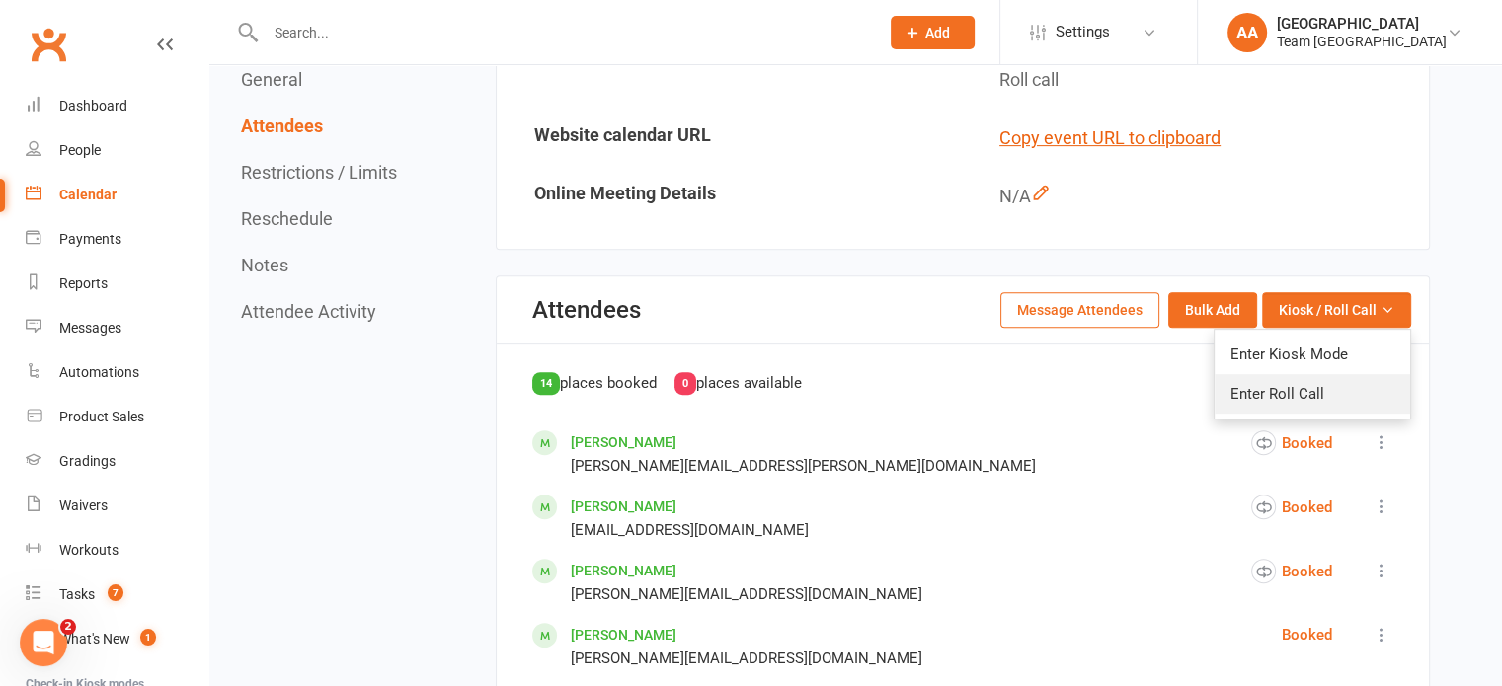
click at [1278, 414] on link "Enter Roll Call" at bounding box center [1313, 393] width 196 height 39
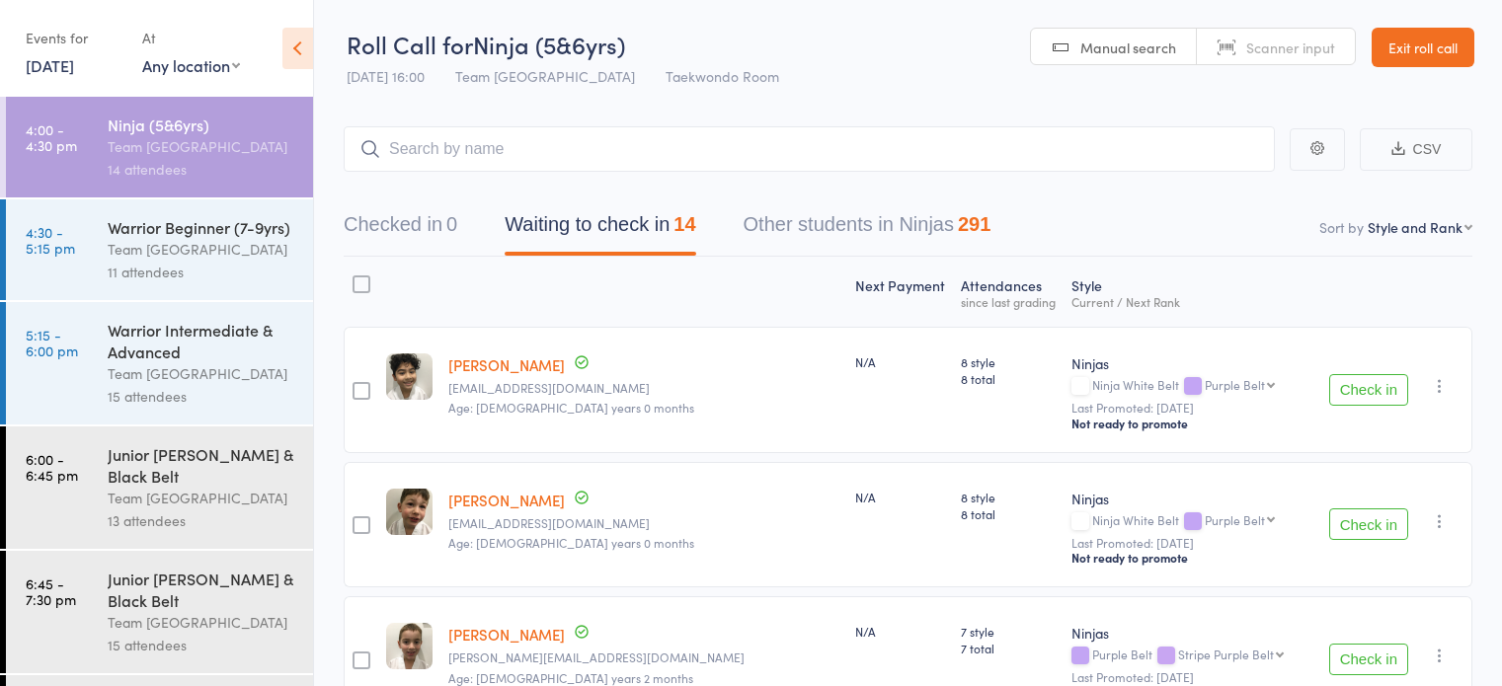
select select "10"
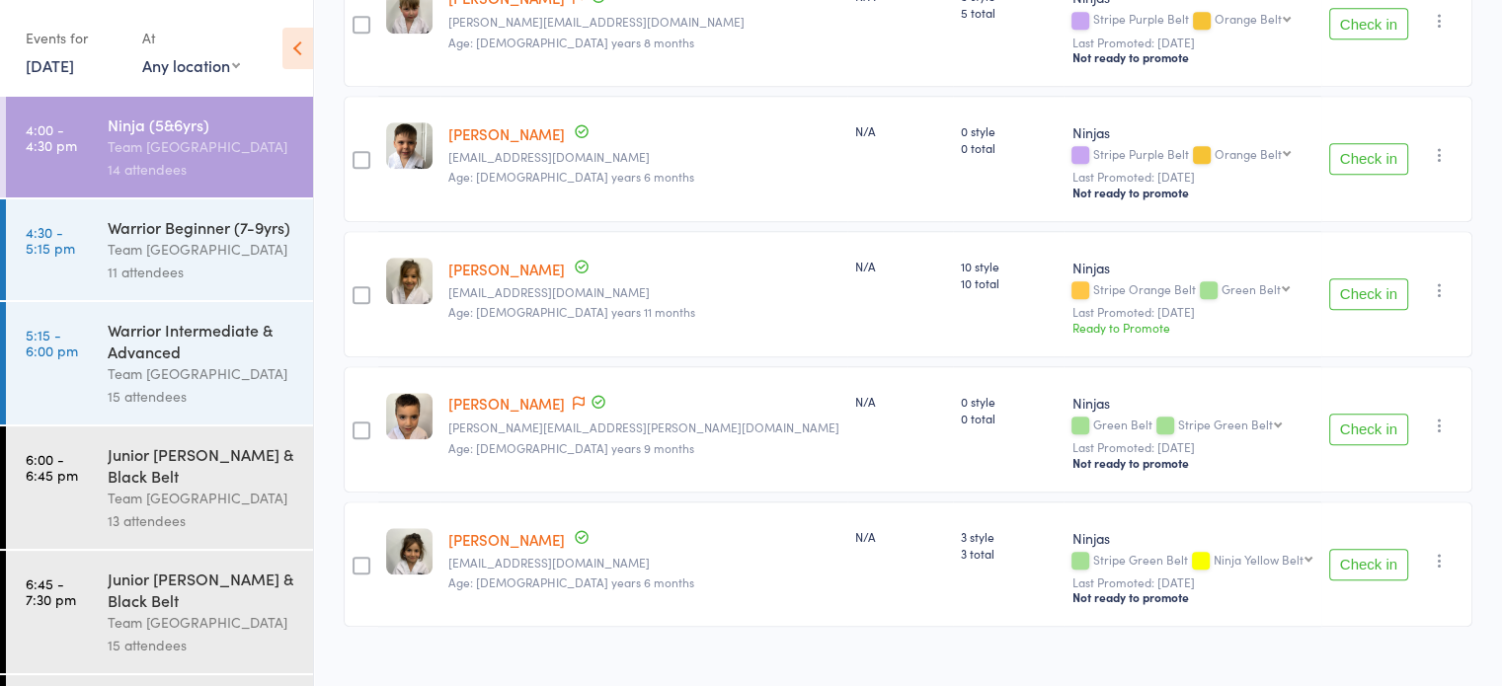
scroll to position [1599, 0]
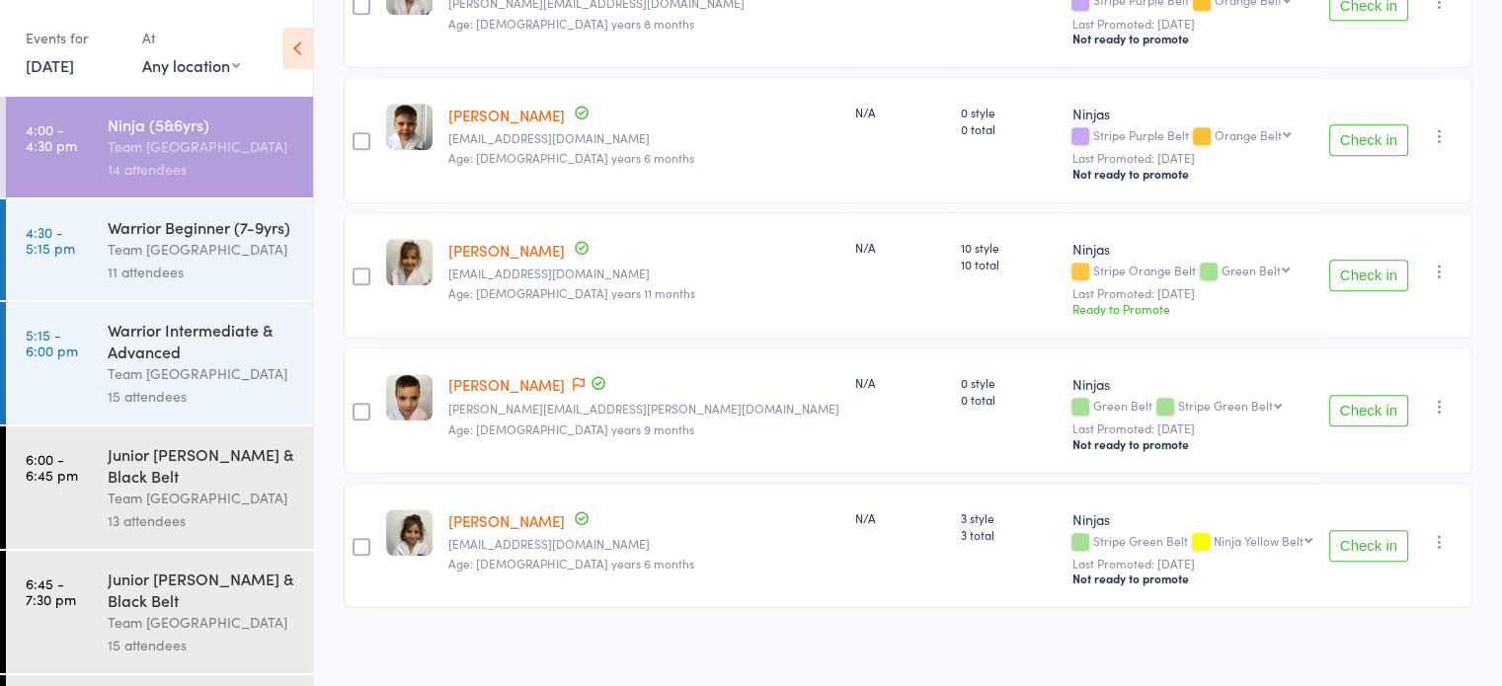
click at [79, 241] on link "4:30 - 5:15 pm Warrior Beginner (7-9yrs) Team [GEOGRAPHIC_DATA] West 11 attende…" at bounding box center [159, 249] width 307 height 101
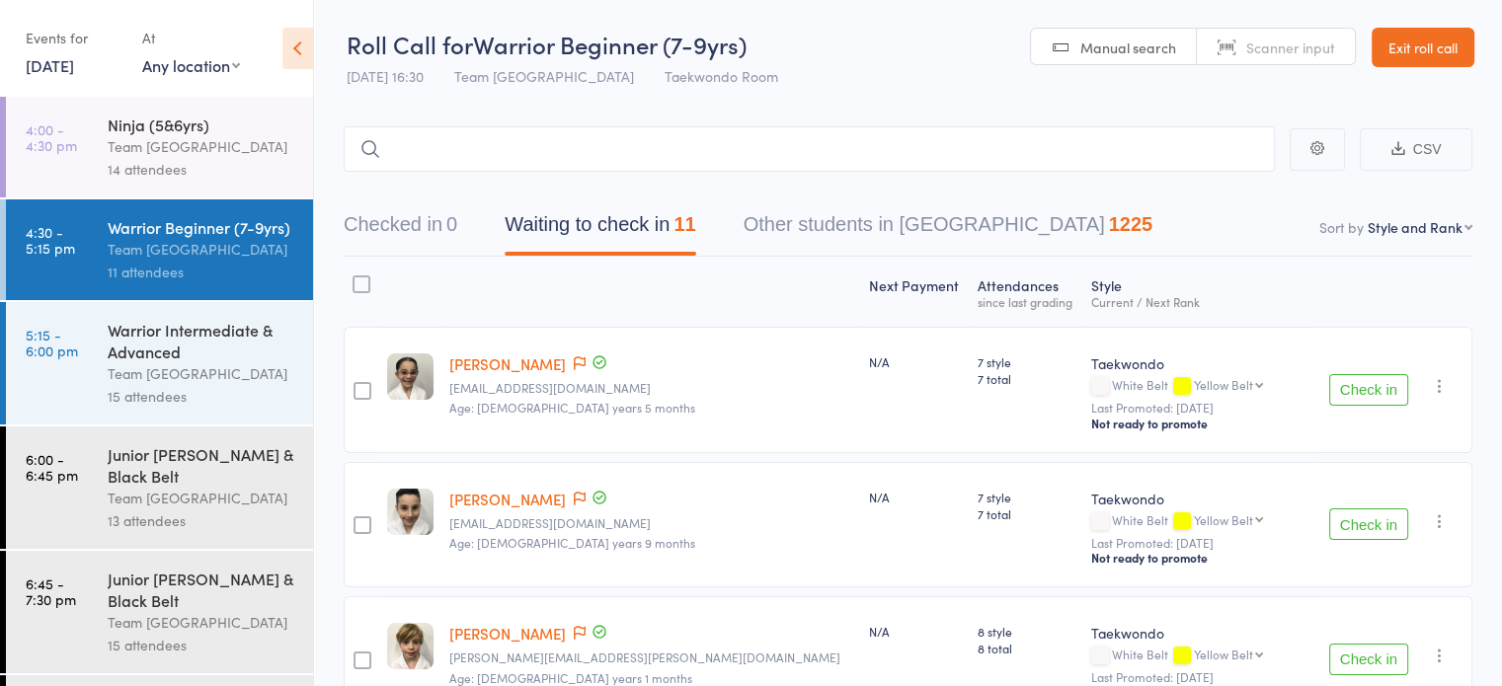
click at [221, 231] on div "Warrior Beginner (7-9yrs)" at bounding box center [202, 227] width 189 height 22
click at [1433, 50] on link "Exit roll call" at bounding box center [1423, 47] width 103 height 39
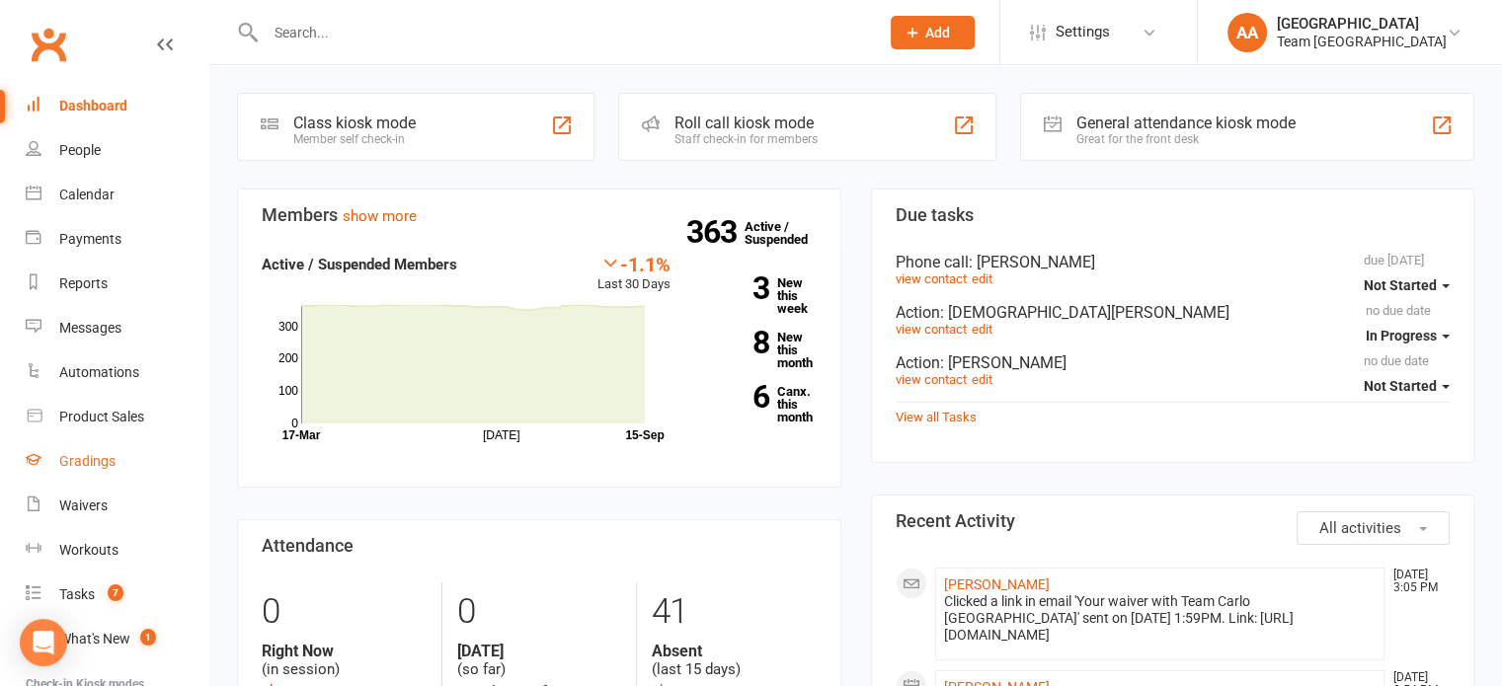
click at [103, 459] on div "Gradings" at bounding box center [87, 461] width 56 height 16
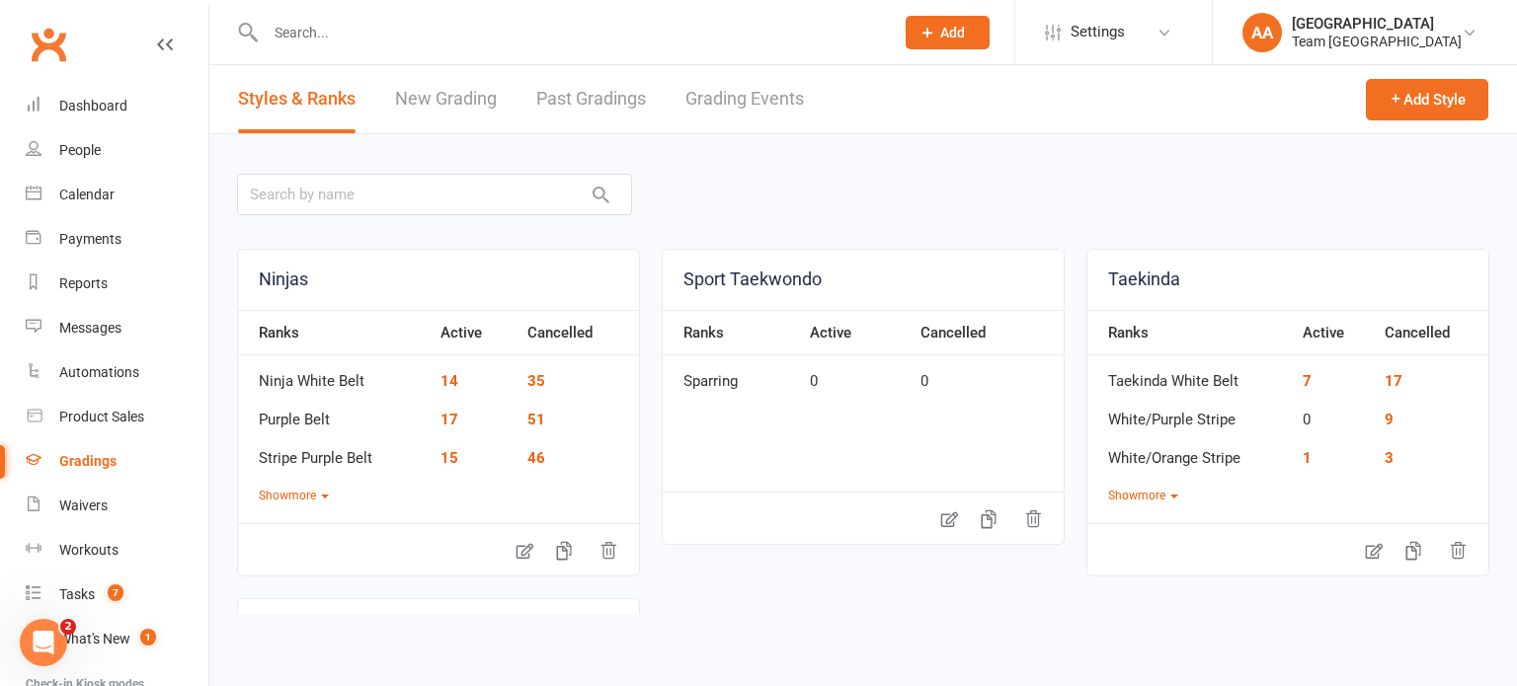
click at [741, 96] on link "Grading Events" at bounding box center [744, 99] width 118 height 68
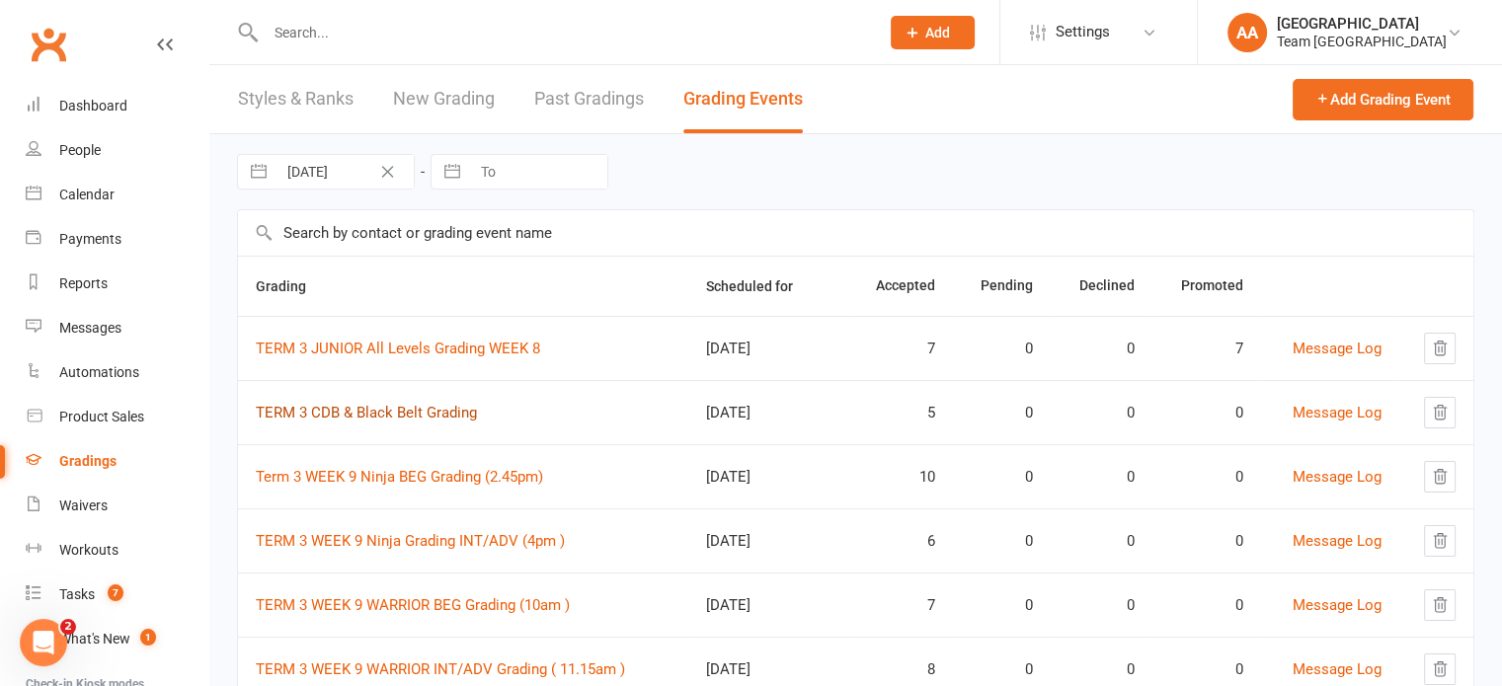
click at [360, 414] on link "TERM 3 CDB & Black Belt Grading" at bounding box center [366, 413] width 221 height 18
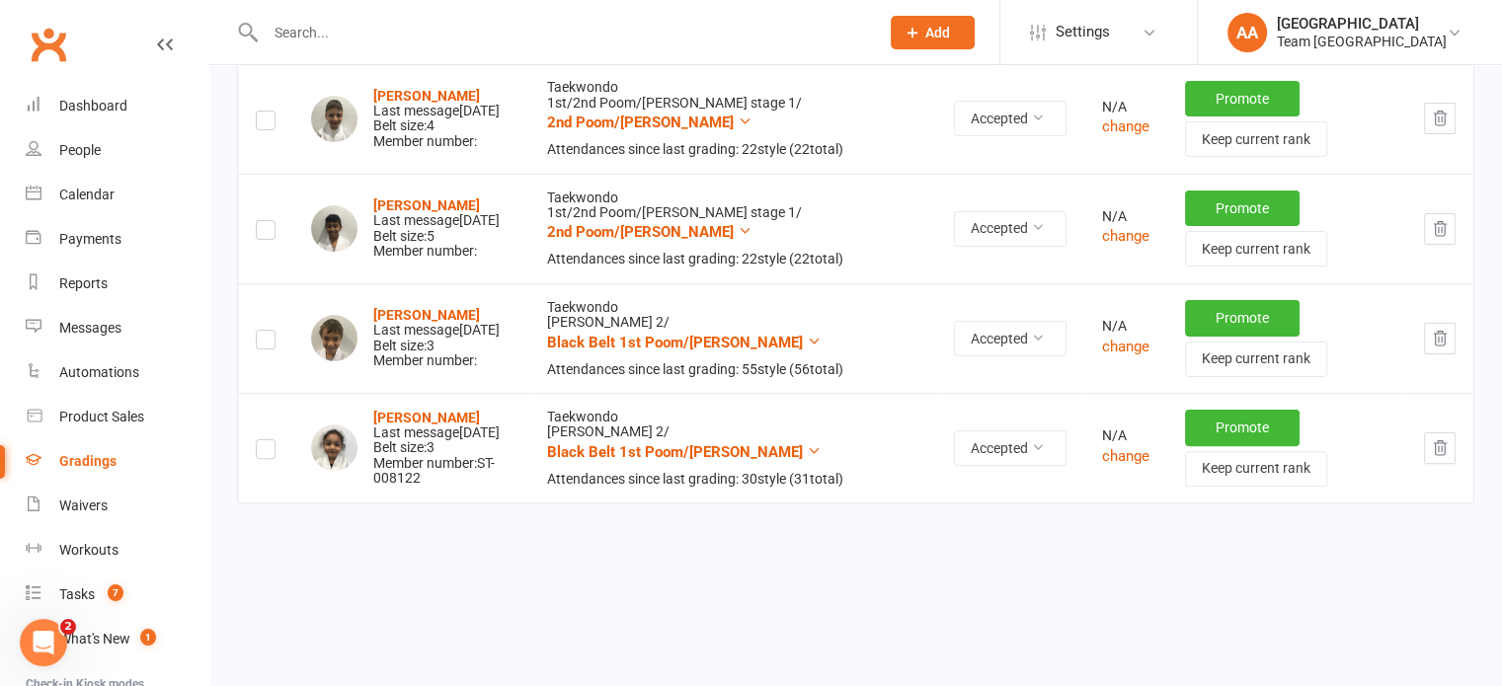
scroll to position [537, 0]
click at [403, 410] on strong "Kiara Sidhu" at bounding box center [426, 418] width 107 height 16
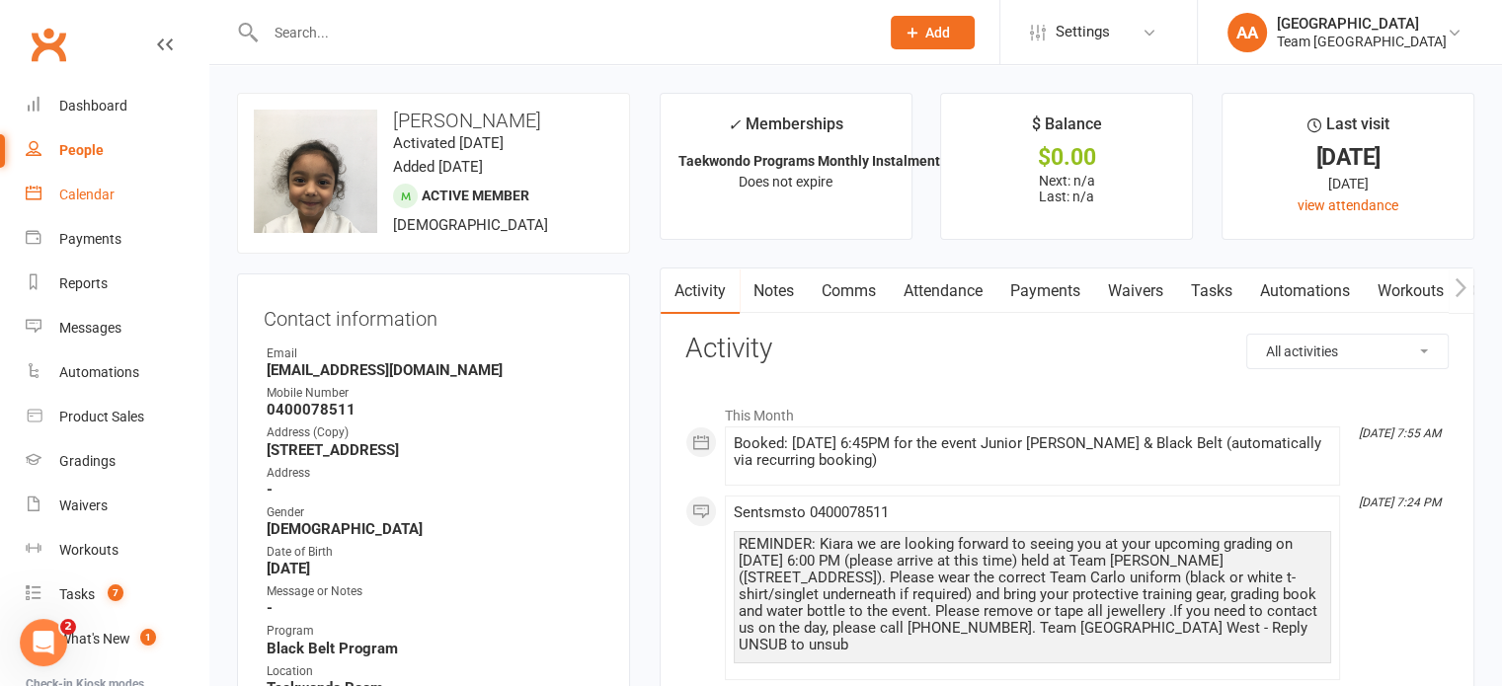
click at [104, 185] on link "Calendar" at bounding box center [117, 195] width 183 height 44
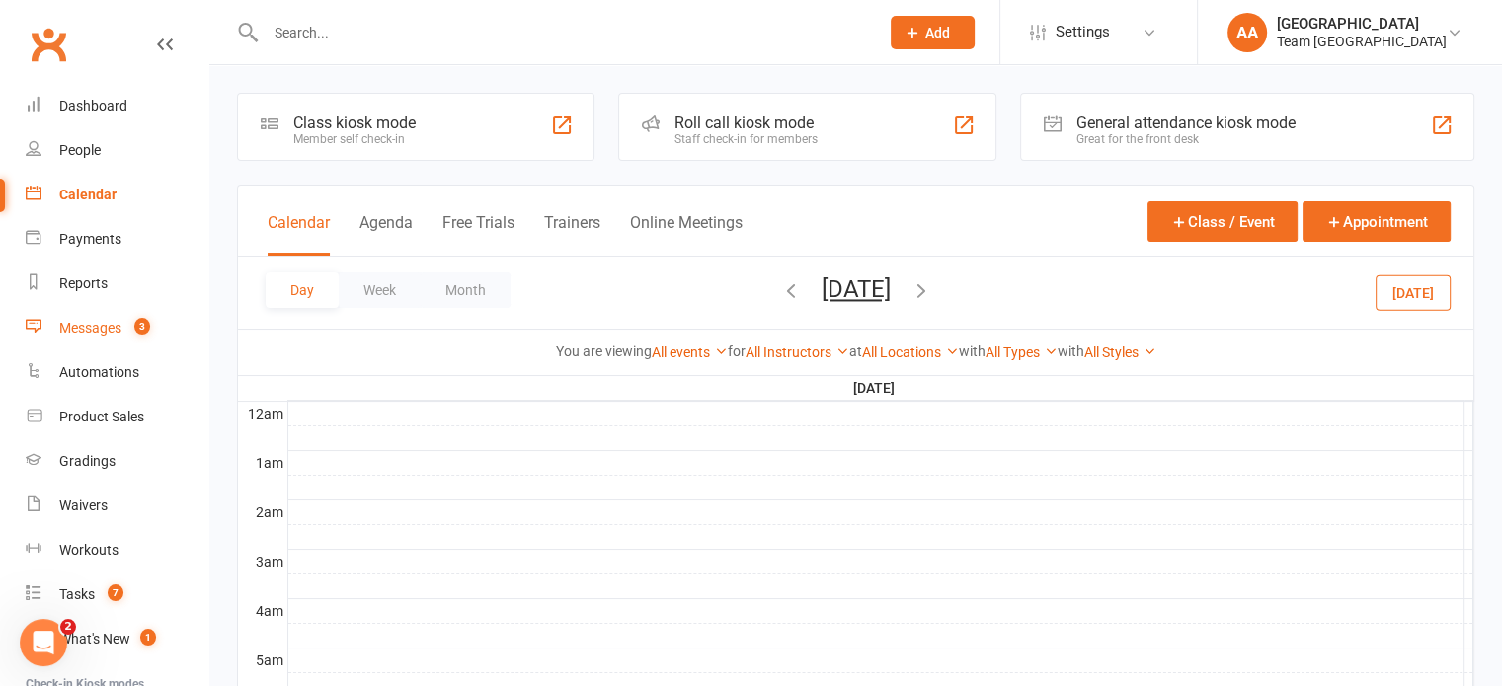
click at [89, 334] on div "Messages" at bounding box center [90, 328] width 62 height 16
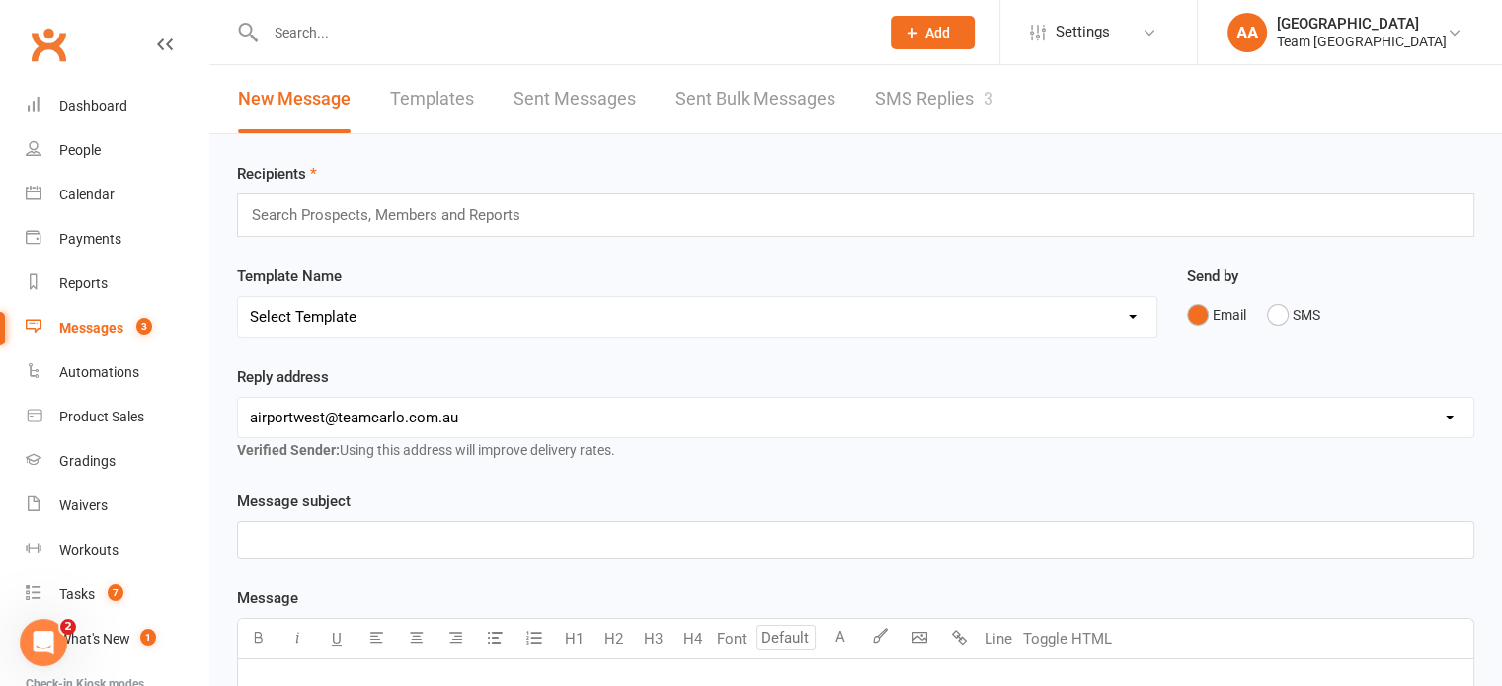
click at [904, 103] on link "SMS Replies 3" at bounding box center [934, 99] width 118 height 68
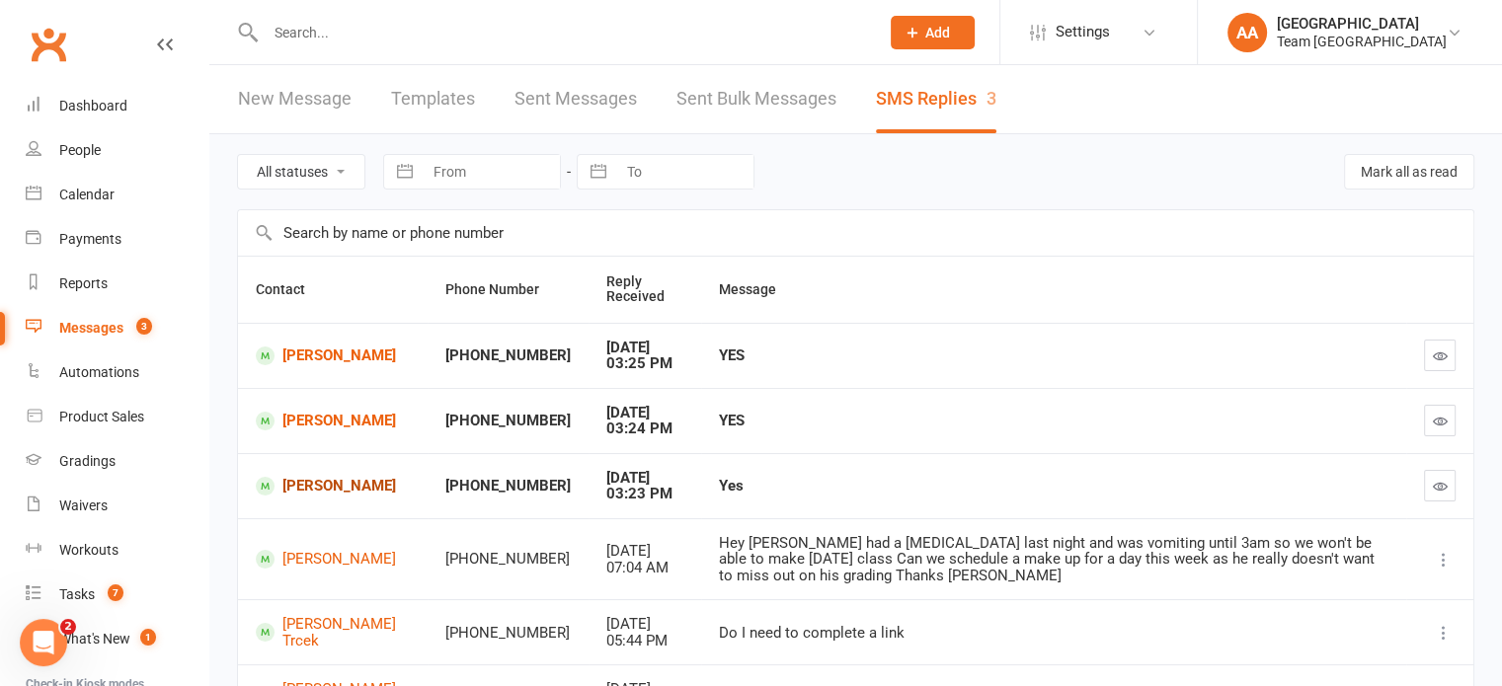
click at [328, 481] on link "[PERSON_NAME]" at bounding box center [333, 486] width 154 height 19
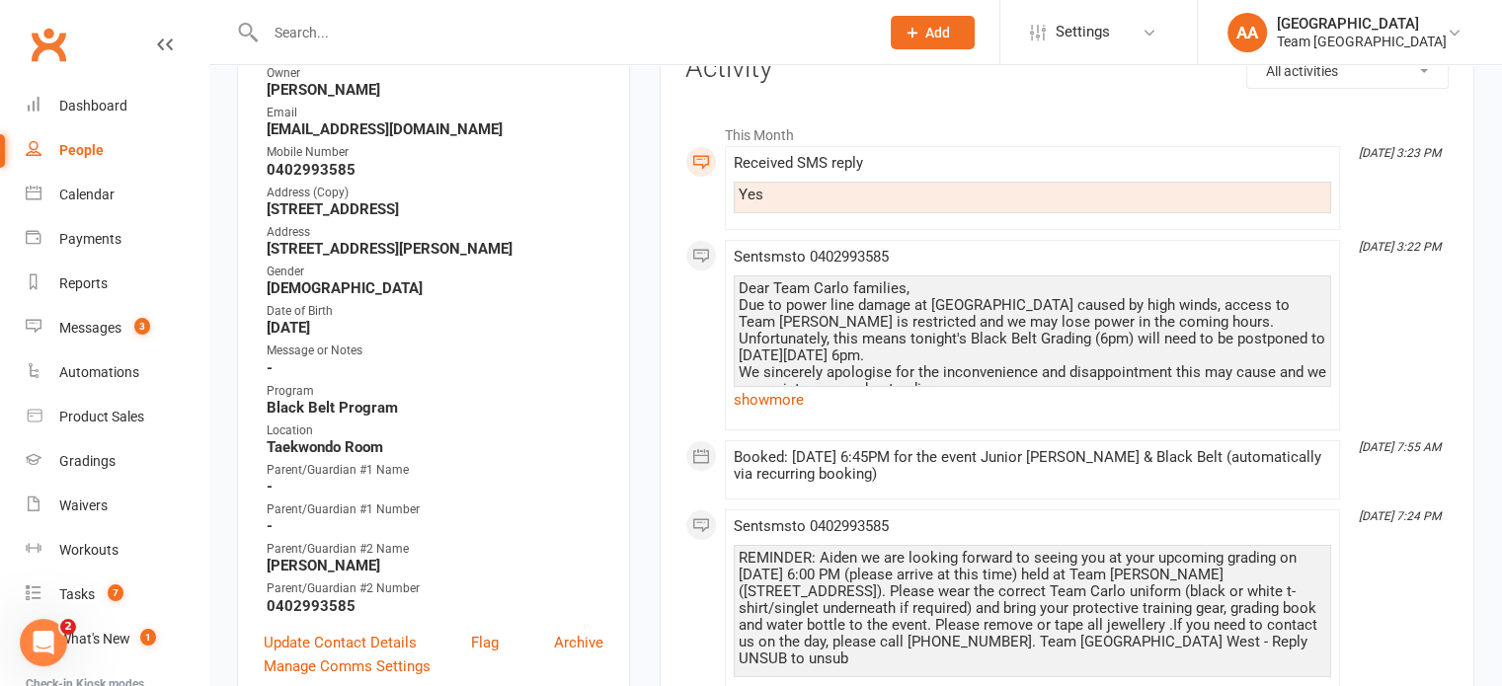
scroll to position [296, 0]
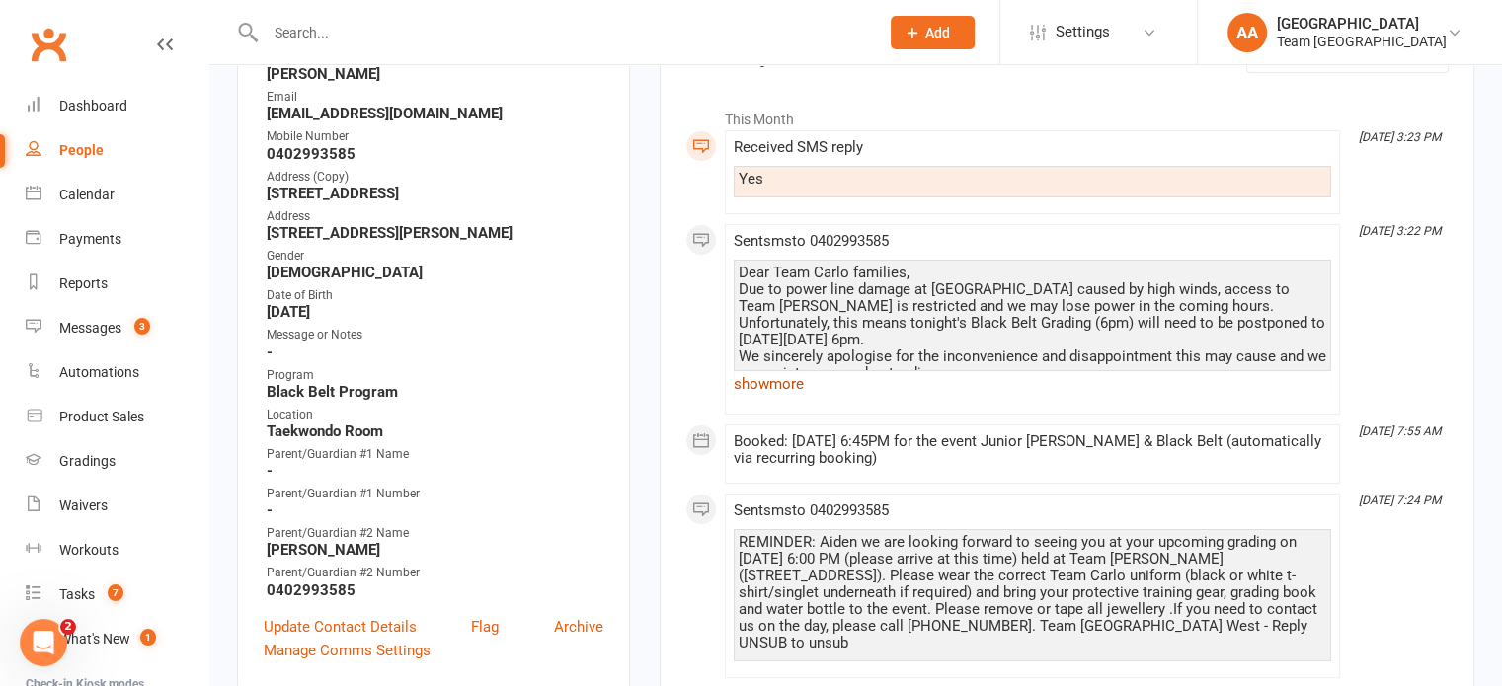
click at [769, 388] on link "show more" at bounding box center [1032, 384] width 597 height 28
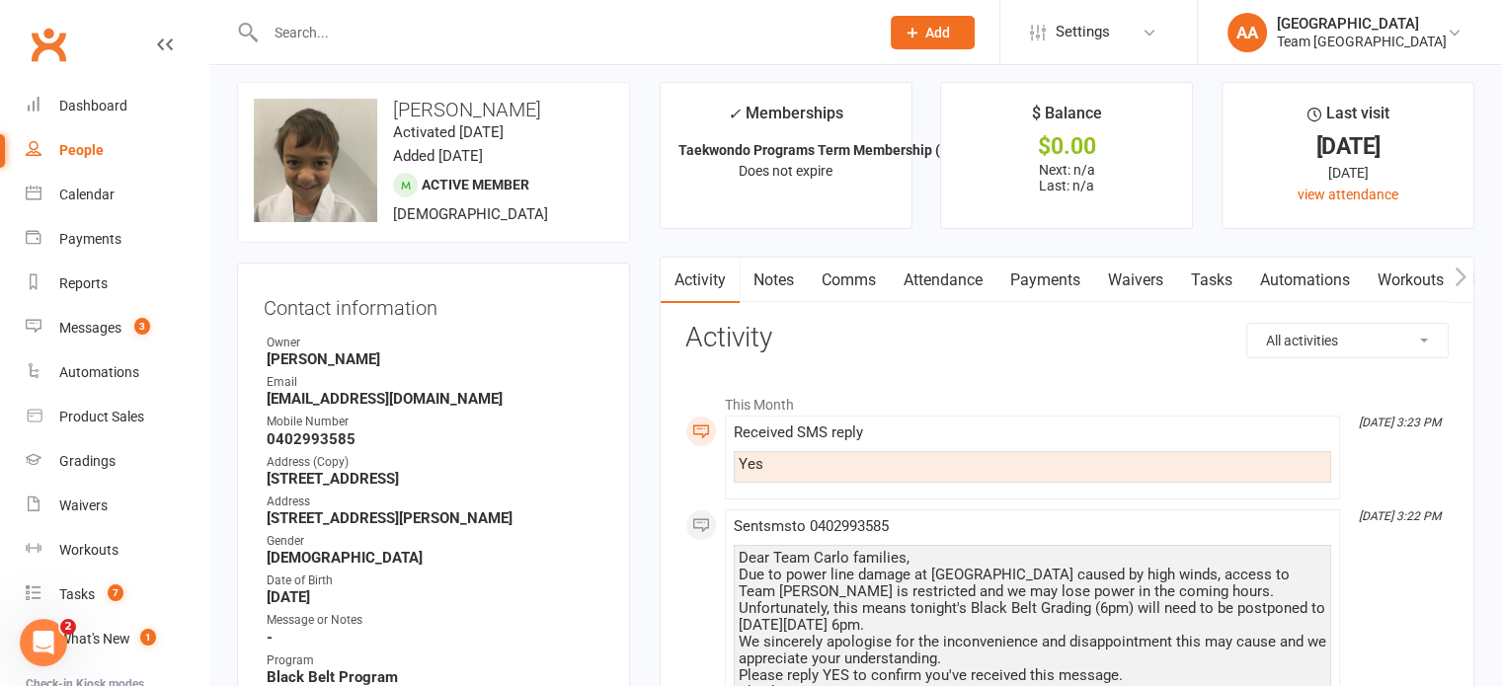
scroll to position [0, 0]
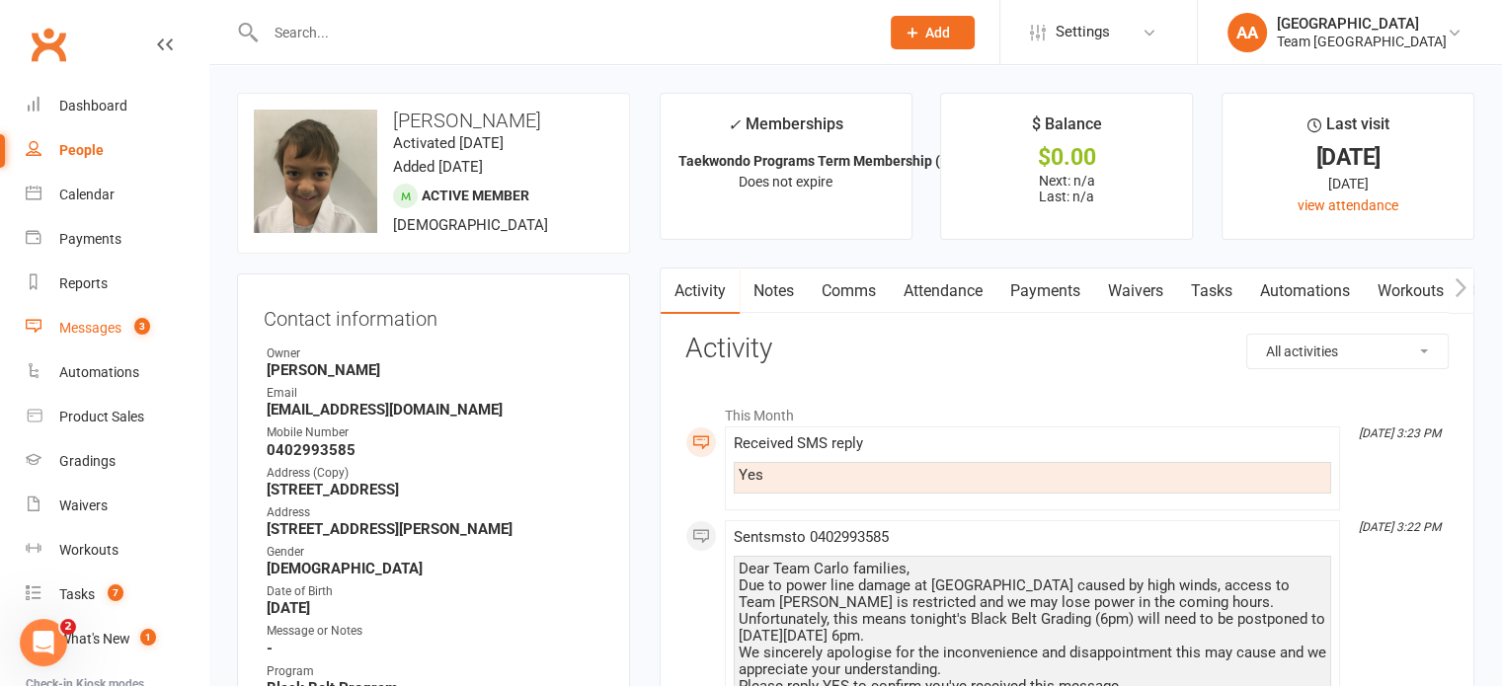
click at [112, 323] on div "Messages" at bounding box center [90, 328] width 62 height 16
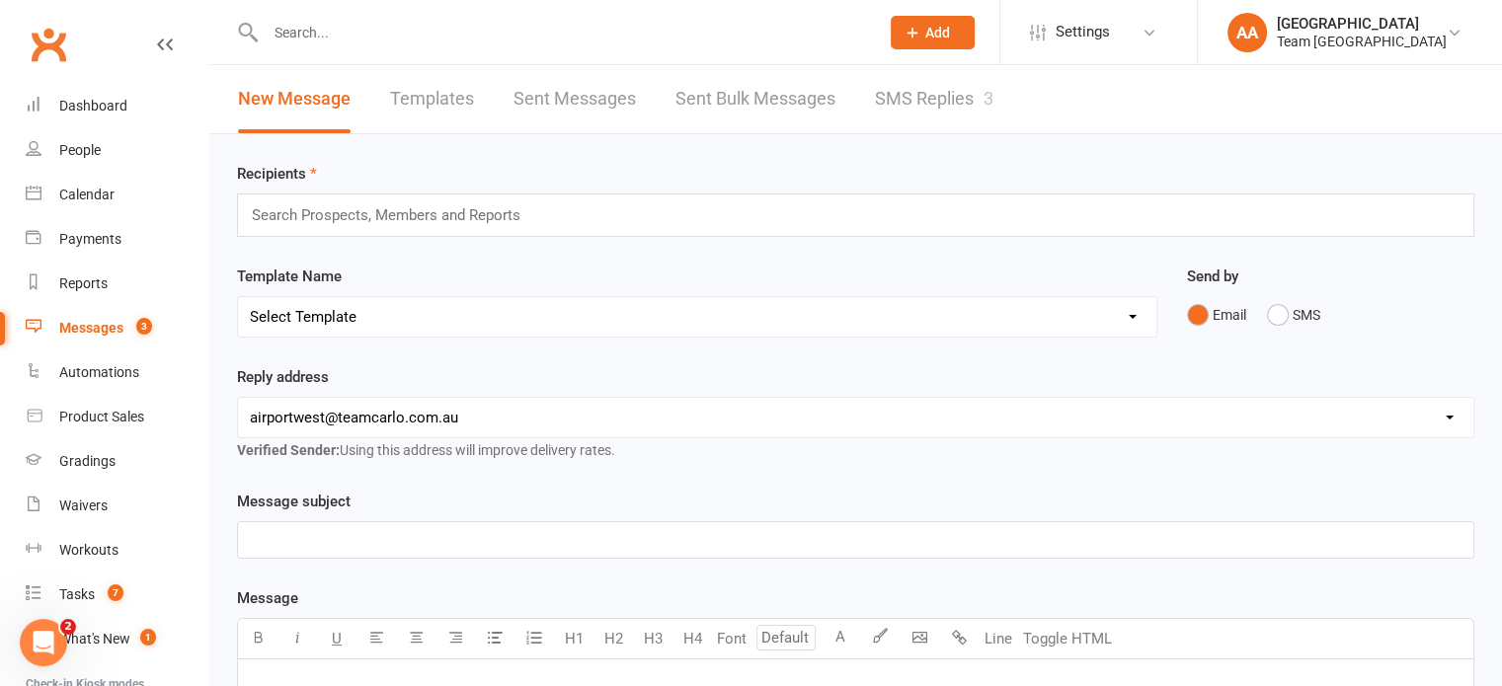
click at [908, 94] on link "SMS Replies 3" at bounding box center [934, 99] width 118 height 68
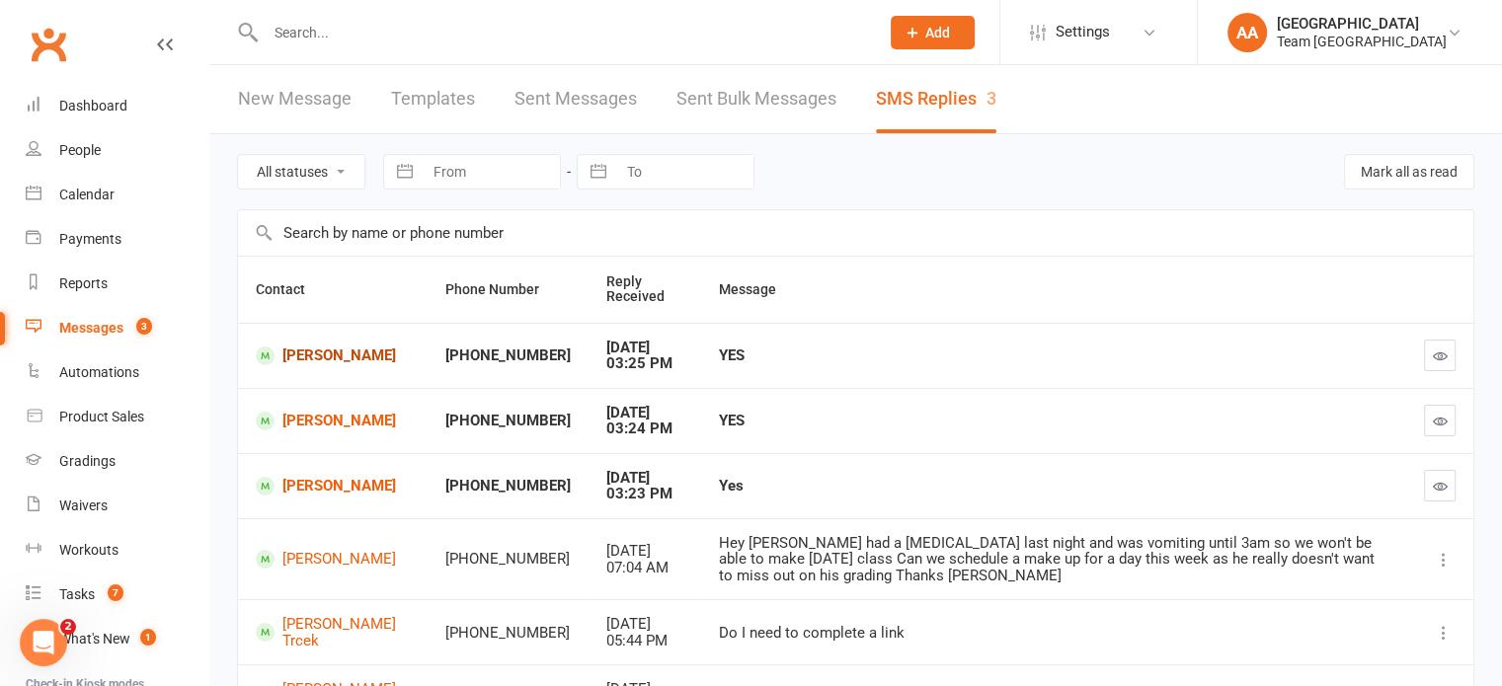
click at [330, 347] on link "[PERSON_NAME]" at bounding box center [333, 356] width 154 height 19
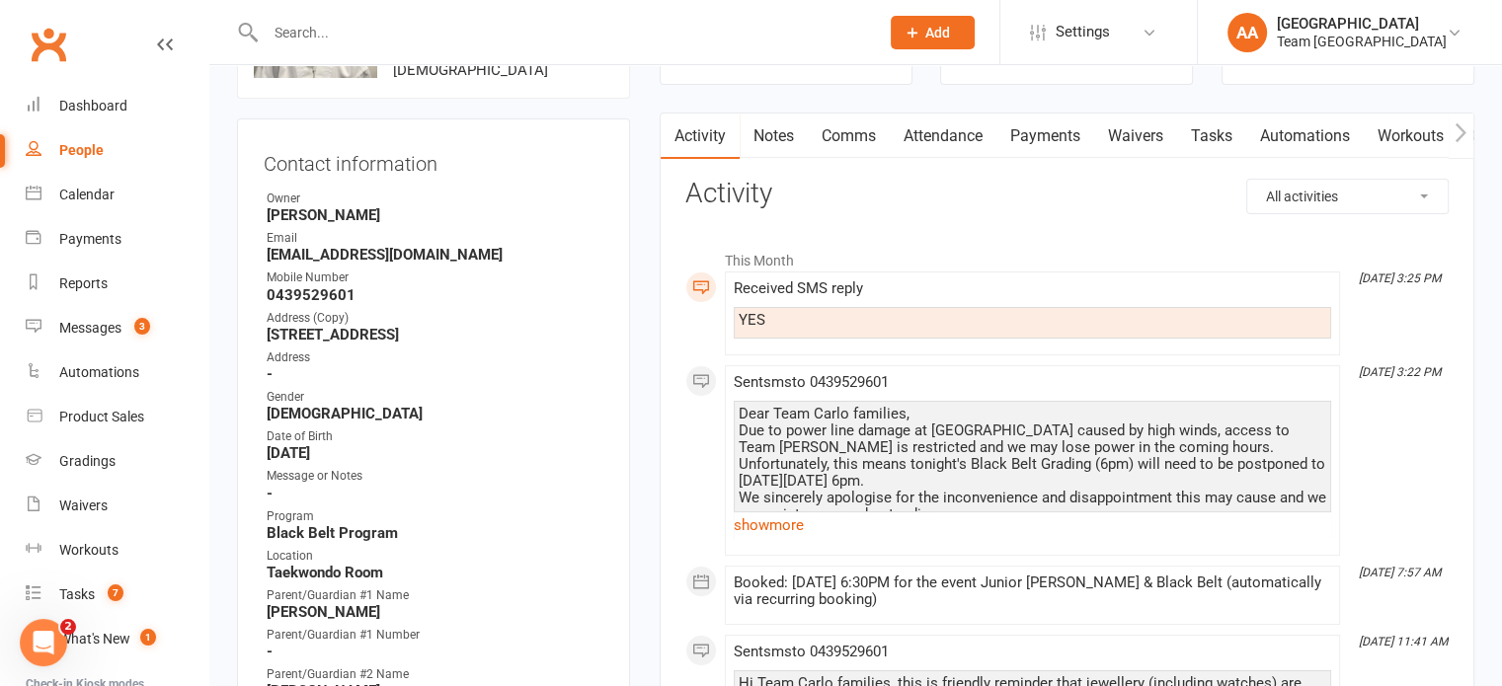
scroll to position [296, 0]
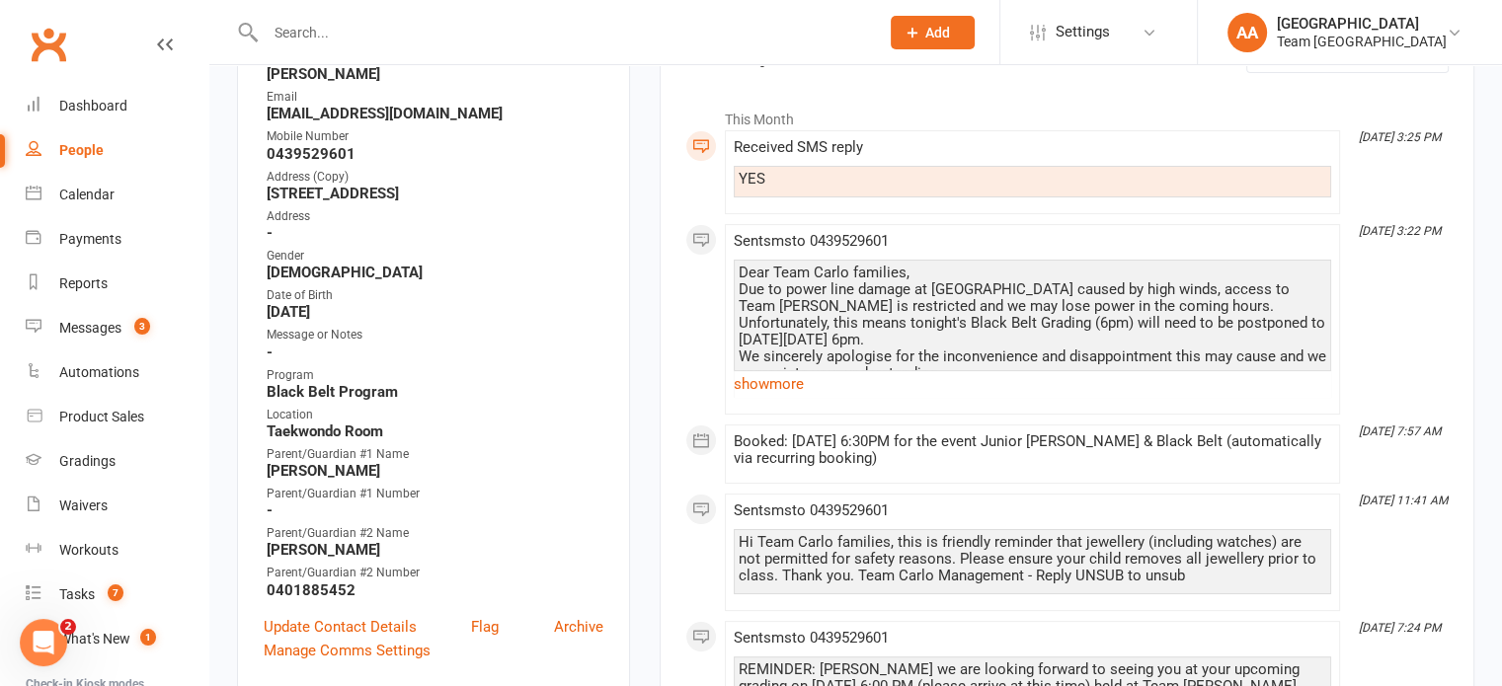
click at [758, 387] on link "show more" at bounding box center [1032, 384] width 597 height 28
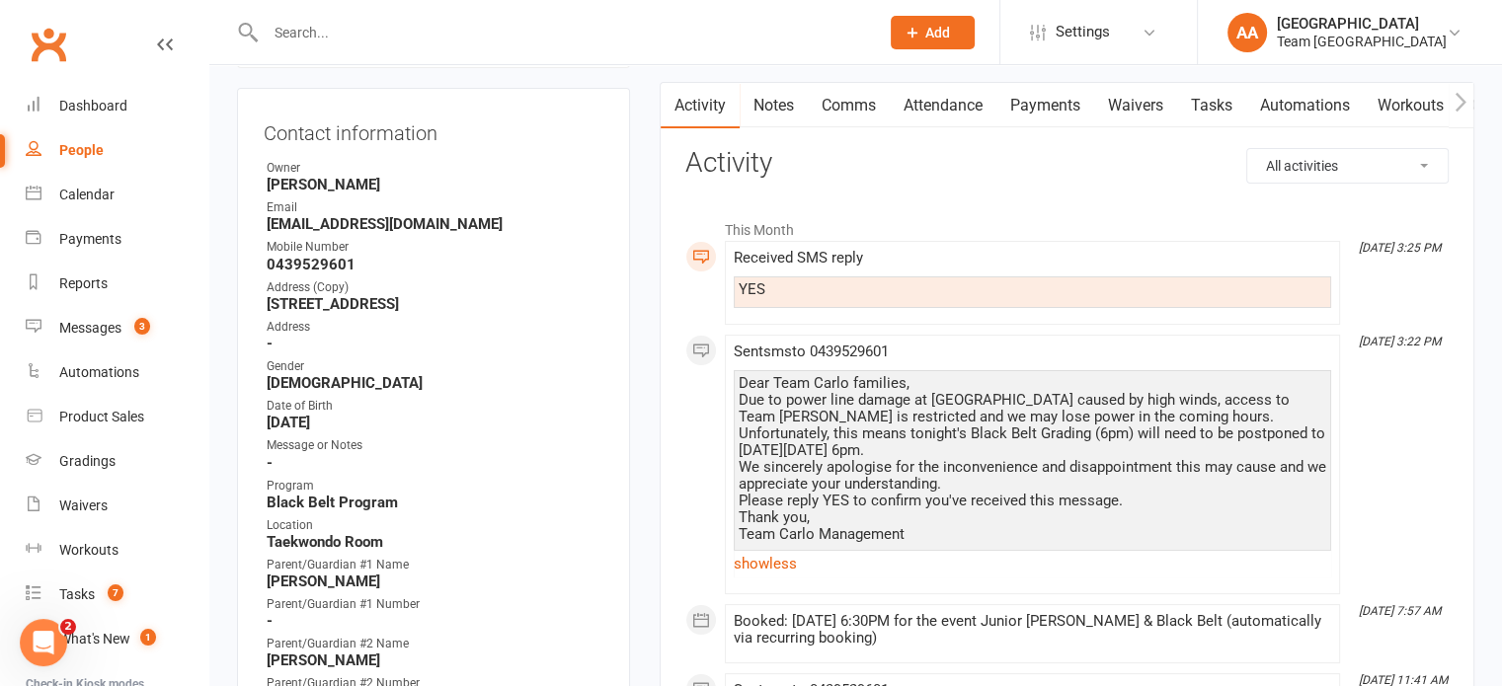
scroll to position [0, 0]
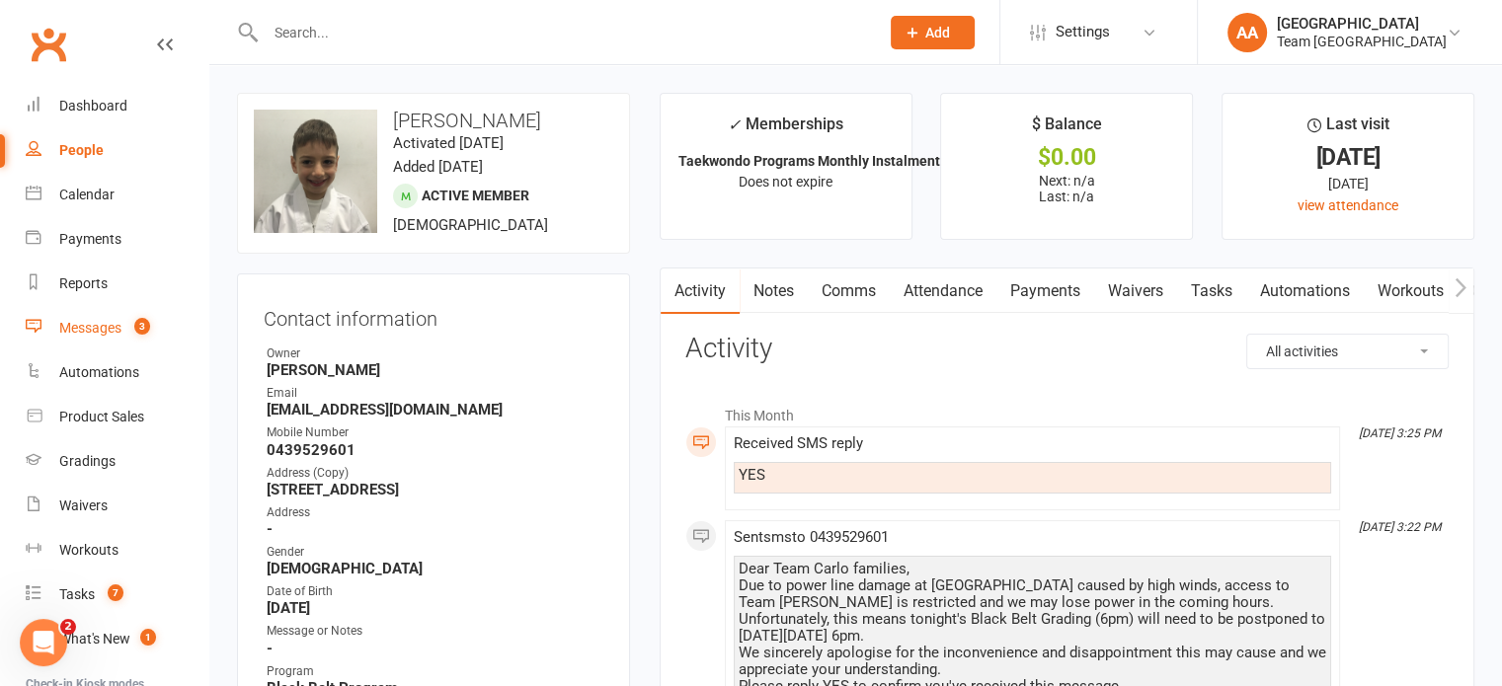
click at [95, 320] on div "Messages" at bounding box center [90, 328] width 62 height 16
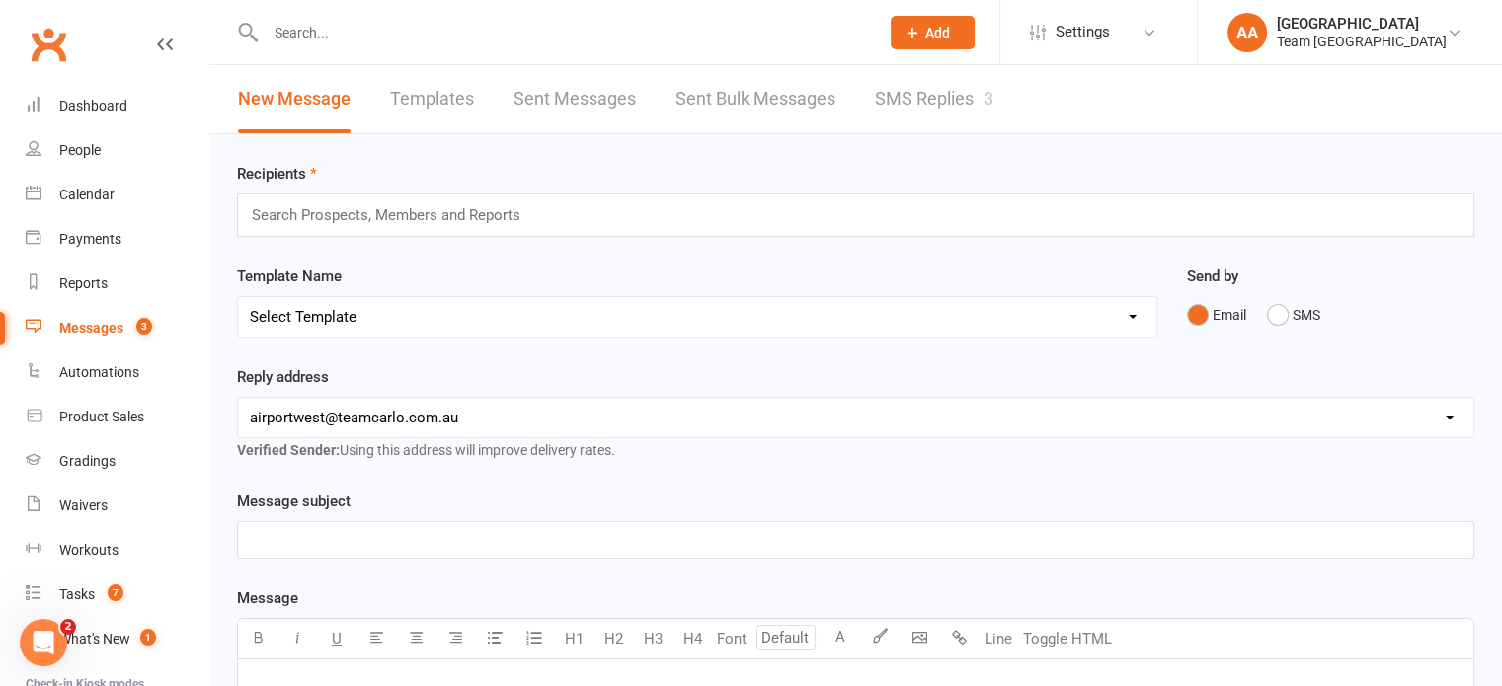
click at [906, 96] on link "SMS Replies 3" at bounding box center [934, 99] width 118 height 68
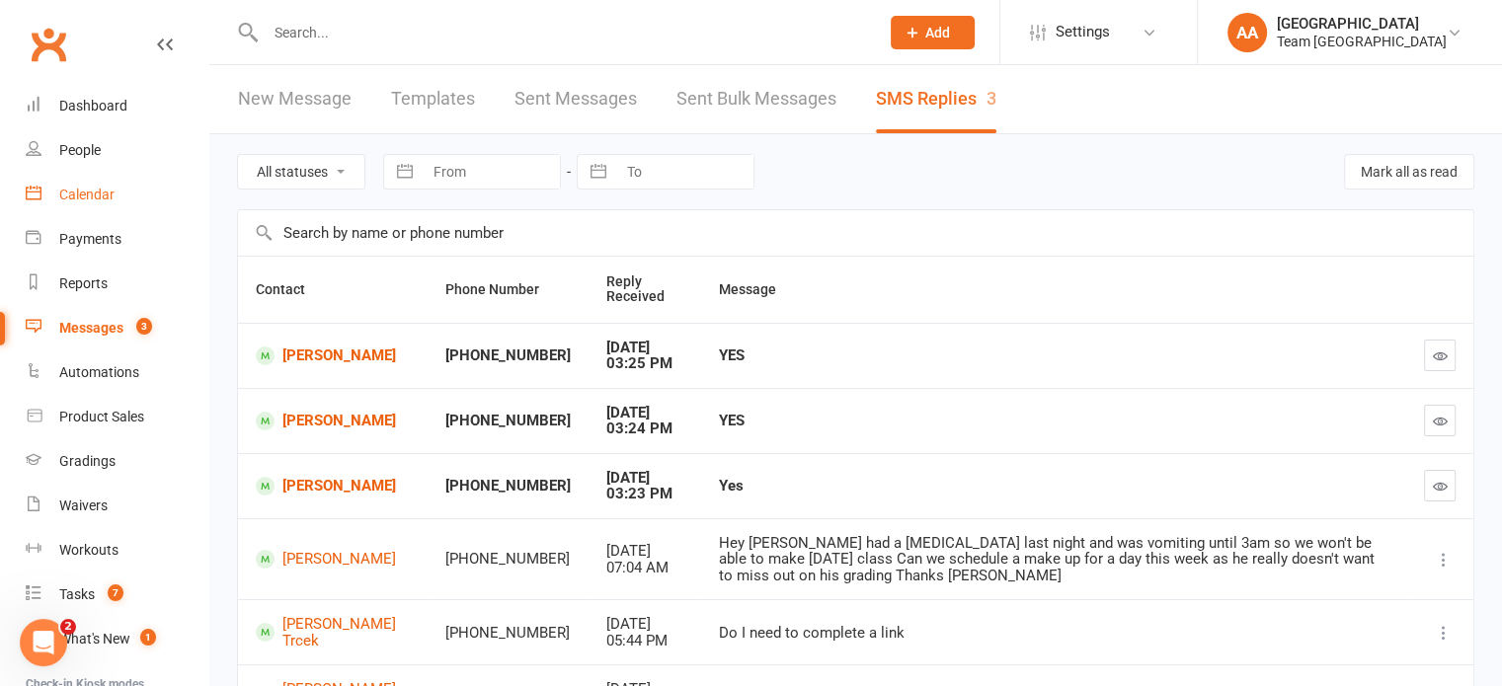
click at [81, 197] on div "Calendar" at bounding box center [86, 195] width 55 height 16
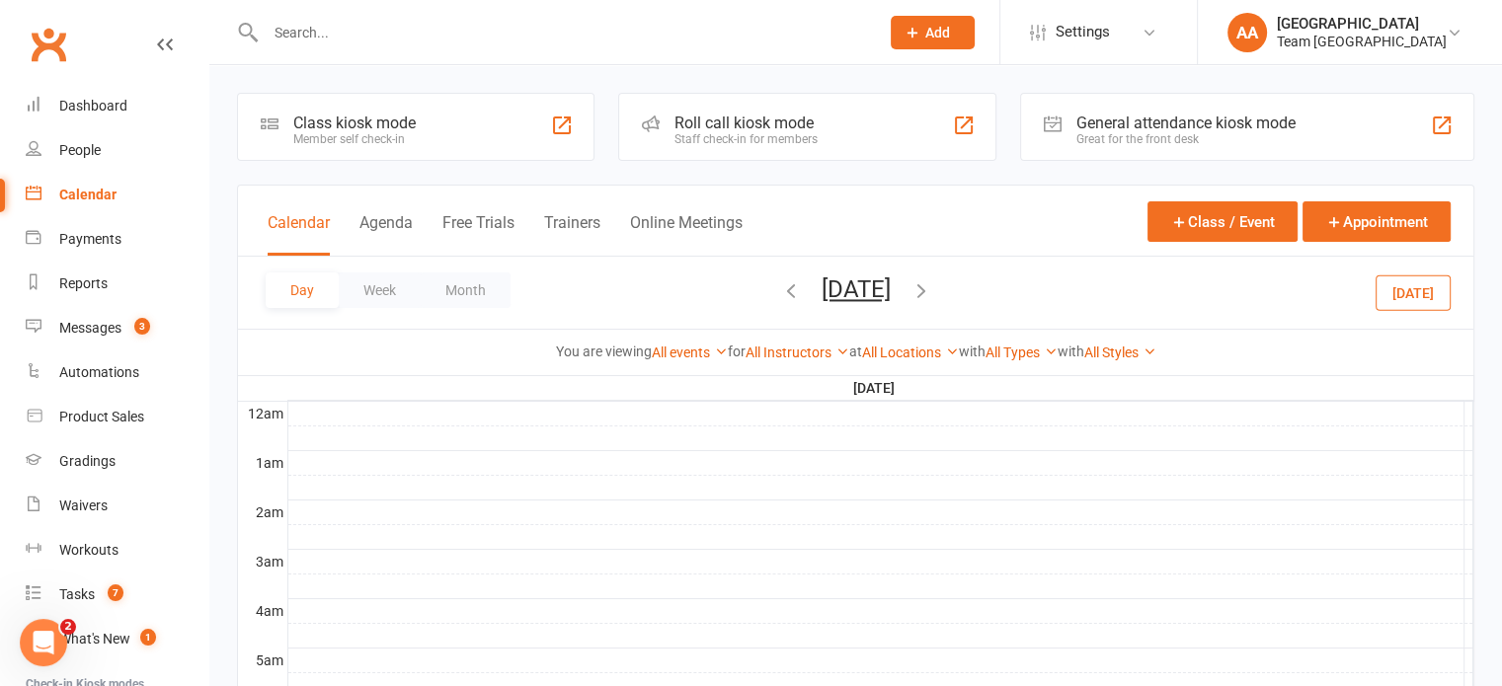
click at [822, 292] on button "[DATE]" at bounding box center [856, 290] width 69 height 28
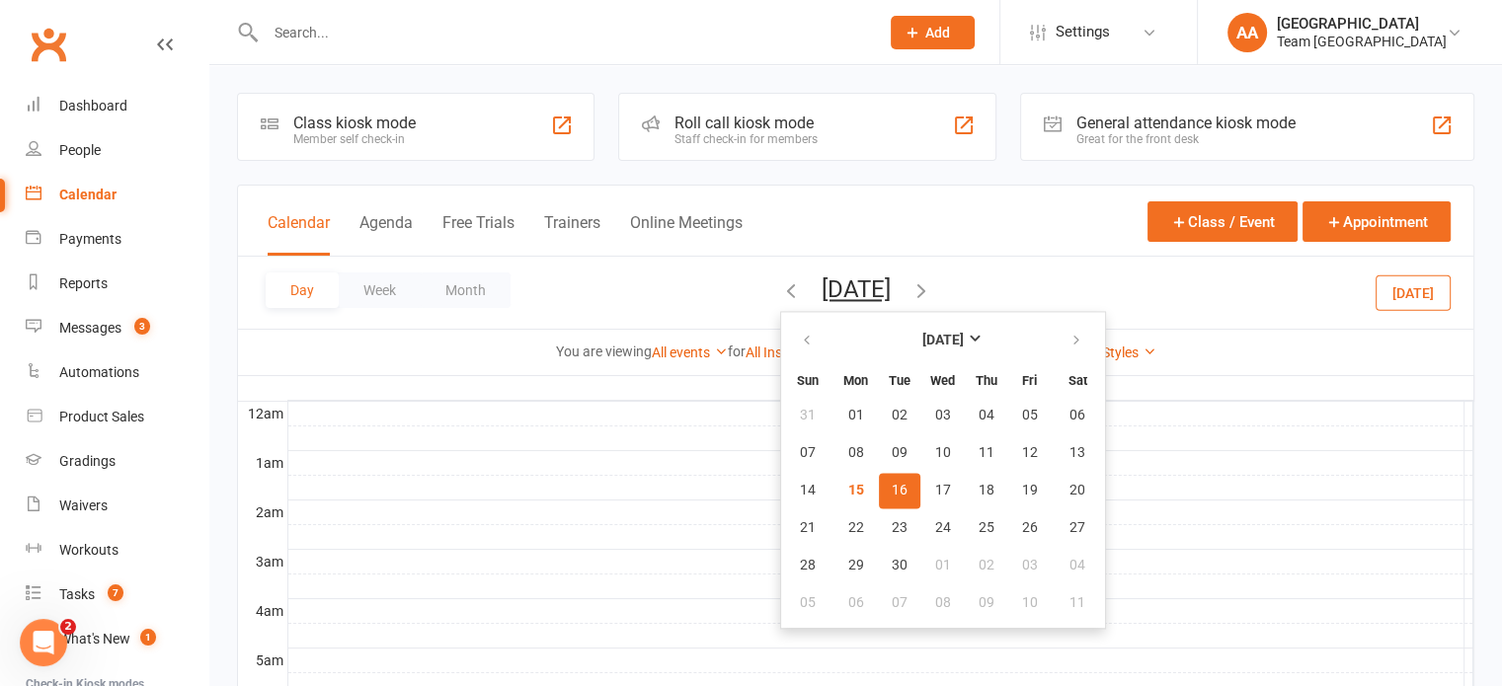
click at [879, 480] on button "16" at bounding box center [899, 491] width 41 height 36
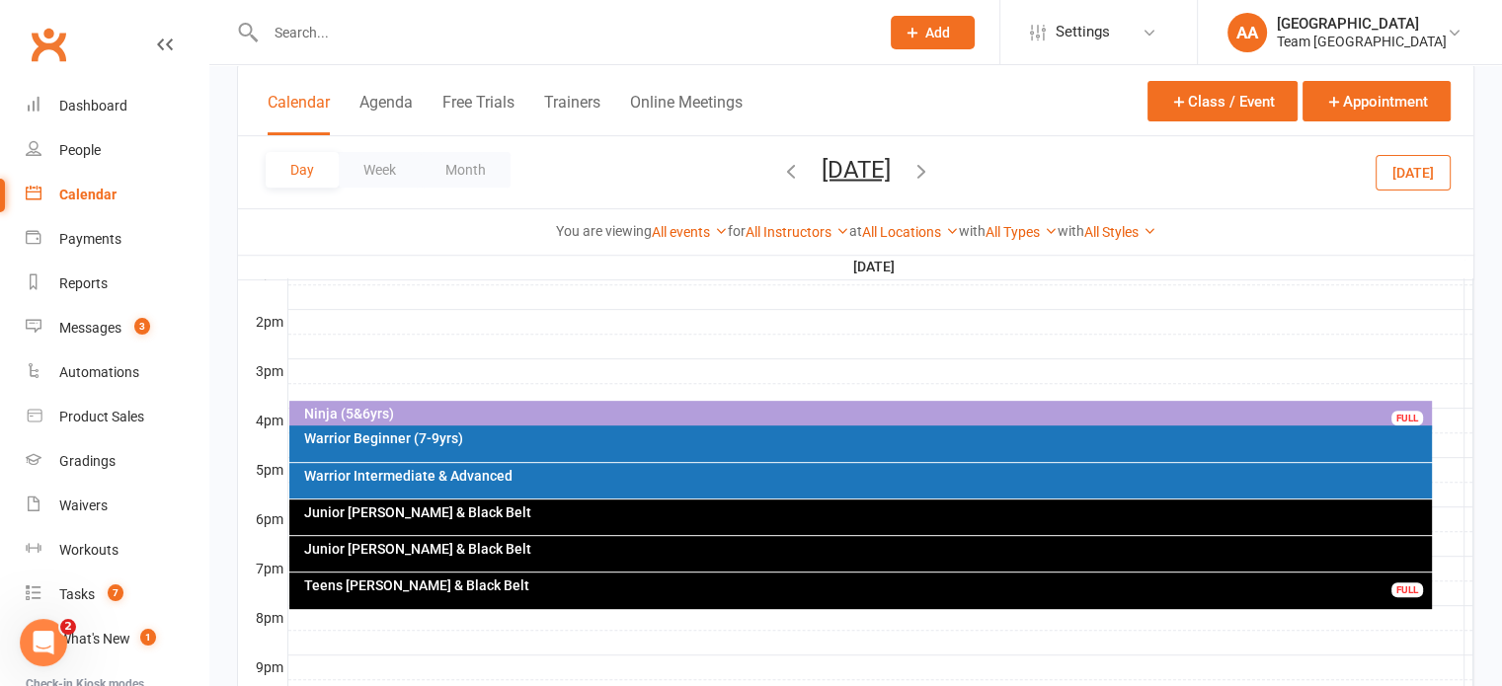
scroll to position [749, 0]
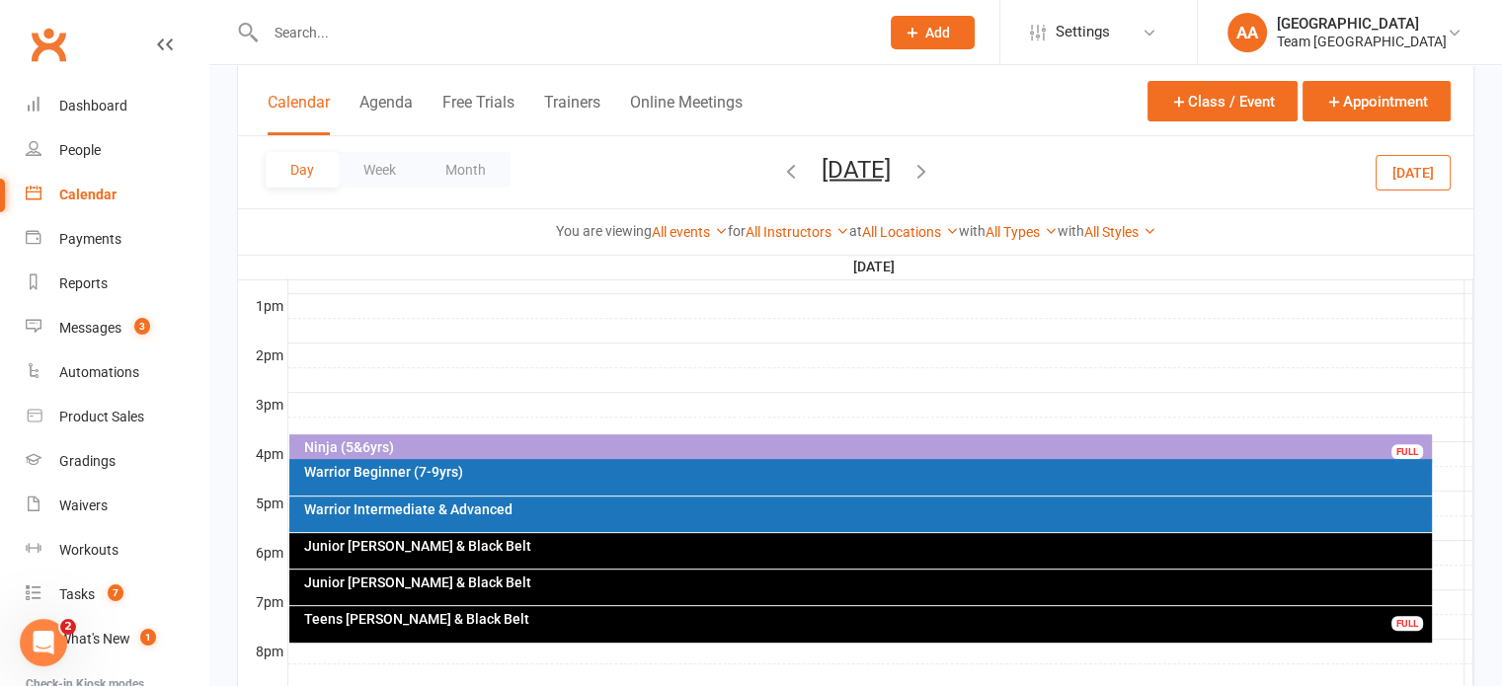
click at [477, 472] on div "Warrior Beginner (7-9yrs)" at bounding box center [865, 472] width 1125 height 14
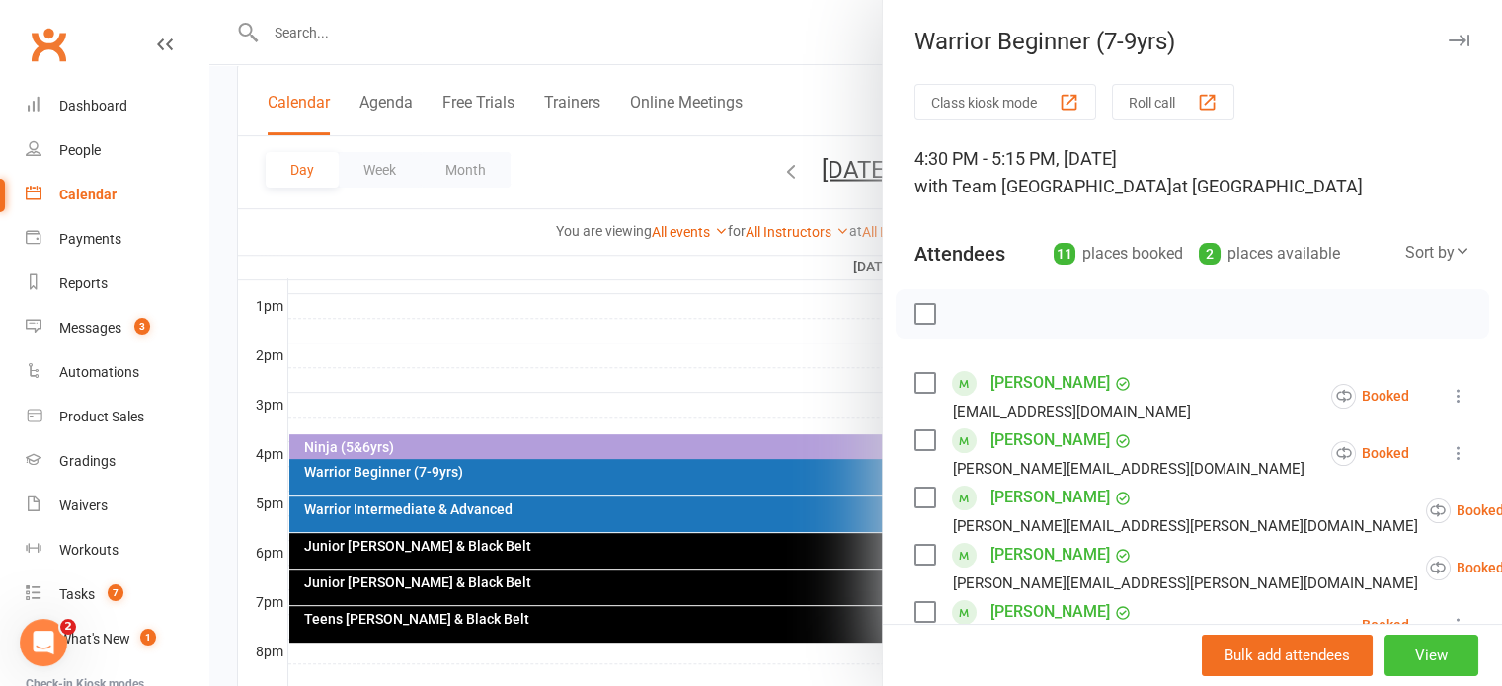
click at [1384, 659] on button "View" at bounding box center [1431, 655] width 94 height 41
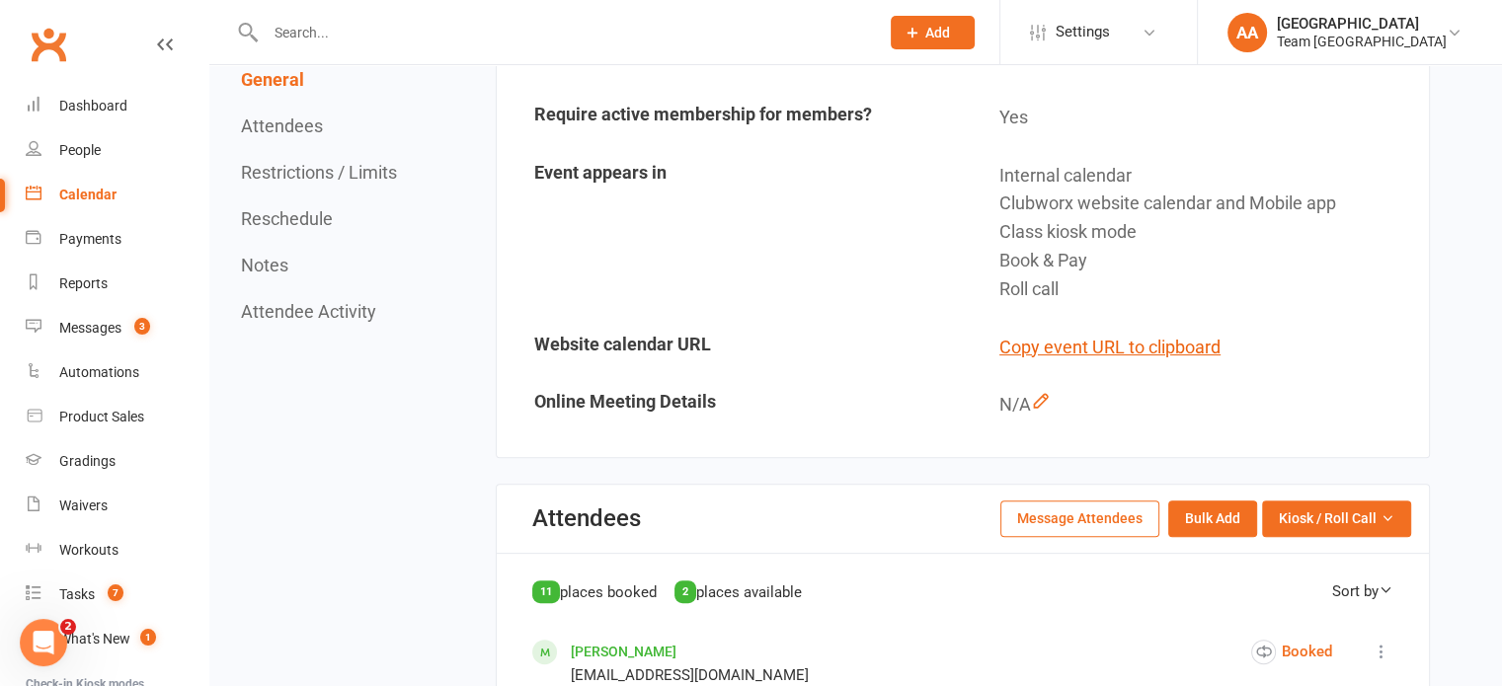
scroll to position [790, 0]
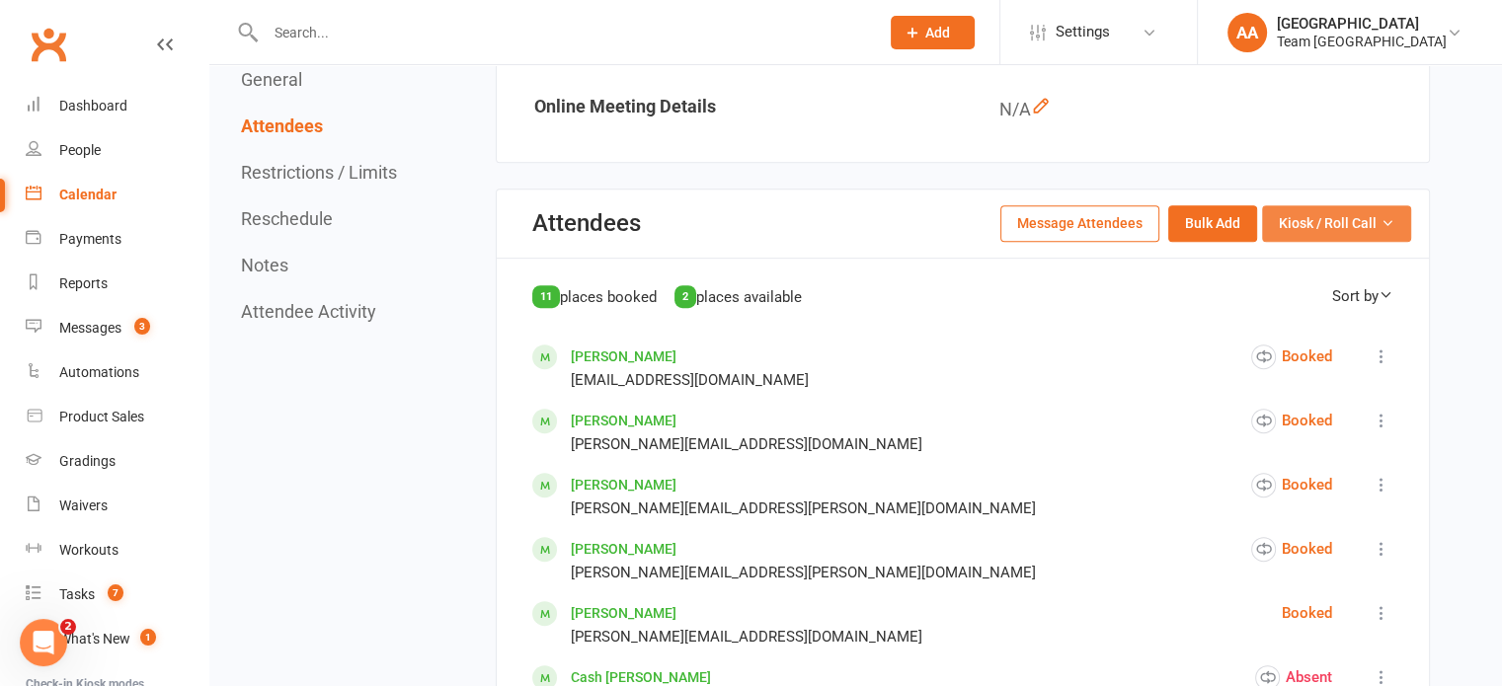
click at [1327, 219] on span "Kiosk / Roll Call" at bounding box center [1328, 223] width 98 height 22
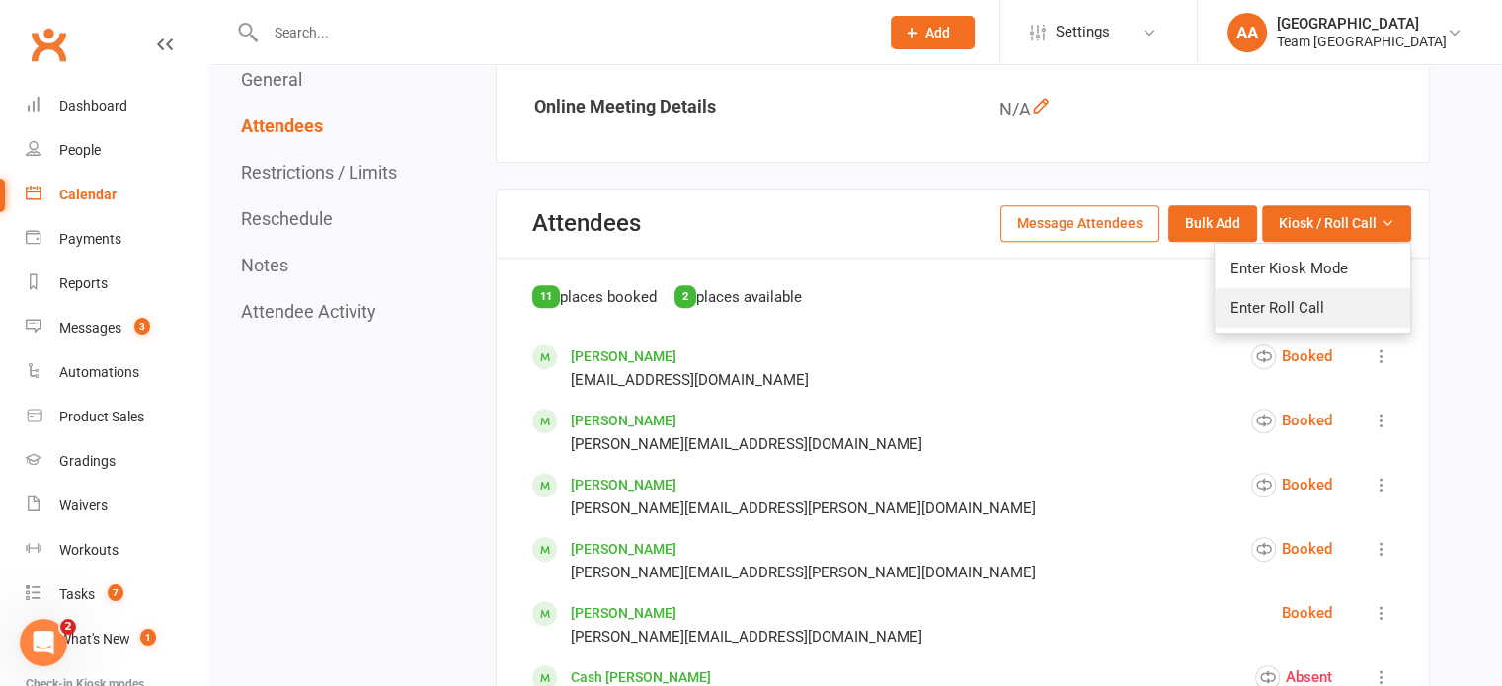
click at [1286, 305] on link "Enter Roll Call" at bounding box center [1313, 307] width 196 height 39
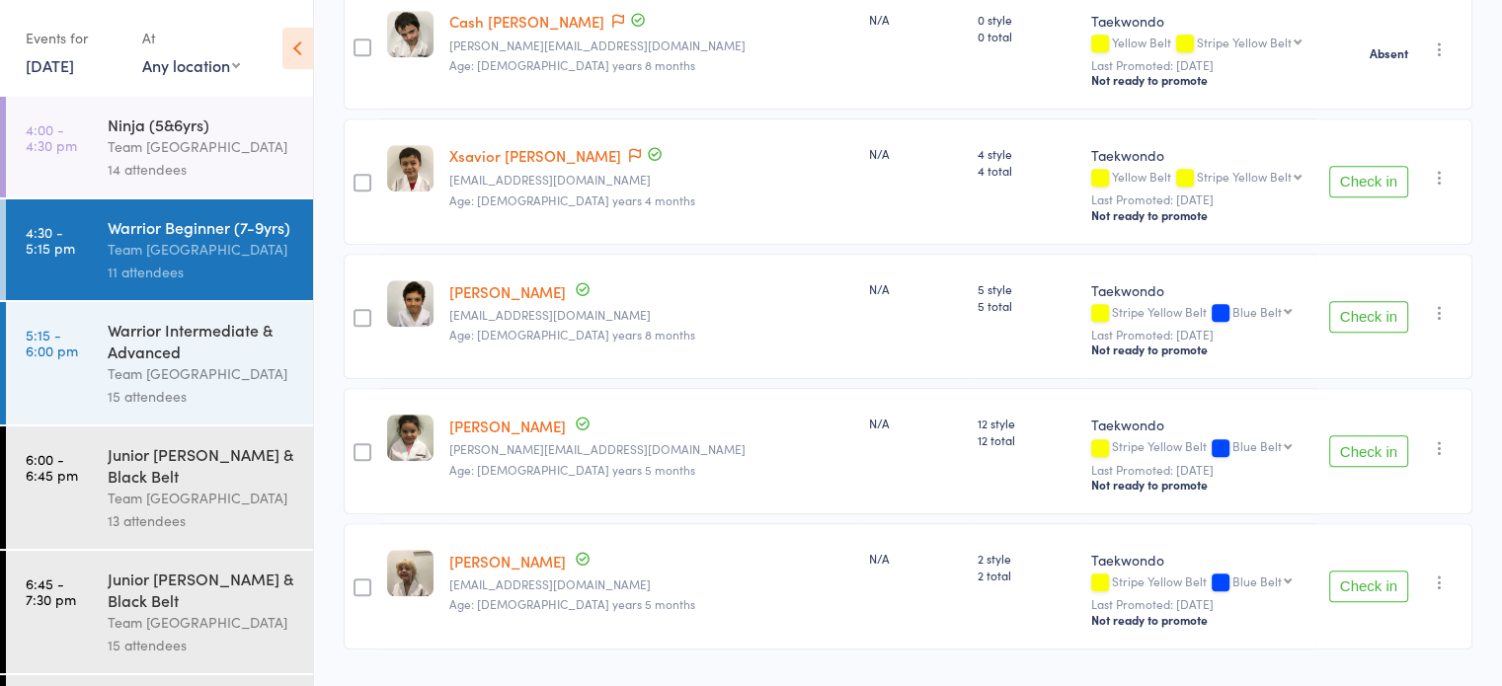
scroll to position [1185, 0]
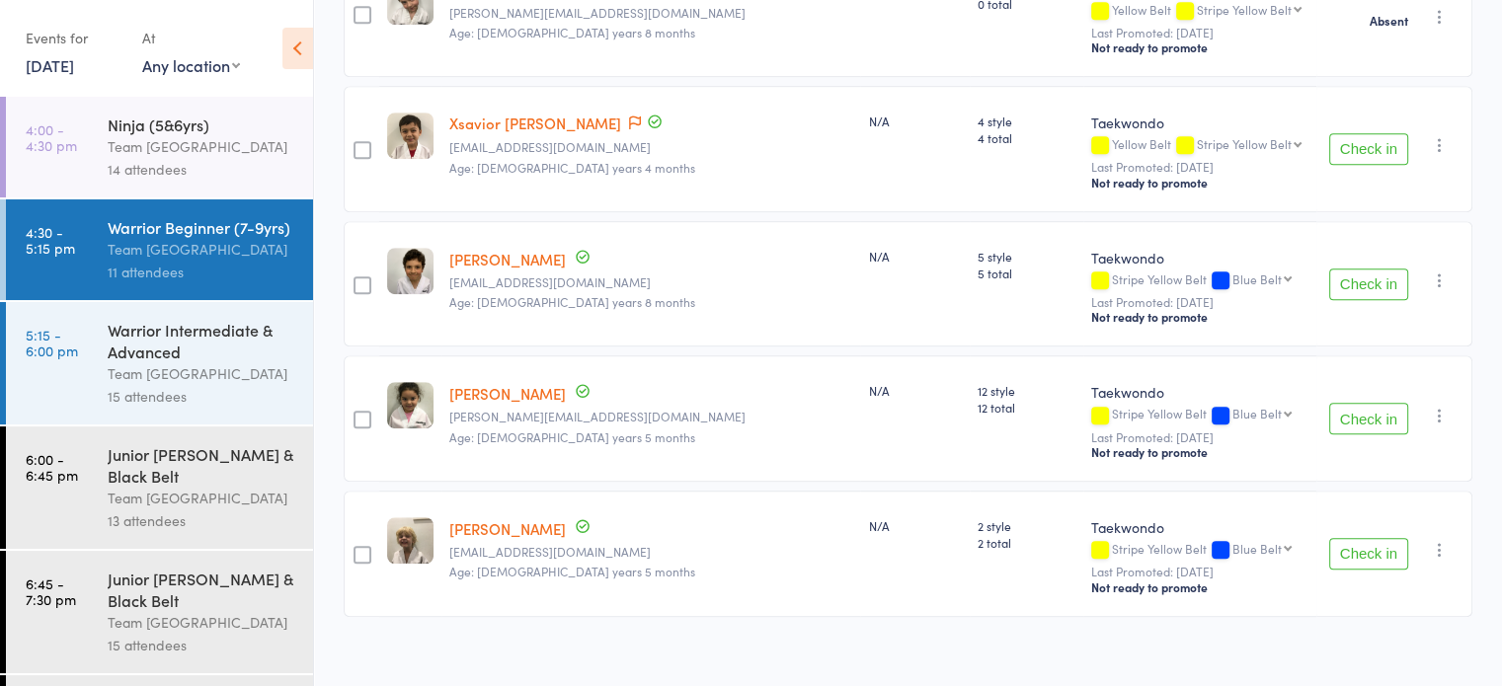
click at [522, 116] on link "Xsavior [PERSON_NAME]" at bounding box center [535, 123] width 172 height 21
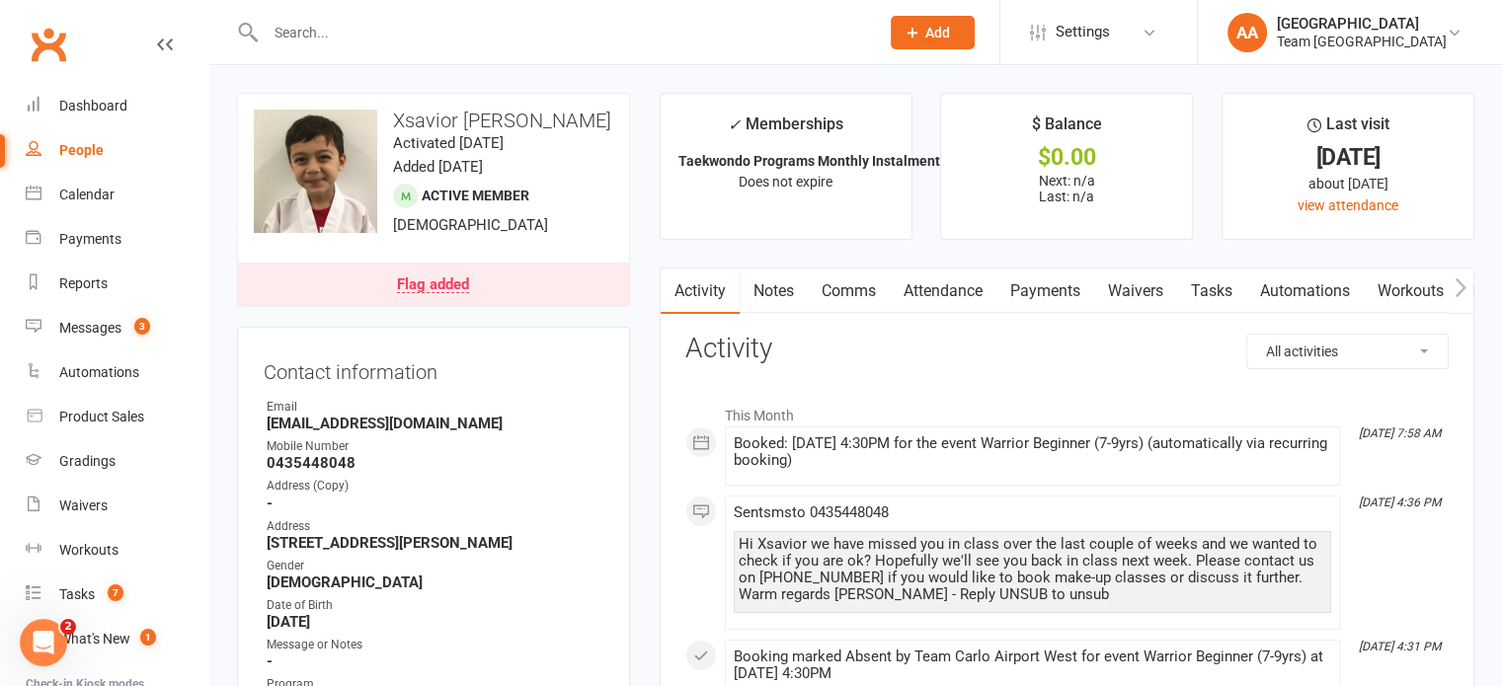
click at [960, 293] on link "Attendance" at bounding box center [943, 291] width 107 height 45
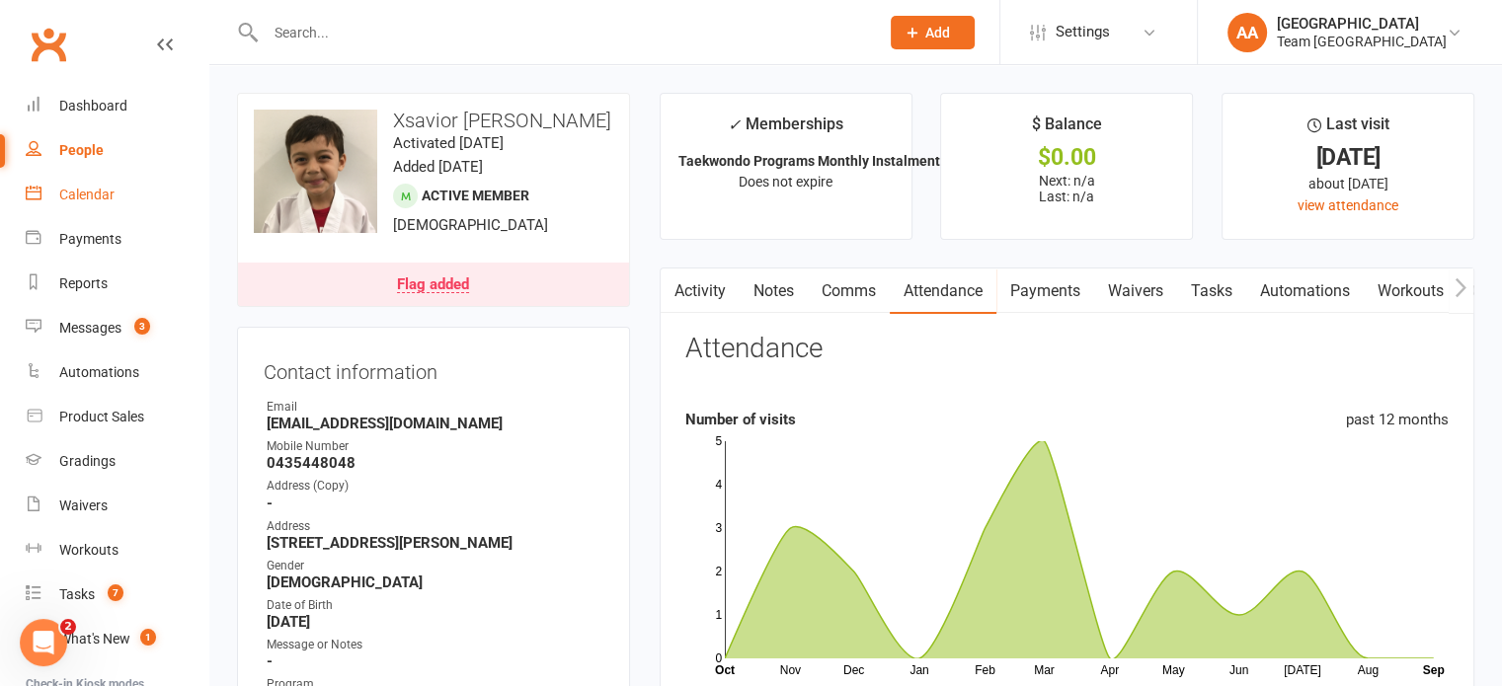
click at [65, 185] on link "Calendar" at bounding box center [117, 195] width 183 height 44
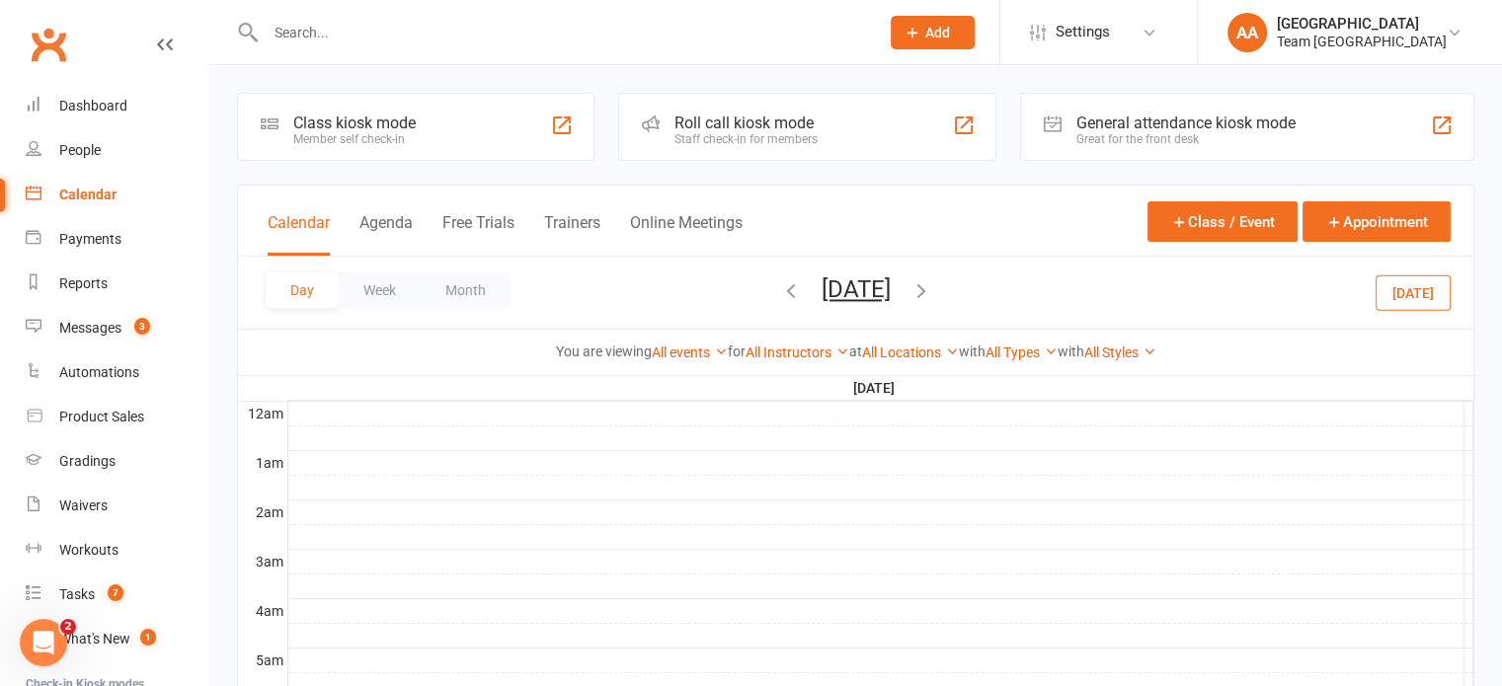
click at [891, 283] on button "Tuesday, Sep 16, 2025" at bounding box center [856, 290] width 69 height 28
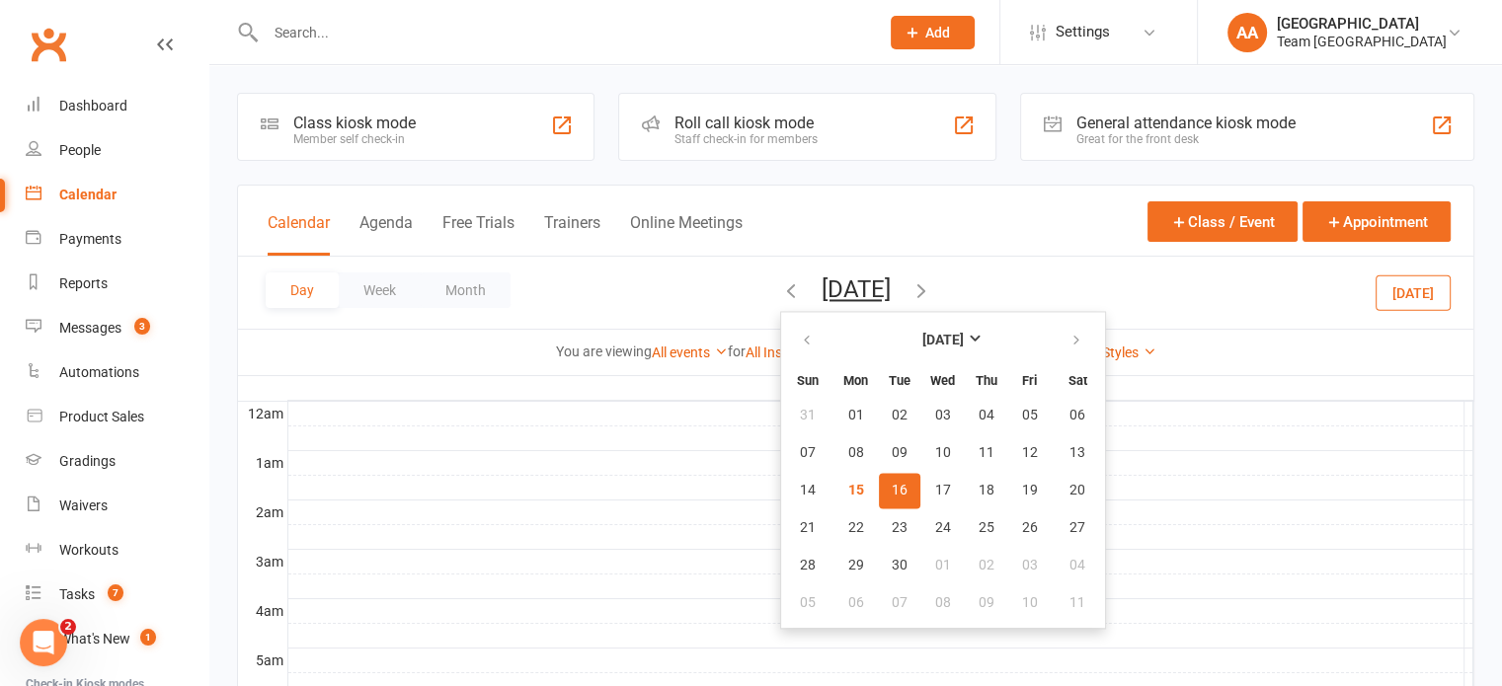
click at [879, 473] on button "16" at bounding box center [899, 491] width 41 height 36
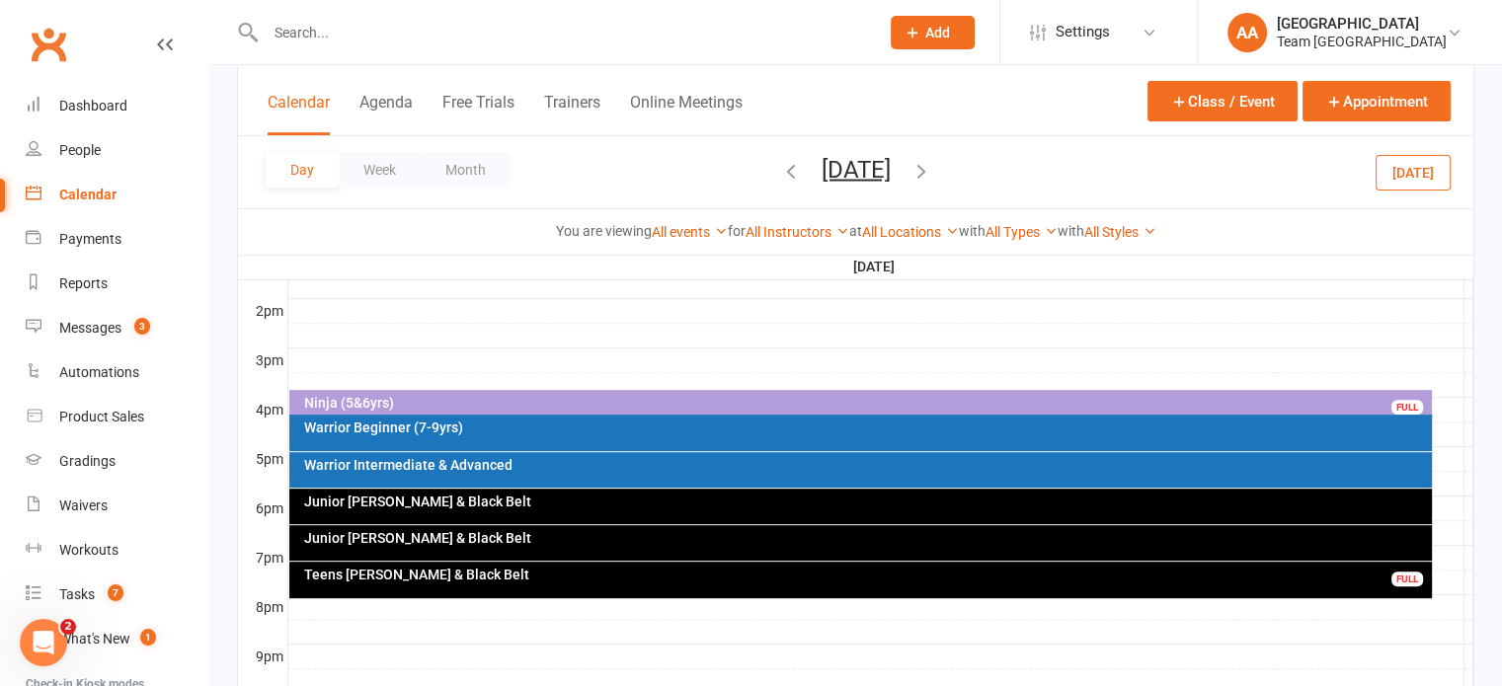
scroll to position [889, 0]
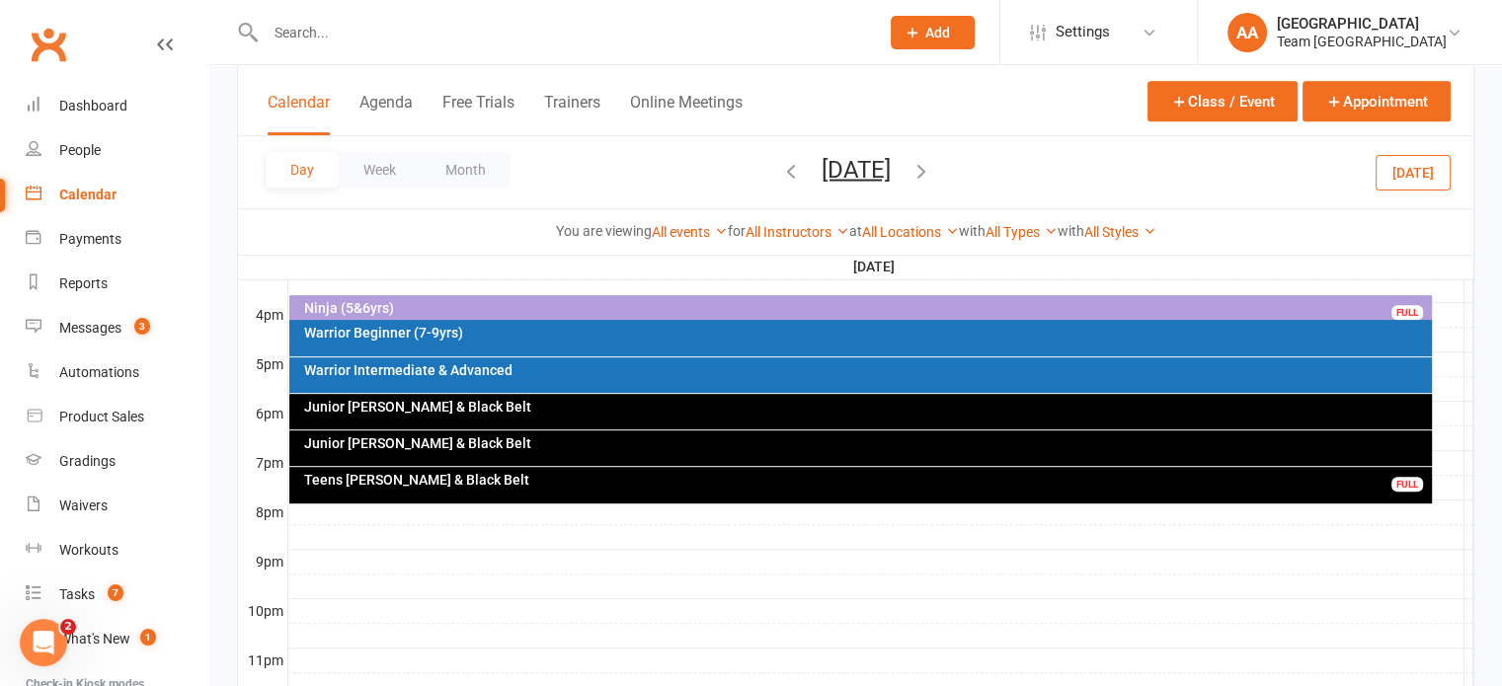
click at [549, 338] on div "Warrior Beginner (7-9yrs)" at bounding box center [865, 333] width 1125 height 14
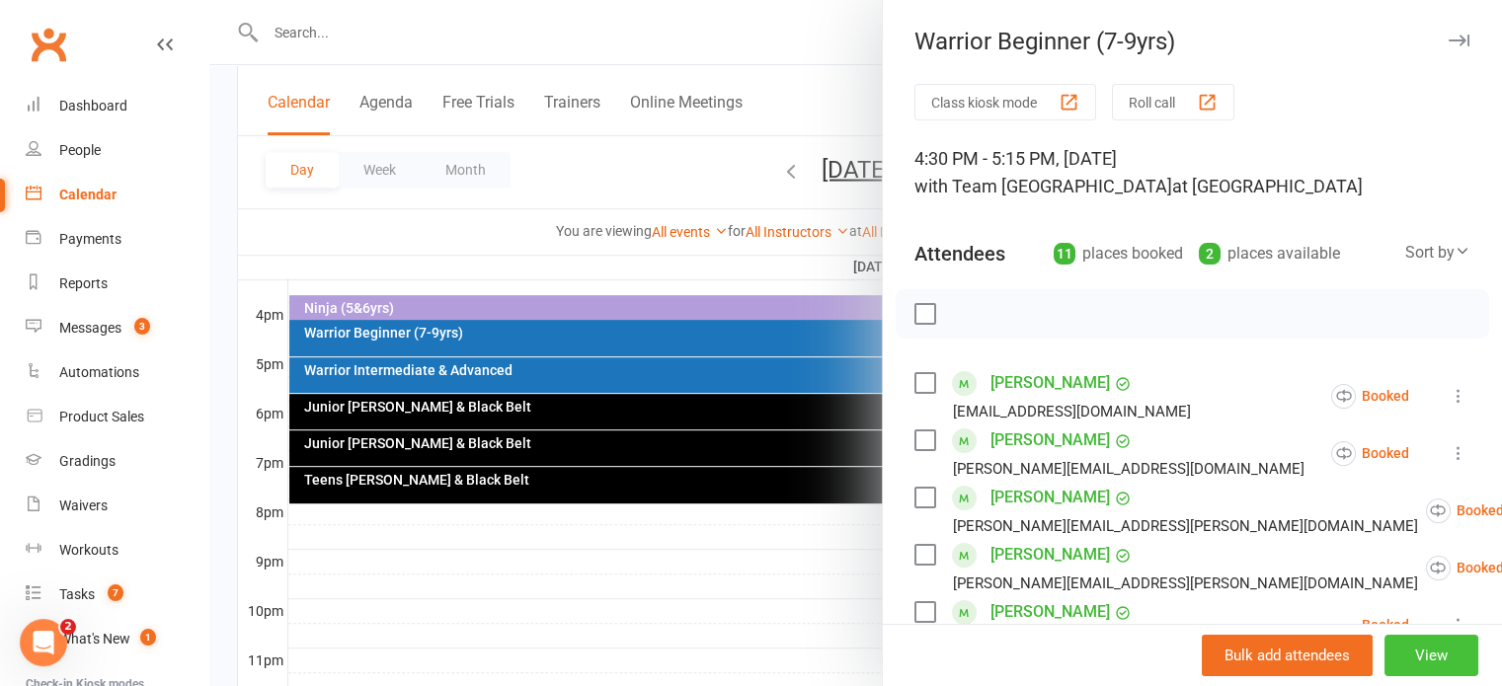
click at [1402, 644] on button "View" at bounding box center [1431, 655] width 94 height 41
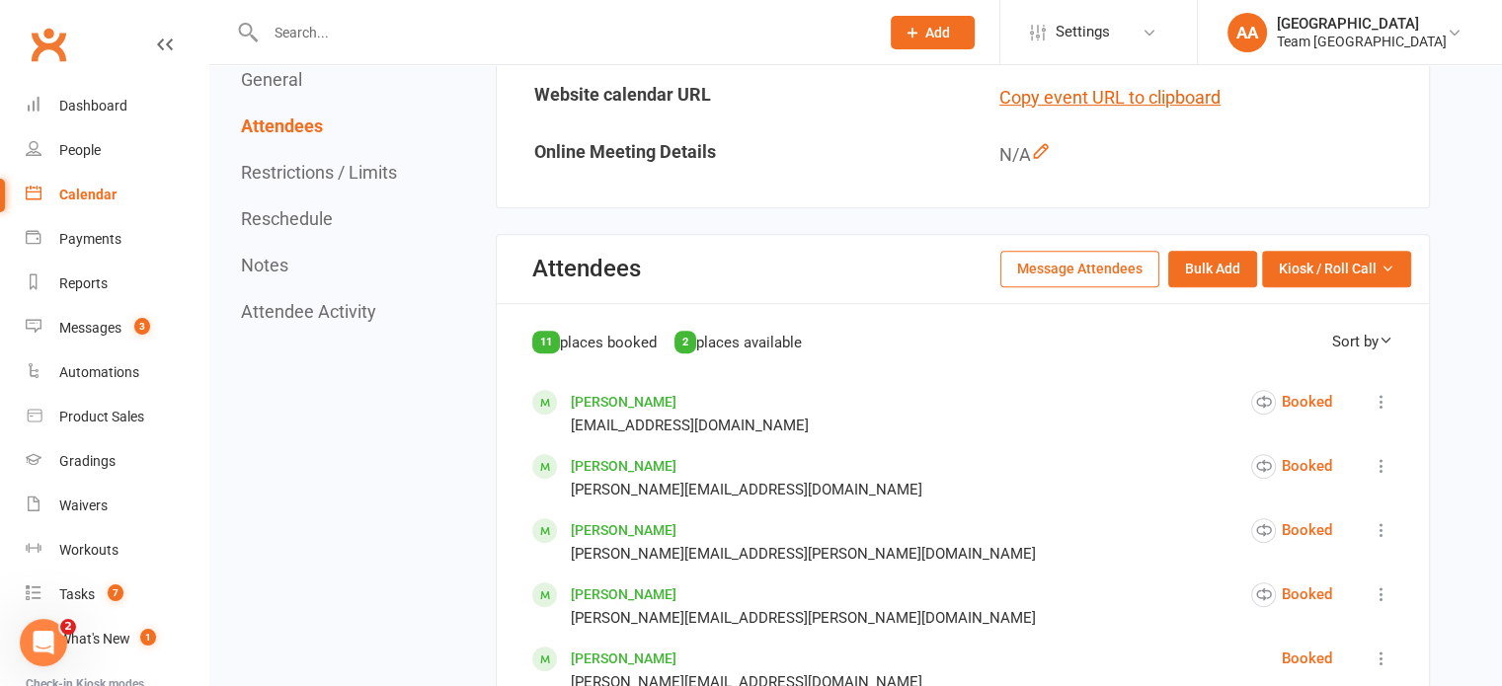
scroll to position [790, 0]
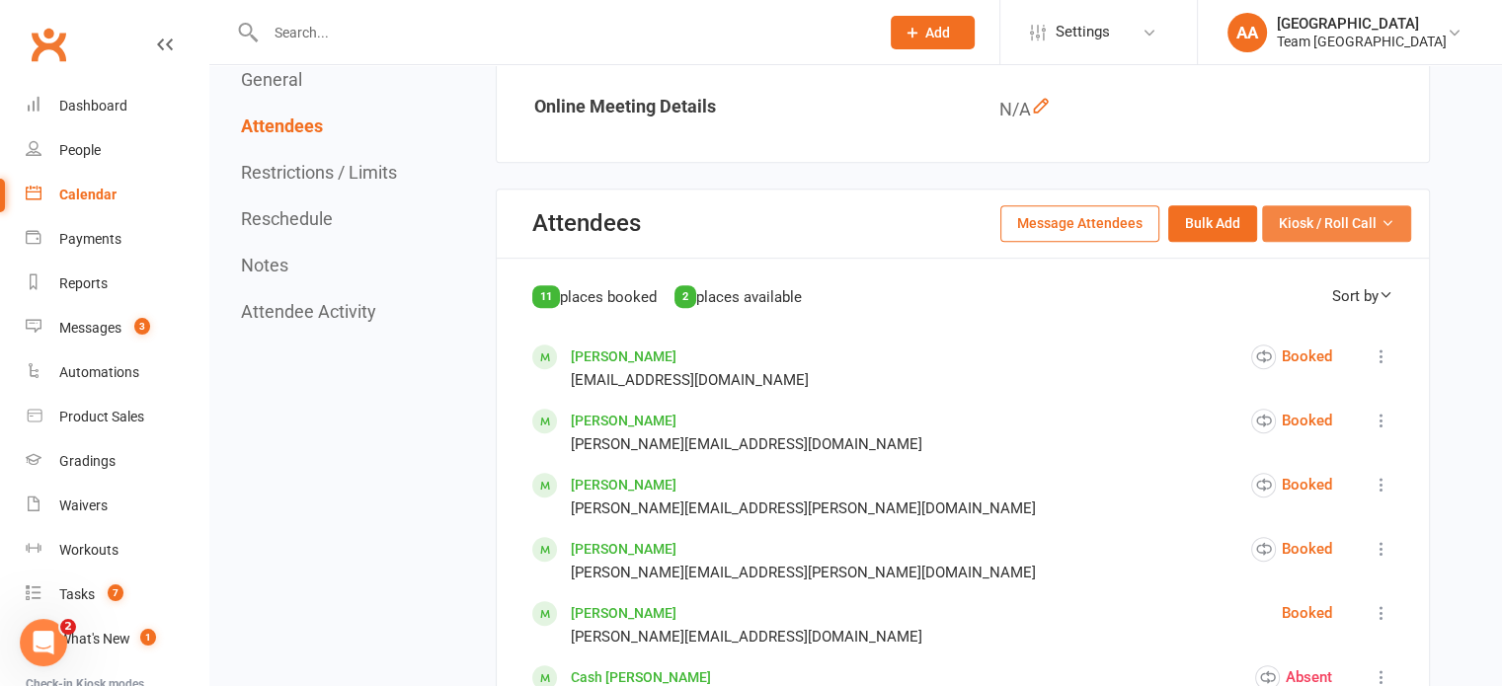
click at [1340, 223] on span "Kiosk / Roll Call" at bounding box center [1328, 223] width 98 height 22
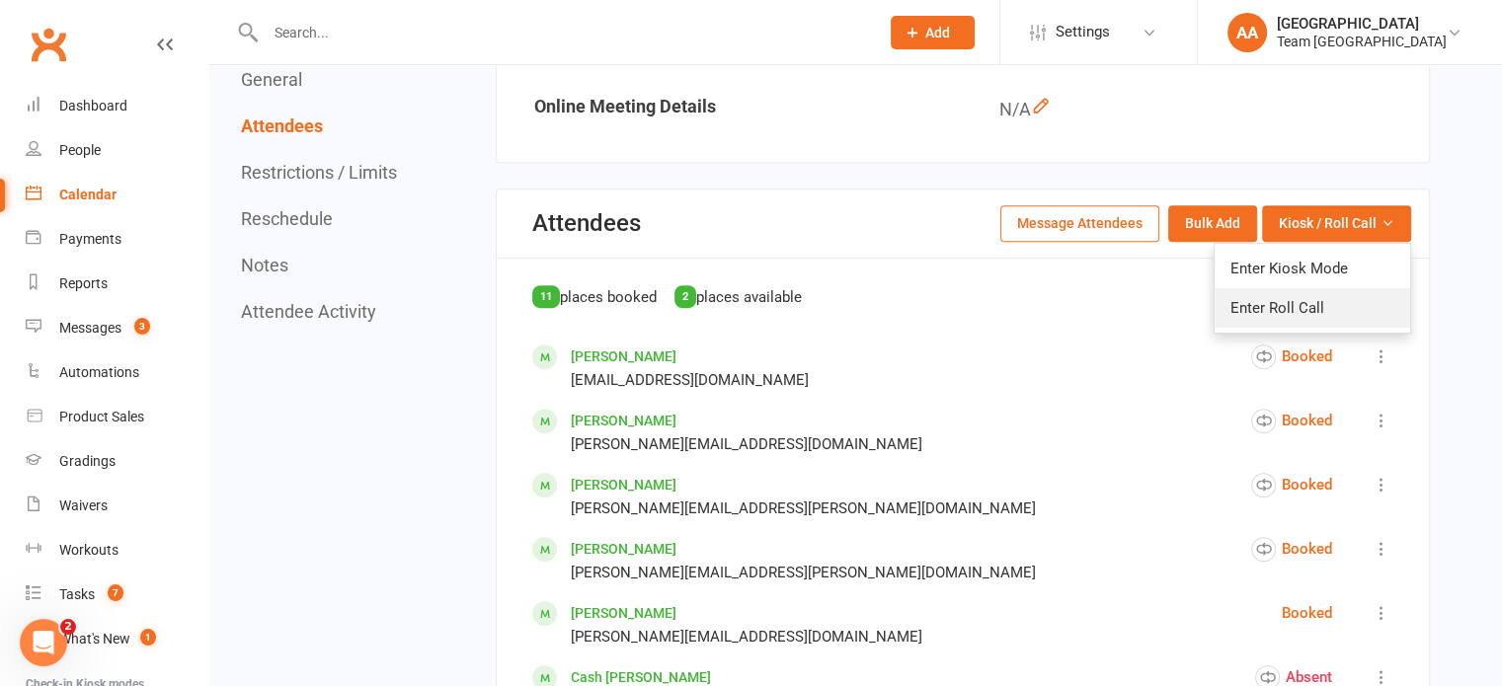
click at [1316, 303] on link "Enter Roll Call" at bounding box center [1313, 307] width 196 height 39
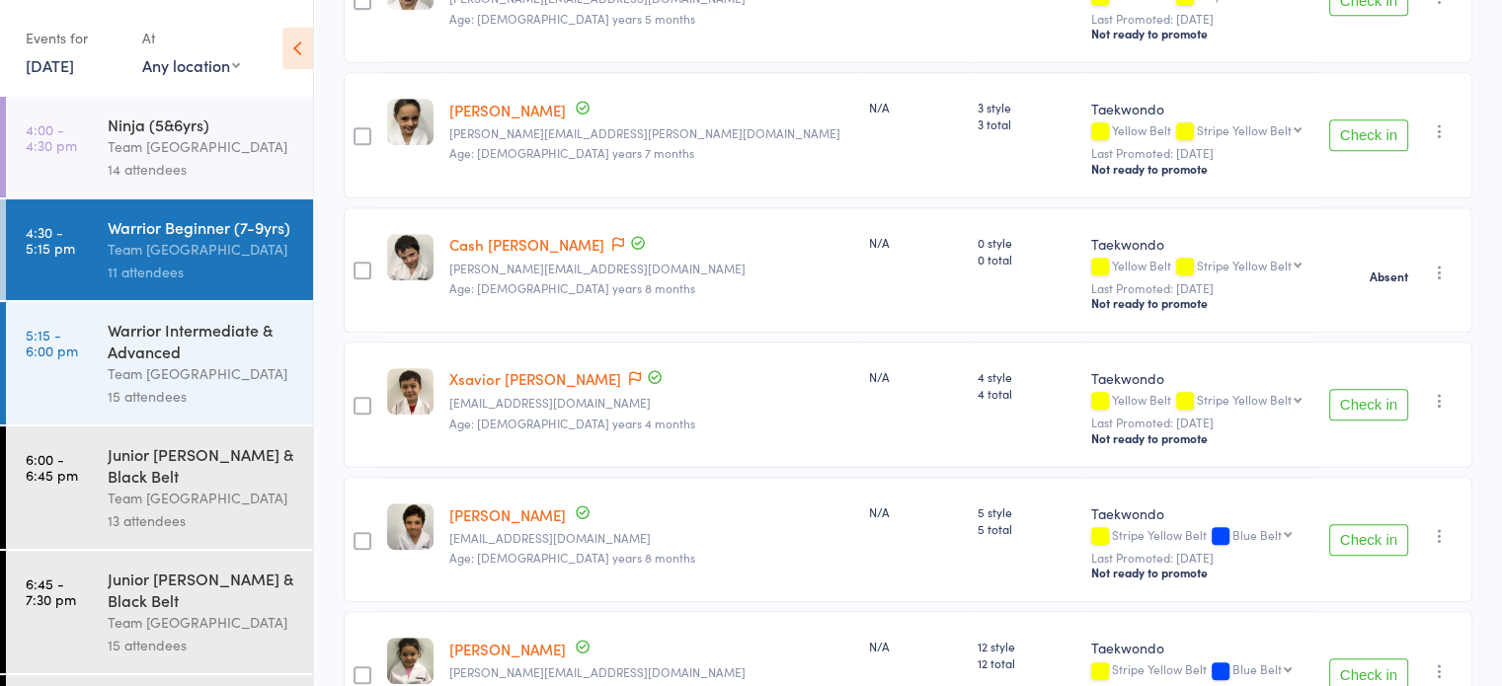
scroll to position [900, 0]
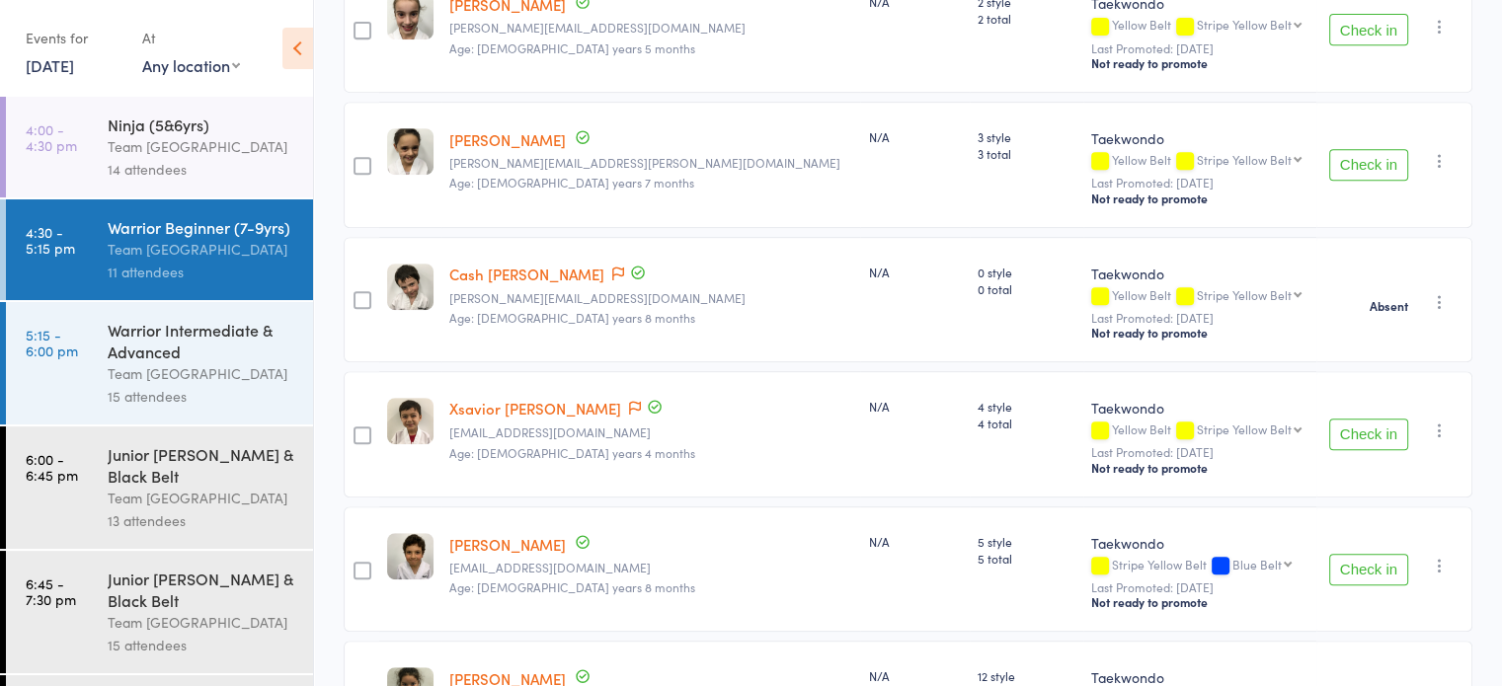
click at [134, 385] on div "Team [GEOGRAPHIC_DATA]" at bounding box center [202, 373] width 189 height 23
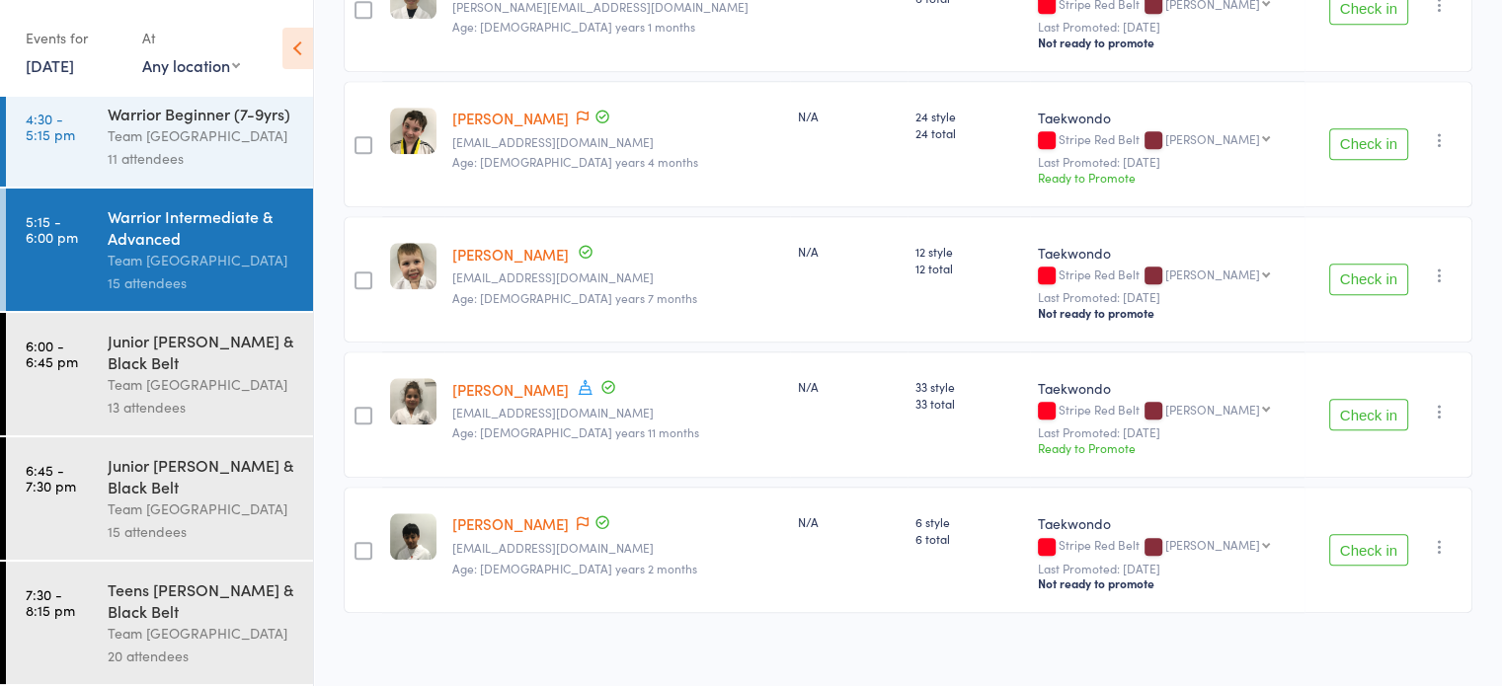
scroll to position [1733, 0]
click at [214, 370] on div "Junior [PERSON_NAME] & Black Belt" at bounding box center [202, 351] width 189 height 43
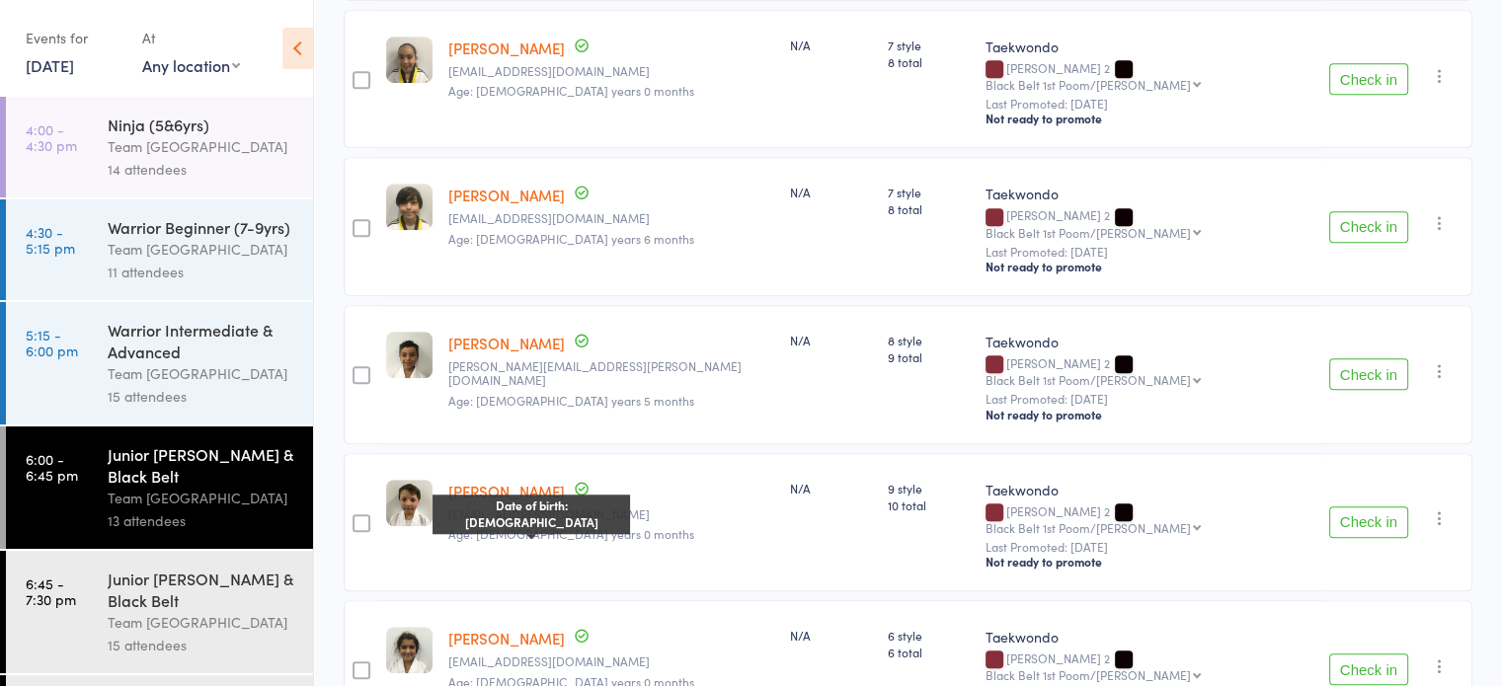
scroll to position [1464, 0]
click at [216, 593] on div "Junior [PERSON_NAME] & Black Belt" at bounding box center [202, 589] width 189 height 43
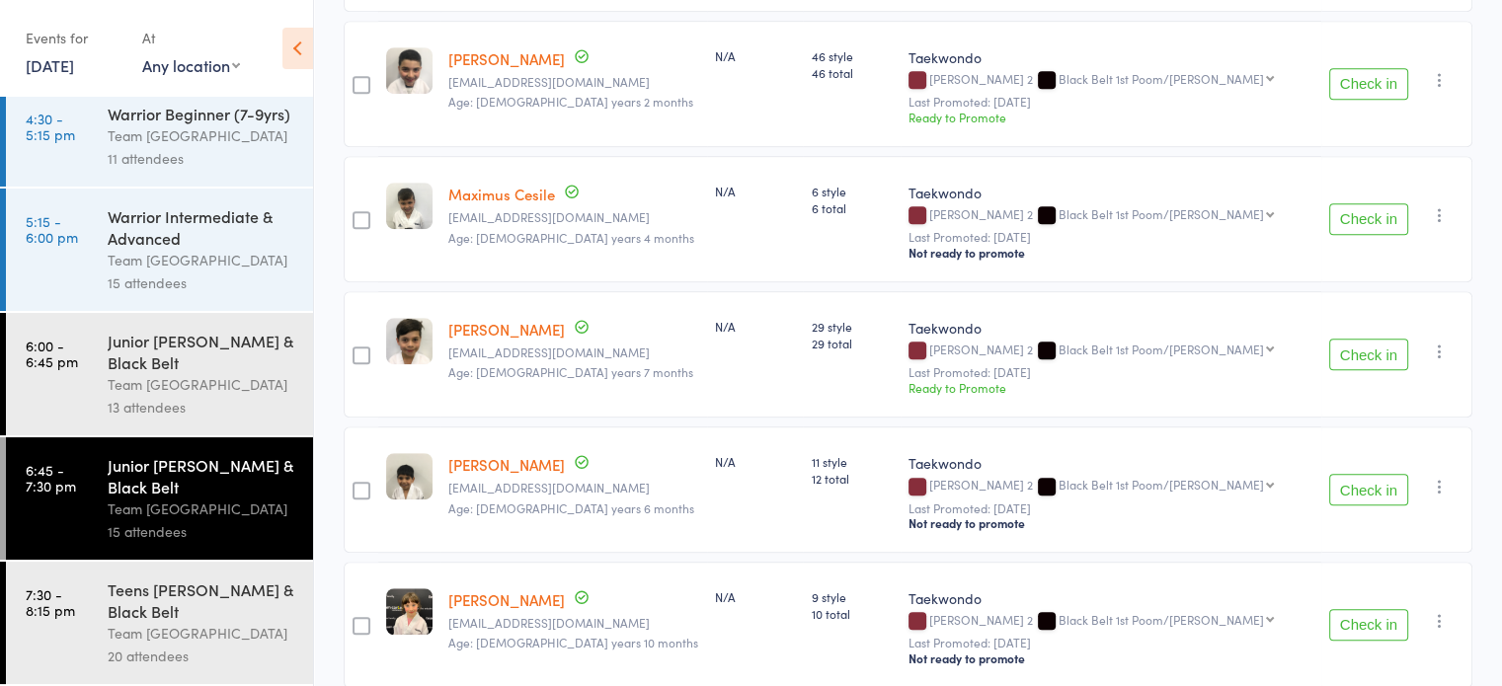
scroll to position [1239, 0]
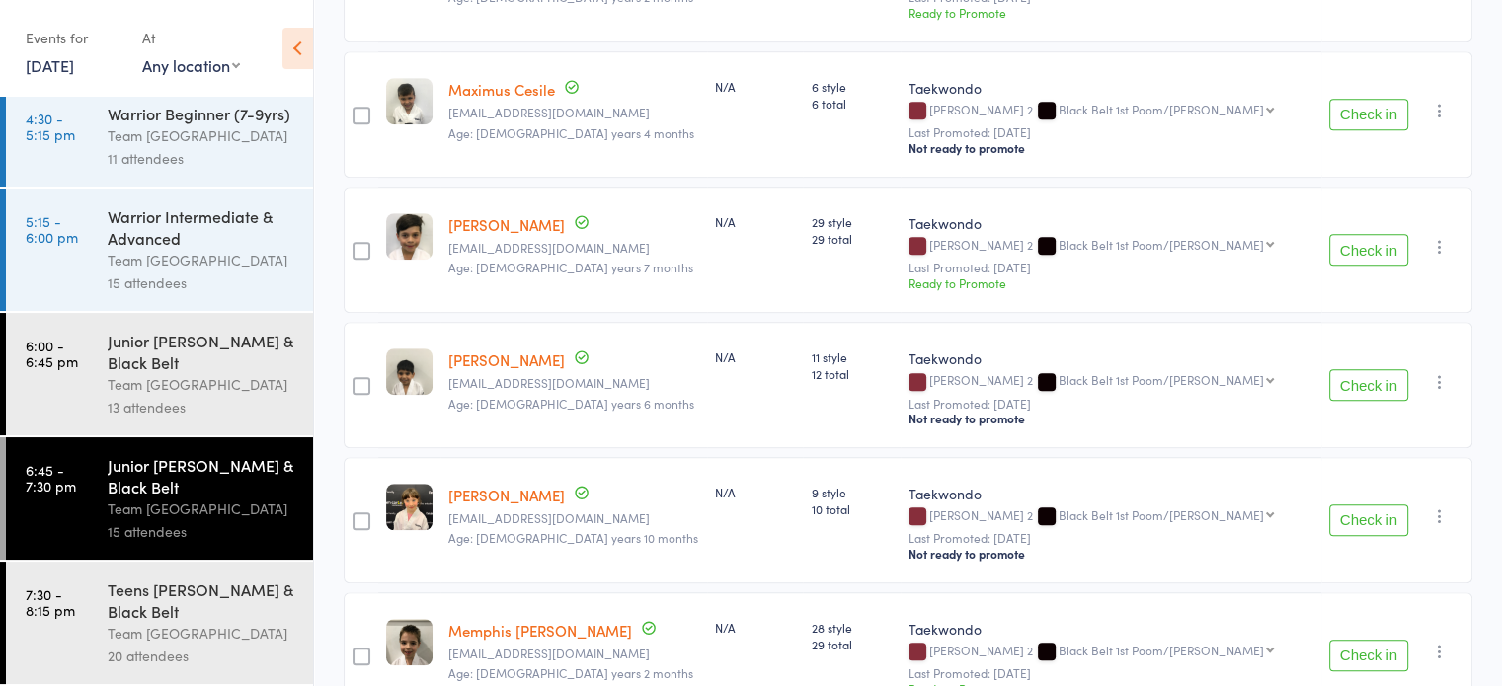
click at [160, 615] on div "Teens [PERSON_NAME] & Black Belt" at bounding box center [202, 600] width 189 height 43
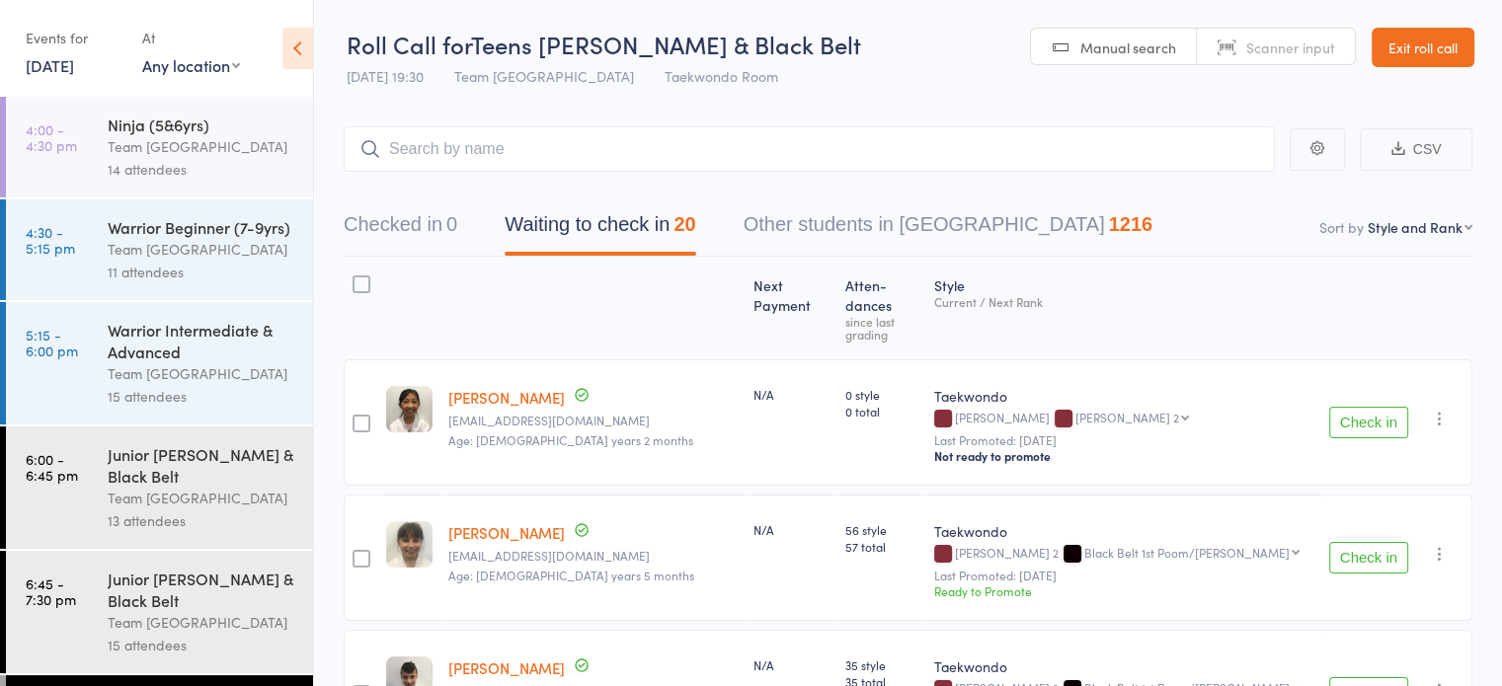
click at [1402, 54] on link "Exit roll call" at bounding box center [1423, 47] width 103 height 39
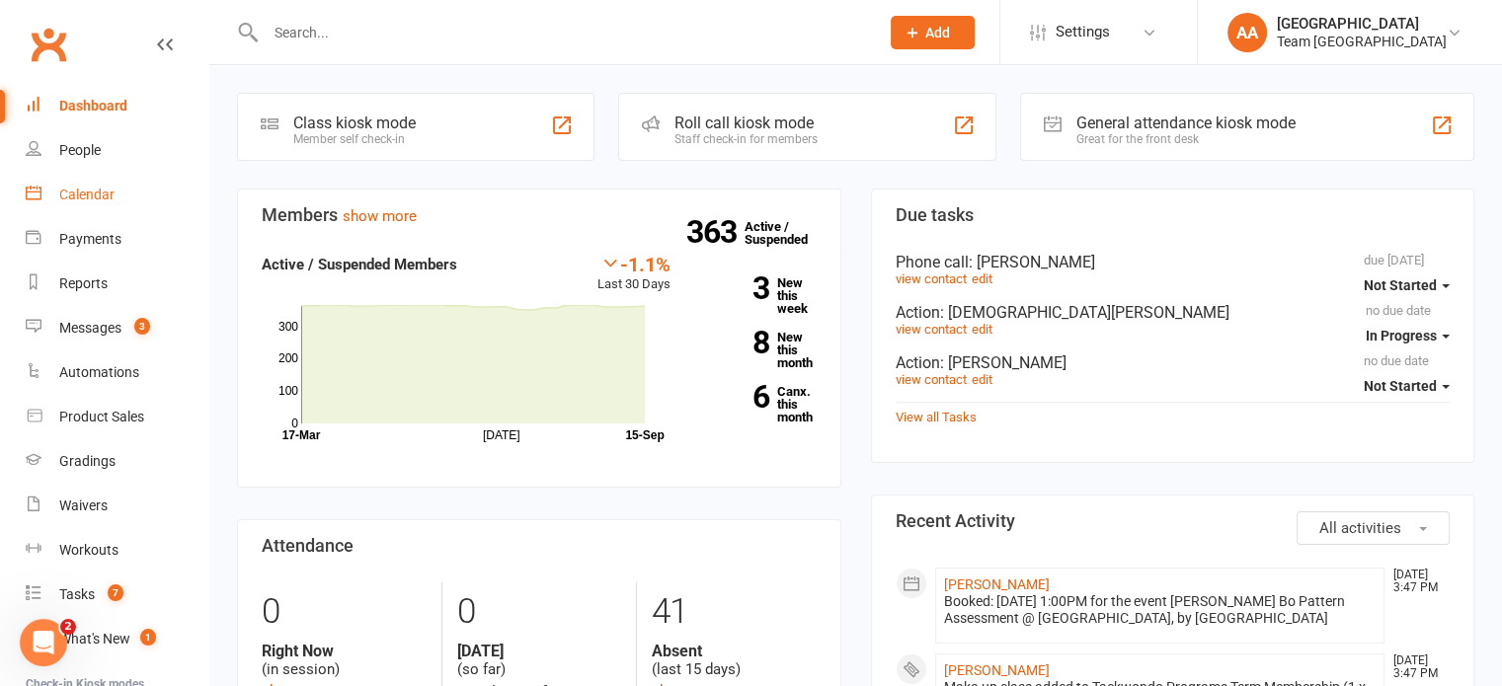
click at [73, 191] on div "Calendar" at bounding box center [86, 195] width 55 height 16
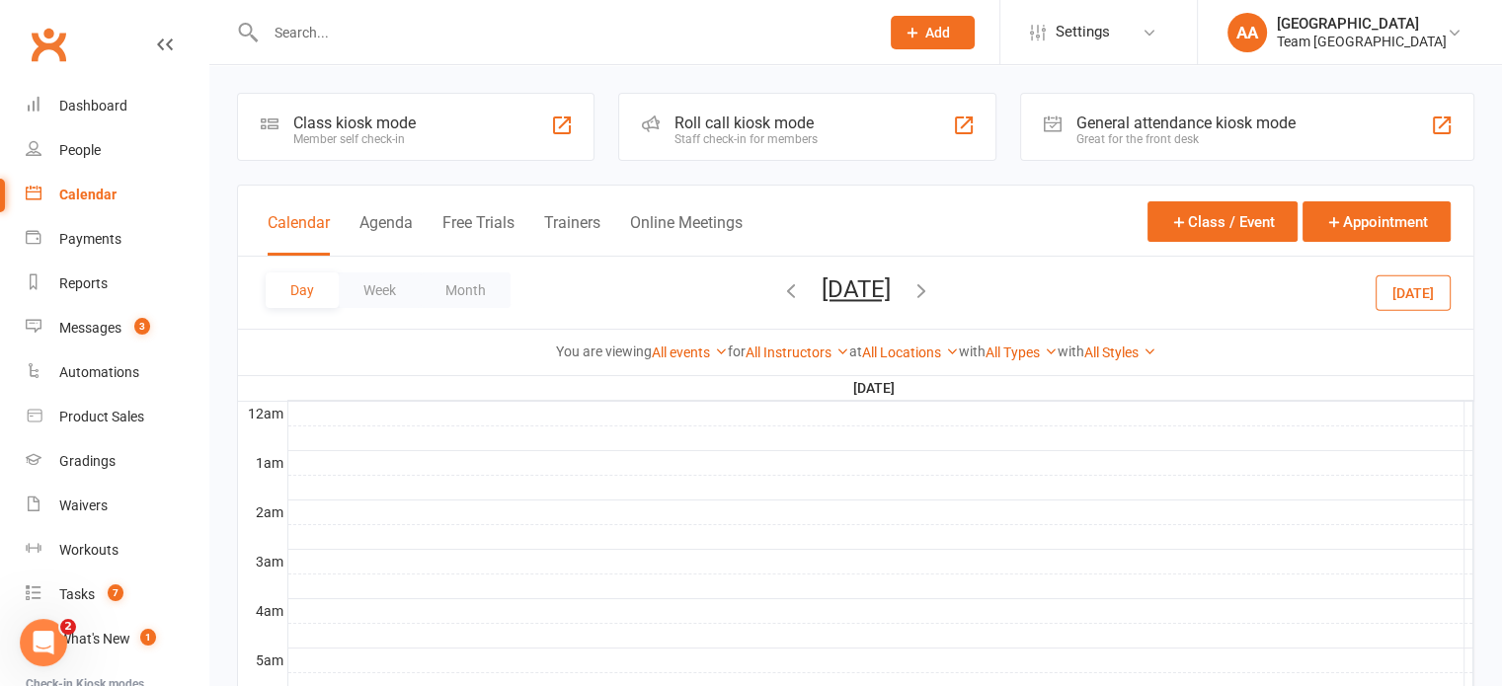
click at [891, 280] on button "[DATE]" at bounding box center [856, 290] width 69 height 28
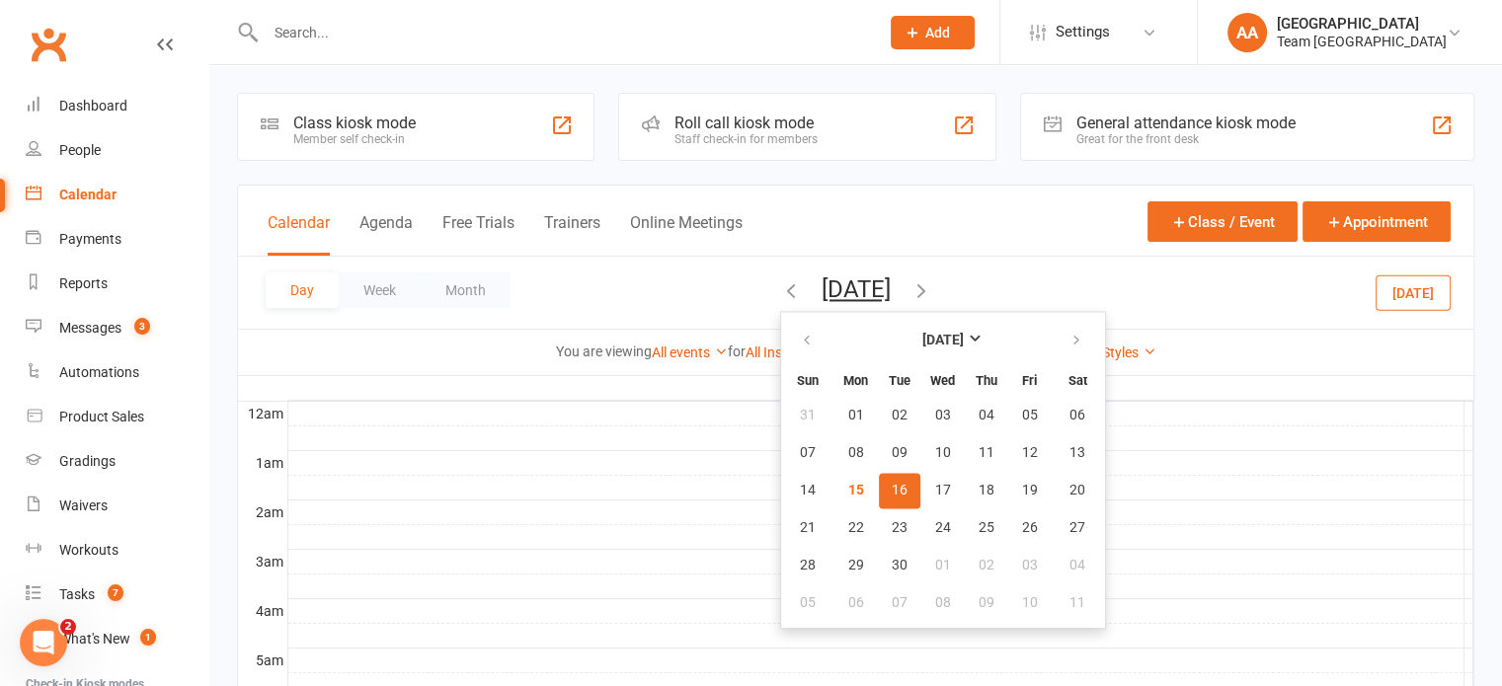
drag, startPoint x: 815, startPoint y: 481, endPoint x: 825, endPoint y: 473, distance: 12.6
click at [879, 473] on button "16" at bounding box center [899, 491] width 41 height 36
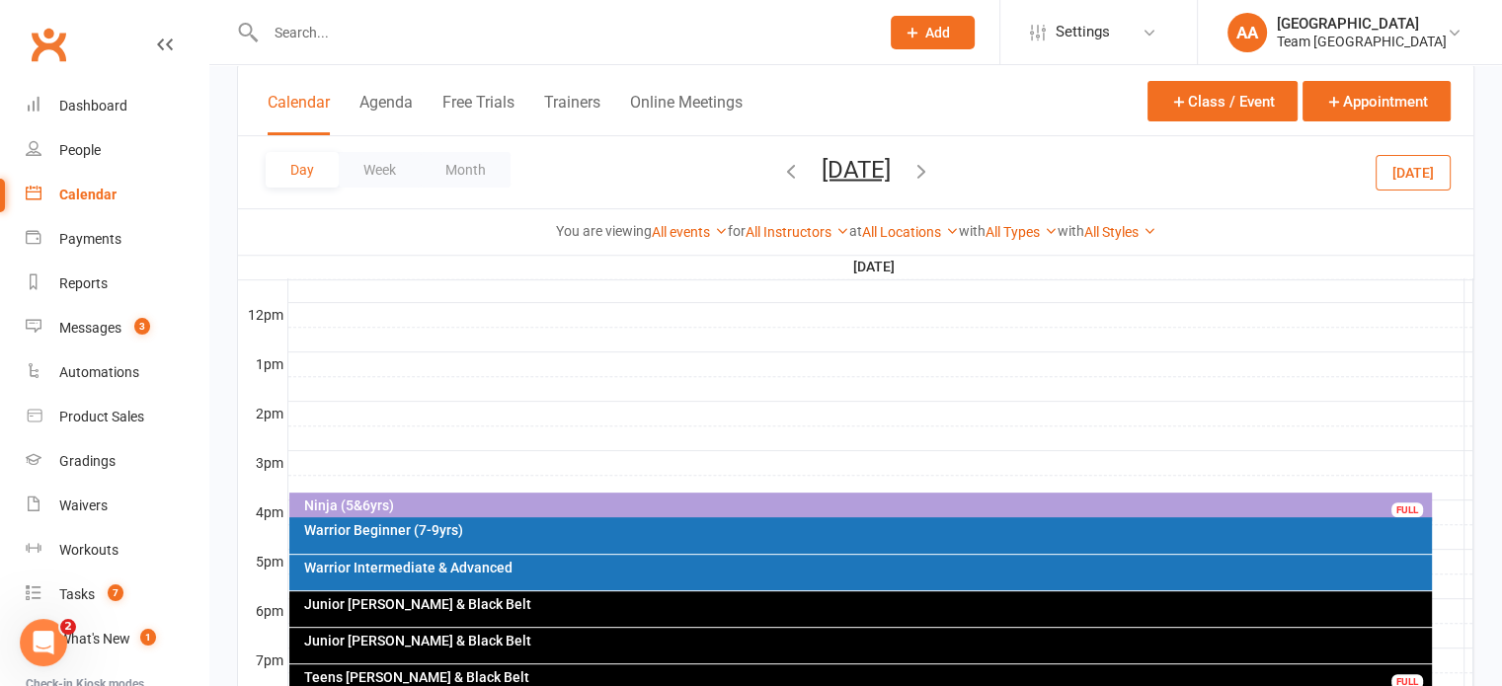
scroll to position [947, 0]
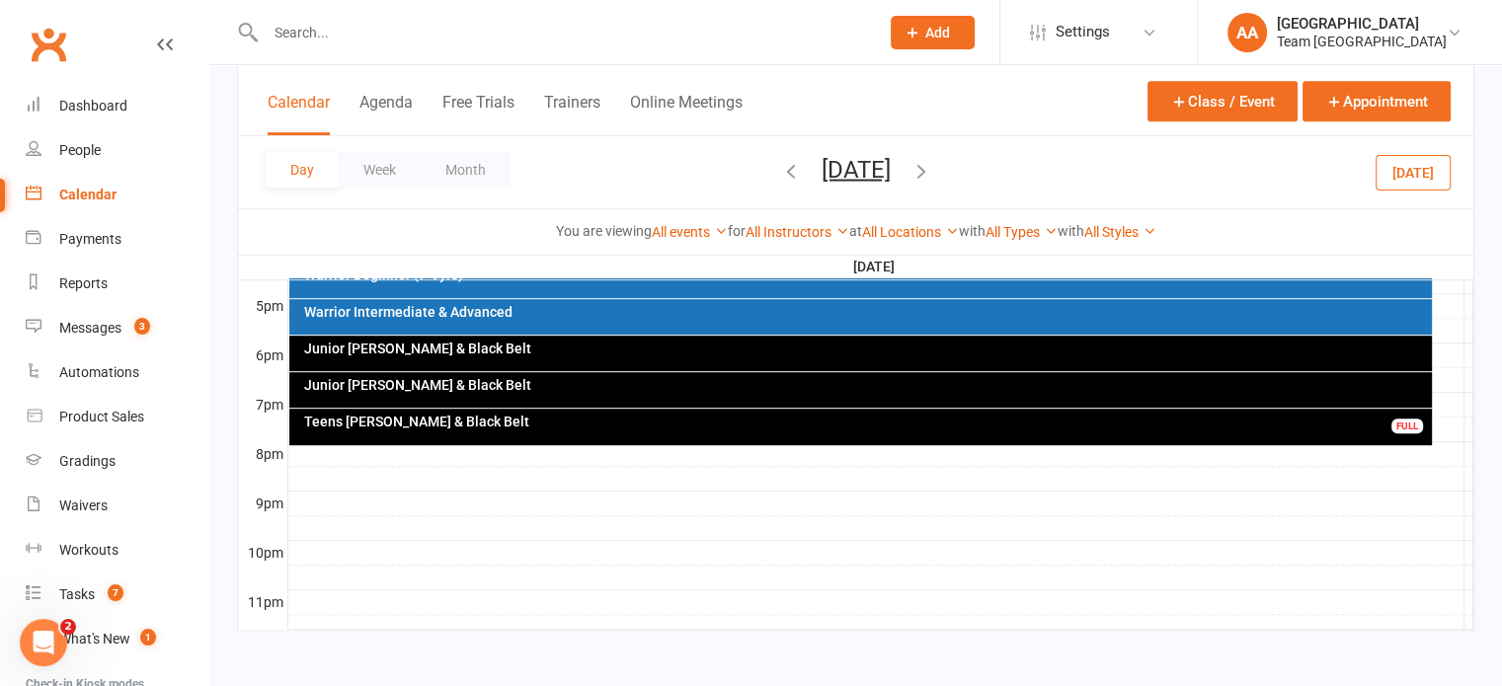
click at [748, 418] on div "Teens [PERSON_NAME] & Black Belt" at bounding box center [865, 422] width 1125 height 14
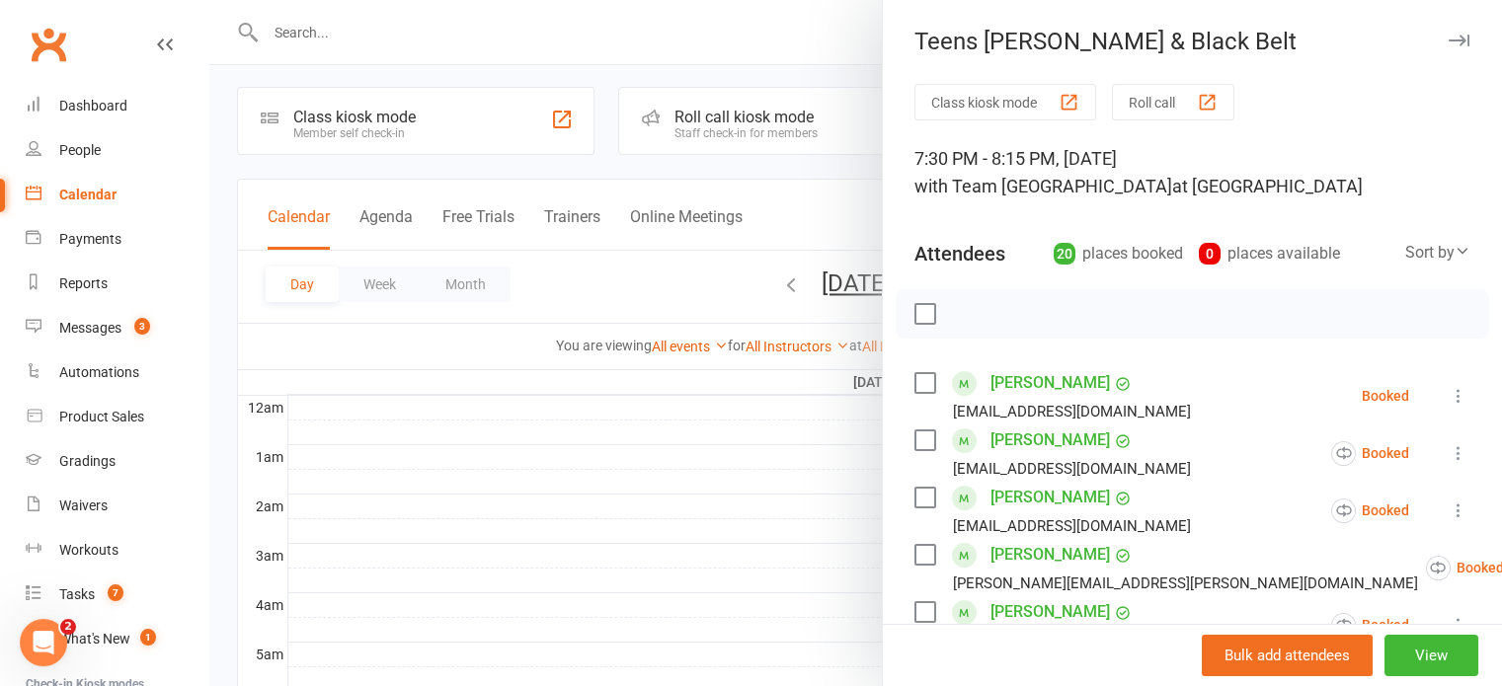
scroll to position [0, 0]
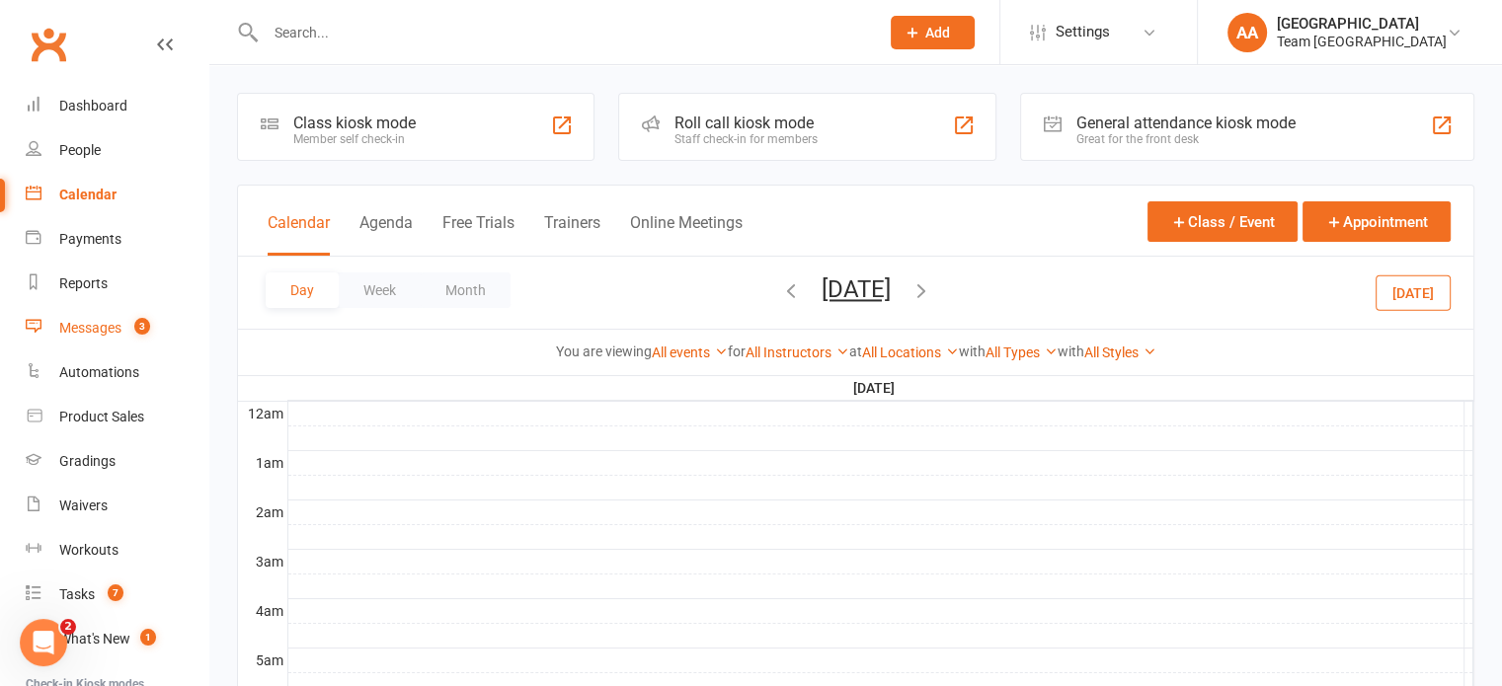
click at [73, 328] on div "Messages" at bounding box center [90, 328] width 62 height 16
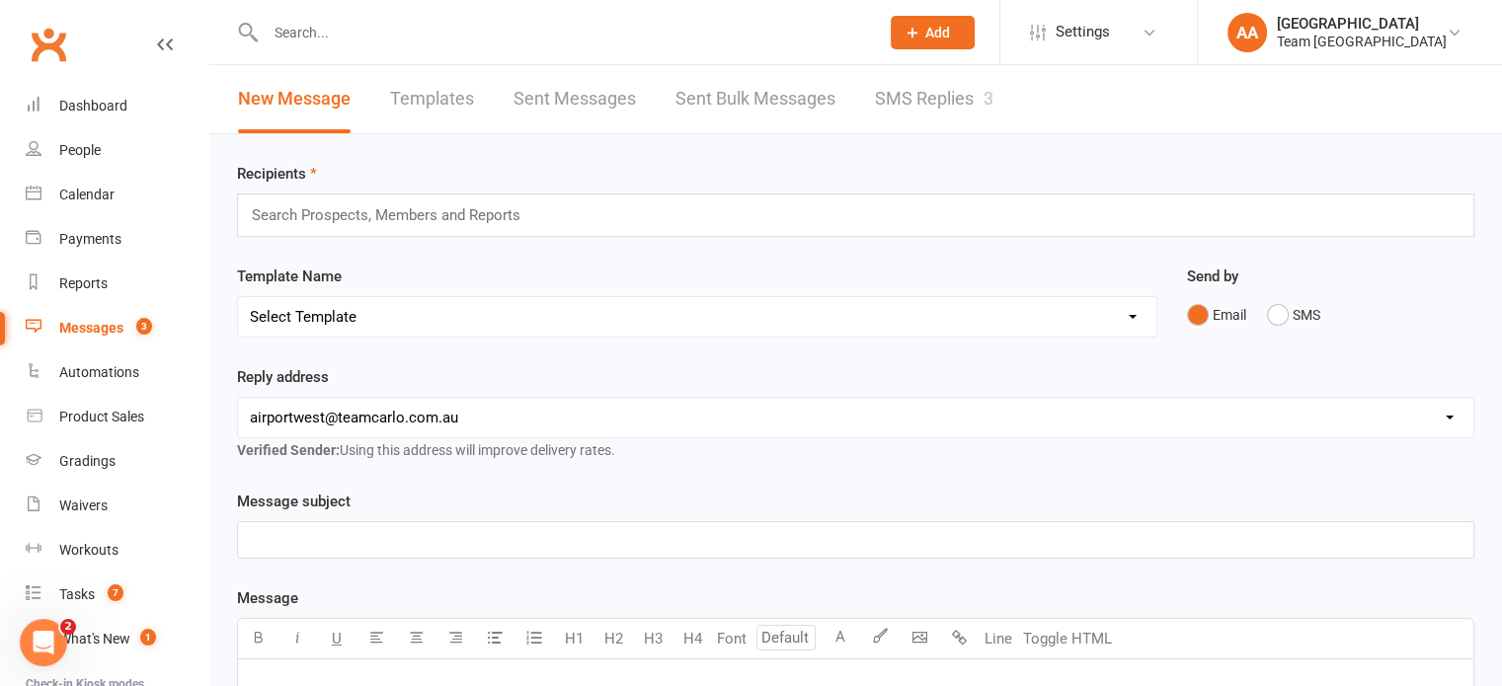
click at [905, 80] on link "SMS Replies 3" at bounding box center [934, 99] width 118 height 68
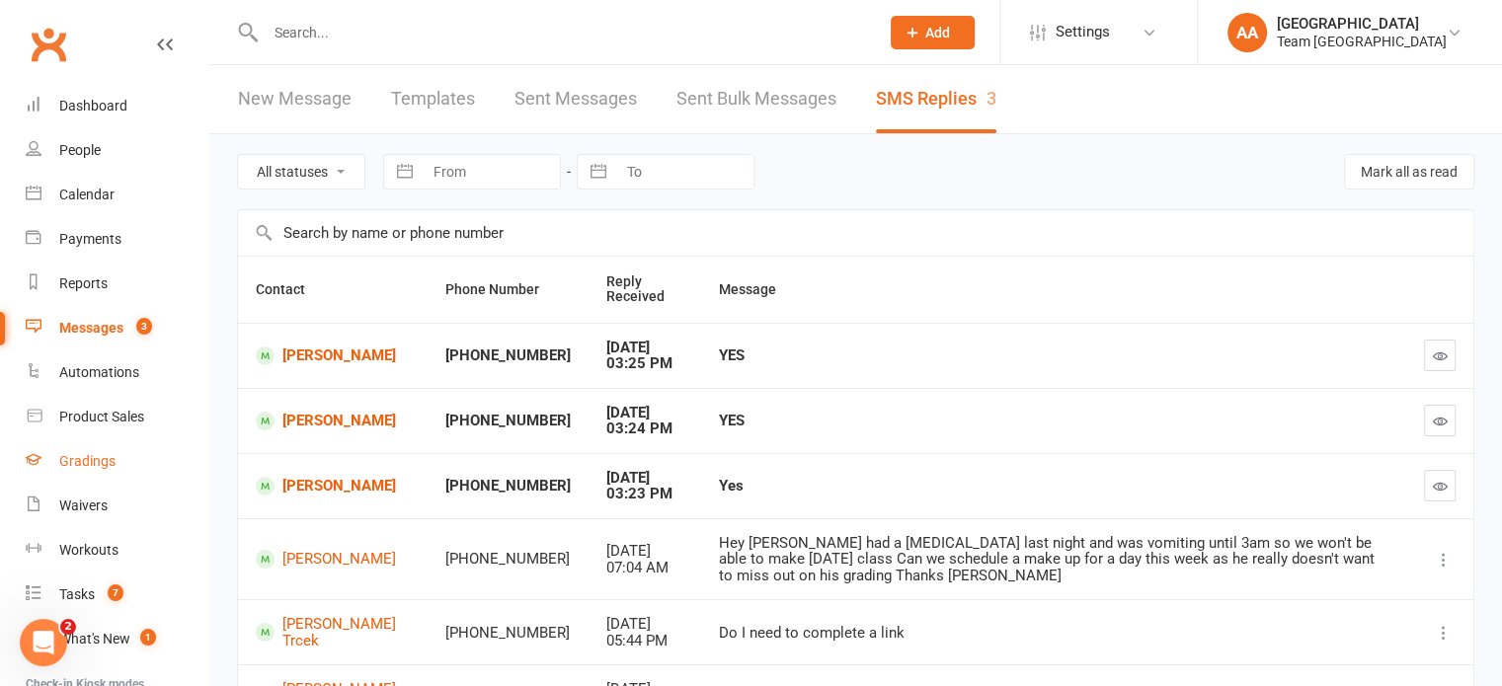
click at [95, 460] on div "Gradings" at bounding box center [87, 461] width 56 height 16
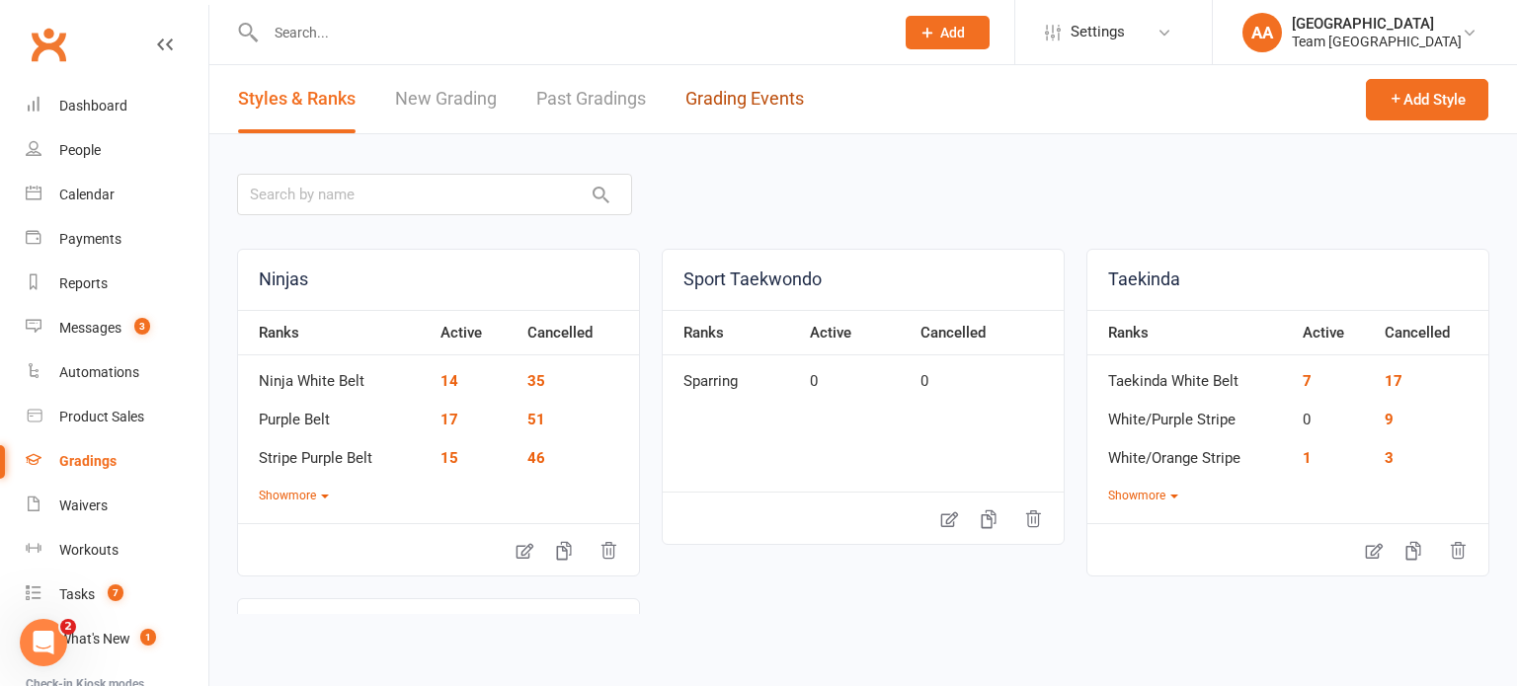
click at [729, 99] on link "Grading Events" at bounding box center [744, 99] width 118 height 68
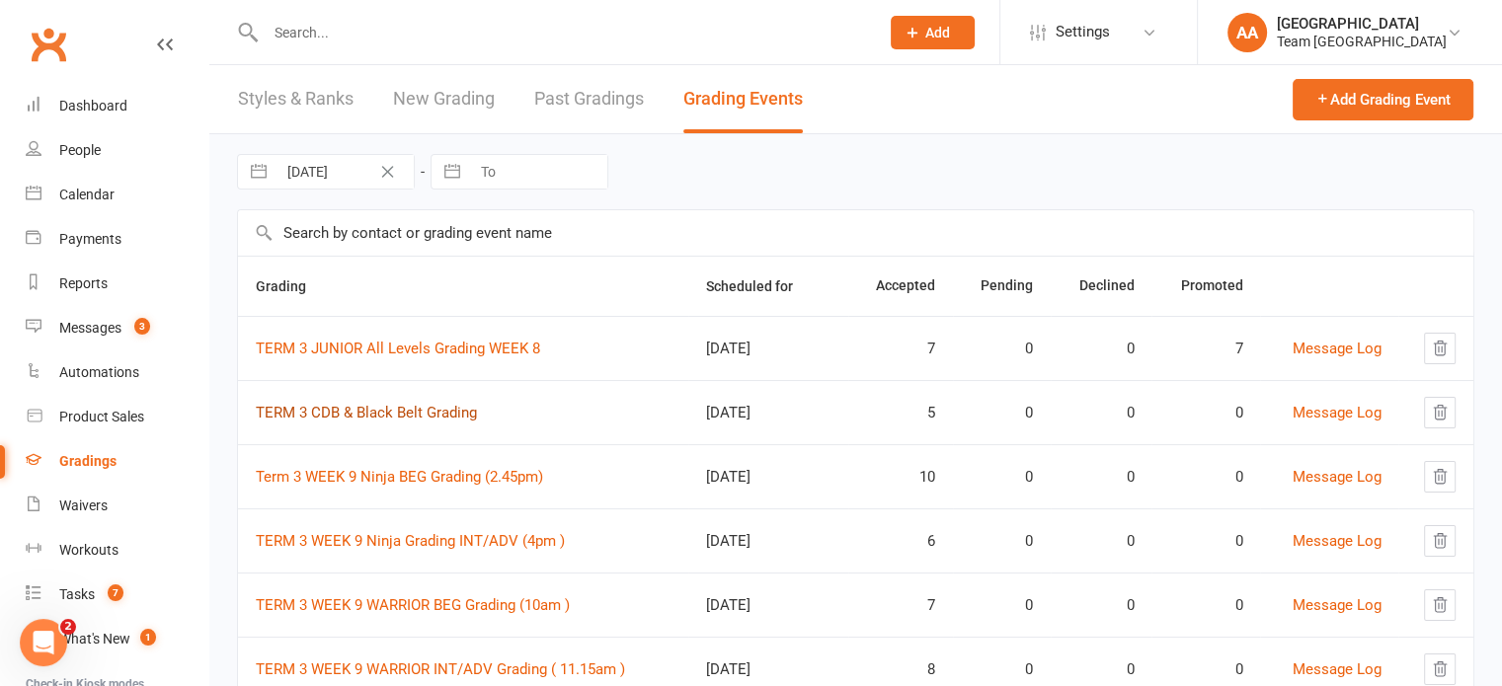
click at [355, 410] on link "TERM 3 CDB & Black Belt Grading" at bounding box center [366, 413] width 221 height 18
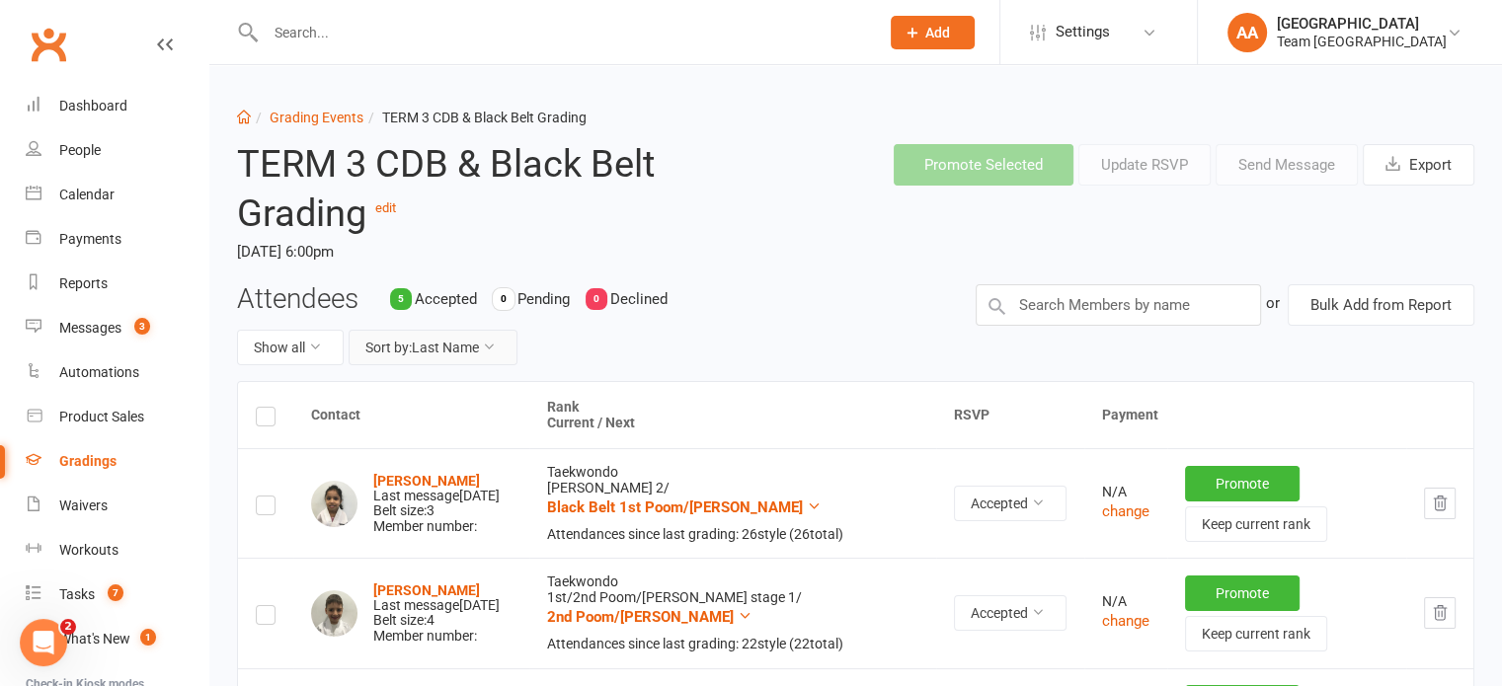
click at [430, 358] on button "Sort by: Last Name" at bounding box center [433, 348] width 169 height 36
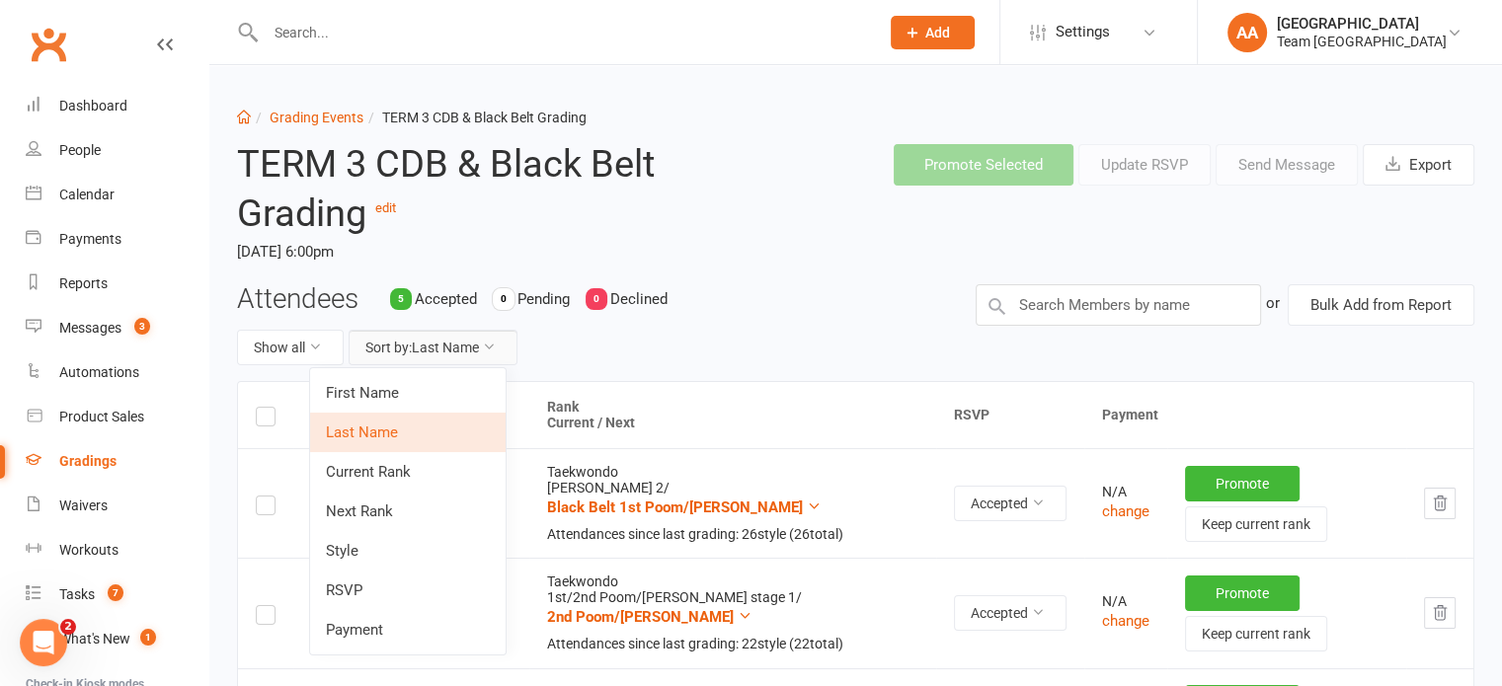
click at [446, 358] on button "Sort by: Last Name" at bounding box center [433, 348] width 169 height 36
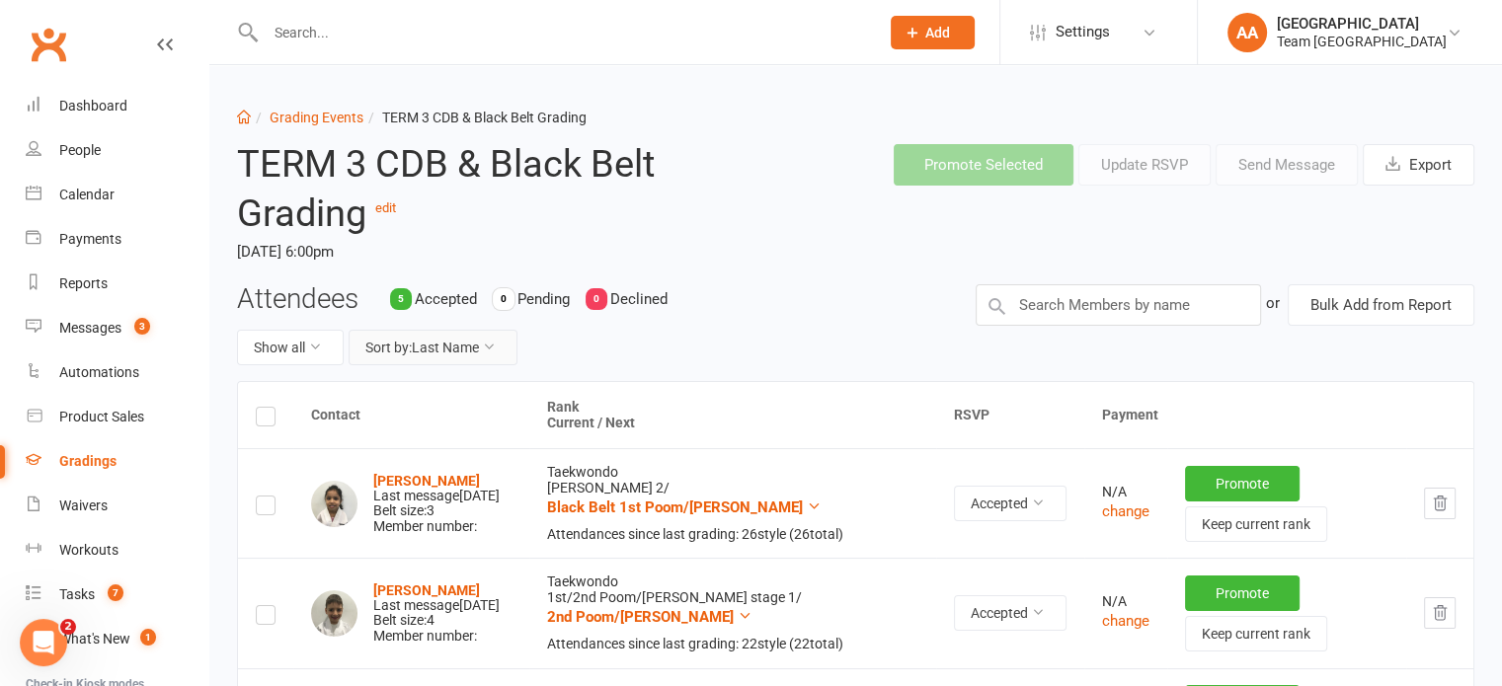
click at [455, 348] on button "Sort by: Last Name" at bounding box center [433, 348] width 169 height 36
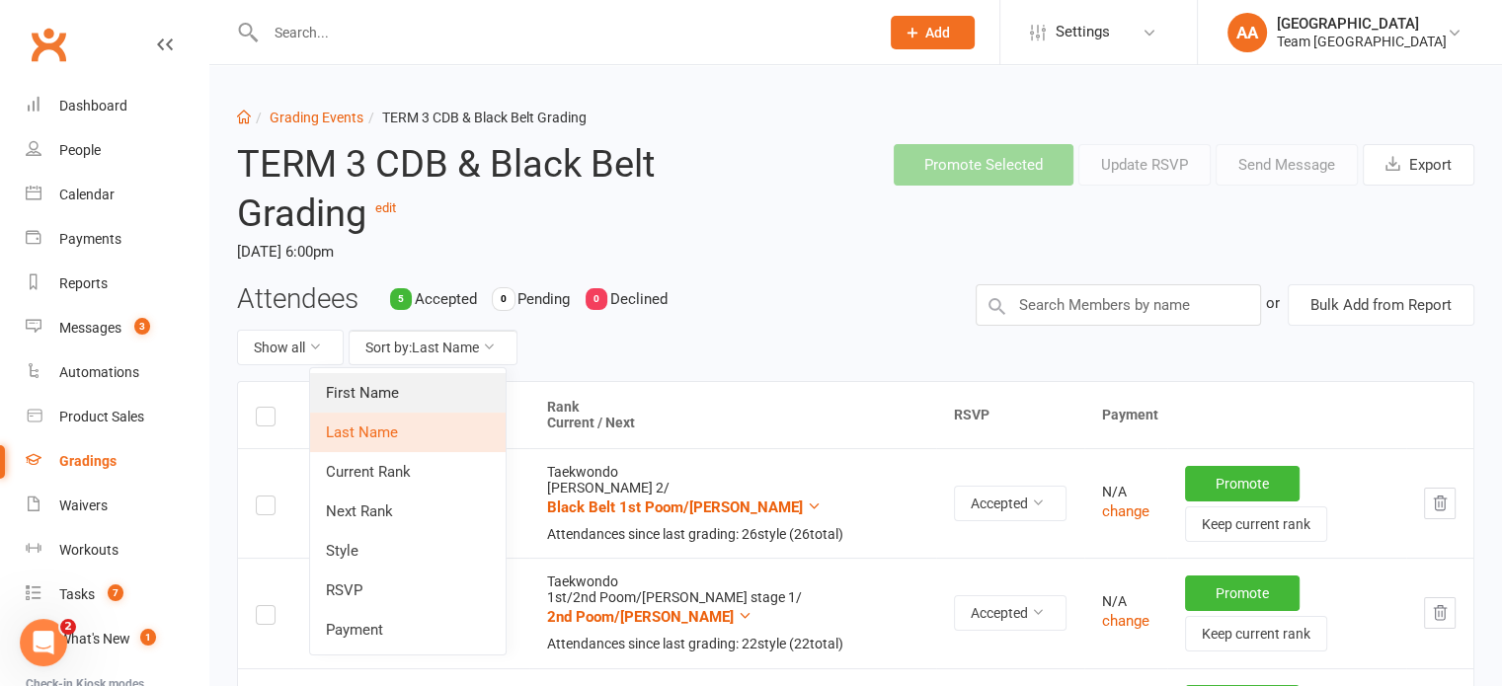
click at [434, 383] on link "First Name" at bounding box center [408, 392] width 196 height 39
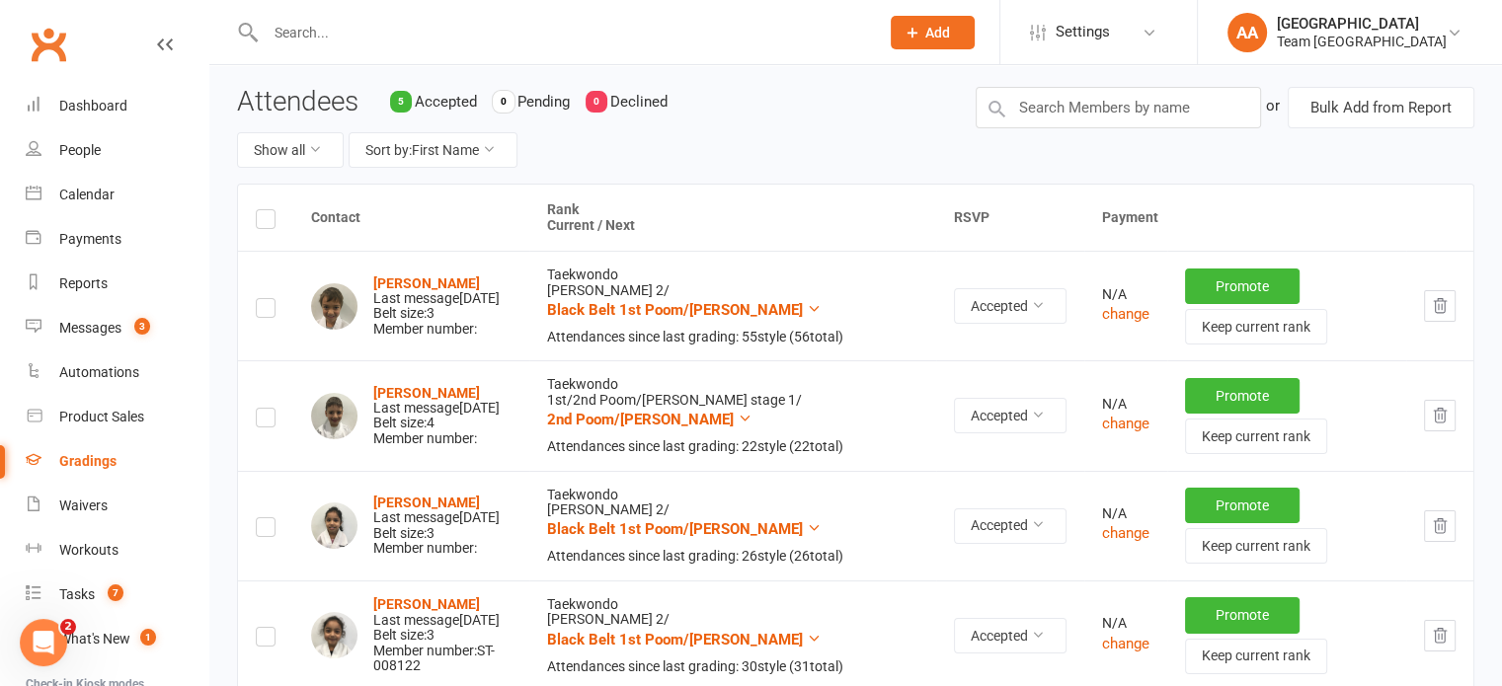
scroll to position [395, 0]
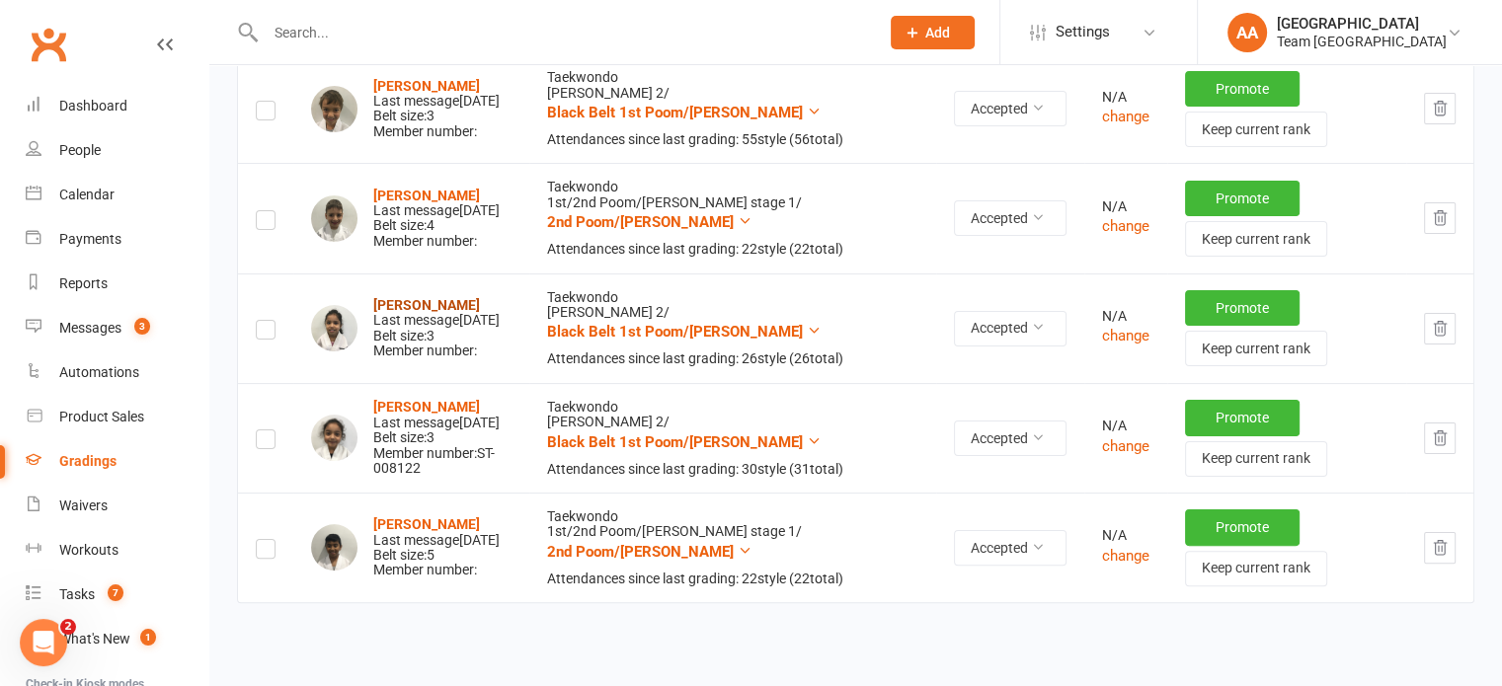
click at [415, 313] on strong "Inaya Ahmed" at bounding box center [426, 305] width 107 height 16
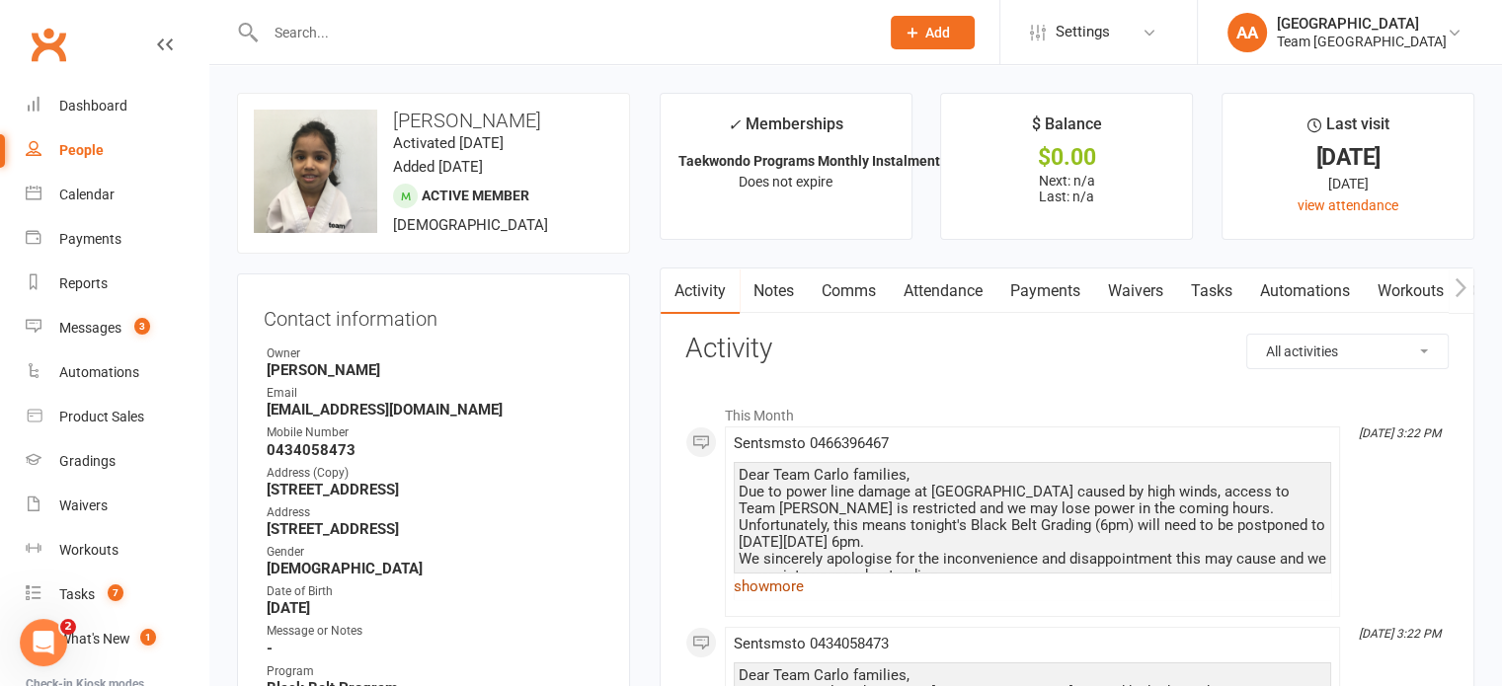
click at [756, 584] on link "show more" at bounding box center [1032, 587] width 597 height 28
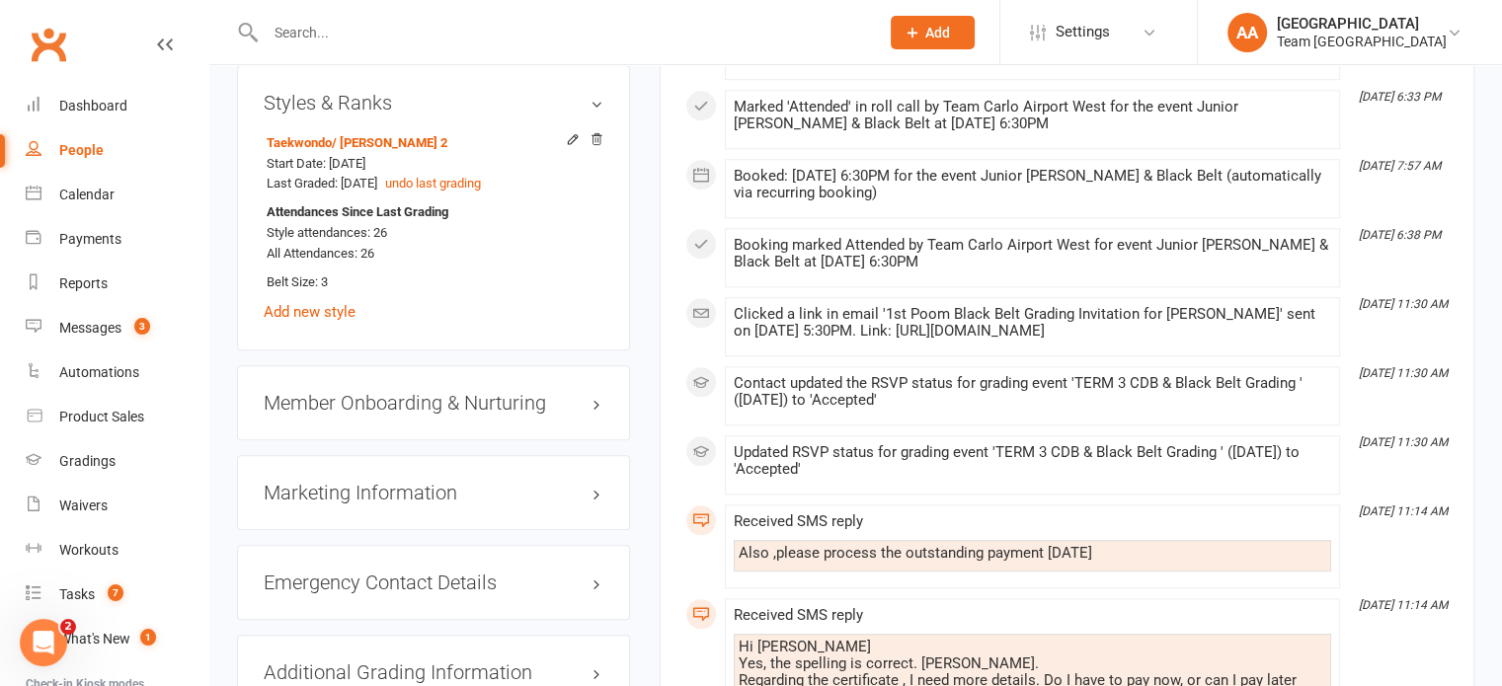
scroll to position [1777, 0]
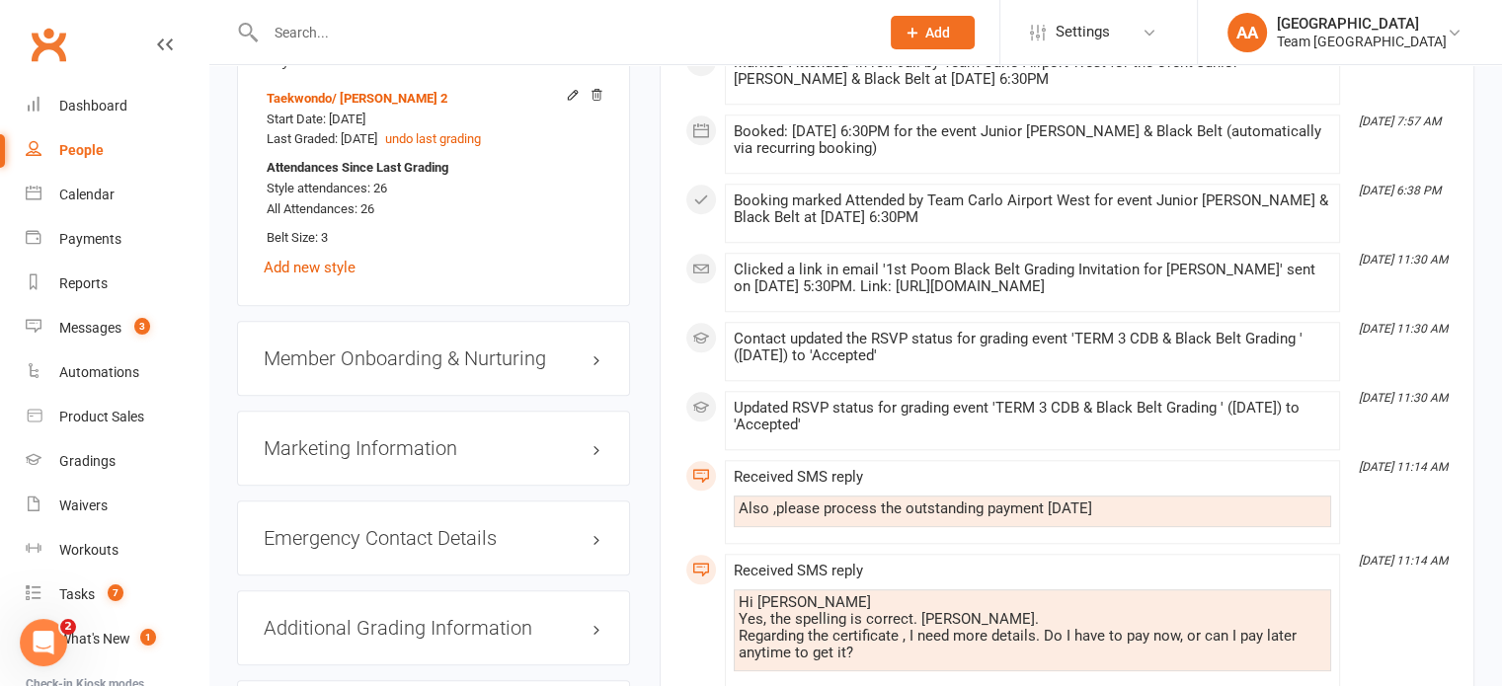
click at [417, 544] on div "Emergency Contact Details edit" at bounding box center [433, 538] width 393 height 75
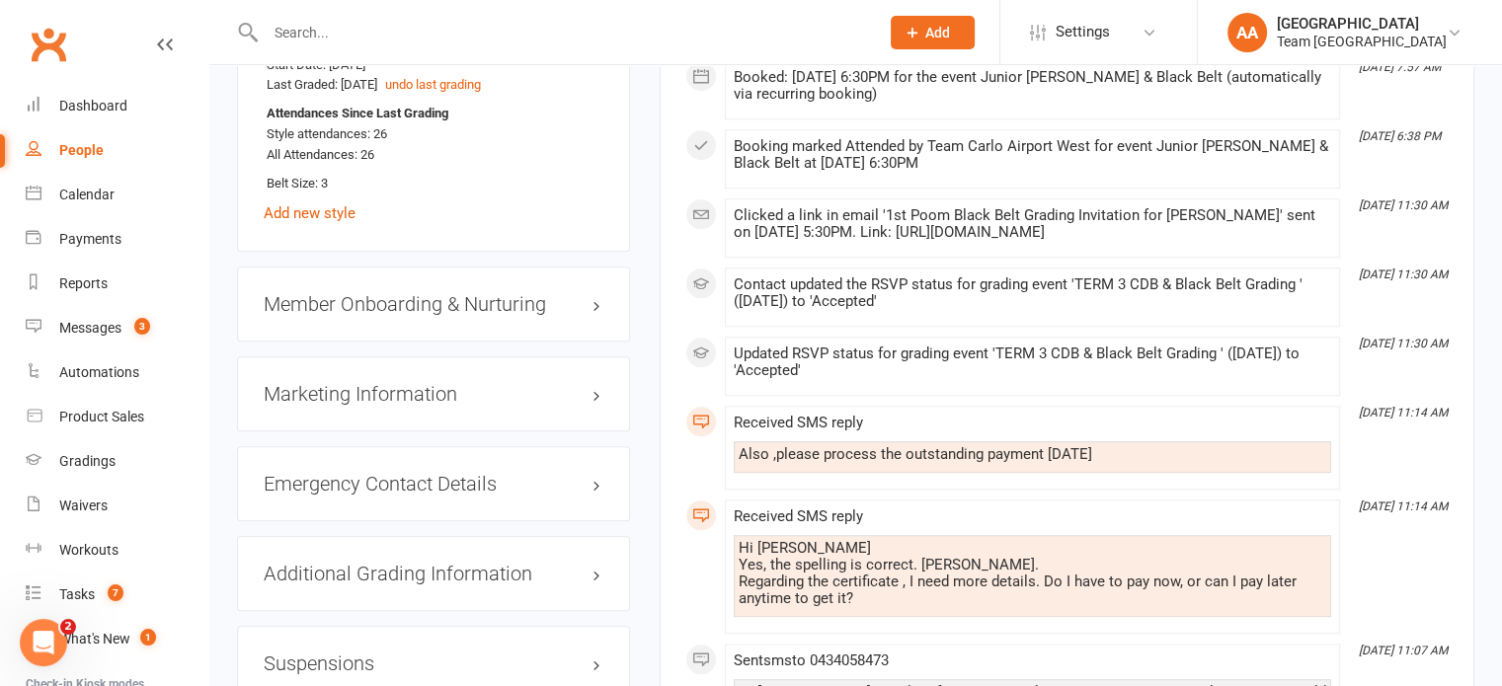
scroll to position [1876, 0]
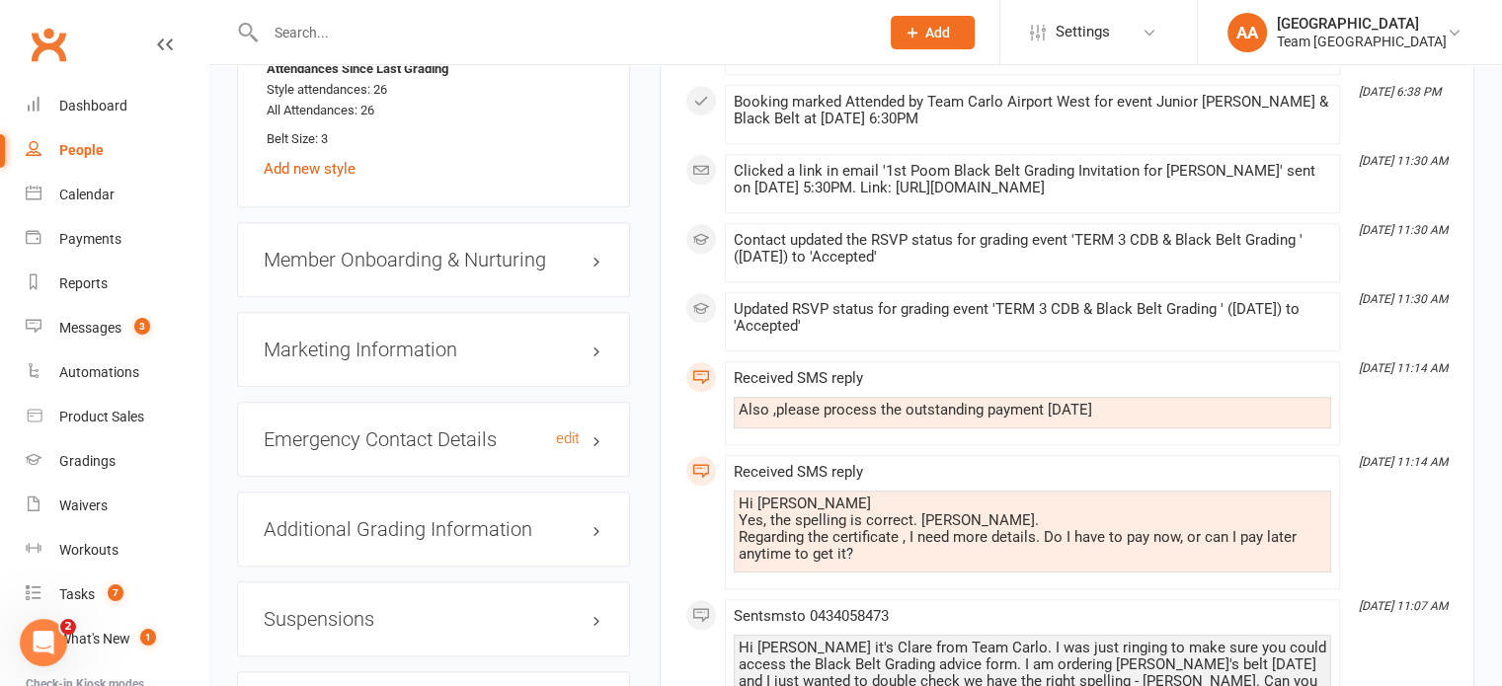
click at [407, 450] on h3 "Emergency Contact Details edit" at bounding box center [434, 440] width 340 height 22
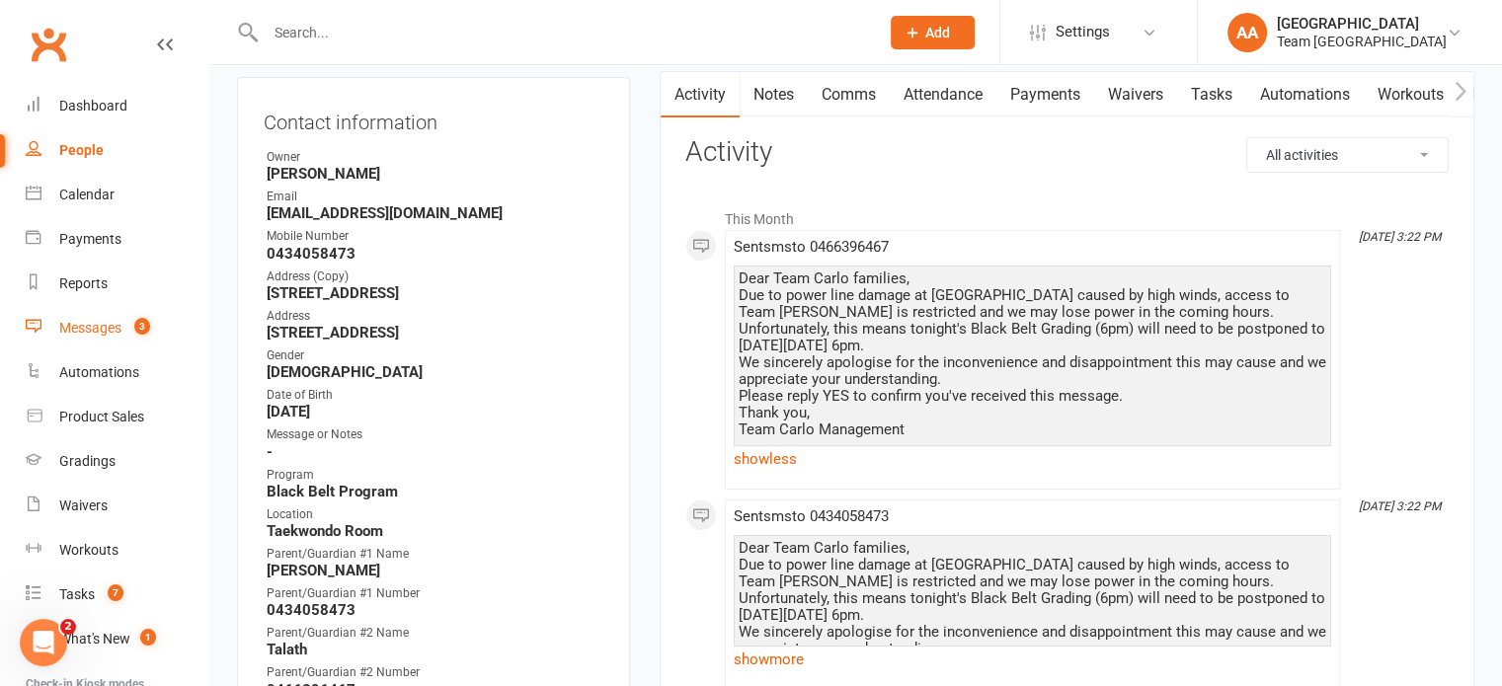
scroll to position [197, 0]
click at [99, 458] on div "Gradings" at bounding box center [87, 461] width 56 height 16
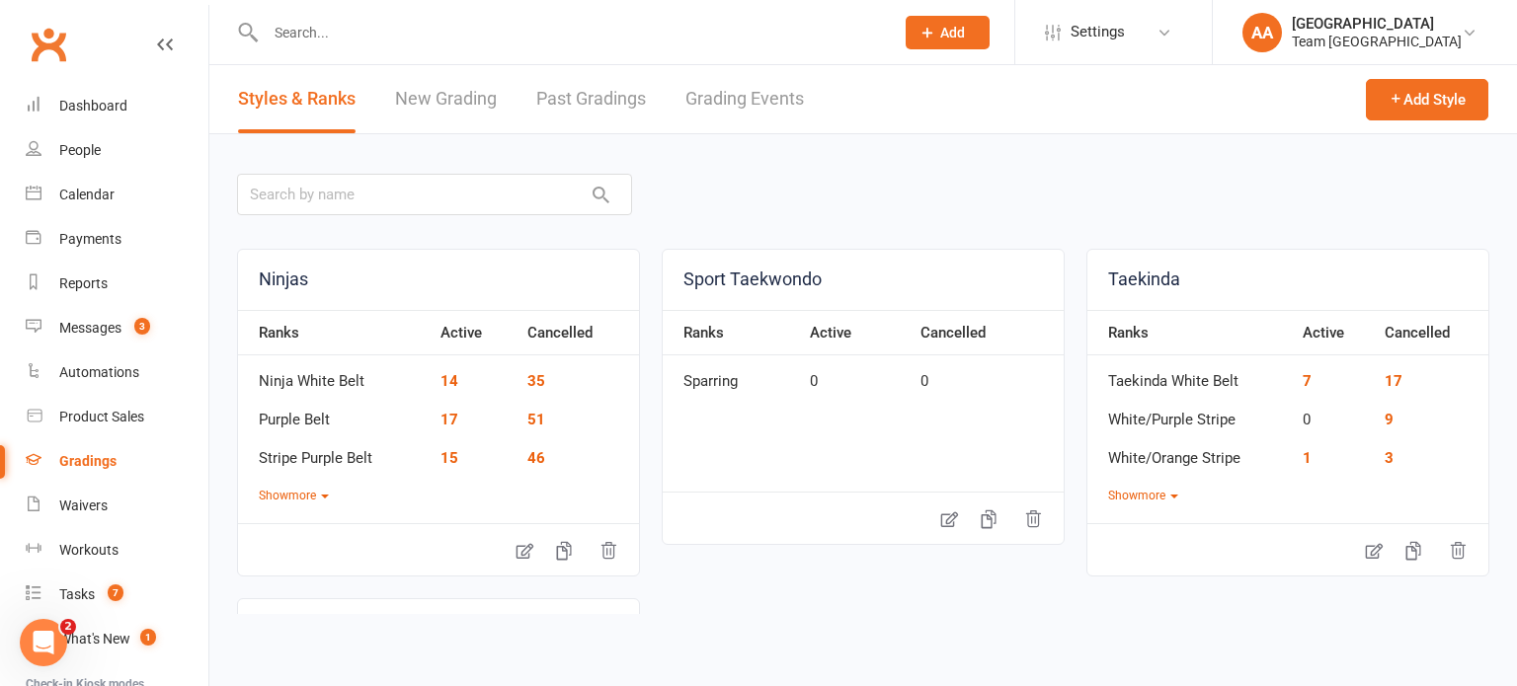
click at [766, 100] on link "Grading Events" at bounding box center [744, 99] width 118 height 68
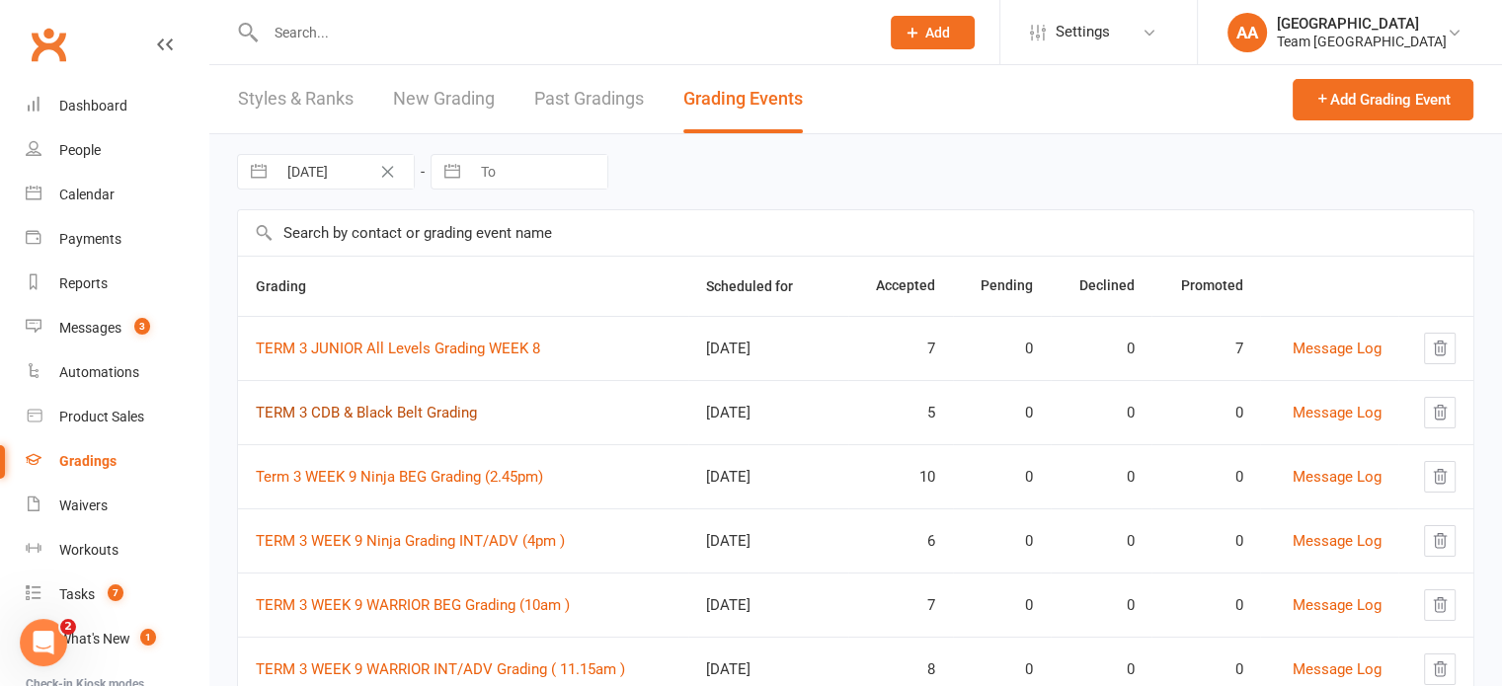
click at [375, 410] on link "TERM 3 CDB & Black Belt Grading" at bounding box center [366, 413] width 221 height 18
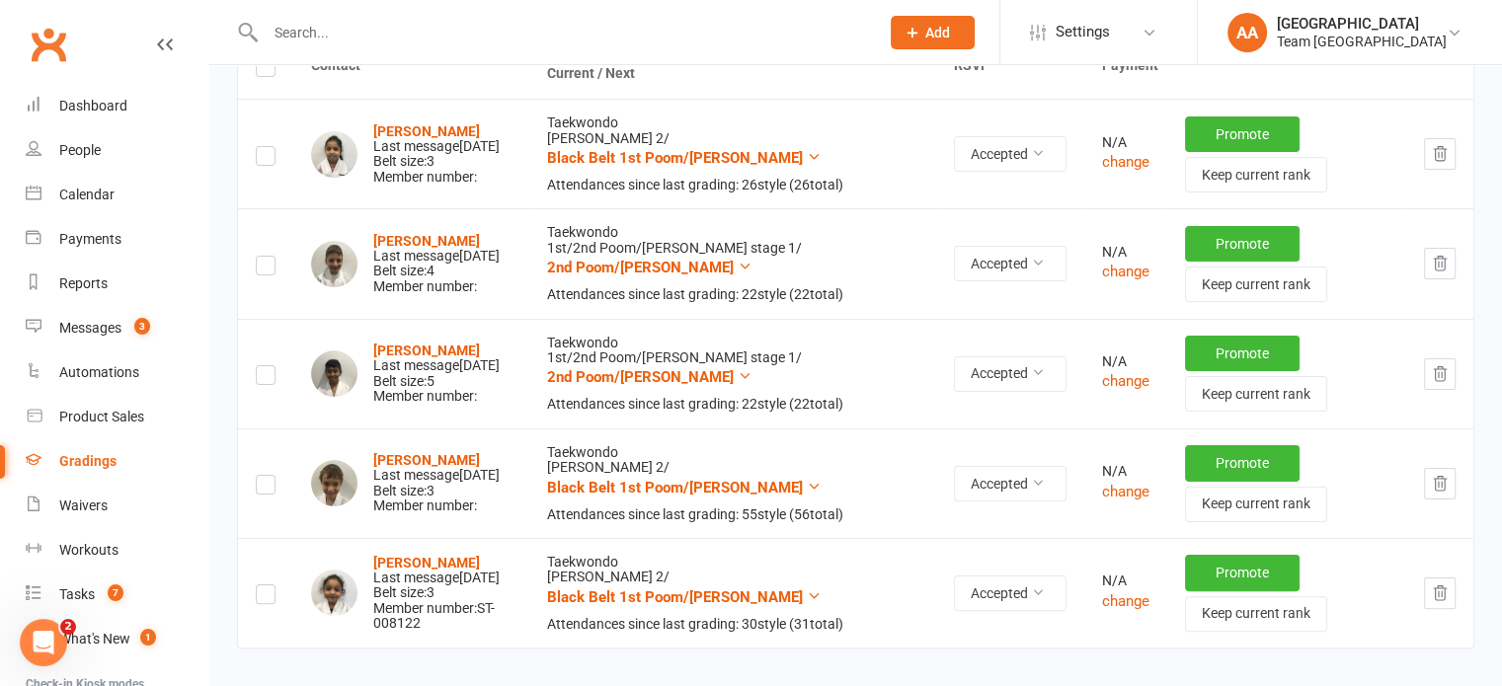
scroll to position [395, 0]
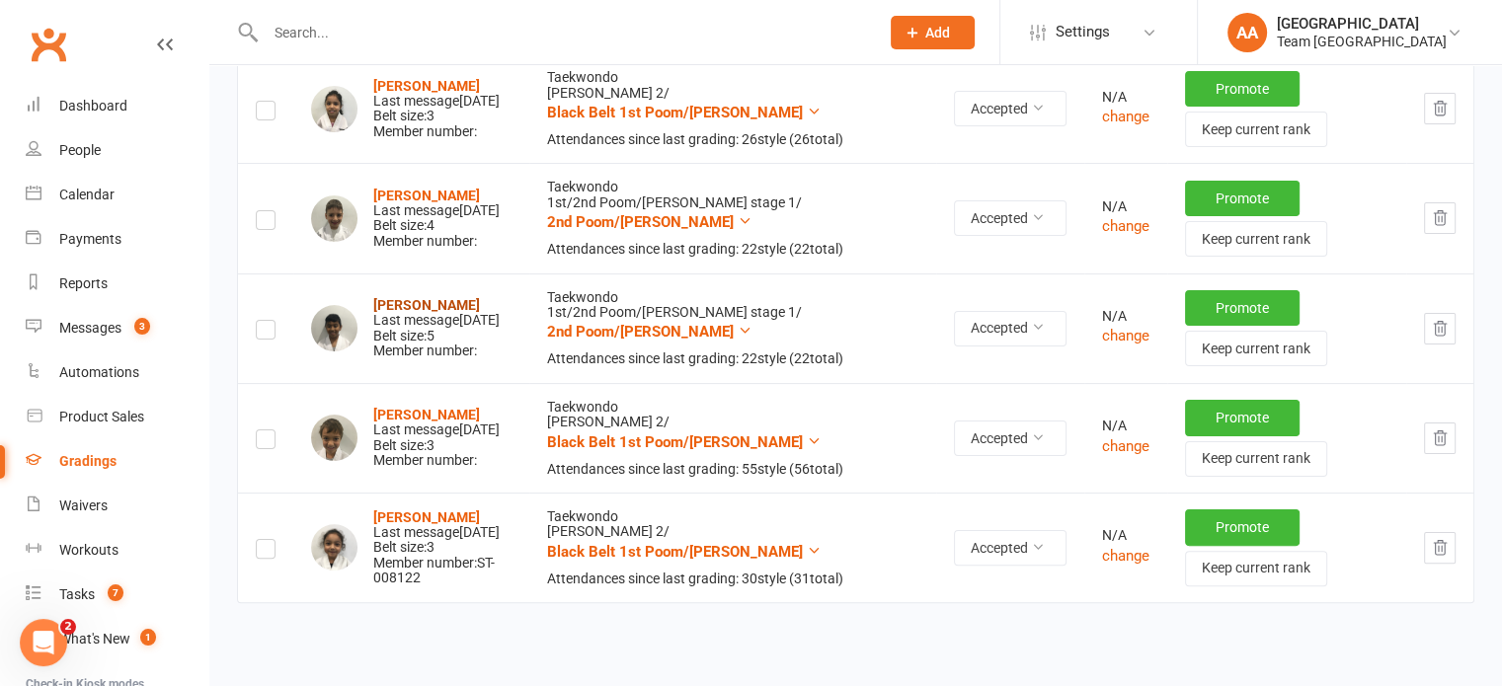
click at [421, 313] on strong "Noah Gounder" at bounding box center [426, 305] width 107 height 16
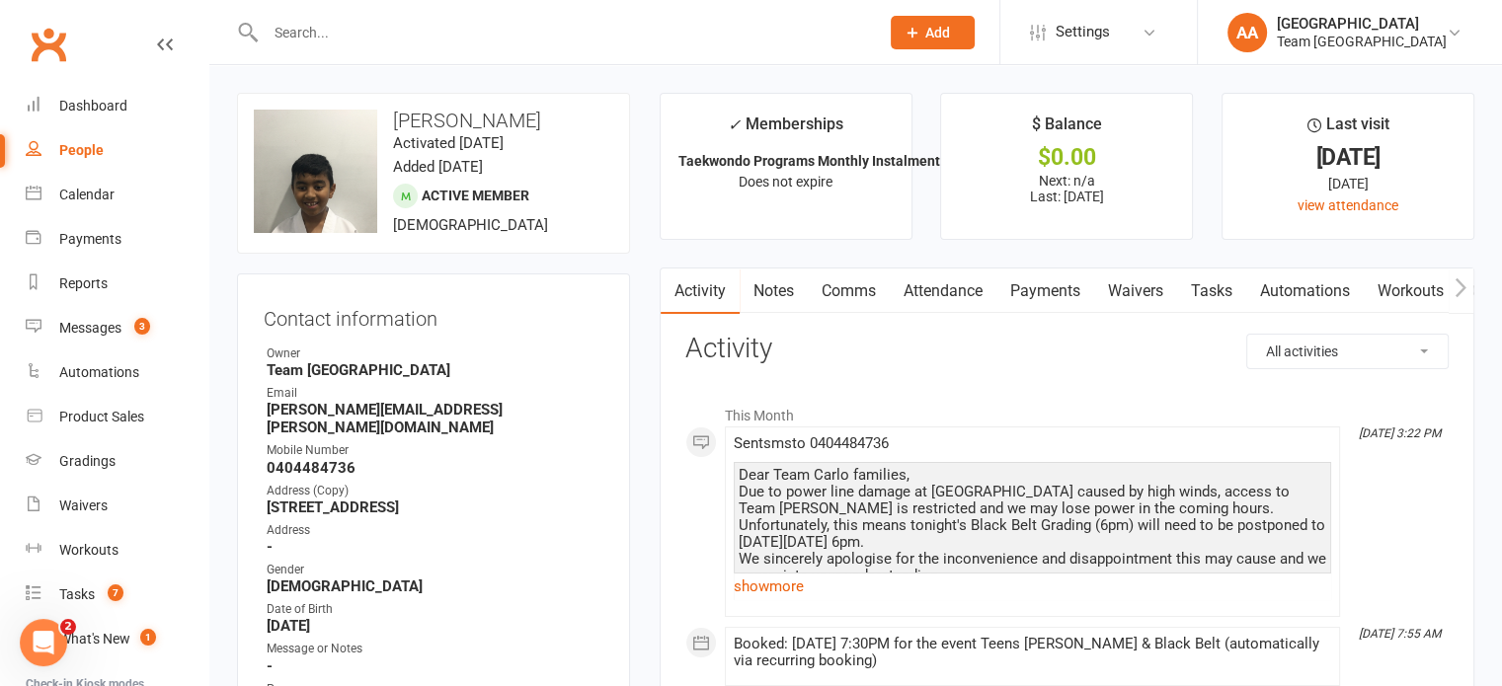
click at [748, 586] on link "show more" at bounding box center [1032, 587] width 597 height 28
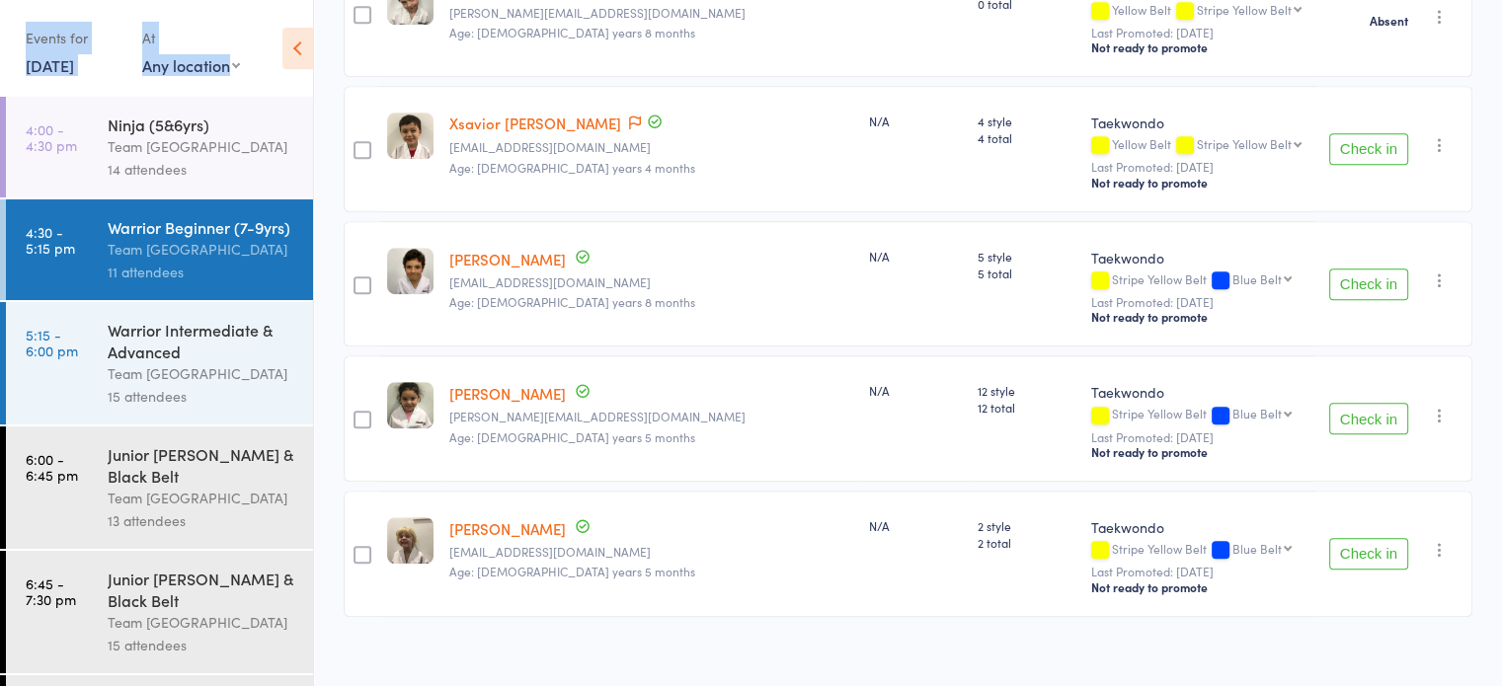
drag, startPoint x: 275, startPoint y: 55, endPoint x: 293, endPoint y: 50, distance: 19.4
click at [292, 50] on aside "Events for [DATE] [DATE] [DATE] Sun Mon Tue Wed Thu Fri Sat 36 31 01 02 03 04 0…" at bounding box center [157, 343] width 314 height 686
click at [293, 50] on icon at bounding box center [297, 48] width 31 height 41
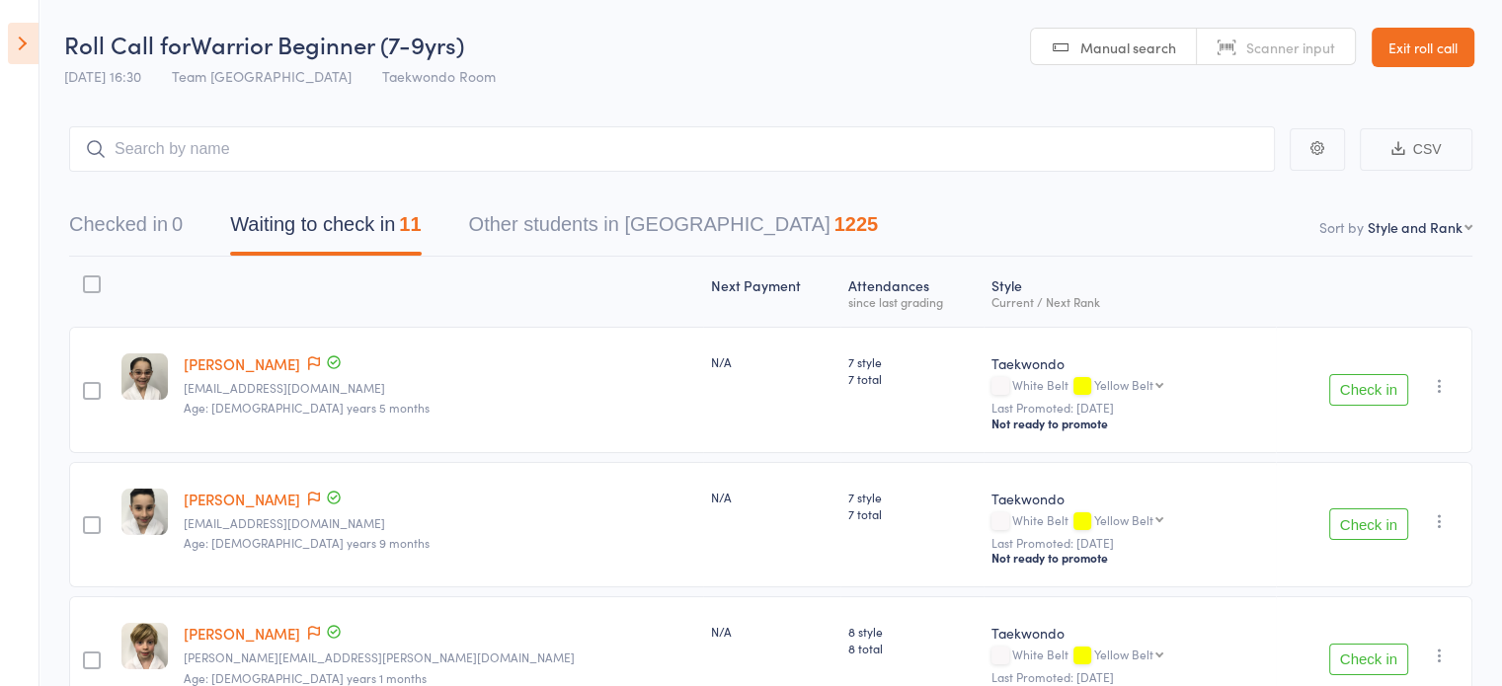
click at [1406, 46] on link "Exit roll call" at bounding box center [1423, 47] width 103 height 39
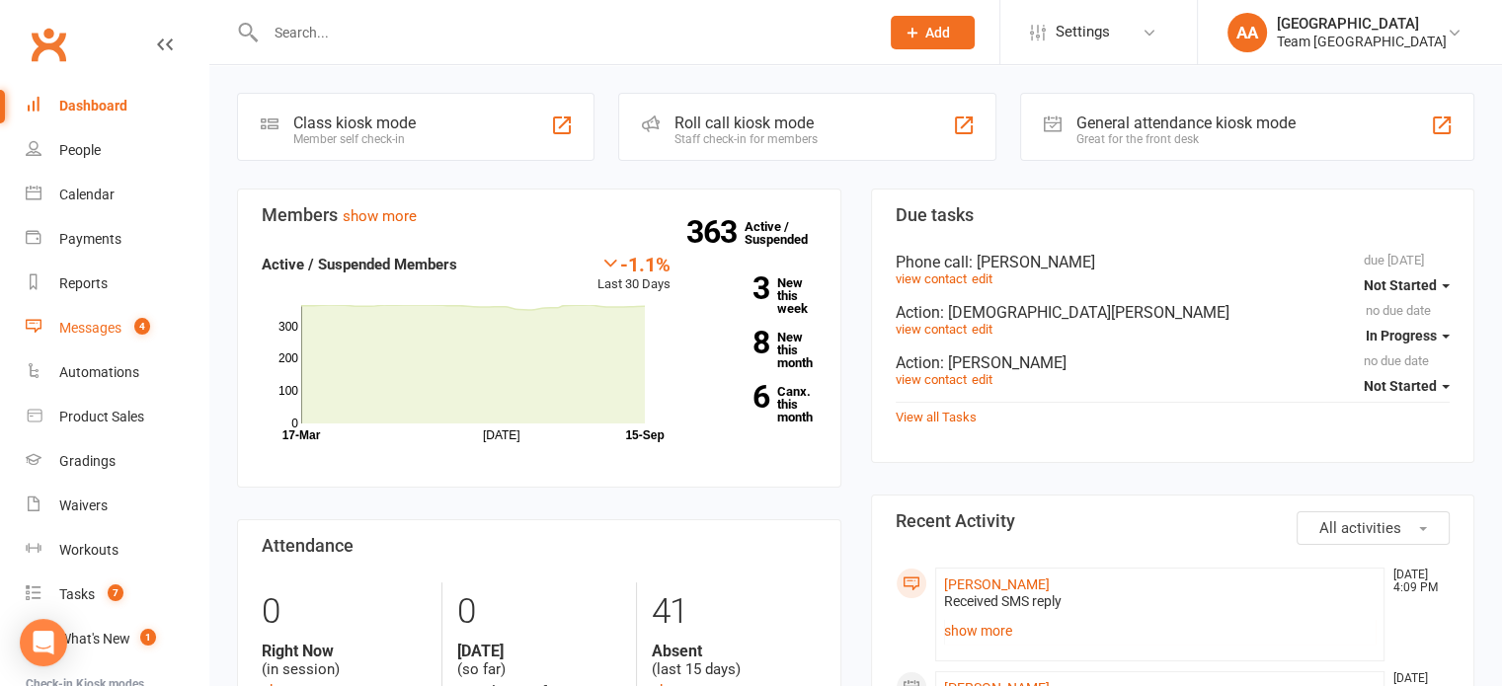
click at [83, 331] on div "Messages" at bounding box center [90, 328] width 62 height 16
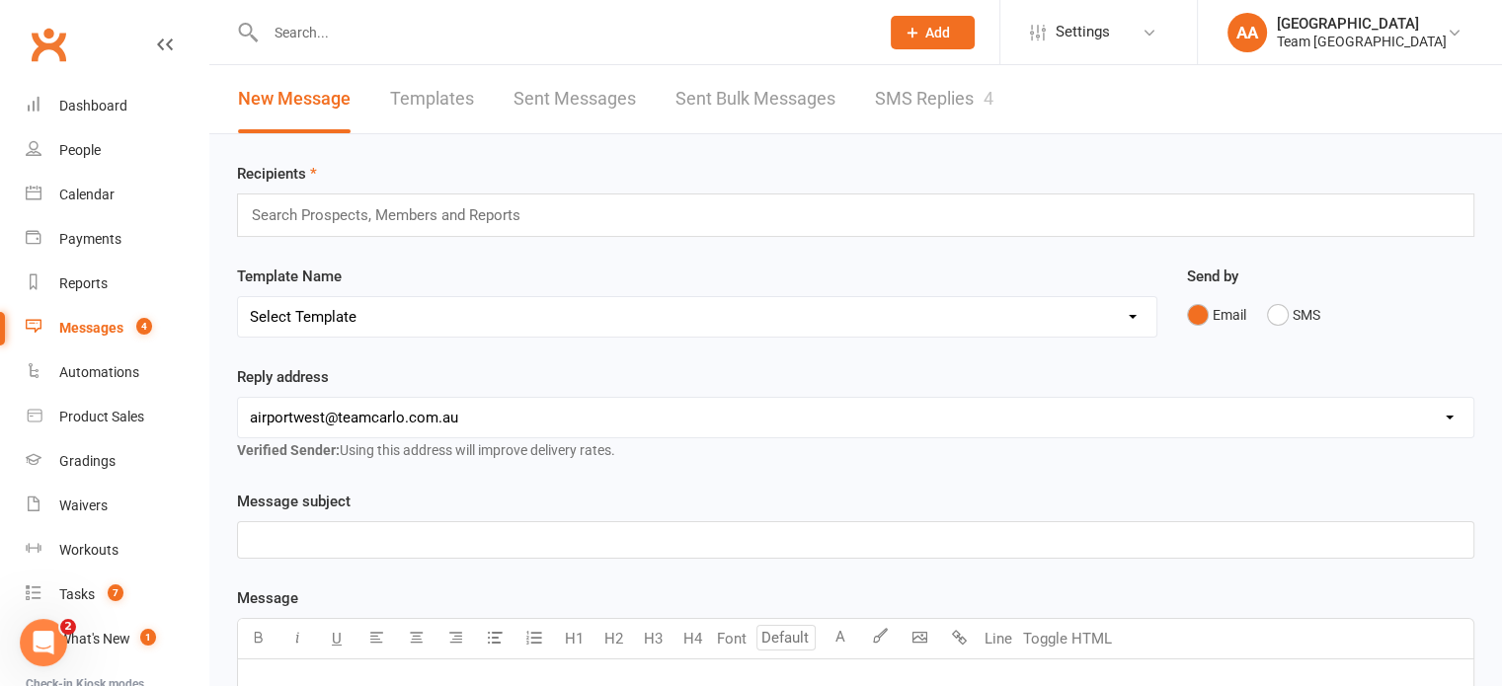
click at [940, 84] on link "SMS Replies 4" at bounding box center [934, 99] width 118 height 68
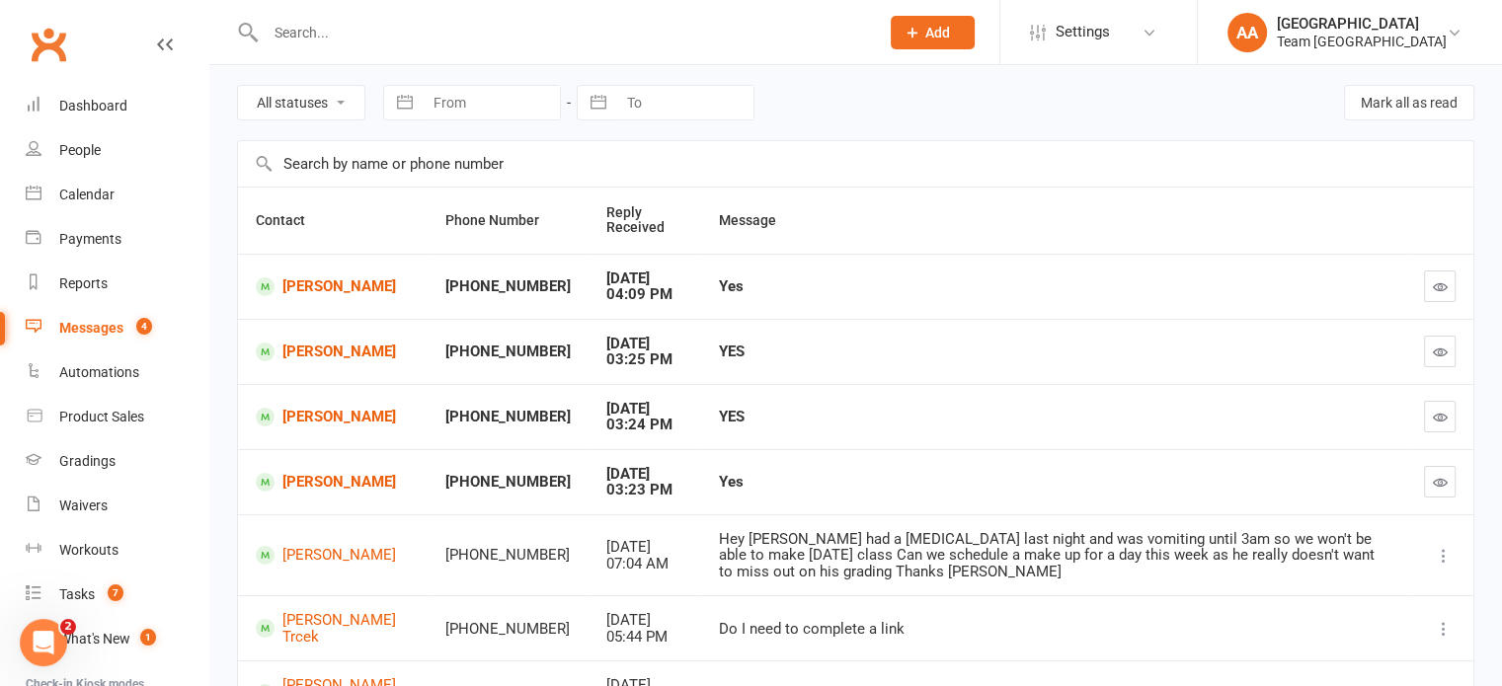
scroll to position [99, 0]
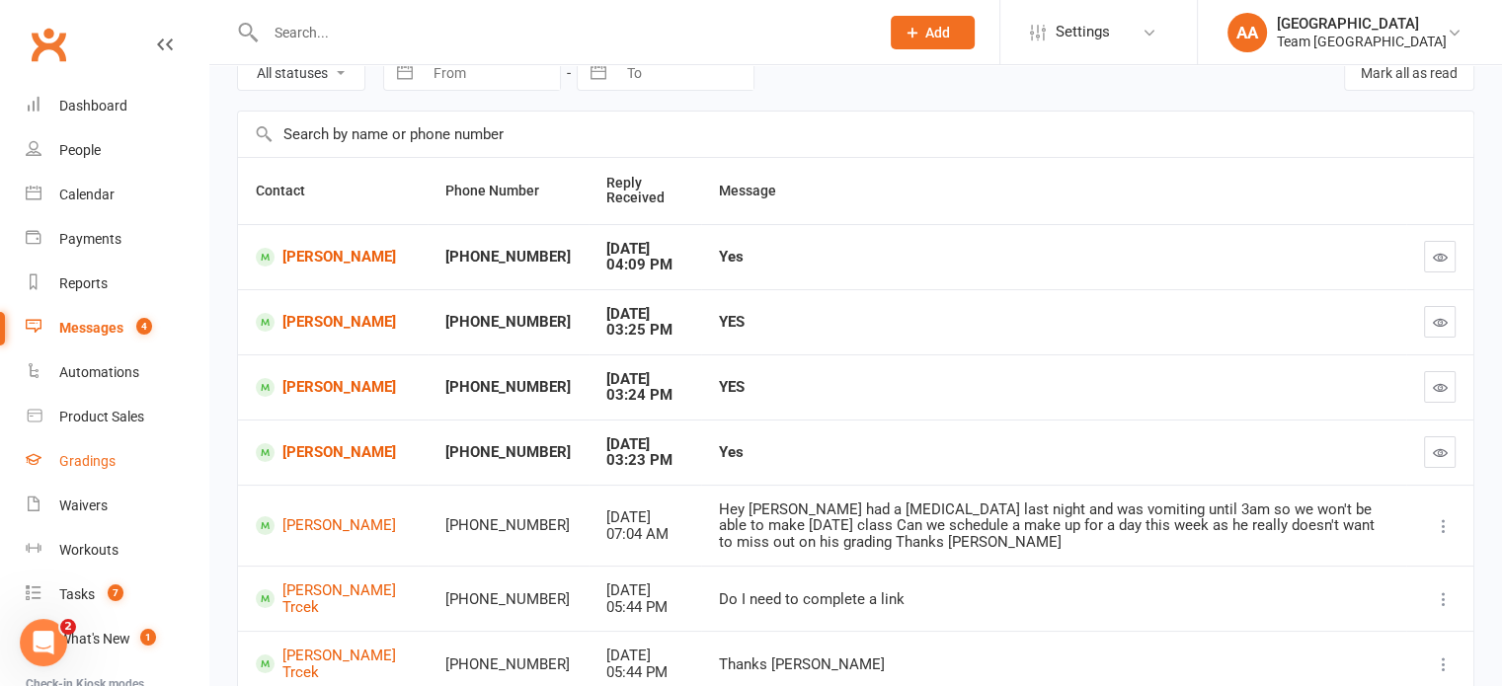
click at [87, 469] on link "Gradings" at bounding box center [117, 461] width 183 height 44
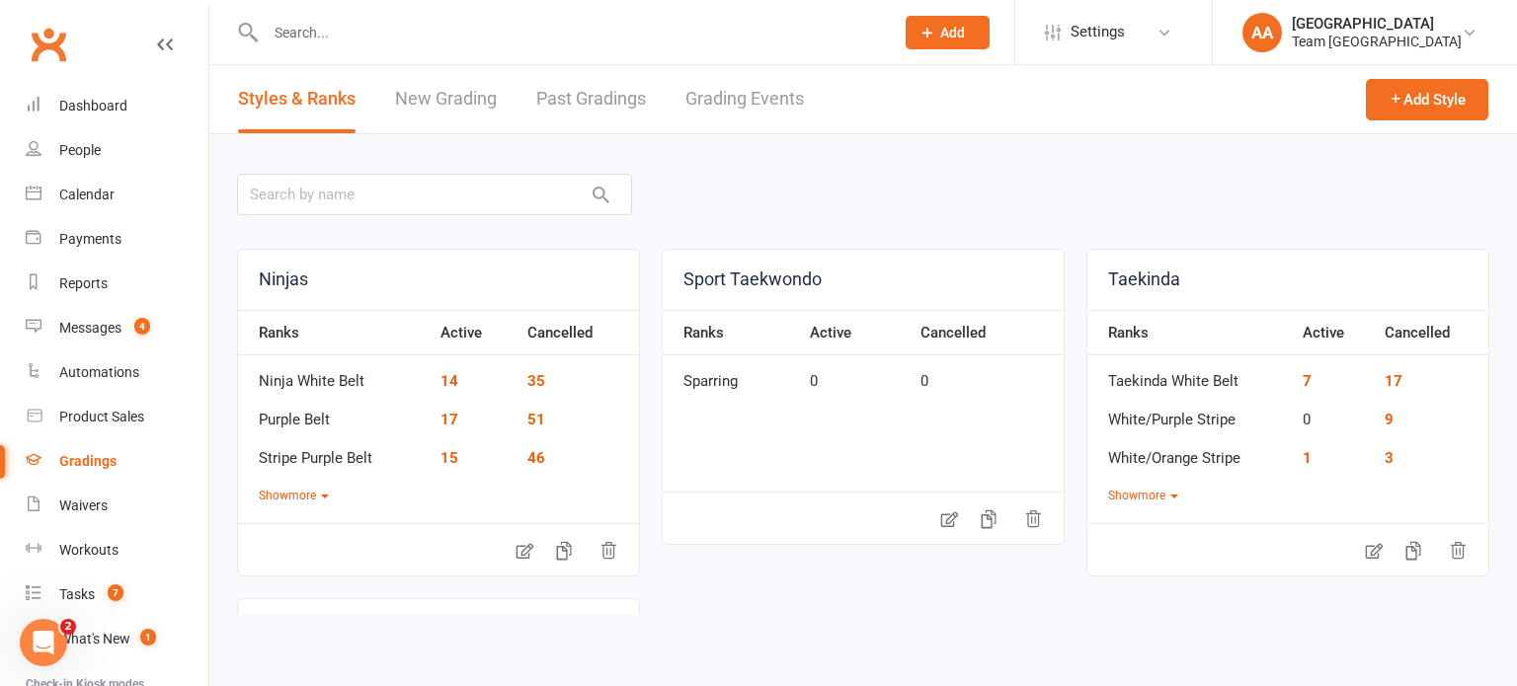
click at [739, 101] on link "Grading Events" at bounding box center [744, 99] width 118 height 68
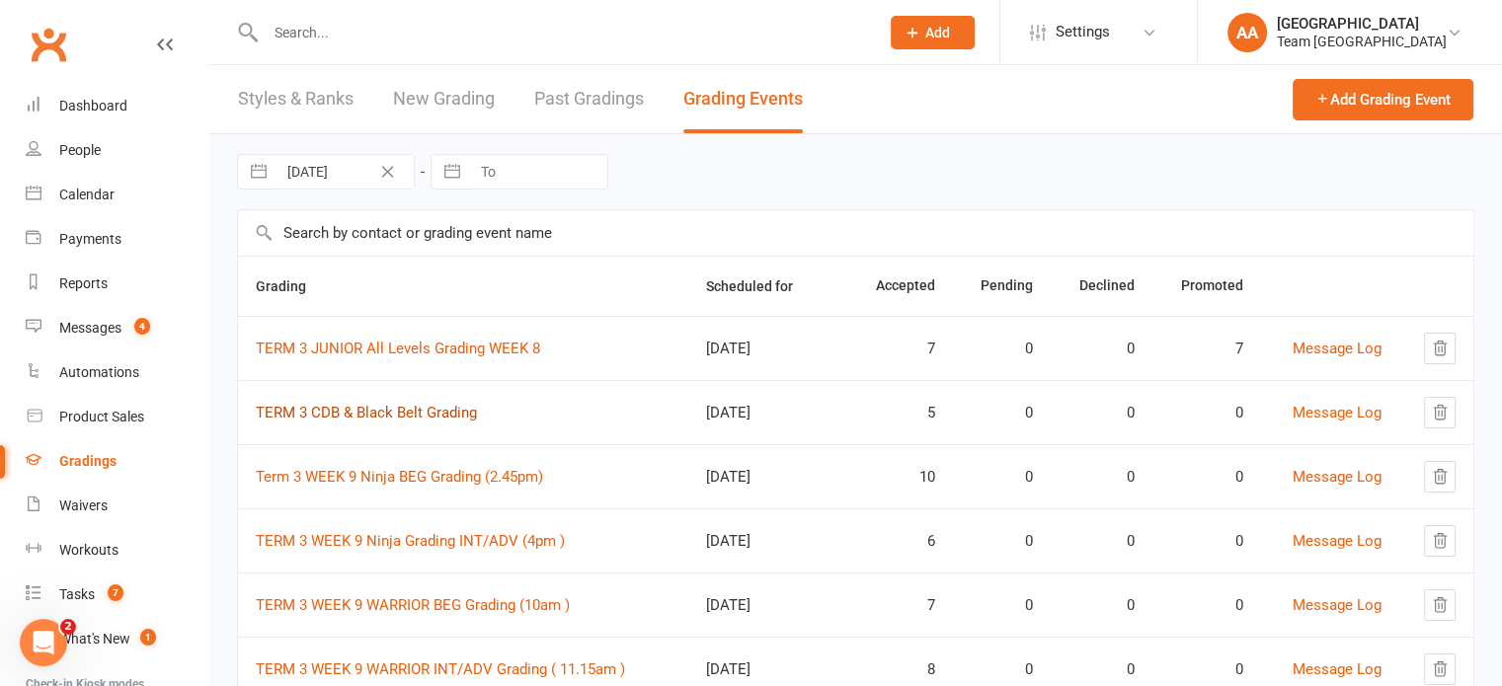
click at [366, 404] on link "TERM 3 CDB & Black Belt Grading" at bounding box center [366, 413] width 221 height 18
